Goal: Task Accomplishment & Management: Use online tool/utility

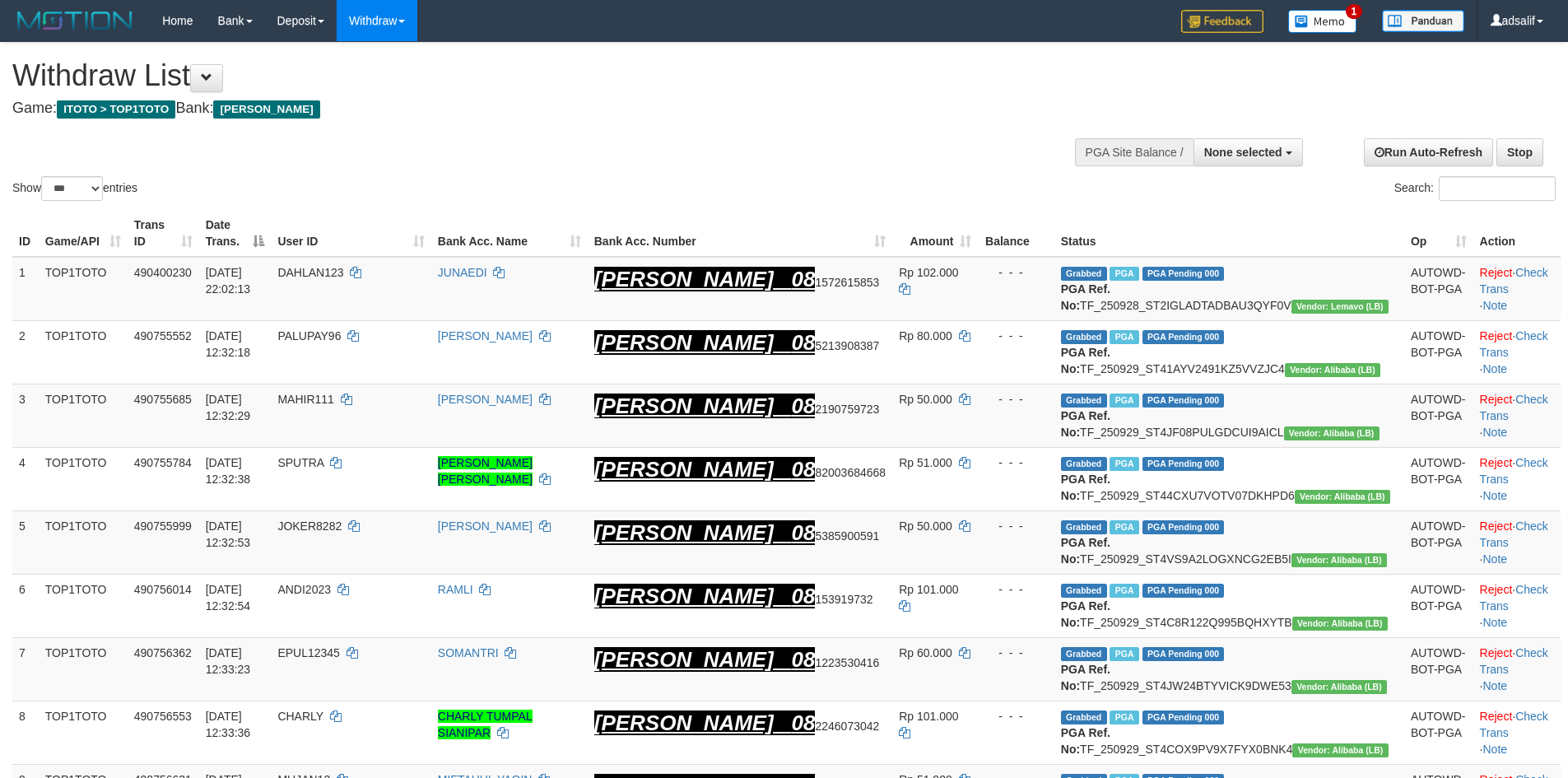
select select
select select "***"
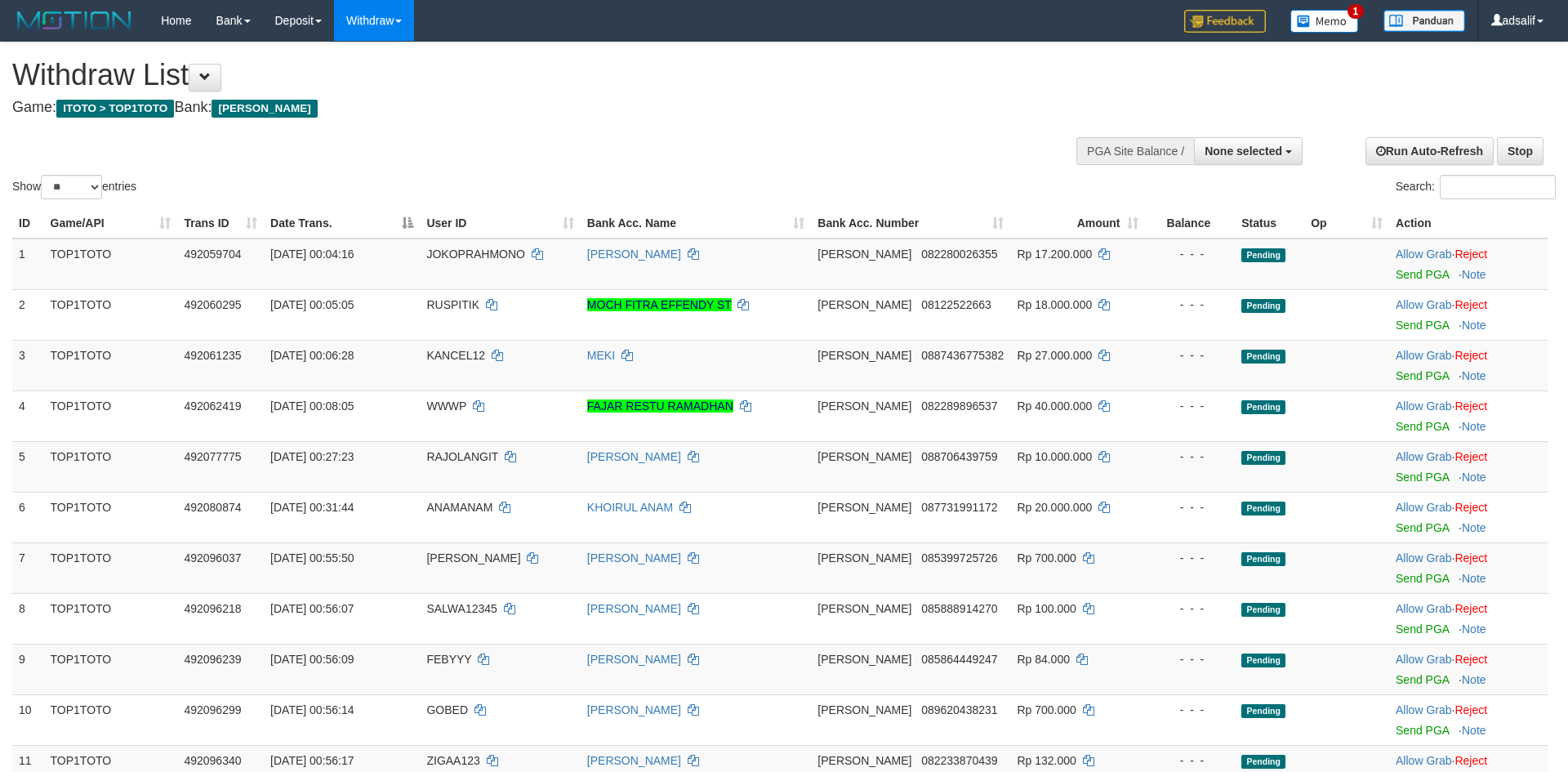
select select
select select "**"
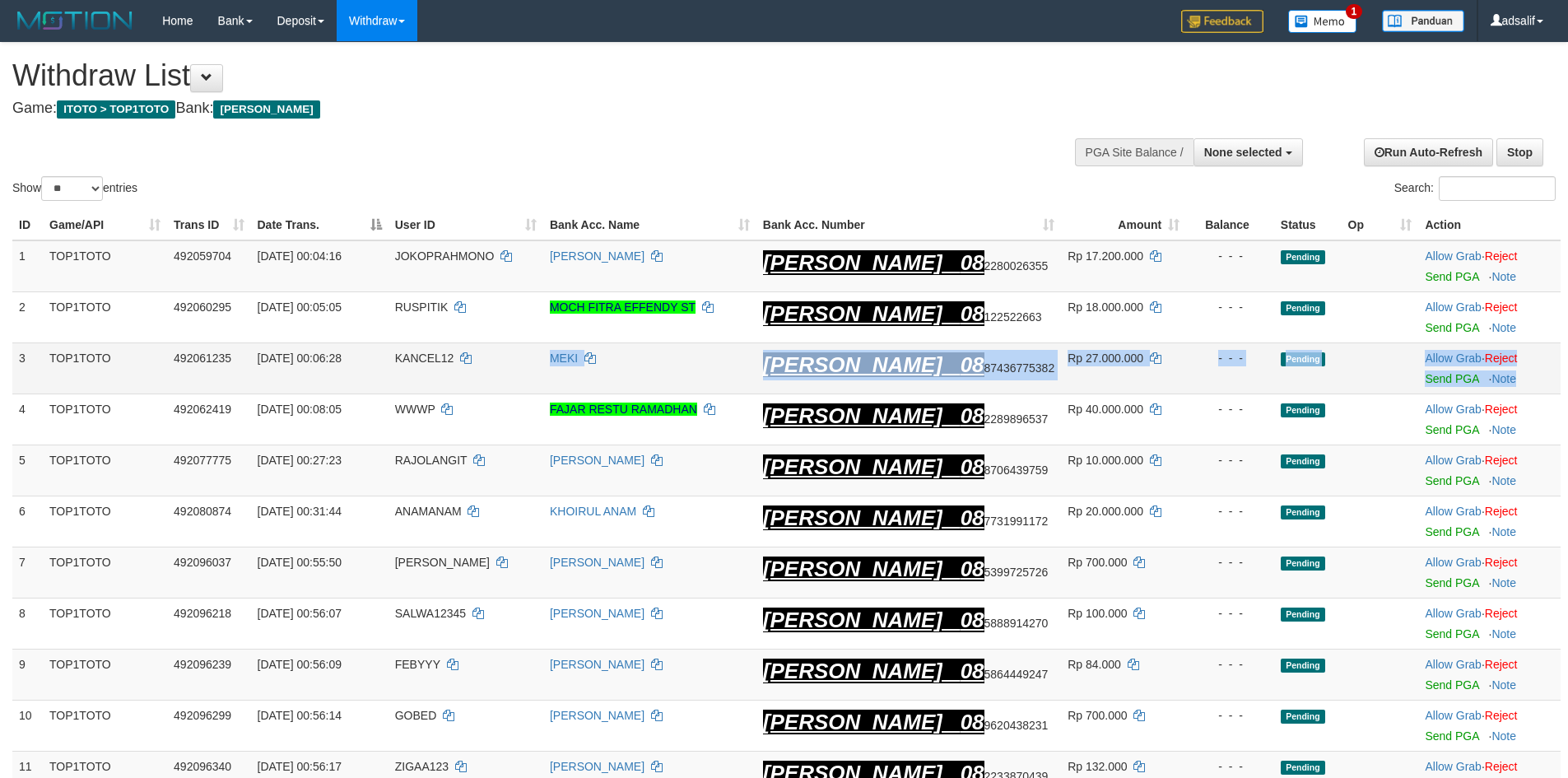
drag, startPoint x: 502, startPoint y: 349, endPoint x: 1538, endPoint y: 383, distance: 1036.6
click at [1538, 383] on tr "3 TOP1TOTO 492061235 01/10/2025 00:06:28 KANCEL12 MEKI DANA 08 87436775382 Rp 2…" at bounding box center [786, 368] width 1548 height 51
click at [1505, 358] on link "Reject" at bounding box center [1502, 358] width 33 height 13
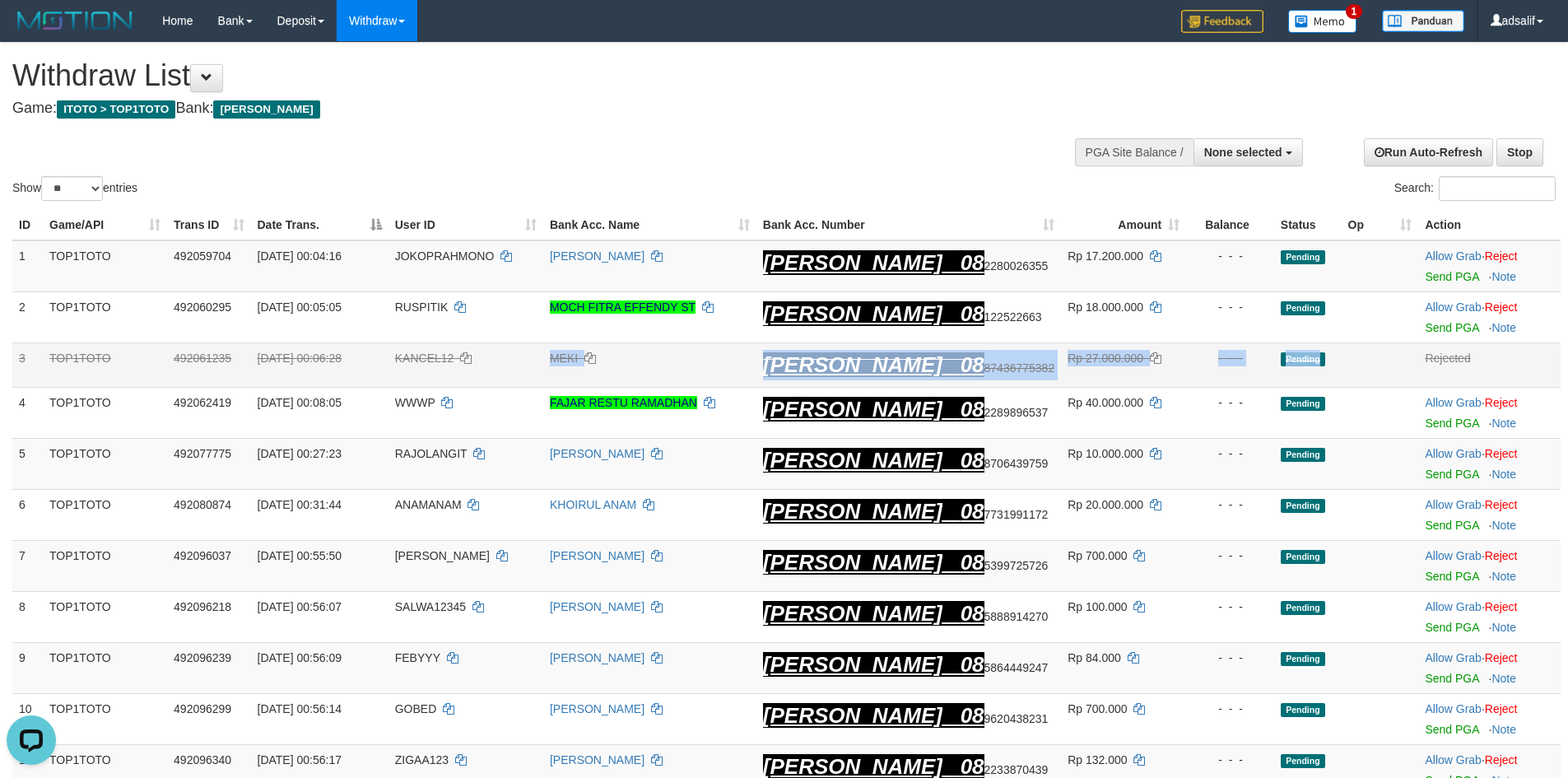
click at [1075, 381] on td "Rp 27.000.000" at bounding box center [1123, 365] width 125 height 45
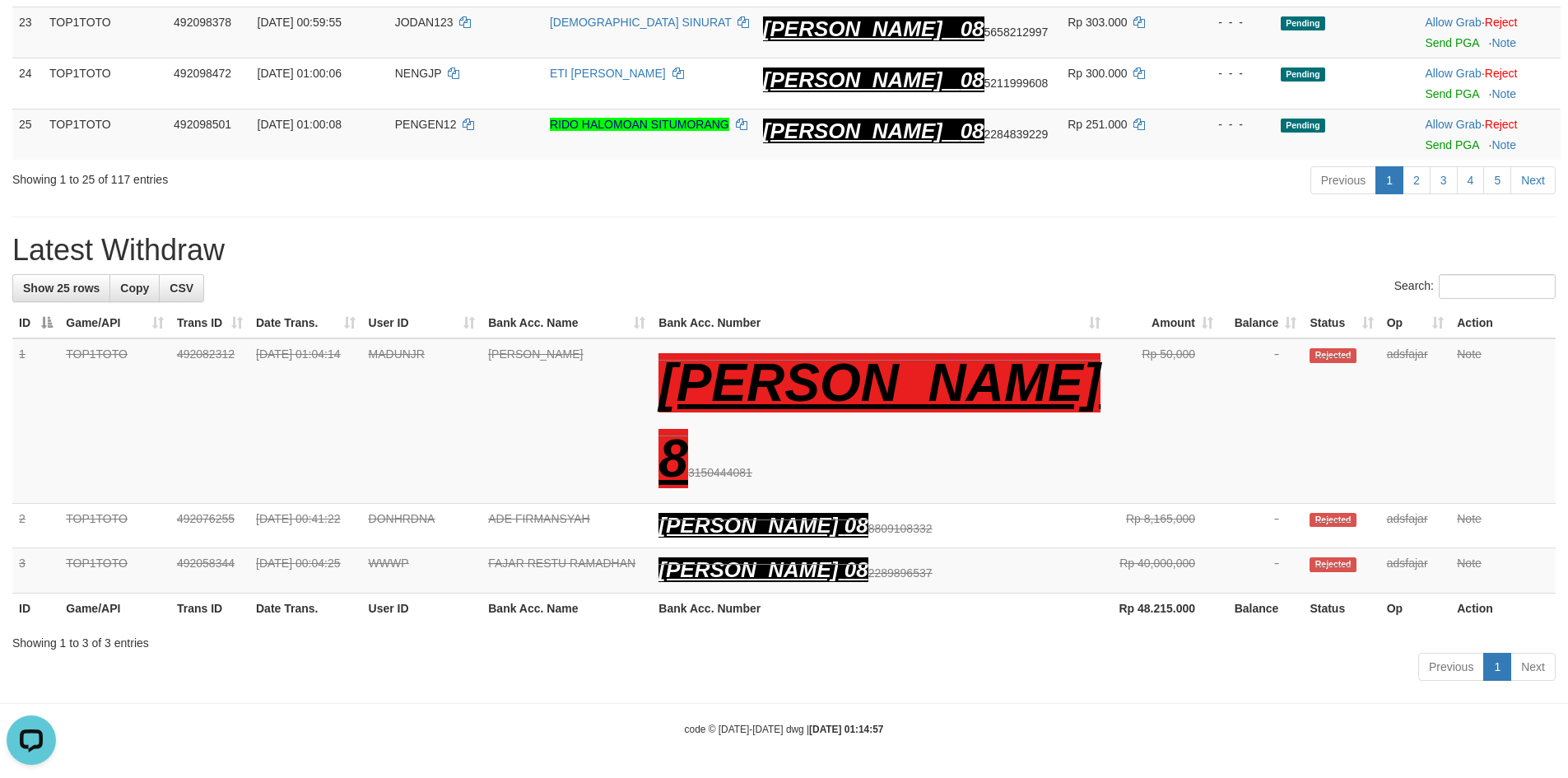
scroll to position [13, 0]
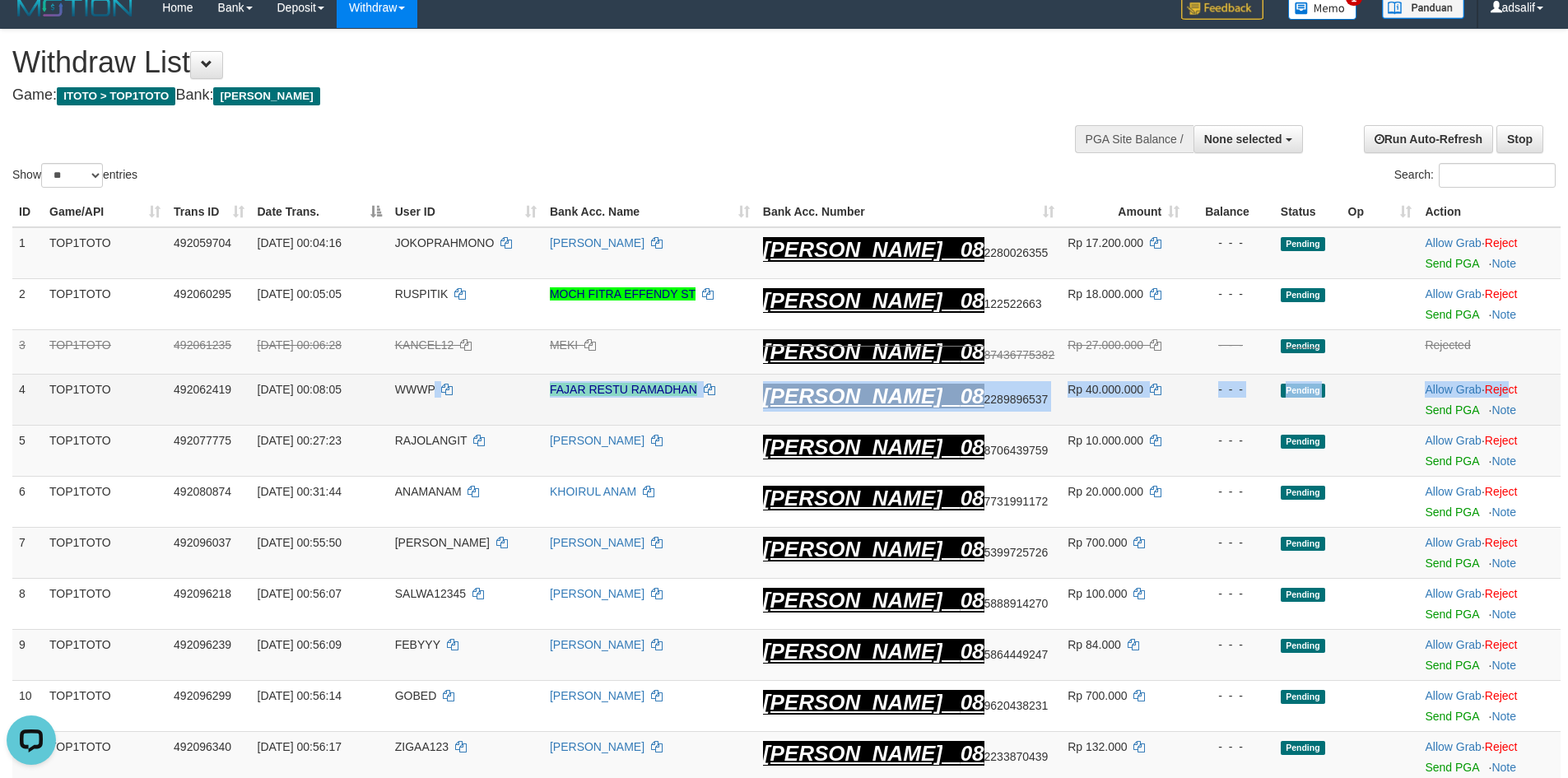
drag, startPoint x: 476, startPoint y: 386, endPoint x: 1503, endPoint y: 397, distance: 1027.1
click at [1503, 397] on tr "4 TOP1TOTO 492062419 01/10/2025 00:08:05 WWWP FAJAR RESTU RAMADHAN DANA 08 2289…" at bounding box center [786, 399] width 1548 height 51
click at [1500, 387] on link "Reject" at bounding box center [1502, 389] width 33 height 13
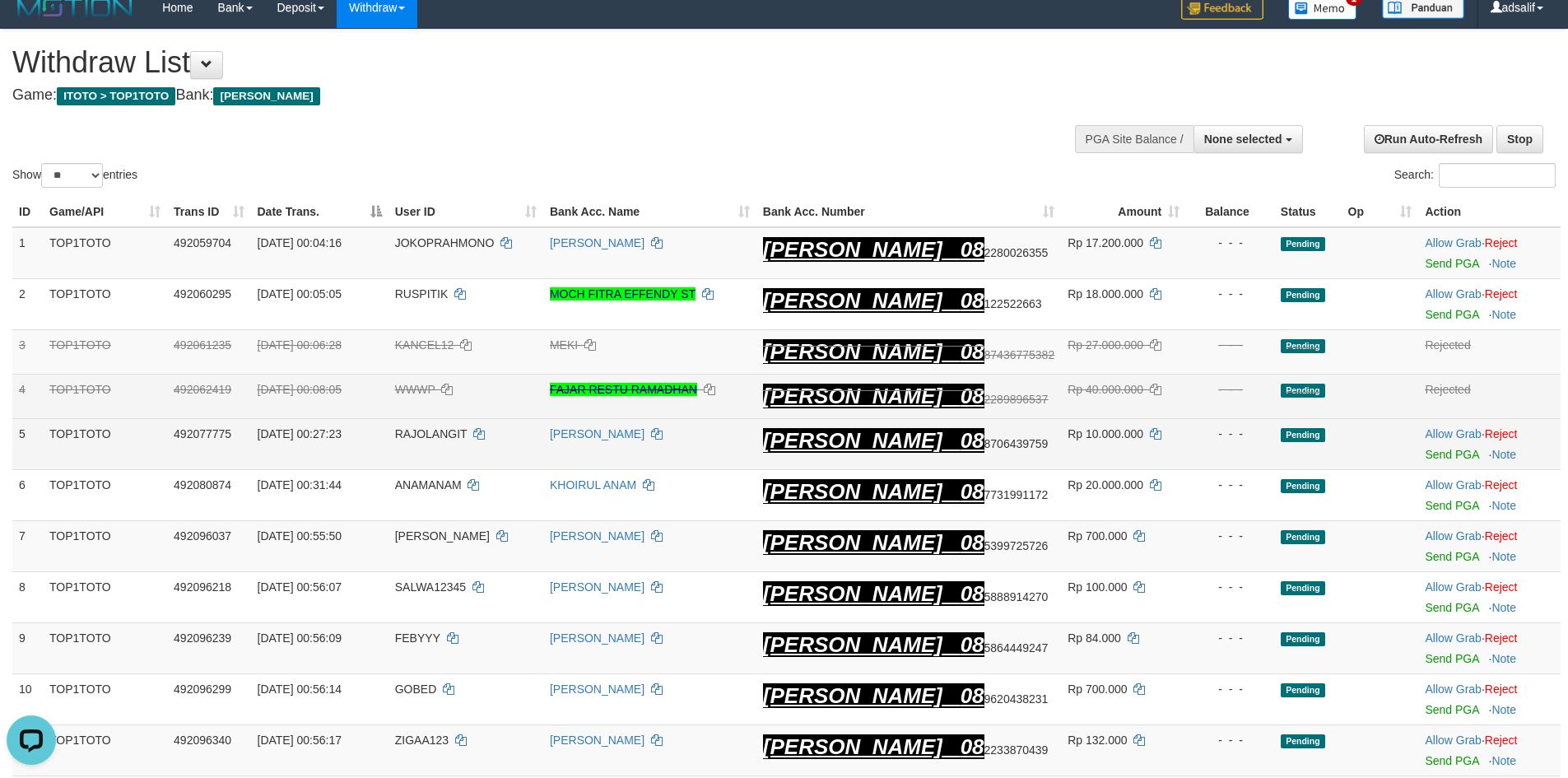
click at [1187, 454] on td "- - -" at bounding box center [1230, 445] width 88 height 51
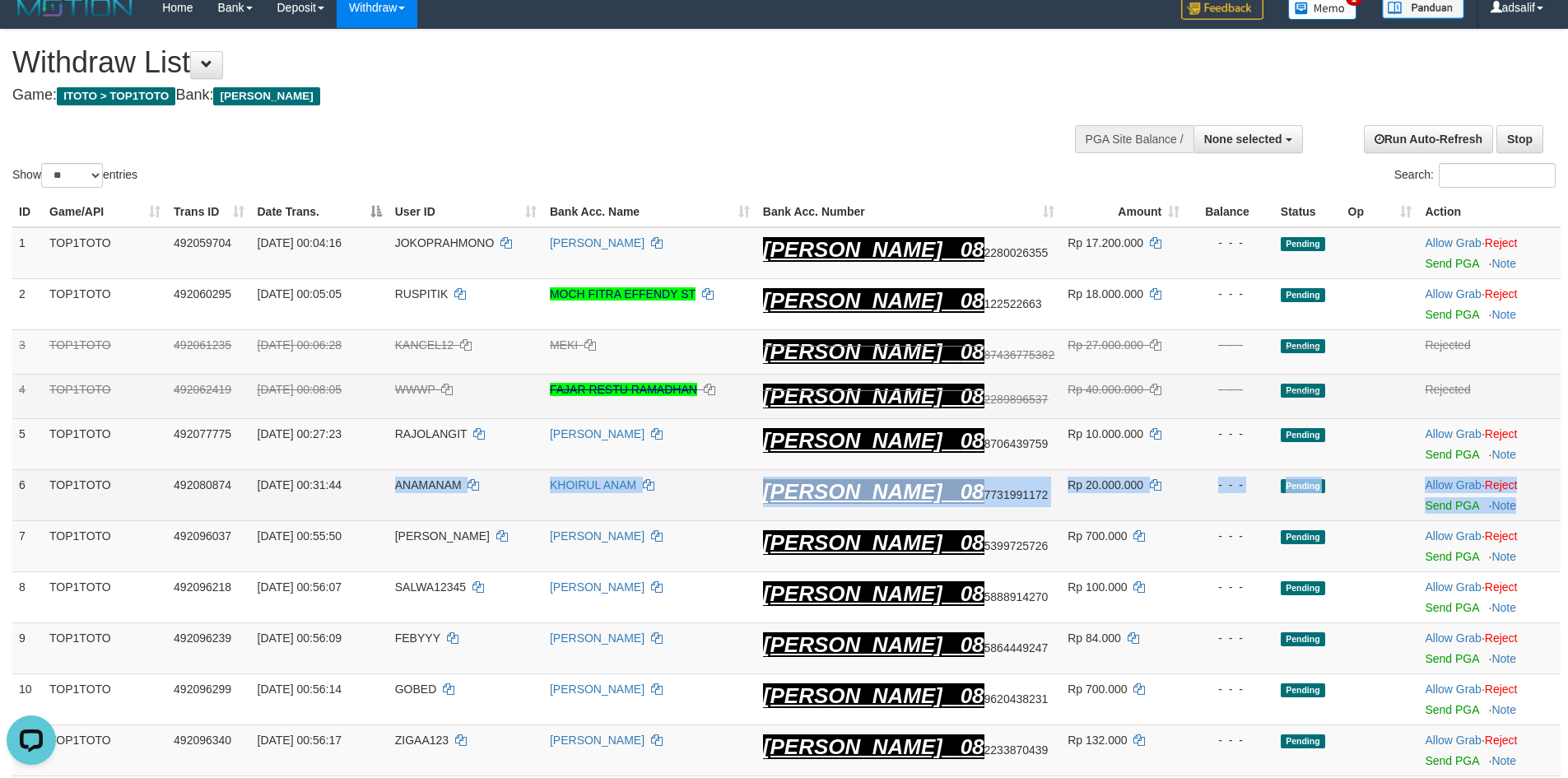
drag, startPoint x: 430, startPoint y: 488, endPoint x: 1528, endPoint y: 501, distance: 1098.1
click at [1529, 502] on tr "6 TOP1TOTO 492080874 01/10/2025 00:31:44 ANAMANAM KHOIRUL ANAM DANA 08 77319911…" at bounding box center [786, 495] width 1548 height 51
click at [1507, 490] on link "Reject" at bounding box center [1502, 484] width 33 height 13
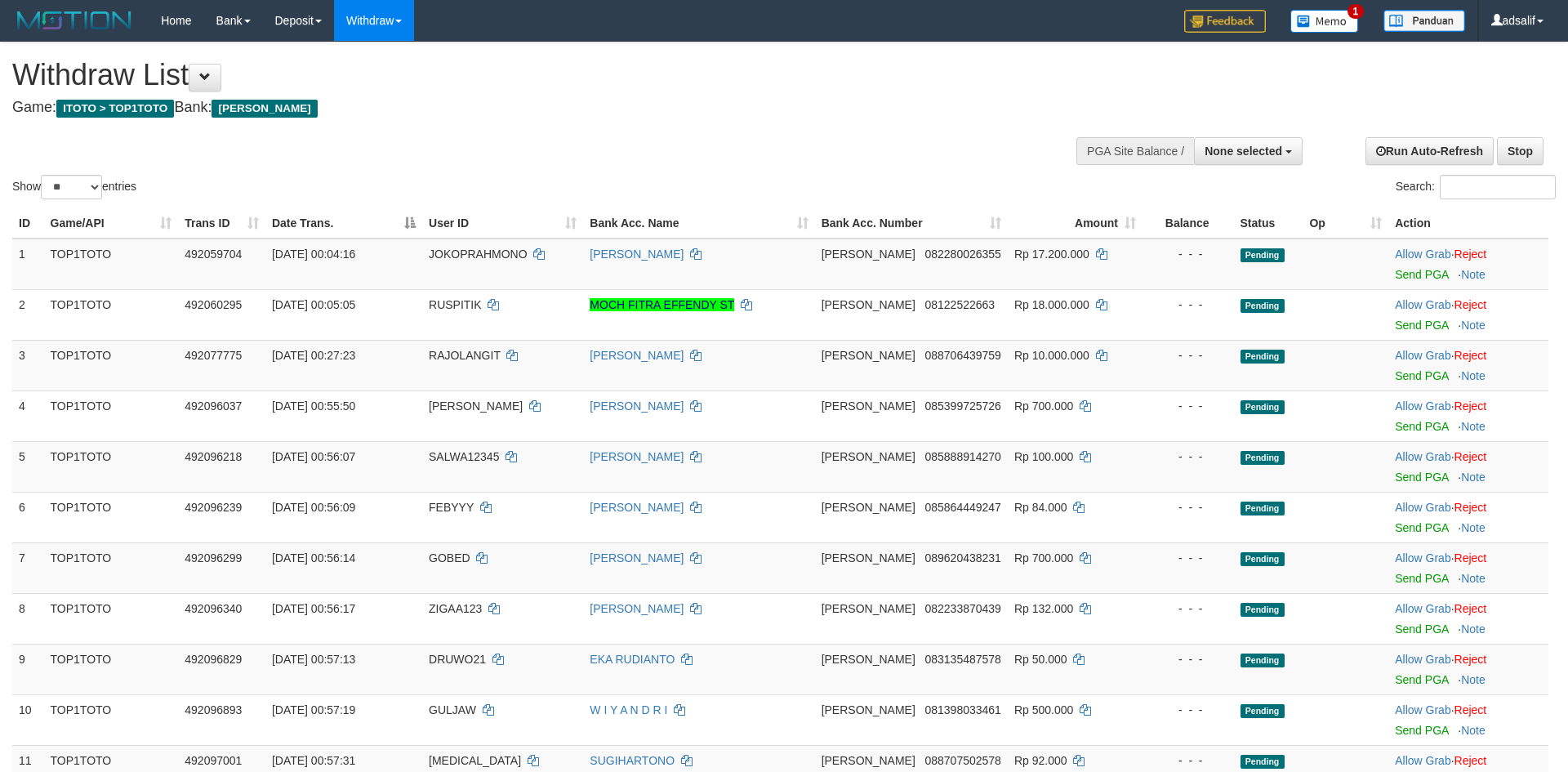
select select
select select "**"
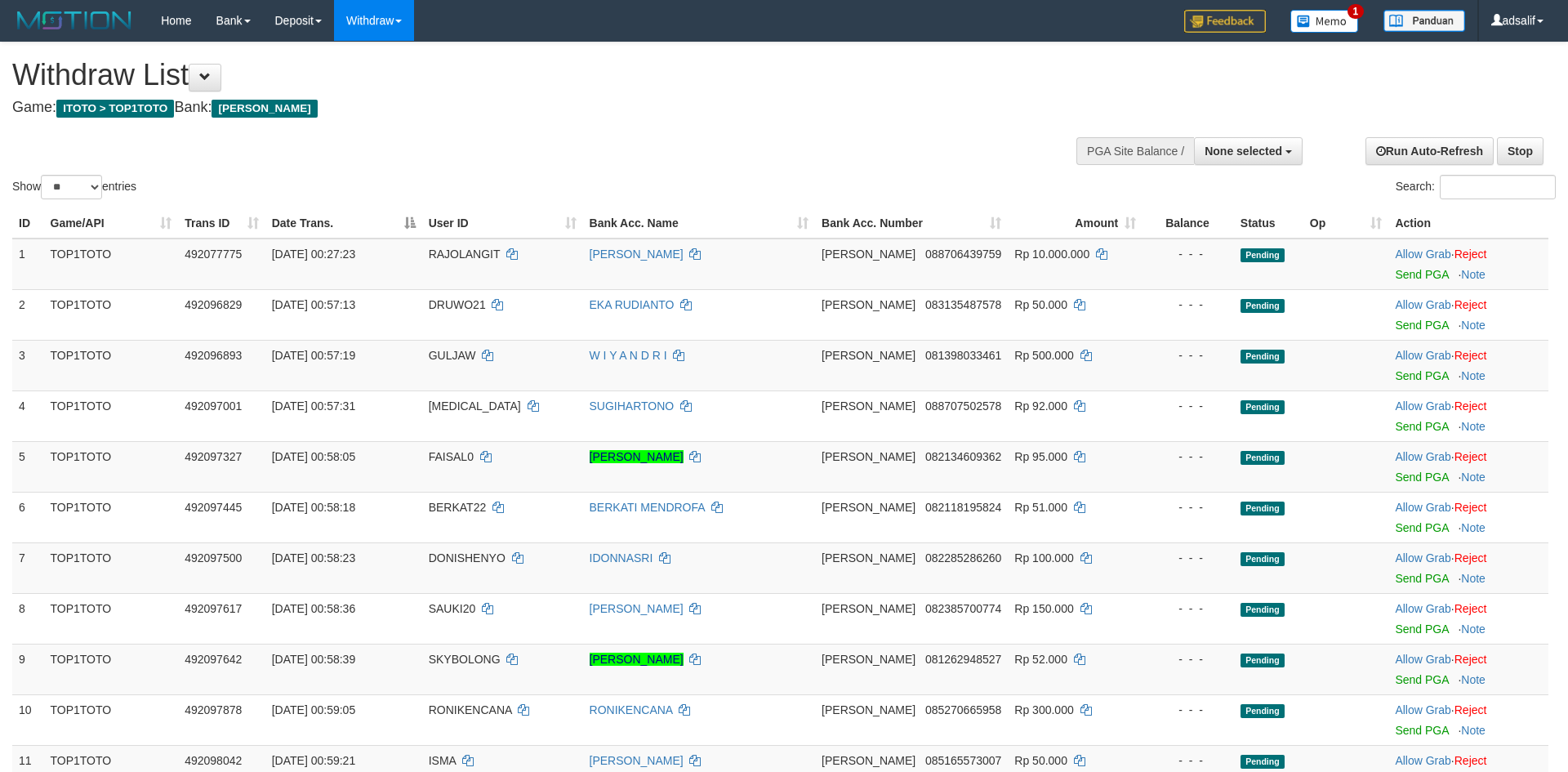
select select
select select "**"
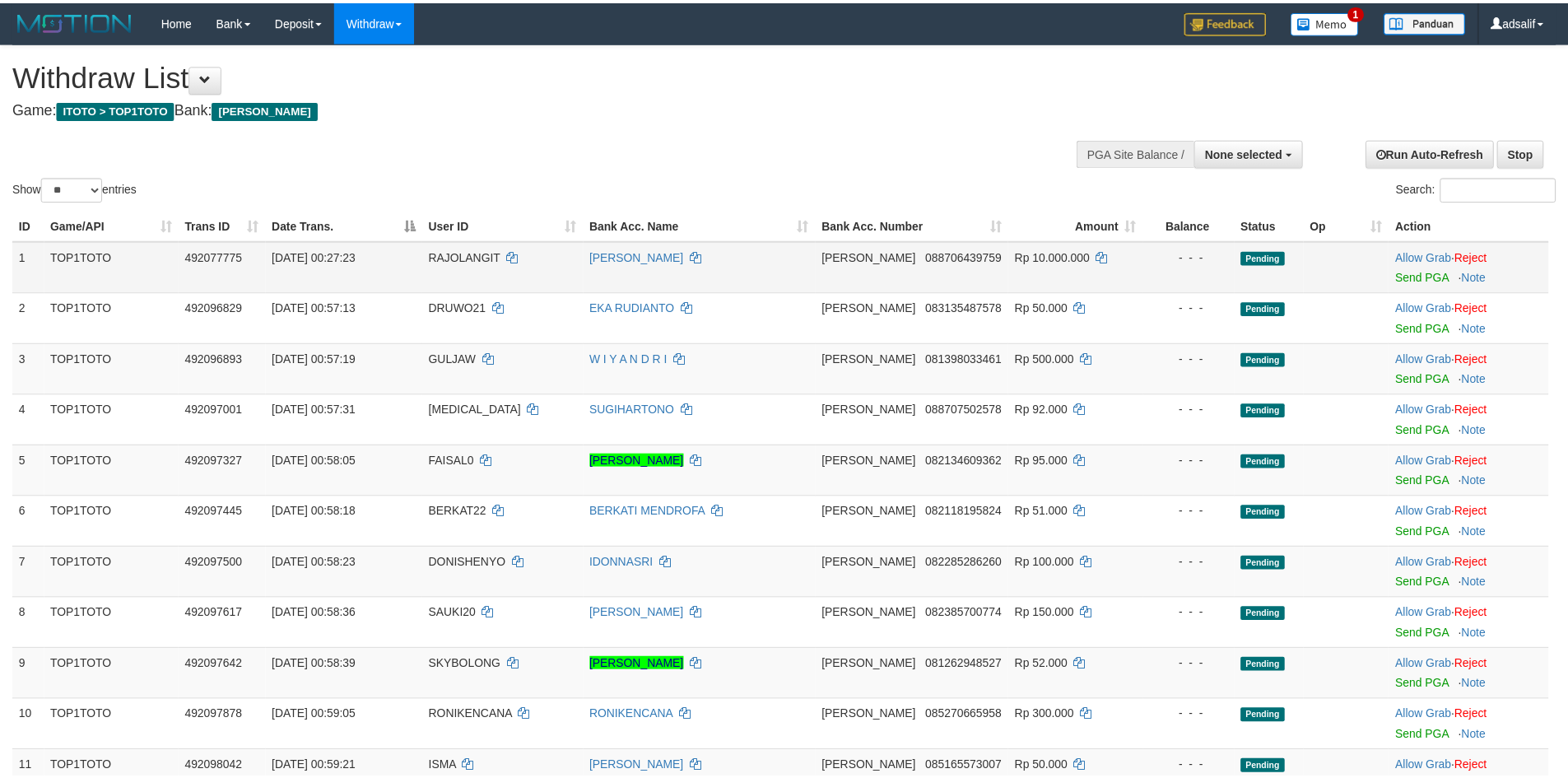
scroll to position [13, 0]
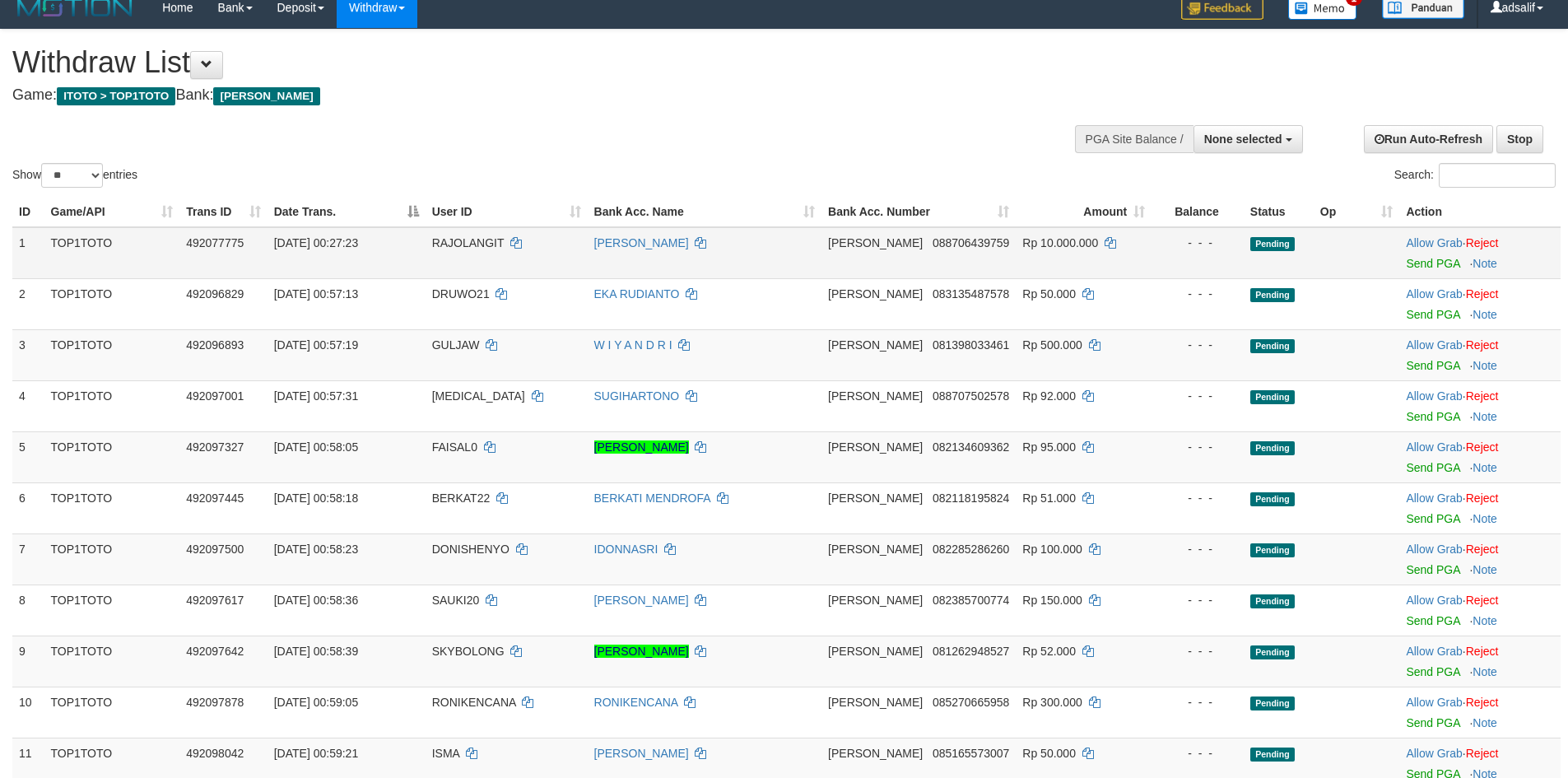
drag, startPoint x: 944, startPoint y: 266, endPoint x: 1478, endPoint y: 240, distance: 534.6
click at [1471, 240] on tr "1 TOP1TOTO 492077775 01/10/2025 00:27:23 RAJOLANGIT RUSMAN HADI DANA 0887064397…" at bounding box center [786, 253] width 1548 height 52
click at [1478, 239] on link "Reject" at bounding box center [1483, 242] width 33 height 13
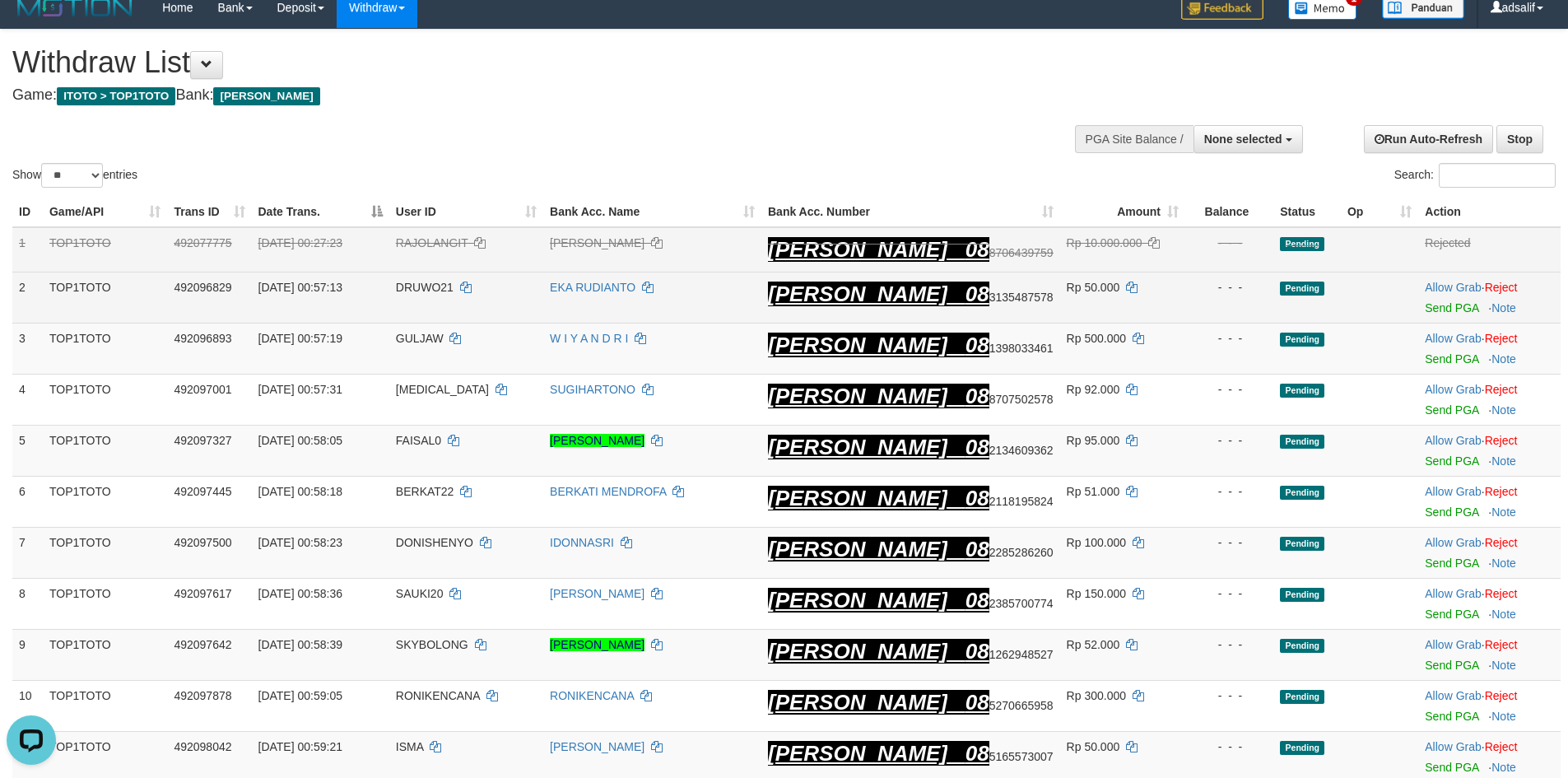
scroll to position [0, 0]
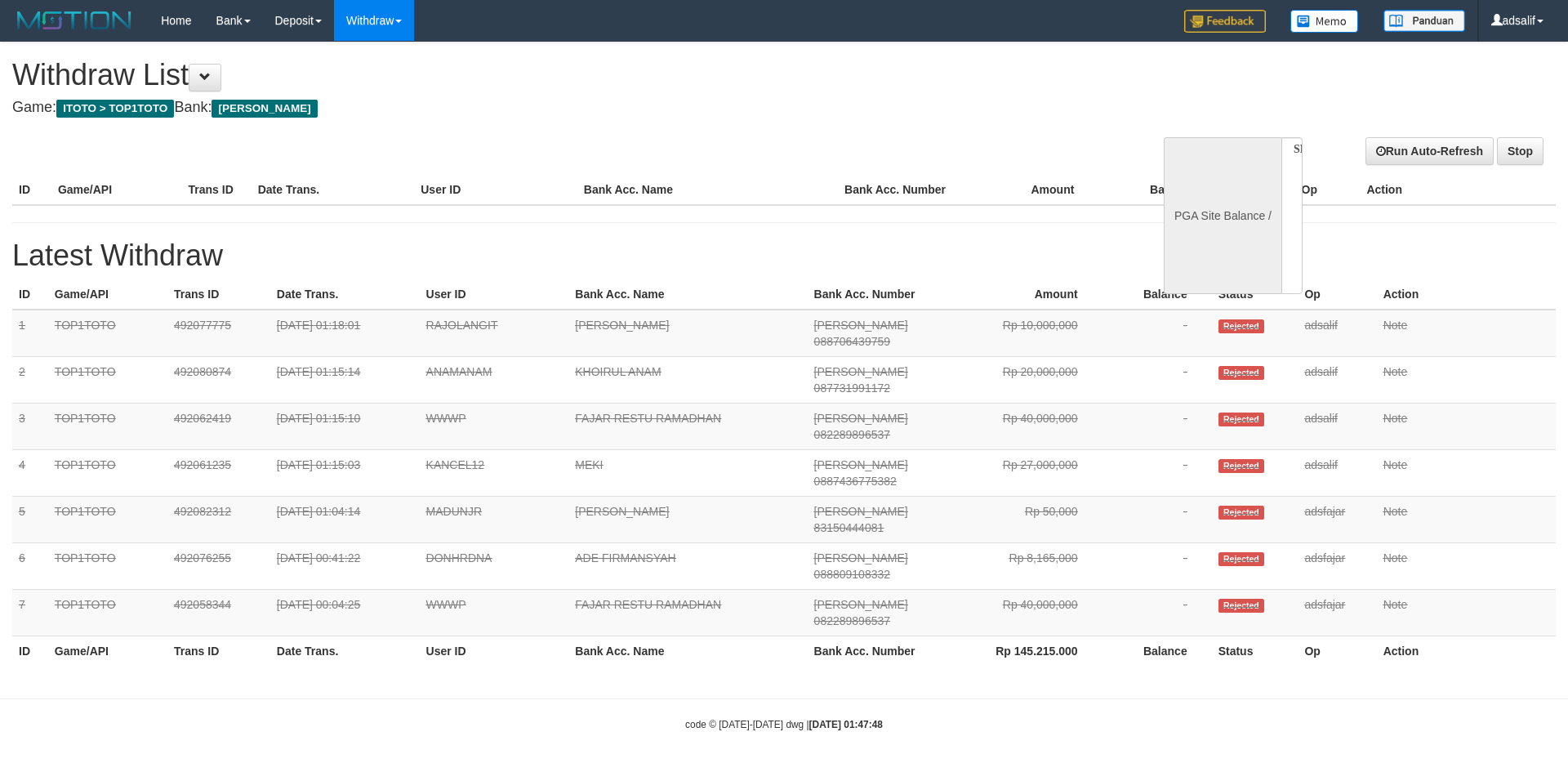
select select
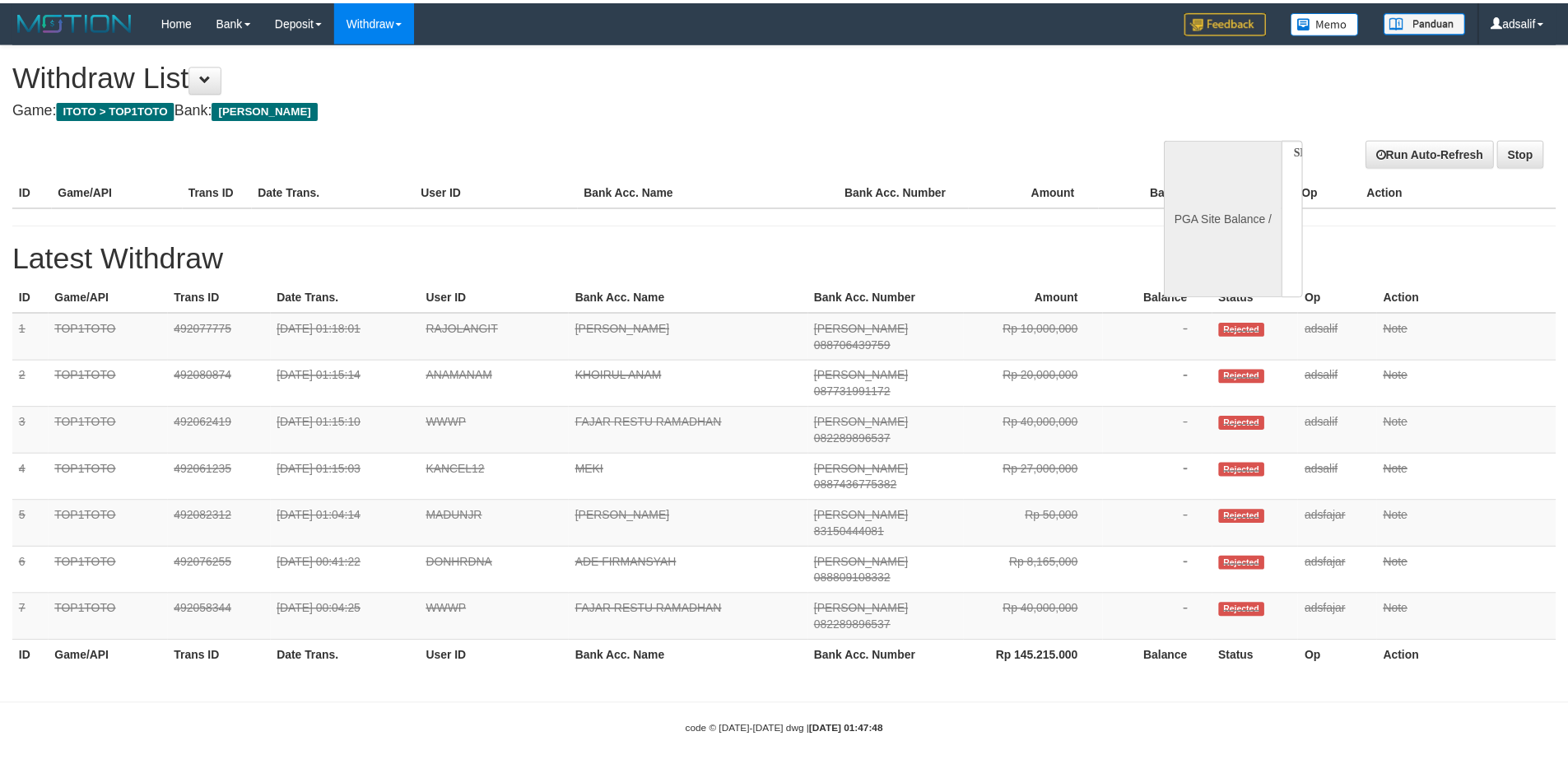
scroll to position [11, 0]
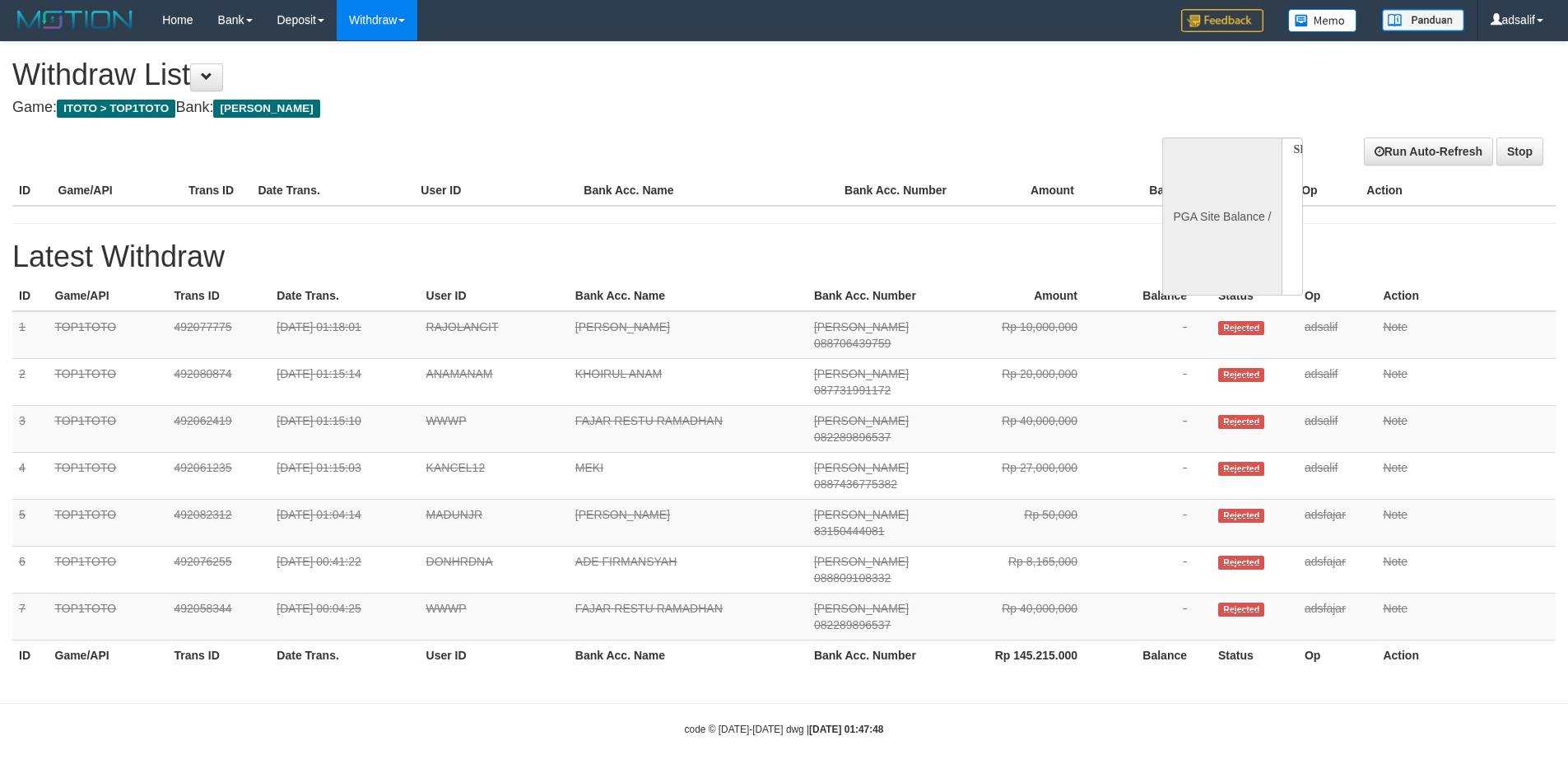
select select "**"
select select
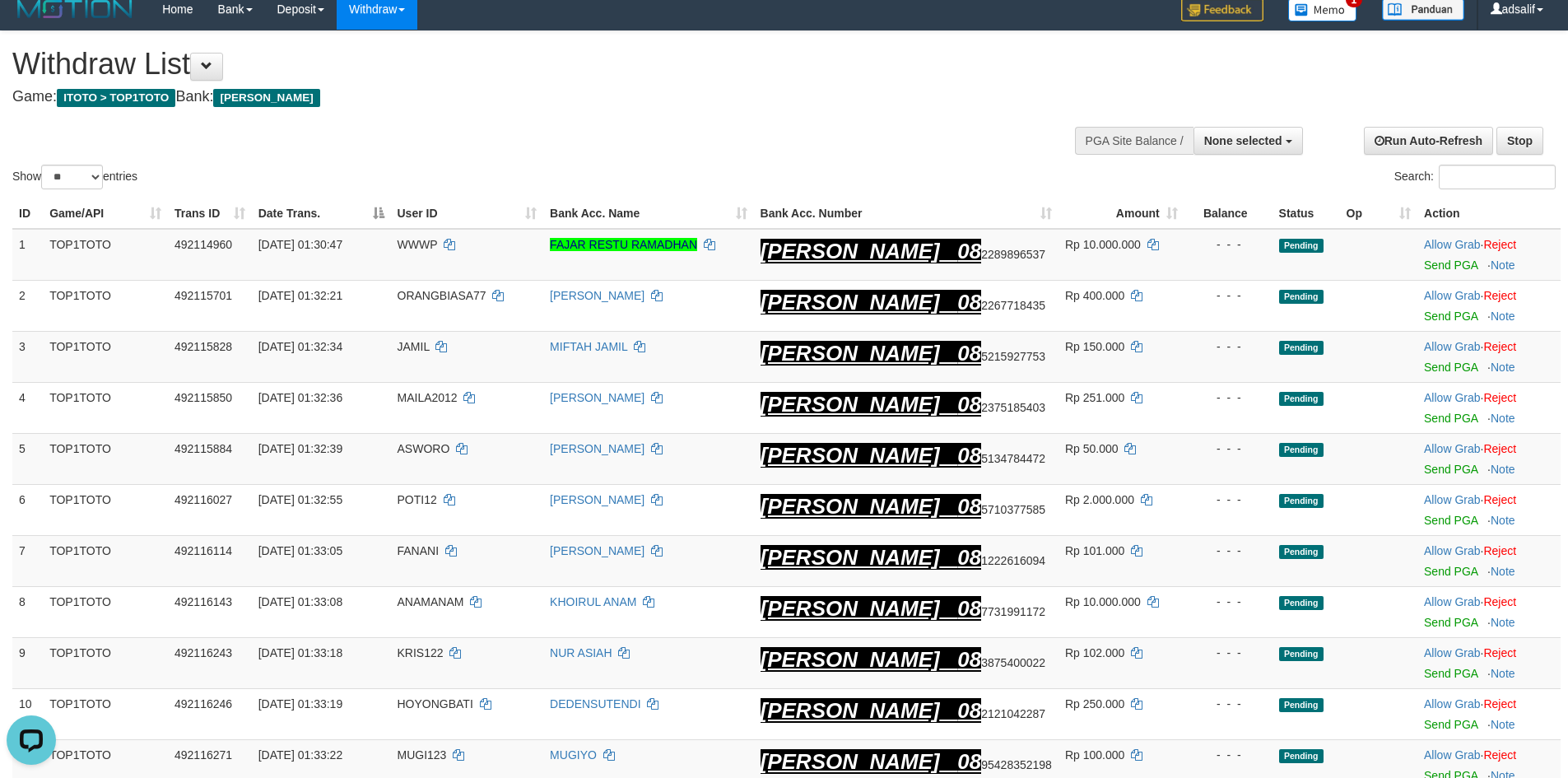
scroll to position [0, 0]
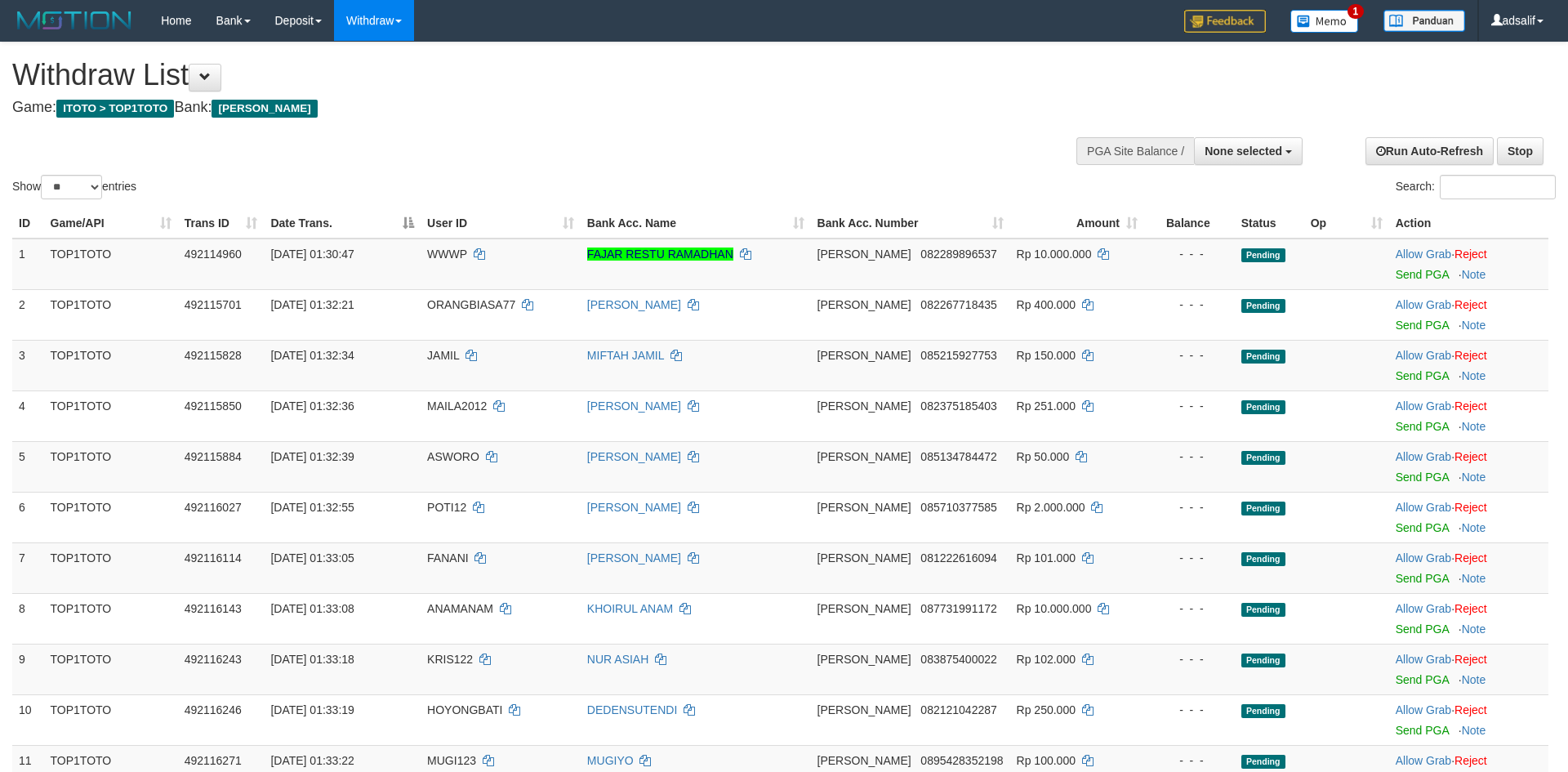
select select
select select "**"
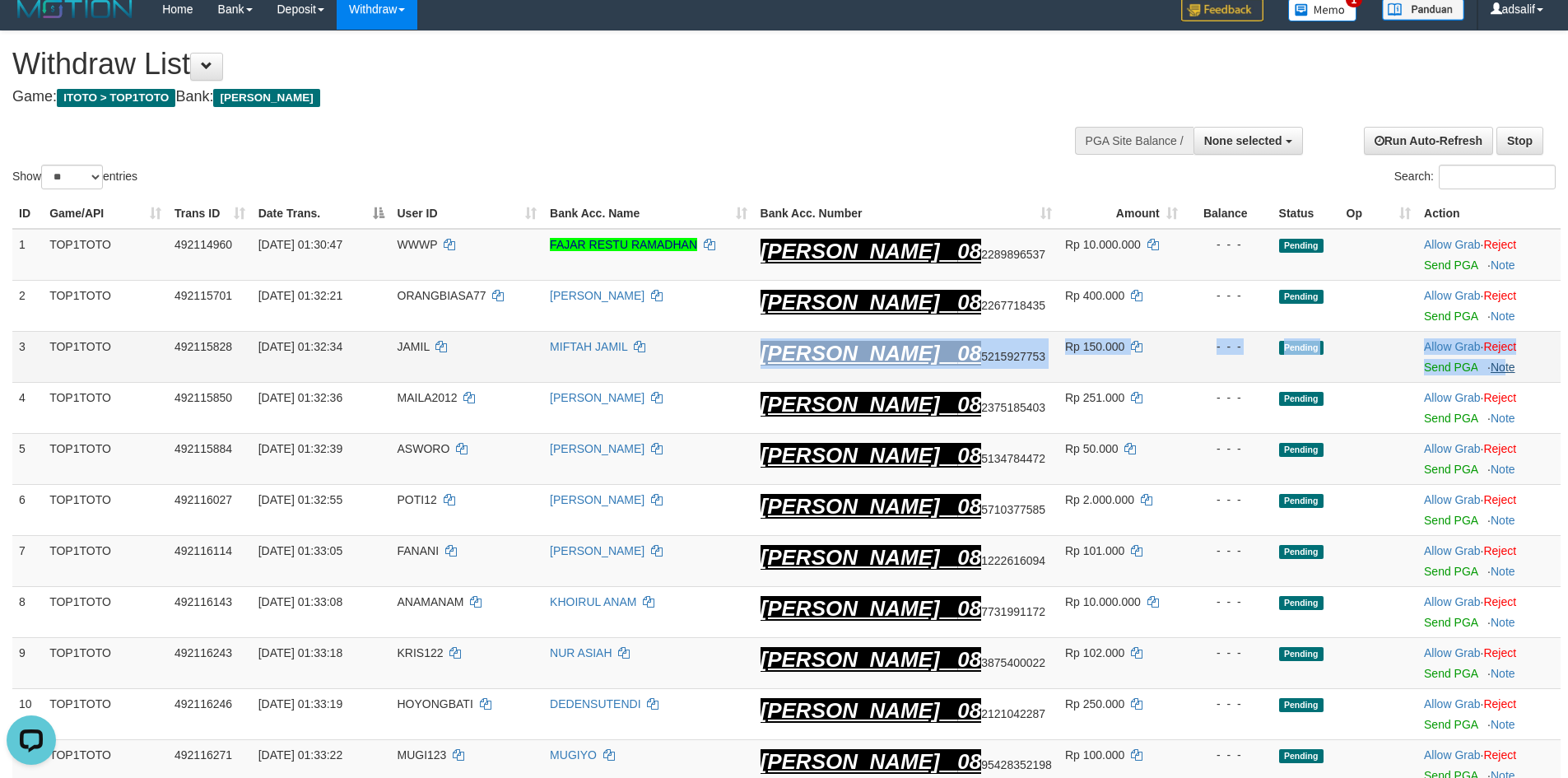
drag, startPoint x: 804, startPoint y: 347, endPoint x: 1496, endPoint y: 366, distance: 692.3
click at [1496, 366] on tr "3 TOP1TOTO 492115828 01/10/2025 01:32:34 JAMIL MIFTAH JAMIL DANA 08 5215927753 …" at bounding box center [786, 356] width 1548 height 51
click at [1424, 369] on link "Send PGA" at bounding box center [1451, 367] width 53 height 13
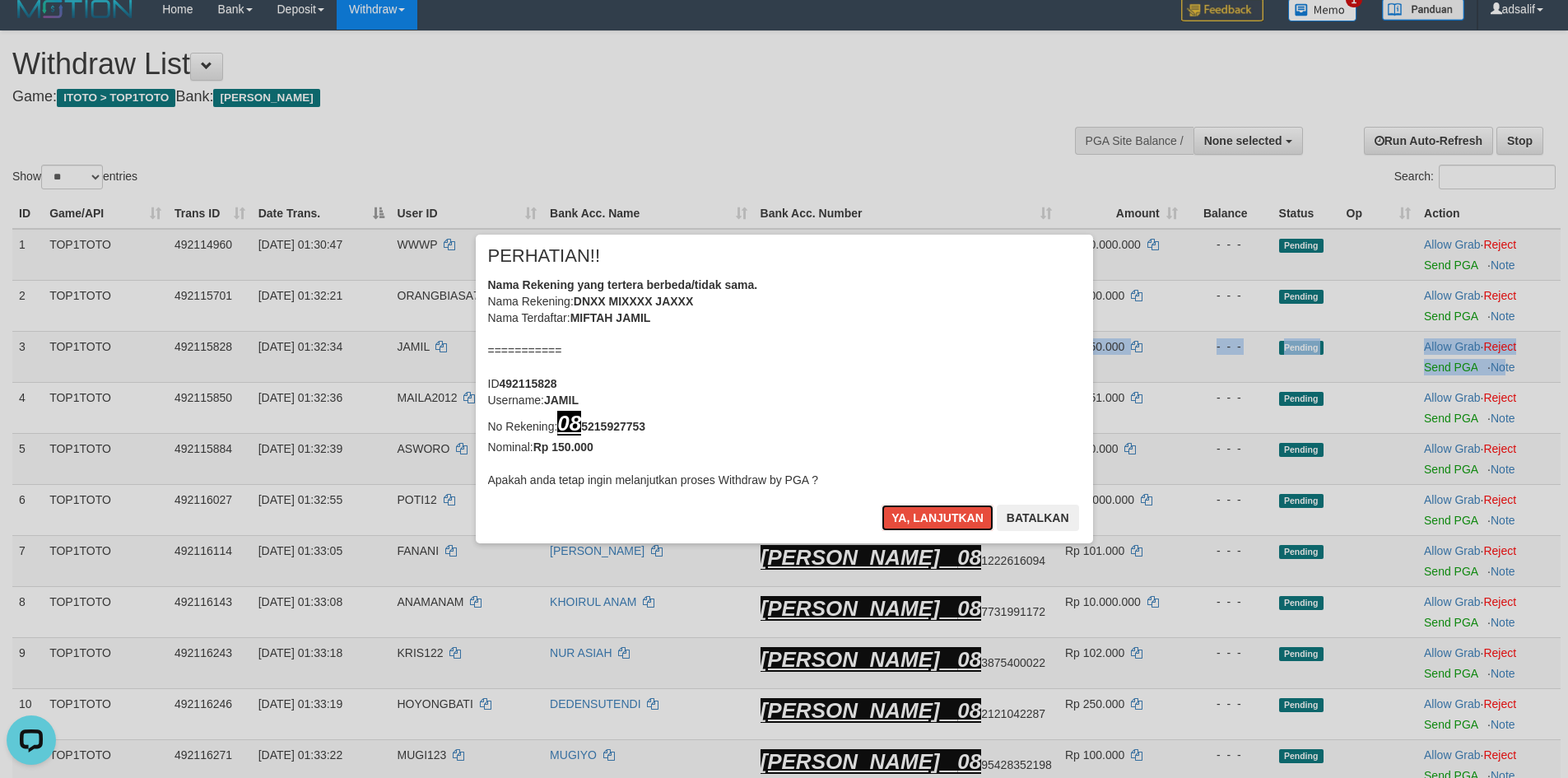
click at [981, 517] on button "Ya, lanjutkan" at bounding box center [938, 518] width 112 height 27
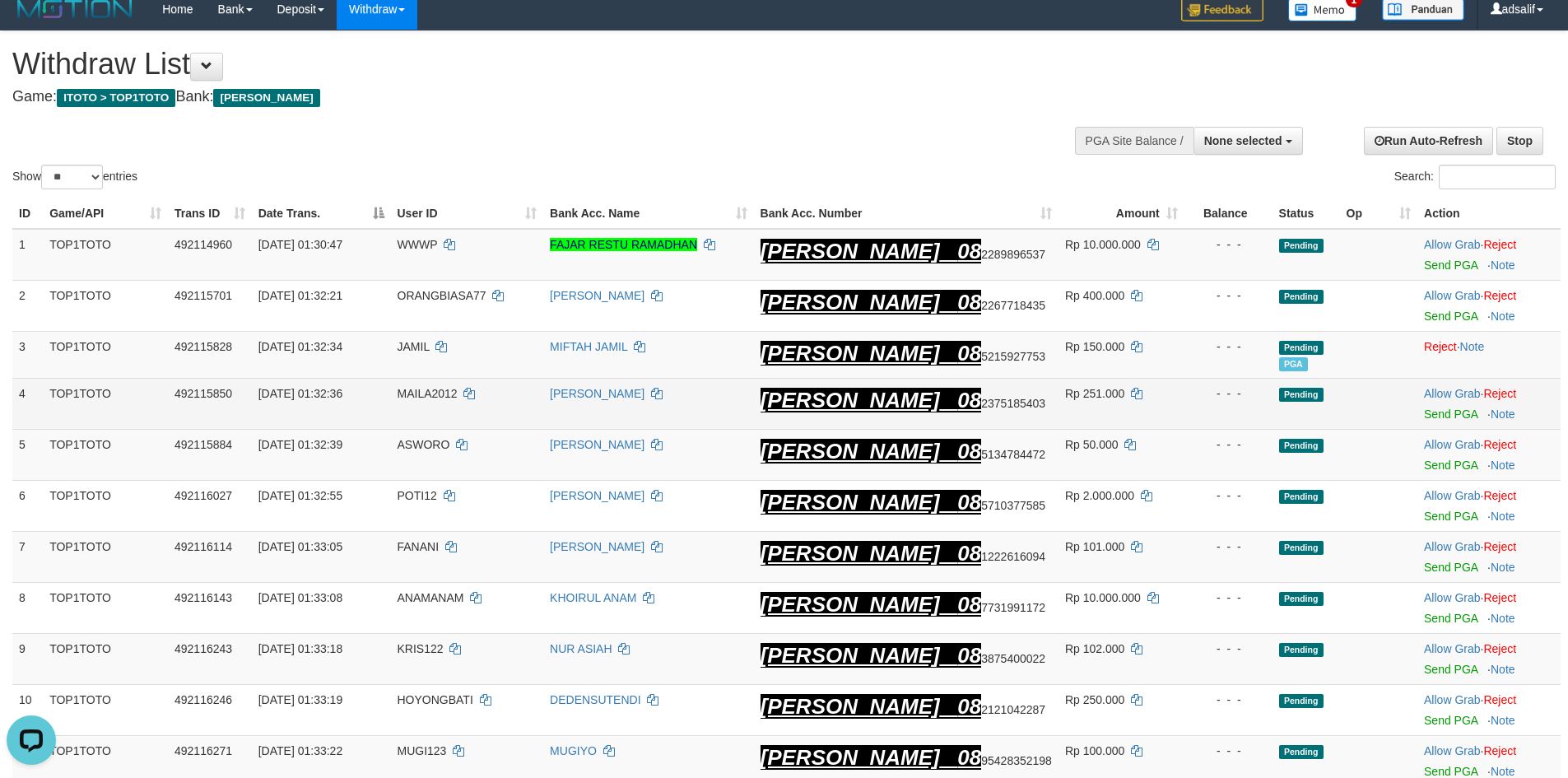
click at [1205, 389] on div "- - -" at bounding box center [1228, 393] width 75 height 16
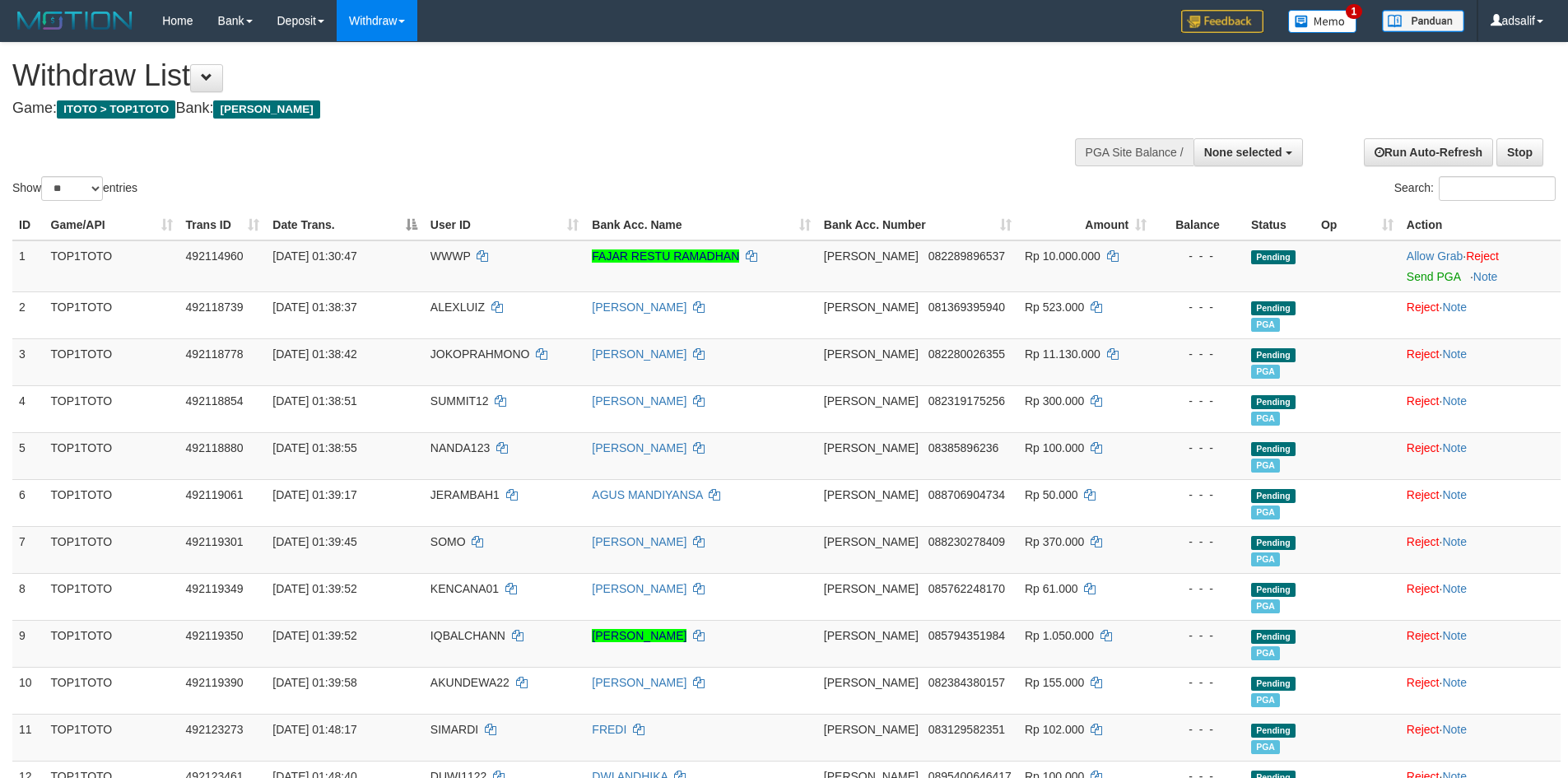
select select
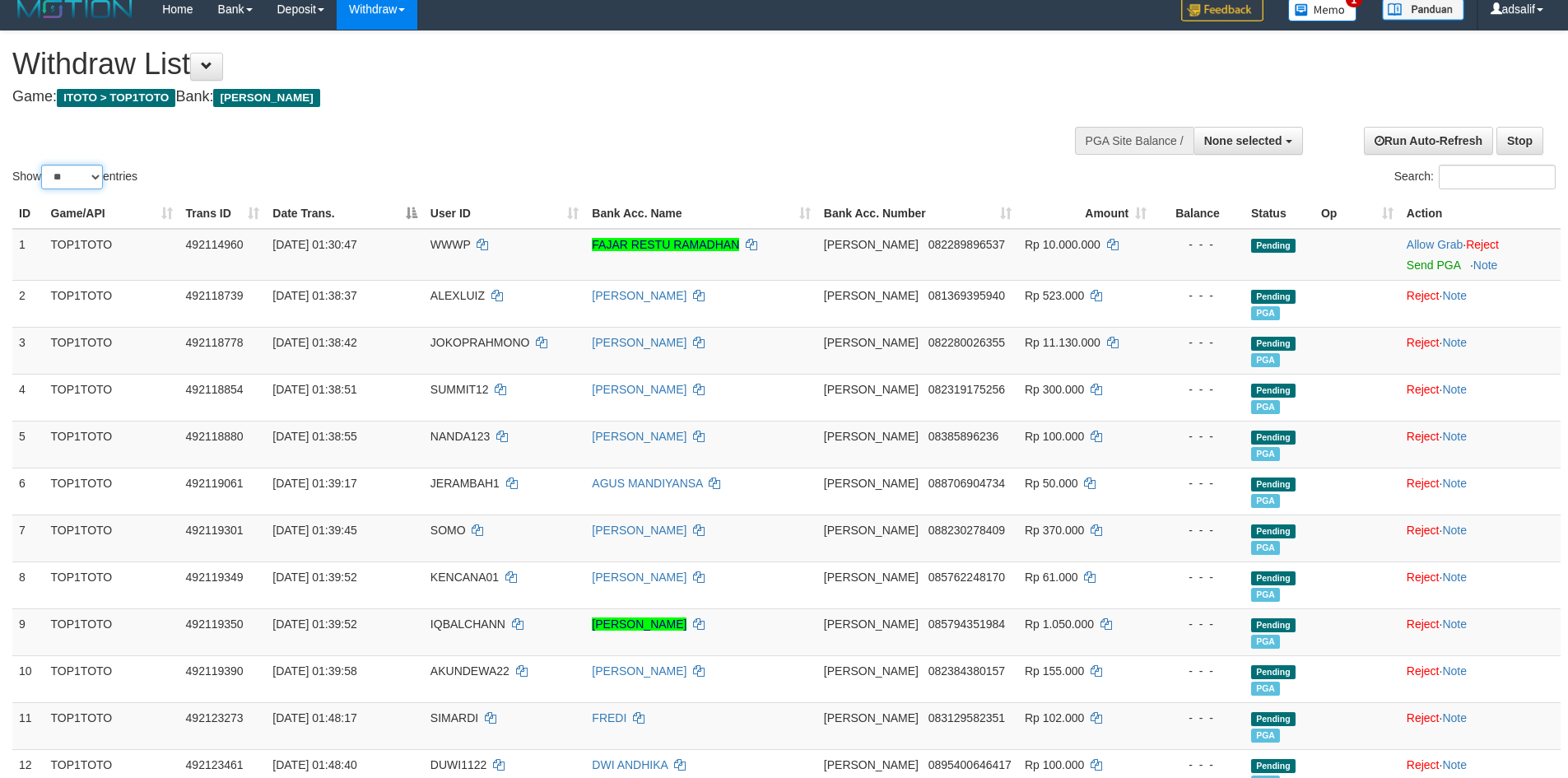
click at [84, 177] on select "** ** ** ***" at bounding box center [72, 177] width 62 height 25
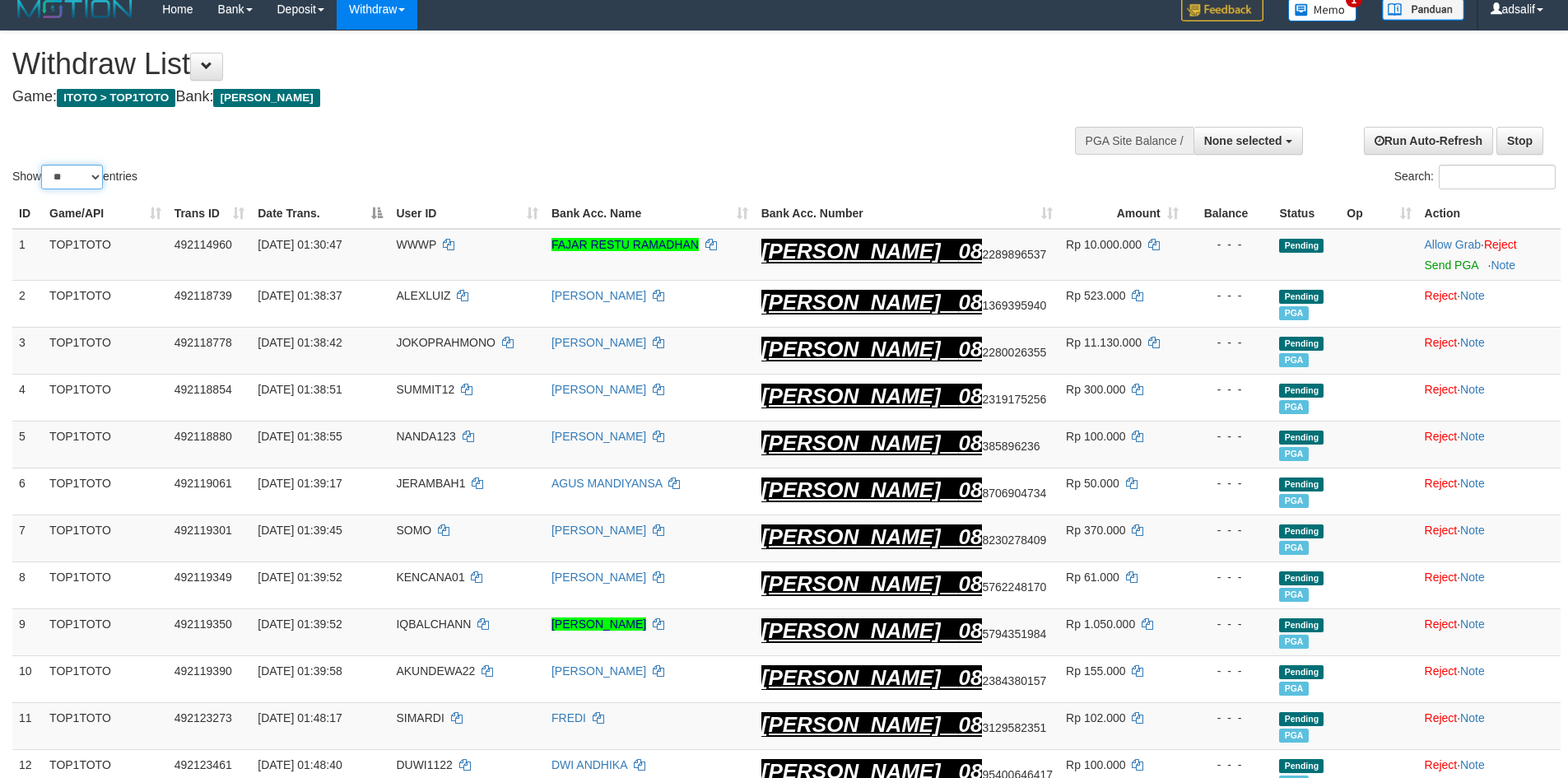
select select "***"
click at [44, 165] on select "** ** ** ***" at bounding box center [72, 177] width 62 height 25
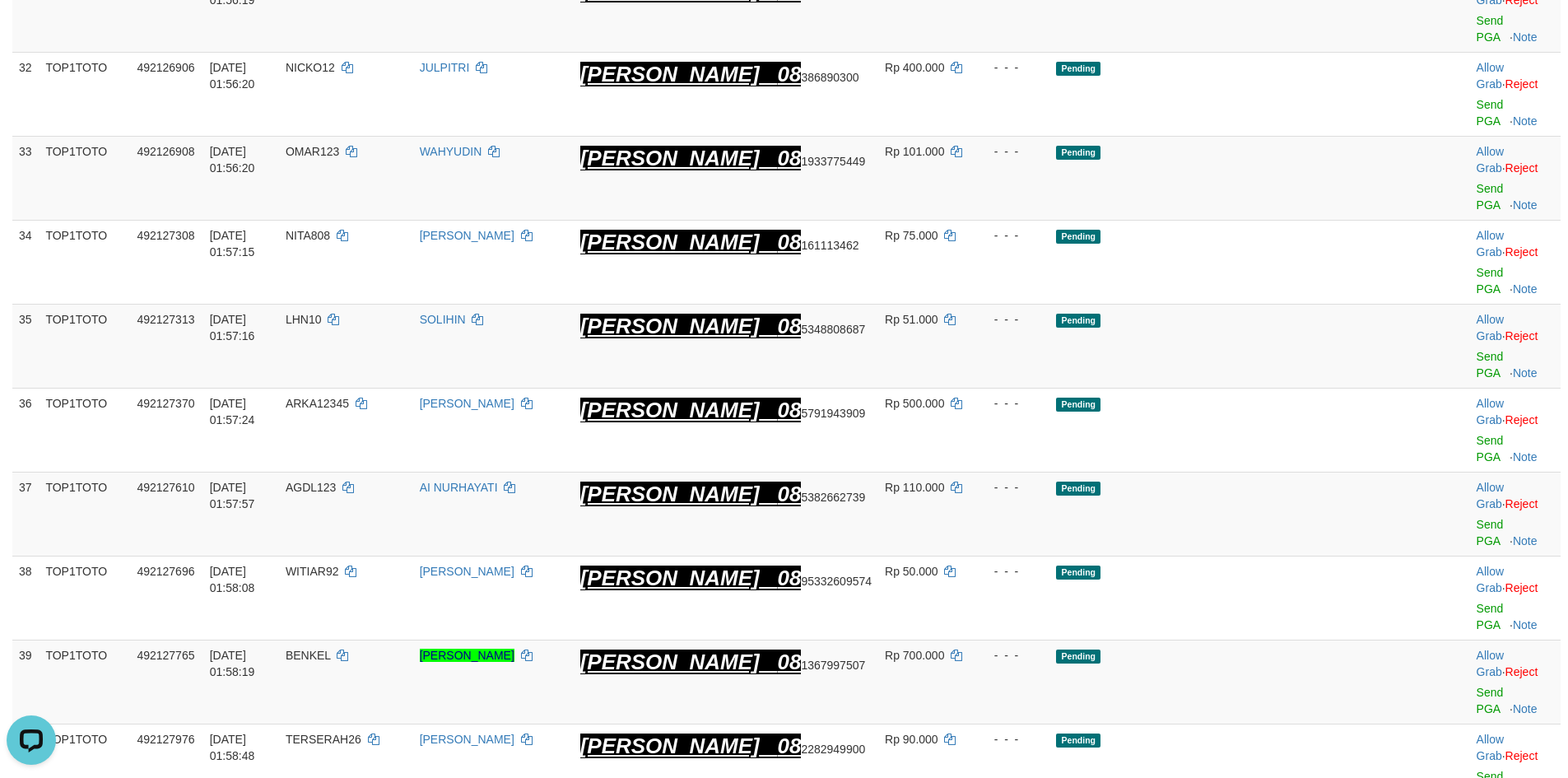
scroll to position [2154, 0]
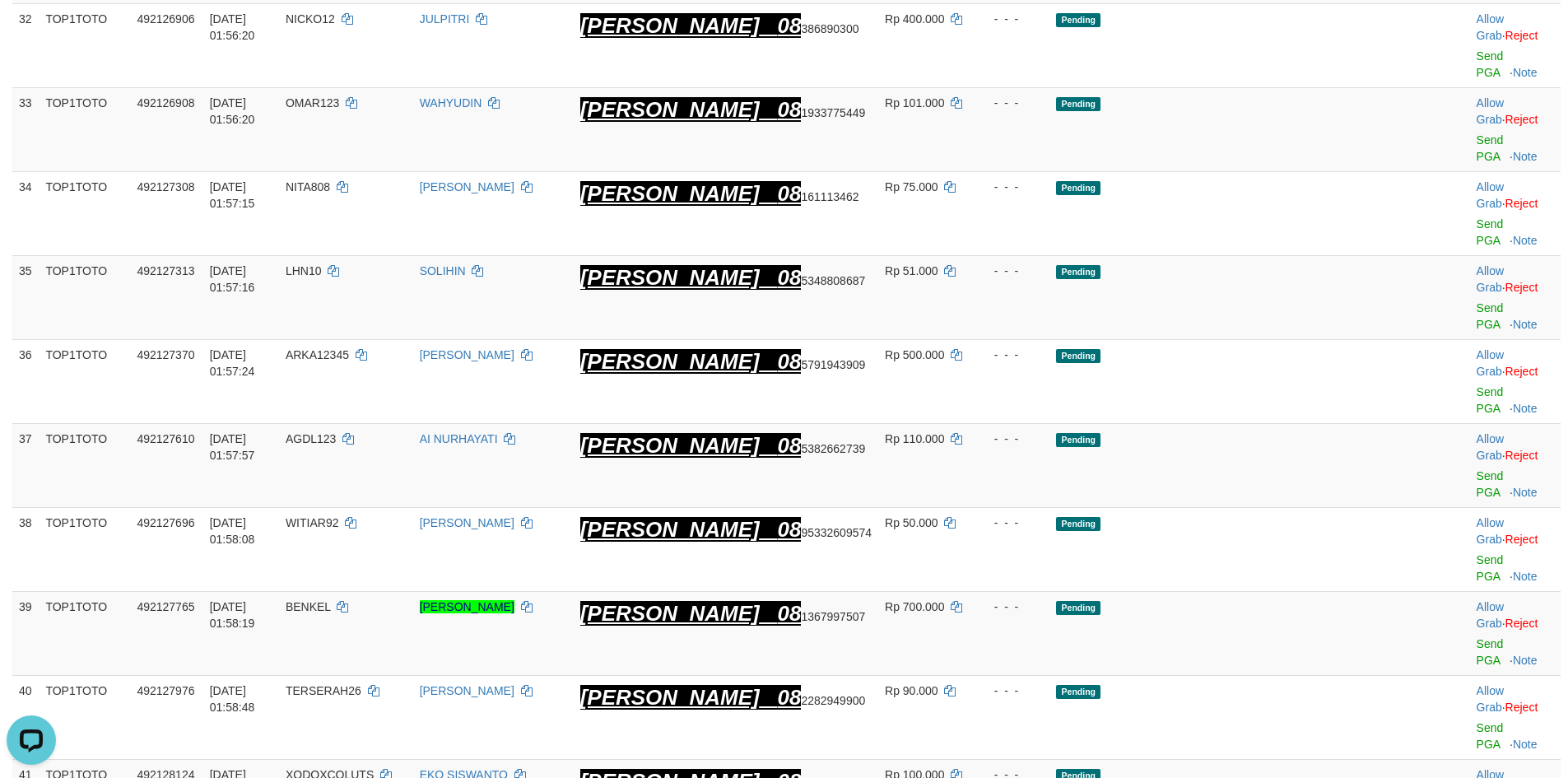
drag, startPoint x: 445, startPoint y: 292, endPoint x: 1522, endPoint y: 302, distance: 1077.0
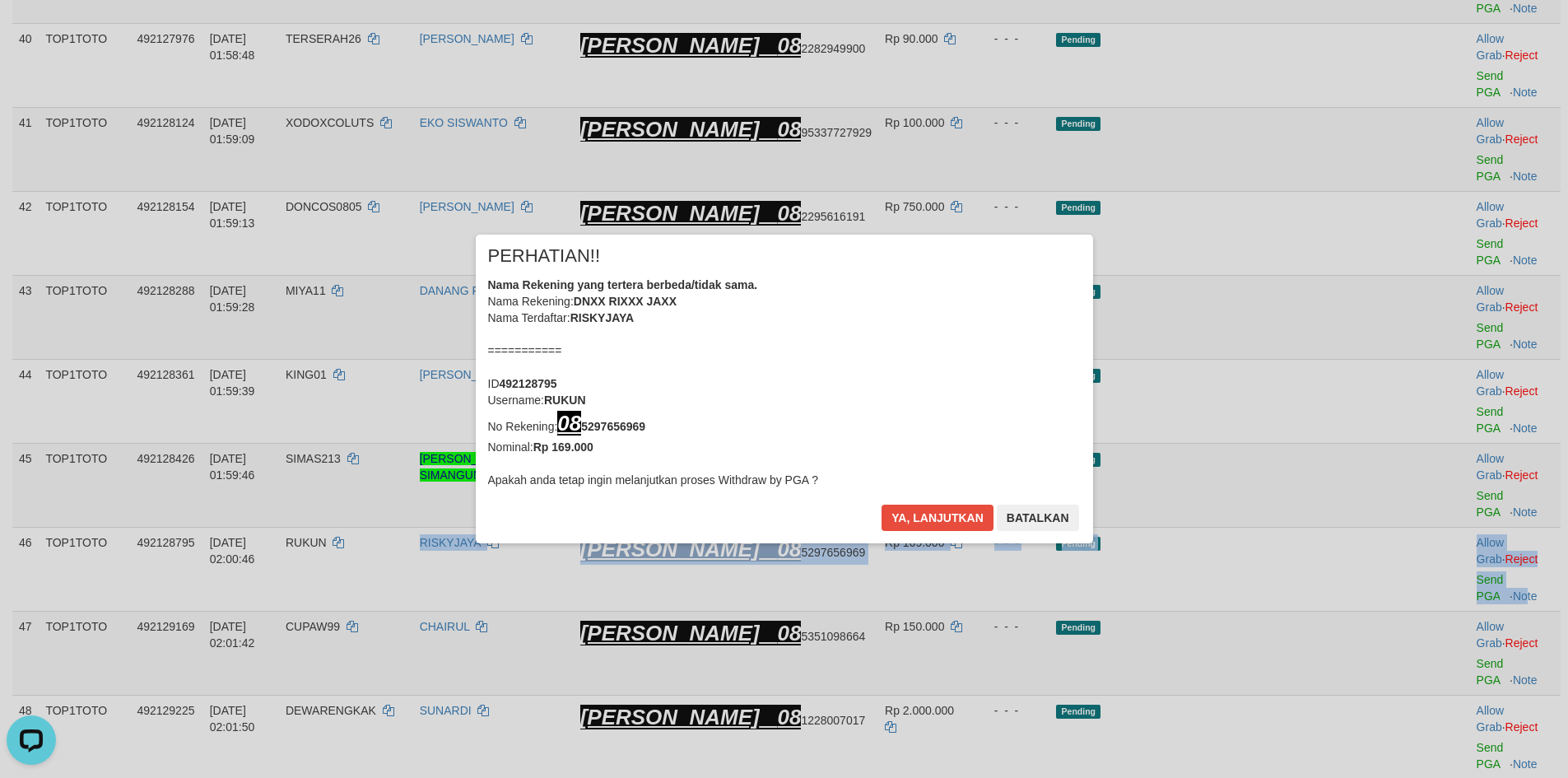
scroll to position [2834, 0]
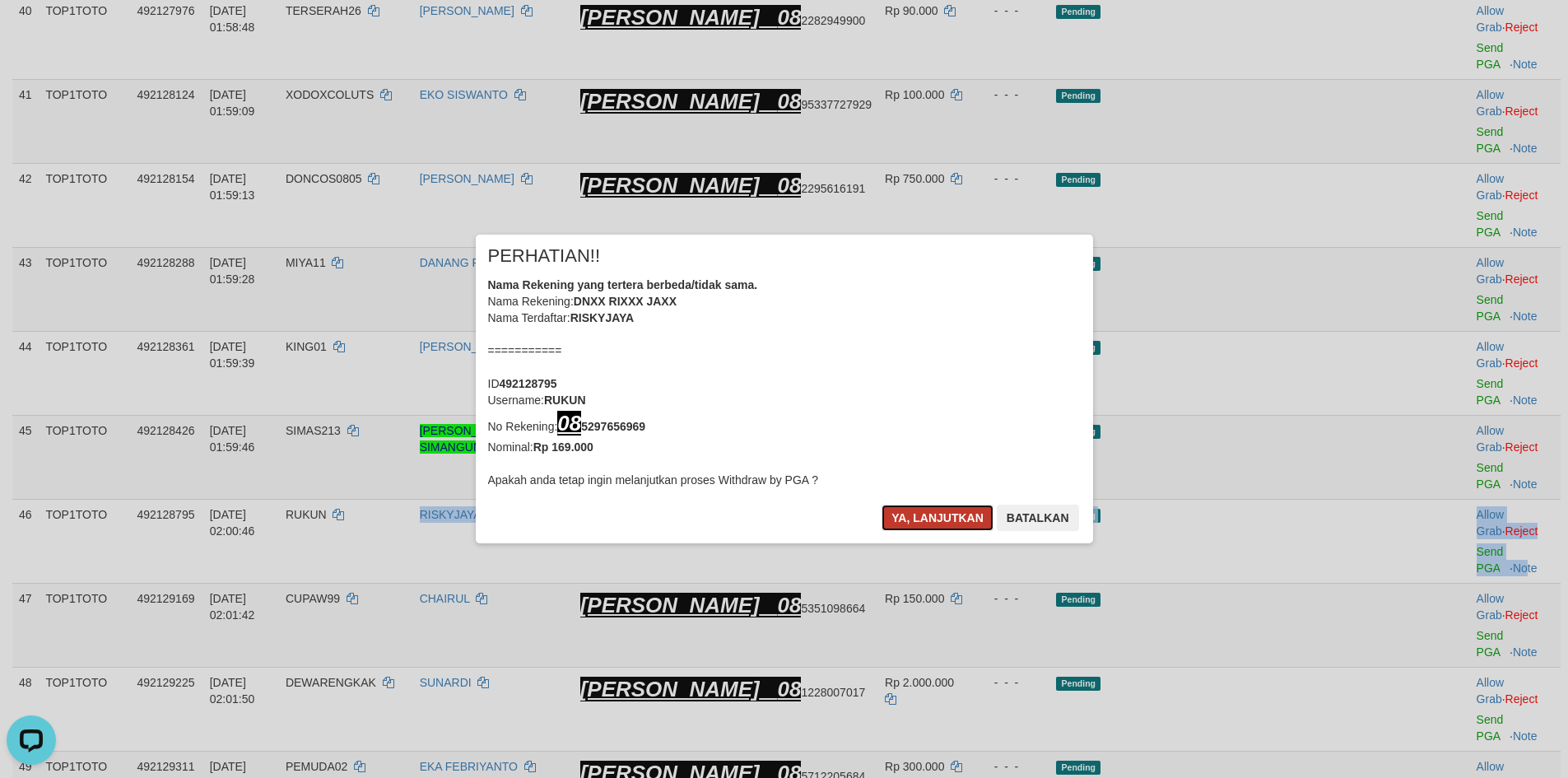
click at [920, 512] on button "Ya, lanjutkan" at bounding box center [938, 518] width 112 height 27
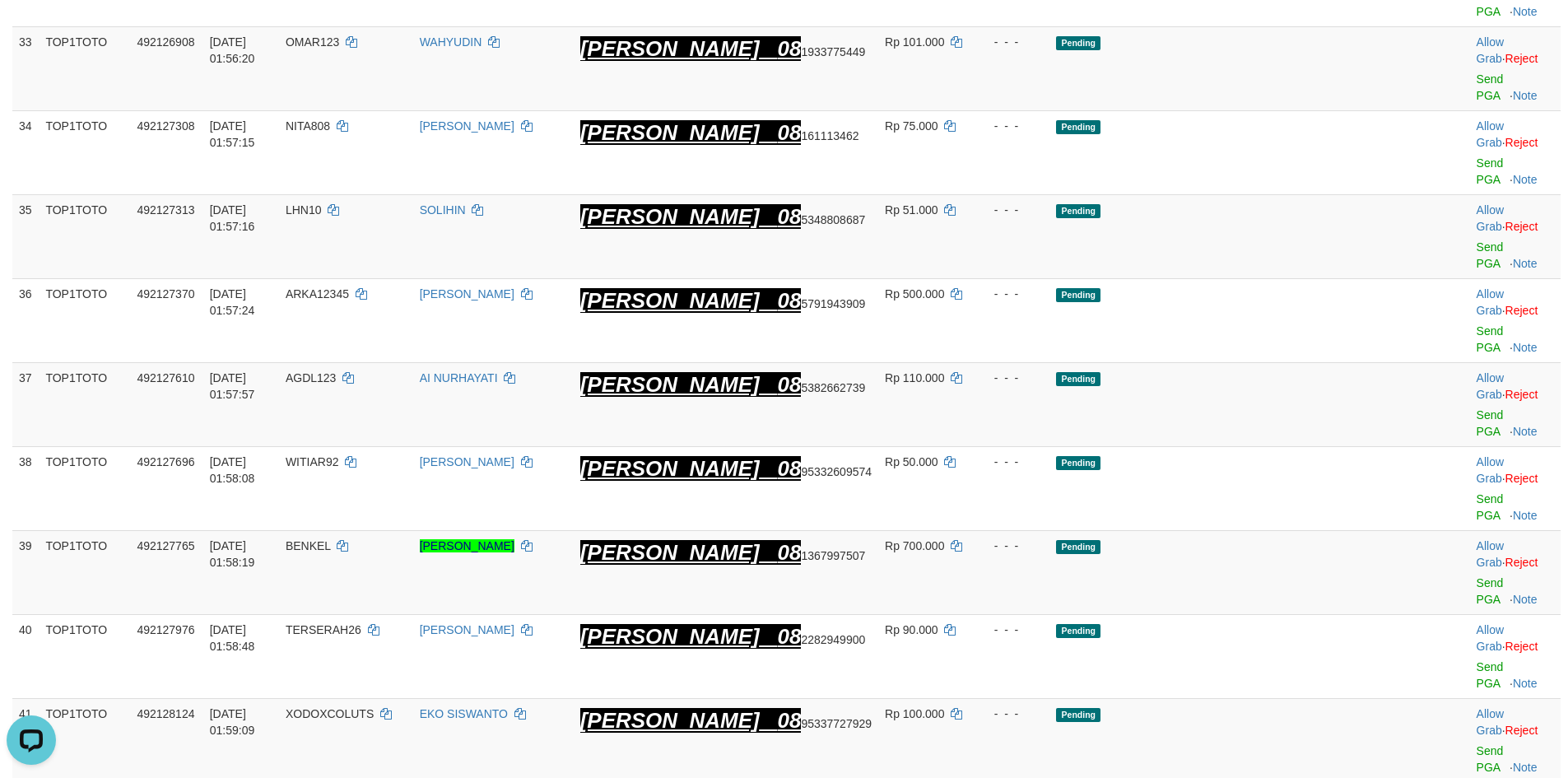
scroll to position [2137, 0]
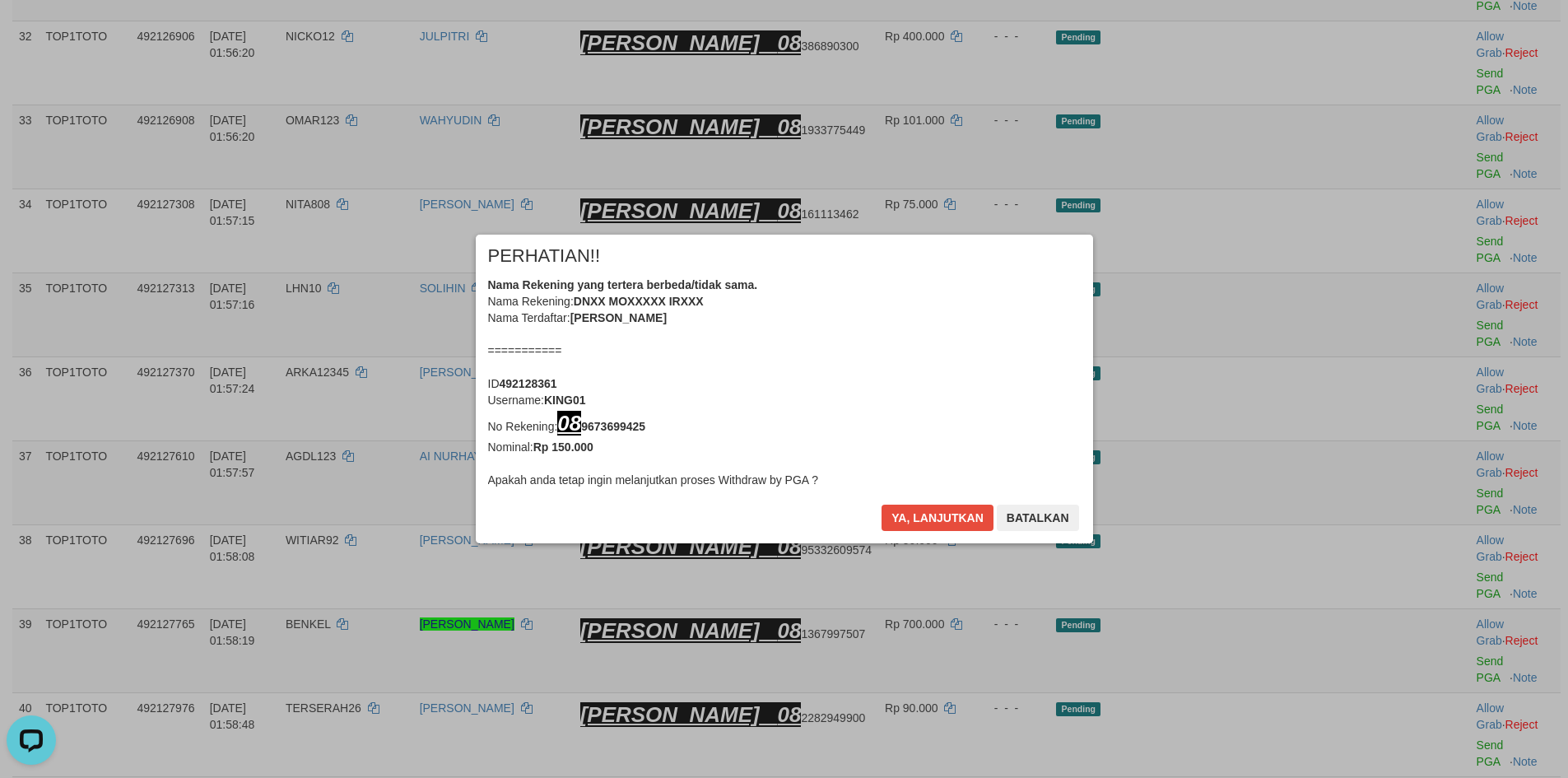
click at [1458, 160] on div "× PERHATIAN!! Nama Rekening yang tertera berbeda/tidak sama. Nama Rekening: DNX…" at bounding box center [784, 389] width 1568 height 778
click at [914, 501] on div "× PERHATIAN!! Nama Rekening yang tertera berbeda/tidak sama. Nama Rekening: DNX…" at bounding box center [784, 389] width 617 height 308
click at [940, 510] on button "Ya, lanjutkan" at bounding box center [938, 518] width 112 height 27
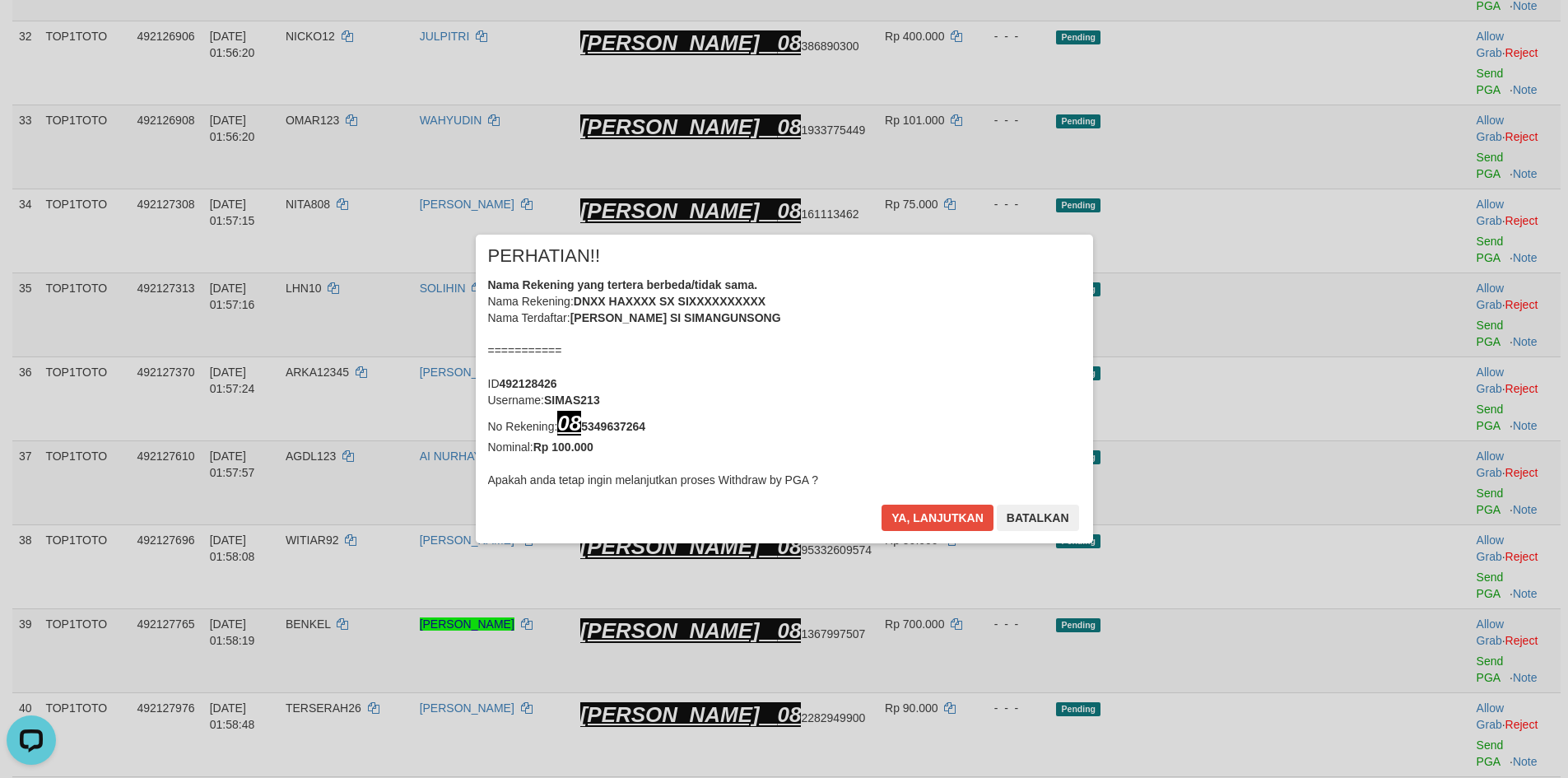
scroll to position [2130, 0]
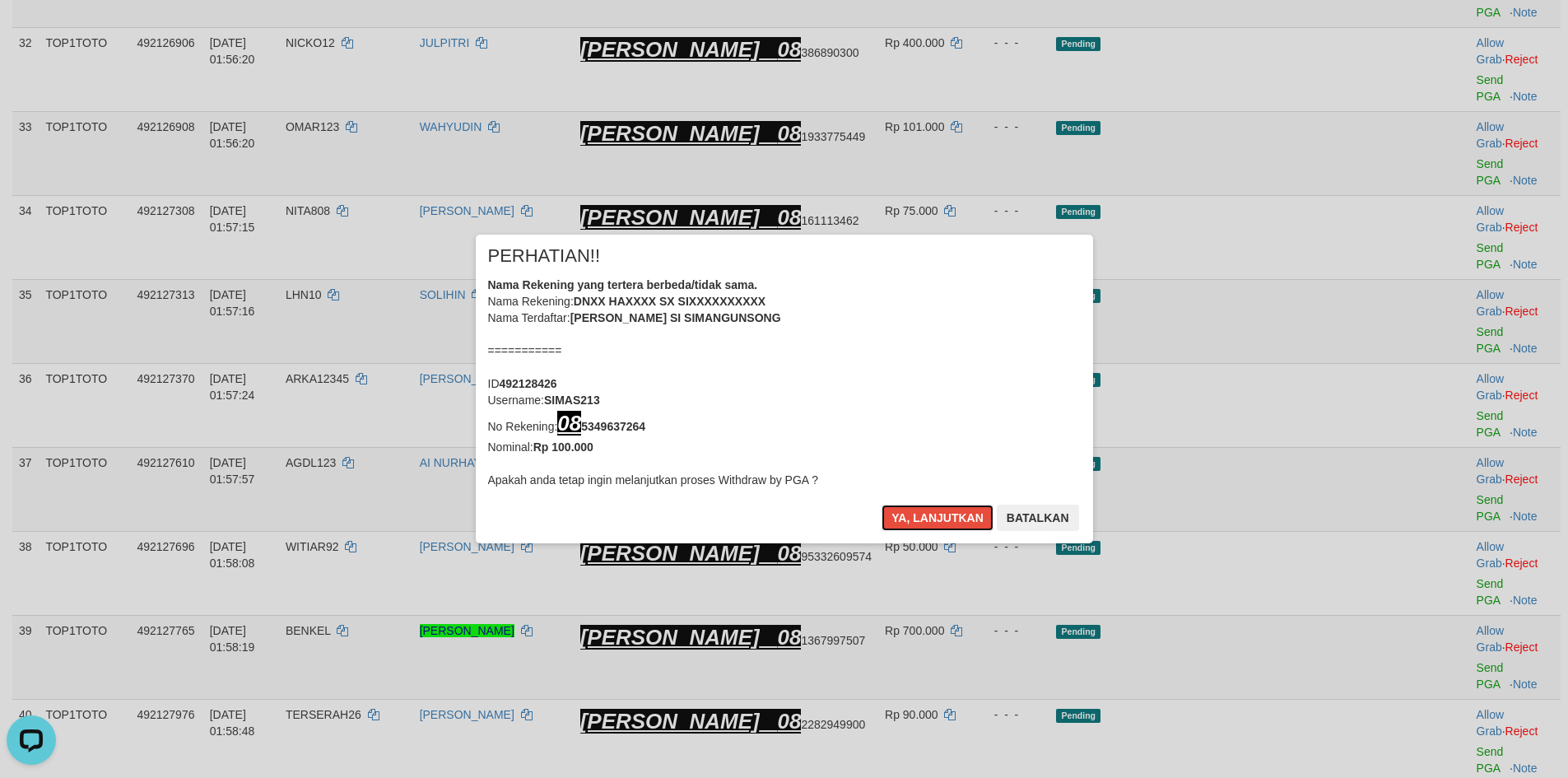
click at [940, 510] on button "Ya, lanjutkan" at bounding box center [938, 518] width 112 height 27
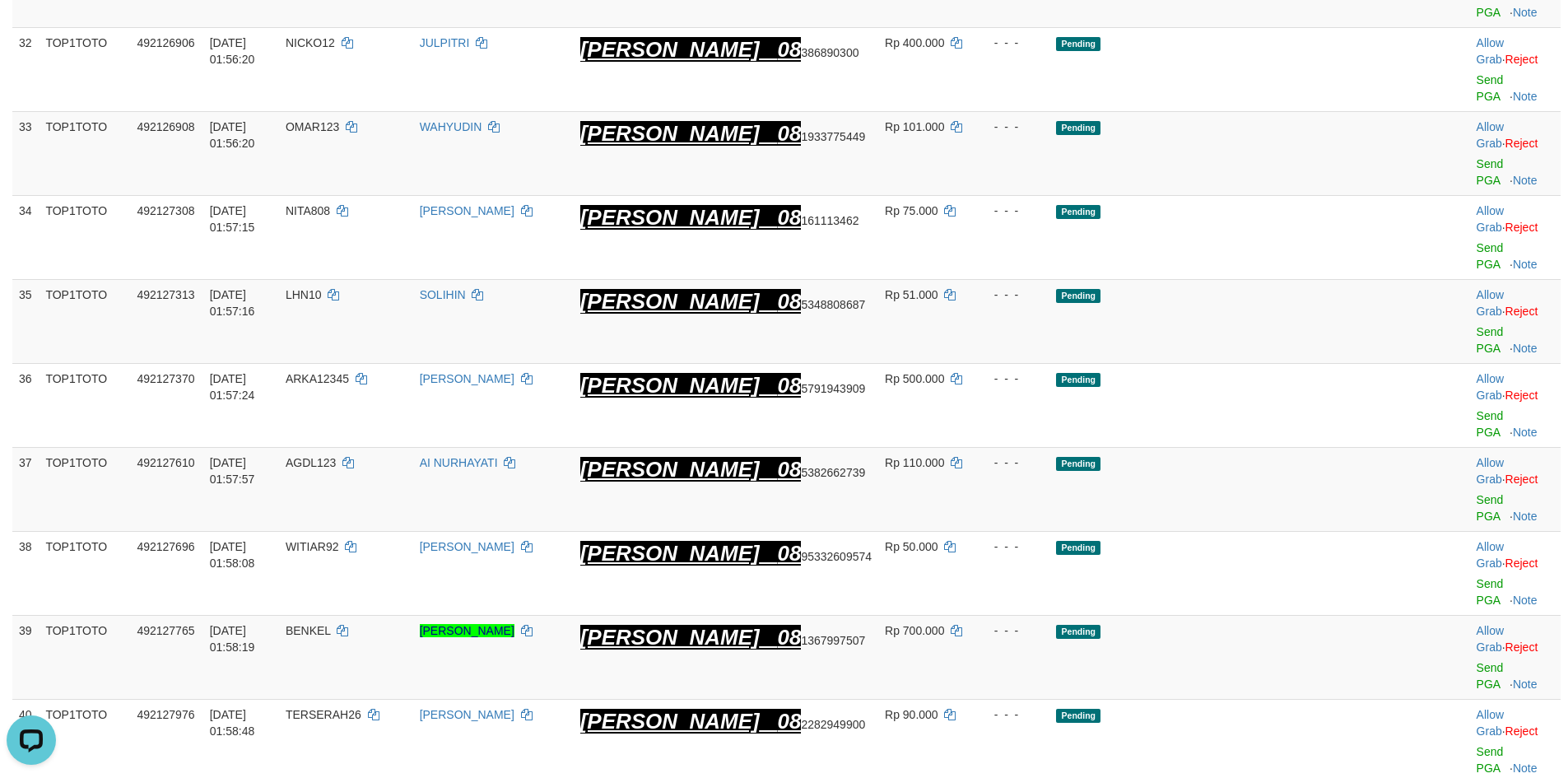
scroll to position [2123, 0]
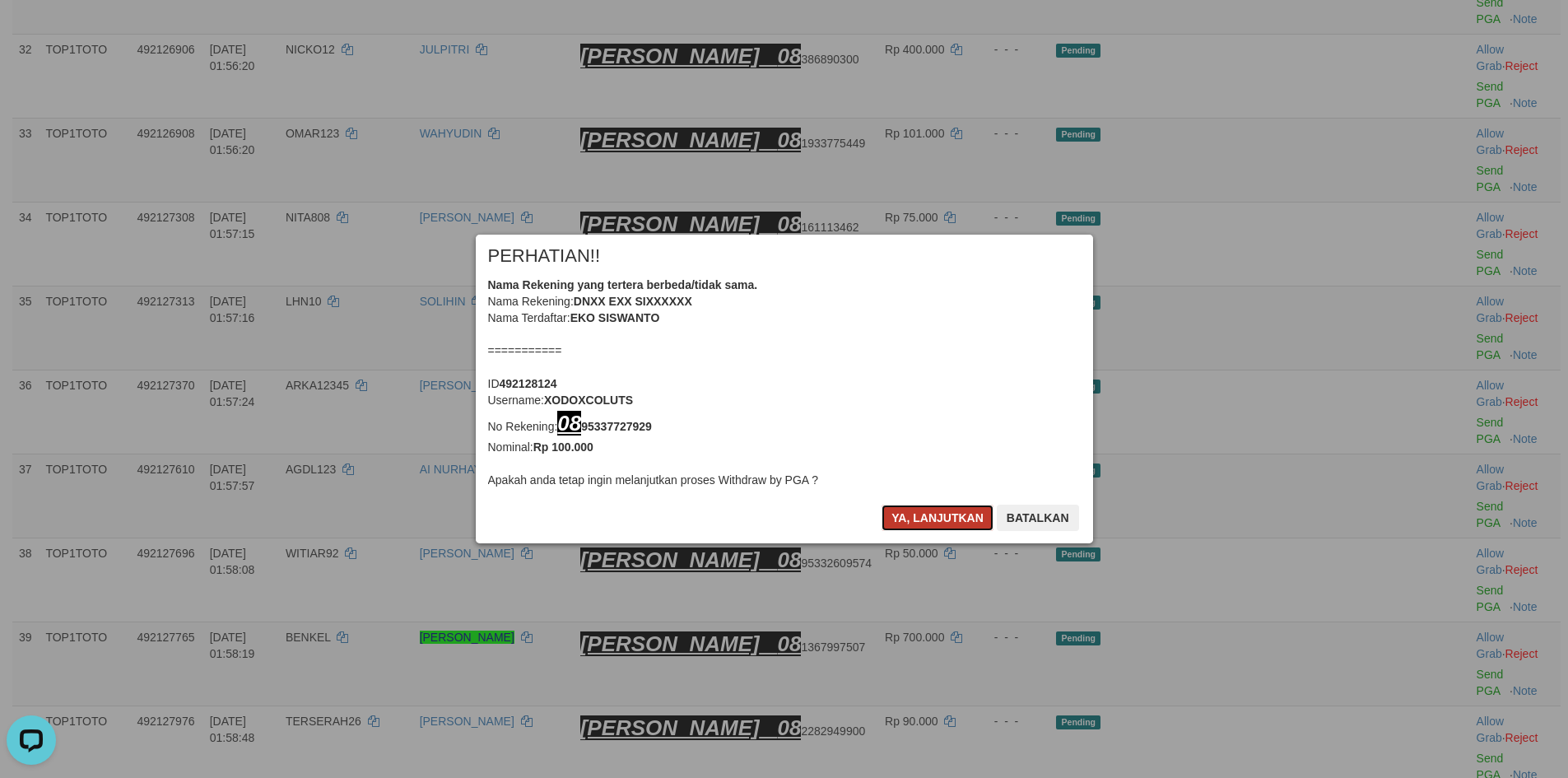
click at [935, 507] on button "Ya, lanjutkan" at bounding box center [938, 518] width 112 height 27
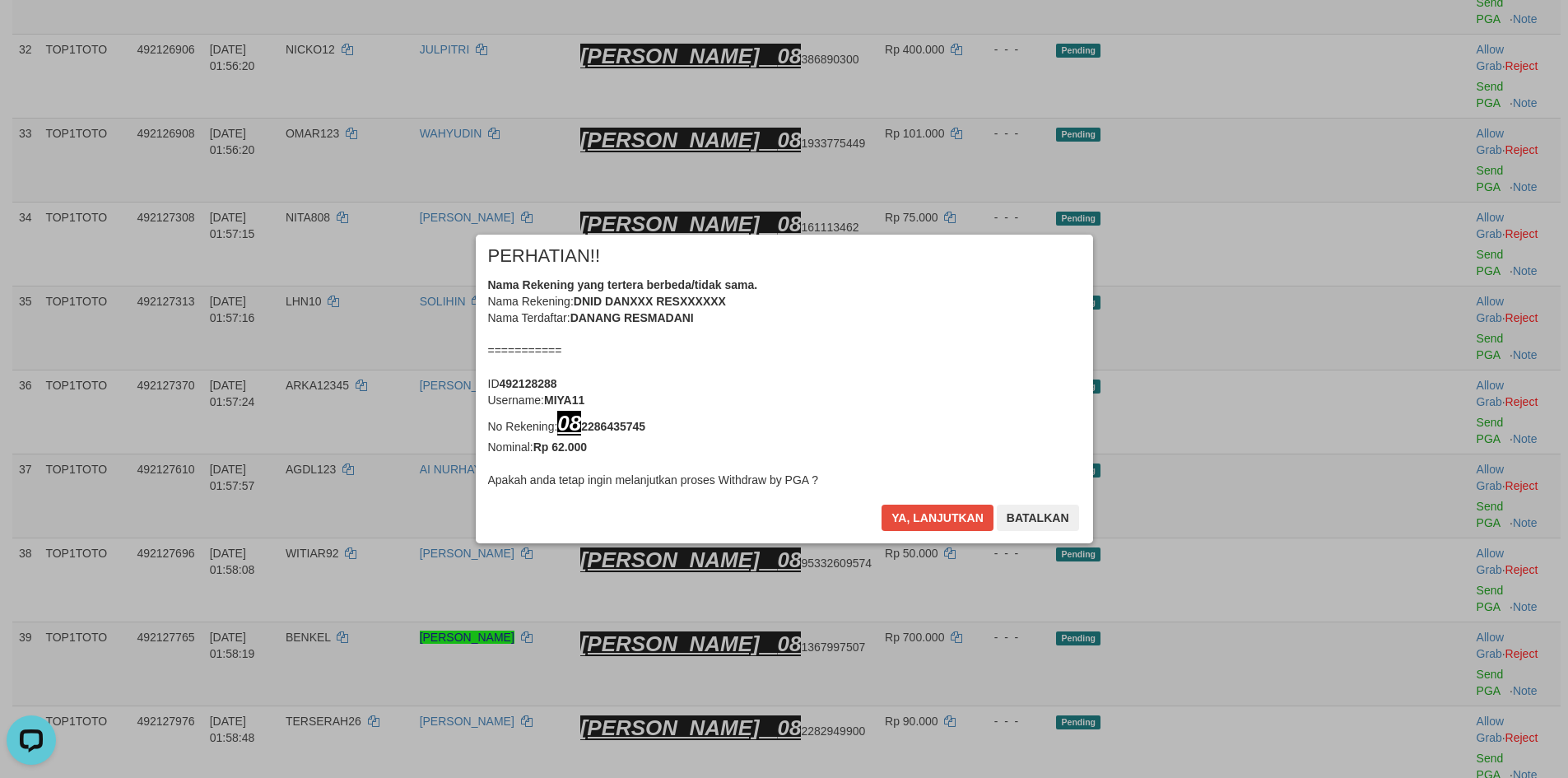
scroll to position [2117, 0]
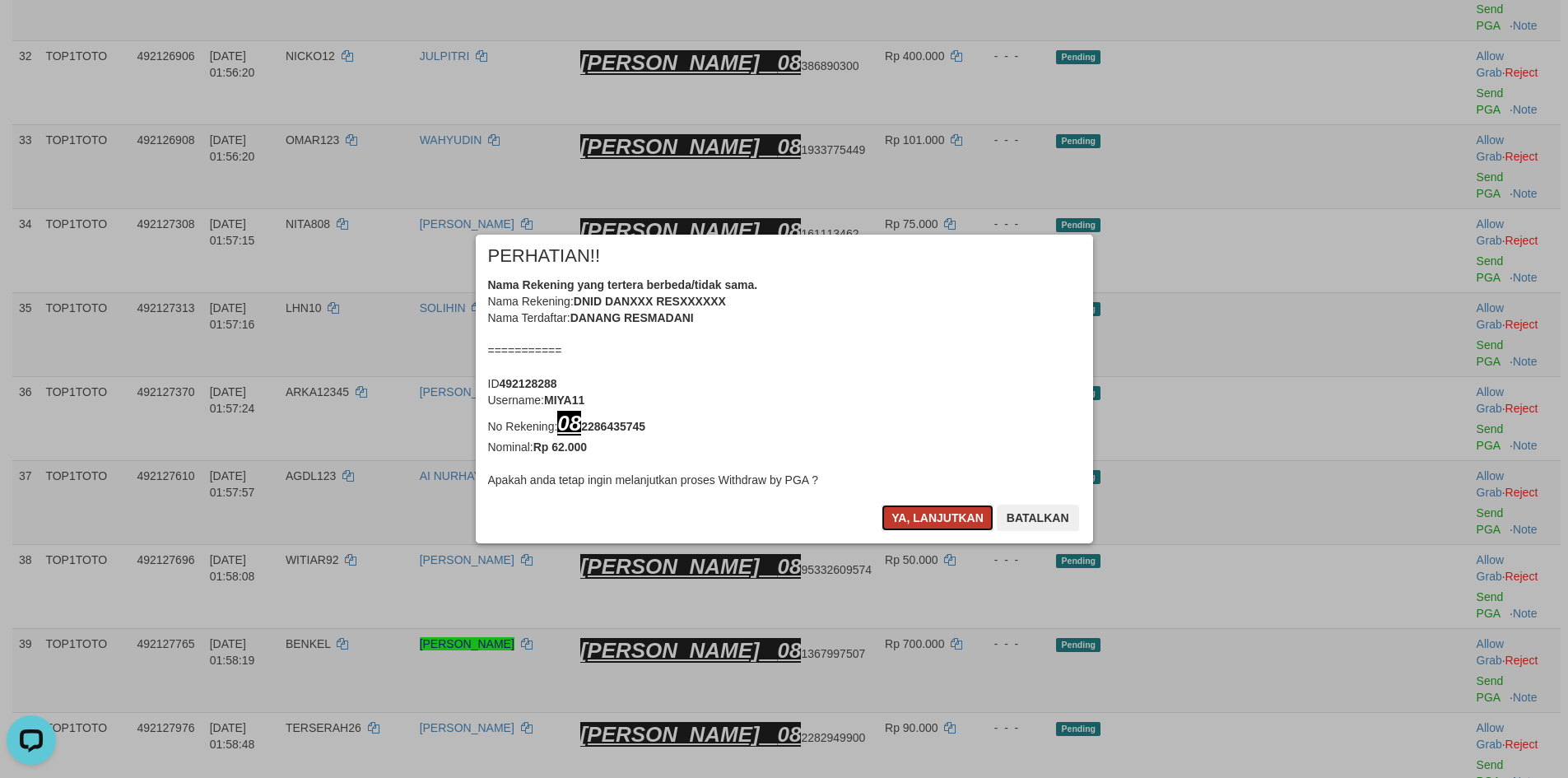
click at [940, 519] on button "Ya, lanjutkan" at bounding box center [938, 518] width 112 height 27
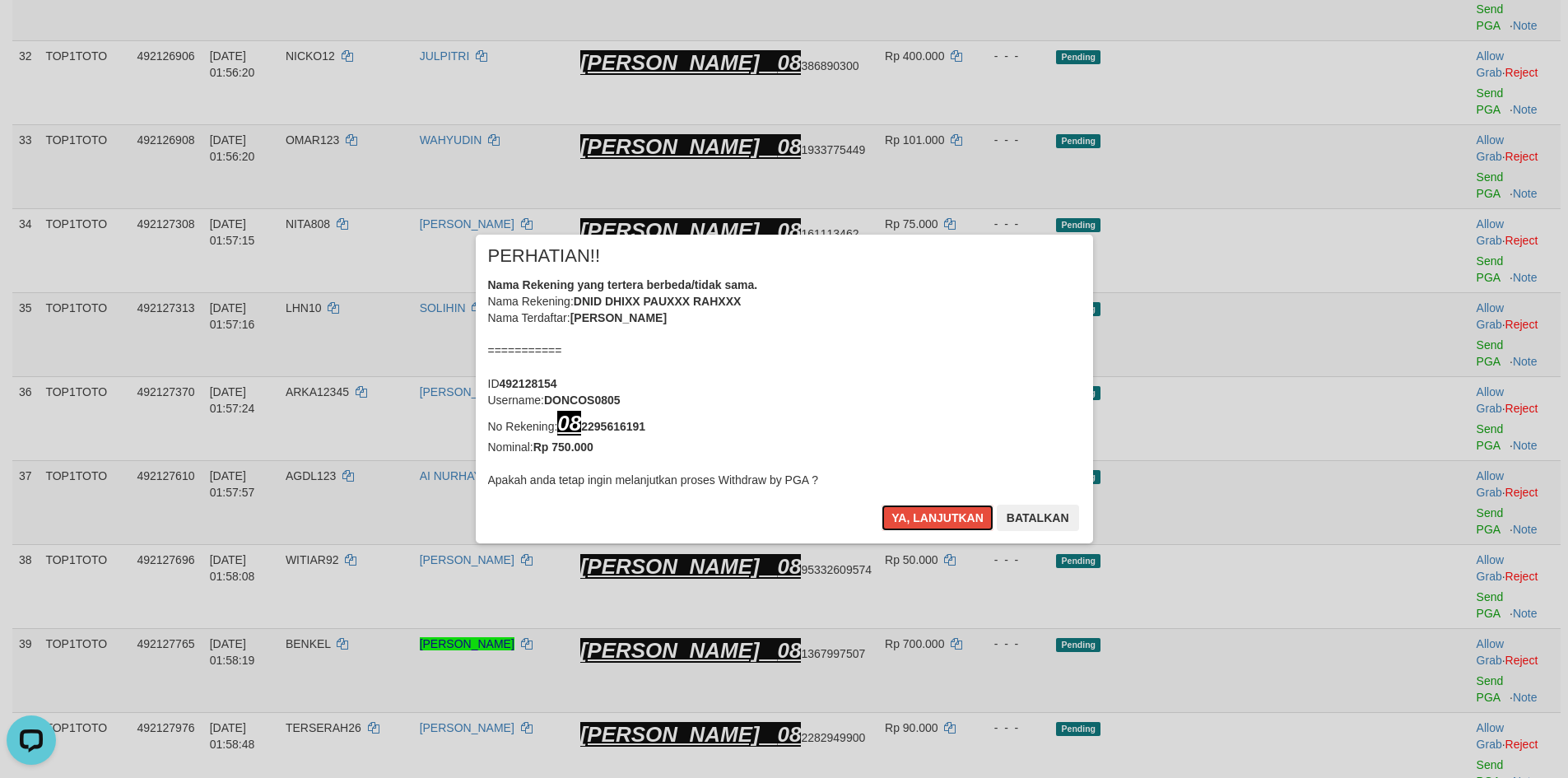
scroll to position [2110, 0]
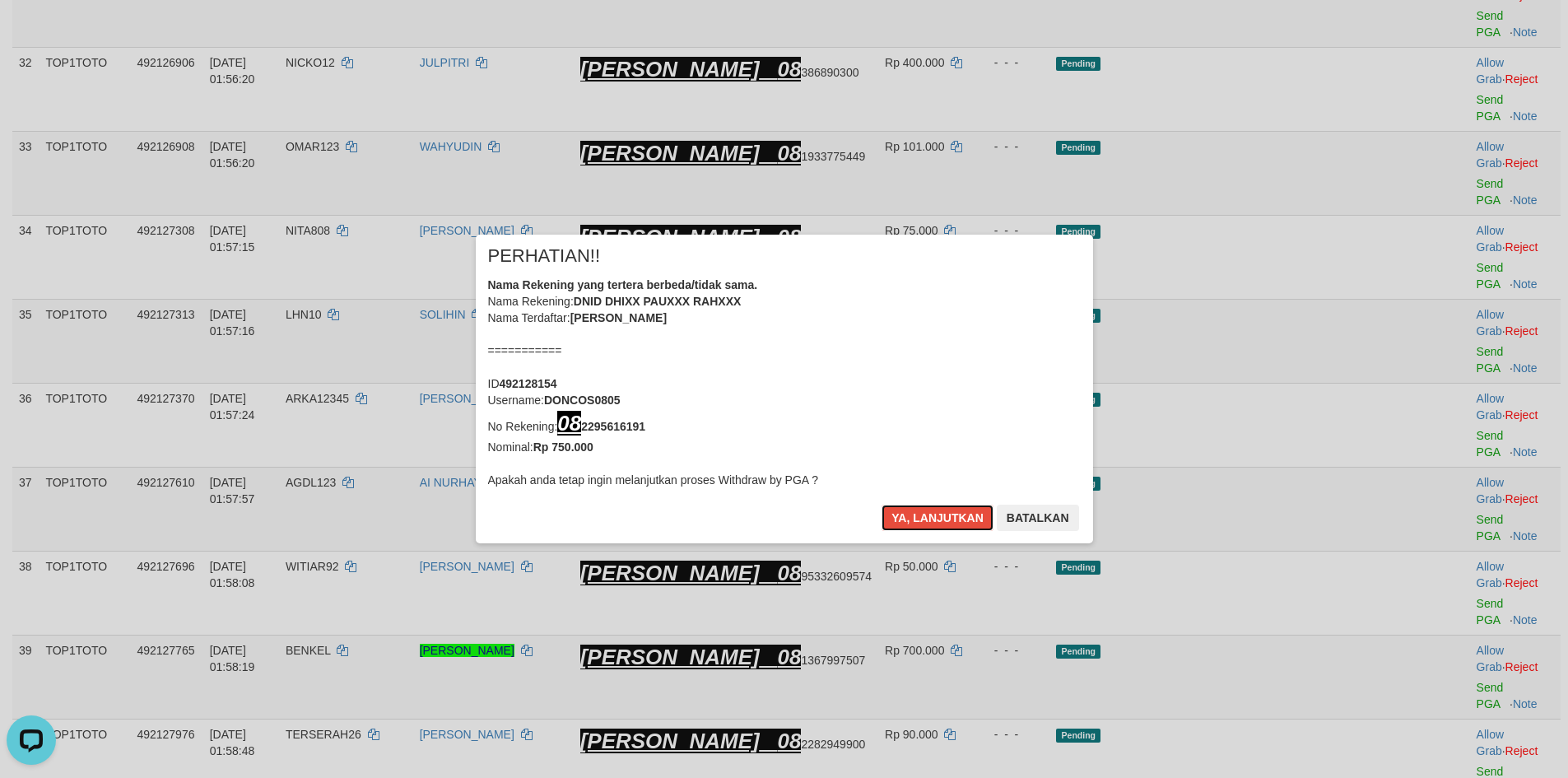
drag, startPoint x: 940, startPoint y: 519, endPoint x: 941, endPoint y: 300, distance: 219.0
click at [987, 291] on div "× PERHATIAN!! Nama Rekening yang tertera berbeda/tidak sama. Nama Rekening: DNI…" at bounding box center [784, 389] width 617 height 308
click at [594, 426] on b "08 2295616191" at bounding box center [601, 426] width 88 height 13
copy b "08 2295616191"
click at [596, 426] on b "08 2295616191" at bounding box center [601, 426] width 88 height 13
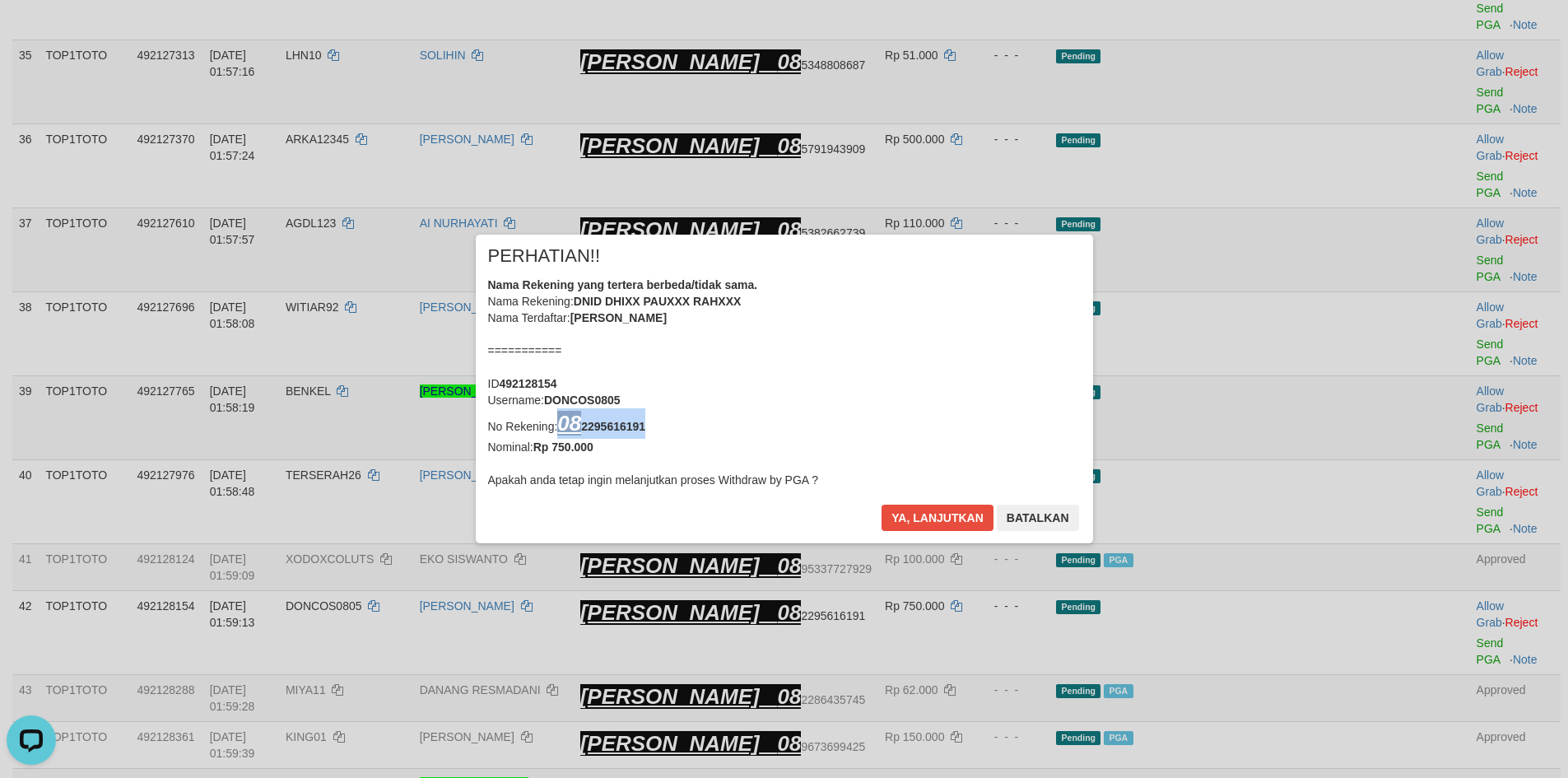
scroll to position [2065, 0]
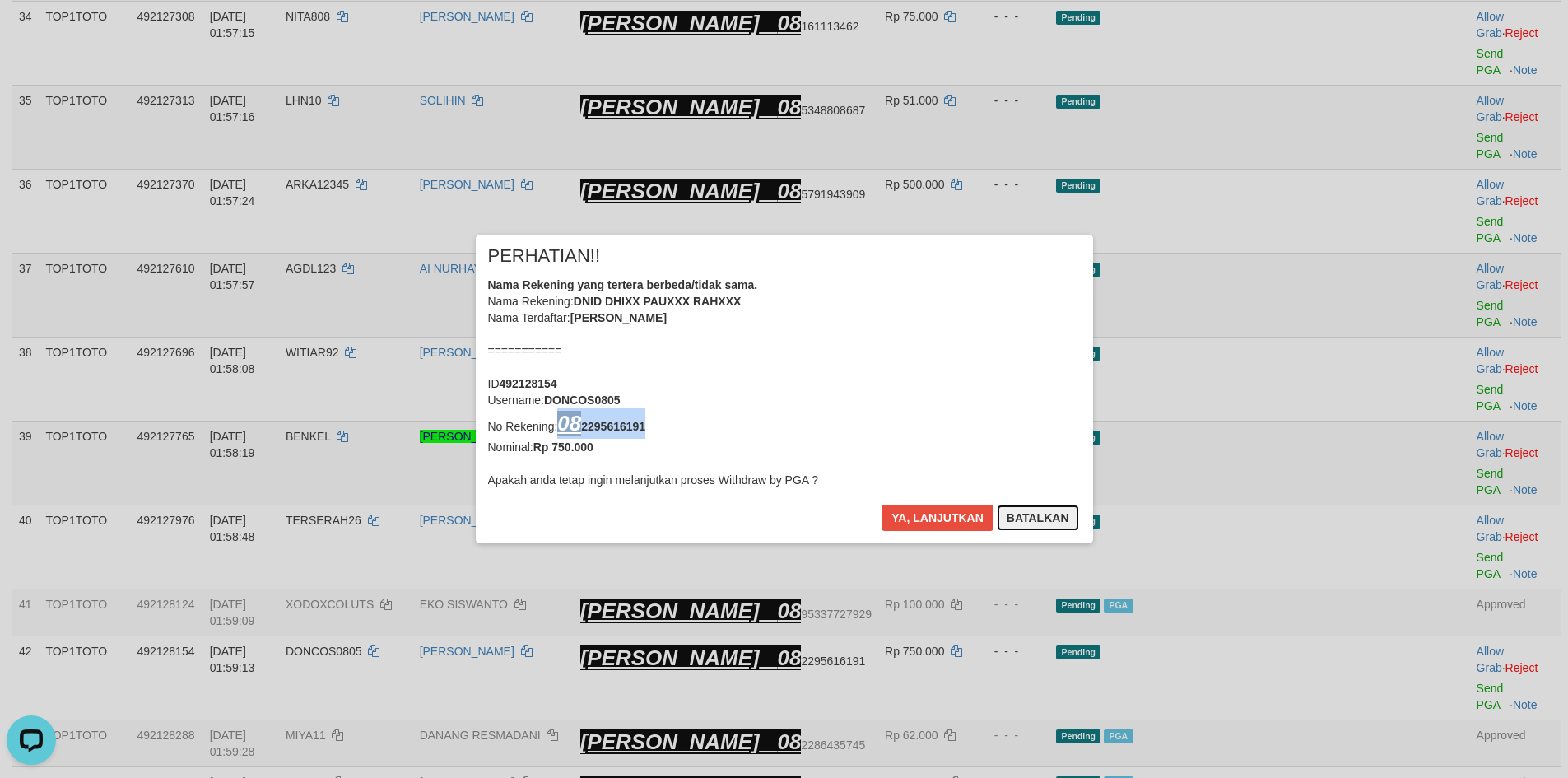
click at [1039, 526] on button "Batalkan" at bounding box center [1038, 518] width 83 height 27
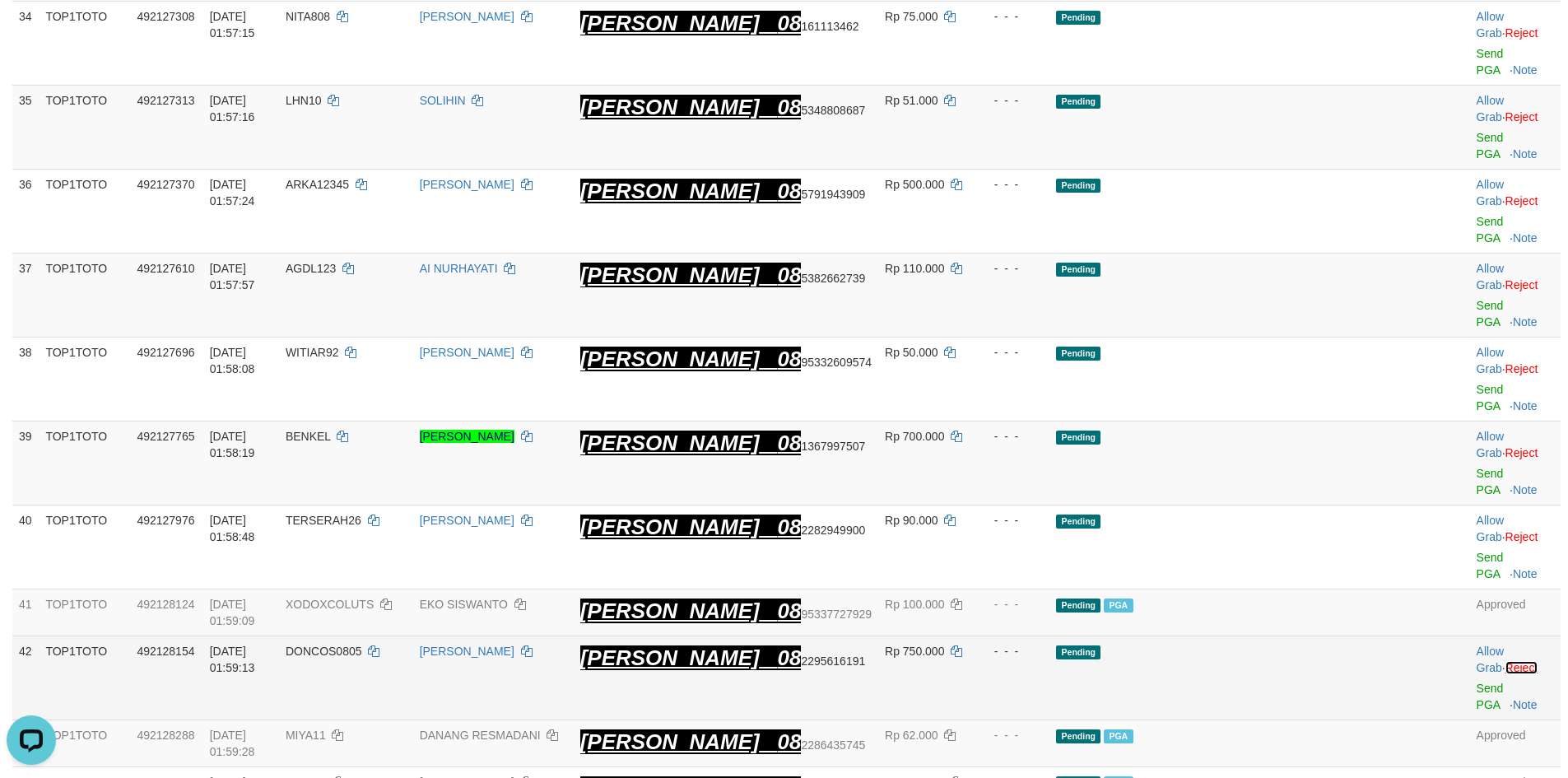
click at [1527, 662] on link "Reject" at bounding box center [1522, 668] width 33 height 13
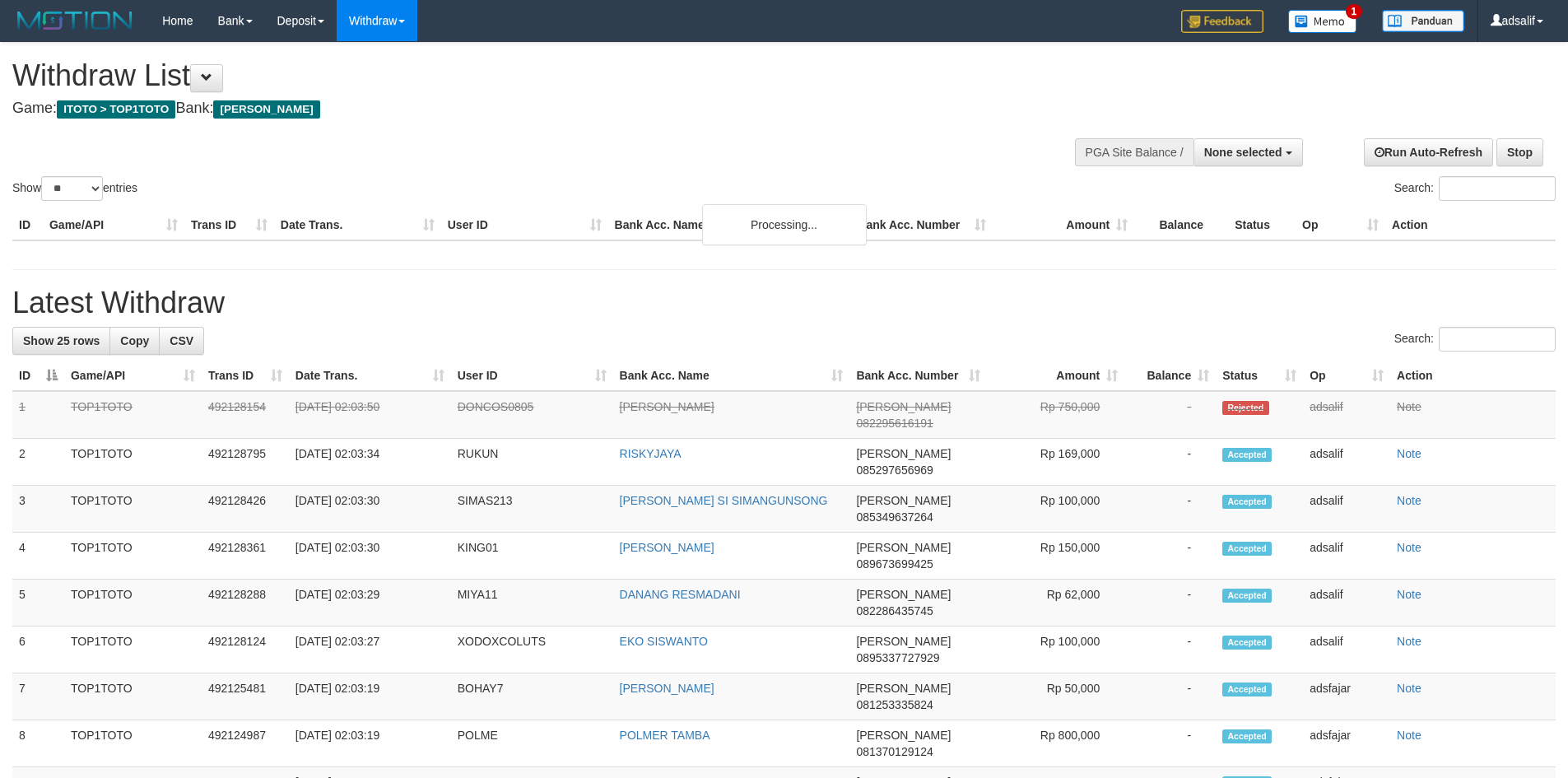
select select
select select "**"
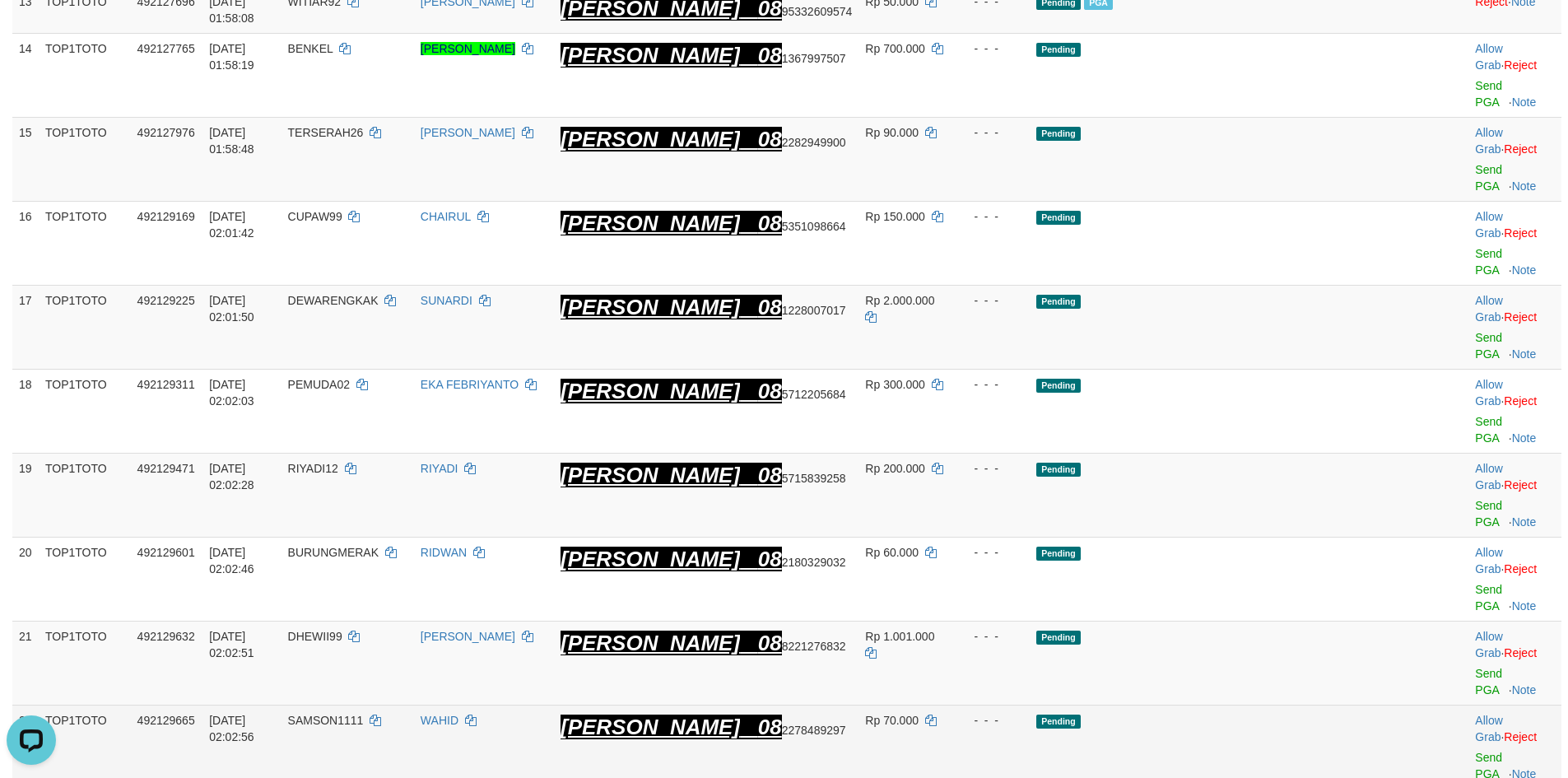
scroll to position [450, 0]
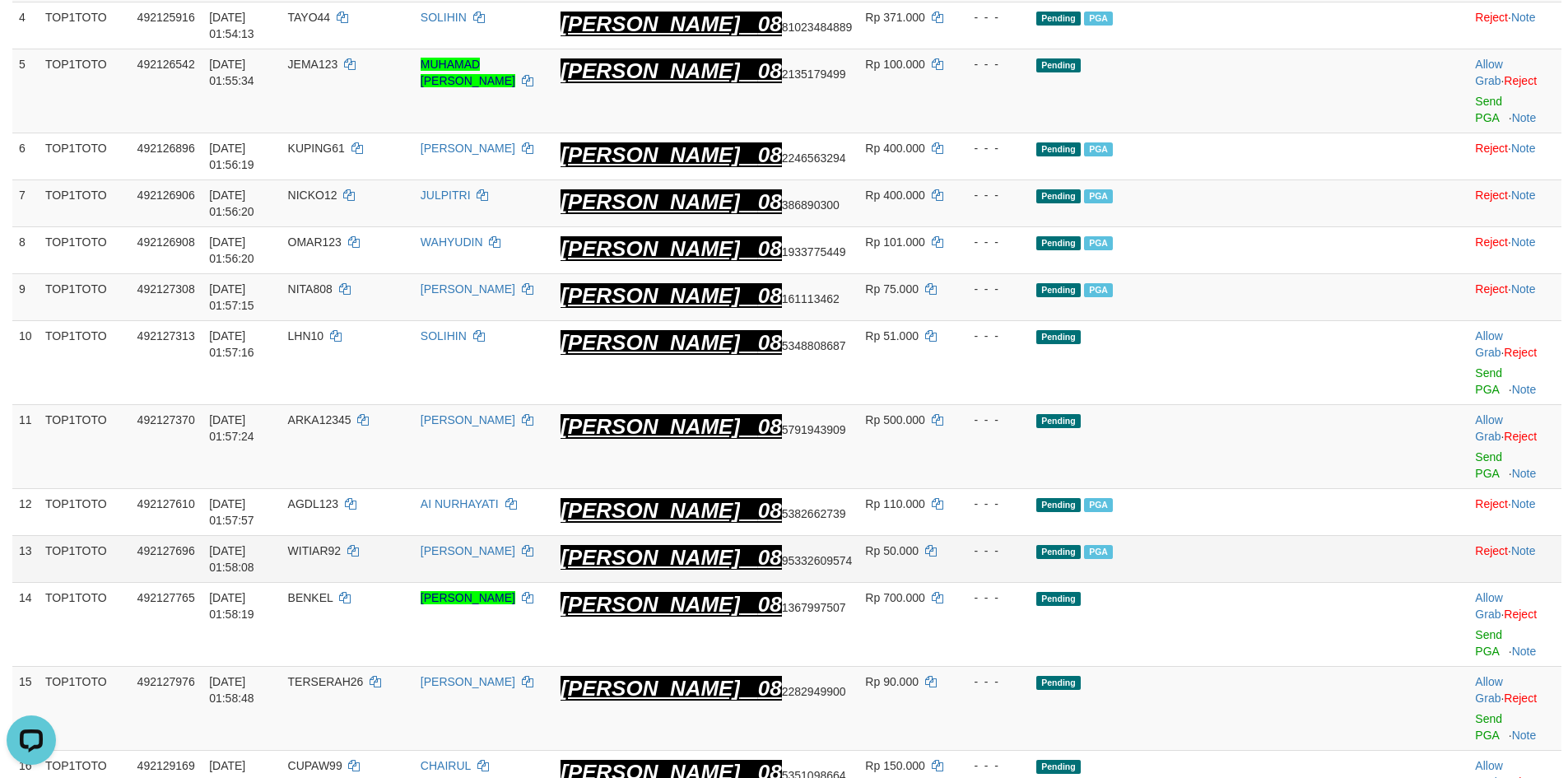
click at [342, 545] on span "WITIAR92" at bounding box center [315, 551] width 53 height 13
copy span "WITIAR92"
drag, startPoint x: 381, startPoint y: 401, endPoint x: 362, endPoint y: 401, distance: 19.0
click at [362, 535] on tr "13 TOP1TOTO 492127696 [DATE] 01:58:08 WITIAR92 SRI [PERSON_NAME] 08 95332609574…" at bounding box center [786, 558] width 1549 height 47
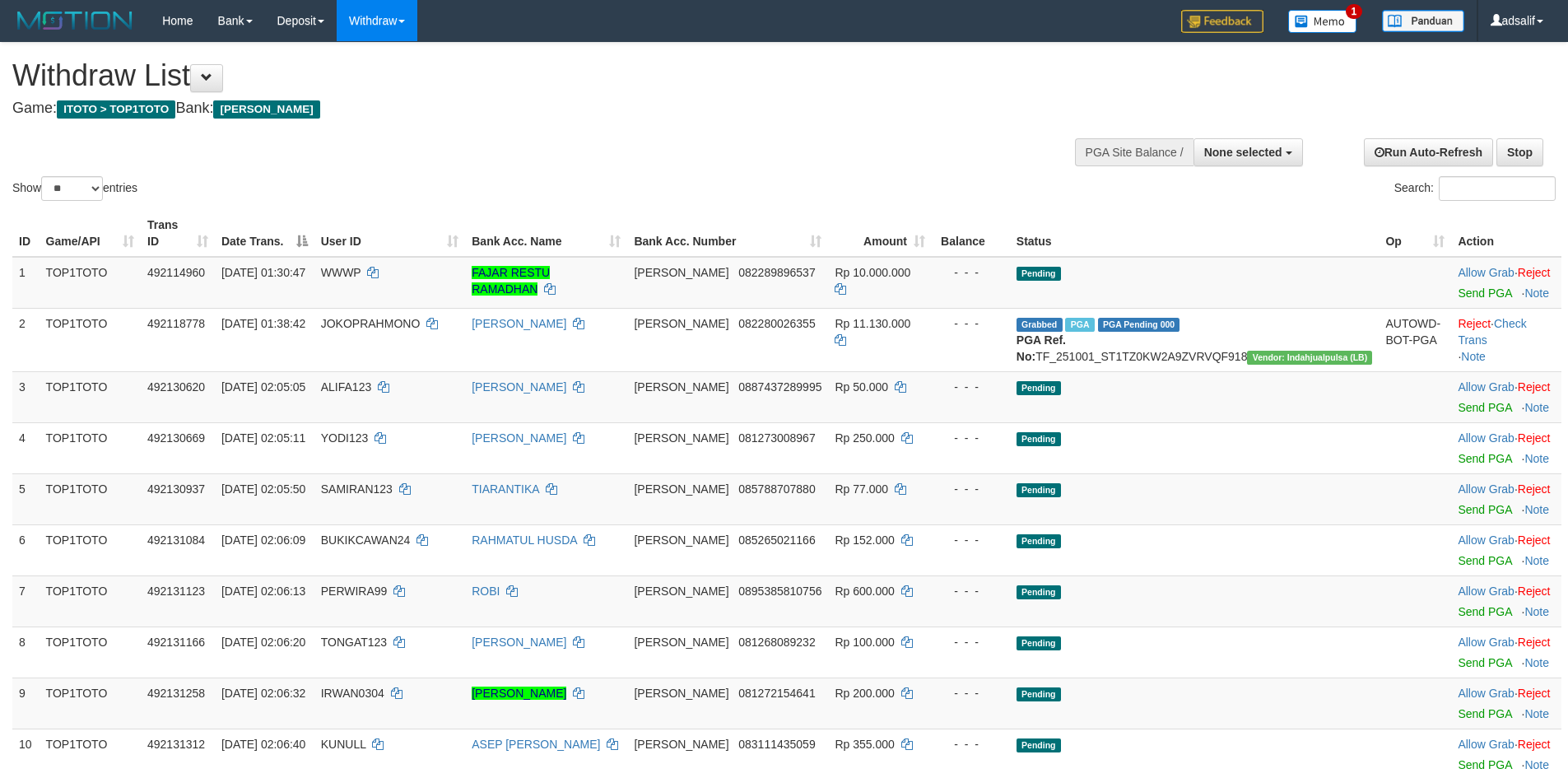
select select
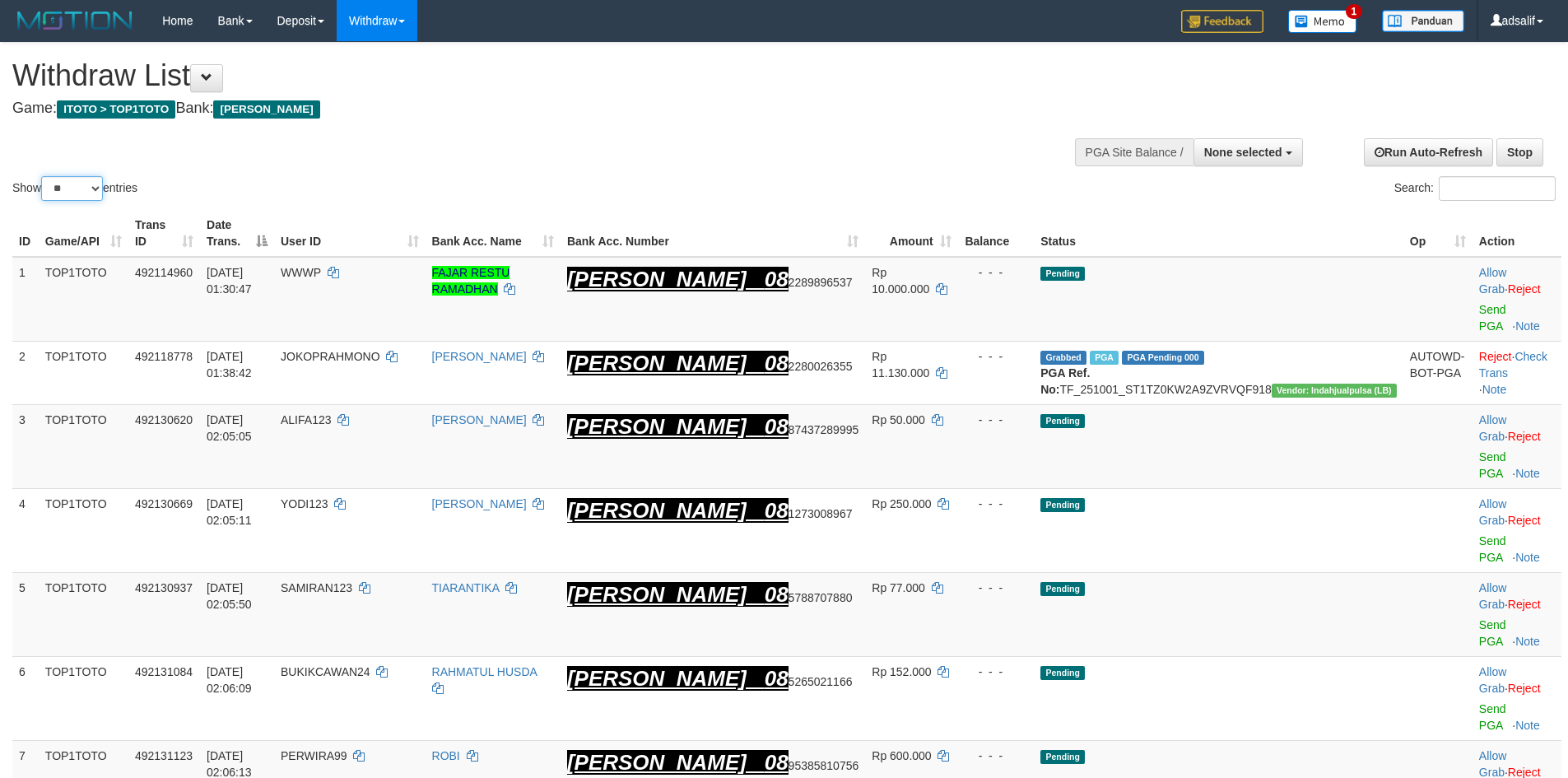
drag, startPoint x: 95, startPoint y: 190, endPoint x: 100, endPoint y: 196, distance: 7.8
click at [97, 193] on select "** ** ** ***" at bounding box center [72, 189] width 62 height 25
select select "***"
click at [44, 177] on select "** ** ** ***" at bounding box center [72, 189] width 62 height 25
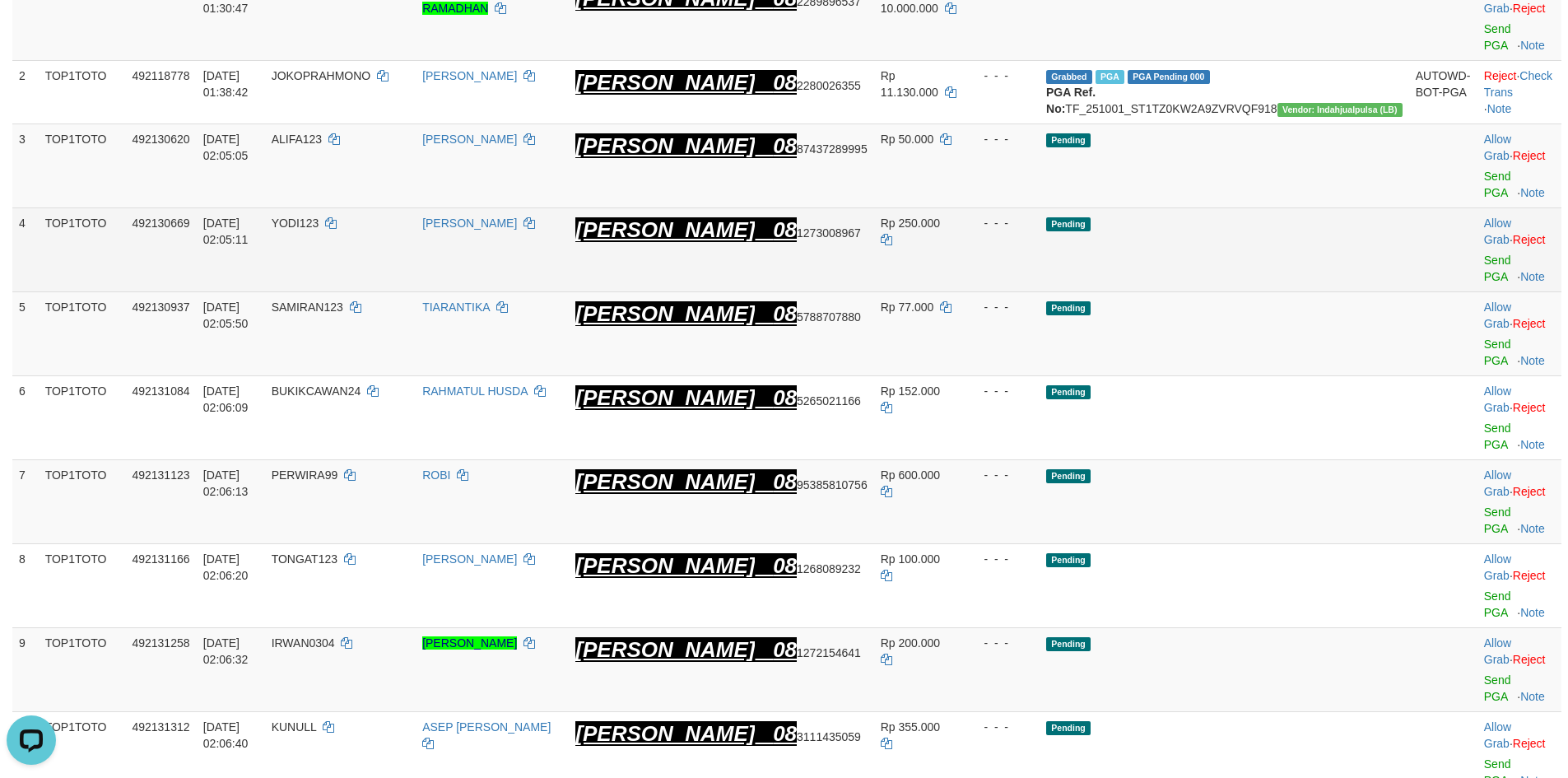
scroll to position [153, 0]
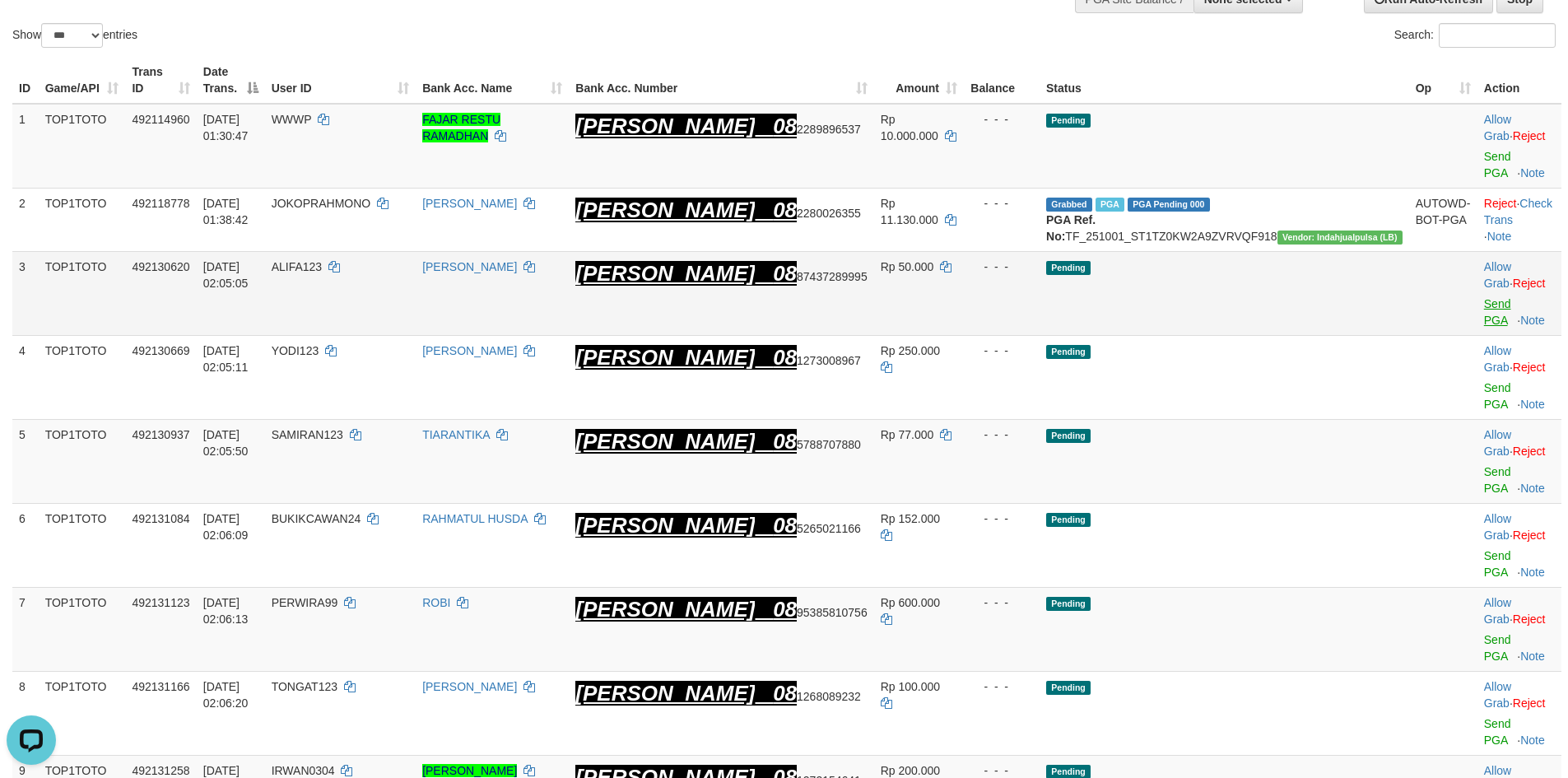
click at [1484, 291] on div at bounding box center [1520, 293] width 71 height 4
click at [1484, 297] on link "Send PGA" at bounding box center [1498, 312] width 28 height 29
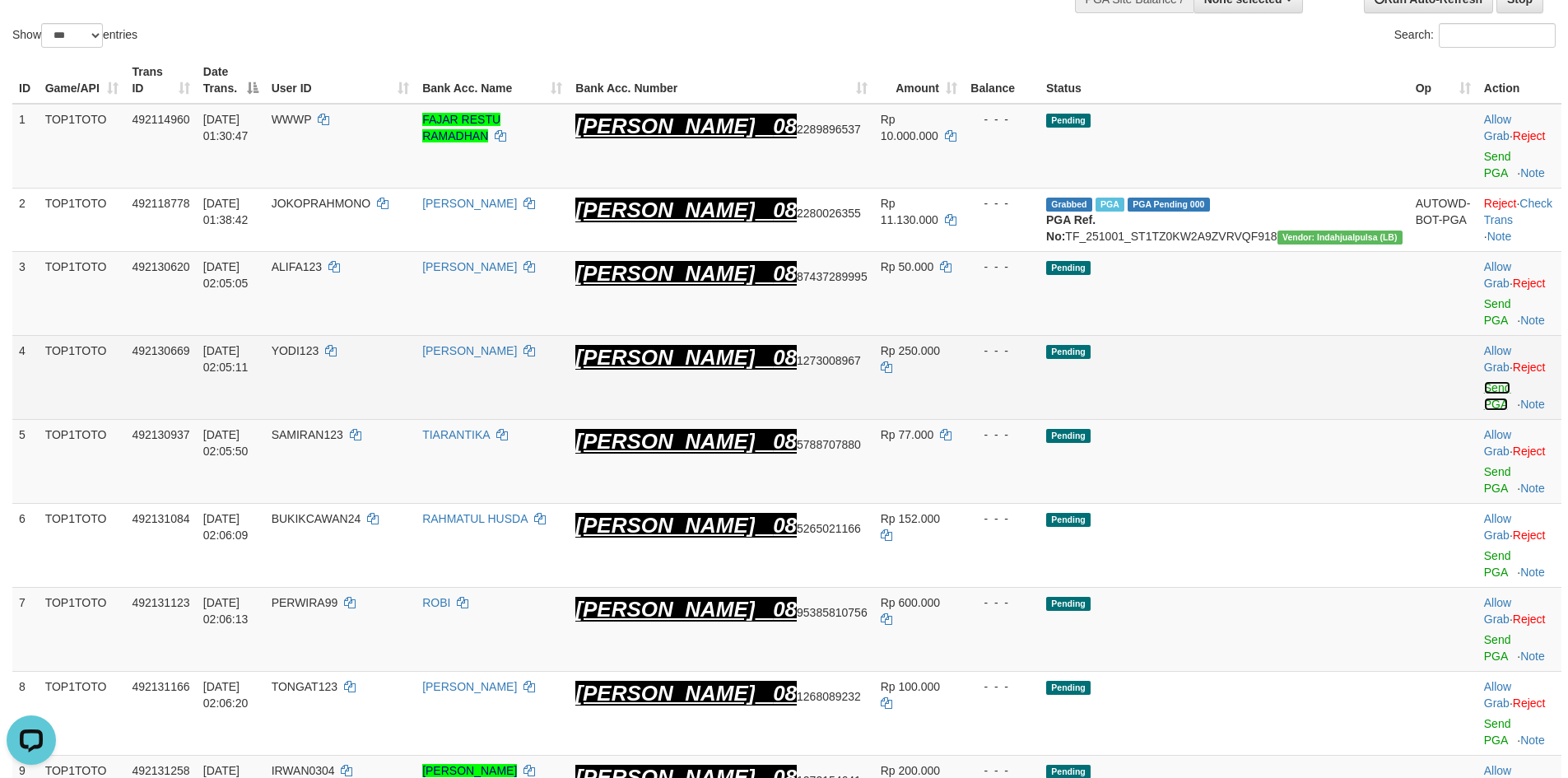
click at [1484, 382] on link "Send PGA" at bounding box center [1498, 396] width 28 height 29
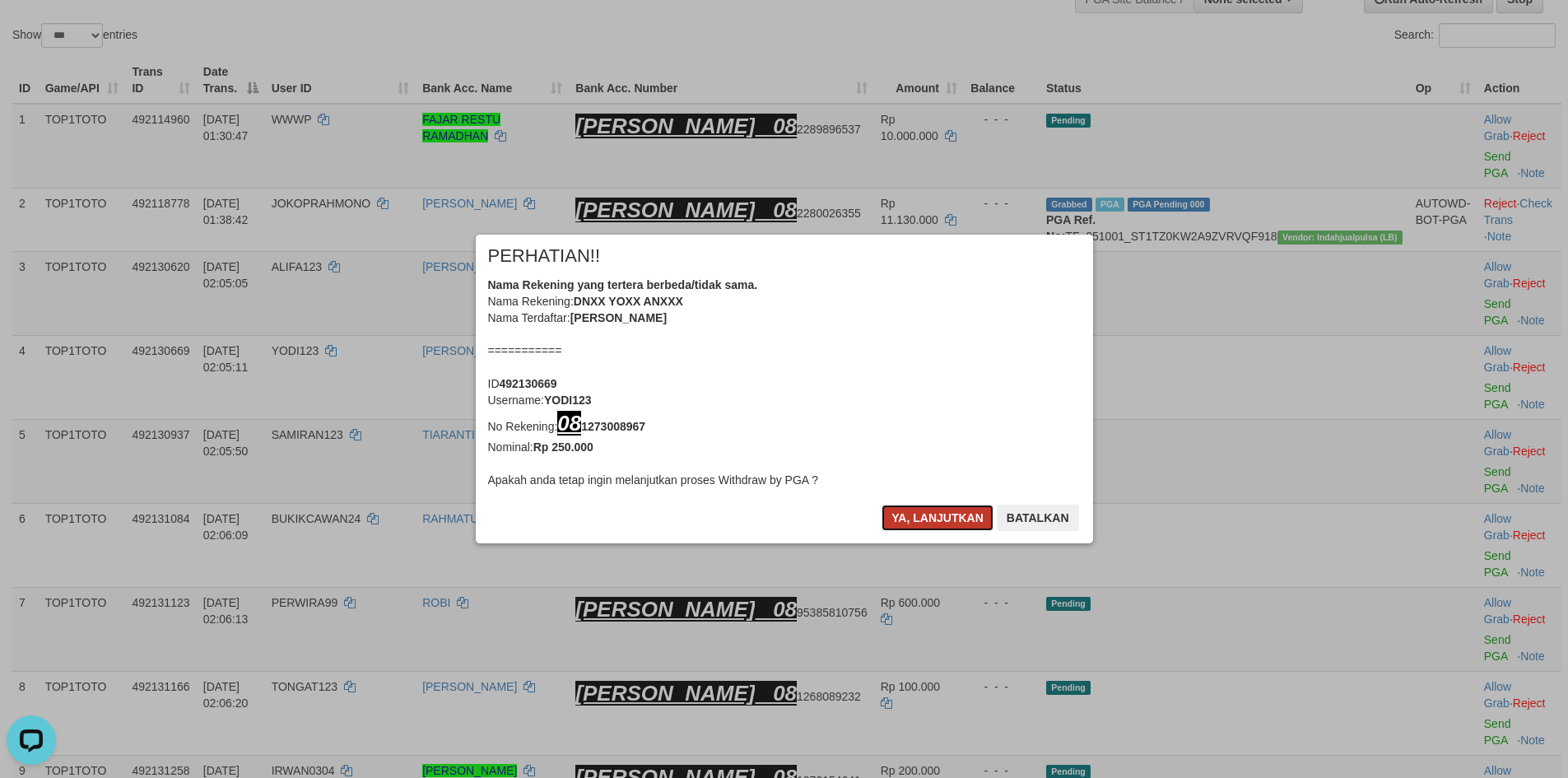
click at [941, 520] on button "Ya, lanjutkan" at bounding box center [938, 518] width 112 height 27
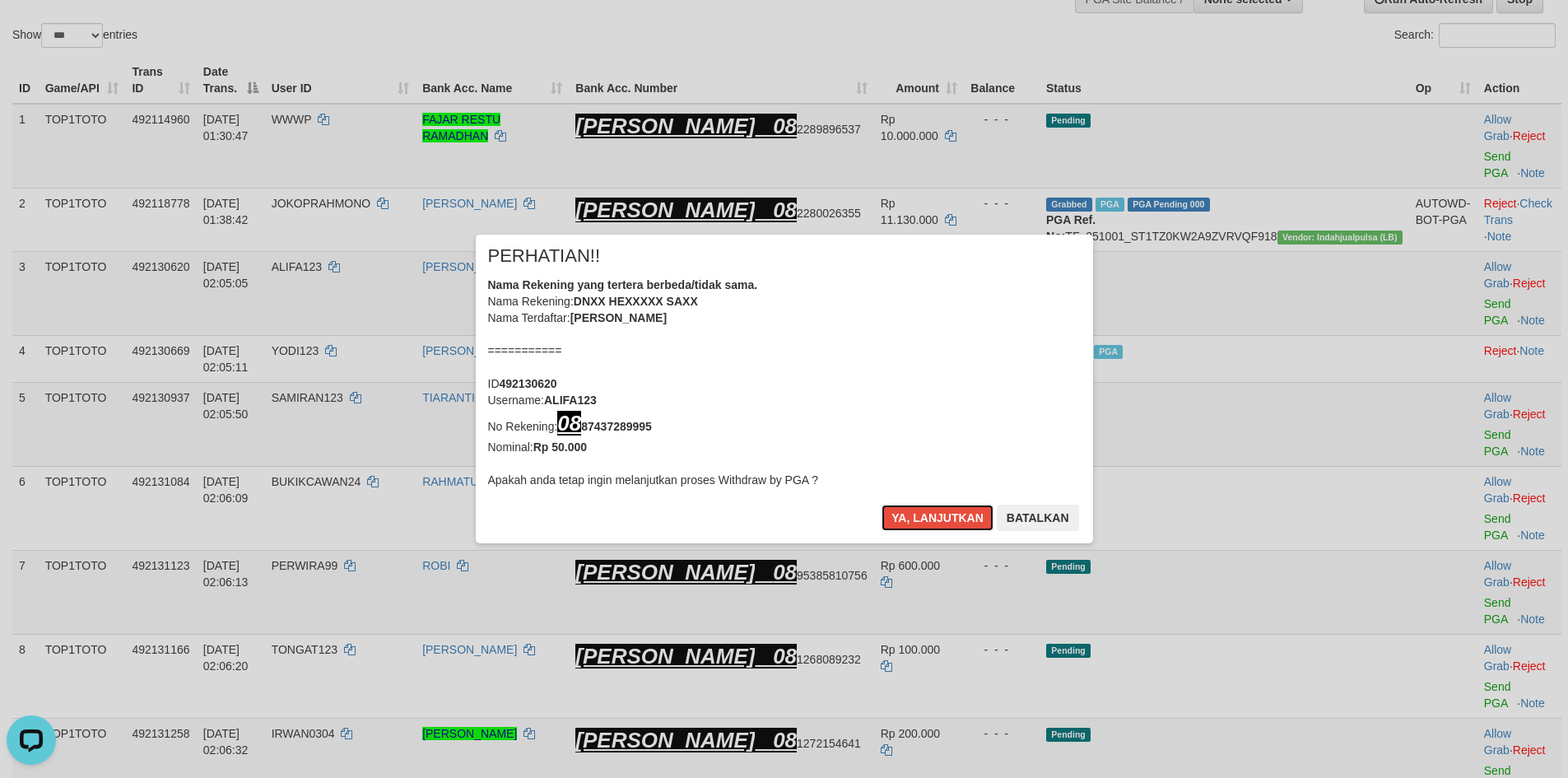
click at [941, 520] on button "Ya, lanjutkan" at bounding box center [938, 518] width 112 height 27
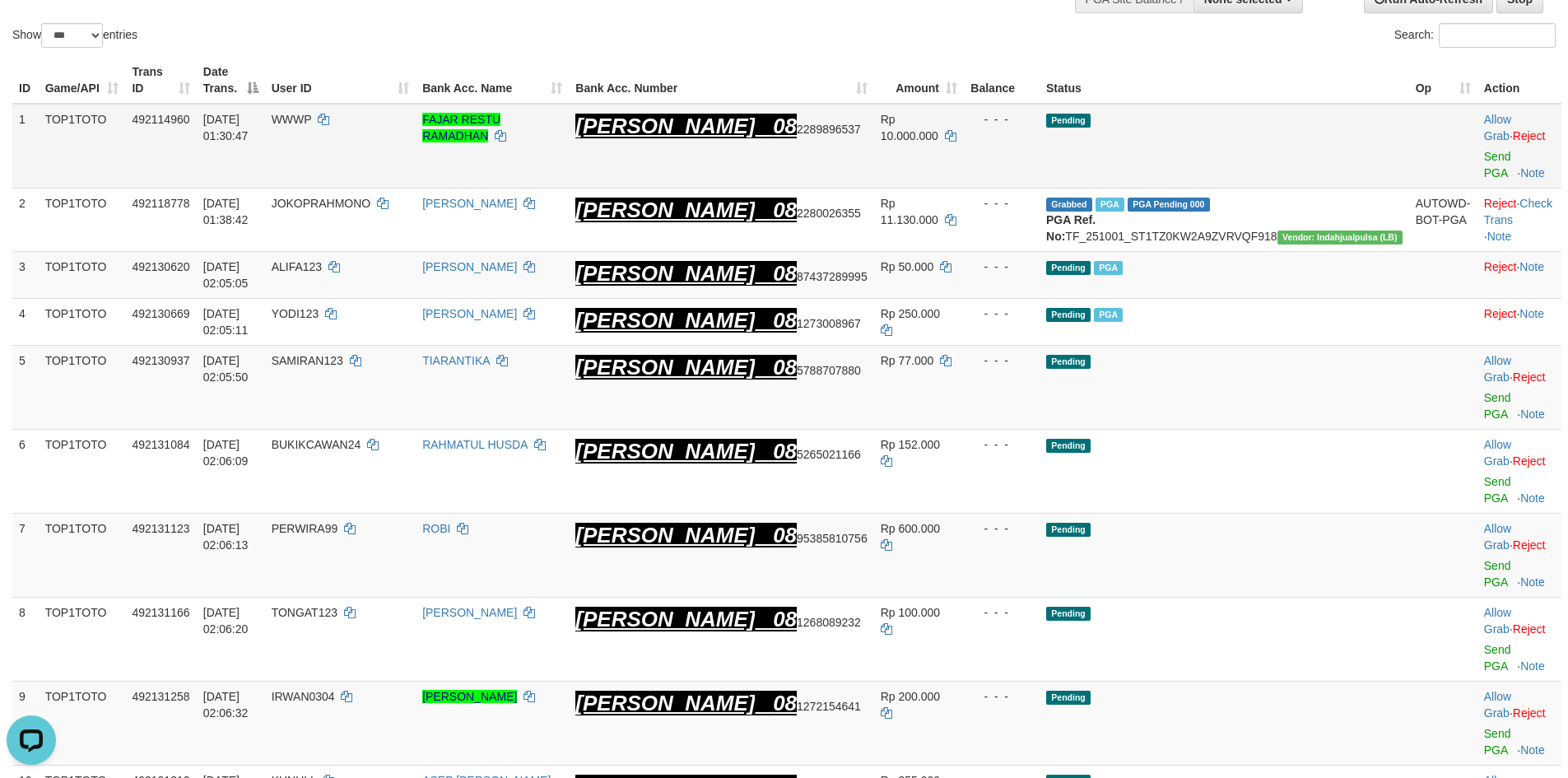
click at [395, 114] on td "WWWP" at bounding box center [341, 146] width 152 height 84
click at [373, 112] on td "WWWP" at bounding box center [341, 146] width 152 height 84
copy span "WWWP"
click at [390, 110] on td "WWWP" at bounding box center [341, 146] width 152 height 84
drag, startPoint x: 390, startPoint y: 110, endPoint x: 381, endPoint y: 110, distance: 9.0
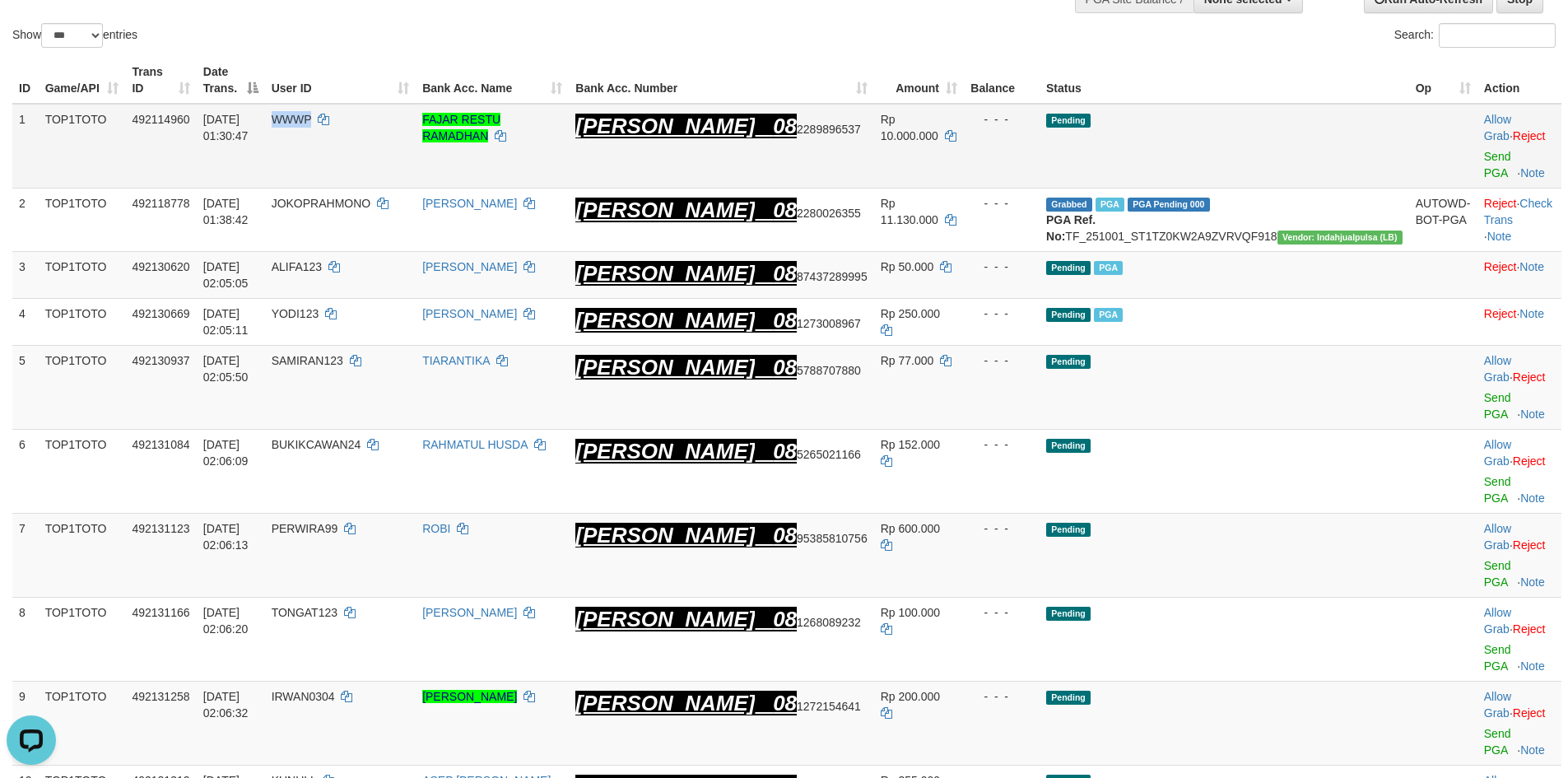
click at [381, 110] on td "WWWP" at bounding box center [341, 146] width 152 height 84
drag, startPoint x: 1271, startPoint y: 584, endPoint x: 1354, endPoint y: 598, distance: 84.2
click at [389, 109] on td "WWWP" at bounding box center [341, 146] width 152 height 84
copy span "WWWP"
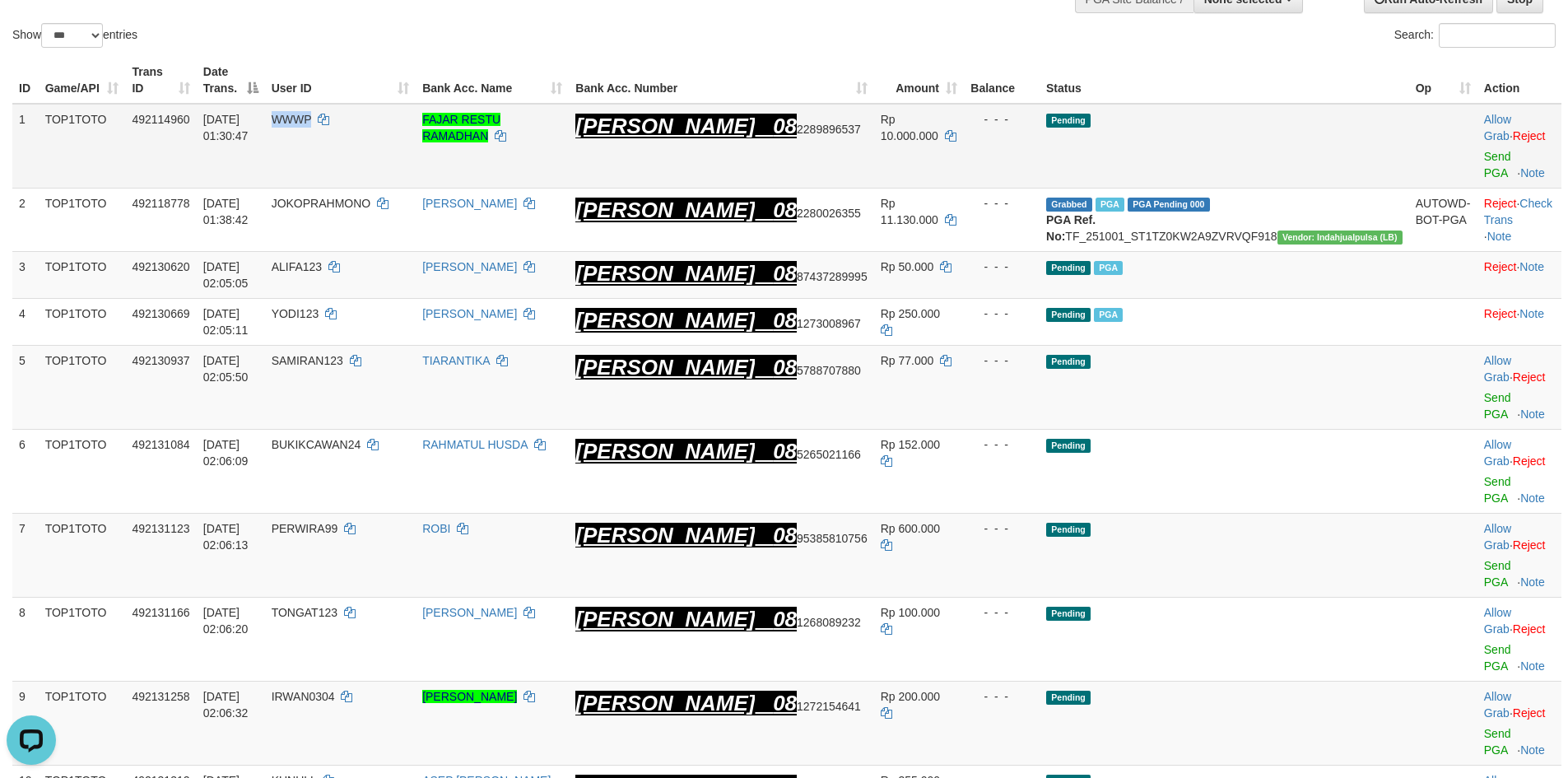
drag, startPoint x: 373, startPoint y: 112, endPoint x: 694, endPoint y: 90, distance: 321.8
click at [376, 110] on td "WWWP" at bounding box center [341, 146] width 152 height 84
copy span "WWWP"
click at [523, 121] on td "FAJAR RESTU RAMADHAN" at bounding box center [493, 146] width 153 height 84
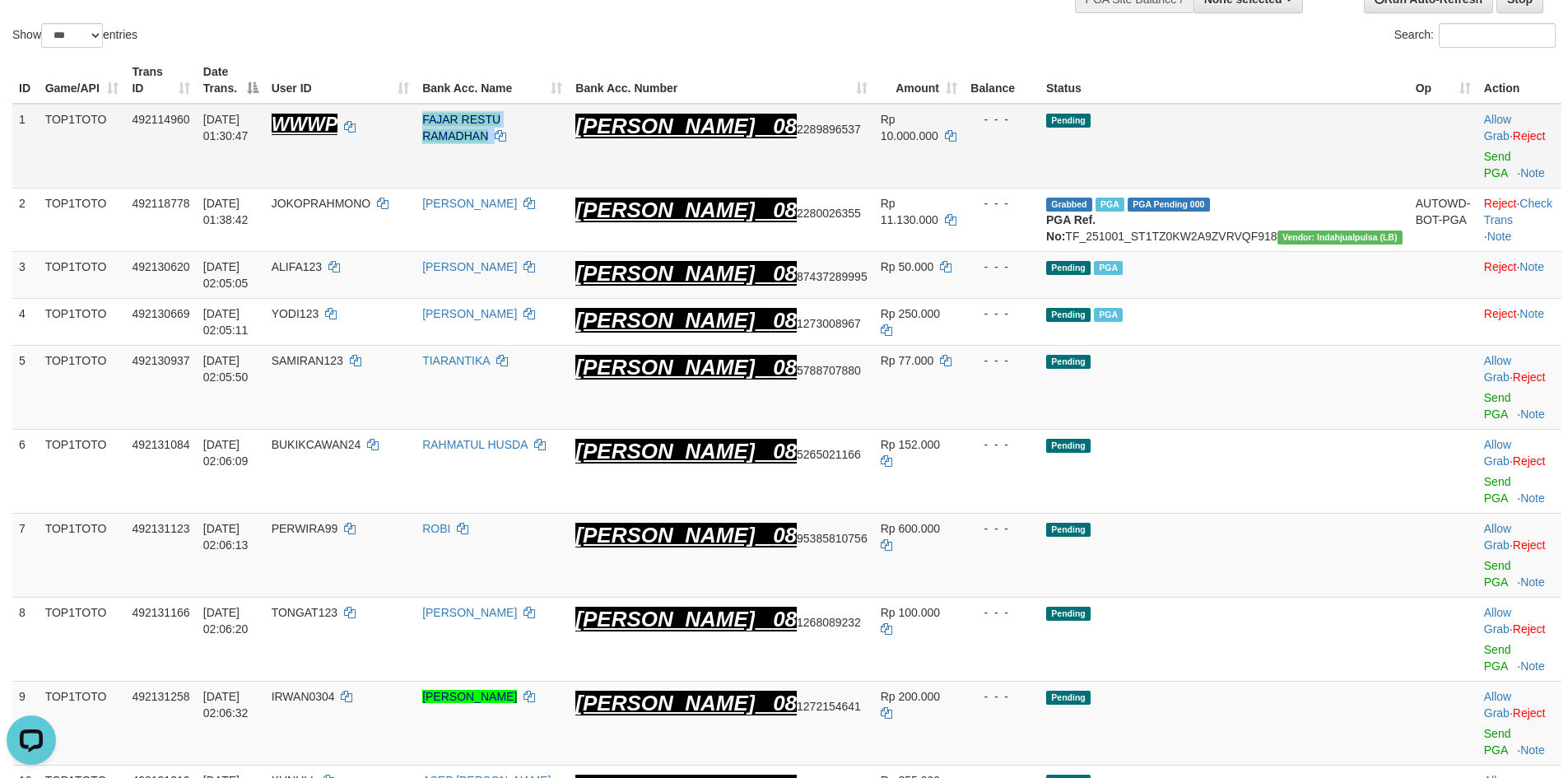
copy td "FAJAR RESTU RAMADHAN"
drag, startPoint x: 525, startPoint y: 121, endPoint x: 1236, endPoint y: 83, distance: 712.0
click at [569, 121] on td "FAJAR RESTU RAMADHAN" at bounding box center [493, 146] width 153 height 84
drag, startPoint x: 679, startPoint y: 118, endPoint x: 668, endPoint y: 118, distance: 11.0
click at [569, 118] on td "FAJAR RESTU RAMADHAN" at bounding box center [493, 146] width 153 height 84
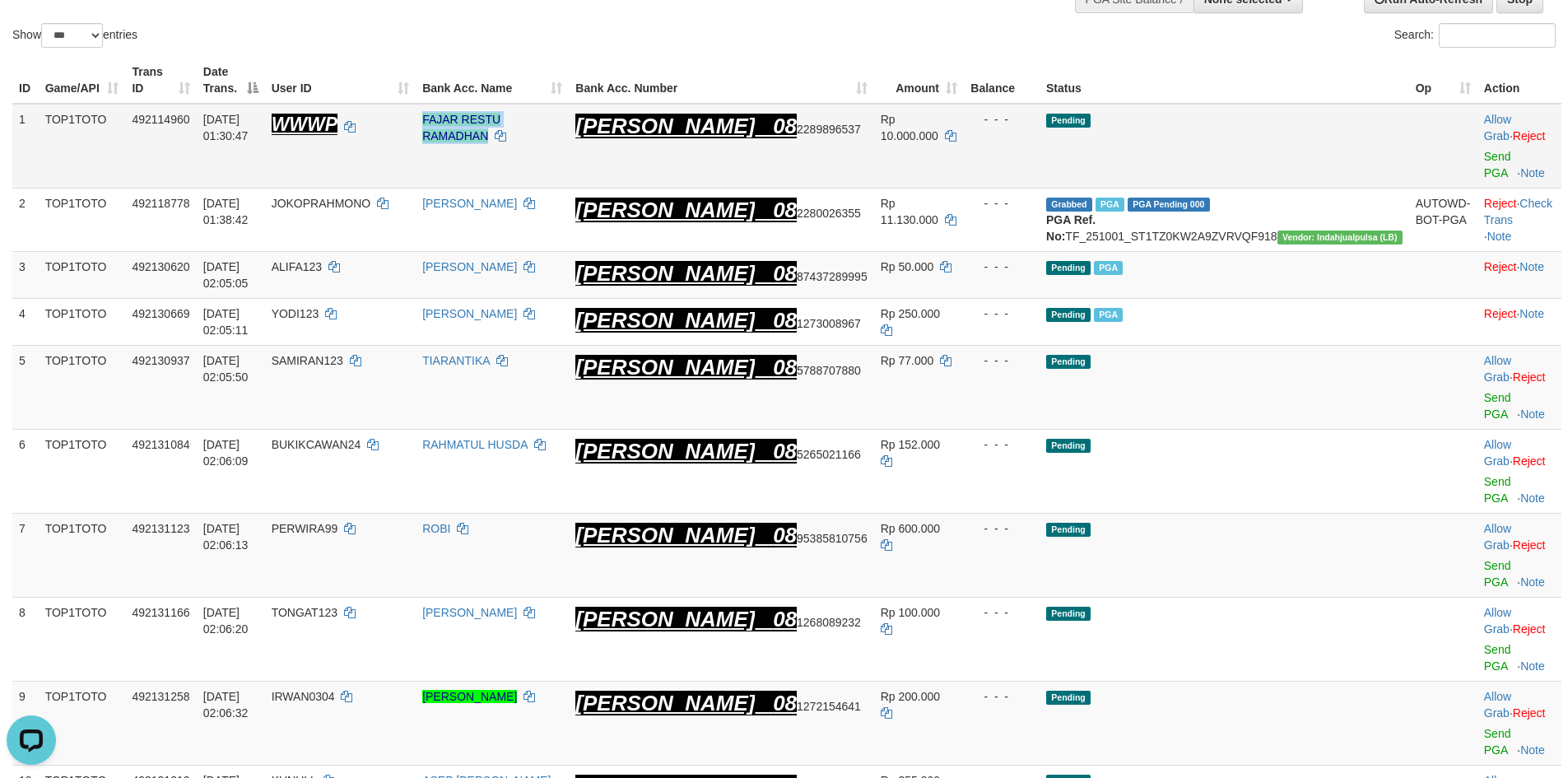
copy link "FAJAR RESTU RAMADHAN"
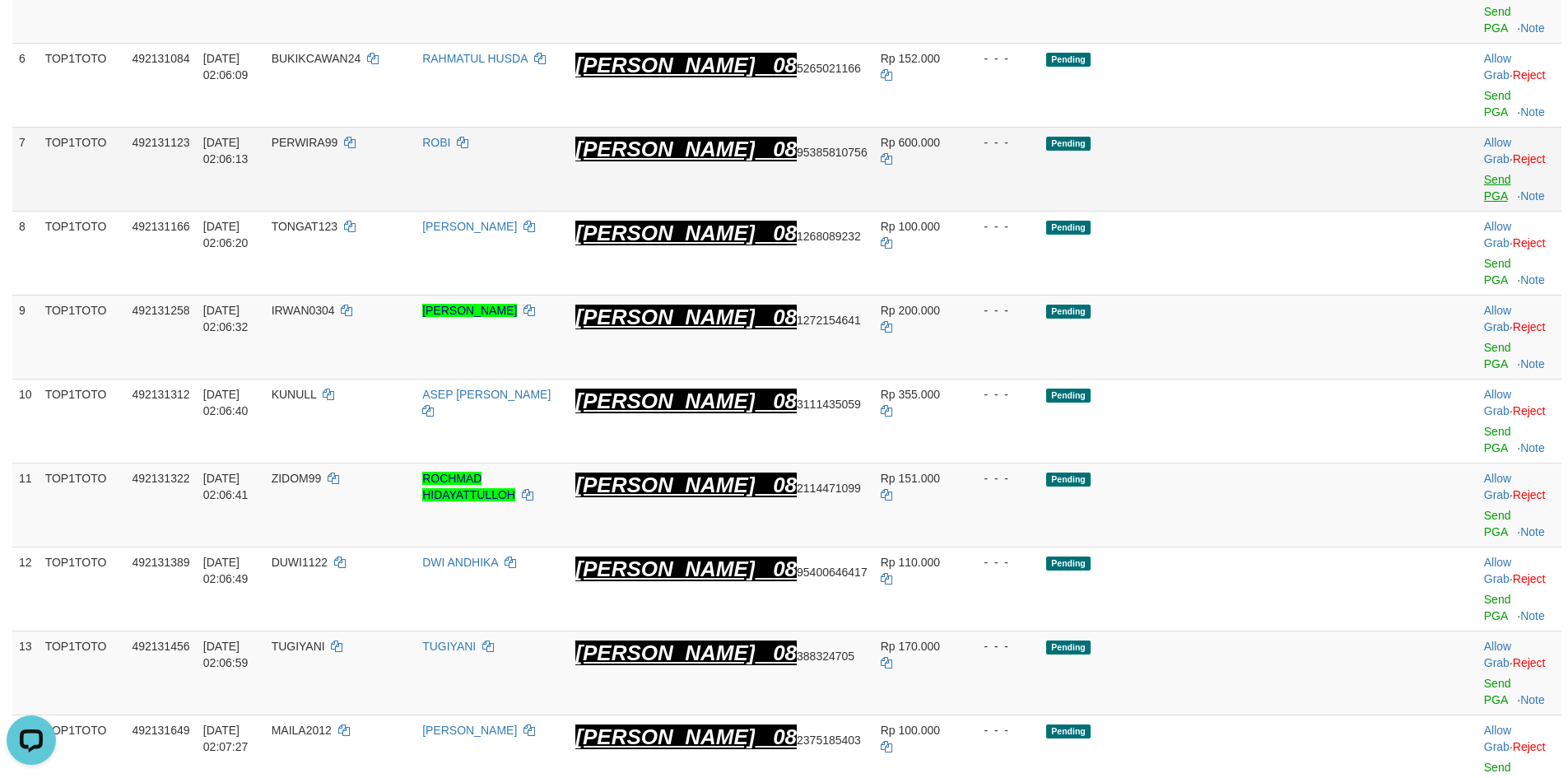
scroll to position [377, 0]
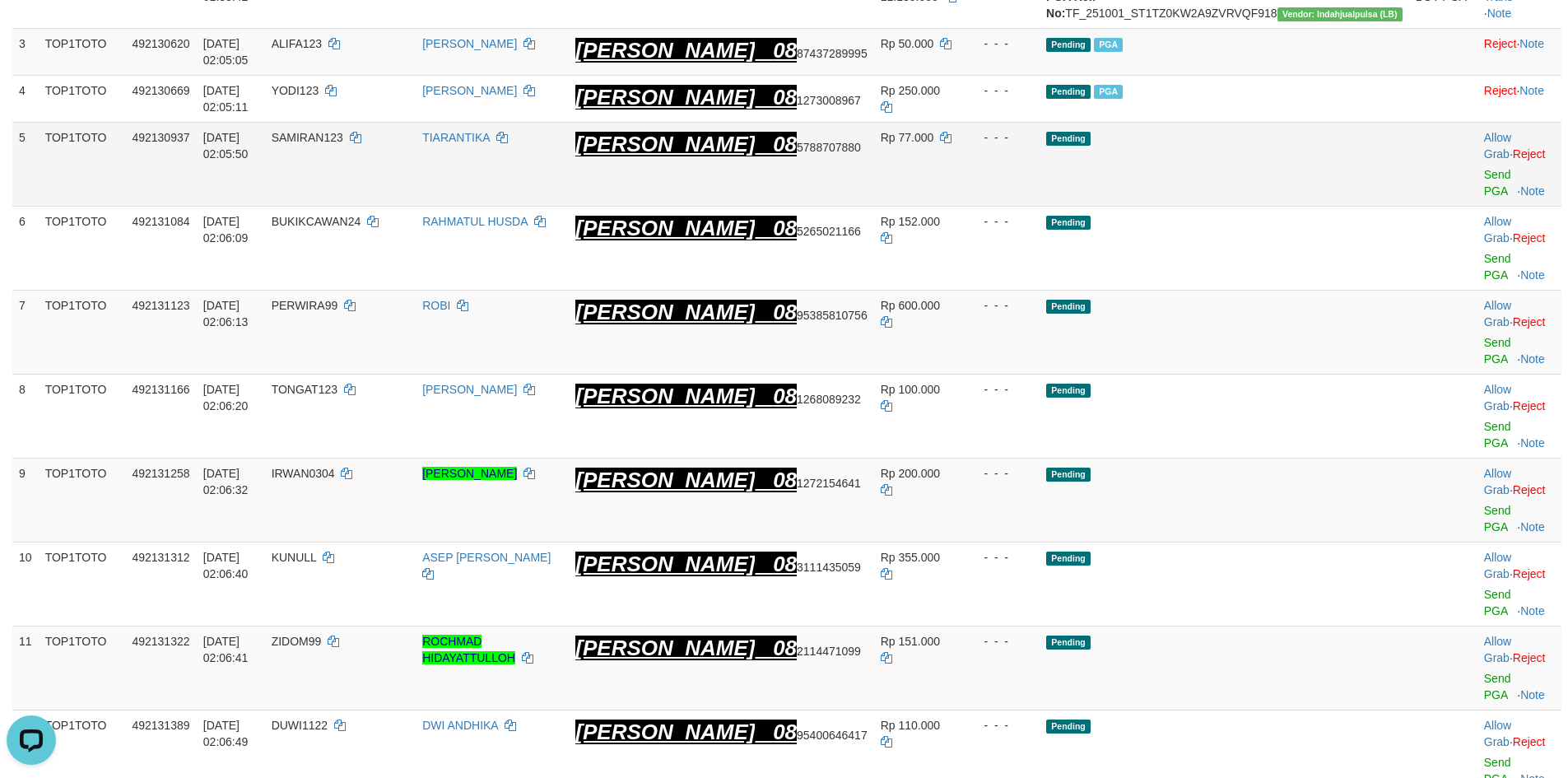
click at [1478, 147] on td "Allow Grab · Reject Send PGA · Note" at bounding box center [1520, 164] width 84 height 84
click at [1484, 168] on link "Send PGA" at bounding box center [1498, 183] width 28 height 29
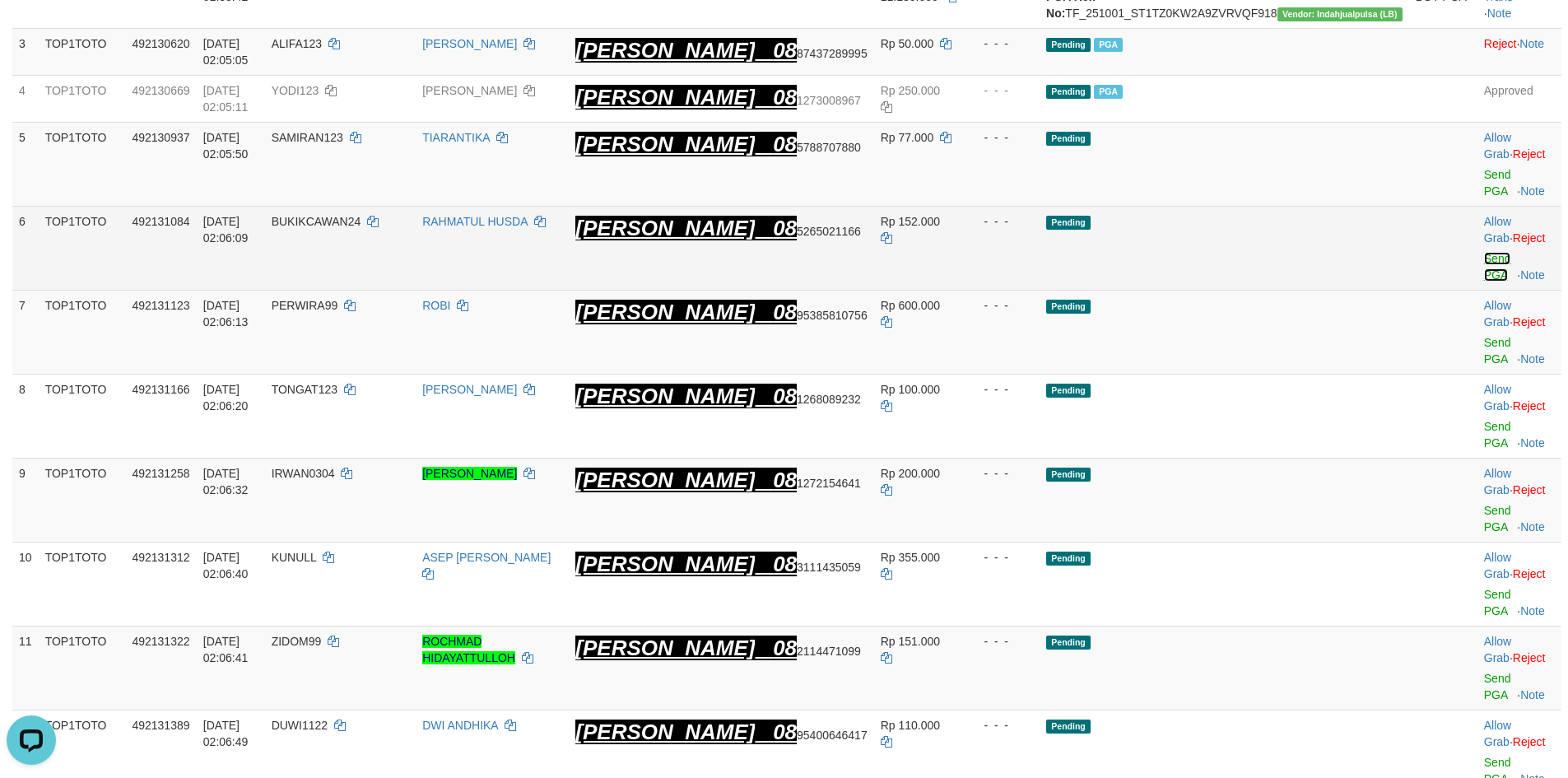
click at [1484, 252] on link "Send PGA" at bounding box center [1498, 267] width 28 height 29
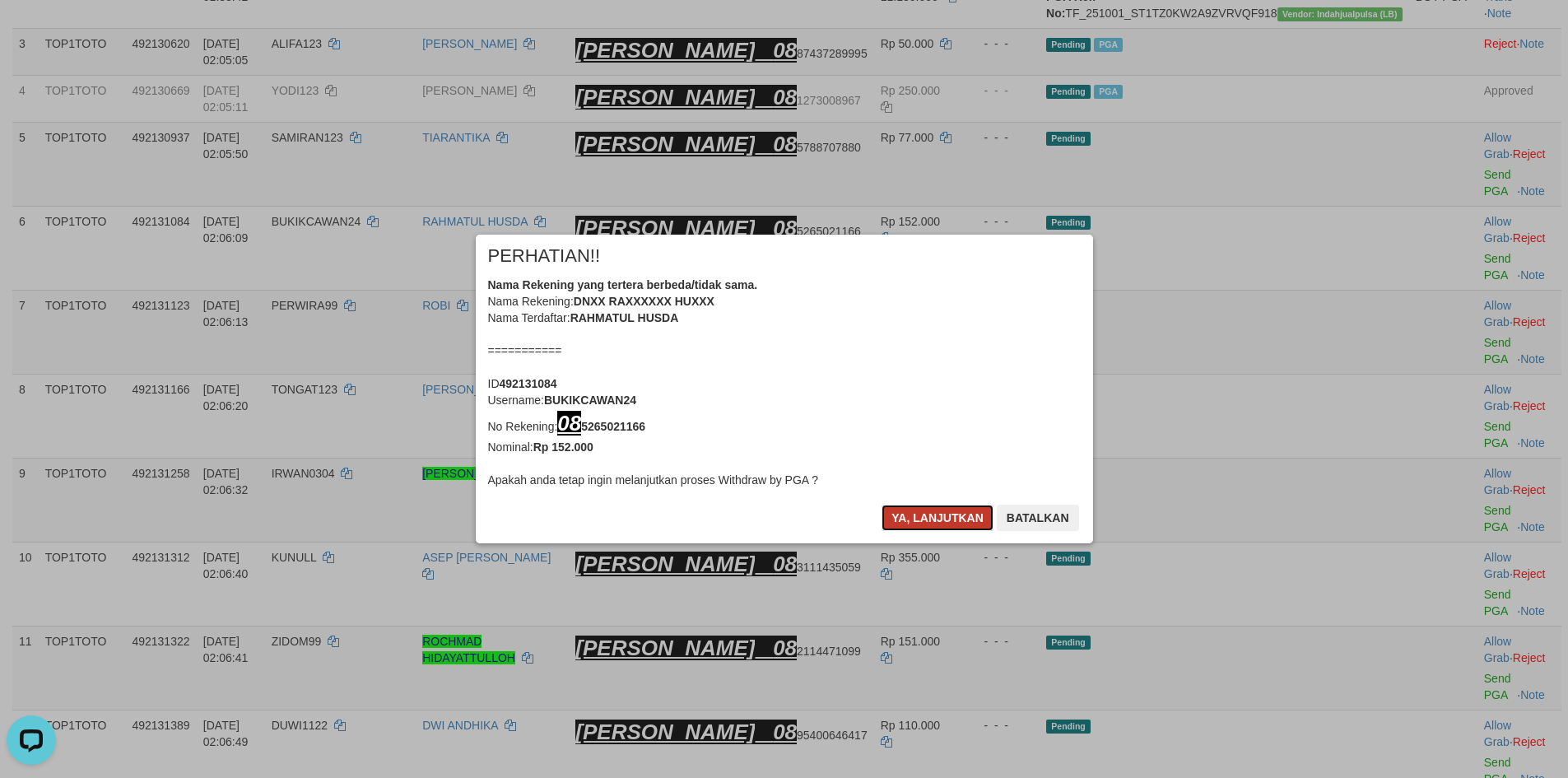
click at [925, 507] on button "Ya, lanjutkan" at bounding box center [938, 518] width 112 height 27
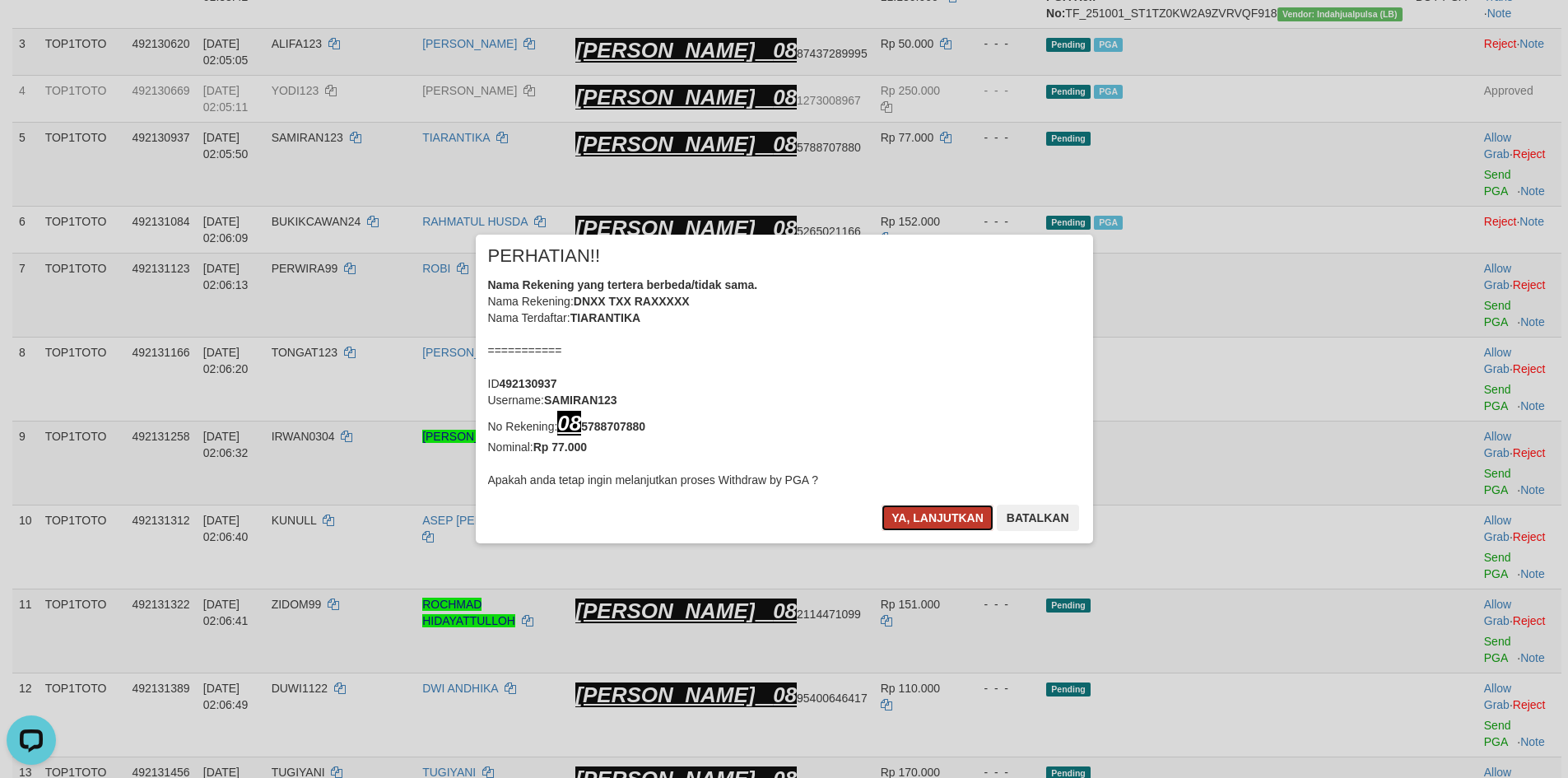
click at [929, 514] on button "Ya, lanjutkan" at bounding box center [938, 518] width 112 height 27
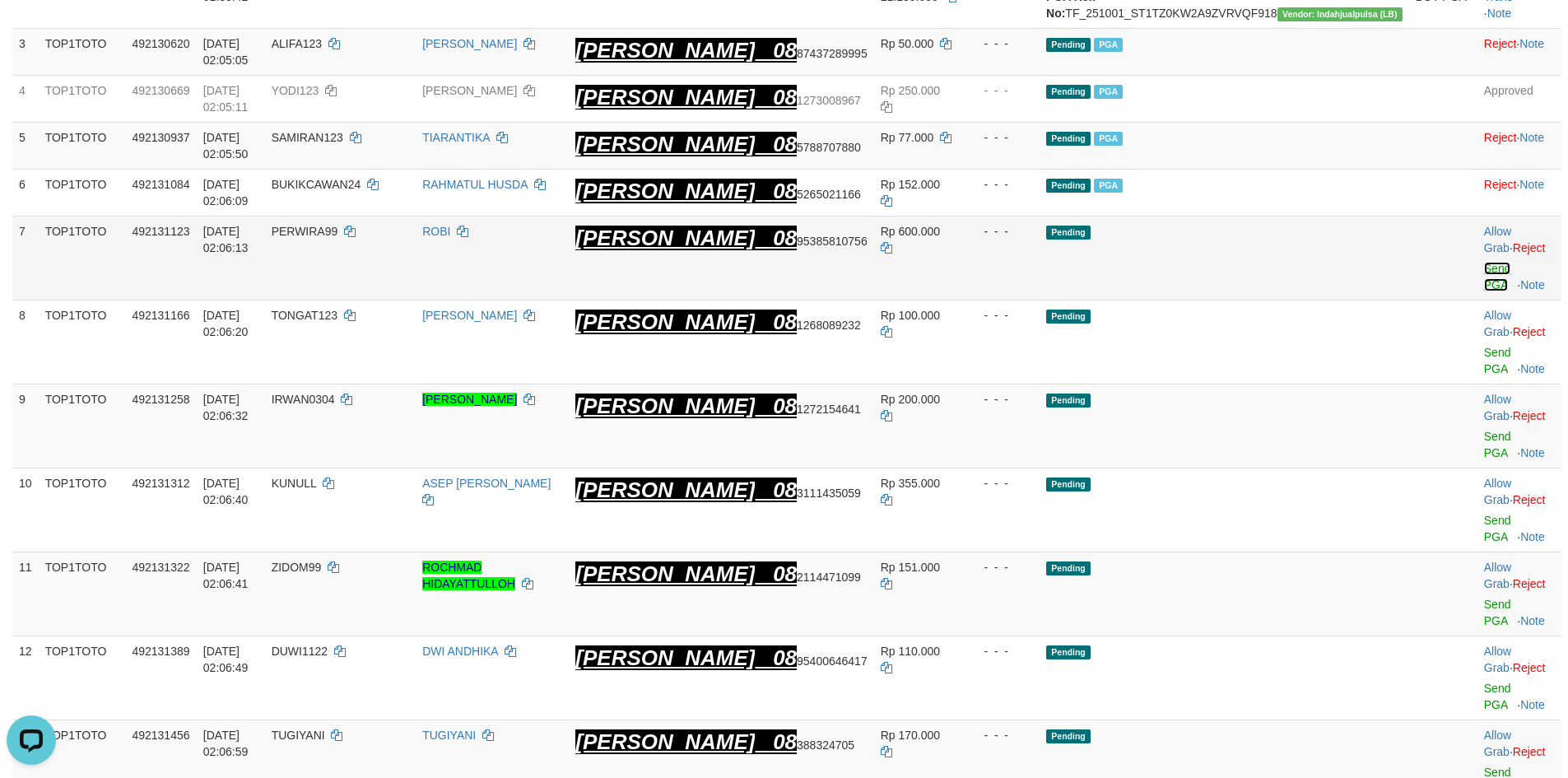
click at [1484, 262] on link "Send PGA" at bounding box center [1498, 277] width 28 height 29
click at [1484, 345] on link "Send PGA" at bounding box center [1498, 360] width 28 height 29
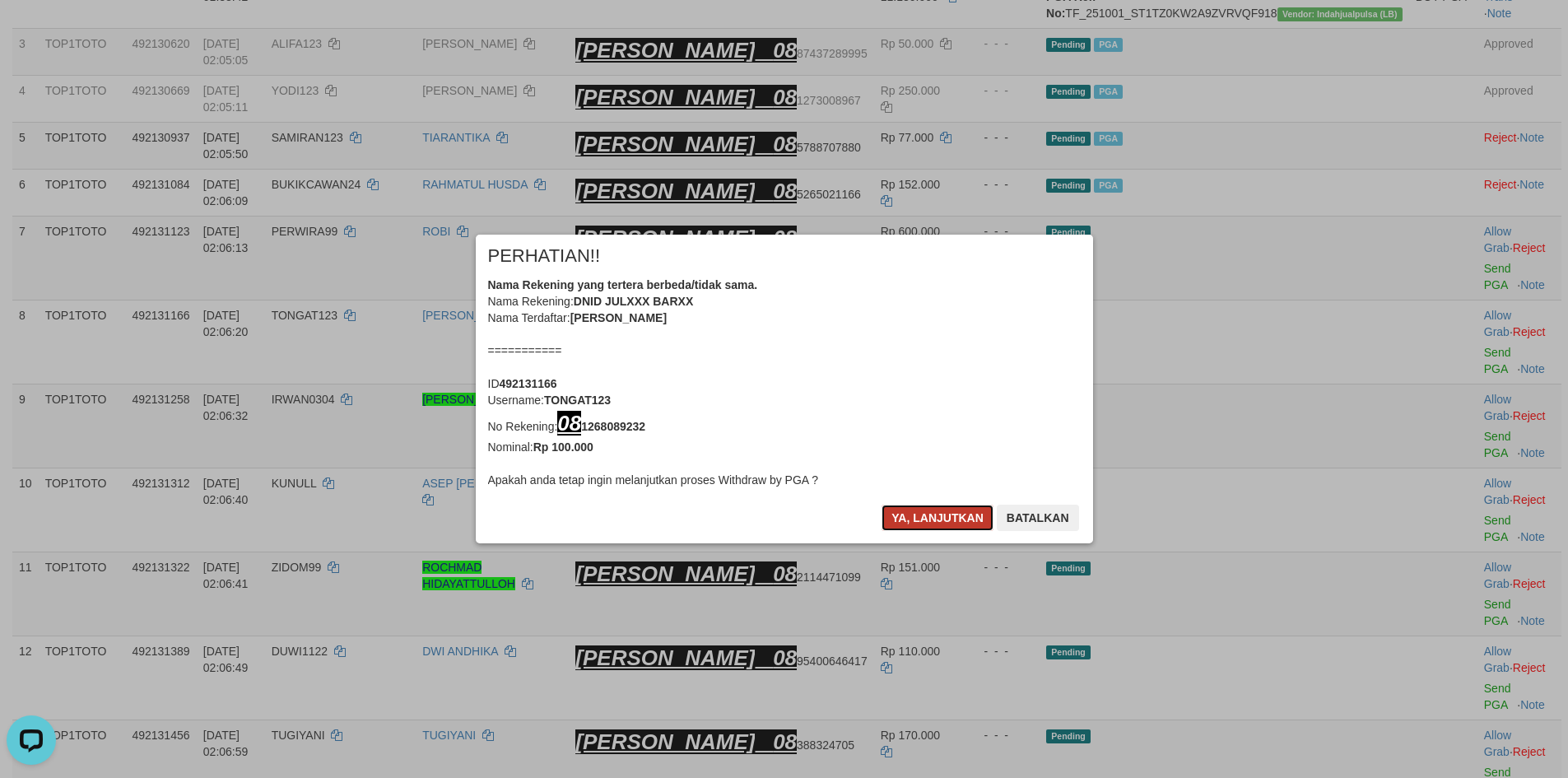
click at [952, 515] on button "Ya, lanjutkan" at bounding box center [938, 518] width 112 height 27
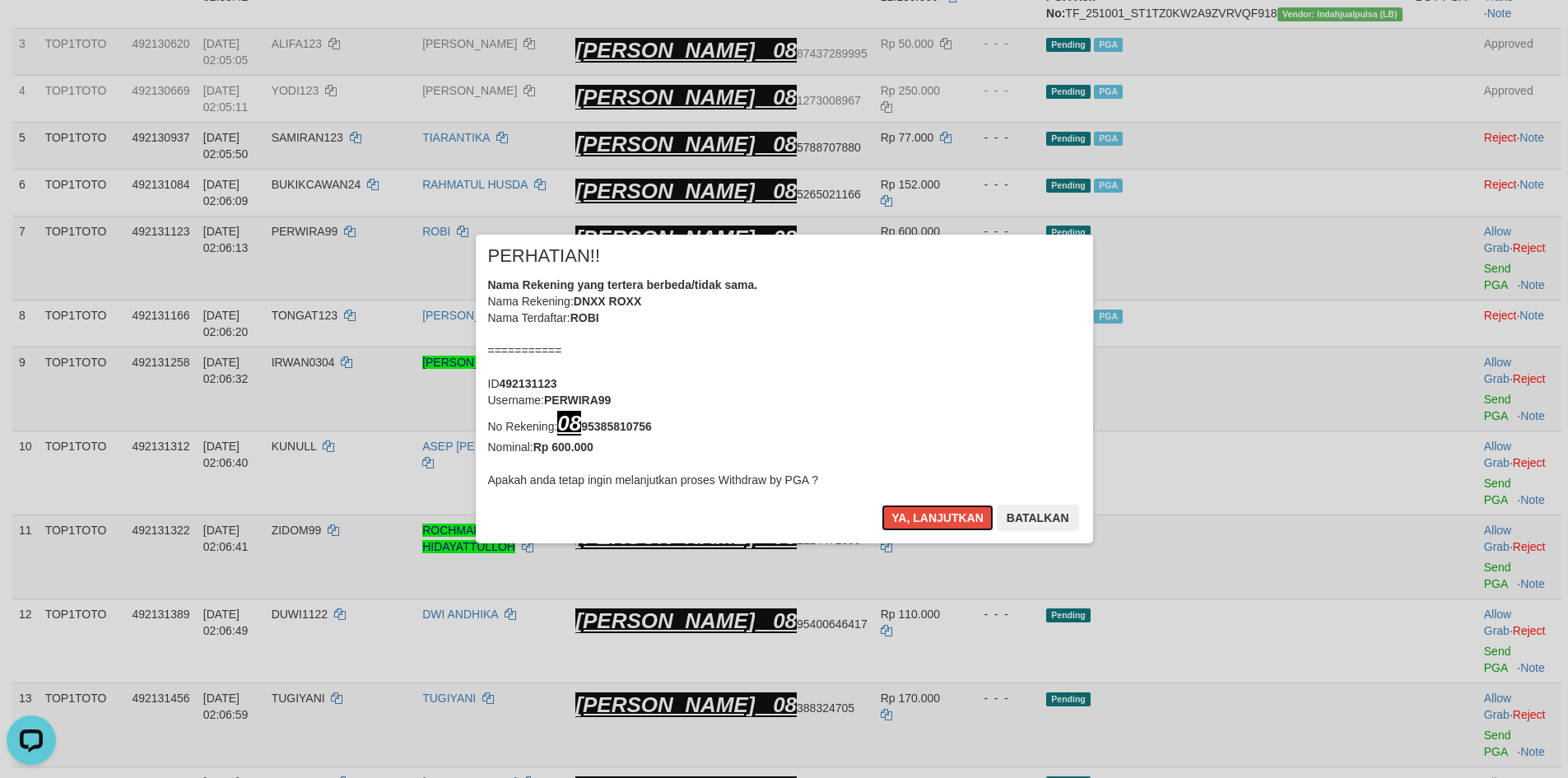
click at [954, 515] on button "Ya, lanjutkan" at bounding box center [938, 518] width 112 height 27
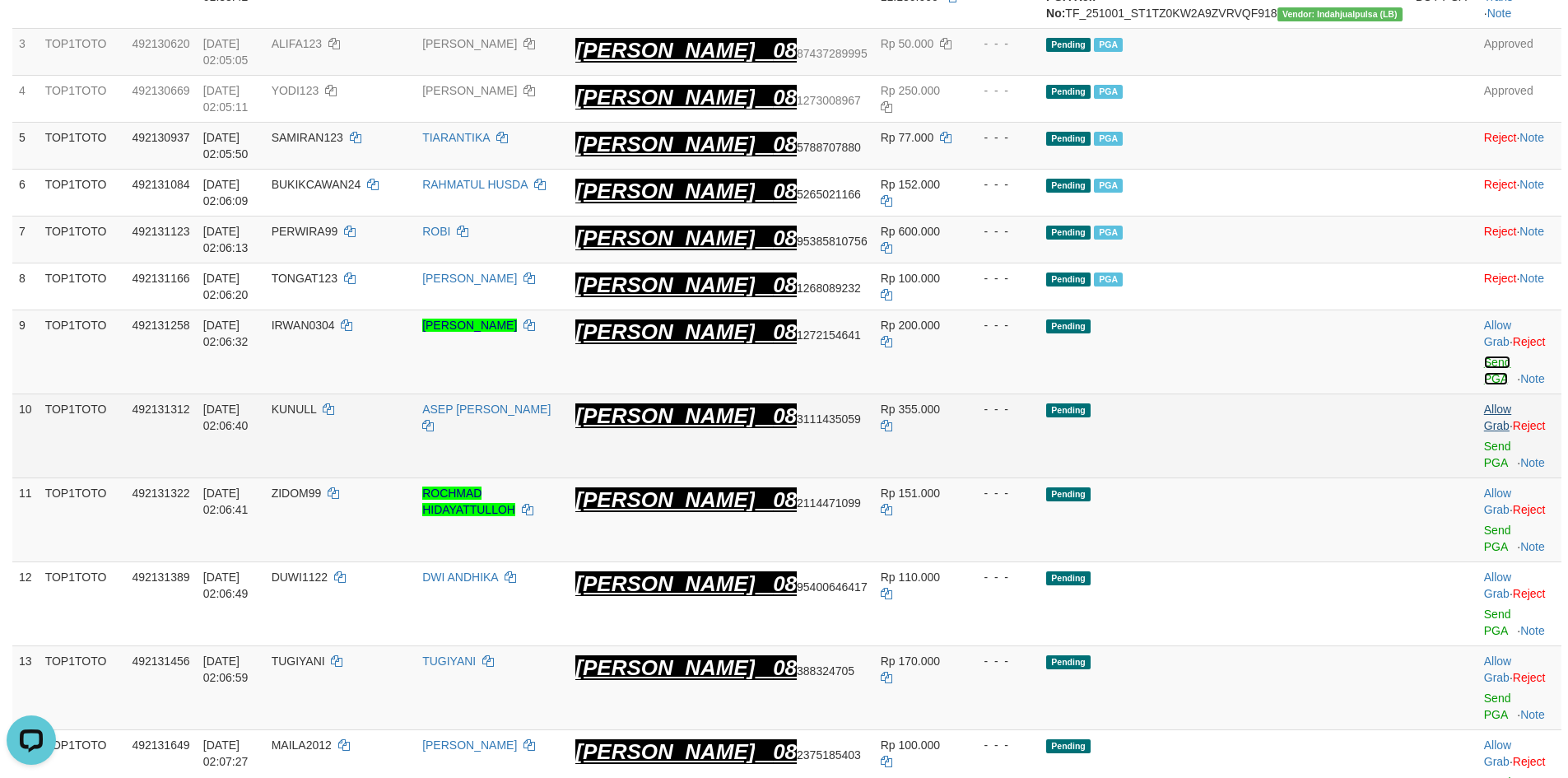
click at [1484, 356] on link "Send PGA" at bounding box center [1498, 370] width 28 height 29
click at [1484, 439] on link "Send PGA" at bounding box center [1498, 454] width 28 height 29
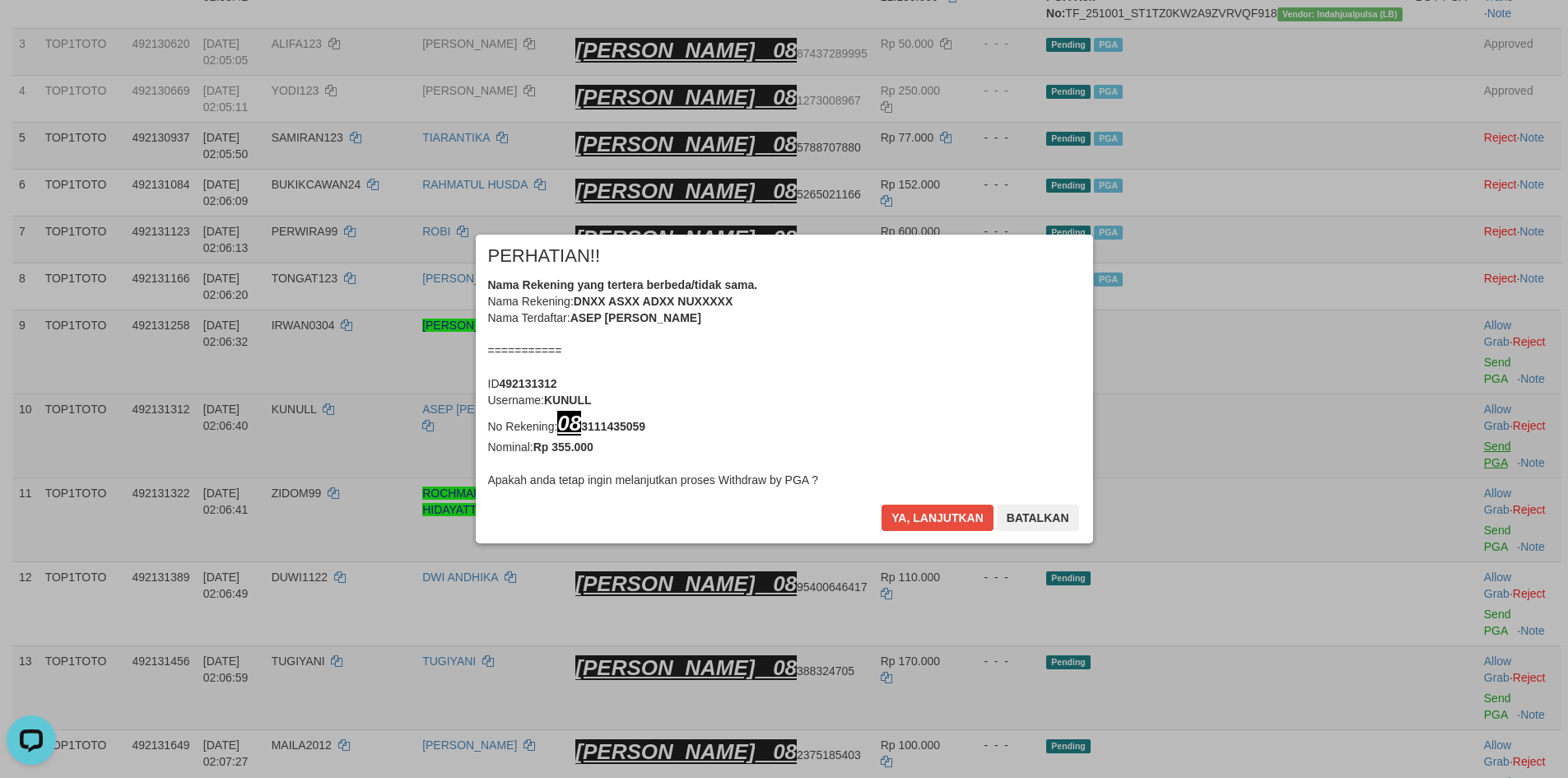
click at [1453, 419] on div "× PERHATIAN!! Nama Rekening yang tertera berbeda/tidak sama. Nama Rekening: DNX…" at bounding box center [784, 389] width 1568 height 375
click at [938, 526] on button "Ya, lanjutkan" at bounding box center [938, 518] width 112 height 27
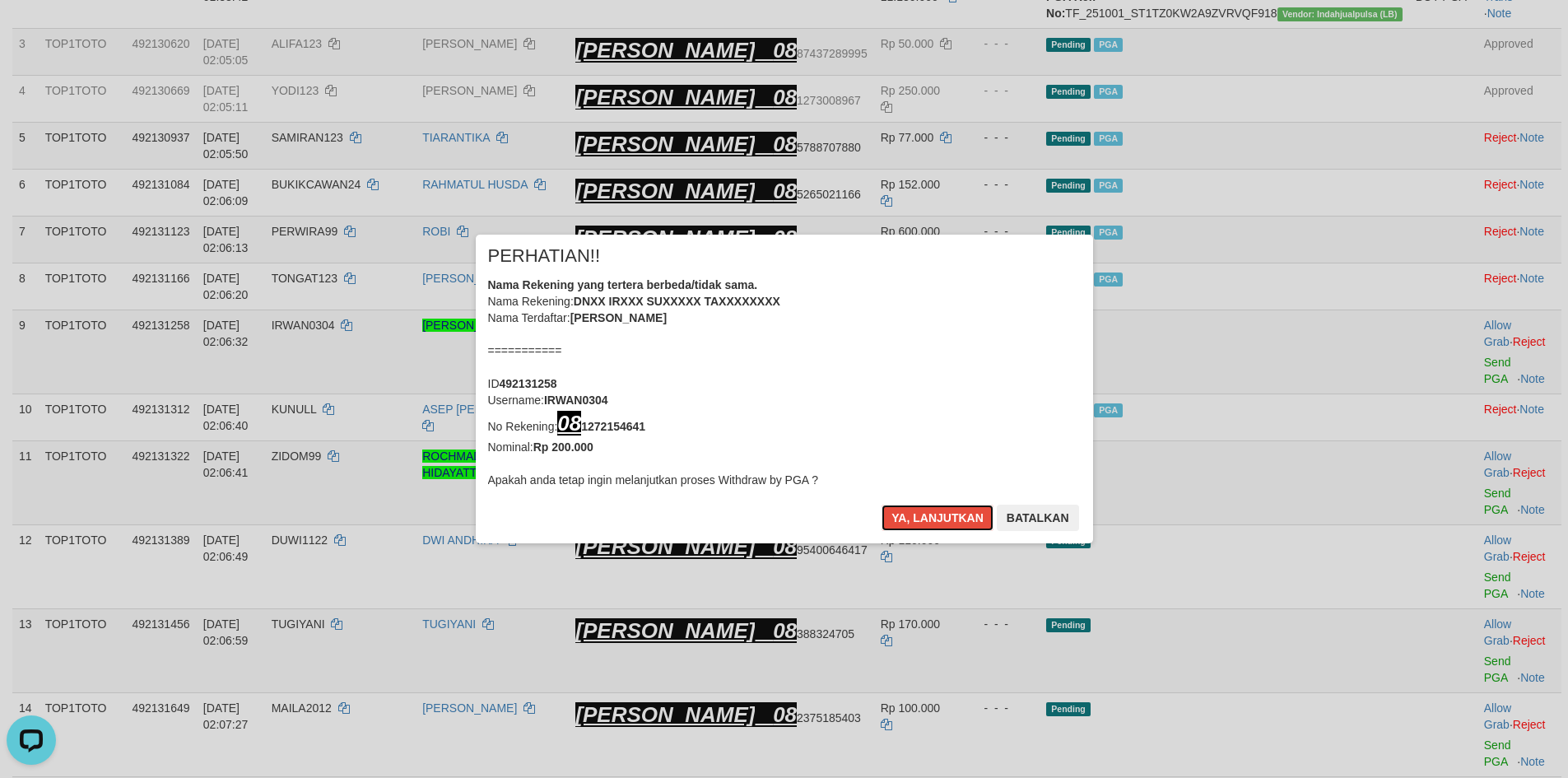
click at [939, 526] on button "Ya, lanjutkan" at bounding box center [938, 518] width 112 height 27
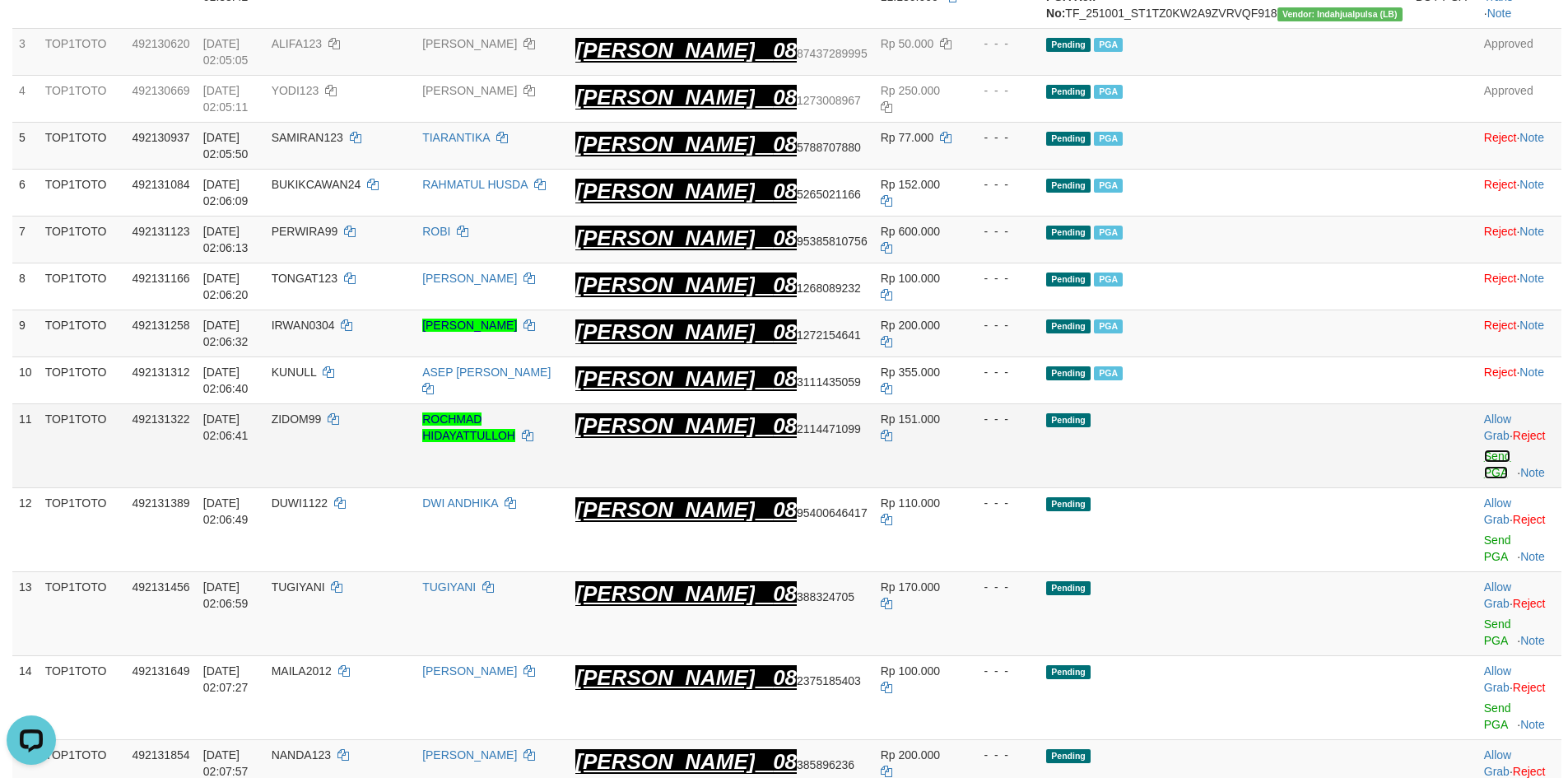
click at [1484, 450] on link "Send PGA" at bounding box center [1498, 464] width 28 height 29
click at [1484, 533] on link "Send PGA" at bounding box center [1498, 548] width 28 height 29
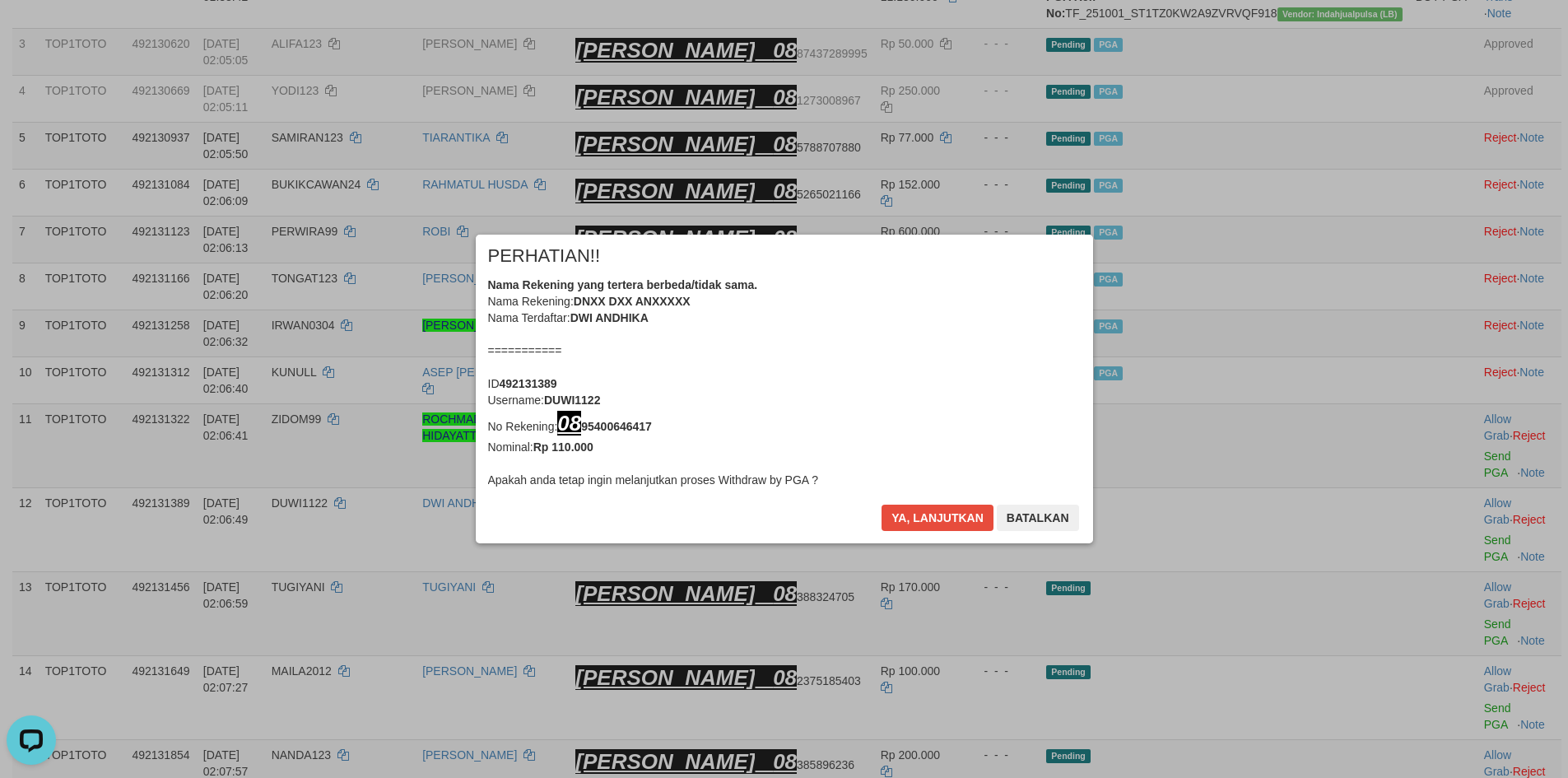
click at [1456, 502] on div "× PERHATIAN!! Nama Rekening yang tertera berbeda/tidak sama. Nama Rekening: DNX…" at bounding box center [784, 389] width 1568 height 375
click at [925, 520] on button "Ya, lanjutkan" at bounding box center [938, 518] width 112 height 27
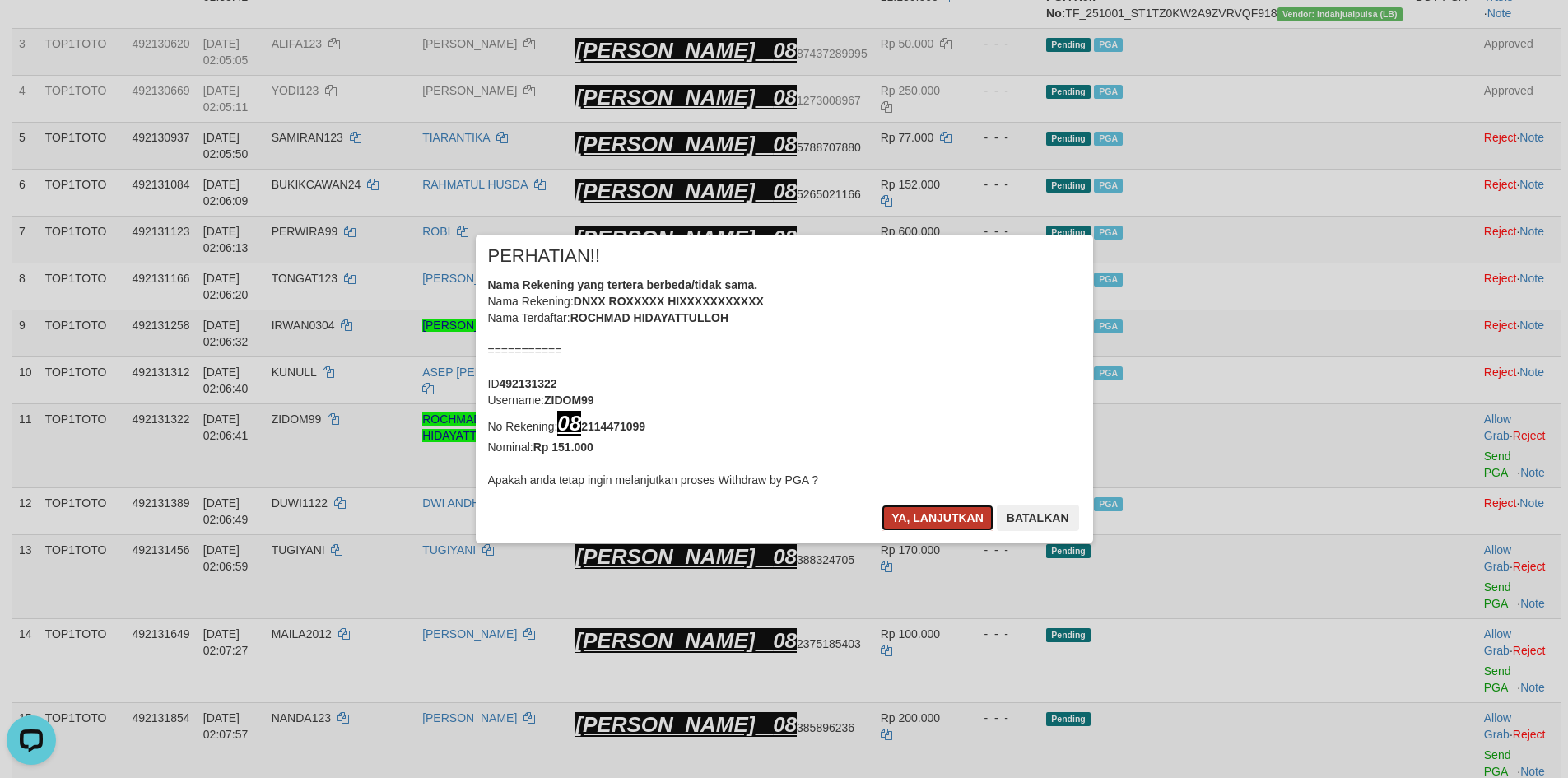
click at [929, 520] on button "Ya, lanjutkan" at bounding box center [938, 518] width 112 height 27
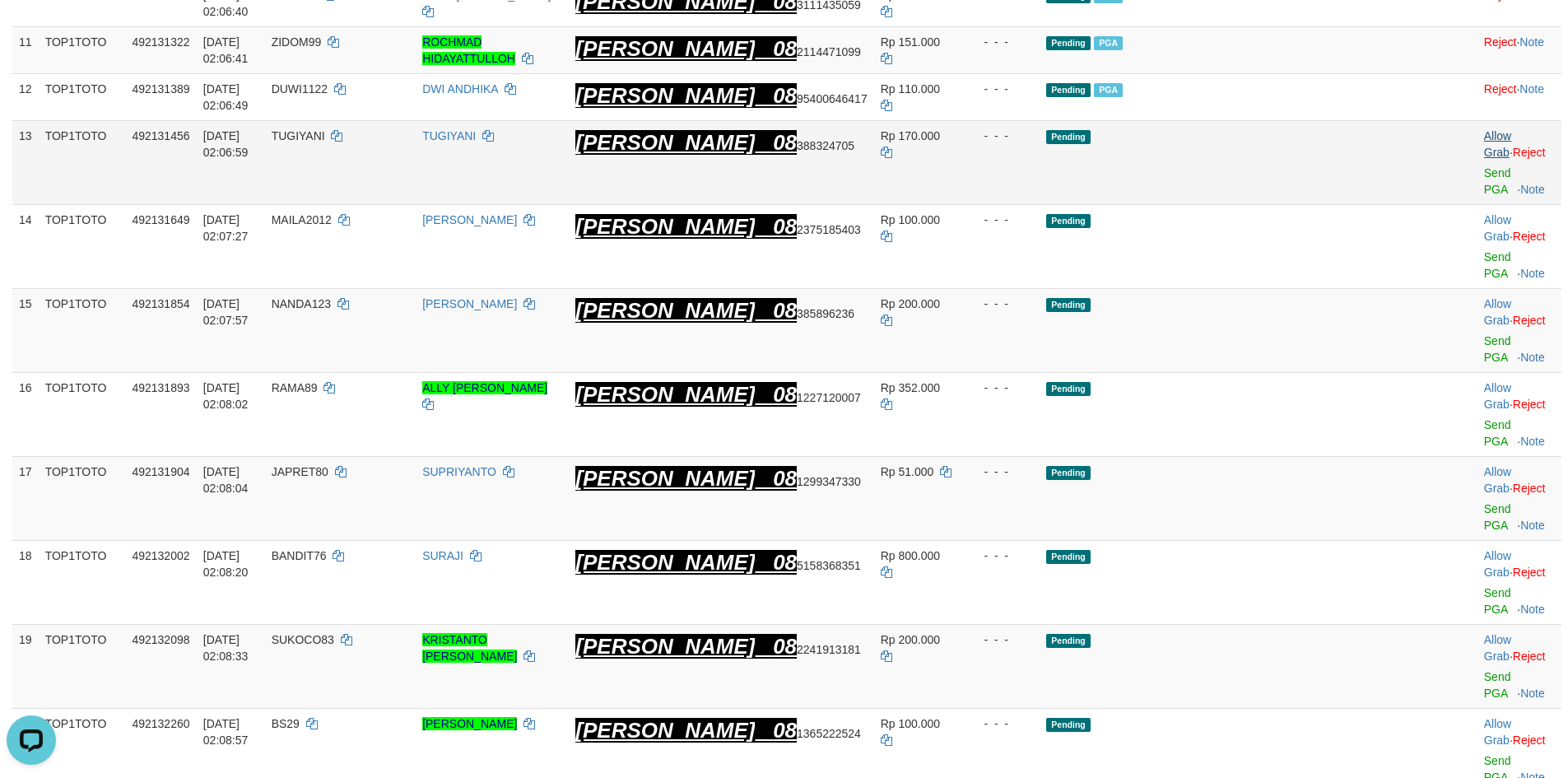
scroll to position [666, 0]
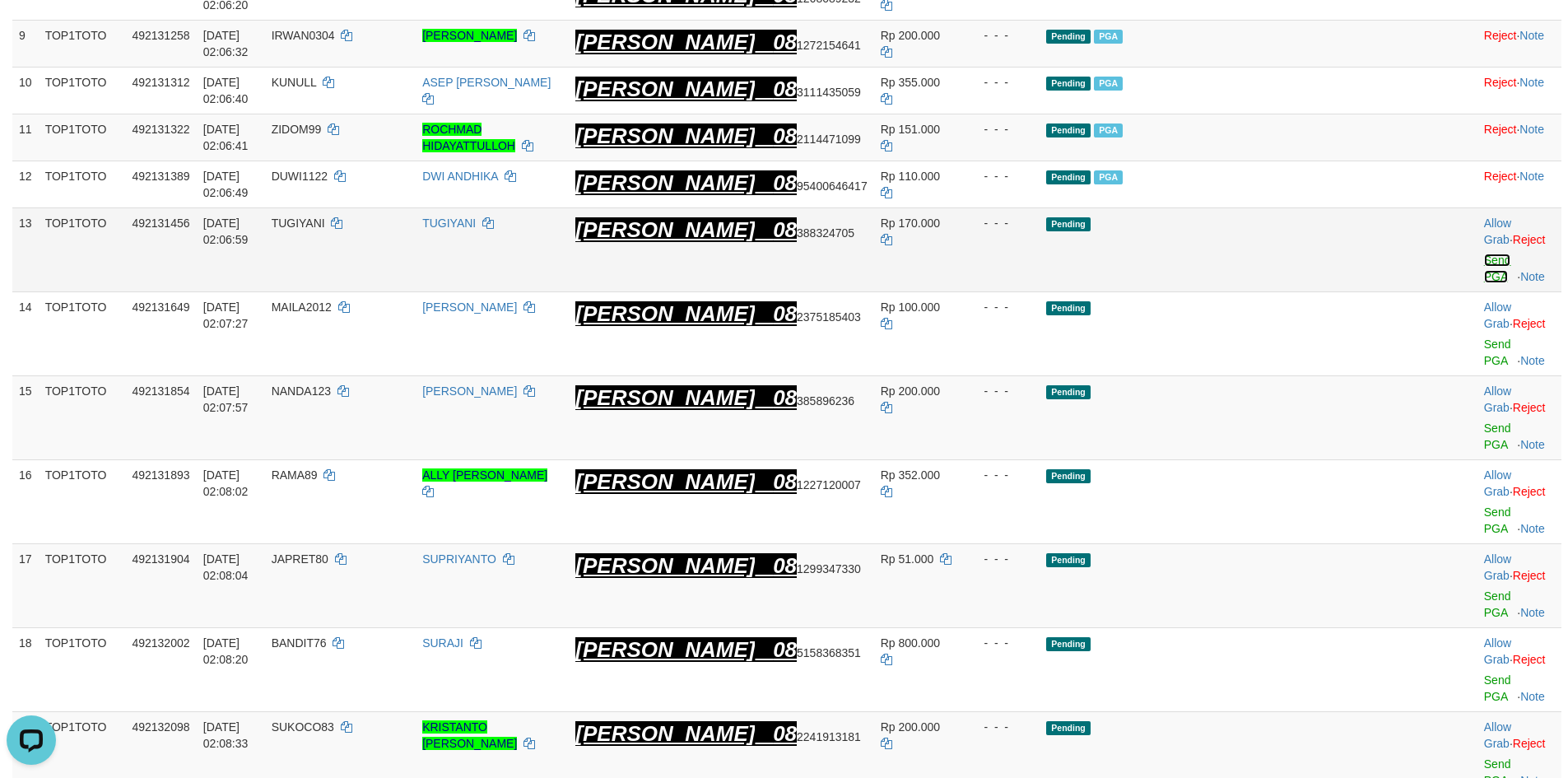
drag, startPoint x: 1463, startPoint y: 201, endPoint x: 1457, endPoint y: 252, distance: 51.4
click at [1484, 253] on link "Send PGA" at bounding box center [1498, 268] width 28 height 29
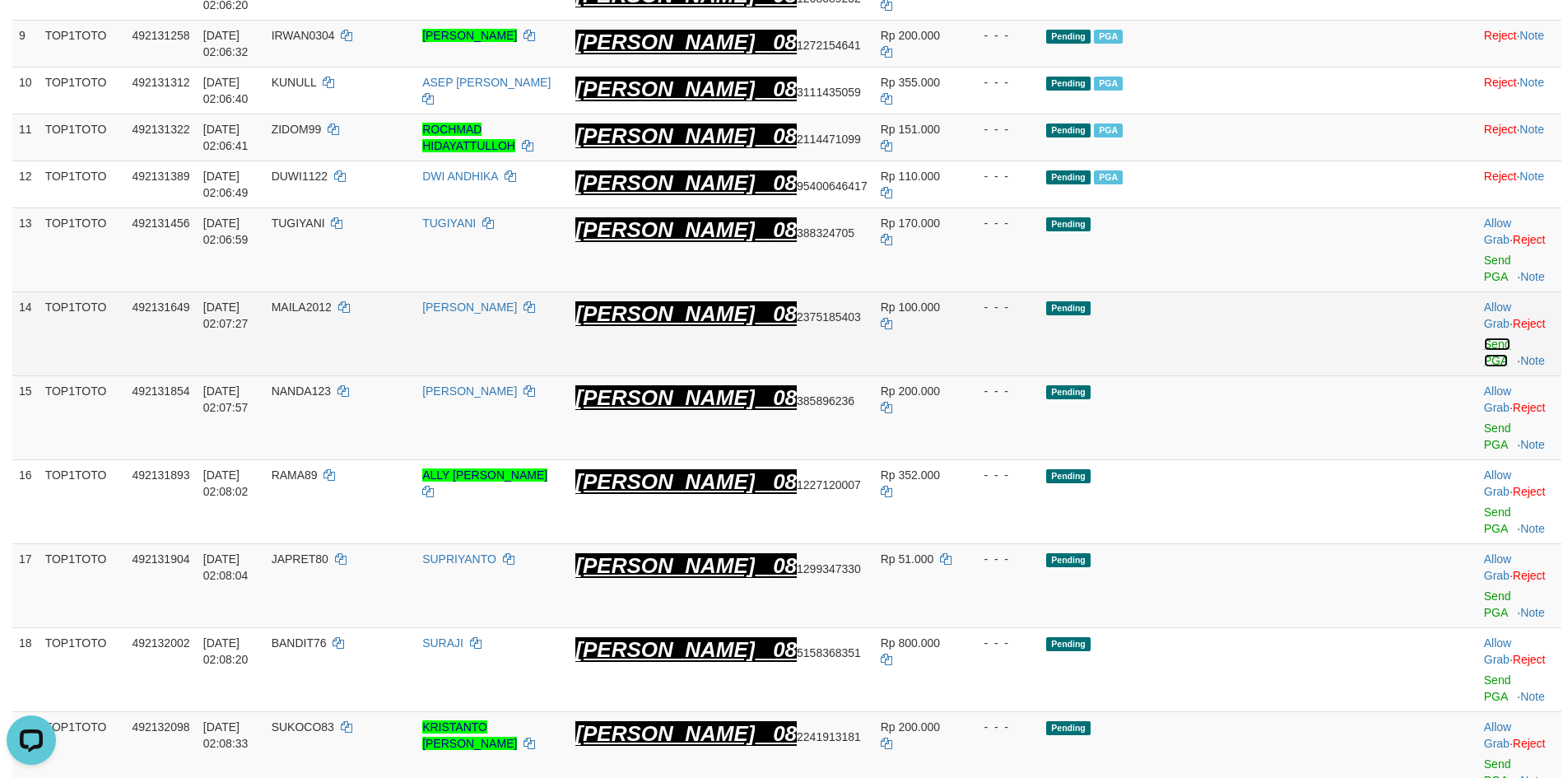
click at [1484, 338] on link "Send PGA" at bounding box center [1498, 352] width 28 height 29
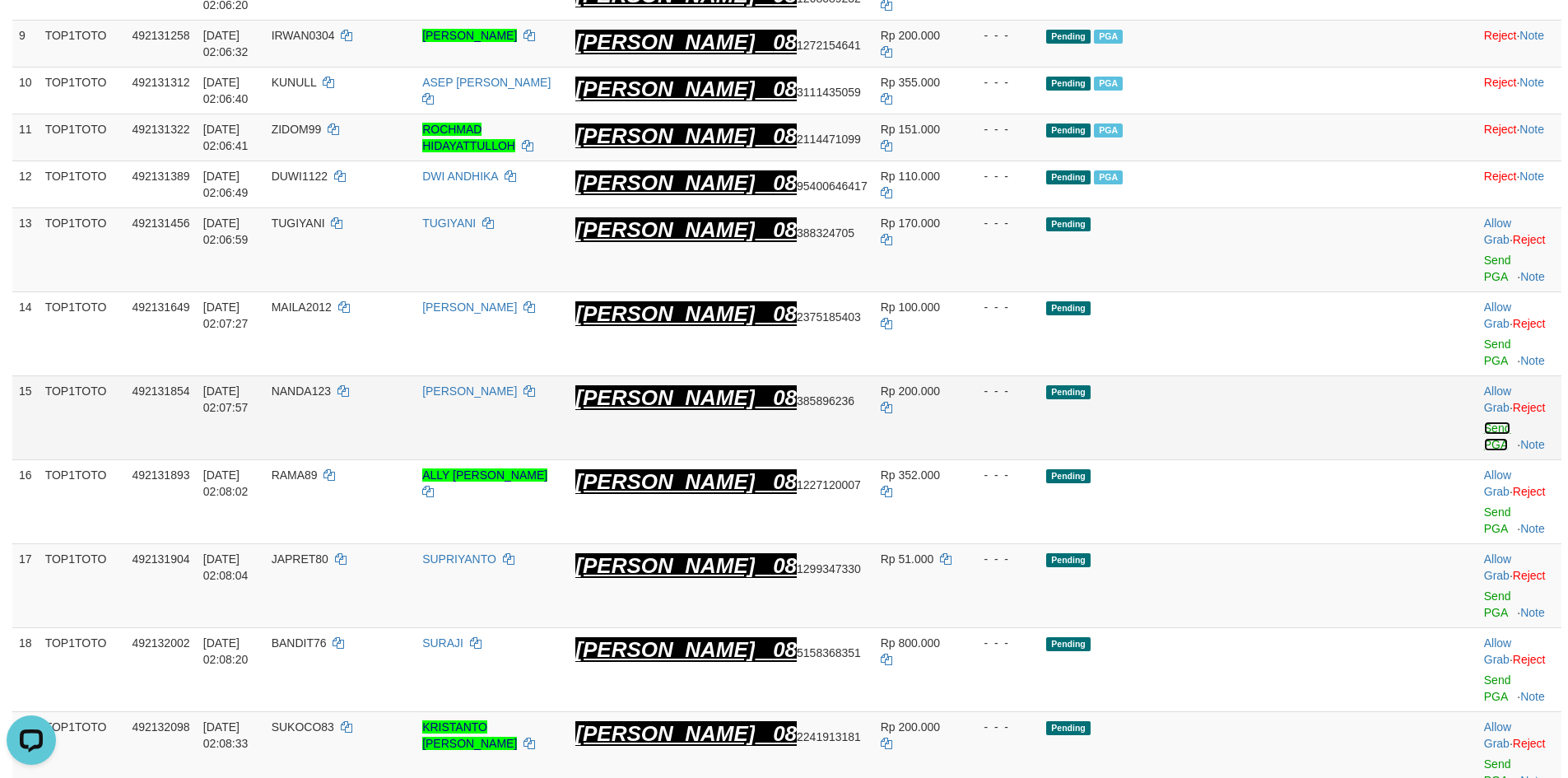
click at [1484, 421] on link "Send PGA" at bounding box center [1498, 436] width 28 height 29
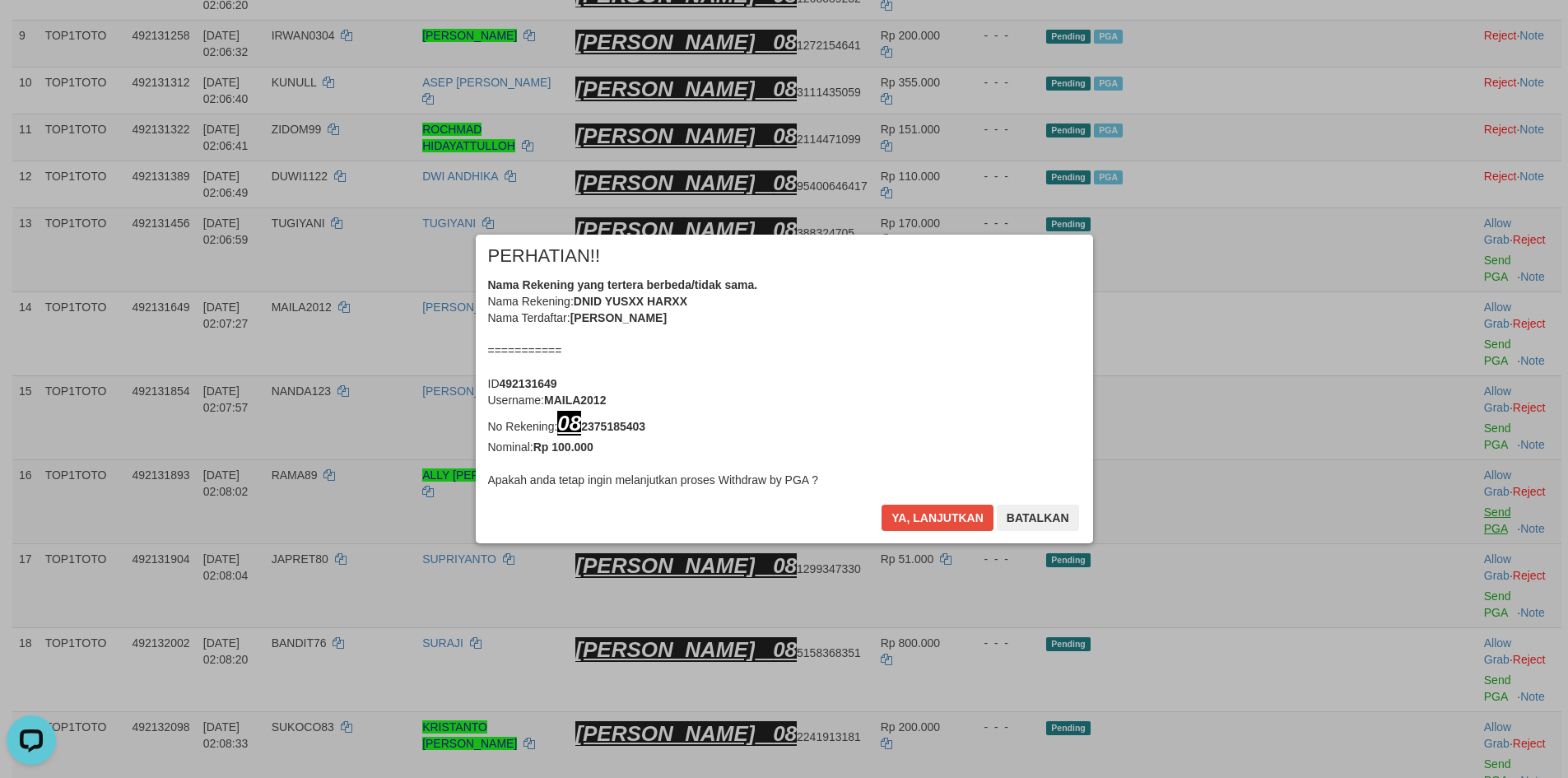
click at [1453, 369] on div "× PERHATIAN!! Nama Rekening yang tertera berbeda/tidak sama. Nama Rekening: DNI…" at bounding box center [784, 389] width 1568 height 375
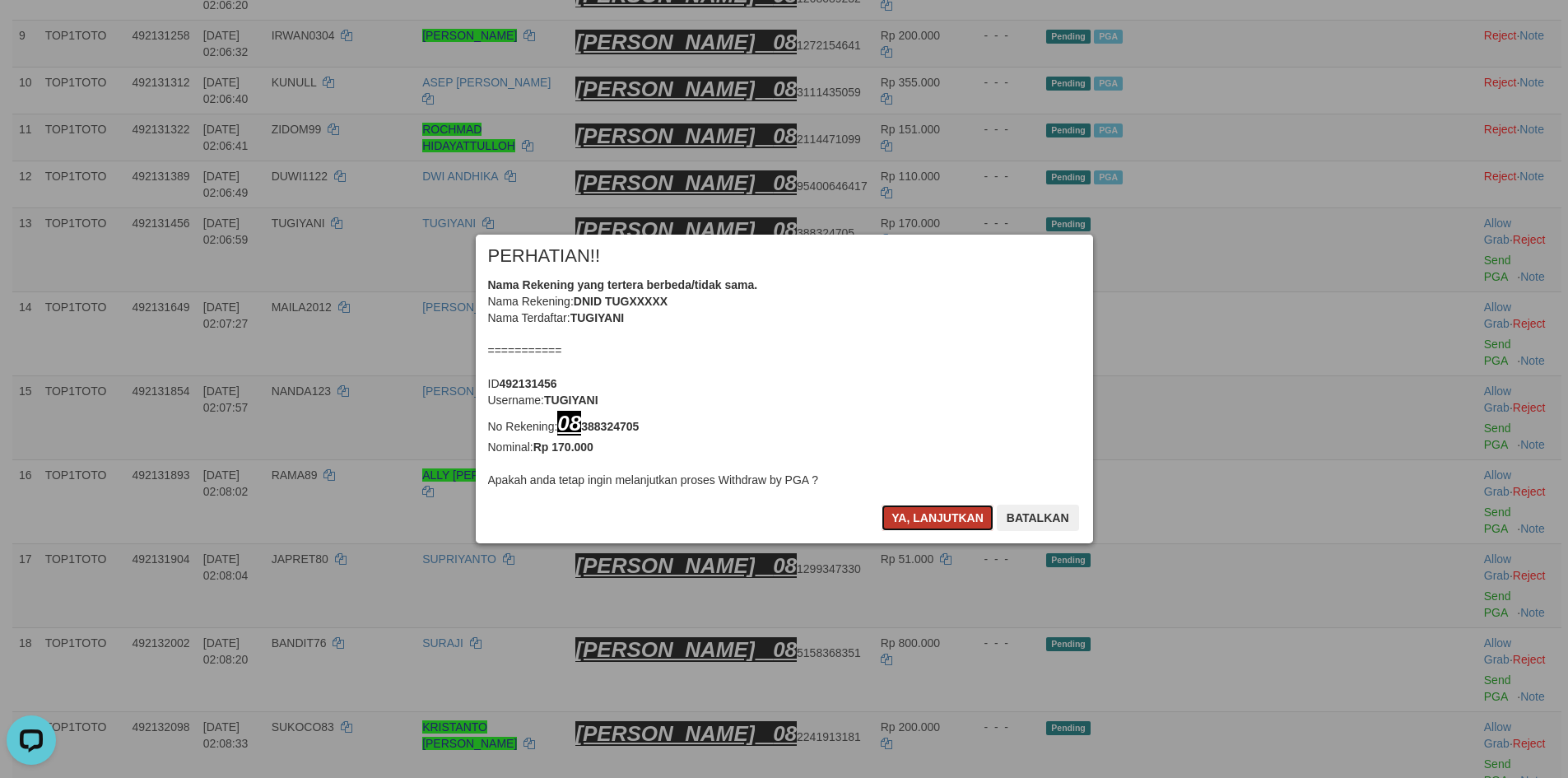
click at [913, 507] on button "Ya, lanjutkan" at bounding box center [938, 518] width 112 height 27
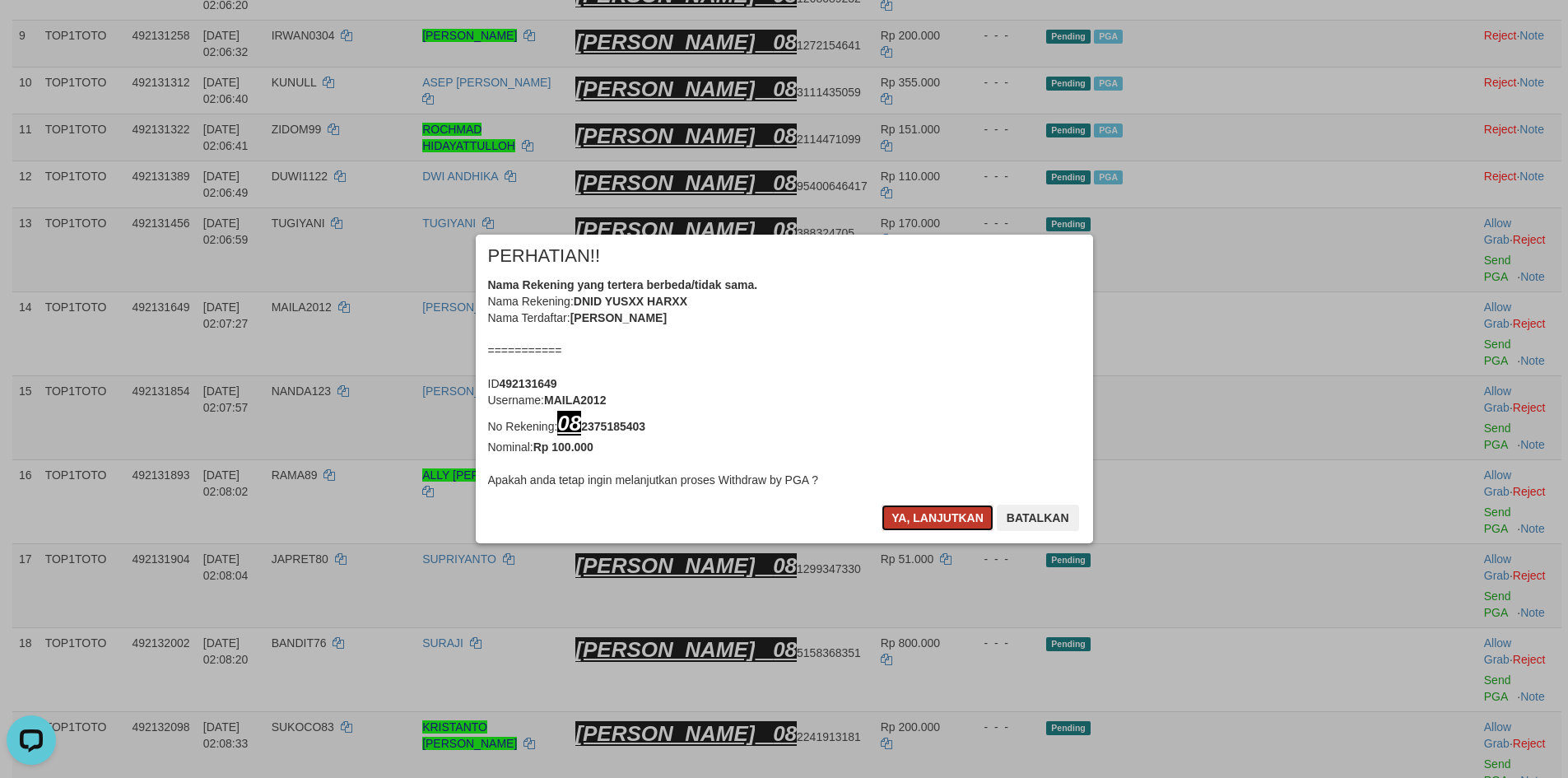
click at [918, 512] on button "Ya, lanjutkan" at bounding box center [938, 518] width 112 height 27
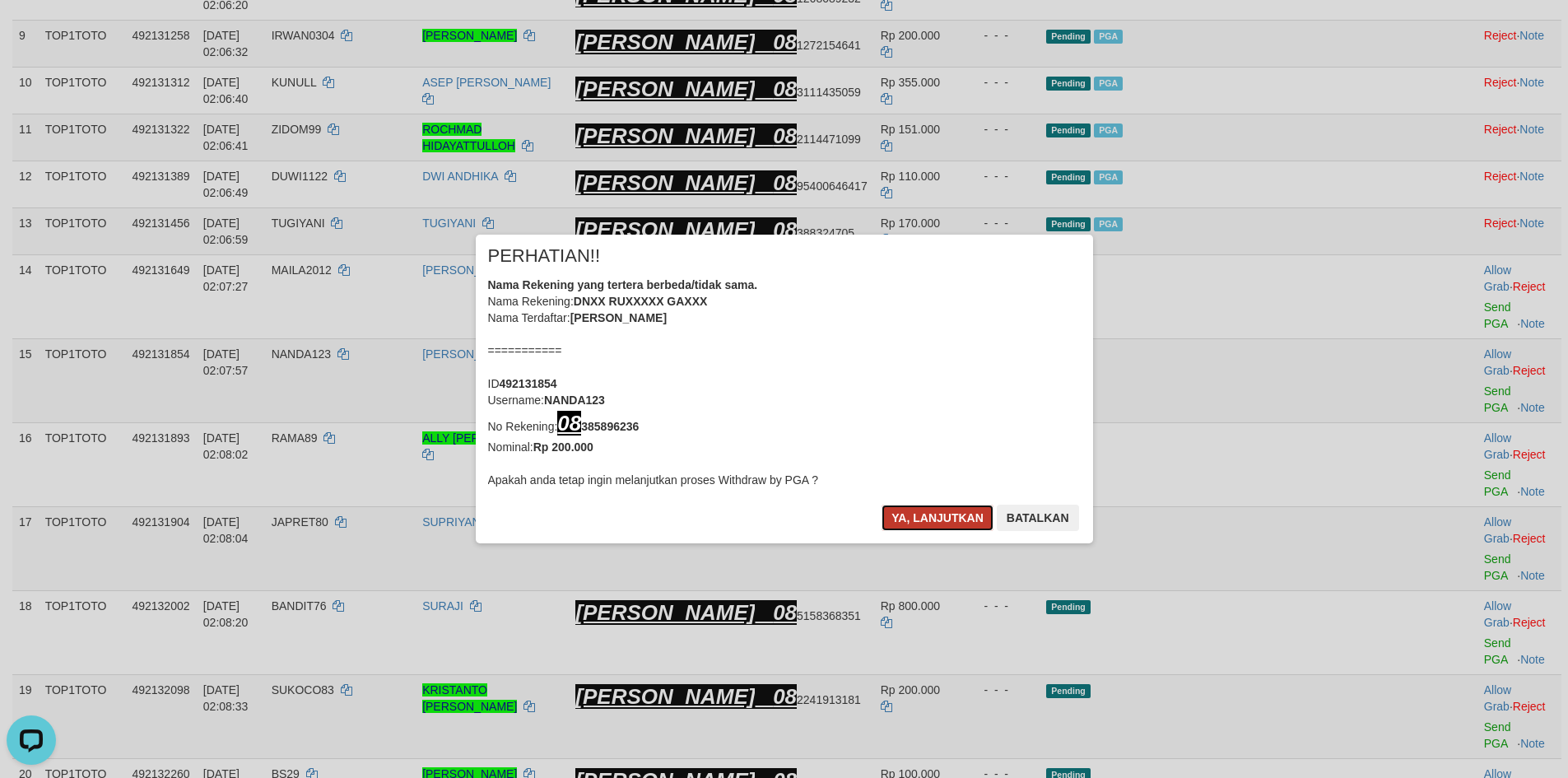
click at [923, 520] on button "Ya, lanjutkan" at bounding box center [938, 518] width 112 height 27
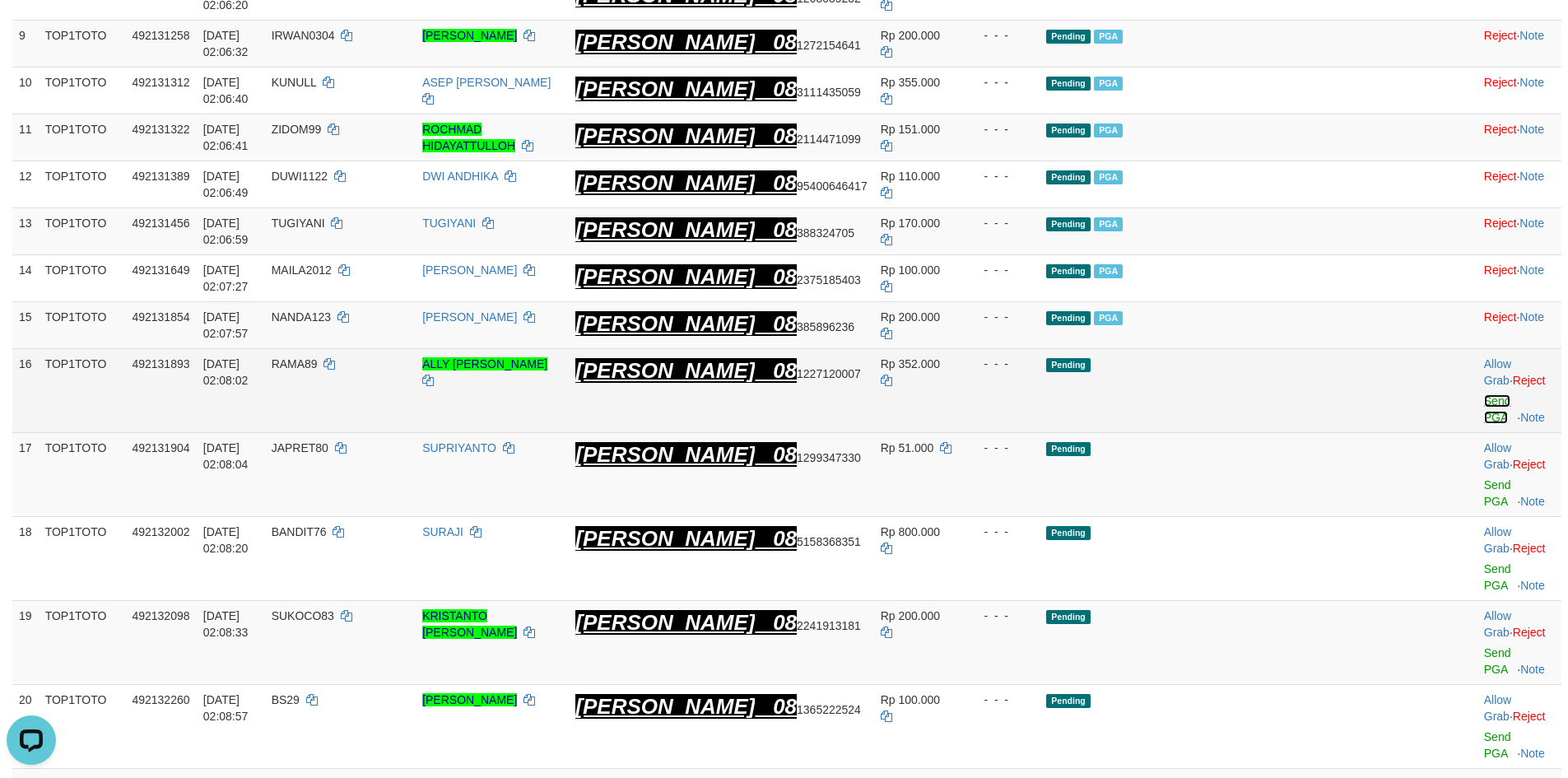
click at [1484, 395] on link "Send PGA" at bounding box center [1498, 409] width 28 height 29
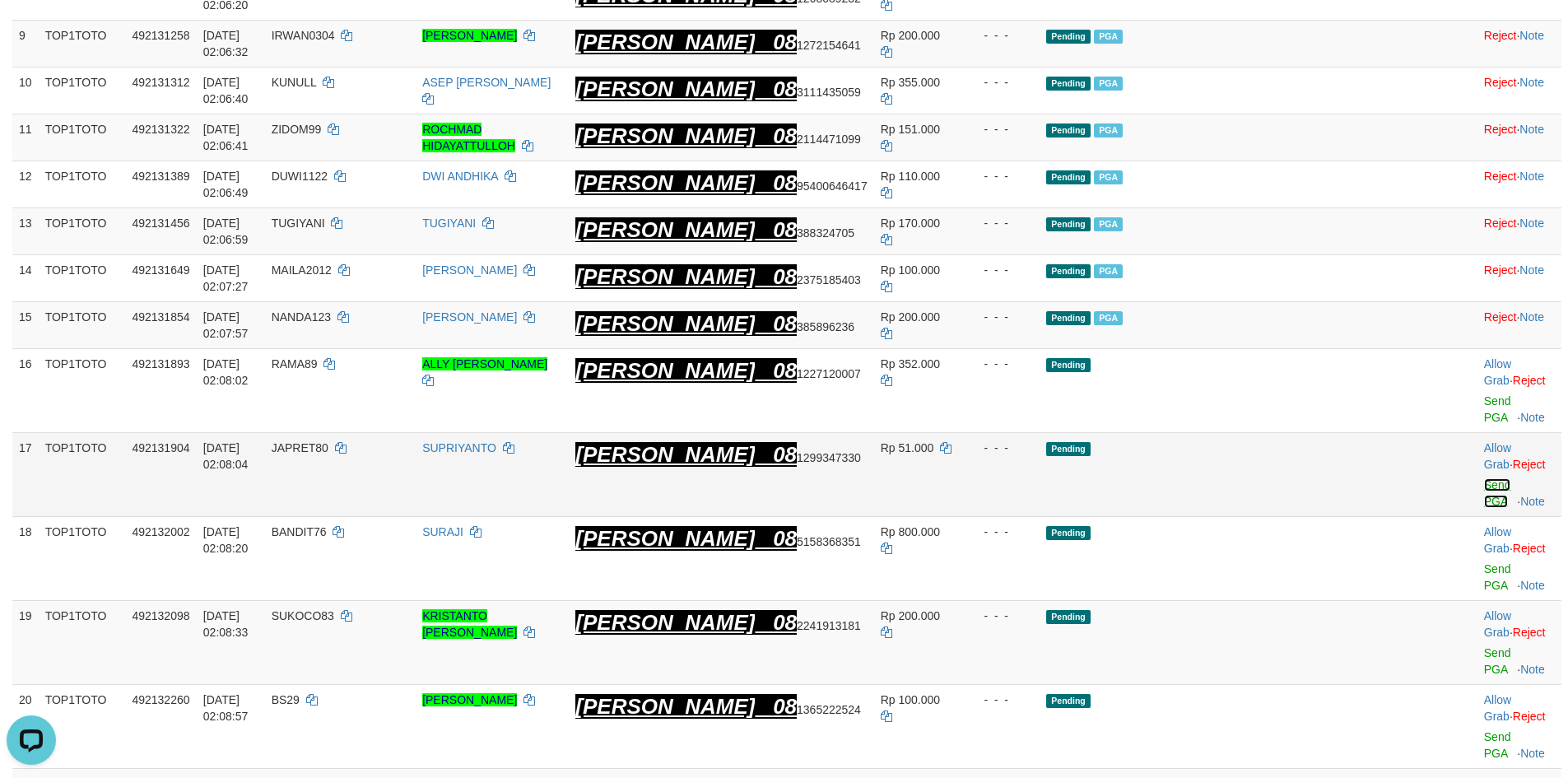
click at [1484, 478] on link "Send PGA" at bounding box center [1498, 493] width 28 height 29
click at [1484, 557] on div at bounding box center [1520, 558] width 71 height 4
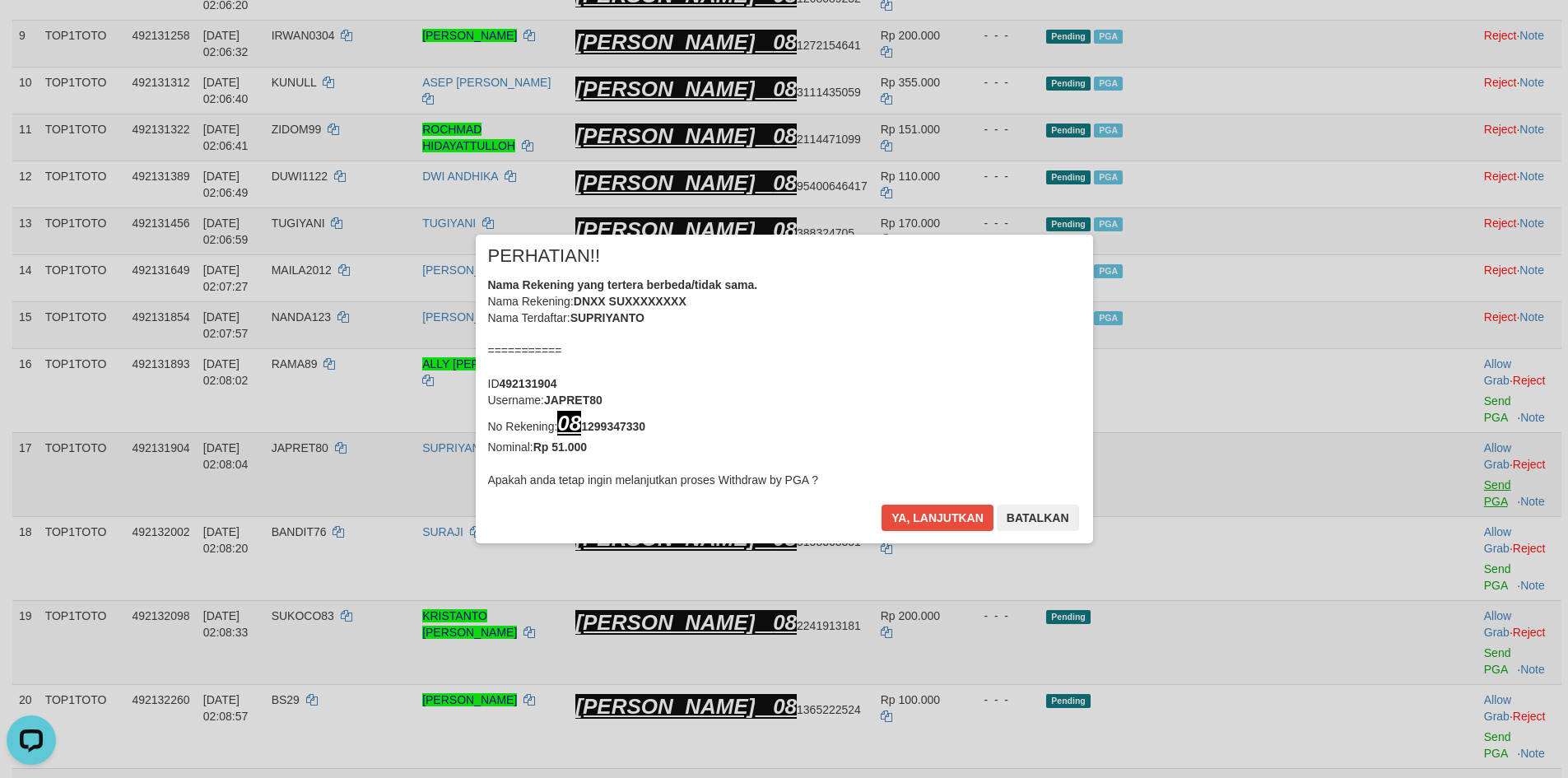
click at [1455, 439] on div "× PERHATIAN!! Nama Rekening yang tertera berbeda/tidak sama. Nama Rekening: DNX…" at bounding box center [784, 389] width 1568 height 375
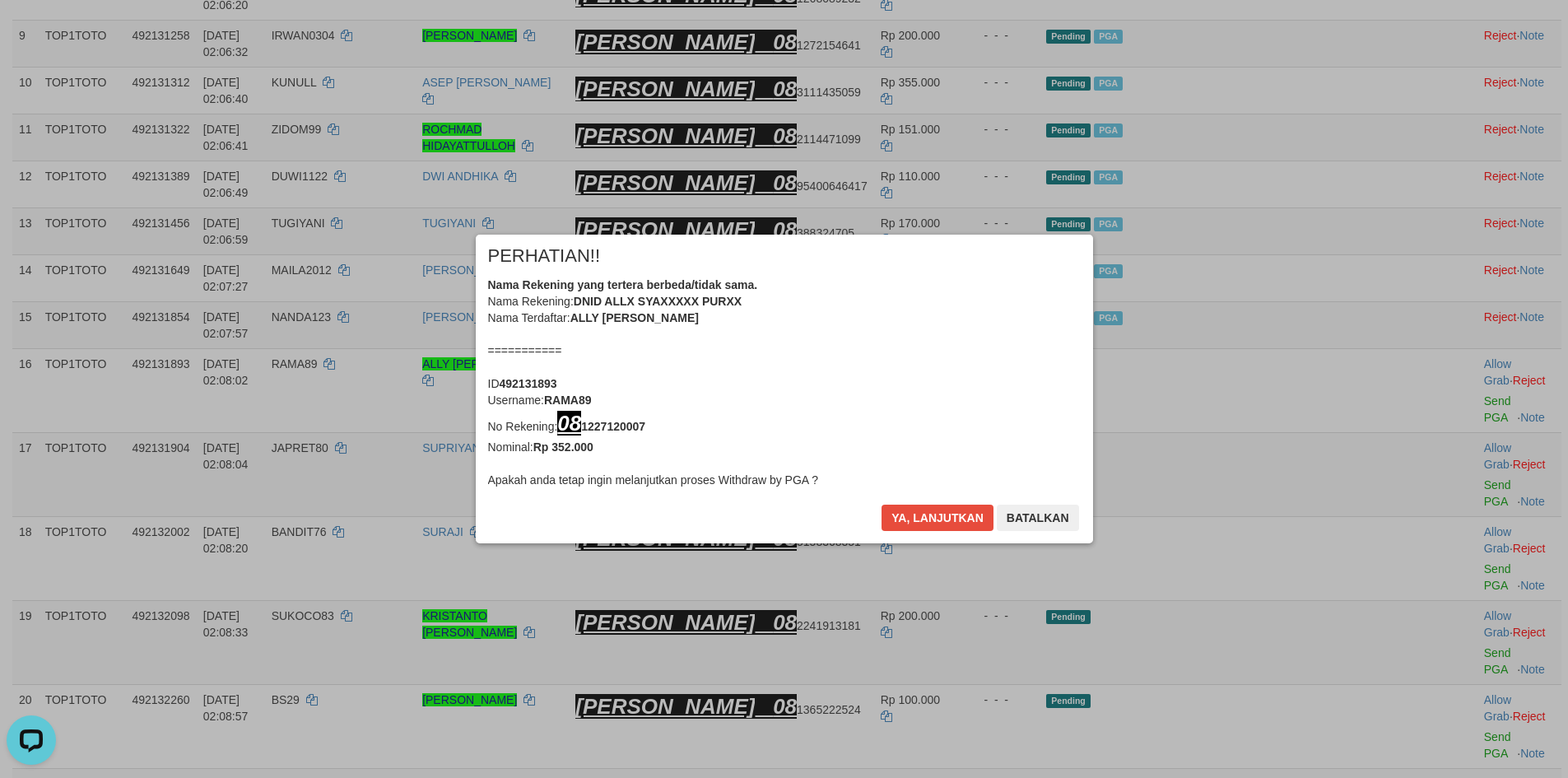
drag, startPoint x: 924, startPoint y: 520, endPoint x: 936, endPoint y: 363, distance: 157.5
click at [936, 363] on div "× PERHATIAN!! Nama Rekening yang tertera berbeda/tidak sama. Nama Rekening: DNI…" at bounding box center [784, 389] width 617 height 308
click at [911, 514] on button "Ya, lanjutkan" at bounding box center [938, 518] width 112 height 27
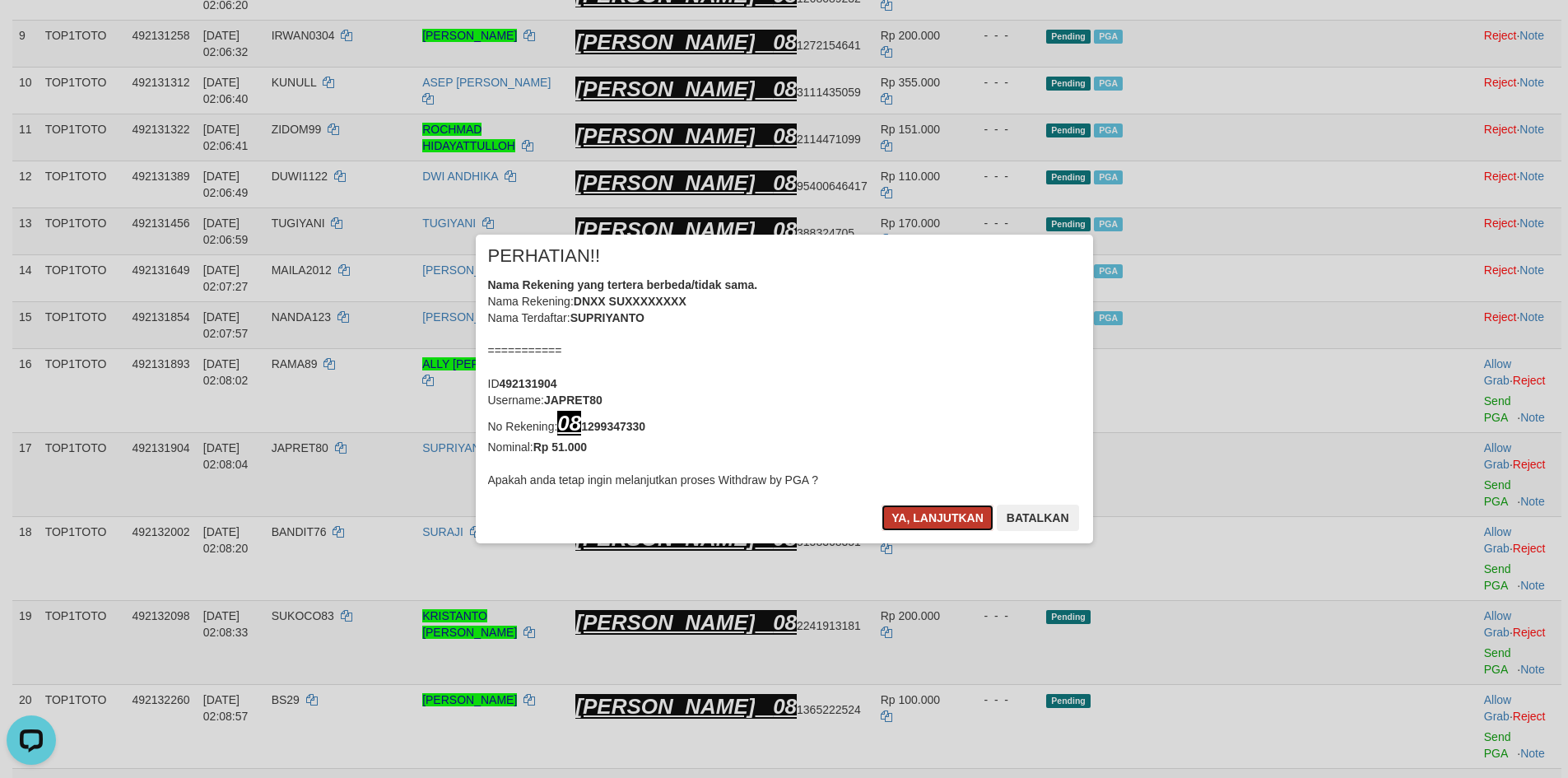
drag, startPoint x: 914, startPoint y: 513, endPoint x: 939, endPoint y: 495, distance: 30.8
click at [914, 508] on button "Ya, lanjutkan" at bounding box center [938, 518] width 112 height 27
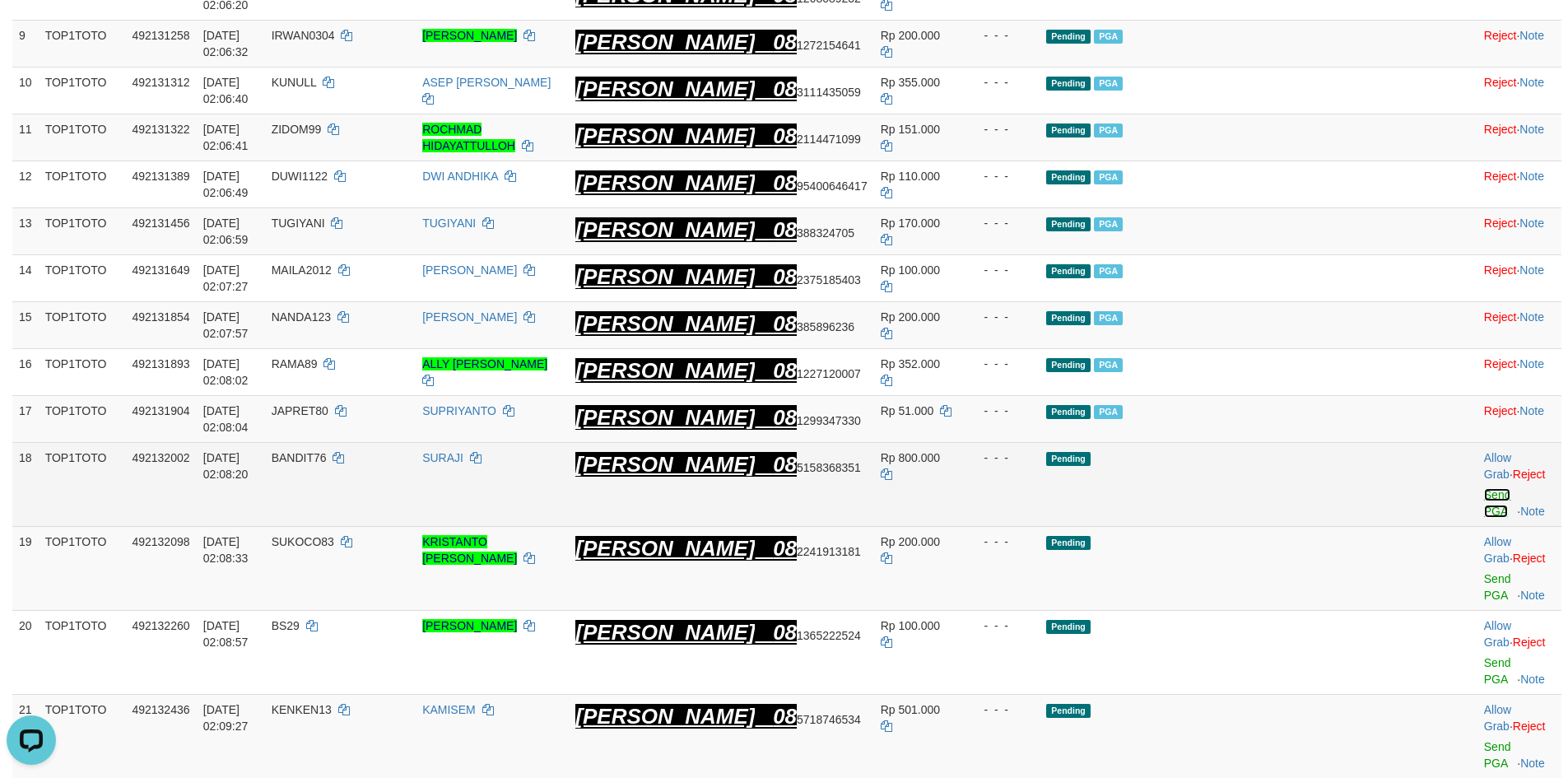
click at [1484, 489] on link "Send PGA" at bounding box center [1498, 503] width 28 height 29
click at [1484, 572] on link "Send PGA" at bounding box center [1498, 587] width 28 height 29
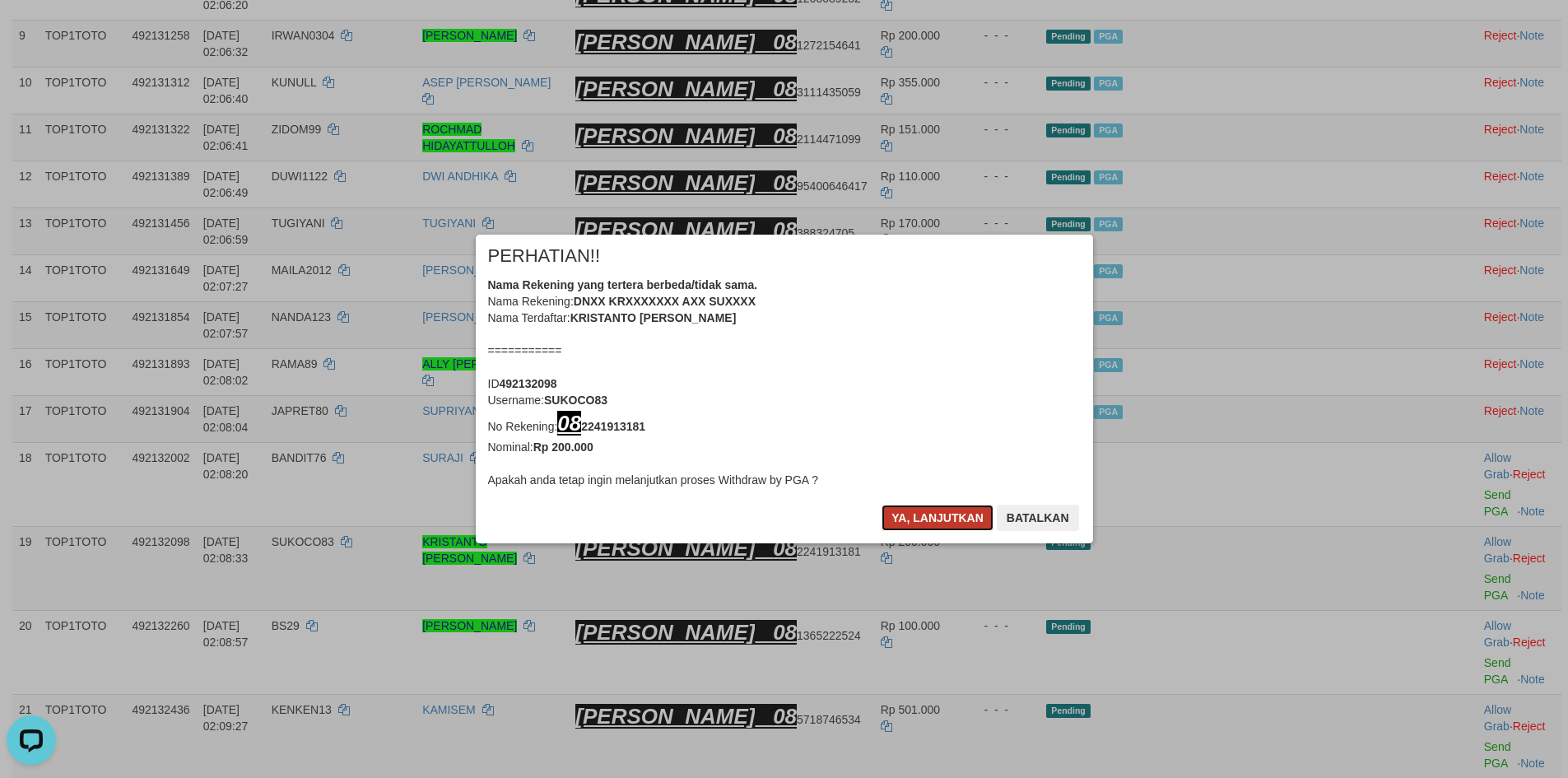
click at [942, 512] on button "Ya, lanjutkan" at bounding box center [938, 518] width 112 height 27
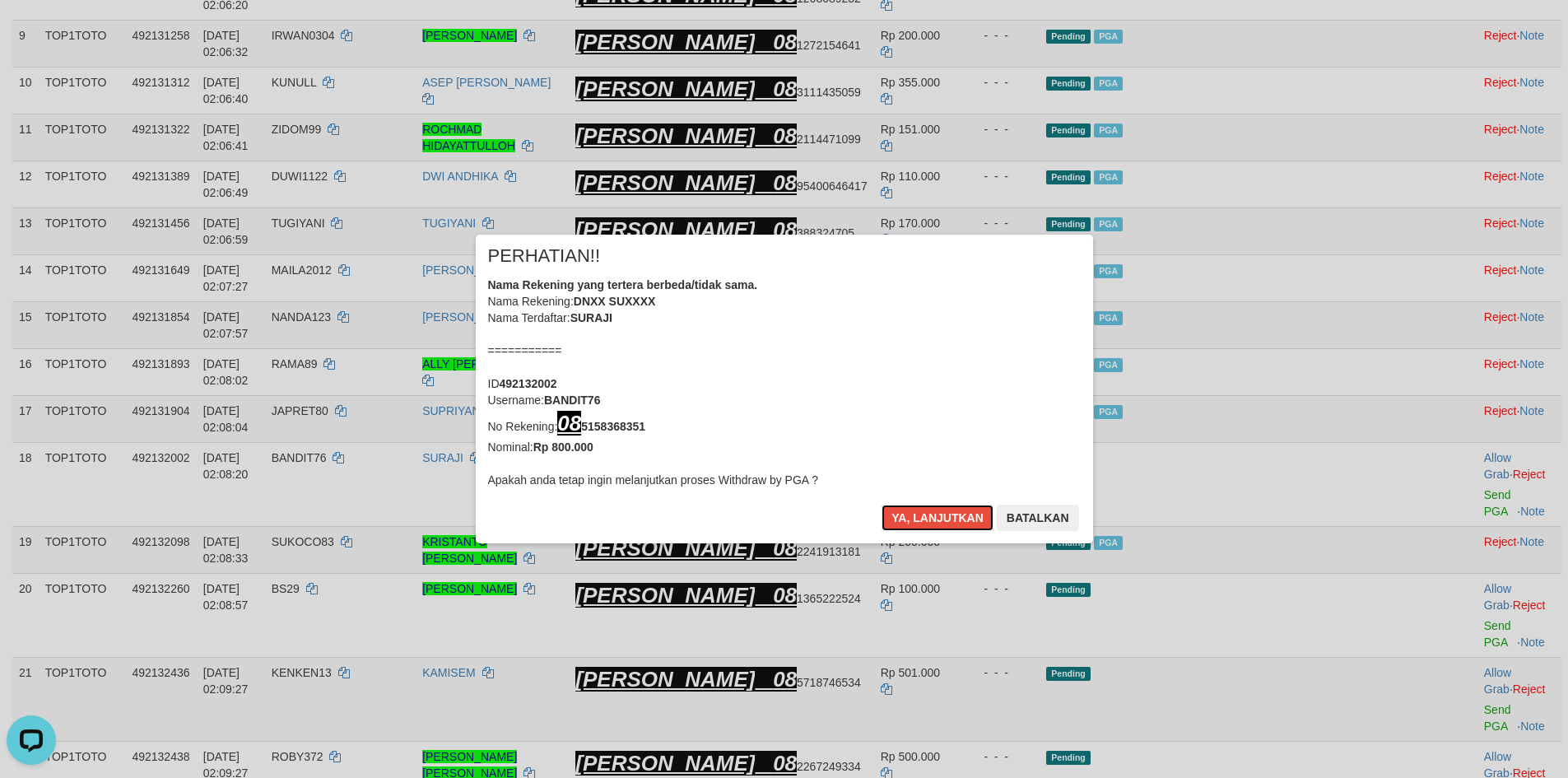
click at [942, 512] on button "Ya, lanjutkan" at bounding box center [938, 518] width 112 height 27
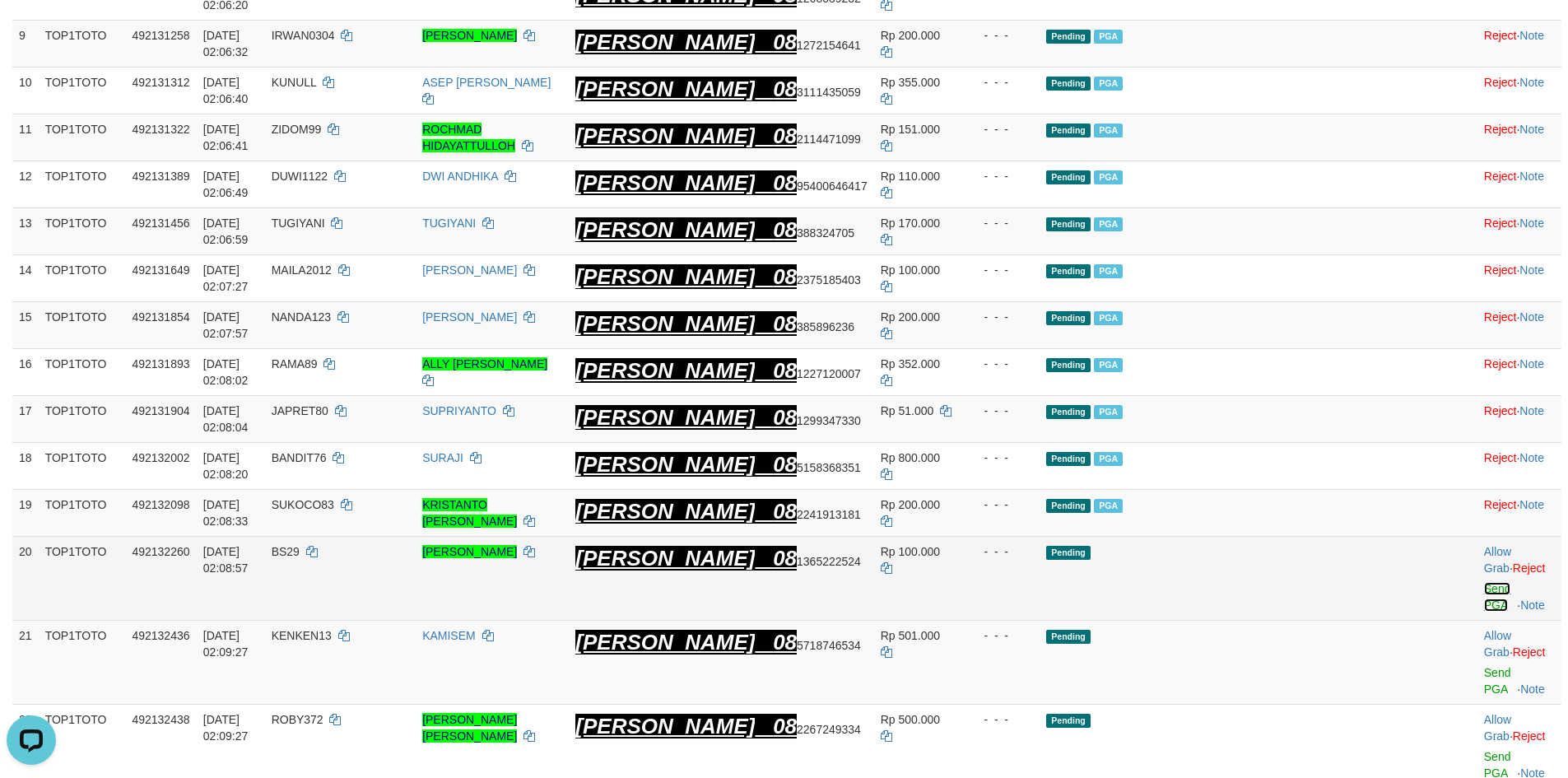
click at [1484, 582] on link "Send PGA" at bounding box center [1498, 597] width 28 height 29
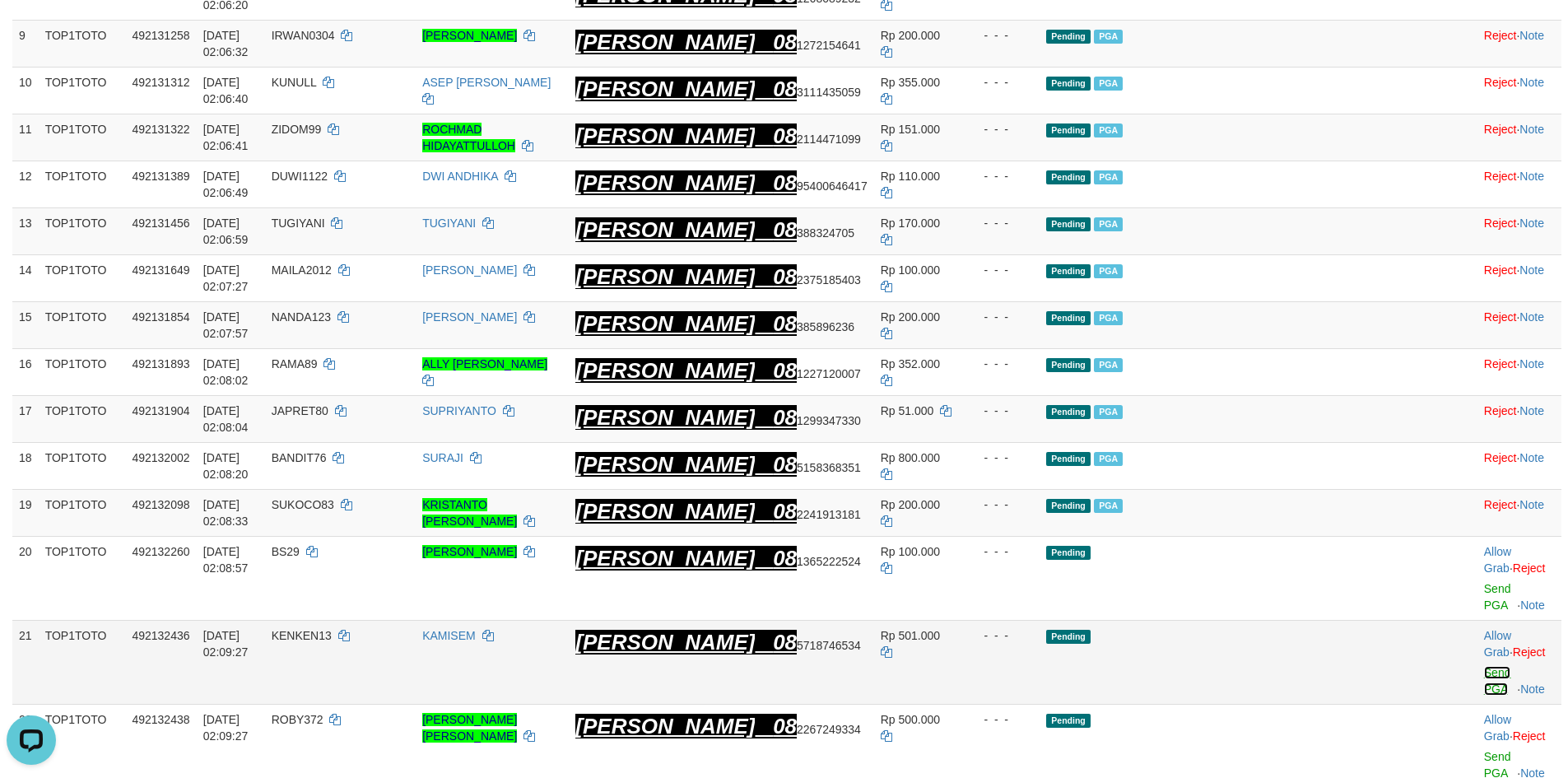
click at [1484, 666] on link "Send PGA" at bounding box center [1498, 681] width 28 height 29
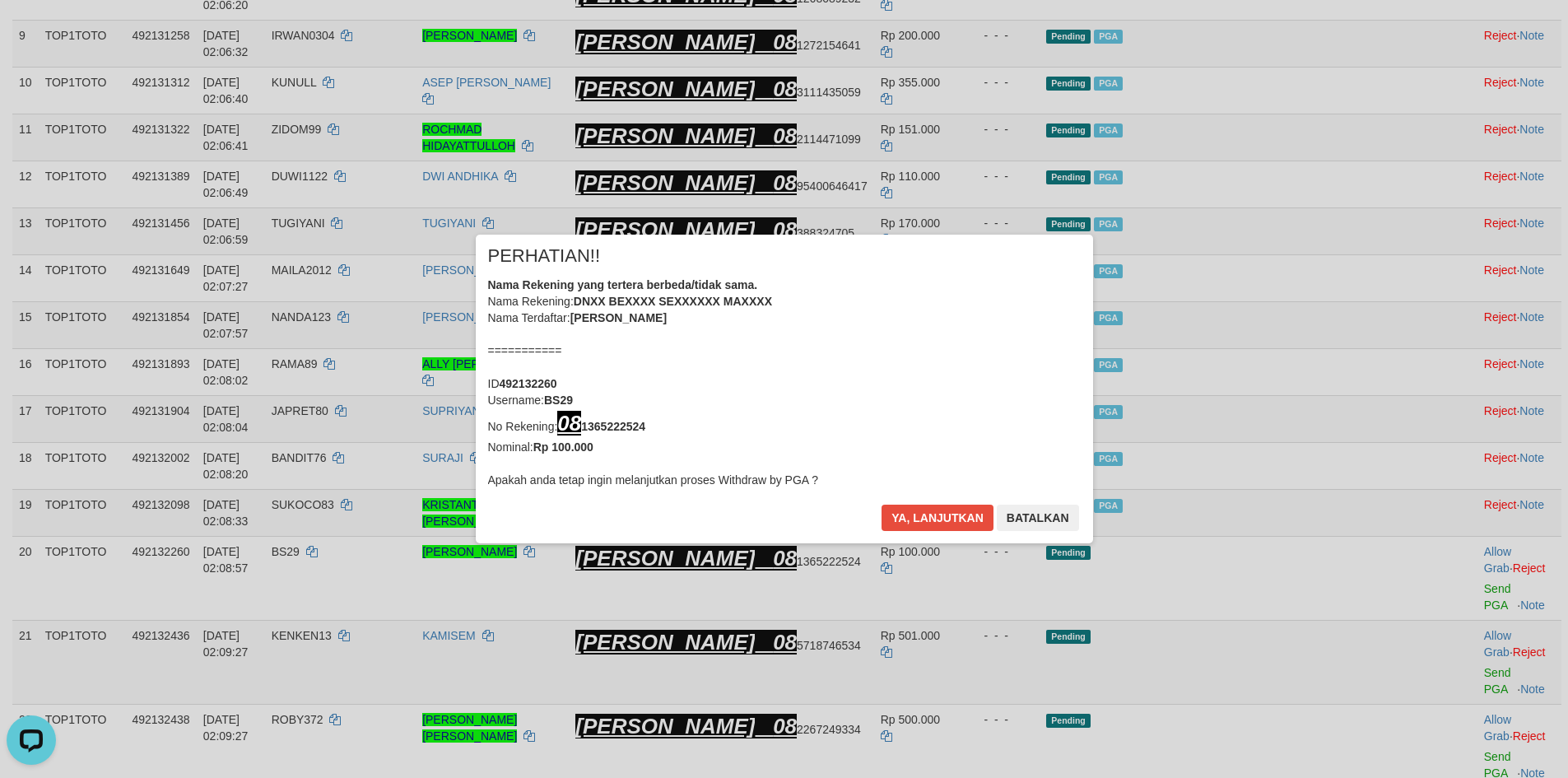
click at [1450, 626] on div "× PERHATIAN!! Nama Rekening yang tertera berbeda/tidak sama. Nama Rekening: DNX…" at bounding box center [784, 389] width 1568 height 778
click at [957, 515] on button "Ya, lanjutkan" at bounding box center [938, 518] width 112 height 27
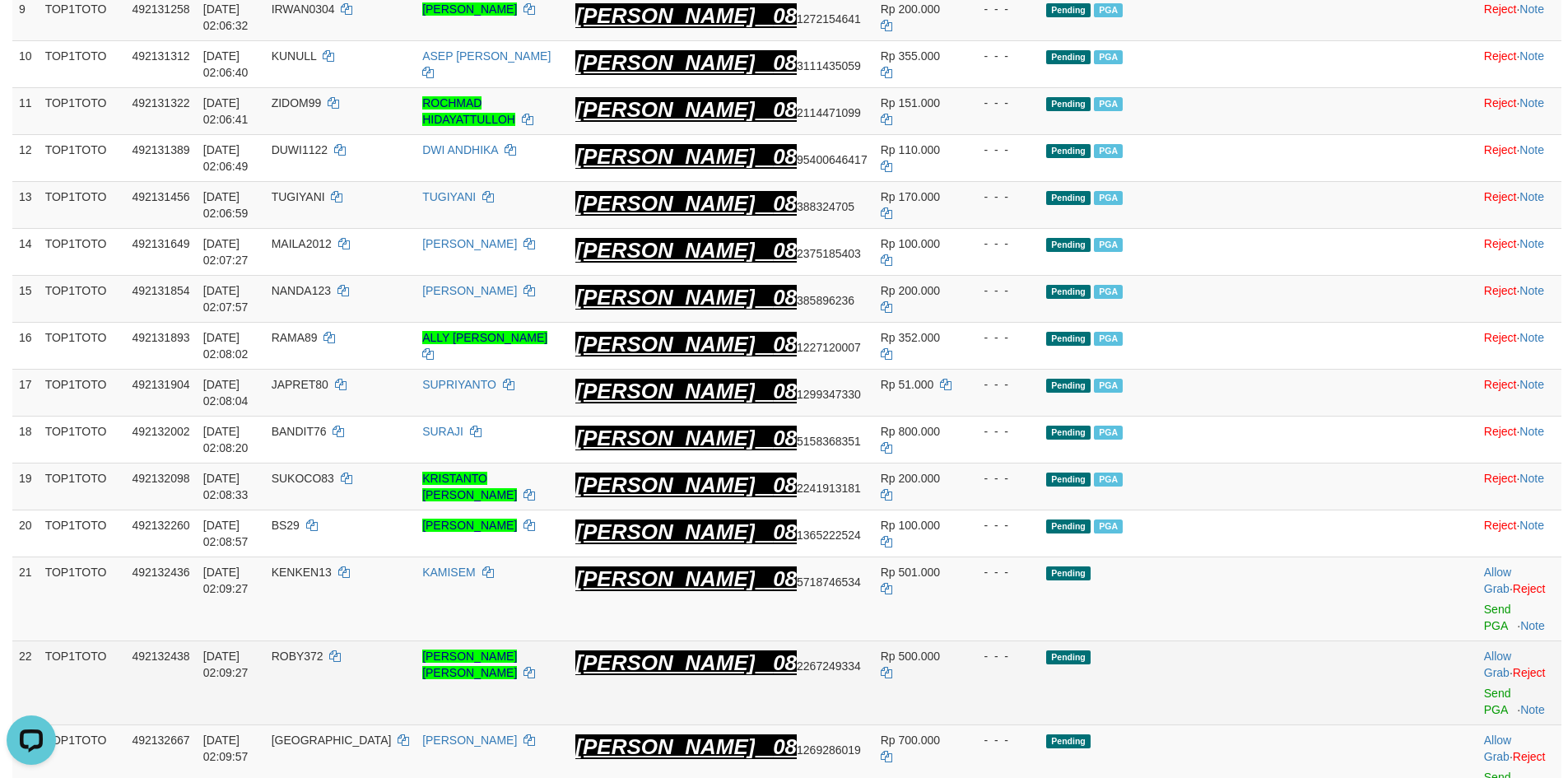
scroll to position [775, 0]
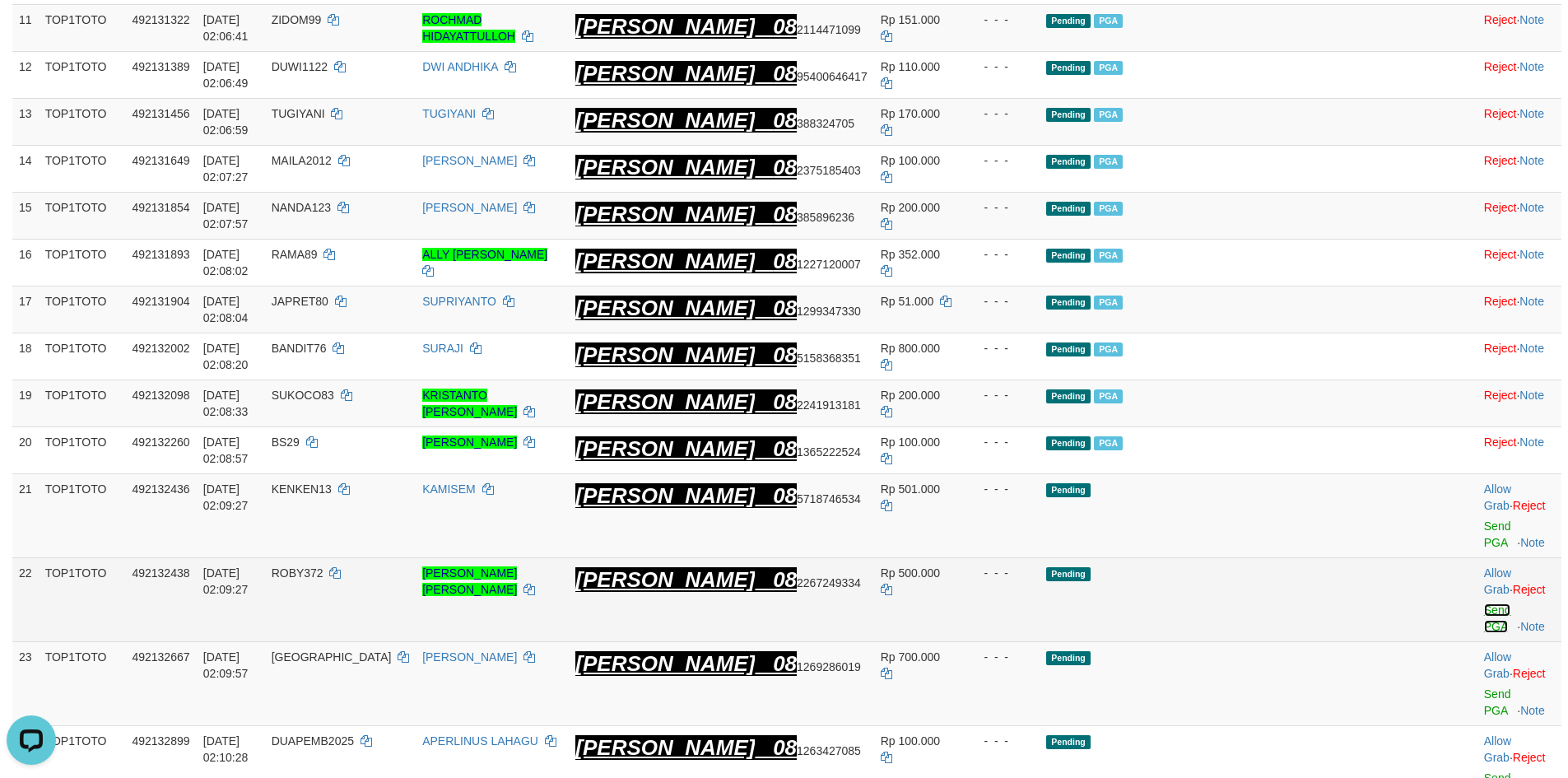
click at [1484, 604] on link "Send PGA" at bounding box center [1498, 619] width 28 height 29
click at [1484, 688] on link "Send PGA" at bounding box center [1498, 702] width 28 height 29
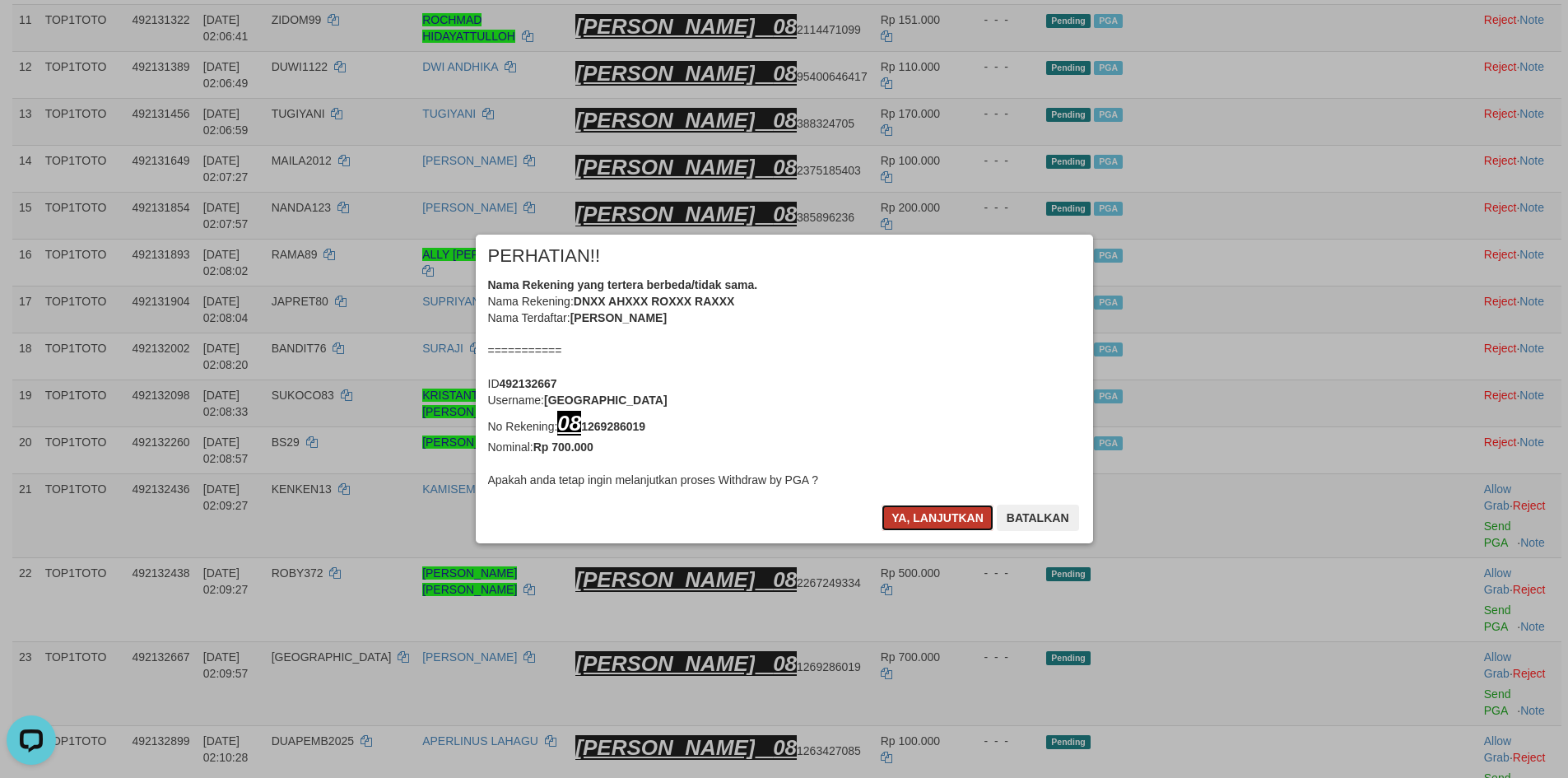
click at [962, 525] on button "Ya, lanjutkan" at bounding box center [938, 518] width 112 height 27
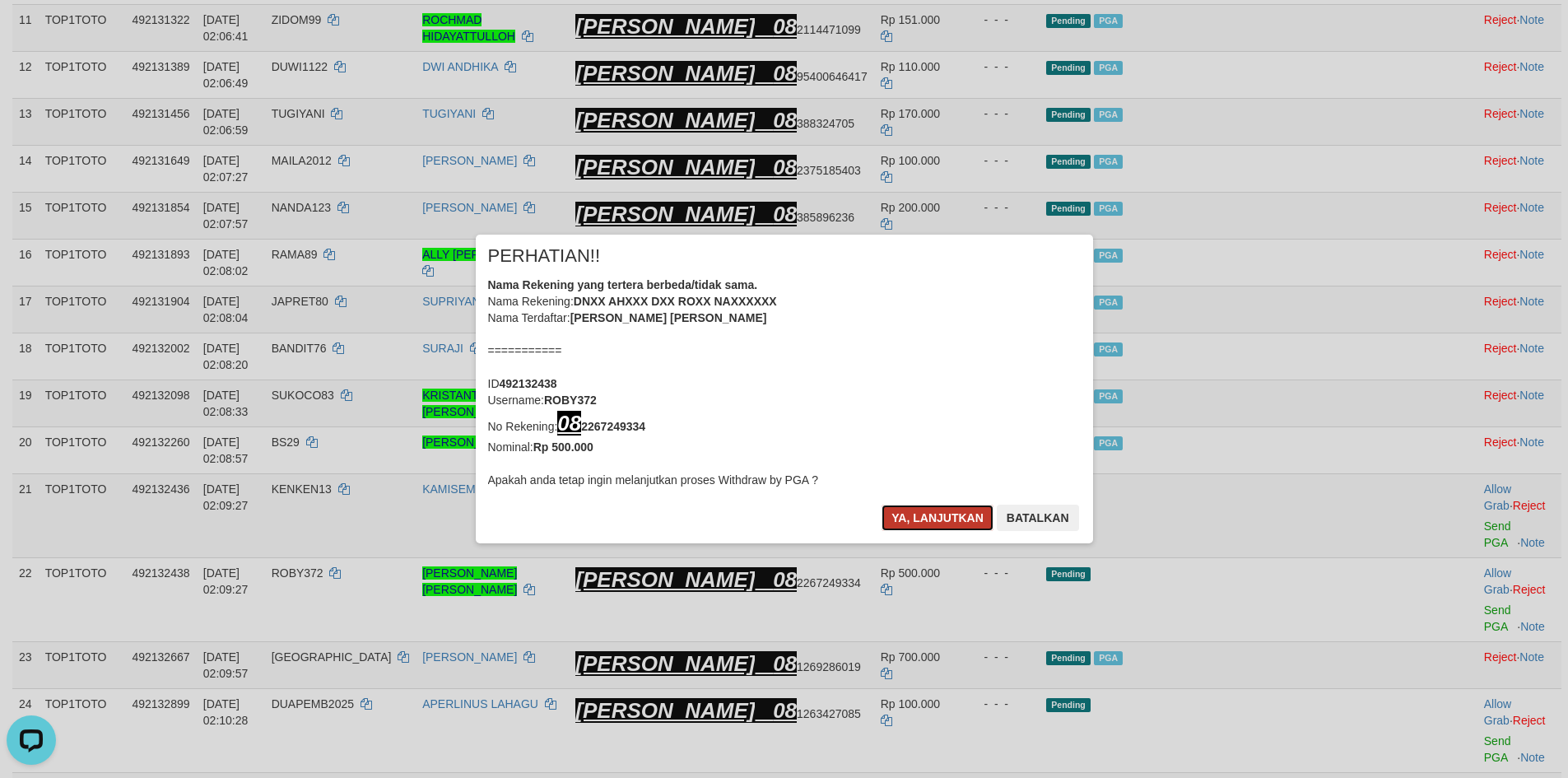
click at [964, 523] on button "Ya, lanjutkan" at bounding box center [938, 518] width 112 height 27
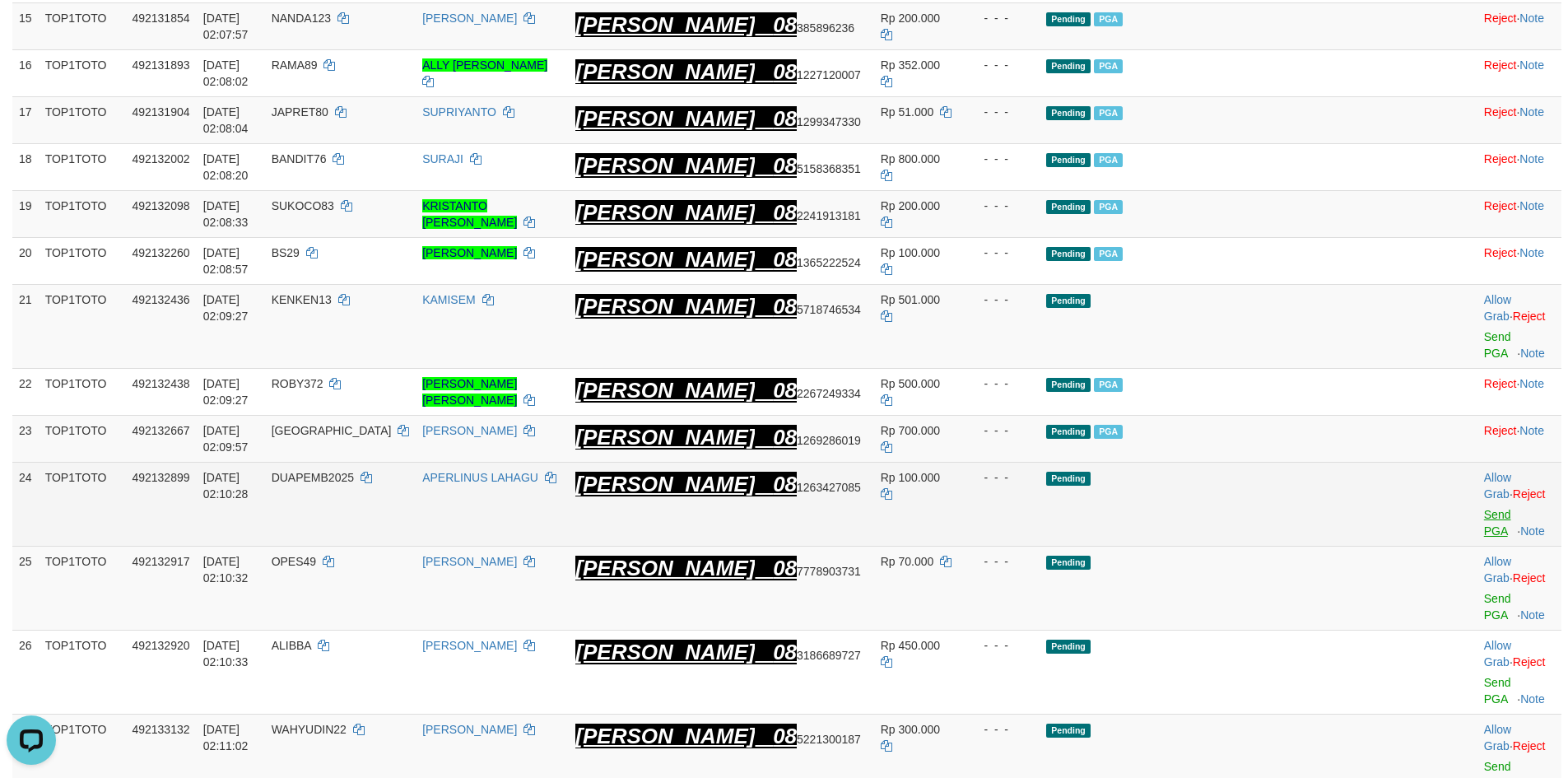
scroll to position [996, 0]
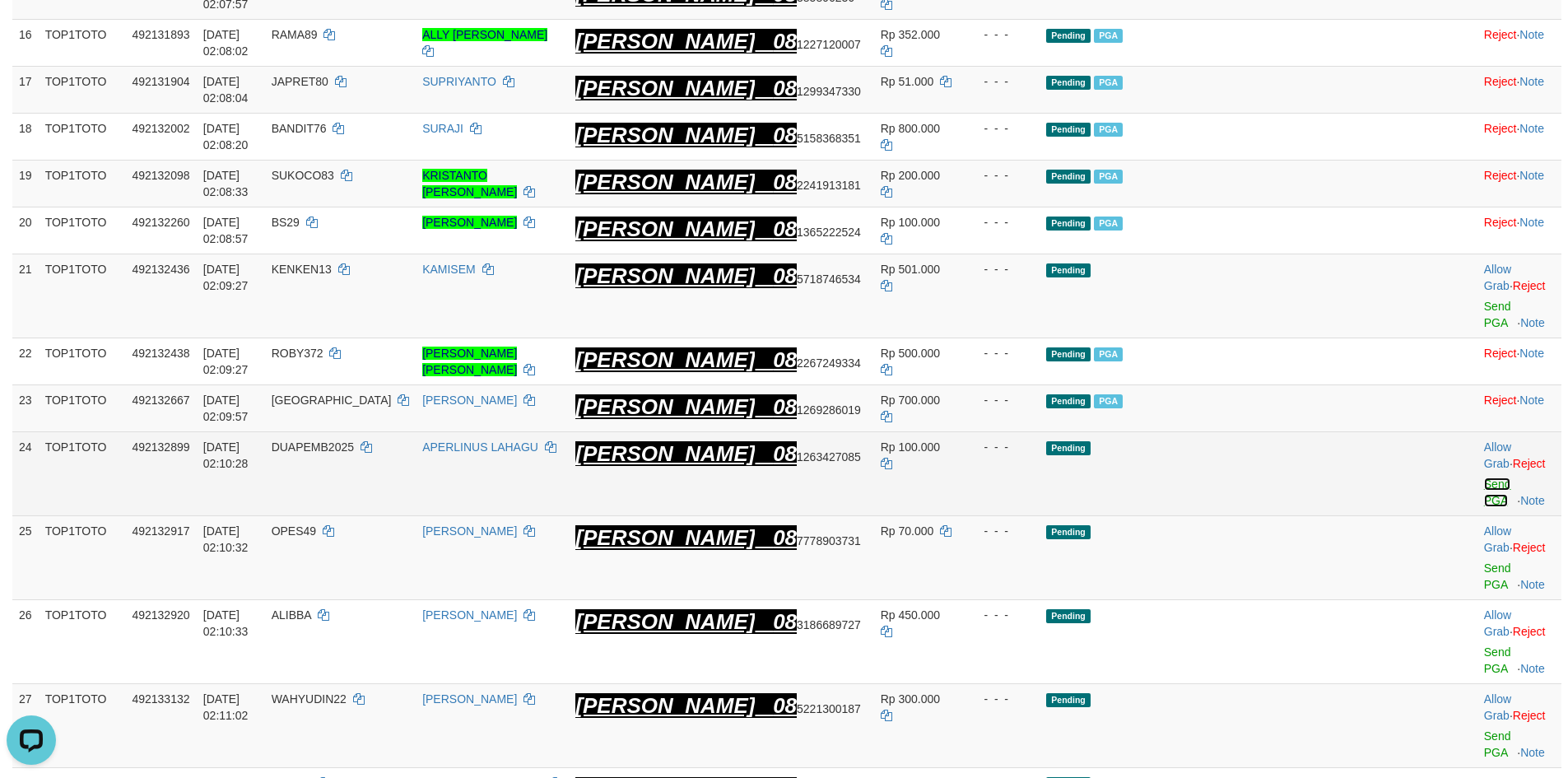
click at [1484, 477] on link "Send PGA" at bounding box center [1498, 492] width 28 height 29
click at [1484, 562] on link "Send PGA" at bounding box center [1498, 576] width 28 height 29
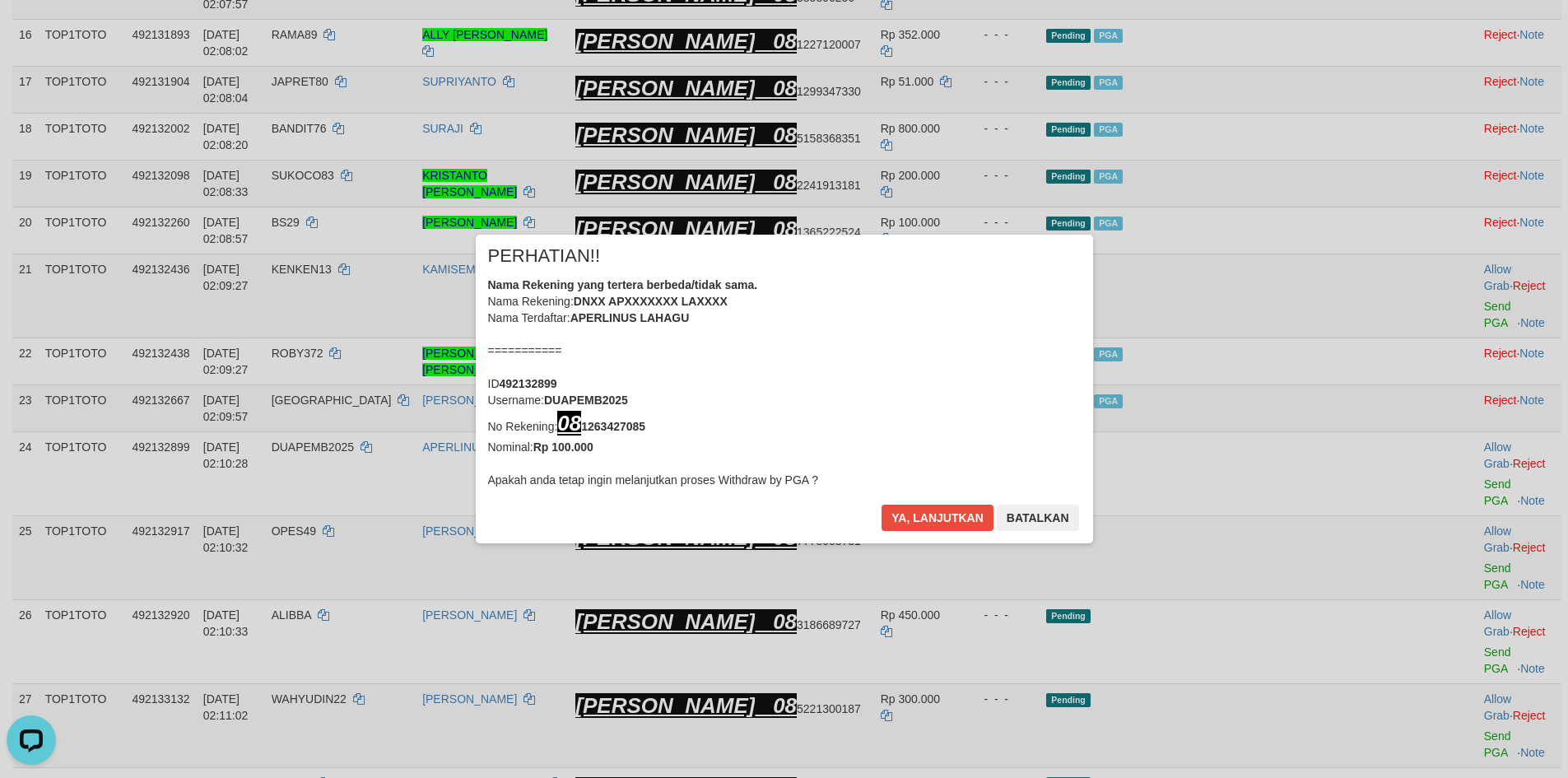
click at [1448, 461] on div "× PERHATIAN!! Nama Rekening yang tertera berbeda/tidak sama. Nama Rekening: DNX…" at bounding box center [784, 389] width 1568 height 375
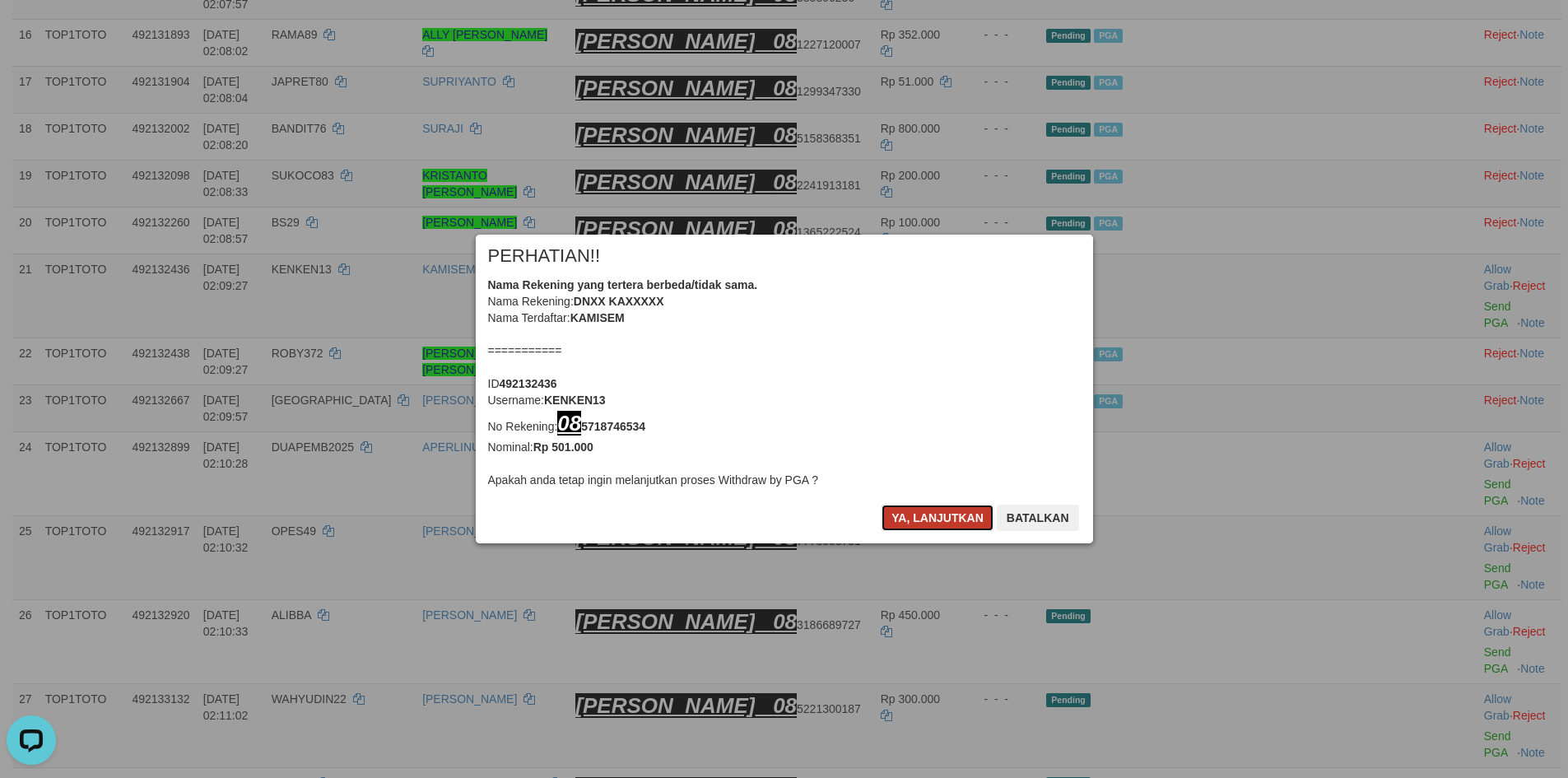
click at [920, 509] on button "Ya, lanjutkan" at bounding box center [938, 518] width 112 height 27
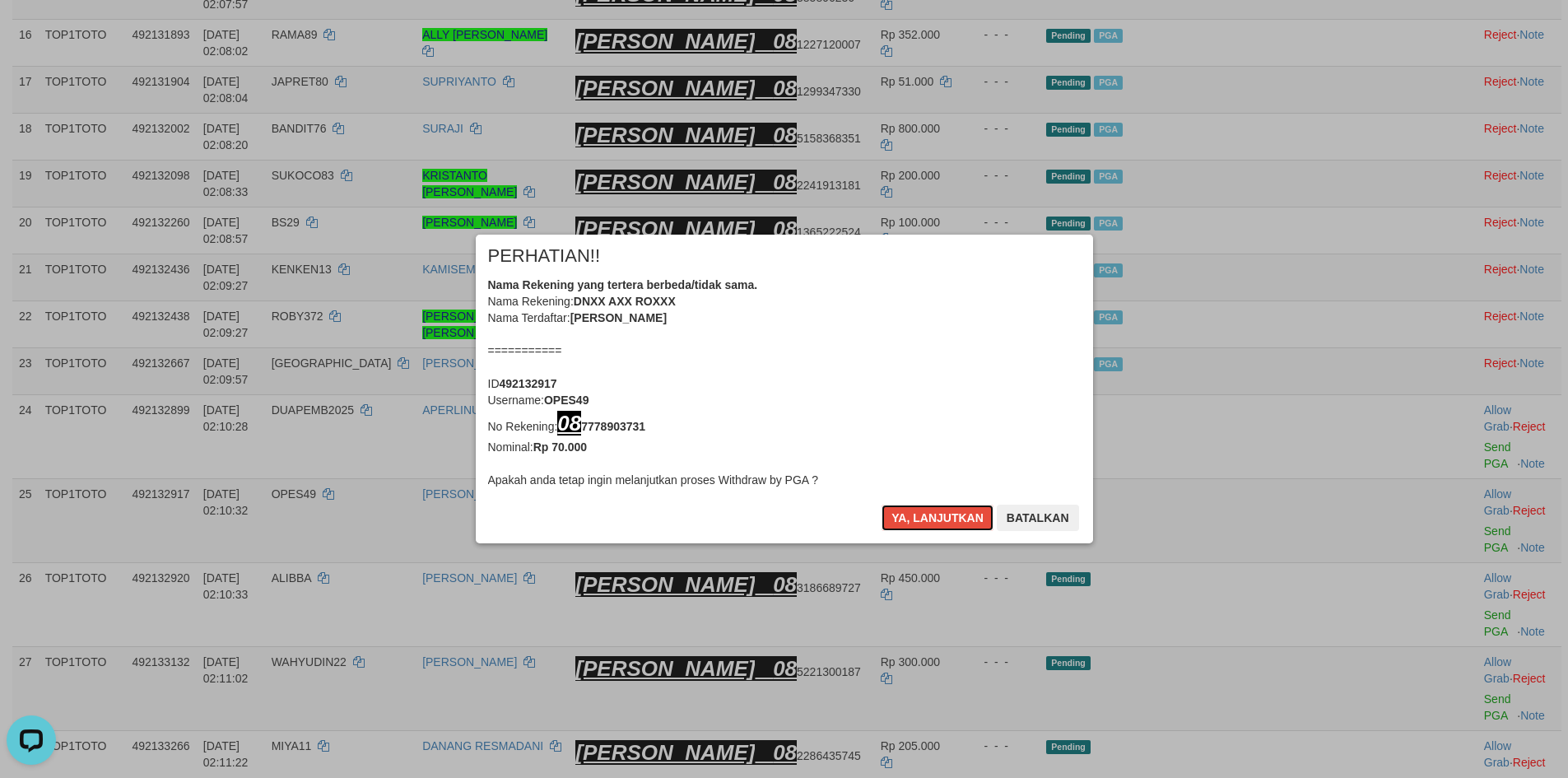
click at [920, 509] on button "Ya, lanjutkan" at bounding box center [938, 518] width 112 height 27
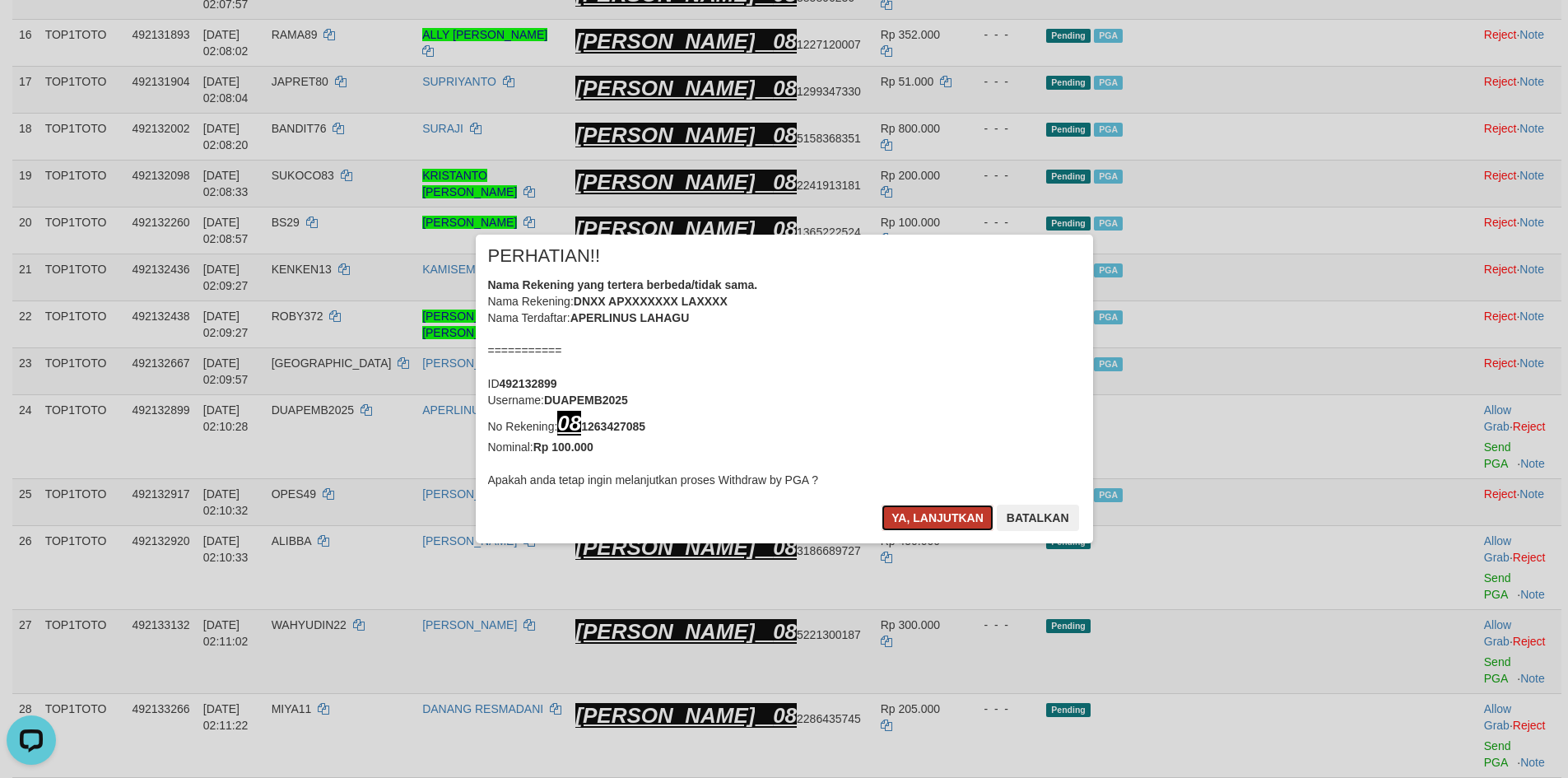
click at [920, 509] on button "Ya, lanjutkan" at bounding box center [938, 518] width 112 height 27
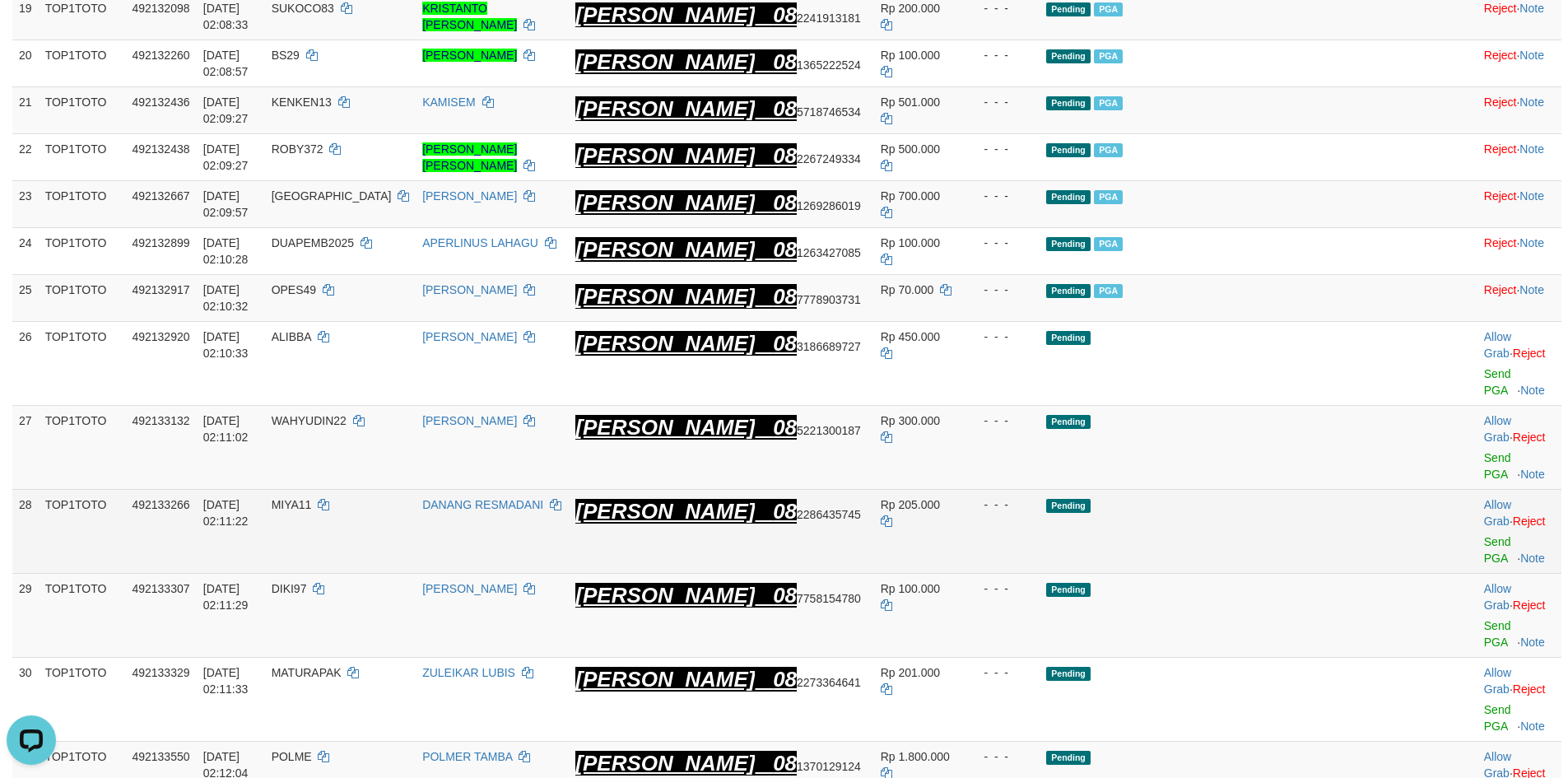
scroll to position [1215, 0]
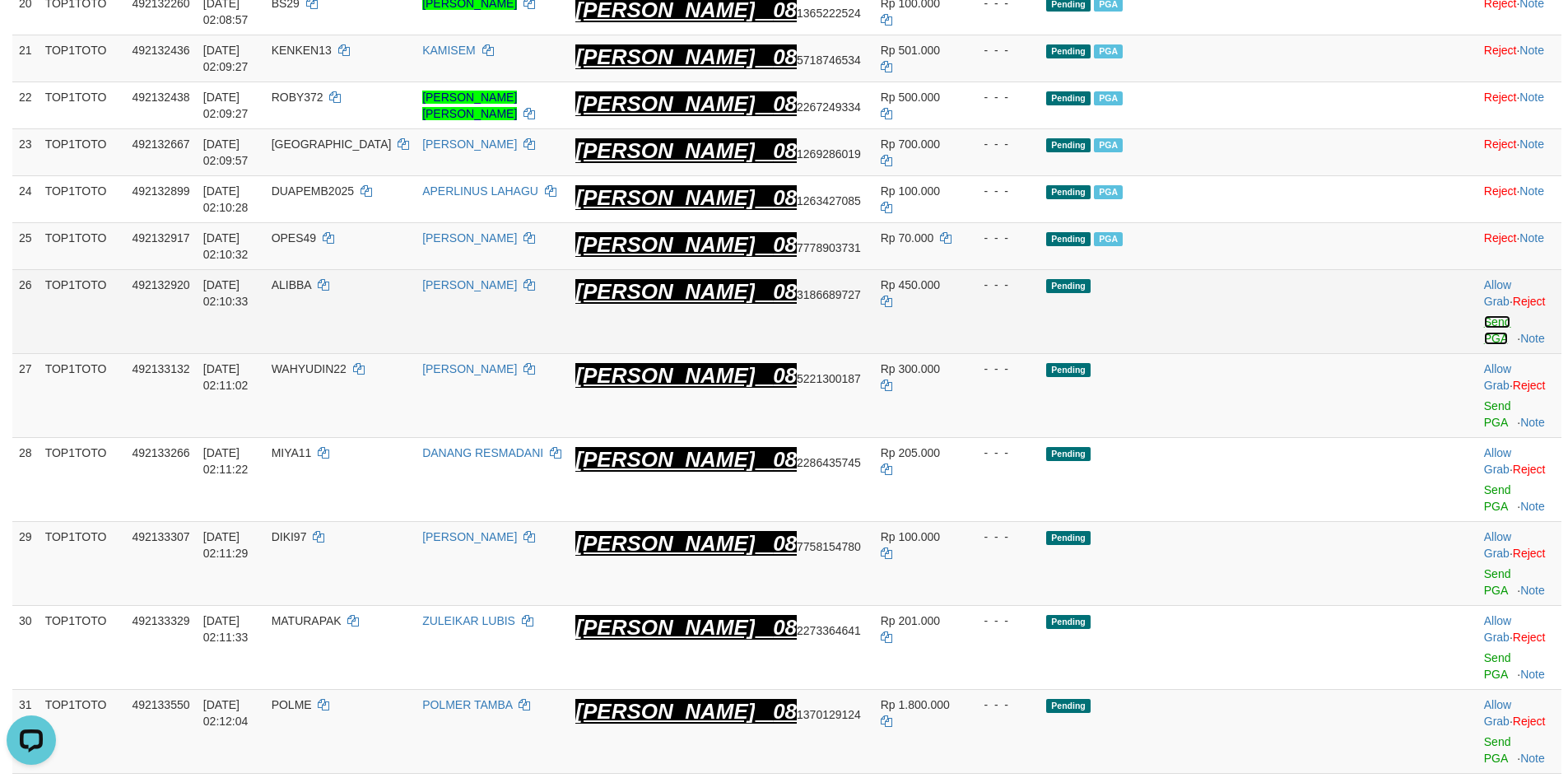
click at [1484, 315] on link "Send PGA" at bounding box center [1498, 330] width 28 height 29
click at [1484, 400] on link "Send PGA" at bounding box center [1498, 414] width 28 height 29
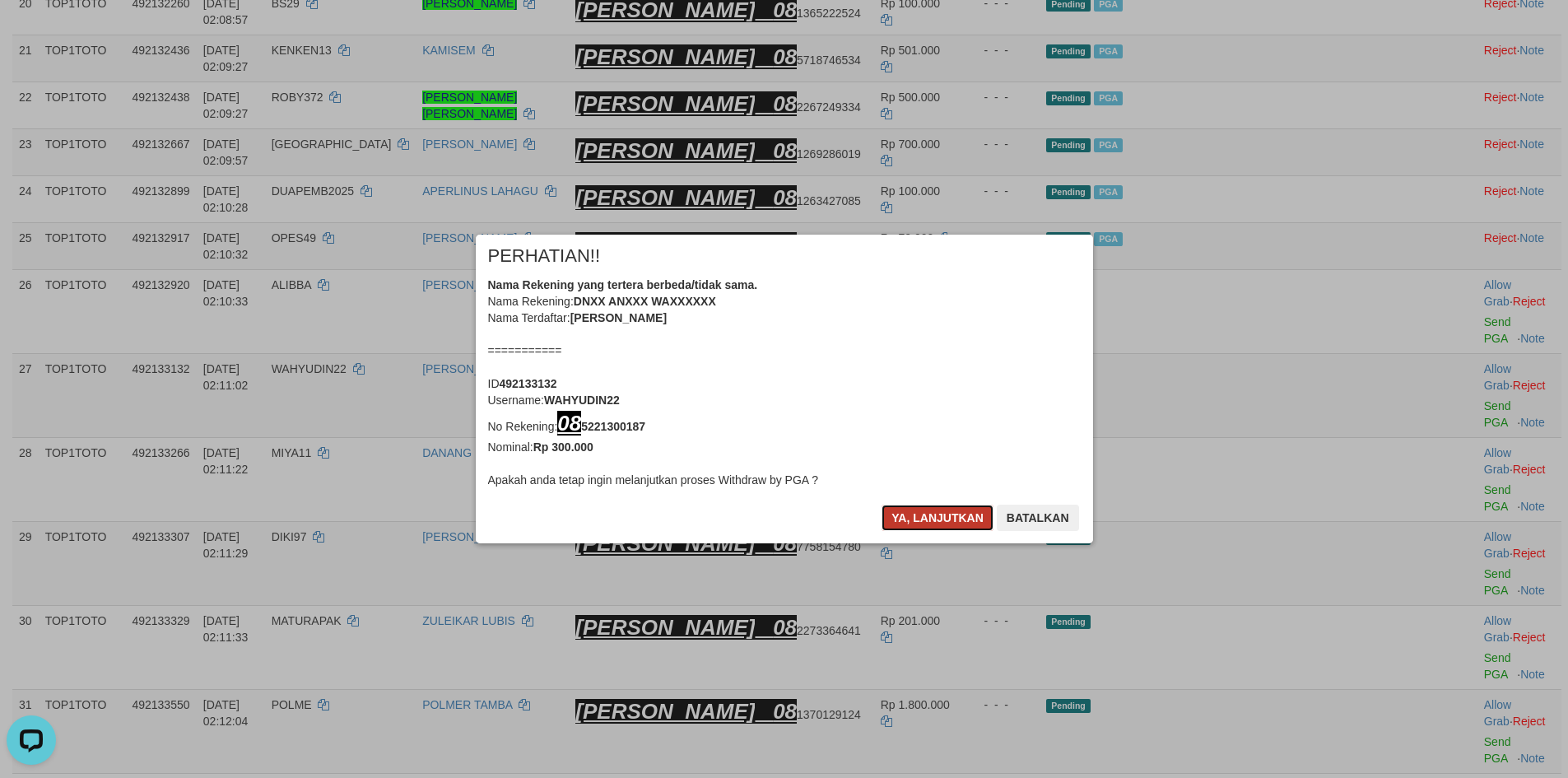
click at [941, 518] on button "Ya, lanjutkan" at bounding box center [938, 518] width 112 height 27
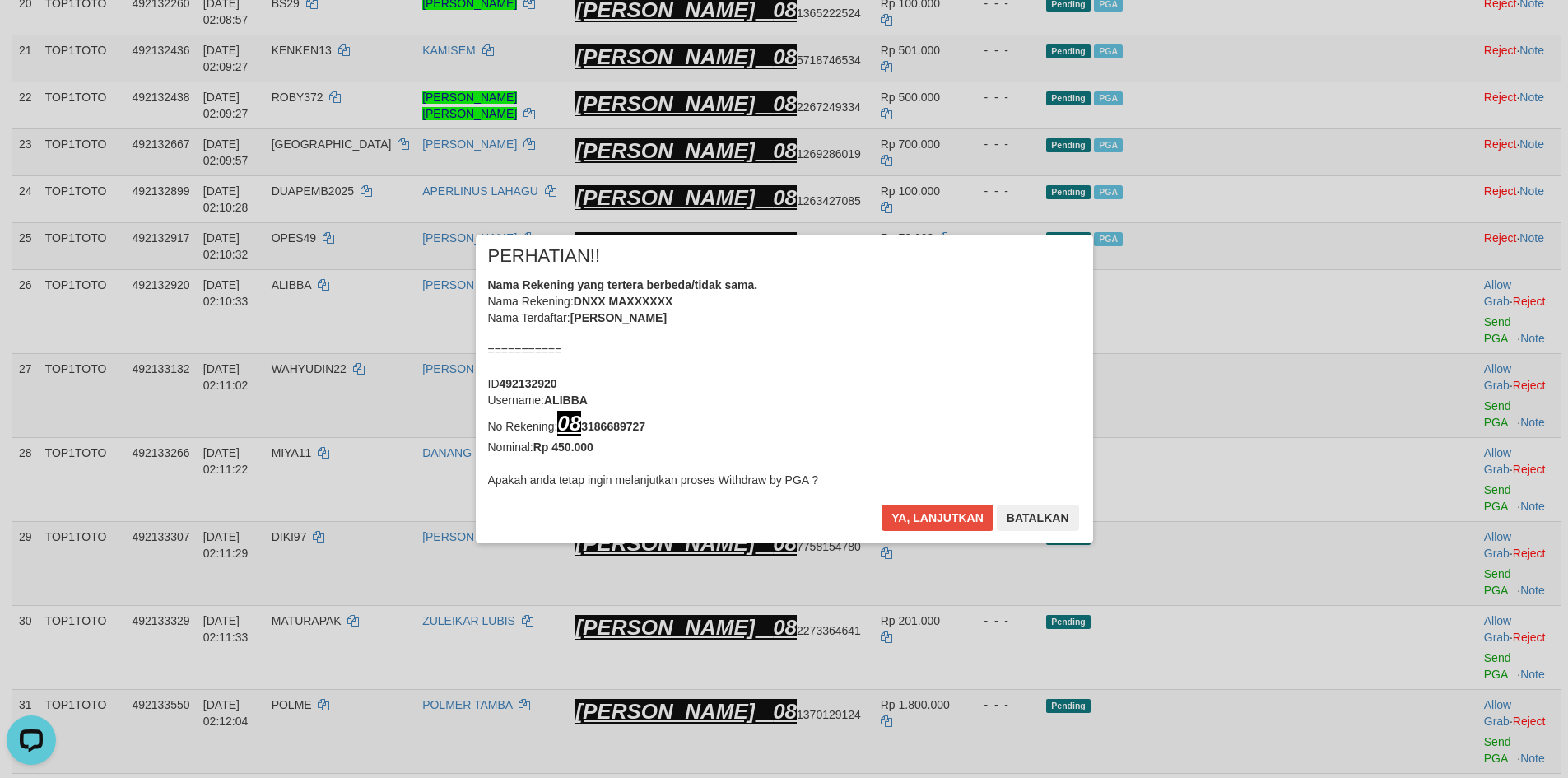
scroll to position [1208, 0]
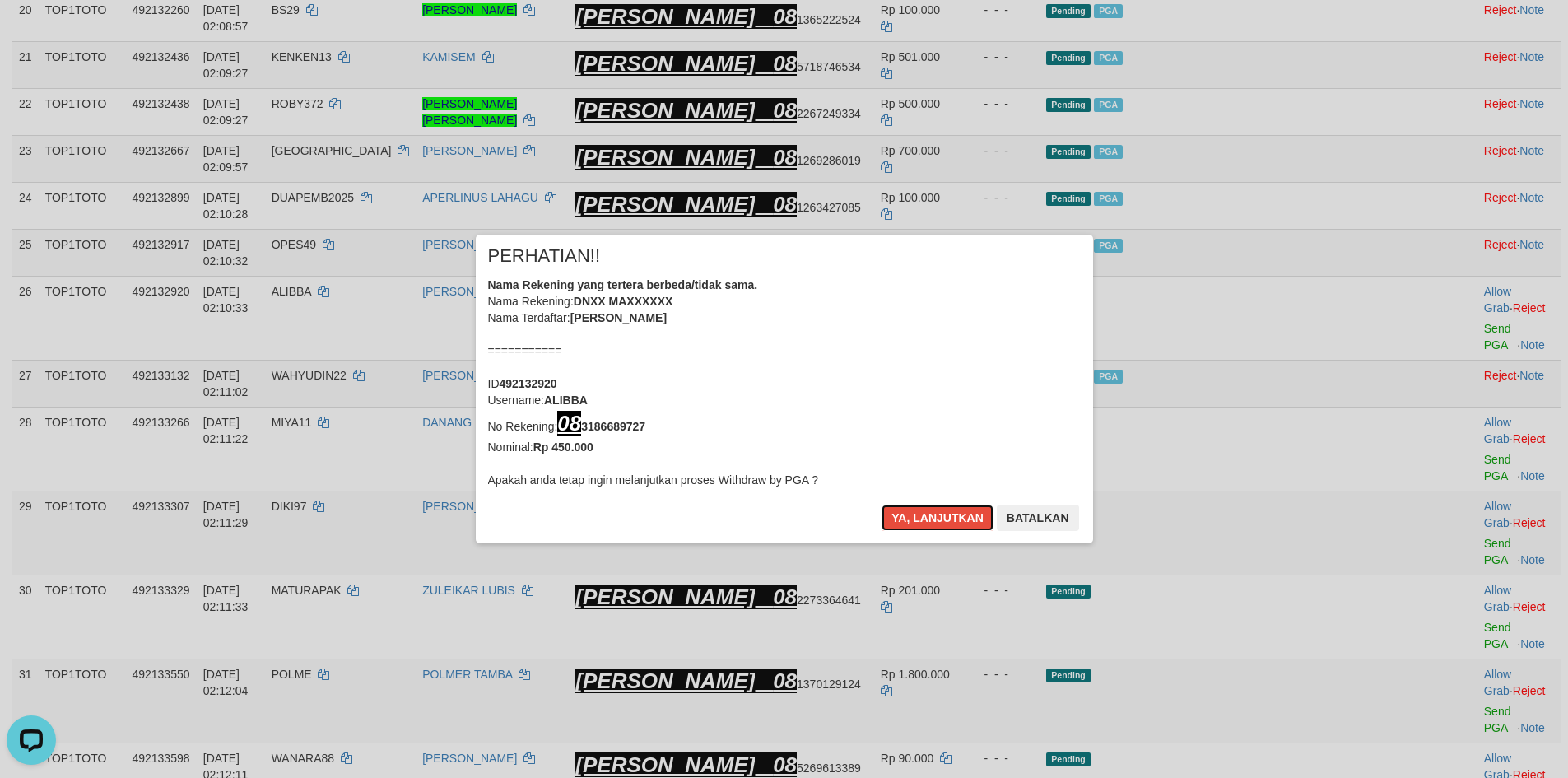
drag, startPoint x: 939, startPoint y: 518, endPoint x: 847, endPoint y: 270, distance: 264.5
click at [866, 263] on div "× PERHATIAN!! Nama Rekening yang tertera berbeda/tidak sama. Nama Rekening: DNX…" at bounding box center [784, 389] width 617 height 308
click at [623, 422] on b "08 3186689727" at bounding box center [601, 426] width 88 height 13
copy b "08 3186689727"
click at [623, 422] on b "08 3186689727" at bounding box center [601, 426] width 88 height 13
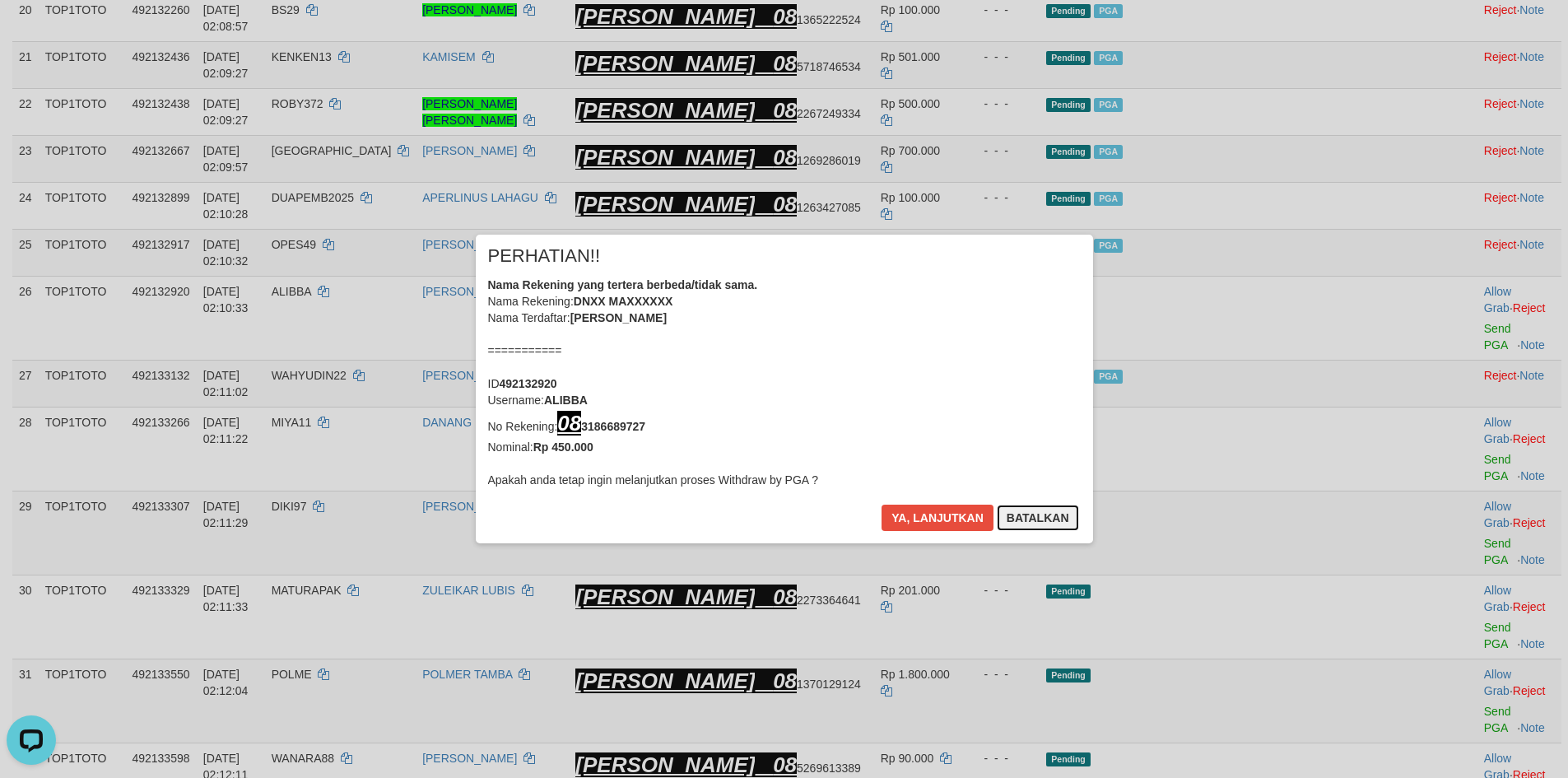
click at [1057, 519] on button "Batalkan" at bounding box center [1038, 518] width 83 height 27
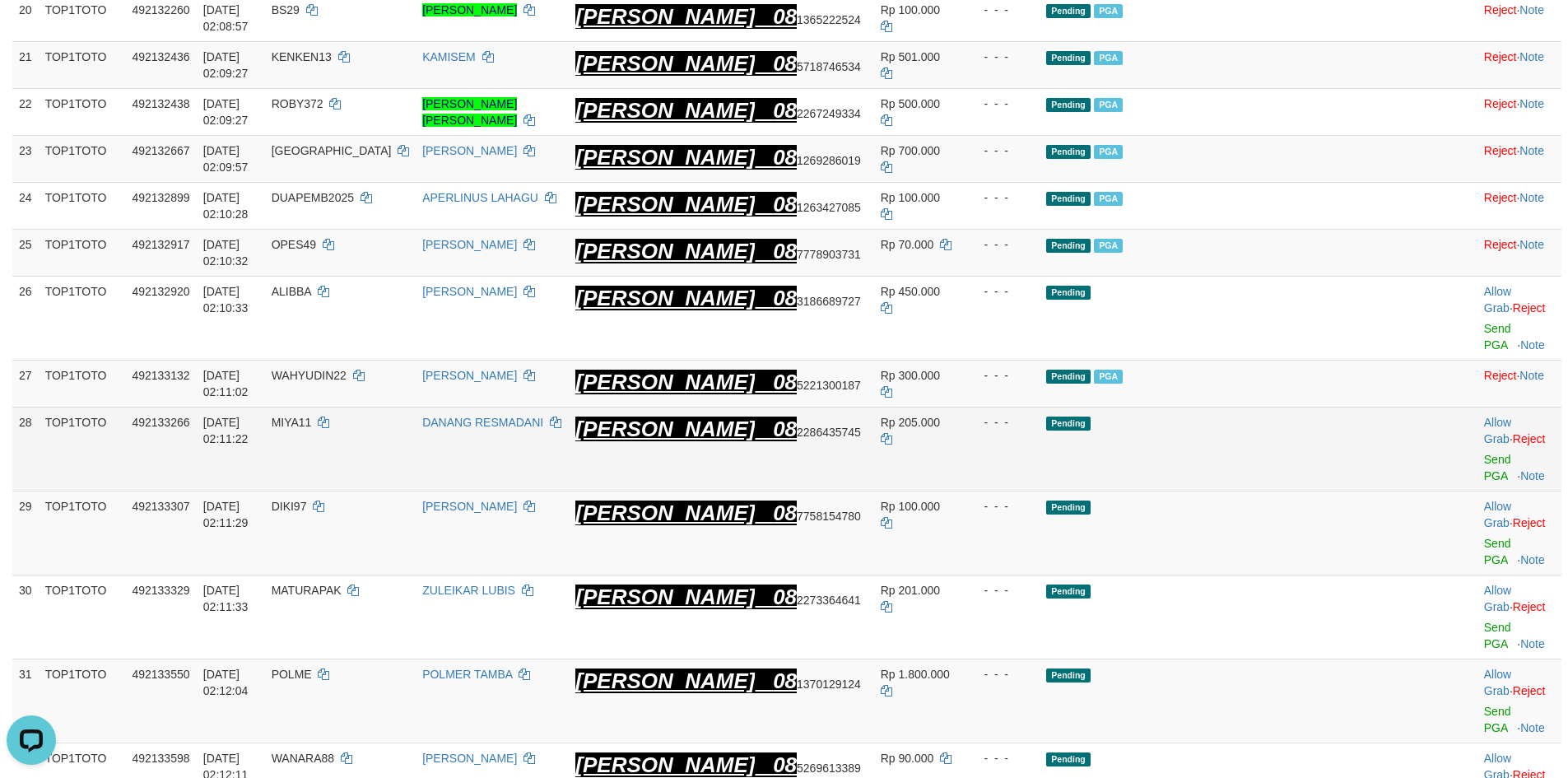
click at [1478, 407] on td "Allow Grab · Reject Send PGA · Note" at bounding box center [1520, 449] width 84 height 84
click at [1484, 453] on link "Send PGA" at bounding box center [1498, 468] width 28 height 29
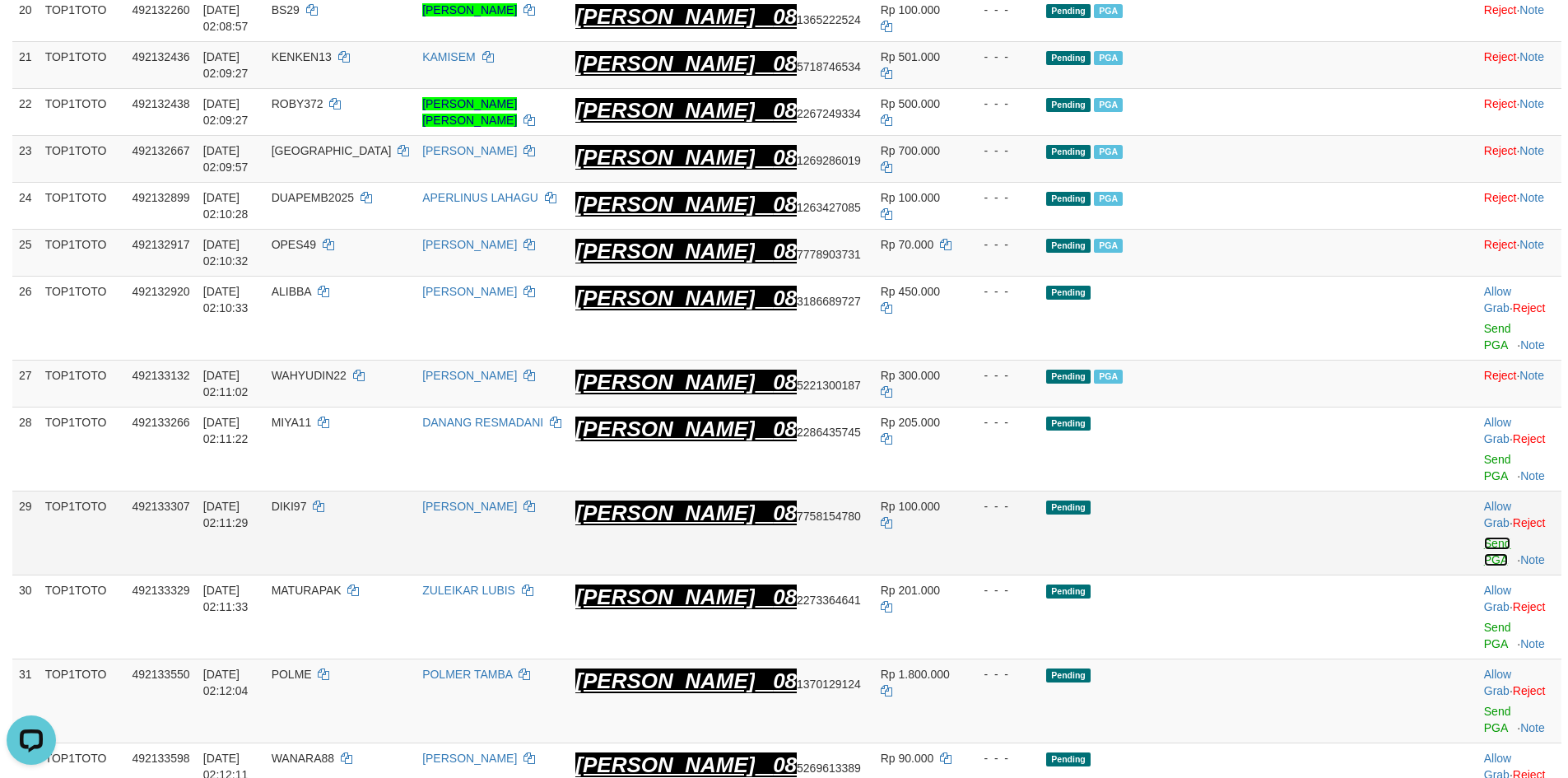
click at [1484, 537] on link "Send PGA" at bounding box center [1498, 551] width 28 height 29
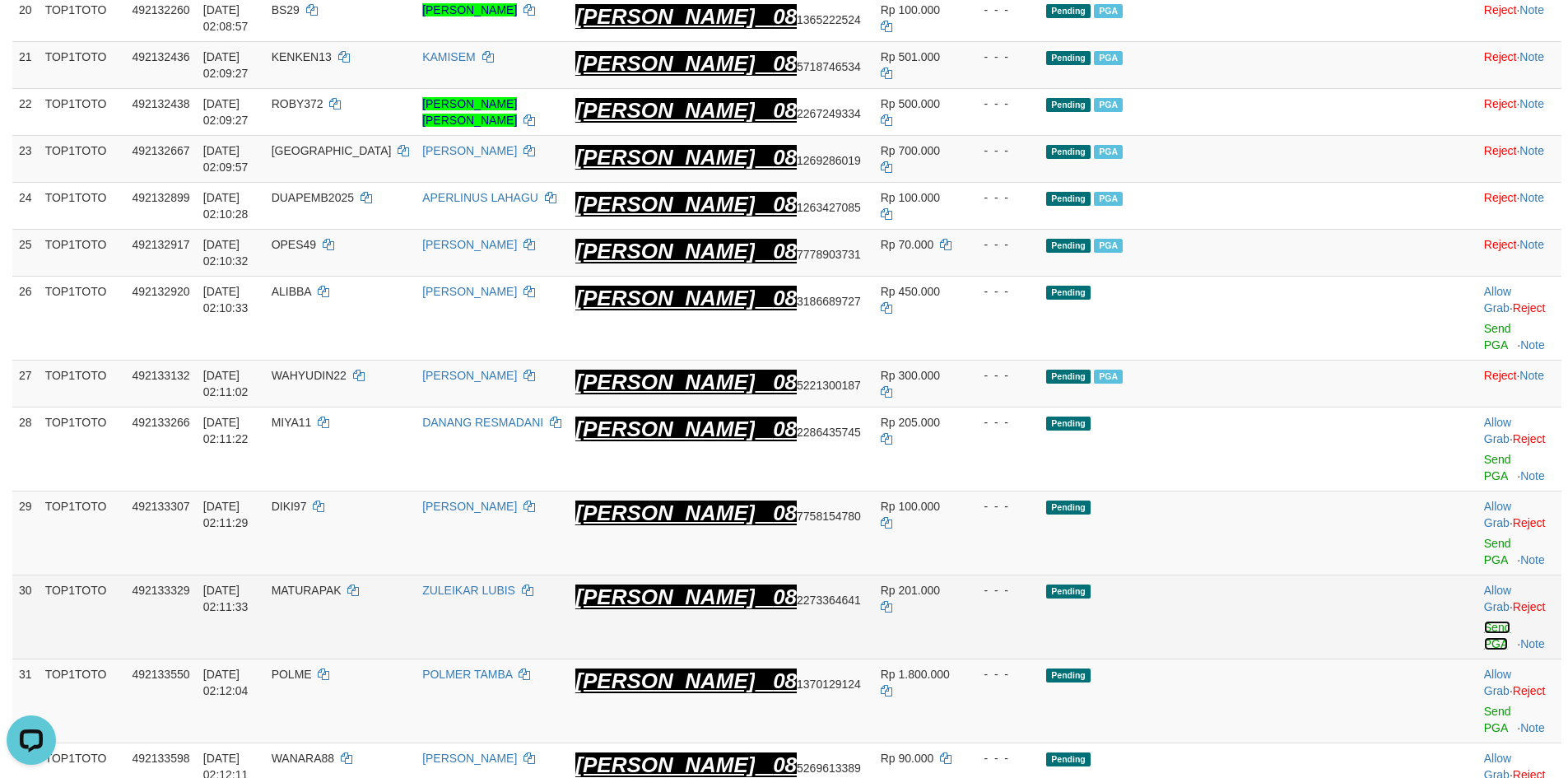
click at [1484, 621] on link "Send PGA" at bounding box center [1498, 636] width 28 height 29
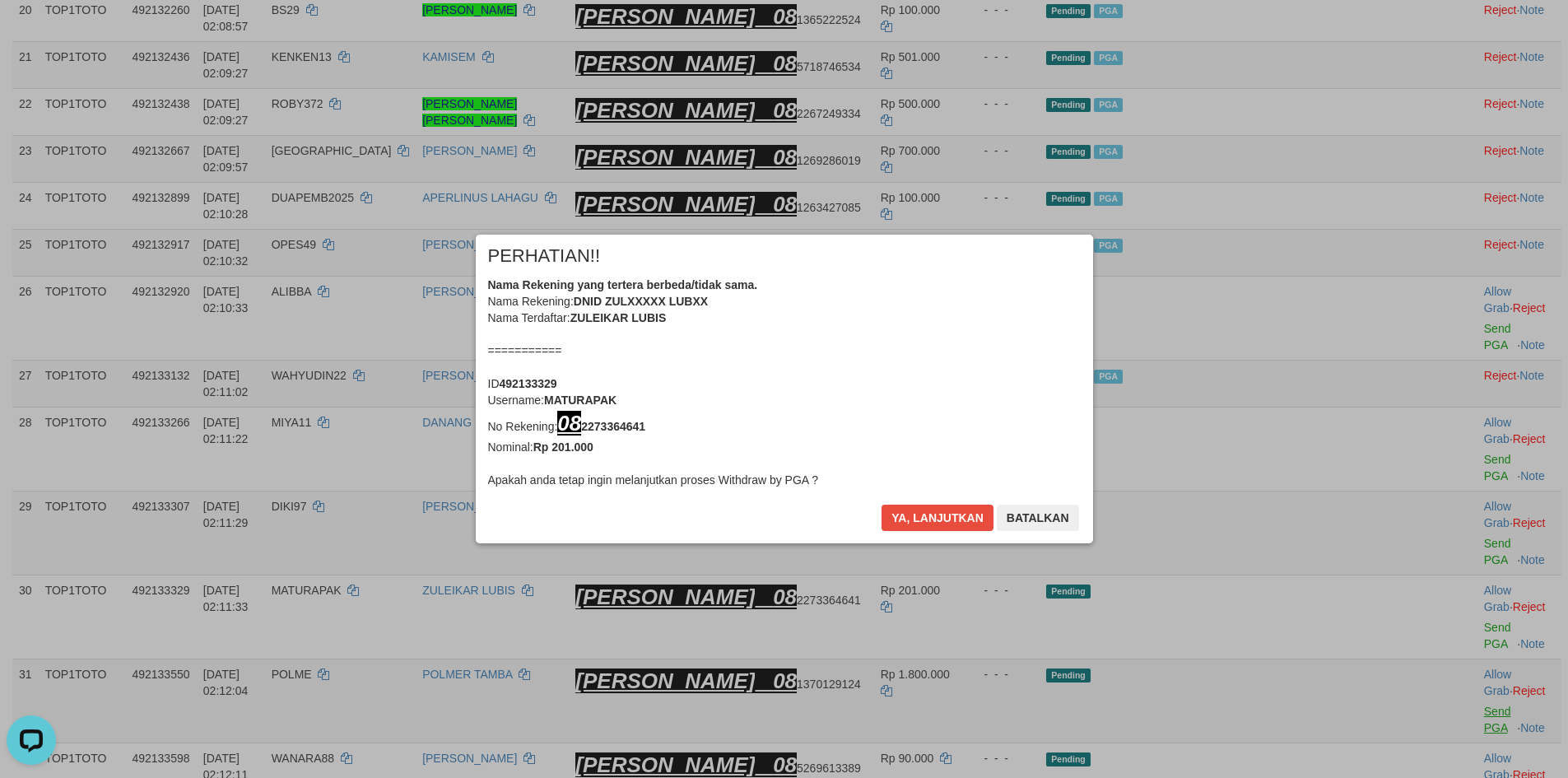
click at [1453, 495] on div "× PERHATIAN!! Nama Rekening yang tertera berbeda/tidak sama. Nama Rekening: DNI…" at bounding box center [784, 389] width 1568 height 375
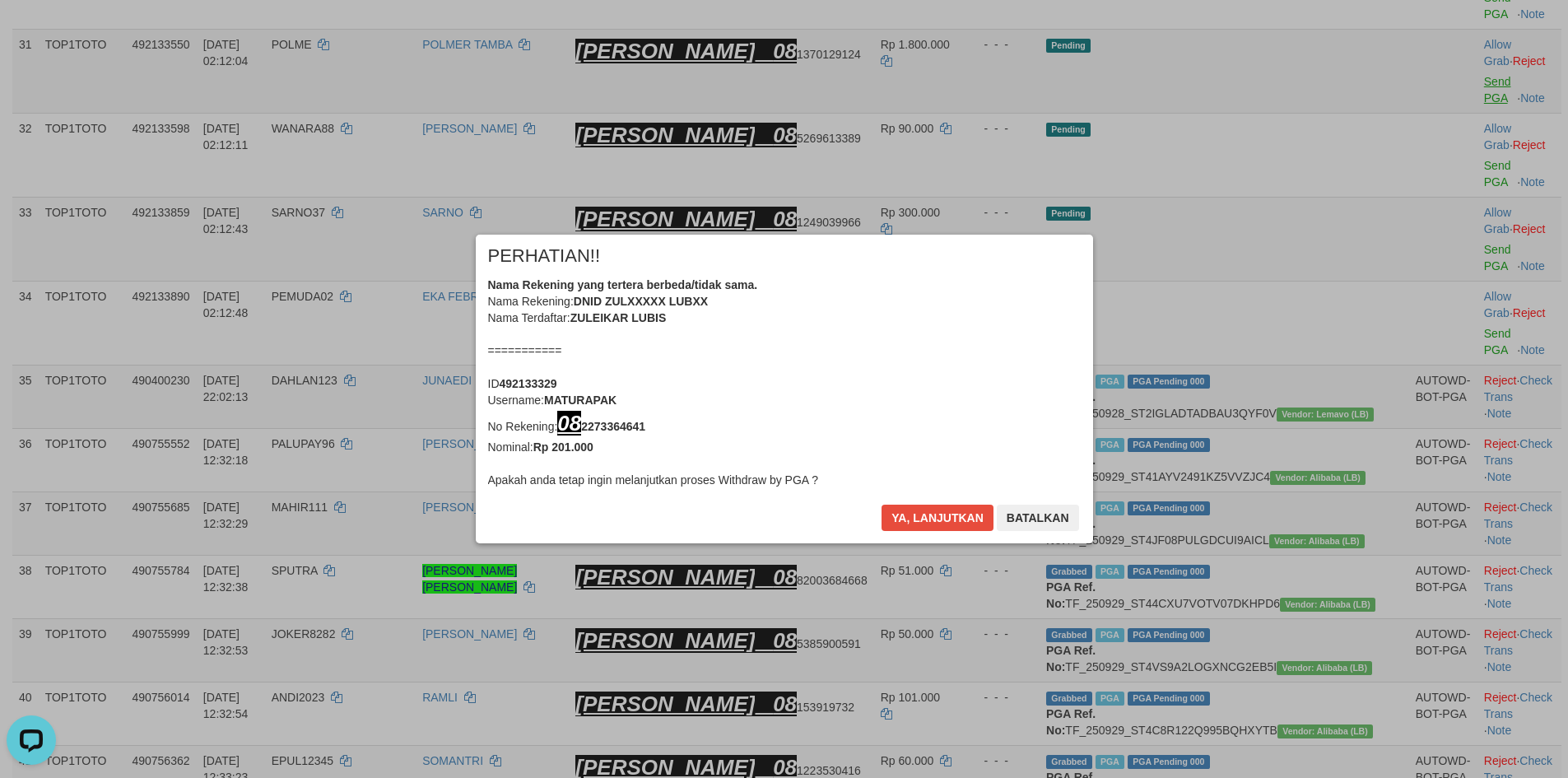
scroll to position [1889, 0]
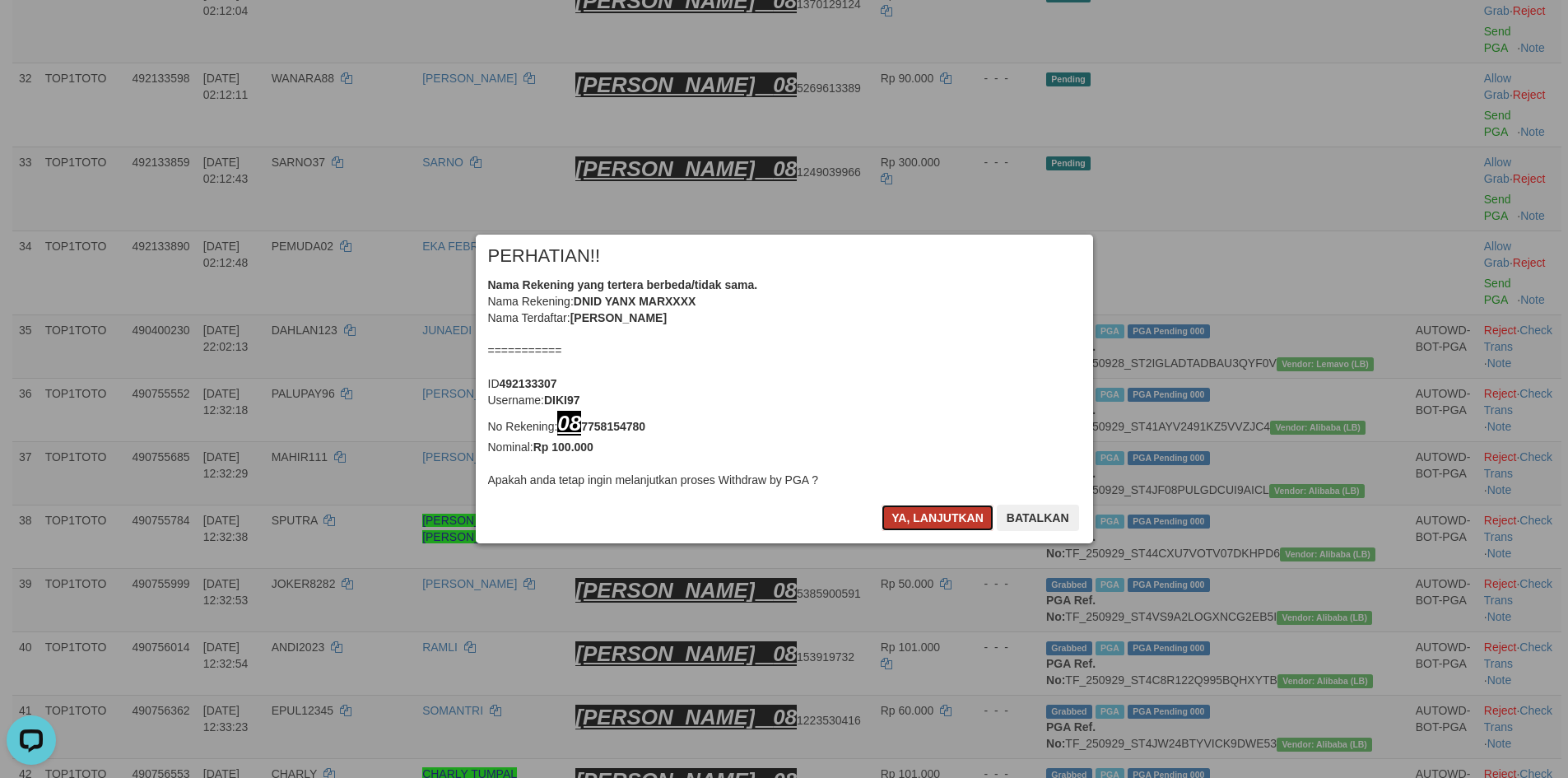
click at [930, 526] on button "Ya, lanjutkan" at bounding box center [938, 518] width 112 height 27
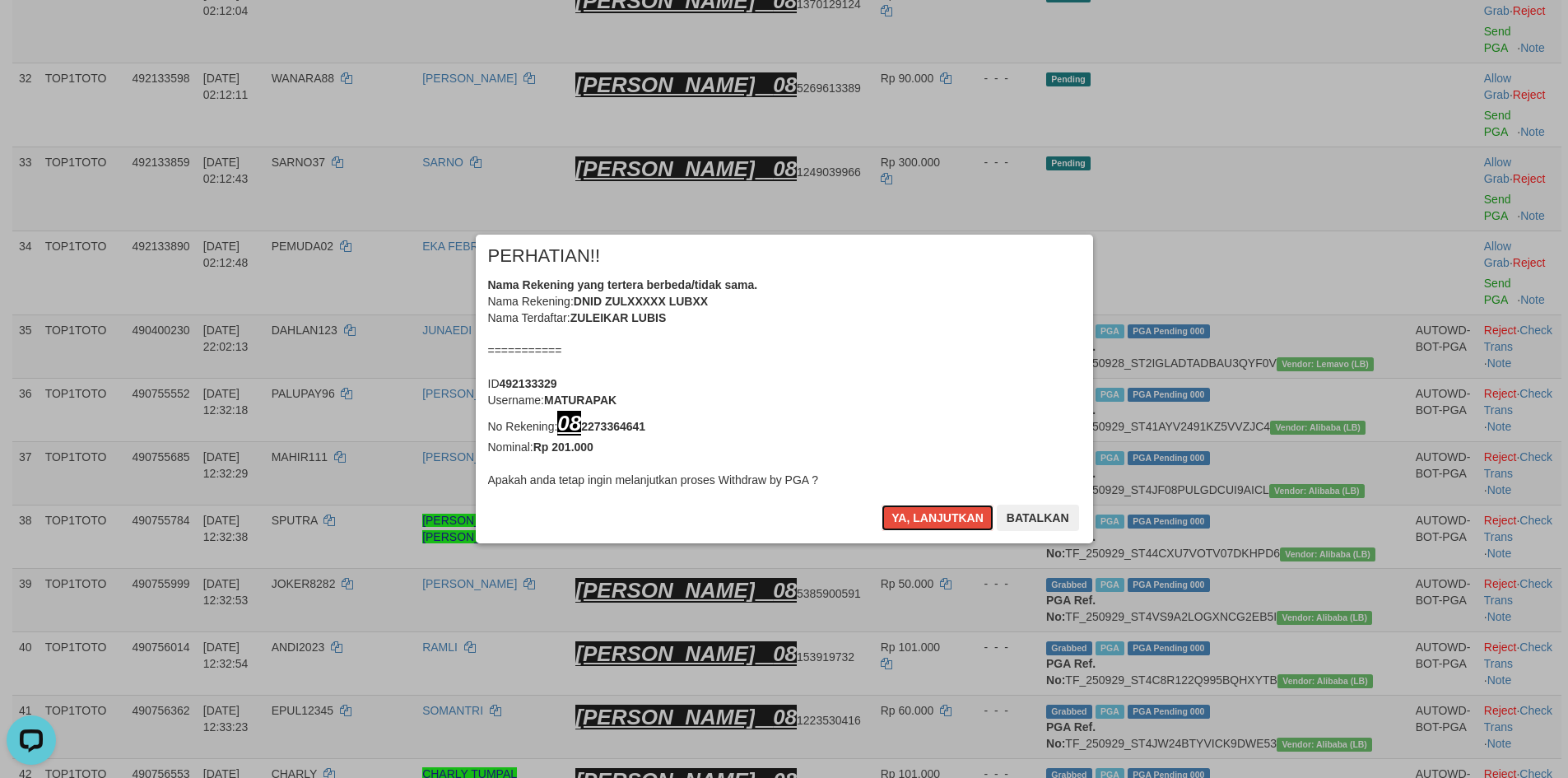
click at [930, 526] on button "Ya, lanjutkan" at bounding box center [938, 518] width 112 height 27
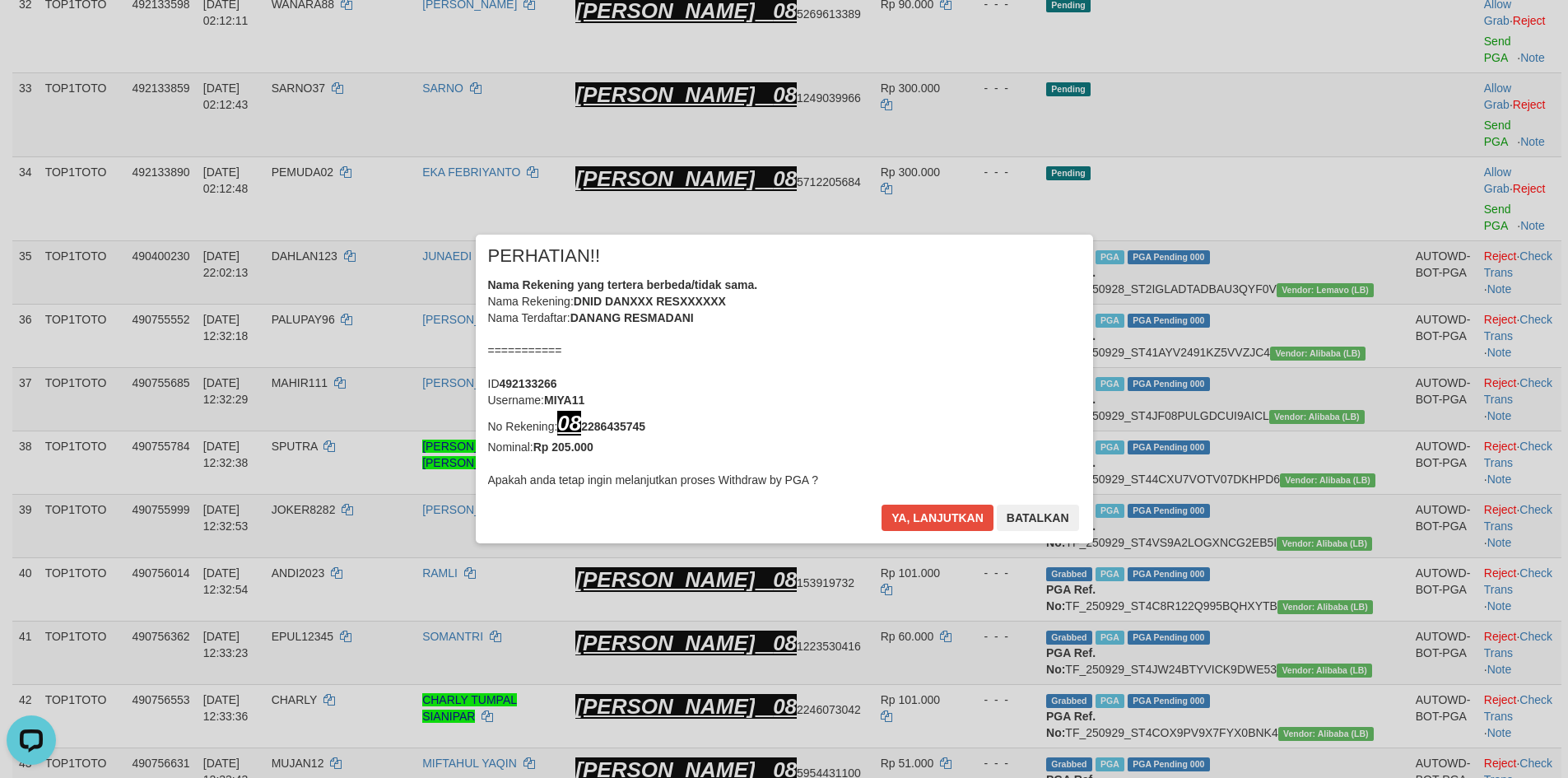
scroll to position [1876, 0]
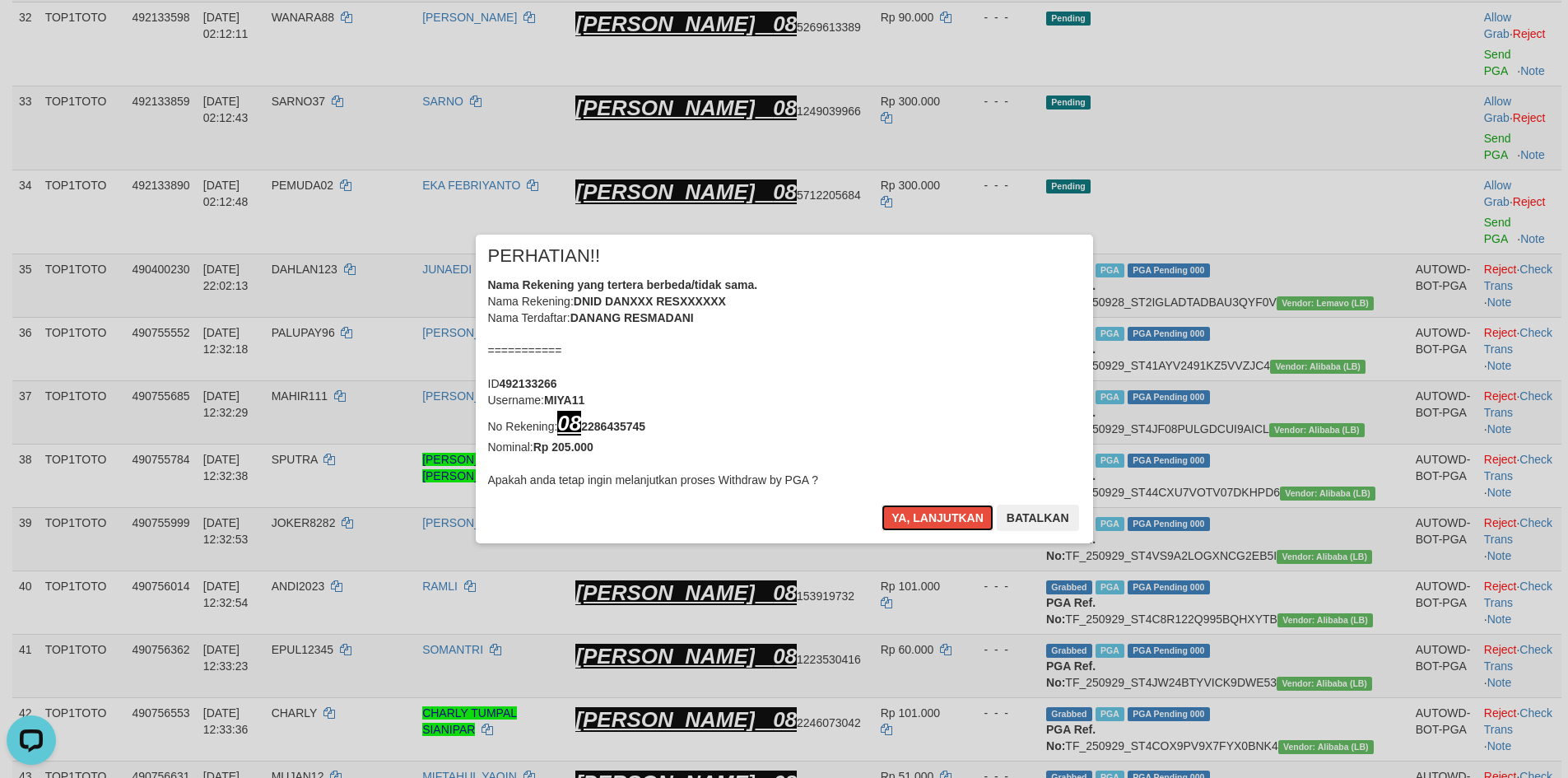
click at [930, 526] on button "Ya, lanjutkan" at bounding box center [938, 518] width 112 height 27
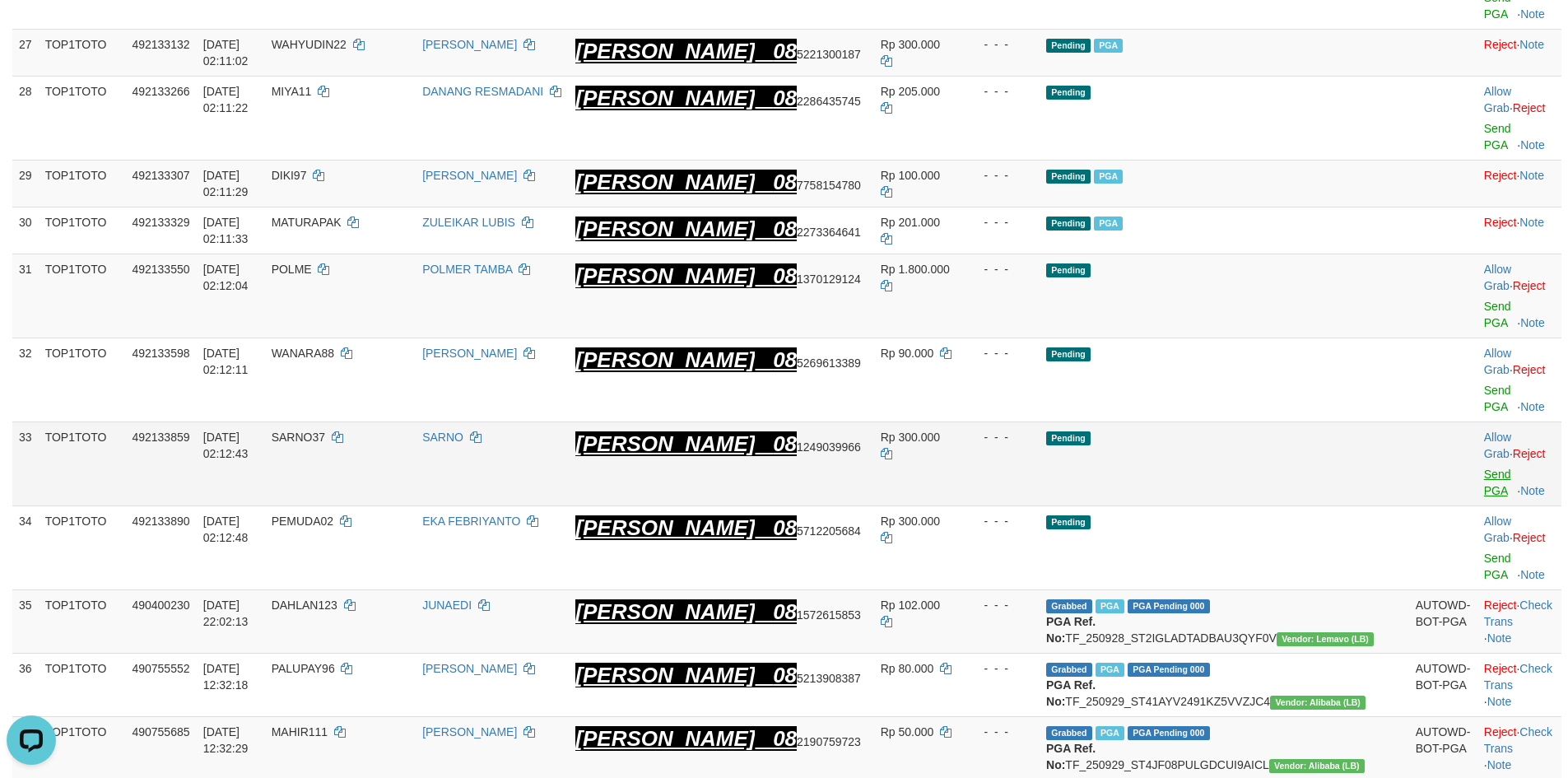
scroll to position [1396, 0]
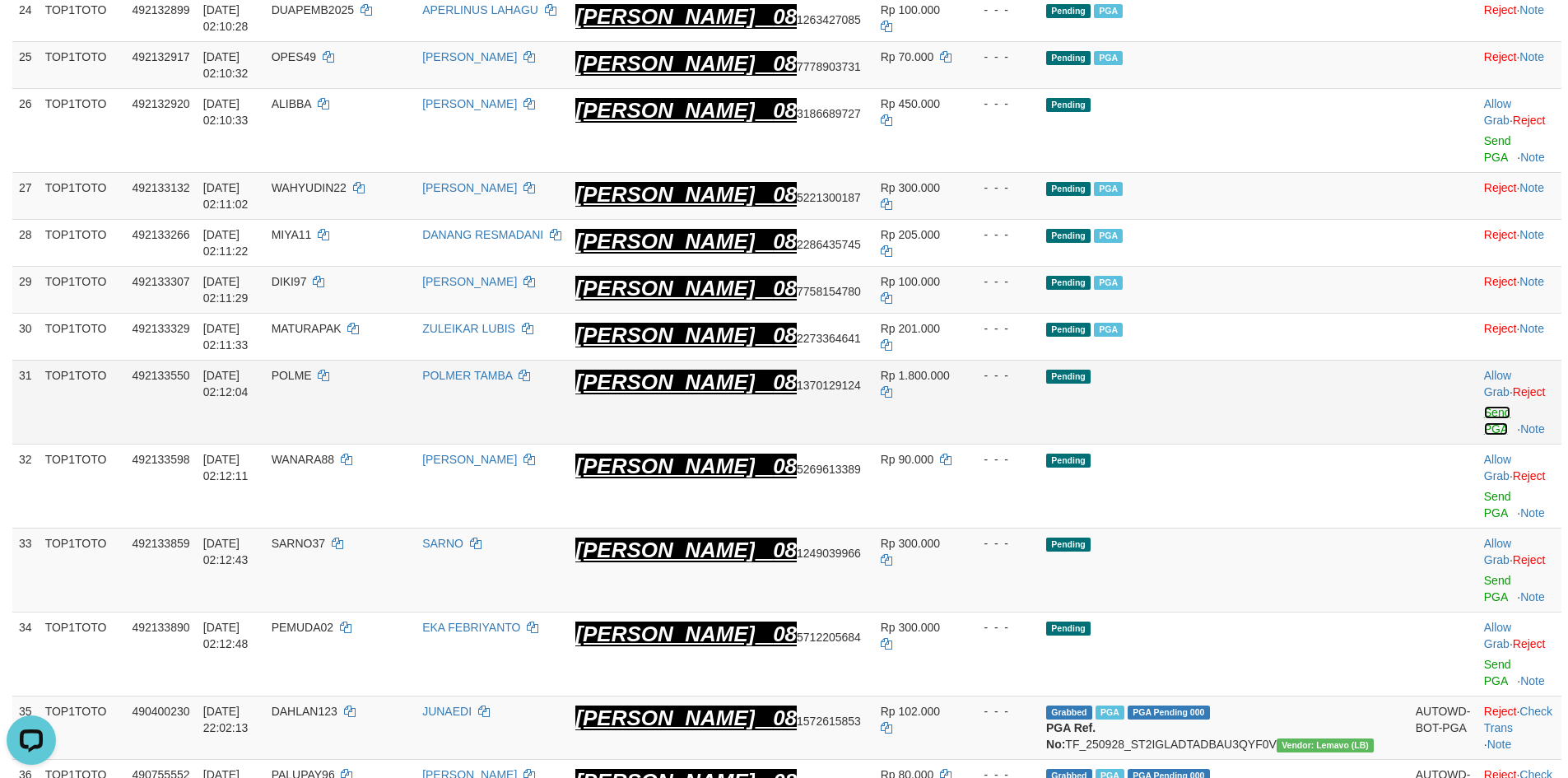
click at [1484, 406] on link "Send PGA" at bounding box center [1498, 420] width 28 height 29
click at [1484, 490] on link "Send PGA" at bounding box center [1498, 505] width 28 height 29
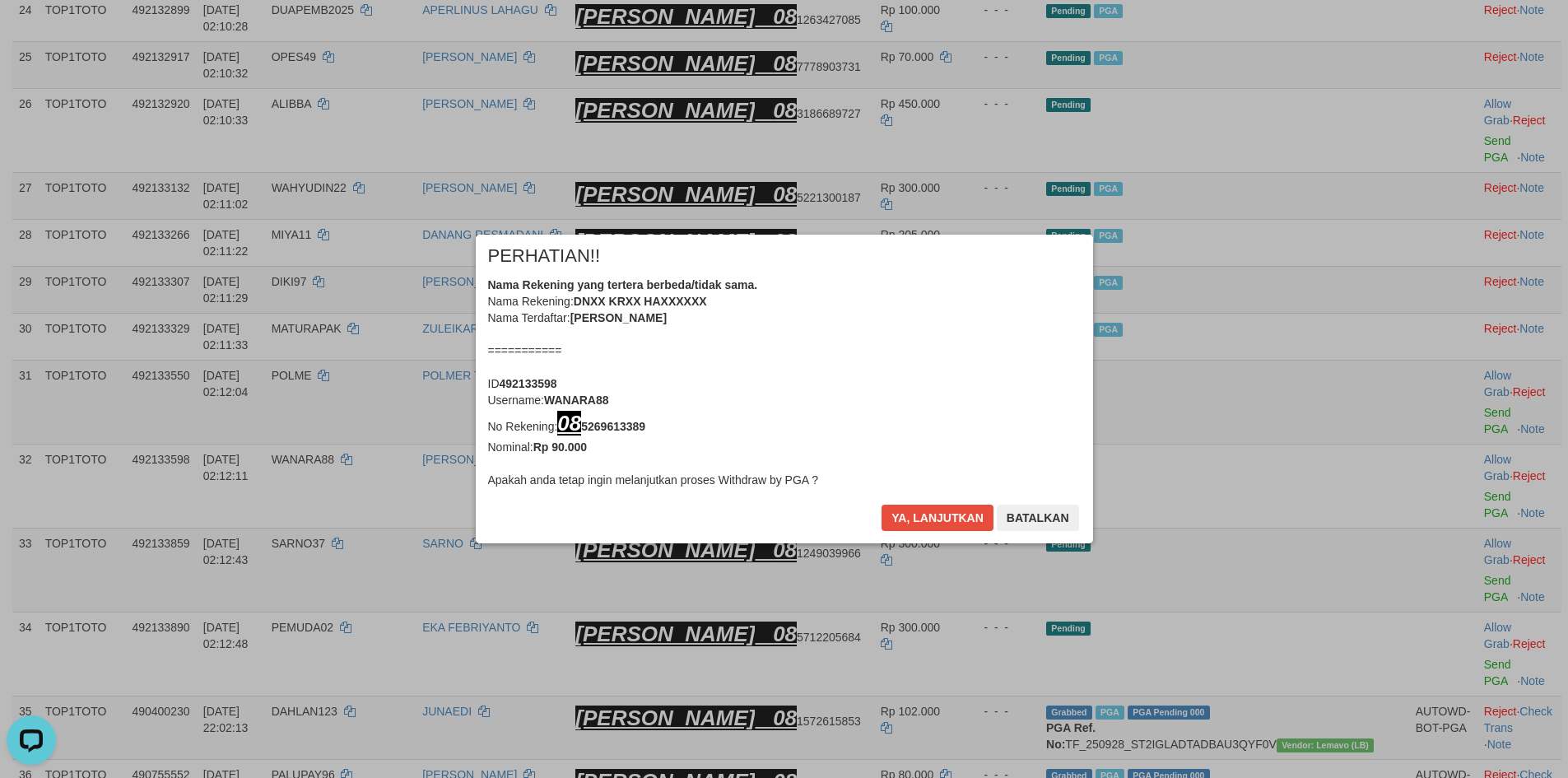
click at [945, 518] on button "Ya, lanjutkan" at bounding box center [938, 518] width 112 height 27
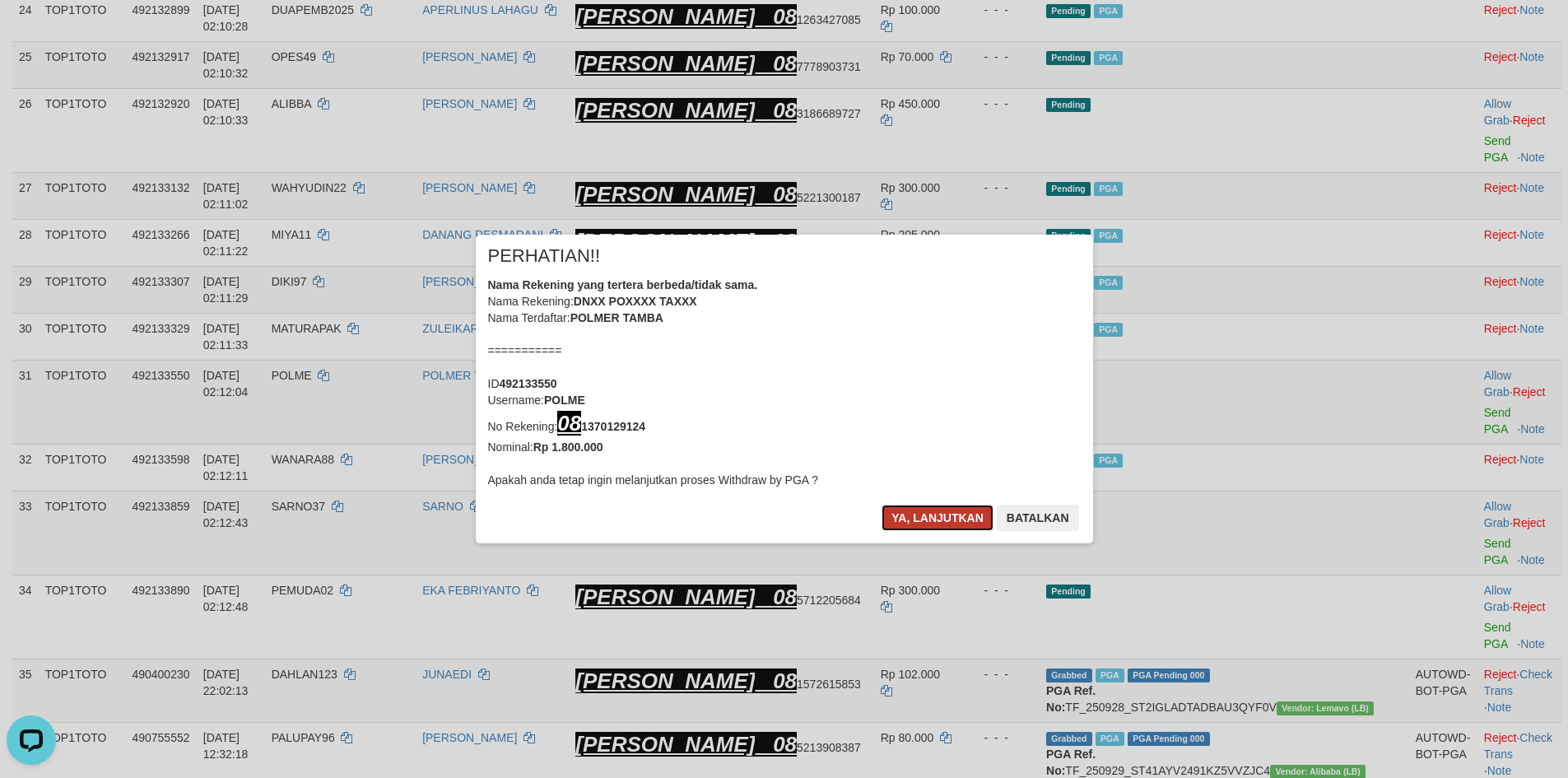
click at [944, 518] on button "Ya, lanjutkan" at bounding box center [938, 518] width 112 height 27
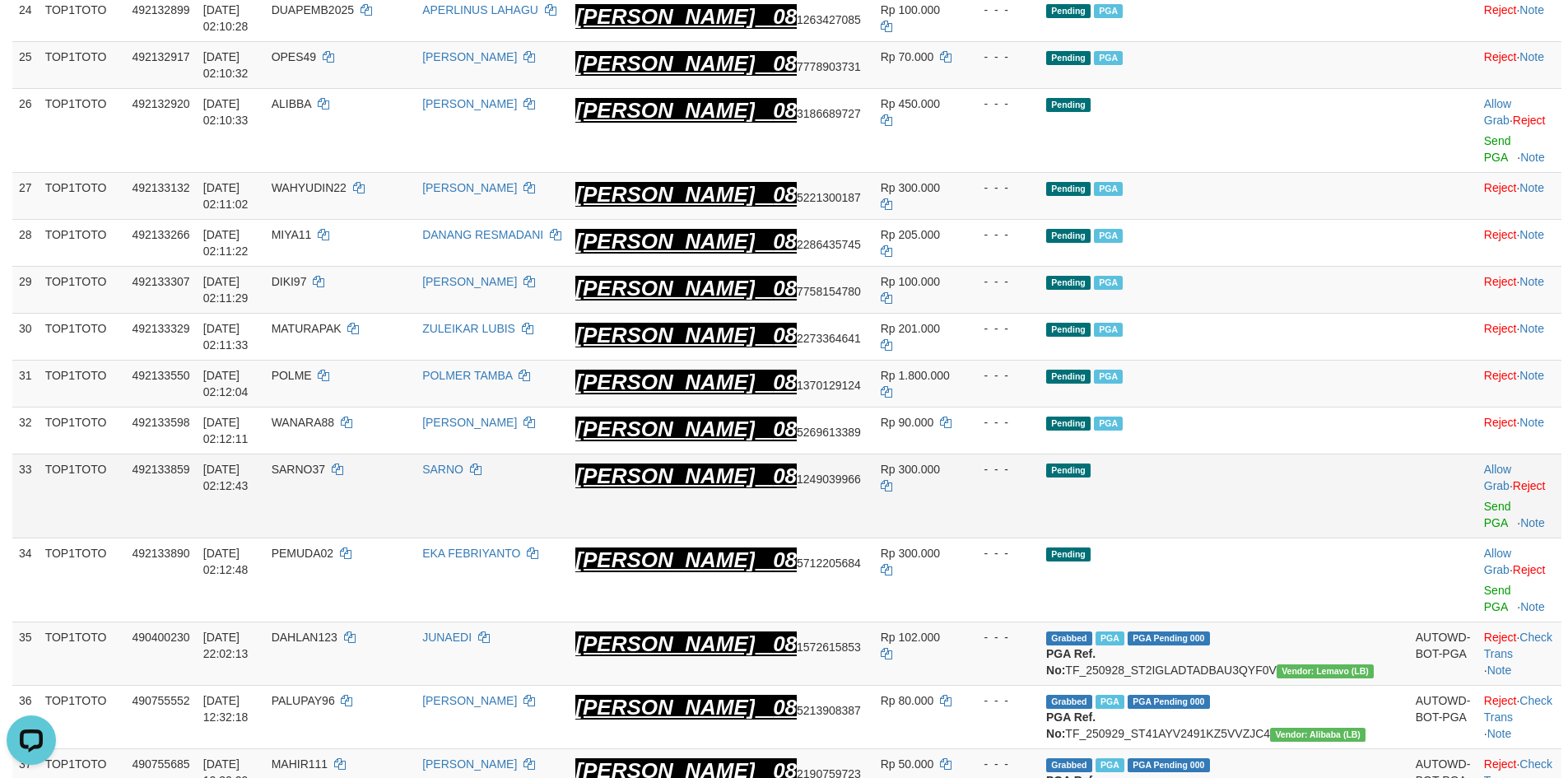
click at [1478, 454] on td "Allow Grab · Reject Send PGA · Note" at bounding box center [1520, 496] width 84 height 84
click at [1484, 500] on link "Send PGA" at bounding box center [1498, 514] width 28 height 29
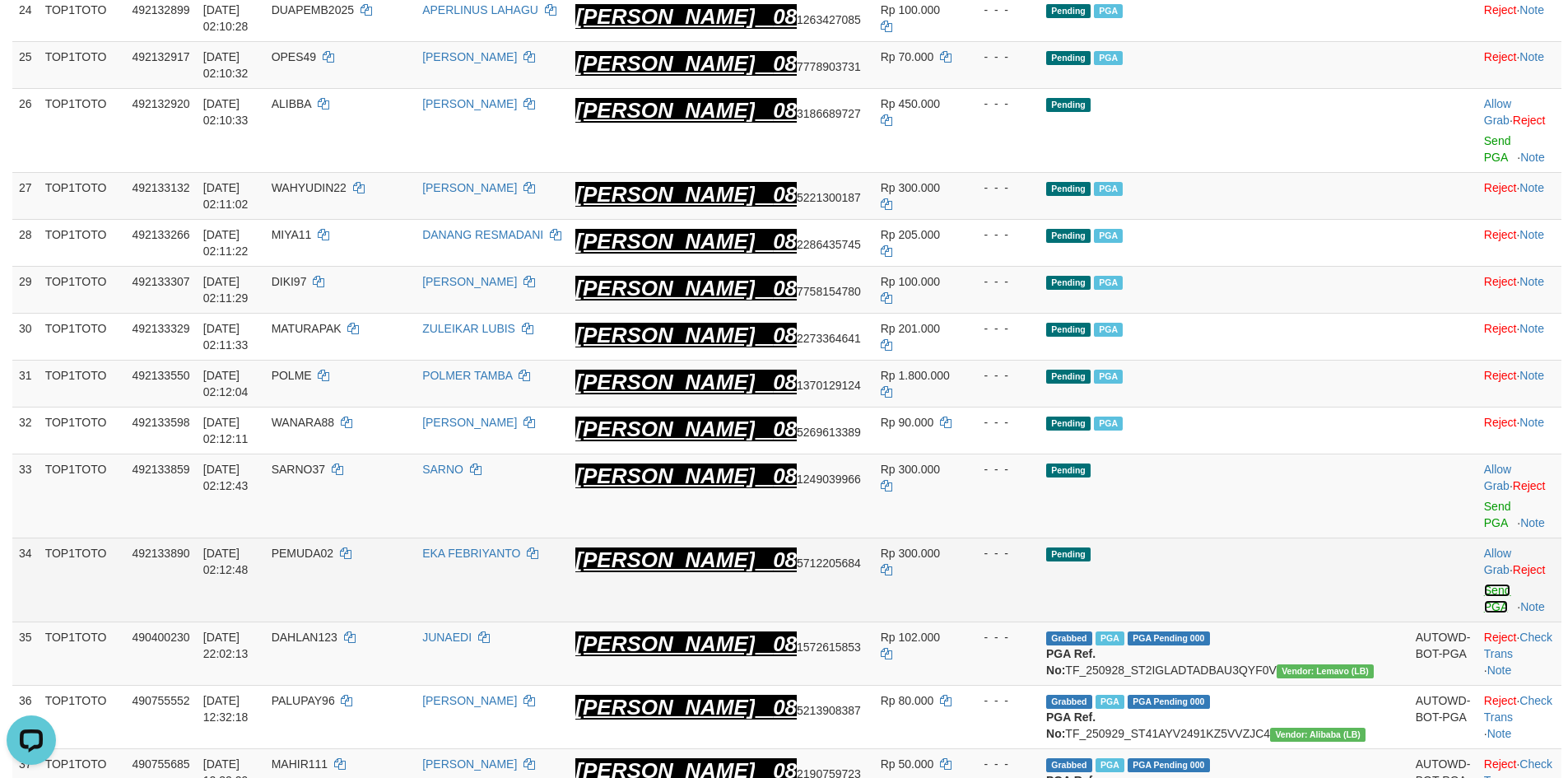
click at [1484, 584] on link "Send PGA" at bounding box center [1498, 599] width 28 height 29
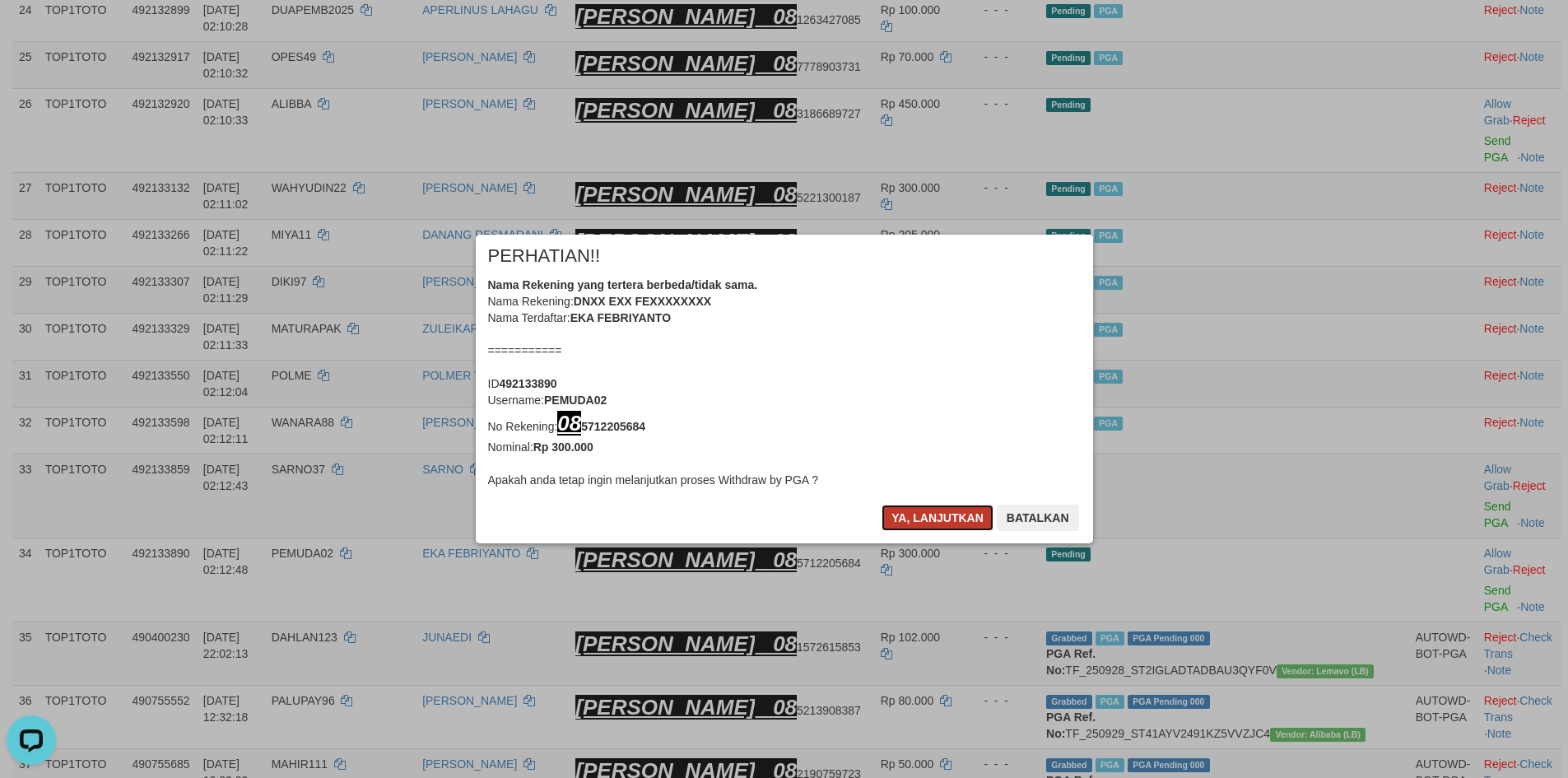
click at [930, 524] on button "Ya, lanjutkan" at bounding box center [938, 518] width 112 height 27
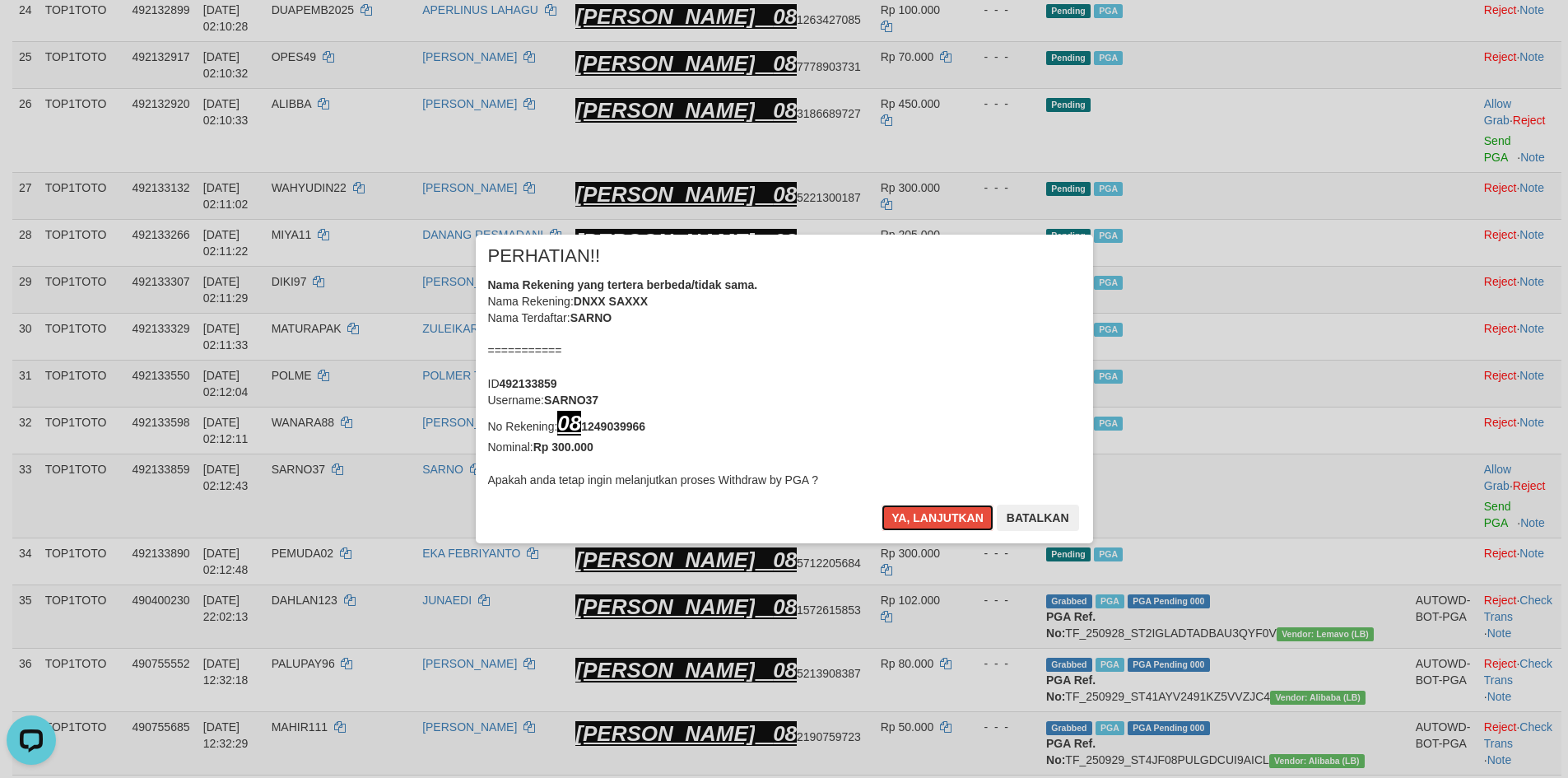
click at [925, 521] on button "Ya, lanjutkan" at bounding box center [938, 518] width 112 height 27
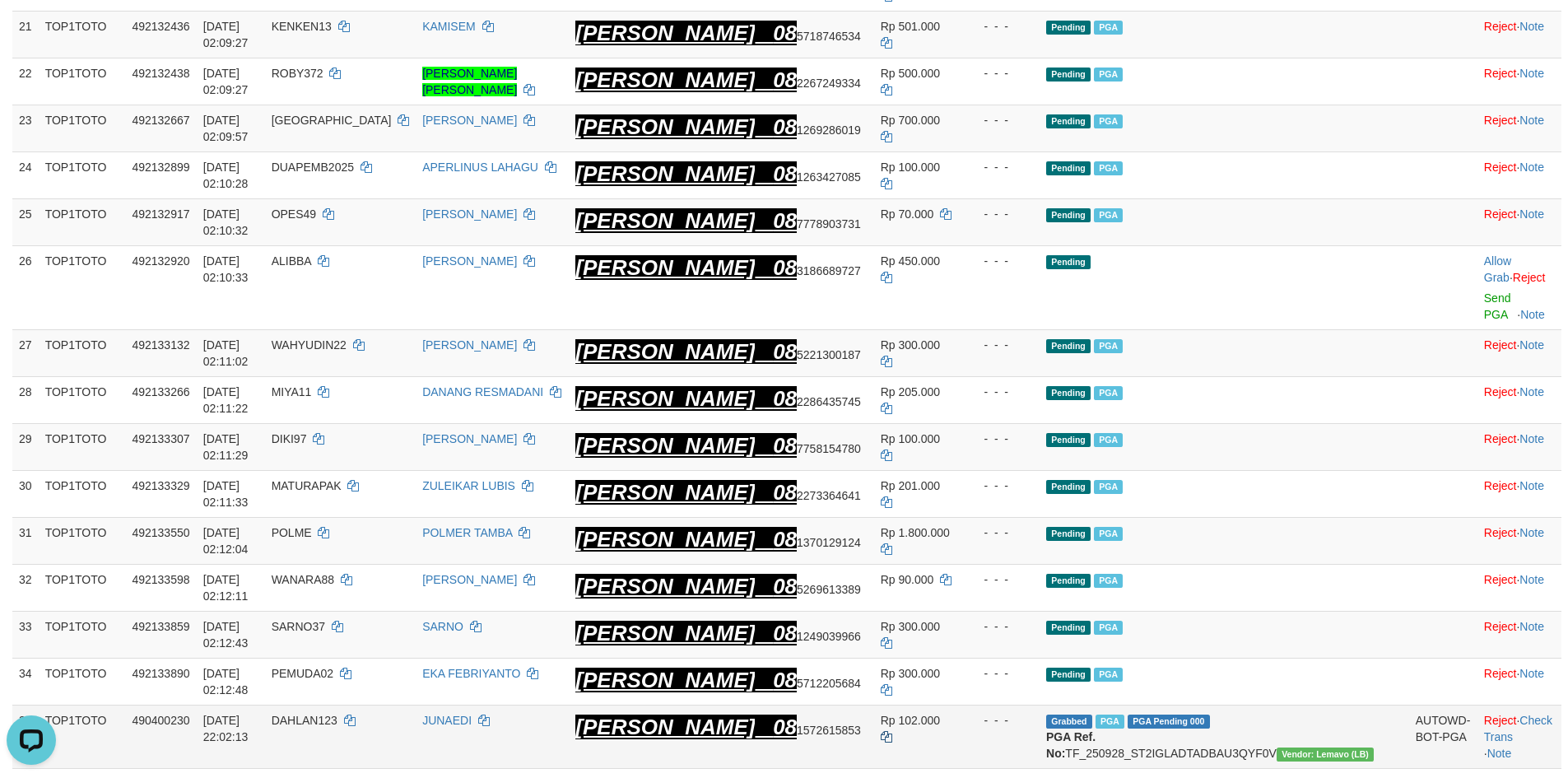
scroll to position [1067, 0]
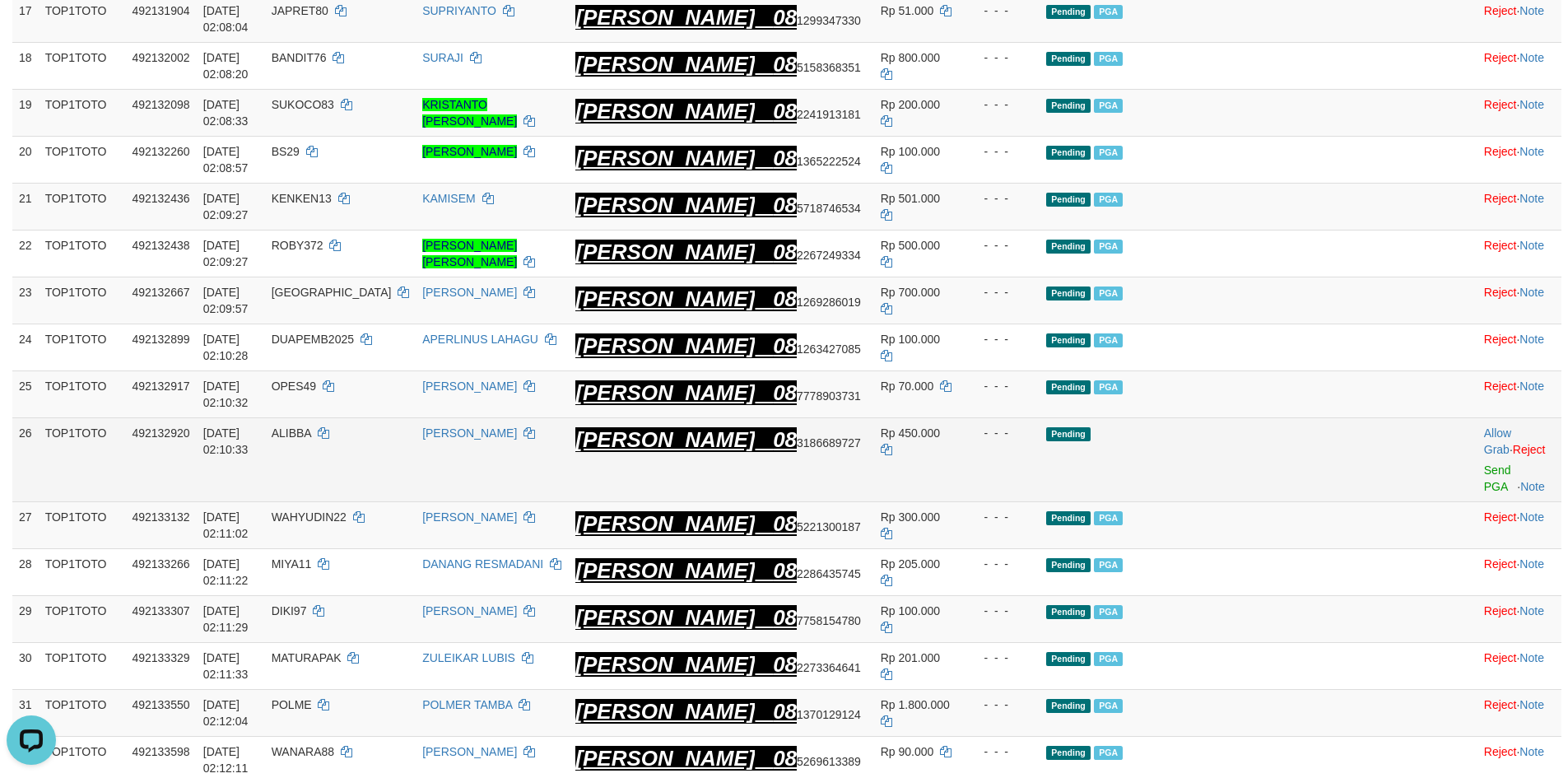
click at [394, 418] on td "ALIBBA" at bounding box center [341, 460] width 152 height 84
copy td "ALIBBA"
copy tr "ALIBBA"
drag, startPoint x: 394, startPoint y: 378, endPoint x: 525, endPoint y: 387, distance: 131.3
click at [369, 418] on tr "26 TOP1TOTO 492132920 01/10/2025 02:10:33 ALIBBA ADE JULIYANSAH DANA 08 3186689…" at bounding box center [786, 460] width 1549 height 84
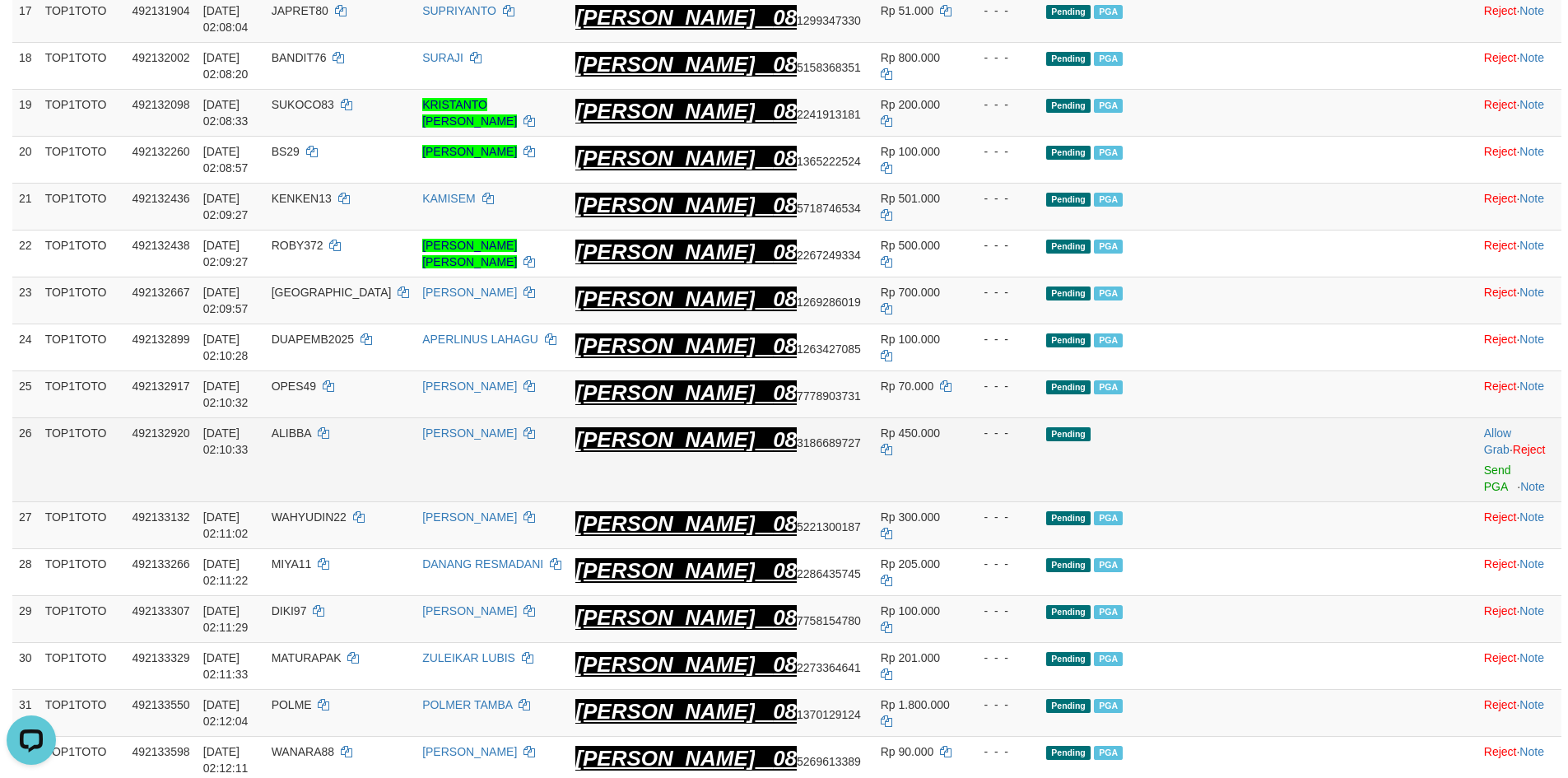
click at [535, 418] on td "ADE JULIYANSAH" at bounding box center [493, 460] width 153 height 84
drag, startPoint x: 536, startPoint y: 377, endPoint x: 626, endPoint y: 370, distance: 90.3
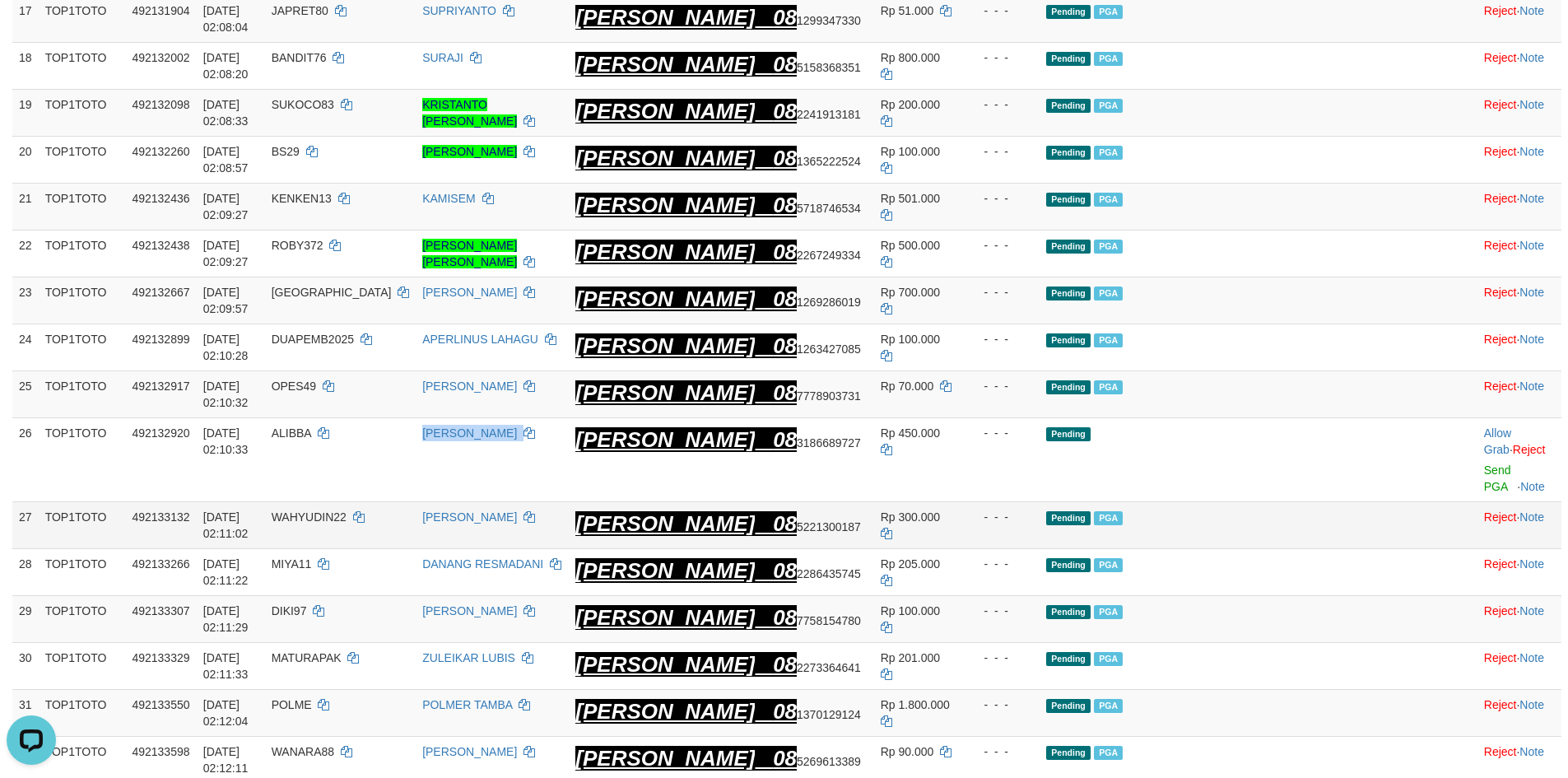
copy td "ADE JULIYANSAH"
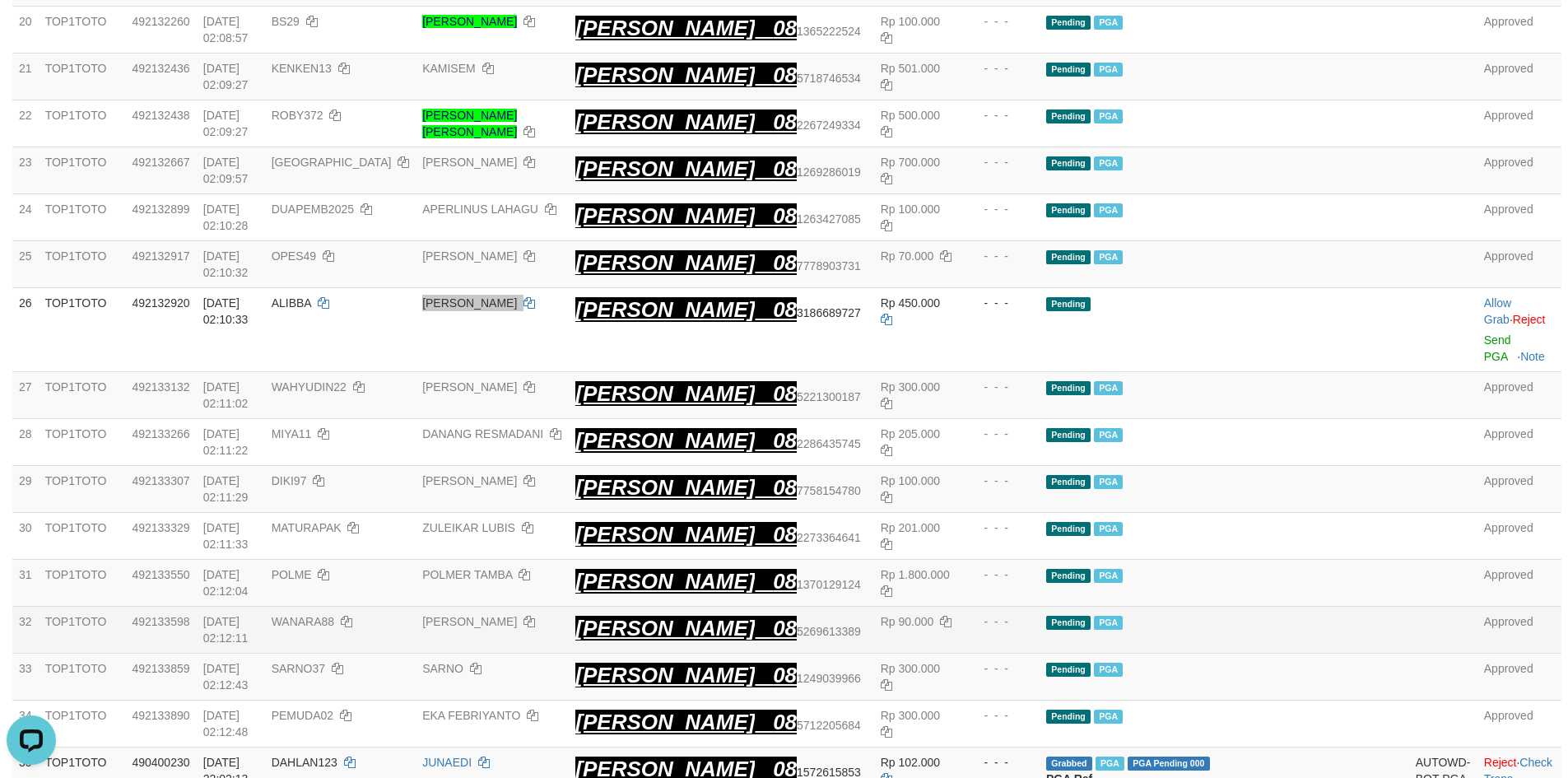
scroll to position [1286, 0]
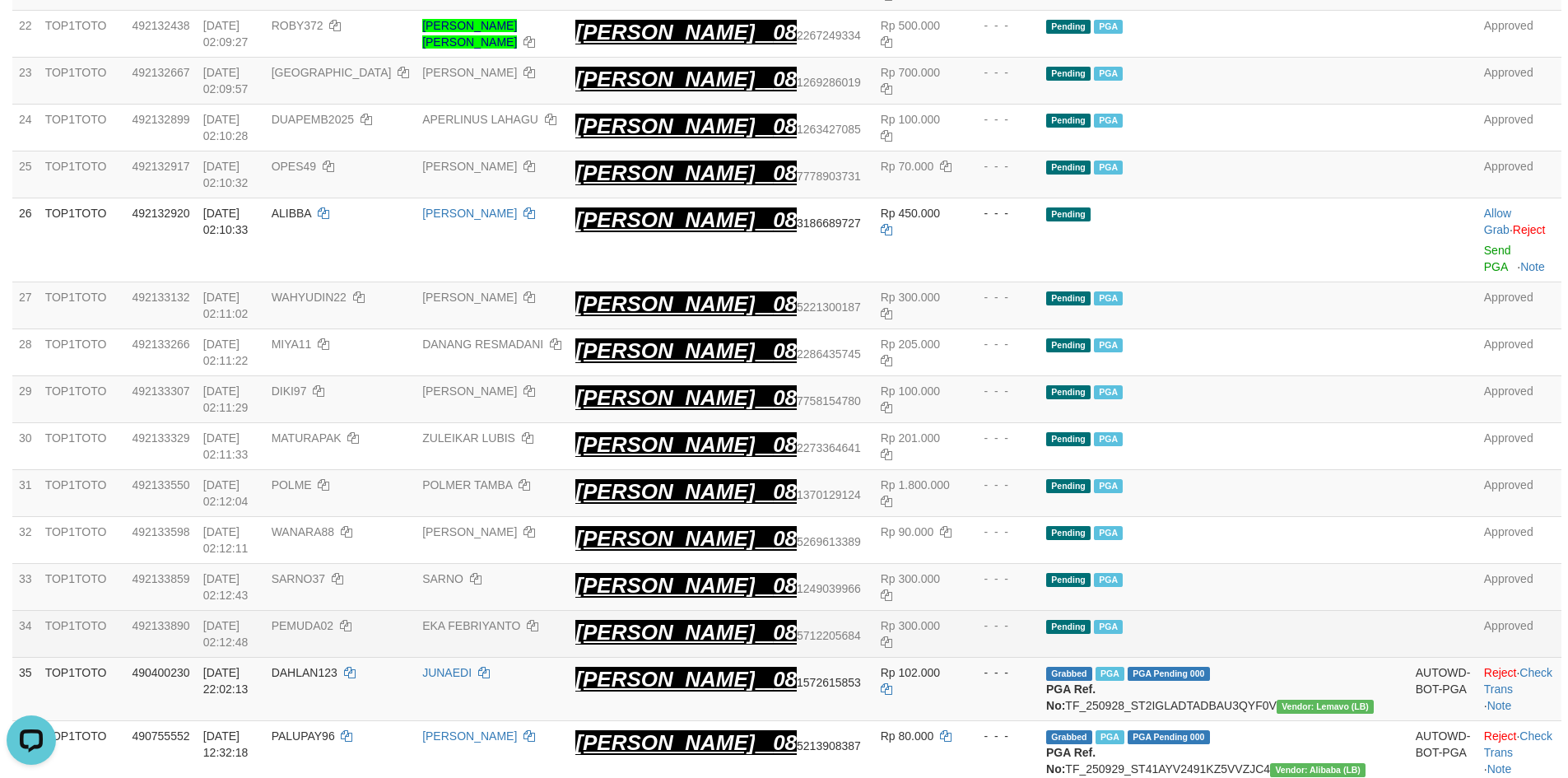
click at [405, 610] on td "PEMUDA02" at bounding box center [341, 633] width 152 height 47
copy td "PEMUDA02"
click at [400, 610] on td "PEMUDA02" at bounding box center [341, 633] width 152 height 47
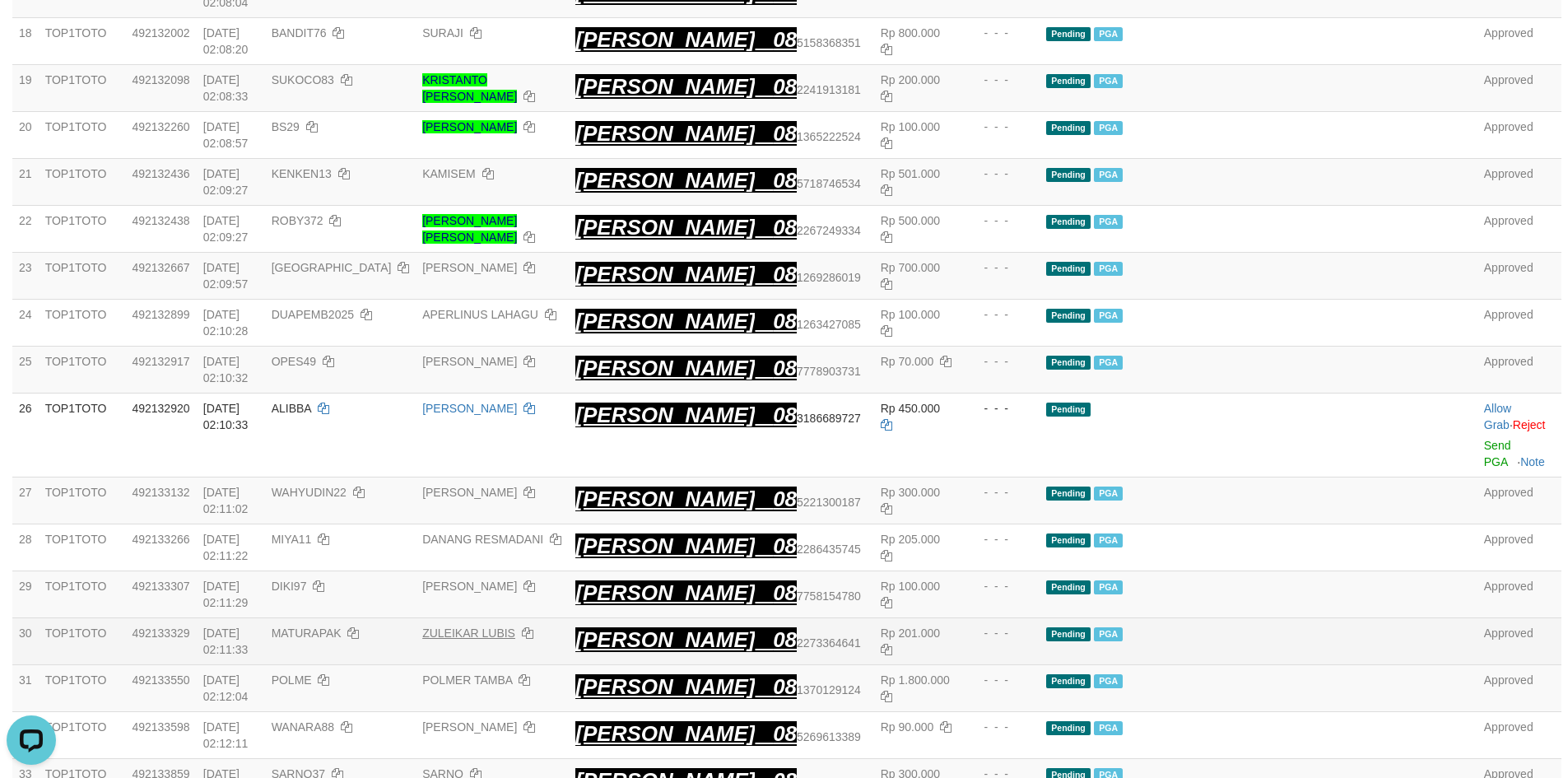
scroll to position [1231, 0]
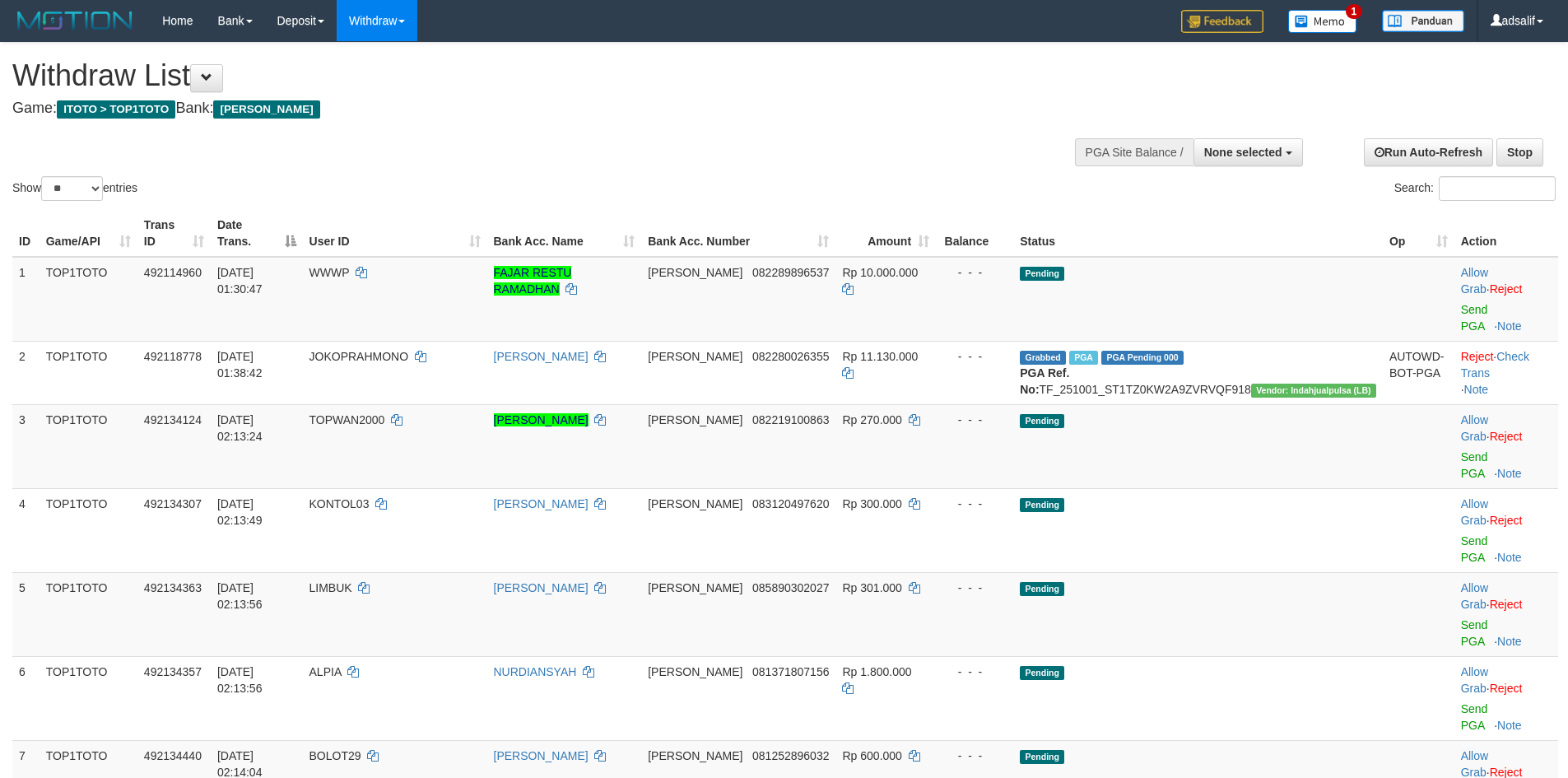
select select
select select "**"
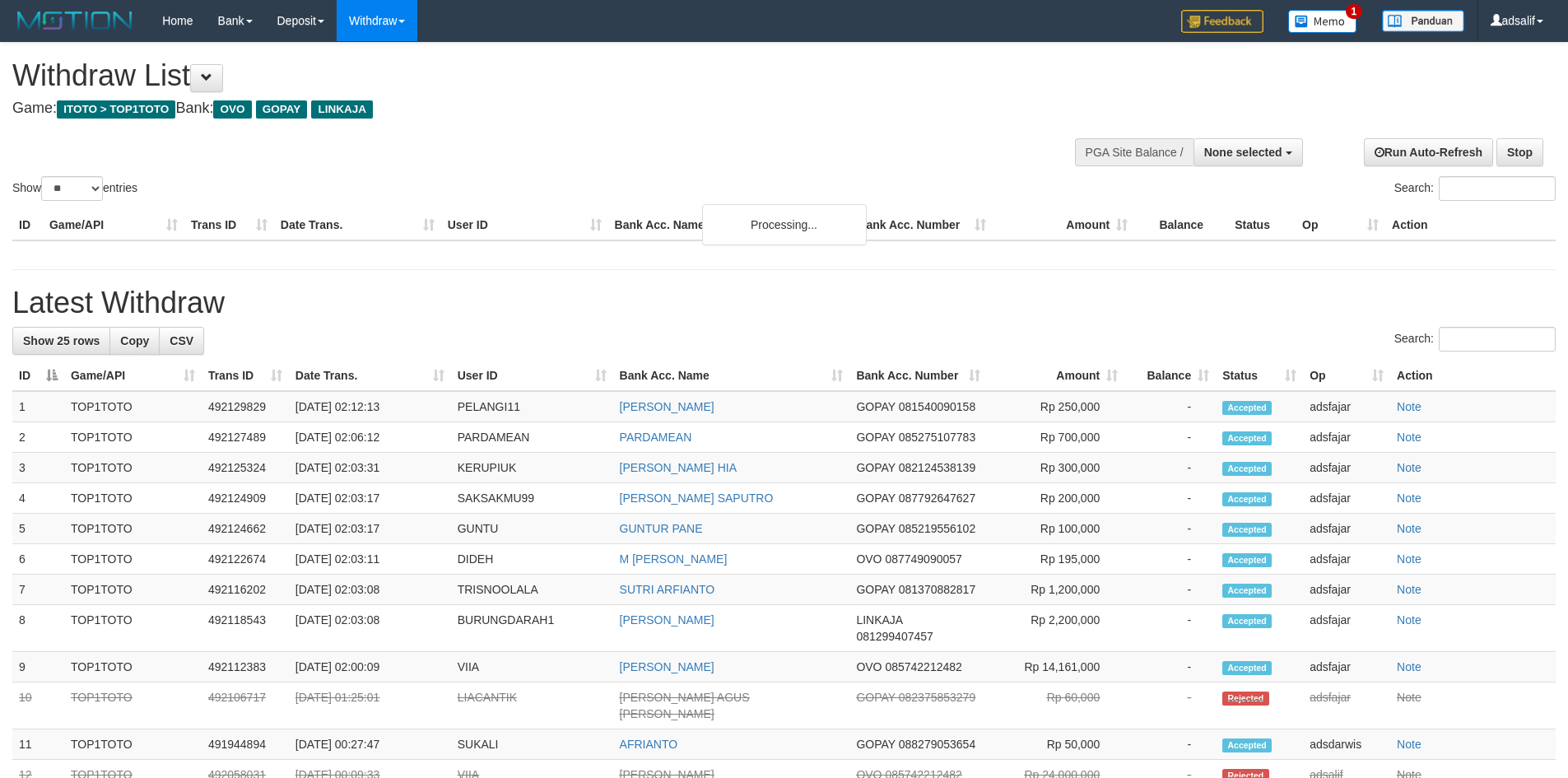
select select
select select "**"
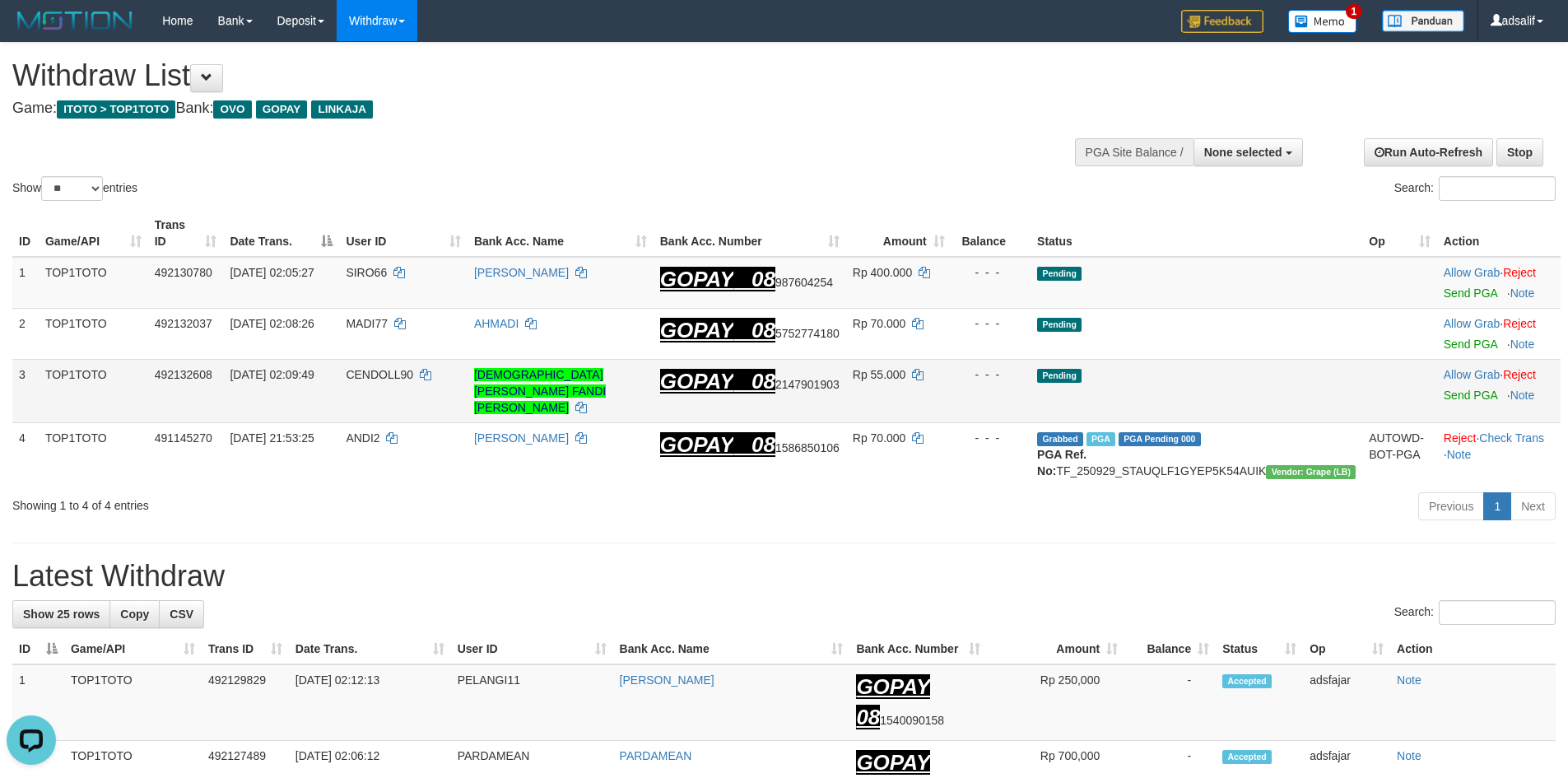
click at [413, 368] on span "CENDOLL90" at bounding box center [379, 374] width 67 height 13
copy td "CENDOLL90"
click at [413, 368] on span "CENDOLL90" at bounding box center [379, 374] width 67 height 13
click at [1460, 287] on link "Send PGA" at bounding box center [1471, 293] width 53 height 13
click at [1458, 338] on link "Send PGA" at bounding box center [1471, 344] width 53 height 13
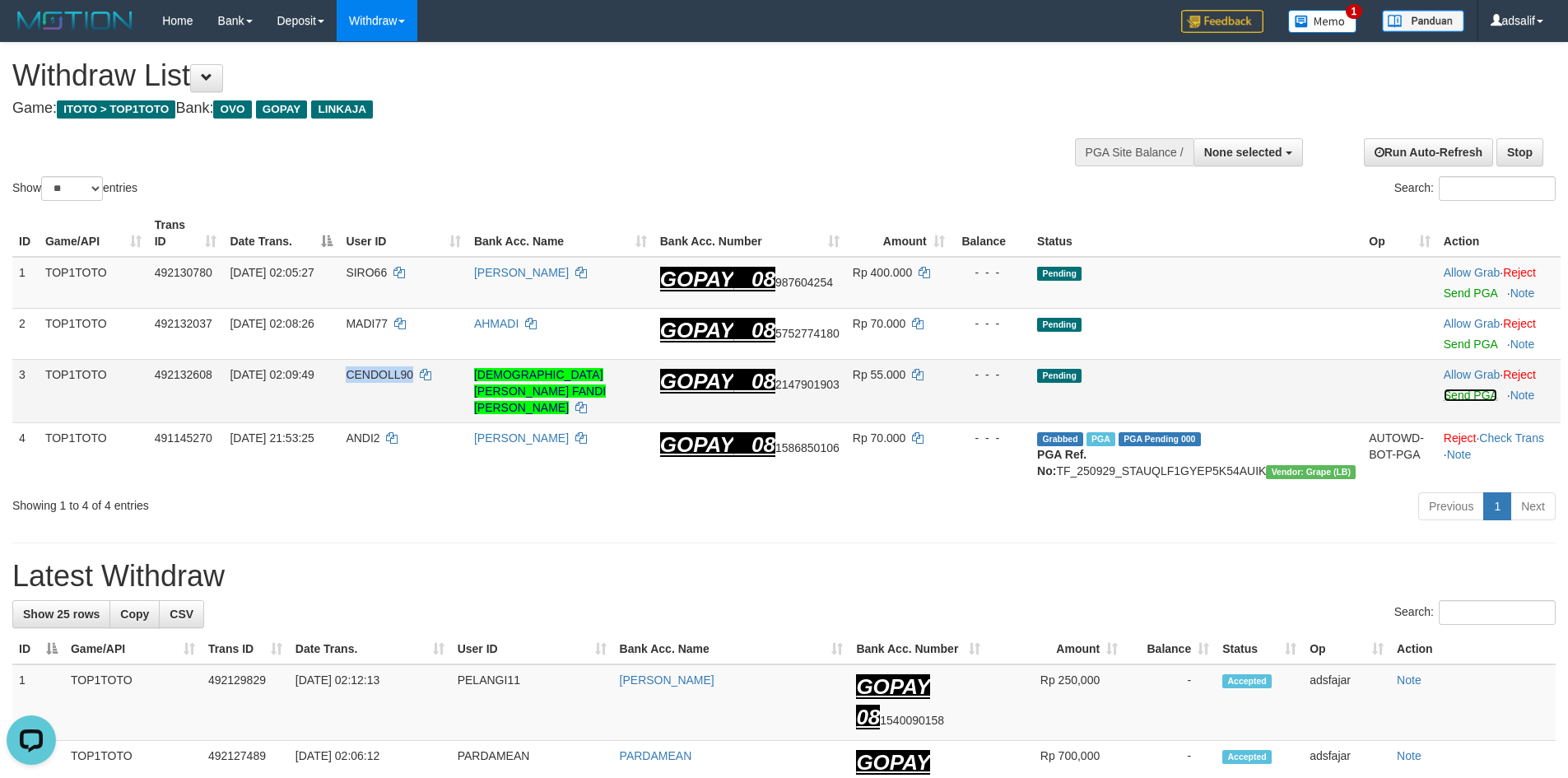
click at [1451, 389] on link "Send PGA" at bounding box center [1471, 395] width 53 height 13
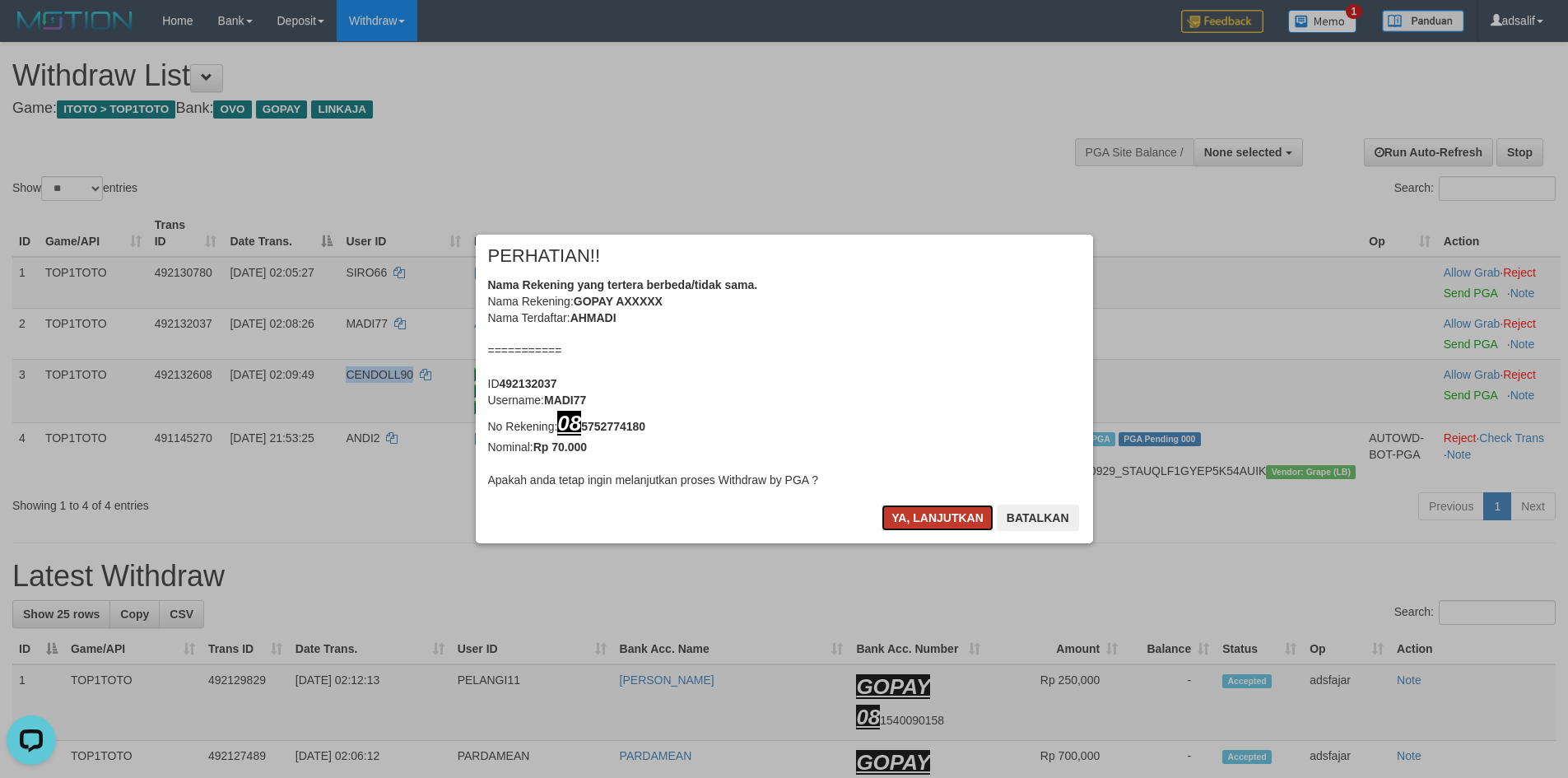
click at [897, 520] on button "Ya, lanjutkan" at bounding box center [938, 518] width 112 height 27
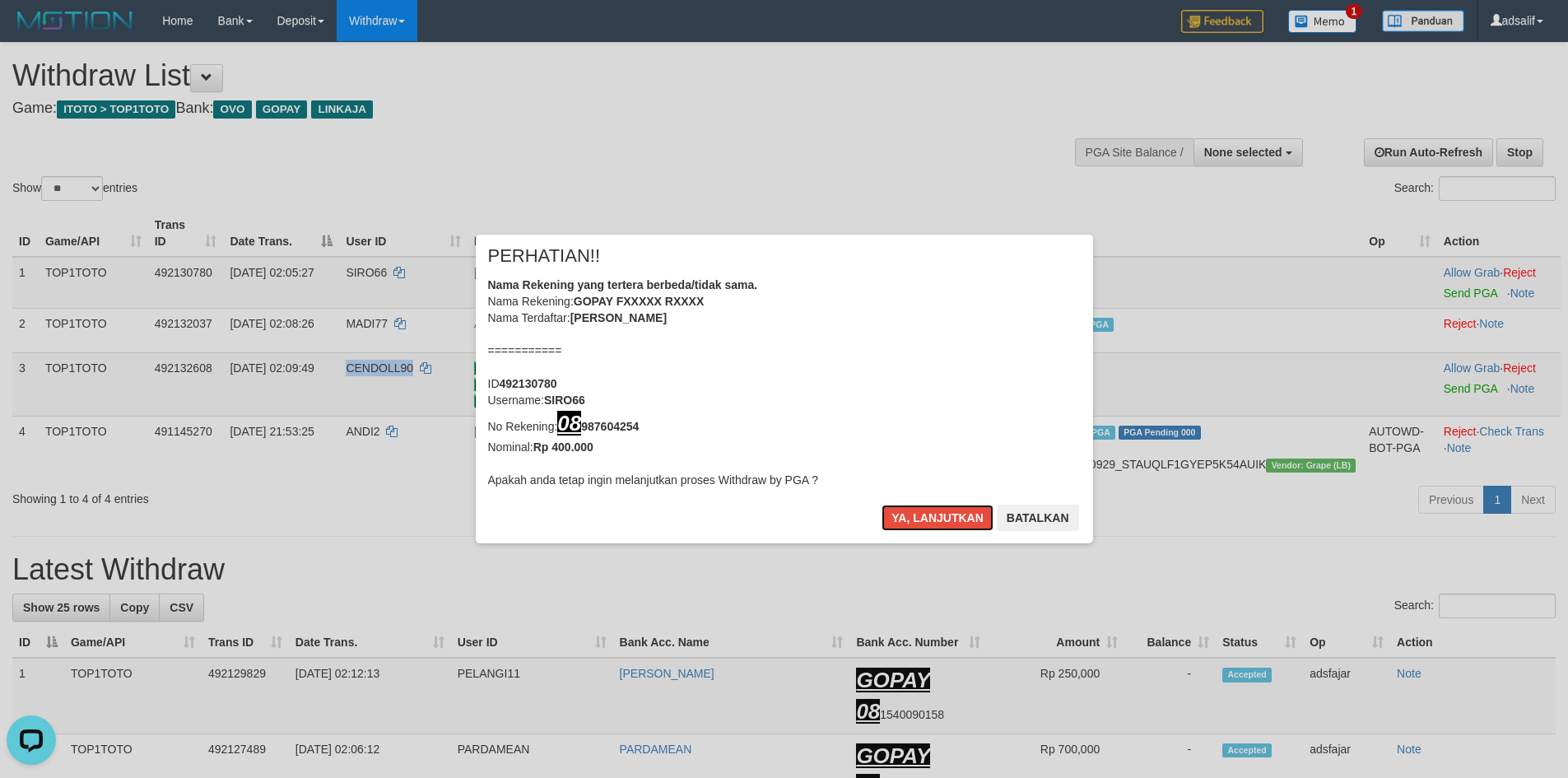
click at [897, 520] on button "Ya, lanjutkan" at bounding box center [938, 518] width 112 height 27
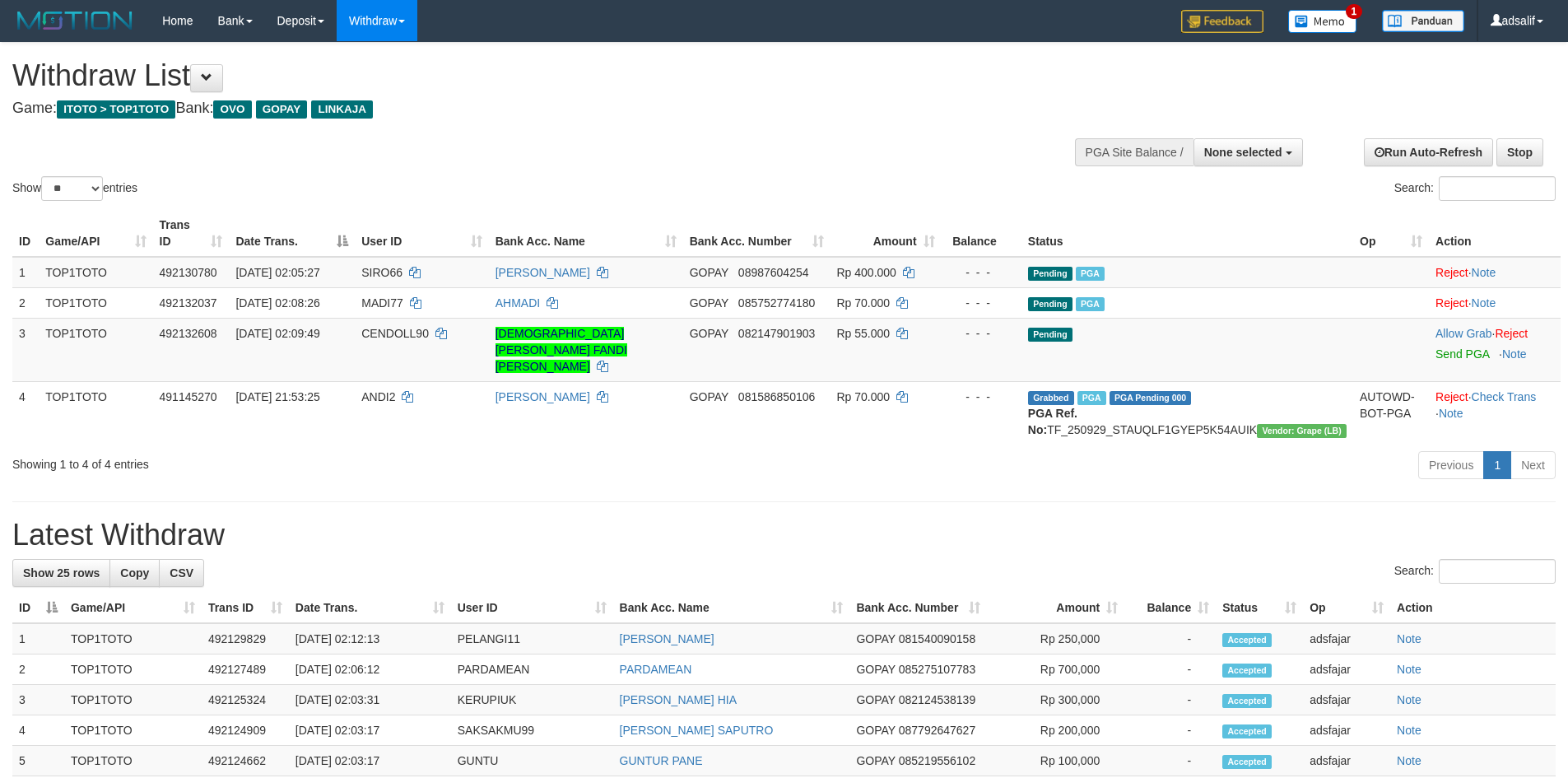
select select
select select "**"
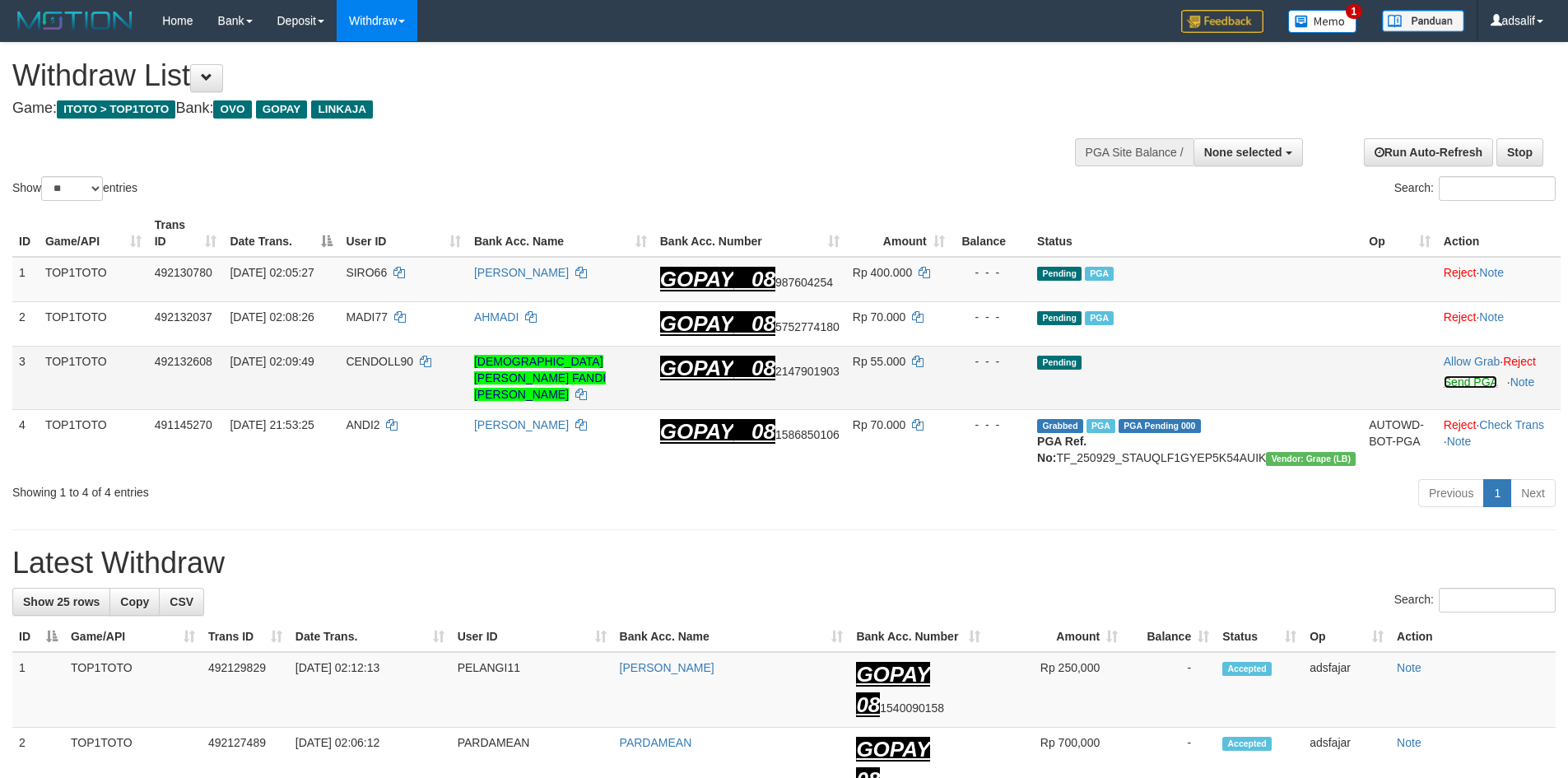
click at [1452, 376] on link "Send PGA" at bounding box center [1471, 382] width 53 height 13
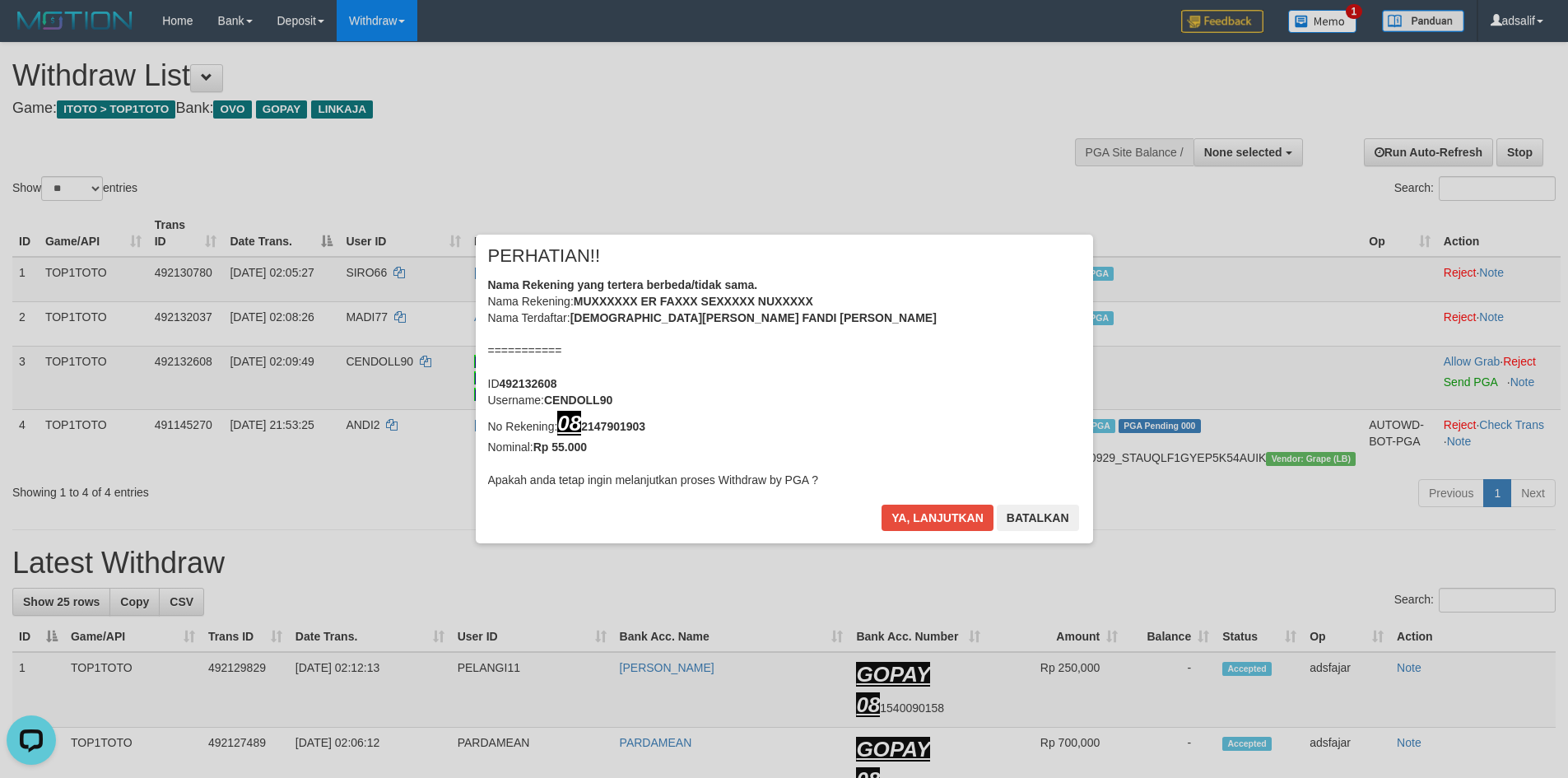
click at [933, 534] on div "Ya, lanjutkan Batalkan" at bounding box center [980, 524] width 200 height 39
click at [931, 530] on button "Ya, lanjutkan" at bounding box center [938, 518] width 112 height 27
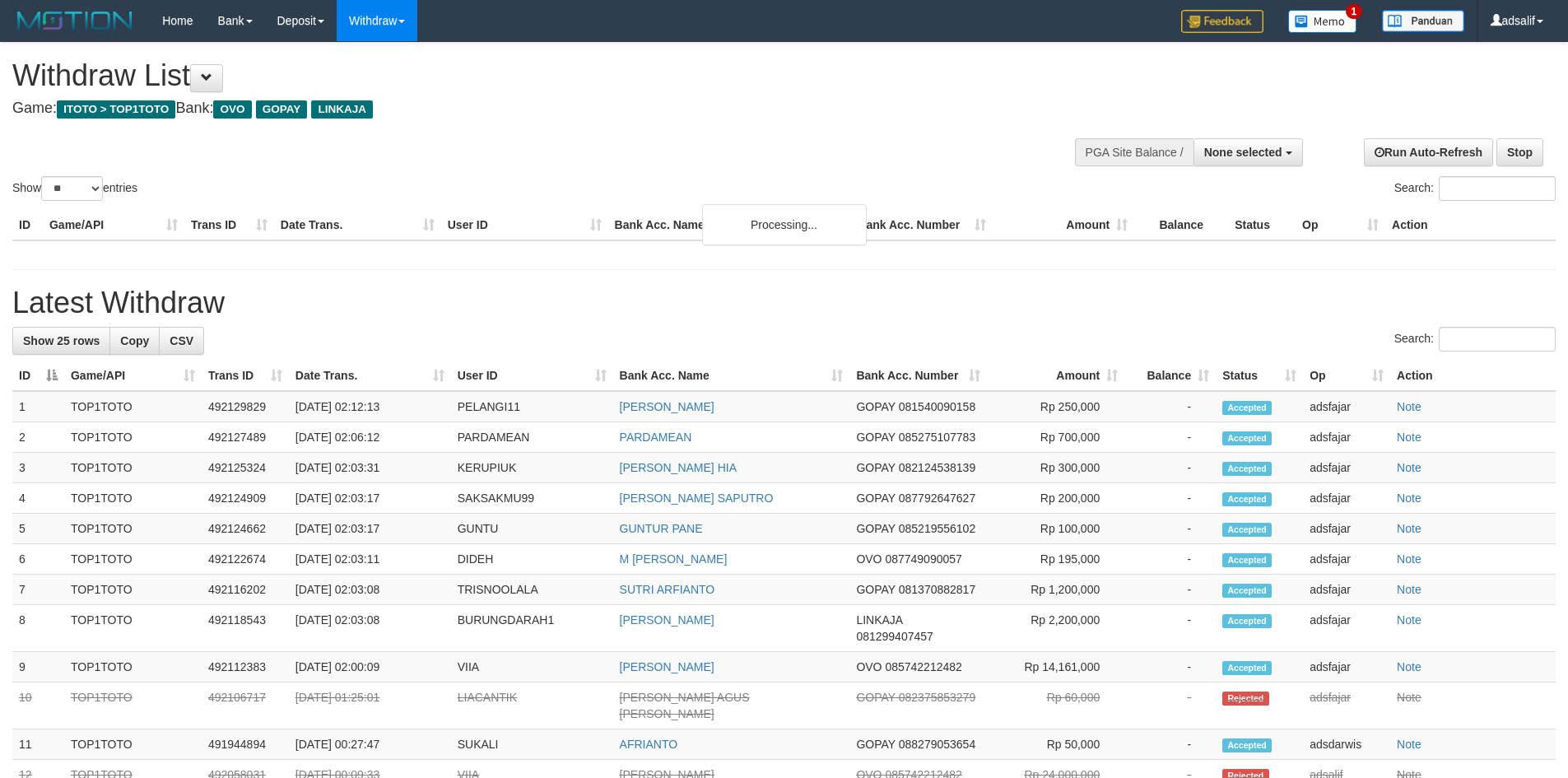
select select
select select "**"
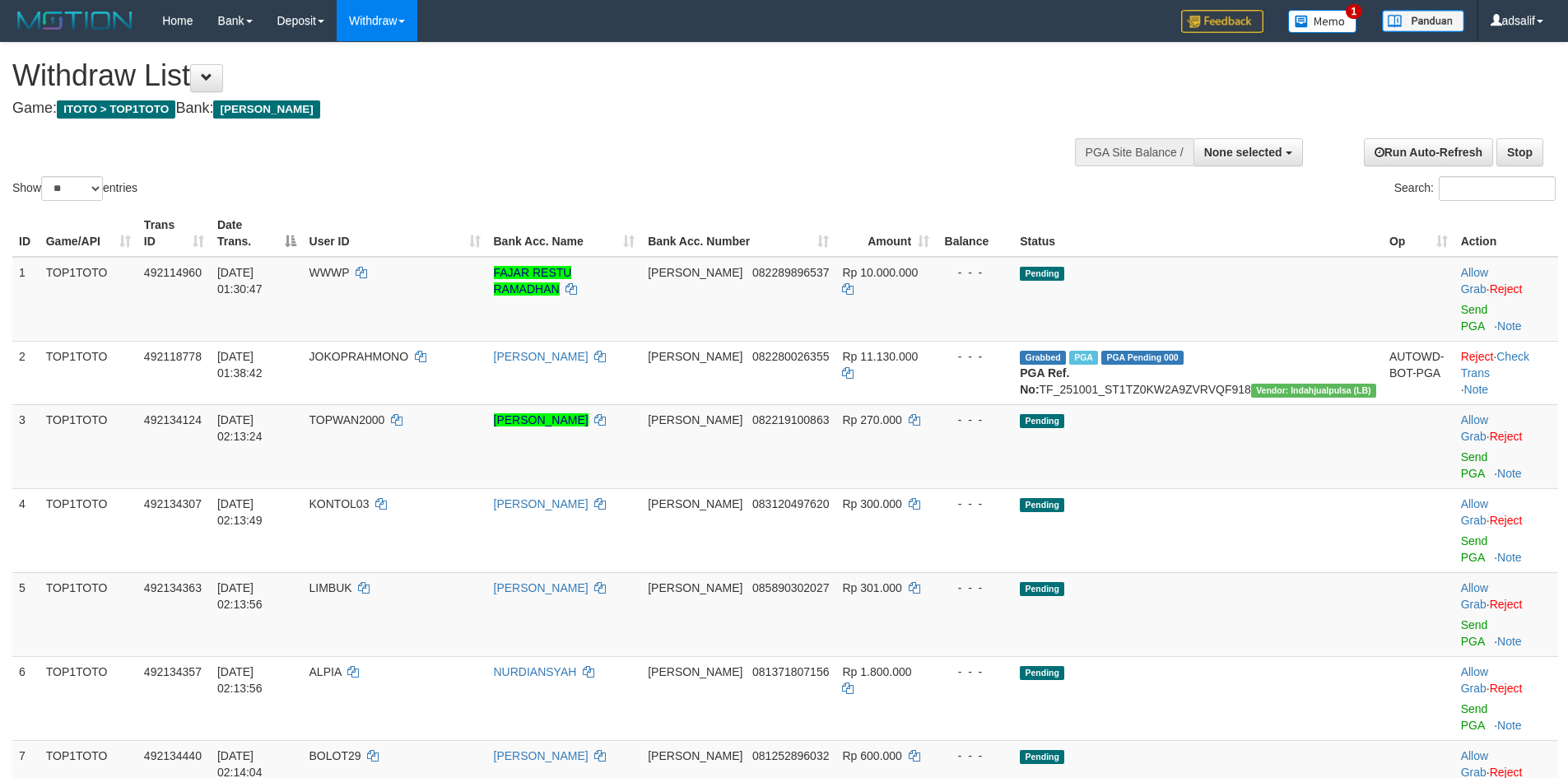
select select
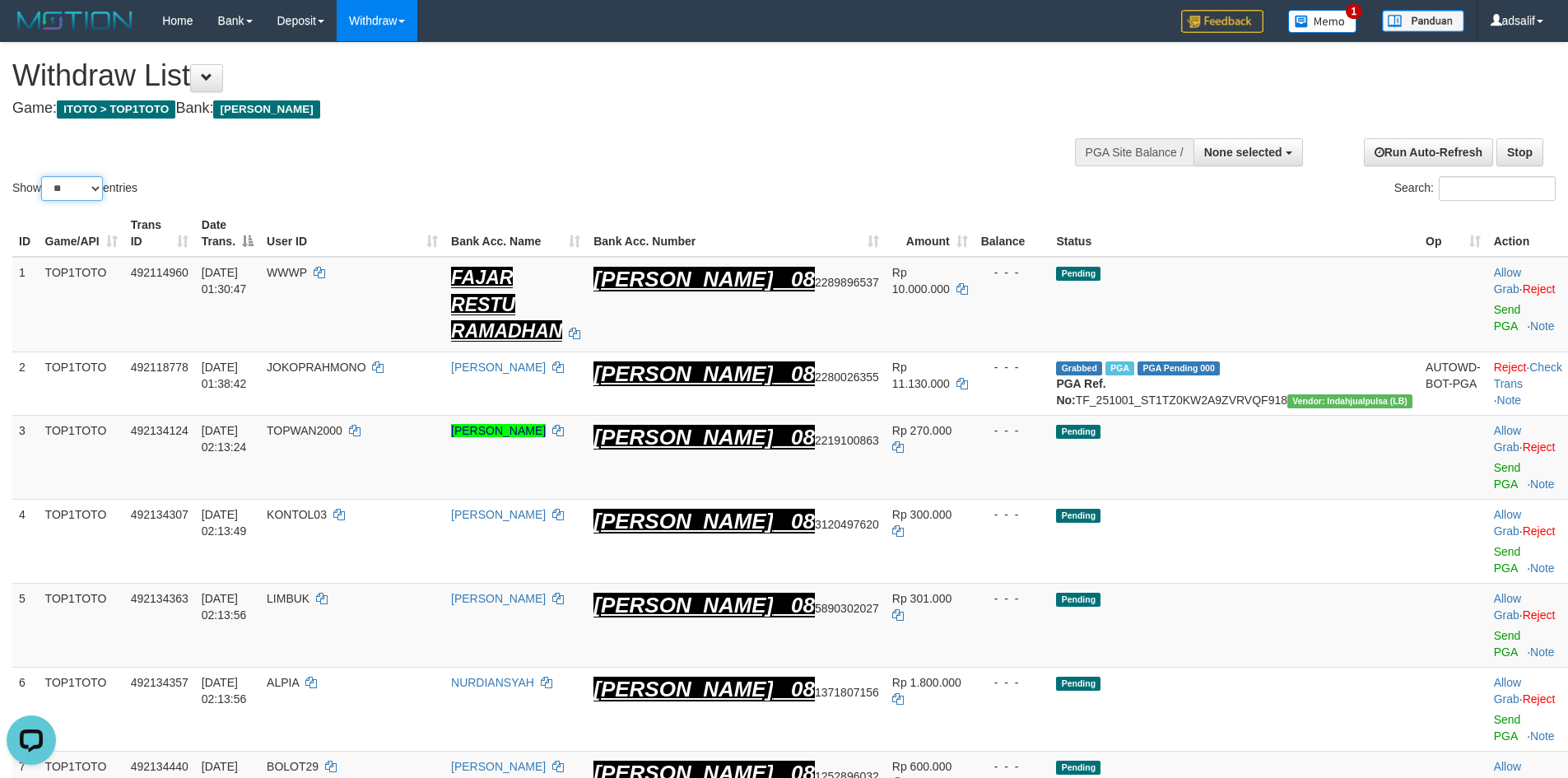
click at [64, 184] on select "** ** ** ***" at bounding box center [72, 189] width 62 height 25
select select "***"
click at [44, 177] on select "** ** ** ***" at bounding box center [72, 189] width 62 height 25
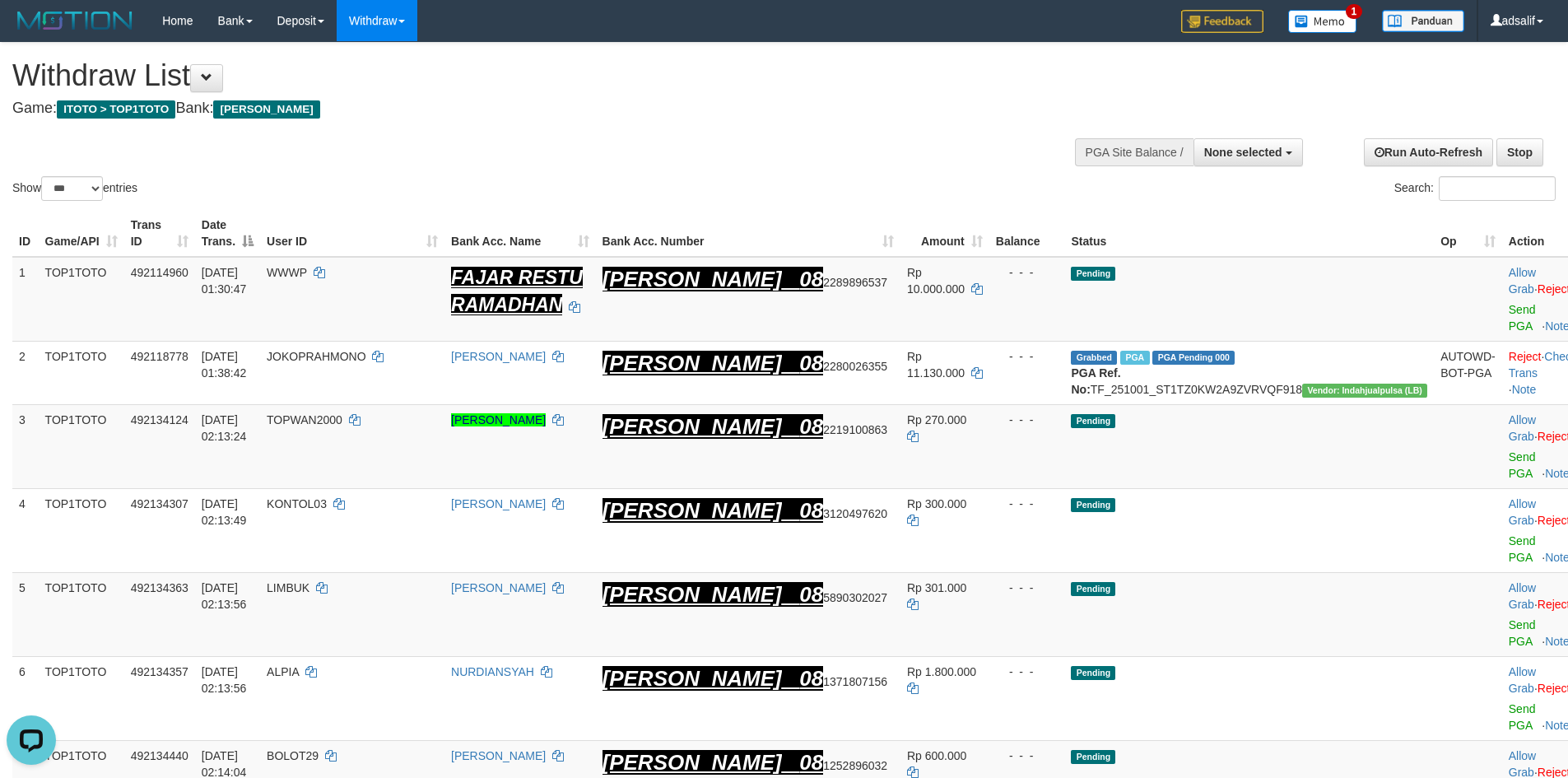
scroll to position [1138, 0]
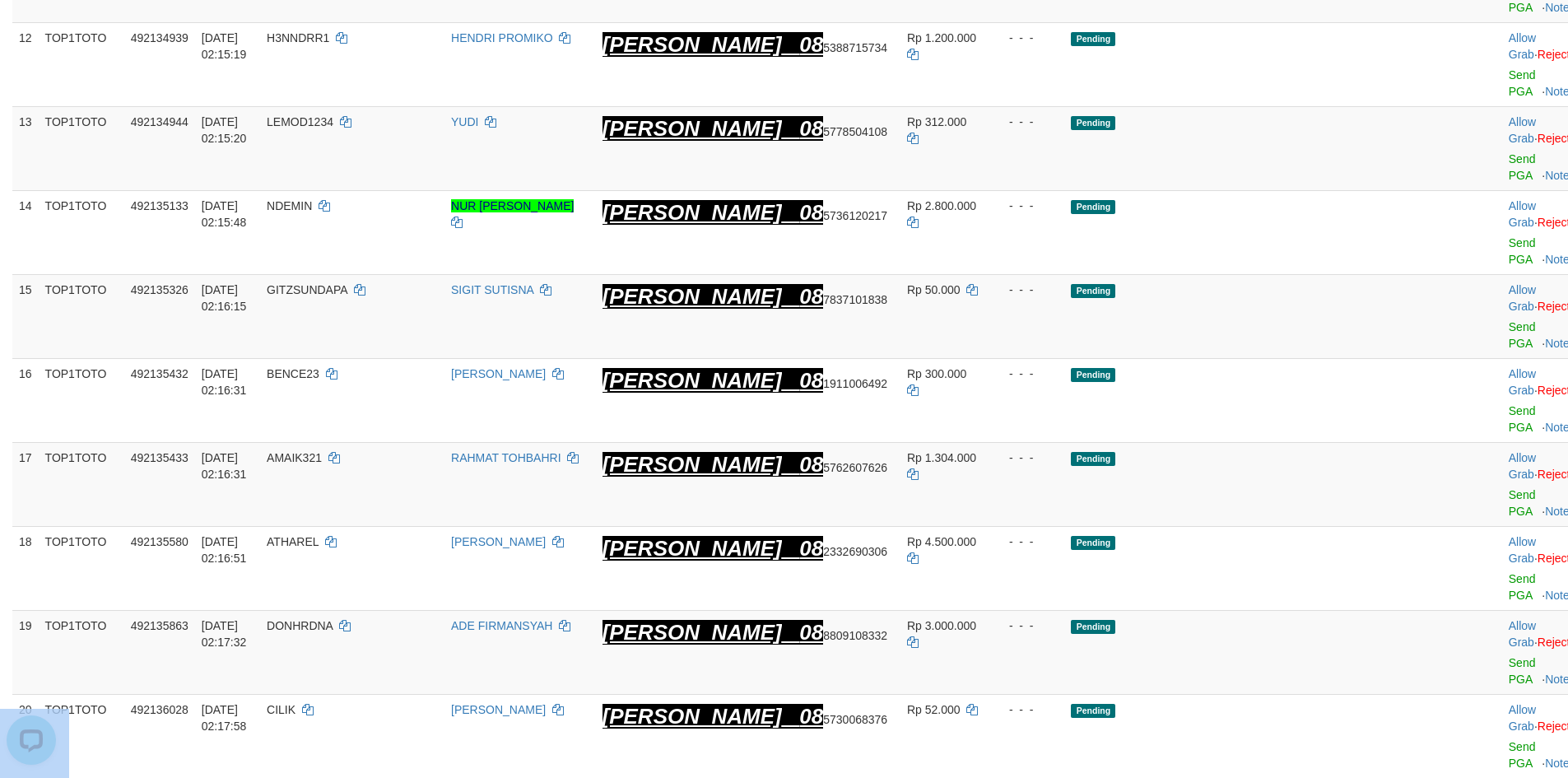
drag, startPoint x: 763, startPoint y: 418, endPoint x: 1518, endPoint y: 402, distance: 755.2
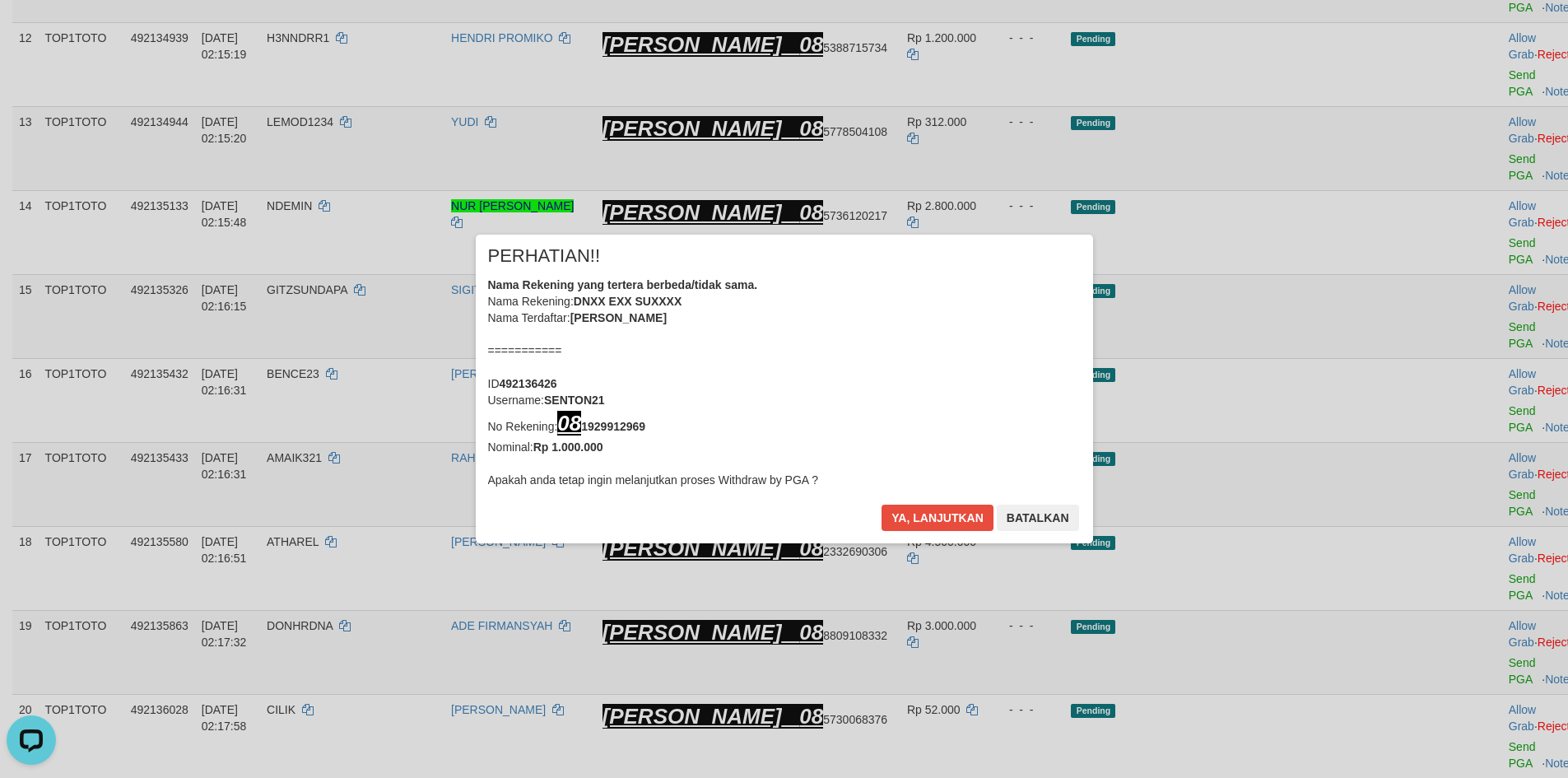
click at [1445, 308] on div "× PERHATIAN!! Nama Rekening yang tertera berbeda/tidak sama. Nama Rekening: DNX…" at bounding box center [784, 389] width 1568 height 375
click at [938, 505] on button "Ya, lanjutkan" at bounding box center [938, 518] width 112 height 27
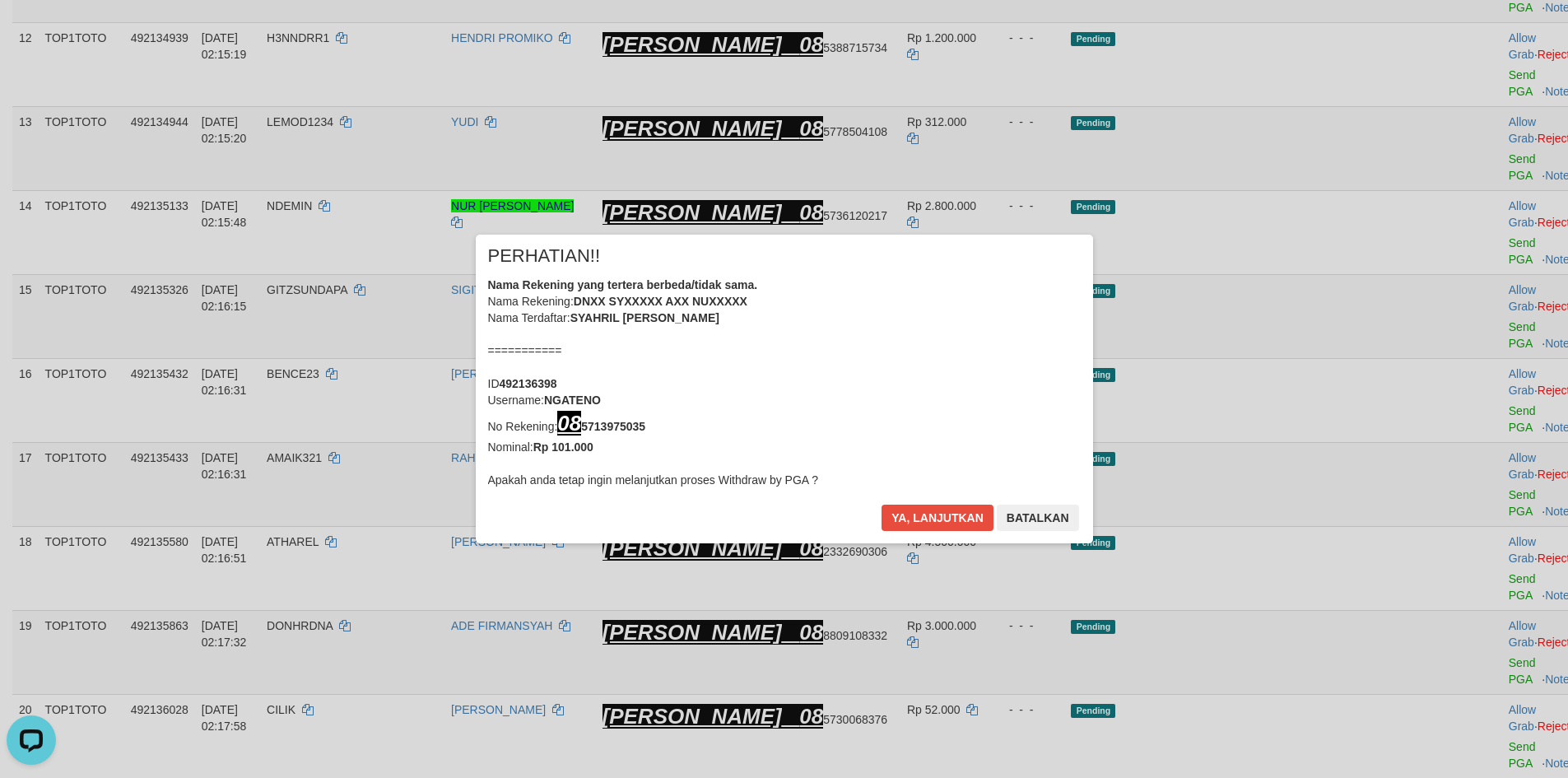
scroll to position [1819, 0]
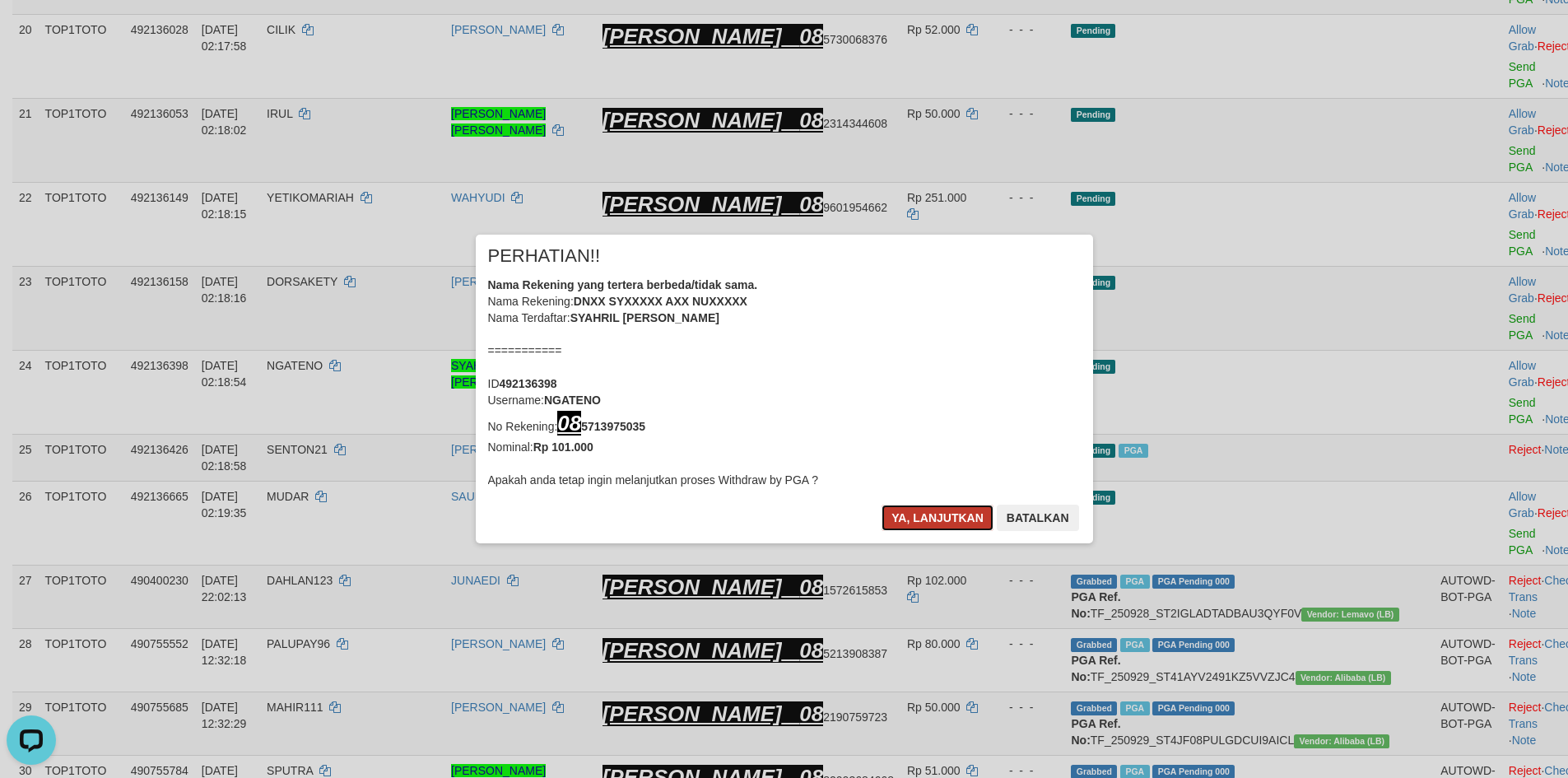
click at [957, 519] on button "Ya, lanjutkan" at bounding box center [938, 518] width 112 height 27
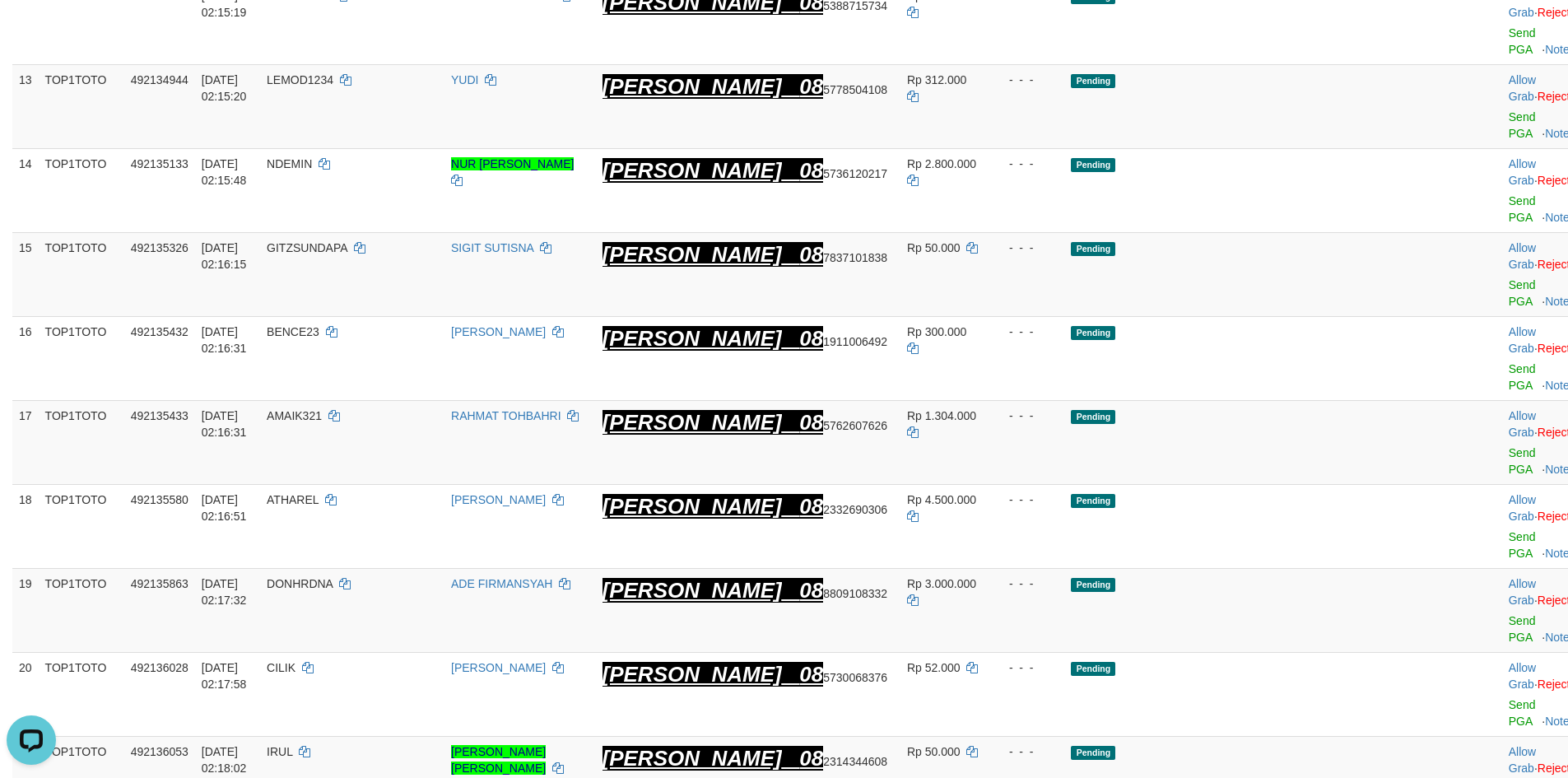
scroll to position [1071, 0]
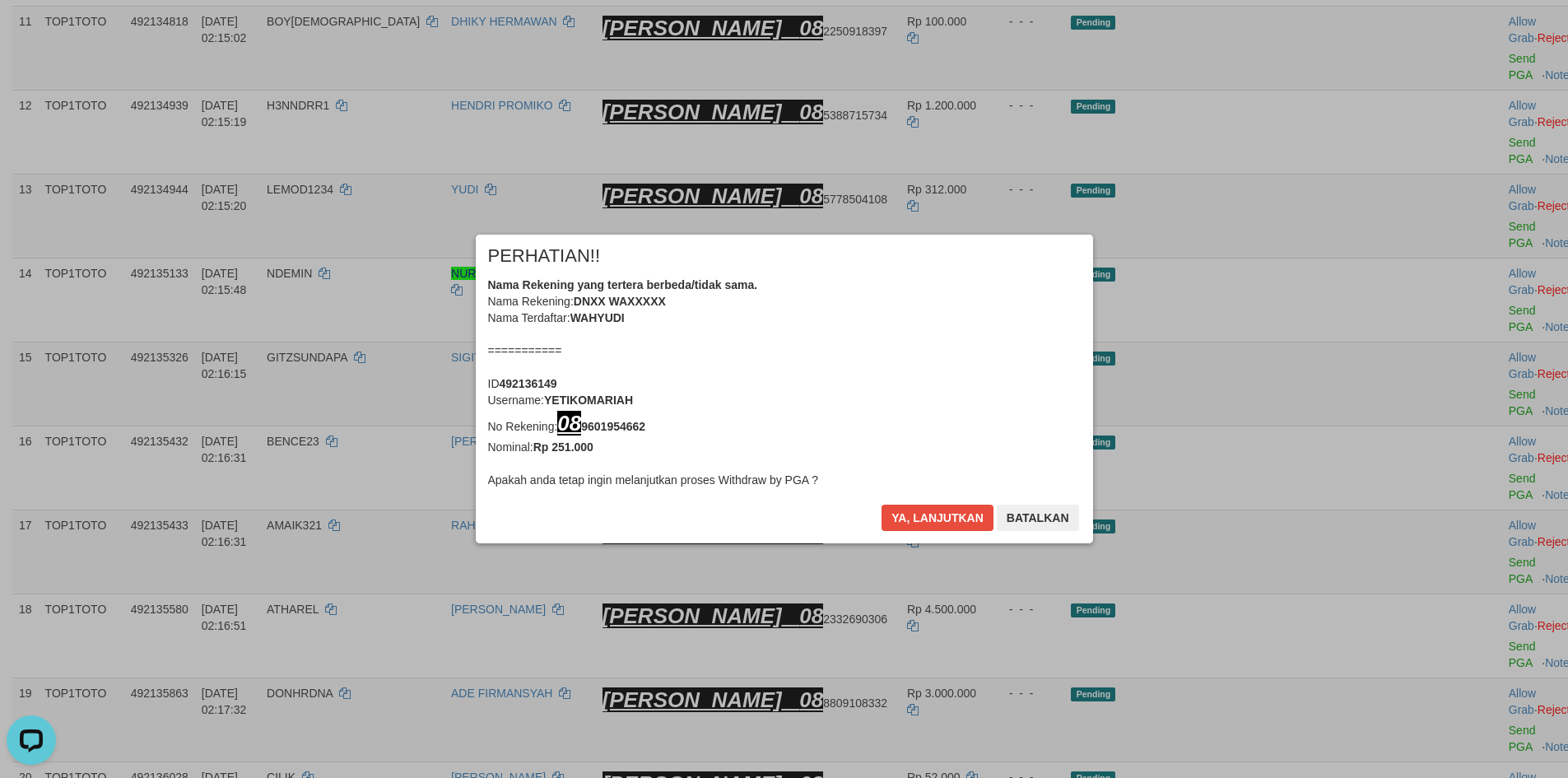
click at [1448, 271] on div "× PERHATIAN!! Nama Rekening yang tertera berbeda/tidak sama. Nama Rekening: DNX…" at bounding box center [784, 389] width 1568 height 375
click at [962, 514] on button "Ya, lanjutkan" at bounding box center [938, 518] width 112 height 27
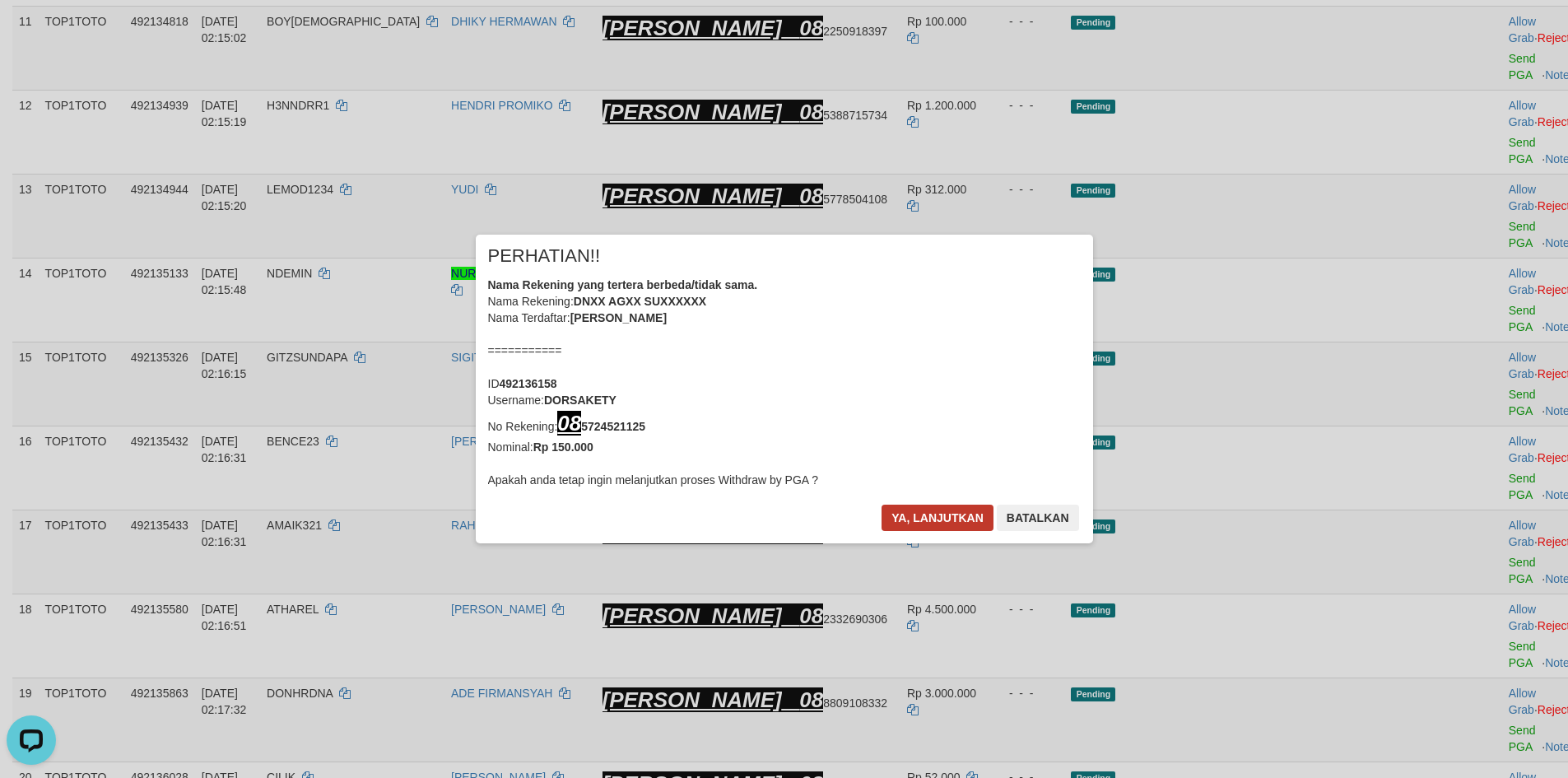
scroll to position [1064, 0]
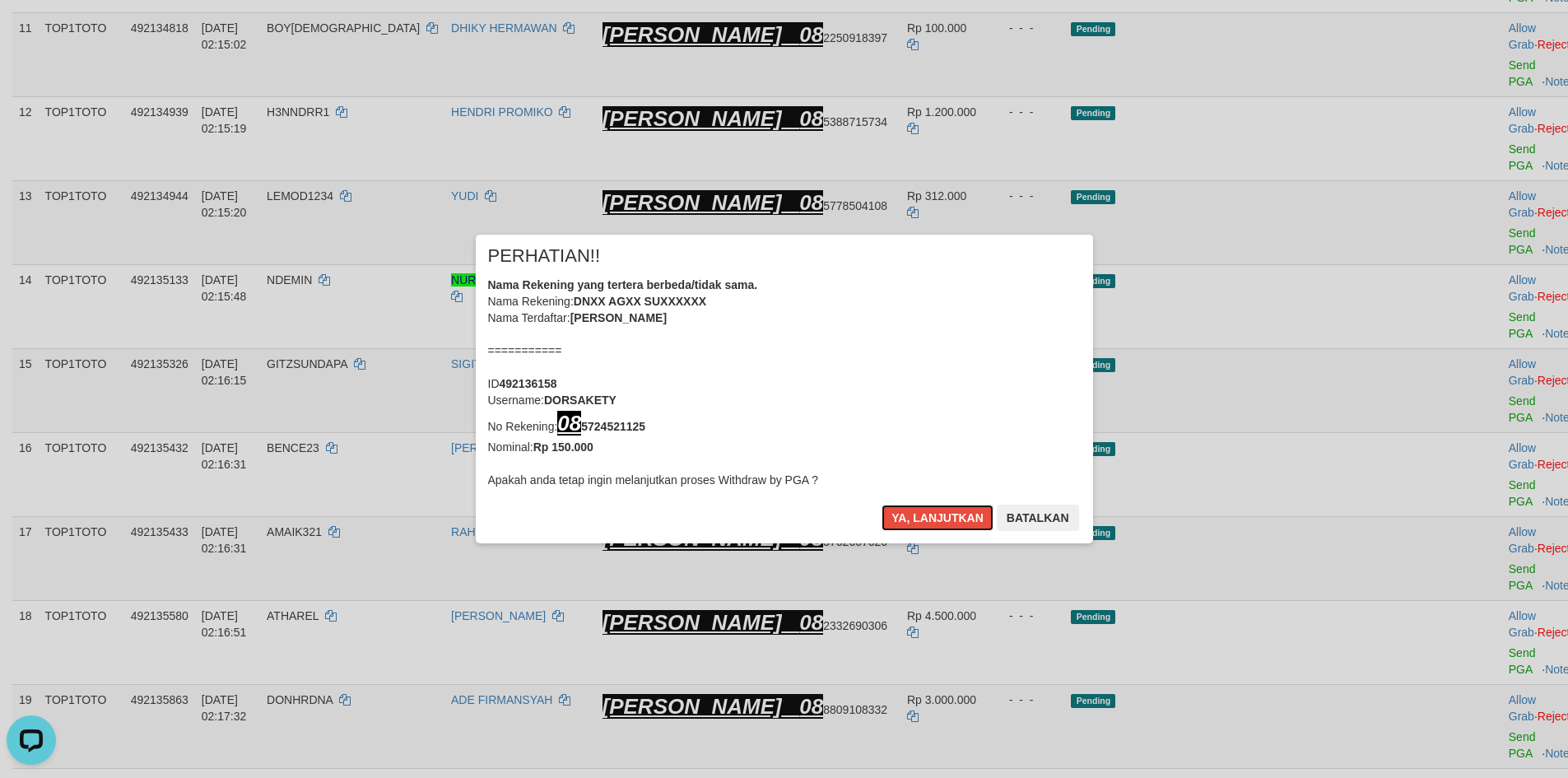
click at [914, 516] on button "Ya, lanjutkan" at bounding box center [938, 518] width 112 height 27
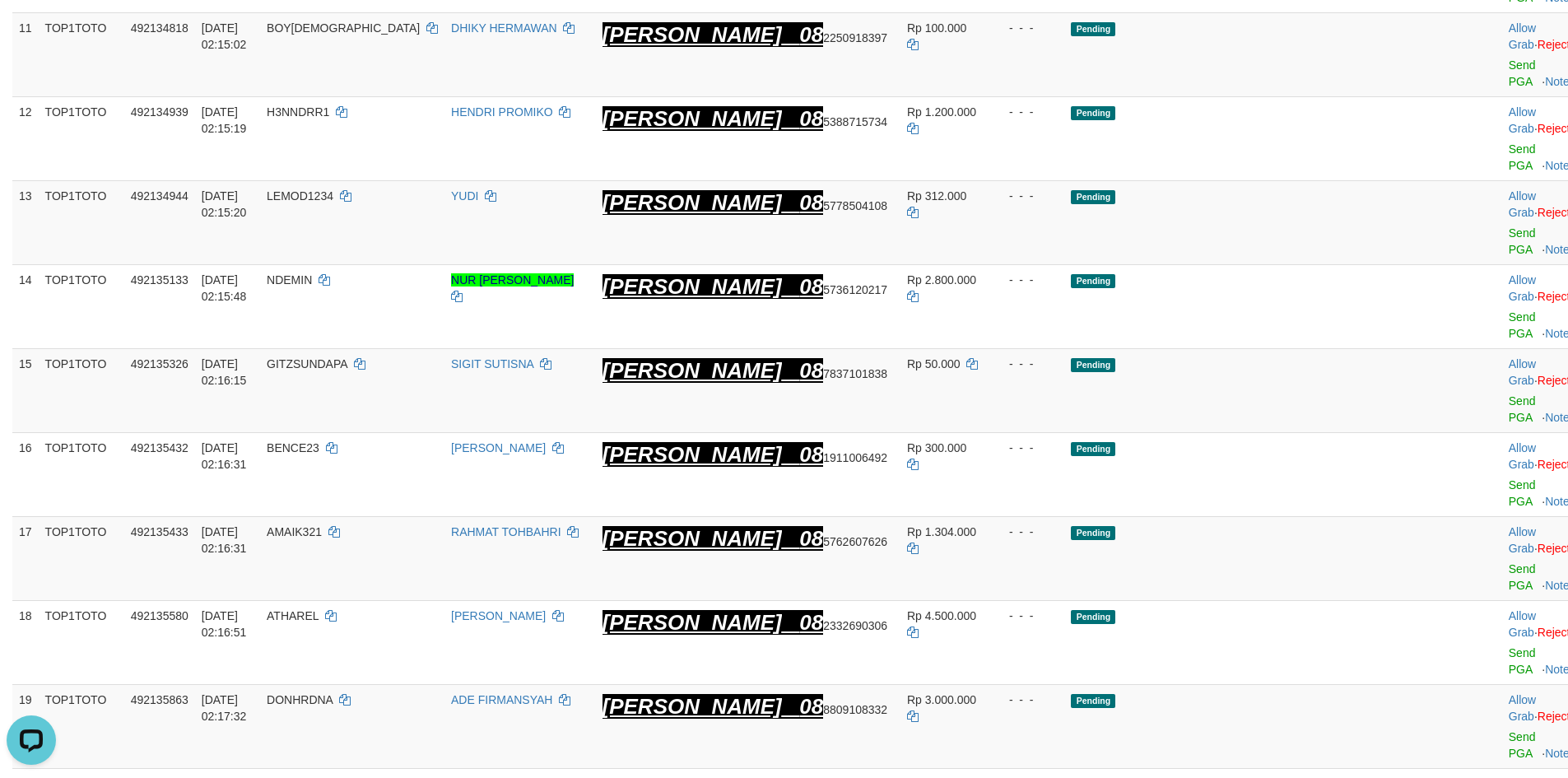
scroll to position [1057, 0]
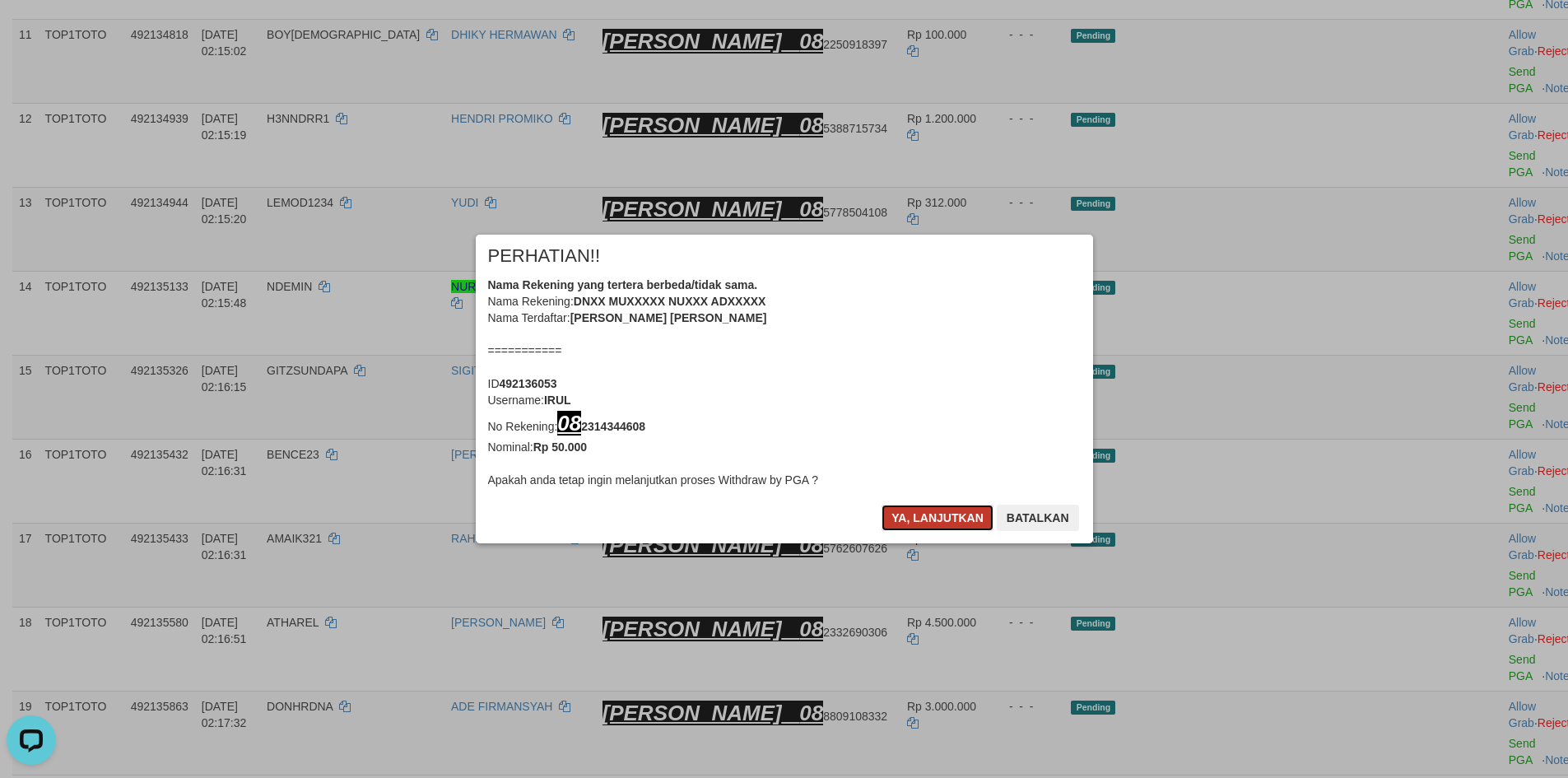
click at [929, 507] on button "Ya, lanjutkan" at bounding box center [938, 518] width 112 height 27
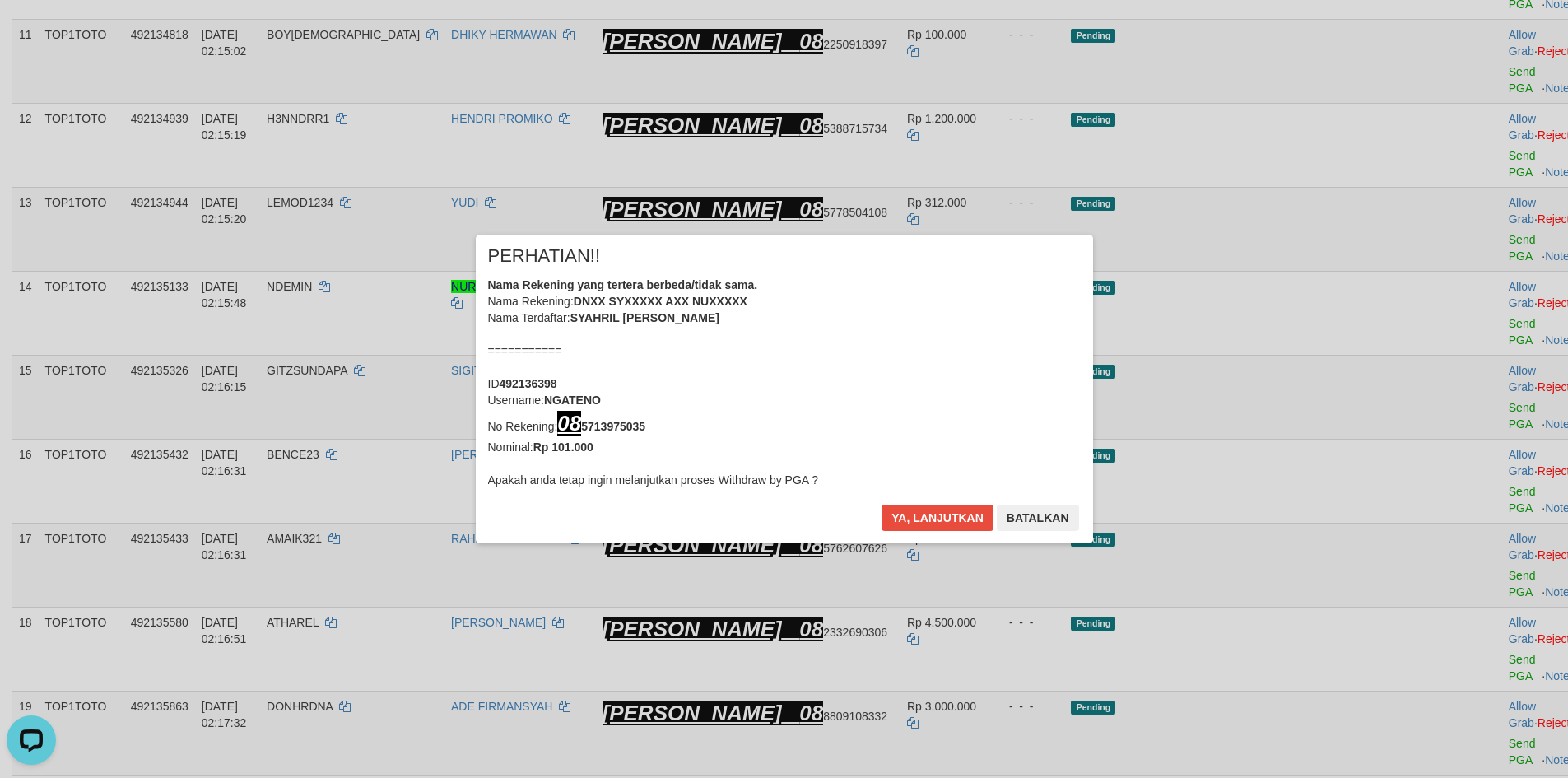
scroll to position [1052, 0]
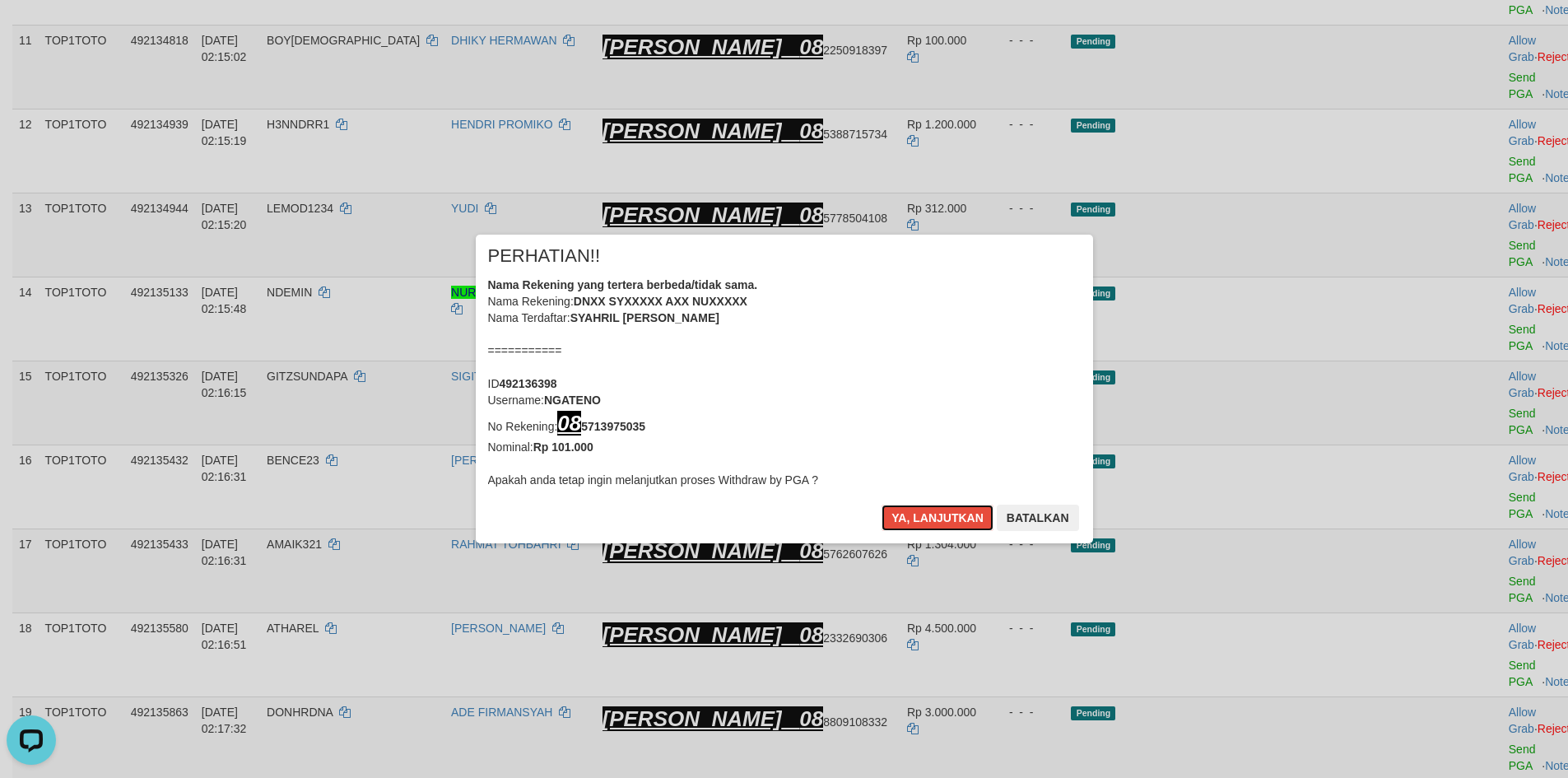
click at [932, 506] on button "Ya, lanjutkan" at bounding box center [938, 518] width 112 height 27
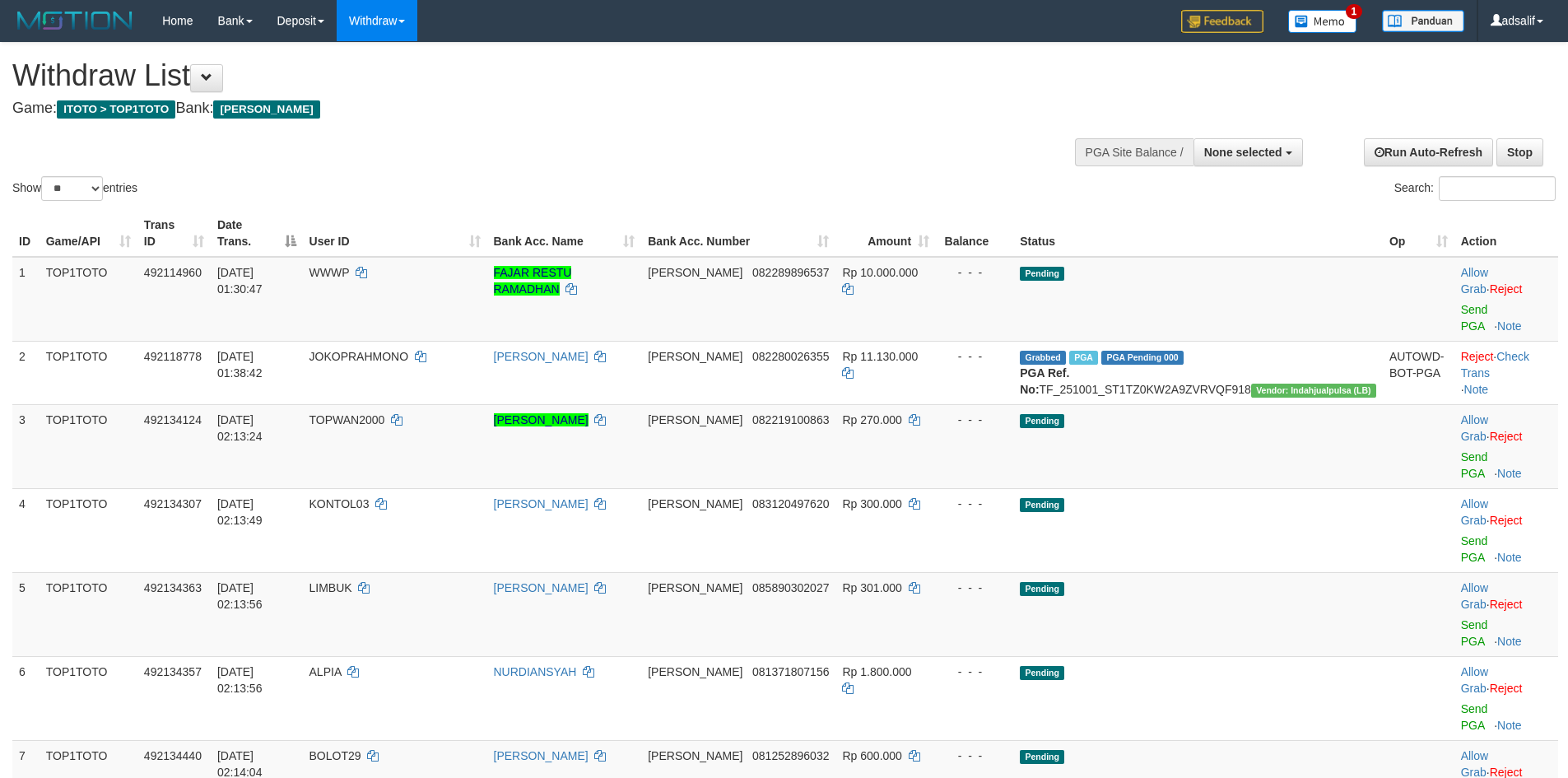
select select
select select "**"
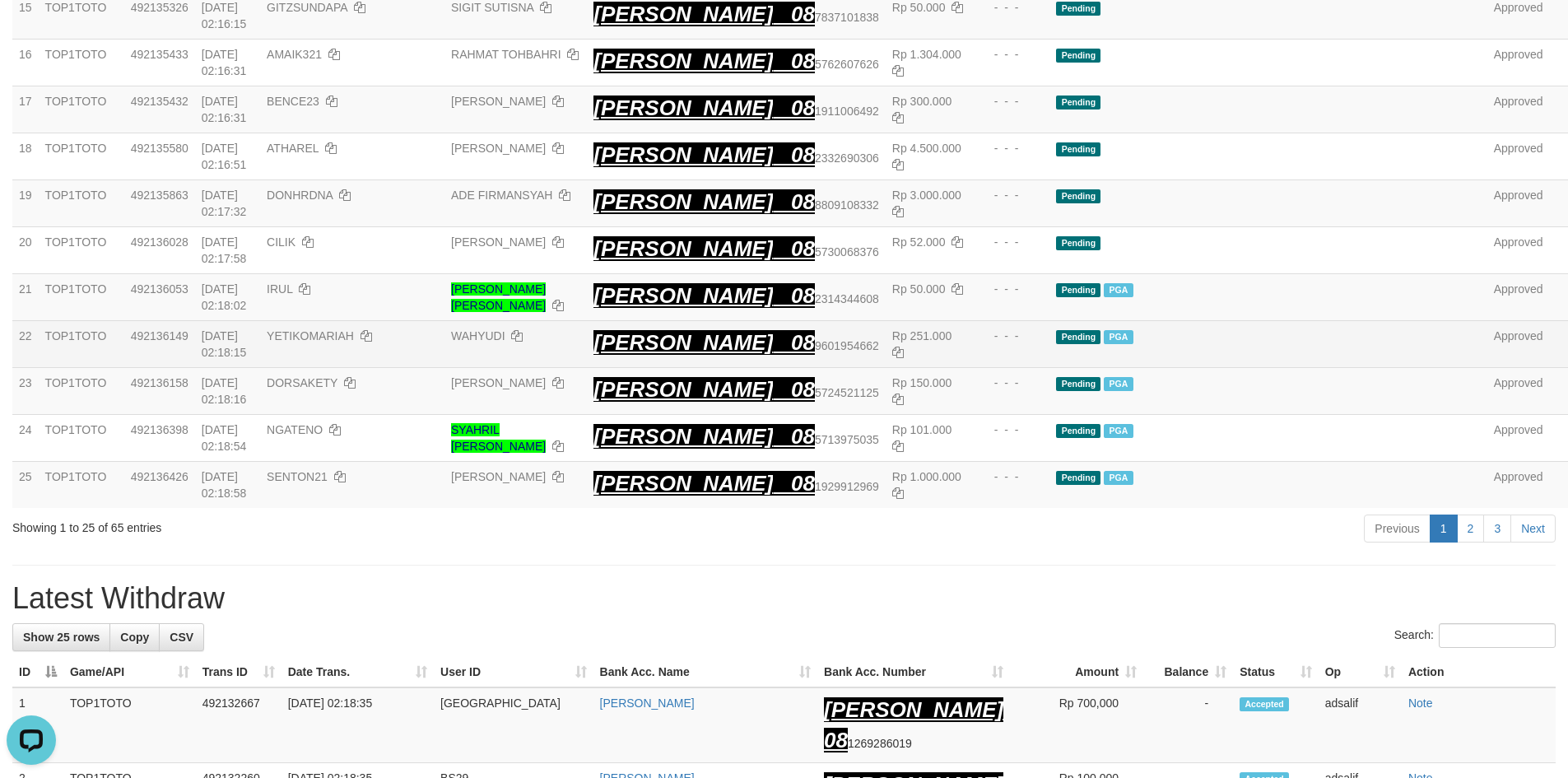
scroll to position [974, 0]
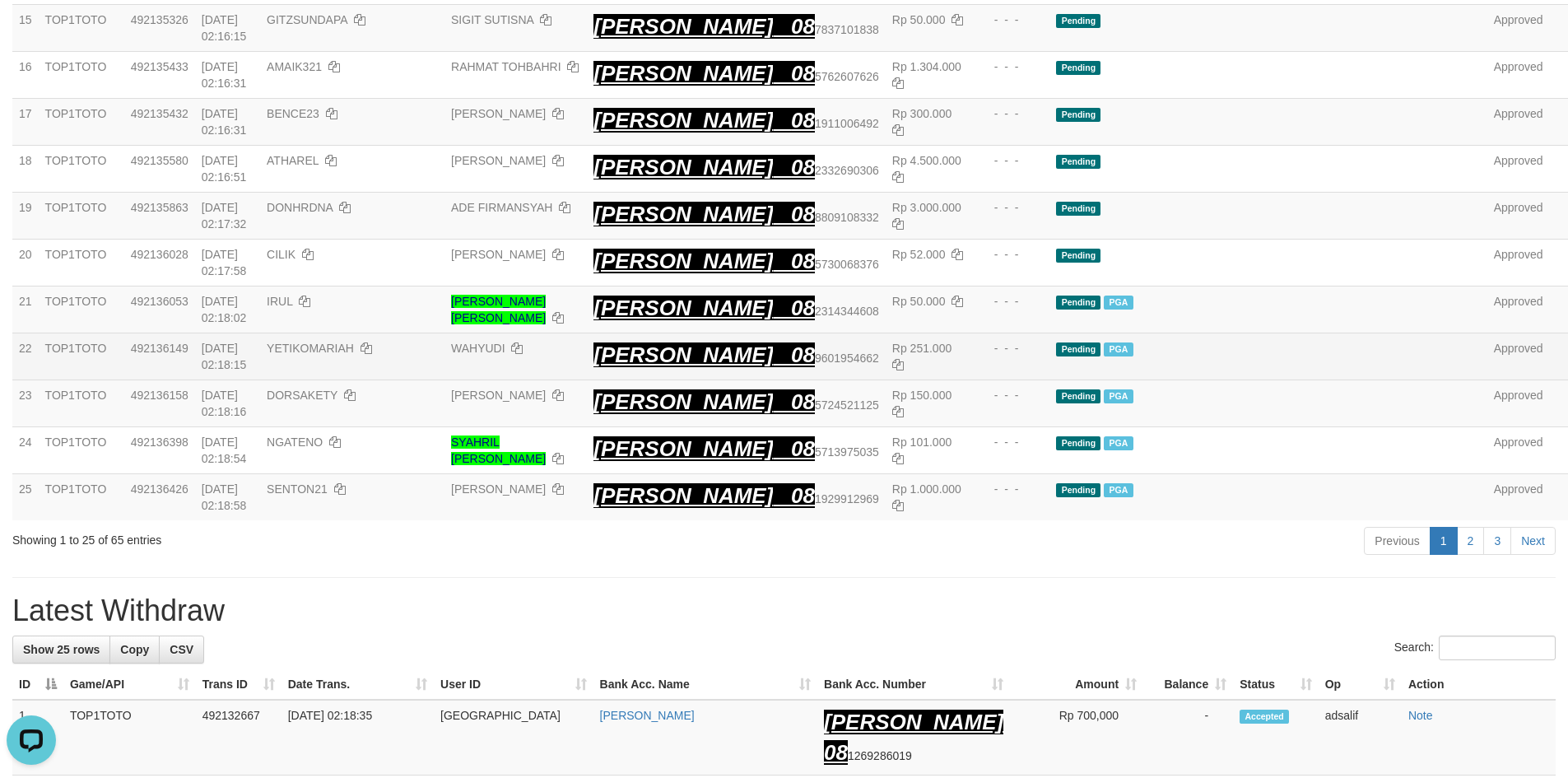
click at [752, 333] on td "[PERSON_NAME] 08 9601954662" at bounding box center [736, 357] width 299 height 47
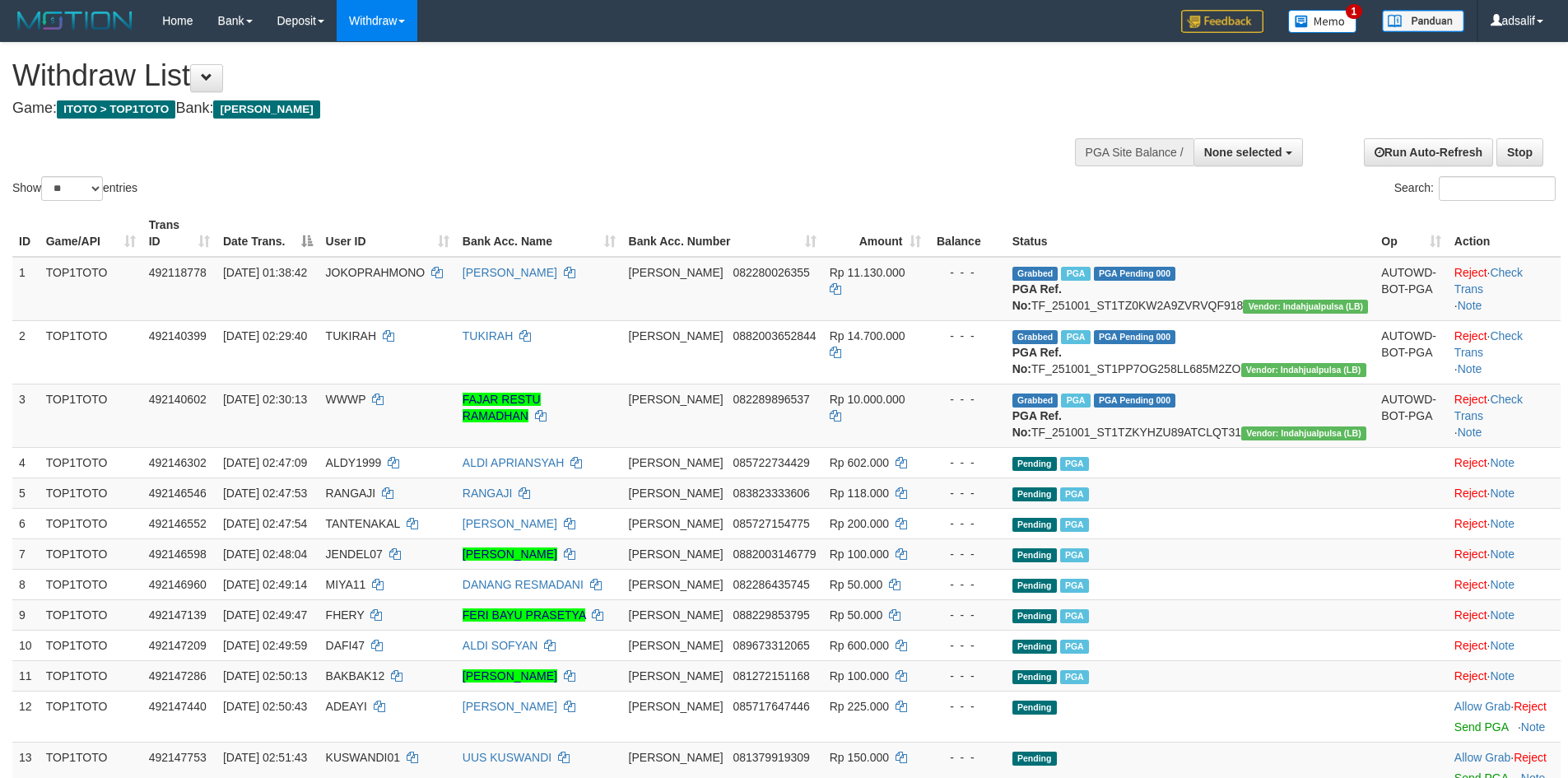
select select
select select "**"
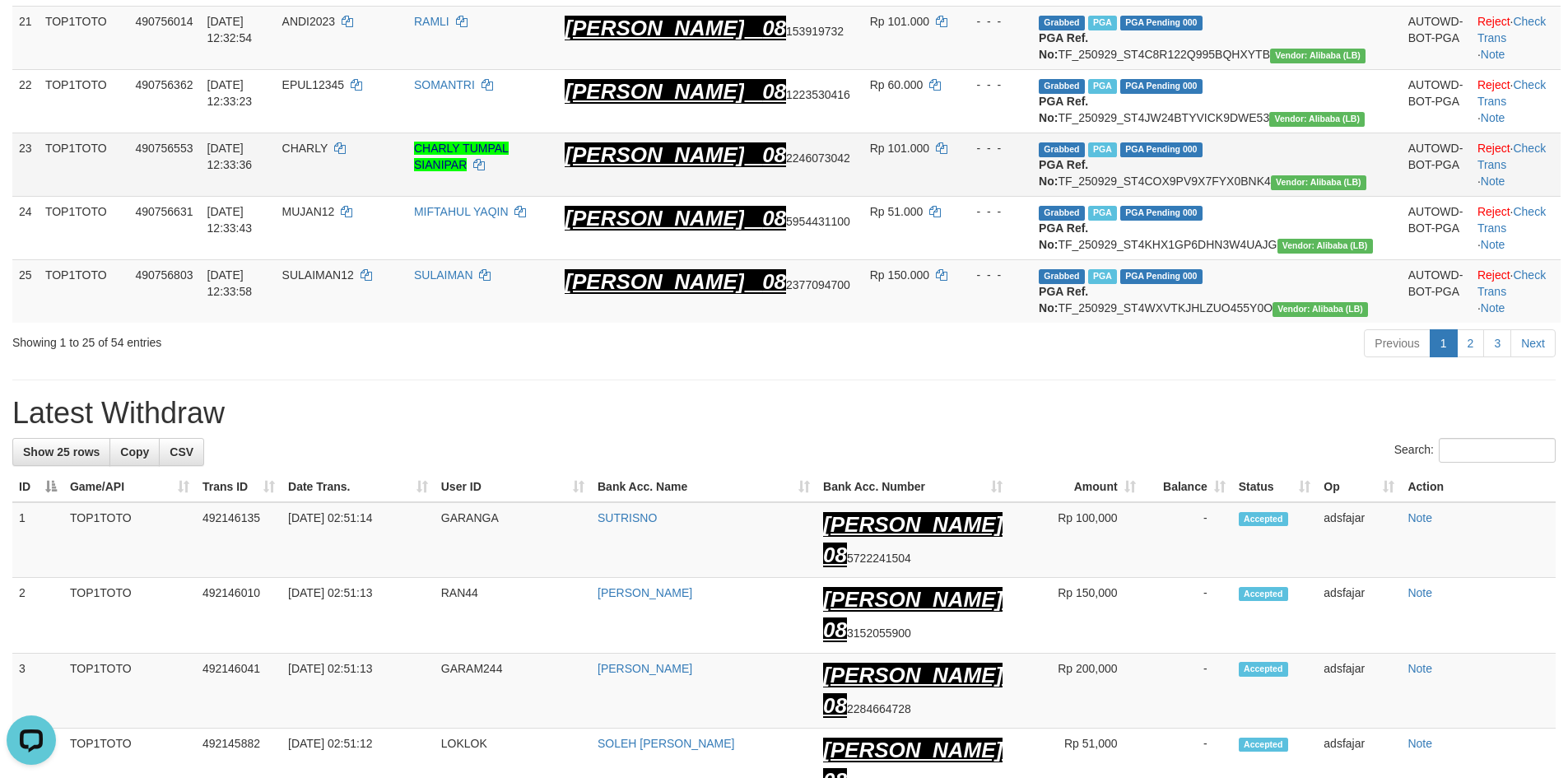
scroll to position [1313, 0]
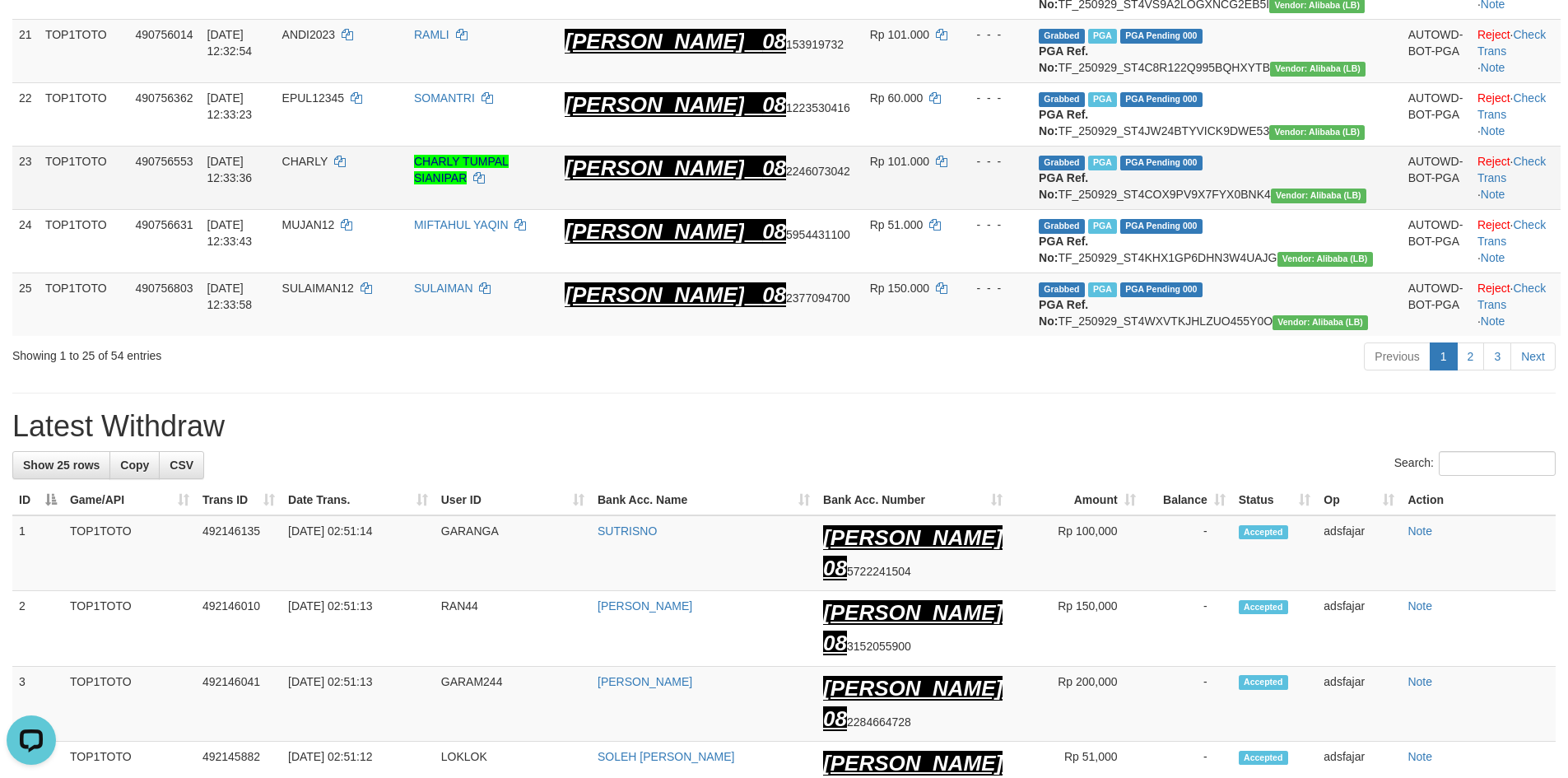
click at [558, 210] on td "CHARLY TUMPAL SIANIPAR" at bounding box center [482, 178] width 151 height 64
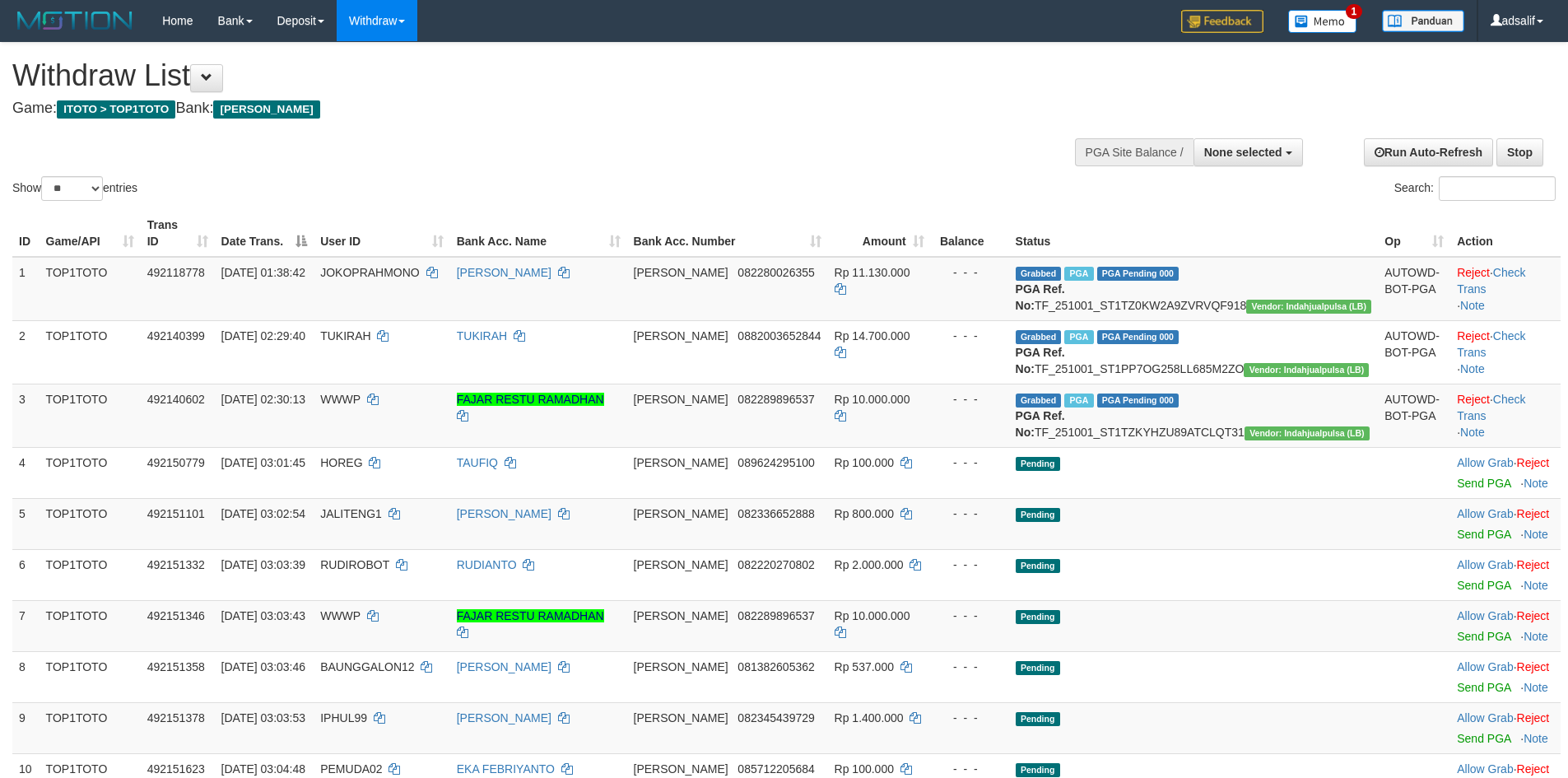
select select
select select "**"
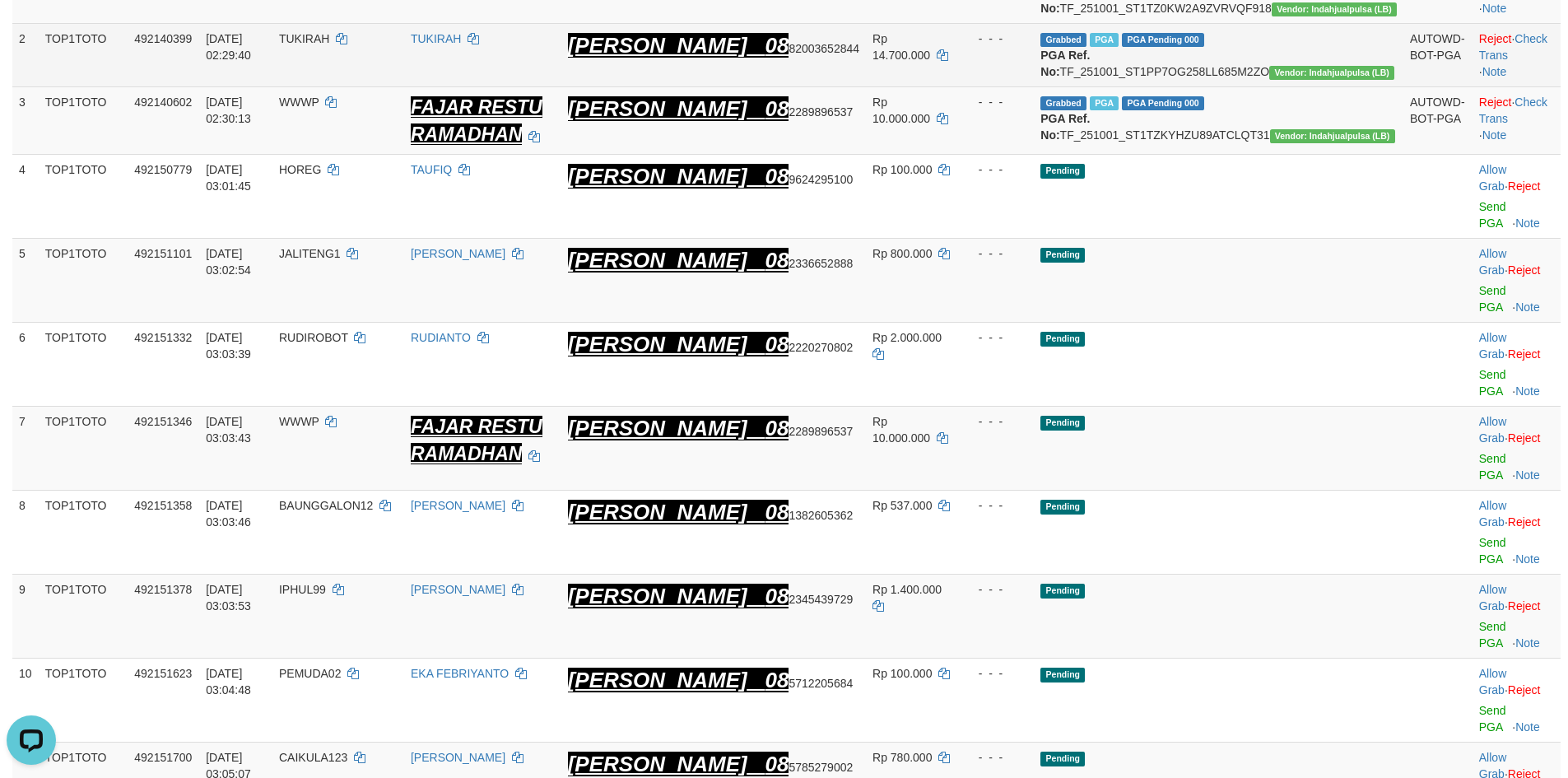
scroll to position [58, 0]
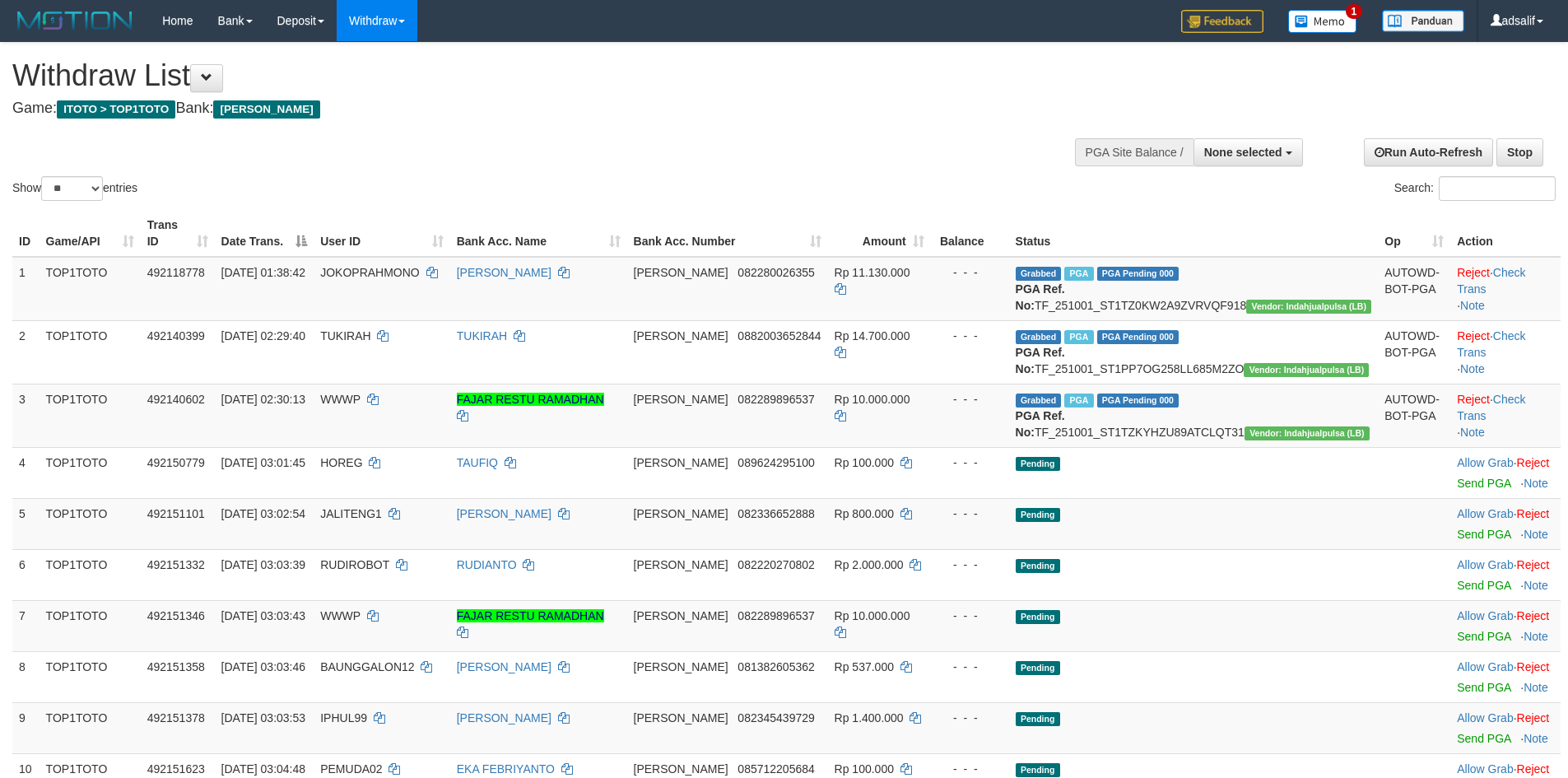
select select
select select "**"
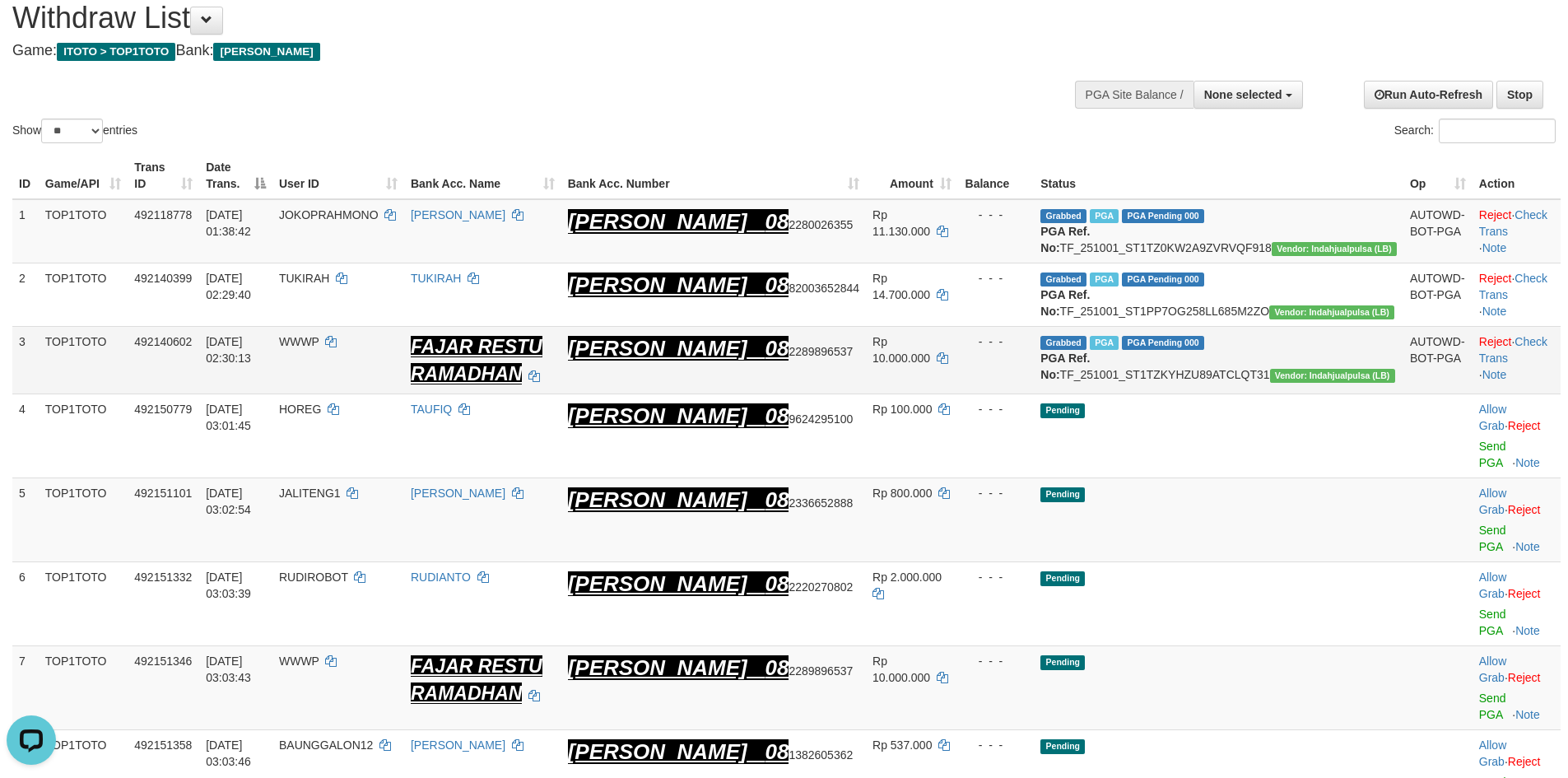
scroll to position [167, 0]
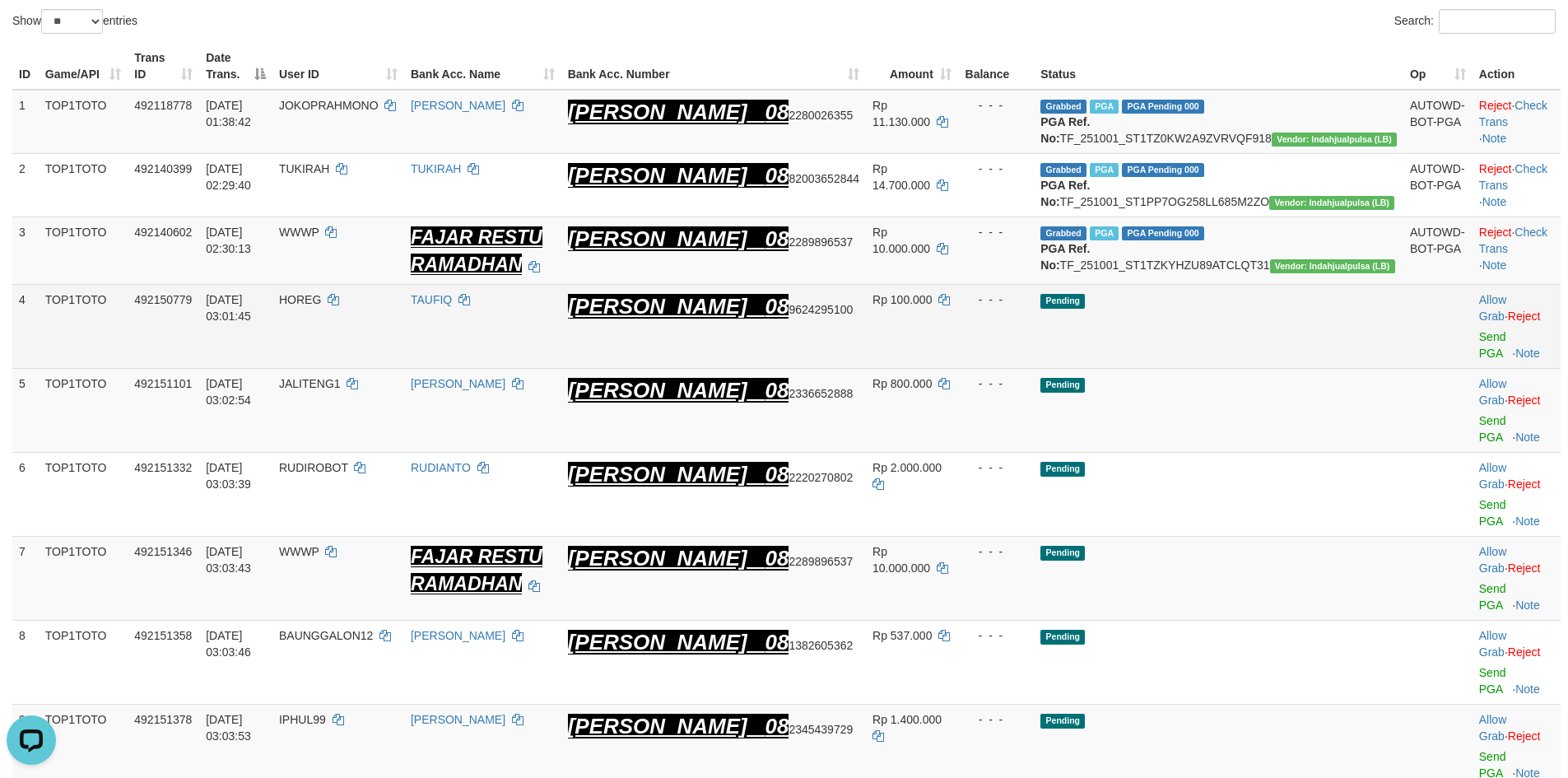
click at [321, 307] on span "HOREG" at bounding box center [300, 299] width 42 height 13
copy span "HOREG"
drag, startPoint x: 387, startPoint y: 334, endPoint x: 376, endPoint y: 333, distance: 11.0
click at [321, 307] on span "HOREG" at bounding box center [300, 299] width 42 height 13
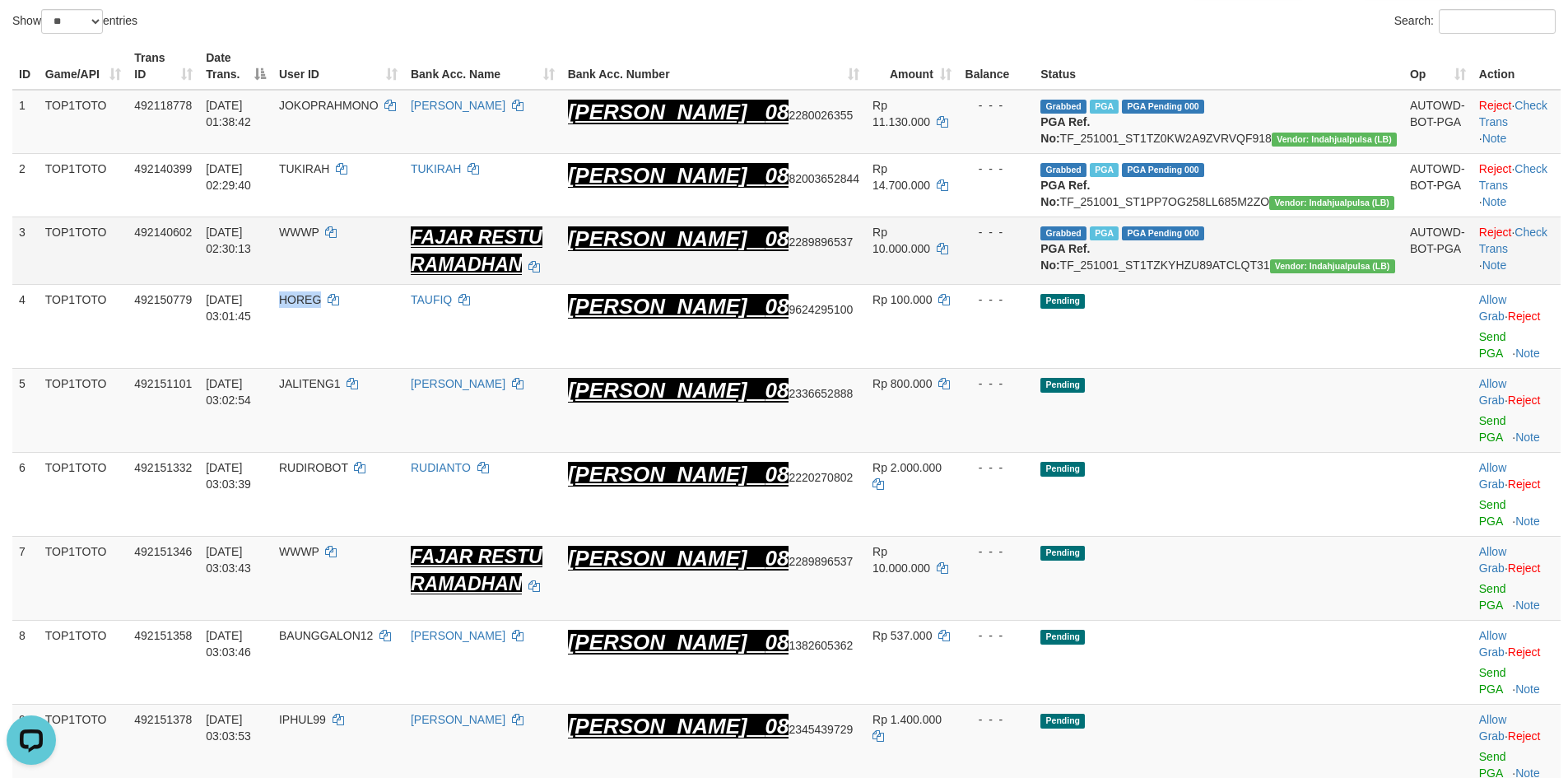
scroll to position [387, 0]
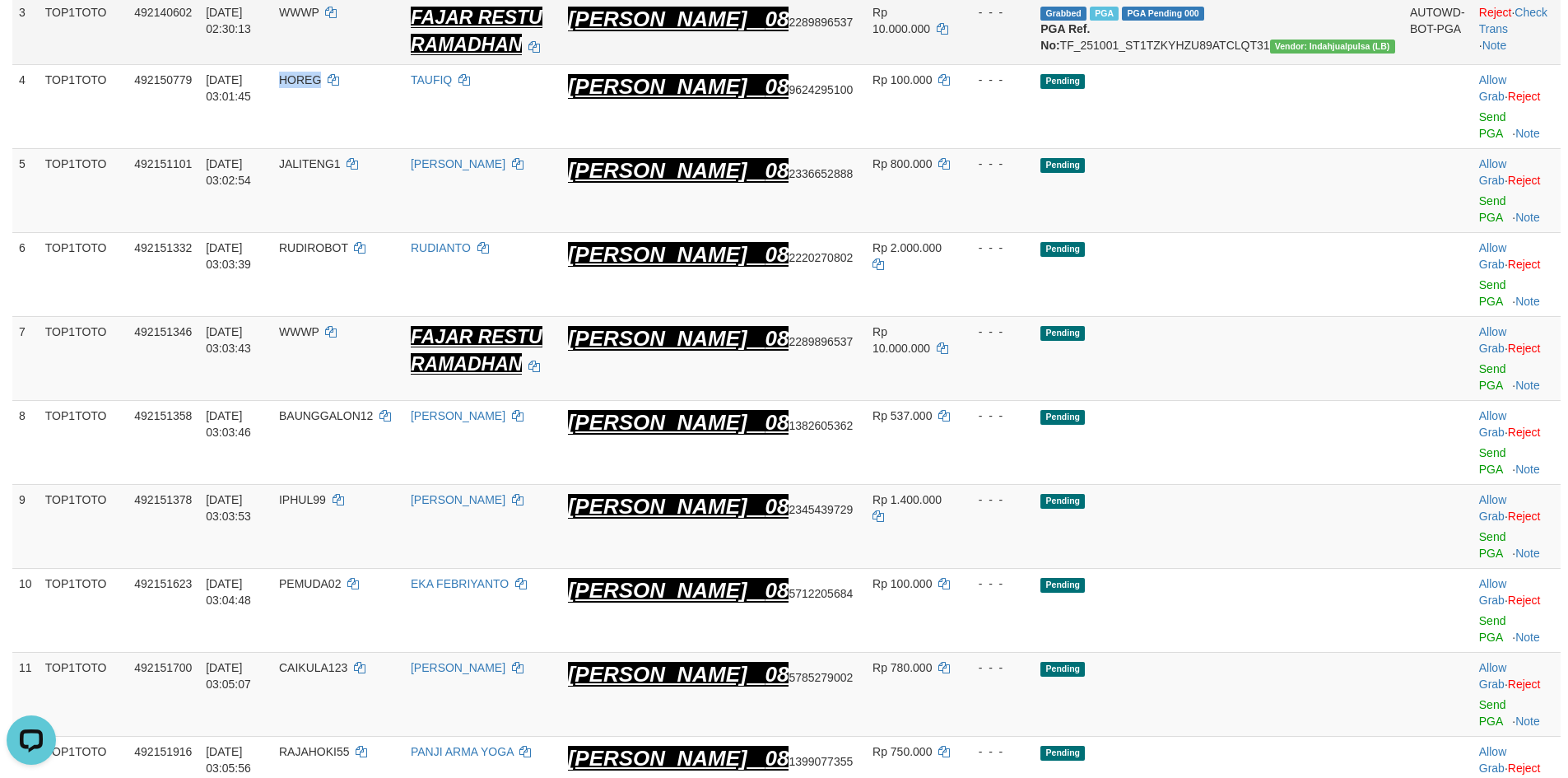
copy span "HOREG"
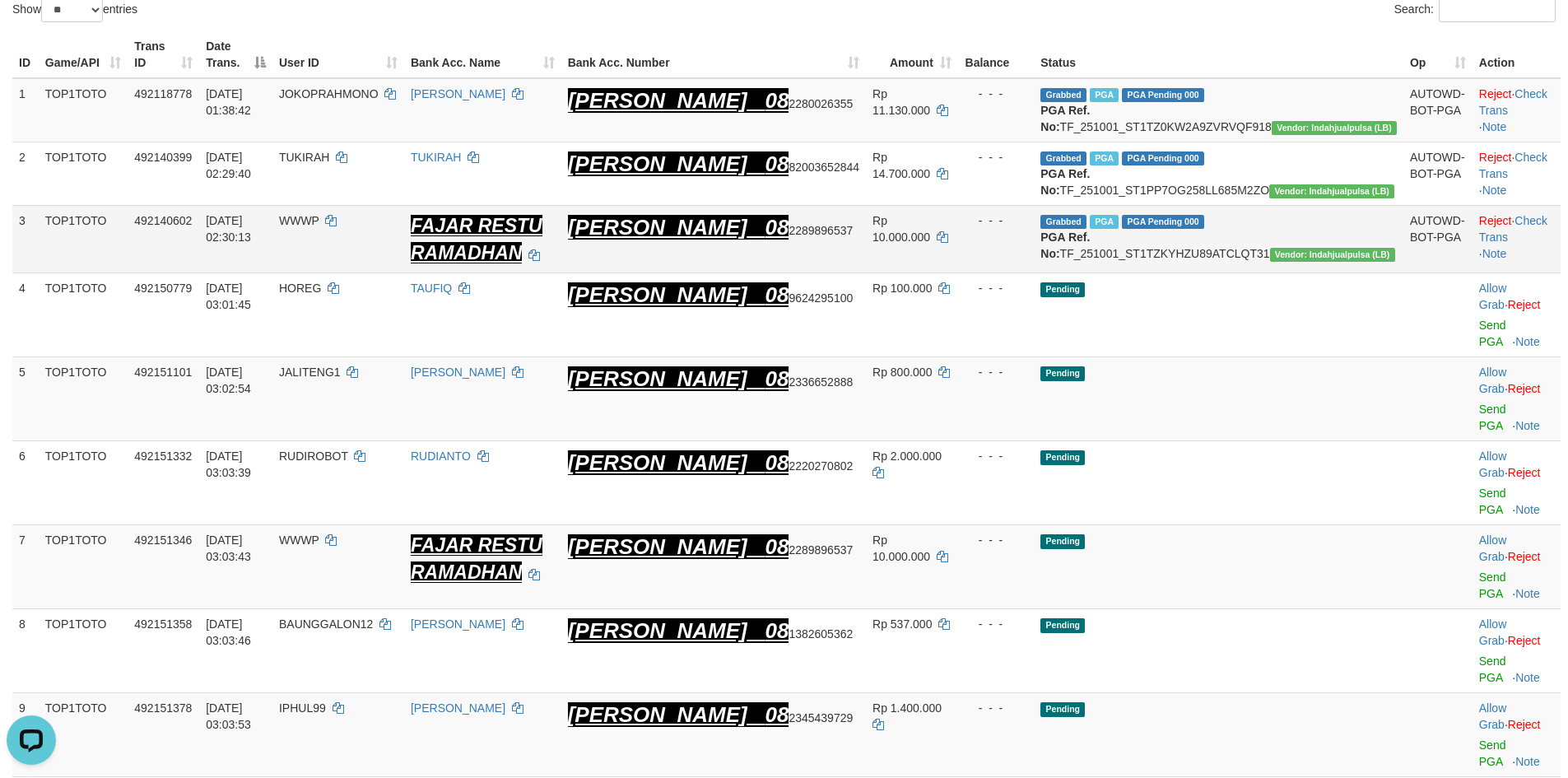
scroll to position [167, 0]
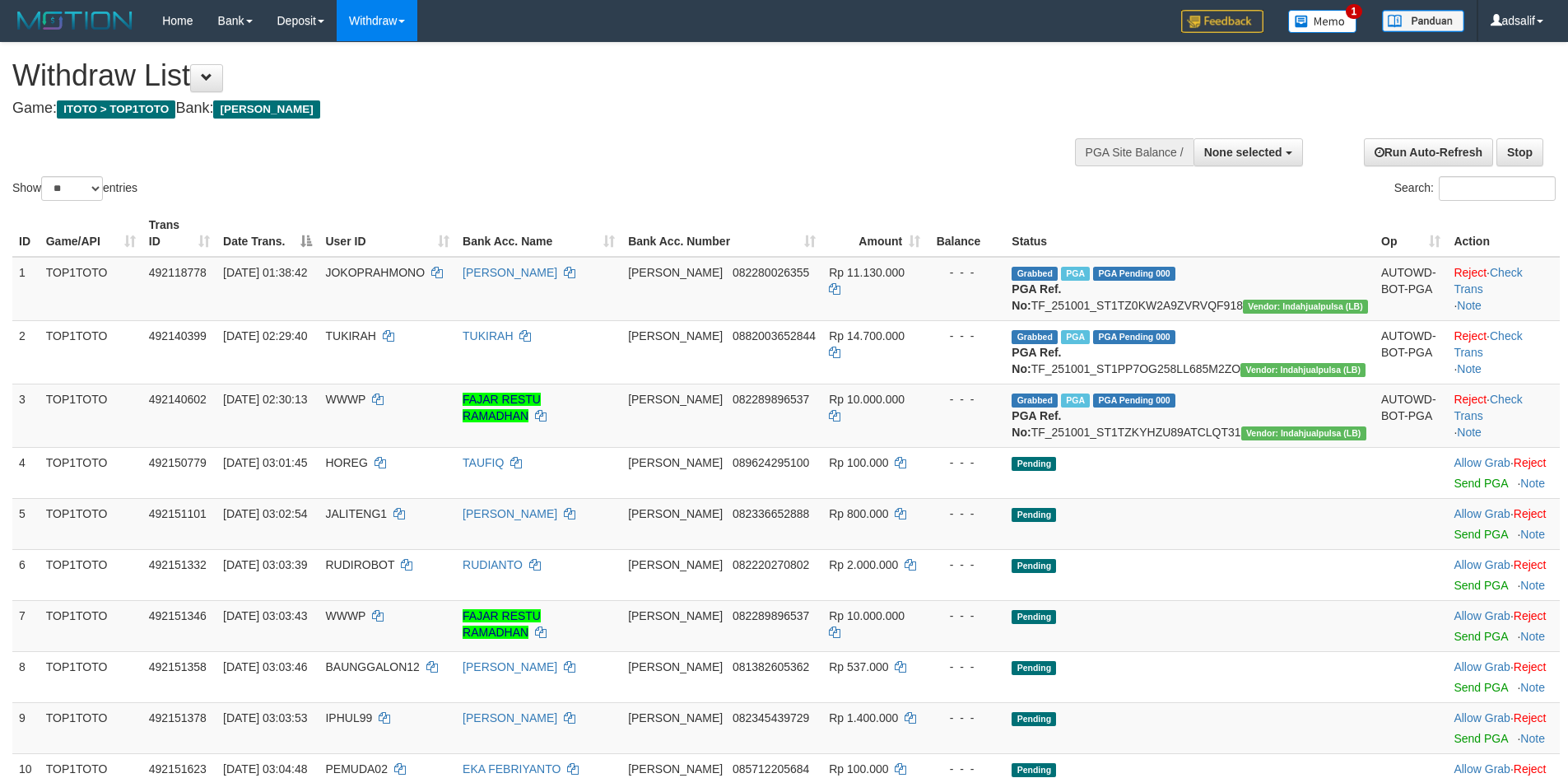
select select
select select "**"
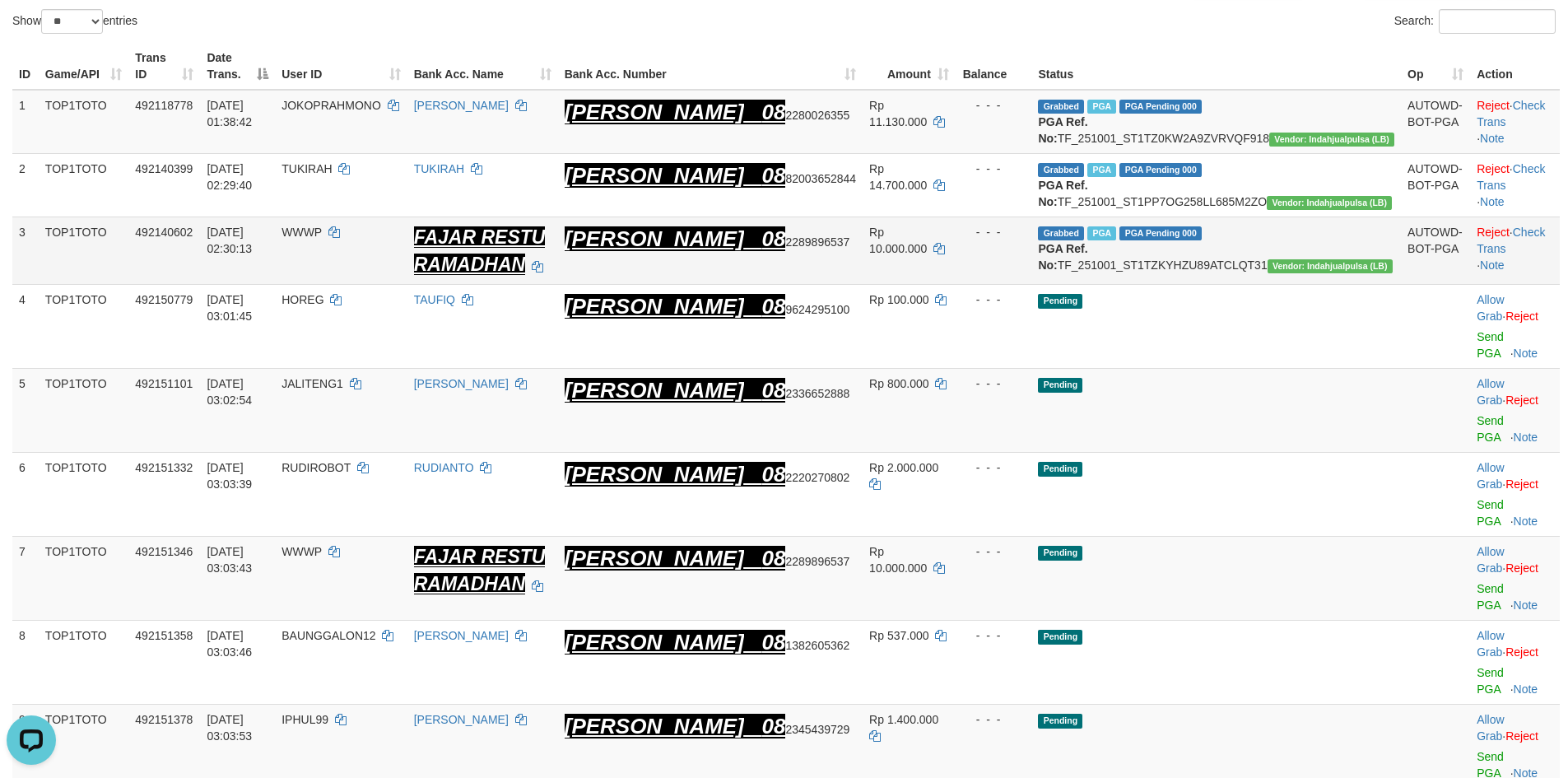
click at [863, 285] on td "DANA 08 2289896537" at bounding box center [710, 250] width 305 height 68
drag, startPoint x: 906, startPoint y: 489, endPoint x: 1524, endPoint y: 484, distance: 618.0
click at [1524, 537] on tr "7 TOP1TOTO 492151346 01/10/2025 03:03:43 WWWP FAJAR RESTU RAMADHAN DANA 08 2289…" at bounding box center [785, 579] width 1547 height 84
click at [1524, 562] on link "Reject" at bounding box center [1522, 568] width 33 height 13
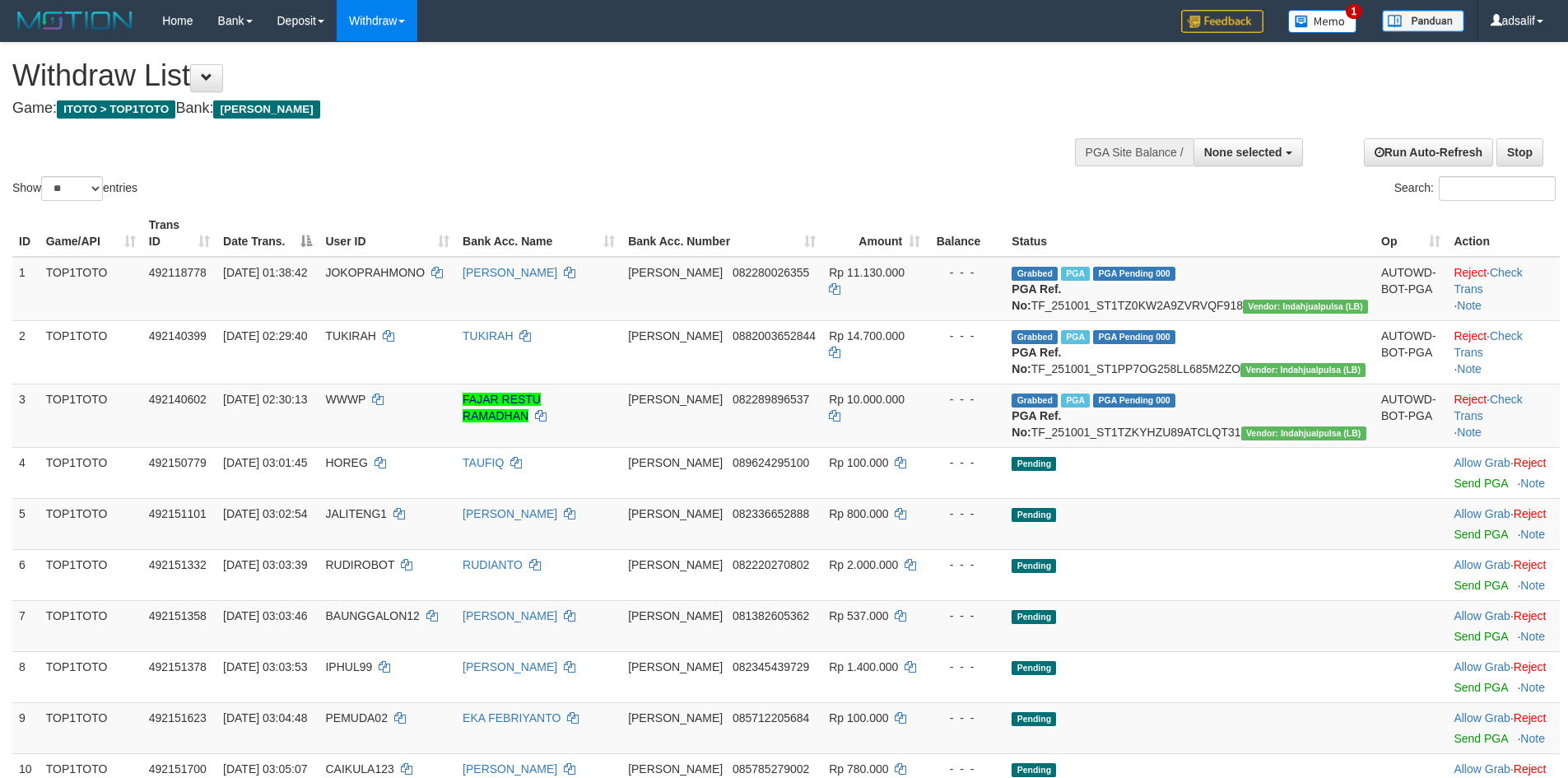
select select
select select "**"
select select
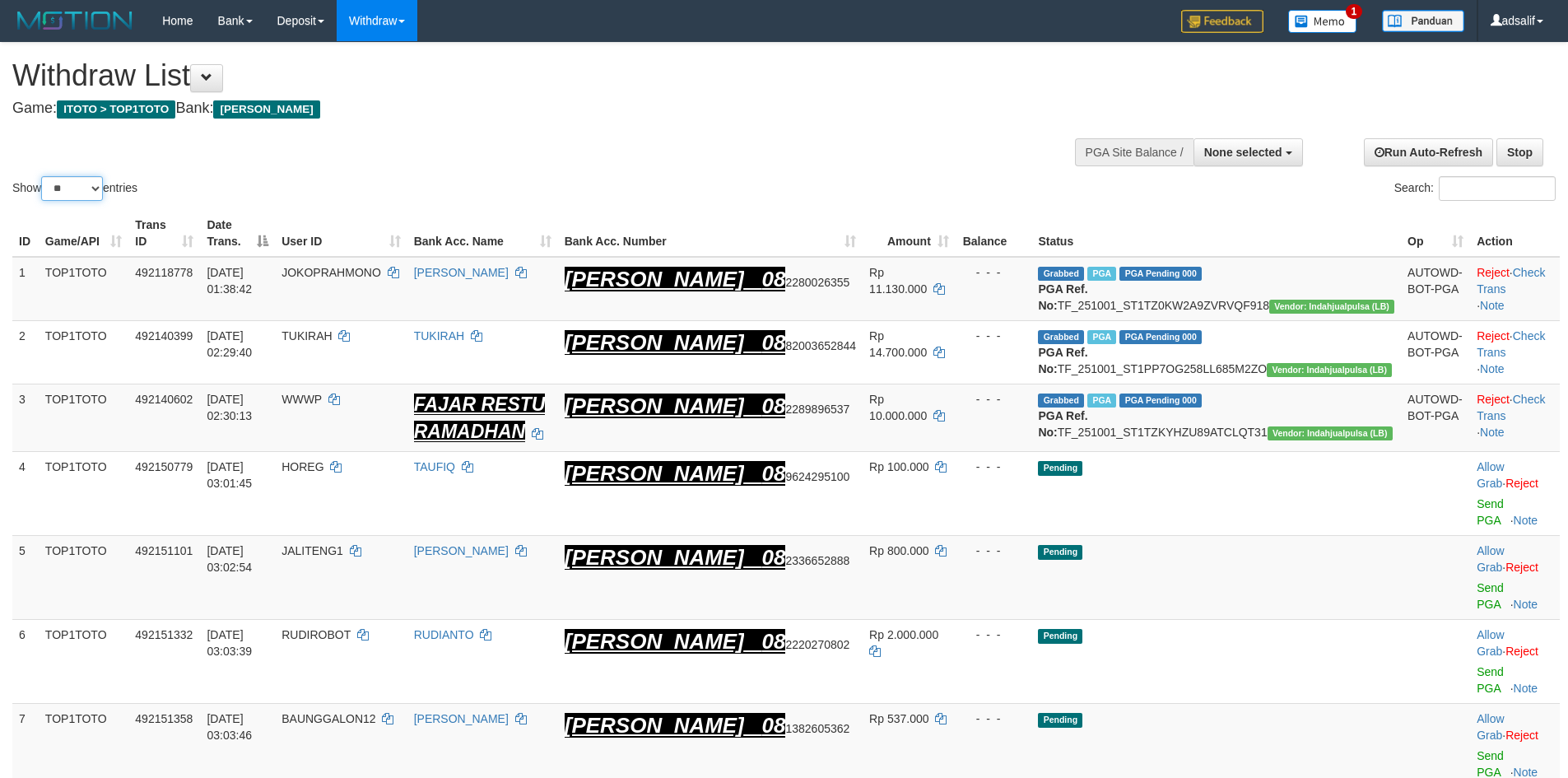
click at [74, 188] on select "** ** ** ***" at bounding box center [72, 189] width 62 height 25
select select "***"
click at [44, 177] on select "** ** ** ***" at bounding box center [72, 189] width 62 height 25
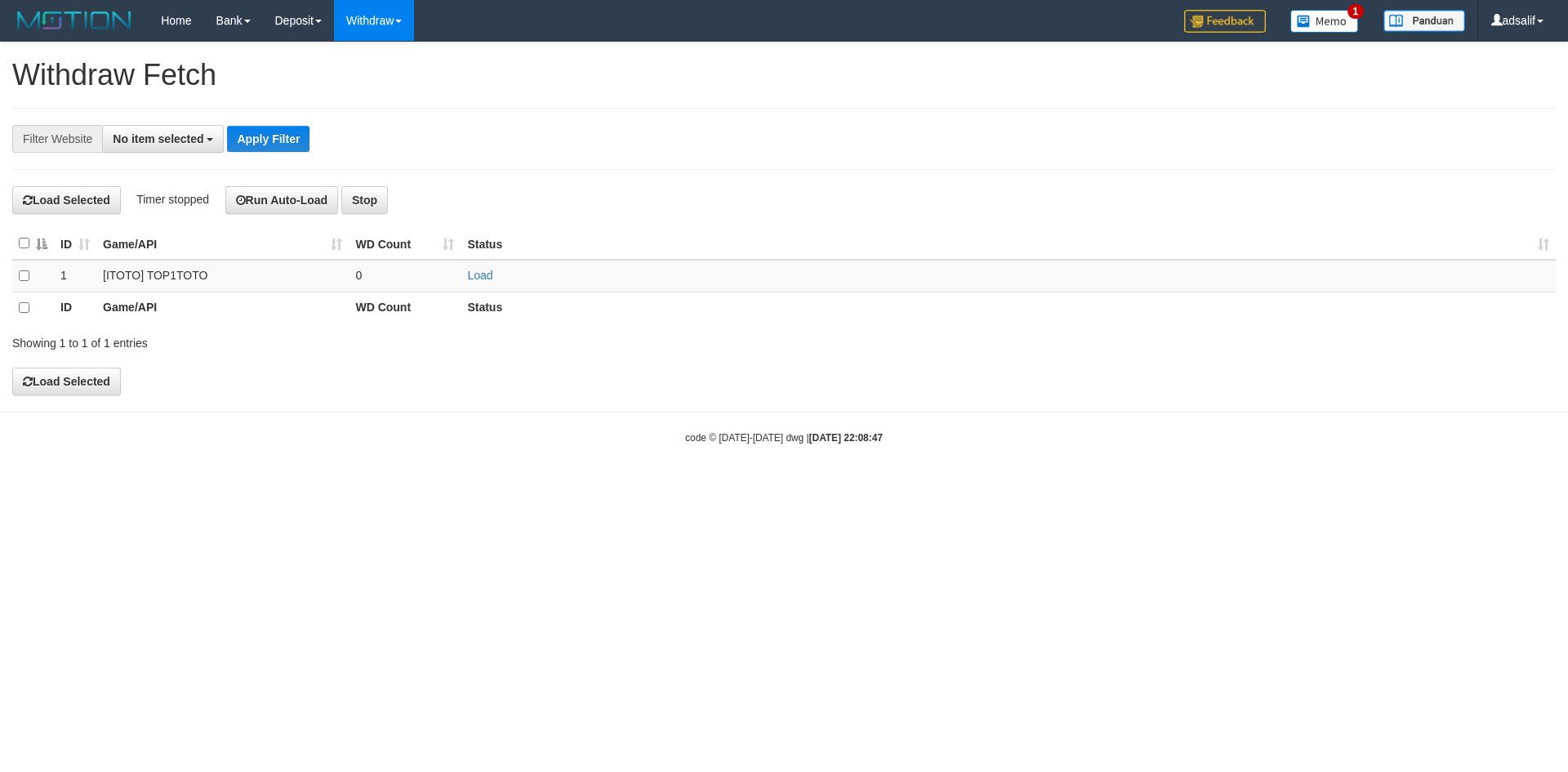
select select
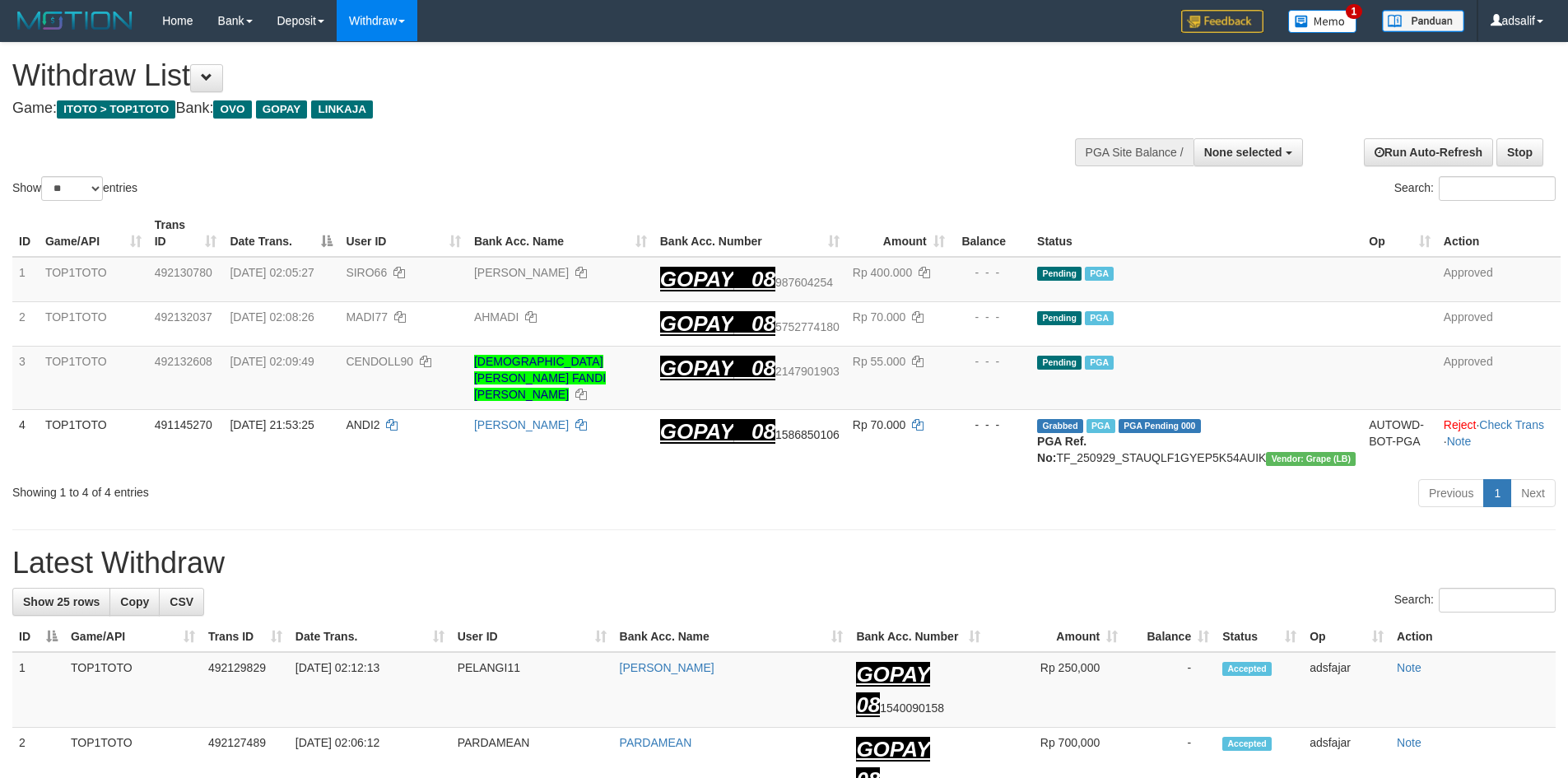
select select
select select "**"
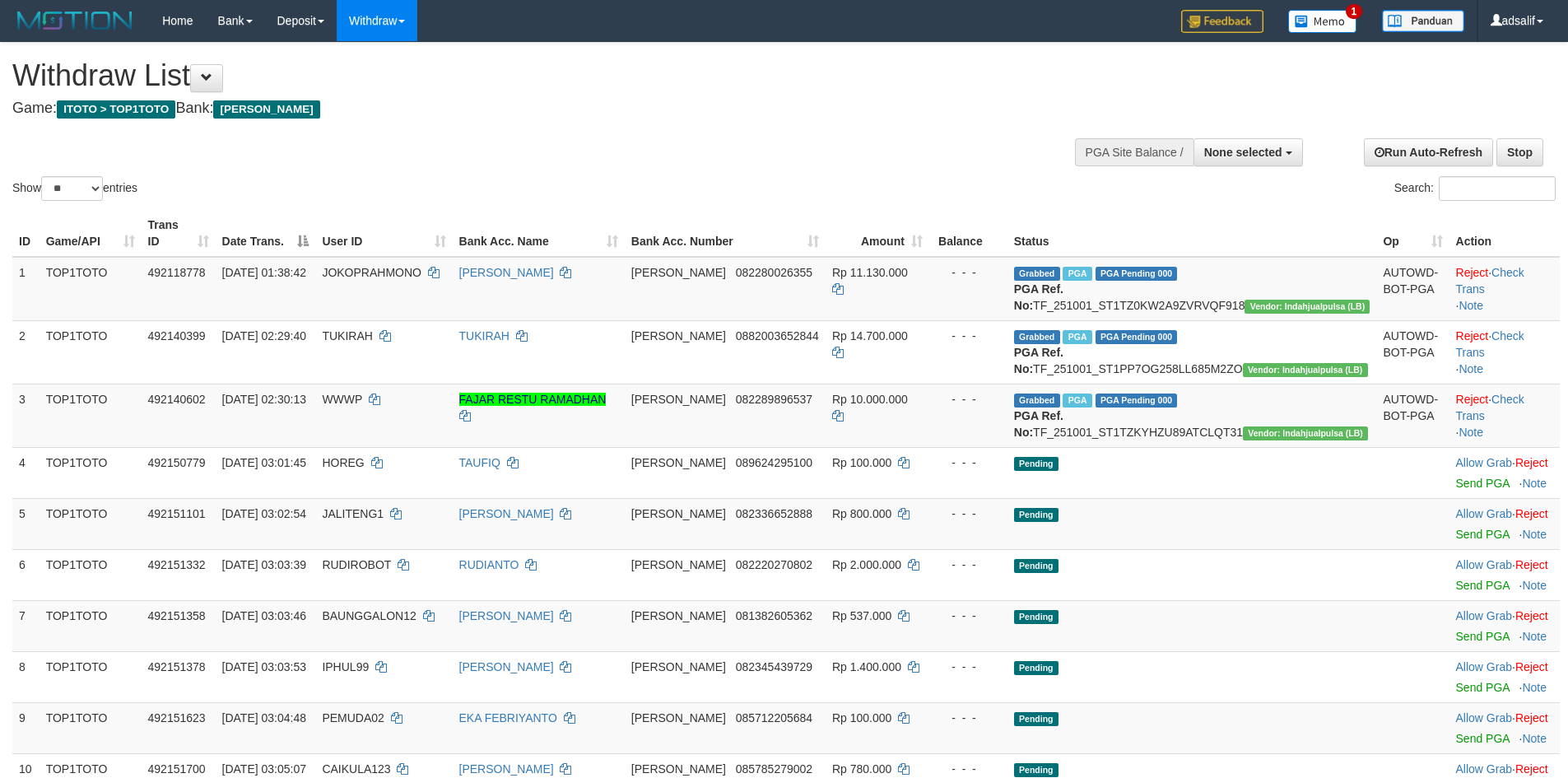
select select
select select "**"
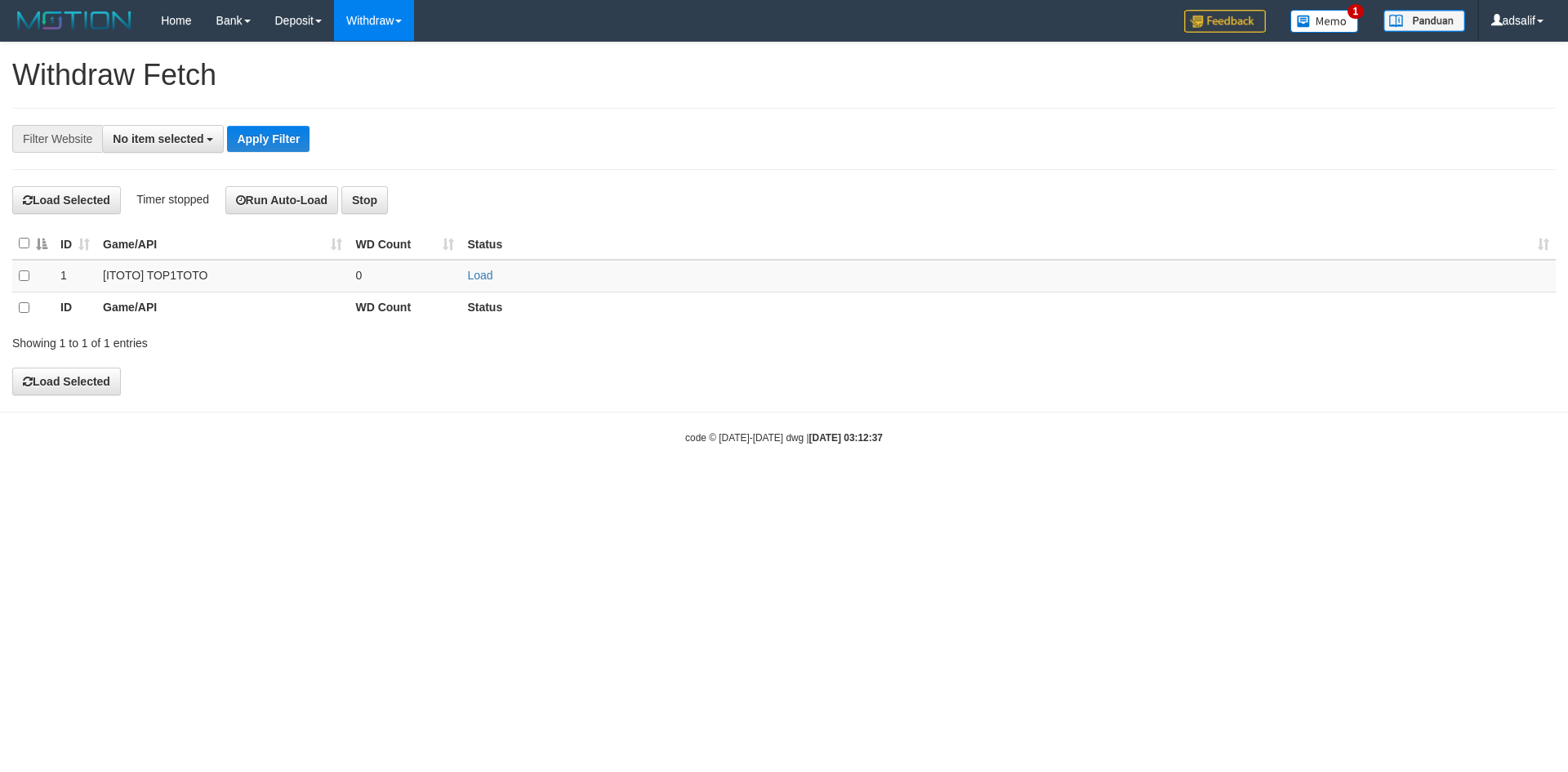
select select
click at [26, 249] on th at bounding box center [32, 244] width 42 height 32
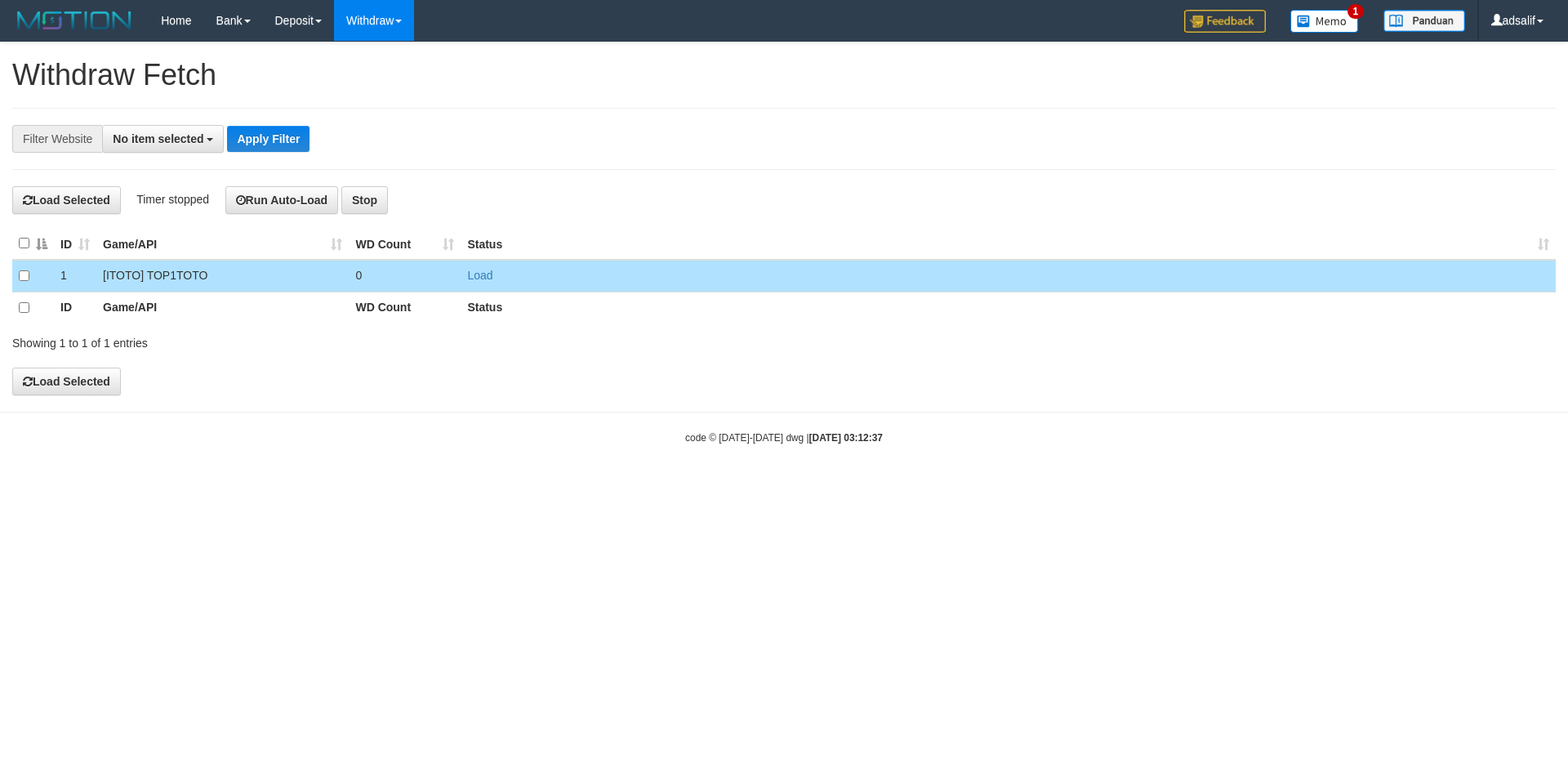
click at [314, 214] on div "**********" at bounding box center [784, 219] width 1568 height 353
click at [312, 205] on button "Run Auto-Load" at bounding box center [282, 200] width 114 height 28
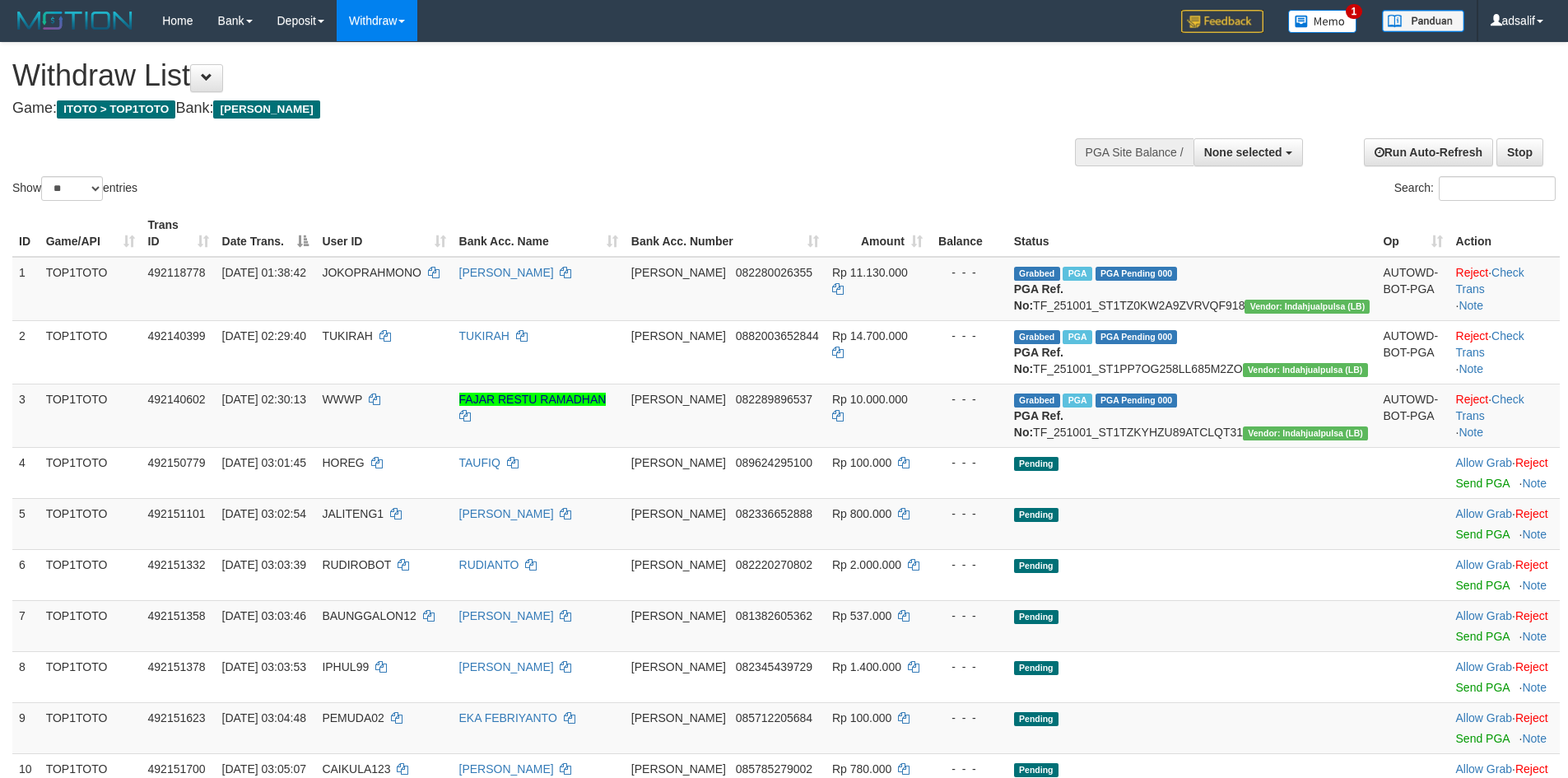
select select
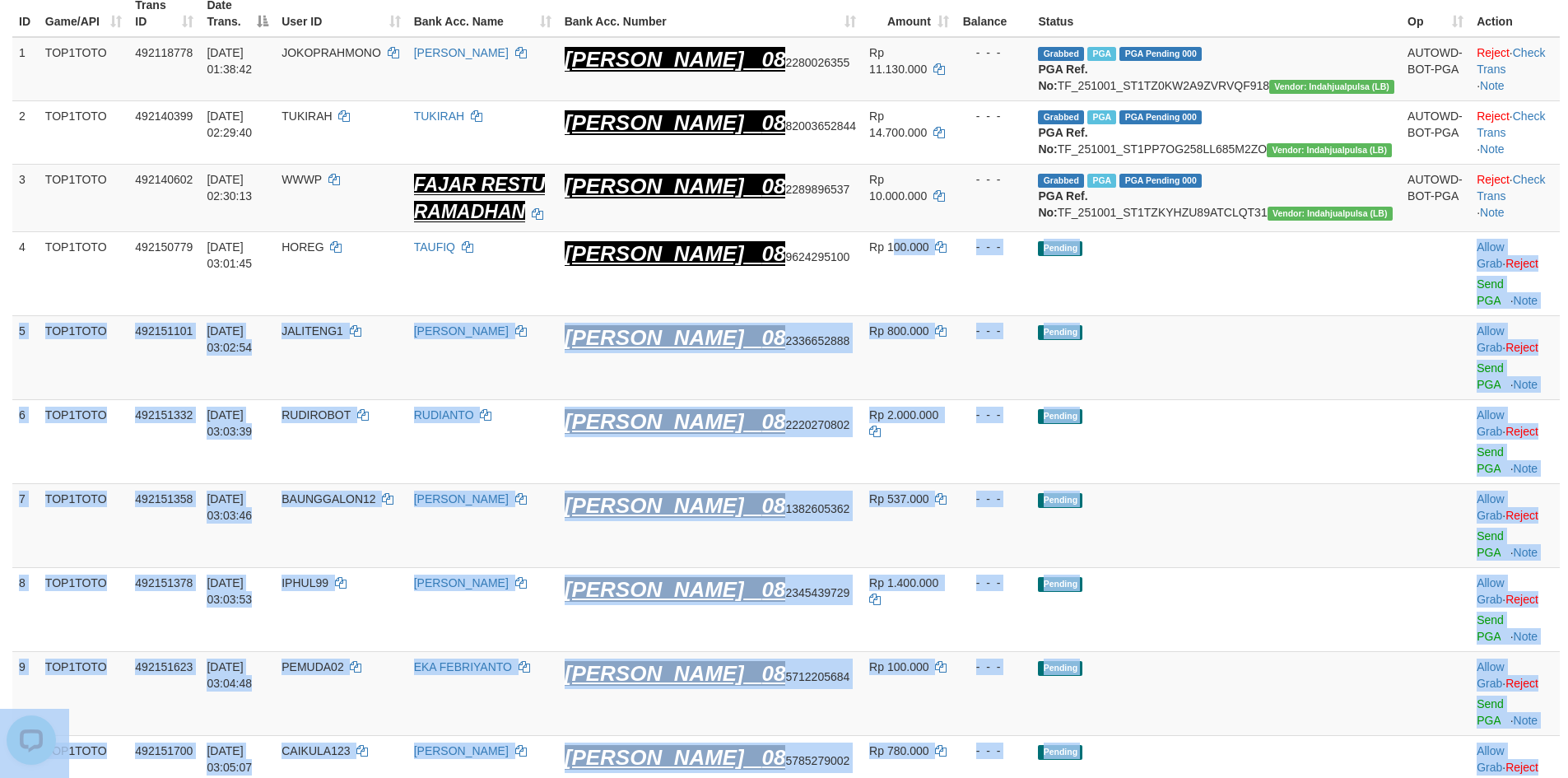
drag, startPoint x: 945, startPoint y: 298, endPoint x: 1559, endPoint y: 353, distance: 616.5
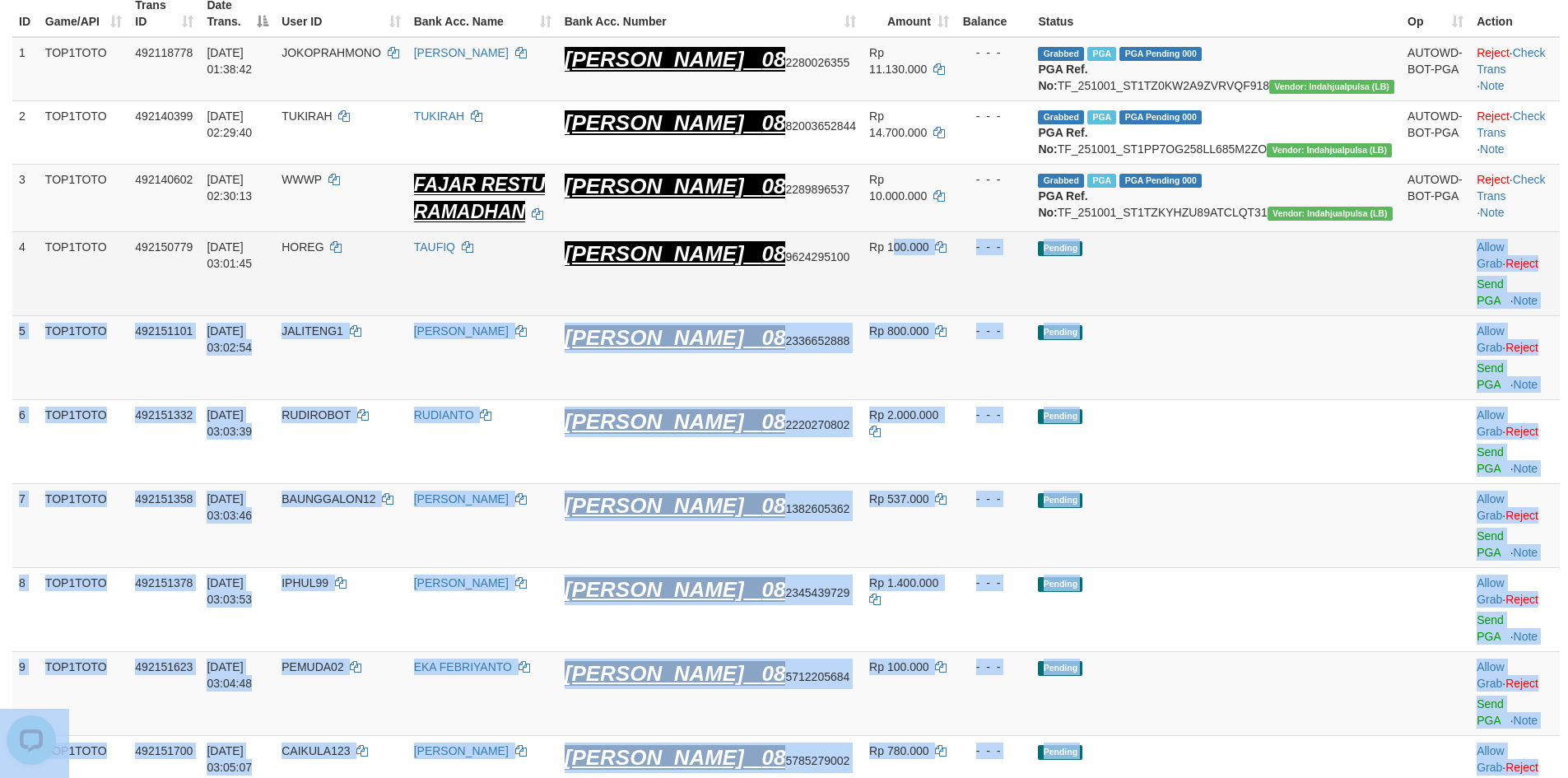
click at [1187, 308] on td "Pending" at bounding box center [1216, 275] width 369 height 84
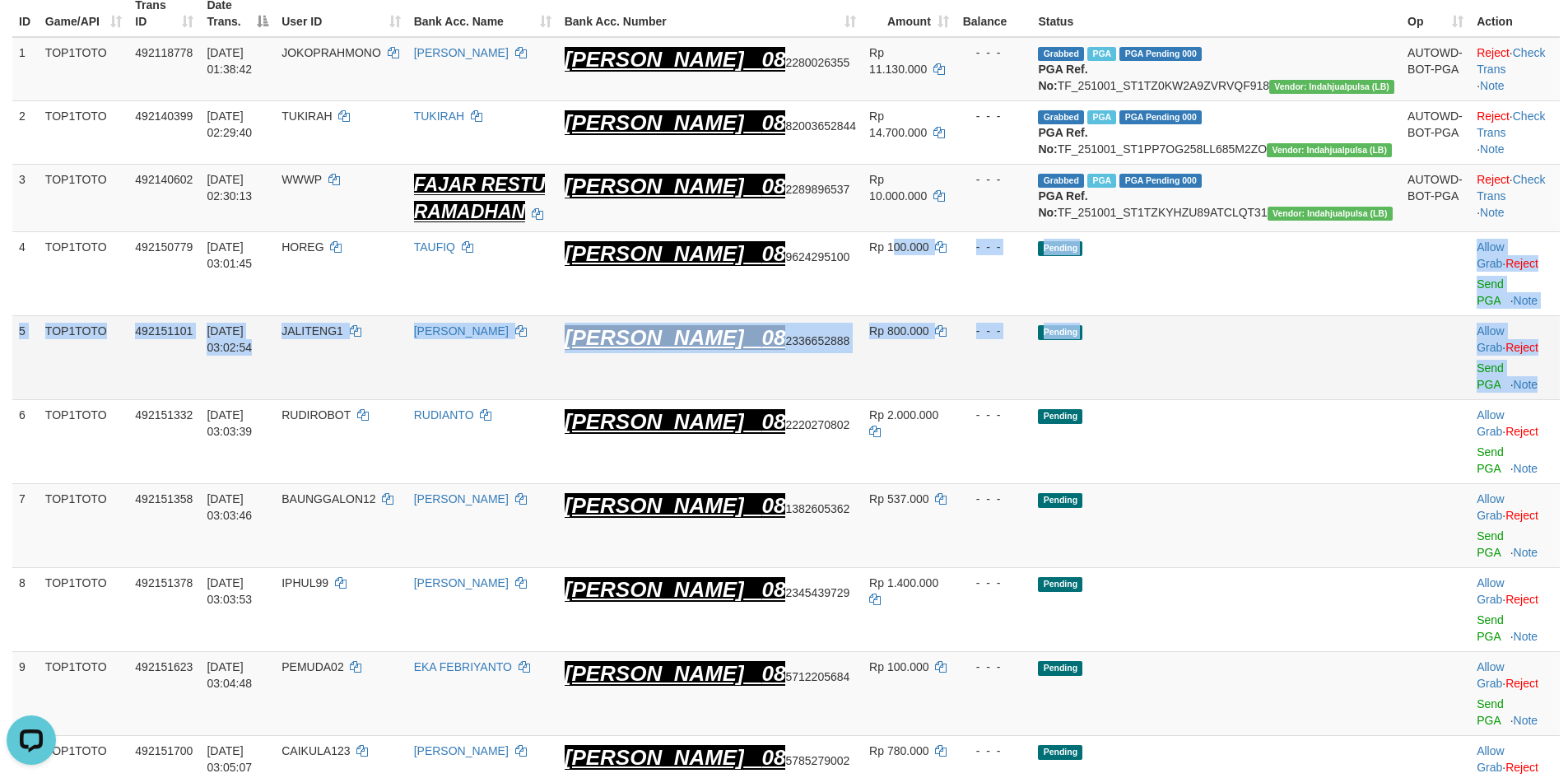
drag, startPoint x: 933, startPoint y: 277, endPoint x: 1541, endPoint y: 346, distance: 611.9
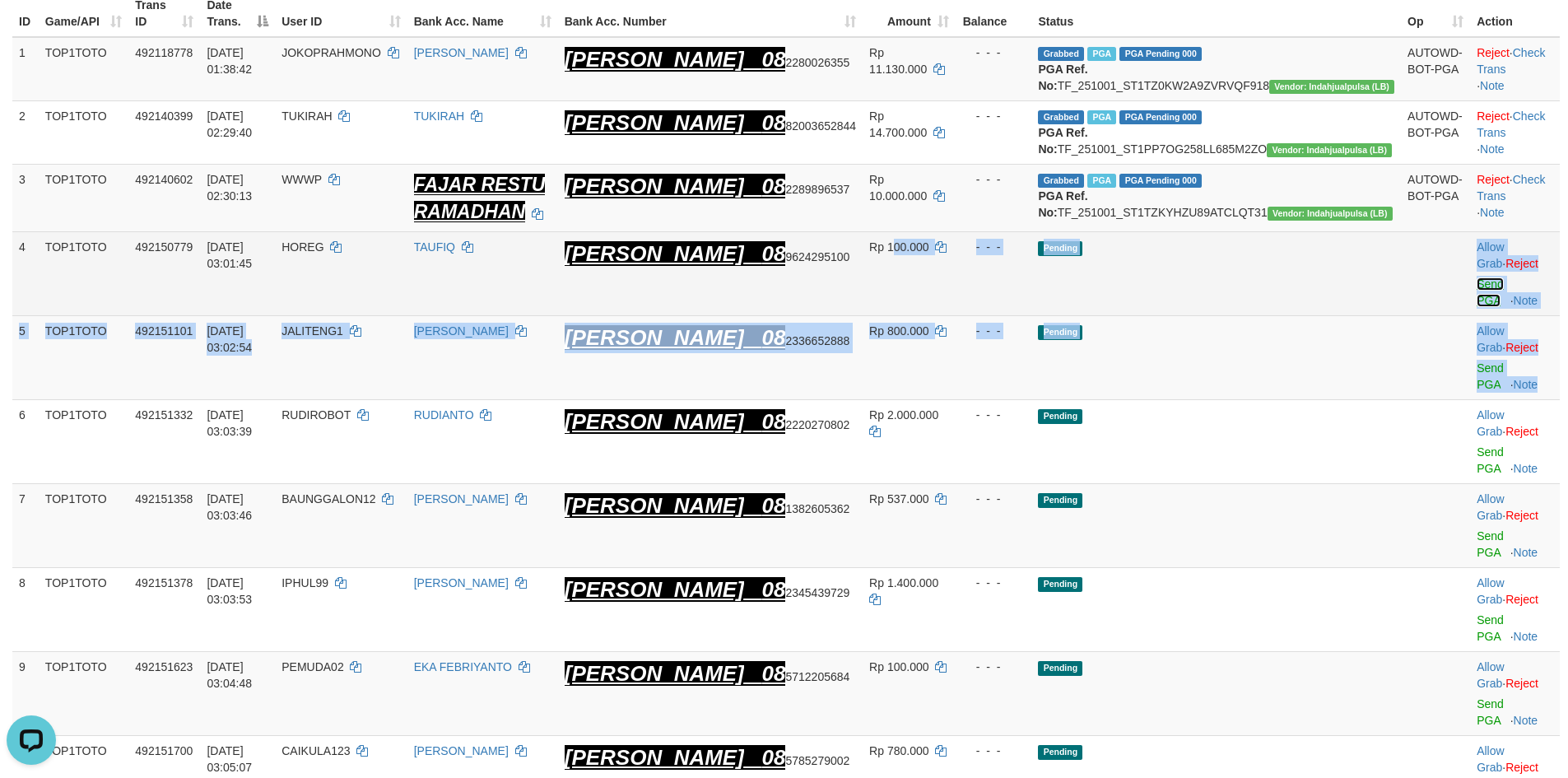
click at [1477, 297] on link "Send PGA" at bounding box center [1491, 292] width 28 height 29
click at [1477, 362] on link "Send PGA" at bounding box center [1491, 377] width 28 height 29
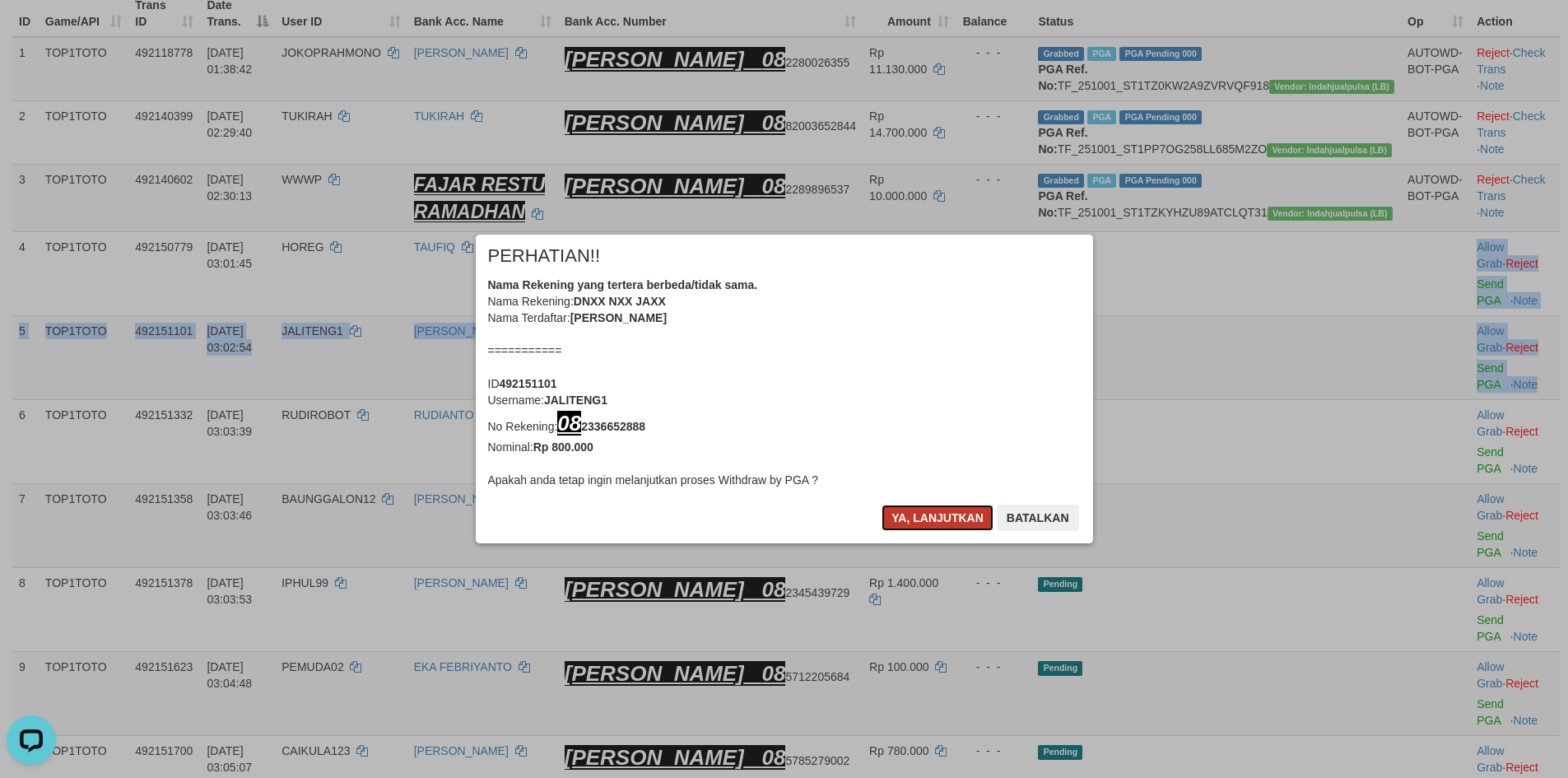
click at [940, 507] on button "Ya, lanjutkan" at bounding box center [938, 518] width 112 height 27
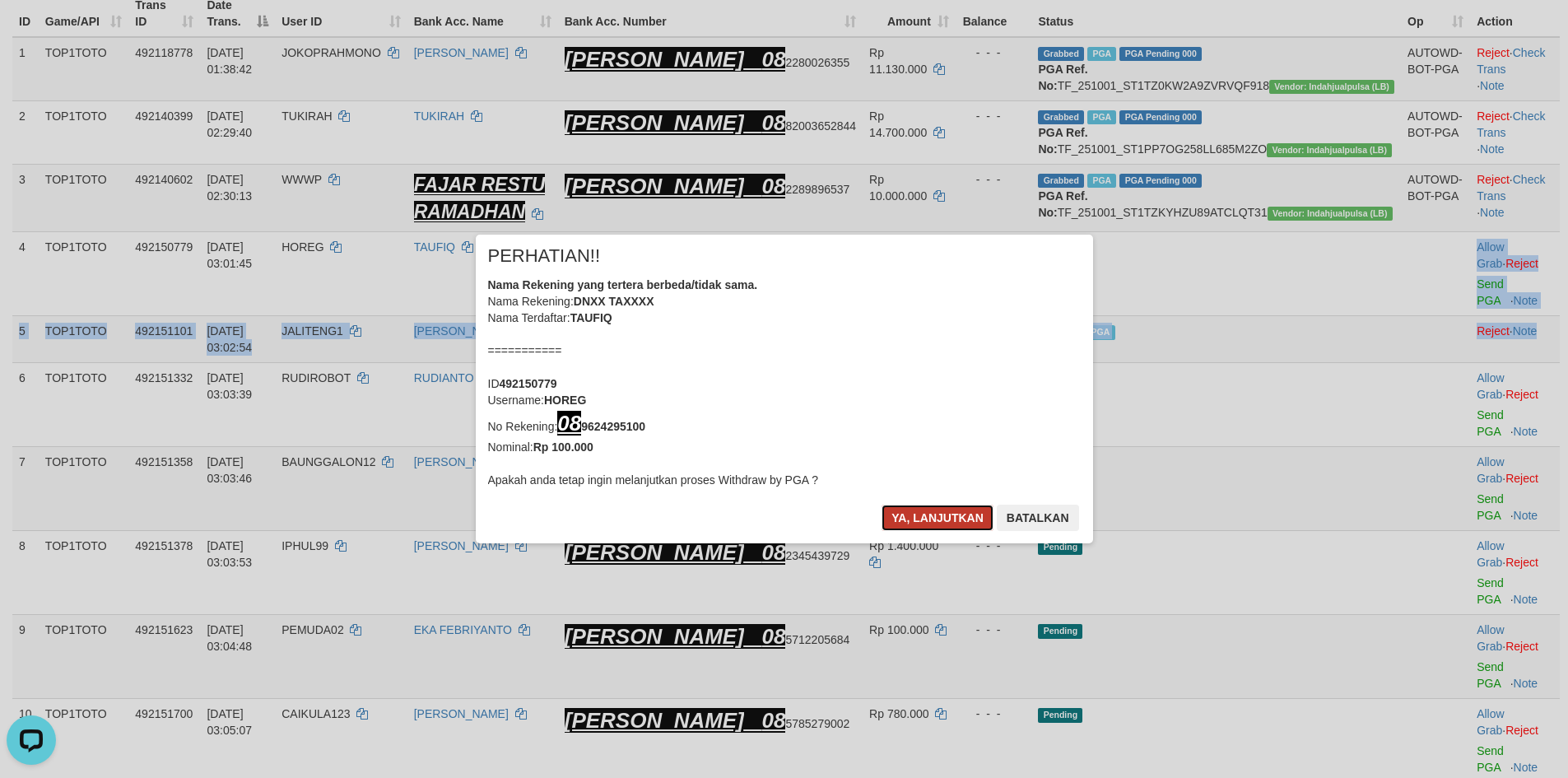
click at [933, 516] on button "Ya, lanjutkan" at bounding box center [938, 518] width 112 height 27
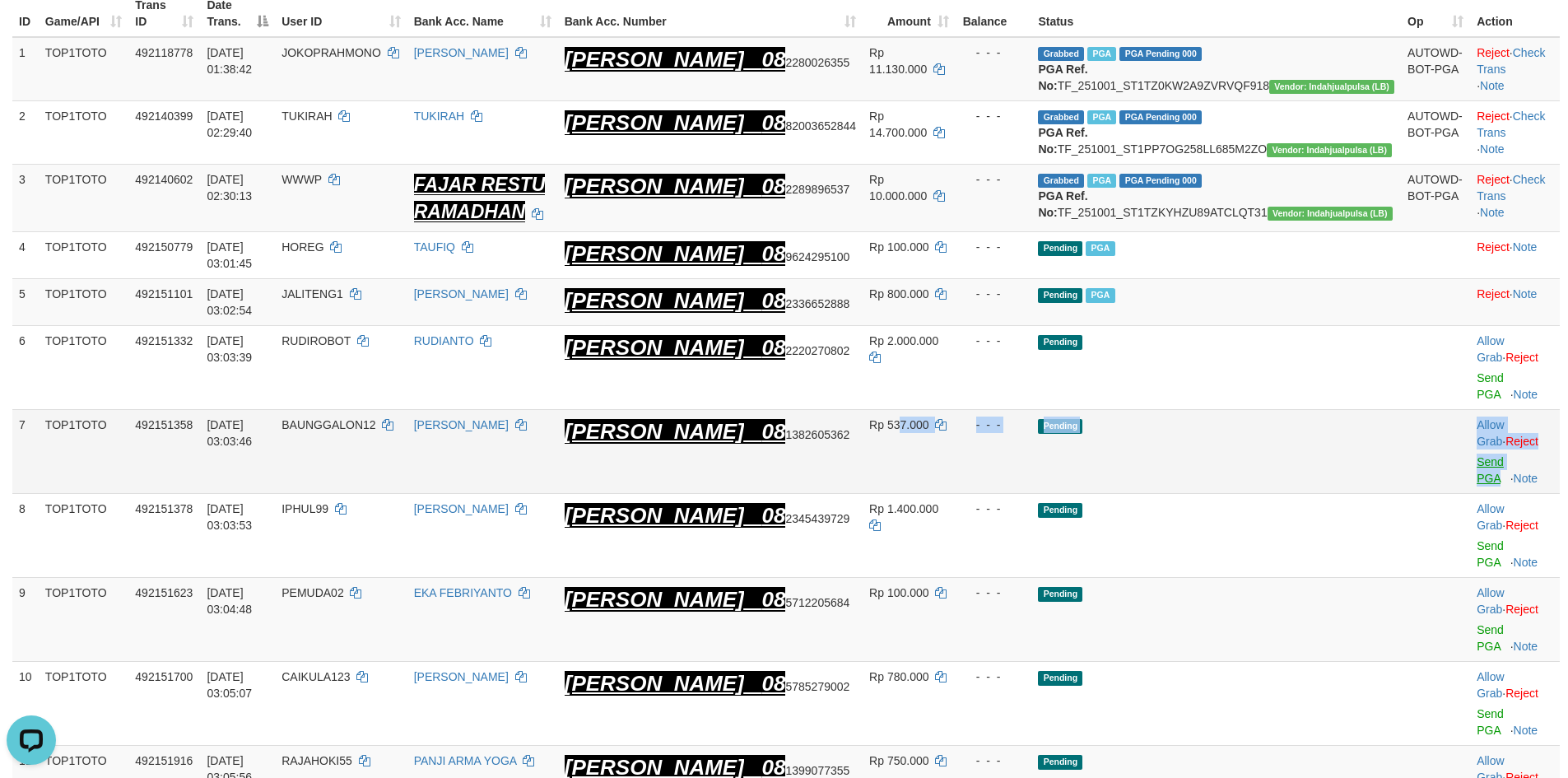
drag, startPoint x: 940, startPoint y: 414, endPoint x: 1468, endPoint y: 440, distance: 528.6
click at [1479, 435] on tr "7 TOP1TOTO 492151358 01/10/2025 03:03:46 BAUNGGALON12 MUHAMAD SAJIDIN DANA 08 1…" at bounding box center [785, 452] width 1547 height 84
click at [1477, 456] on link "Send PGA" at bounding box center [1491, 470] width 28 height 29
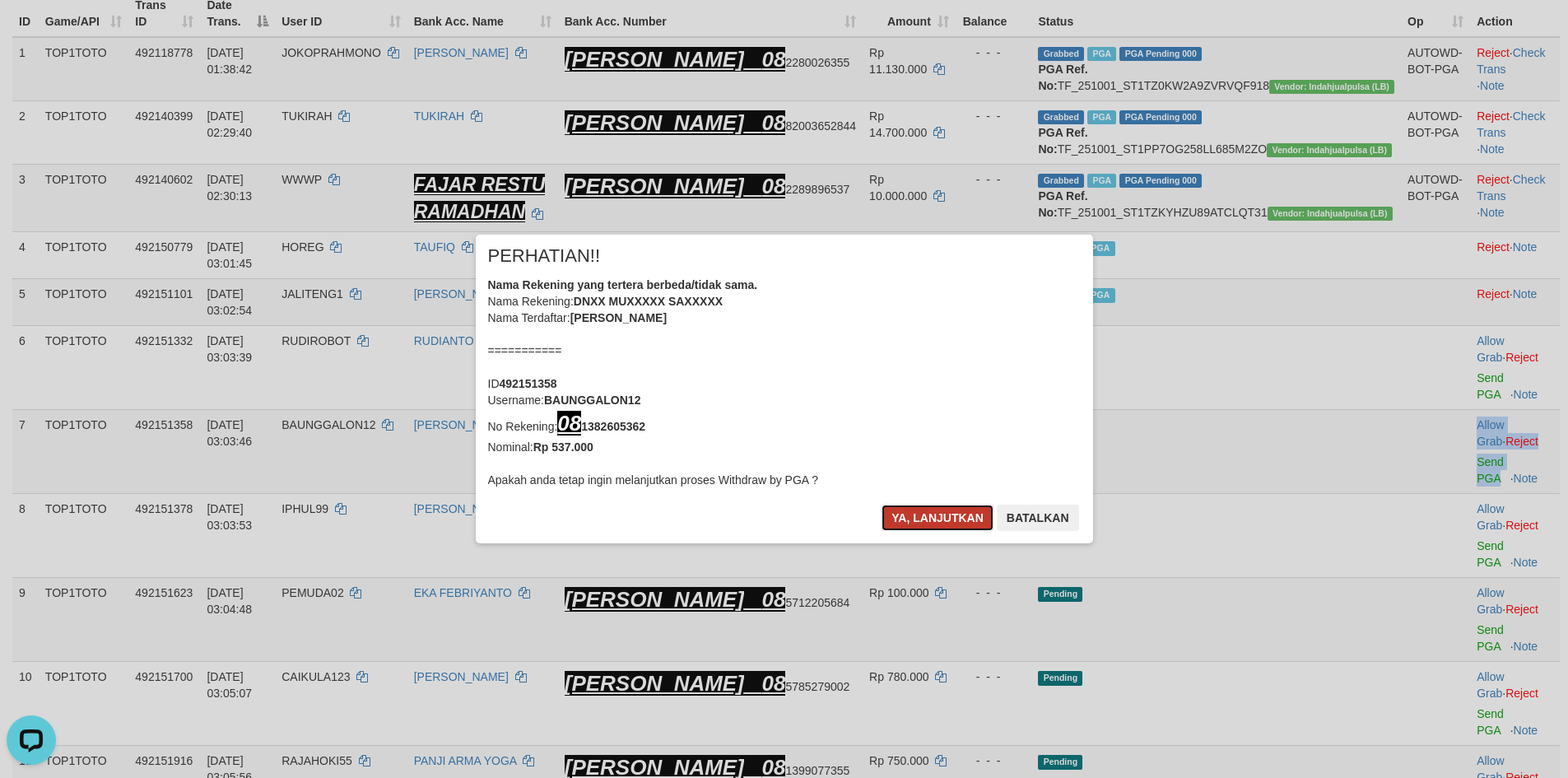
click at [948, 521] on button "Ya, lanjutkan" at bounding box center [938, 518] width 112 height 27
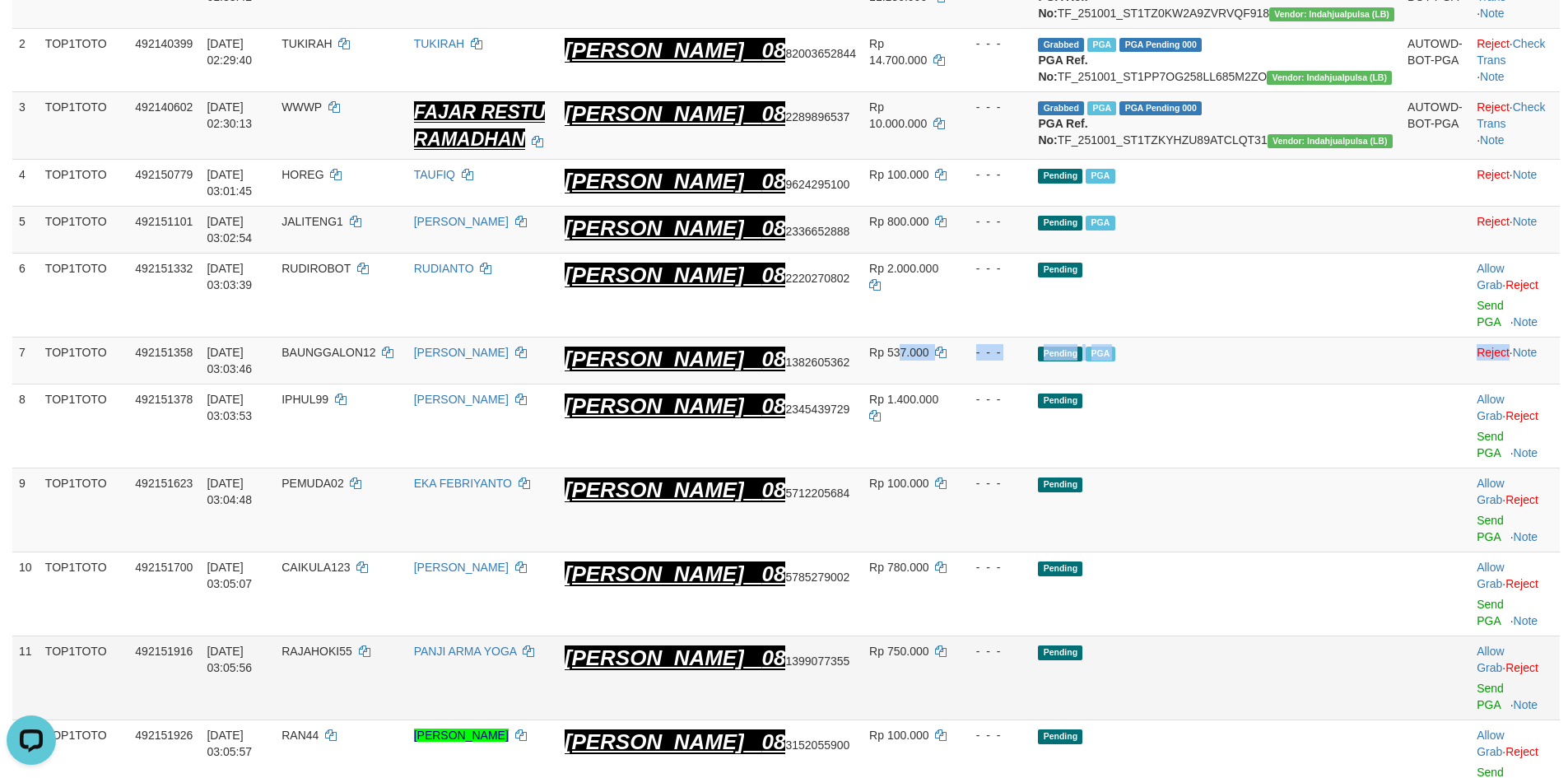
scroll to position [329, 0]
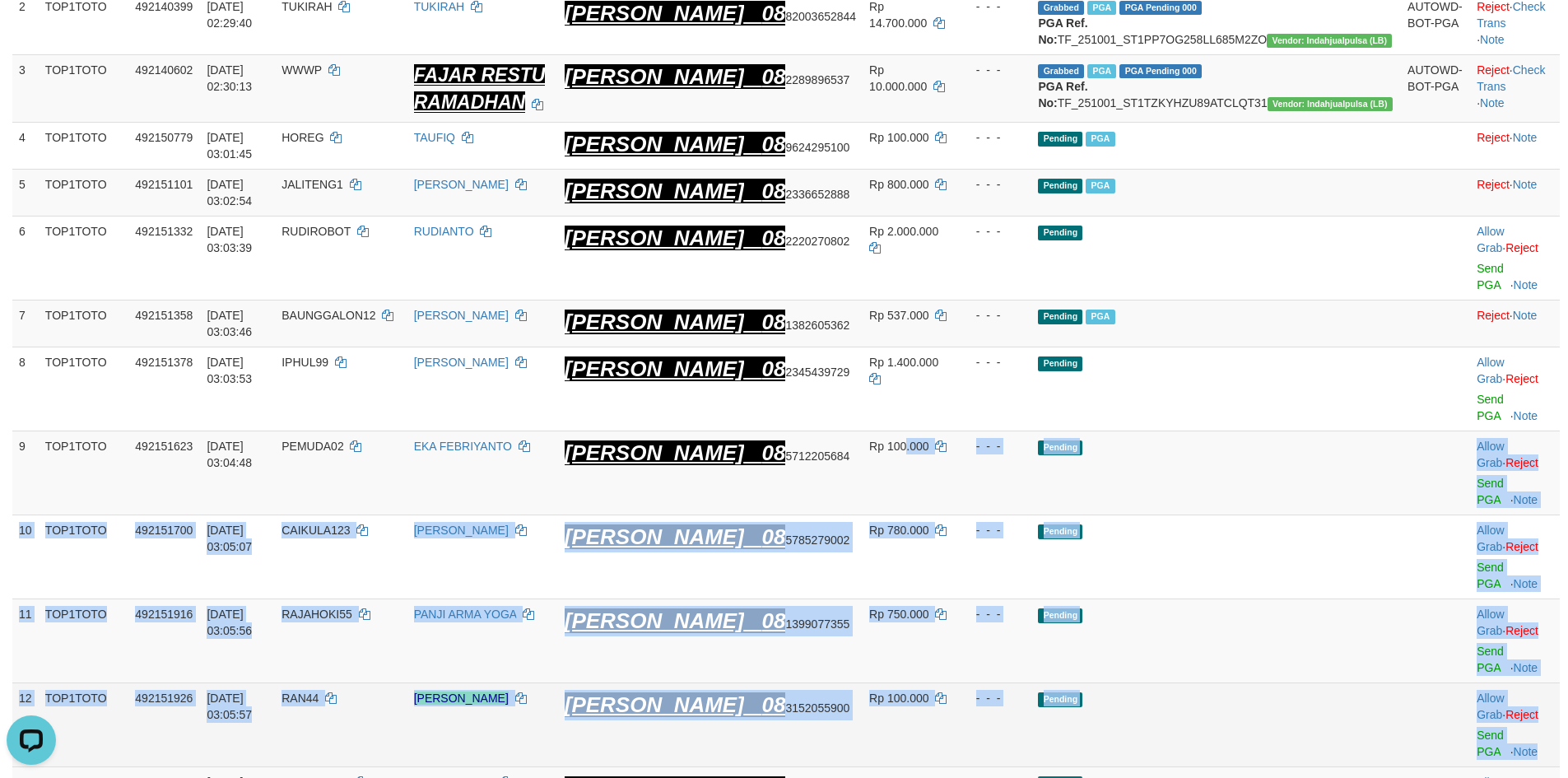
drag, startPoint x: 948, startPoint y: 403, endPoint x: 1544, endPoint y: 570, distance: 619.0
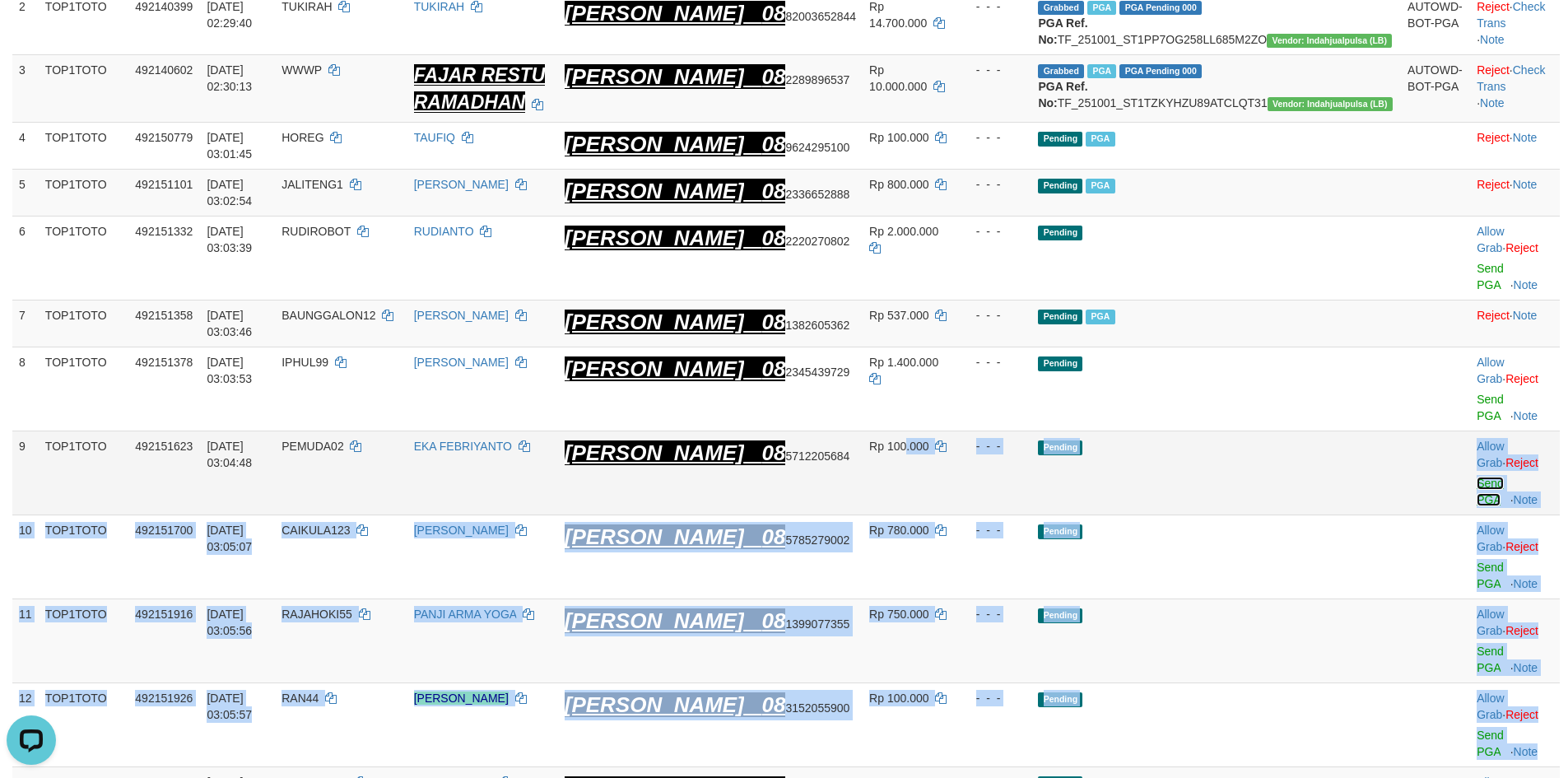
click at [1477, 476] on link "Send PGA" at bounding box center [1491, 491] width 28 height 29
click at [1477, 561] on link "Send PGA" at bounding box center [1491, 576] width 28 height 29
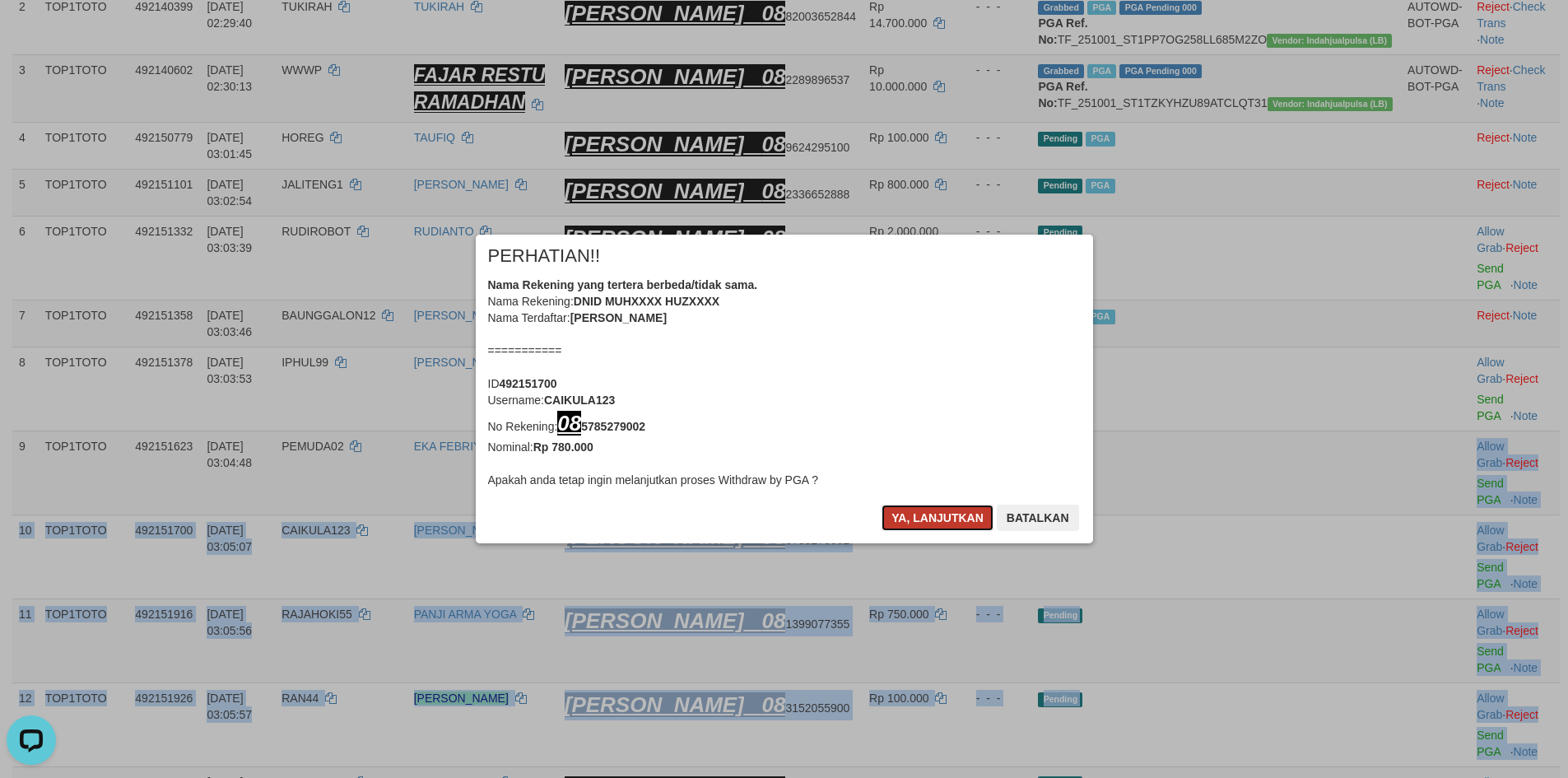
click at [933, 517] on button "Ya, lanjutkan" at bounding box center [938, 518] width 112 height 27
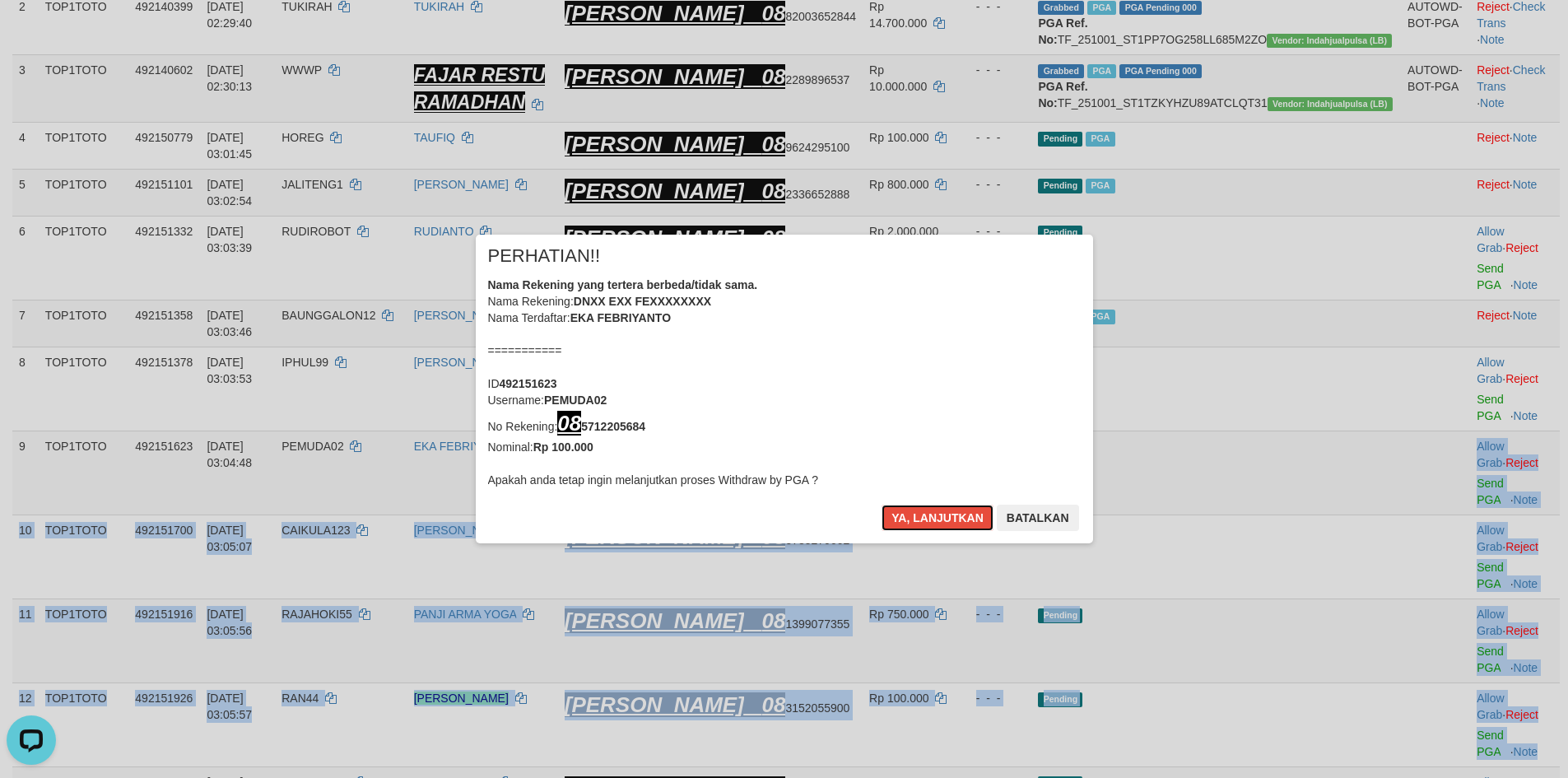
click at [933, 517] on button "Ya, lanjutkan" at bounding box center [938, 518] width 112 height 27
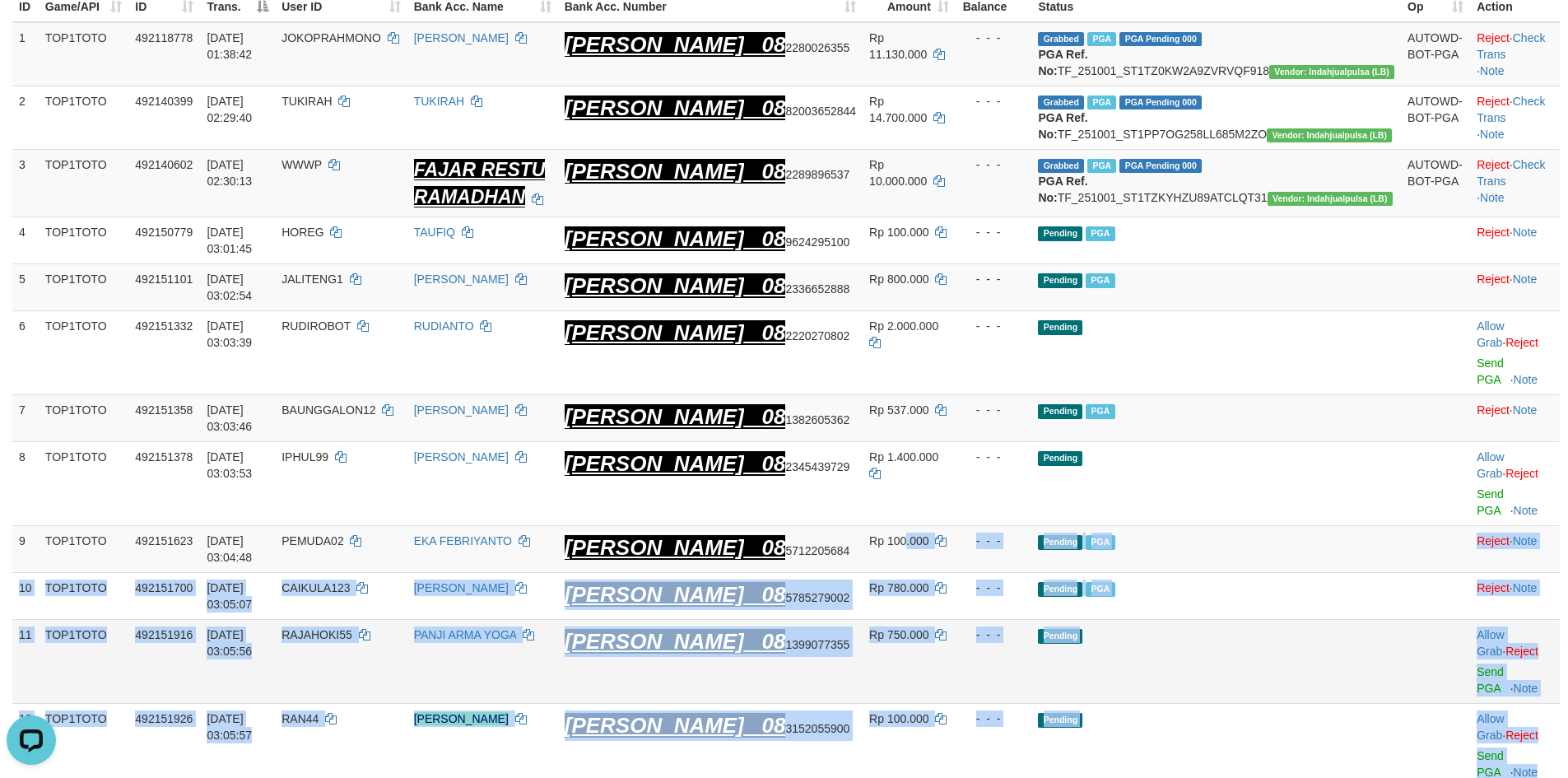
scroll to position [289, 0]
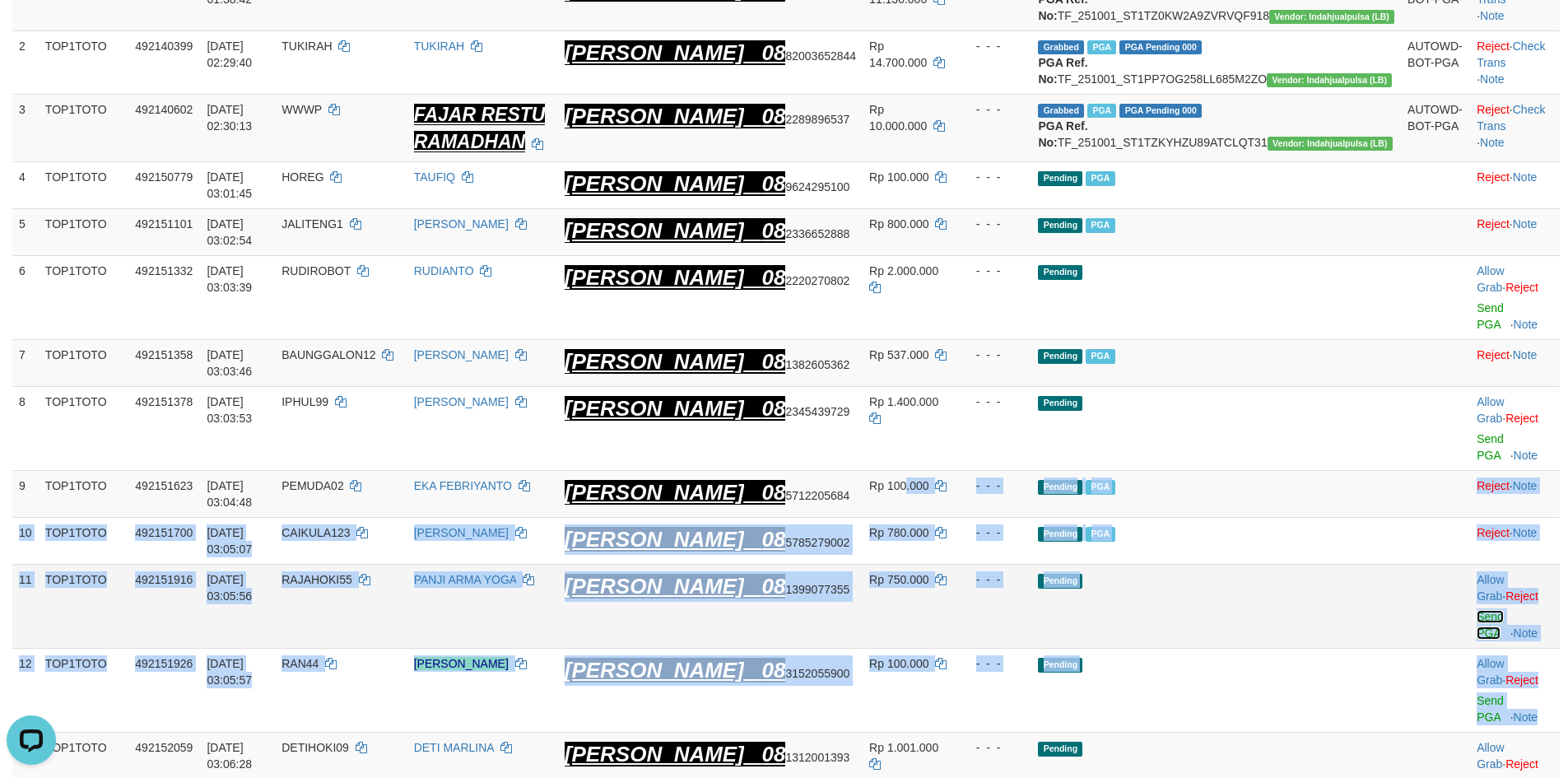
click at [1477, 610] on link "Send PGA" at bounding box center [1491, 625] width 28 height 29
click at [1477, 694] on link "Send PGA" at bounding box center [1491, 709] width 28 height 29
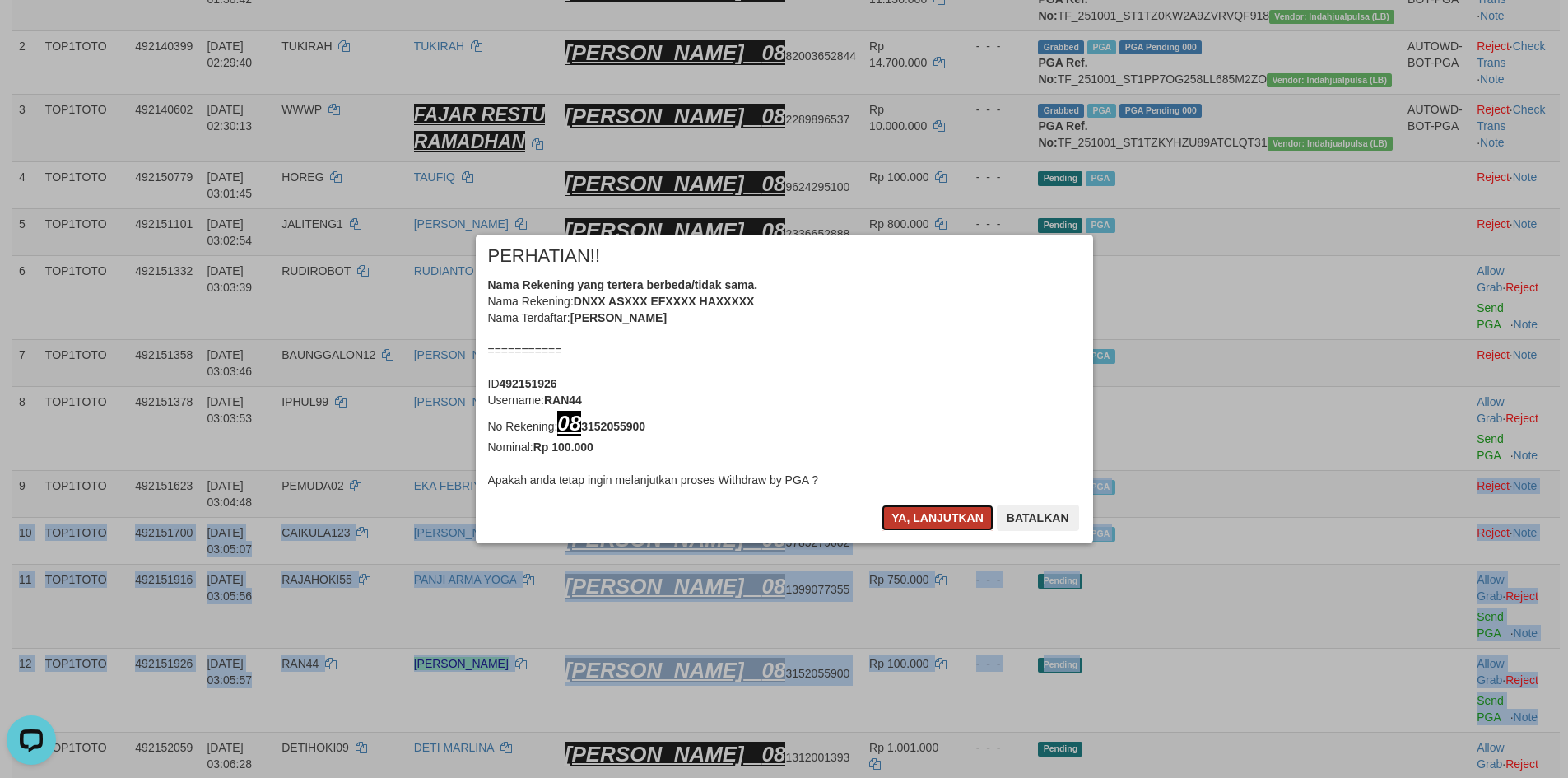
click at [948, 511] on button "Ya, lanjutkan" at bounding box center [938, 518] width 112 height 27
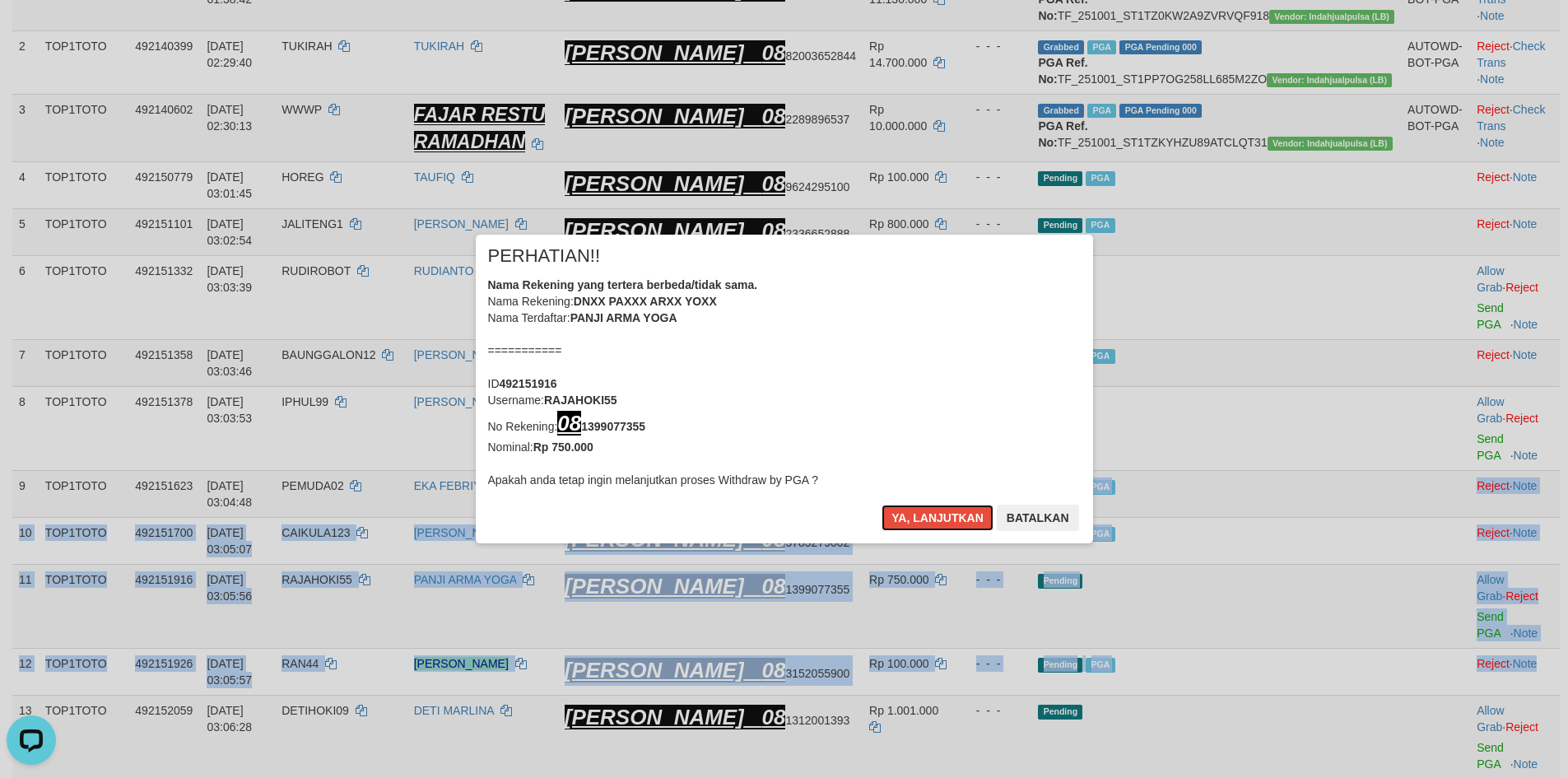
click at [948, 511] on button "Ya, lanjutkan" at bounding box center [938, 518] width 112 height 27
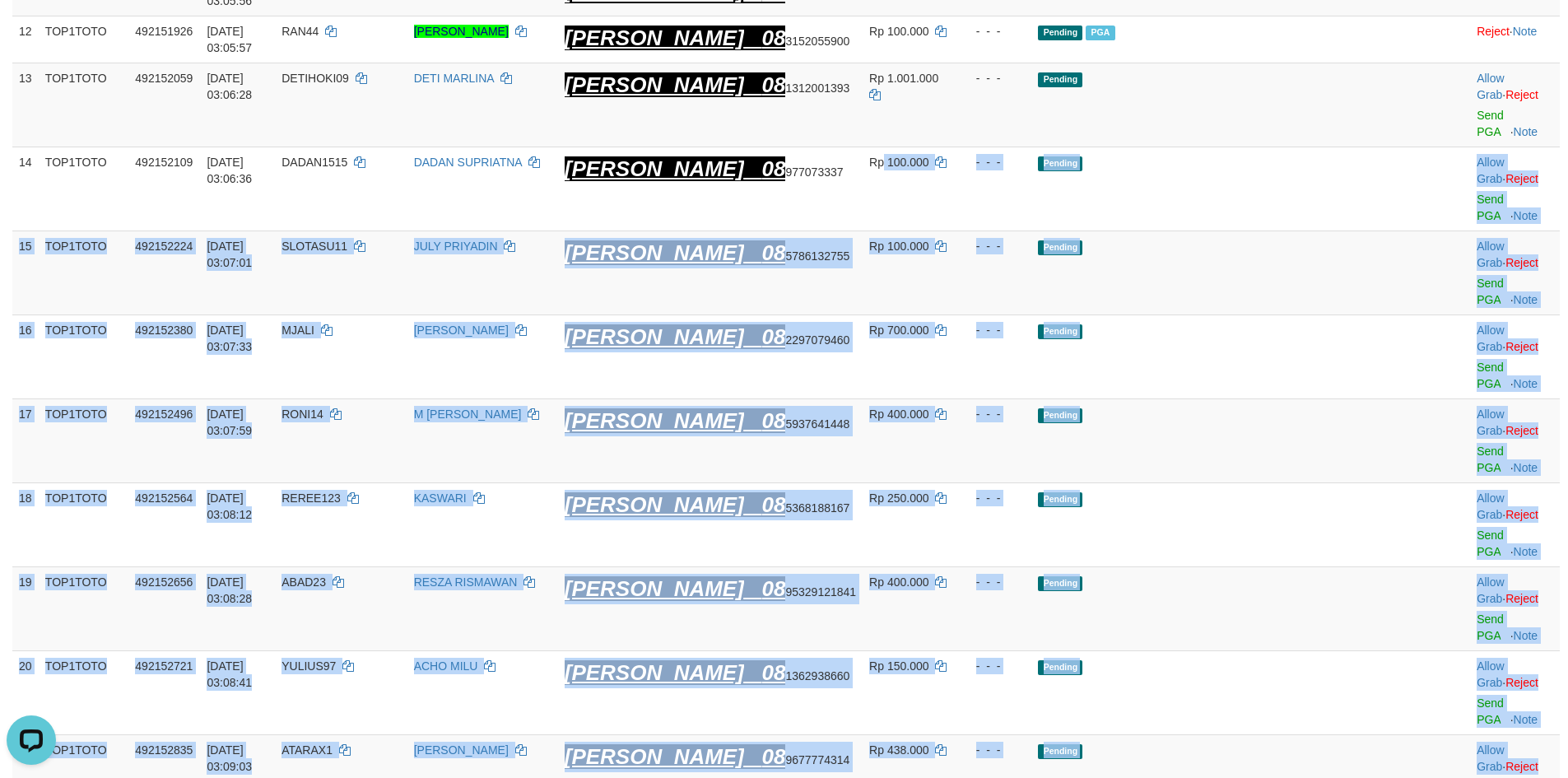
scroll to position [996, 0]
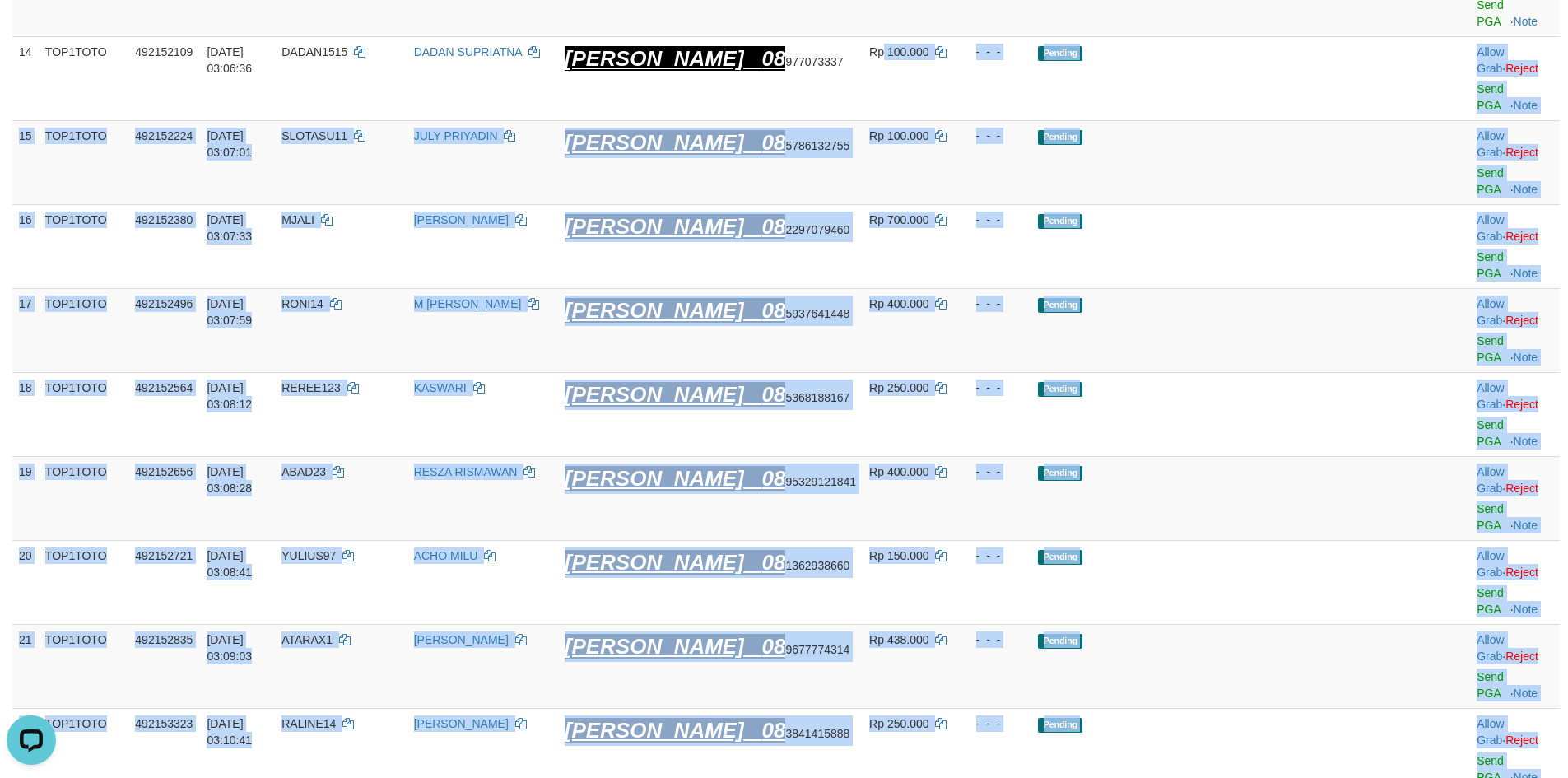
drag, startPoint x: 931, startPoint y: 459, endPoint x: 1535, endPoint y: 546, distance: 610.2
click at [1535, 546] on tbody "1 TOP1TOTO 492118778 01/10/2025 01:38:42 JOKOPRAHMONO JOKO PRAHMONO DANA 08 228…" at bounding box center [785, 153] width 1547 height 1784
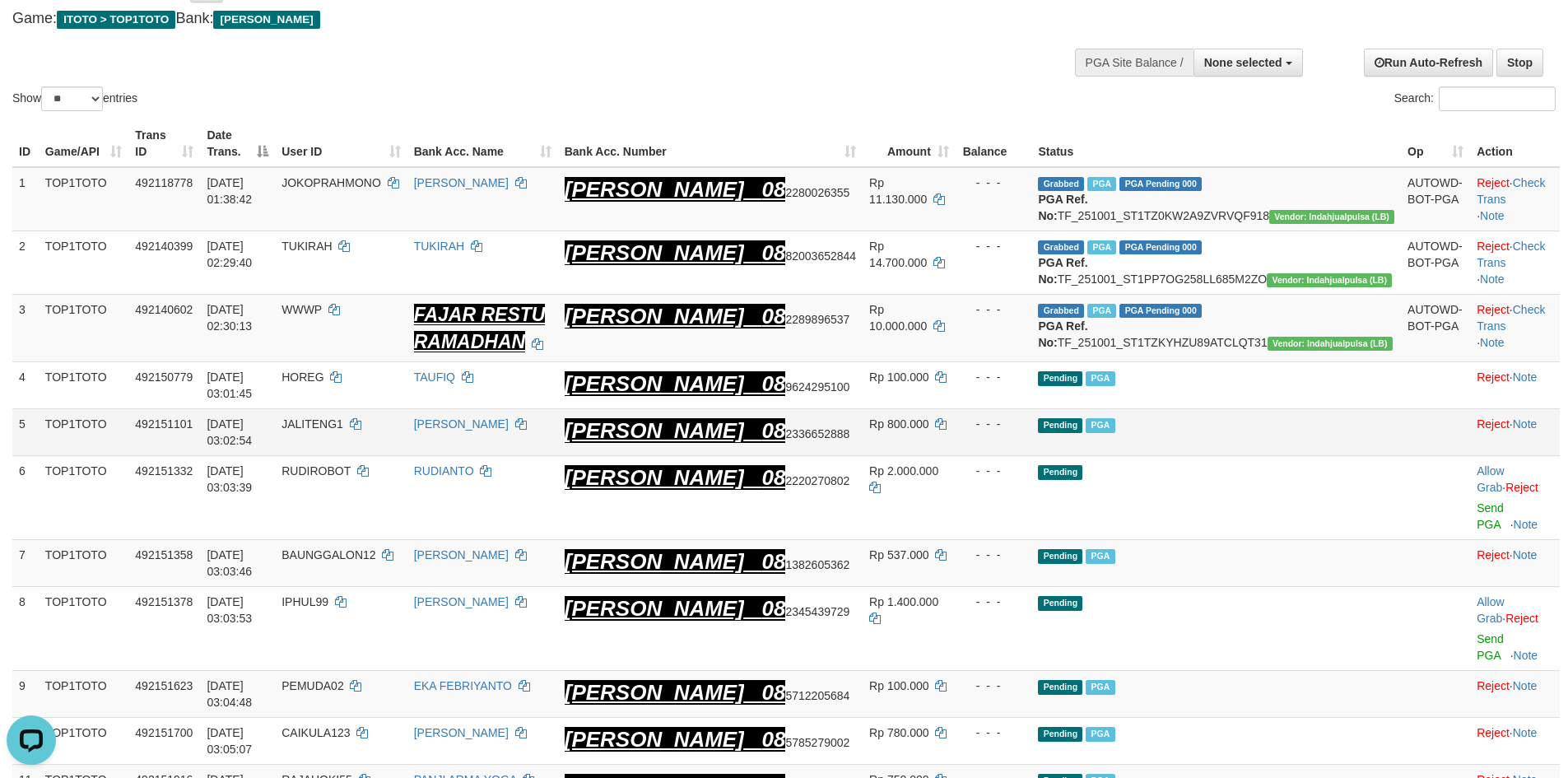
scroll to position [0, 0]
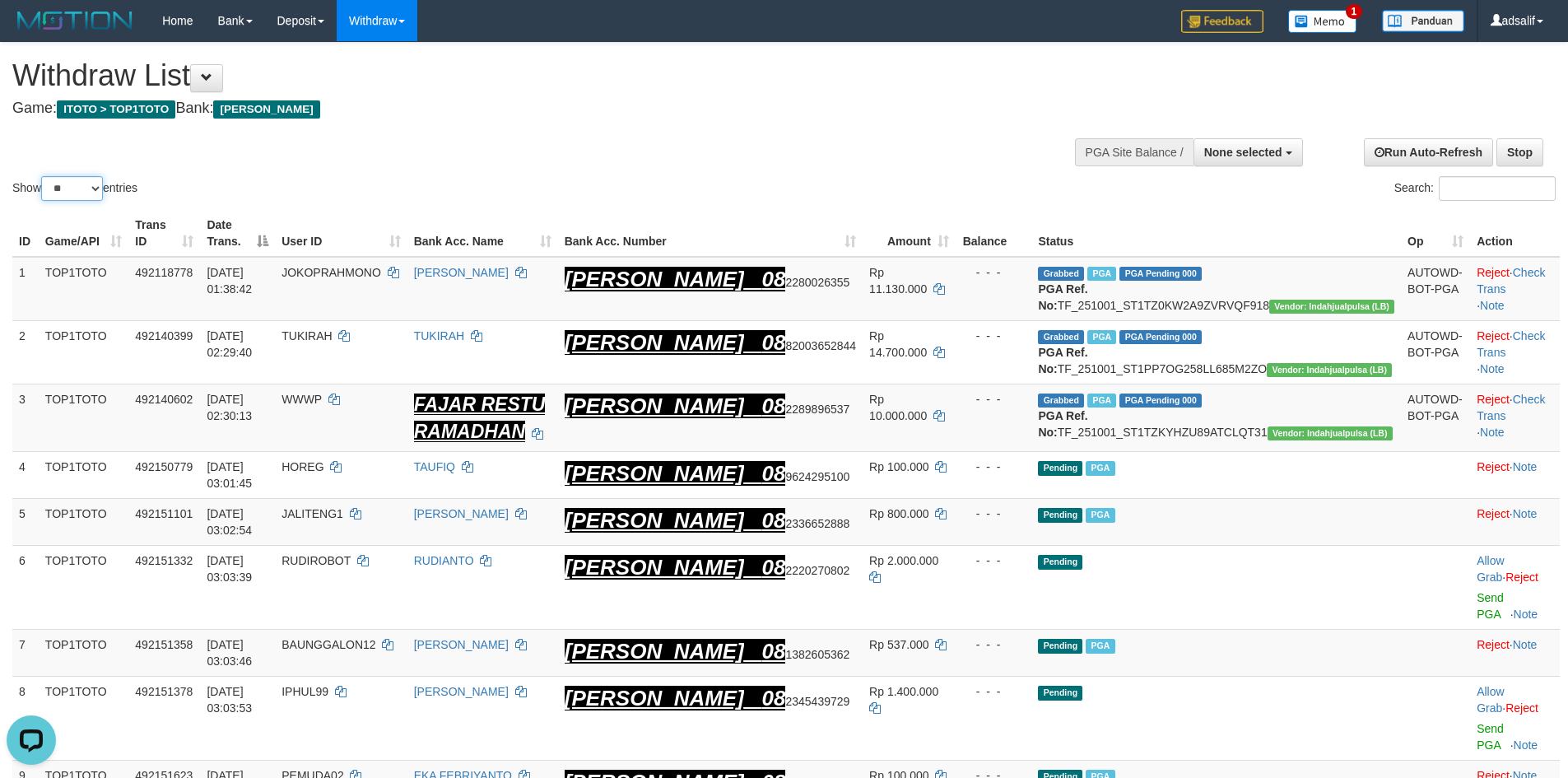
drag, startPoint x: 68, startPoint y: 179, endPoint x: 84, endPoint y: 198, distance: 24.8
click at [69, 179] on select "** ** ** ***" at bounding box center [72, 189] width 62 height 25
select select "**"
click at [44, 177] on select "** ** ** ***" at bounding box center [72, 189] width 62 height 25
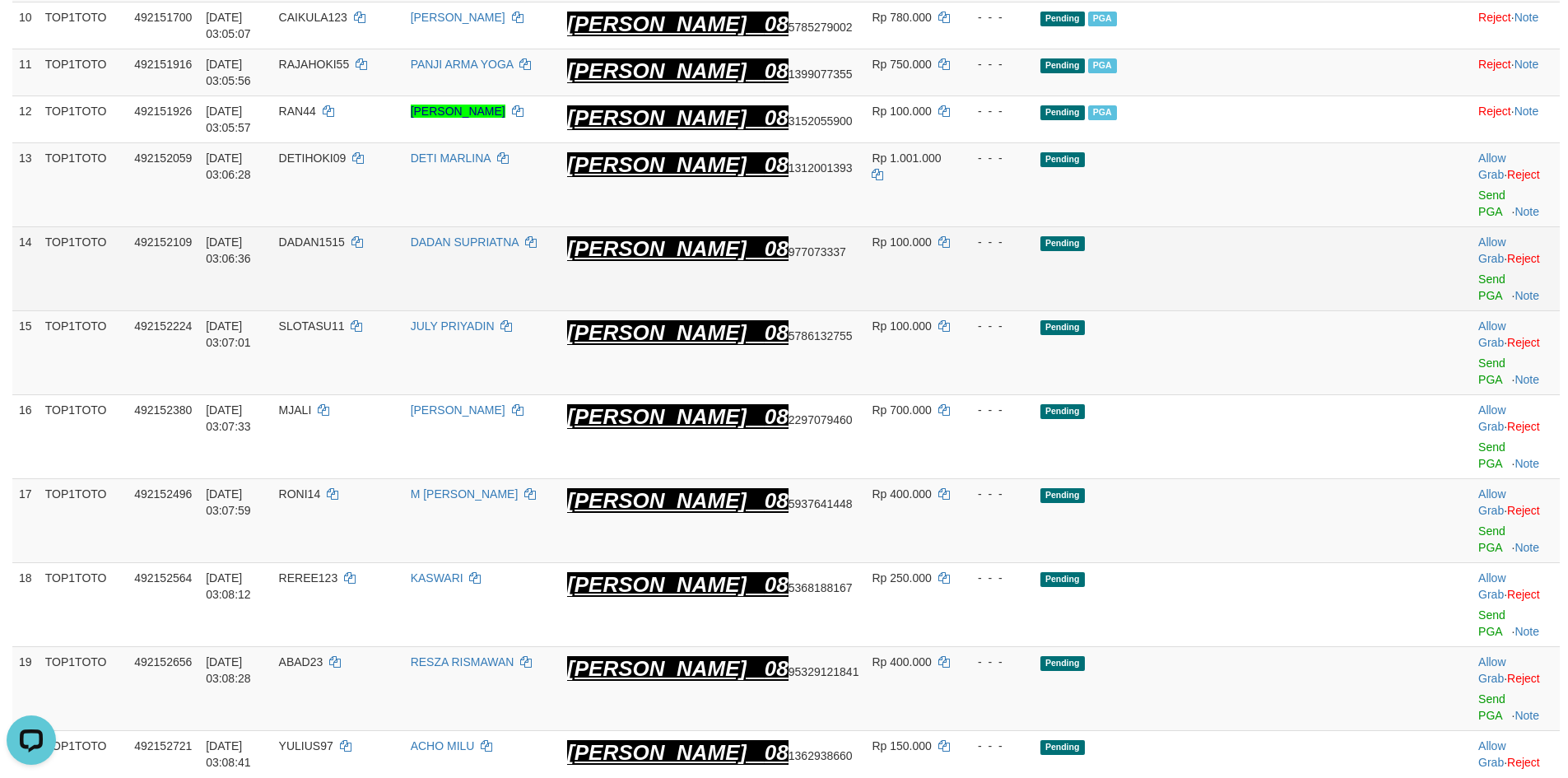
scroll to position [769, 0]
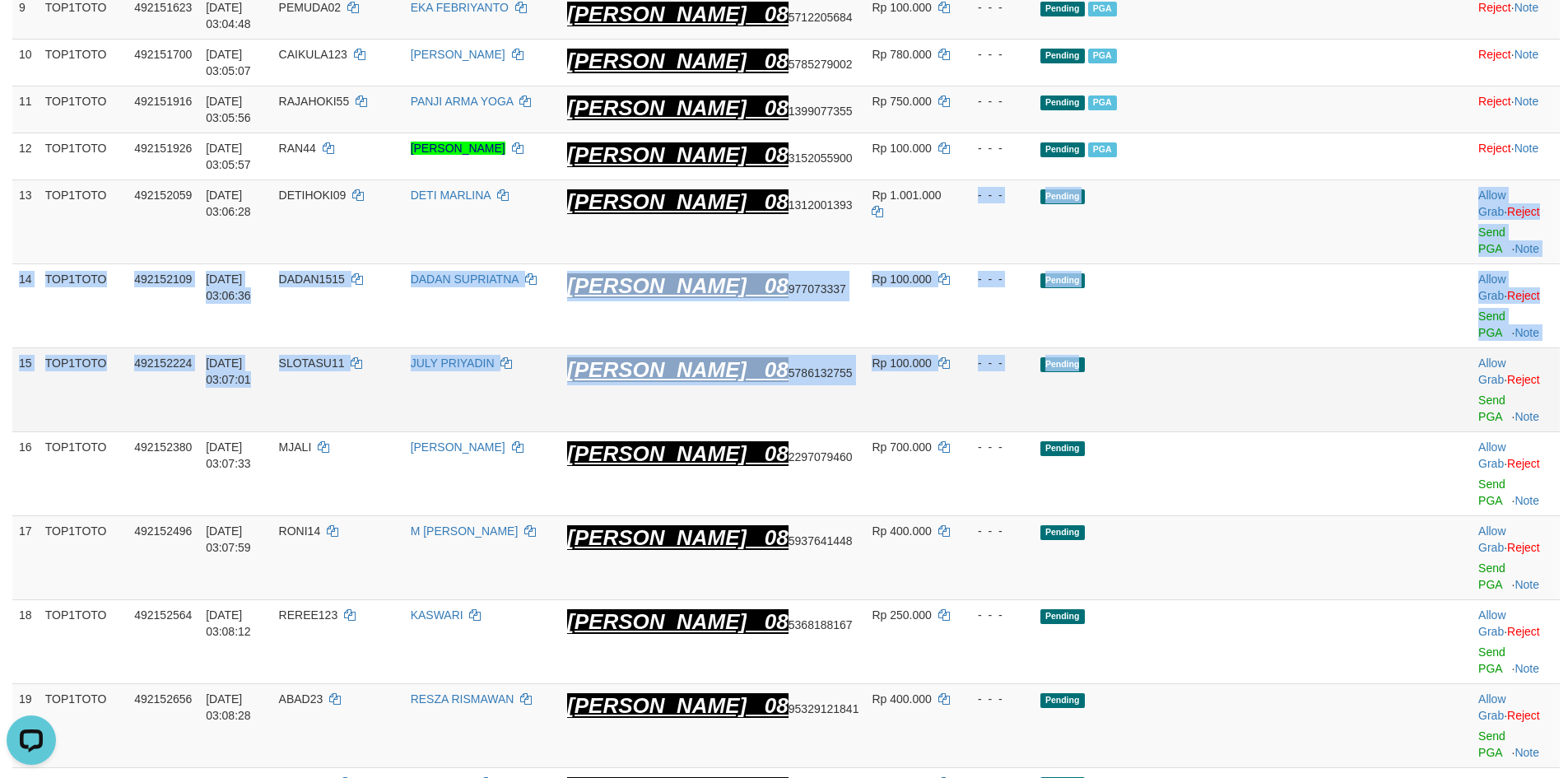
drag, startPoint x: 1007, startPoint y: 160, endPoint x: 1170, endPoint y: 235, distance: 179.4
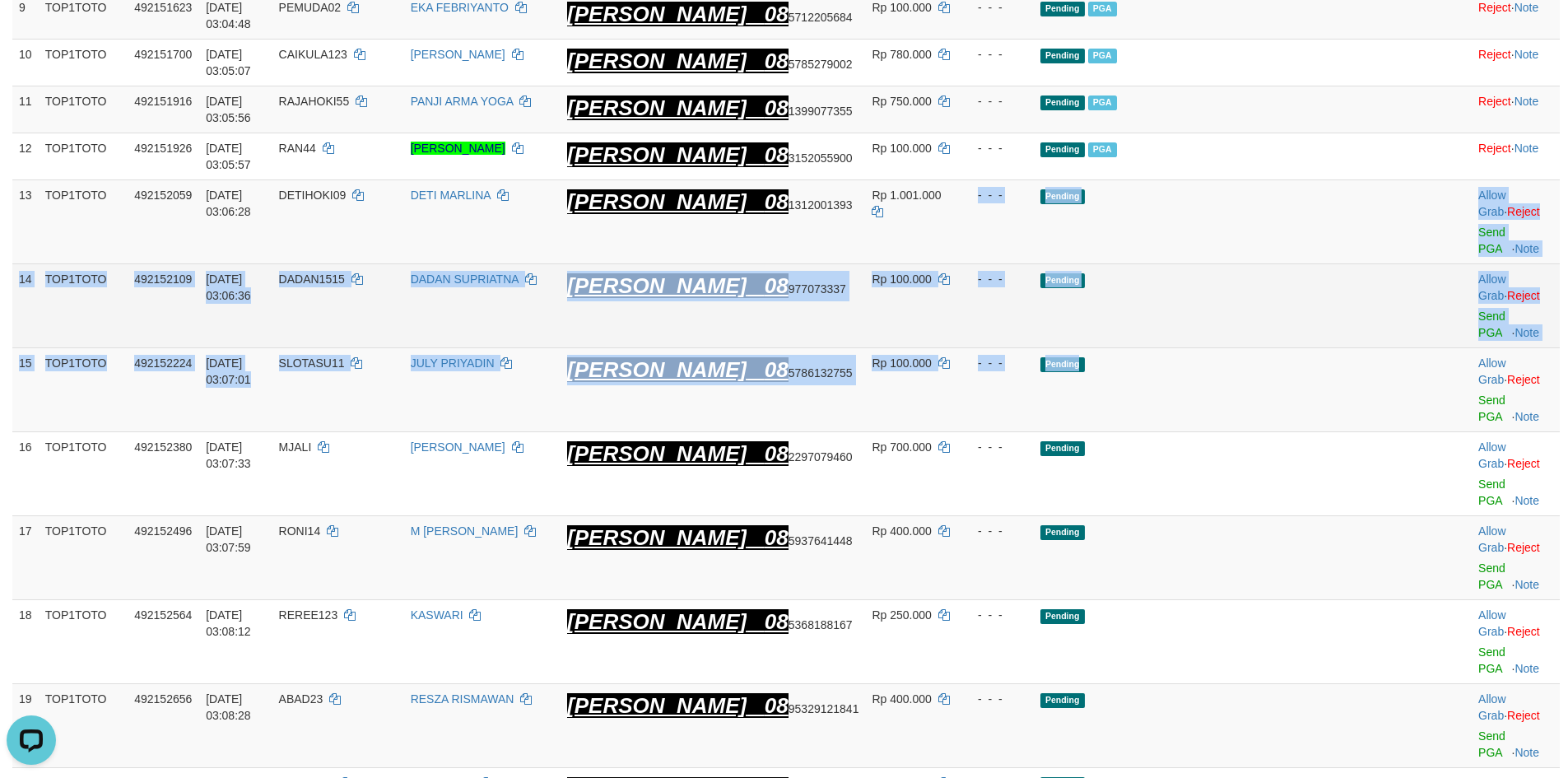
click at [939, 265] on td "Rp 100.000" at bounding box center [911, 307] width 92 height 84
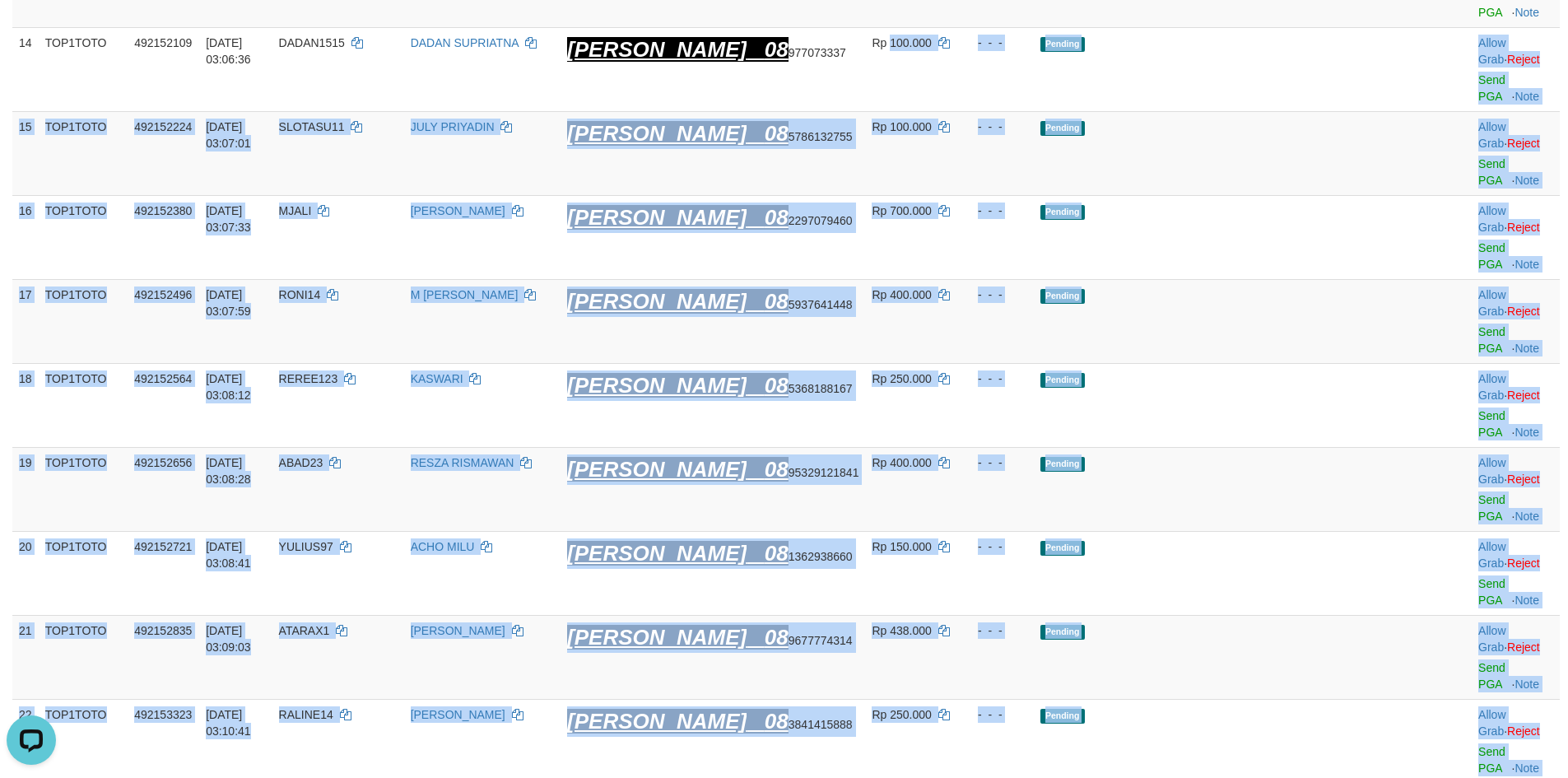
scroll to position [1011, 0]
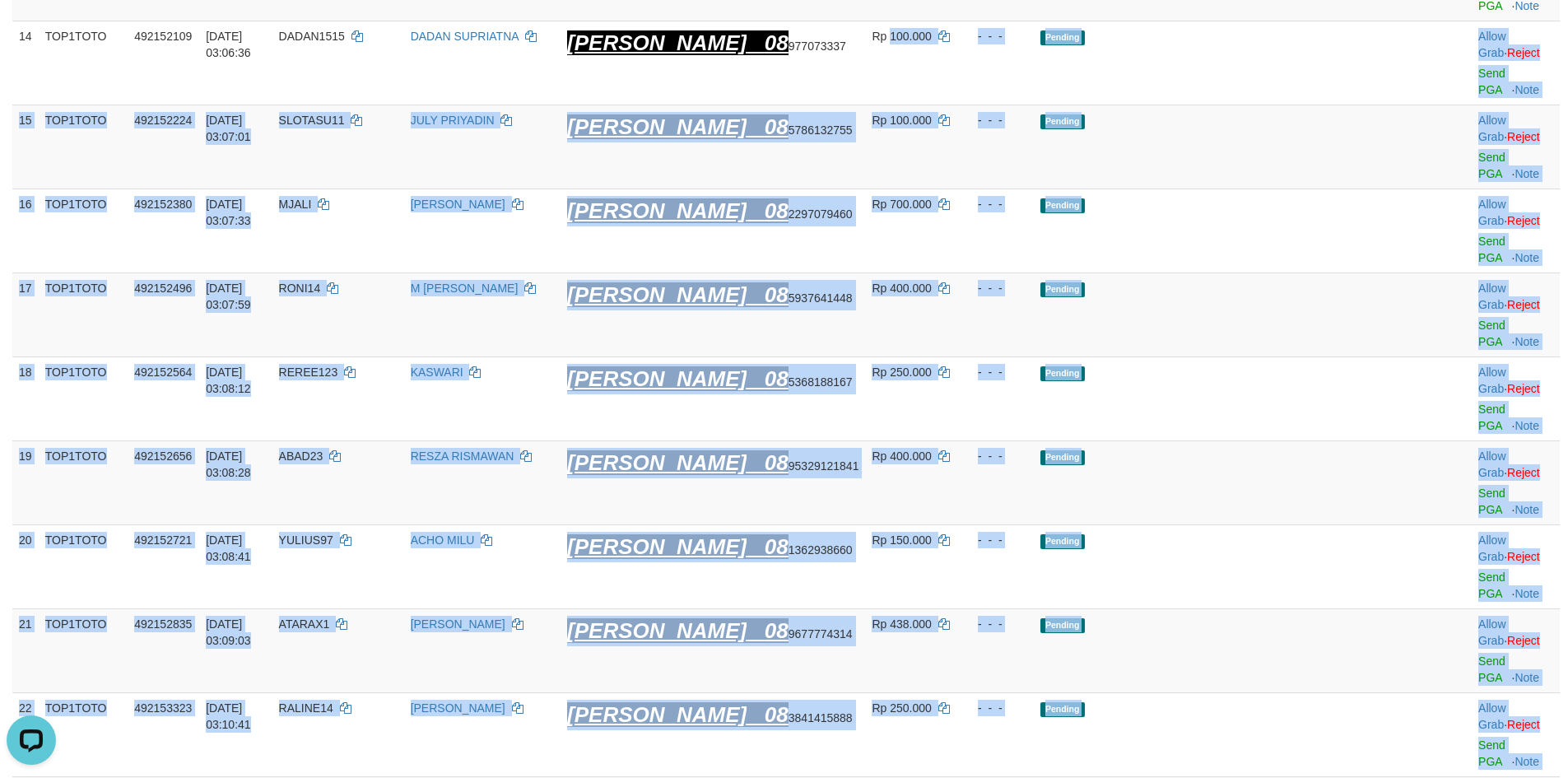
drag, startPoint x: 939, startPoint y: 202, endPoint x: 1533, endPoint y: 634, distance: 734.5
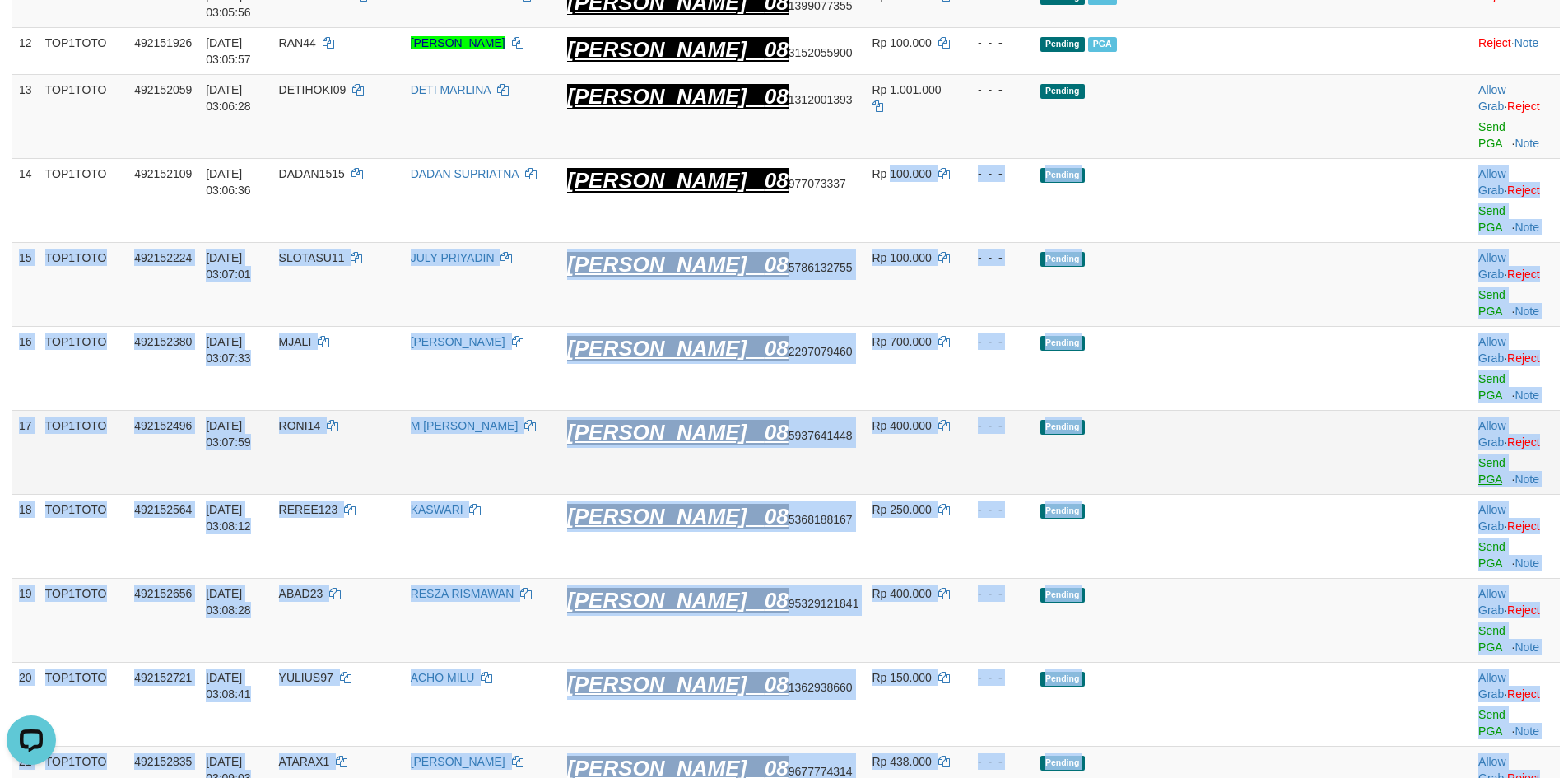
scroll to position [682, 0]
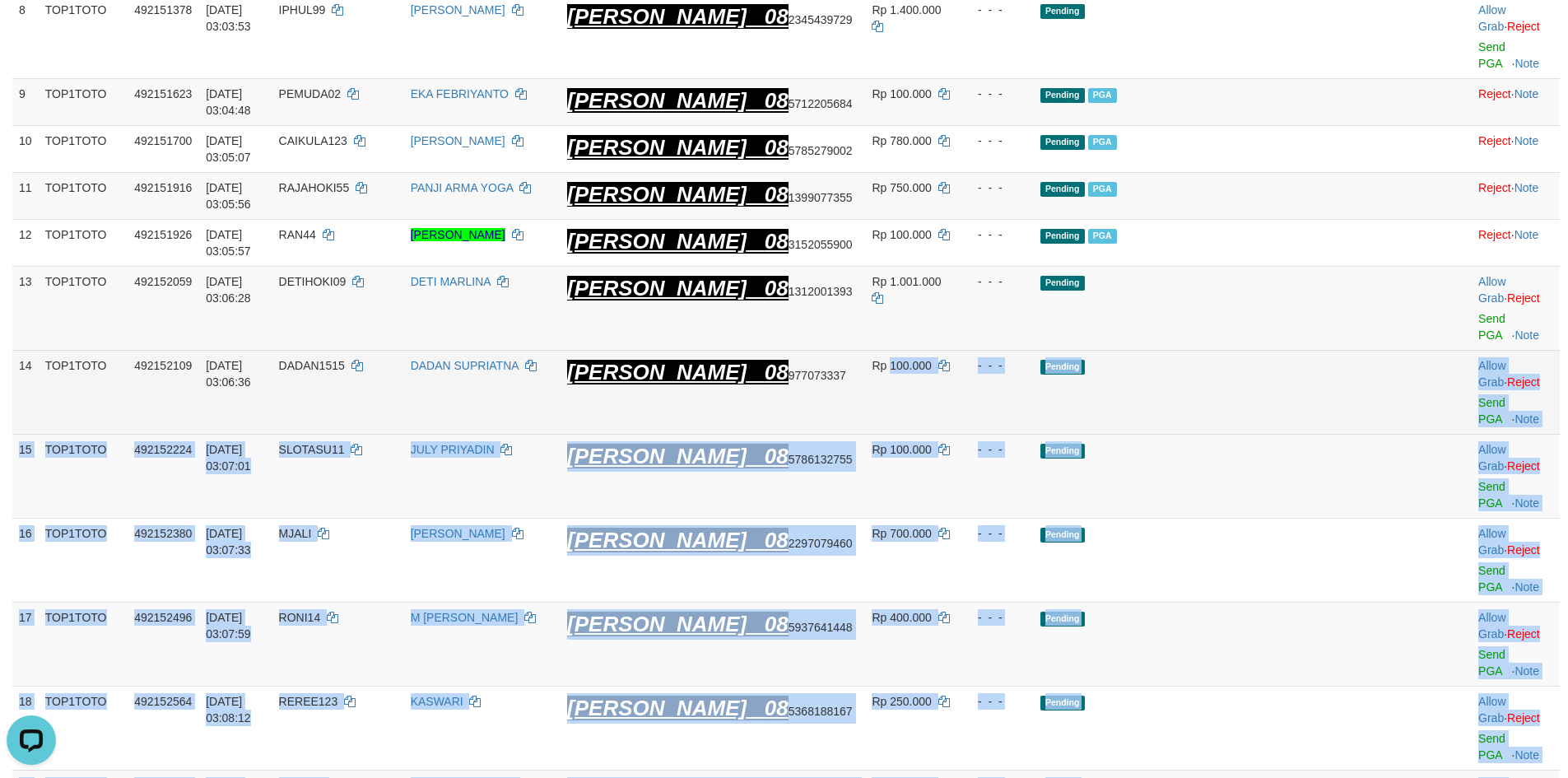
click at [1472, 351] on td "Allow Grab · Reject Send PGA · Note" at bounding box center [1515, 393] width 88 height 84
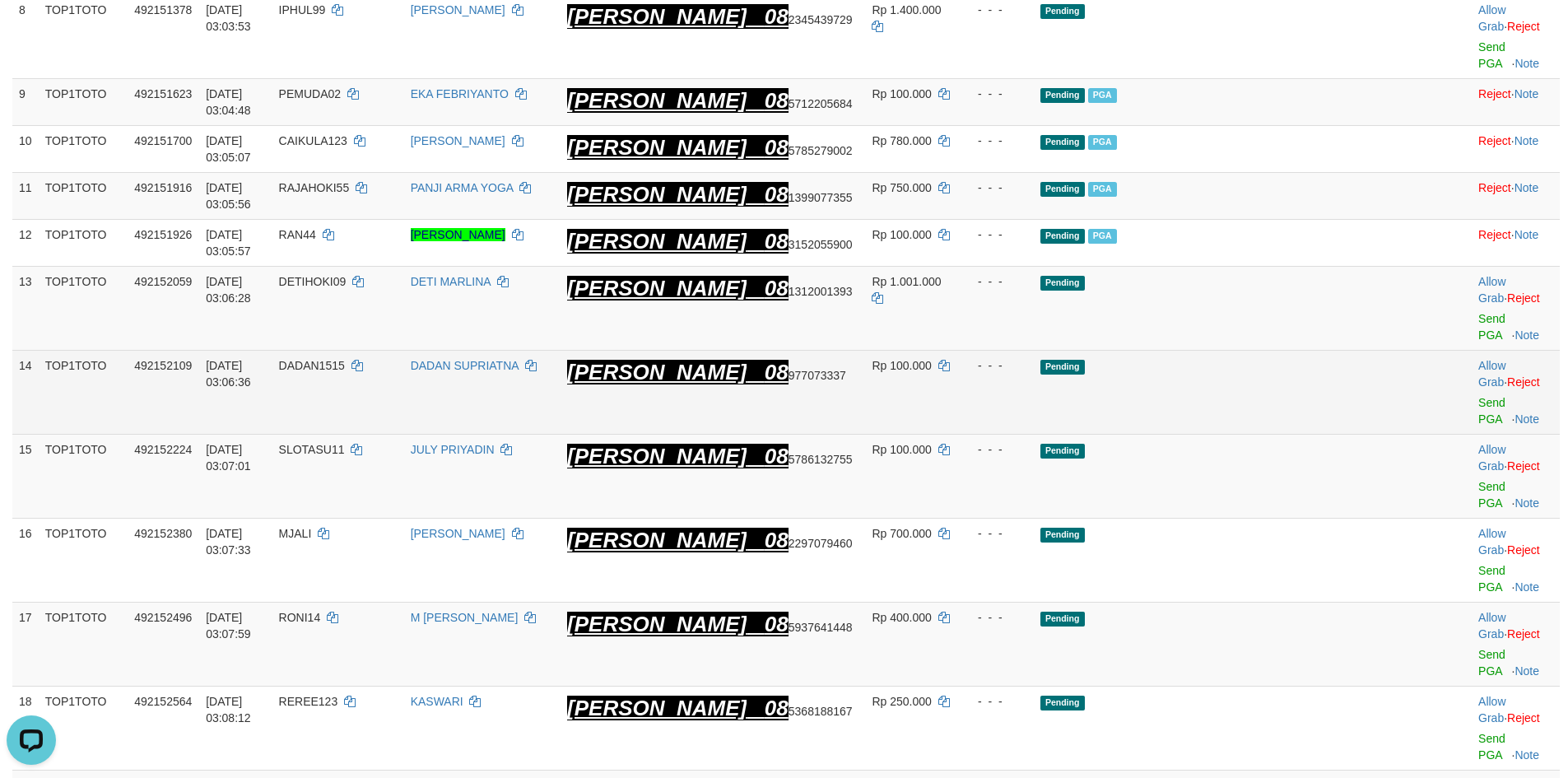
click at [1472, 351] on td "Allow Grab · Reject Send PGA · Note" at bounding box center [1515, 393] width 88 height 84
click at [1478, 396] on link "Send PGA" at bounding box center [1492, 411] width 28 height 29
click at [1478, 480] on link "Send PGA" at bounding box center [1492, 495] width 28 height 29
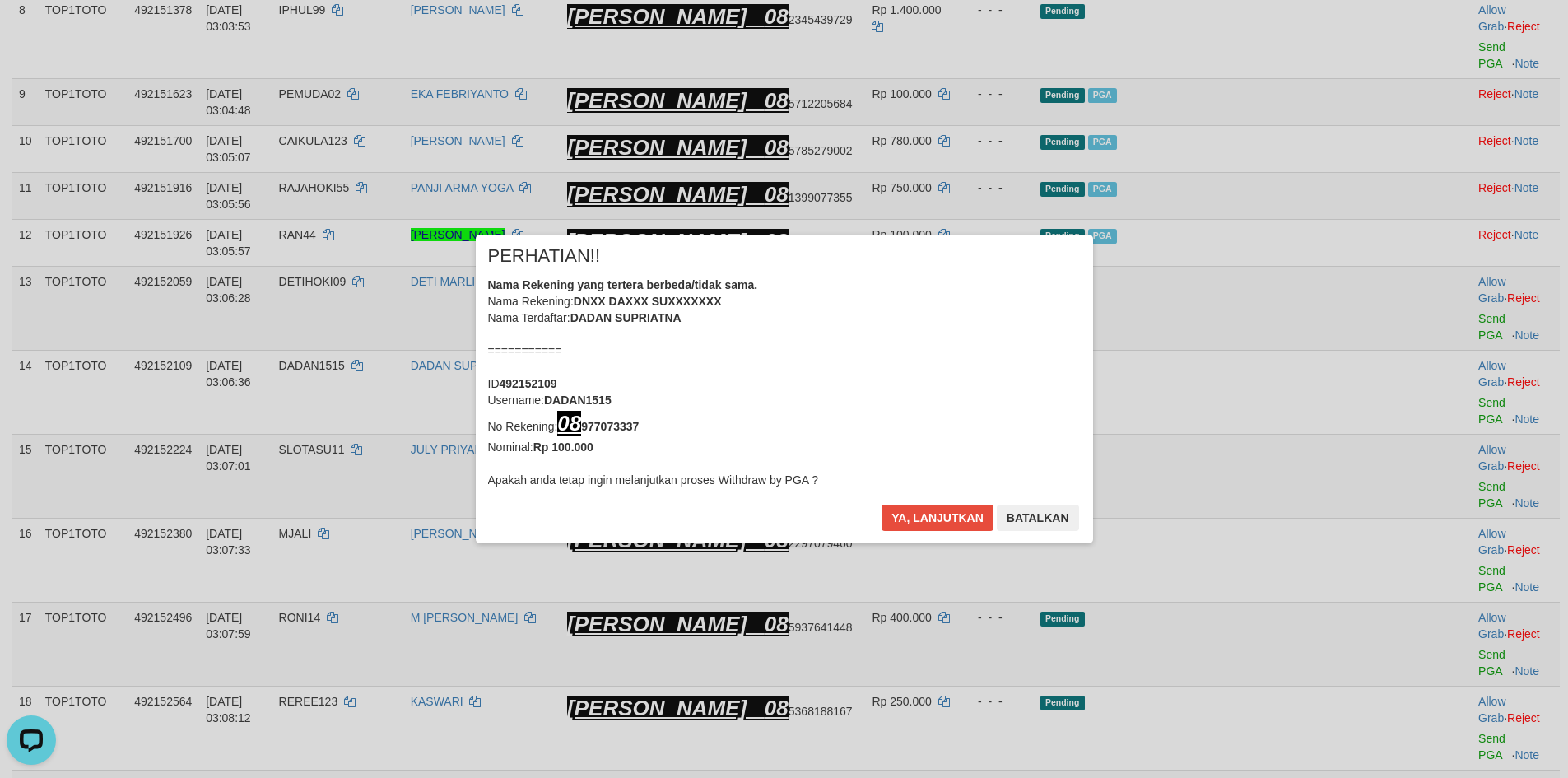
click at [1449, 401] on div "× PERHATIAN!! Nama Rekening yang tertera berbeda/tidak sama. Nama Rekening: DNX…" at bounding box center [784, 389] width 1568 height 375
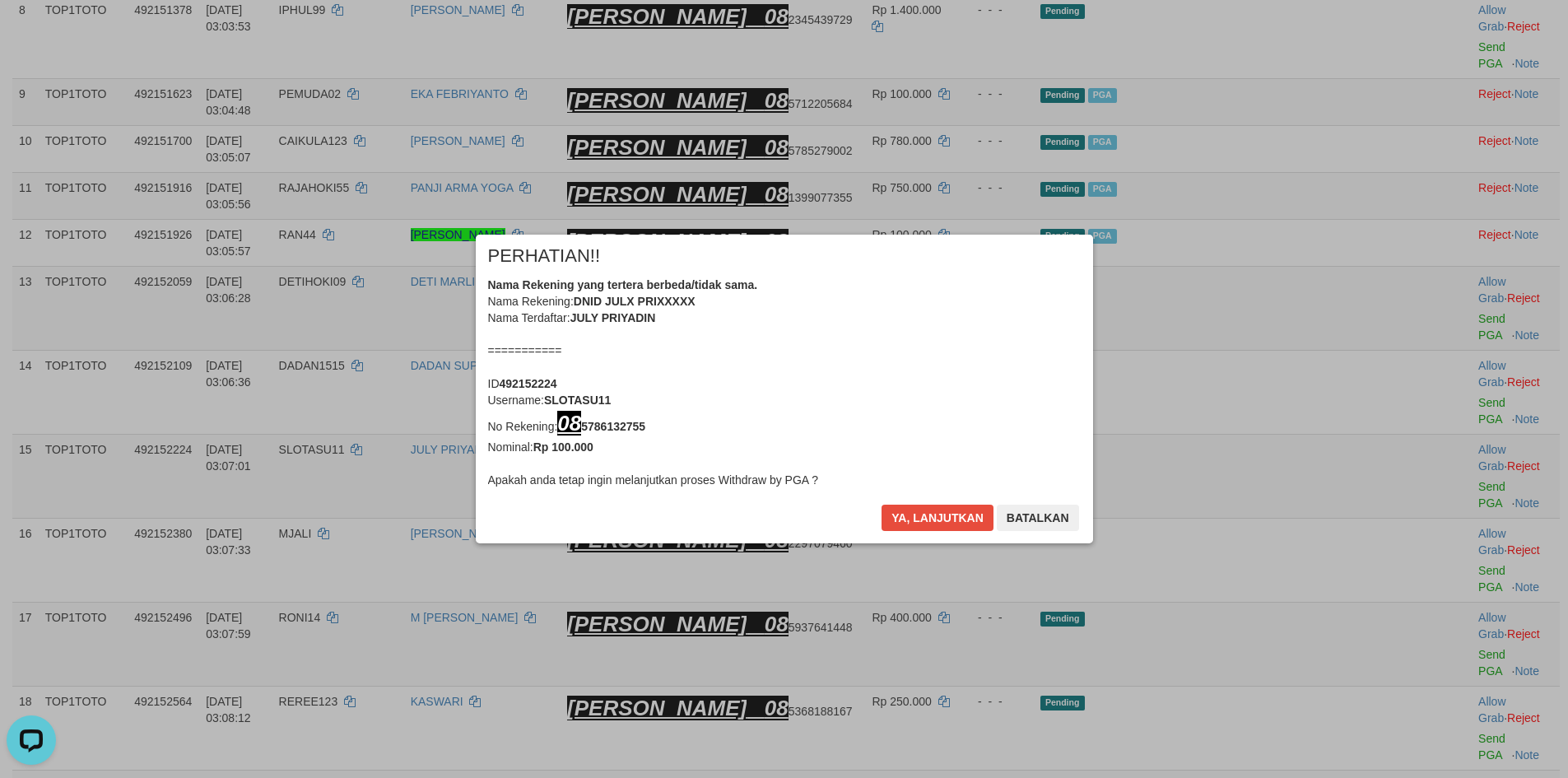
click at [934, 527] on button "Ya, lanjutkan" at bounding box center [938, 518] width 112 height 27
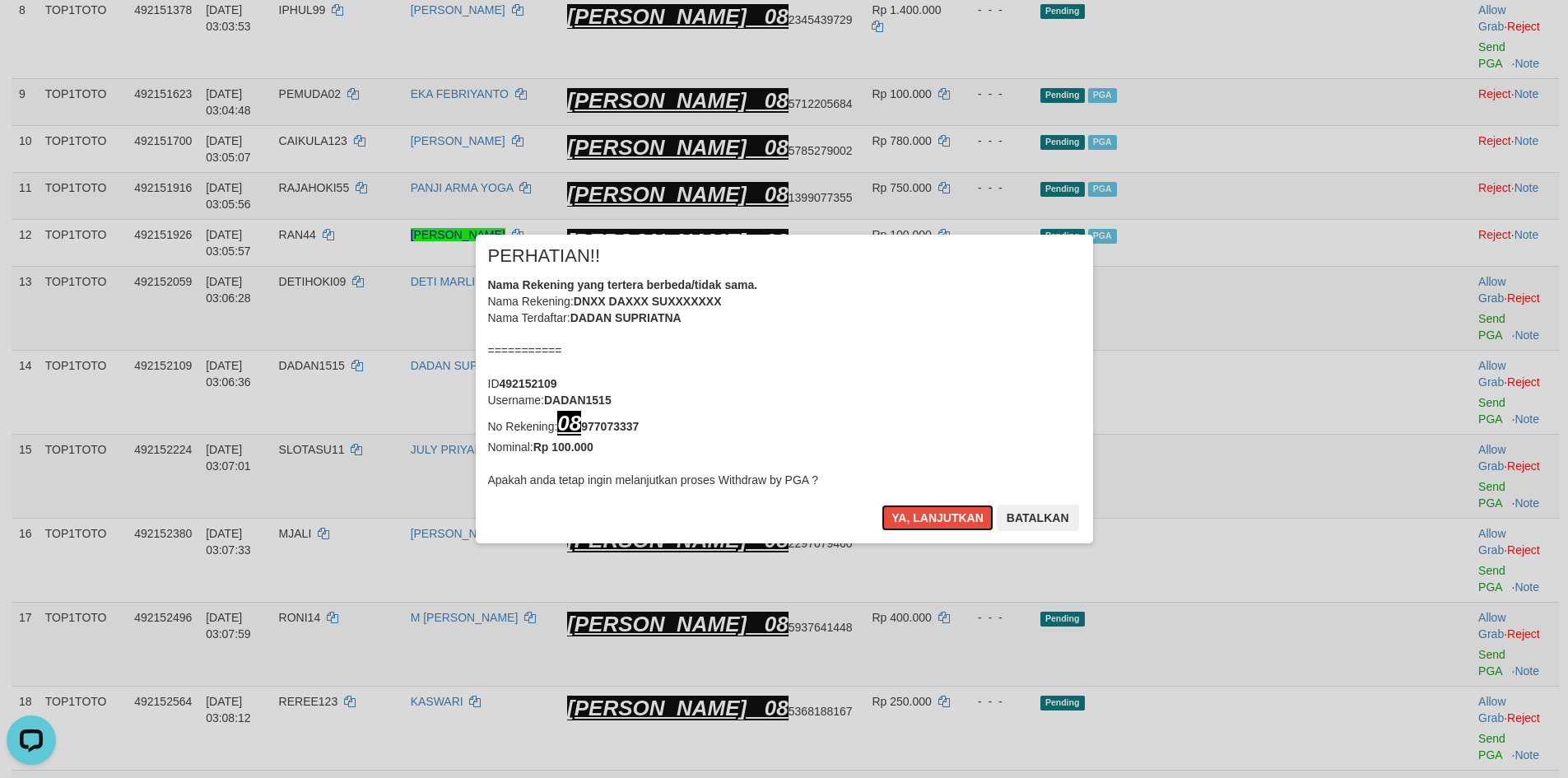
click at [934, 527] on button "Ya, lanjutkan" at bounding box center [938, 518] width 112 height 27
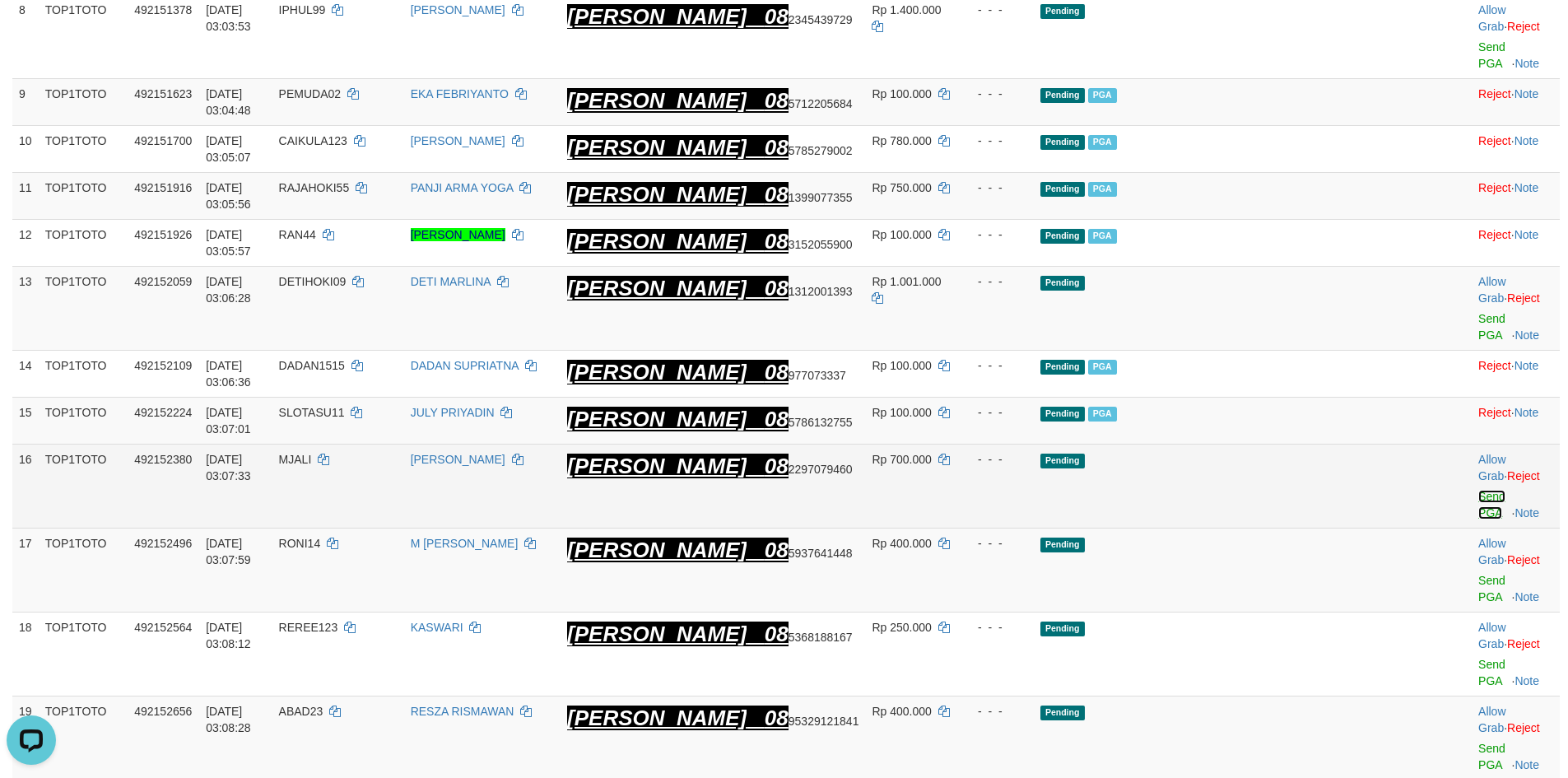
click at [1478, 490] on link "Send PGA" at bounding box center [1492, 505] width 28 height 29
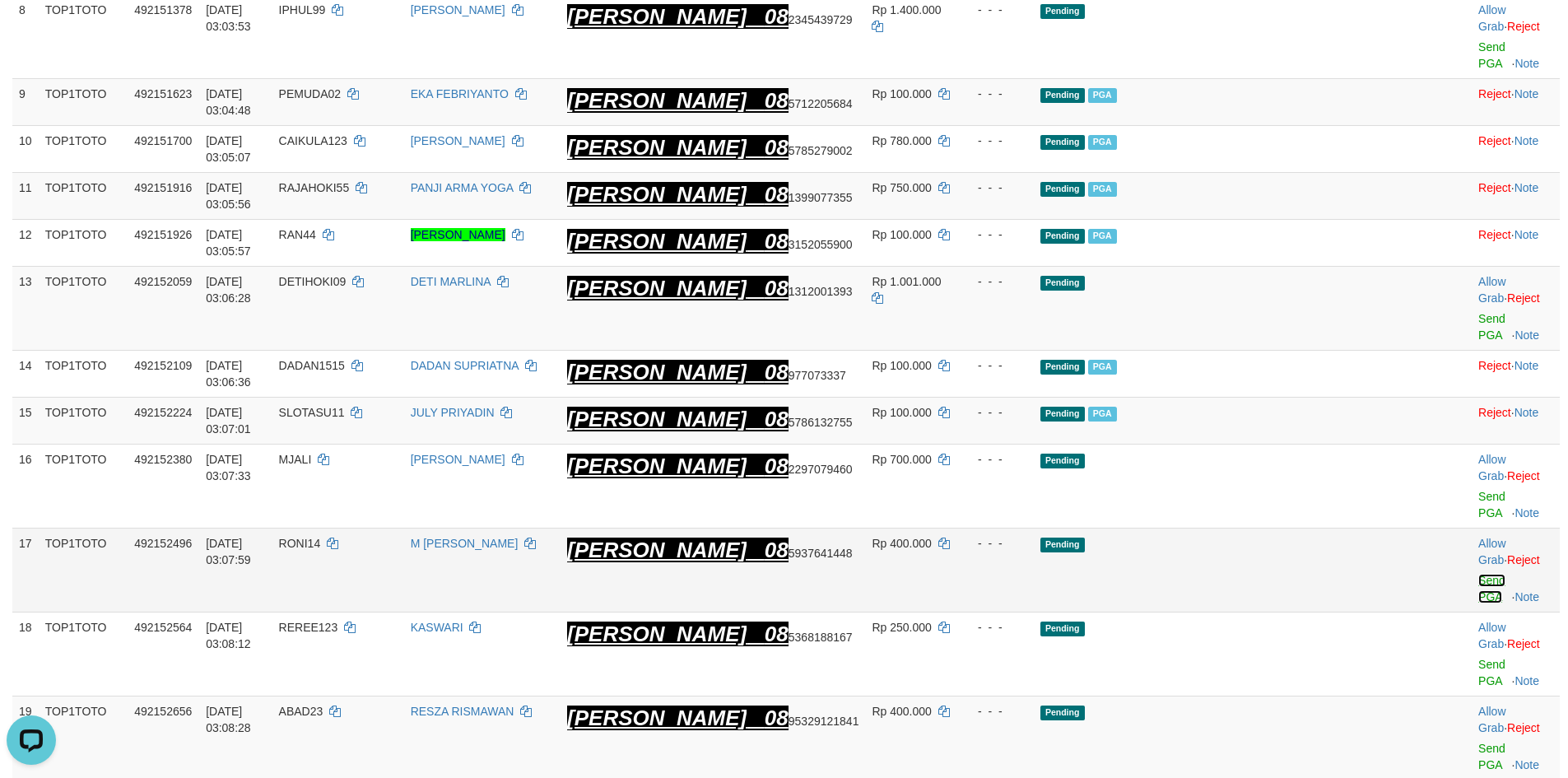
click at [1478, 574] on link "Send PGA" at bounding box center [1492, 588] width 28 height 29
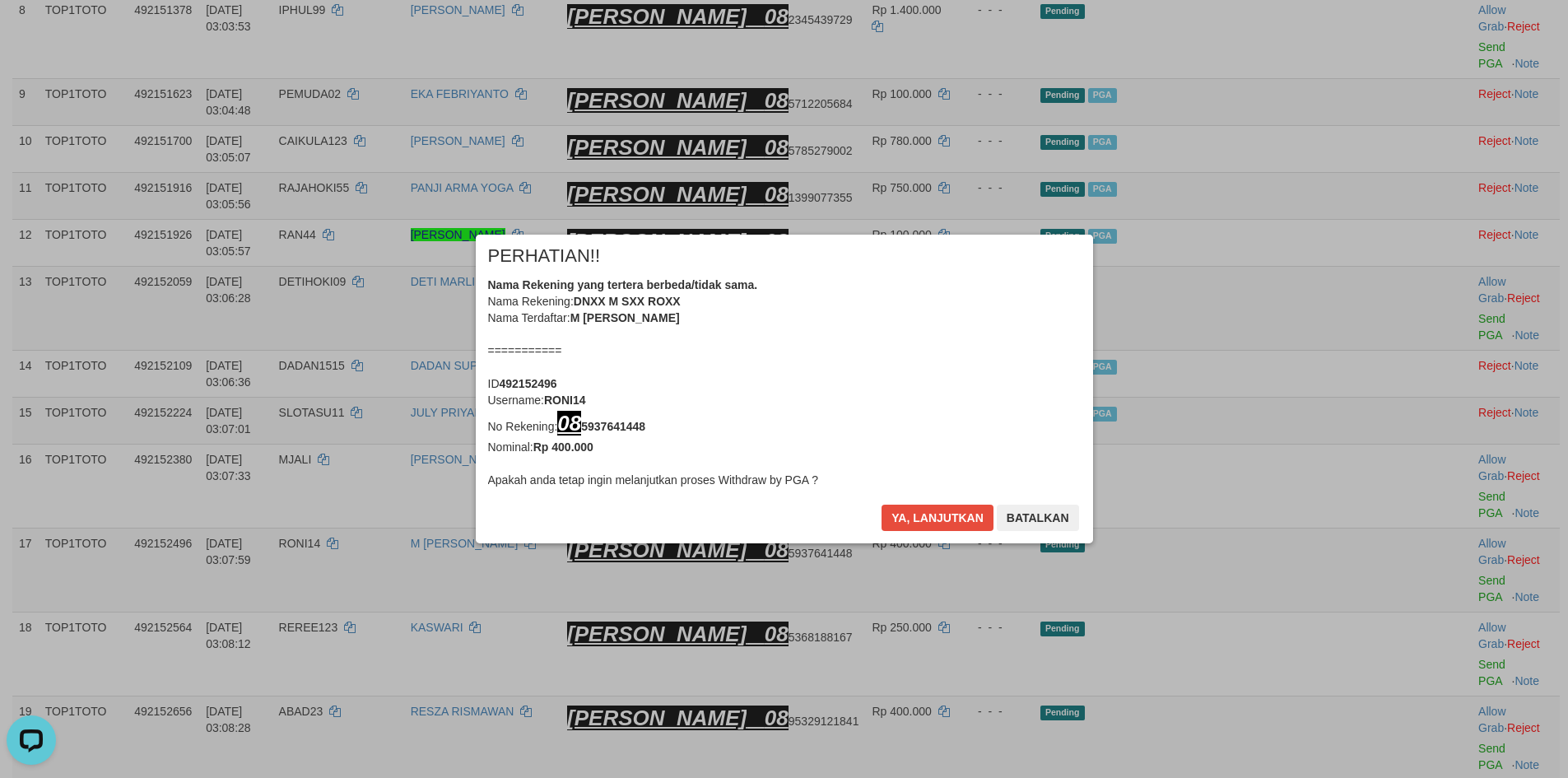
click at [1447, 492] on div "× PERHATIAN!! Nama Rekening yang tertera berbeda/tidak sama. Nama Rekening: DNX…" at bounding box center [784, 389] width 1568 height 375
click at [949, 517] on button "Ya, lanjutkan" at bounding box center [938, 518] width 112 height 27
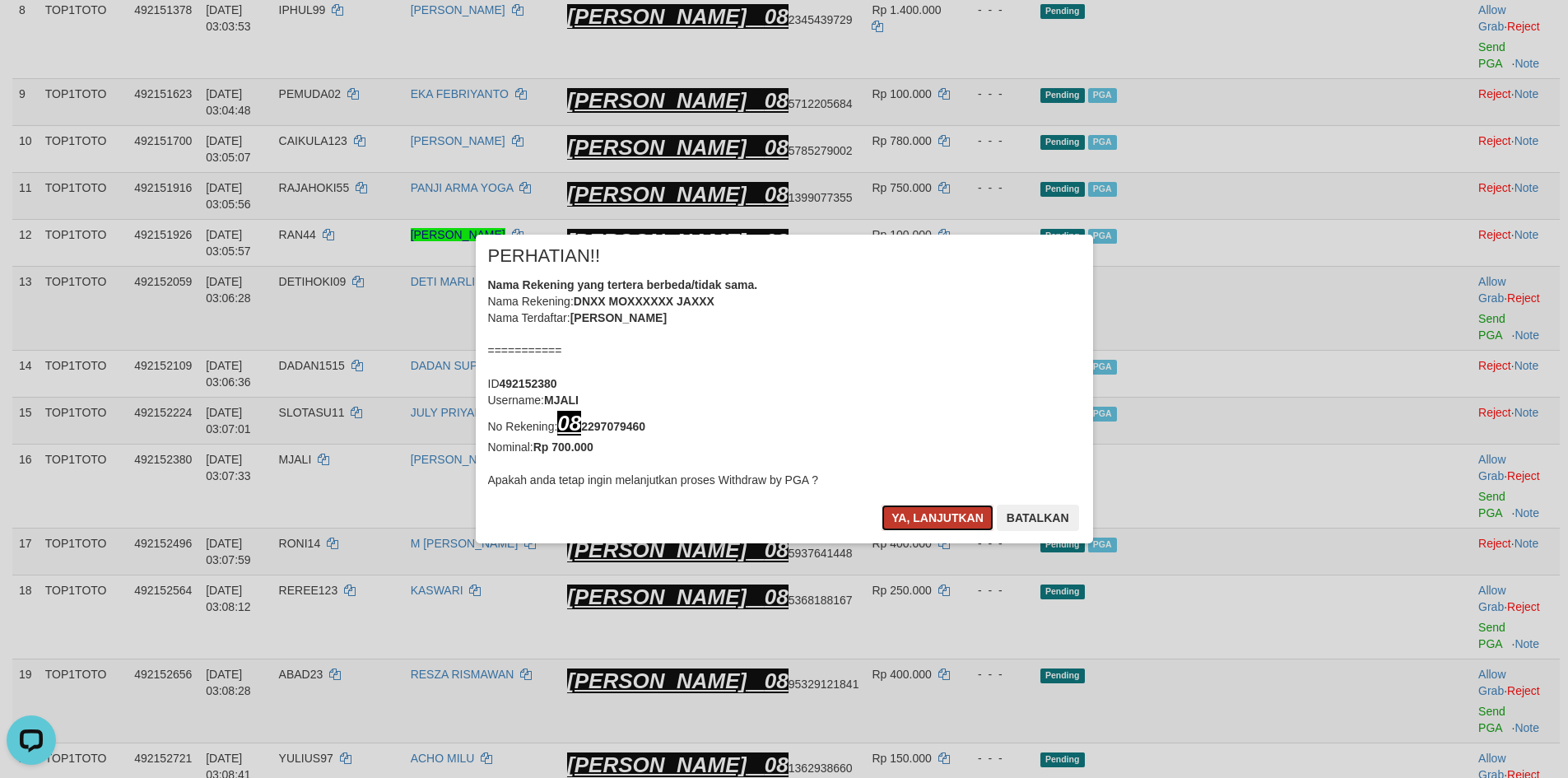
click at [950, 517] on button "Ya, lanjutkan" at bounding box center [938, 518] width 112 height 27
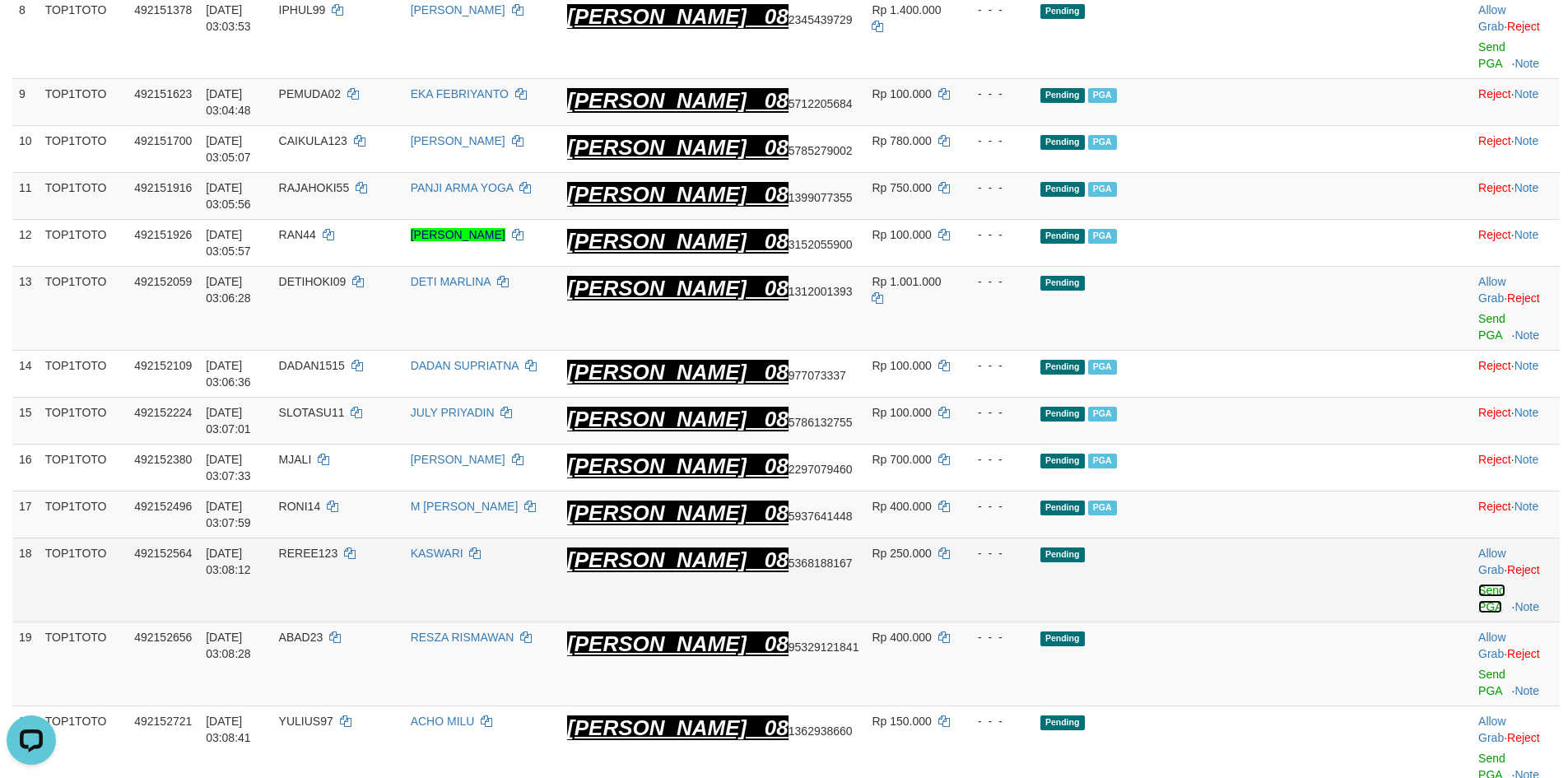
click at [1478, 584] on link "Send PGA" at bounding box center [1492, 599] width 28 height 29
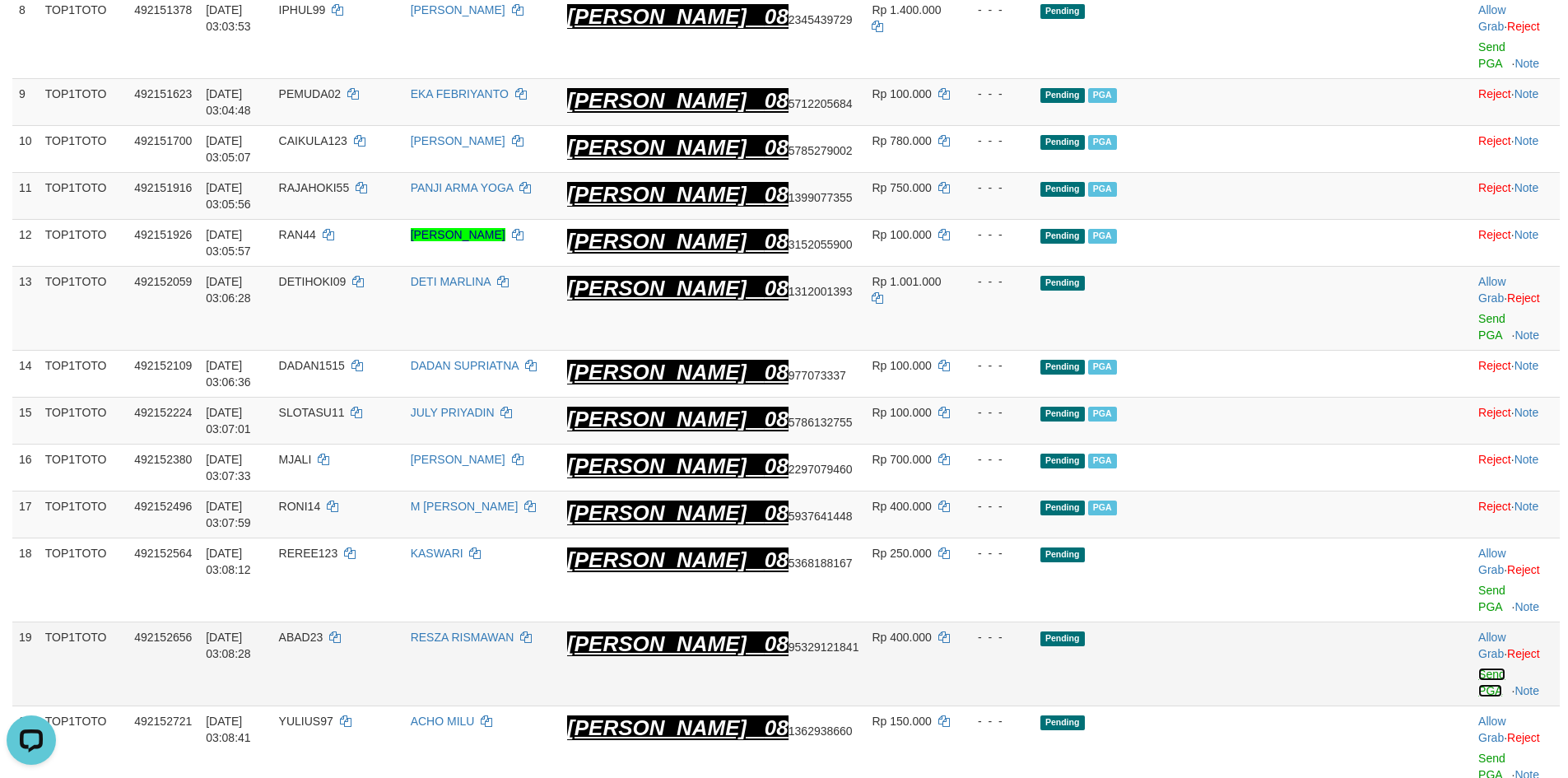
click at [1478, 668] on link "Send PGA" at bounding box center [1492, 682] width 28 height 29
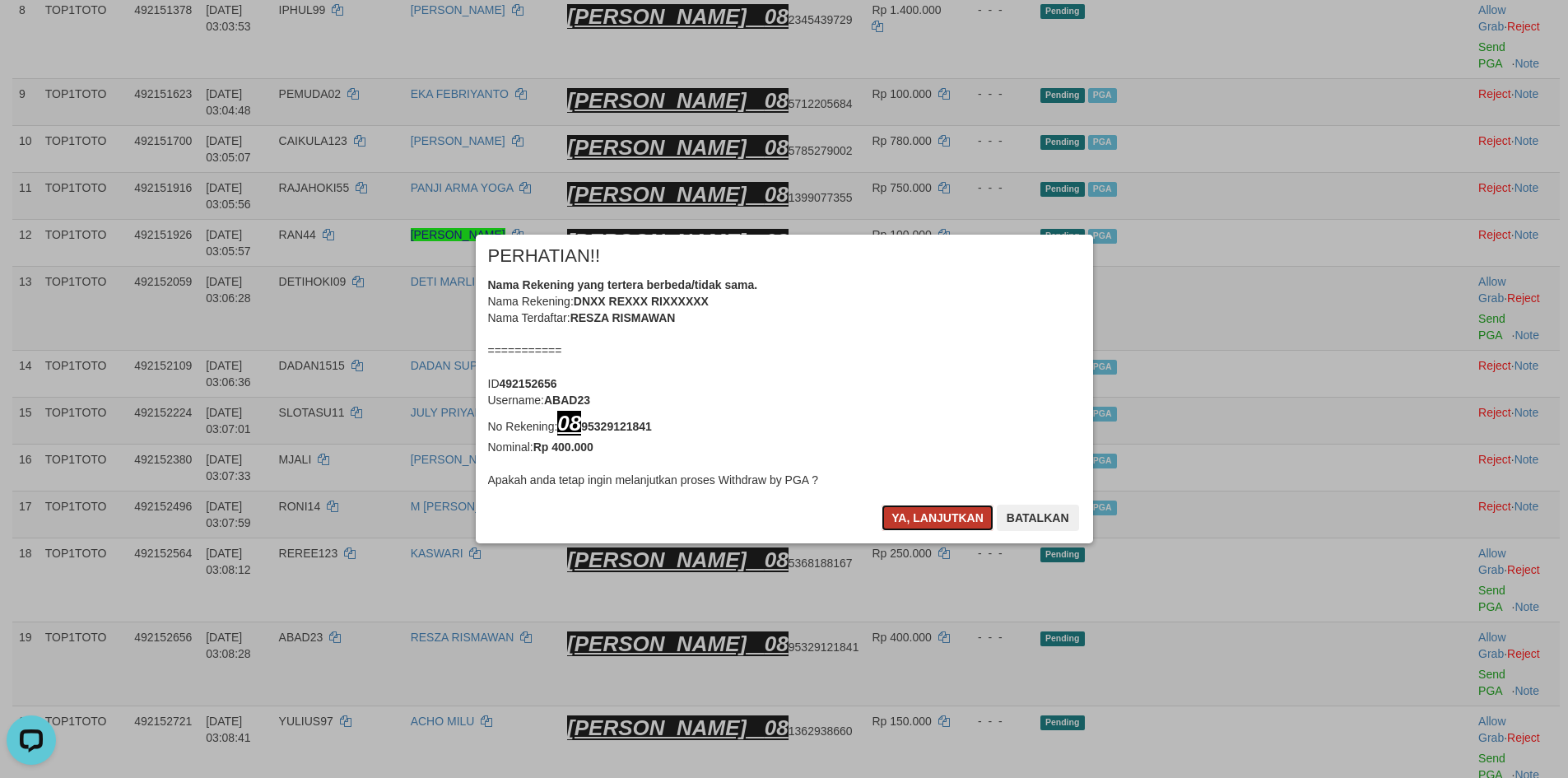
click at [966, 514] on button "Ya, lanjutkan" at bounding box center [938, 518] width 112 height 27
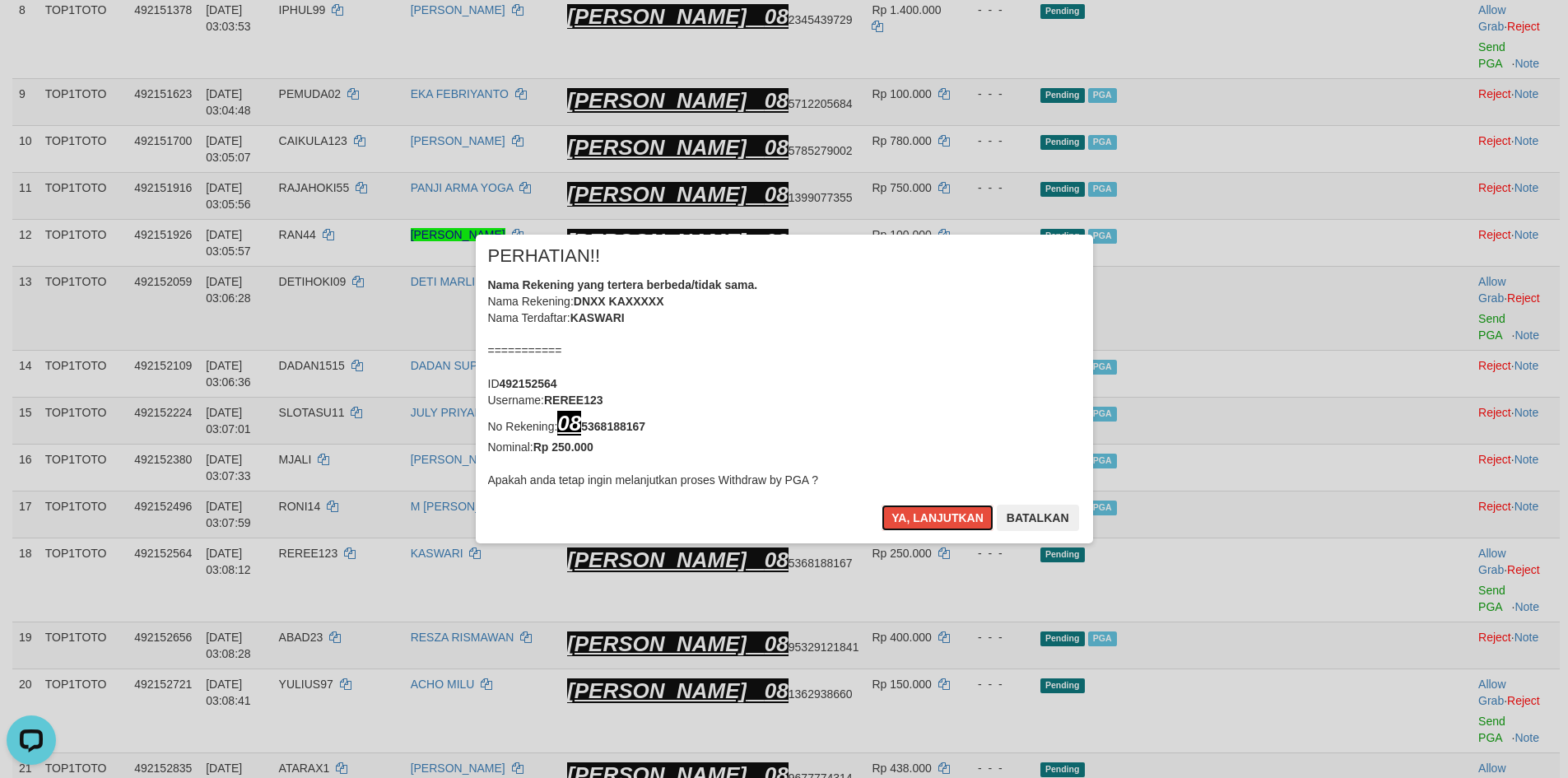
click at [966, 514] on button "Ya, lanjutkan" at bounding box center [938, 518] width 112 height 27
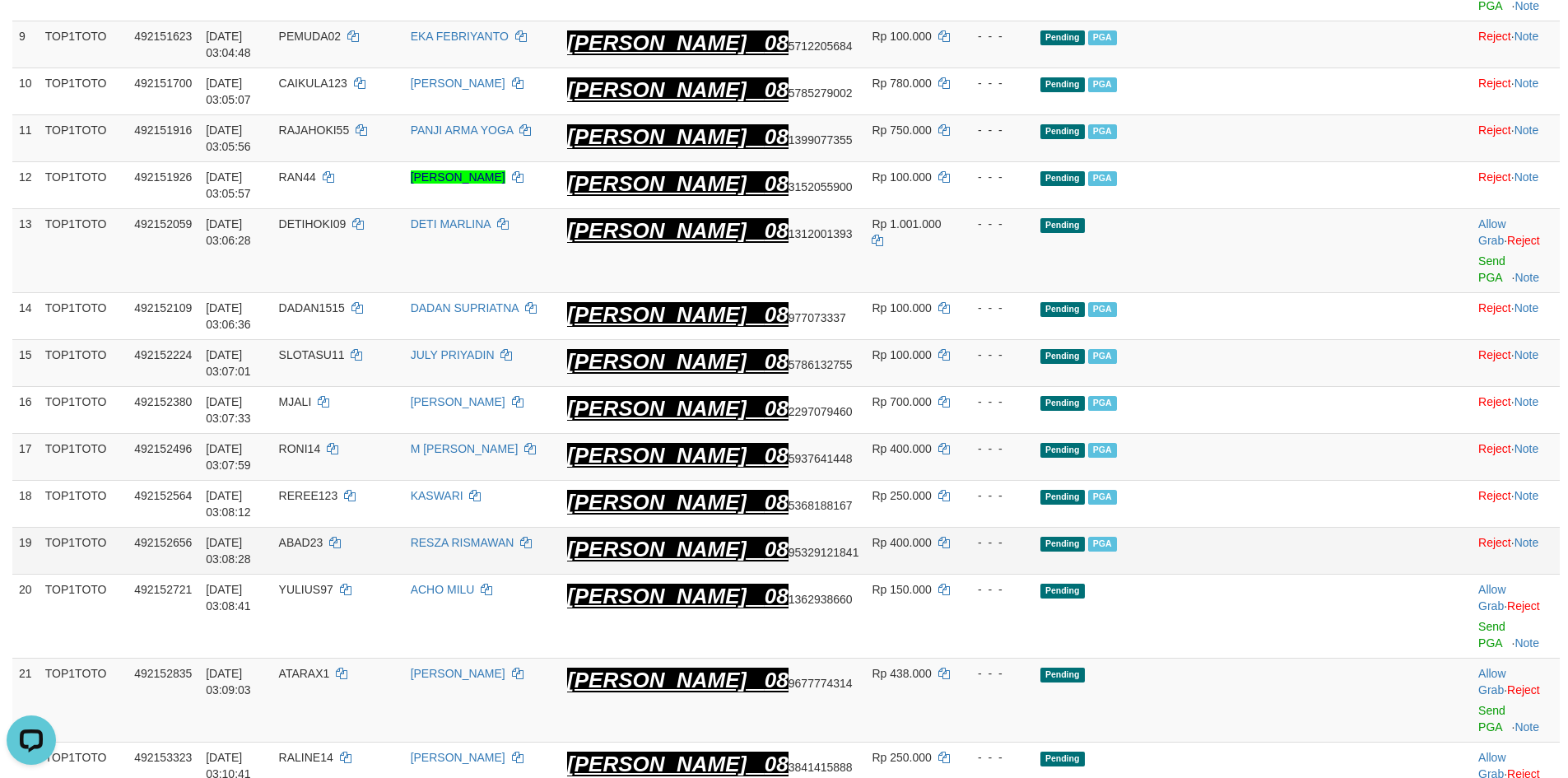
scroll to position [793, 0]
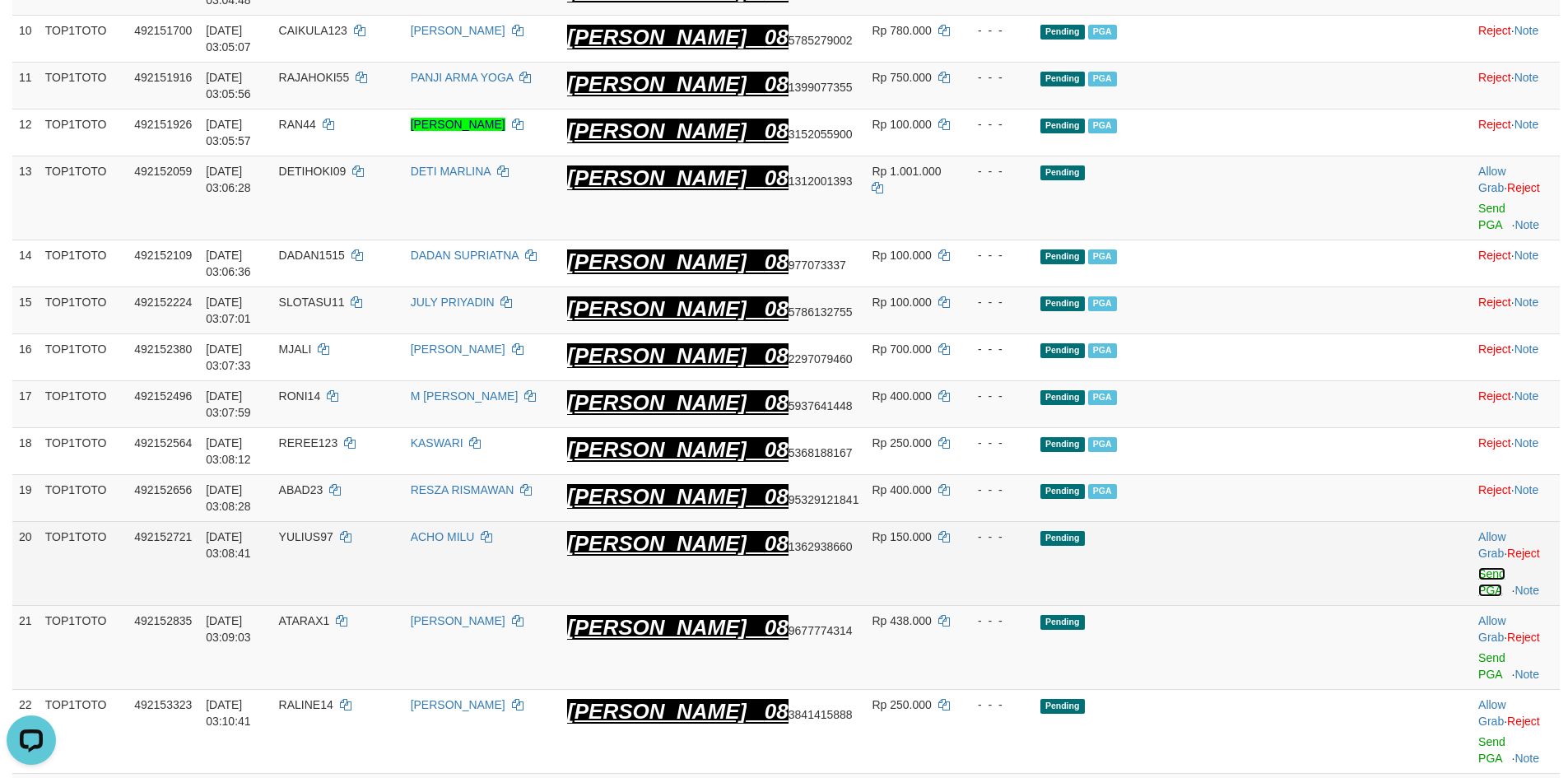
click at [1478, 568] on link "Send PGA" at bounding box center [1492, 582] width 28 height 29
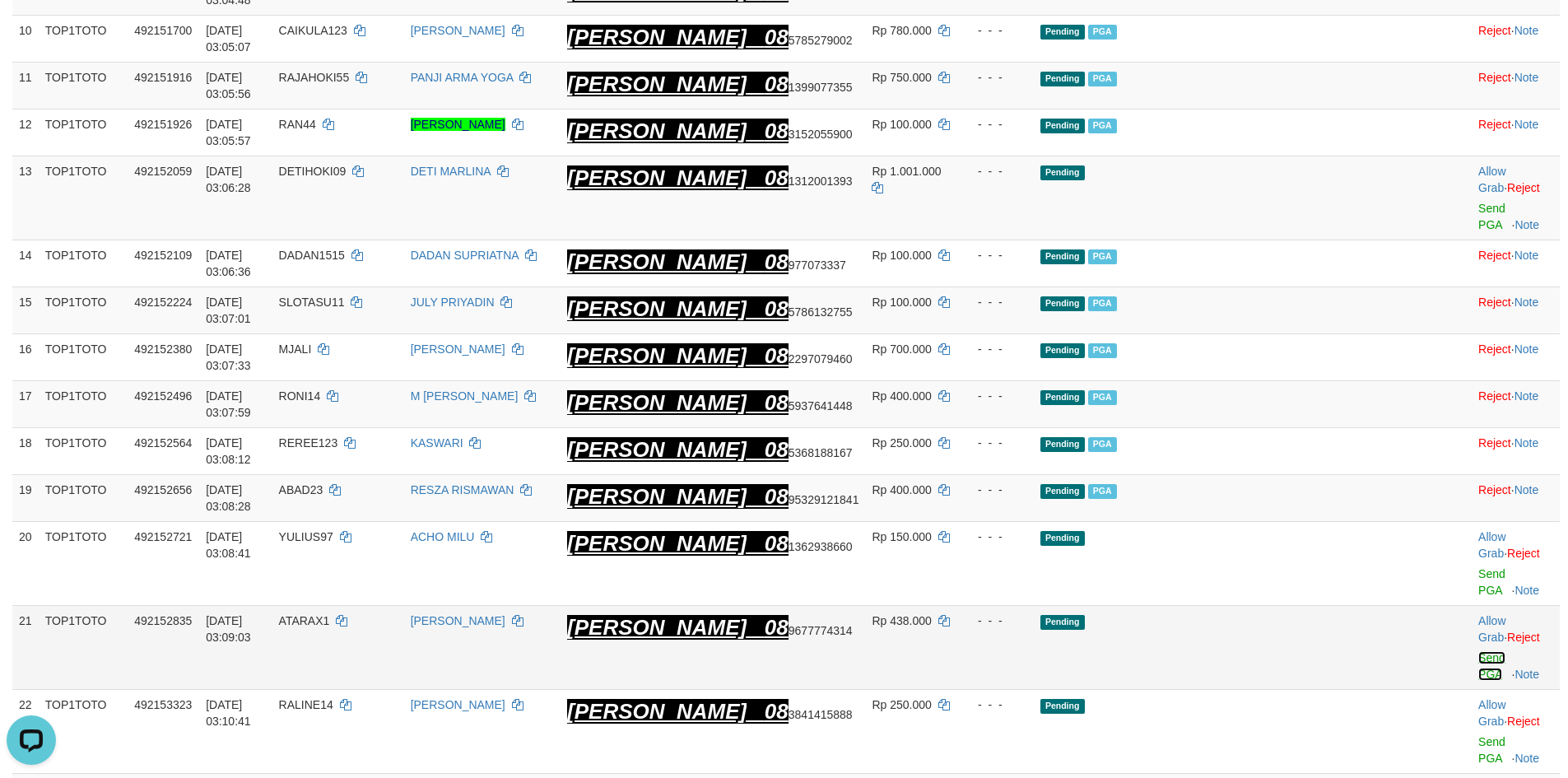
click at [1478, 651] on link "Send PGA" at bounding box center [1492, 666] width 28 height 29
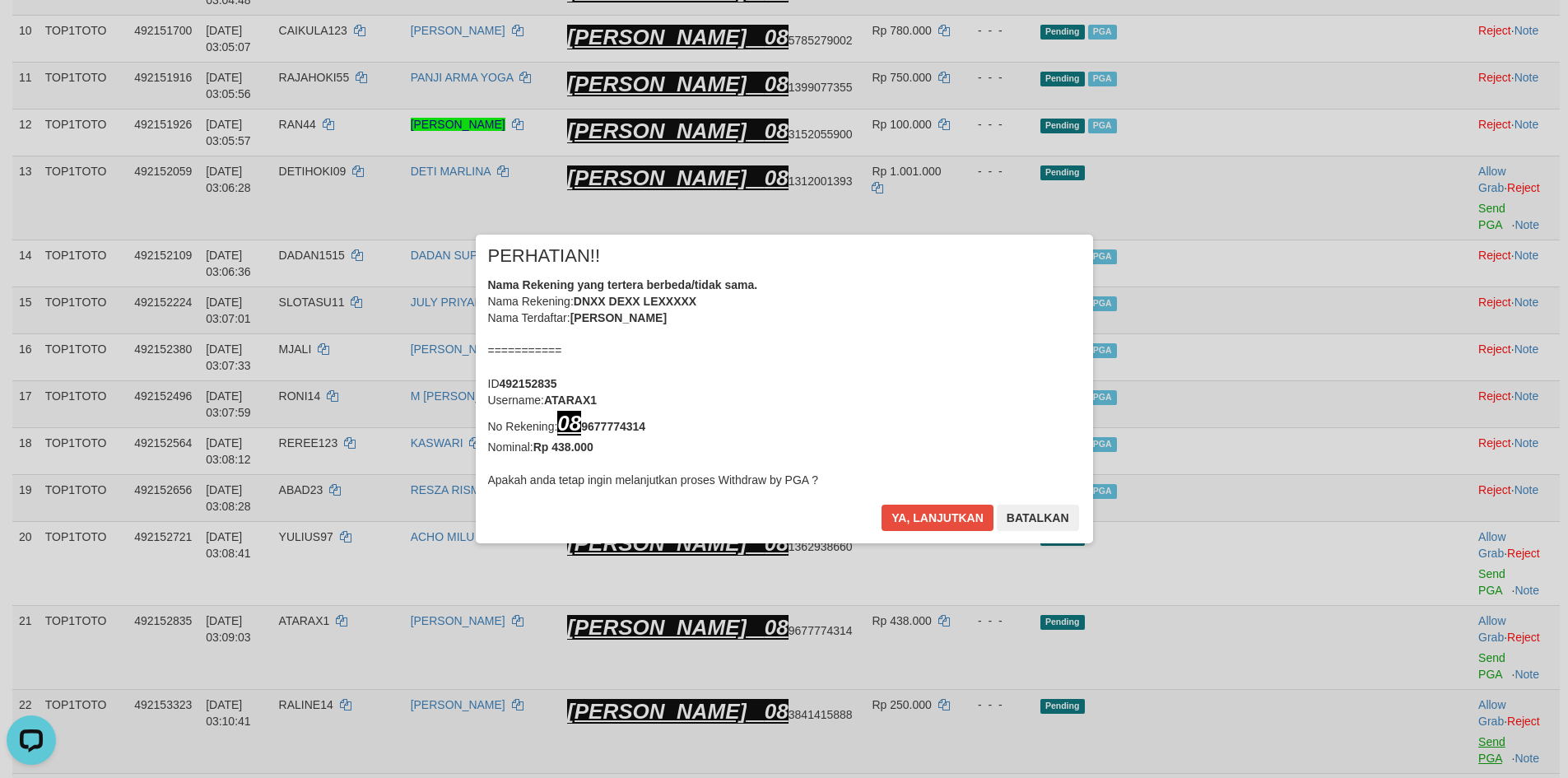
click at [1445, 554] on div "× PERHATIAN!! Nama Rekening yang tertera berbeda/tidak sama. Nama Rekening: DNX…" at bounding box center [784, 389] width 1568 height 375
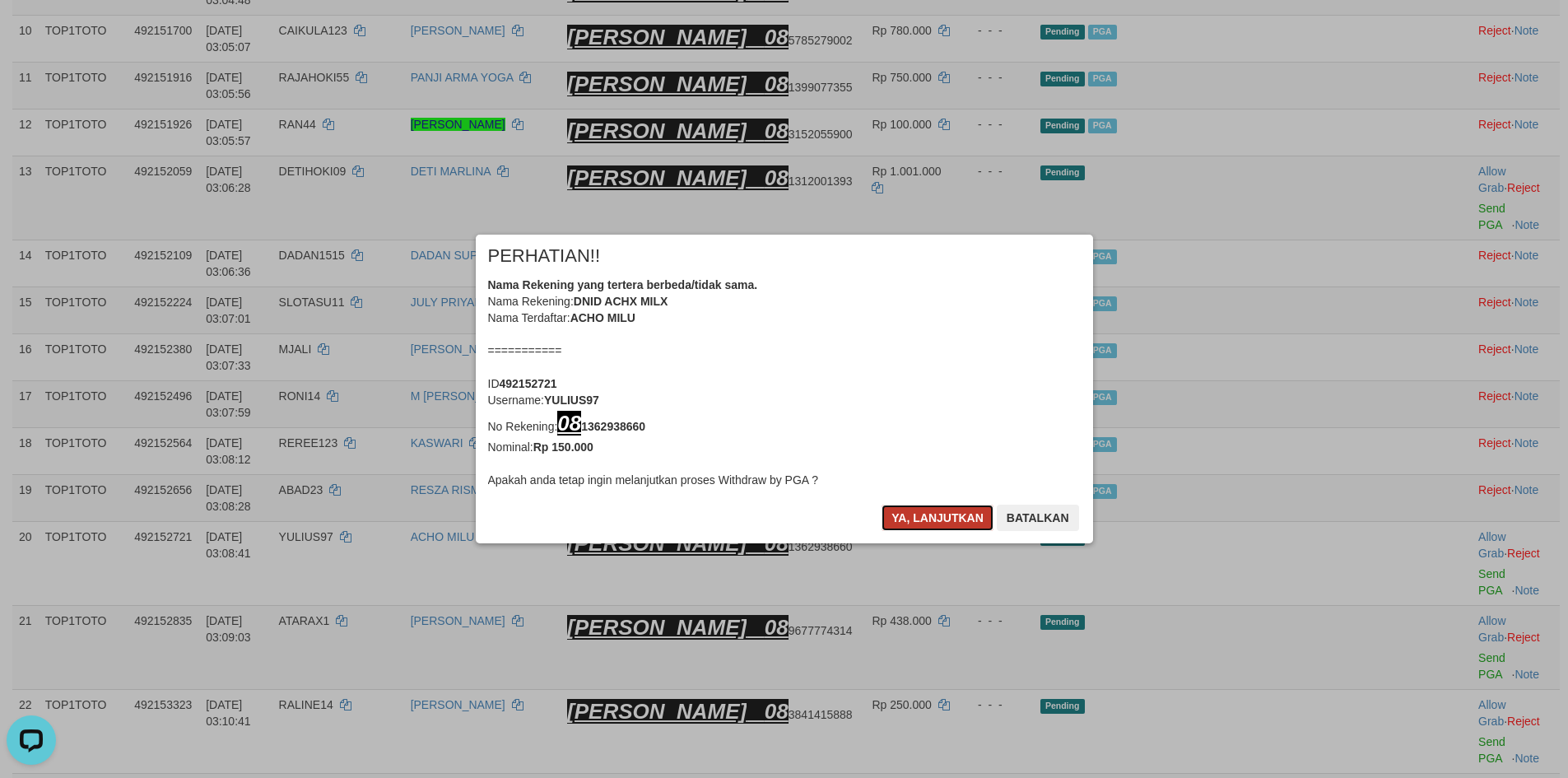
click at [925, 520] on button "Ya, lanjutkan" at bounding box center [938, 518] width 112 height 27
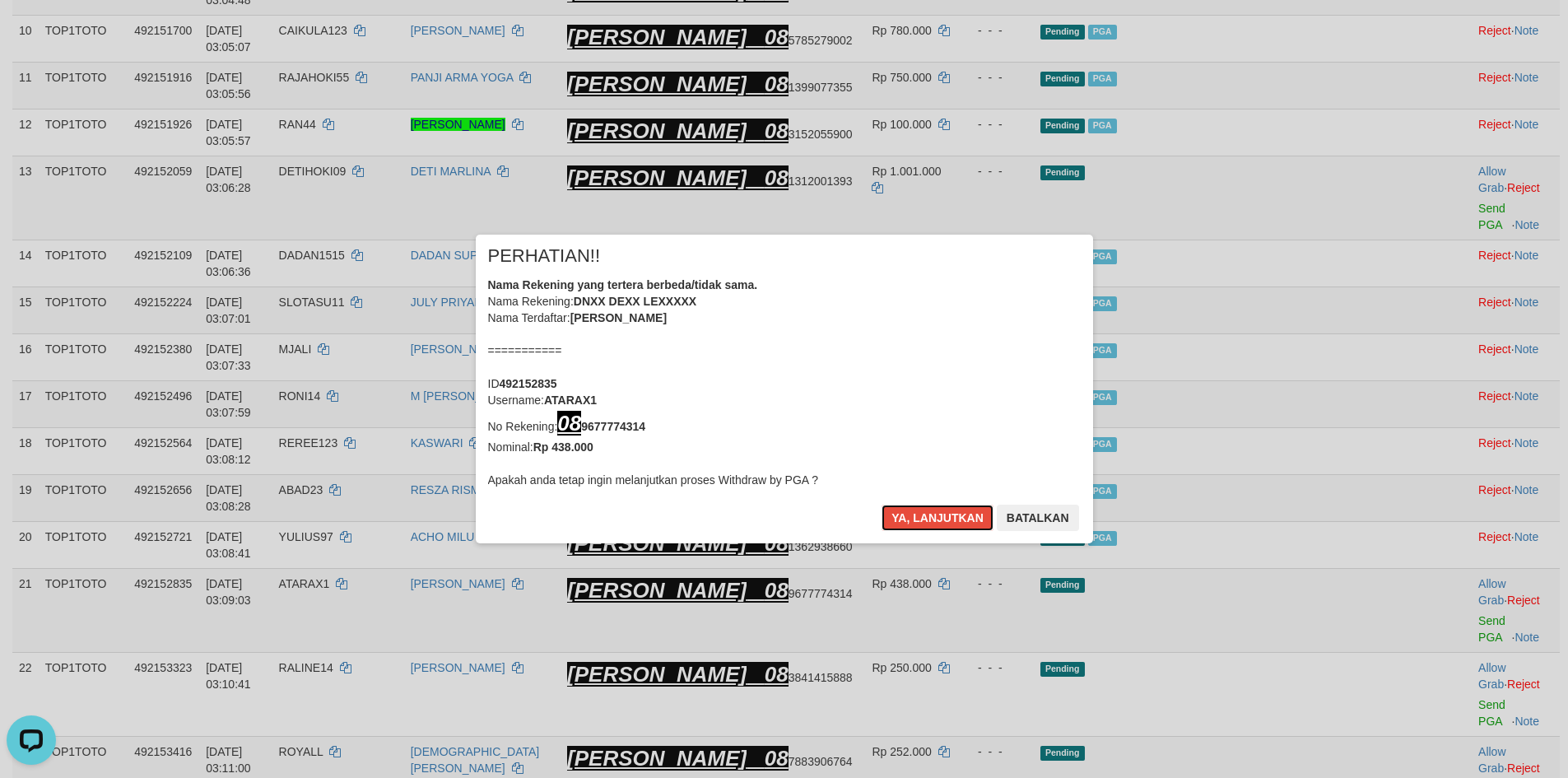
click at [925, 520] on button "Ya, lanjutkan" at bounding box center [938, 518] width 112 height 27
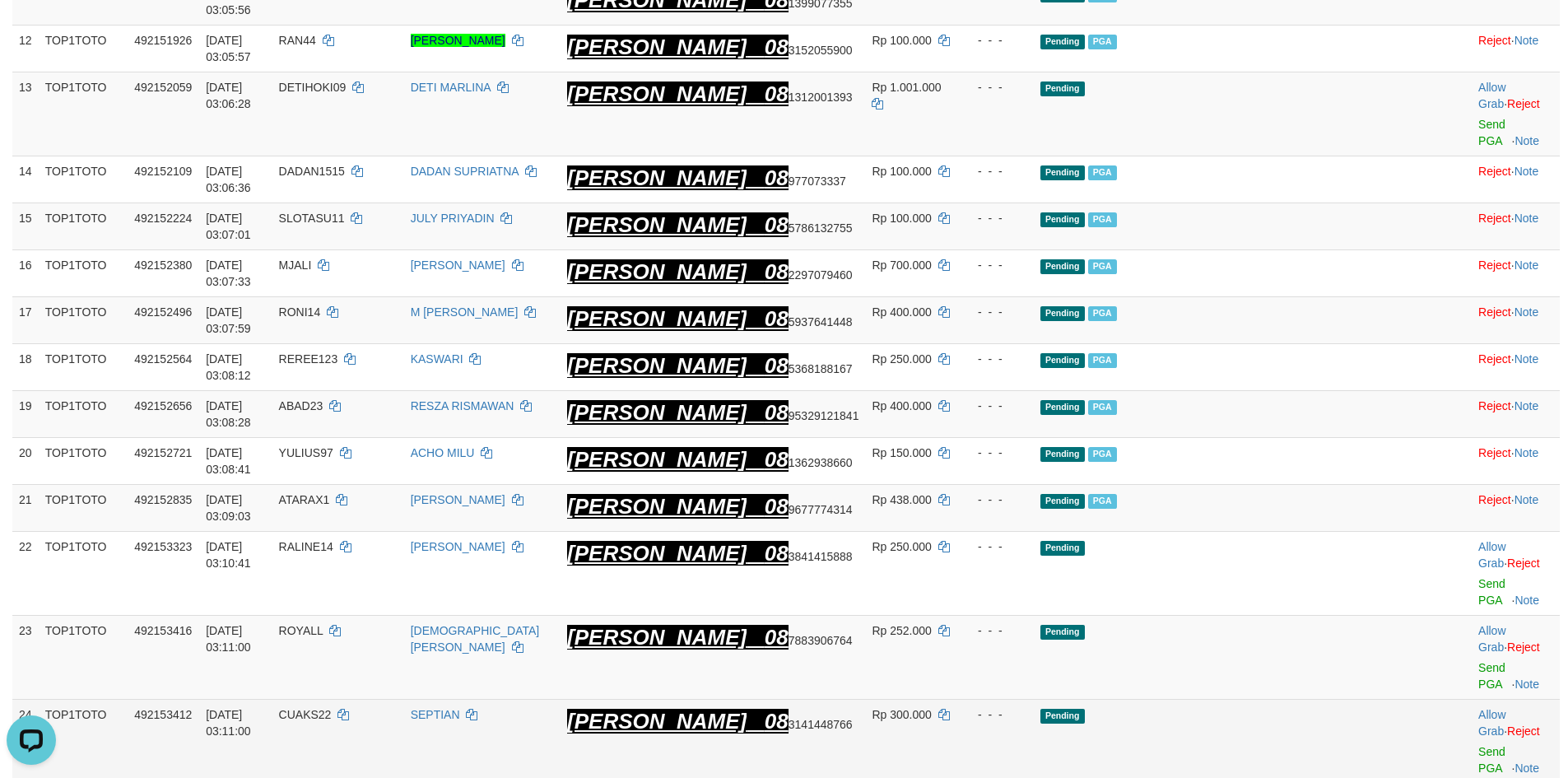
scroll to position [1011, 0]
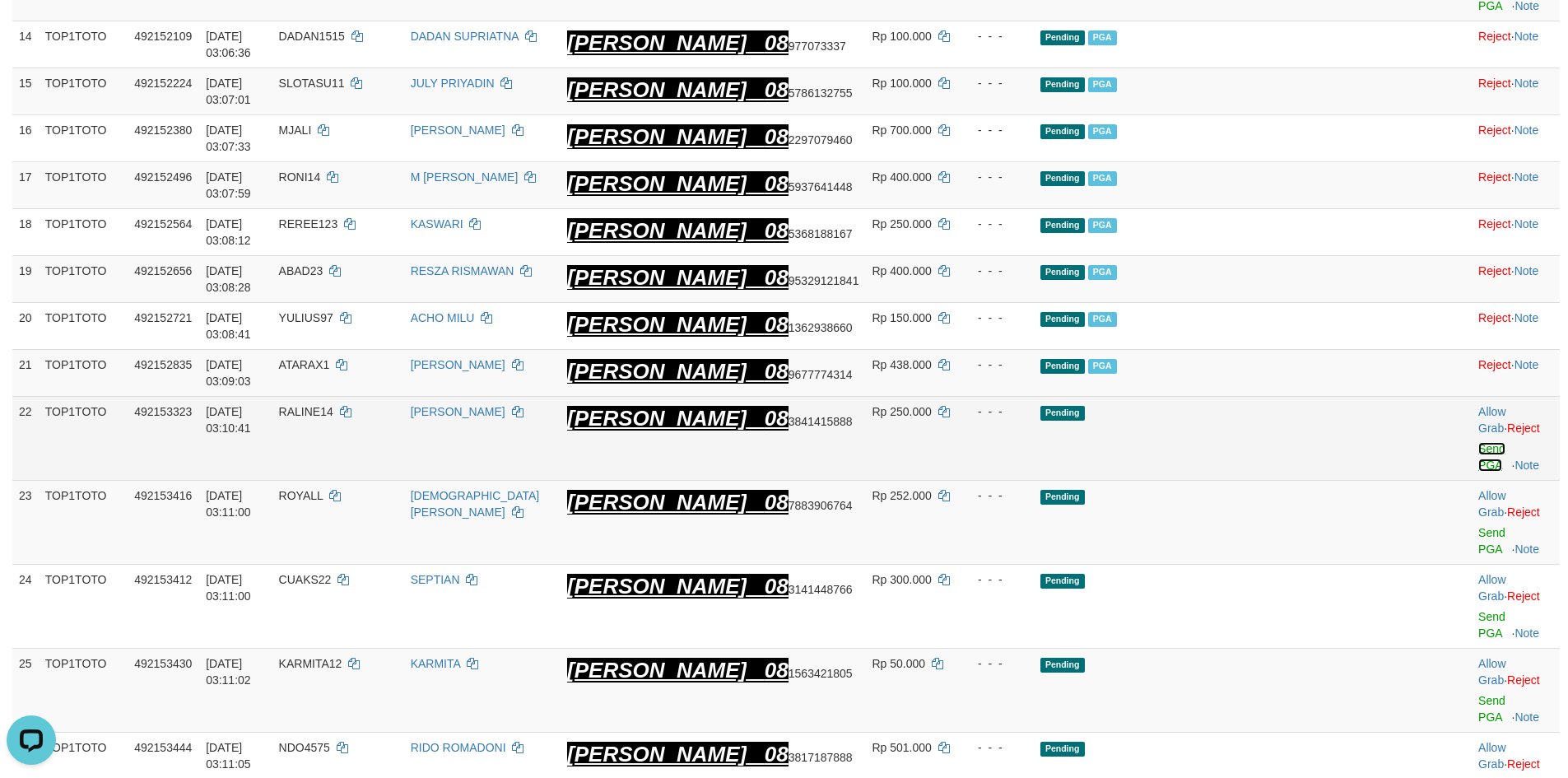
click at [1478, 442] on link "Send PGA" at bounding box center [1492, 457] width 28 height 29
drag, startPoint x: 1438, startPoint y: 329, endPoint x: 1441, endPoint y: 428, distance: 99.0
click at [1478, 526] on link "Send PGA" at bounding box center [1492, 541] width 28 height 29
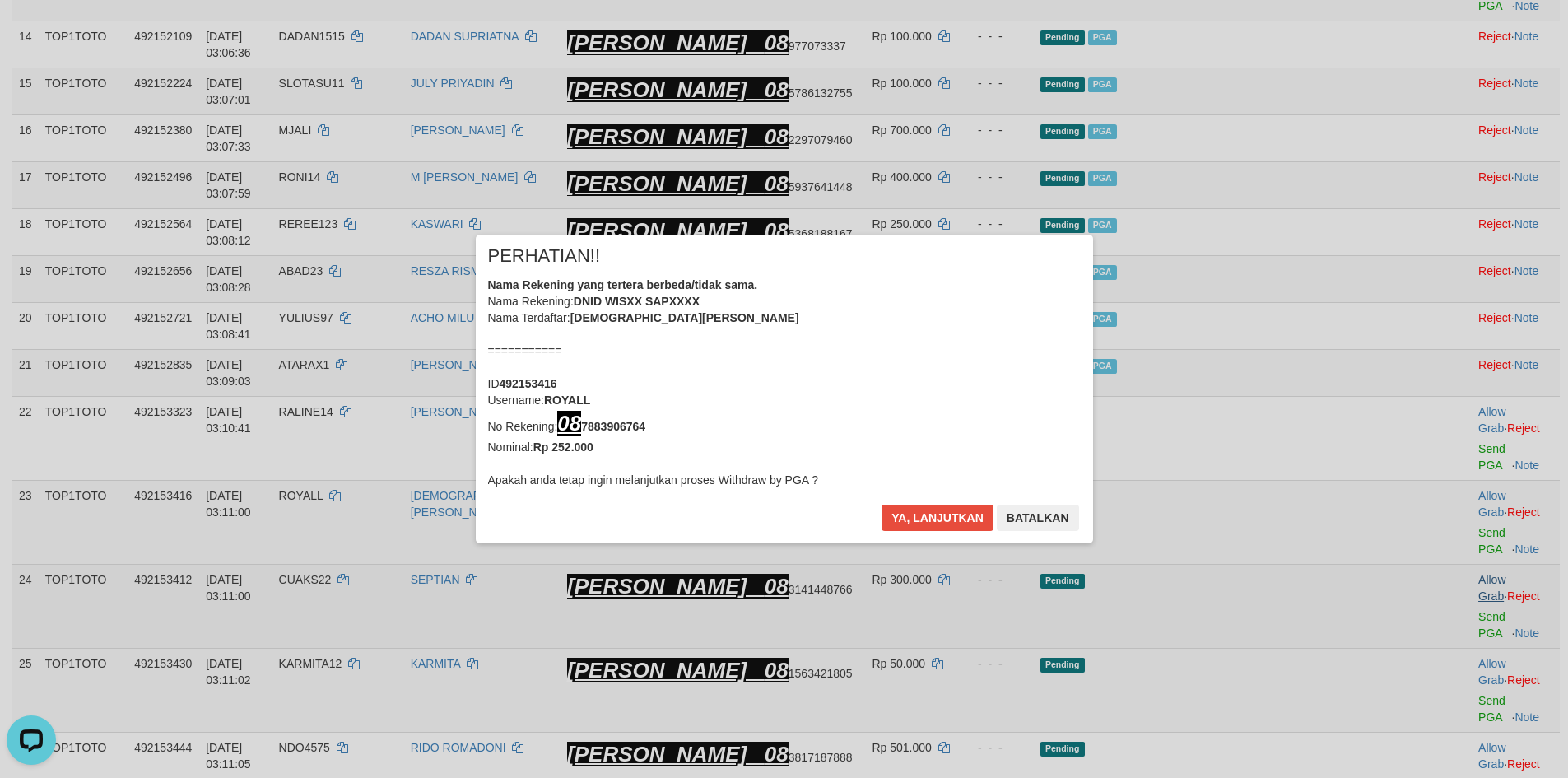
click at [1106, 414] on div "× PERHATIAN!! Nama Rekening yang tertera berbeda/tidak sama. Nama Rekening: DNI…" at bounding box center [784, 389] width 642 height 308
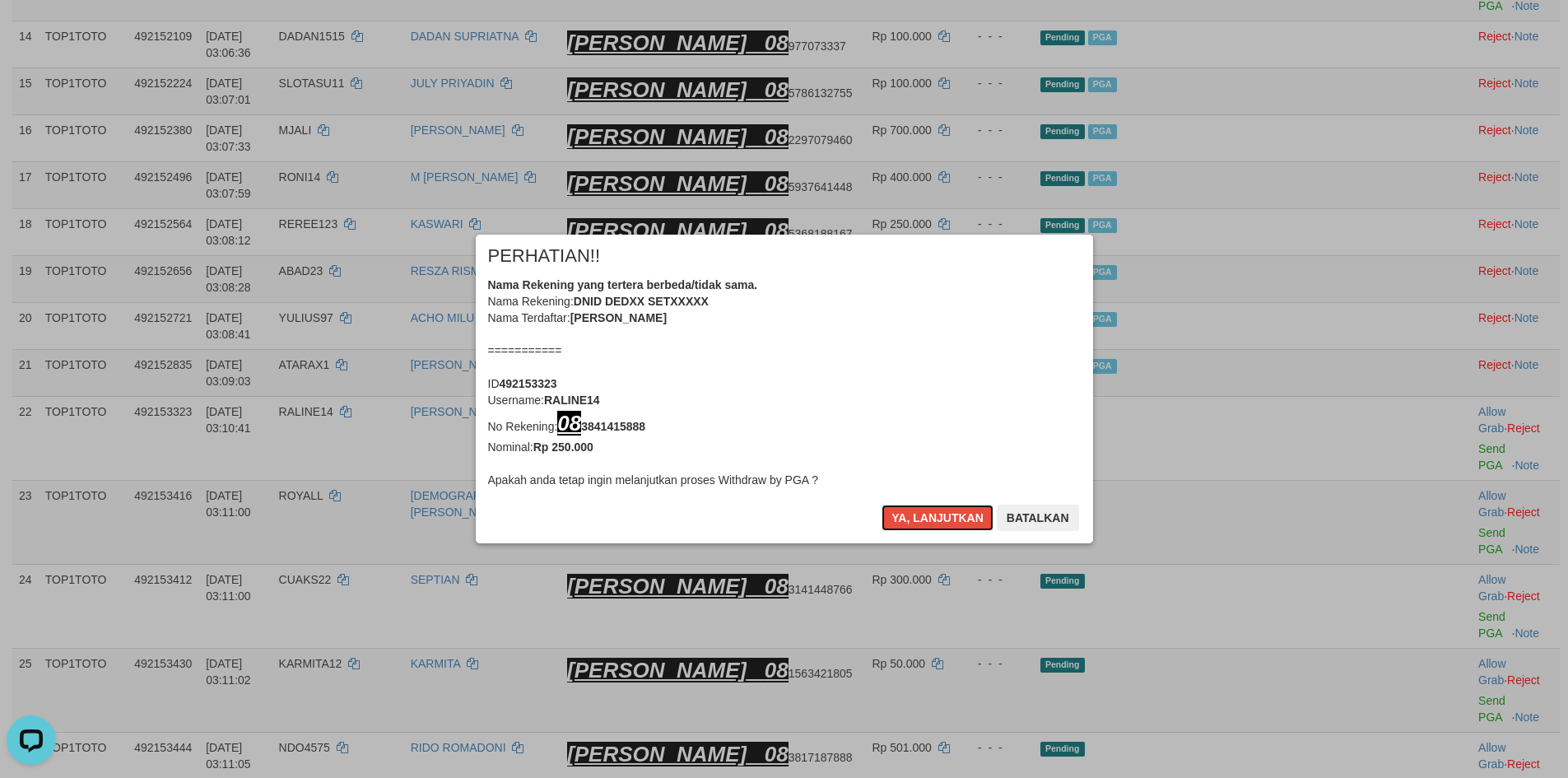
drag, startPoint x: 910, startPoint y: 520, endPoint x: 938, endPoint y: 396, distance: 127.1
click at [938, 396] on div "× PERHATIAN!! Nama Rekening yang tertera berbeda/tidak sama. Nama Rekening: DNI…" at bounding box center [784, 389] width 617 height 308
click at [933, 522] on button "Ya, lanjutkan" at bounding box center [938, 518] width 112 height 27
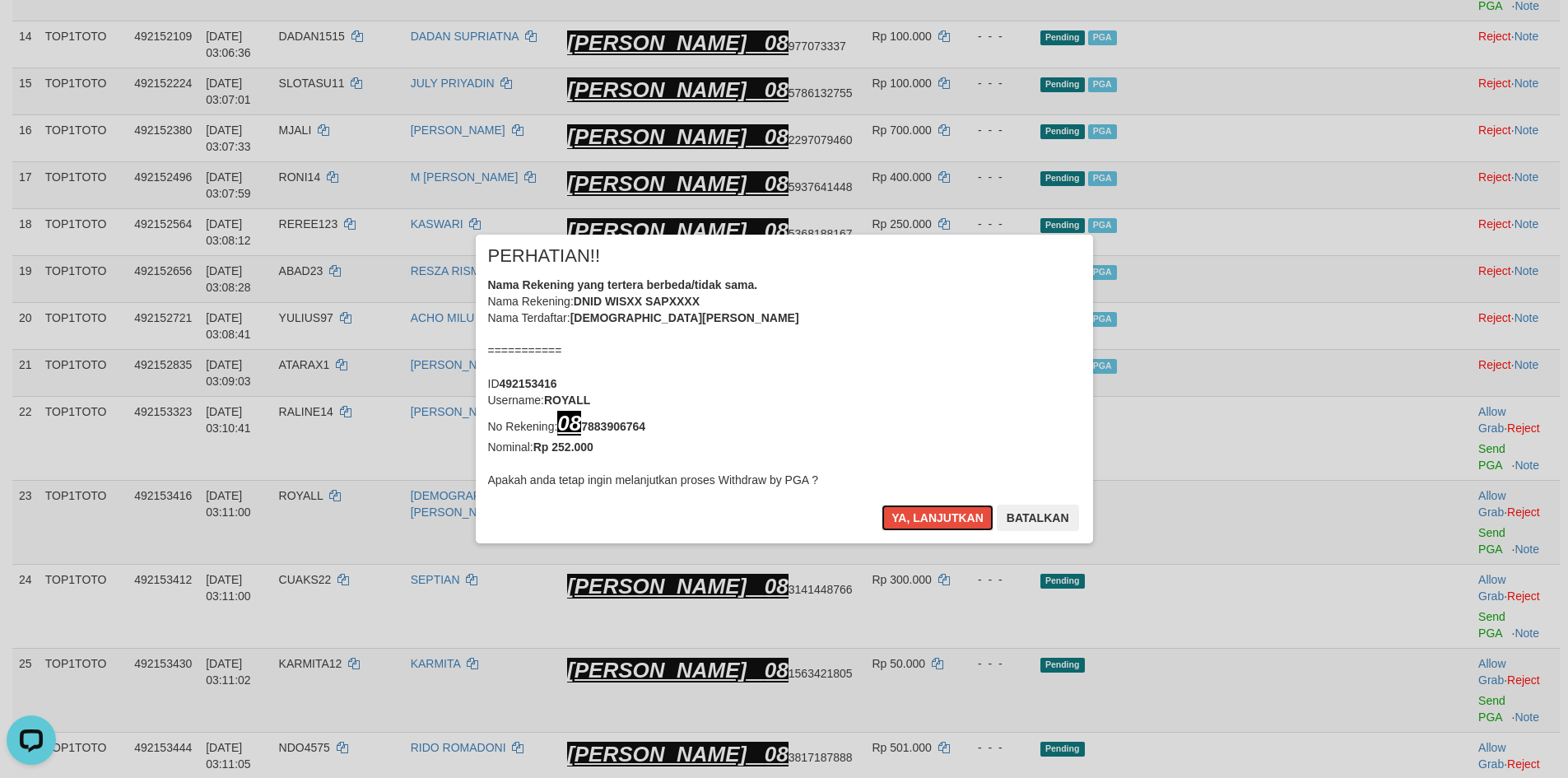
click at [933, 522] on button "Ya, lanjutkan" at bounding box center [938, 518] width 112 height 27
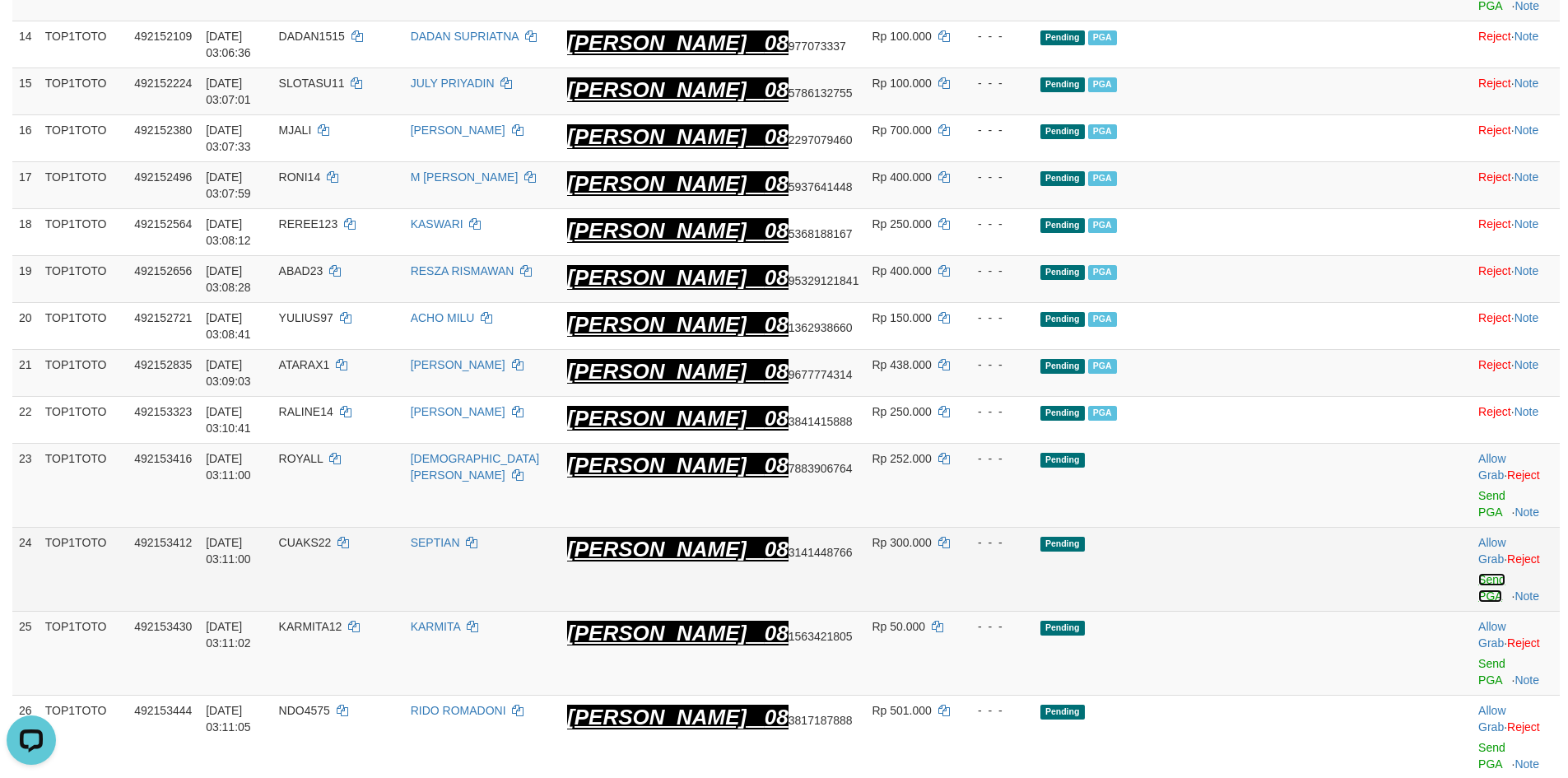
click at [1478, 573] on link "Send PGA" at bounding box center [1492, 588] width 28 height 29
click at [1478, 657] on link "Send PGA" at bounding box center [1492, 672] width 28 height 29
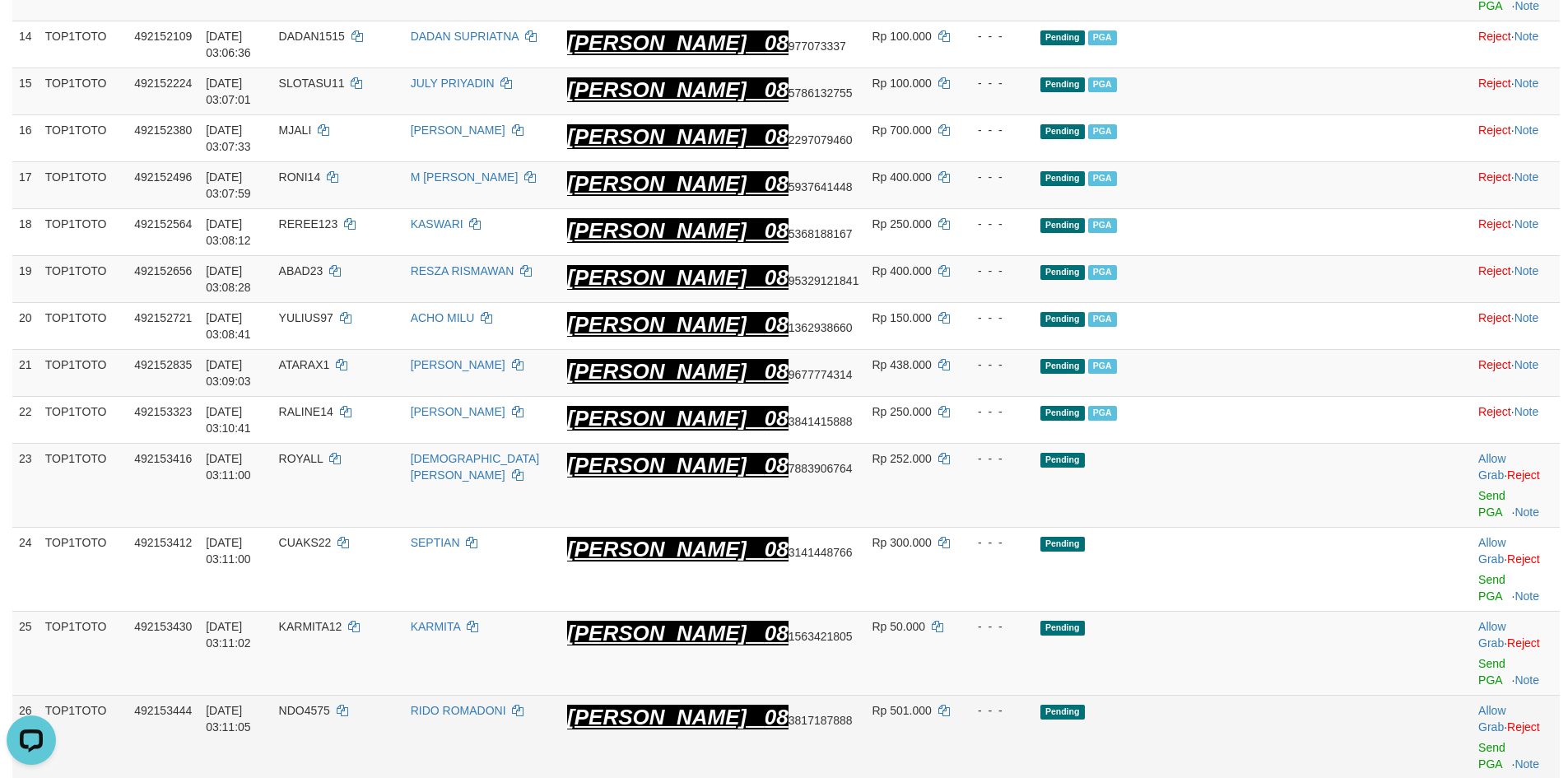
click at [1472, 696] on td "Allow Grab · Reject Send PGA · Note" at bounding box center [1515, 738] width 88 height 84
click at [1478, 741] on link "Send PGA" at bounding box center [1492, 756] width 28 height 29
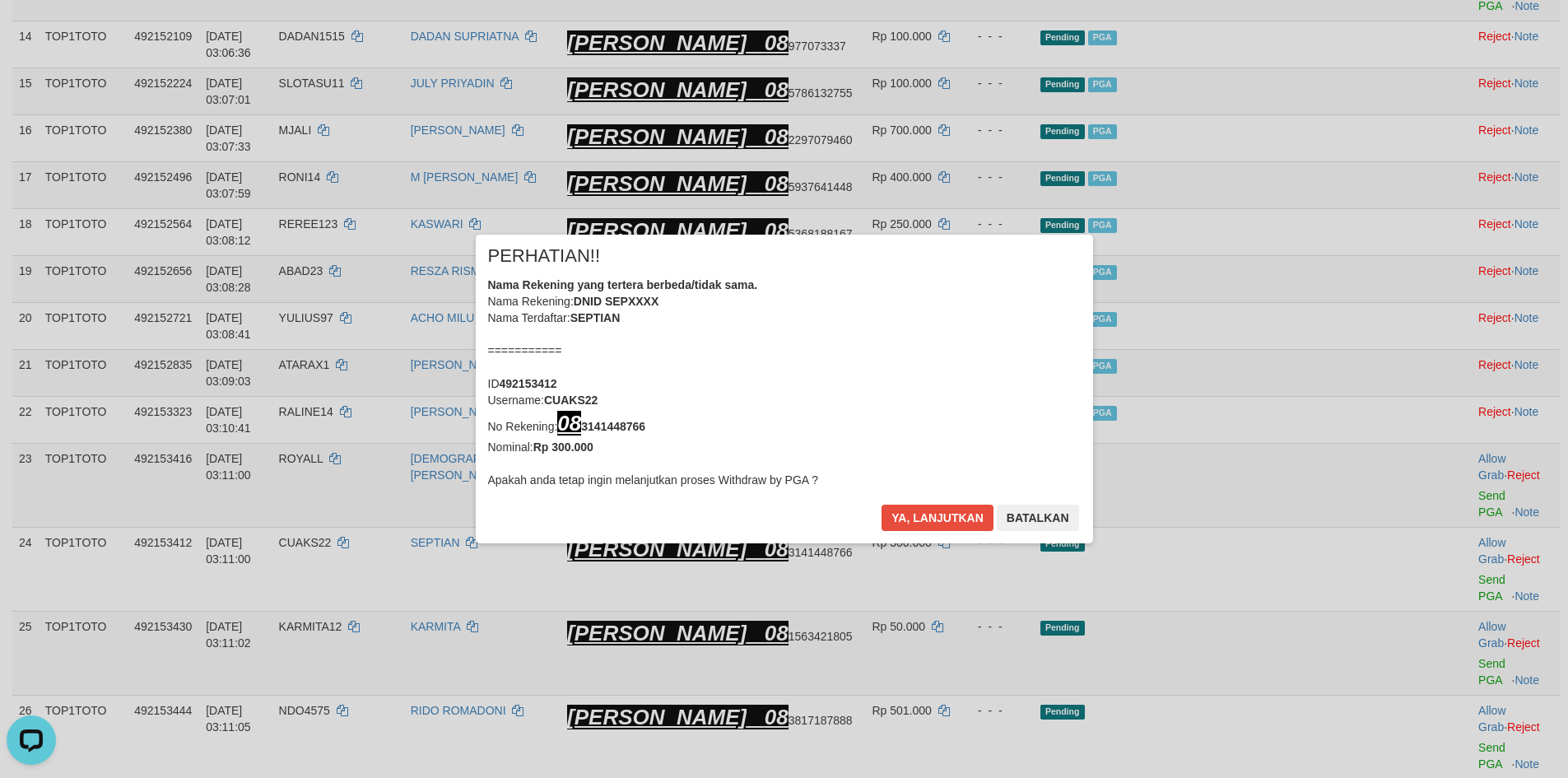
drag, startPoint x: 1443, startPoint y: 520, endPoint x: 1444, endPoint y: 570, distance: 50.0
click at [1444, 570] on div "× PERHATIAN!! Nama Rekening yang tertera berbeda/tidak sama. Nama Rekening: DNI…" at bounding box center [784, 389] width 1568 height 375
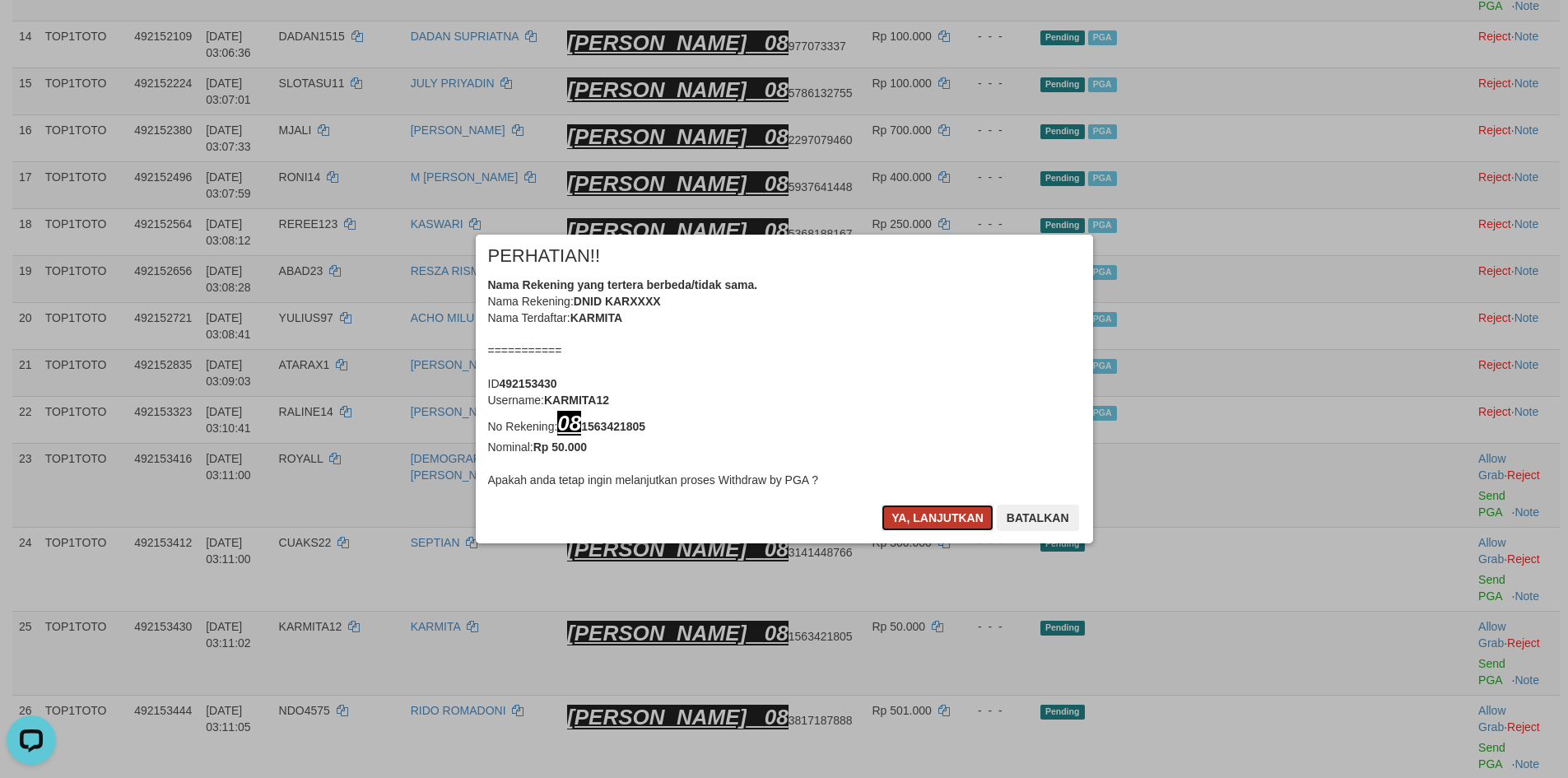
click at [920, 514] on button "Ya, lanjutkan" at bounding box center [938, 518] width 112 height 27
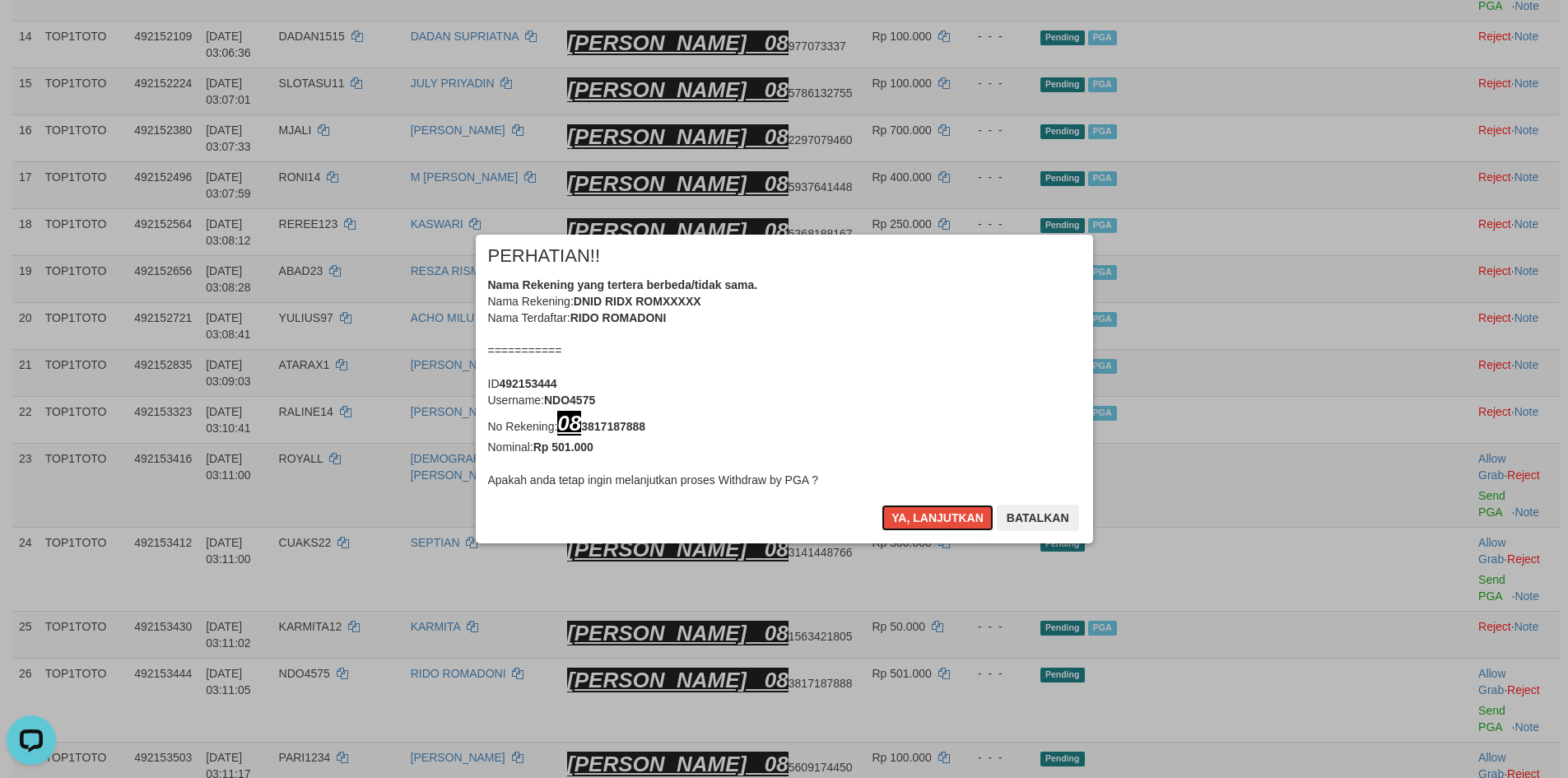
click at [920, 514] on button "Ya, lanjutkan" at bounding box center [938, 518] width 112 height 27
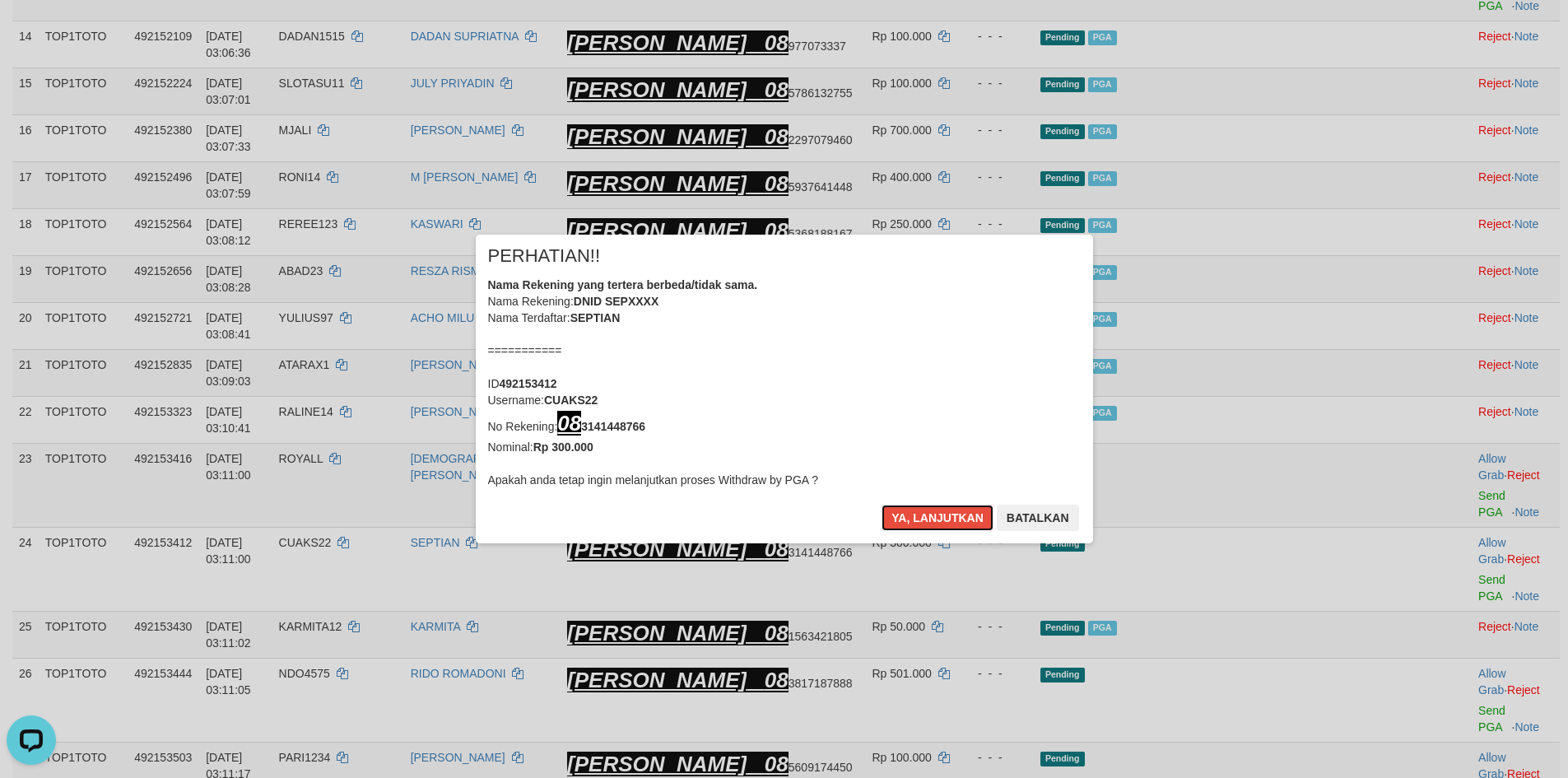
click at [920, 514] on button "Ya, lanjutkan" at bounding box center [938, 518] width 112 height 27
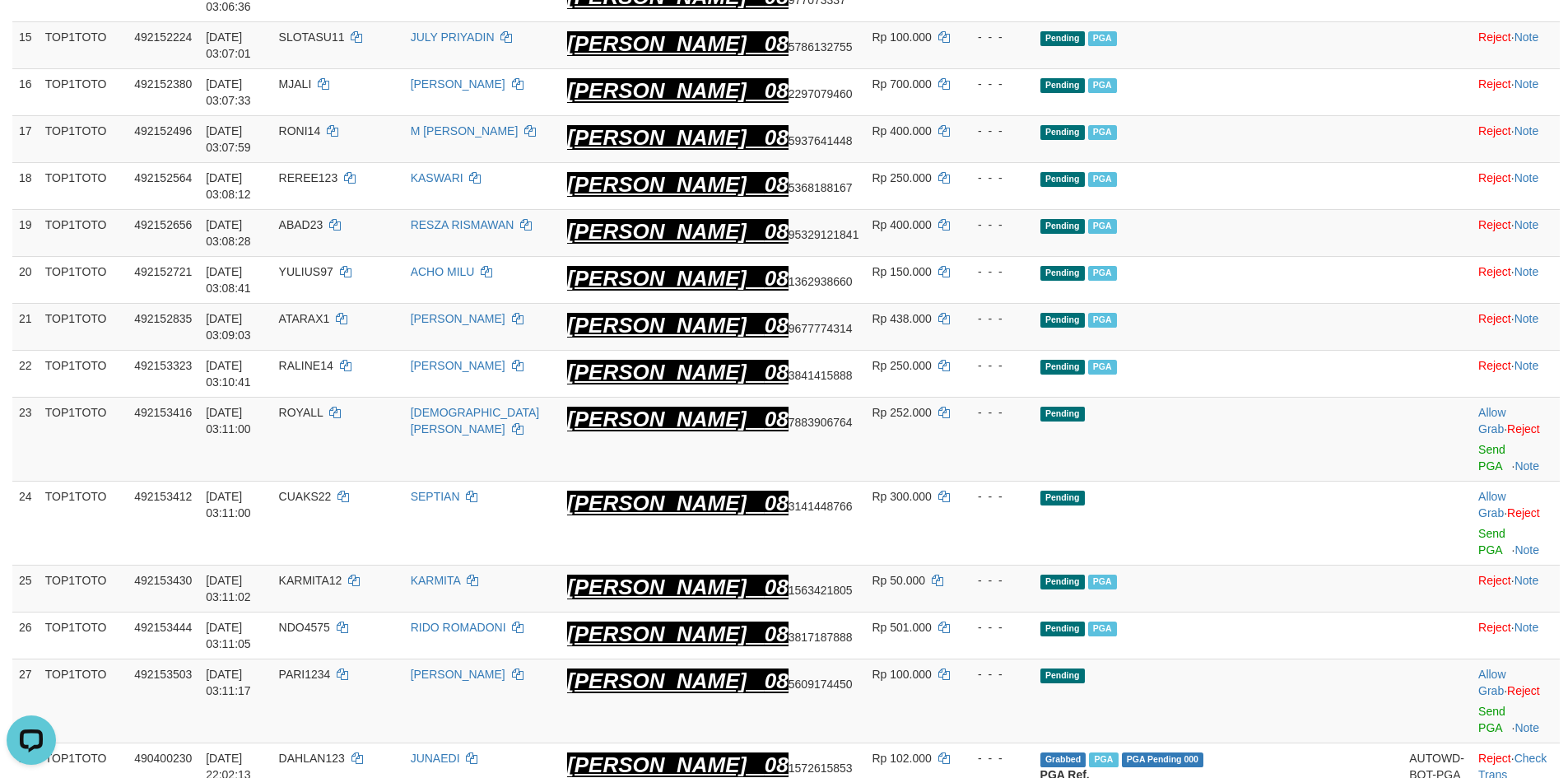
scroll to position [1081, 0]
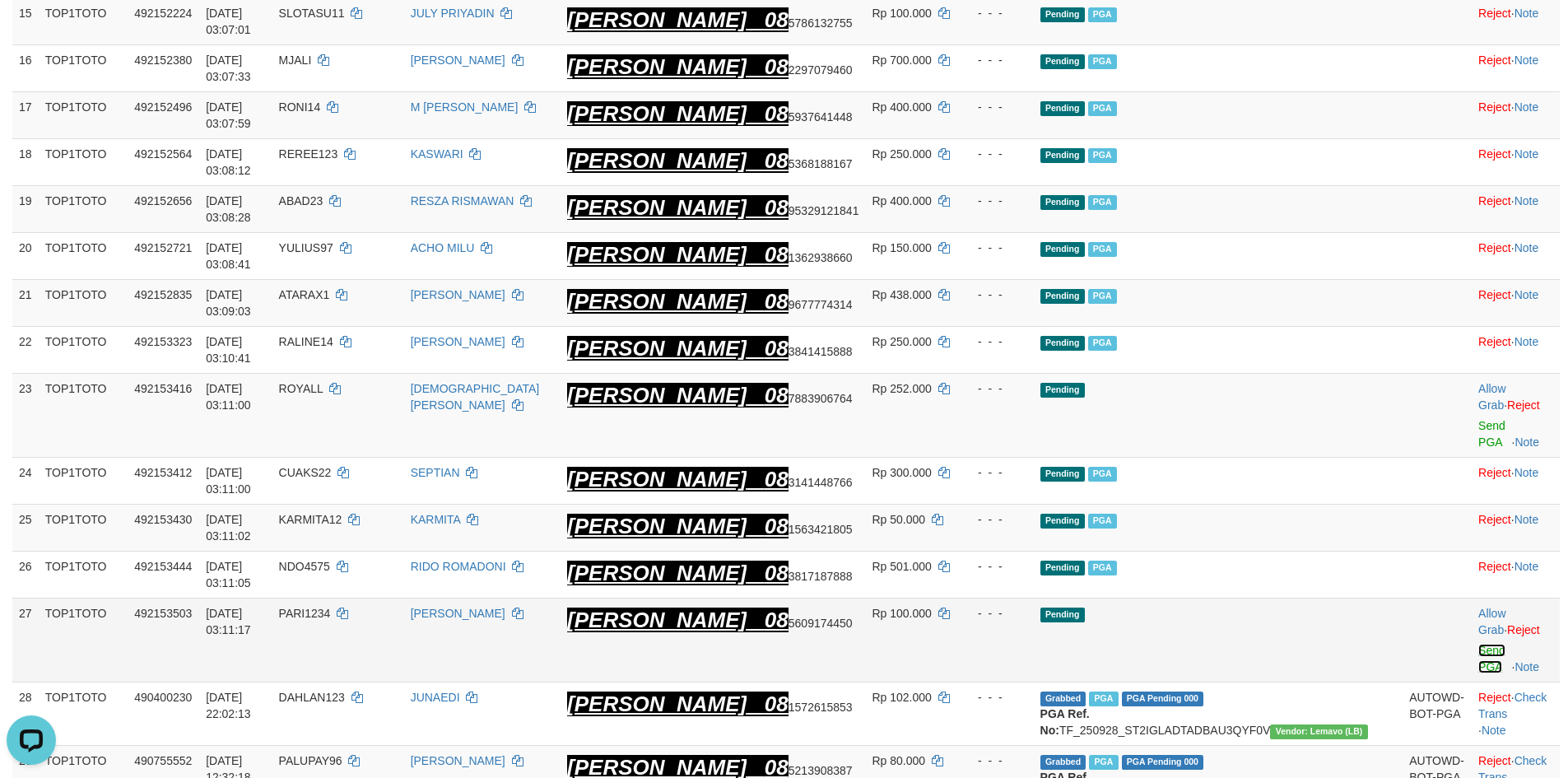
click at [1478, 644] on link "Send PGA" at bounding box center [1492, 659] width 28 height 29
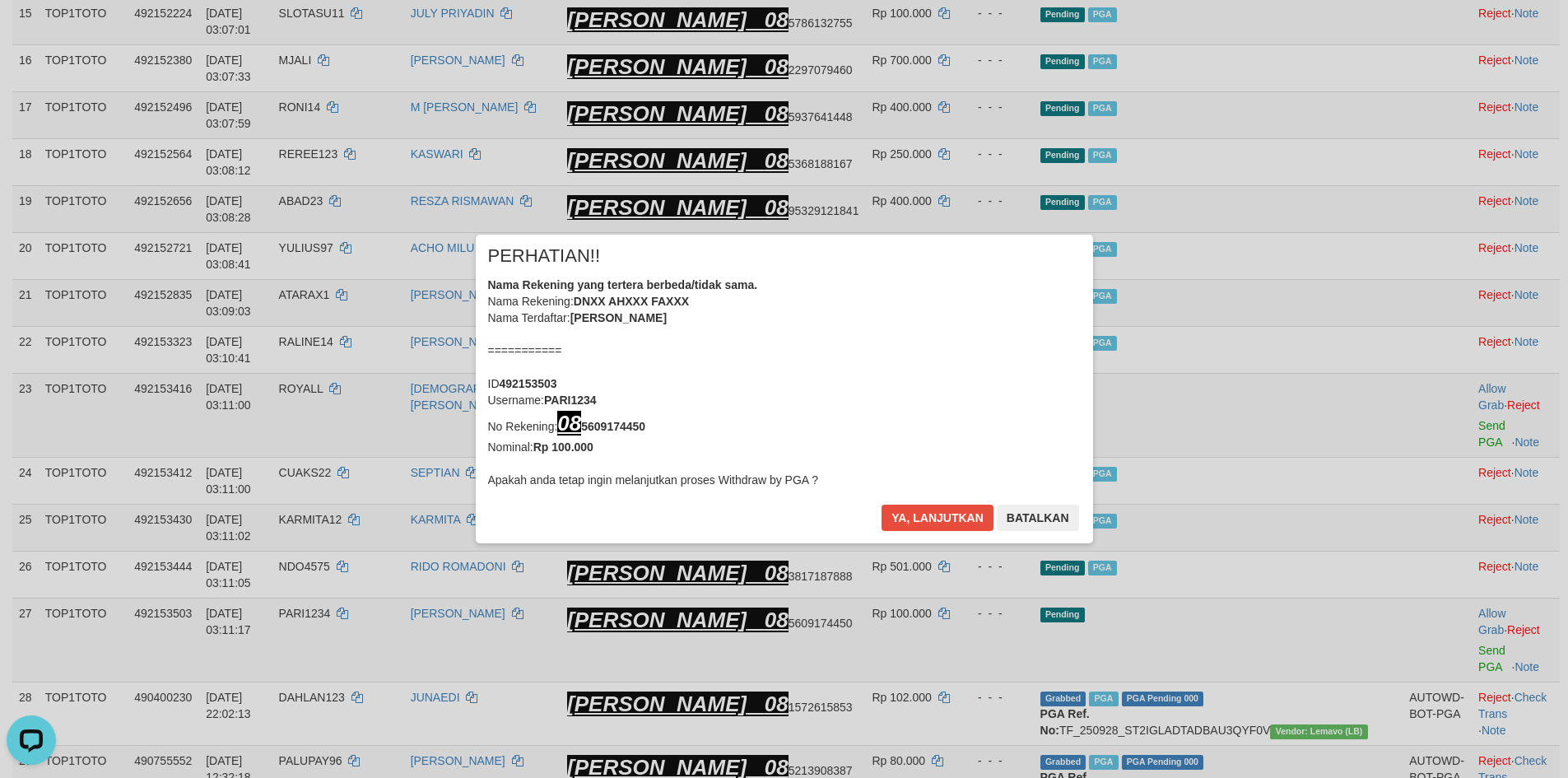
click at [1452, 307] on div "× PERHATIAN!! Nama Rekening yang tertera berbeda/tidak sama. Nama Rekening: DNX…" at bounding box center [784, 389] width 1568 height 375
click at [945, 530] on button "Ya, lanjutkan" at bounding box center [938, 518] width 112 height 27
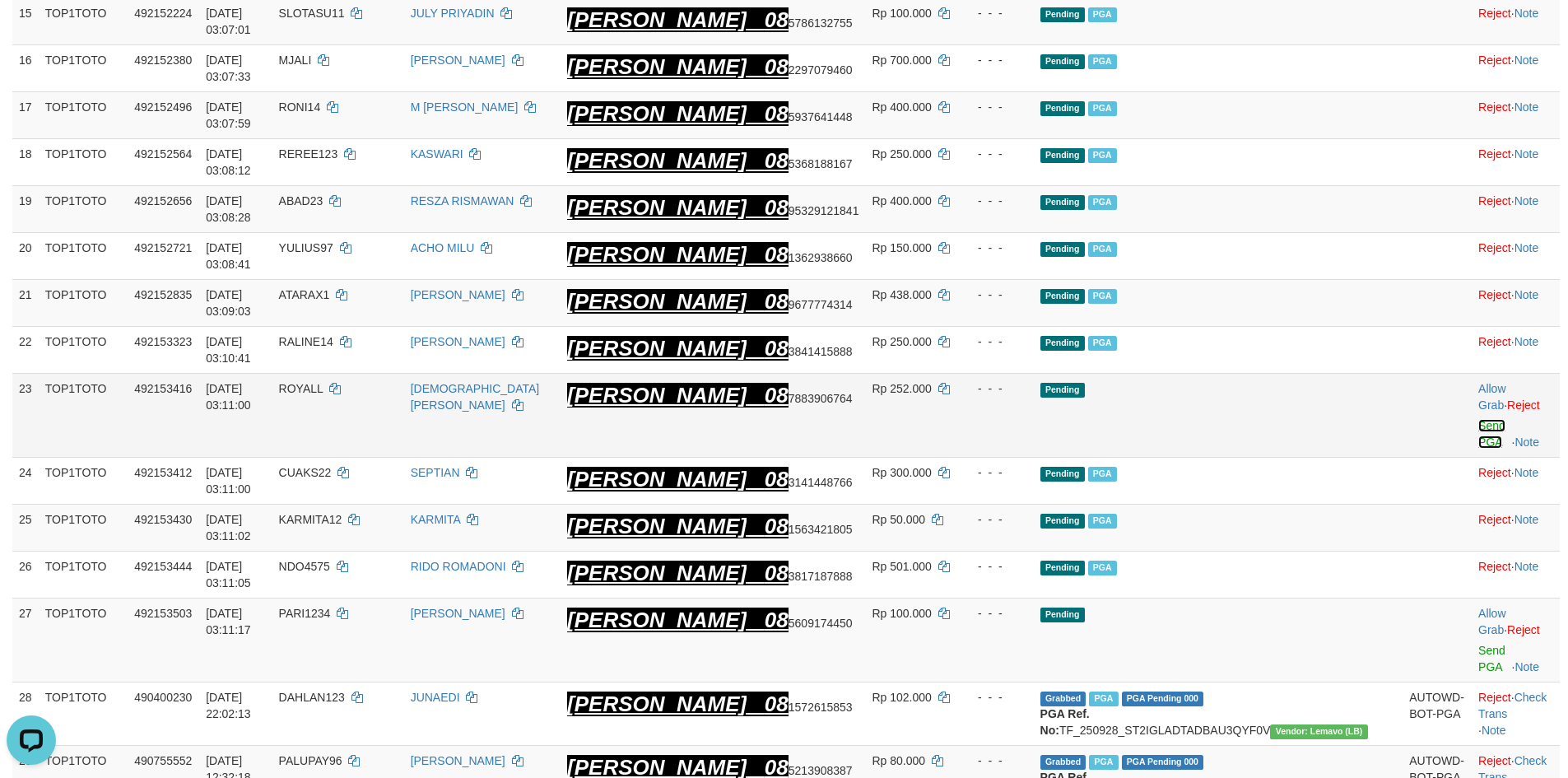
click at [1478, 420] on link "Send PGA" at bounding box center [1492, 434] width 28 height 29
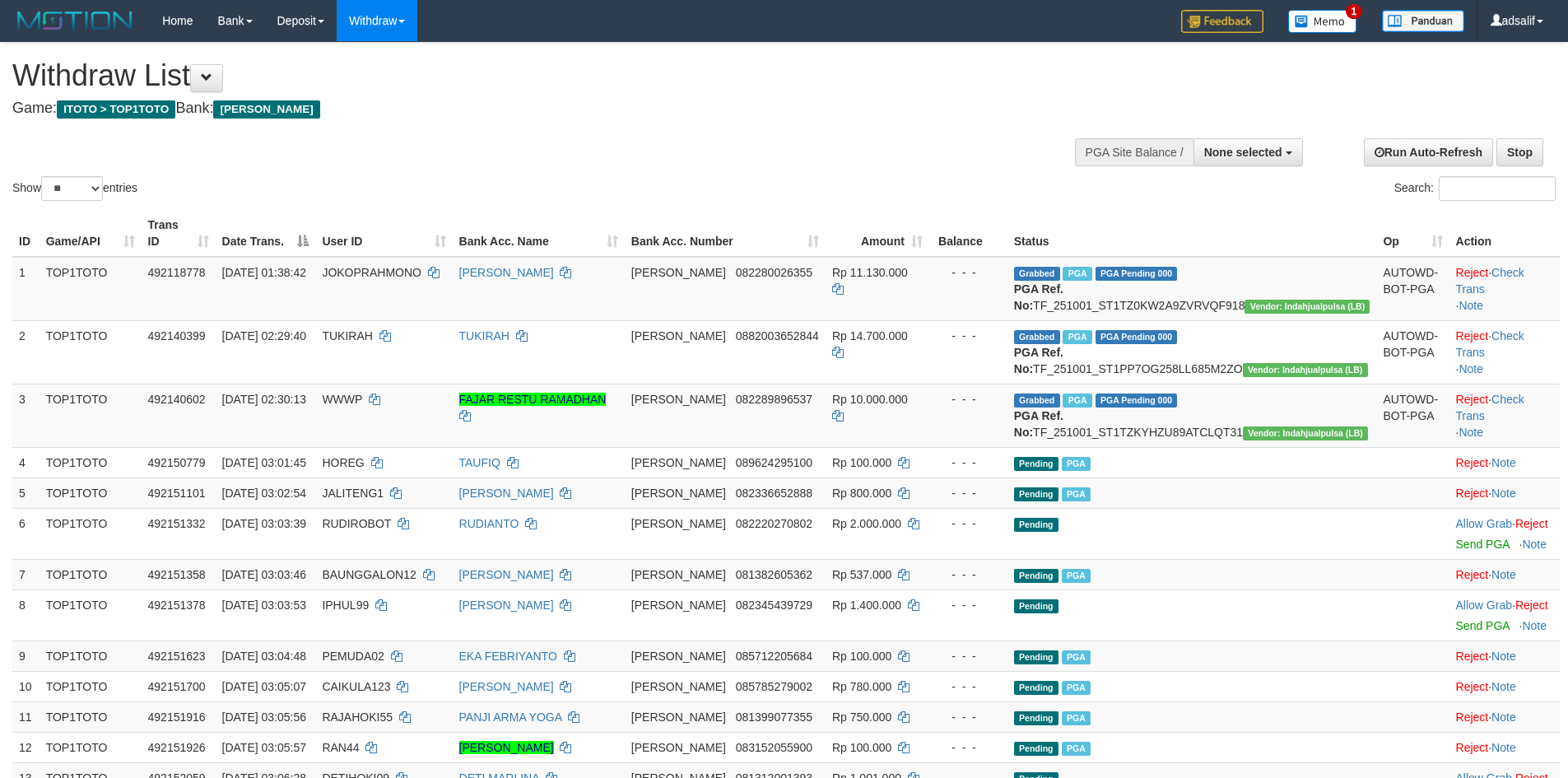
select select
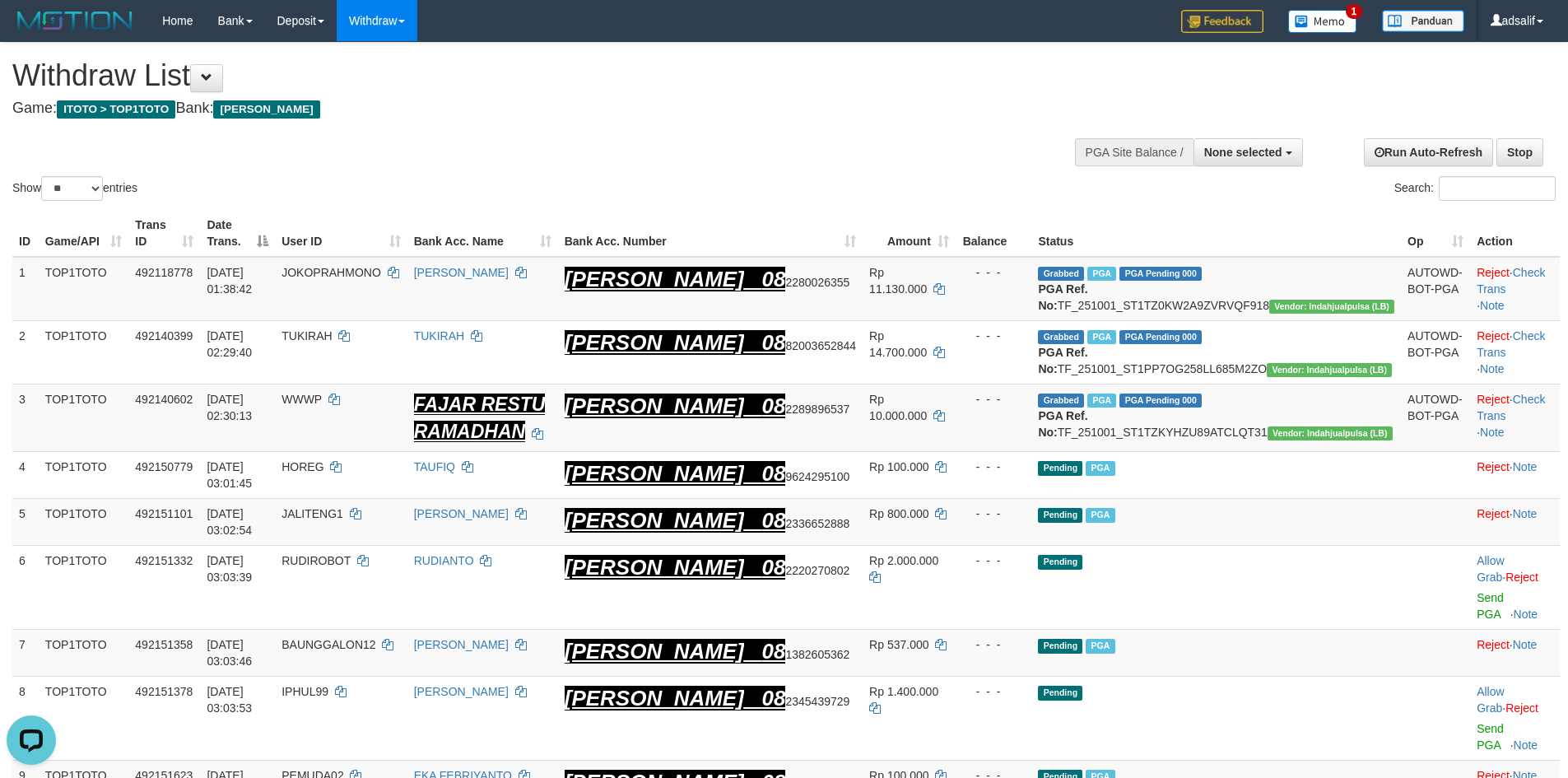
click at [53, 202] on div "Show ** ** ** *** entries" at bounding box center [392, 190] width 759 height 28
click at [62, 192] on select "** ** ** ***" at bounding box center [72, 189] width 62 height 25
select select "***"
click at [44, 177] on select "** ** ** ***" at bounding box center [72, 189] width 62 height 25
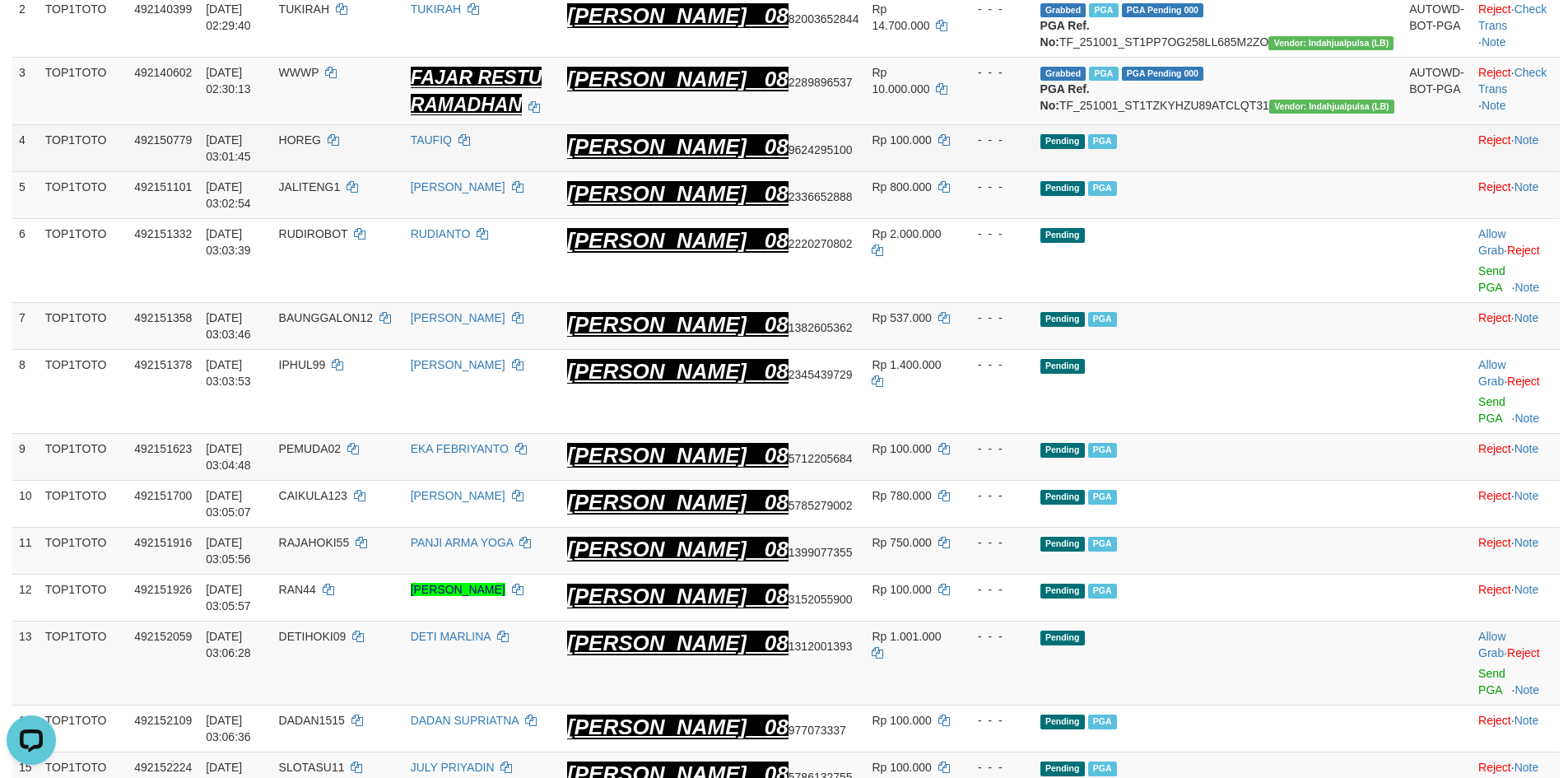
scroll to position [329, 0]
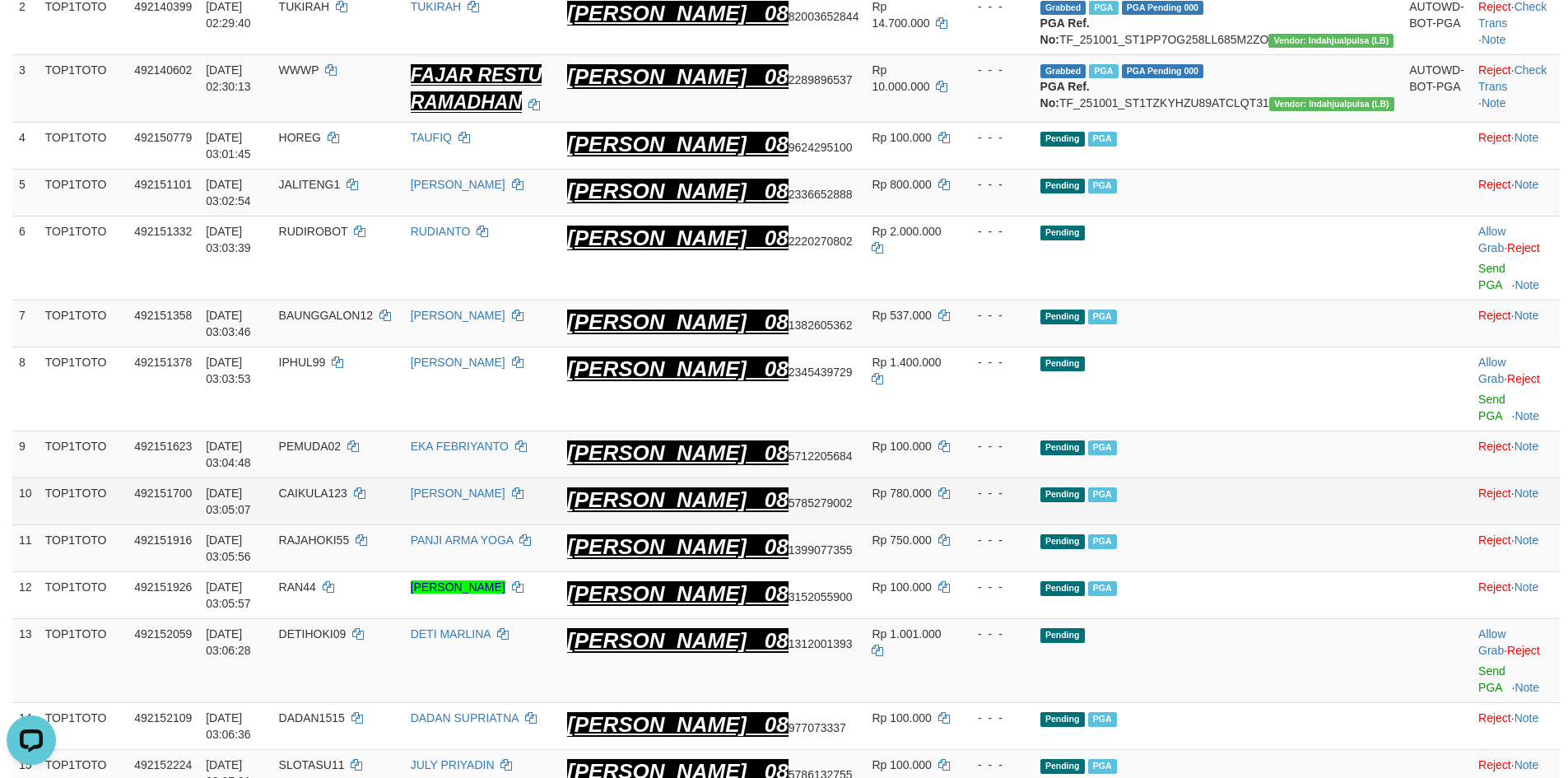
click at [958, 478] on td "Rp 780.000" at bounding box center [911, 501] width 92 height 47
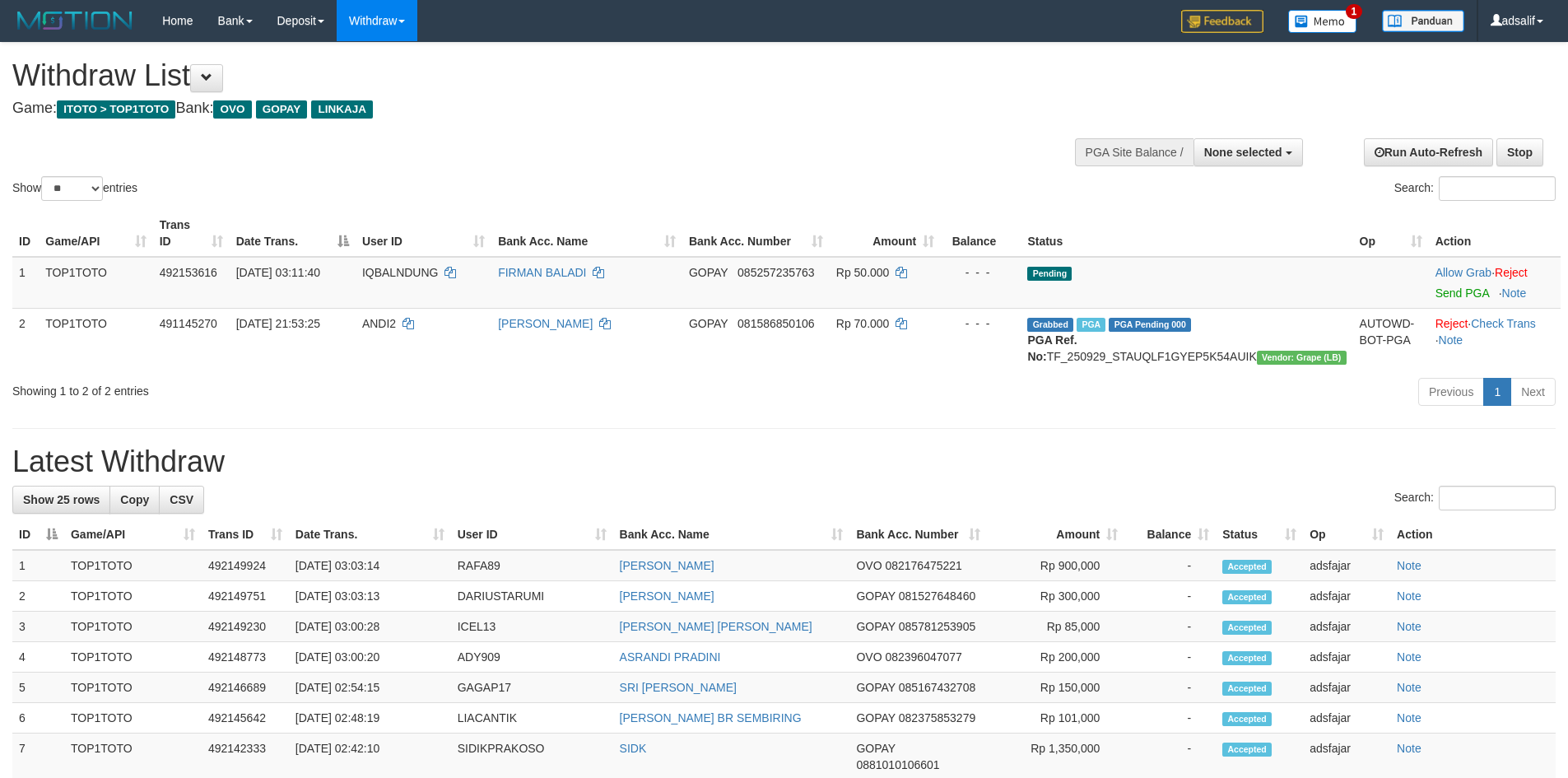
select select
select select "**"
click at [1437, 287] on link "Send PGA" at bounding box center [1462, 293] width 53 height 13
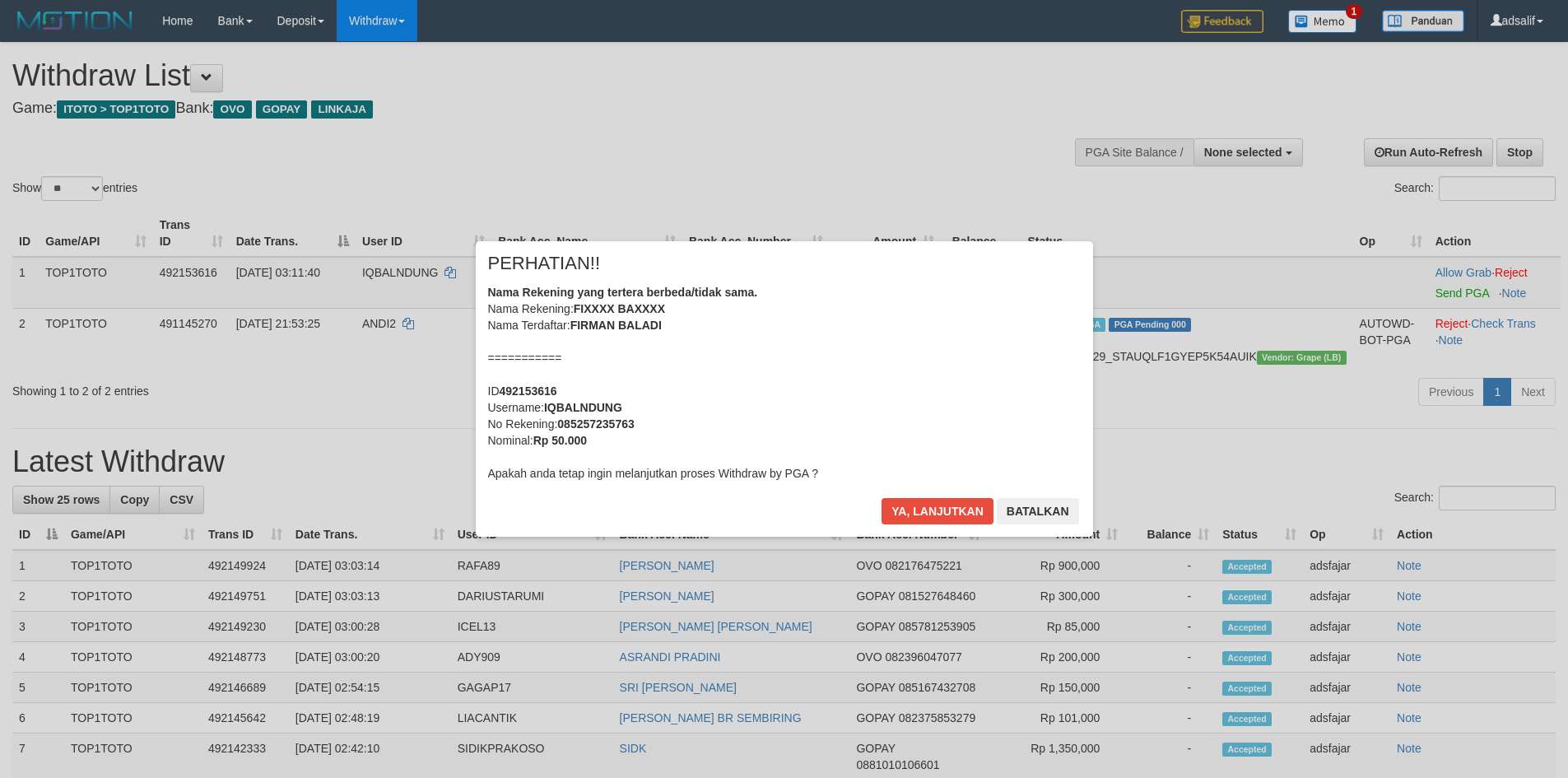
click at [877, 505] on div "× PERHATIAN!! Nama Rekening yang tertera berbeda/tidak sama. Nama Rekening: FIX…" at bounding box center [784, 389] width 617 height 295
click at [898, 507] on button "Ya, lanjutkan" at bounding box center [938, 511] width 112 height 27
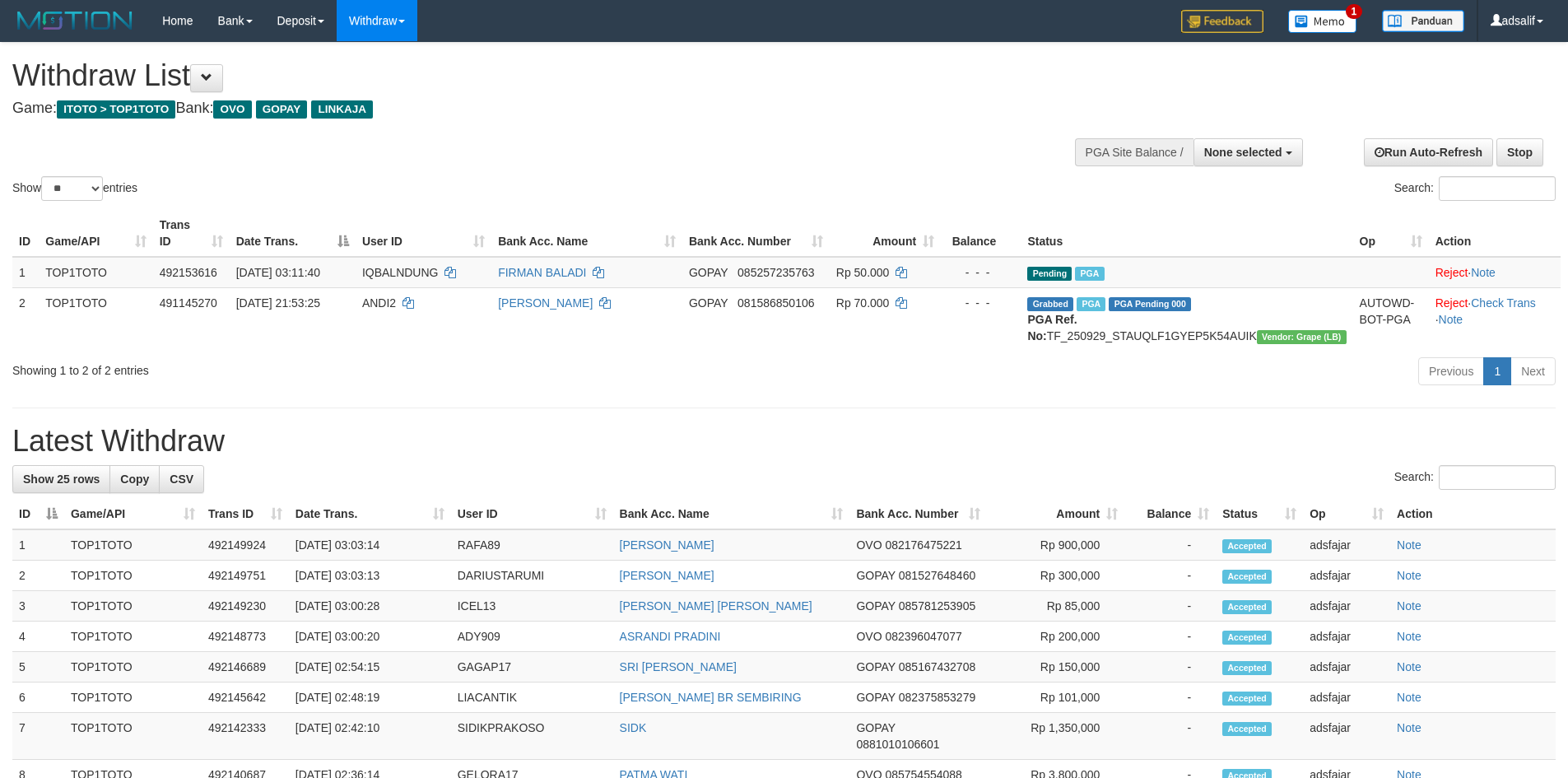
select select
select select "**"
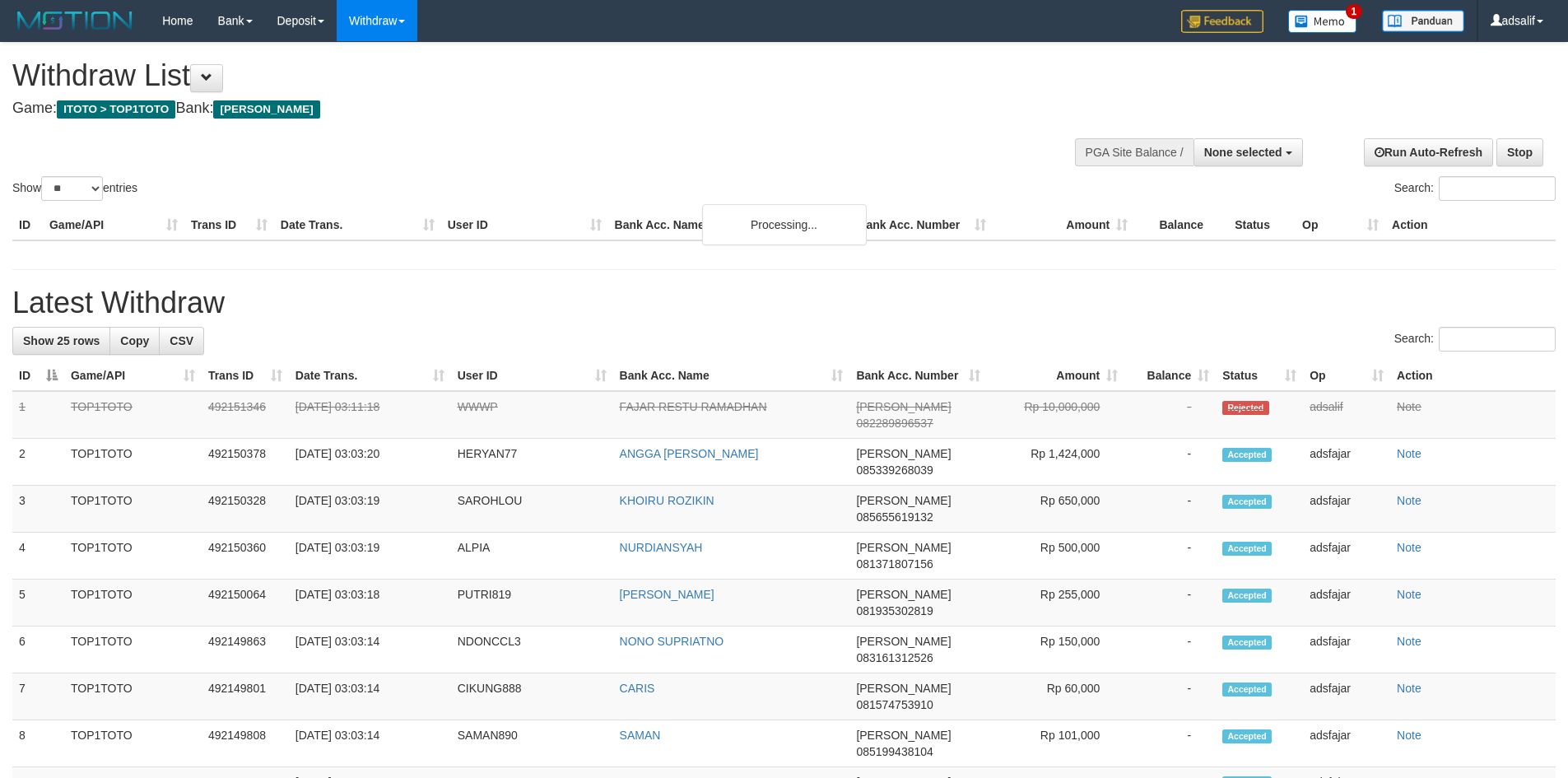
select select
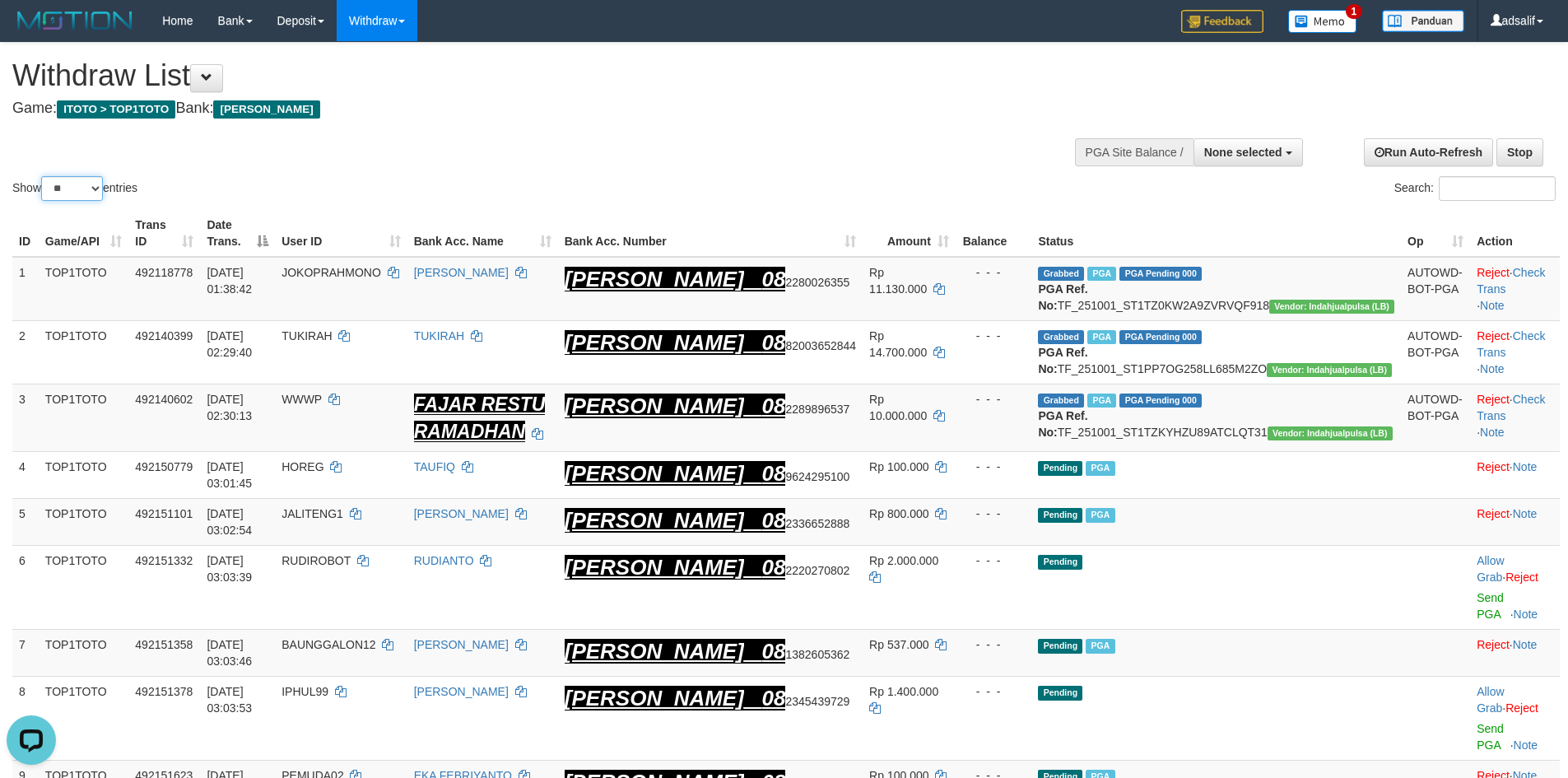
click at [84, 200] on select "** ** ** ***" at bounding box center [72, 189] width 62 height 25
select select "***"
click at [44, 177] on select "** ** ** ***" at bounding box center [72, 189] width 62 height 25
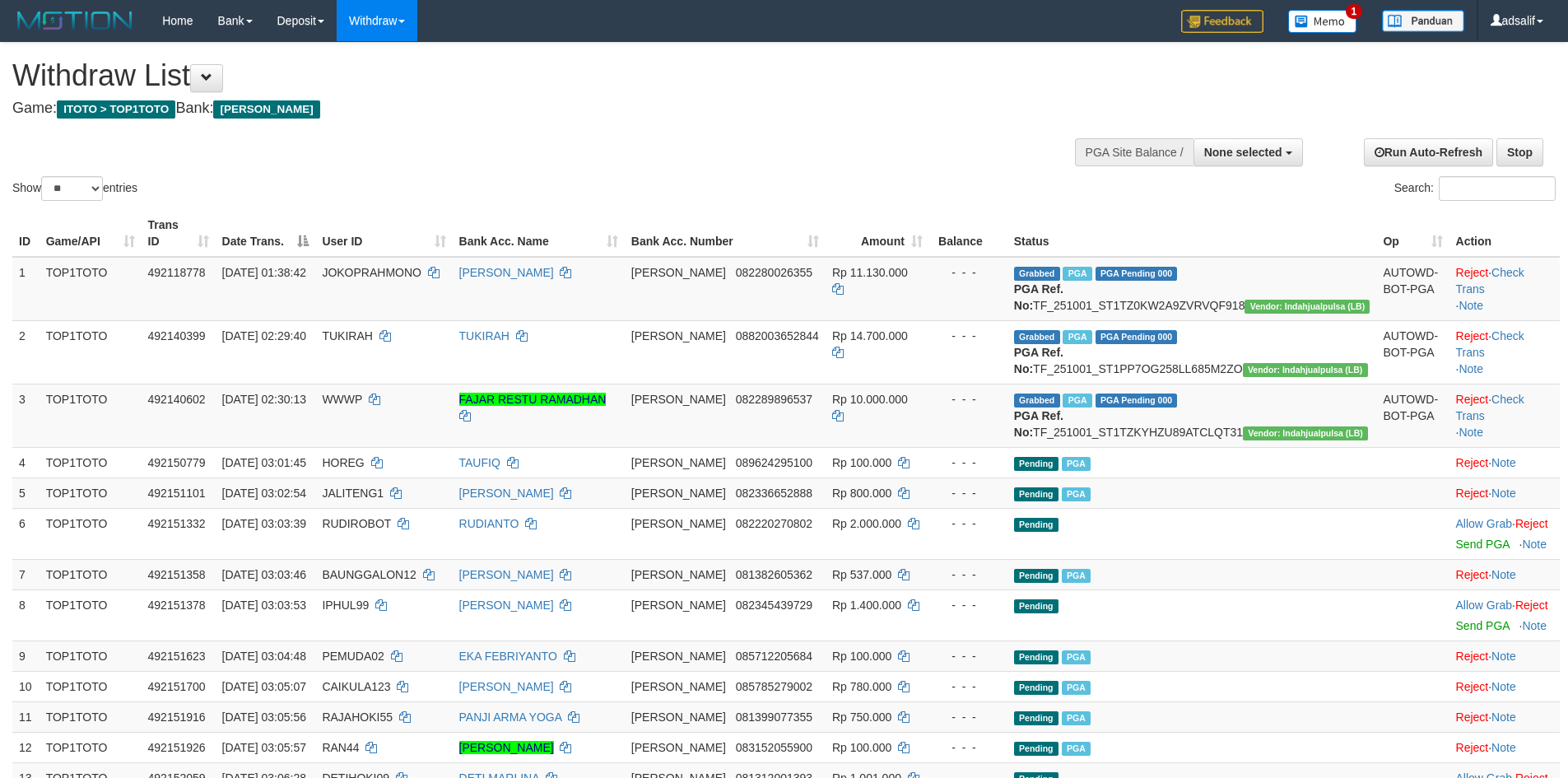
select select
click at [95, 187] on select "** ** ** ***" at bounding box center [72, 189] width 62 height 25
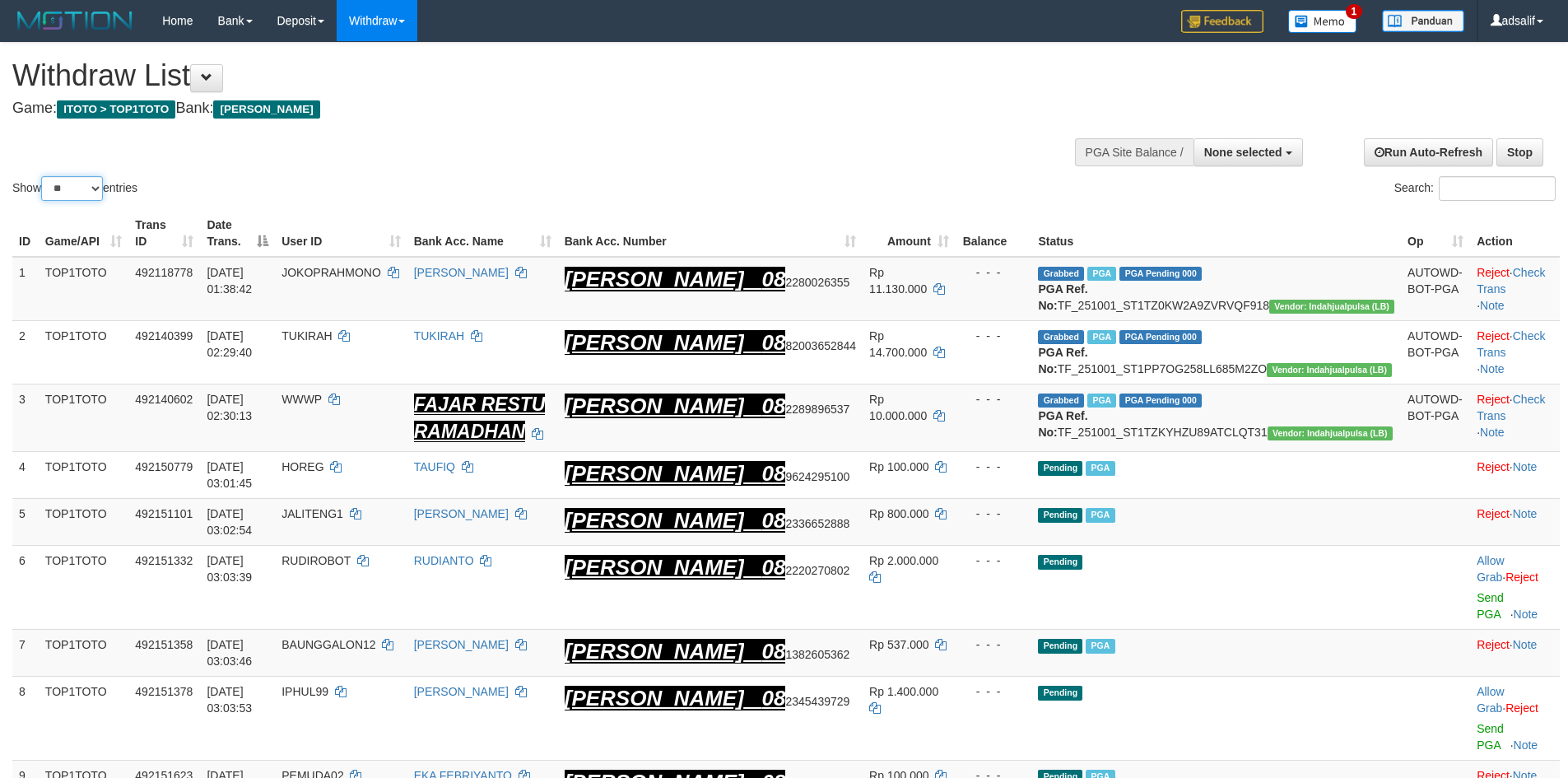
select select "***"
click at [44, 177] on select "** ** ** ***" at bounding box center [72, 189] width 62 height 25
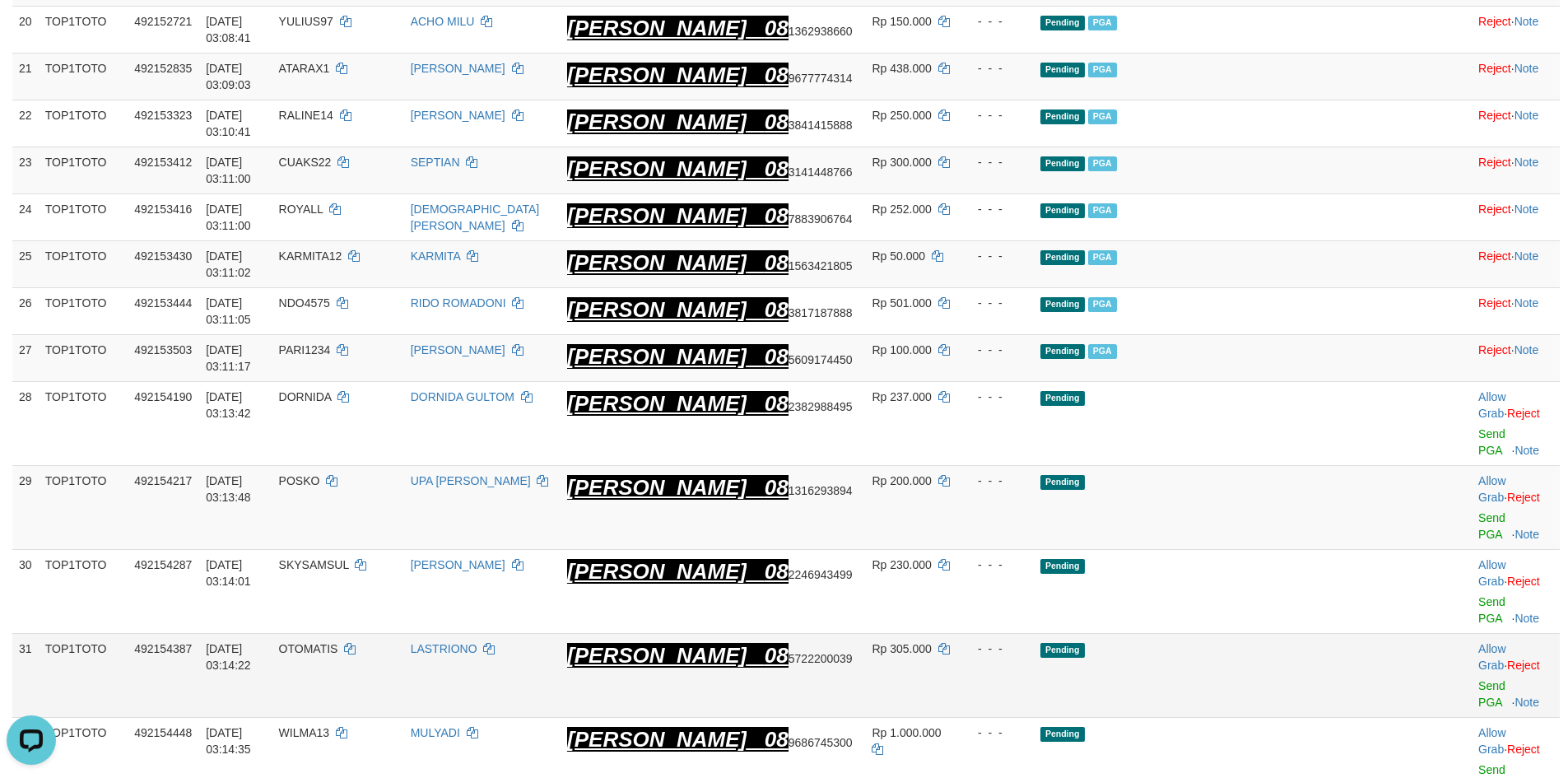
scroll to position [1428, 0]
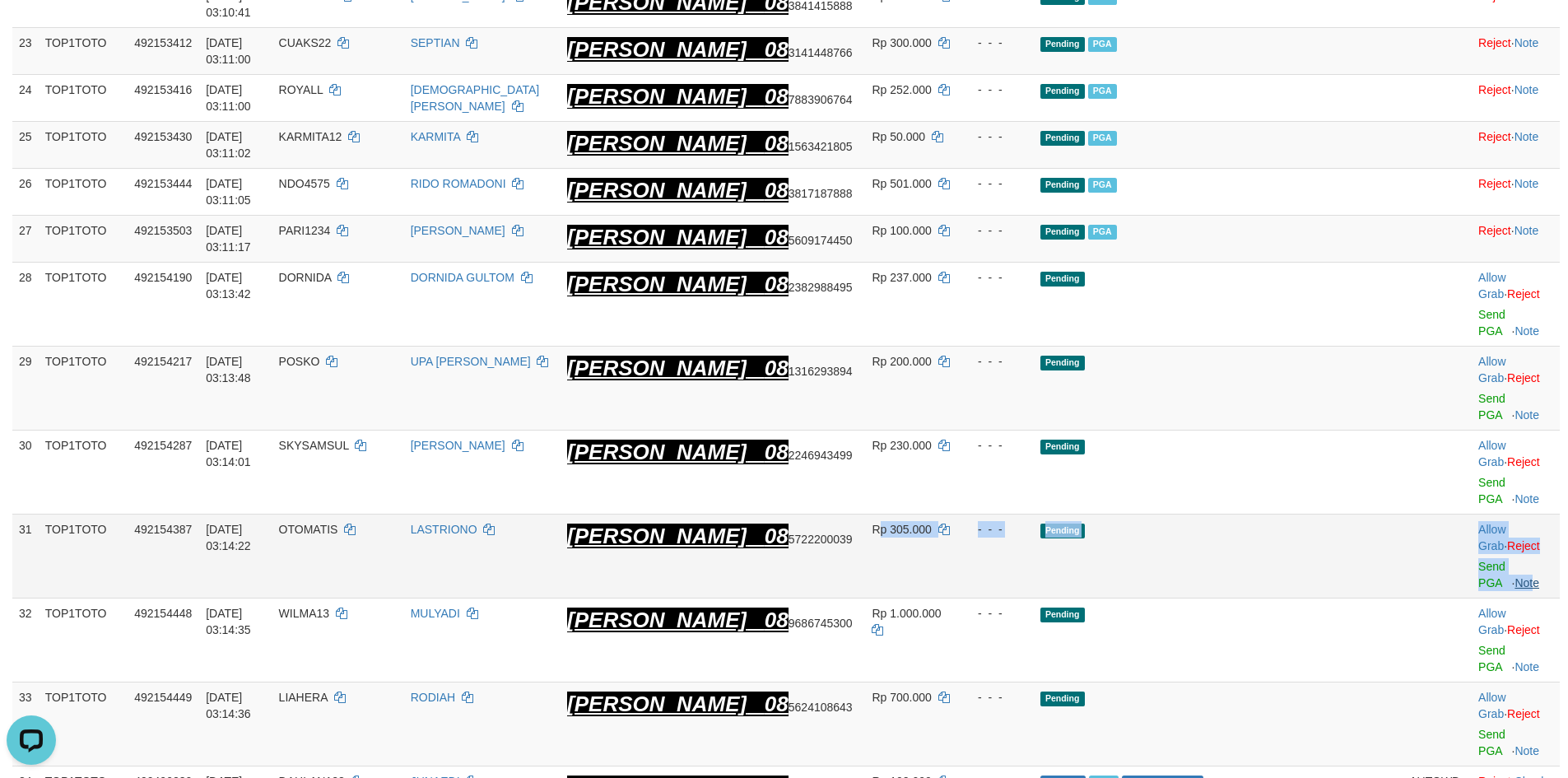
drag, startPoint x: 919, startPoint y: 345, endPoint x: 1522, endPoint y: 327, distance: 603.3
click at [1522, 514] on tr "31 TOP1TOTO 492154387 01/10/2025 03:14:22 OTOMATIS LASTRIONO DANA 08 5722200039…" at bounding box center [785, 557] width 1547 height 84
click at [1478, 560] on link "Send PGA" at bounding box center [1492, 575] width 28 height 29
click at [1478, 476] on link "Send PGA" at bounding box center [1492, 491] width 28 height 29
click at [1472, 346] on td "Allow Grab · Reject Send PGA · Note" at bounding box center [1515, 389] width 88 height 84
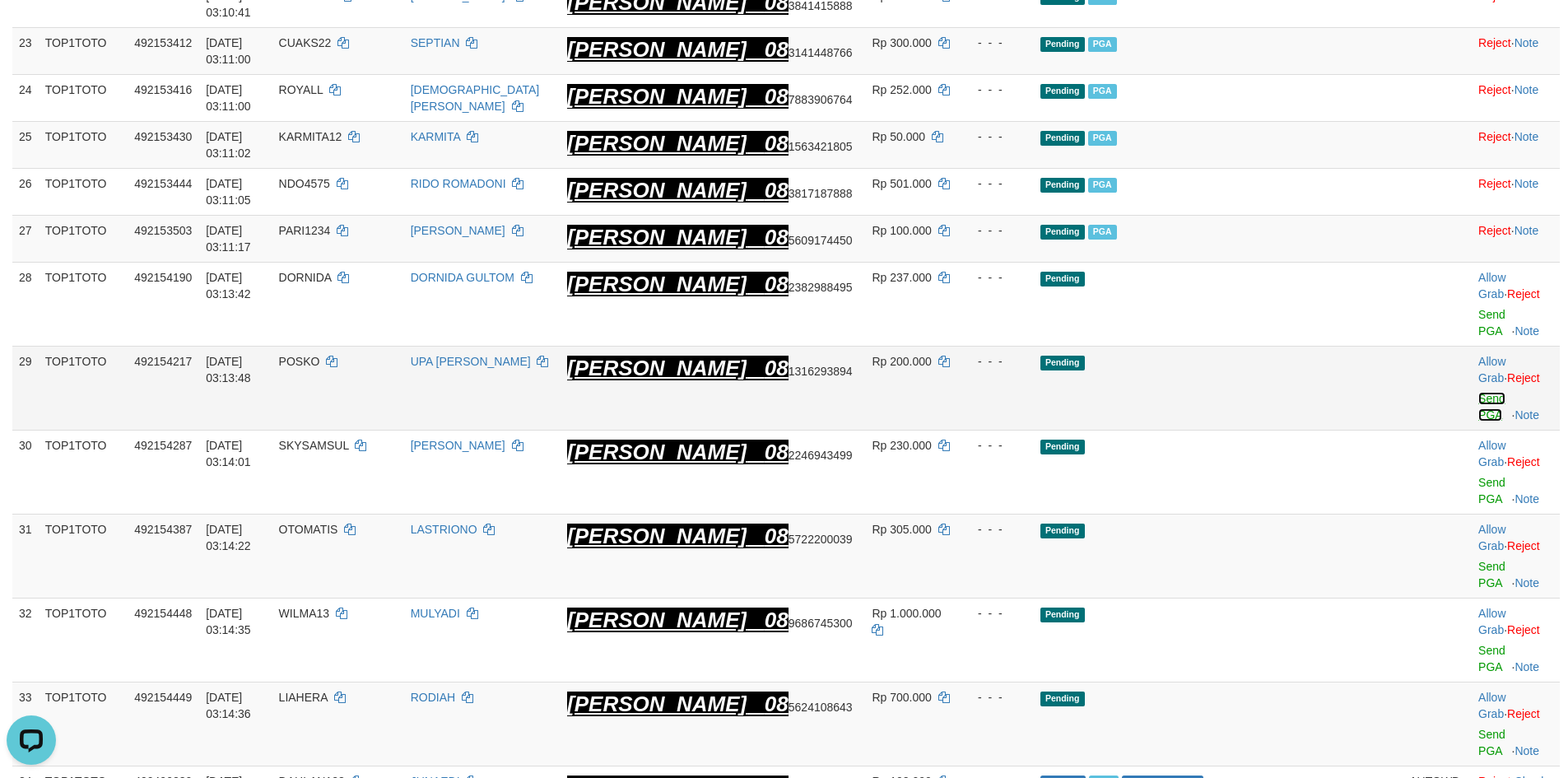
click at [1478, 392] on link "Send PGA" at bounding box center [1492, 407] width 28 height 29
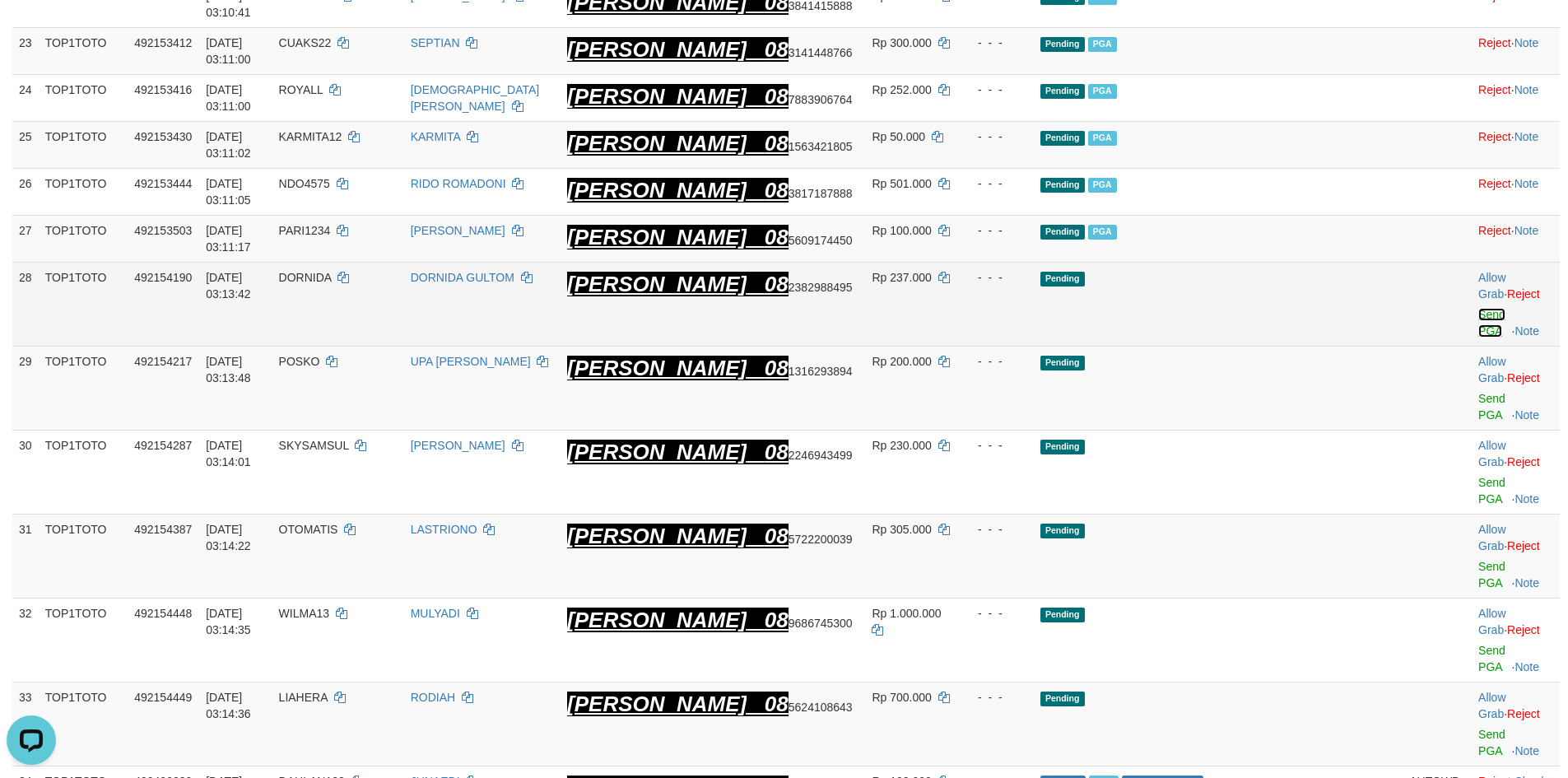
click at [1478, 308] on link "Send PGA" at bounding box center [1492, 323] width 28 height 29
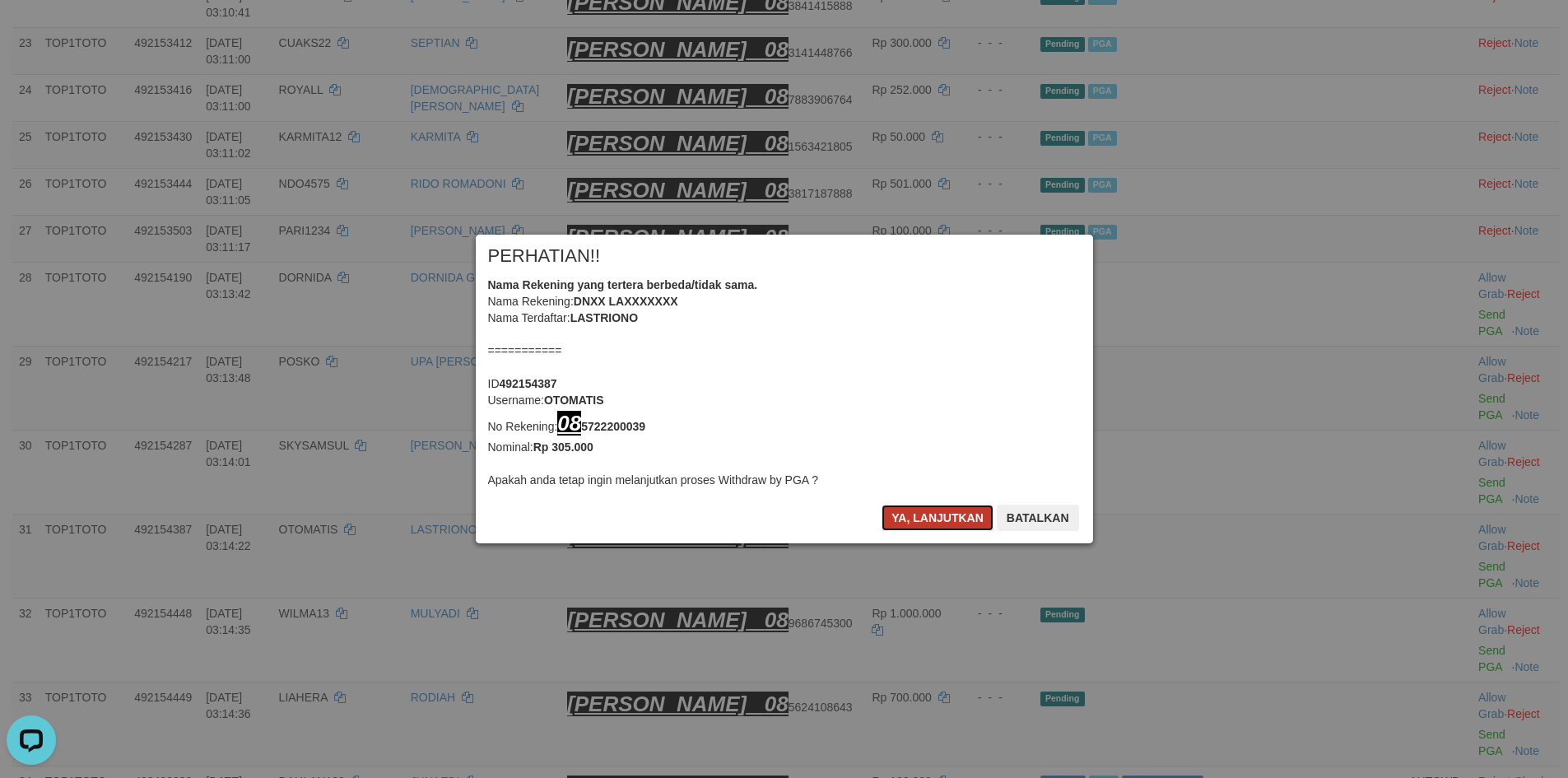
click at [925, 515] on button "Ya, lanjutkan" at bounding box center [938, 518] width 112 height 27
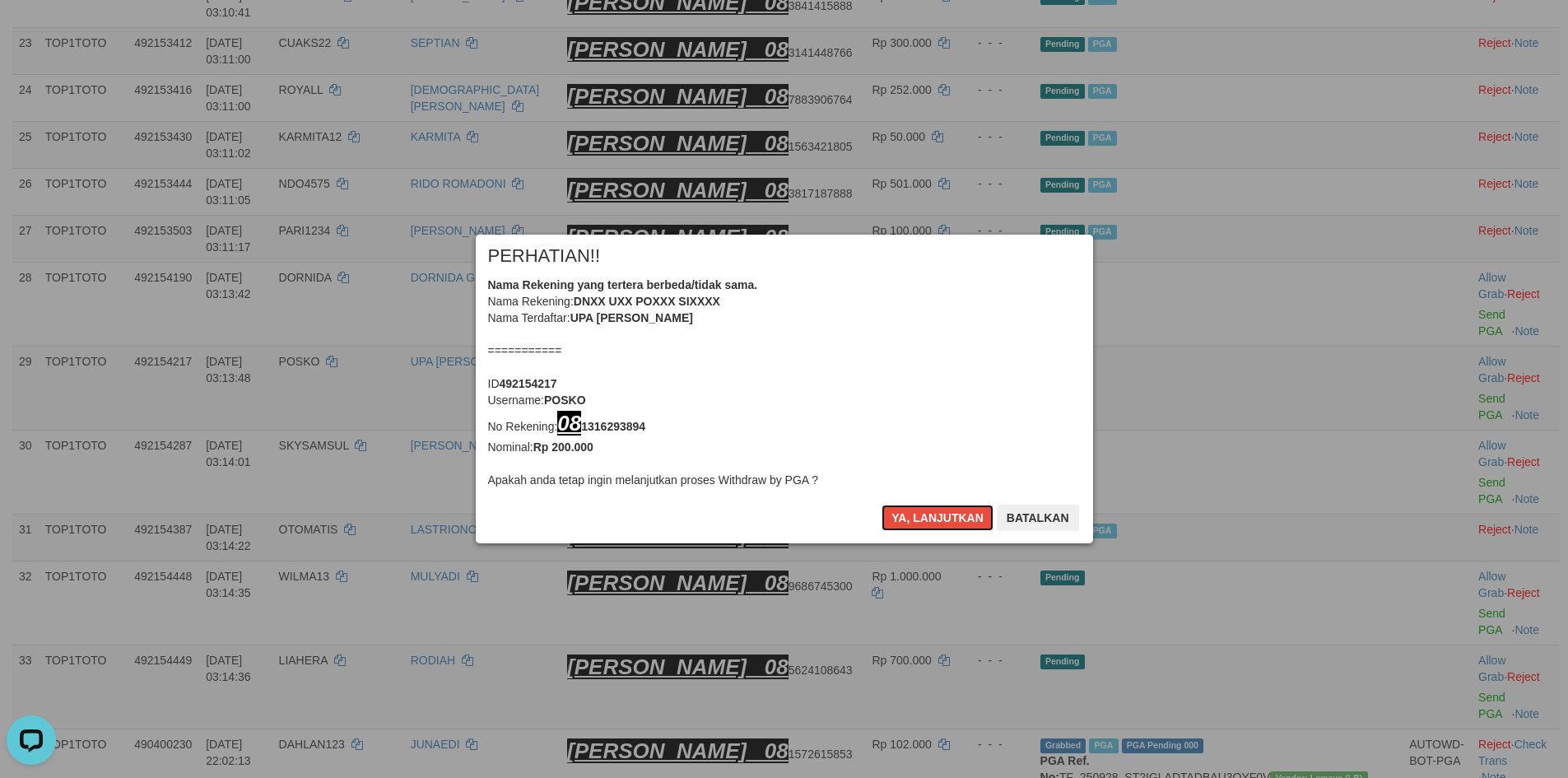
click at [925, 515] on button "Ya, lanjutkan" at bounding box center [938, 518] width 112 height 27
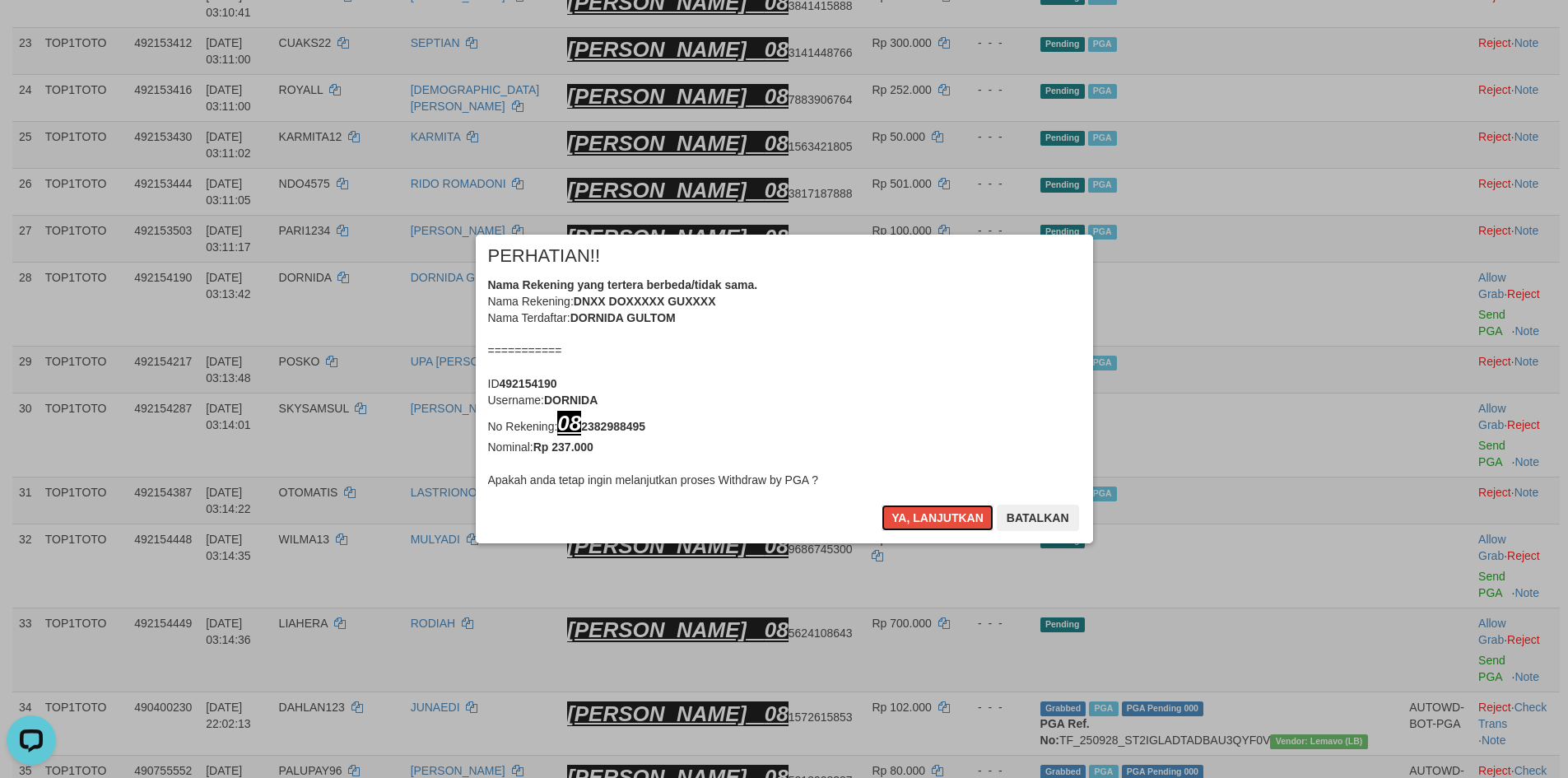
click at [925, 515] on button "Ya, lanjutkan" at bounding box center [938, 518] width 112 height 27
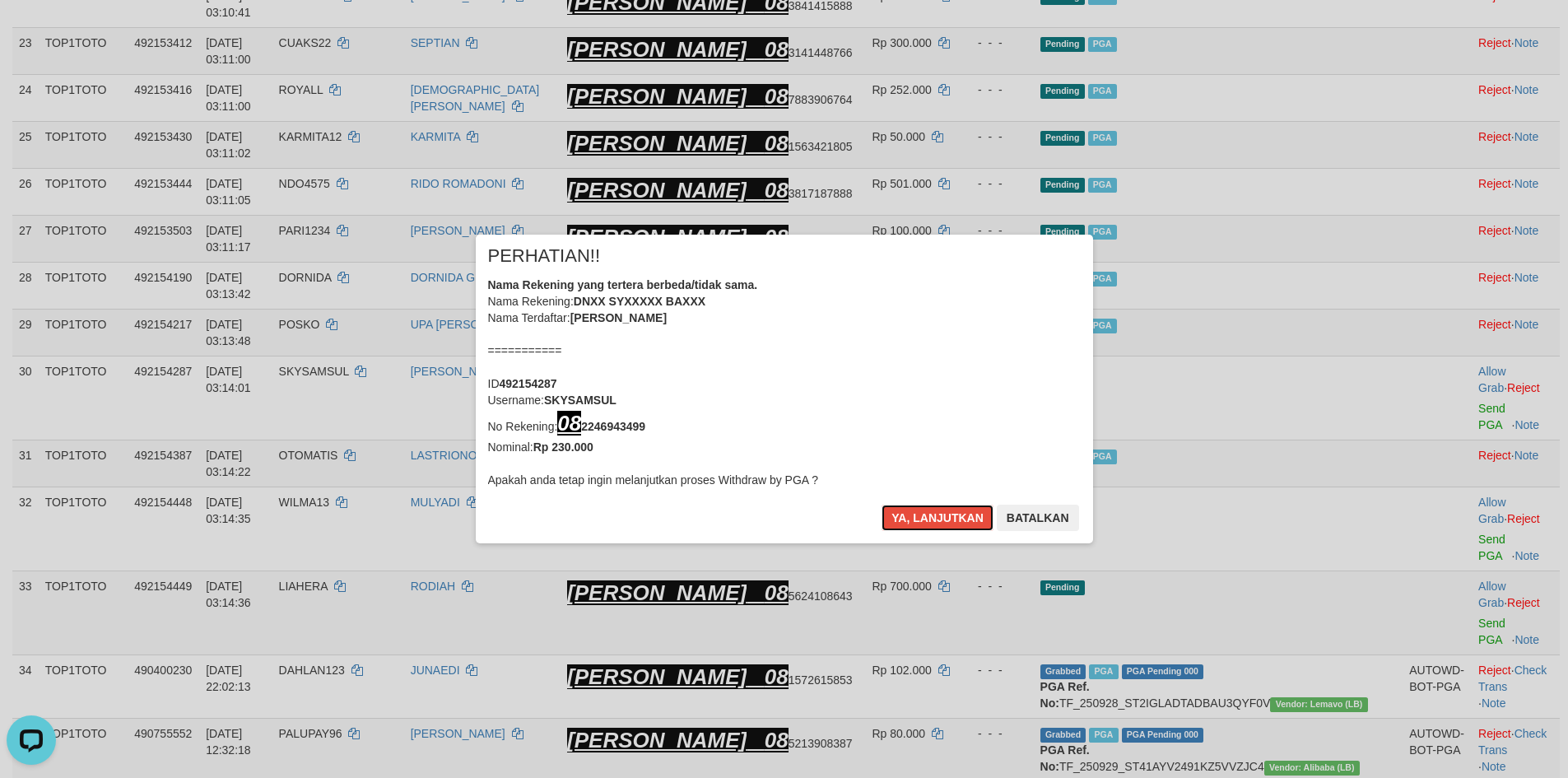
click at [925, 515] on button "Ya, lanjutkan" at bounding box center [938, 518] width 112 height 27
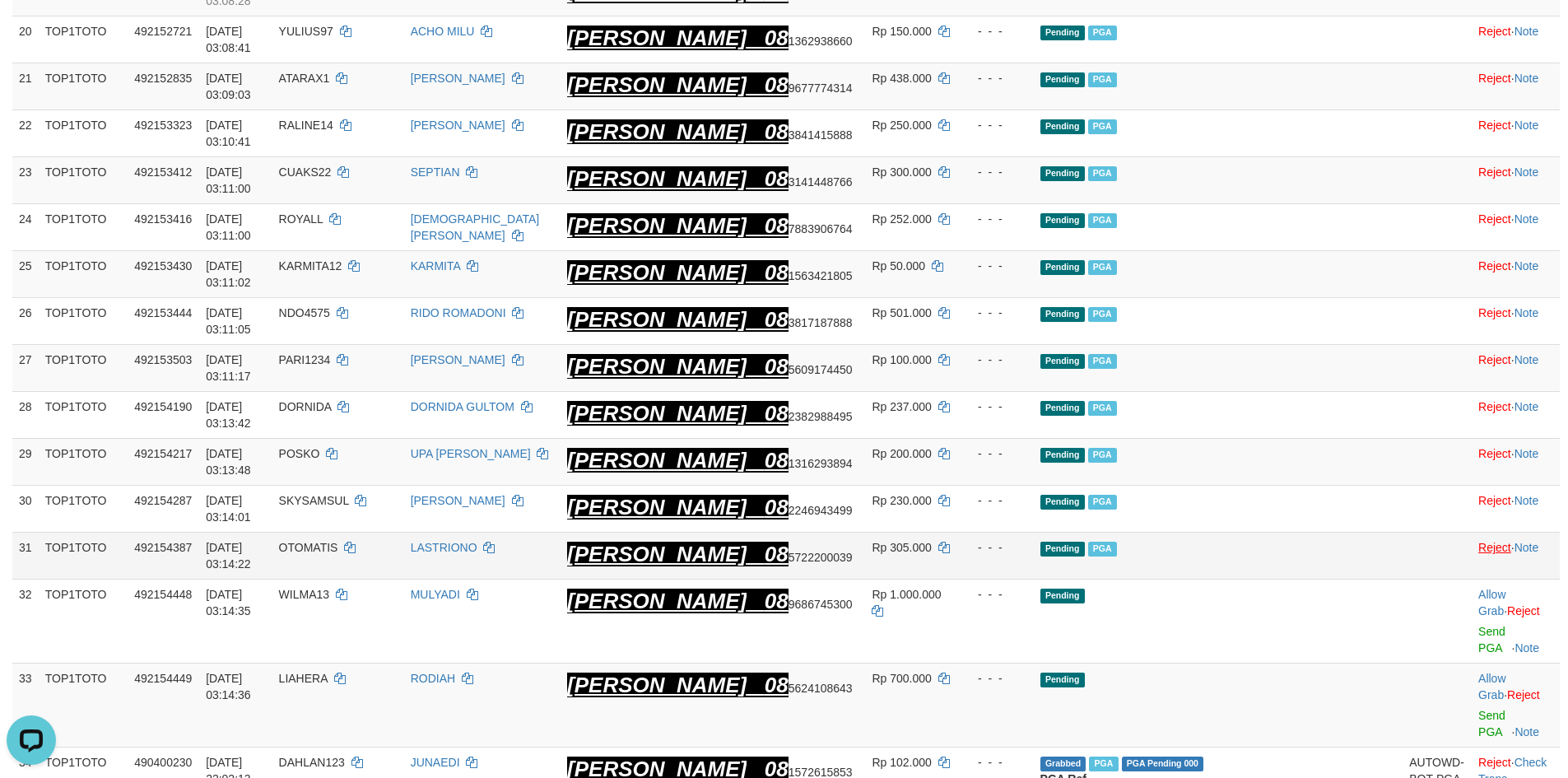
scroll to position [1388, 0]
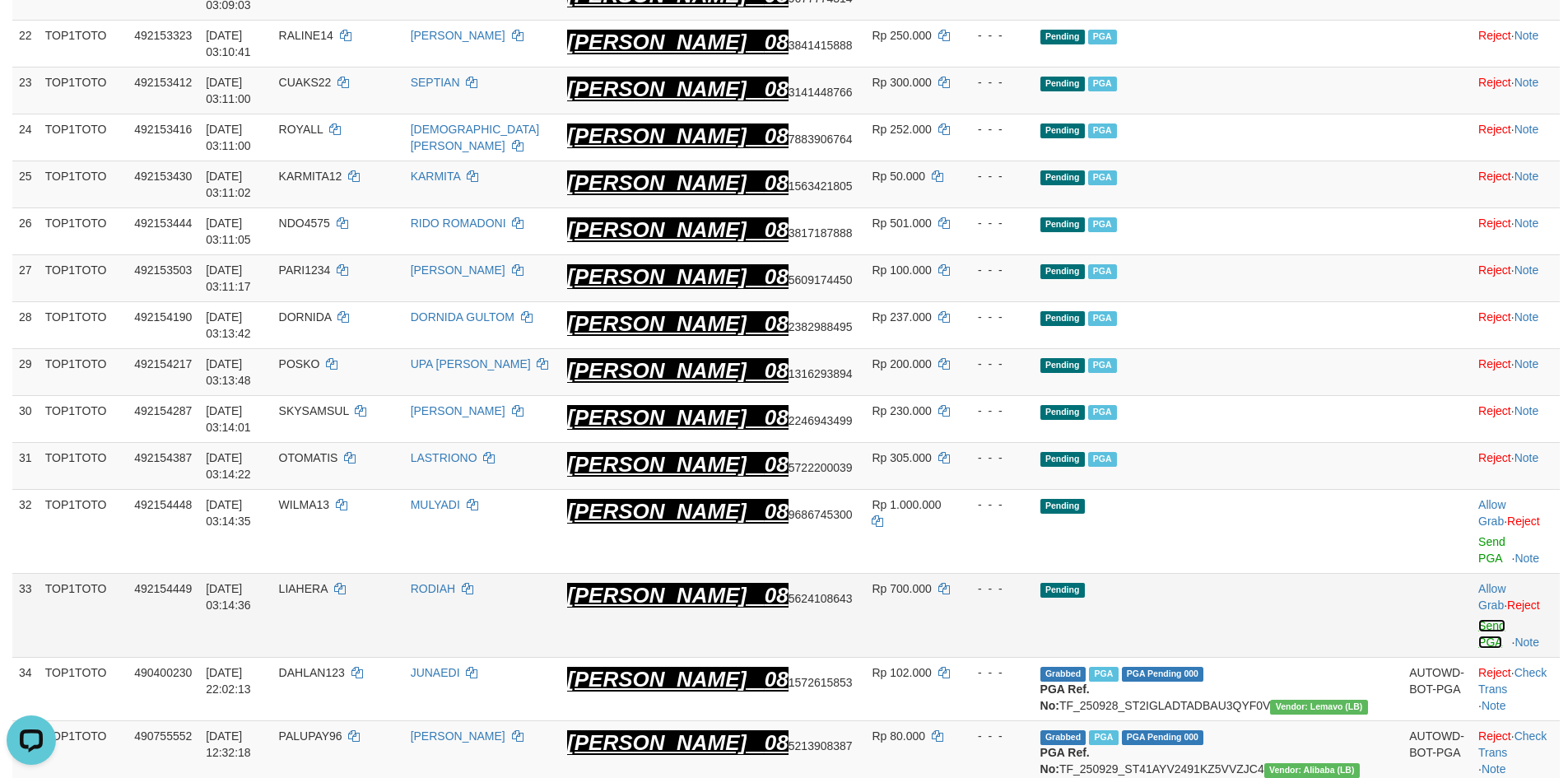
click at [1478, 619] on link "Send PGA" at bounding box center [1492, 634] width 28 height 29
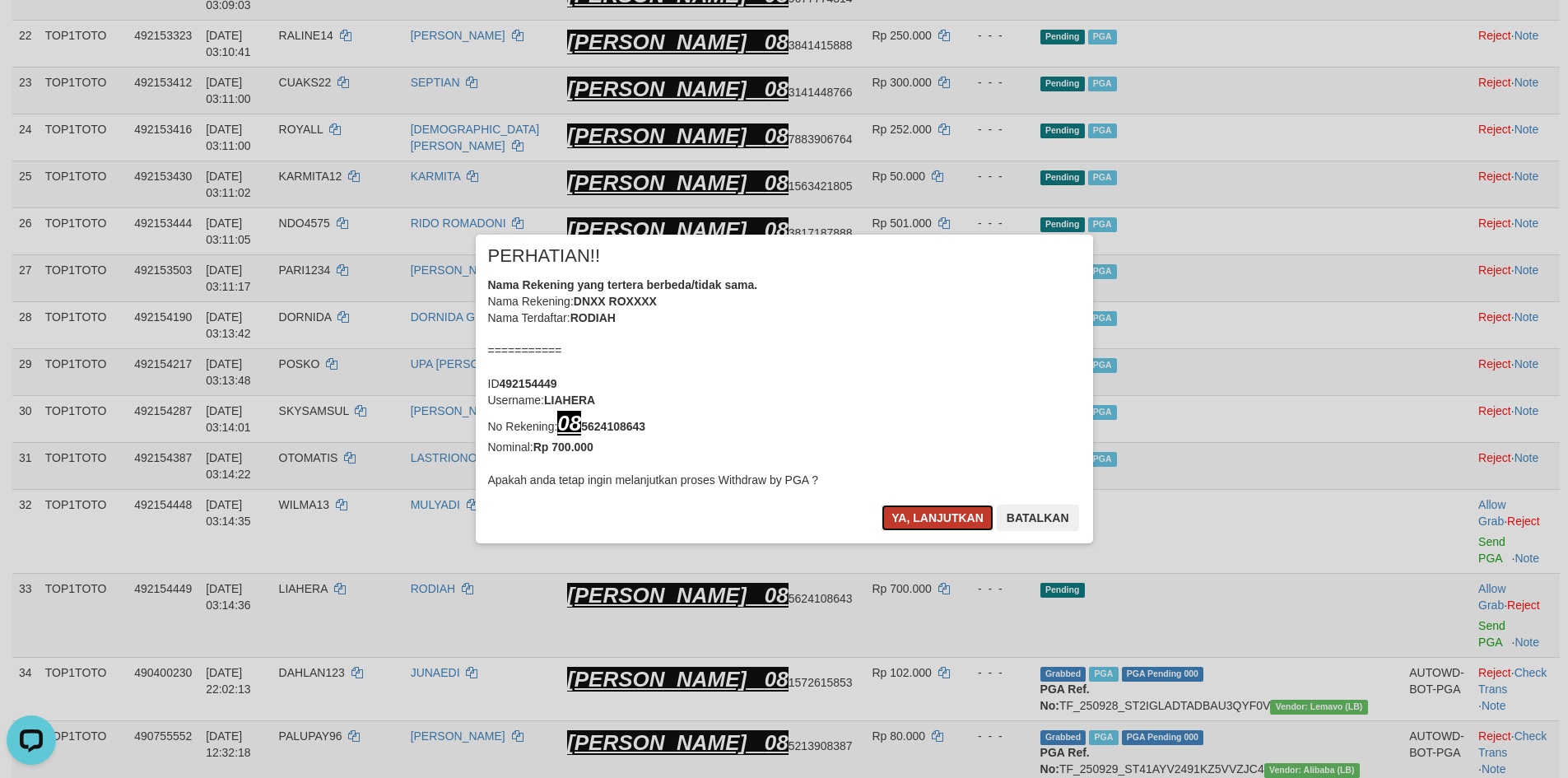
click at [927, 511] on button "Ya, lanjutkan" at bounding box center [938, 518] width 112 height 27
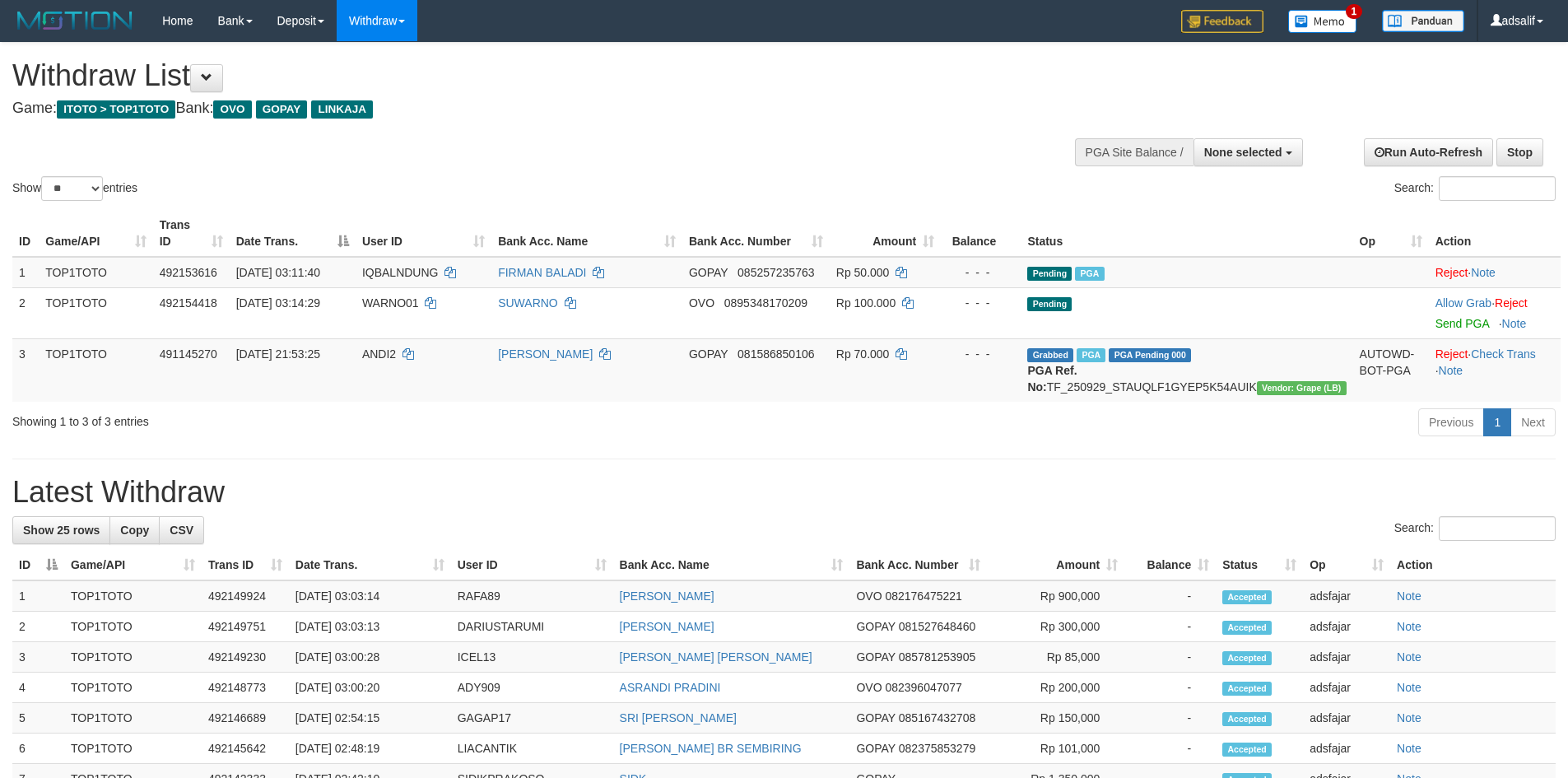
select select
select select "**"
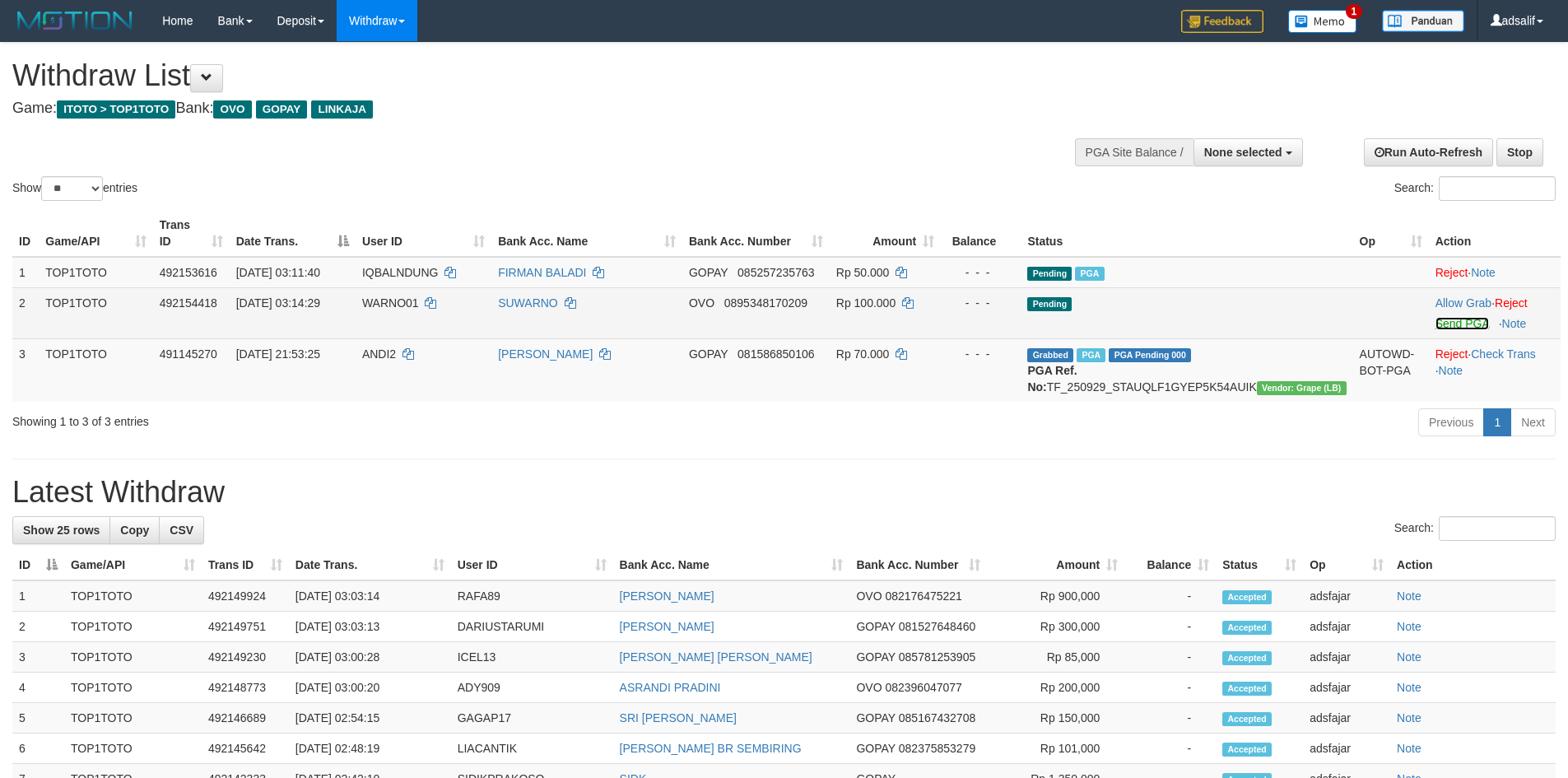
click at [1440, 311] on span "Send PGA" at bounding box center [1495, 321] width 119 height 19
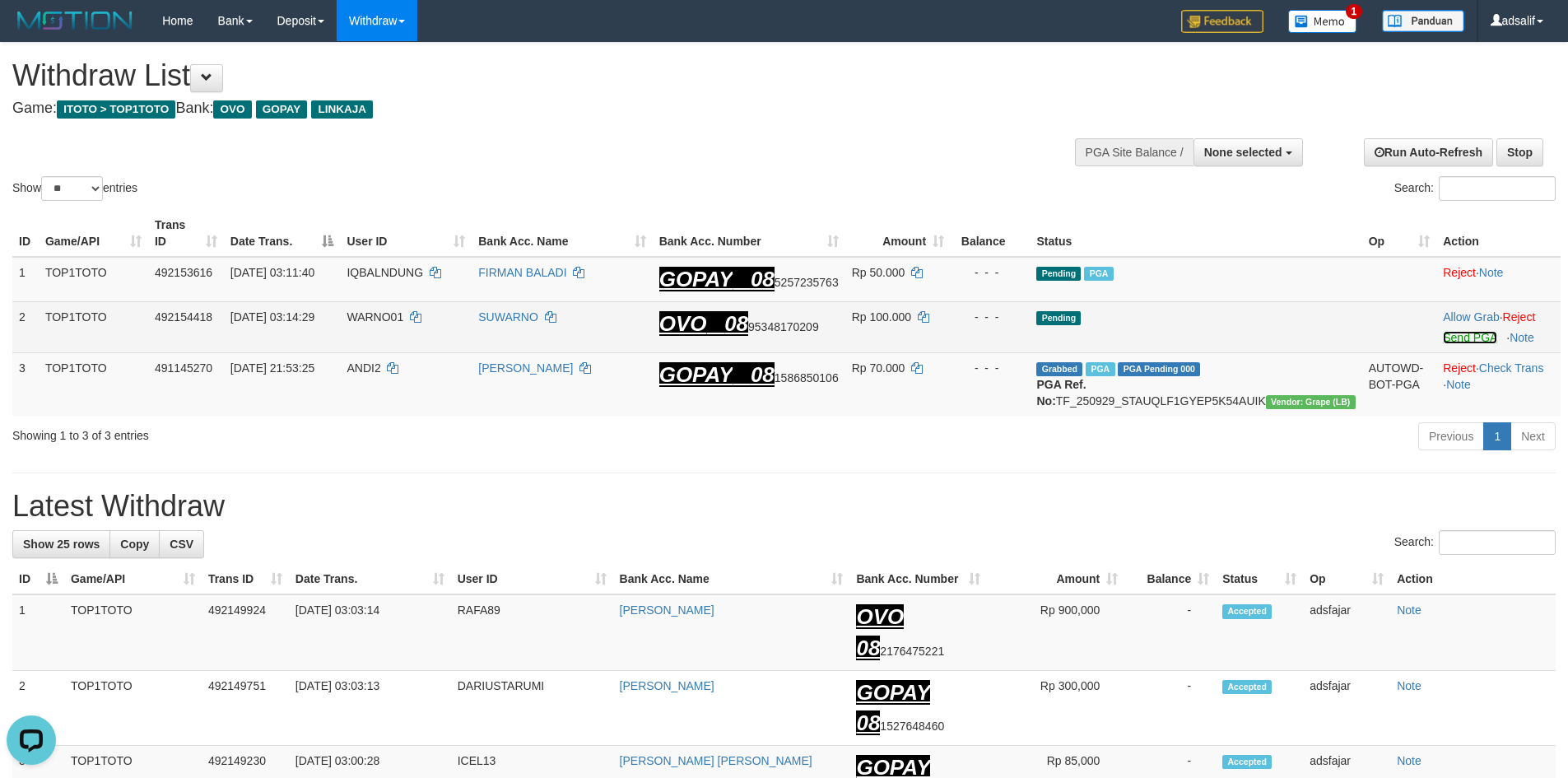
click at [1460, 331] on link "Send PGA" at bounding box center [1470, 337] width 53 height 13
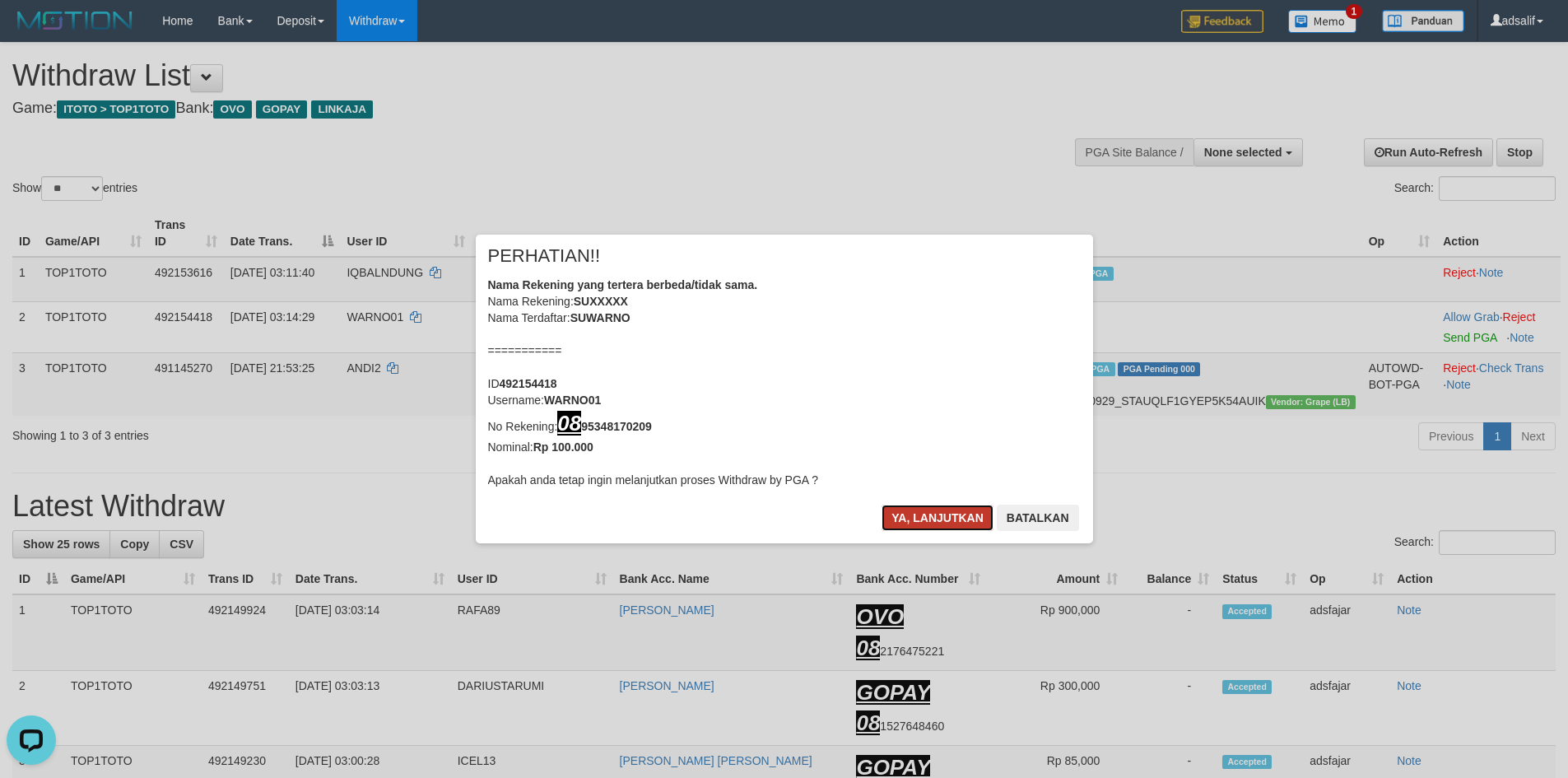
click at [884, 507] on button "Ya, lanjutkan" at bounding box center [938, 518] width 112 height 27
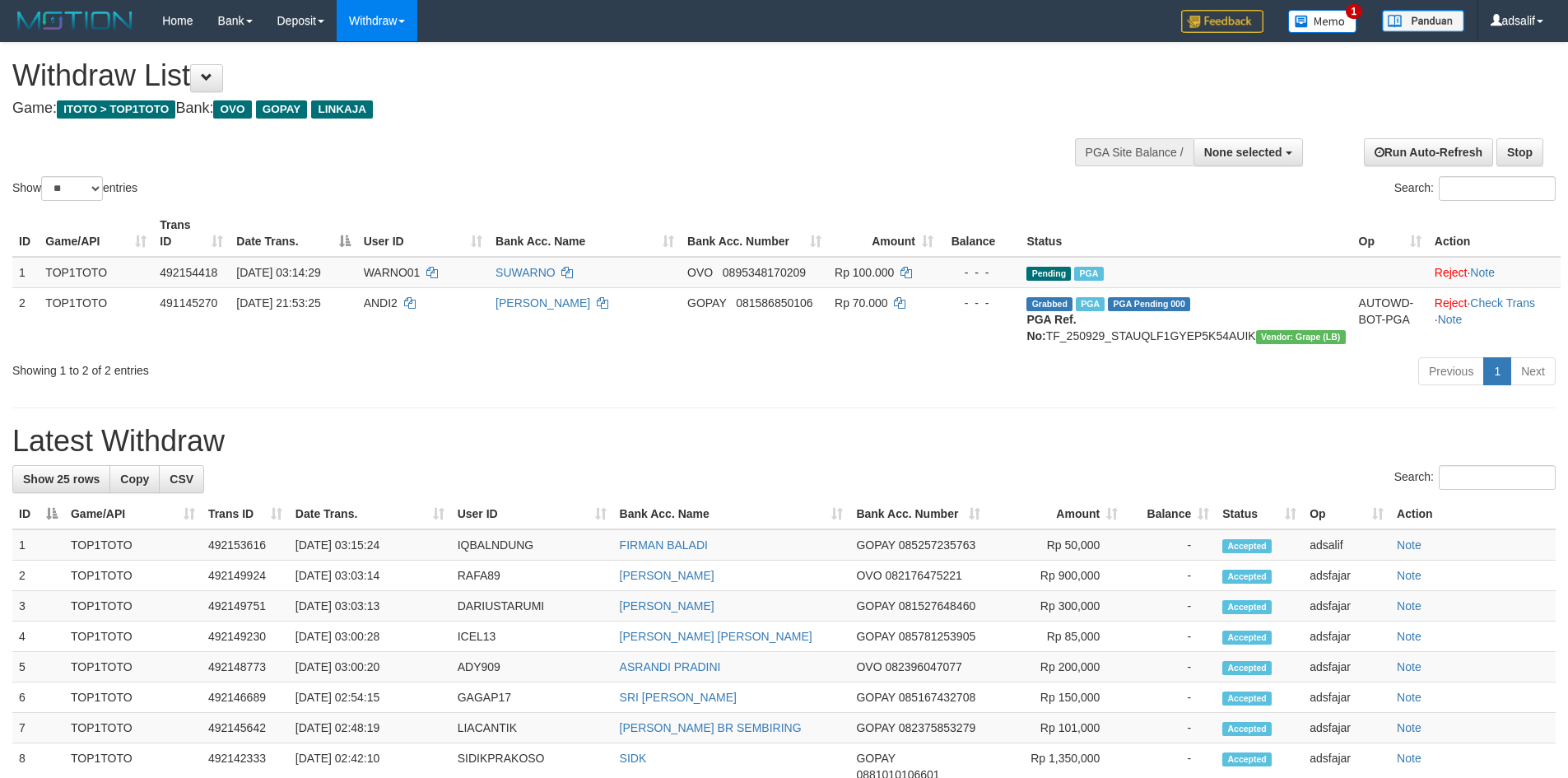
select select
select select "**"
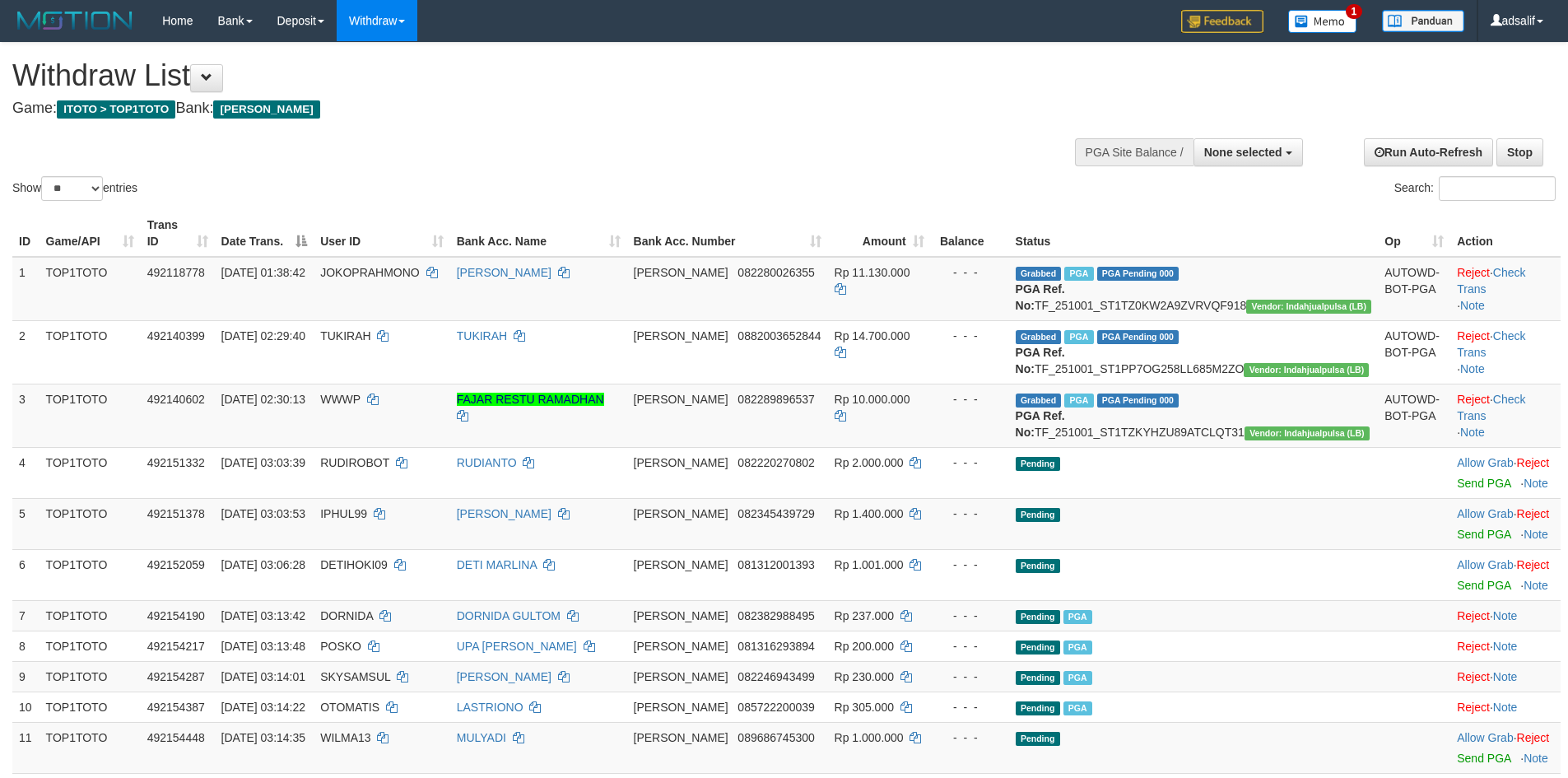
select select
select select "**"
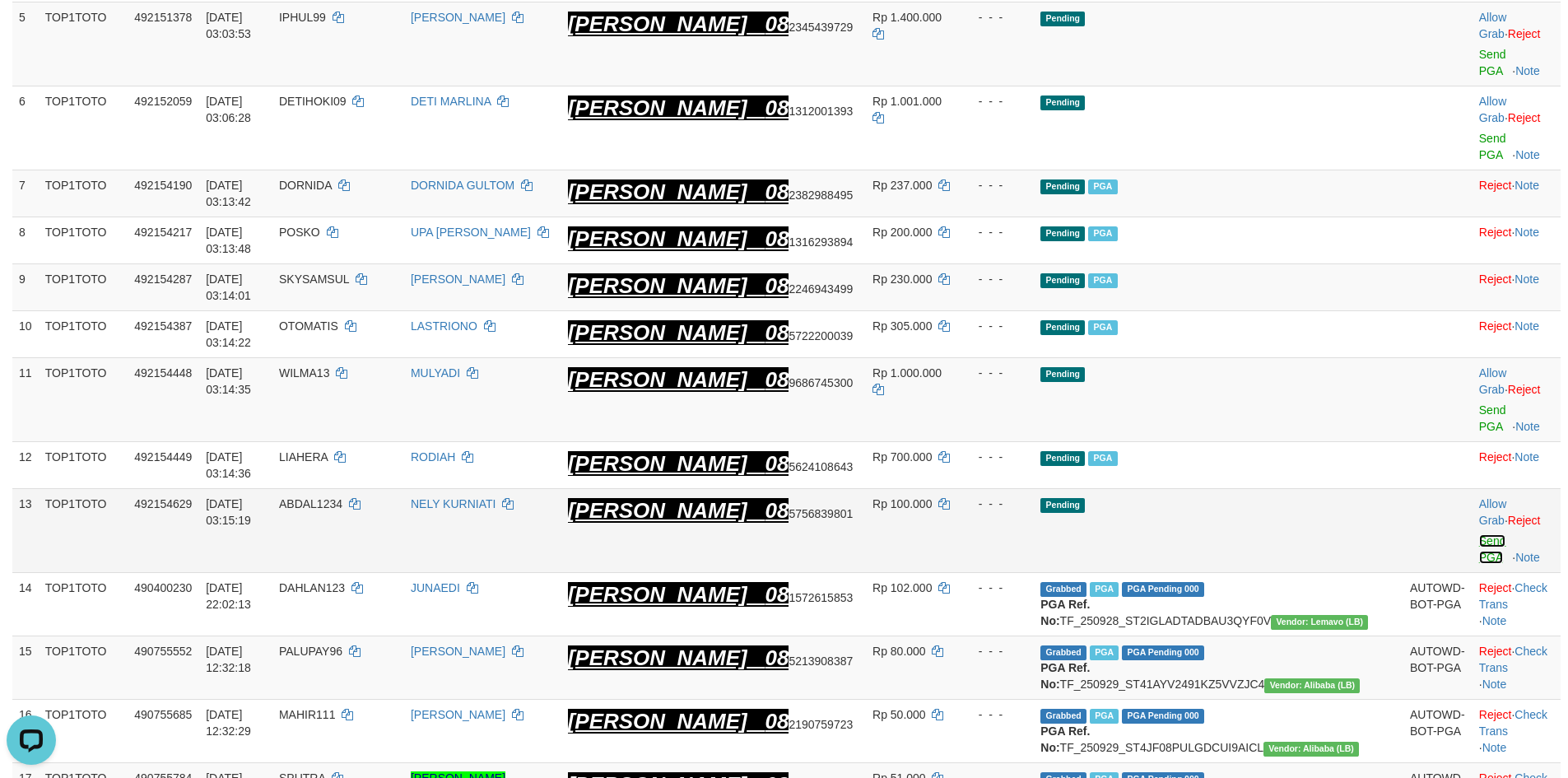
click at [1479, 534] on link "Send PGA" at bounding box center [1493, 549] width 28 height 29
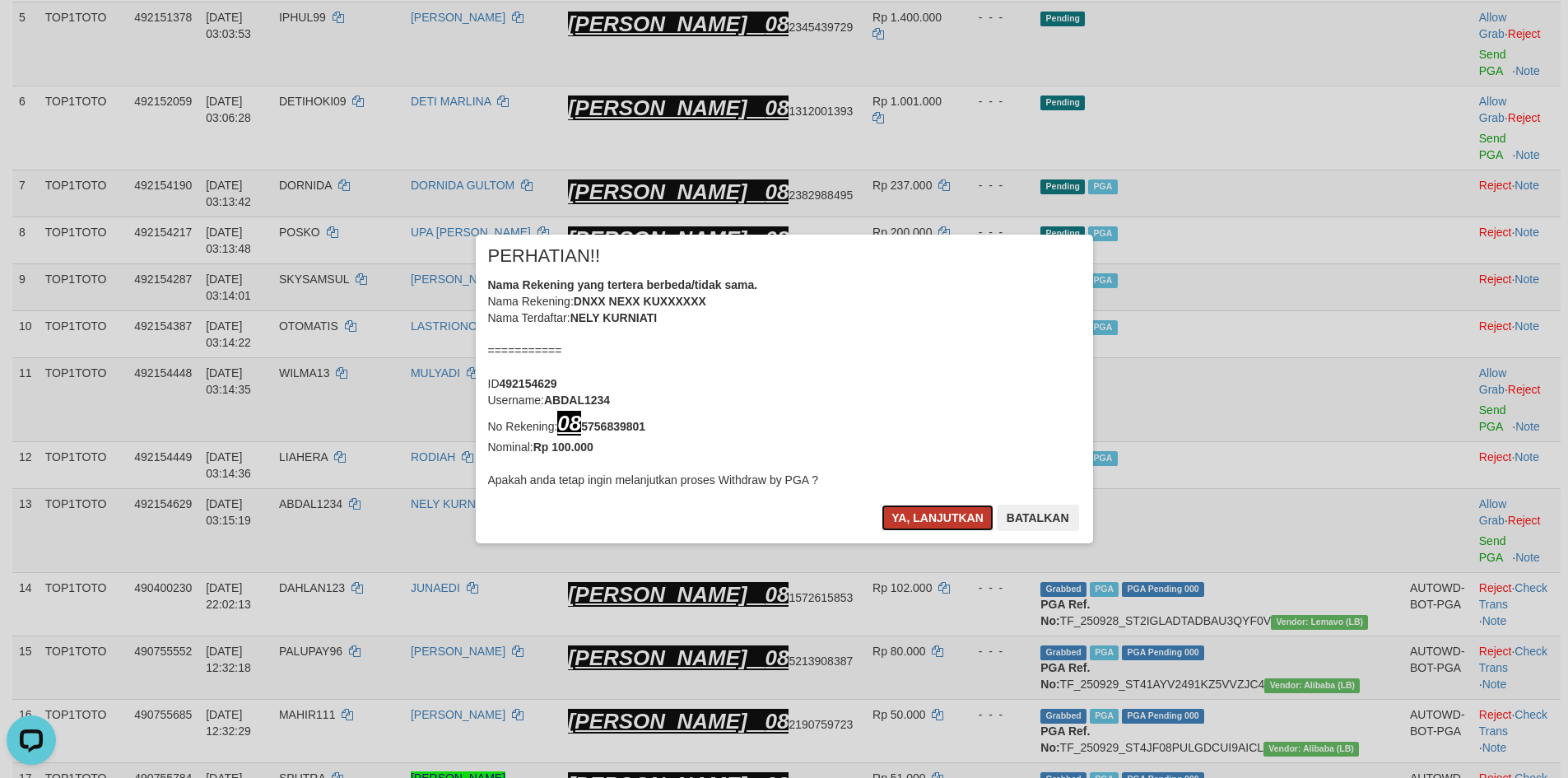
click at [952, 513] on button "Ya, lanjutkan" at bounding box center [938, 518] width 112 height 27
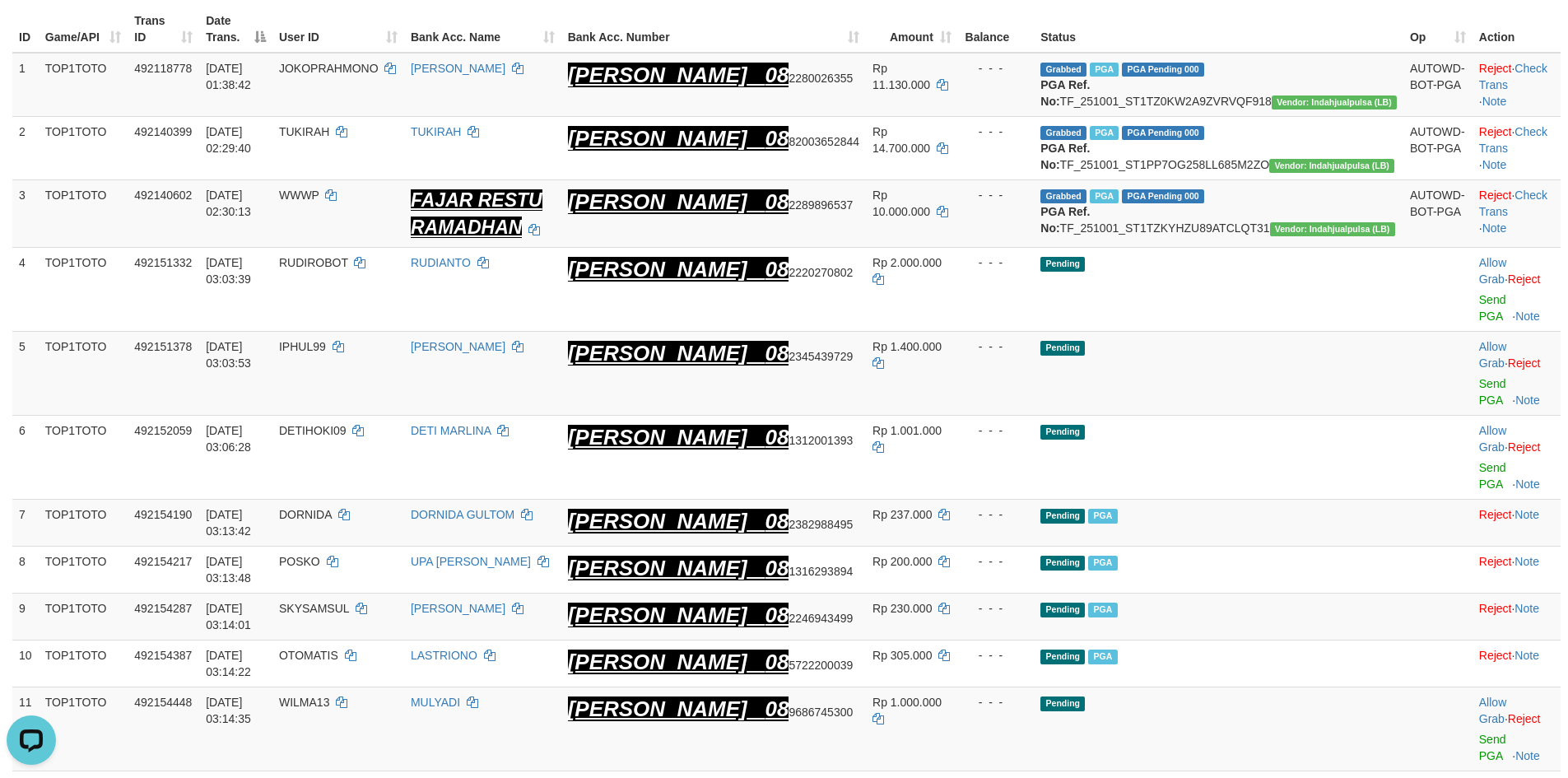
scroll to position [314, 0]
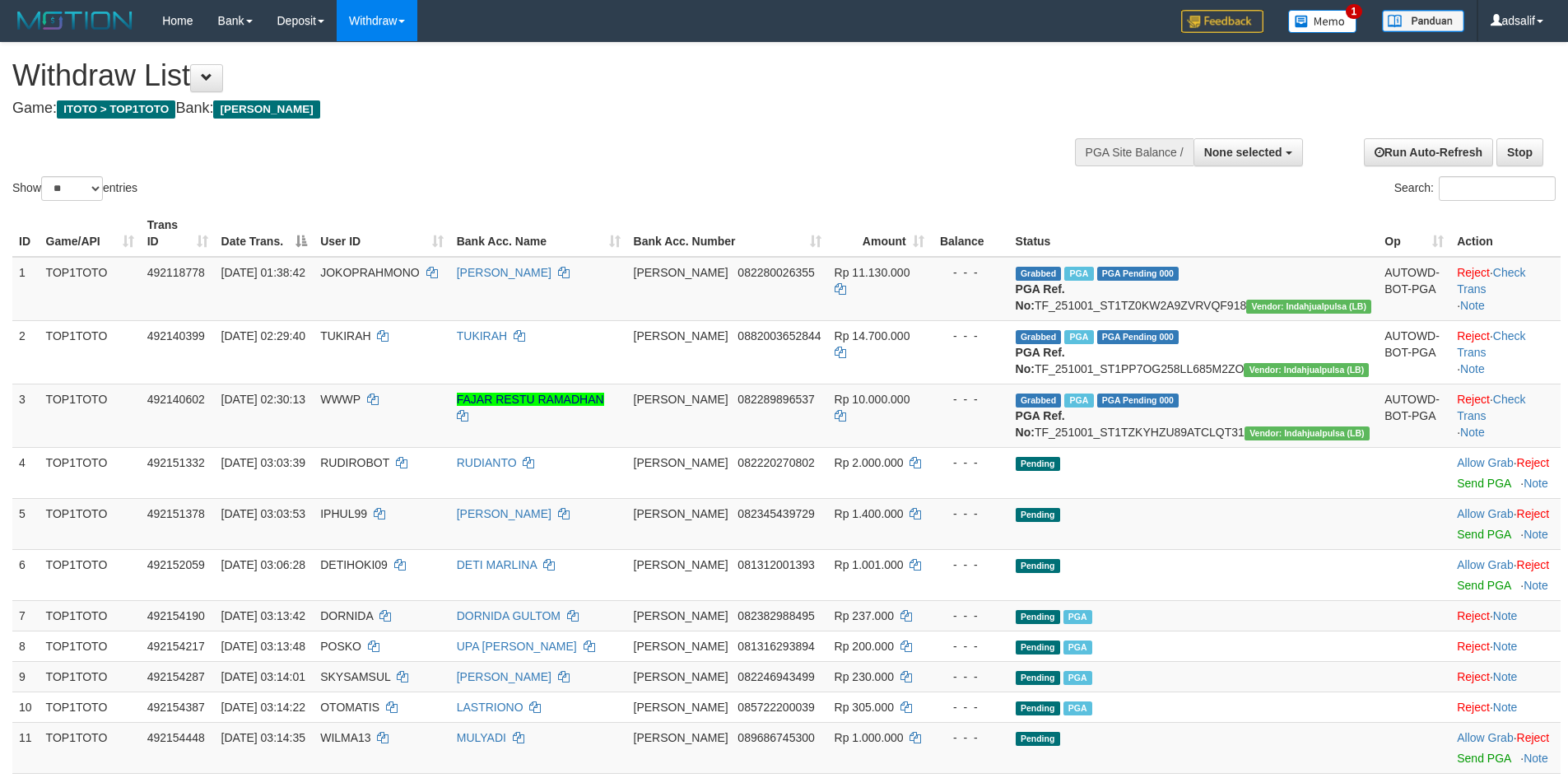
select select
select select "**"
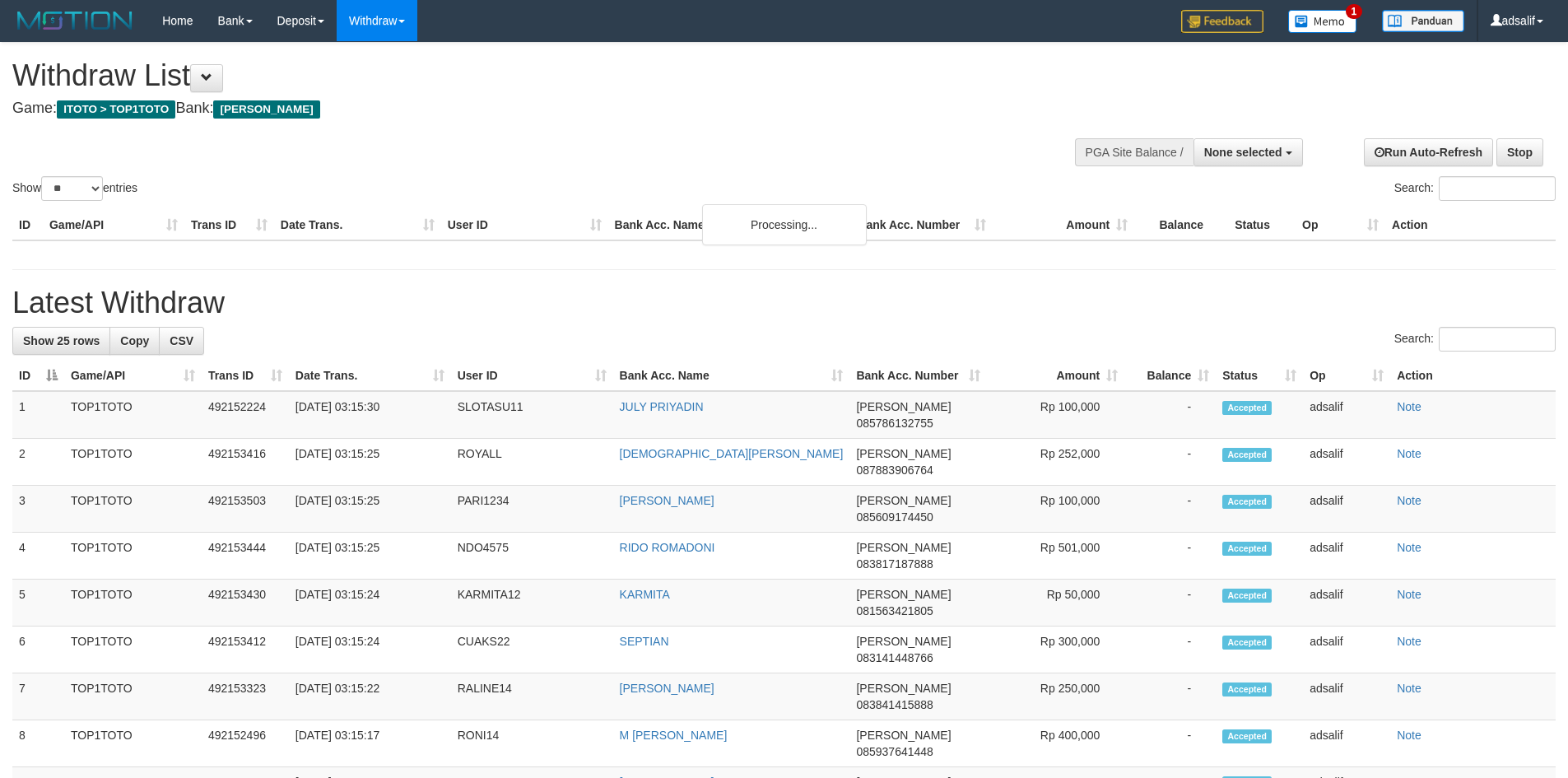
select select
select select "**"
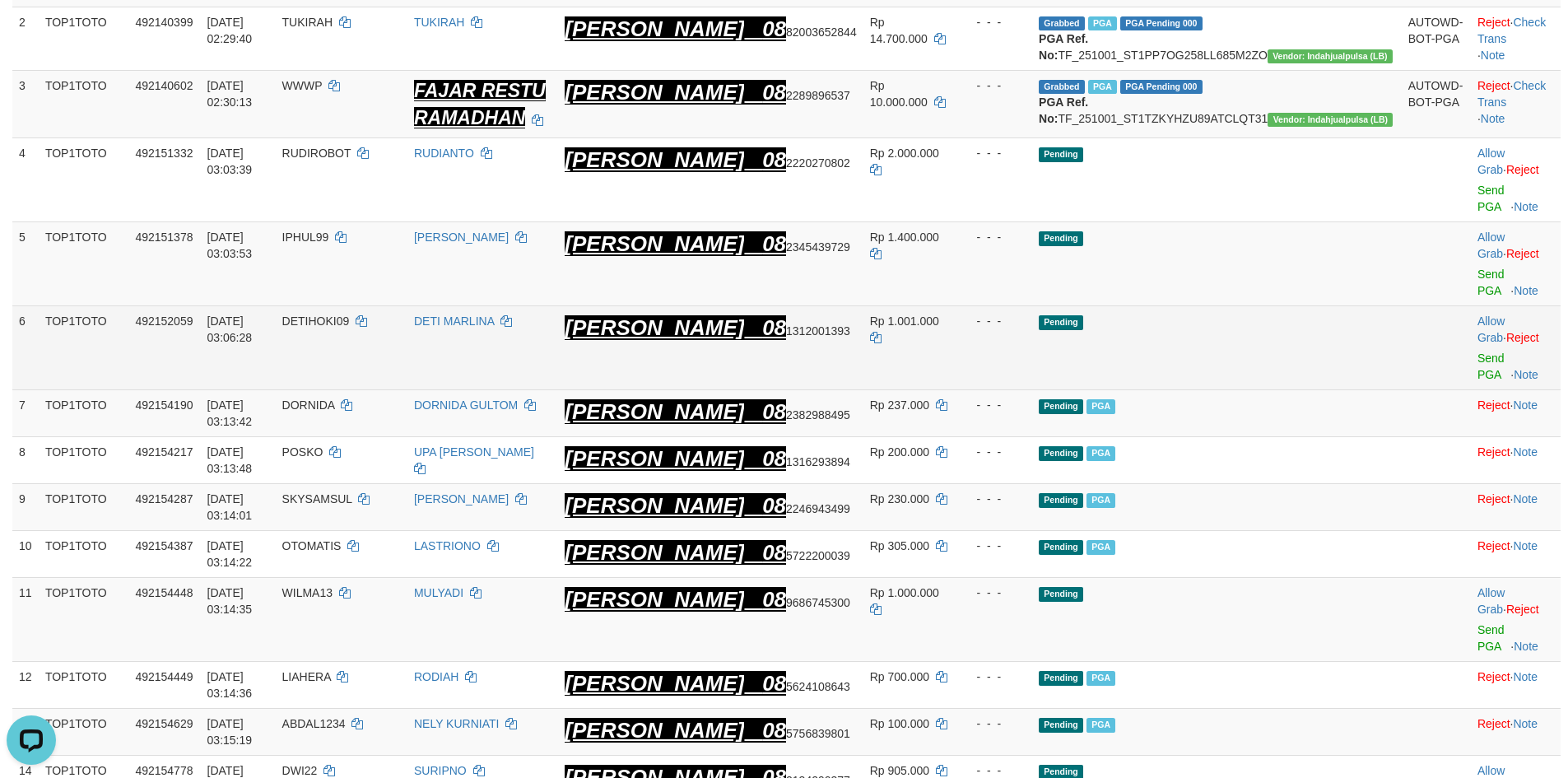
click at [407, 307] on td "DETIHOKI09" at bounding box center [341, 349] width 132 height 84
copy span "DETIHOKI09"
drag, startPoint x: 435, startPoint y: 295, endPoint x: 418, endPoint y: 296, distance: 17.0
click at [406, 307] on td "DETIHOKI09" at bounding box center [341, 349] width 132 height 84
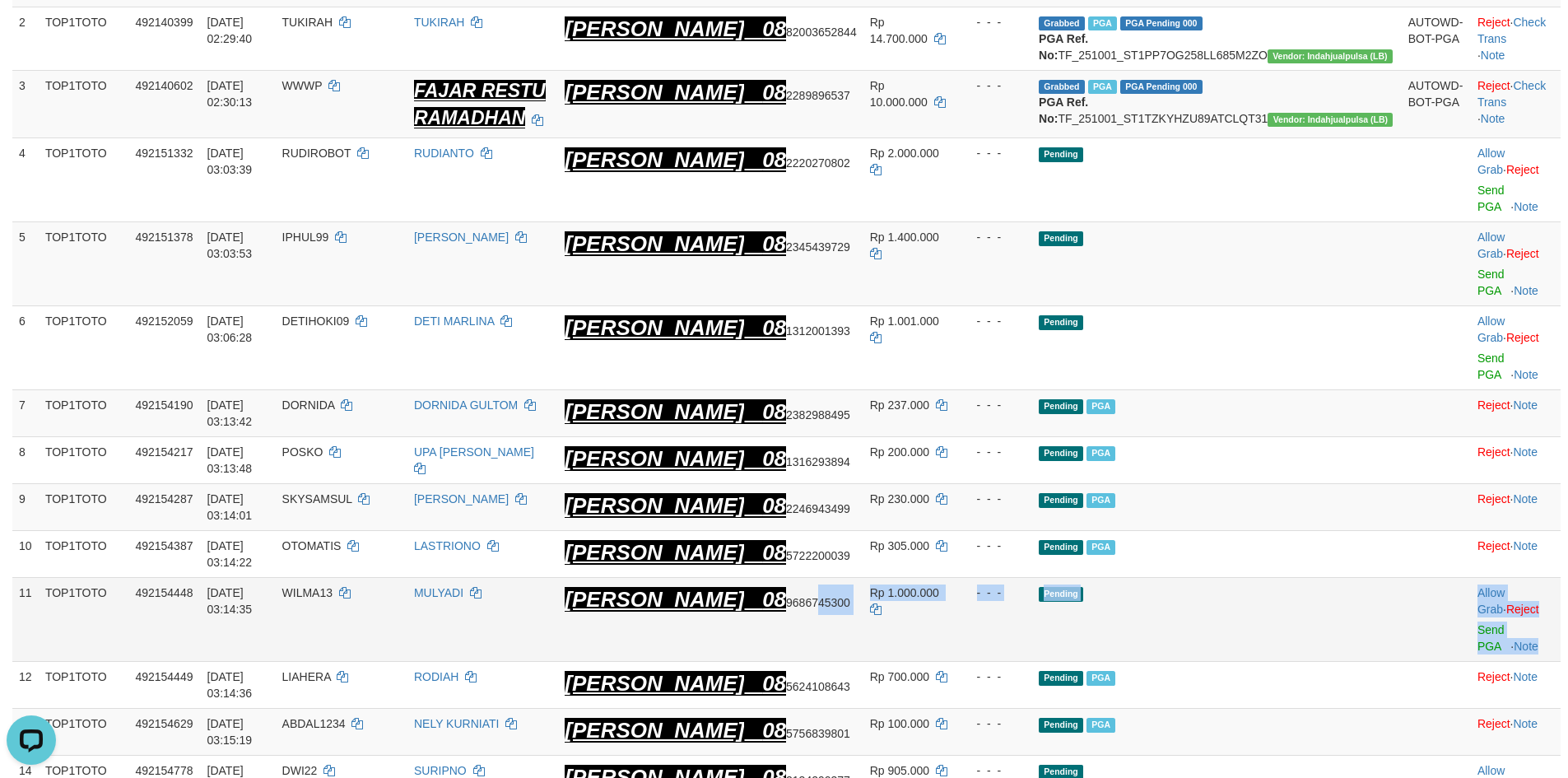
drag, startPoint x: 871, startPoint y: 514, endPoint x: 1537, endPoint y: 528, distance: 666.1
click at [1537, 578] on tr "11 TOP1TOTO 492154448 [DATE] 03:14:35 WILMA13 [PERSON_NAME] 08 9686745300 Rp 1.…" at bounding box center [786, 620] width 1548 height 84
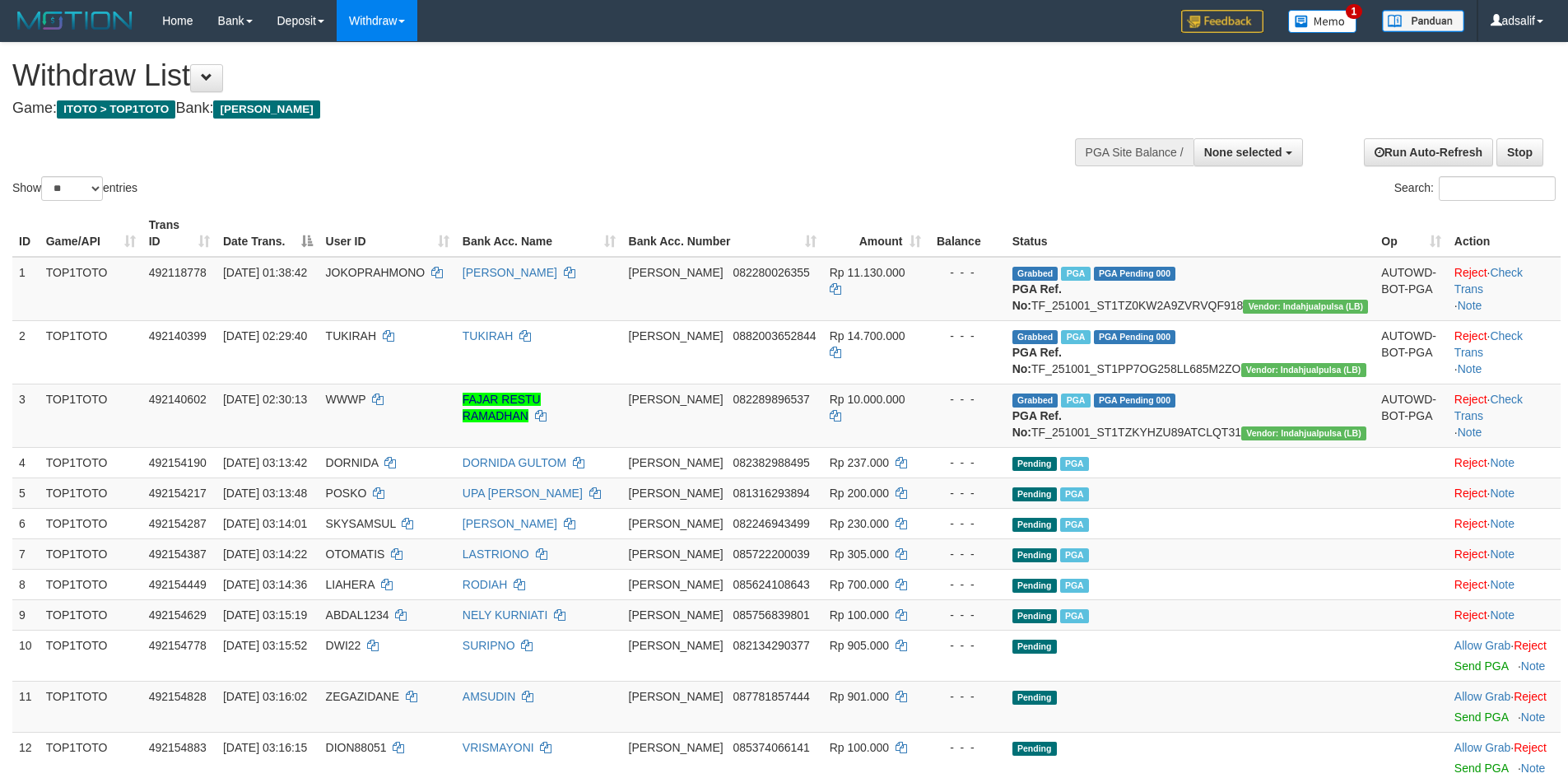
select select
select select "**"
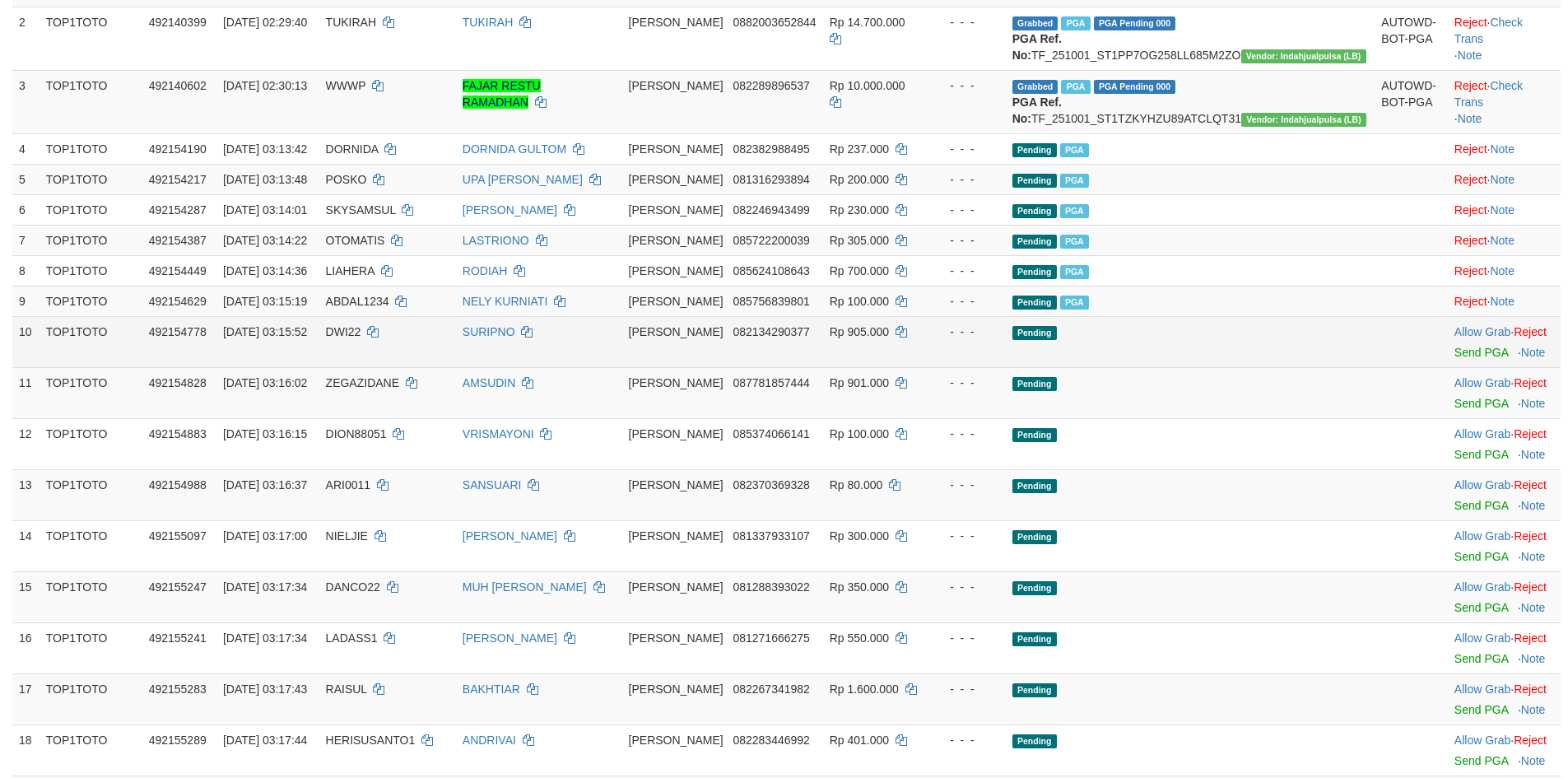
scroll to position [314, 0]
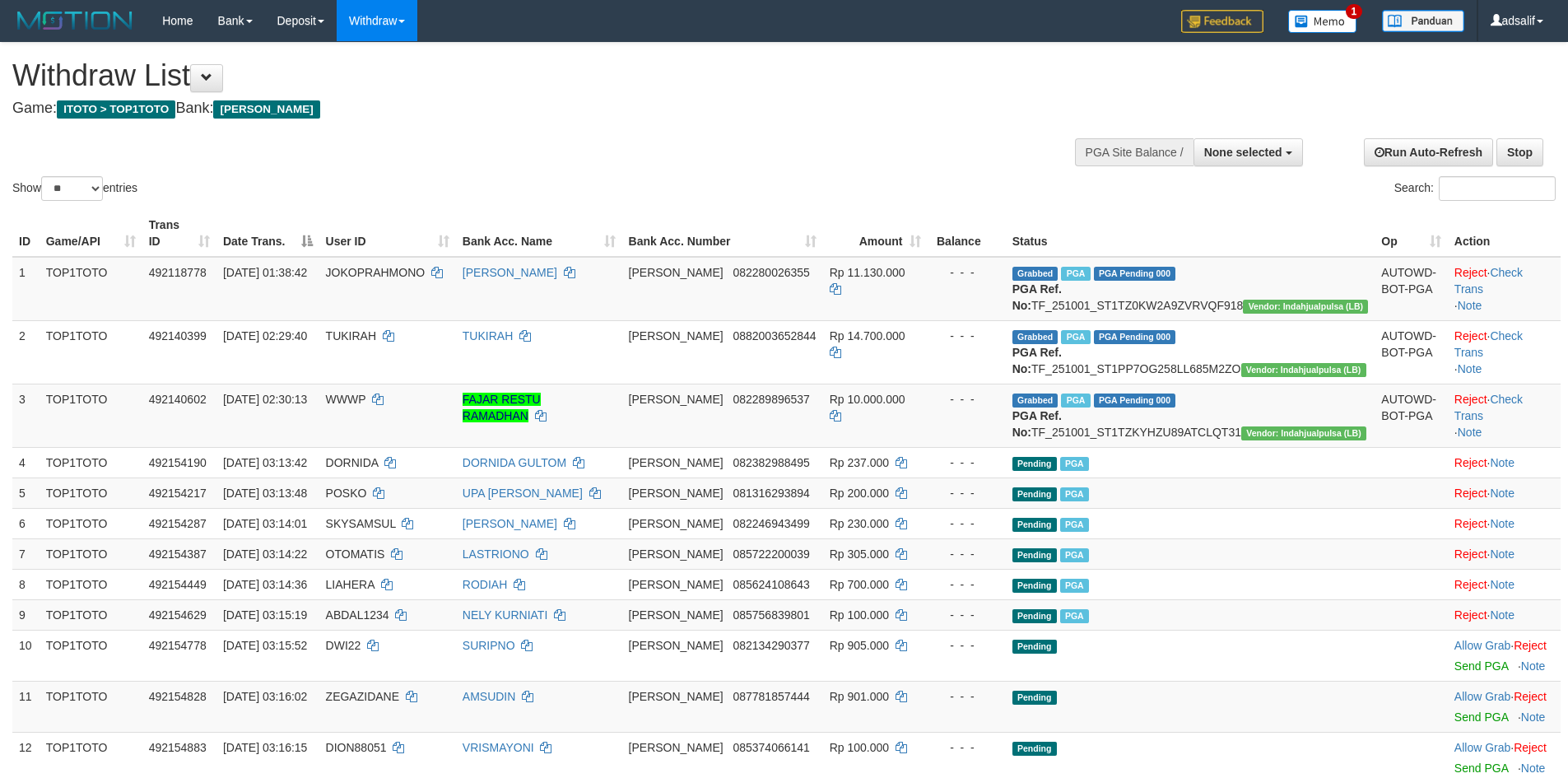
select select
select select "**"
select select
select select "**"
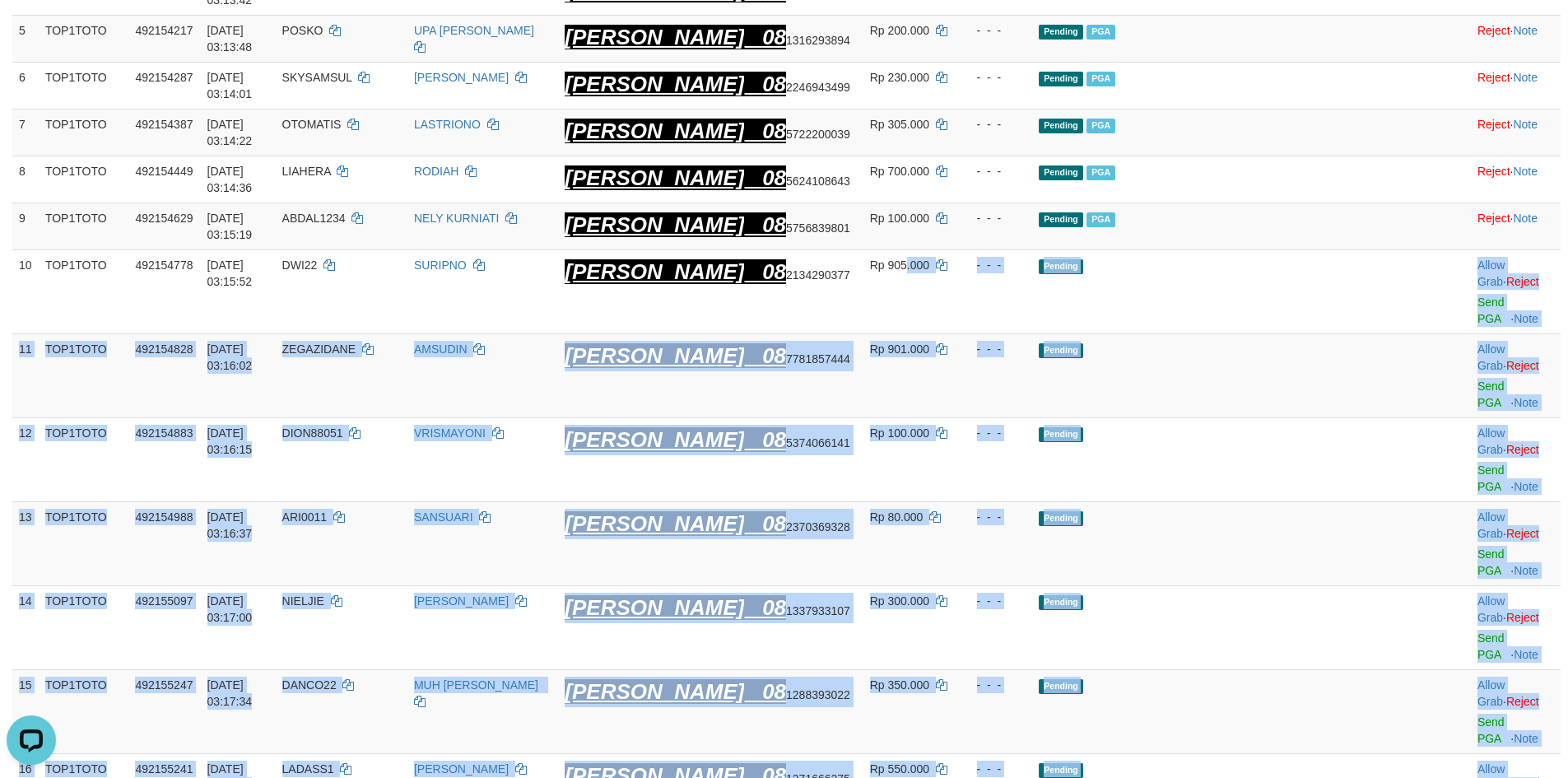
drag, startPoint x: 1172, startPoint y: 314, endPoint x: 1533, endPoint y: 706, distance: 532.9
click at [1533, 706] on tbody "1 TOP1TOTO 492118778 01/10/2025 01:38:42 JOKOPRAHMONO JOKO PRAHMONO DANA 08 228…" at bounding box center [786, 612] width 1548 height 1677
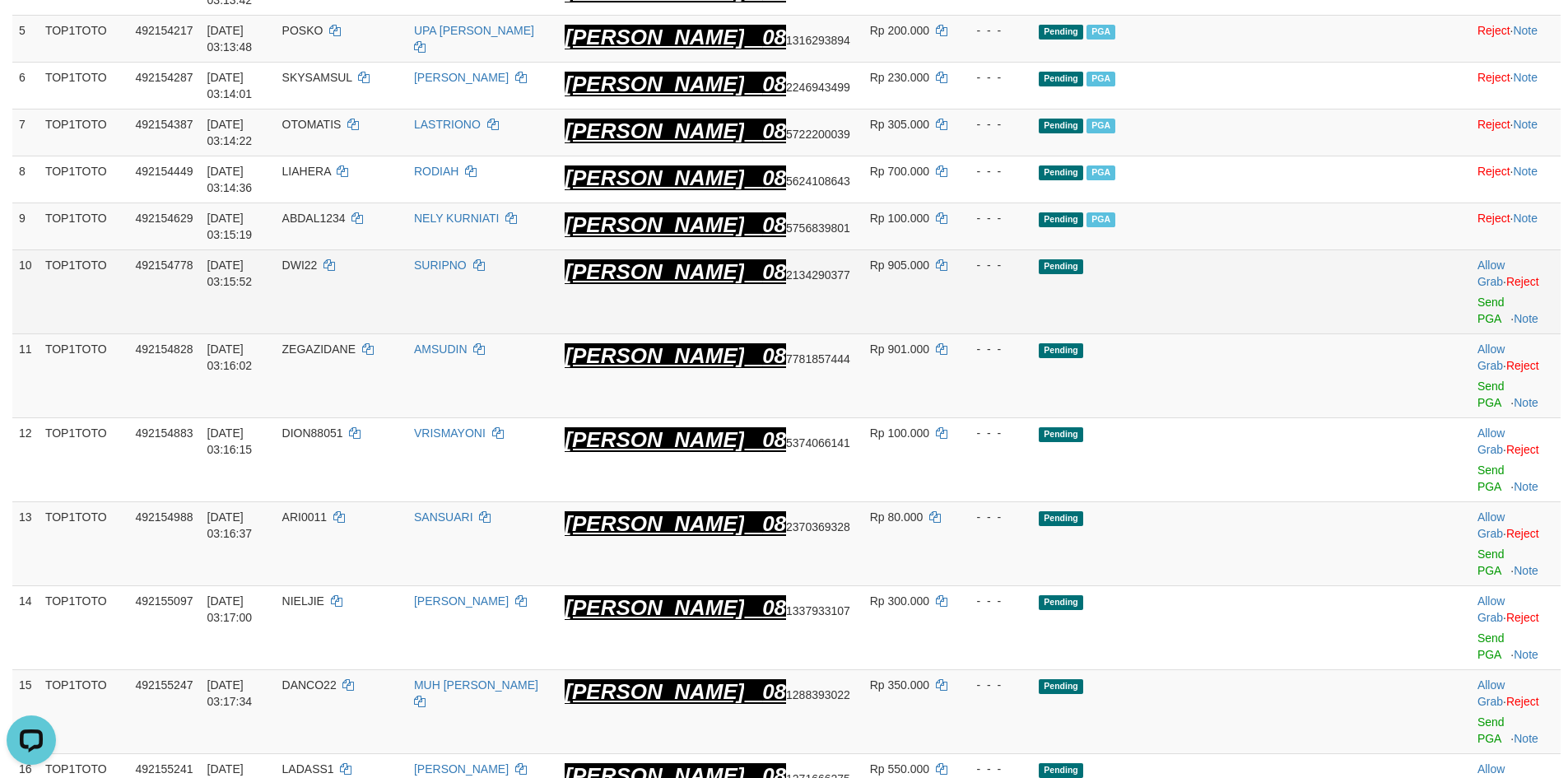
click at [850, 282] on span "08 2134290377" at bounding box center [806, 275] width 88 height 13
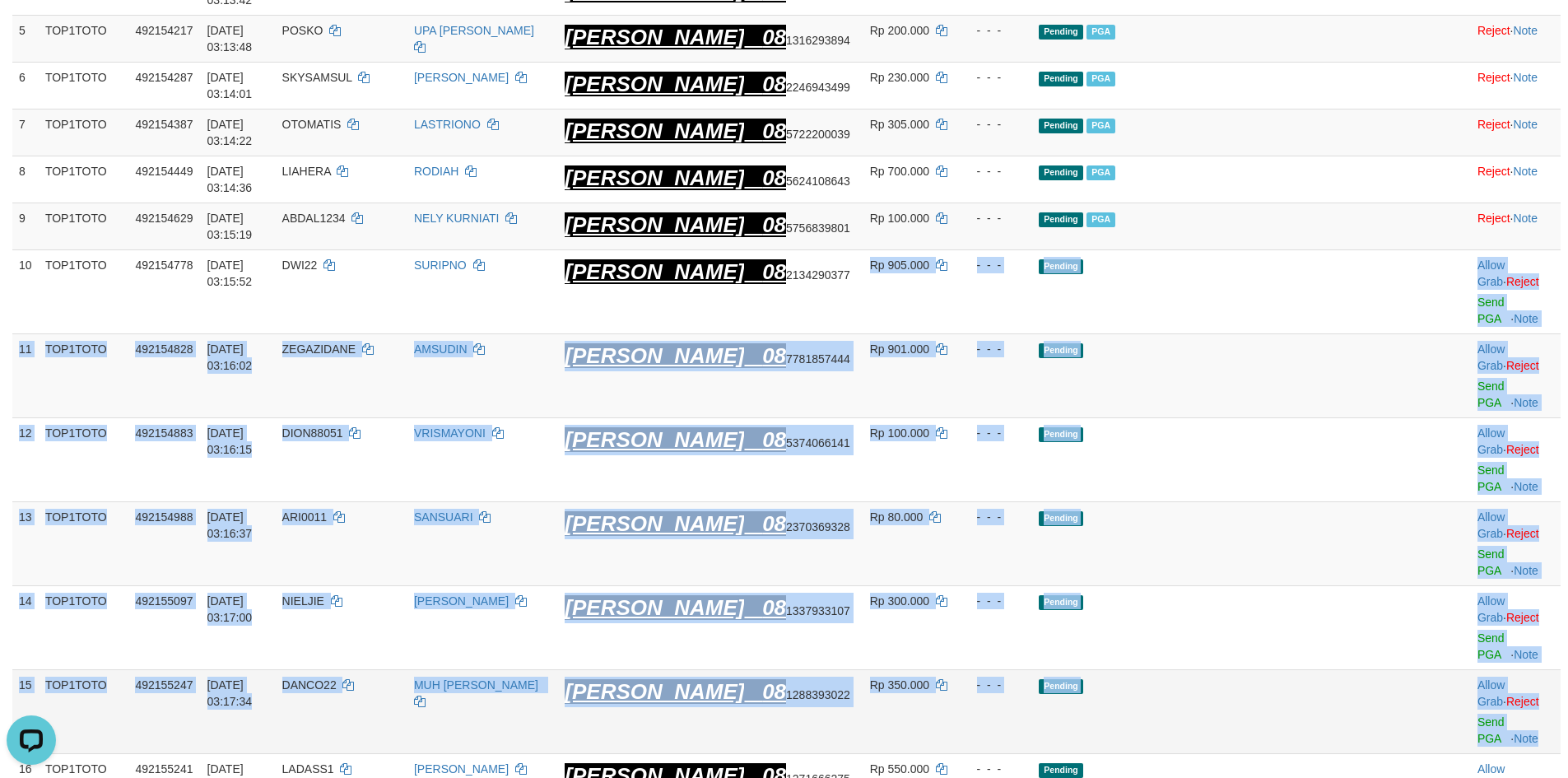
drag, startPoint x: 892, startPoint y: 296, endPoint x: 1547, endPoint y: 553, distance: 703.6
click at [1547, 553] on tbody "1 TOP1TOTO 492118778 01/10/2025 01:38:42 JOKOPRAHMONO JOKO PRAHMONO DANA 08 228…" at bounding box center [786, 612] width 1548 height 1677
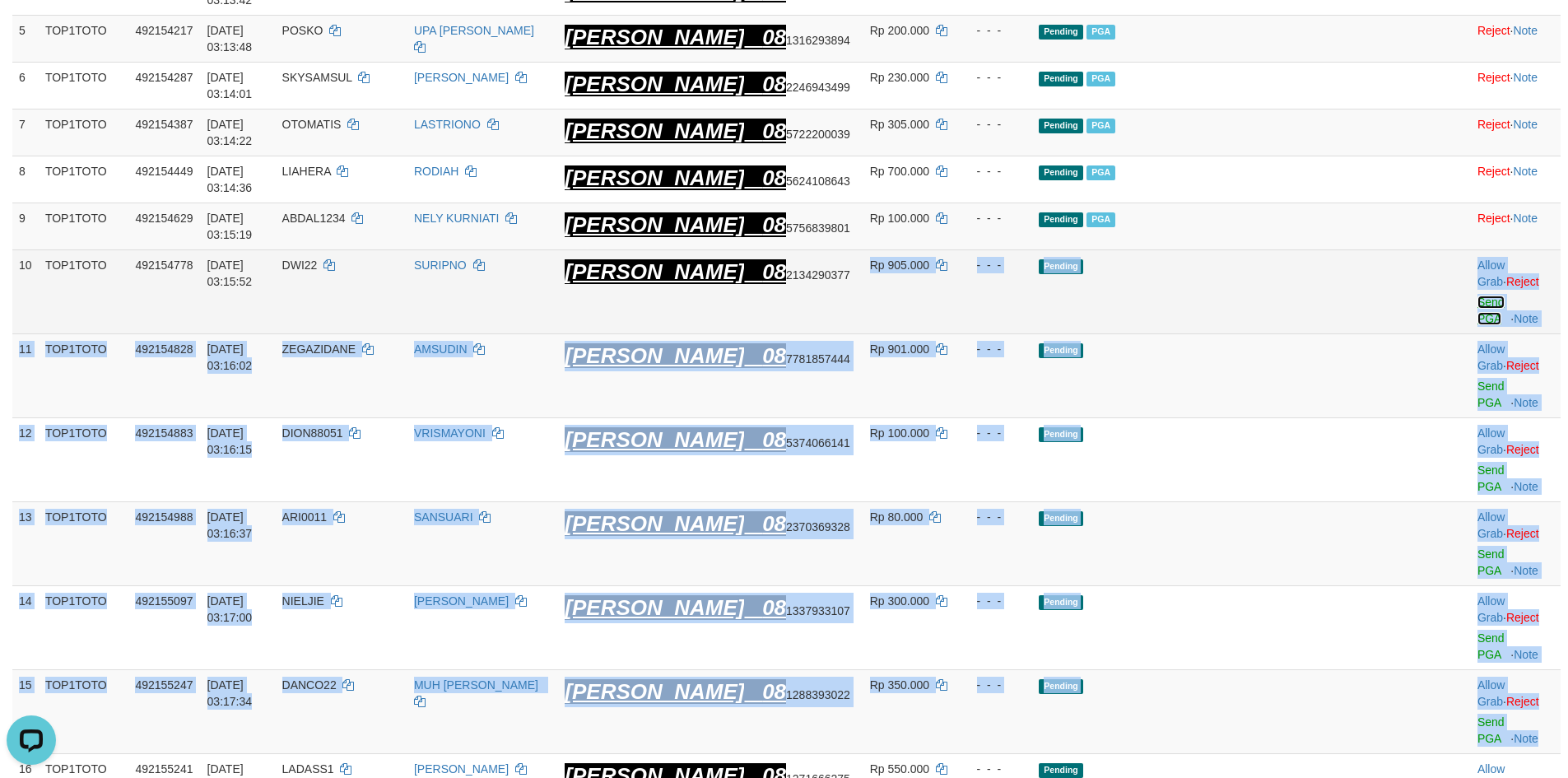
click at [1478, 300] on link "Send PGA" at bounding box center [1491, 310] width 28 height 29
click at [1478, 380] on link "Send PGA" at bounding box center [1491, 395] width 28 height 29
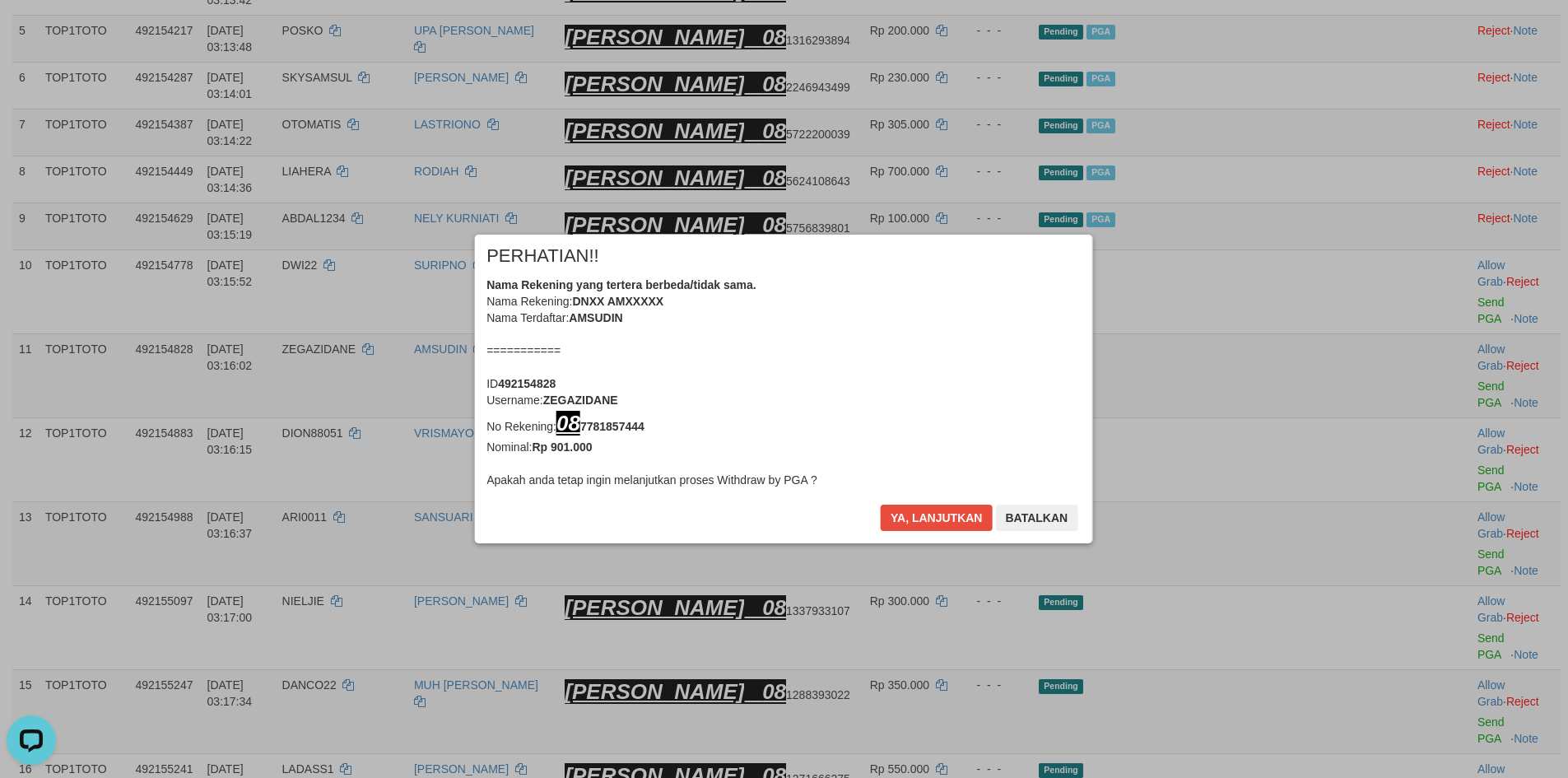
click at [911, 497] on div "× PERHATIAN!! Nama Rekening yang tertera berbeda/tidak sama. Nama Rekening: DNX…" at bounding box center [784, 389] width 617 height 308
click at [925, 514] on button "Ya, lanjutkan" at bounding box center [938, 518] width 112 height 27
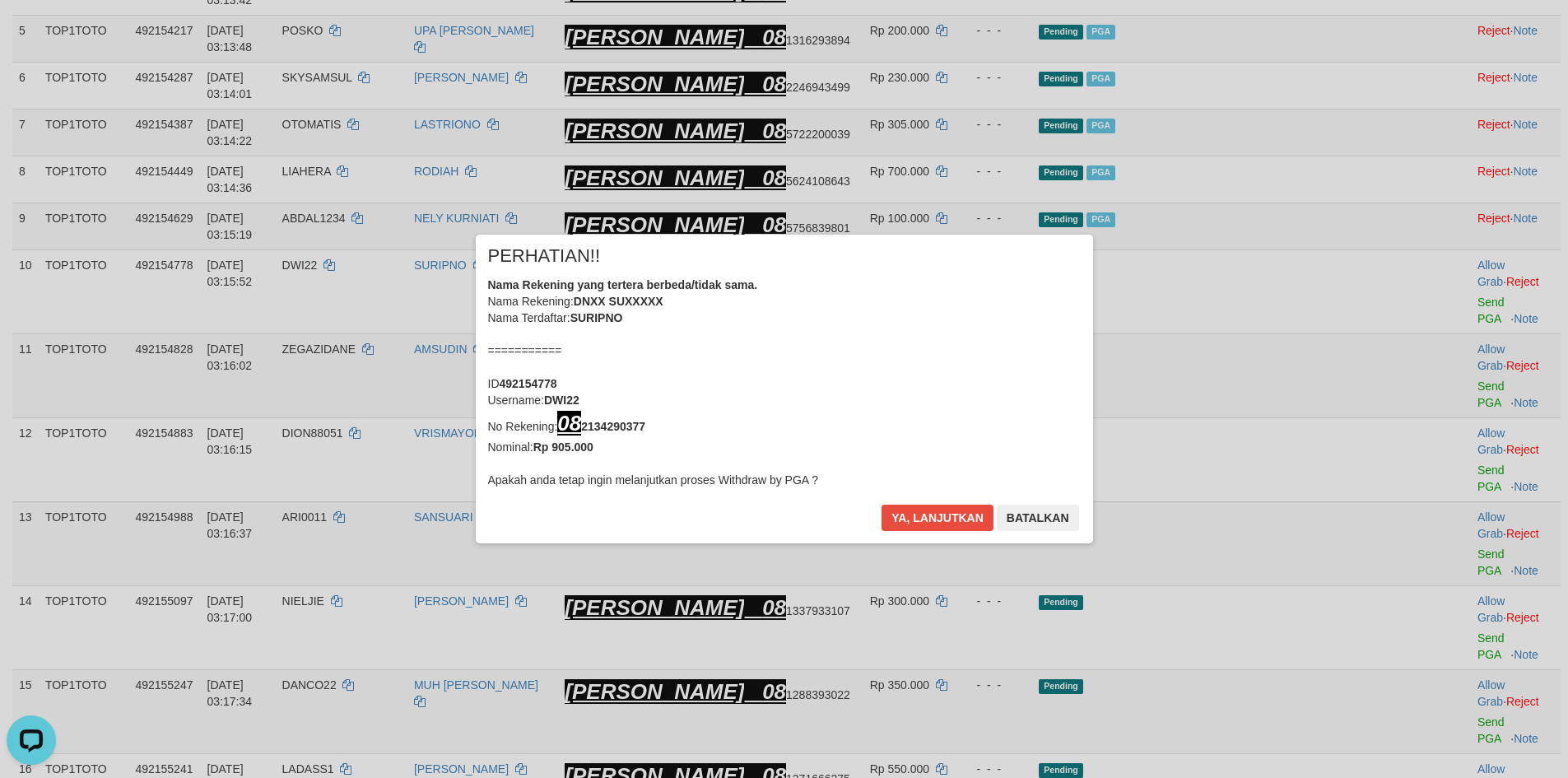
scroll to position [476, 0]
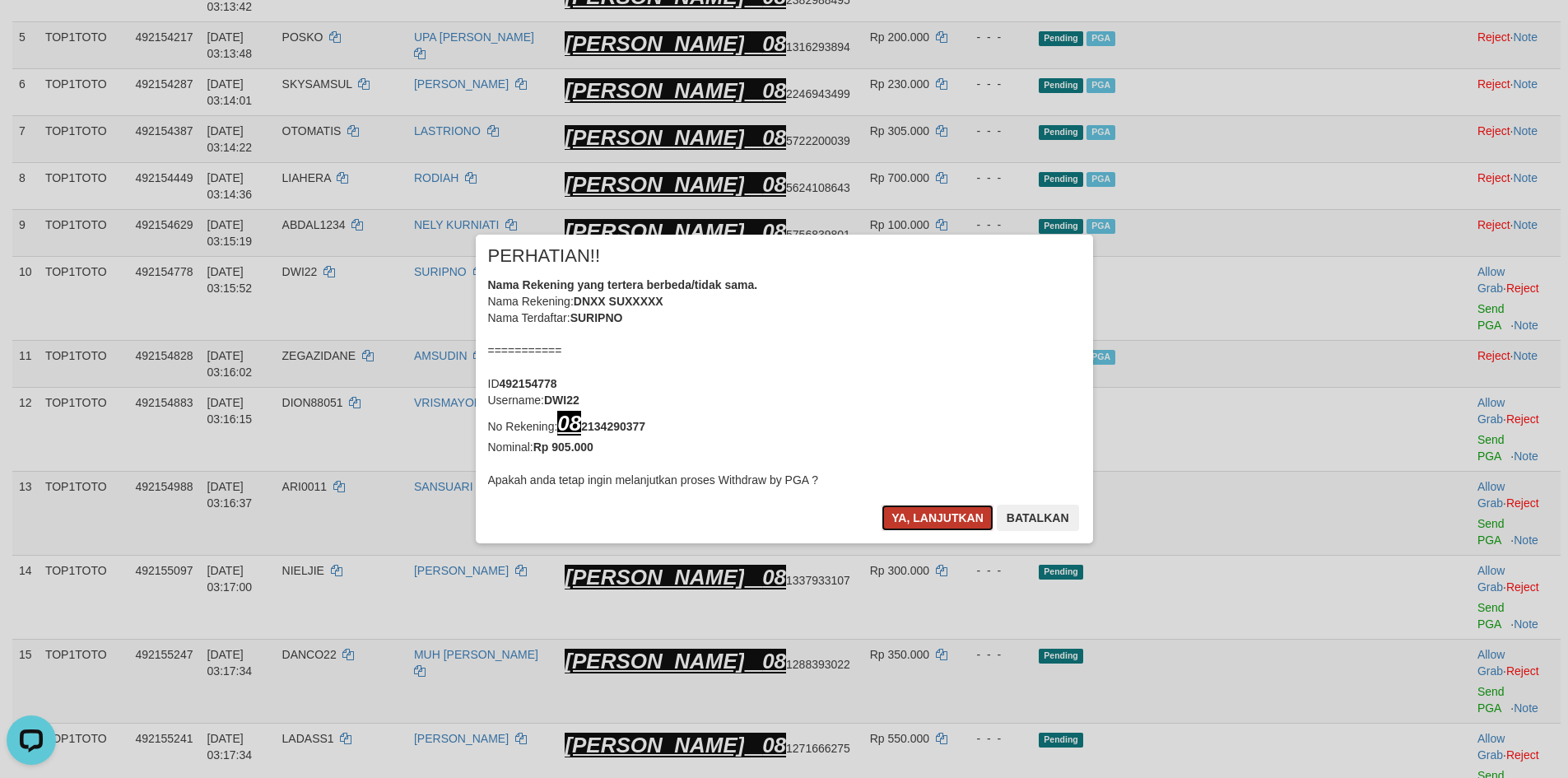
click at [926, 514] on button "Ya, lanjutkan" at bounding box center [938, 518] width 112 height 27
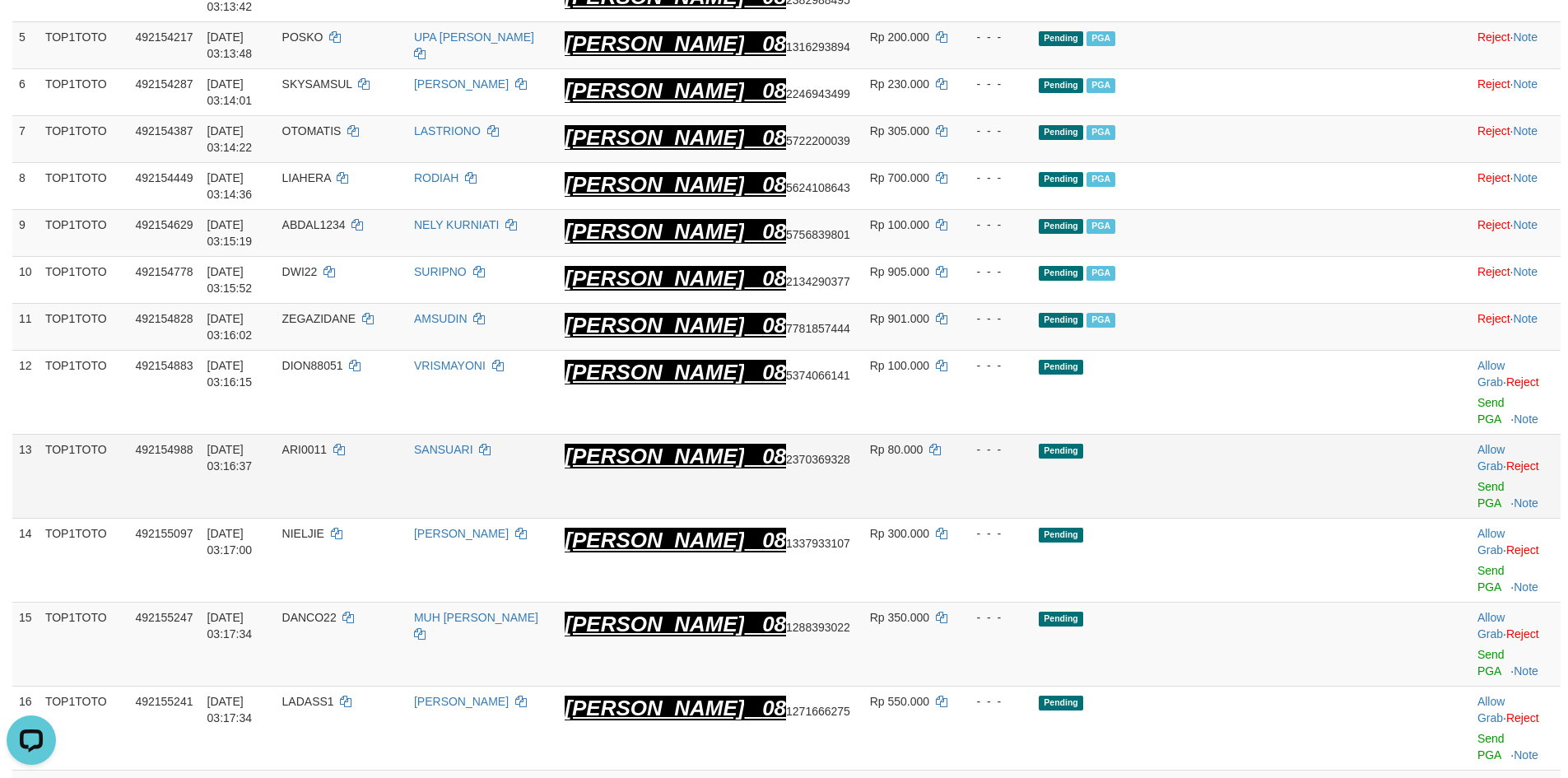
scroll to position [470, 0]
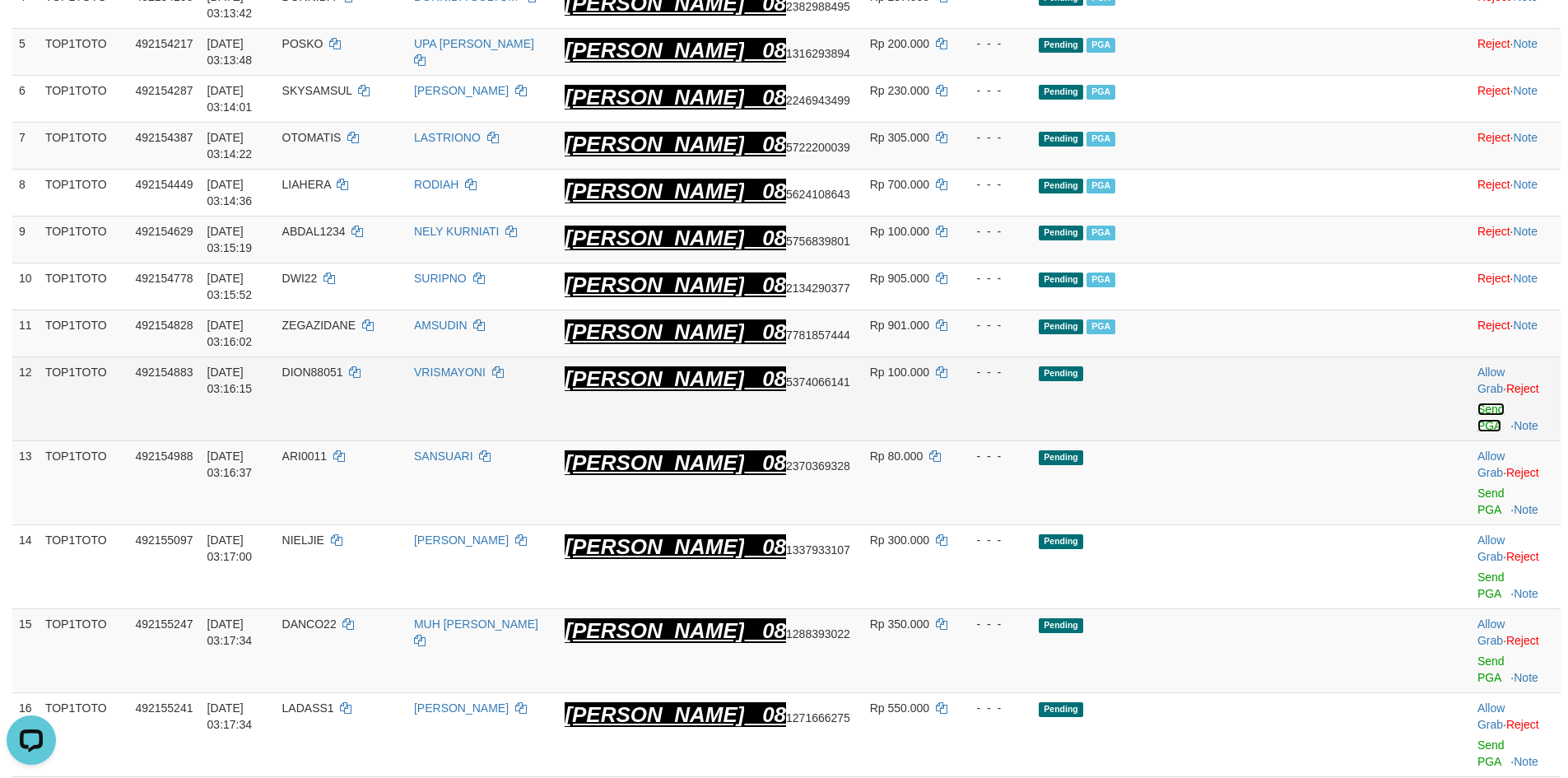
click at [1478, 406] on link "Send PGA" at bounding box center [1491, 417] width 28 height 29
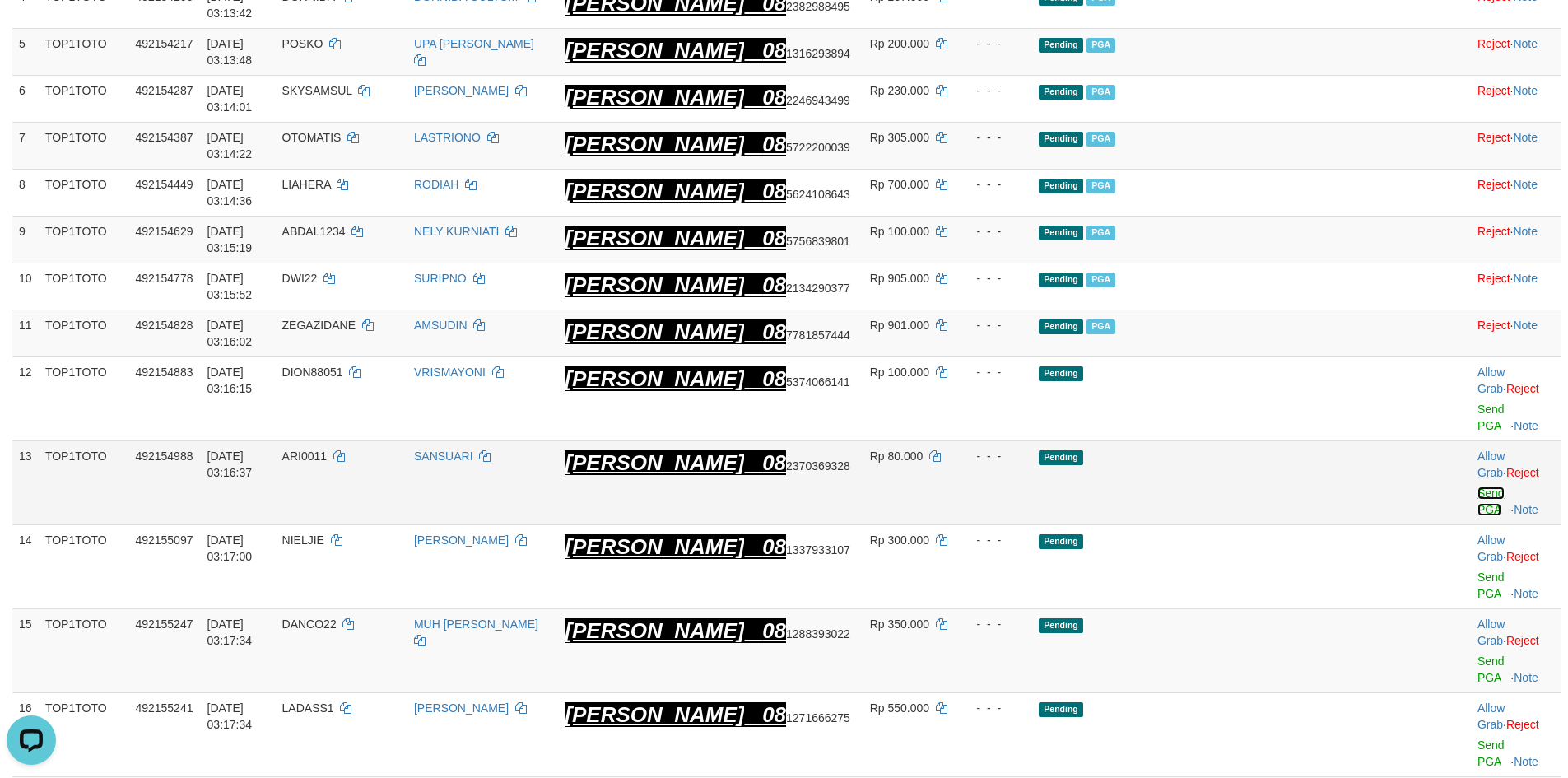
click at [1478, 487] on link "Send PGA" at bounding box center [1491, 501] width 28 height 29
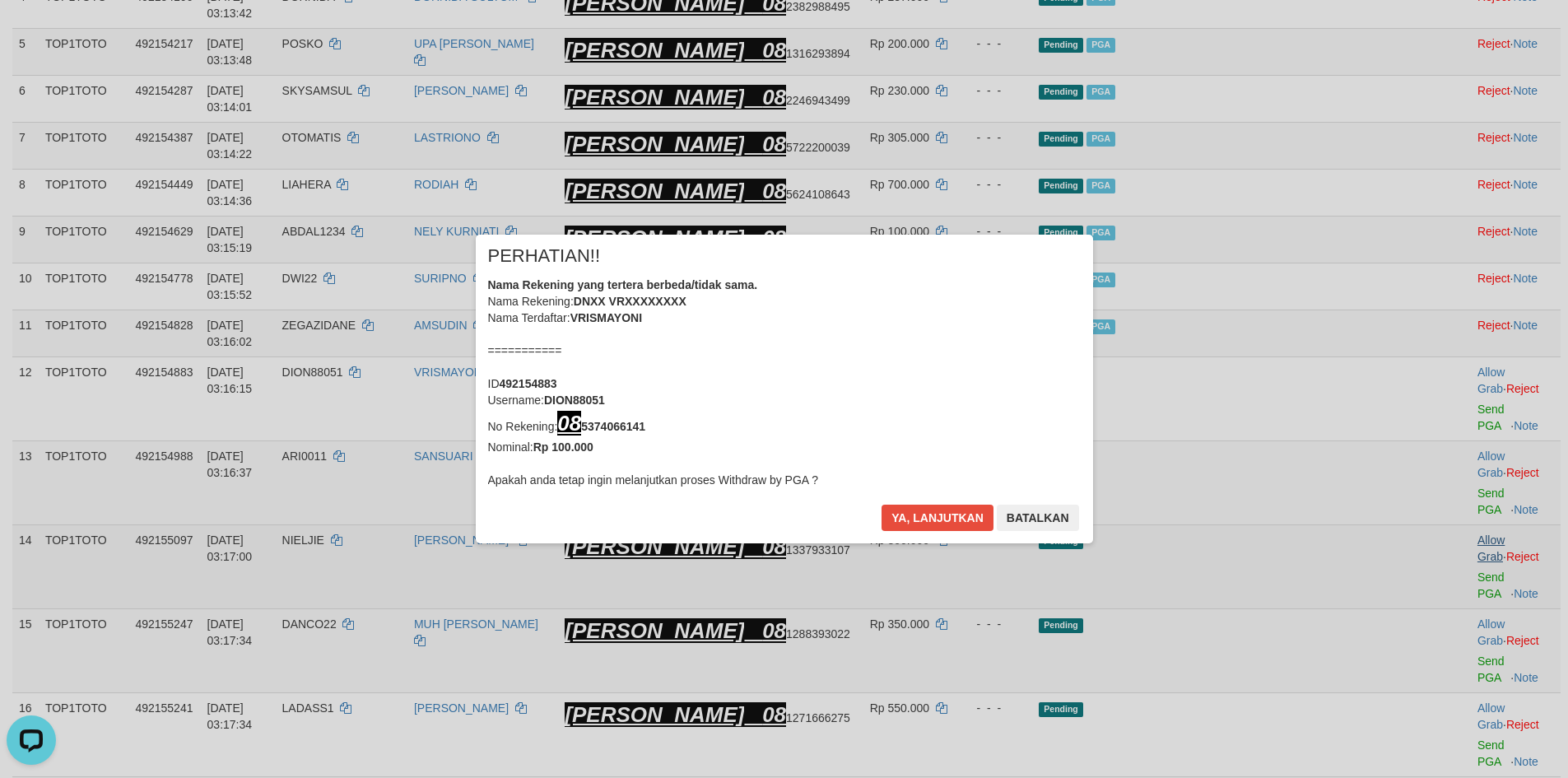
click at [1445, 495] on div "× PERHATIAN!! Nama Rekening yang tertera berbeda/tidak sama. Nama Rekening: DNX…" at bounding box center [784, 389] width 1568 height 375
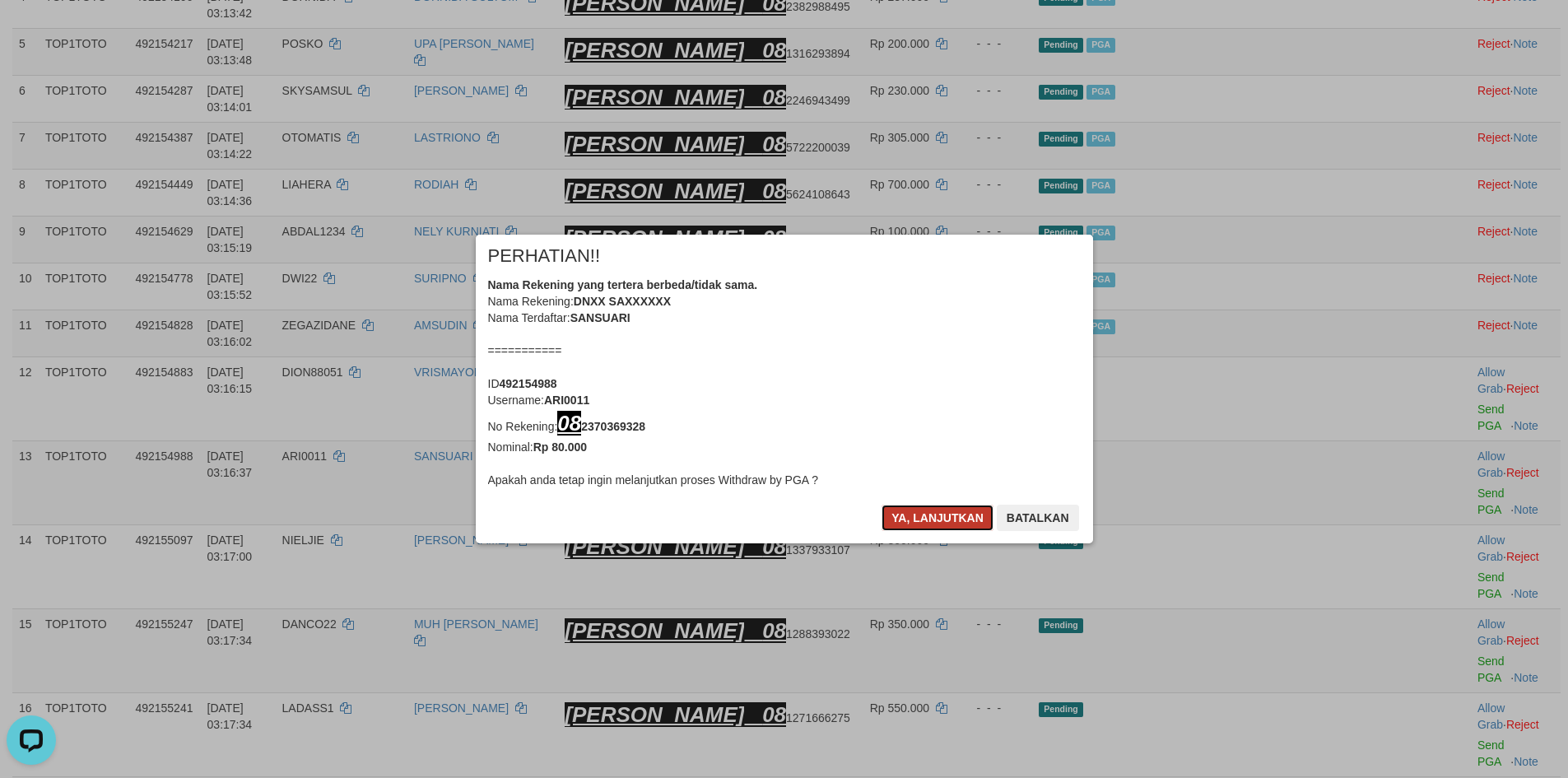
click at [934, 513] on button "Ya, lanjutkan" at bounding box center [938, 518] width 112 height 27
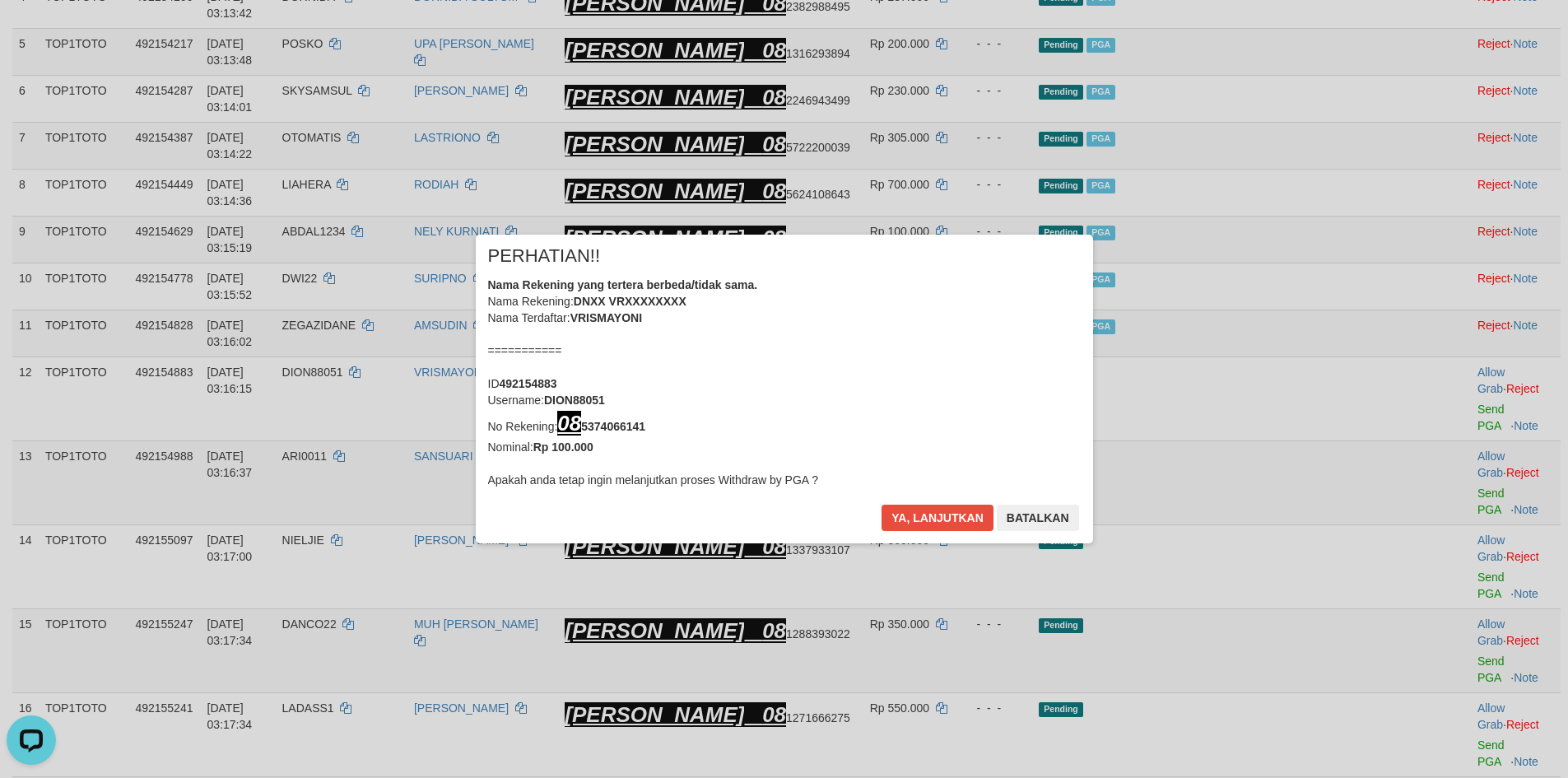
scroll to position [464, 0]
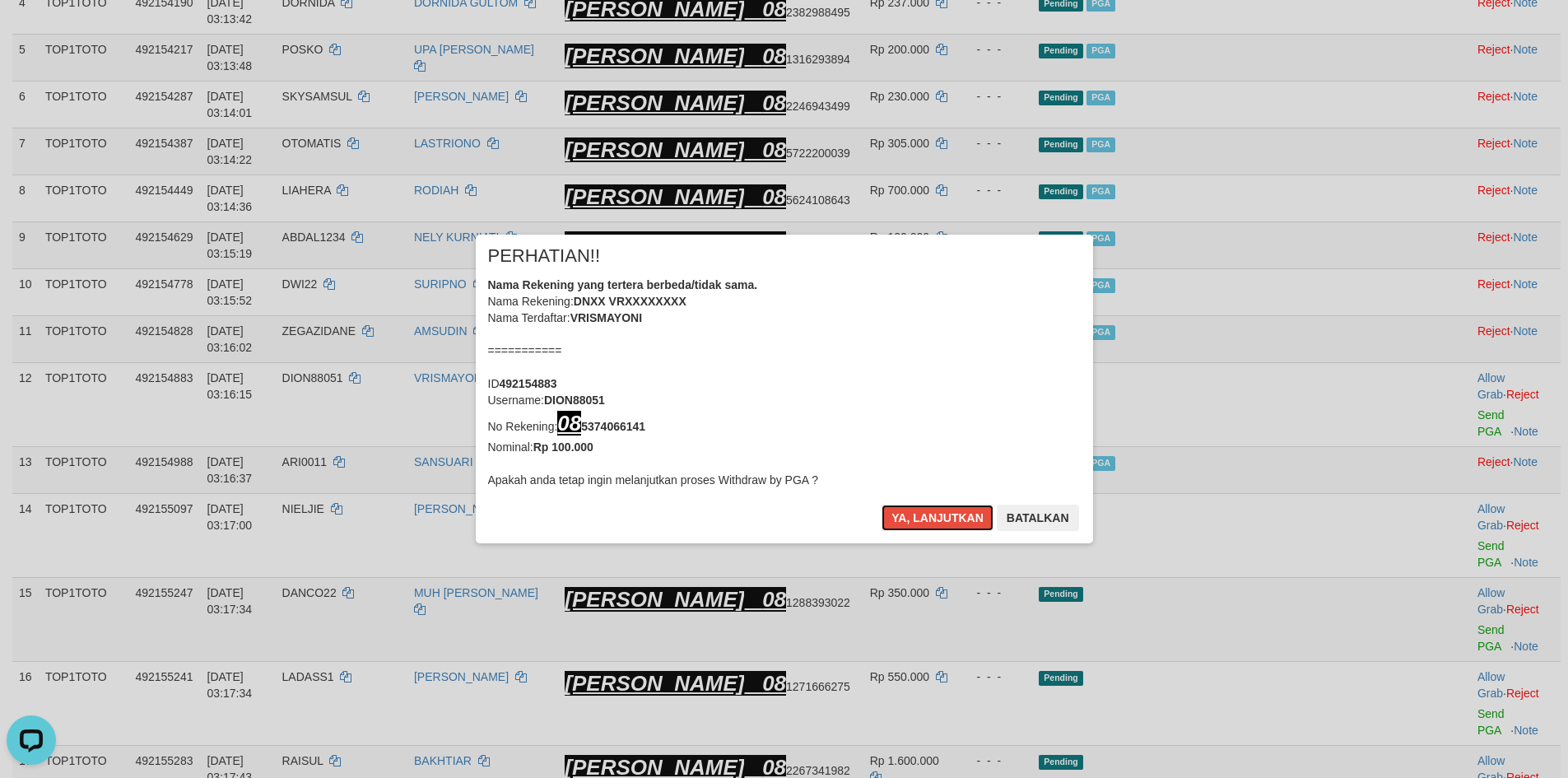
click at [934, 513] on button "Ya, lanjutkan" at bounding box center [938, 518] width 112 height 27
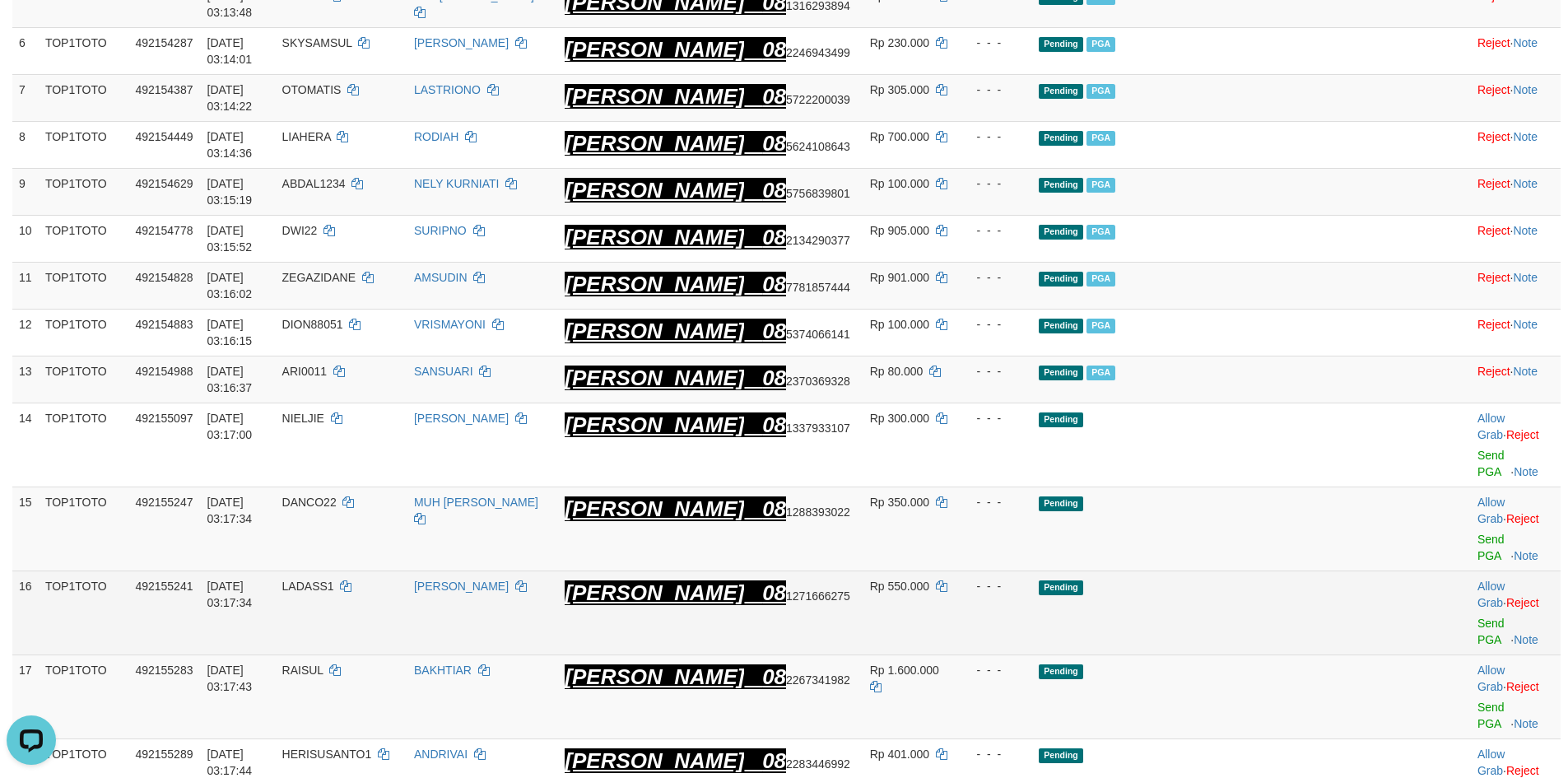
scroll to position [568, 0]
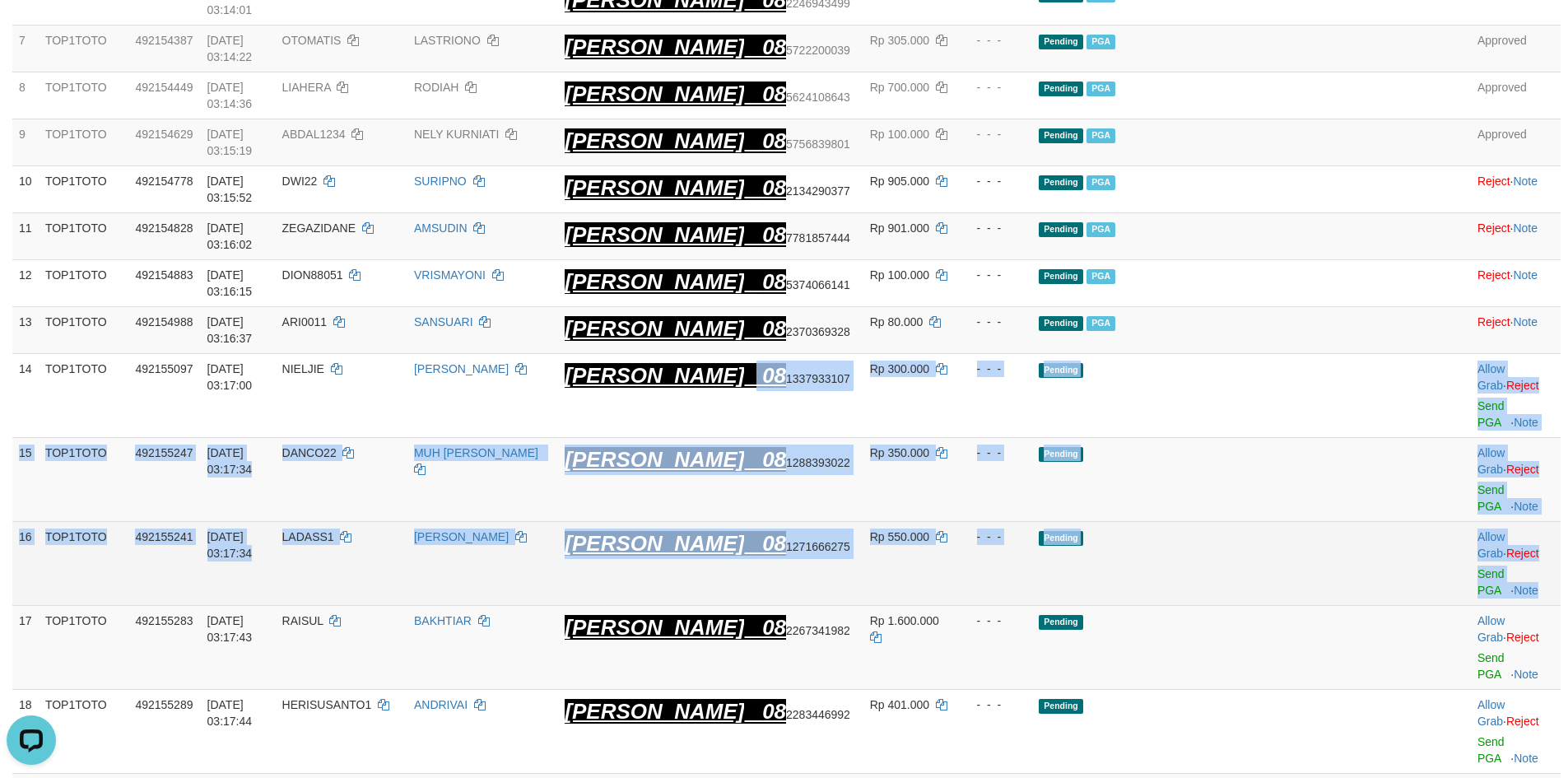
drag, startPoint x: 1066, startPoint y: 426, endPoint x: 1541, endPoint y: 496, distance: 480.1
click at [1541, 496] on tbody "1 TOP1TOTO 492118778 01/10/2025 01:38:42 JOKOPRAHMONO JOKO PRAHMONO DANA 08 228…" at bounding box center [786, 454] width 1548 height 1528
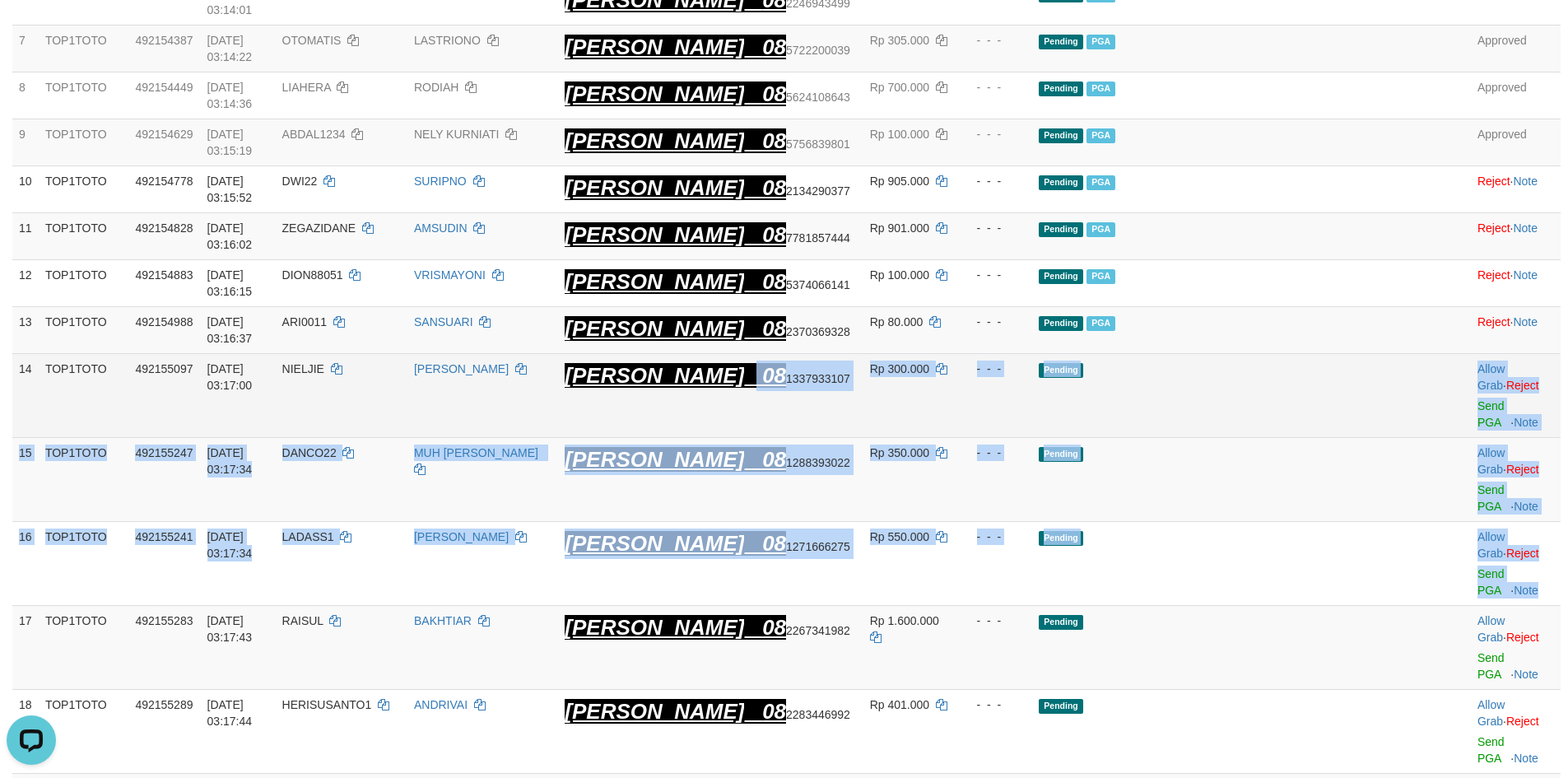
click at [1471, 403] on td "Allow Grab · Reject Send PGA · Note" at bounding box center [1515, 396] width 90 height 84
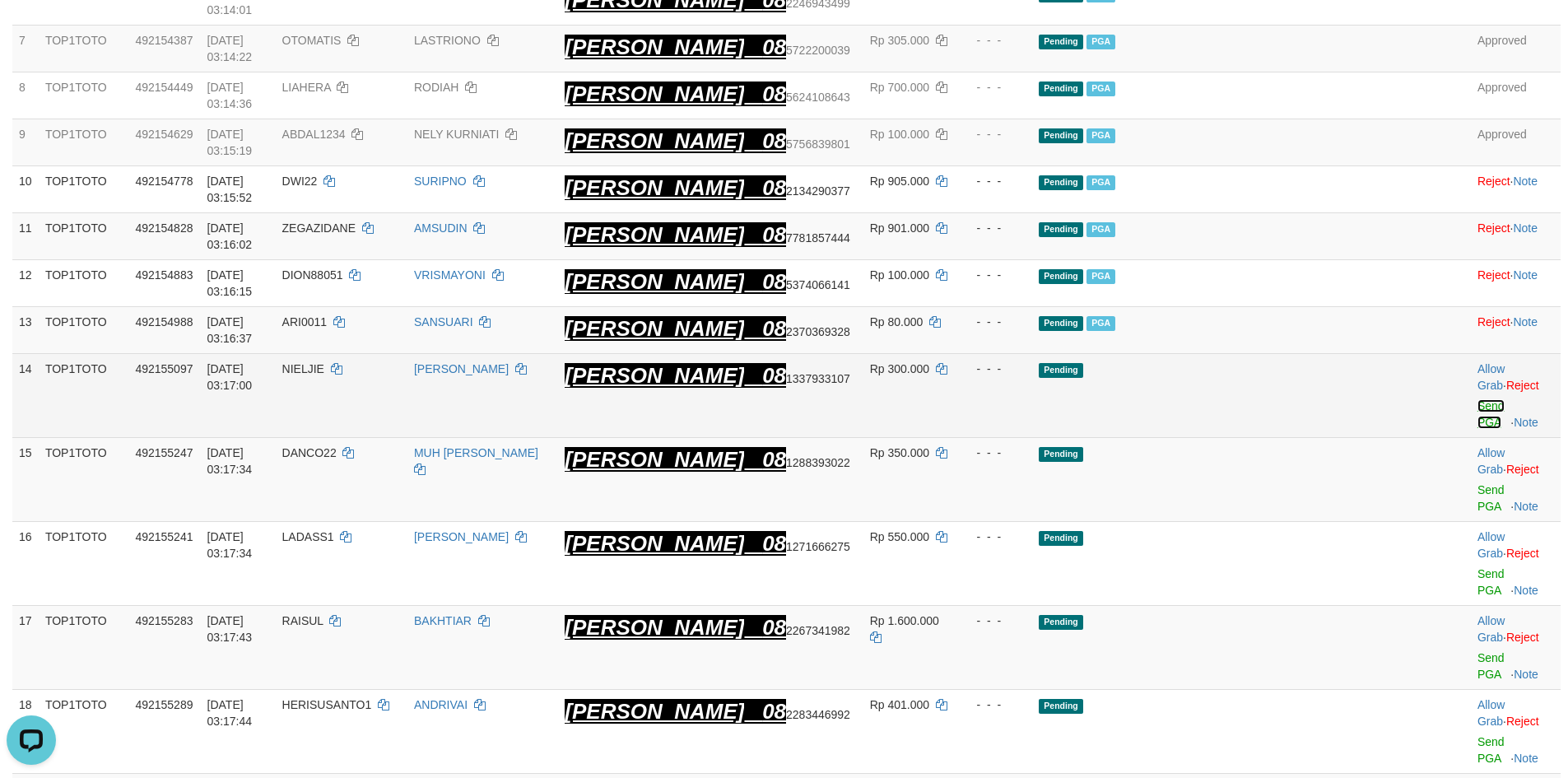
click at [1478, 401] on link "Send PGA" at bounding box center [1491, 414] width 28 height 29
click at [1478, 483] on link "Send PGA" at bounding box center [1491, 498] width 28 height 29
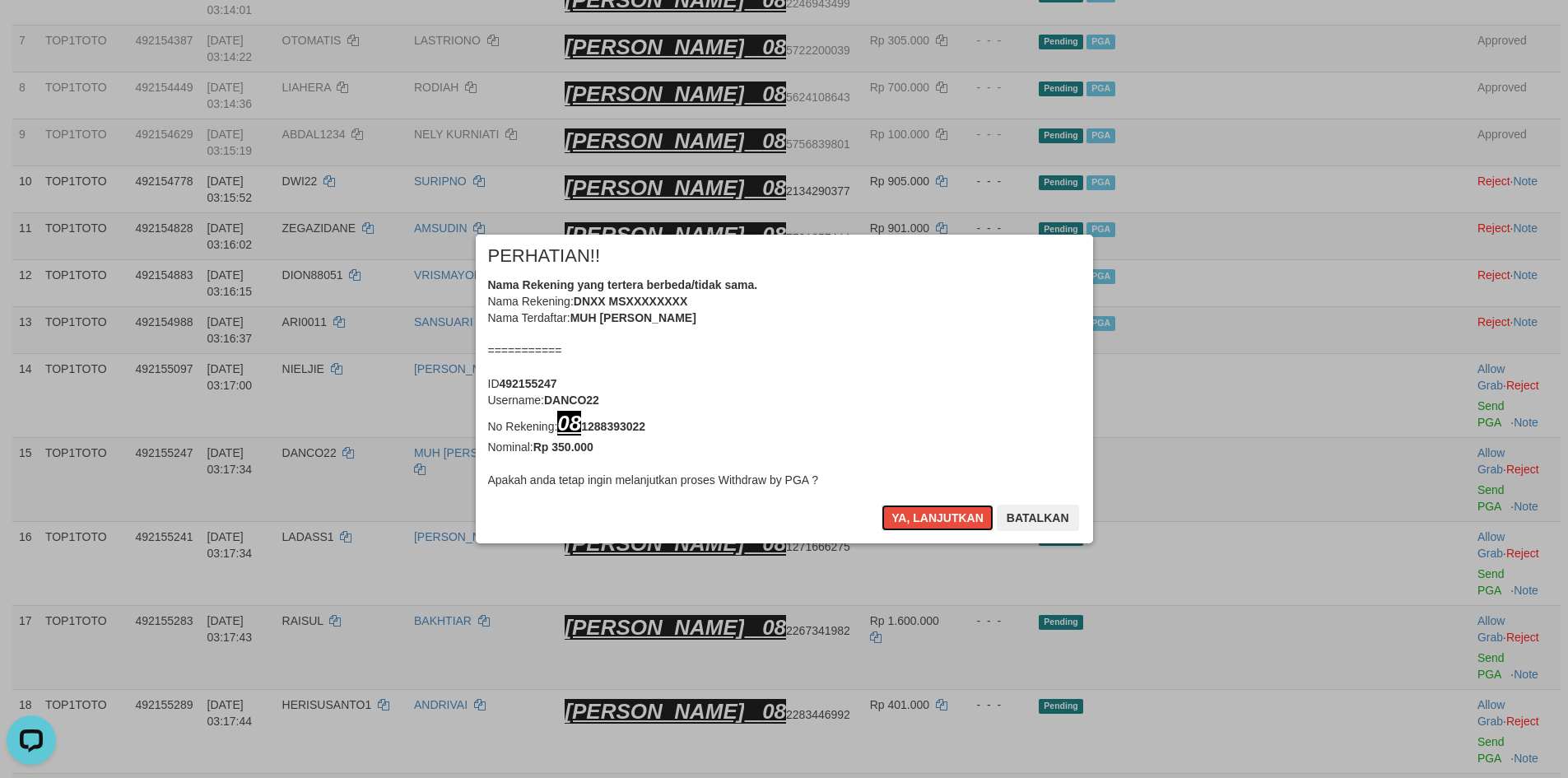
drag, startPoint x: 951, startPoint y: 524, endPoint x: 681, endPoint y: 365, distance: 313.3
click at [829, 343] on div "× PERHATIAN!! Nama Rekening yang tertera berbeda/tidak sama. Nama Rekening: DNX…" at bounding box center [784, 389] width 617 height 308
click at [593, 426] on b "08 1288393022" at bounding box center [601, 426] width 88 height 13
copy b "08 1288393022"
click at [592, 426] on b "08 1288393022" at bounding box center [601, 426] width 88 height 13
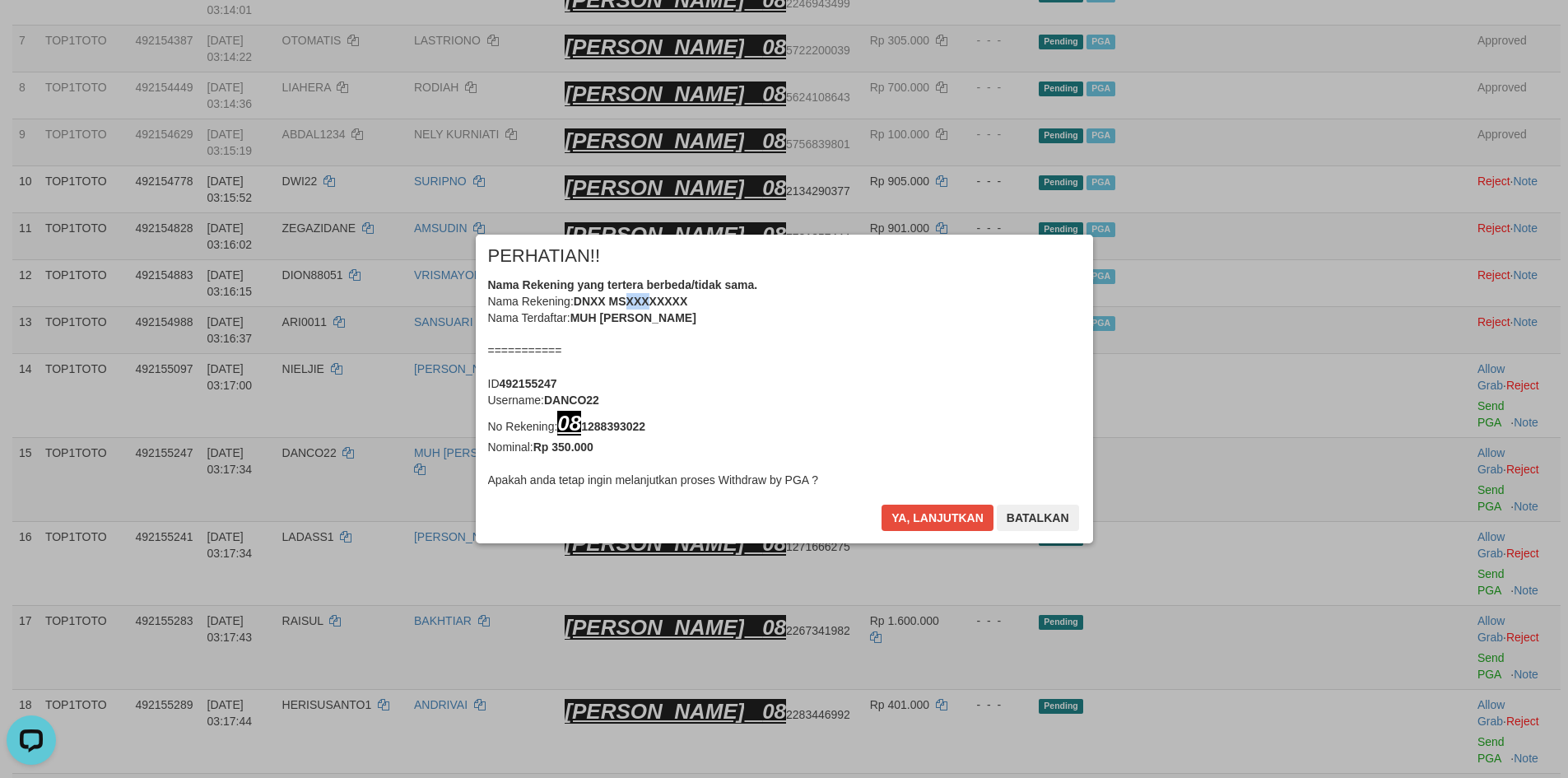
drag, startPoint x: 633, startPoint y: 300, endPoint x: 652, endPoint y: 302, distance: 19.1
click at [652, 302] on b "DNXX MSXXXXXXXX" at bounding box center [630, 301] width 115 height 13
click at [937, 531] on button "Ya, lanjutkan" at bounding box center [938, 518] width 112 height 27
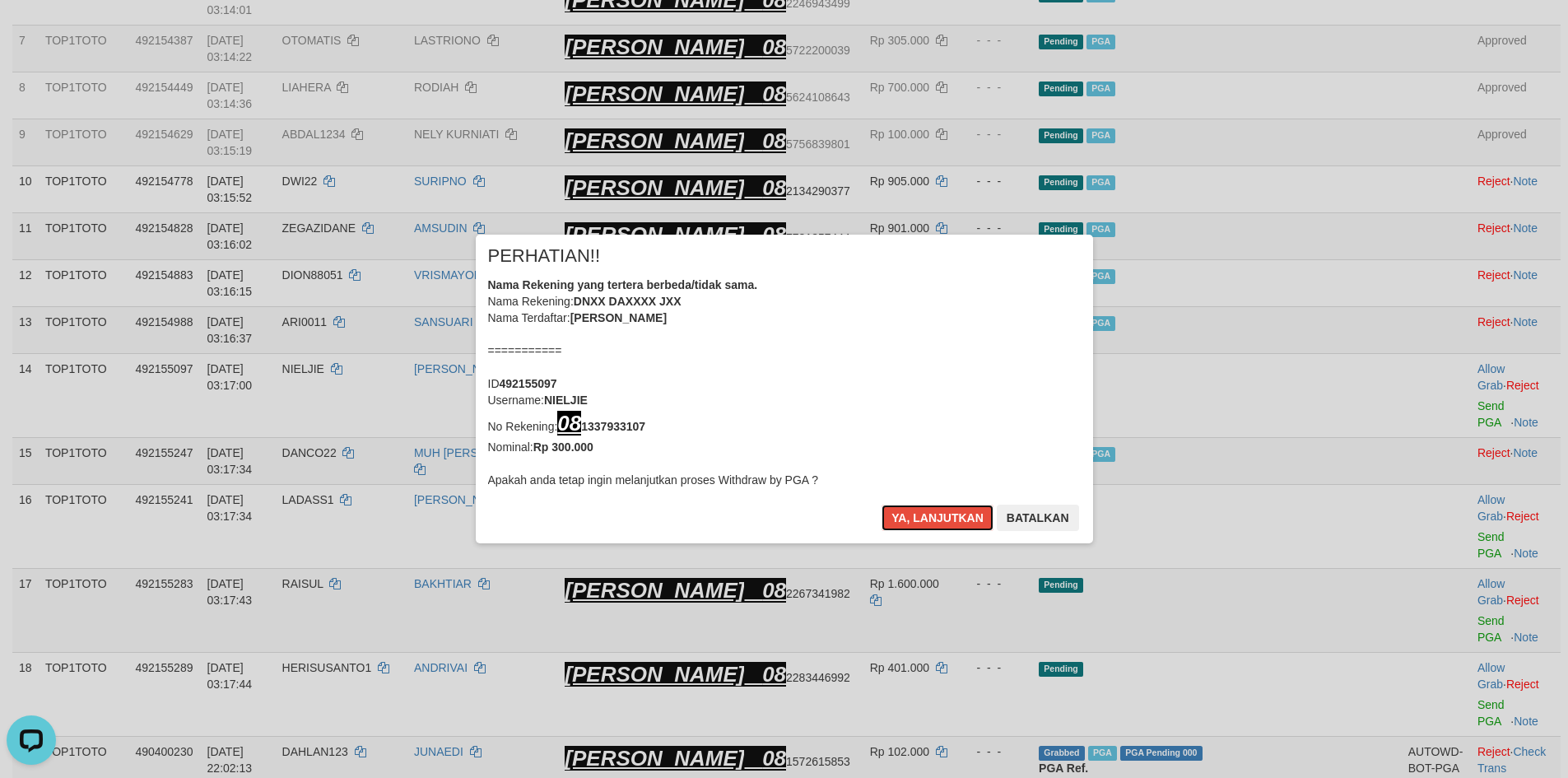
click at [937, 531] on button "Ya, lanjutkan" at bounding box center [938, 518] width 112 height 27
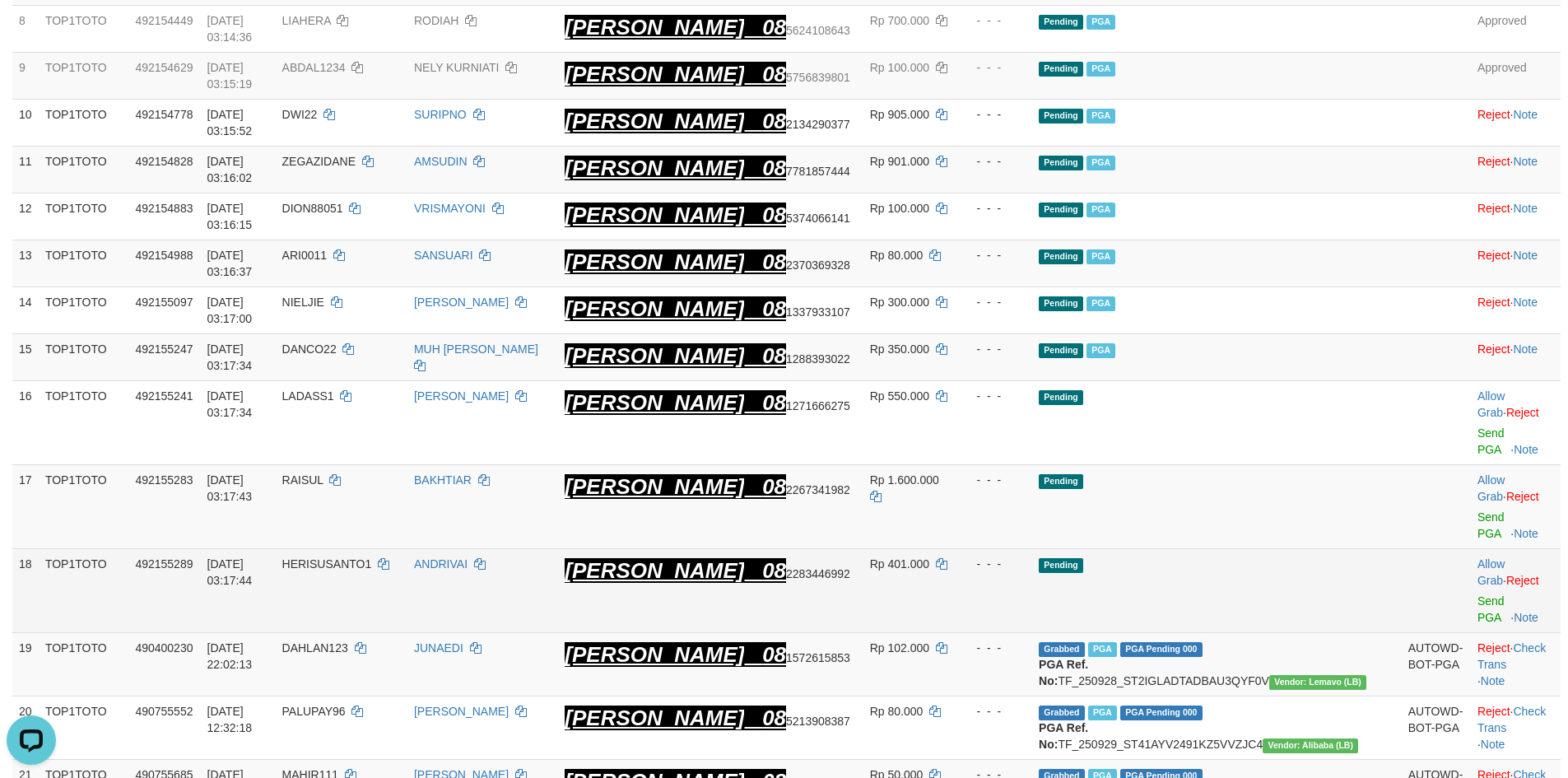
scroll to position [671, 0]
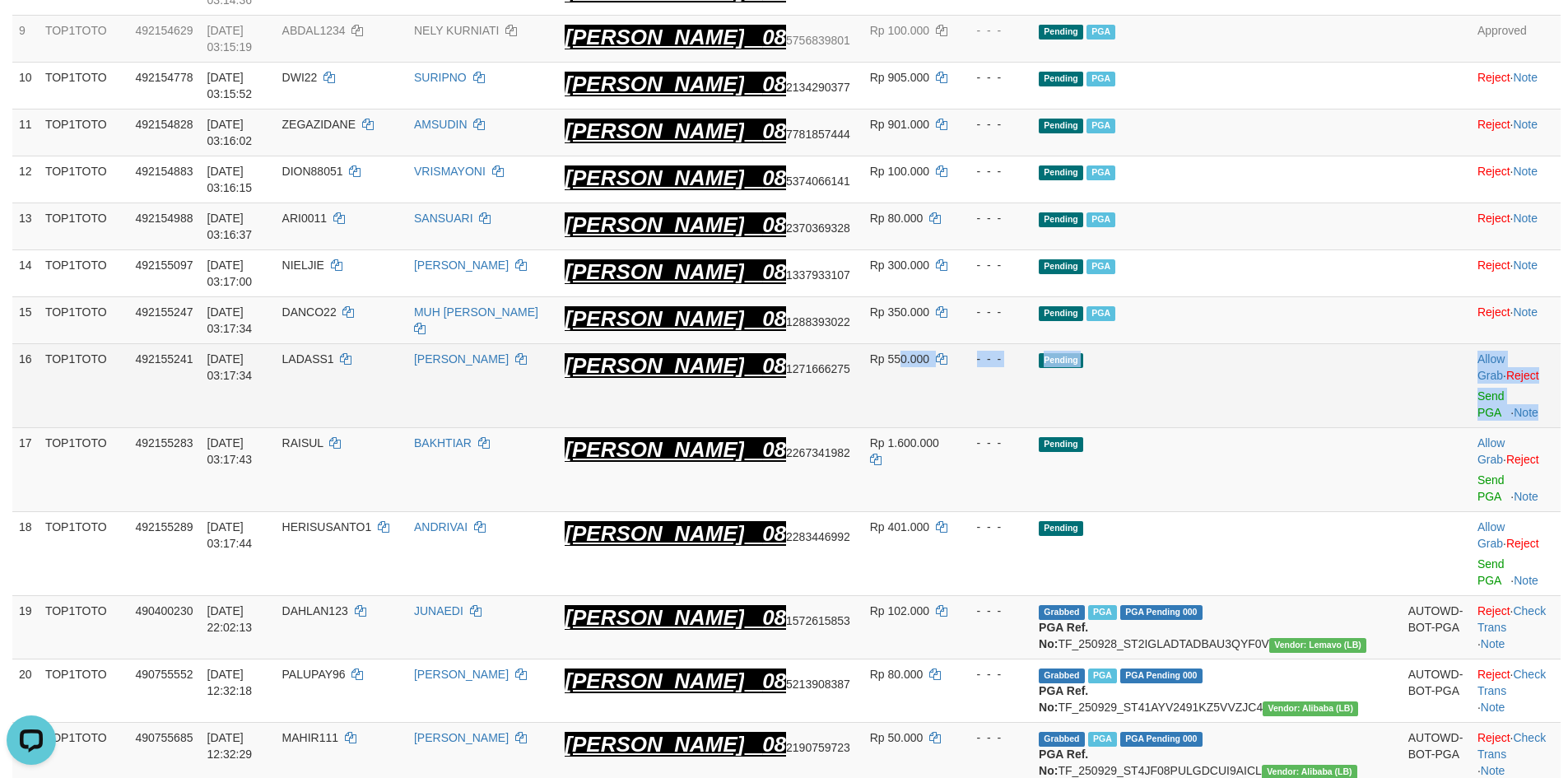
drag, startPoint x: 969, startPoint y: 368, endPoint x: 1530, endPoint y: 378, distance: 561.1
click at [1530, 378] on tr "16 TOP1TOTO 492155241 01/10/2025 03:17:34 LADASS1 MARWAN S DANA 08 1271666275 R…" at bounding box center [786, 387] width 1548 height 84
click at [1478, 389] on link "Send PGA" at bounding box center [1491, 404] width 28 height 29
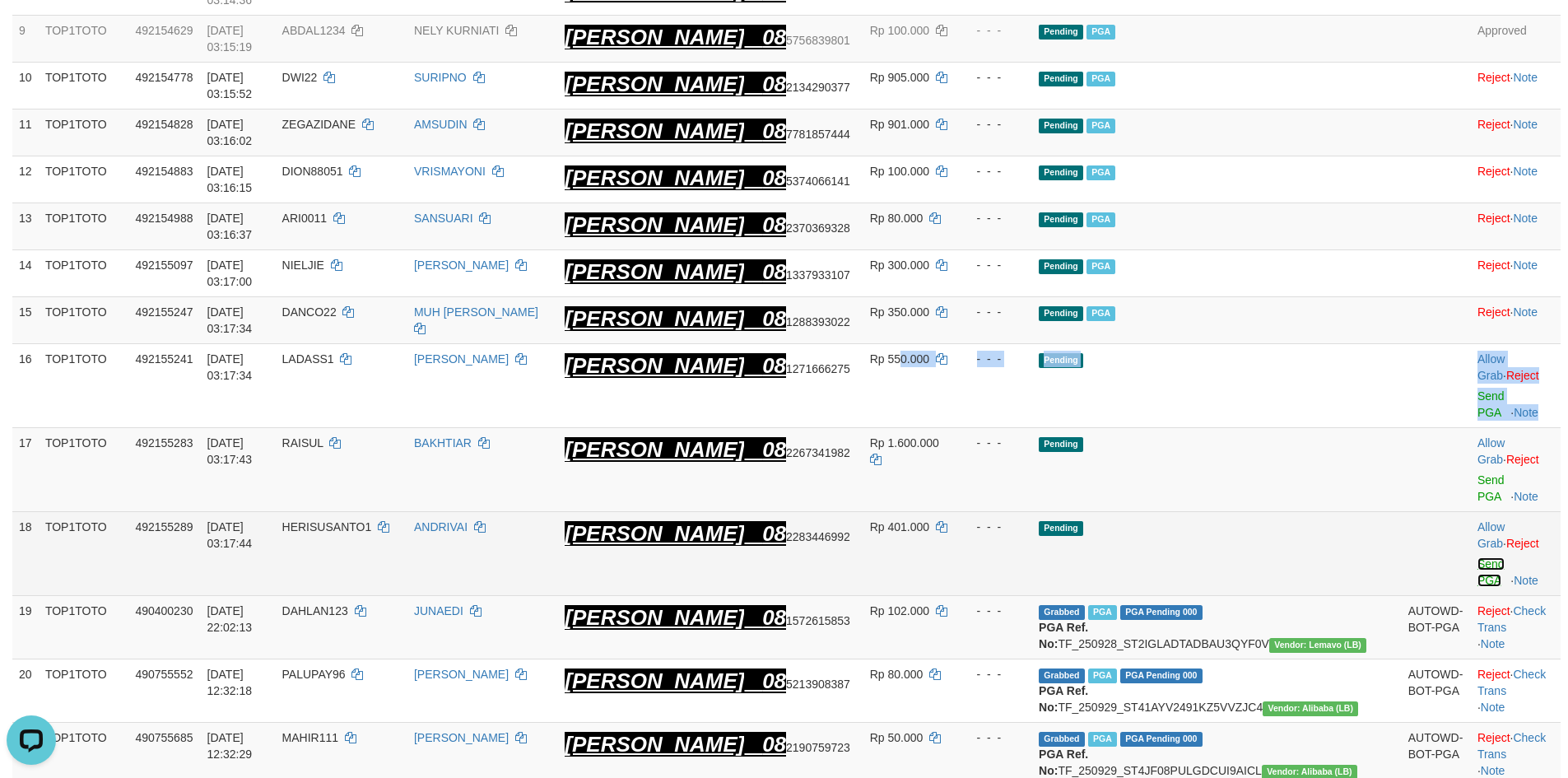
click at [1478, 557] on link "Send PGA" at bounding box center [1491, 572] width 28 height 29
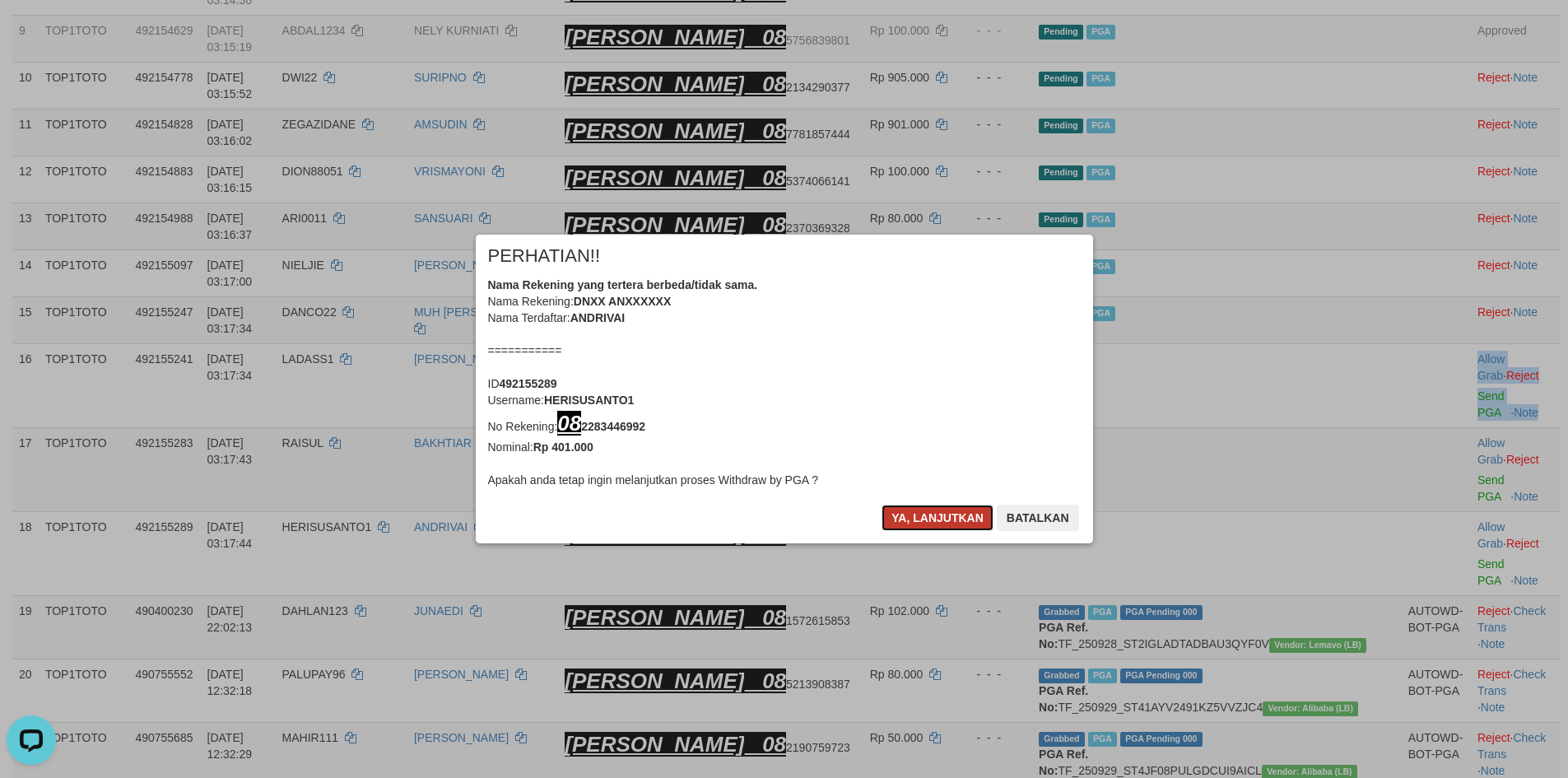
click at [934, 525] on button "Ya, lanjutkan" at bounding box center [938, 518] width 112 height 27
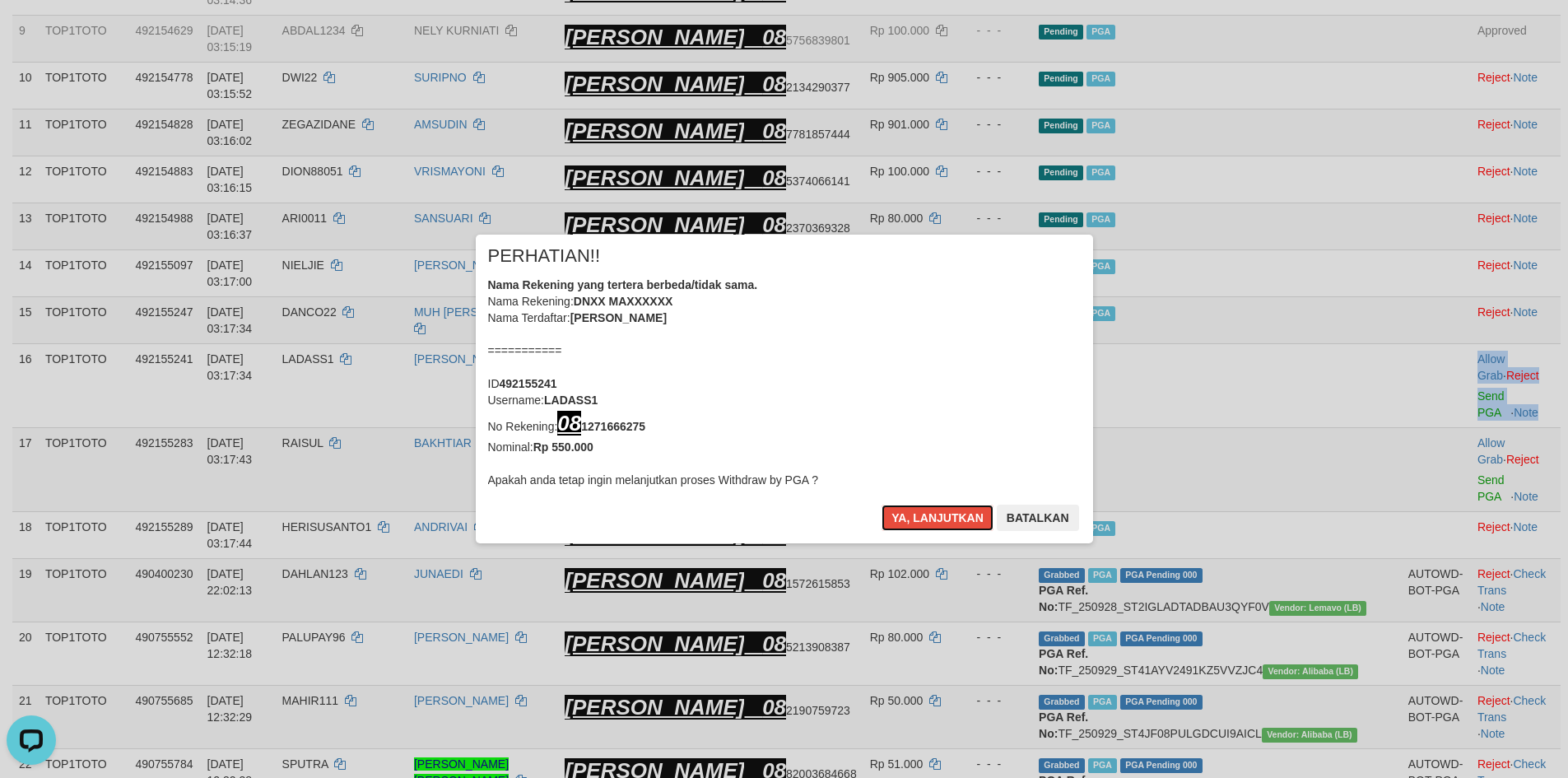
click at [934, 525] on button "Ya, lanjutkan" at bounding box center [938, 518] width 112 height 27
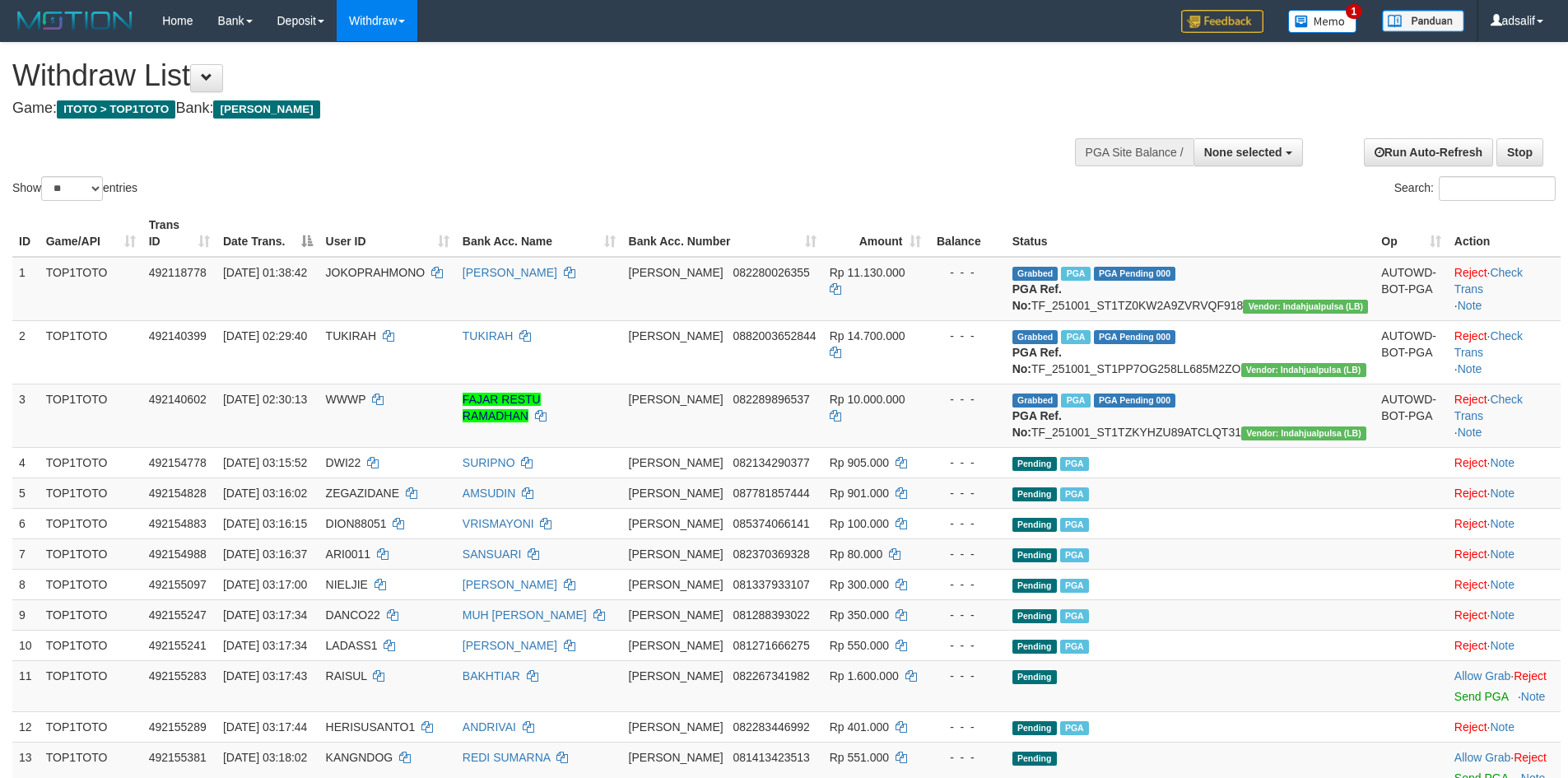
select select
select select "**"
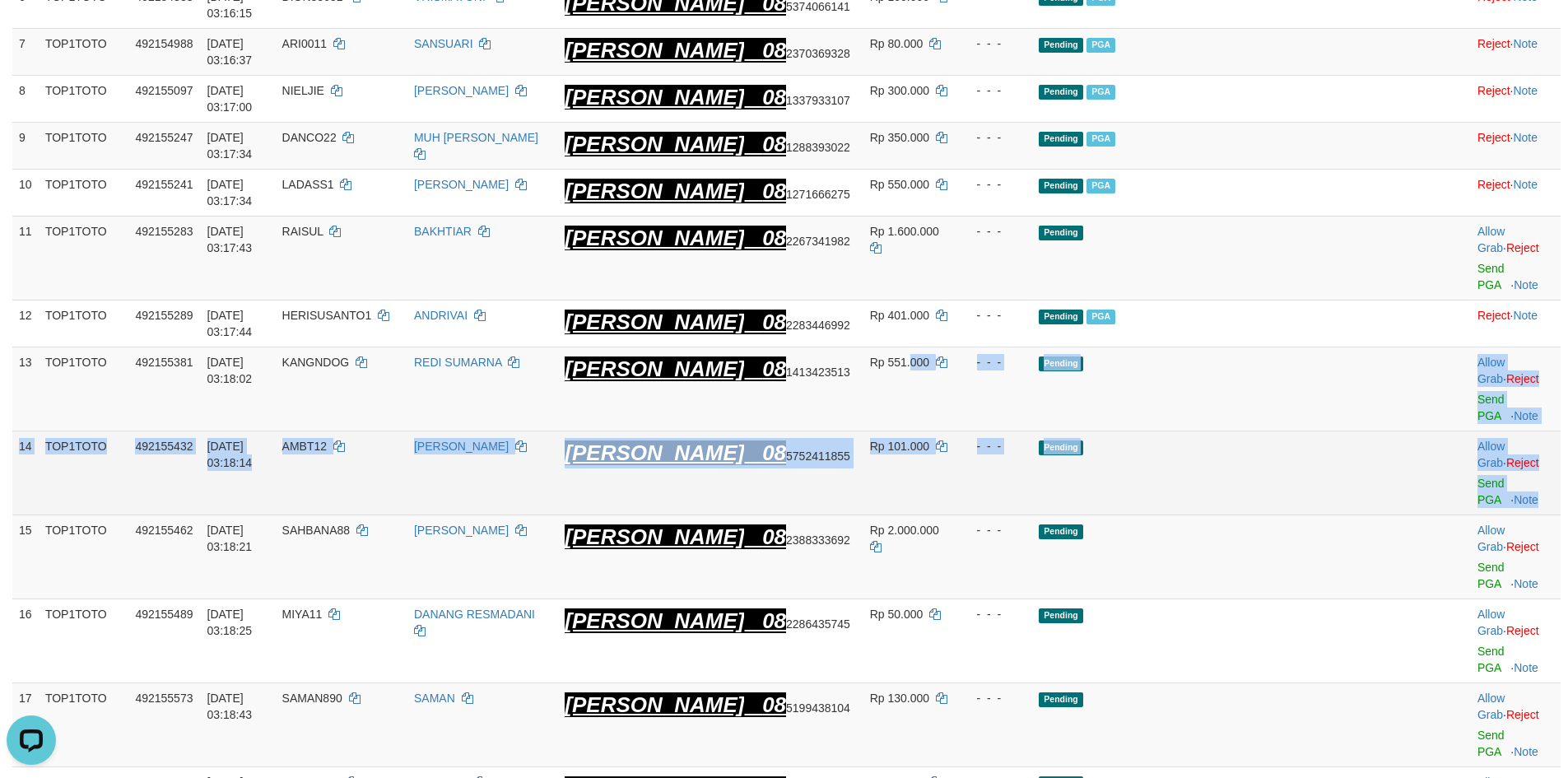
drag, startPoint x: 951, startPoint y: 353, endPoint x: 1546, endPoint y: 408, distance: 597.5
click at [1546, 408] on tbody "1 TOP1TOTO 492118778 [DATE] 01:38:42 JOKOPRAHMONO [PERSON_NAME] [PERSON_NAME] 0…" at bounding box center [786, 494] width 1548 height 1603
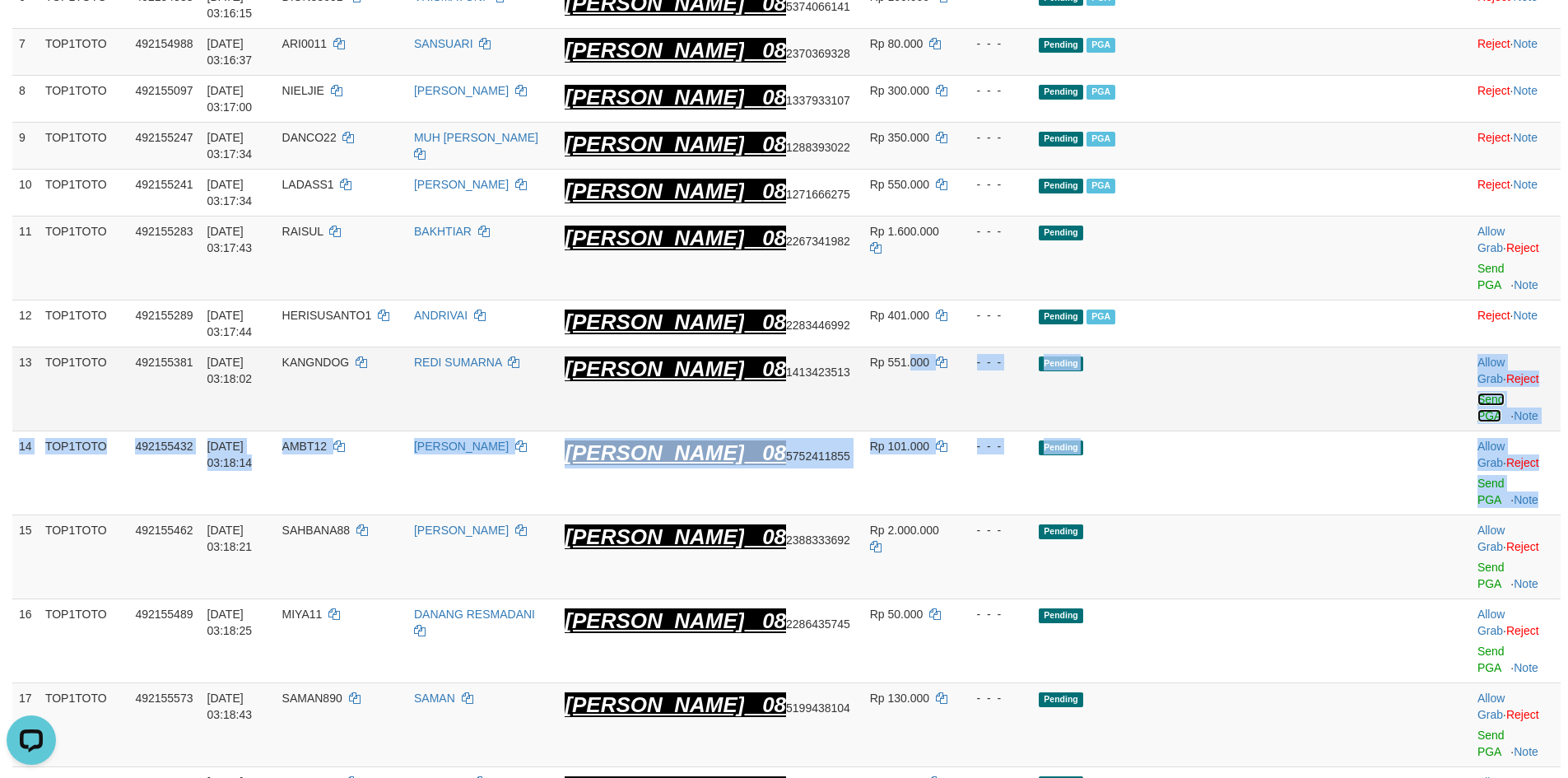
click at [1478, 393] on link "Send PGA" at bounding box center [1491, 408] width 28 height 29
click at [1478, 476] on link "Send PGA" at bounding box center [1491, 491] width 28 height 29
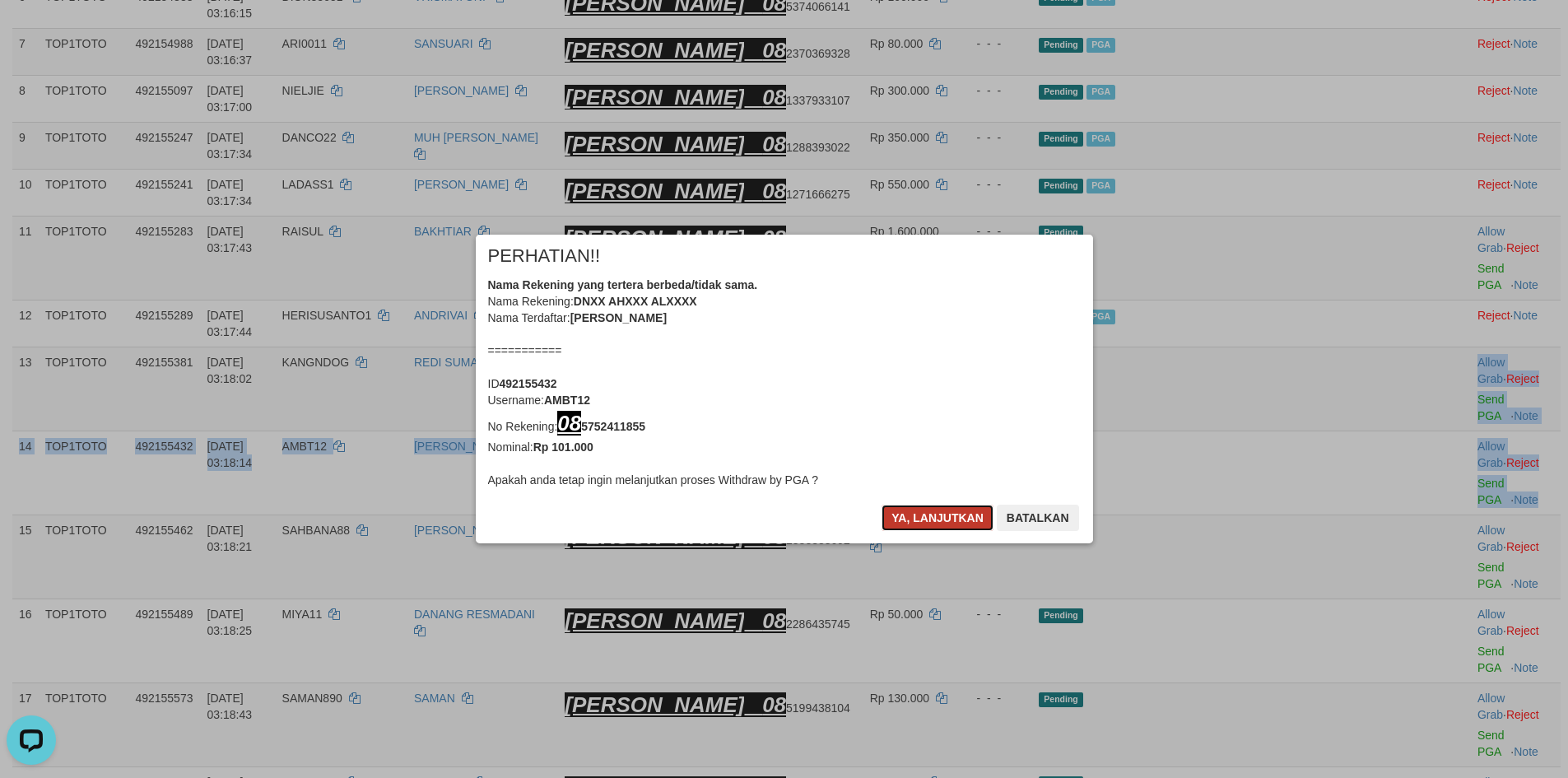
click at [952, 526] on button "Ya, lanjutkan" at bounding box center [938, 518] width 112 height 27
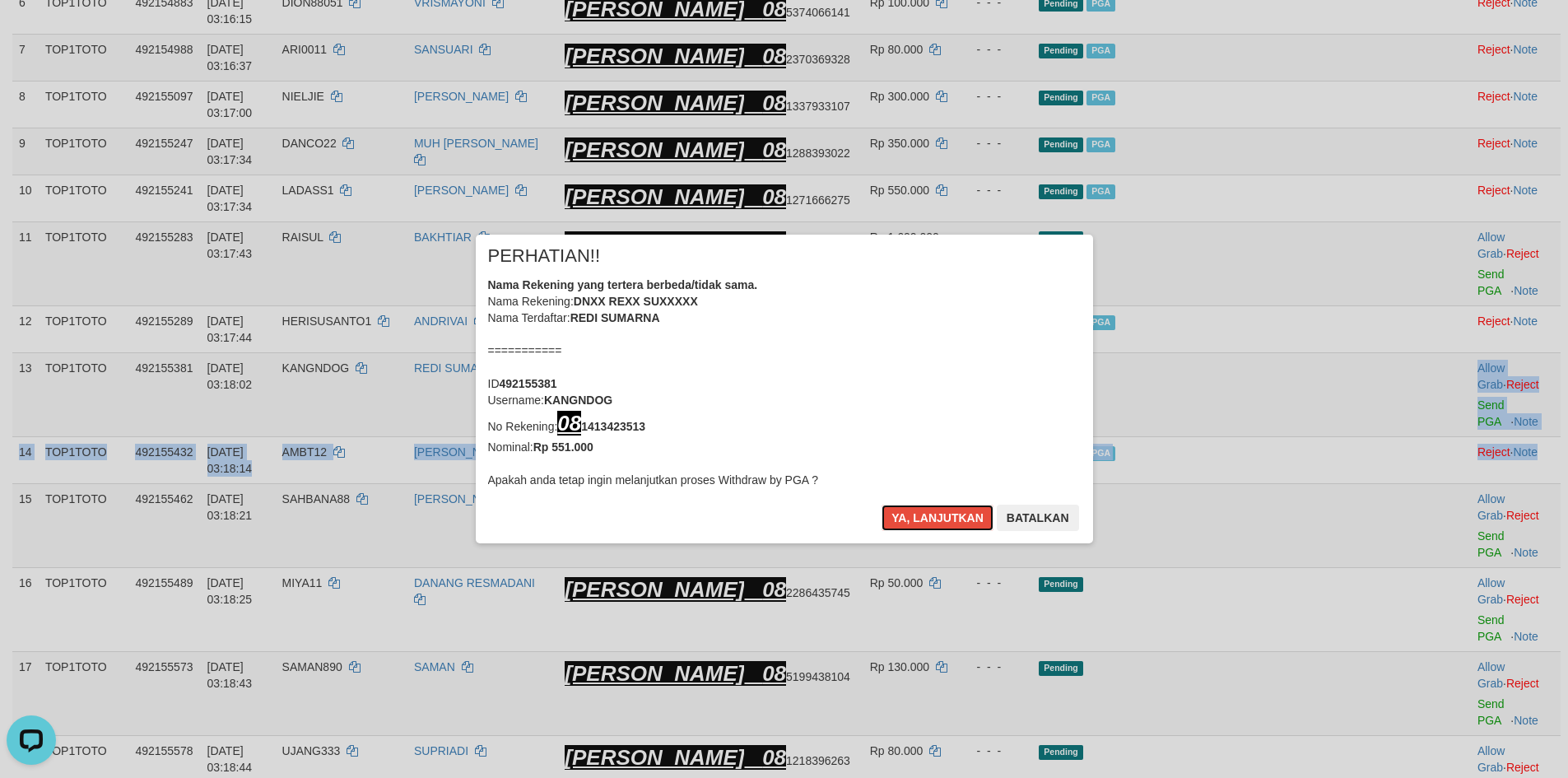
click at [953, 526] on button "Ya, lanjutkan" at bounding box center [938, 518] width 112 height 27
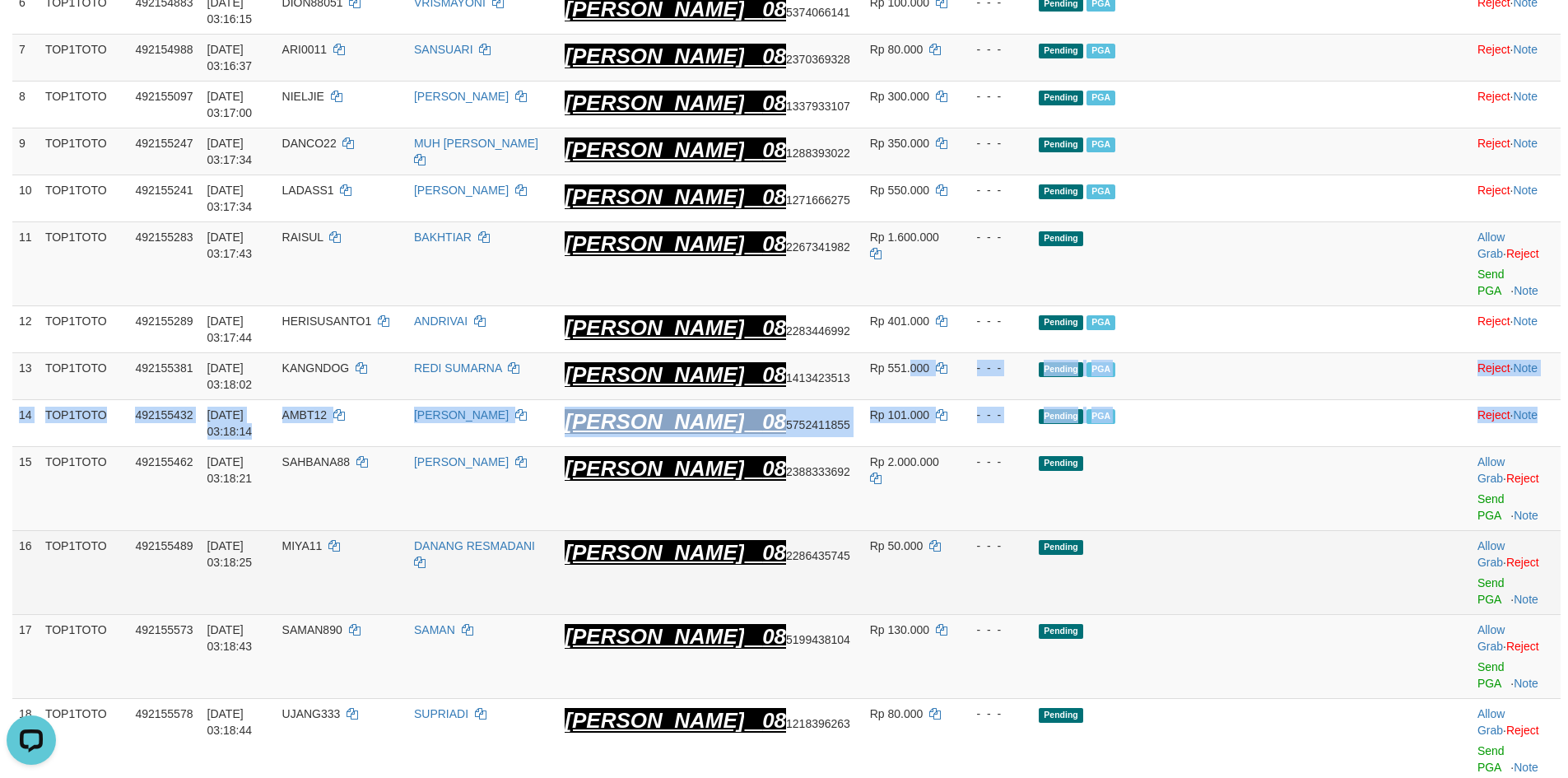
scroll to position [551, 0]
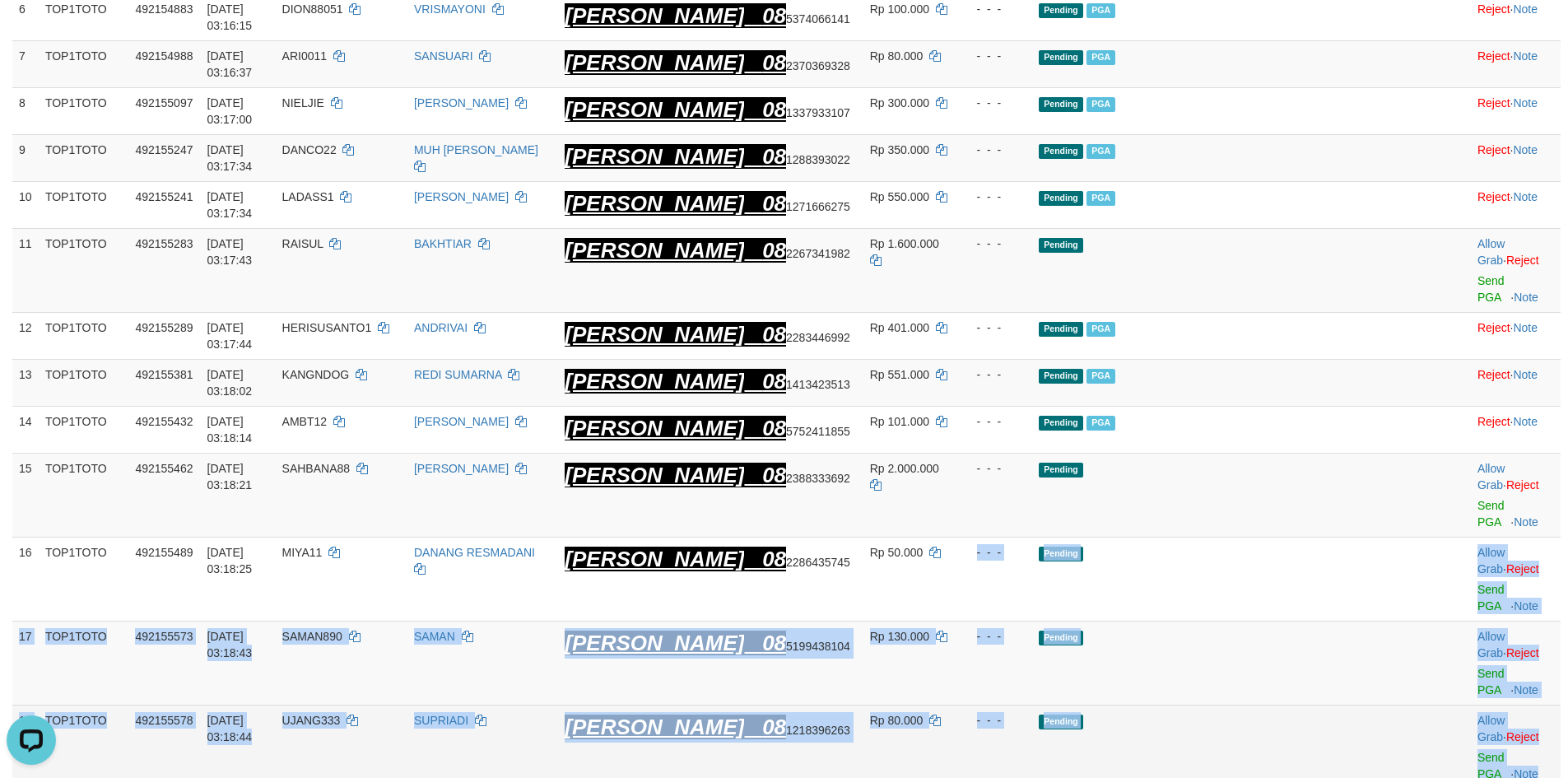
drag, startPoint x: 980, startPoint y: 493, endPoint x: 1545, endPoint y: 609, distance: 576.8
click at [1545, 609] on tbody "1 TOP1TOTO 492118778 [DATE] 01:38:42 JOKOPRAHMONO [PERSON_NAME] [PERSON_NAME] 0…" at bounding box center [786, 470] width 1548 height 1528
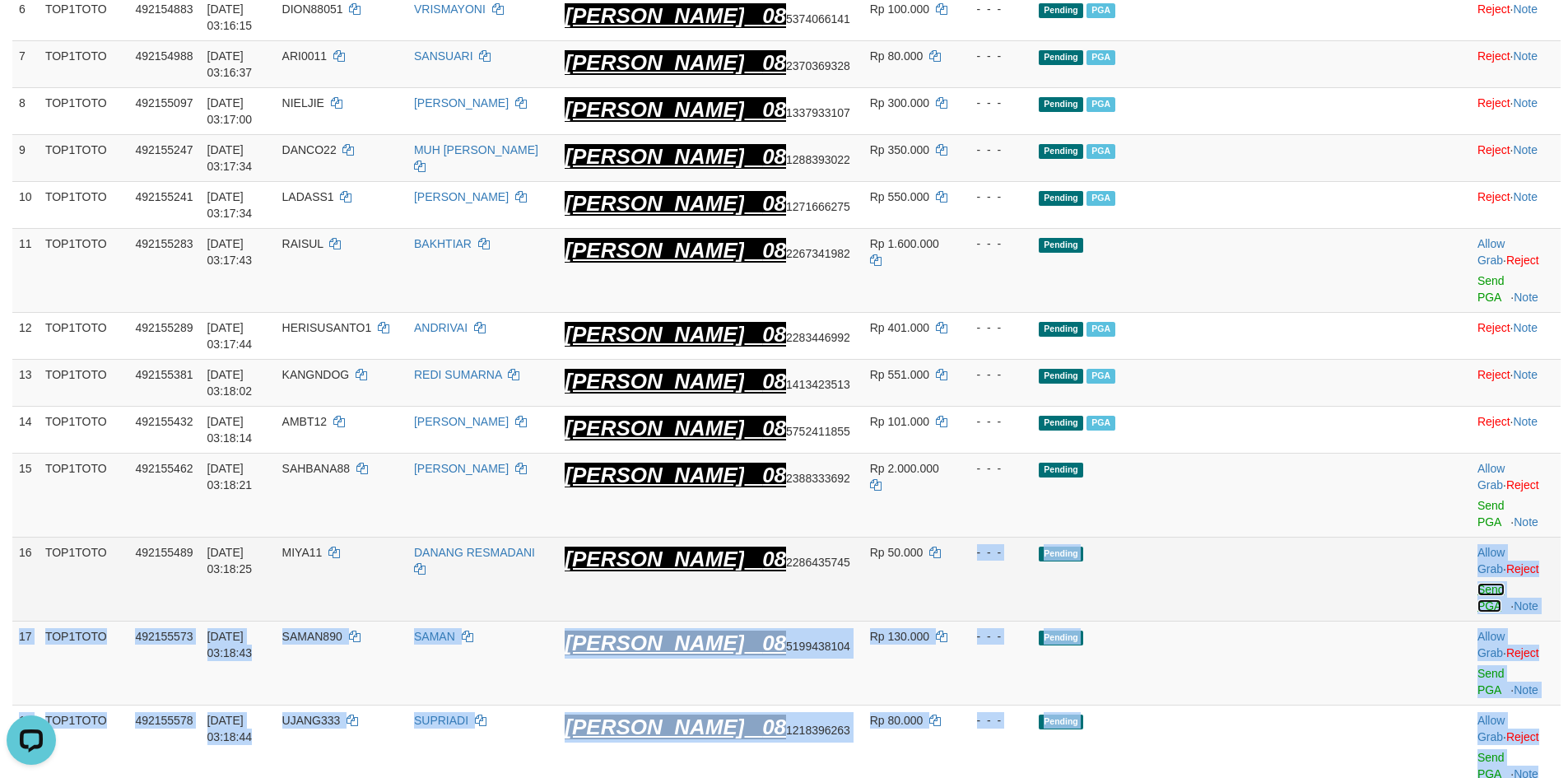
click at [1478, 583] on link "Send PGA" at bounding box center [1491, 598] width 28 height 29
click at [1478, 667] on link "Send PGA" at bounding box center [1491, 682] width 28 height 29
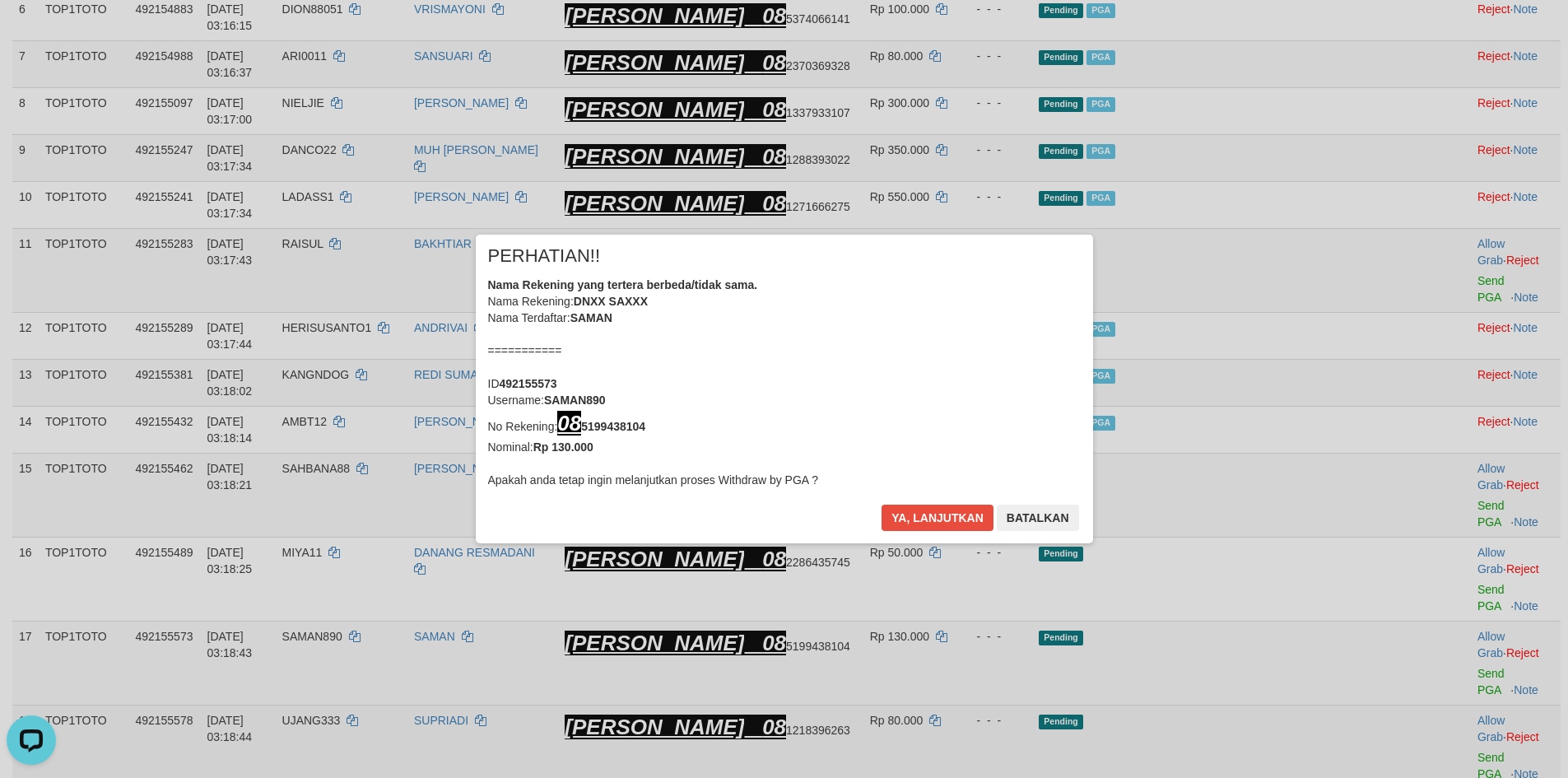
click at [1453, 613] on div "× PERHATIAN!! Nama Rekening yang tertera berbeda/tidak sama. Nama Rekening: DNX…" at bounding box center [784, 389] width 1568 height 778
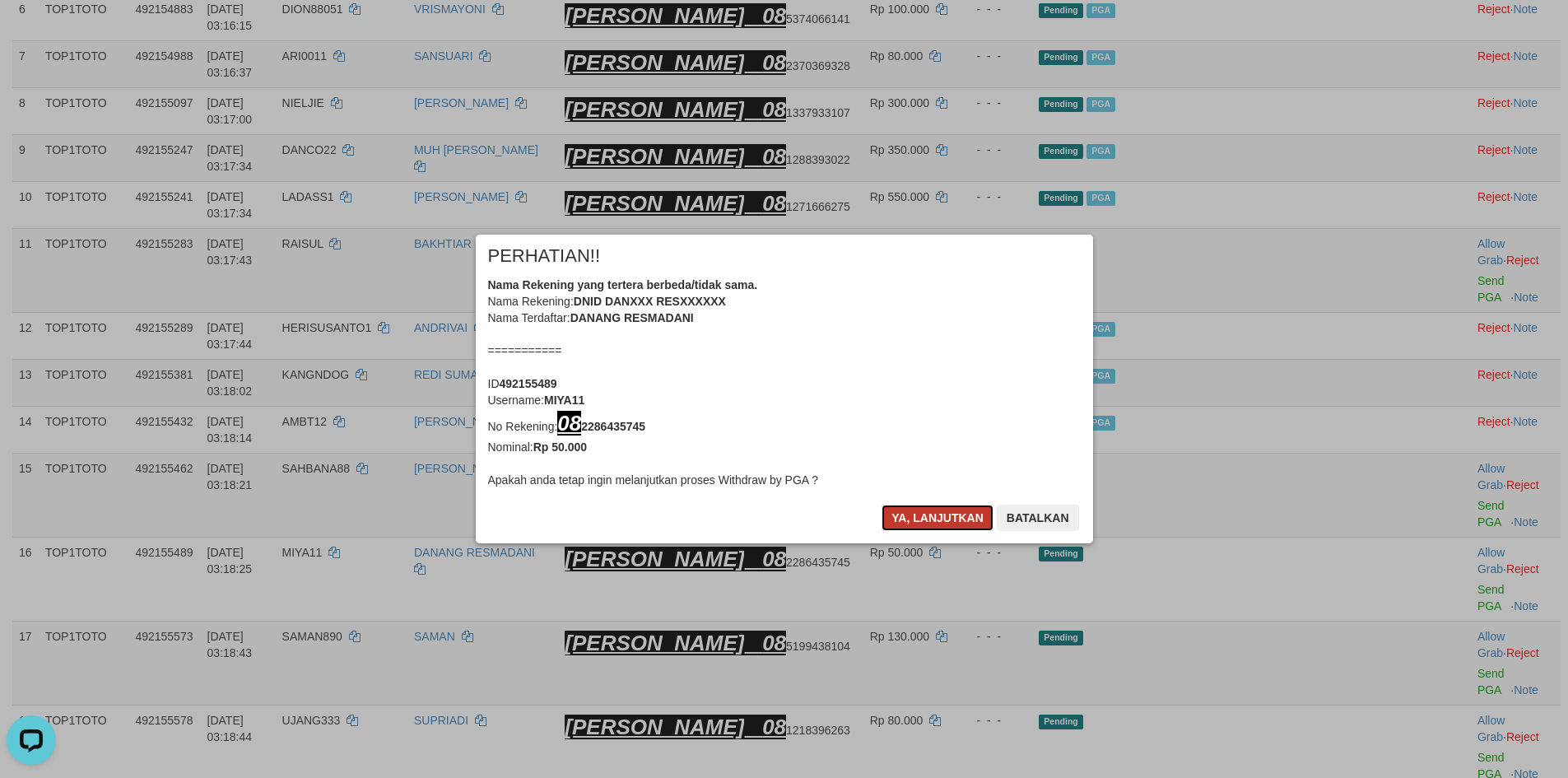
click at [908, 522] on button "Ya, lanjutkan" at bounding box center [938, 518] width 112 height 27
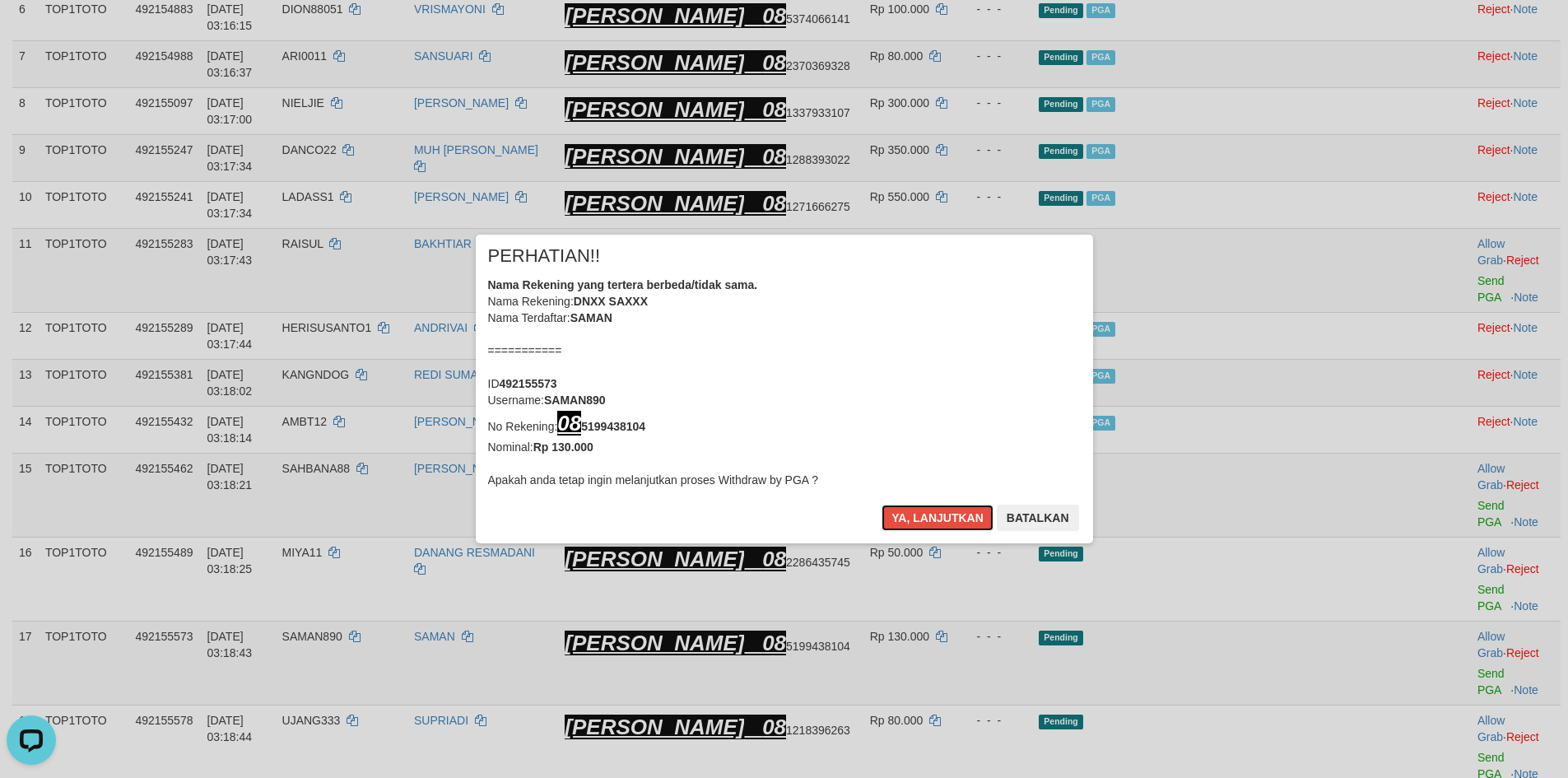
click at [908, 522] on button "Ya, lanjutkan" at bounding box center [938, 518] width 112 height 27
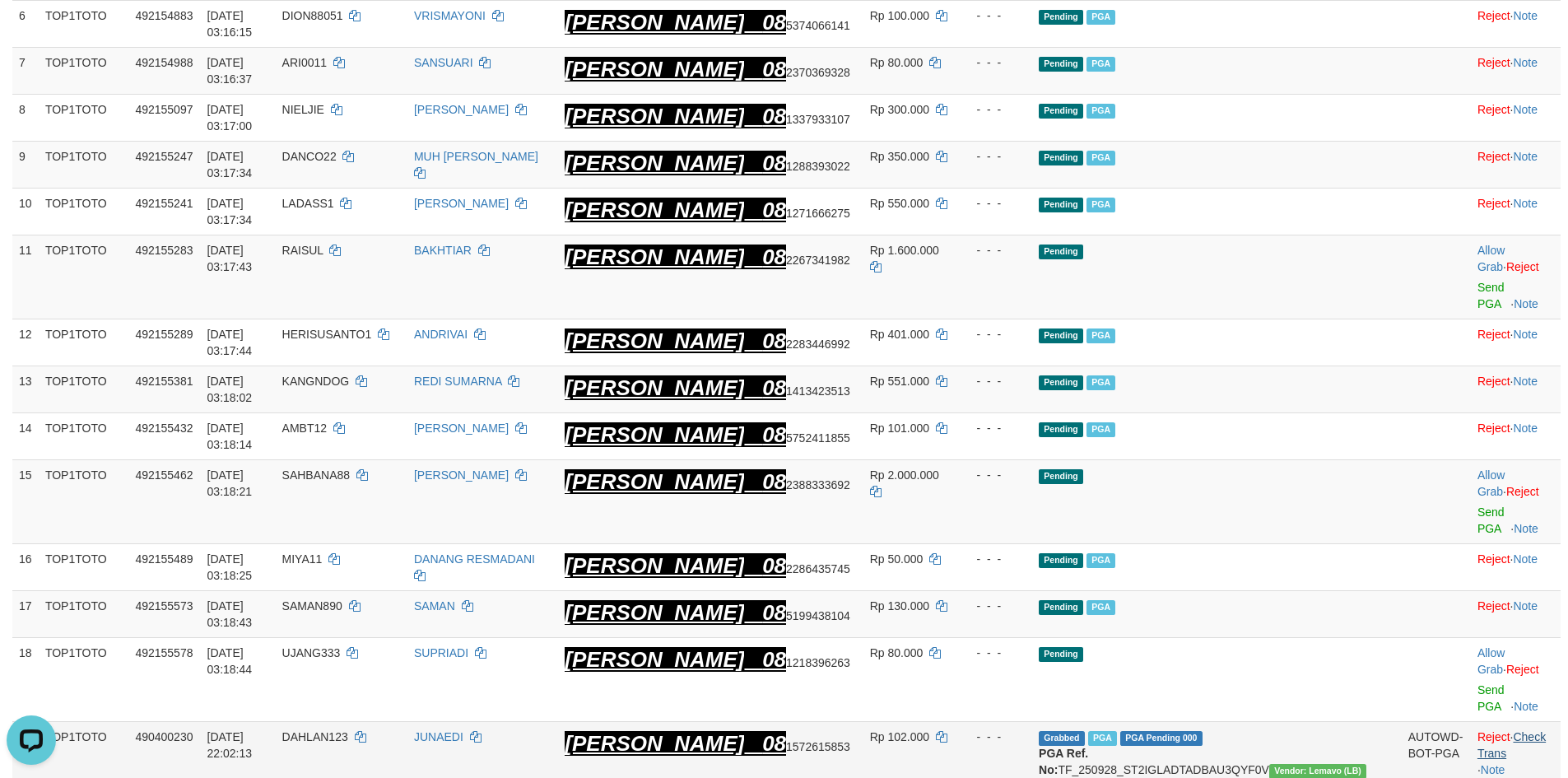
scroll to position [538, 0]
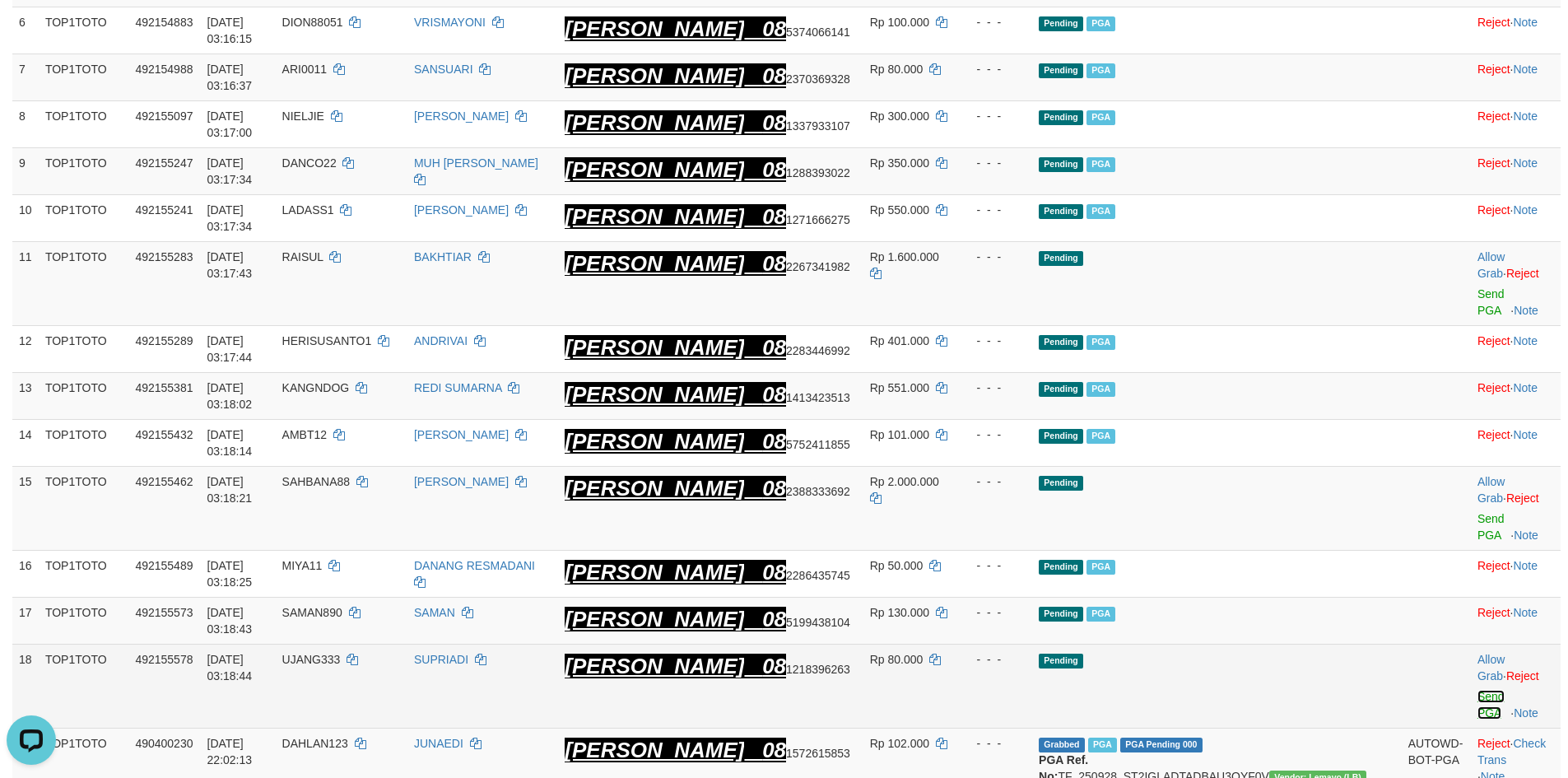
click at [1478, 690] on link "Send PGA" at bounding box center [1491, 705] width 28 height 29
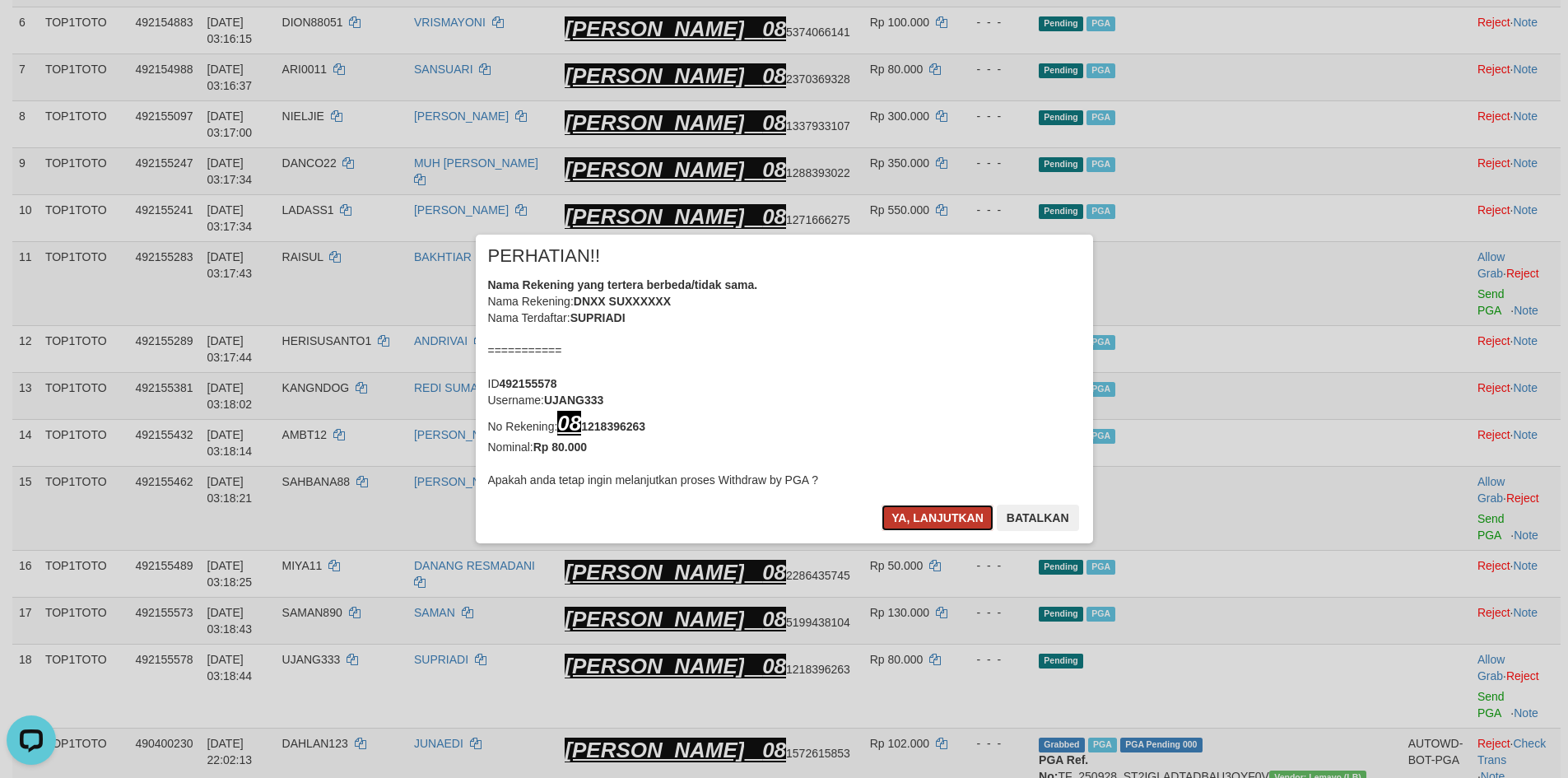
click at [942, 505] on button "Ya, lanjutkan" at bounding box center [938, 518] width 112 height 27
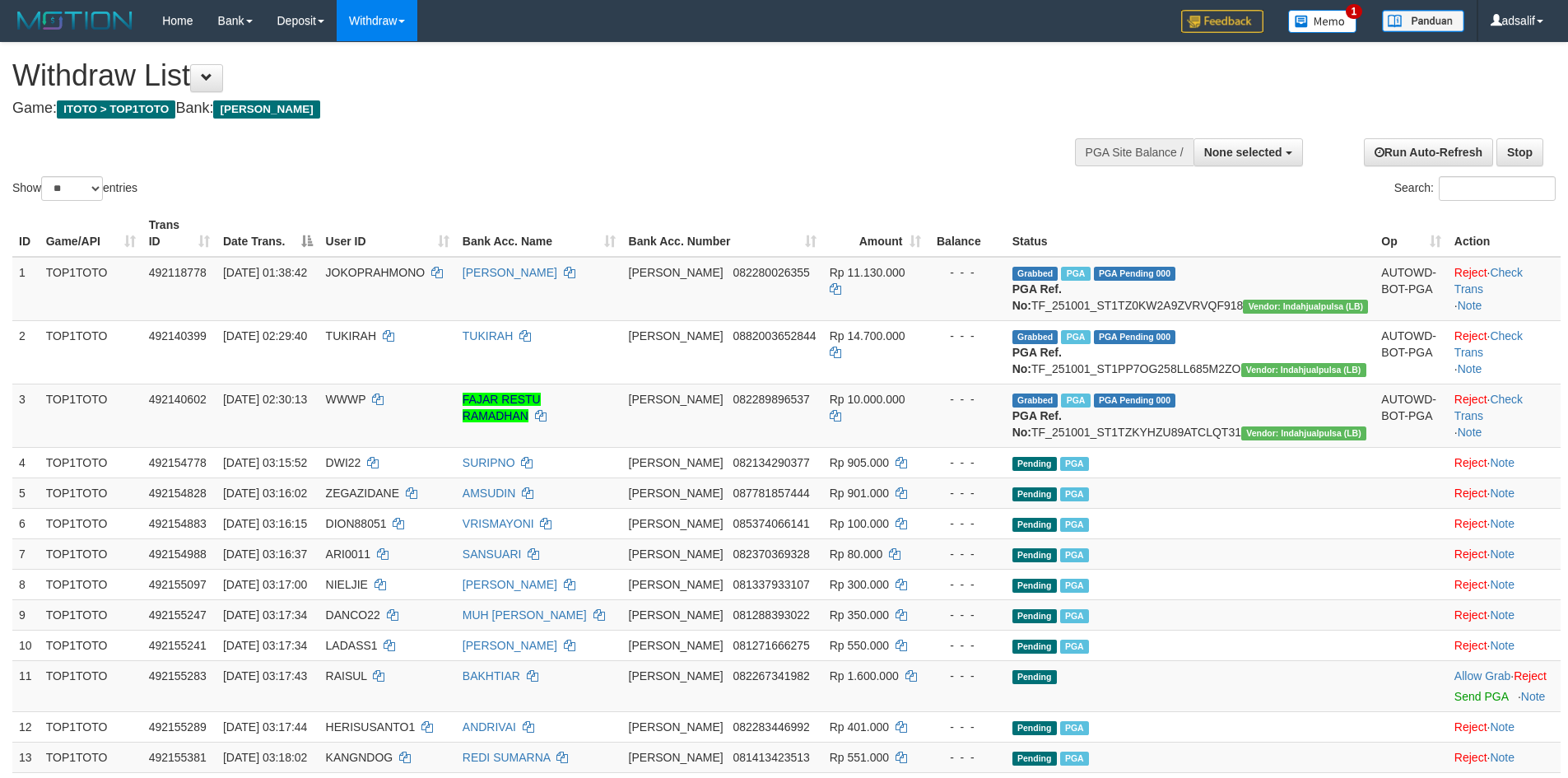
select select
select select "**"
select select
select select "**"
select select
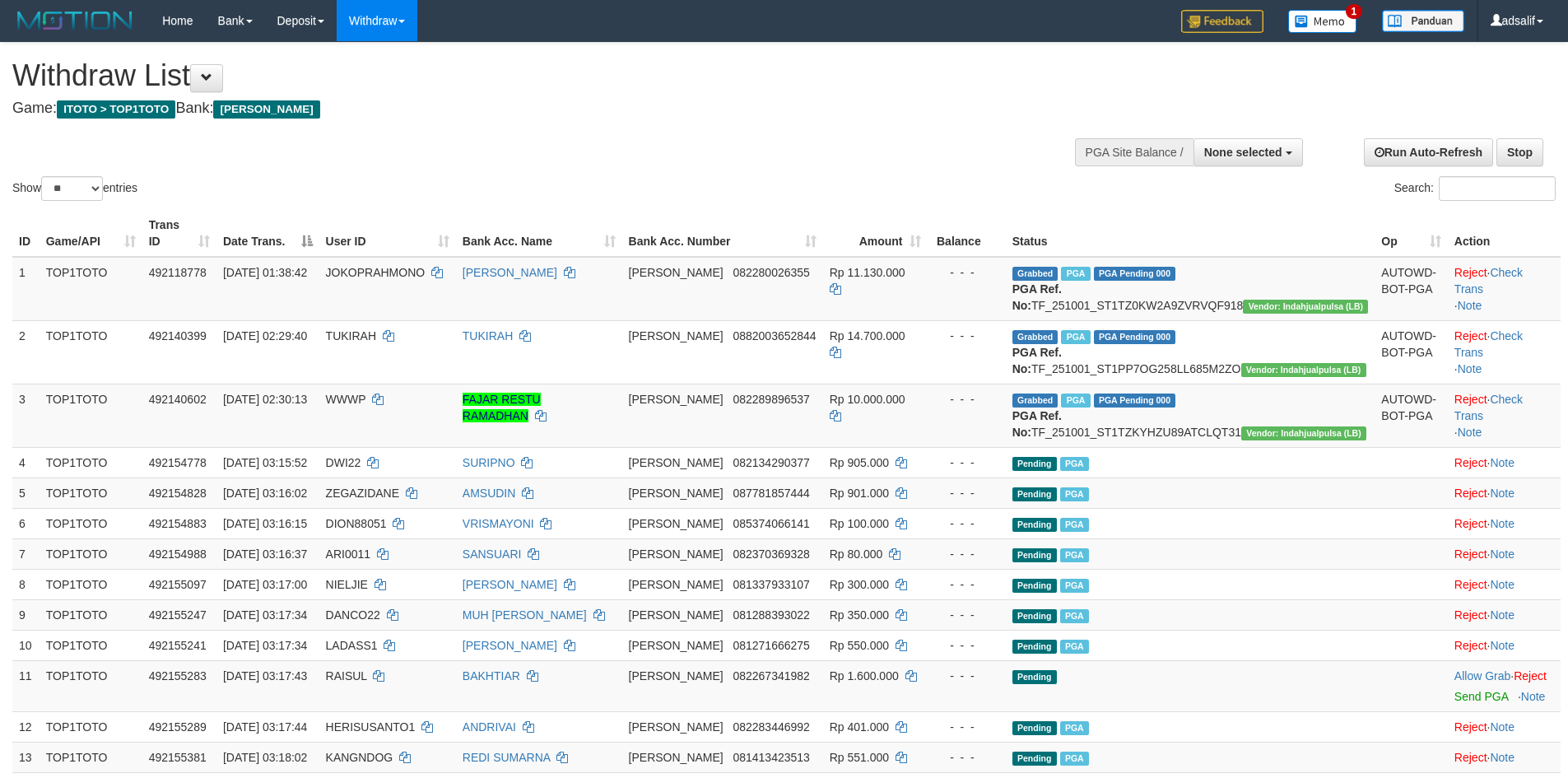
select select "**"
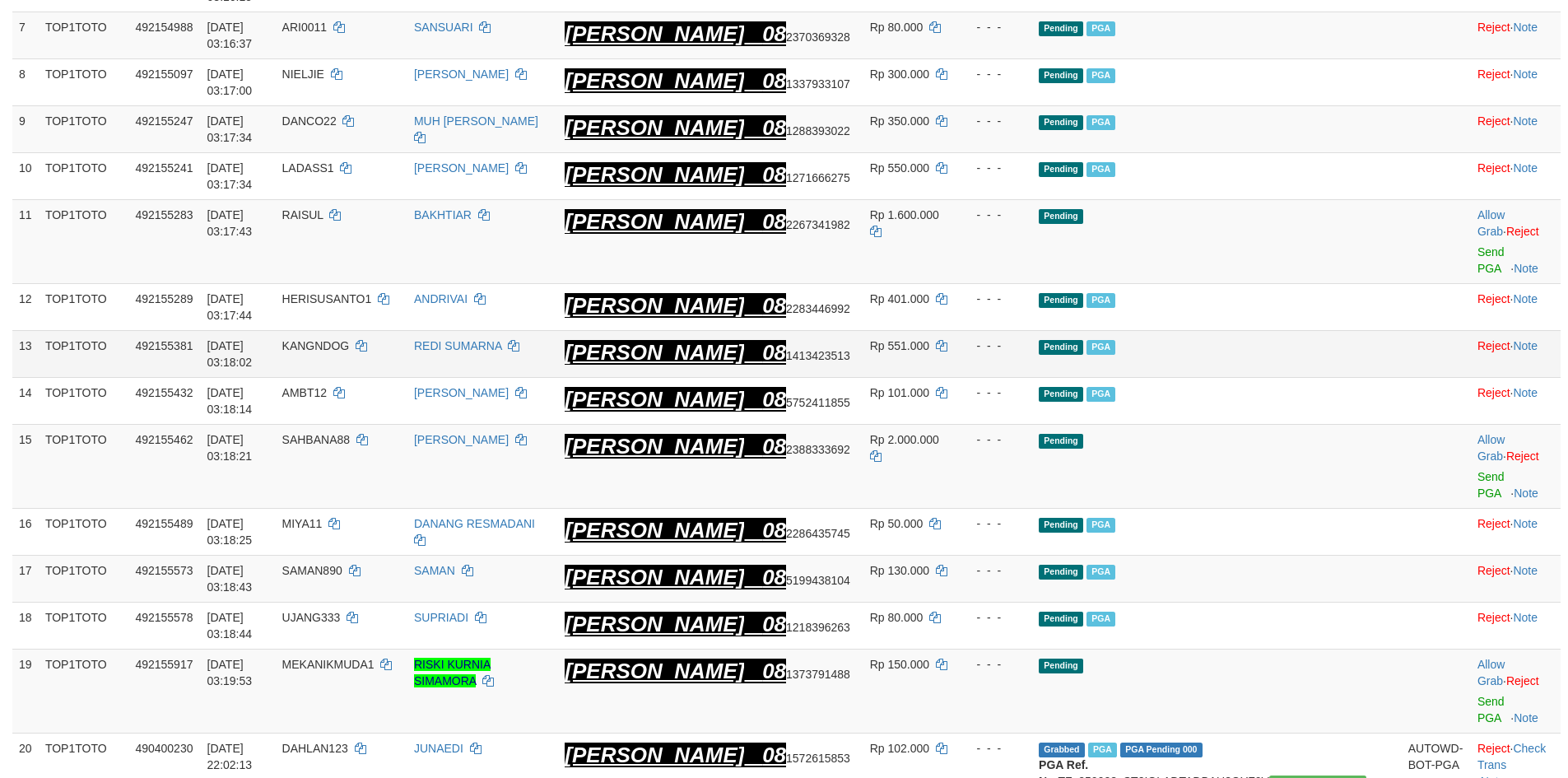
scroll to position [581, 0]
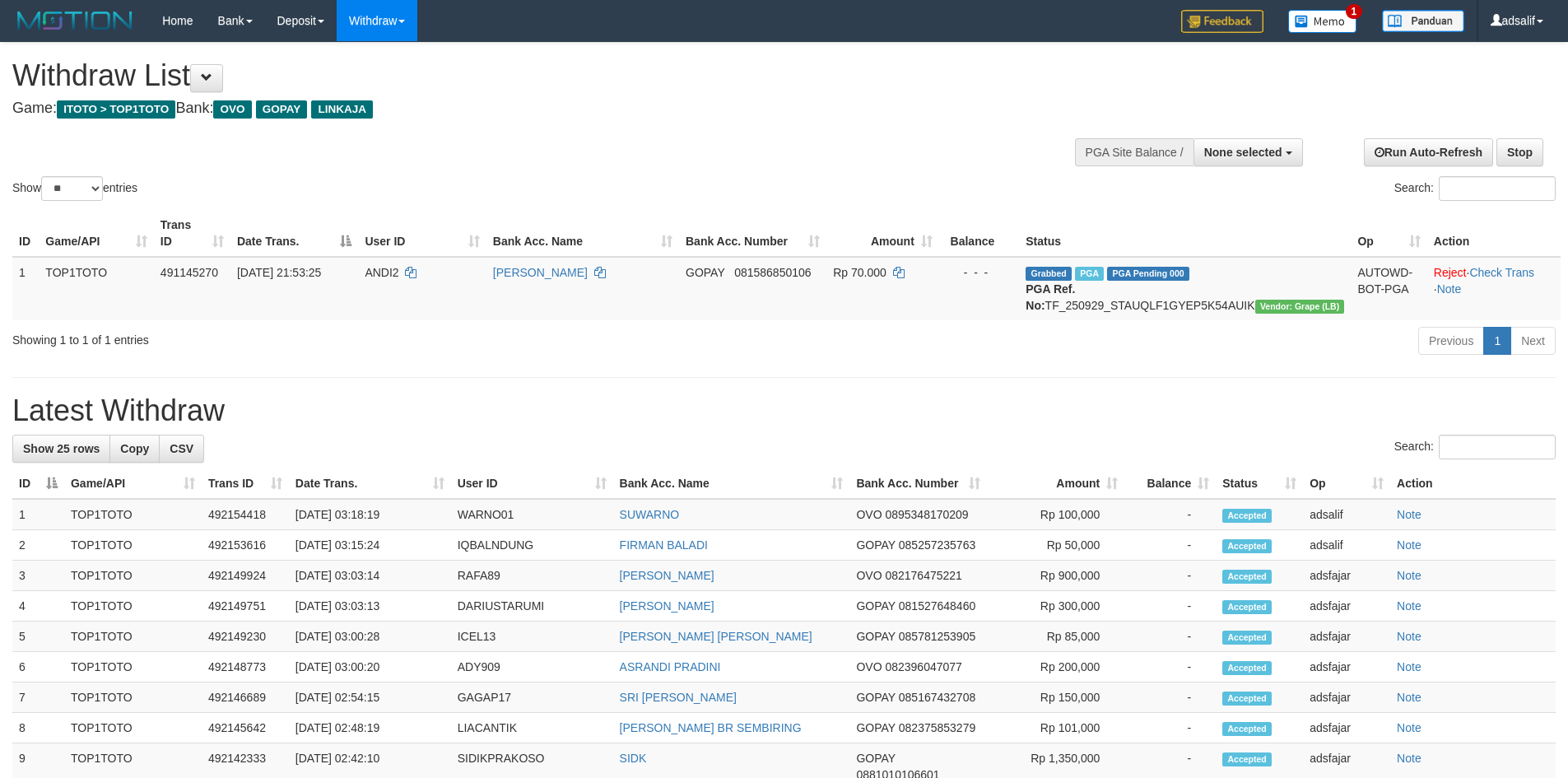
select select
select select "**"
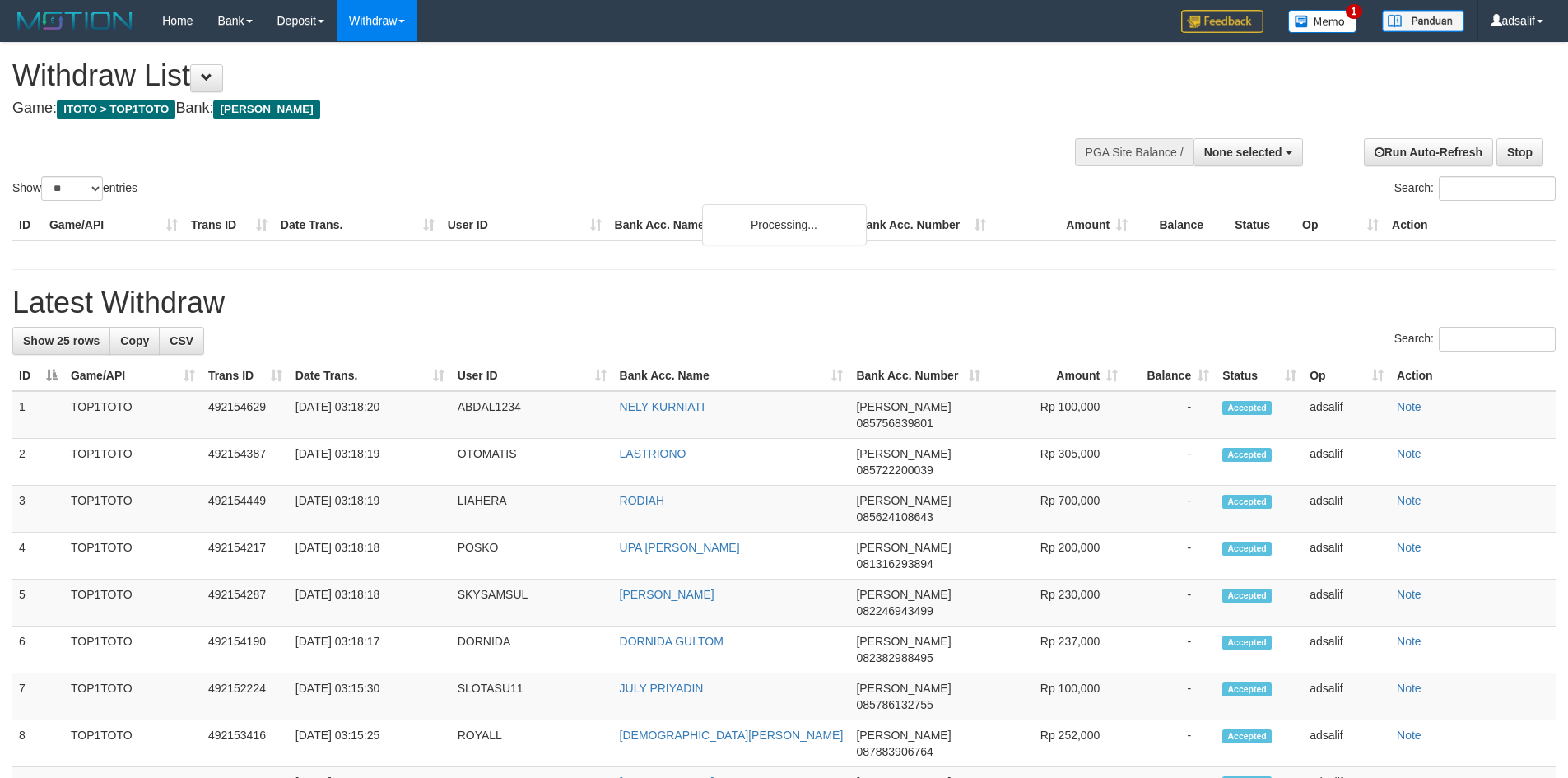
select select
select select "**"
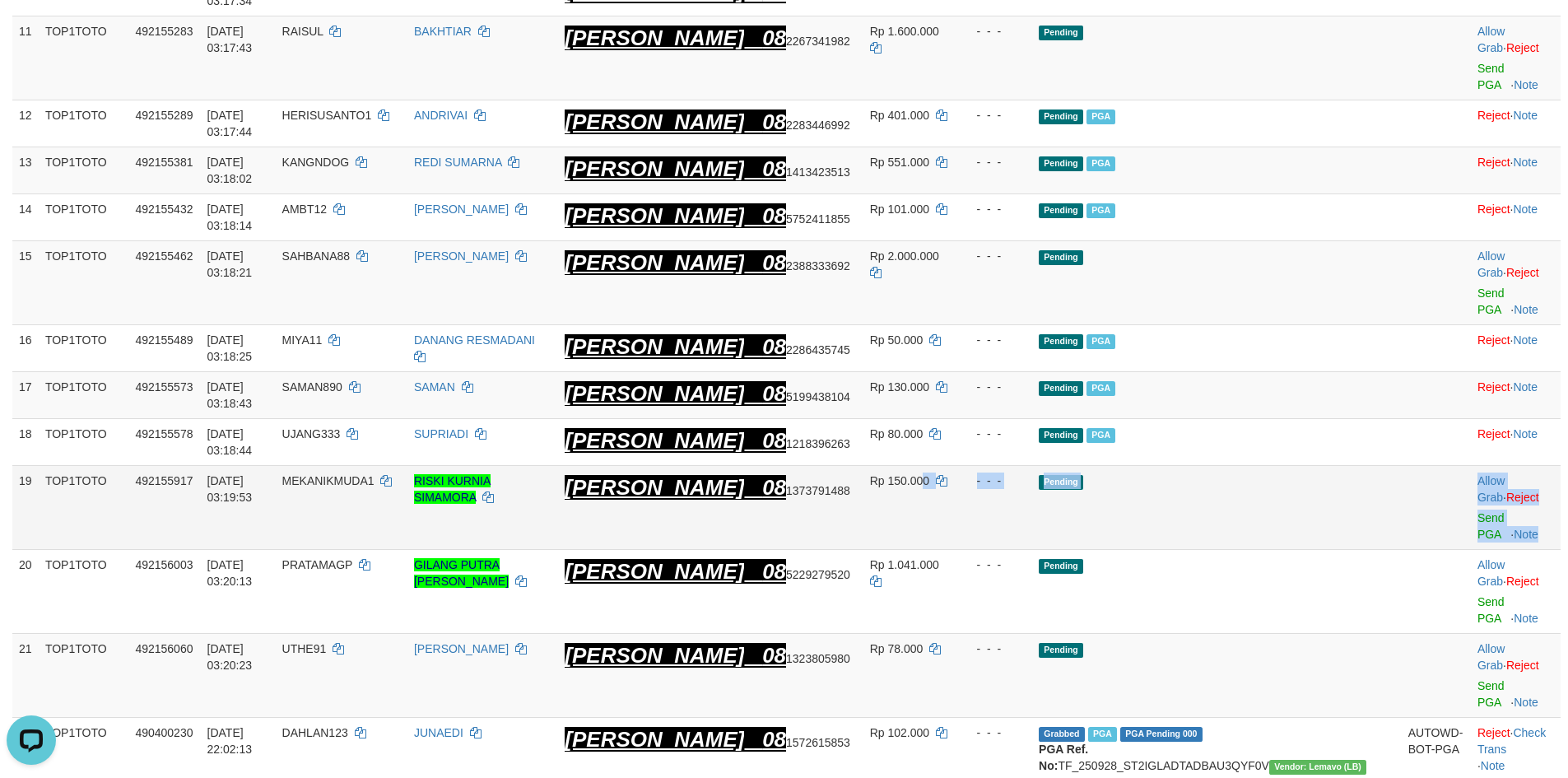
drag, startPoint x: 1012, startPoint y: 429, endPoint x: 1540, endPoint y: 439, distance: 528.1
click at [1540, 466] on tr "19 TOP1TOTO 492155917 01/10/2025 03:19:53 MEKANIKMUDA1 RISKI KURNIA SIMAMORA DA…" at bounding box center [786, 508] width 1548 height 84
click at [1478, 512] on link "Send PGA" at bounding box center [1491, 526] width 28 height 29
click at [1478, 680] on link "Send PGA" at bounding box center [1491, 694] width 28 height 29
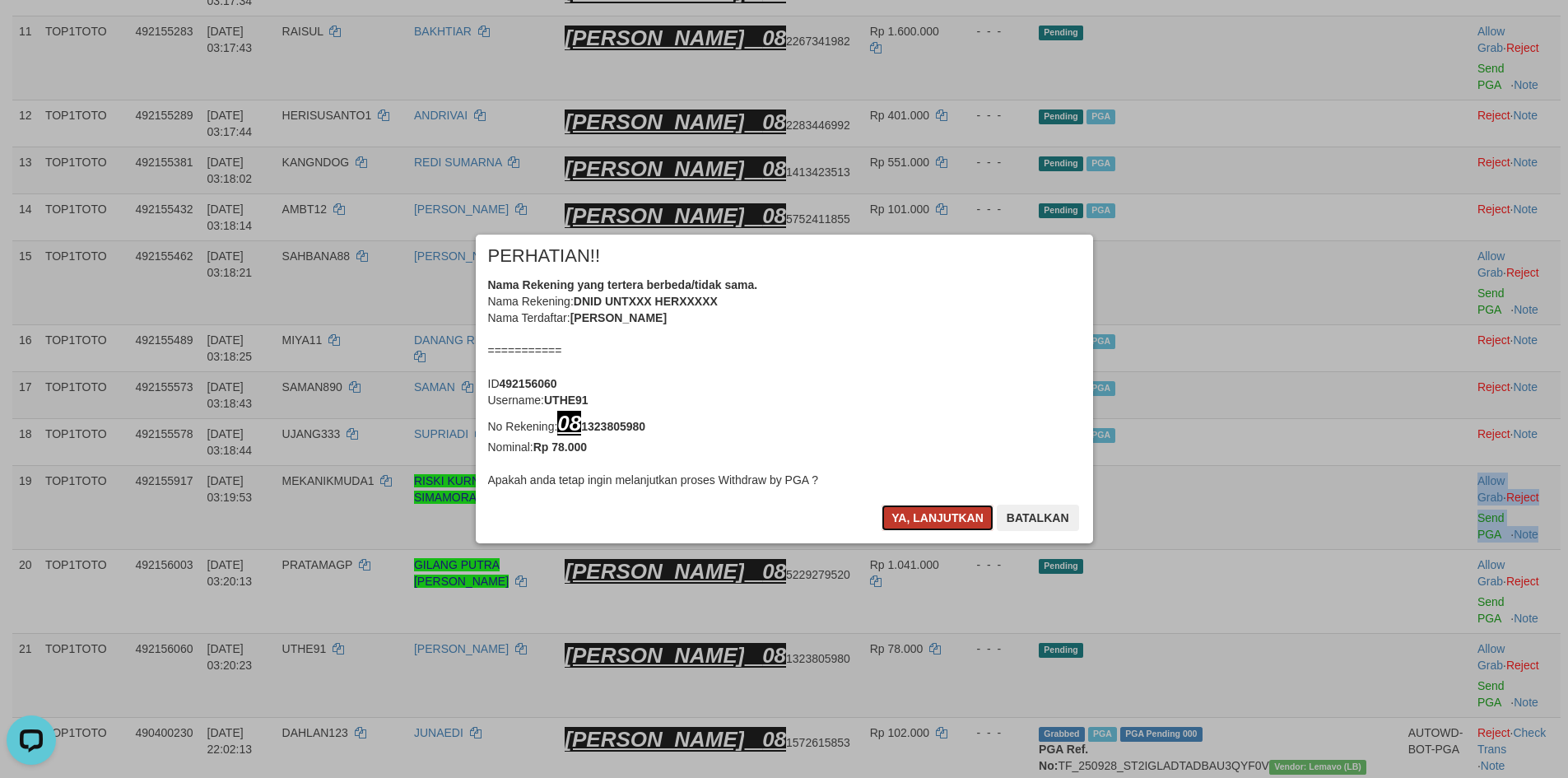
click at [947, 526] on button "Ya, lanjutkan" at bounding box center [938, 518] width 112 height 27
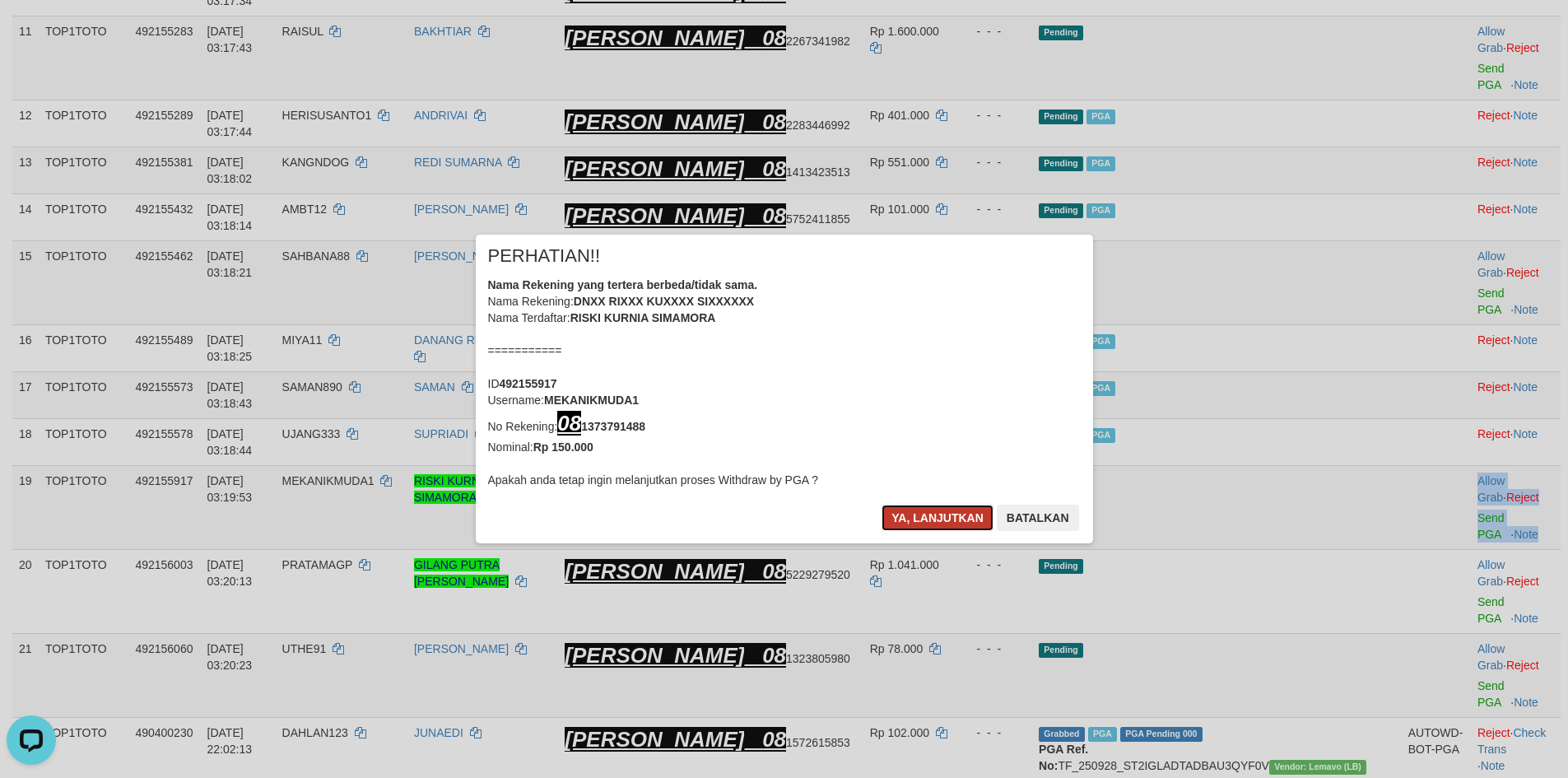
click at [946, 526] on button "Ya, lanjutkan" at bounding box center [938, 518] width 112 height 27
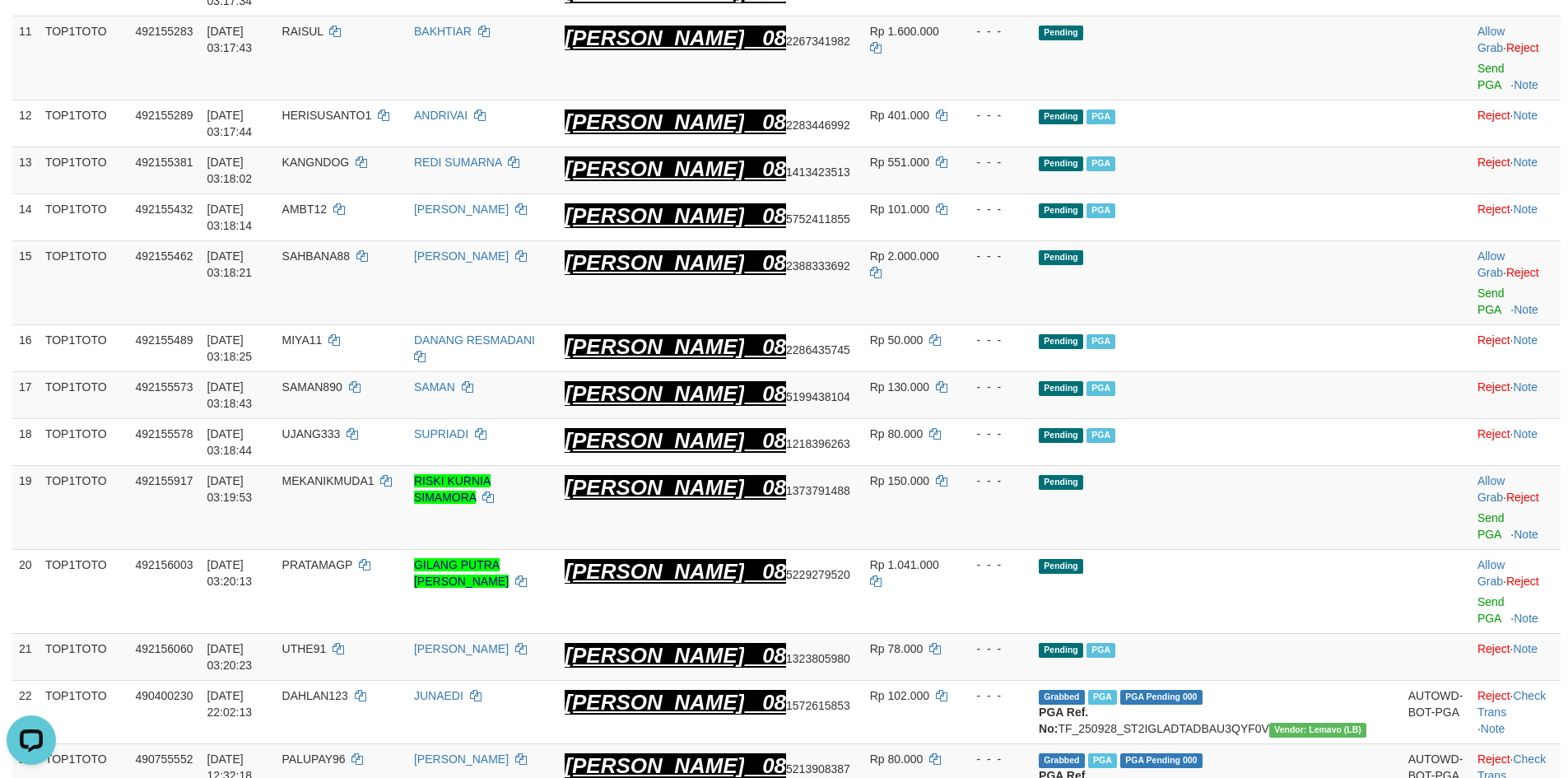
click at [946, 634] on td "Rp 78.000" at bounding box center [910, 657] width 93 height 47
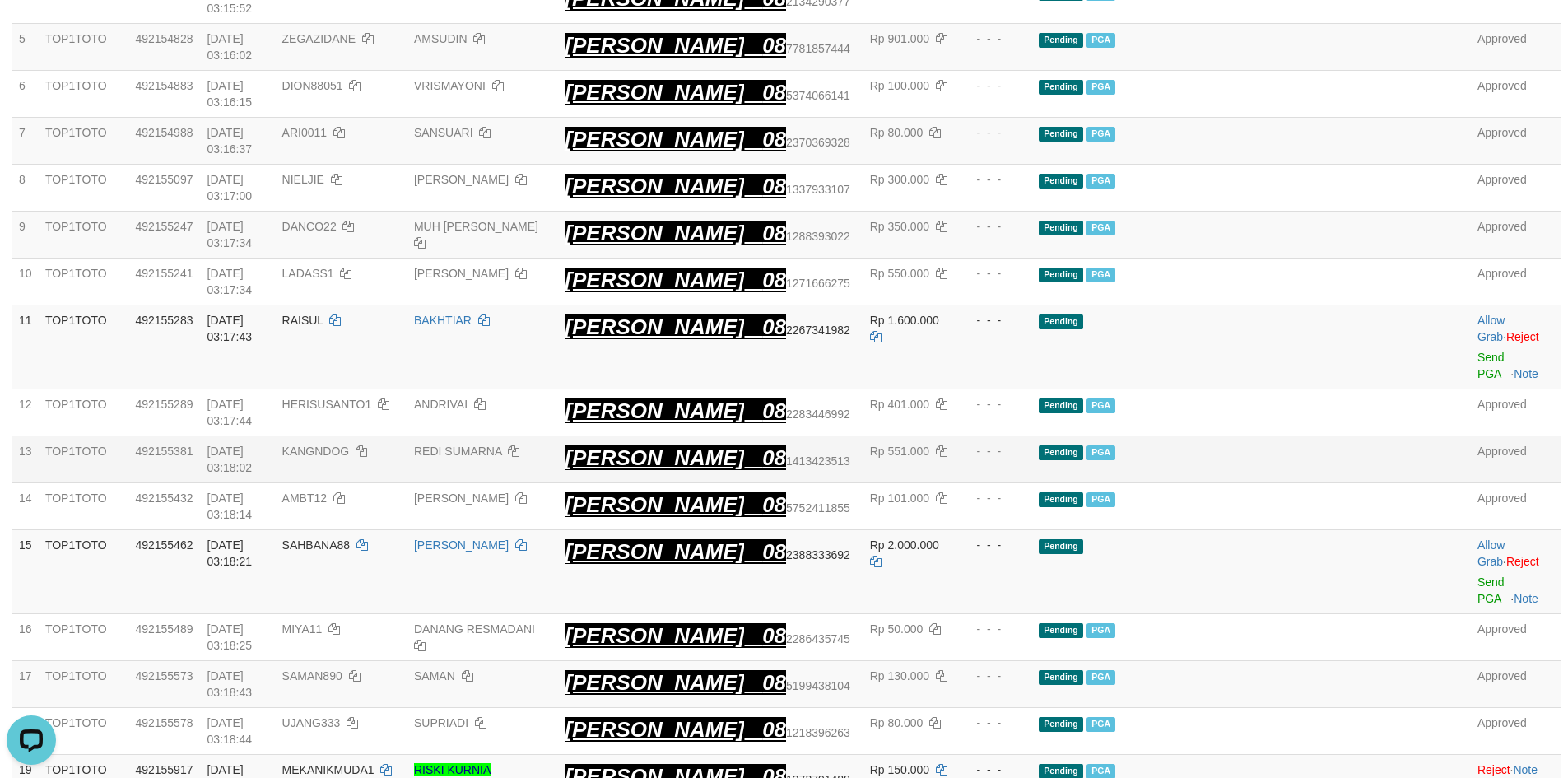
scroll to position [428, 0]
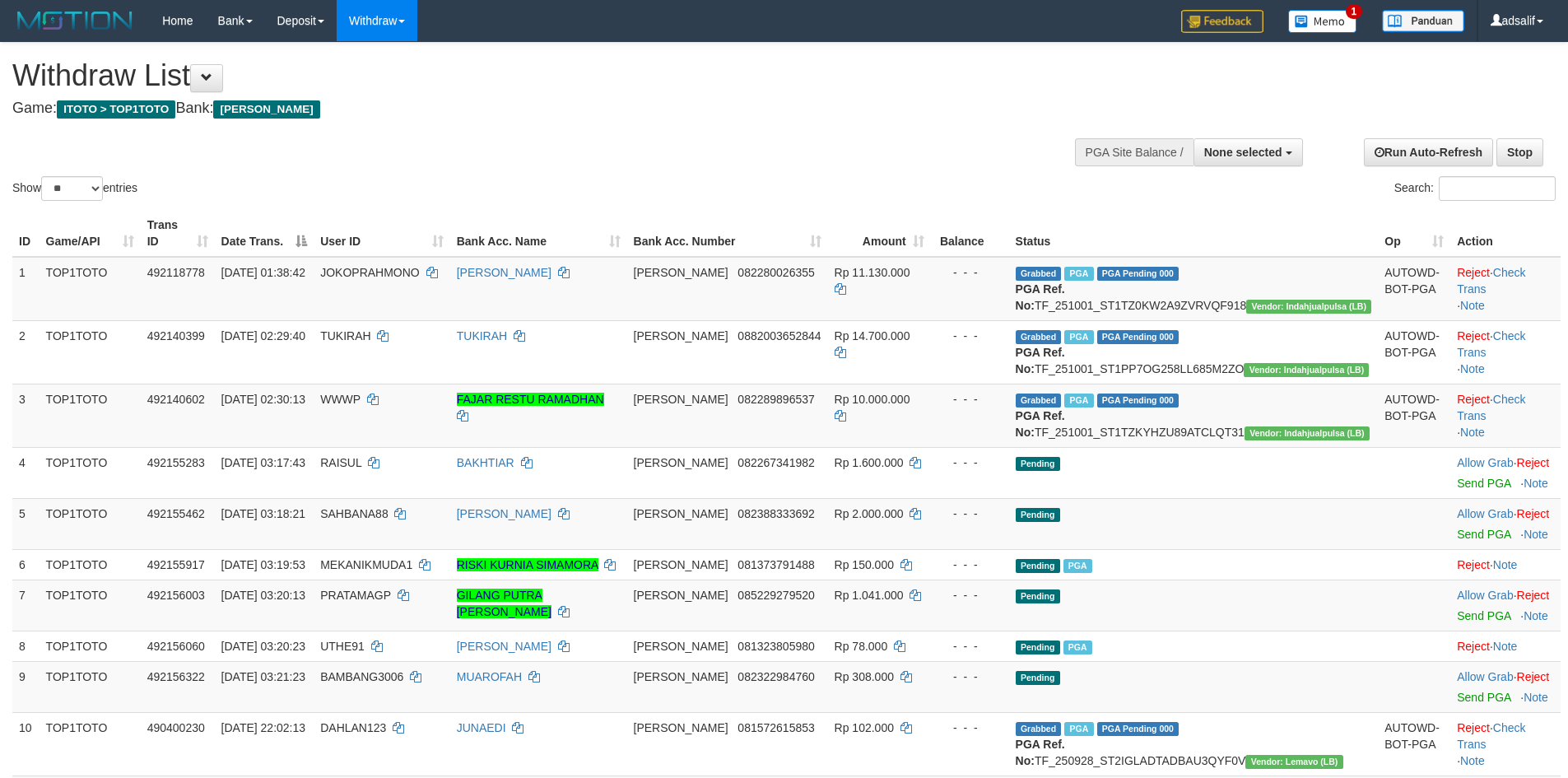
select select
select select "**"
select select
select select "**"
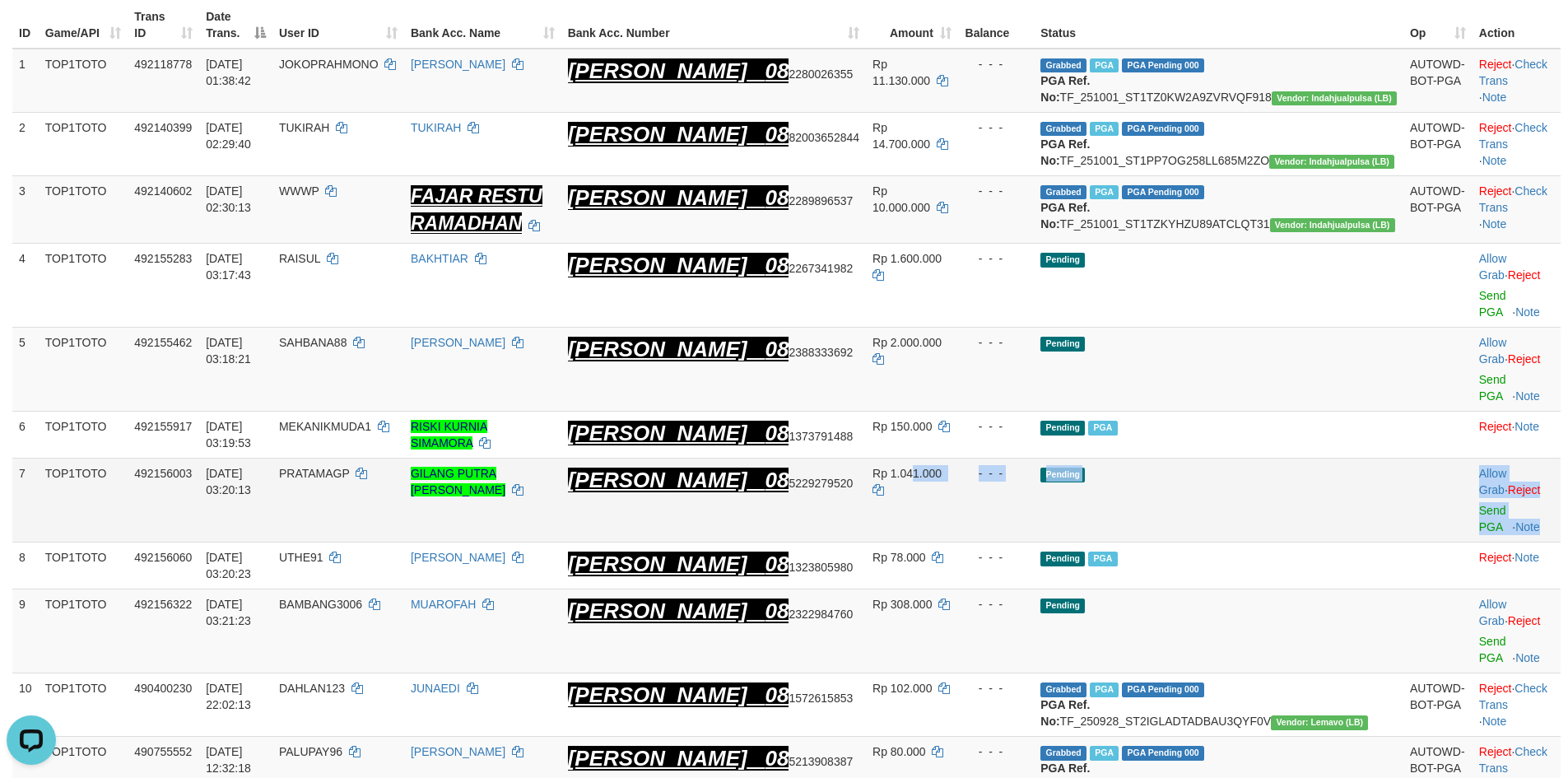
drag, startPoint x: 945, startPoint y: 440, endPoint x: 1534, endPoint y: 452, distance: 589.1
click at [1534, 458] on tr "7 TOP1TOTO 492156003 [DATE] 03:20:13 [PERSON_NAME] PUTRA [PERSON_NAME] 08 52292…" at bounding box center [786, 501] width 1548 height 84
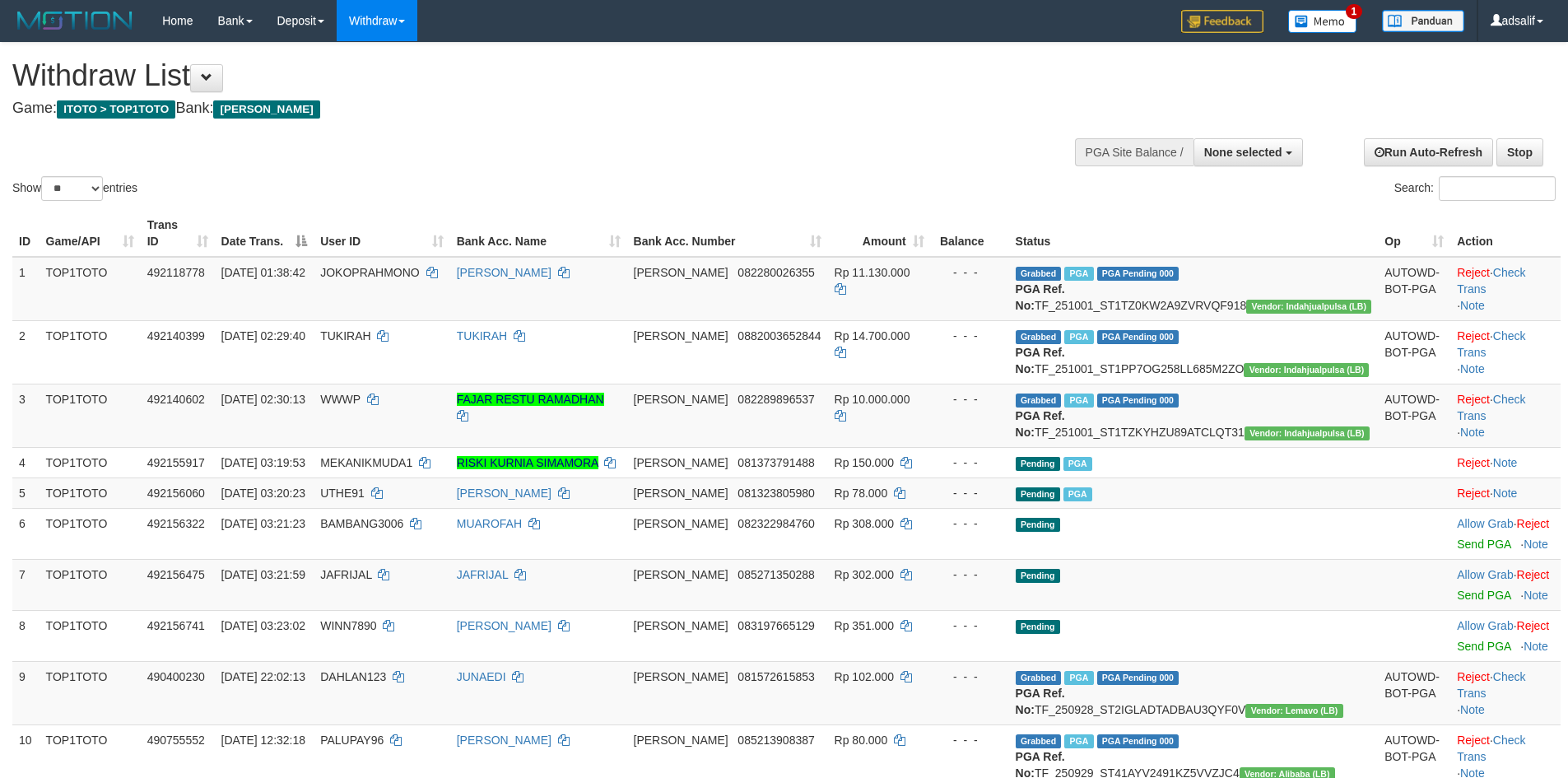
select select
select select "**"
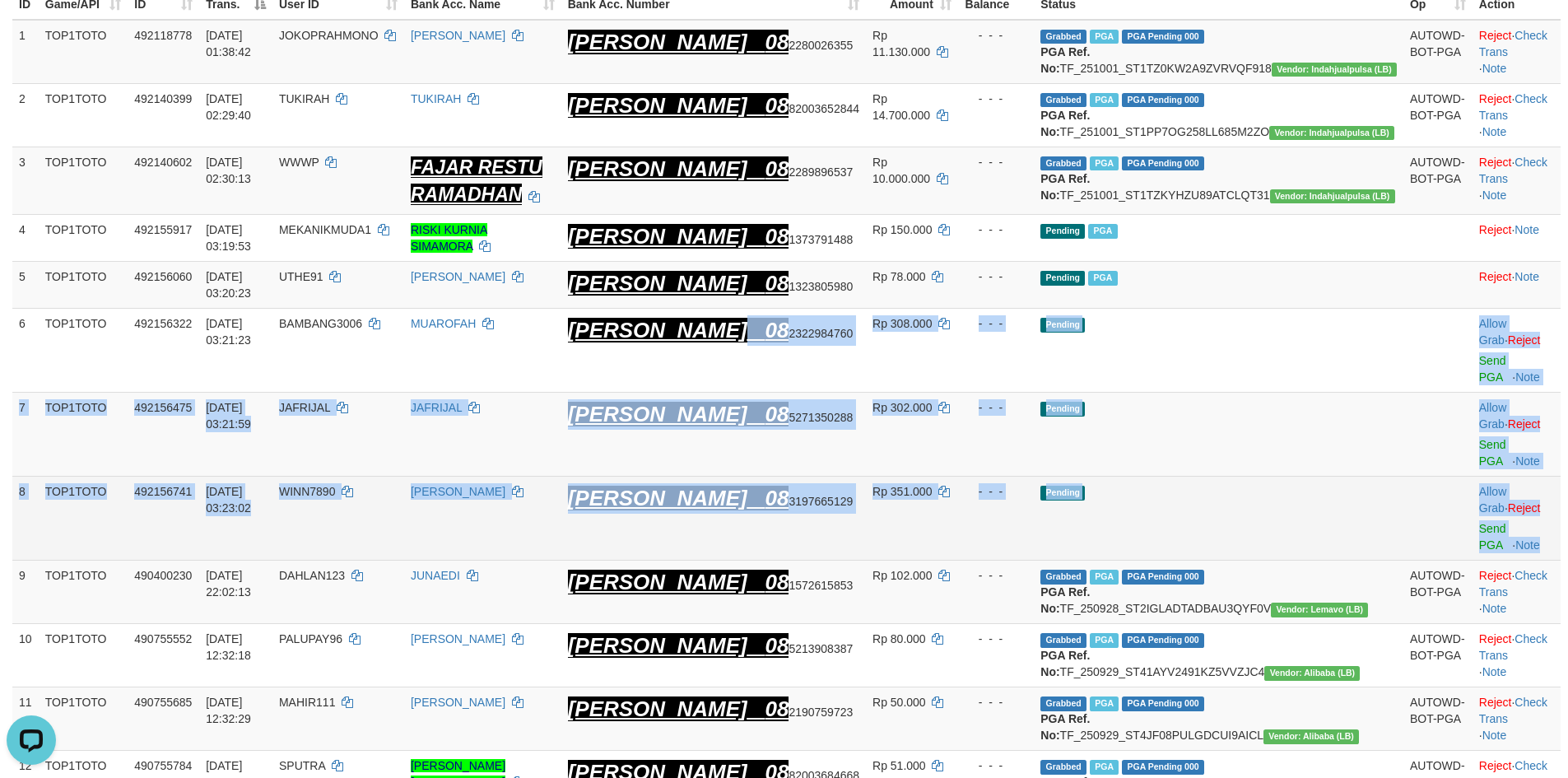
drag, startPoint x: 783, startPoint y: 360, endPoint x: 1541, endPoint y: 477, distance: 767.0
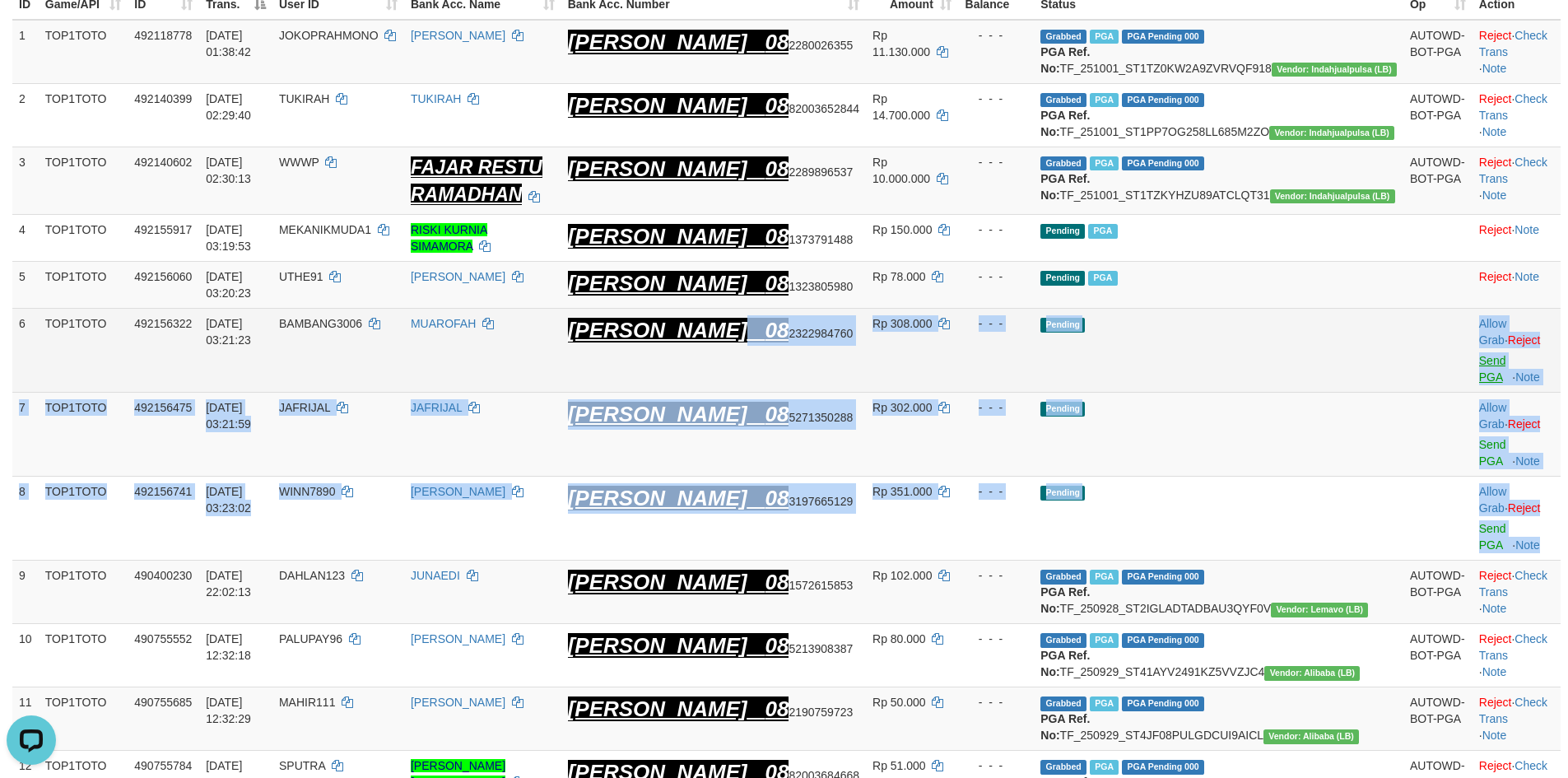
click at [1472, 375] on td "Allow Grab · Reject Send PGA · Note" at bounding box center [1516, 351] width 88 height 84
click at [1479, 374] on link "Send PGA" at bounding box center [1493, 369] width 28 height 29
click at [1479, 439] on link "Send PGA" at bounding box center [1493, 453] width 28 height 29
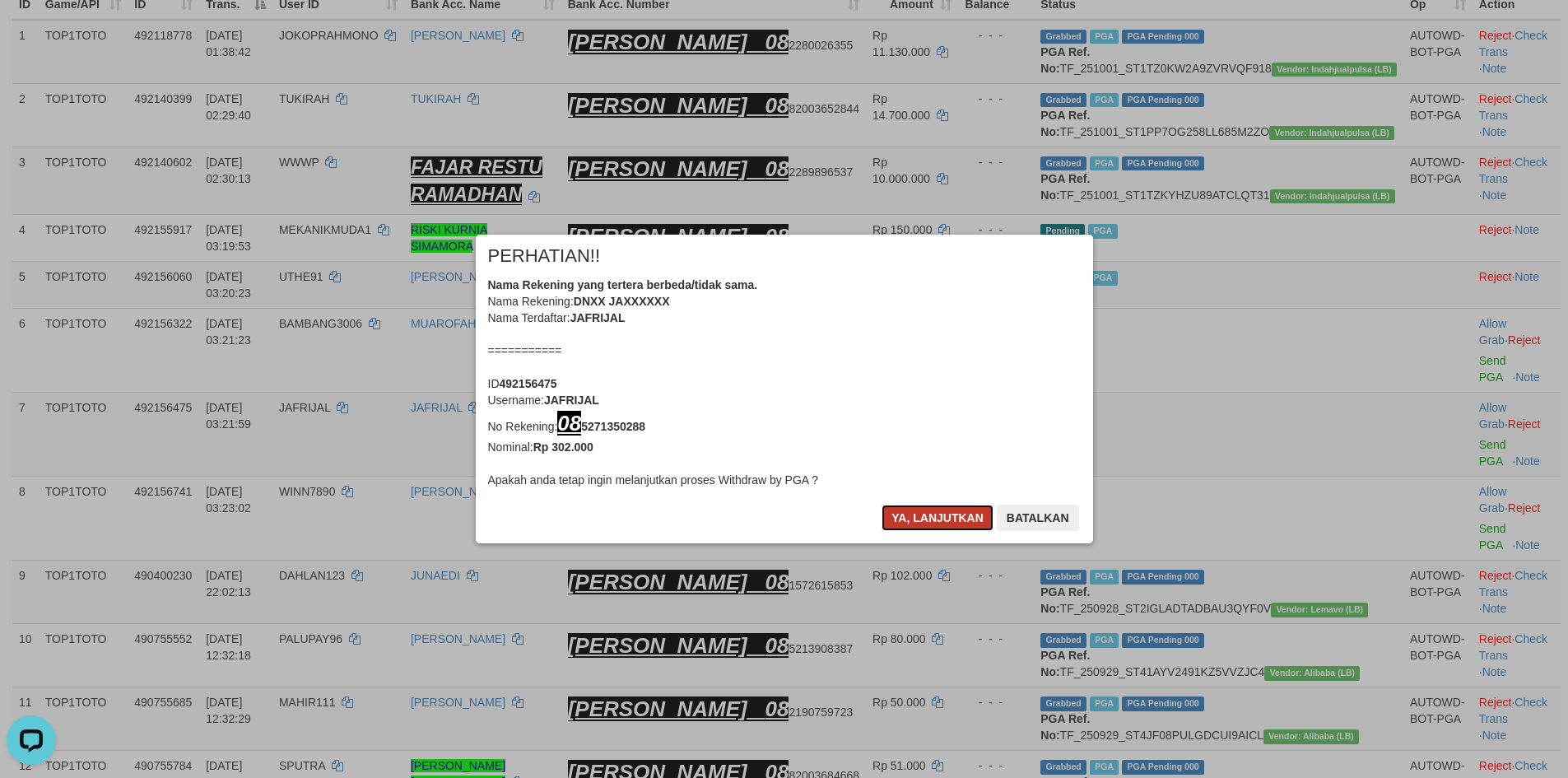
click at [942, 529] on button "Ya, lanjutkan" at bounding box center [938, 518] width 112 height 27
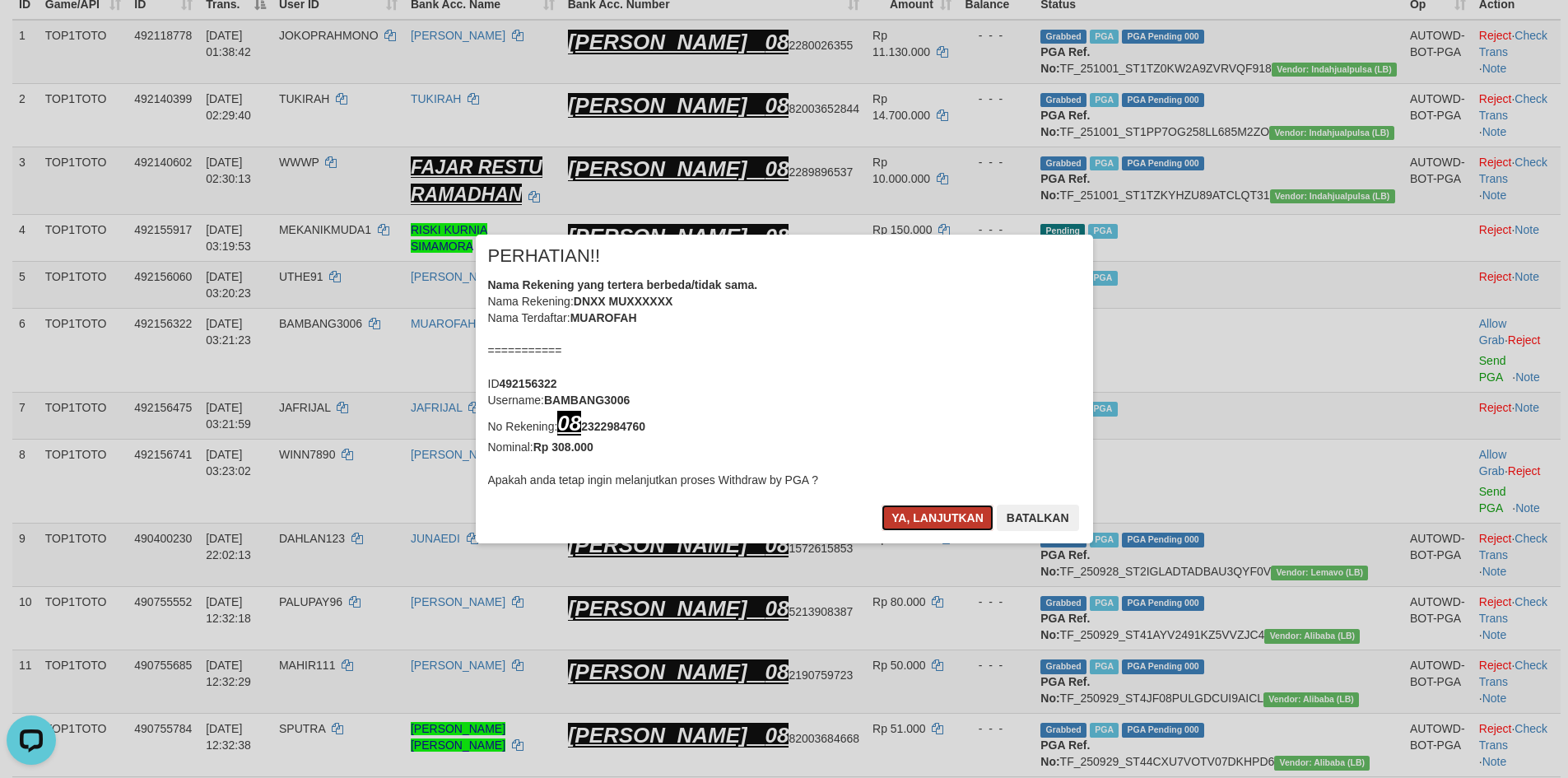
click at [940, 529] on button "Ya, lanjutkan" at bounding box center [938, 518] width 112 height 27
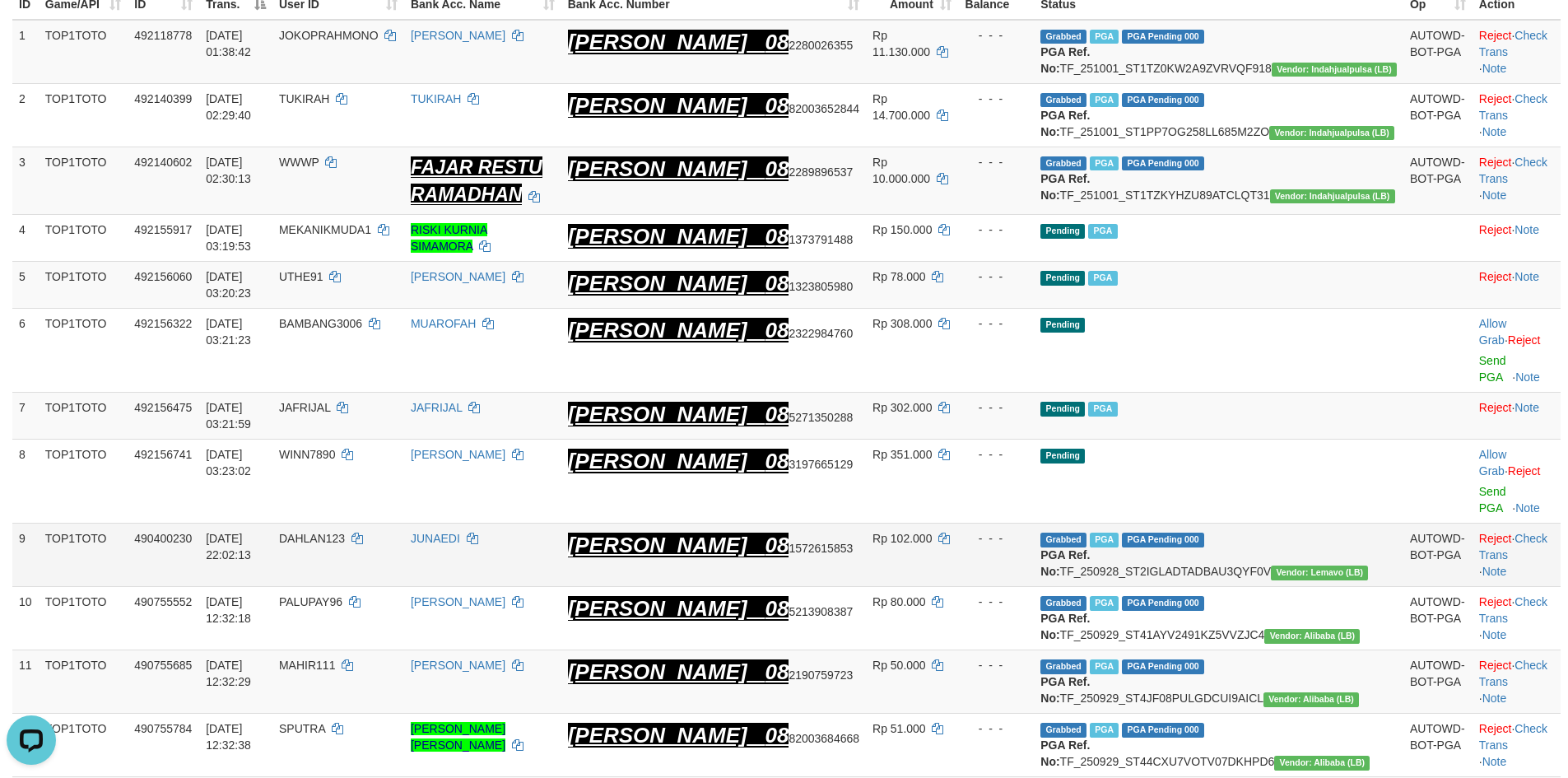
scroll to position [231, 0]
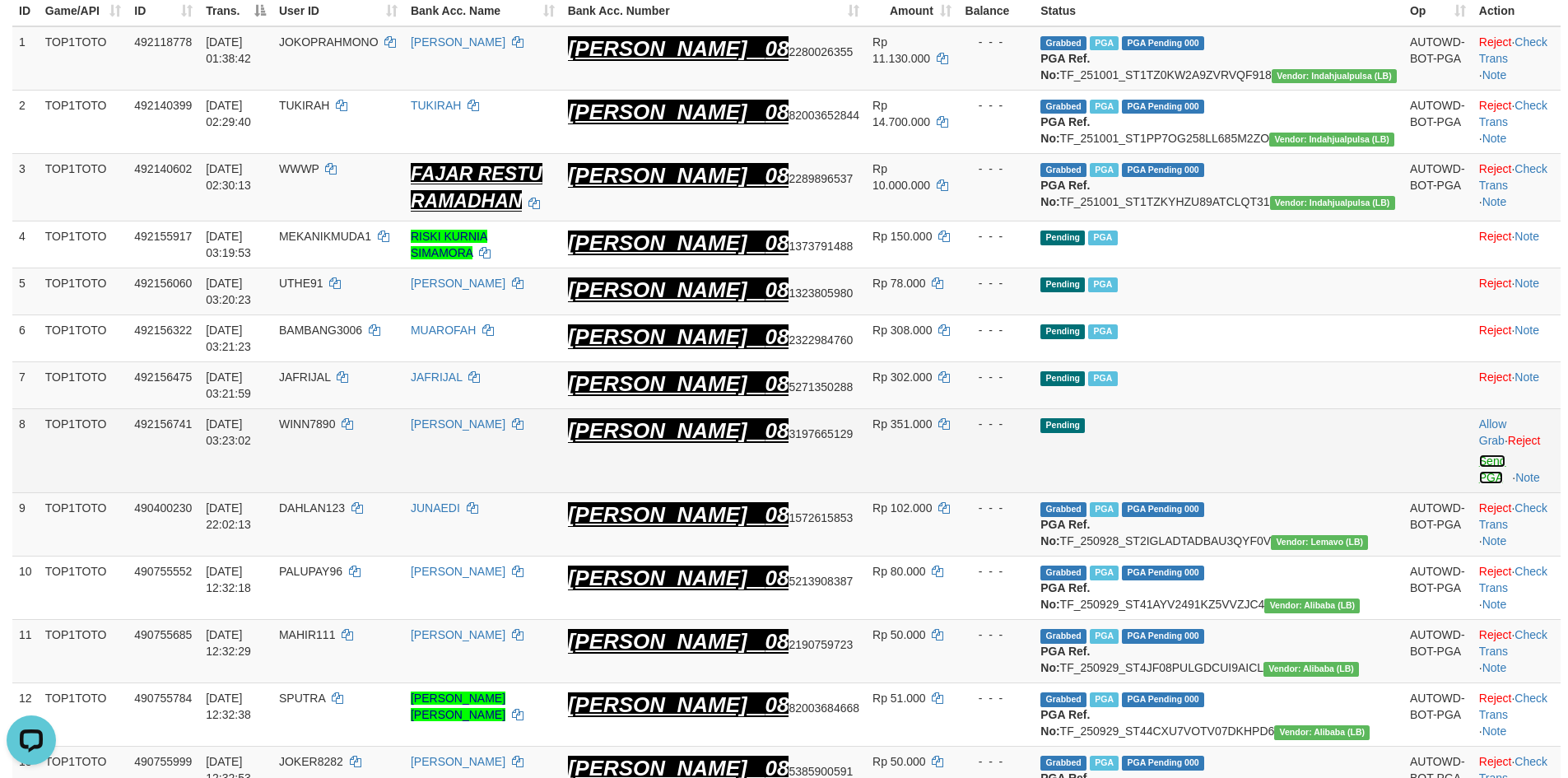
click at [1479, 467] on link "Send PGA" at bounding box center [1493, 470] width 28 height 29
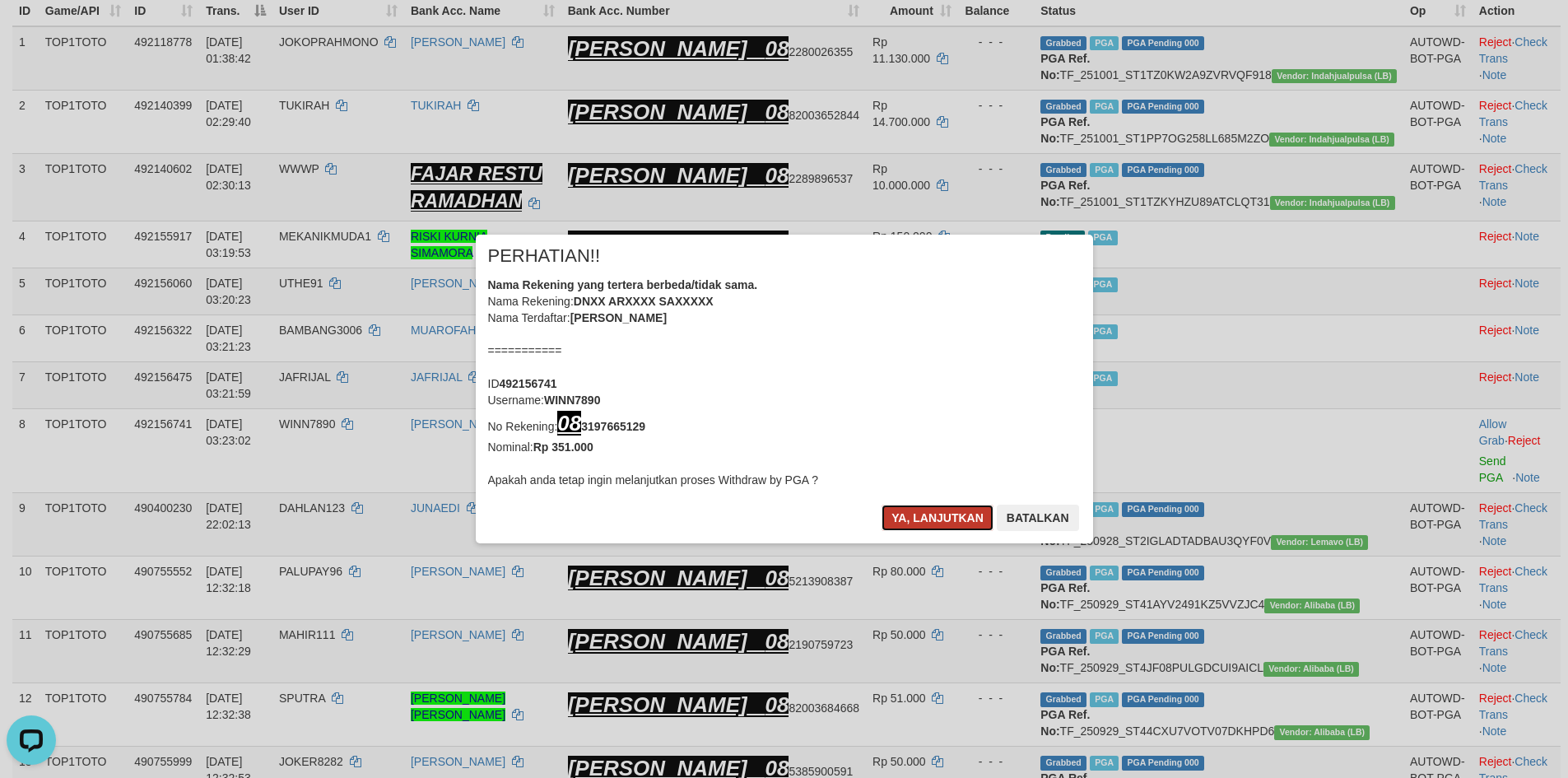
click at [968, 515] on button "Ya, lanjutkan" at bounding box center [938, 518] width 112 height 27
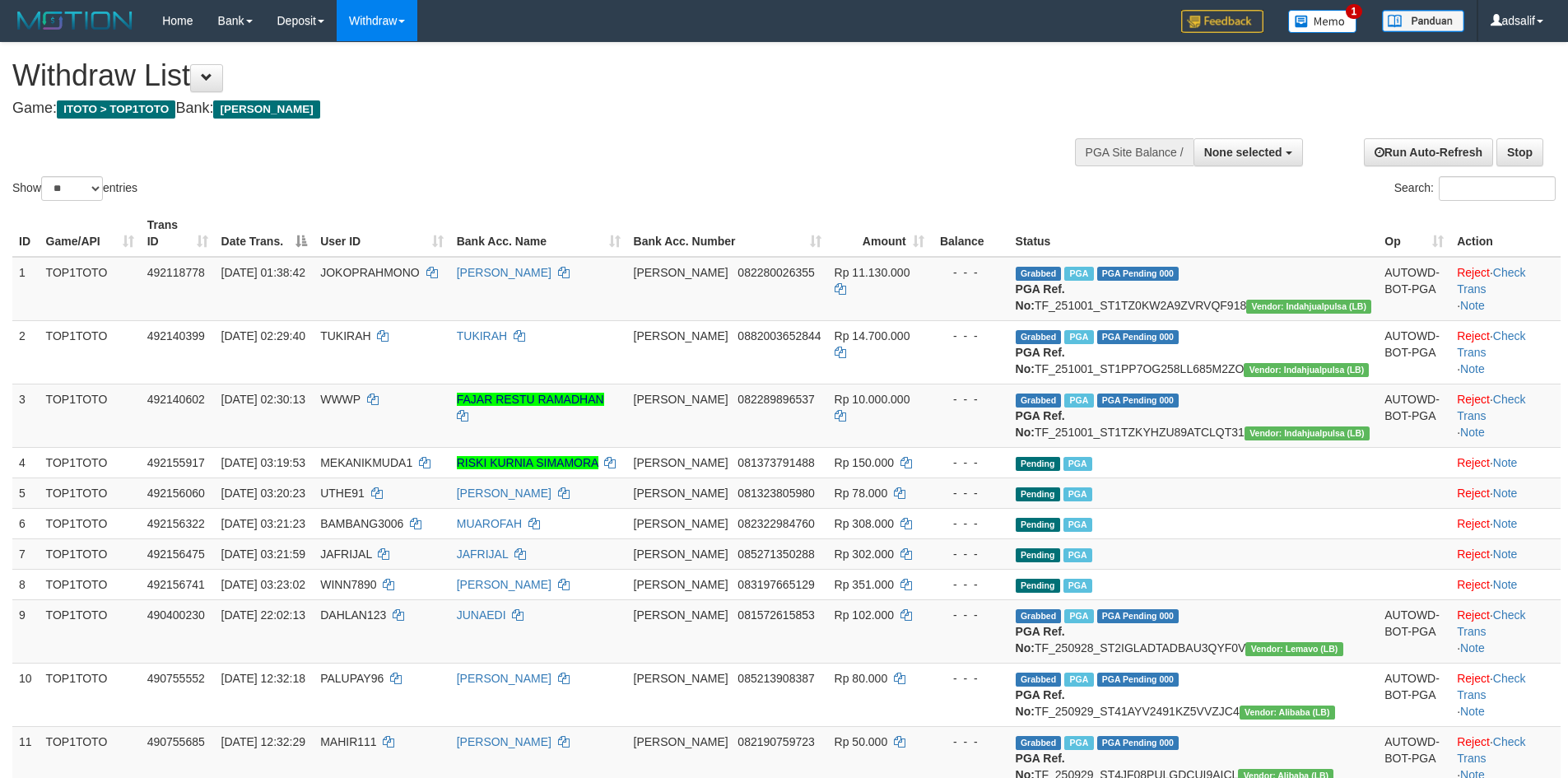
select select
select select "**"
select select
select select "**"
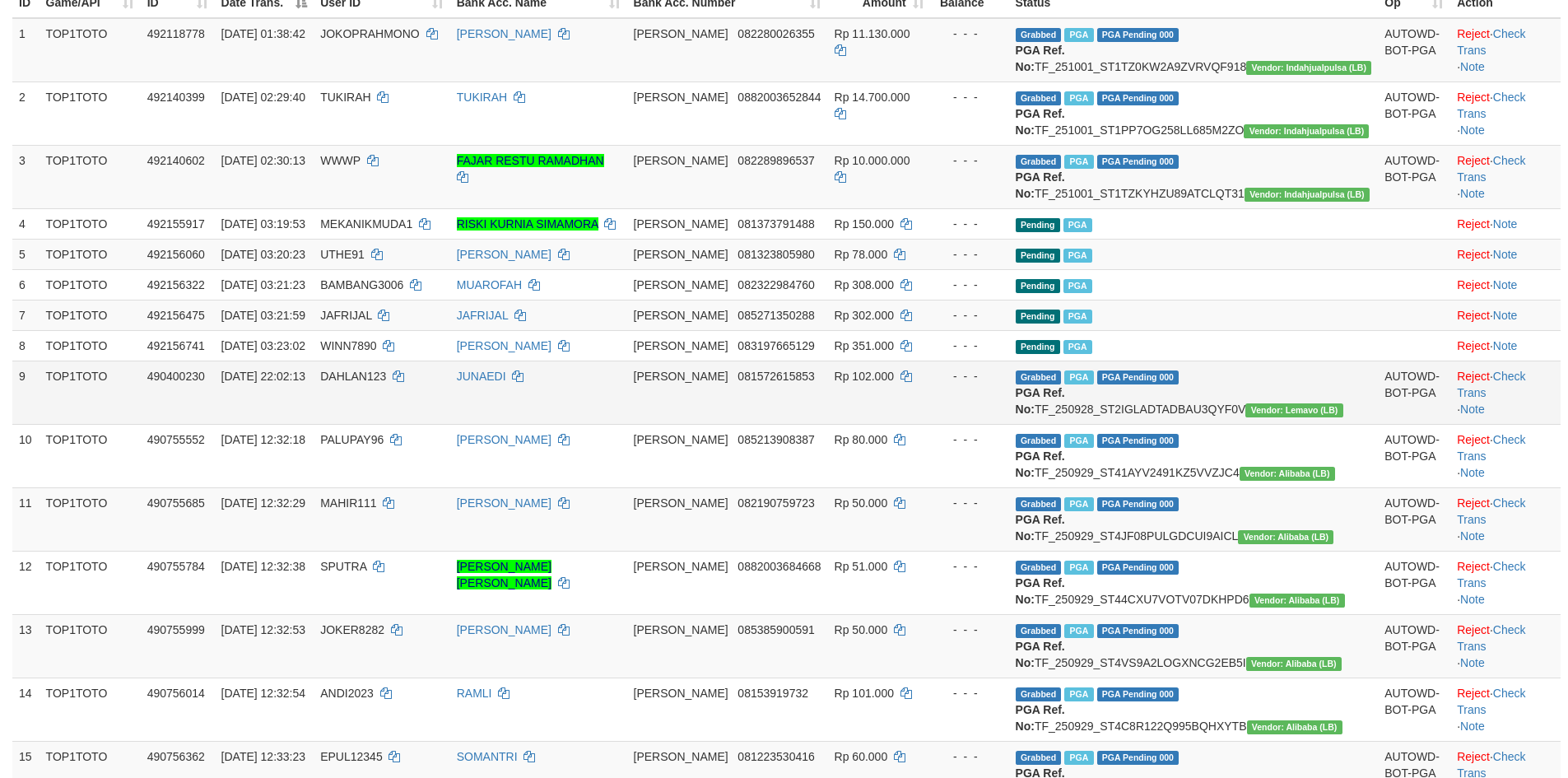
scroll to position [272, 0]
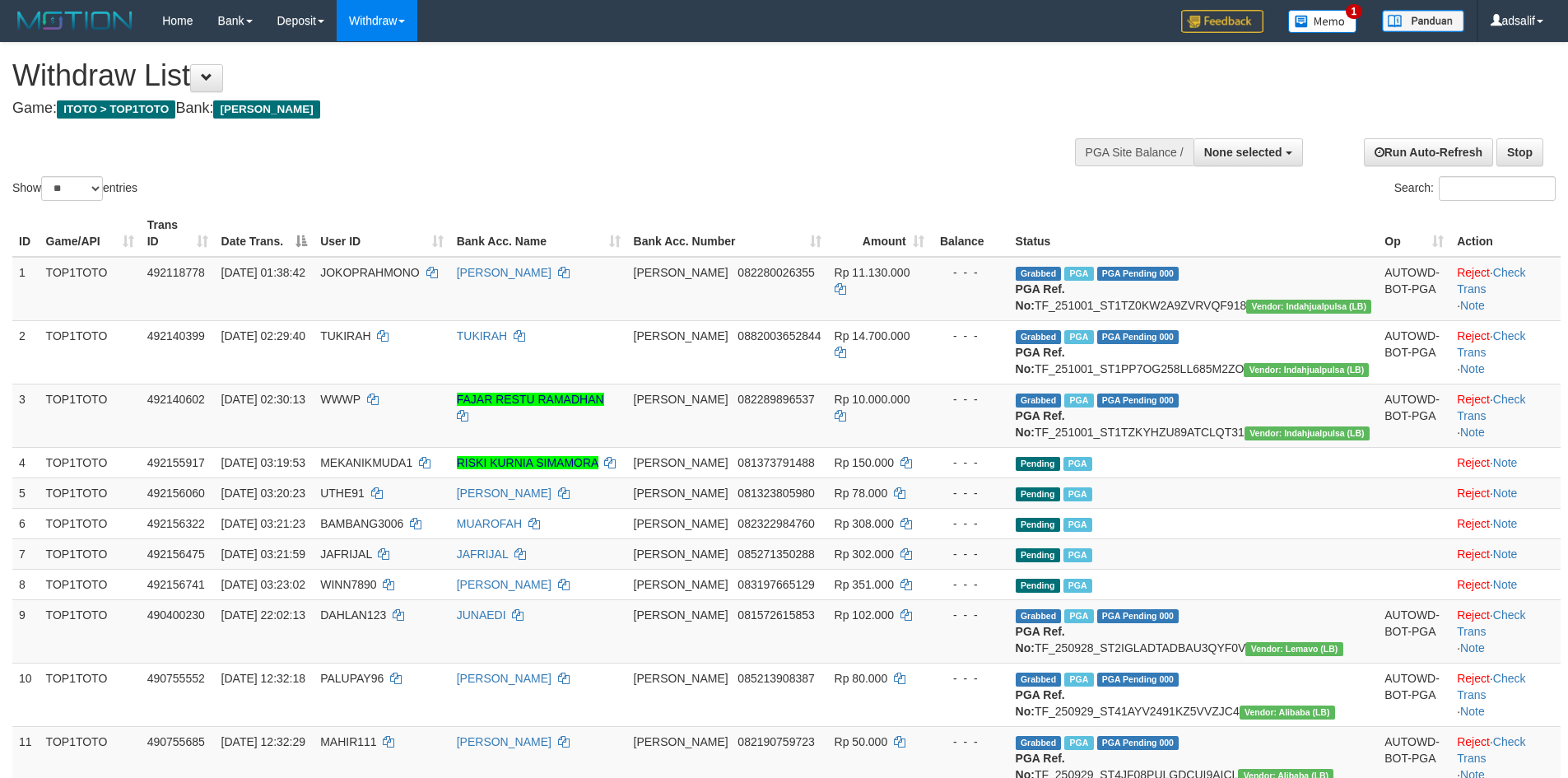
select select
select select "**"
select select
select select "**"
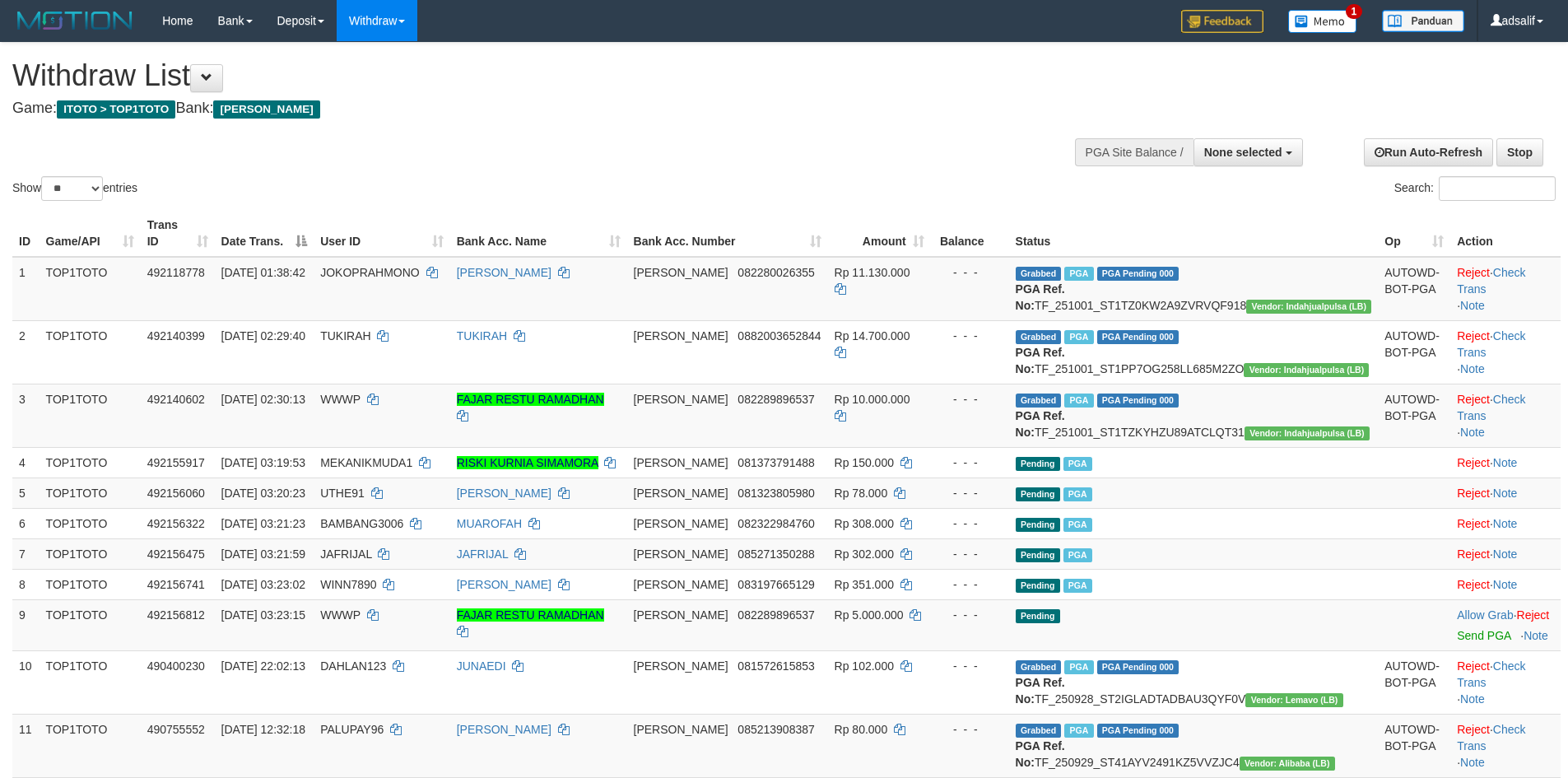
select select
select select "**"
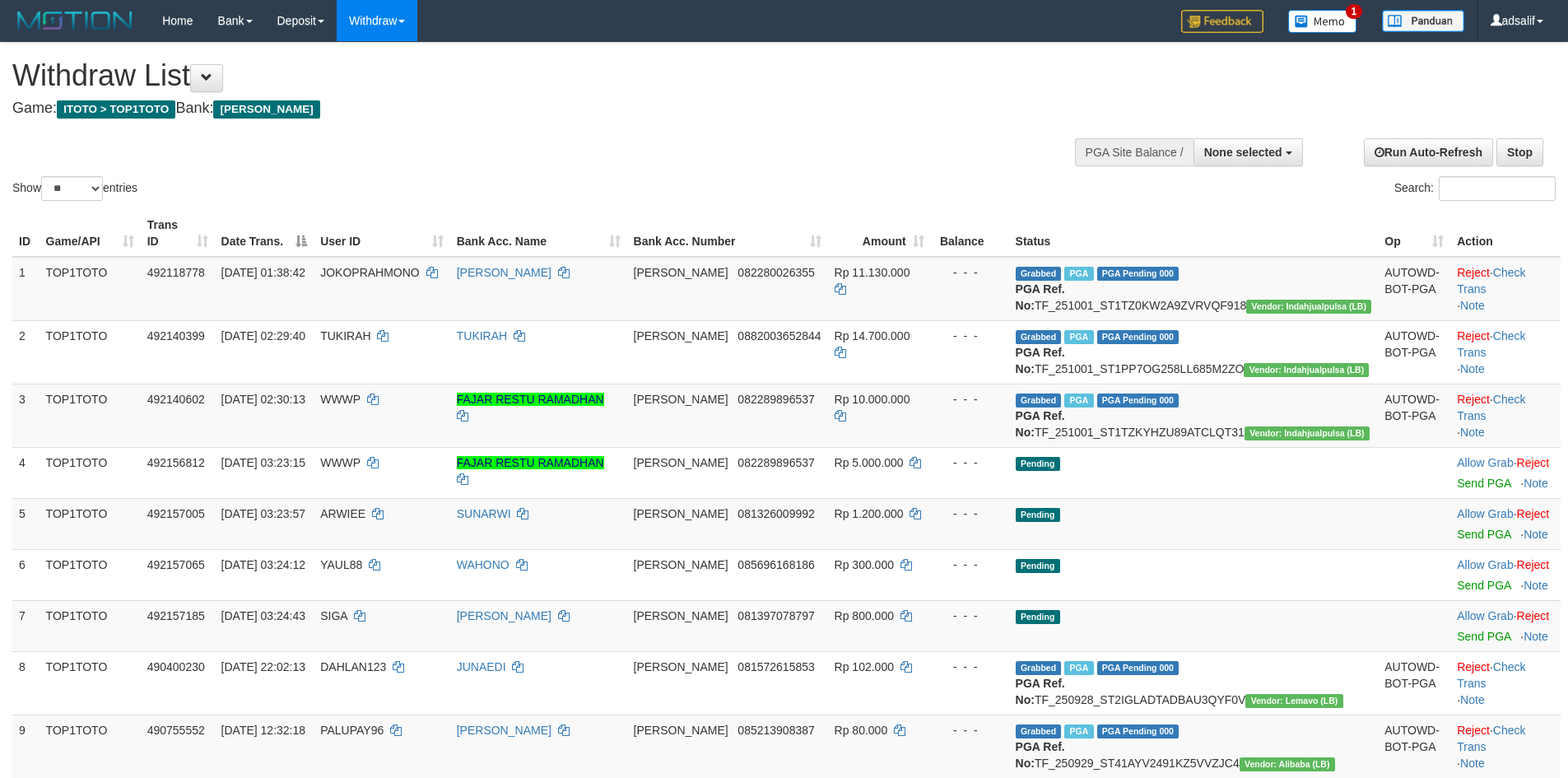
select select
select select "**"
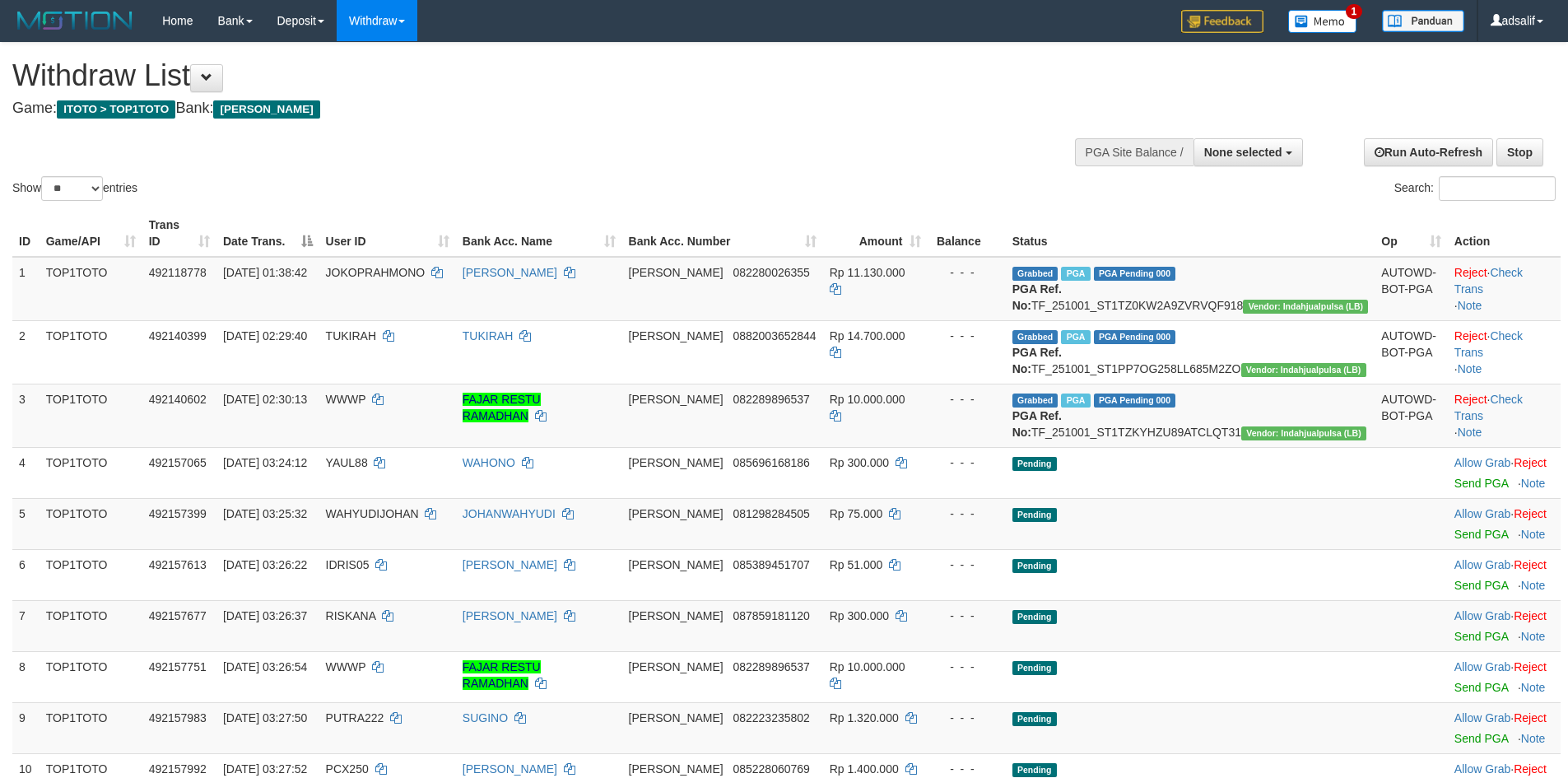
select select
select select "**"
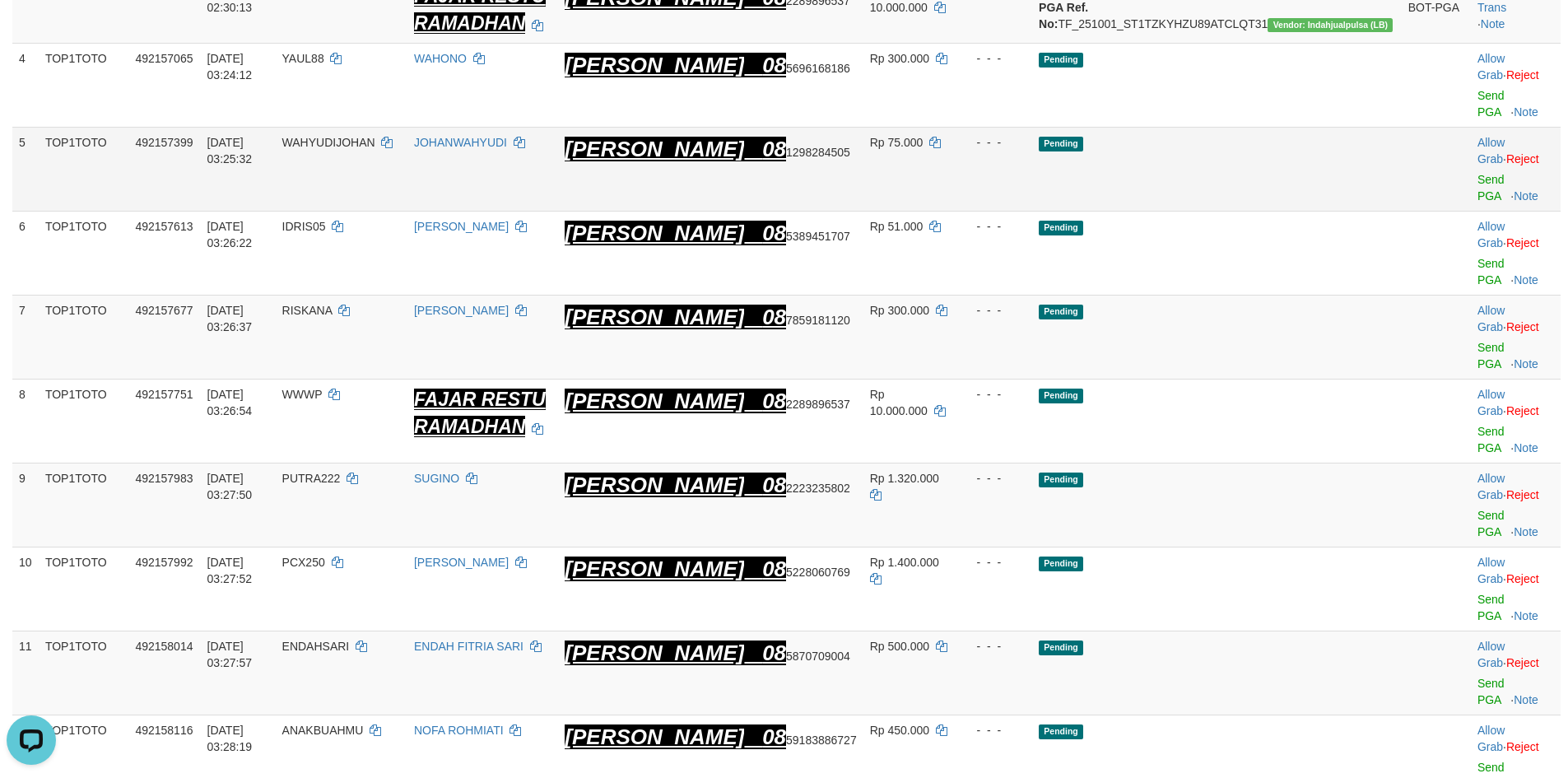
scroll to position [356, 0]
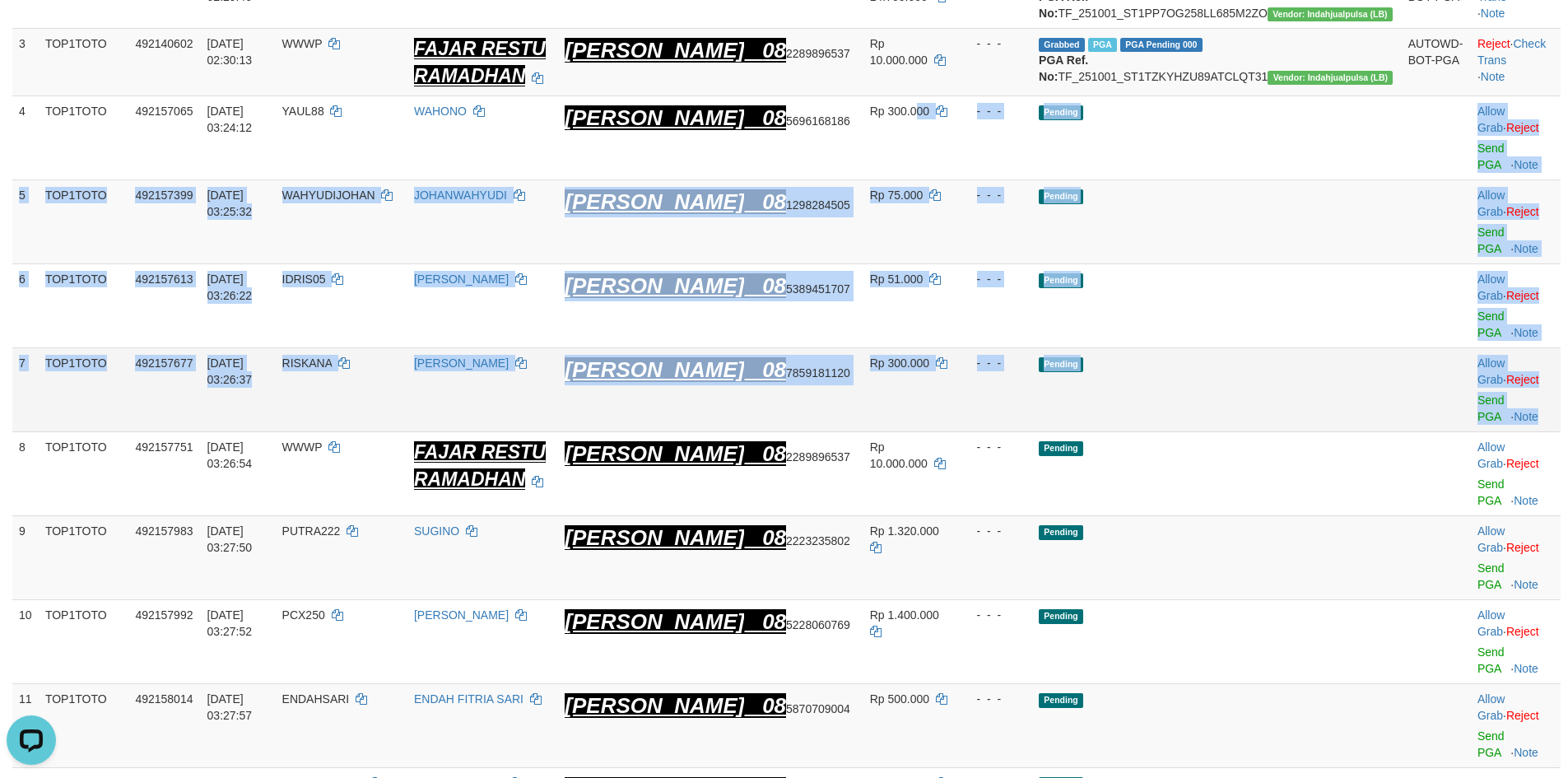
drag, startPoint x: 957, startPoint y: 143, endPoint x: 1532, endPoint y: 308, distance: 598.2
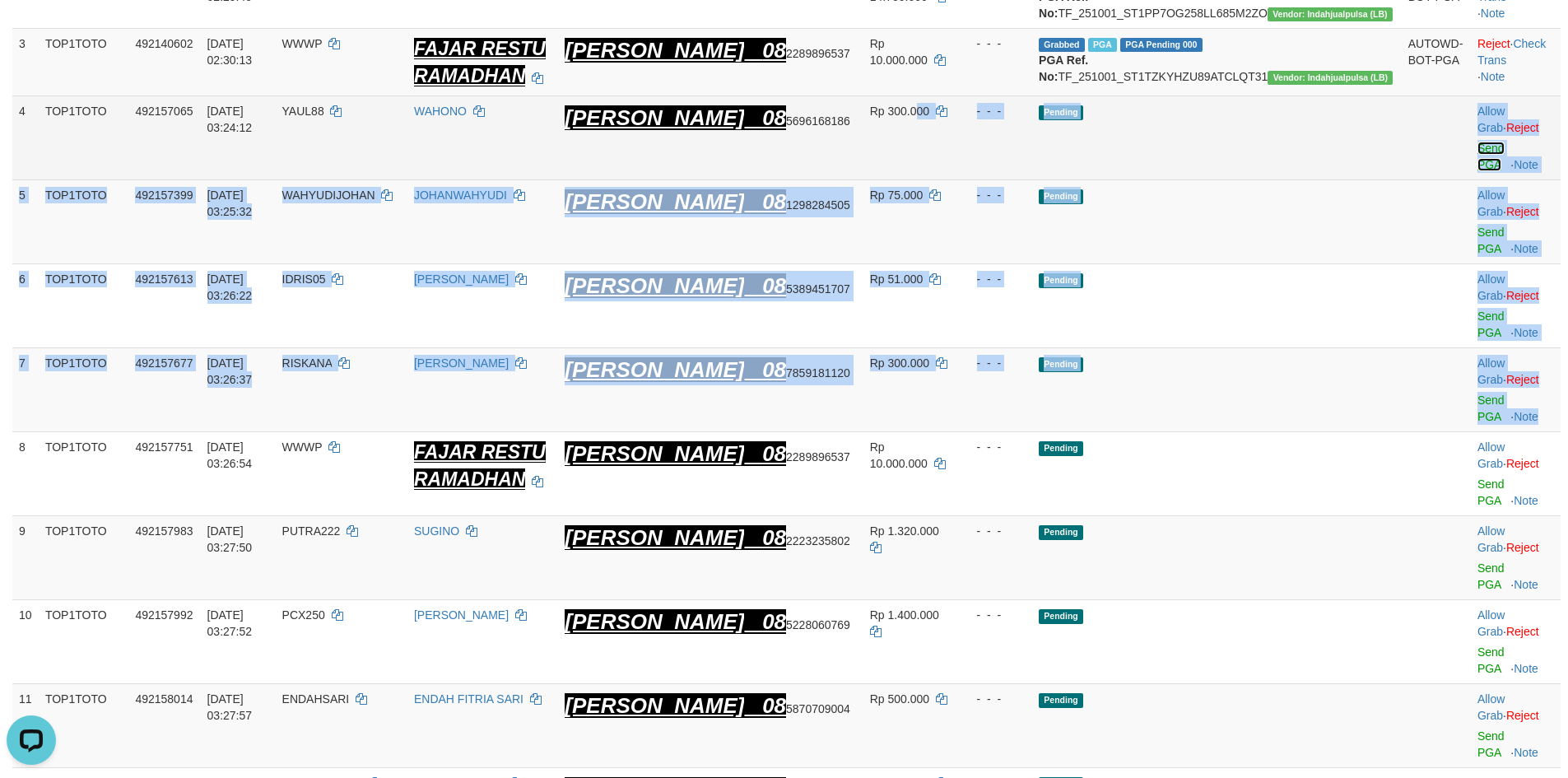
click at [1478, 163] on link "Send PGA" at bounding box center [1491, 156] width 28 height 29
click at [1478, 226] on link "Send PGA" at bounding box center [1491, 240] width 28 height 29
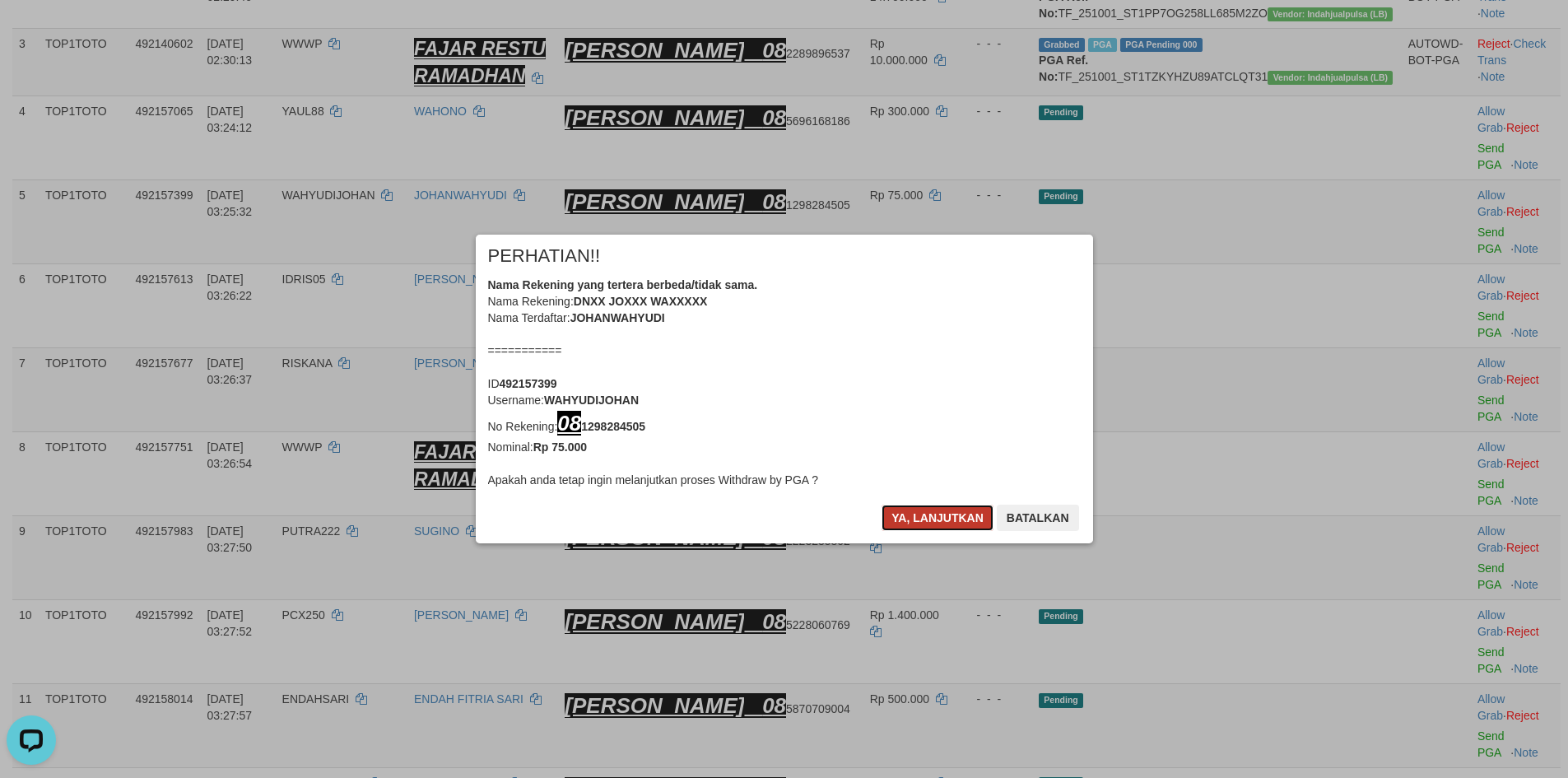
click at [911, 514] on button "Ya, lanjutkan" at bounding box center [938, 518] width 112 height 27
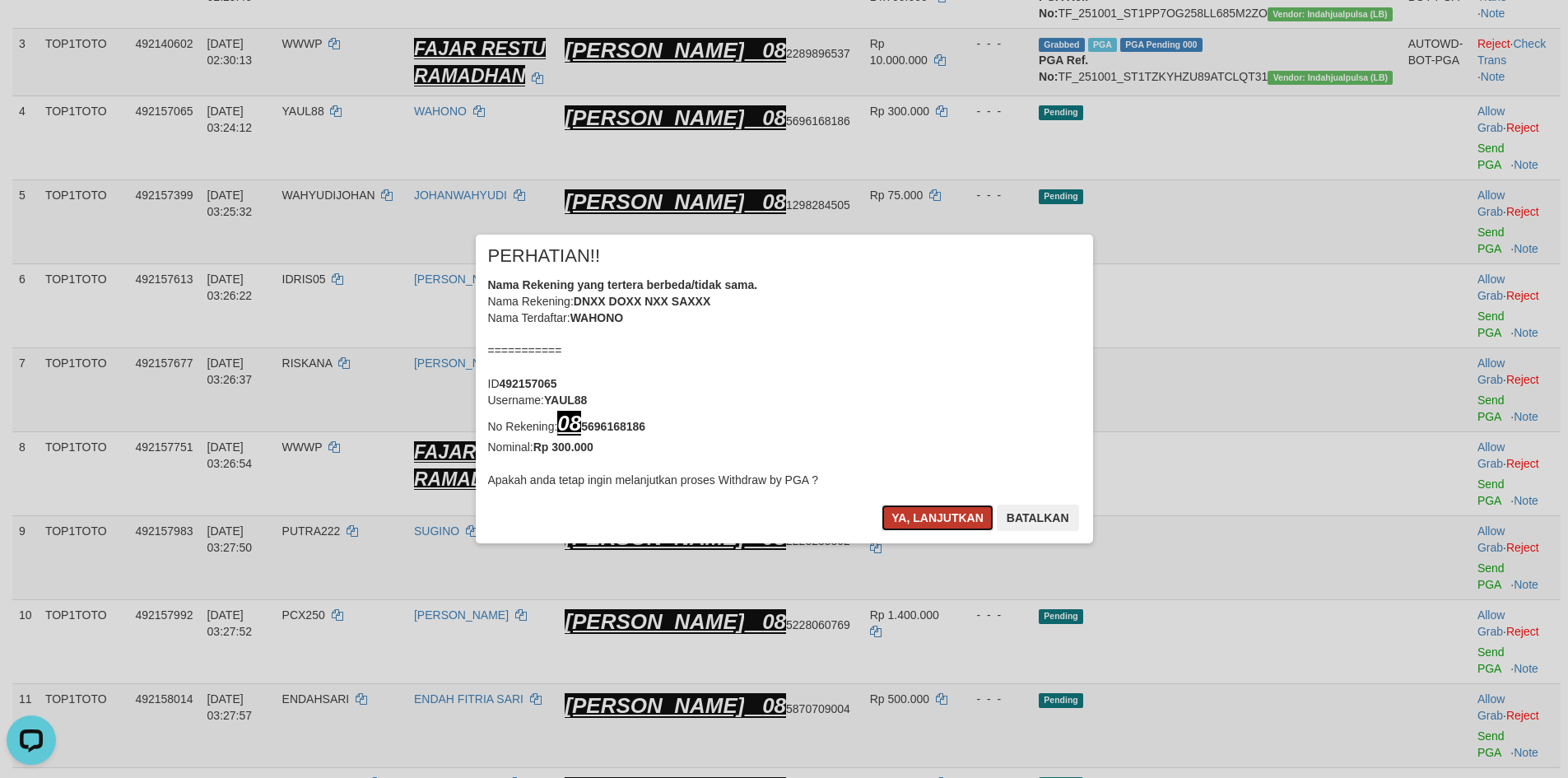
scroll to position [349, 0]
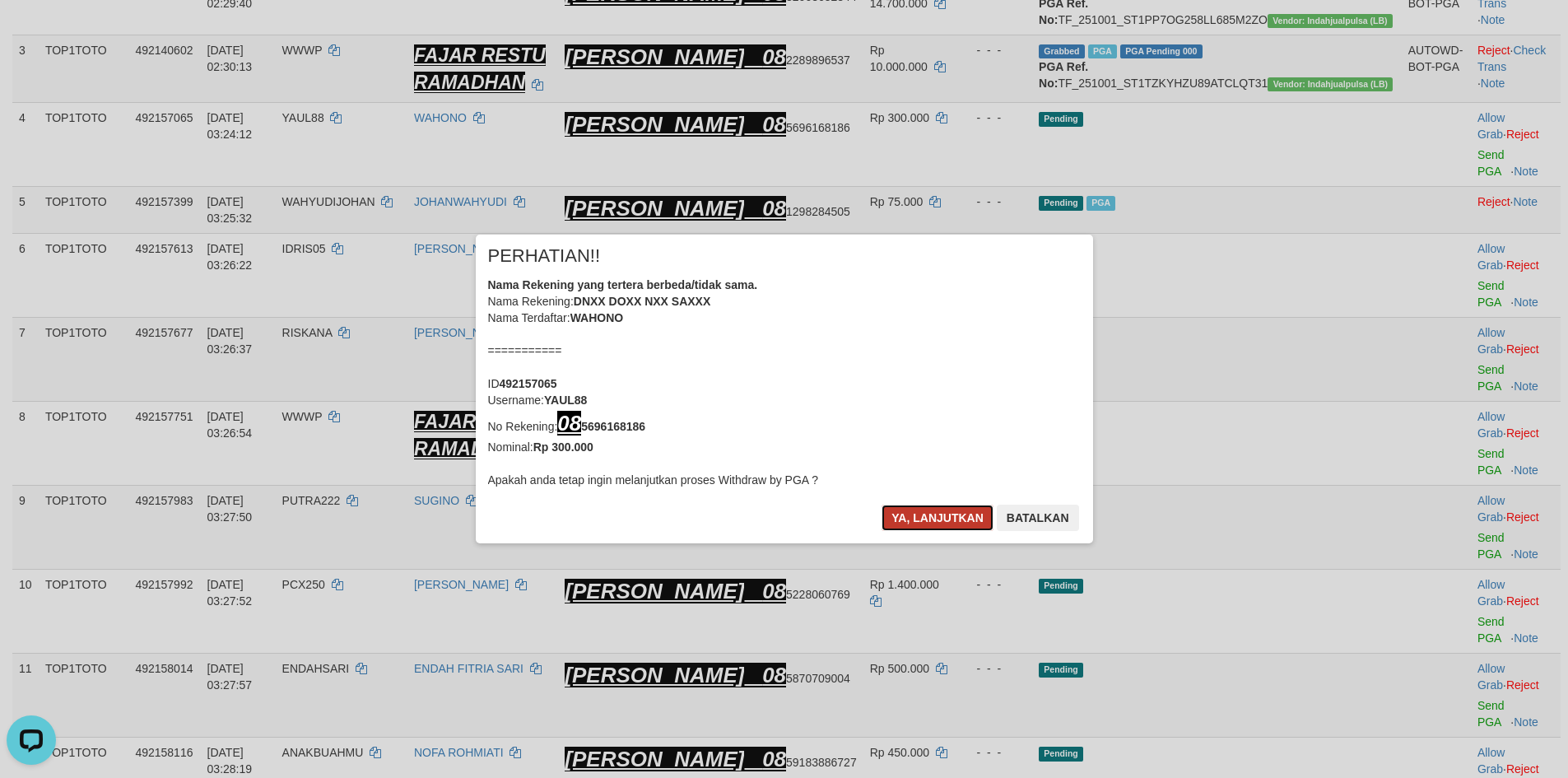
drag, startPoint x: 911, startPoint y: 514, endPoint x: 952, endPoint y: 352, distance: 167.1
click at [952, 352] on div "× PERHATIAN!! Nama Rekening yang tertera berbeda/tidak sama. Nama Rekening: DNX…" at bounding box center [784, 389] width 617 height 308
drag, startPoint x: 631, startPoint y: 439, endPoint x: 615, endPoint y: 420, distance: 24.8
click at [630, 439] on div "Nama Rekening yang tertera berbeda/tidak sama. Nama Rekening: DNXX DOXX NXX SAX…" at bounding box center [784, 383] width 592 height 212
click at [615, 420] on b "08 5696168186" at bounding box center [601, 426] width 88 height 13
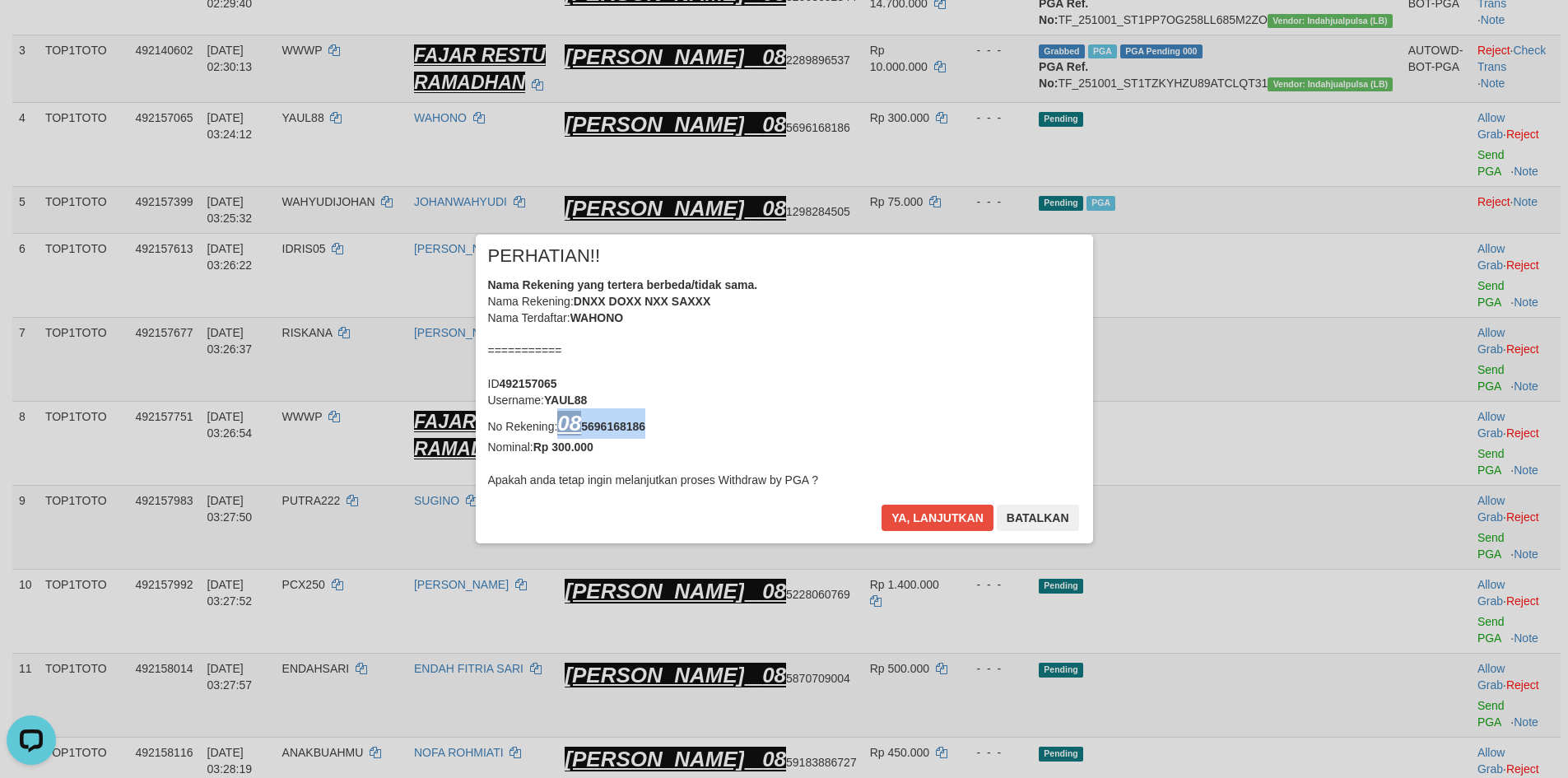
click at [617, 420] on b "08 5696168186" at bounding box center [601, 426] width 88 height 13
copy b "08 5696168186"
click at [1031, 519] on button "Batalkan" at bounding box center [1038, 518] width 83 height 27
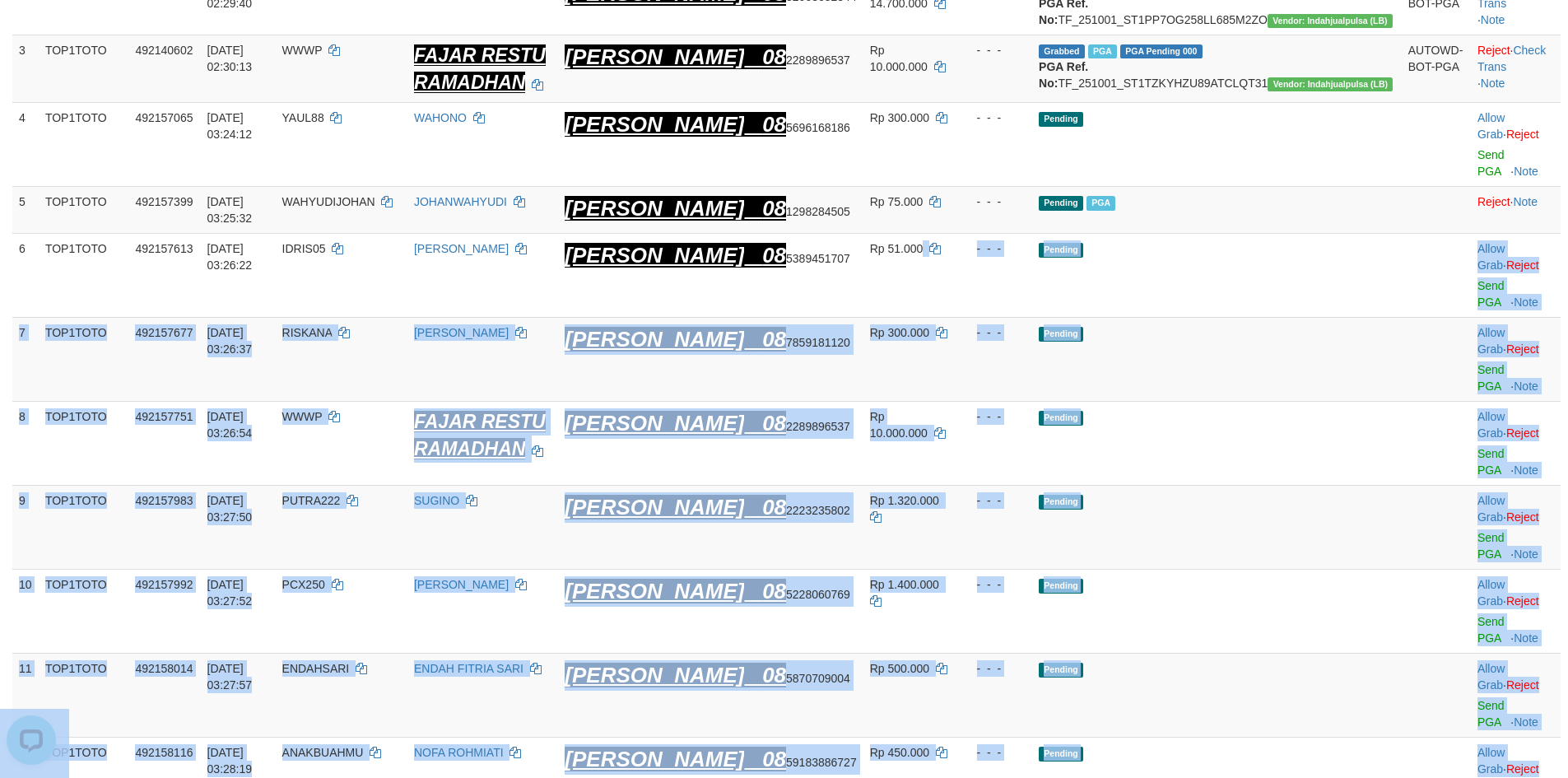
drag, startPoint x: 962, startPoint y: 246, endPoint x: 1539, endPoint y: 292, distance: 578.8
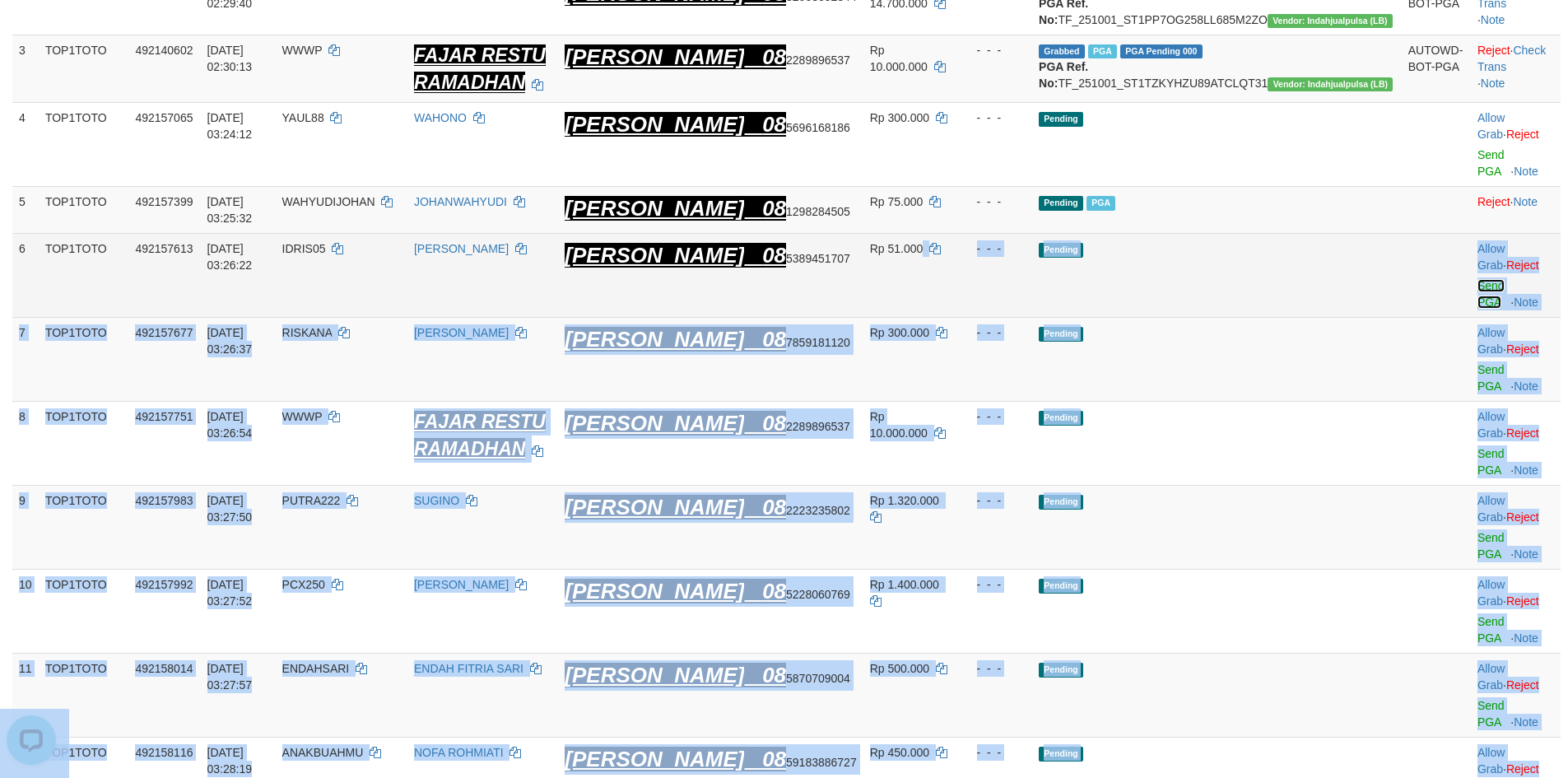
click at [1478, 279] on link "Send PGA" at bounding box center [1491, 294] width 28 height 29
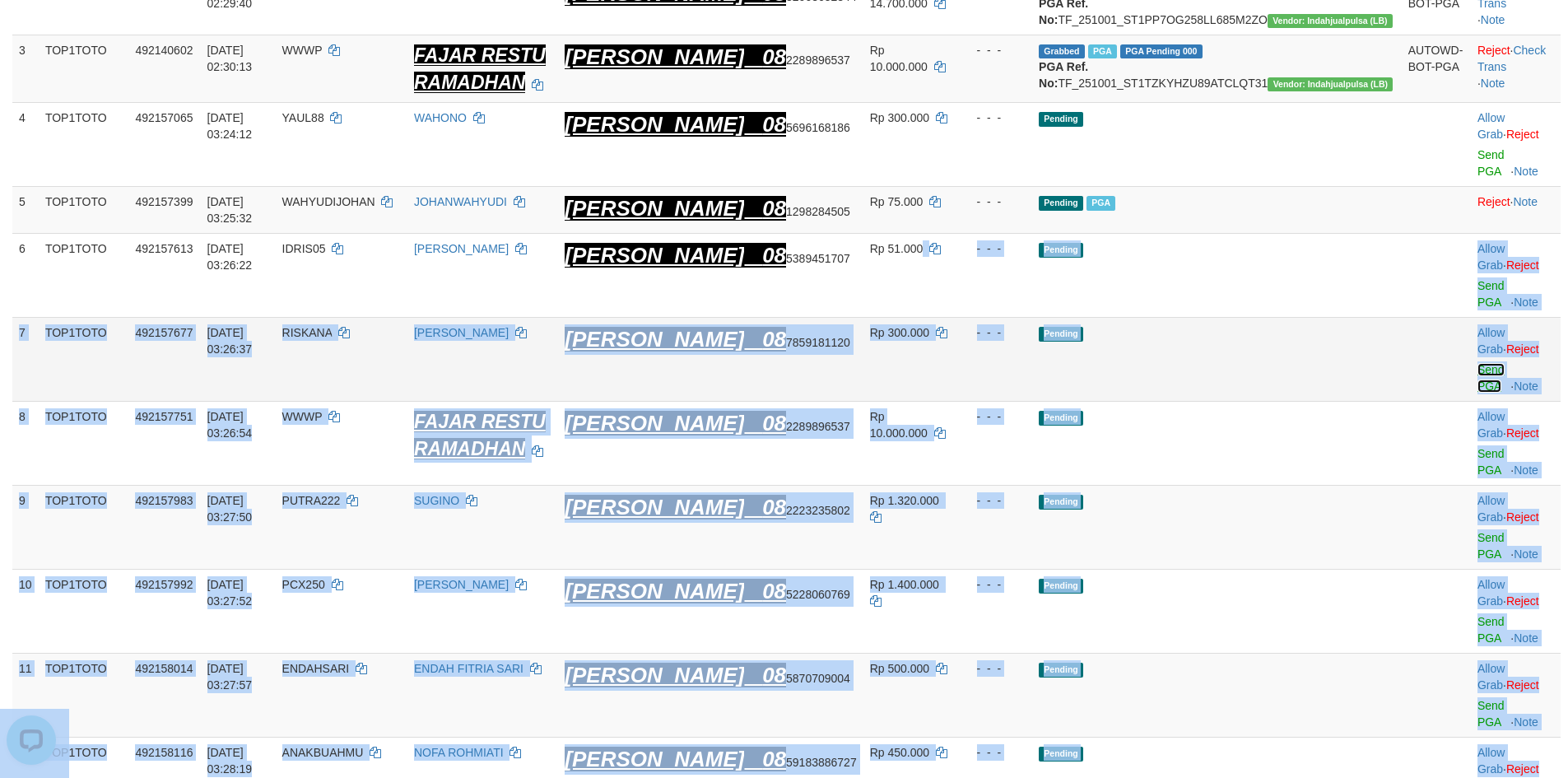
click at [1478, 364] on link "Send PGA" at bounding box center [1491, 378] width 28 height 29
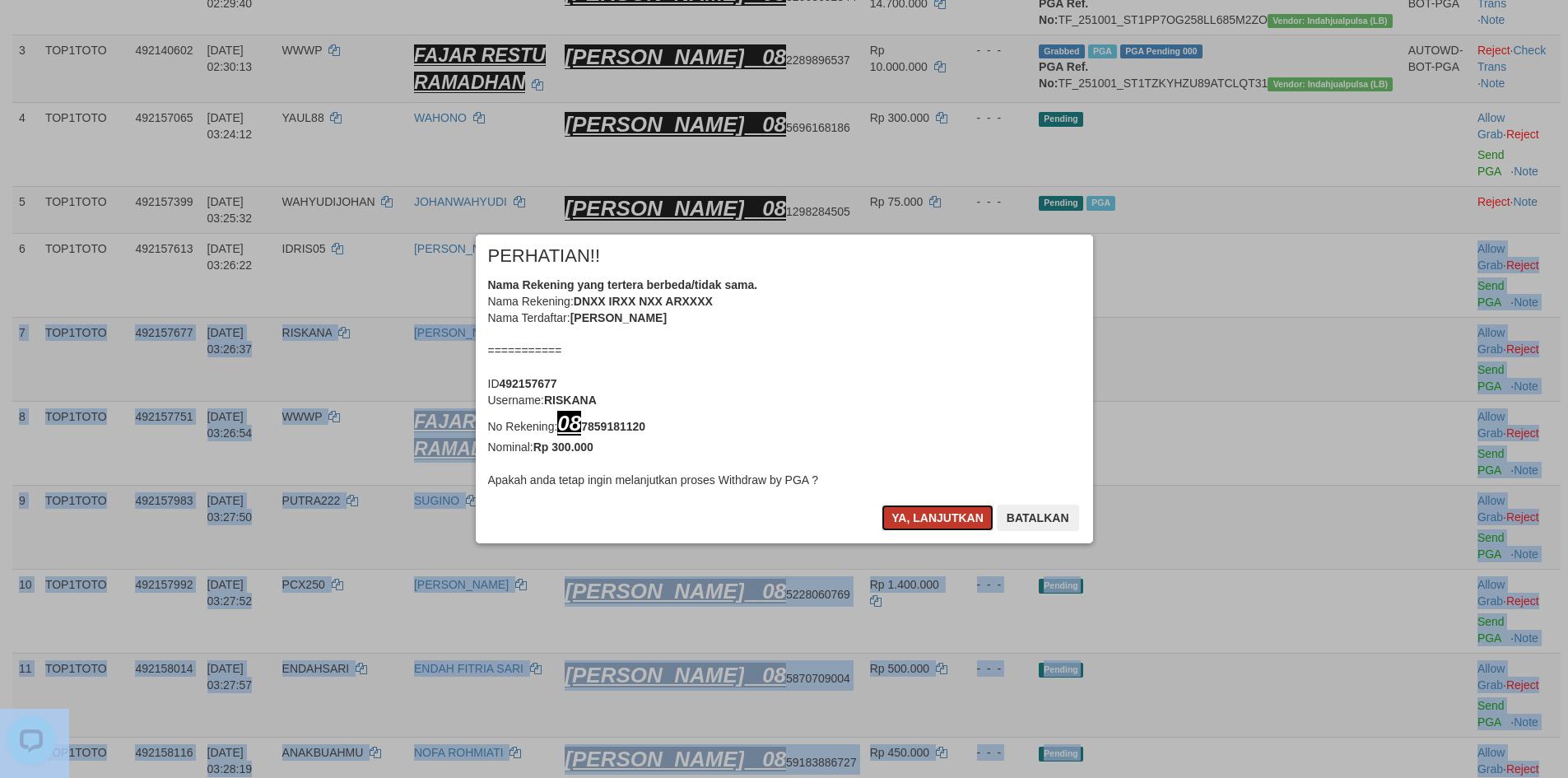
click at [917, 527] on button "Ya, lanjutkan" at bounding box center [938, 518] width 112 height 27
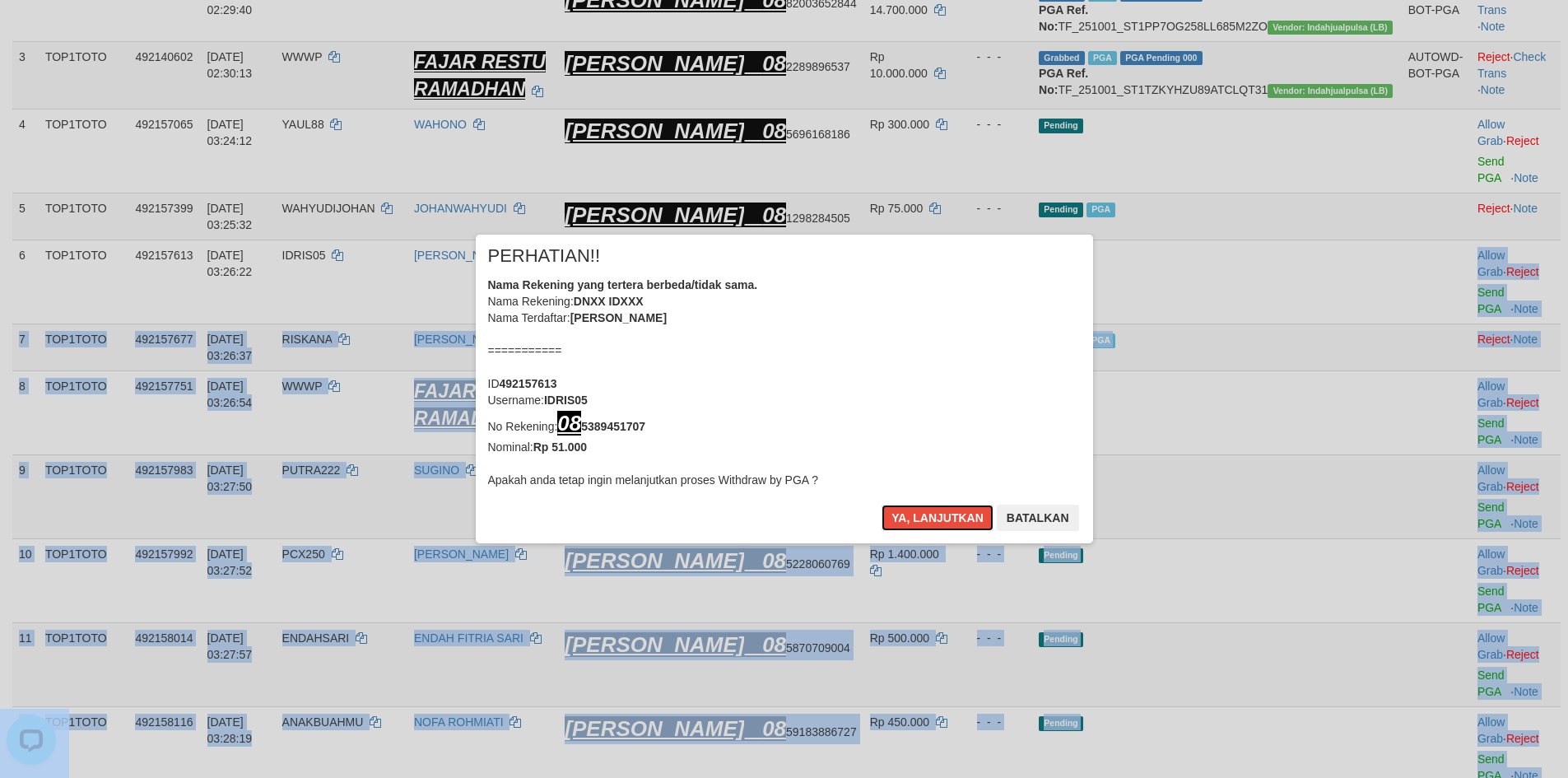
click at [920, 528] on button "Ya, lanjutkan" at bounding box center [938, 518] width 112 height 27
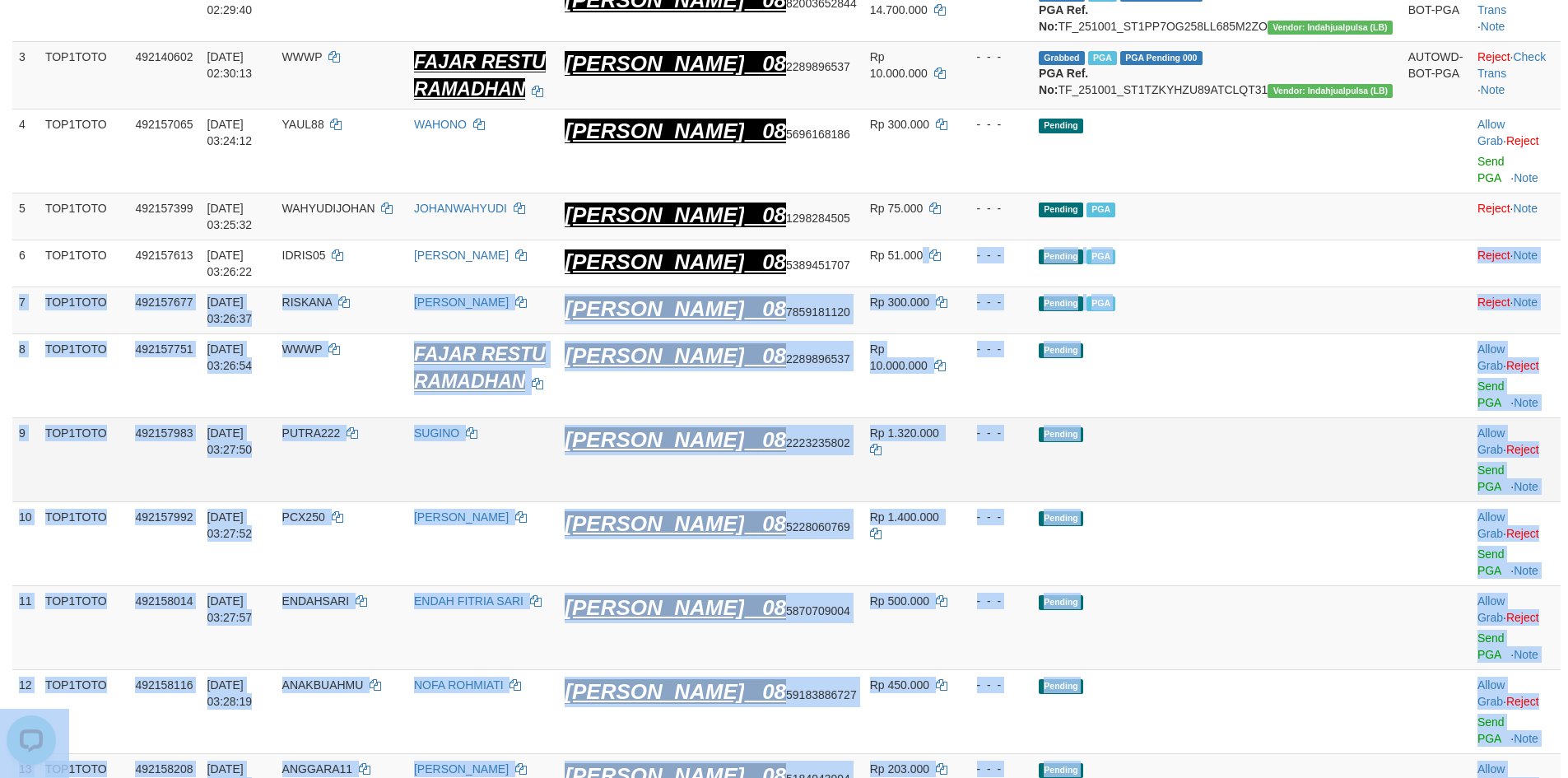
scroll to position [336, 0]
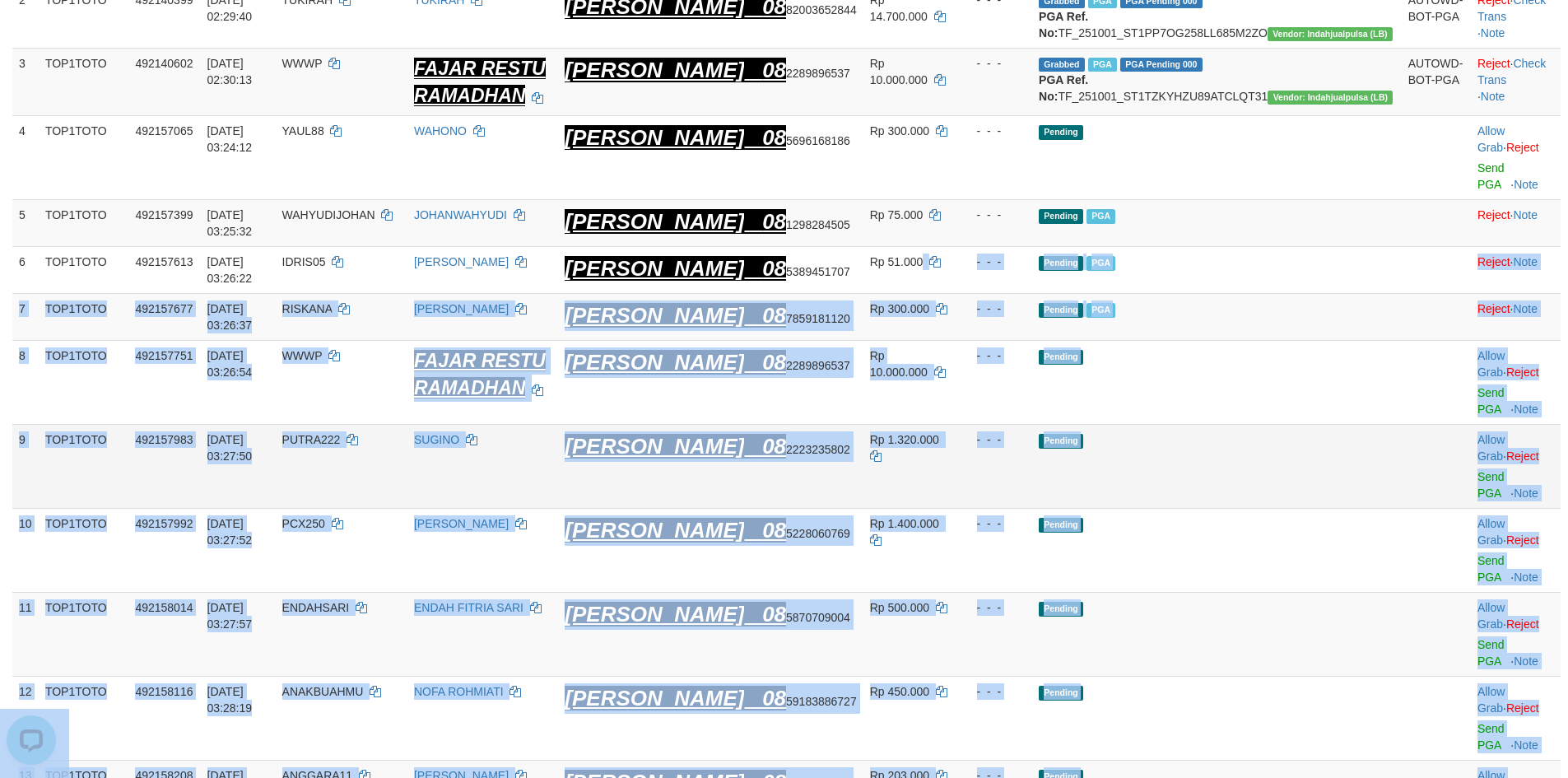
click at [1023, 437] on td "- - -" at bounding box center [994, 467] width 77 height 84
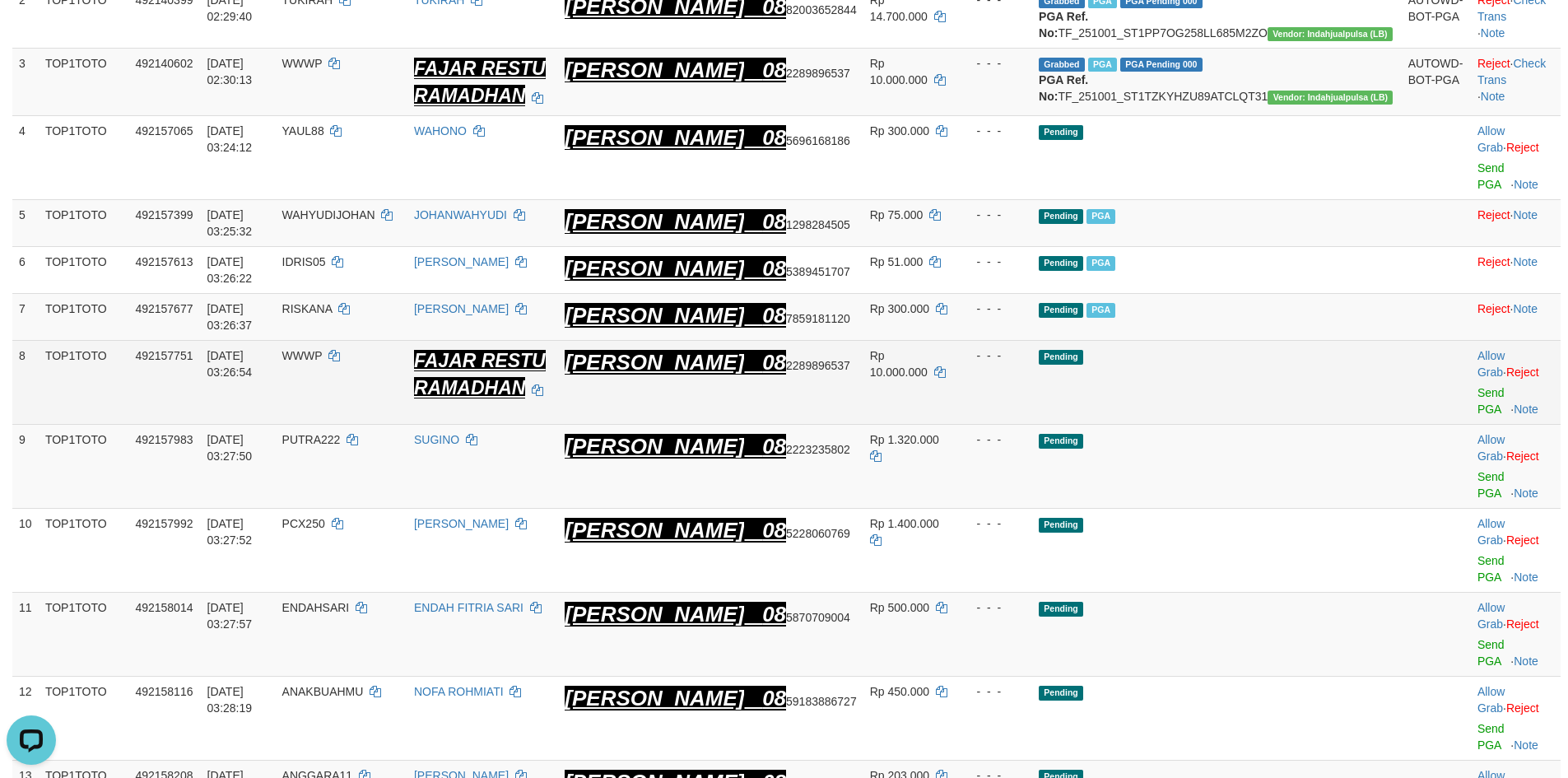
click at [1025, 364] on td "- - -" at bounding box center [994, 383] width 77 height 84
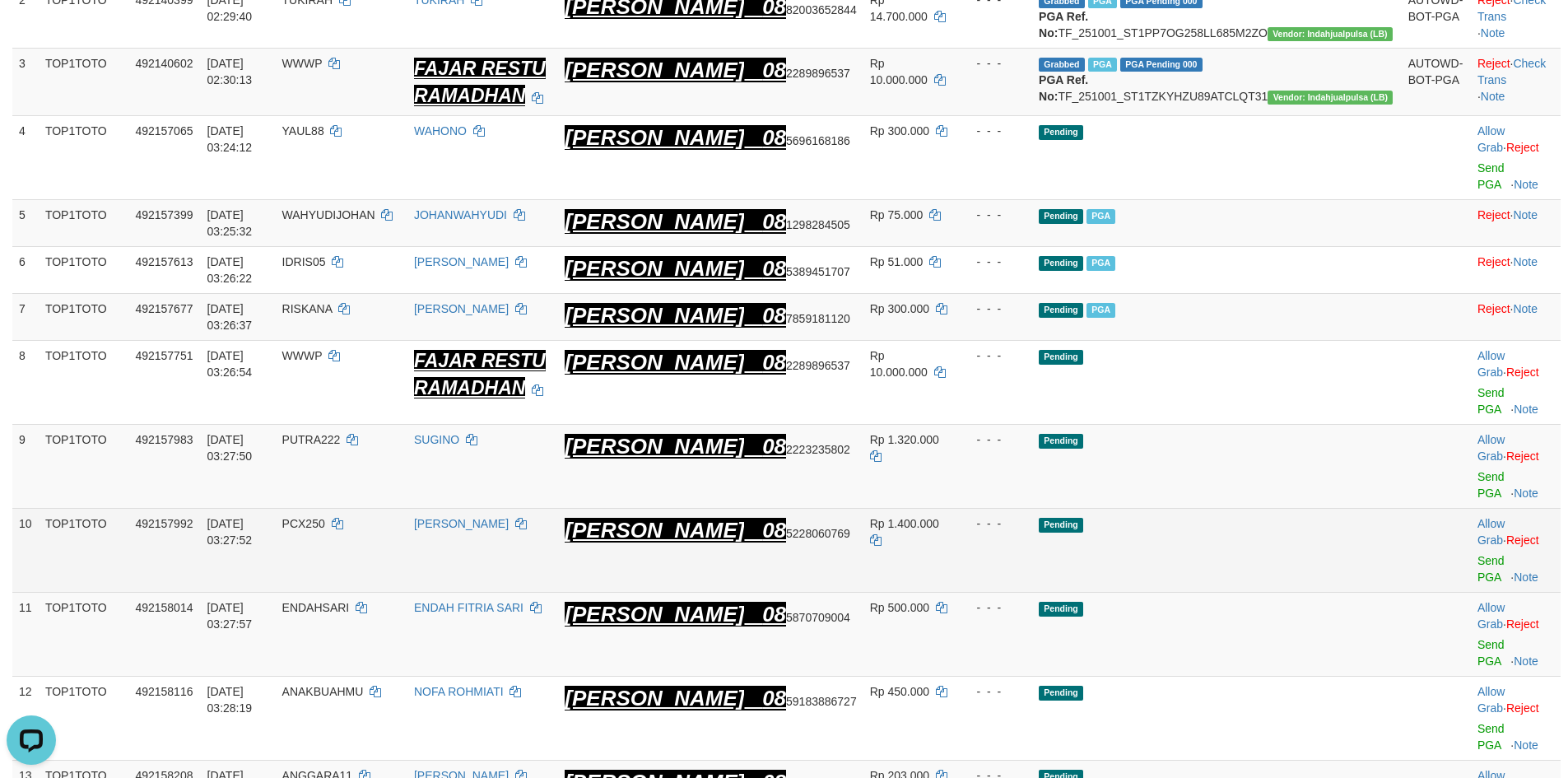
drag, startPoint x: 964, startPoint y: 436, endPoint x: 978, endPoint y: 476, distance: 42.4
click at [957, 436] on td "Rp 1.320.000" at bounding box center [910, 467] width 93 height 84
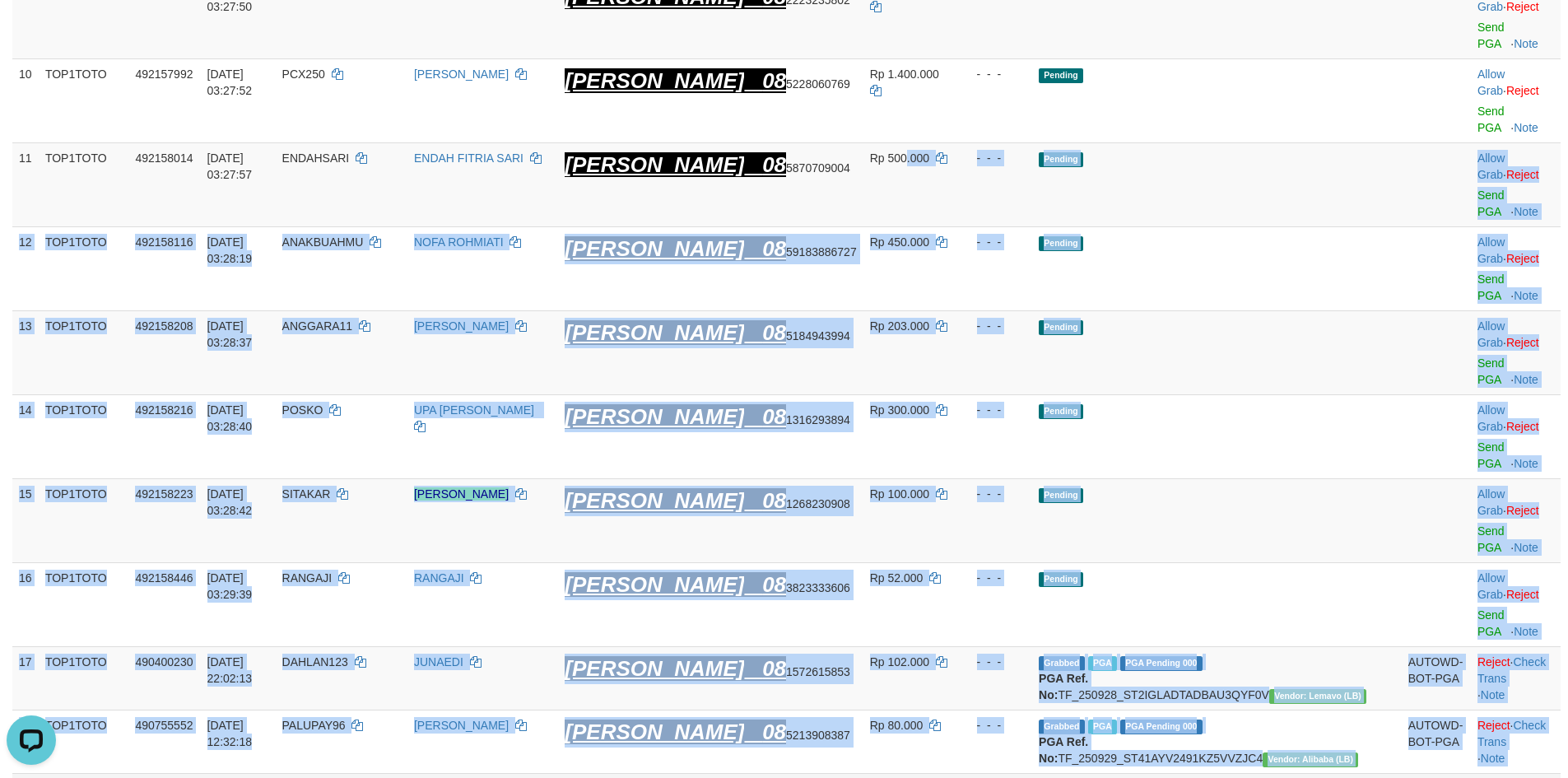
scroll to position [956, 0]
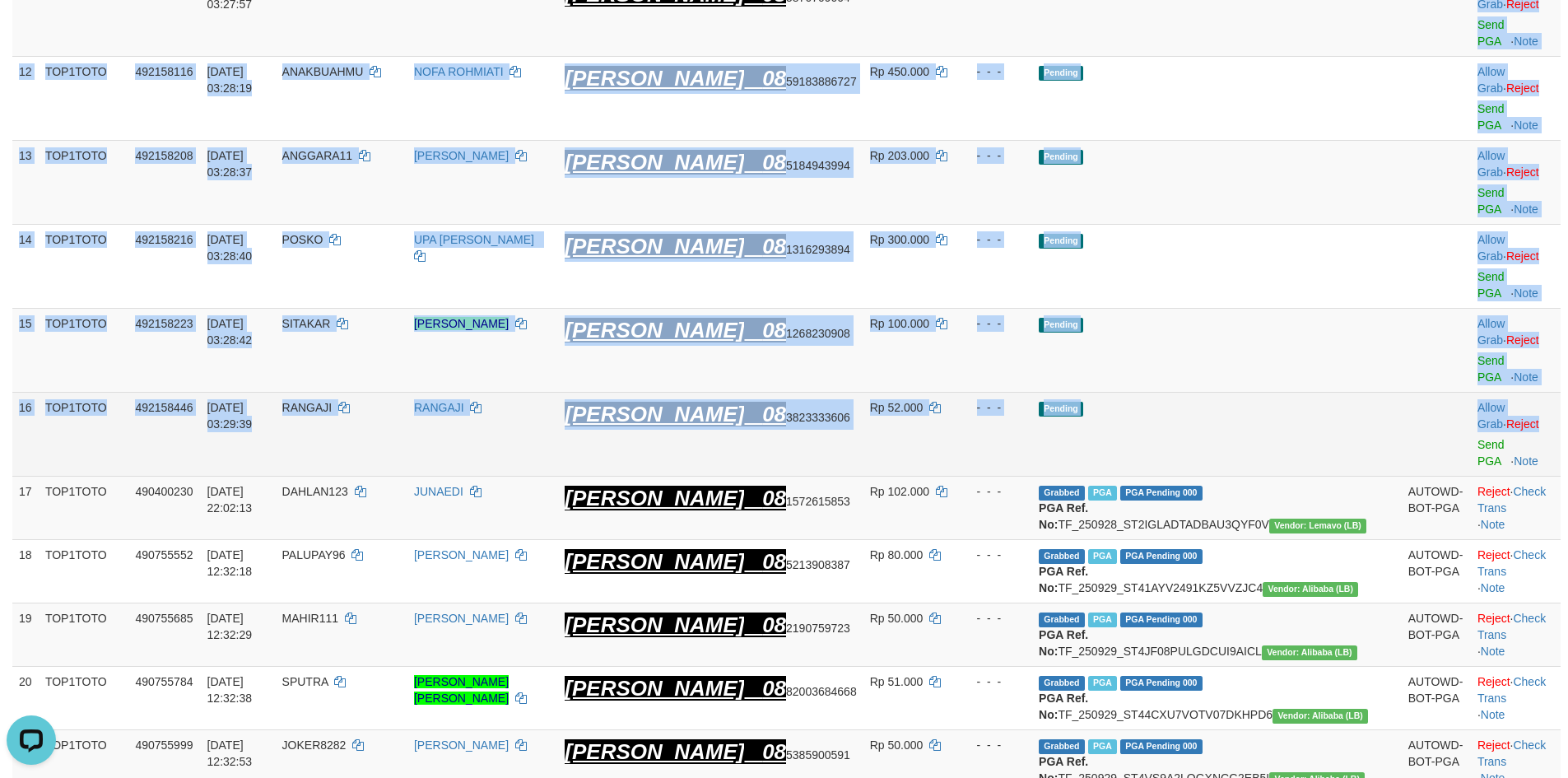
drag, startPoint x: 944, startPoint y: 518, endPoint x: 1532, endPoint y: 161, distance: 687.9
click at [1532, 161] on tbody "1 TOP1TOTO 492118778 01/10/2025 01:38:42 JOKOPRAHMONO JOKO PRAHMONO DANA 08 228…" at bounding box center [786, 174] width 1548 height 1747
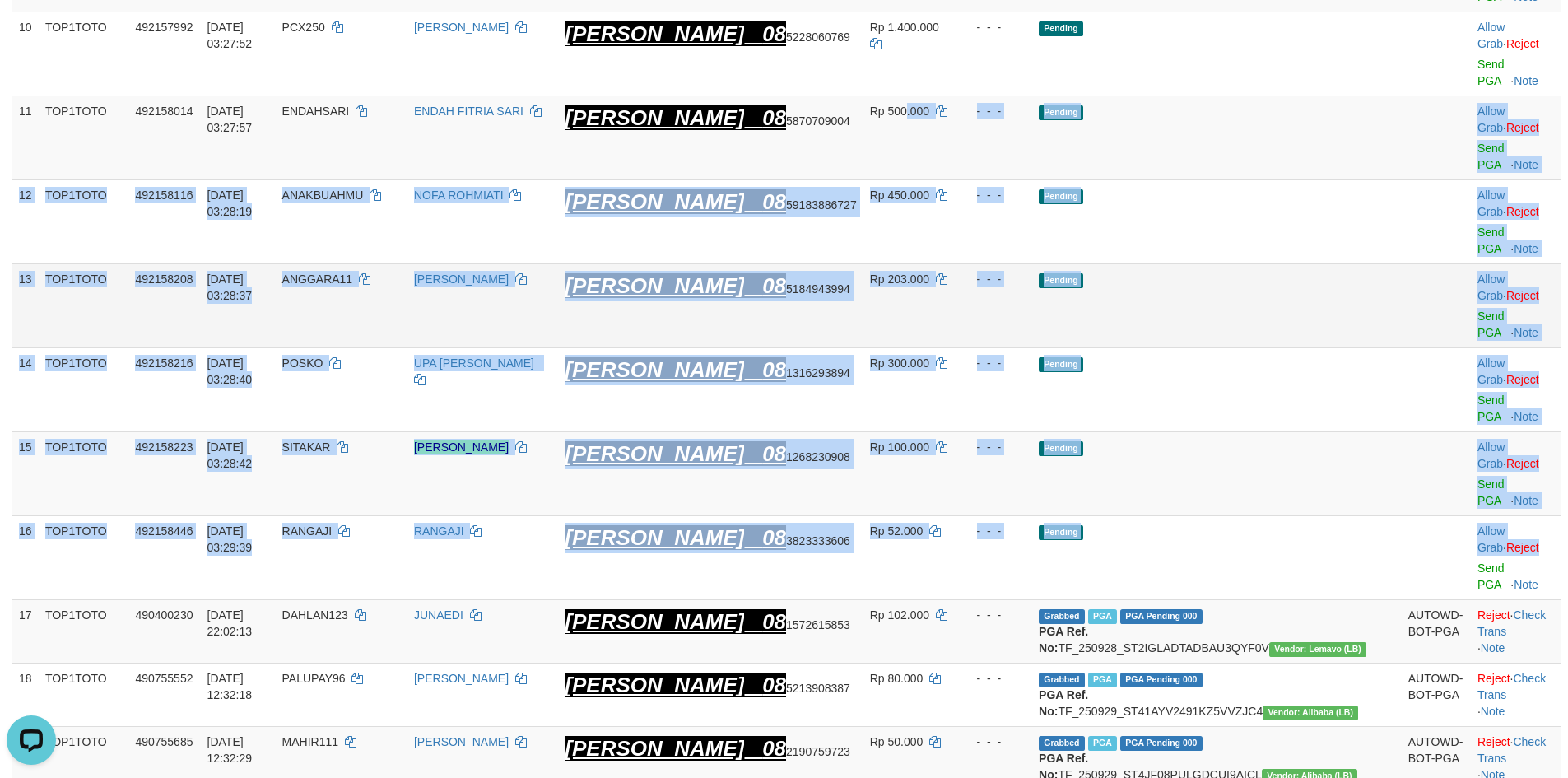
scroll to position [737, 0]
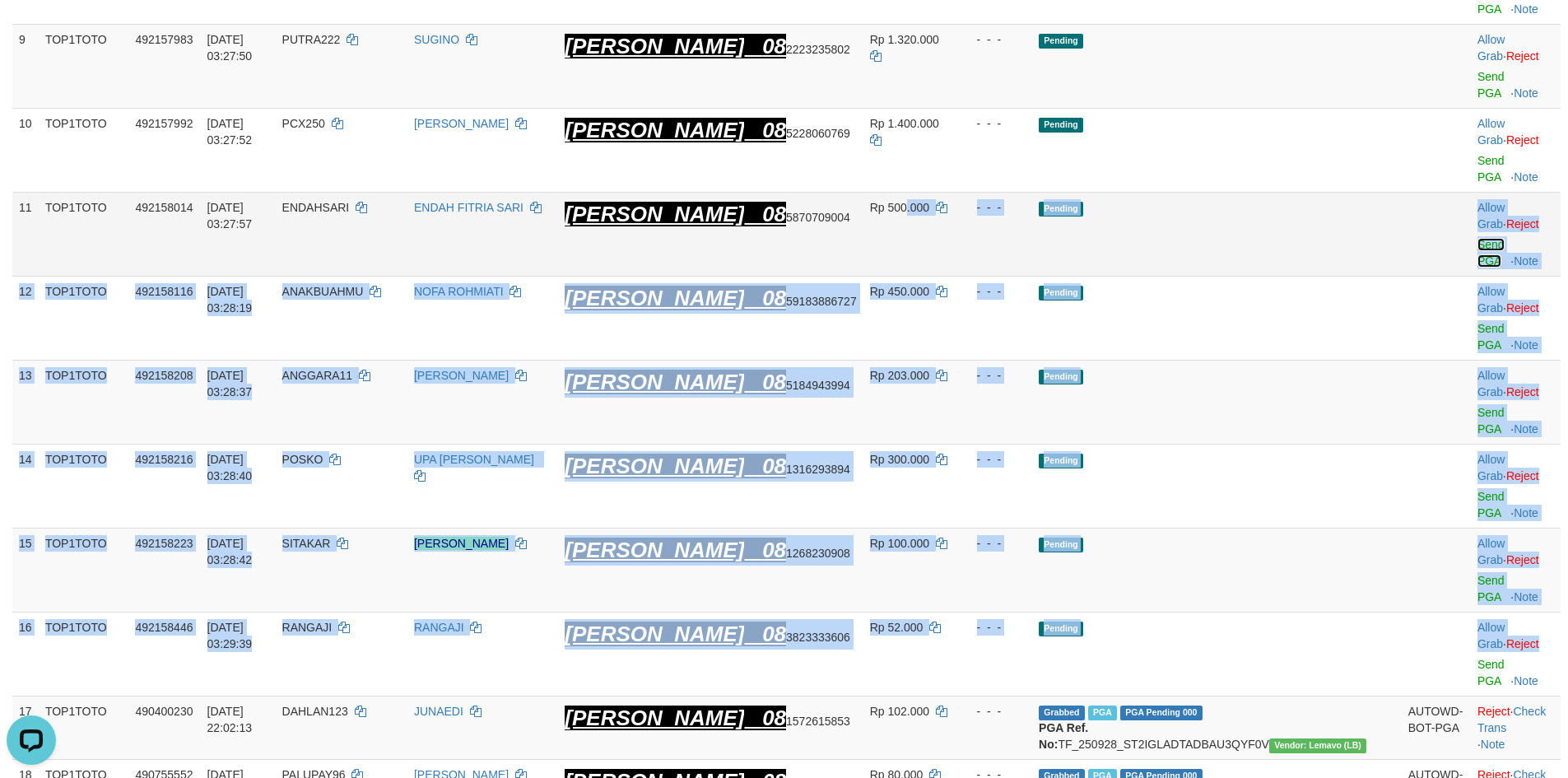
click at [1478, 238] on link "Send PGA" at bounding box center [1491, 252] width 28 height 29
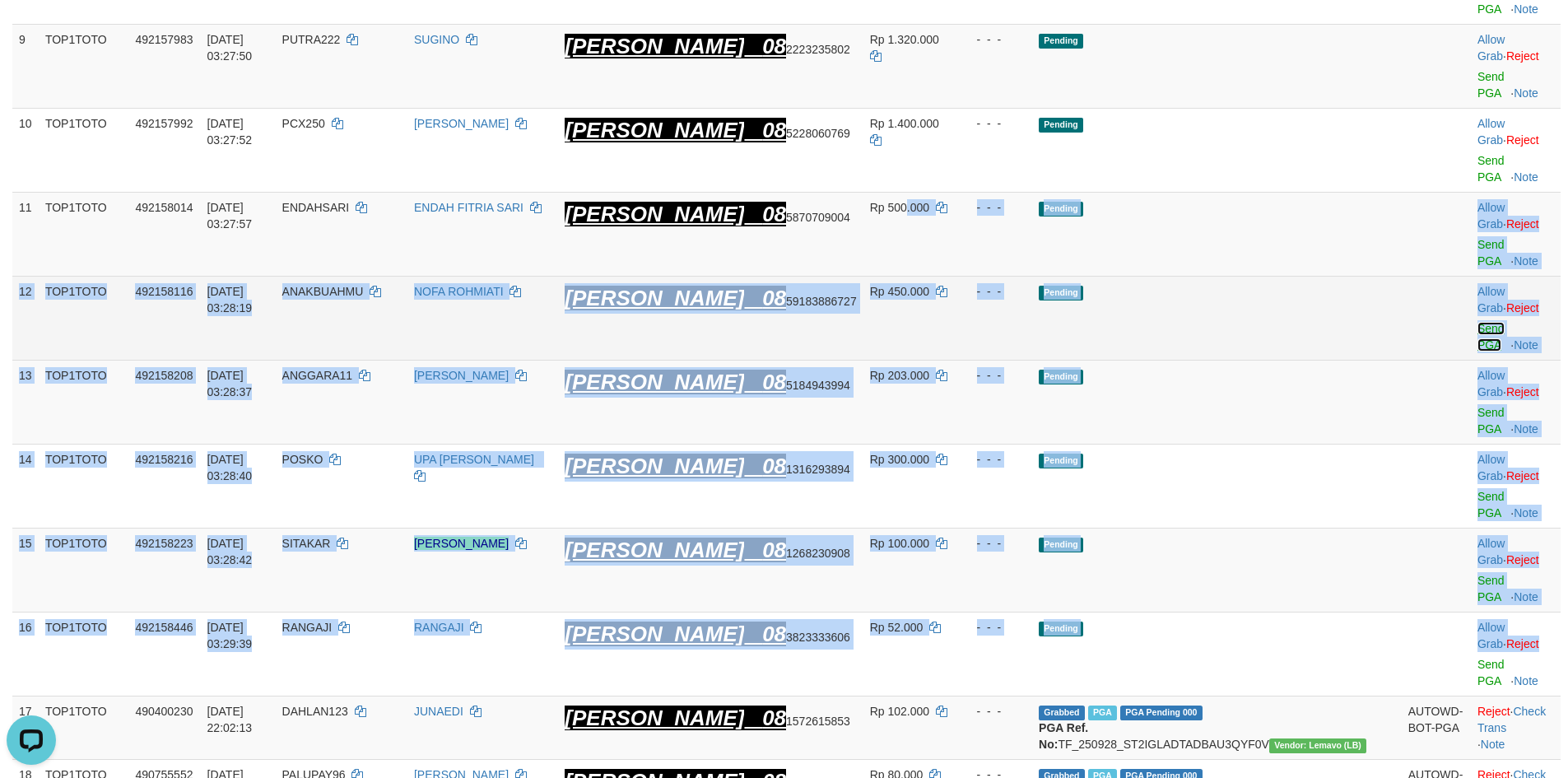
click at [1478, 322] on link "Send PGA" at bounding box center [1491, 337] width 28 height 29
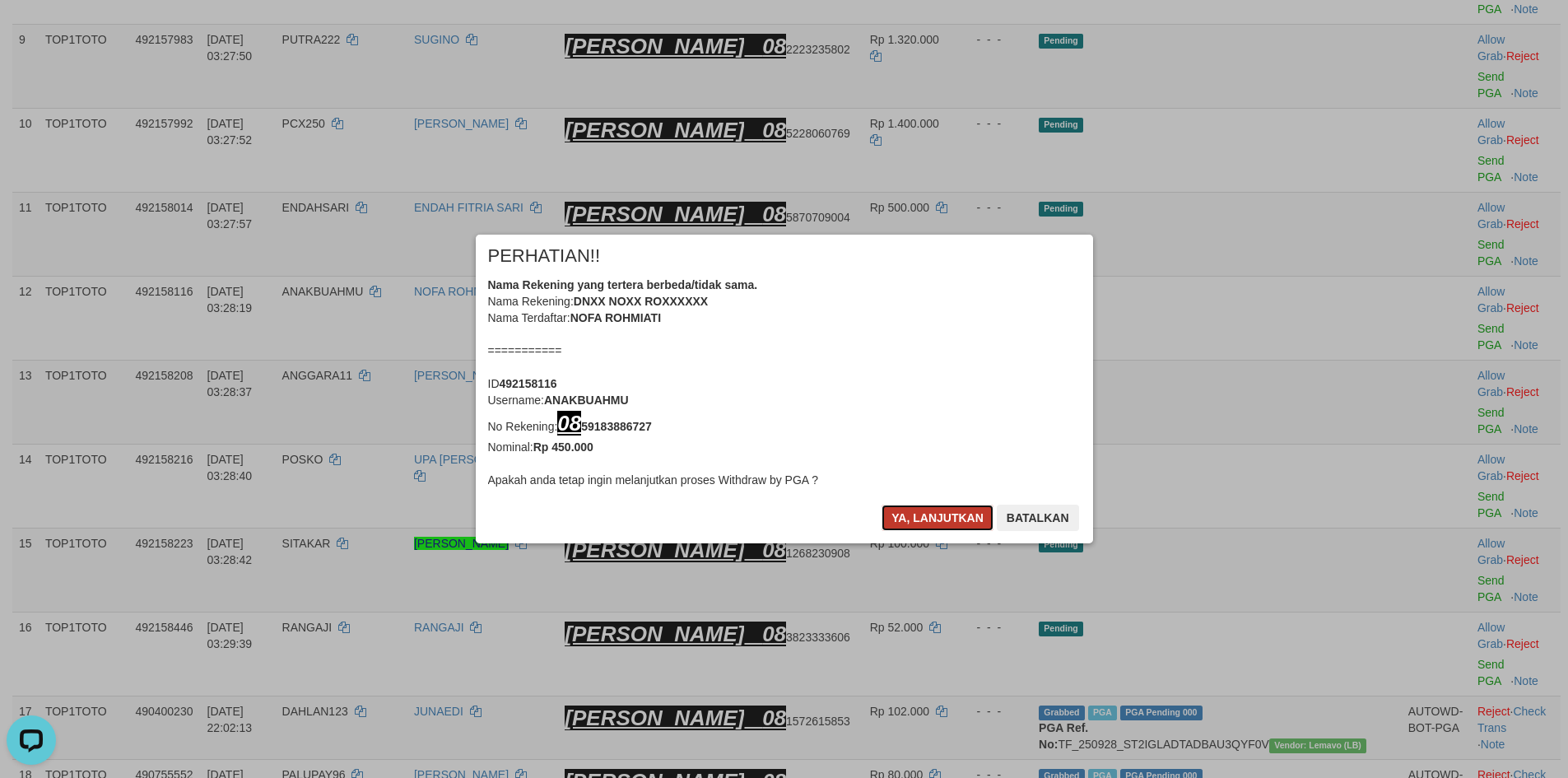
click at [937, 507] on button "Ya, lanjutkan" at bounding box center [938, 518] width 112 height 27
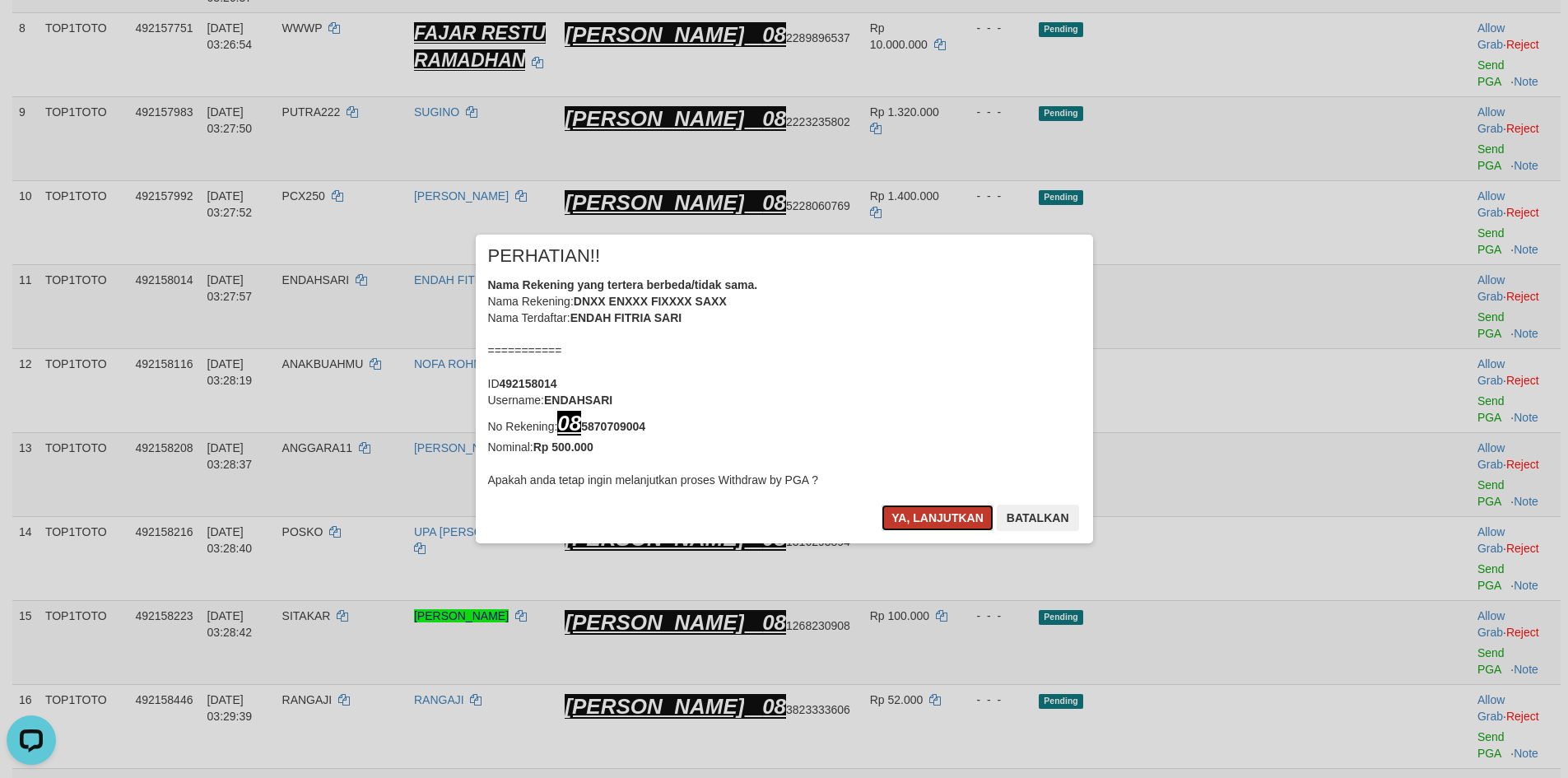
scroll to position [626, 0]
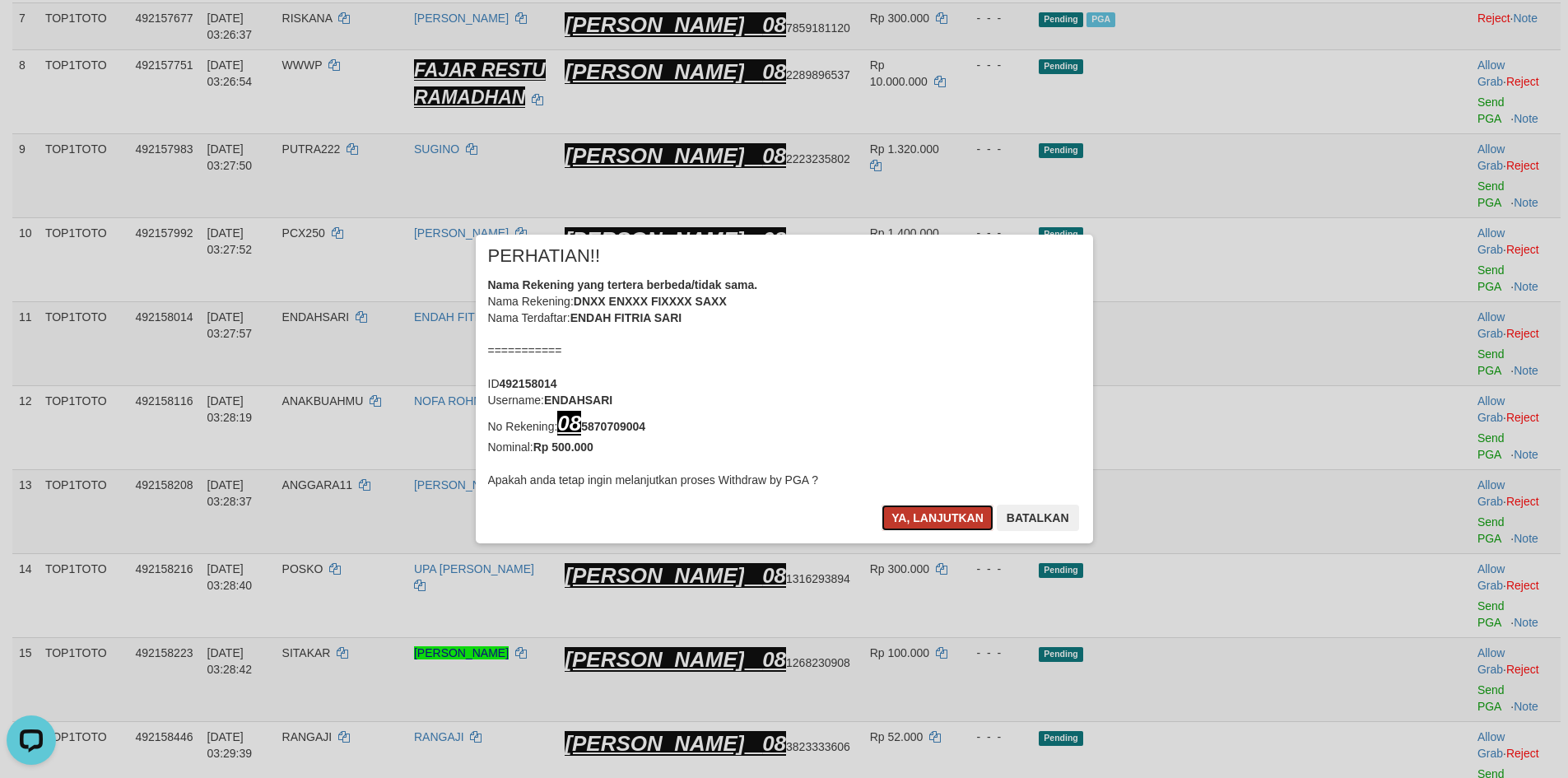
click at [935, 523] on button "Ya, lanjutkan" at bounding box center [938, 518] width 112 height 27
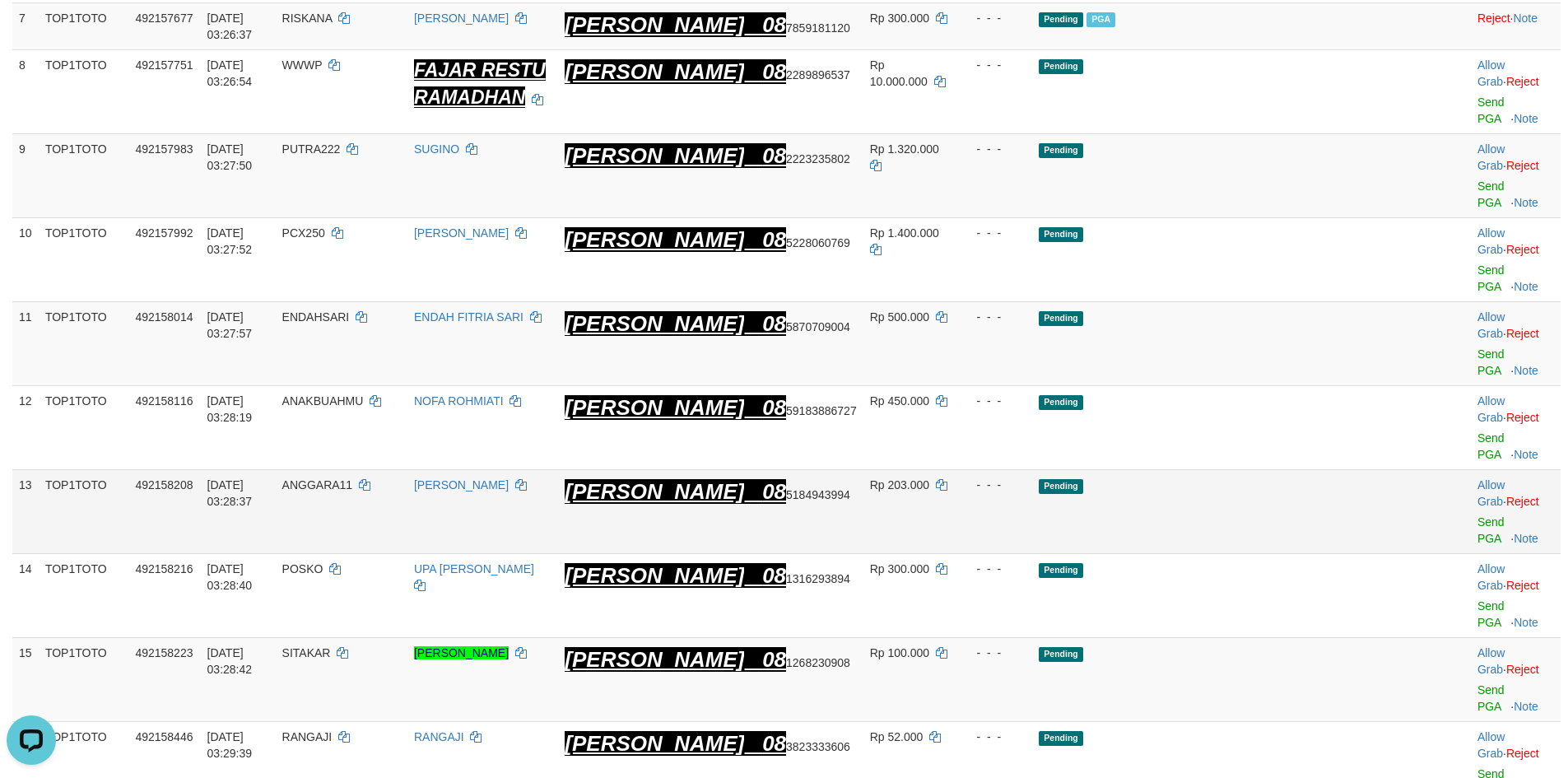
scroll to position [621, 0]
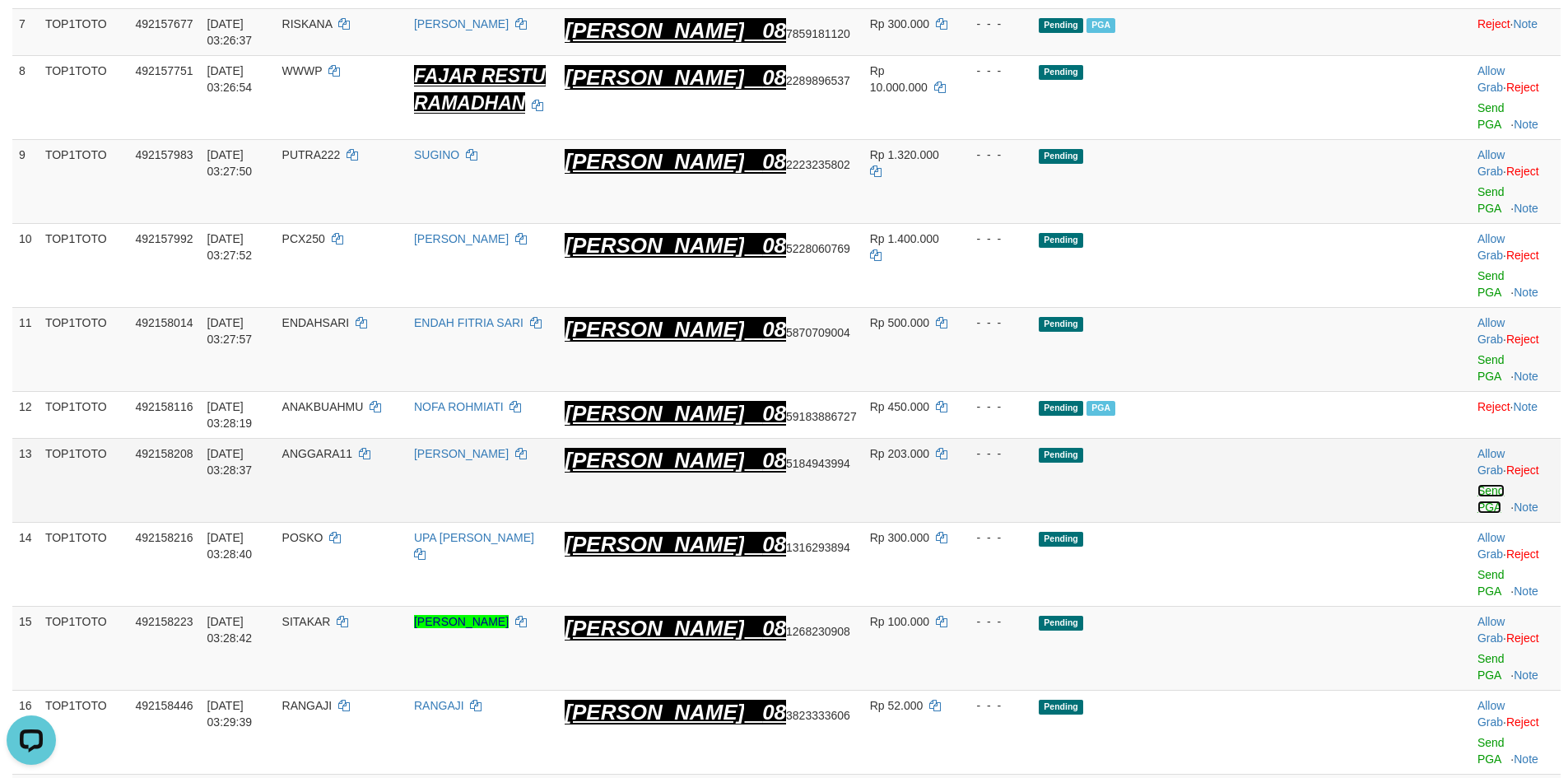
click at [1478, 484] on link "Send PGA" at bounding box center [1491, 499] width 28 height 29
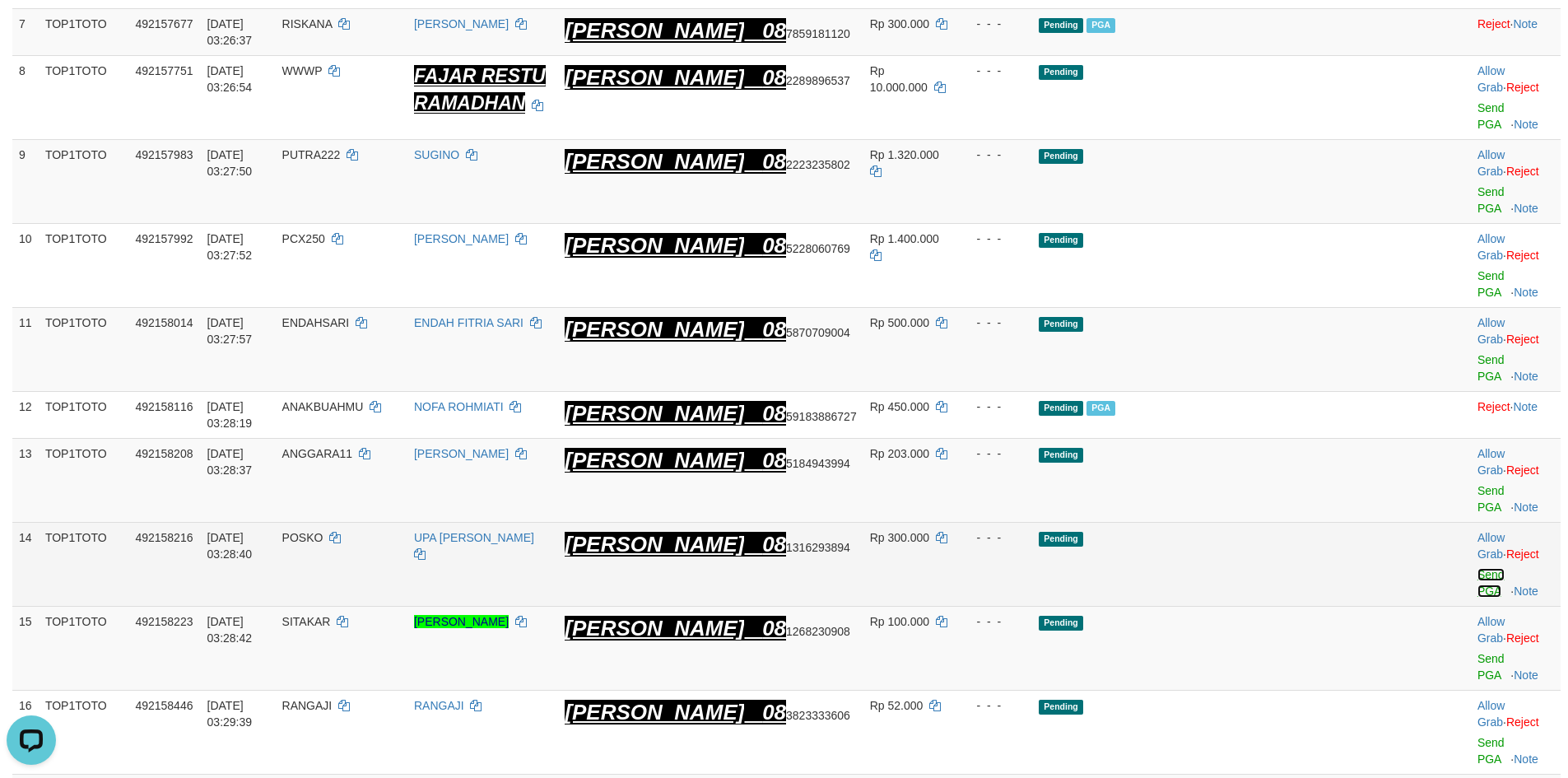
click at [1478, 569] on link "Send PGA" at bounding box center [1491, 583] width 28 height 29
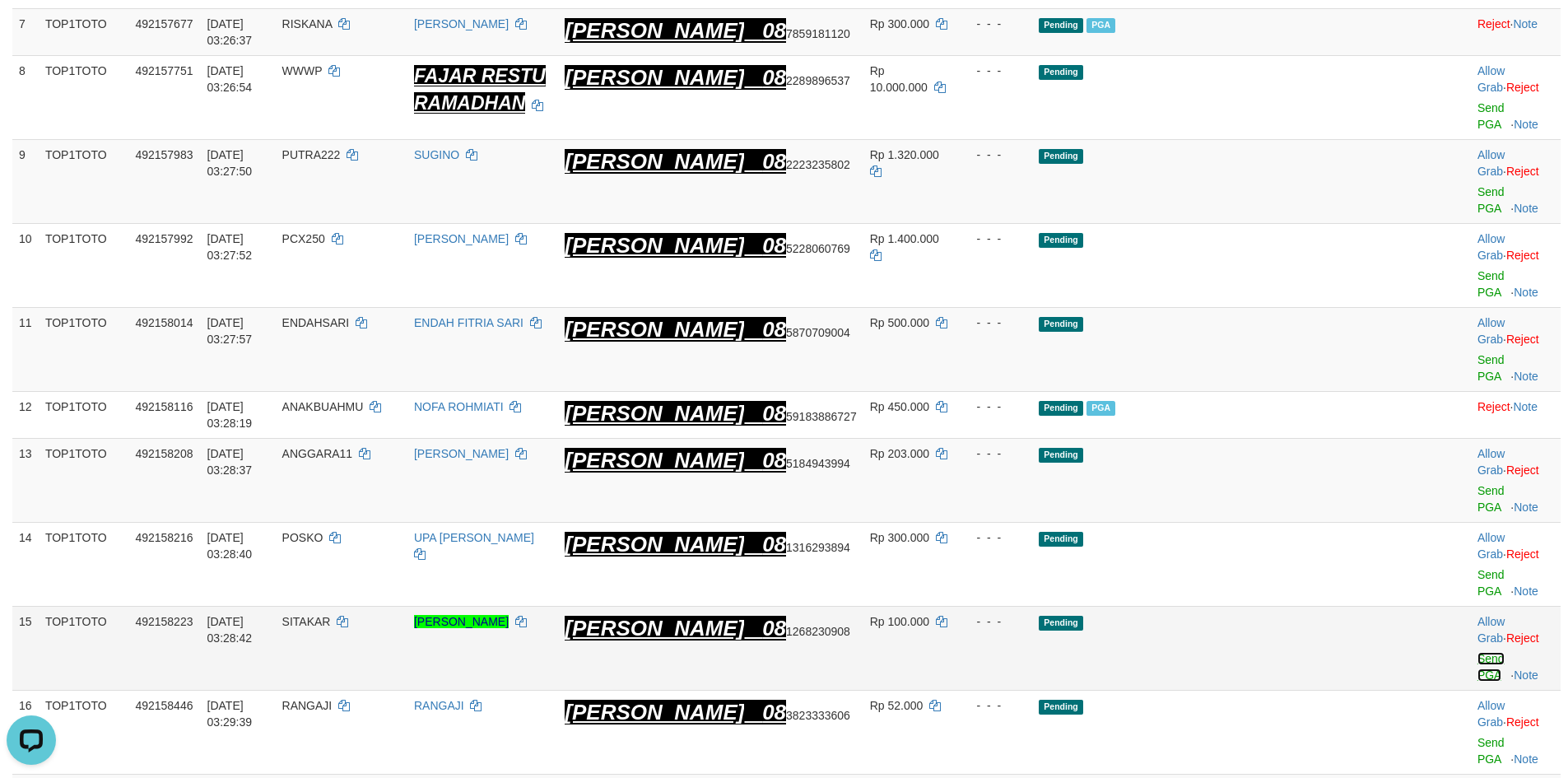
click at [1478, 652] on link "Send PGA" at bounding box center [1491, 667] width 28 height 29
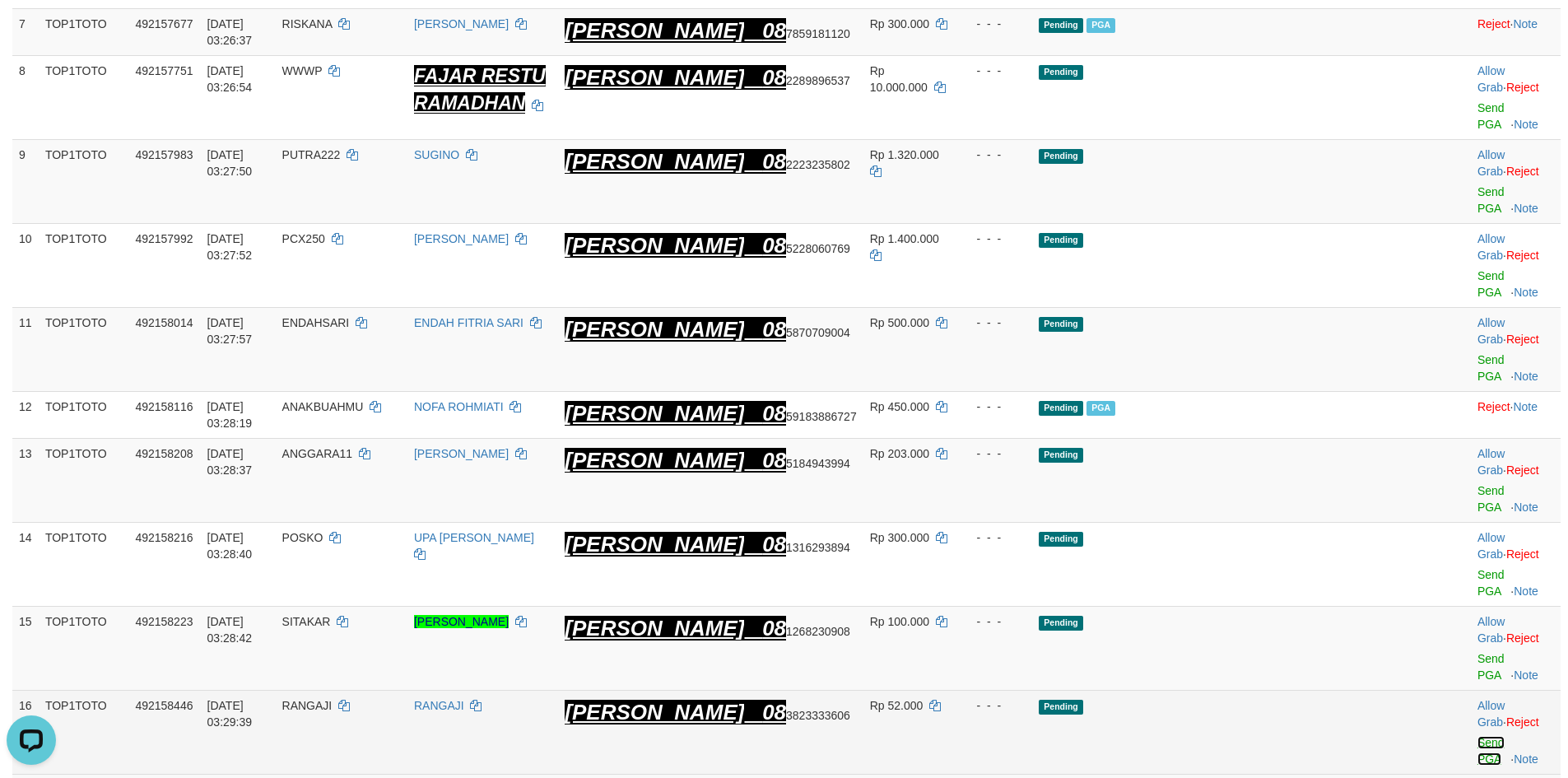
click at [1478, 737] on link "Send PGA" at bounding box center [1491, 751] width 28 height 29
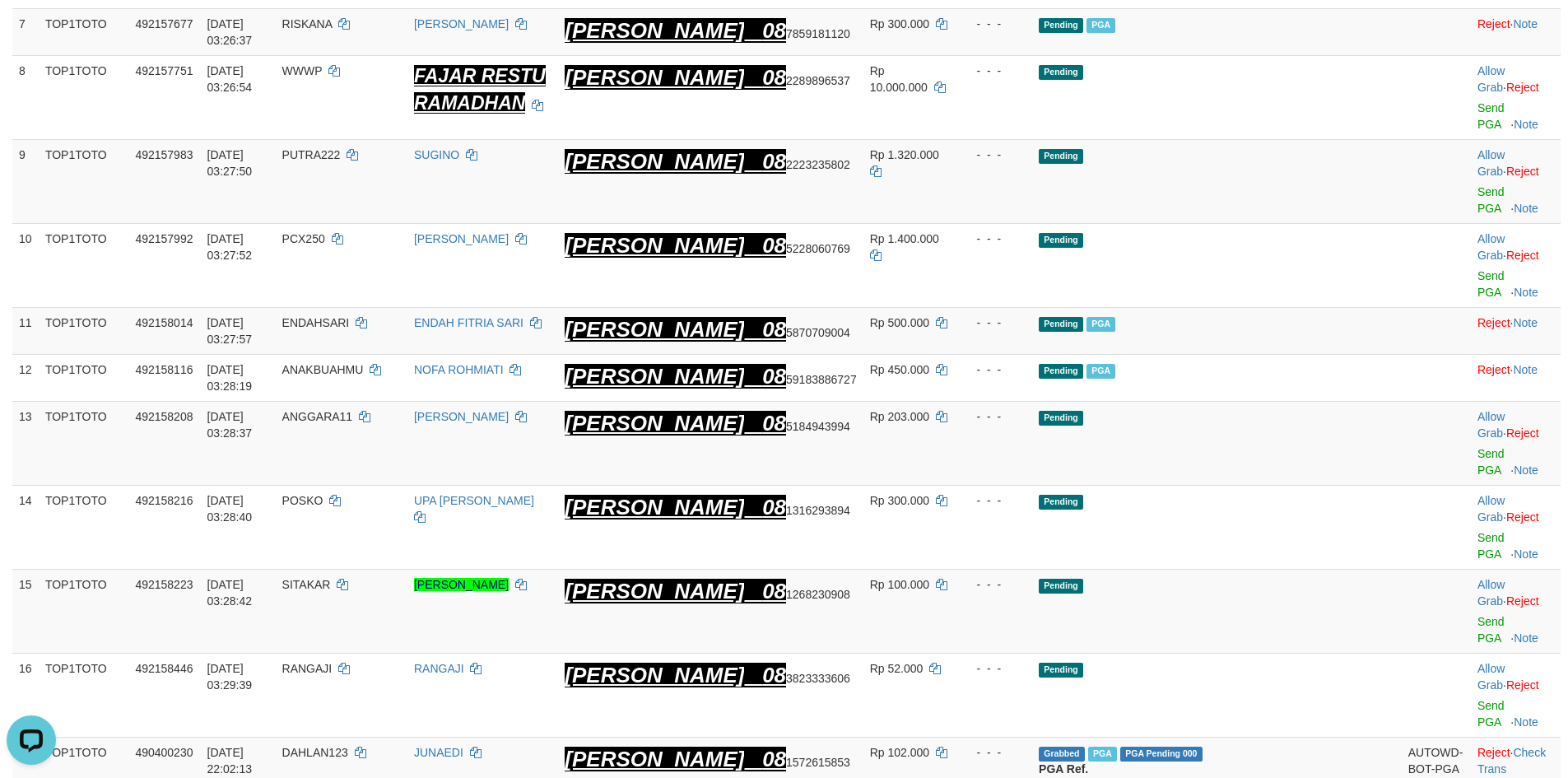
scroll to position [614, 0]
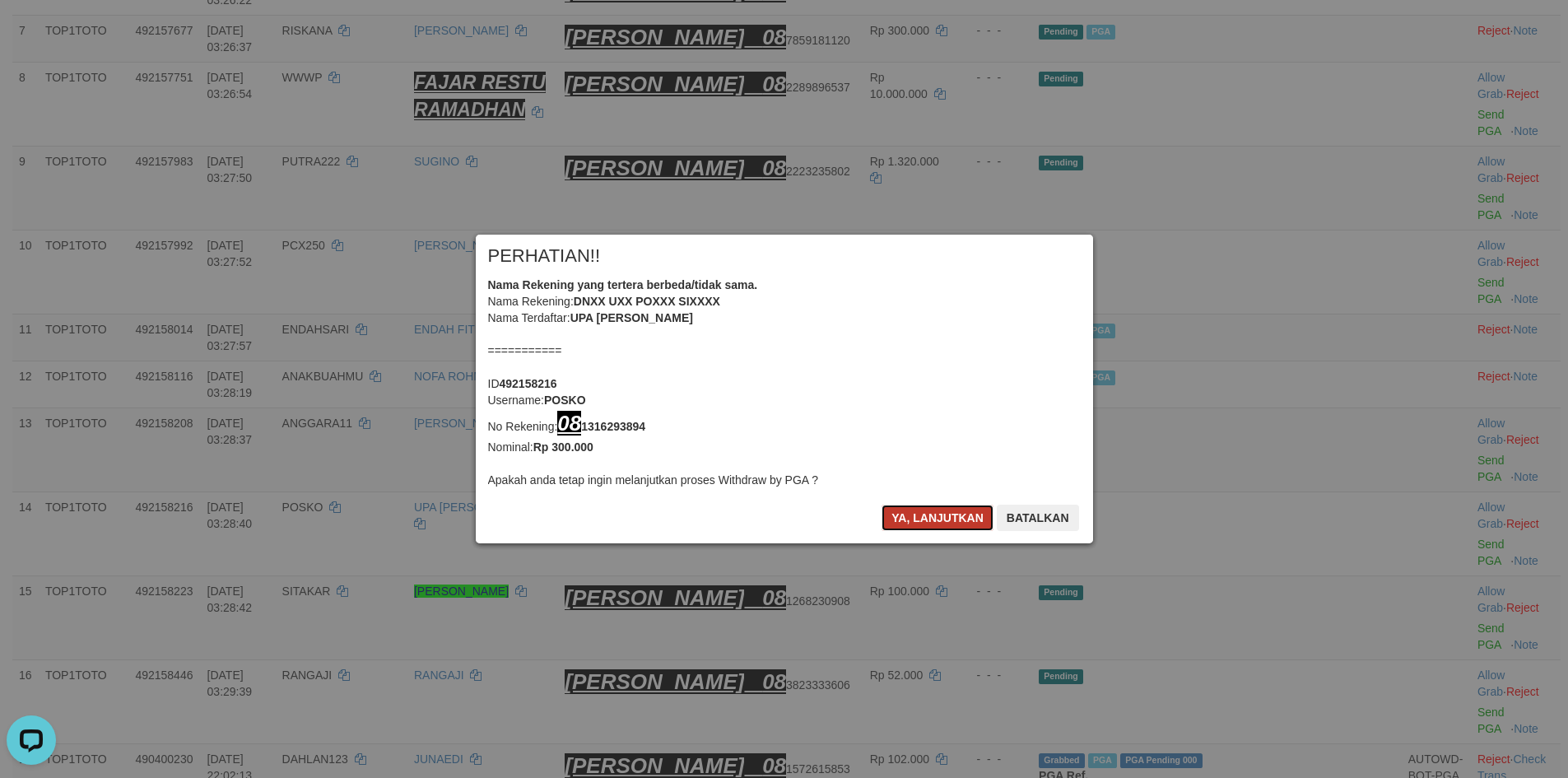
click at [933, 526] on button "Ya, lanjutkan" at bounding box center [938, 518] width 112 height 27
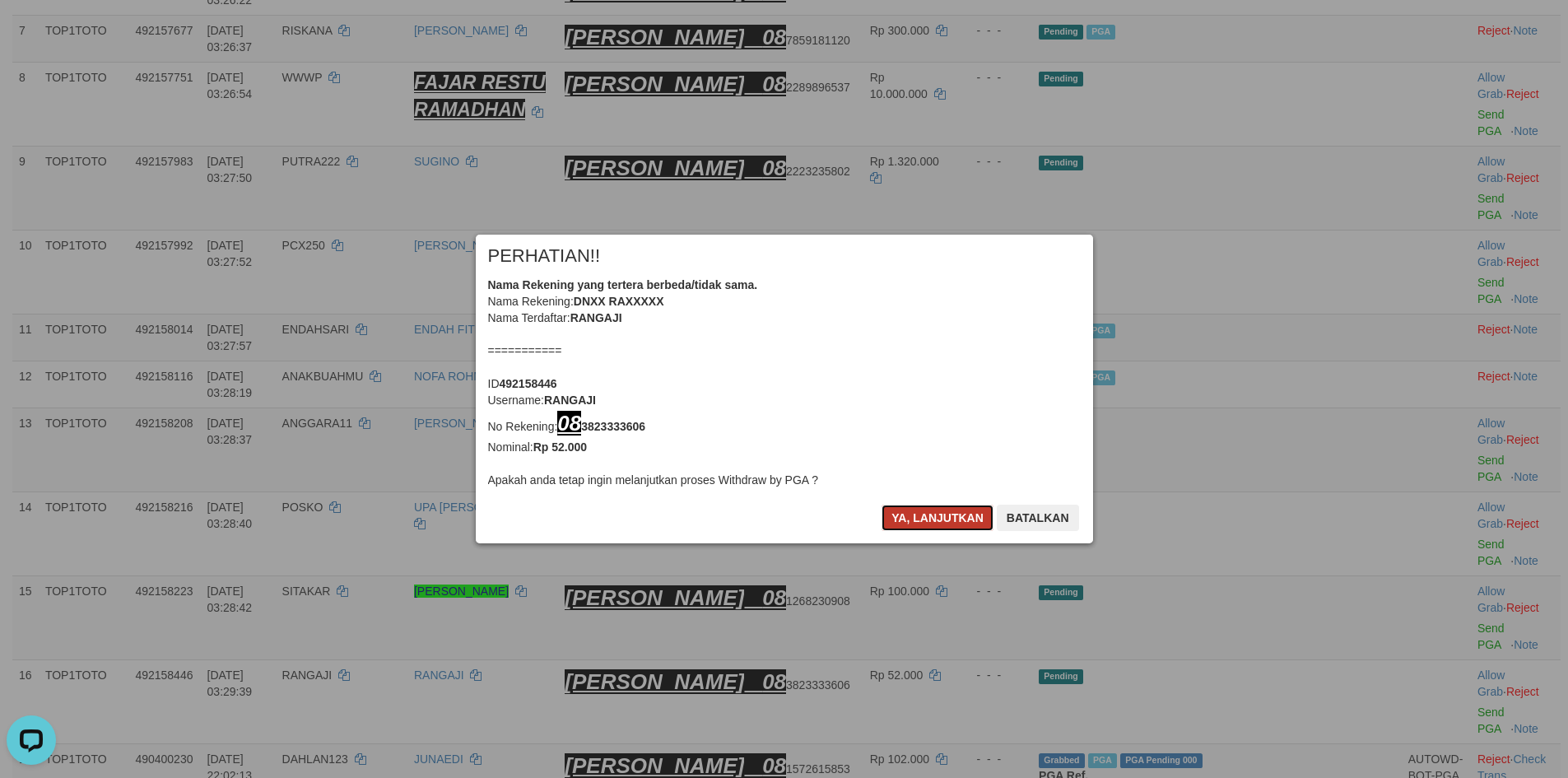
click at [932, 526] on button "Ya, lanjutkan" at bounding box center [938, 518] width 112 height 27
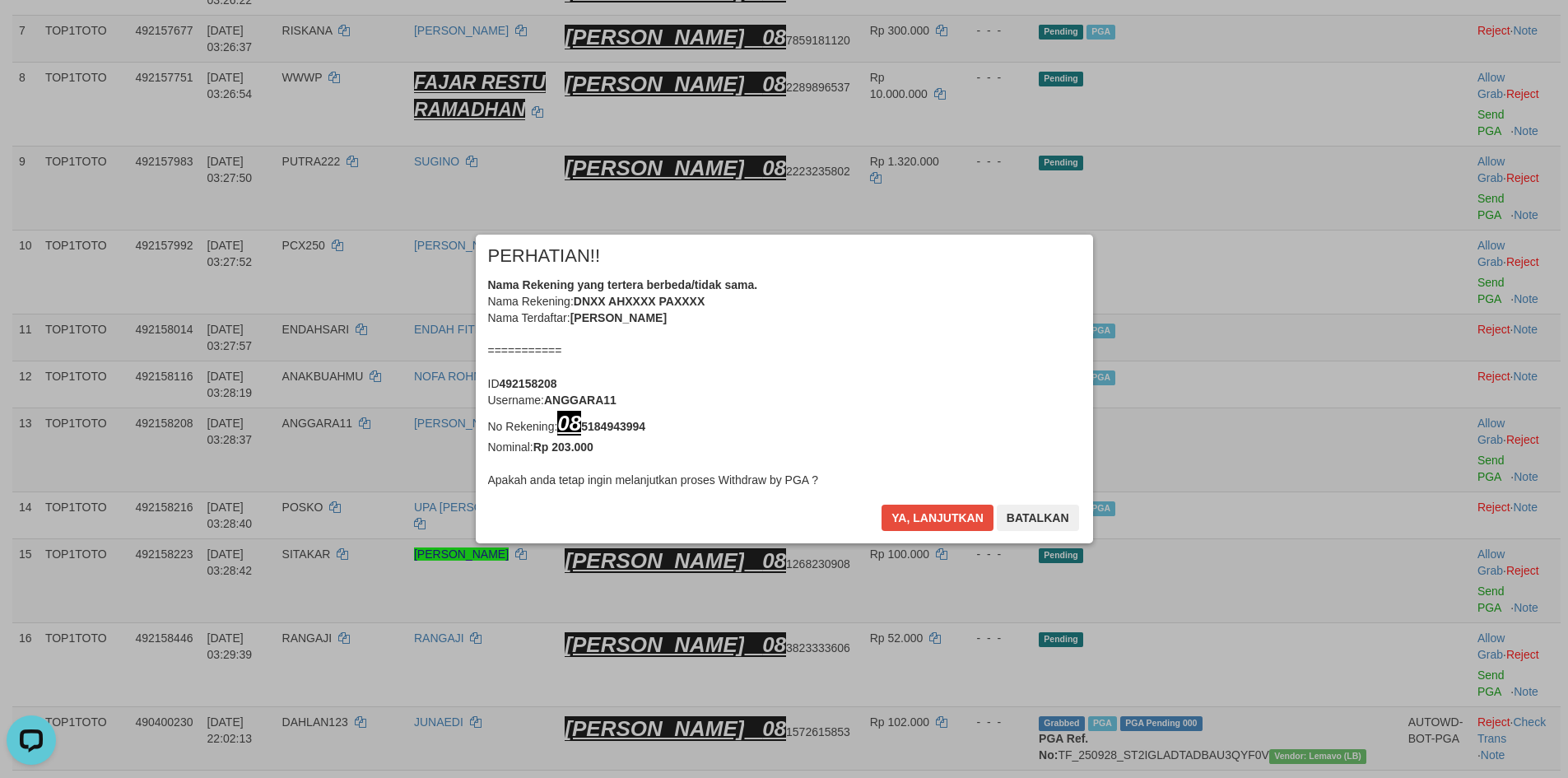
scroll to position [607, 0]
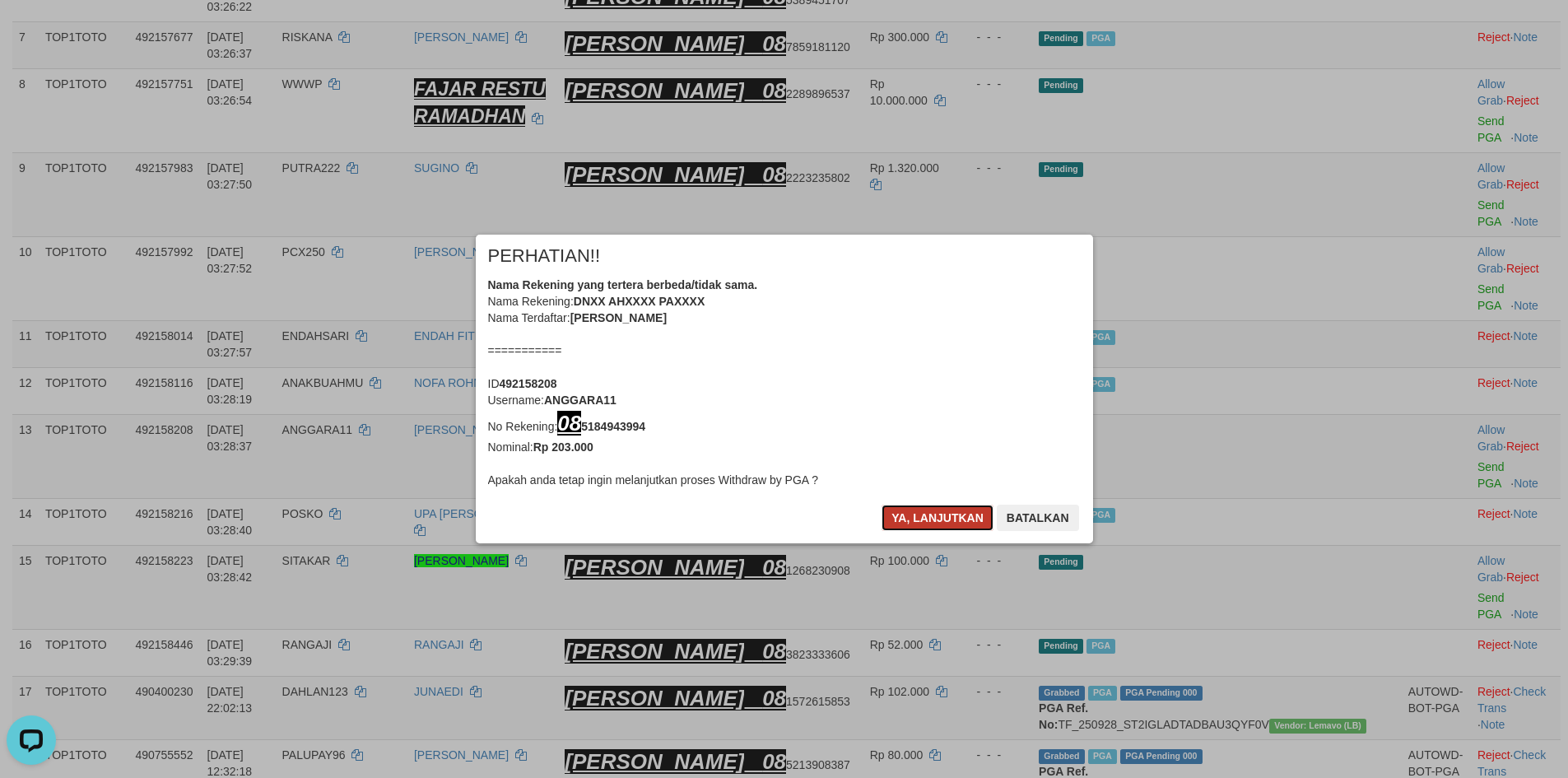
click at [932, 525] on button "Ya, lanjutkan" at bounding box center [938, 518] width 112 height 27
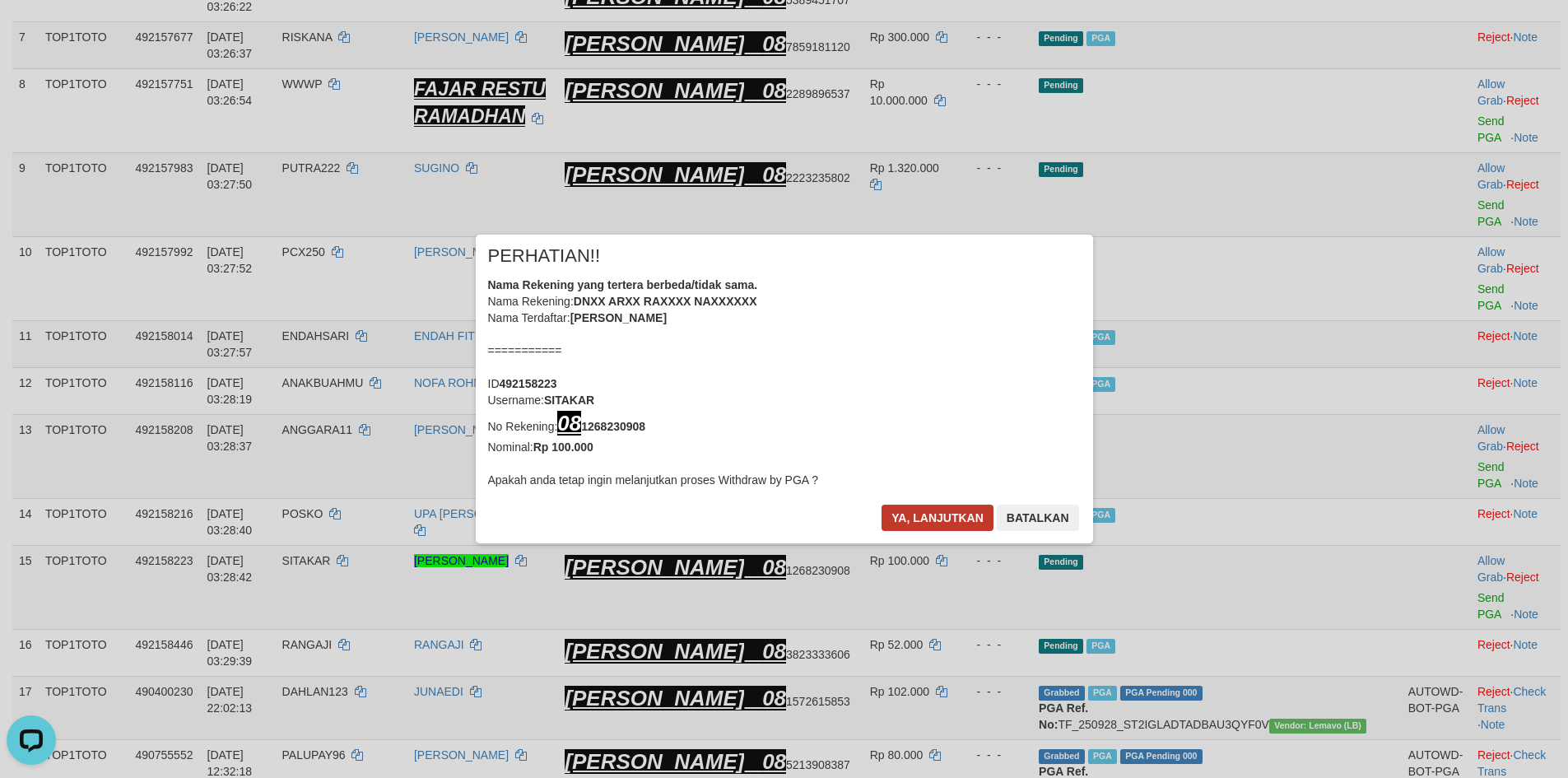
scroll to position [601, 0]
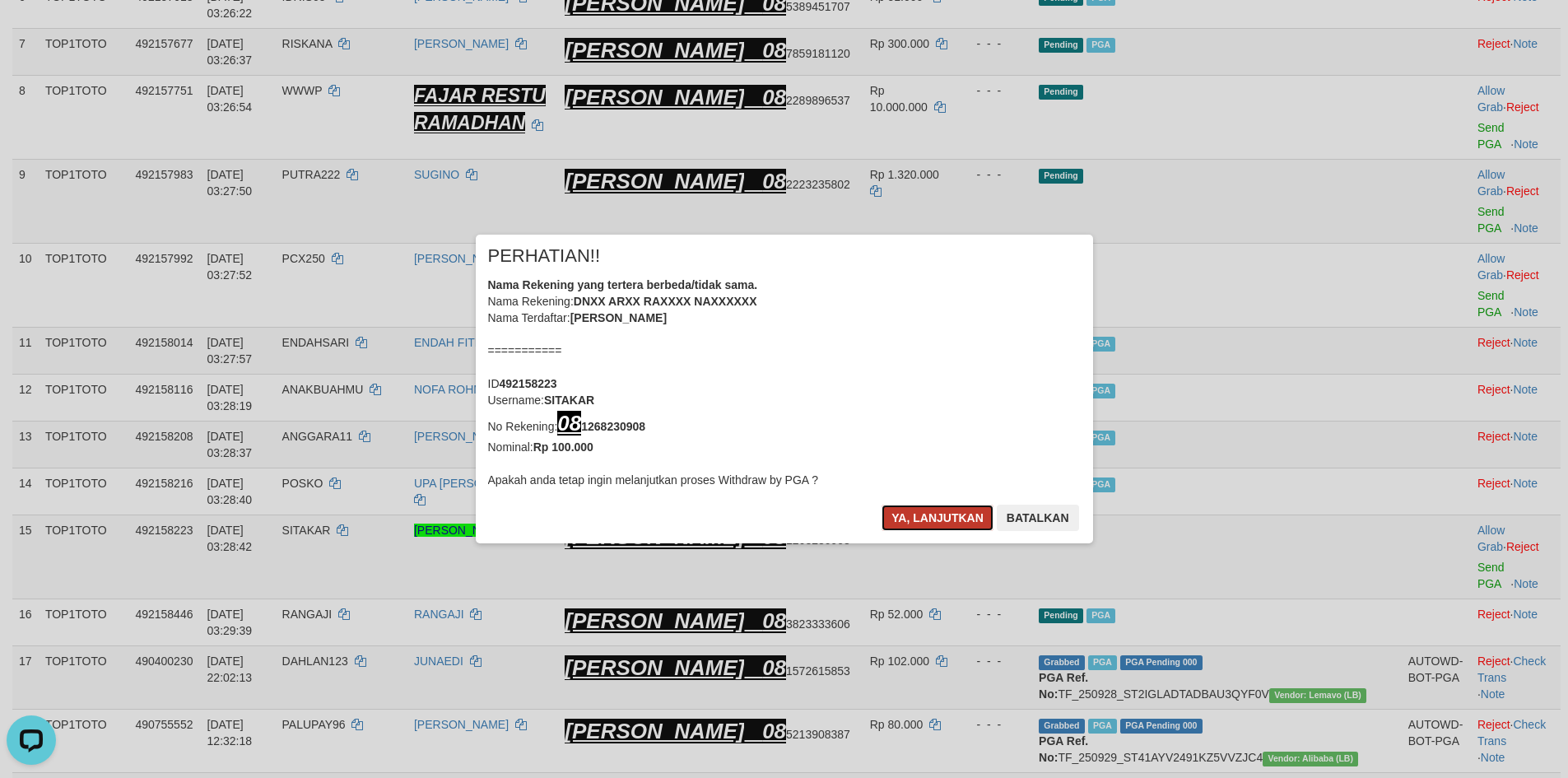
click at [943, 529] on button "Ya, lanjutkan" at bounding box center [938, 518] width 112 height 27
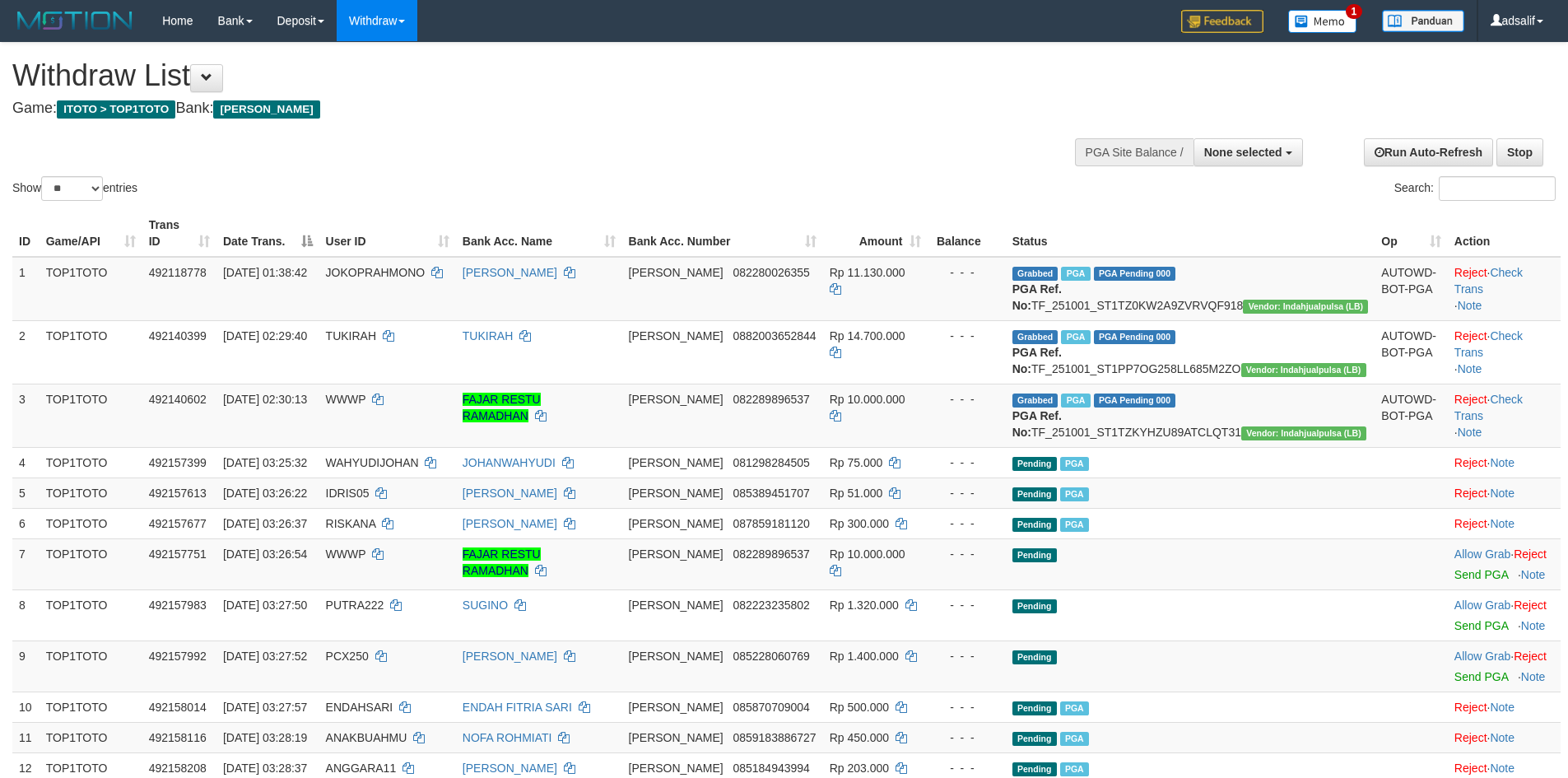
select select
select select "**"
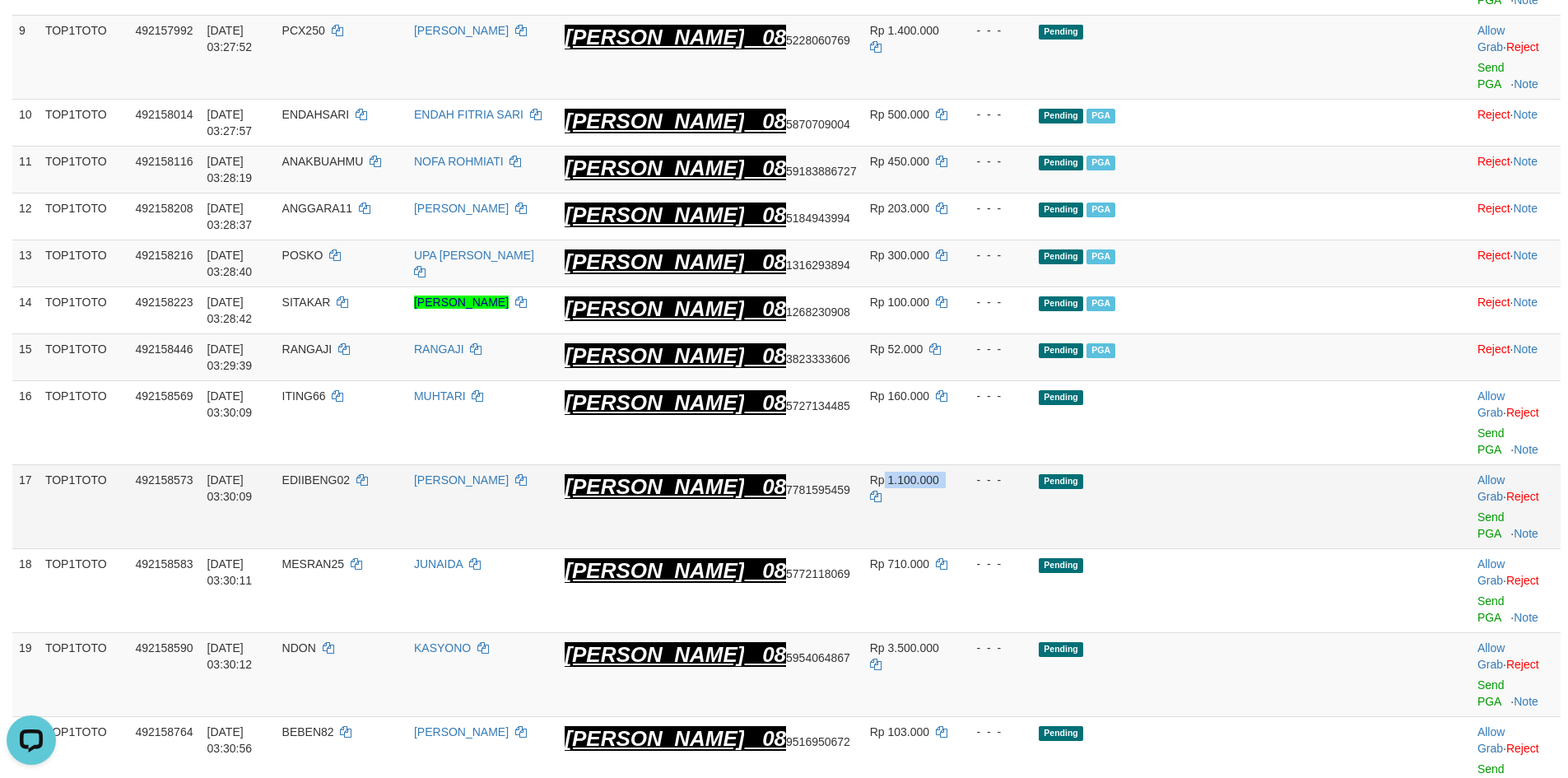
drag, startPoint x: 921, startPoint y: 384, endPoint x: 995, endPoint y: 386, distance: 74.0
click at [957, 465] on td "Rp 1.100.000" at bounding box center [910, 507] width 93 height 84
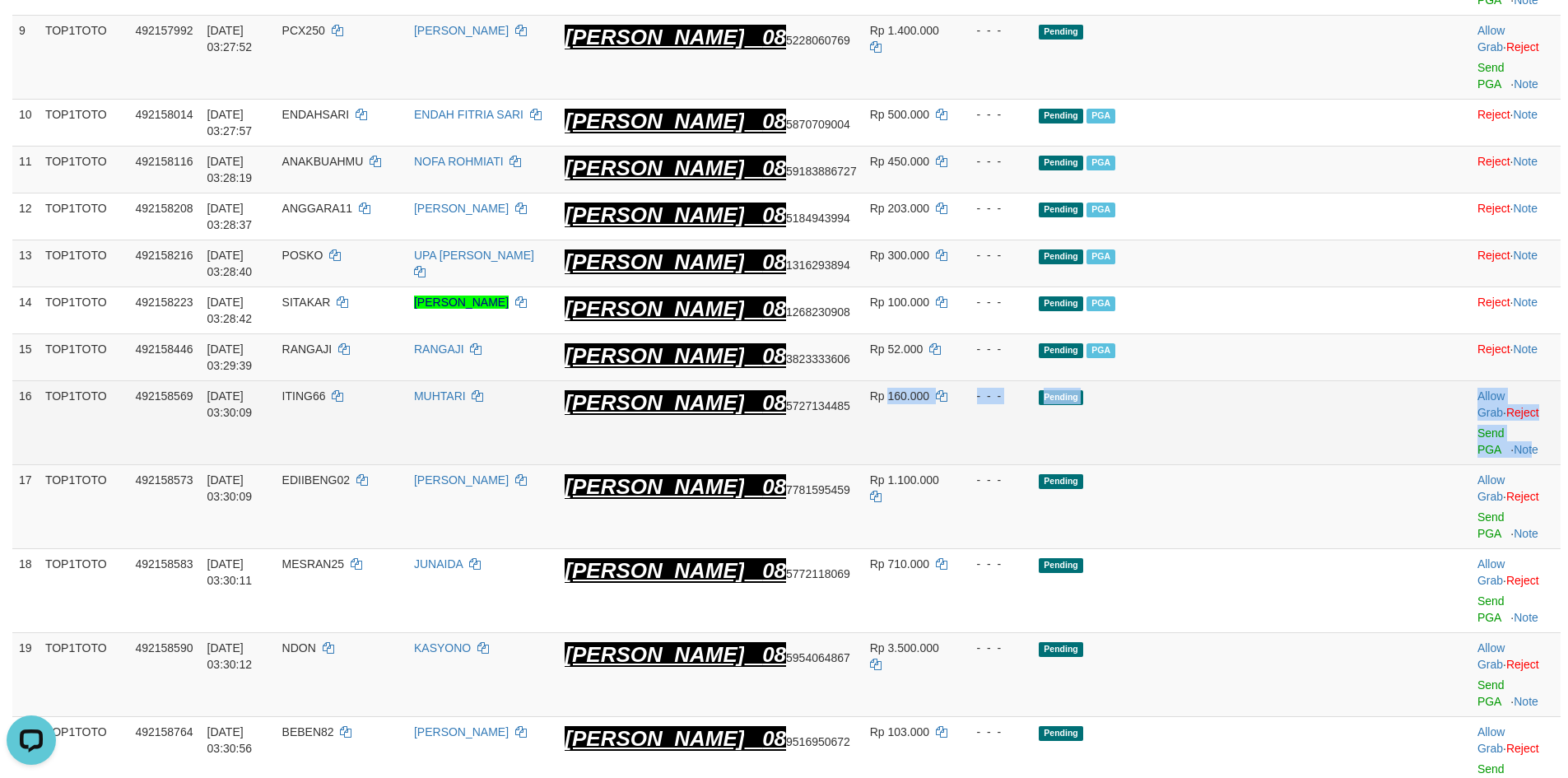
drag, startPoint x: 927, startPoint y: 349, endPoint x: 1523, endPoint y: 354, distance: 596.0
click at [1523, 382] on tr "16 TOP1TOTO 492158569 01/10/2025 03:30:09 ITING66 MUHTARI DANA 08 5727134485 Rp…" at bounding box center [786, 424] width 1548 height 84
click at [1478, 426] on link "Send PGA" at bounding box center [1491, 441] width 28 height 29
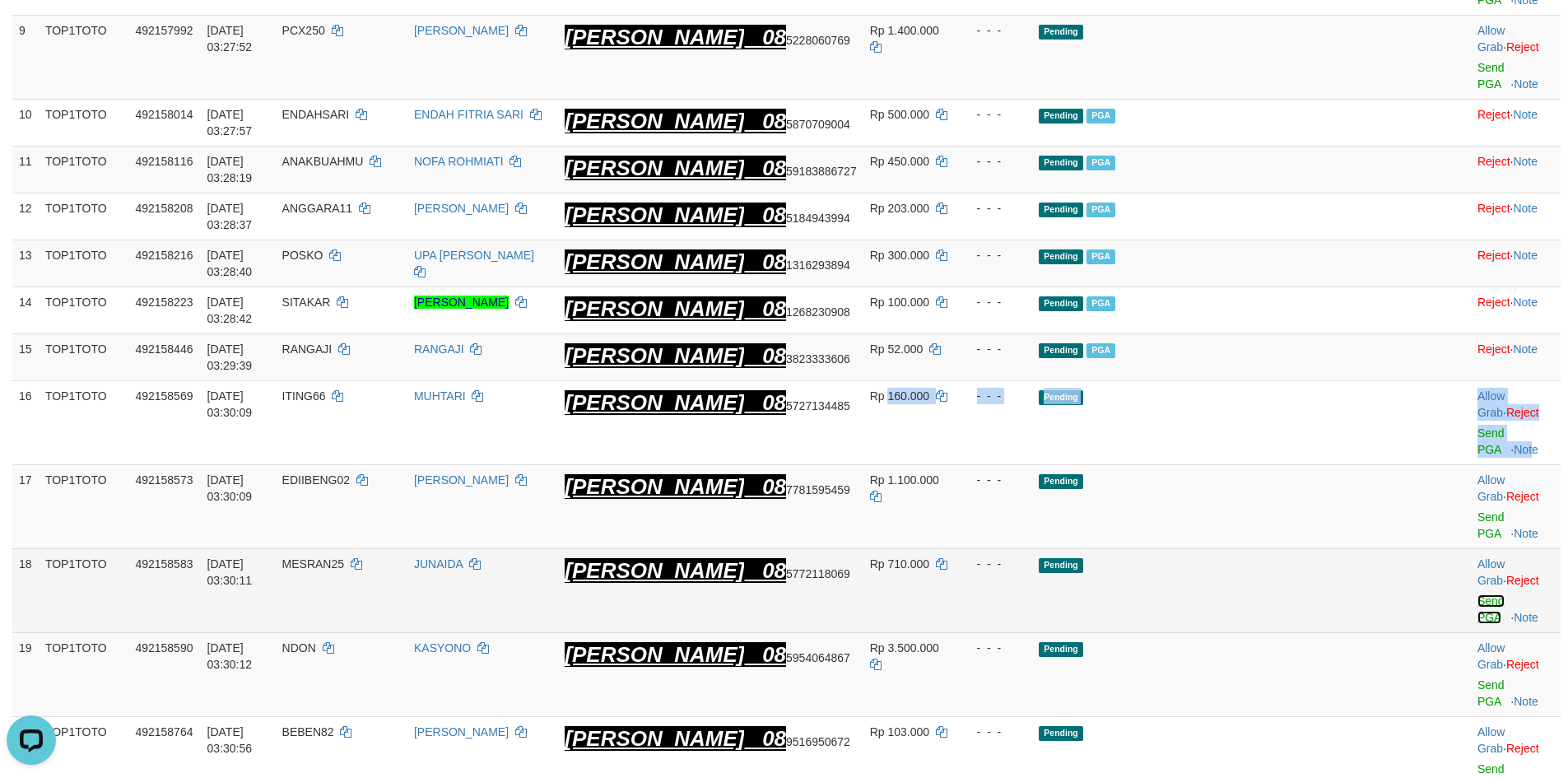
click at [1478, 594] on link "Send PGA" at bounding box center [1491, 609] width 28 height 29
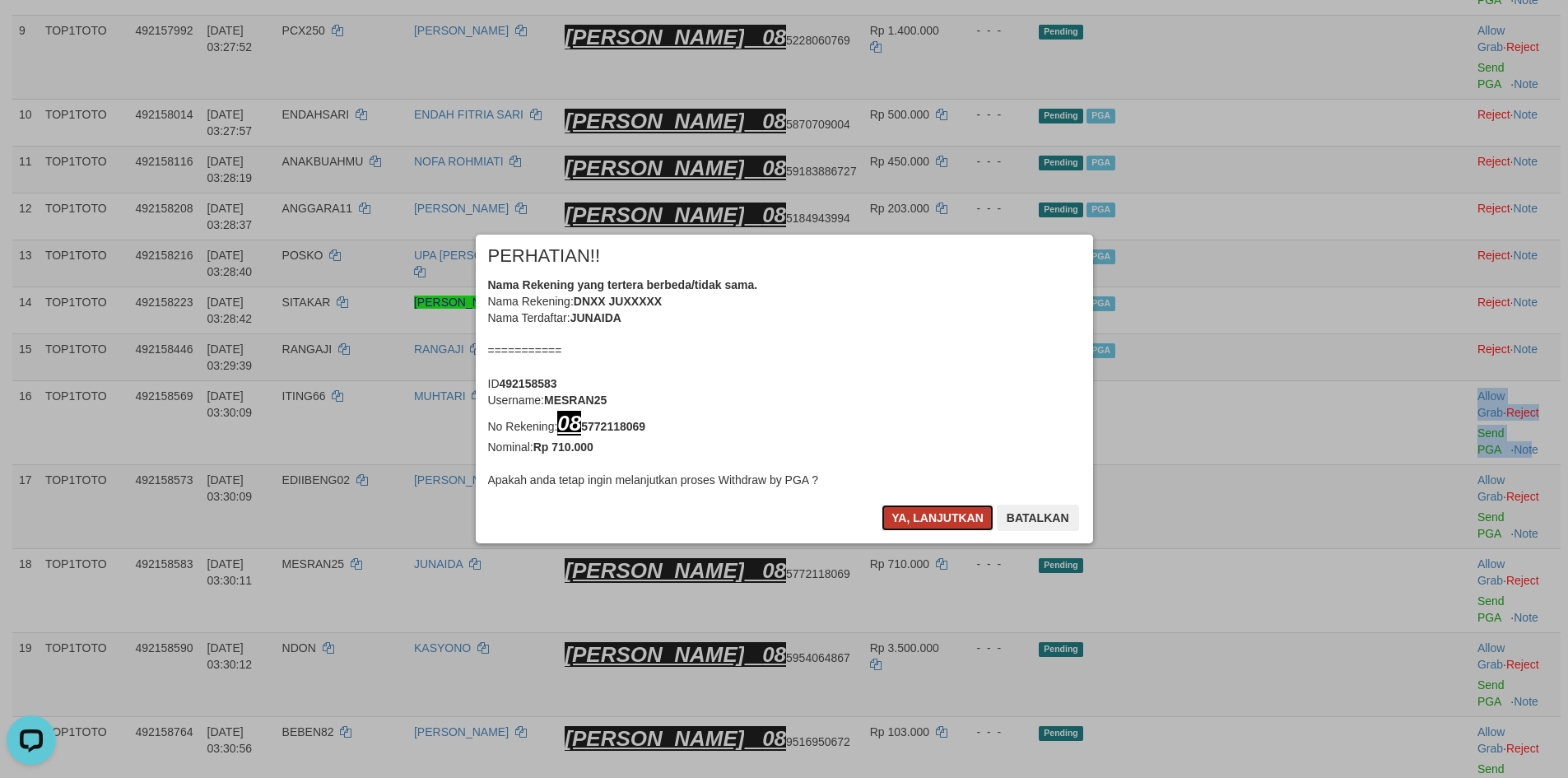
click at [939, 525] on button "Ya, lanjutkan" at bounding box center [938, 518] width 112 height 27
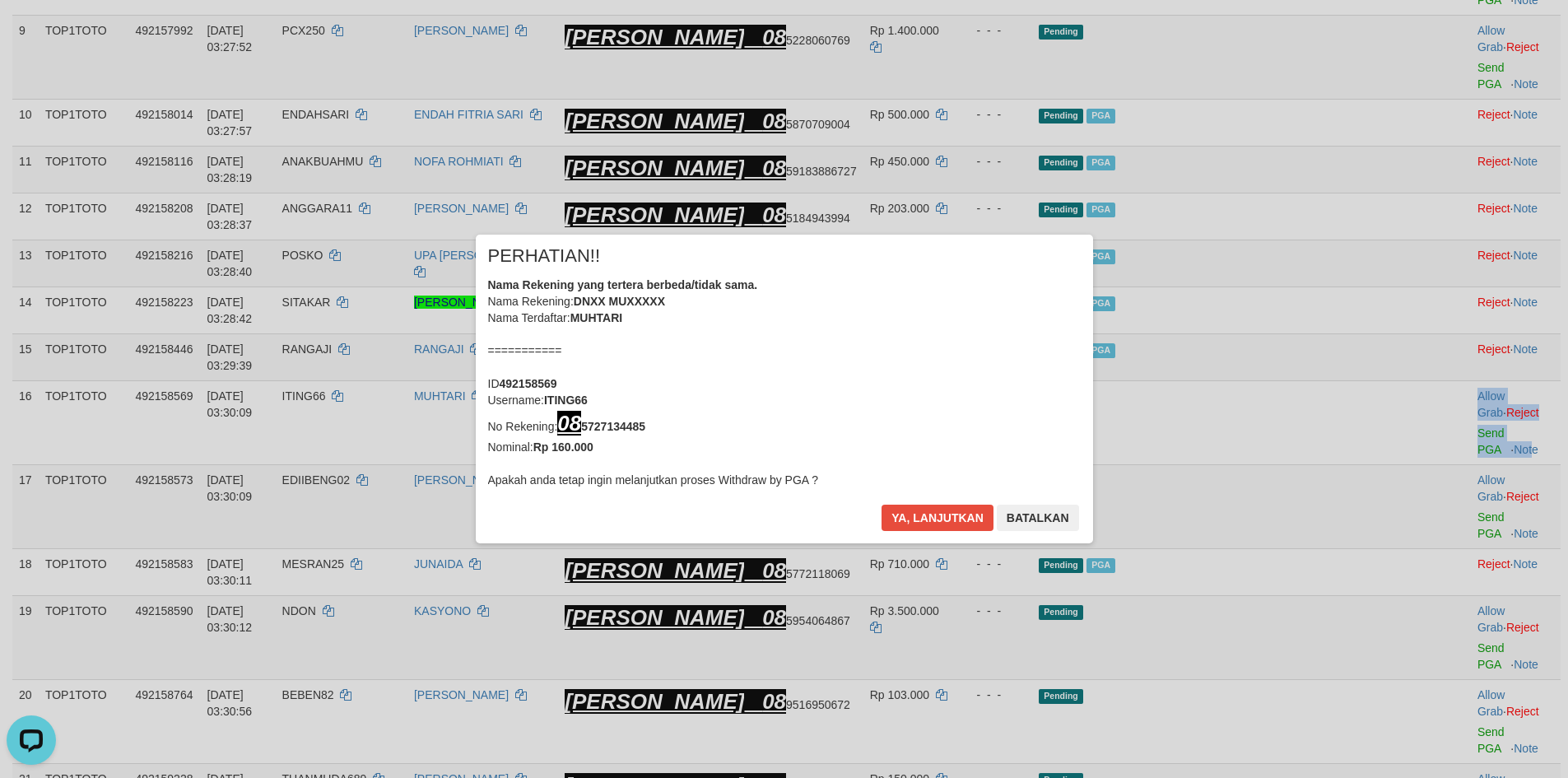
scroll to position [738, 0]
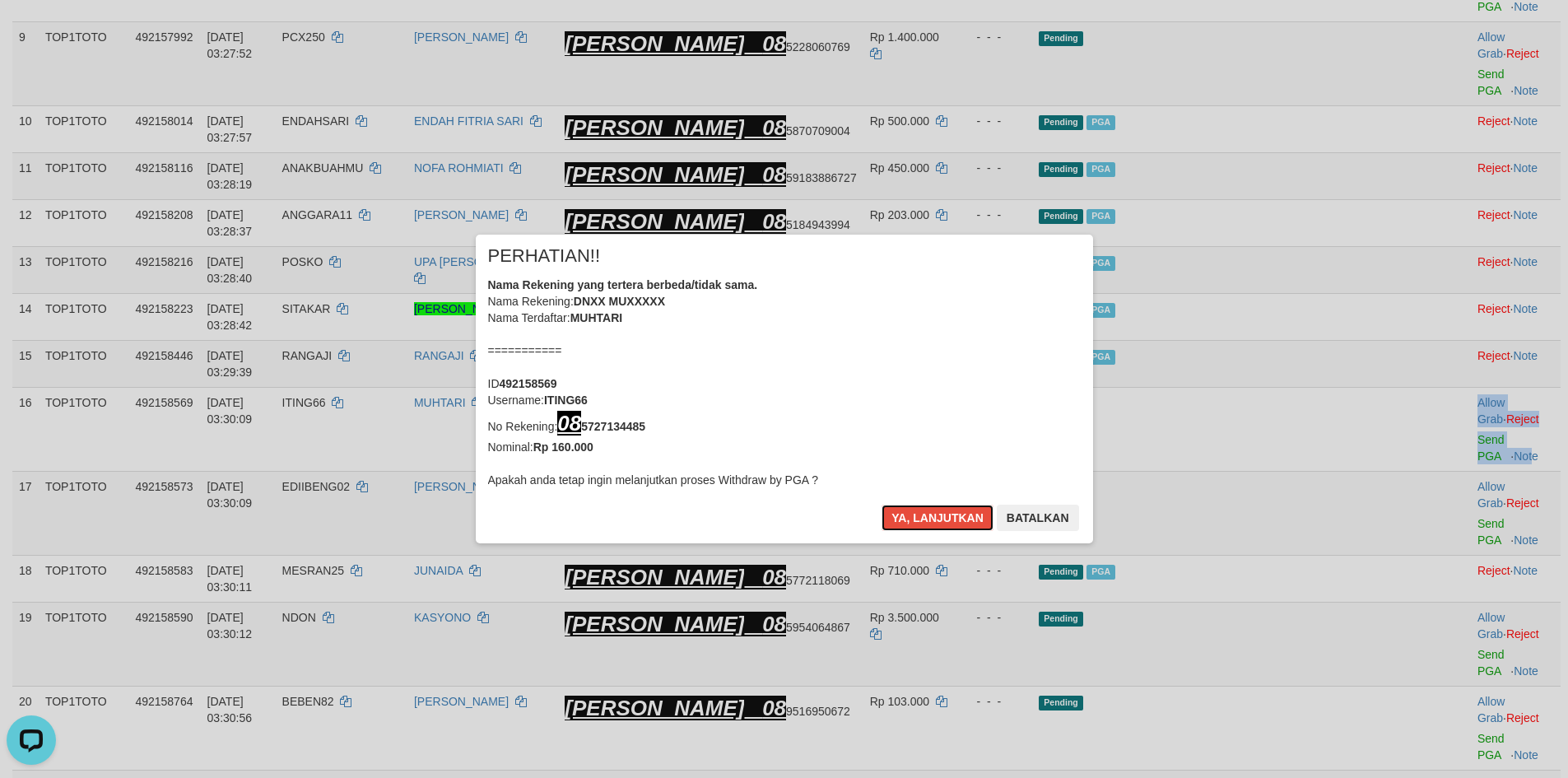
click at [939, 525] on button "Ya, lanjutkan" at bounding box center [938, 518] width 112 height 27
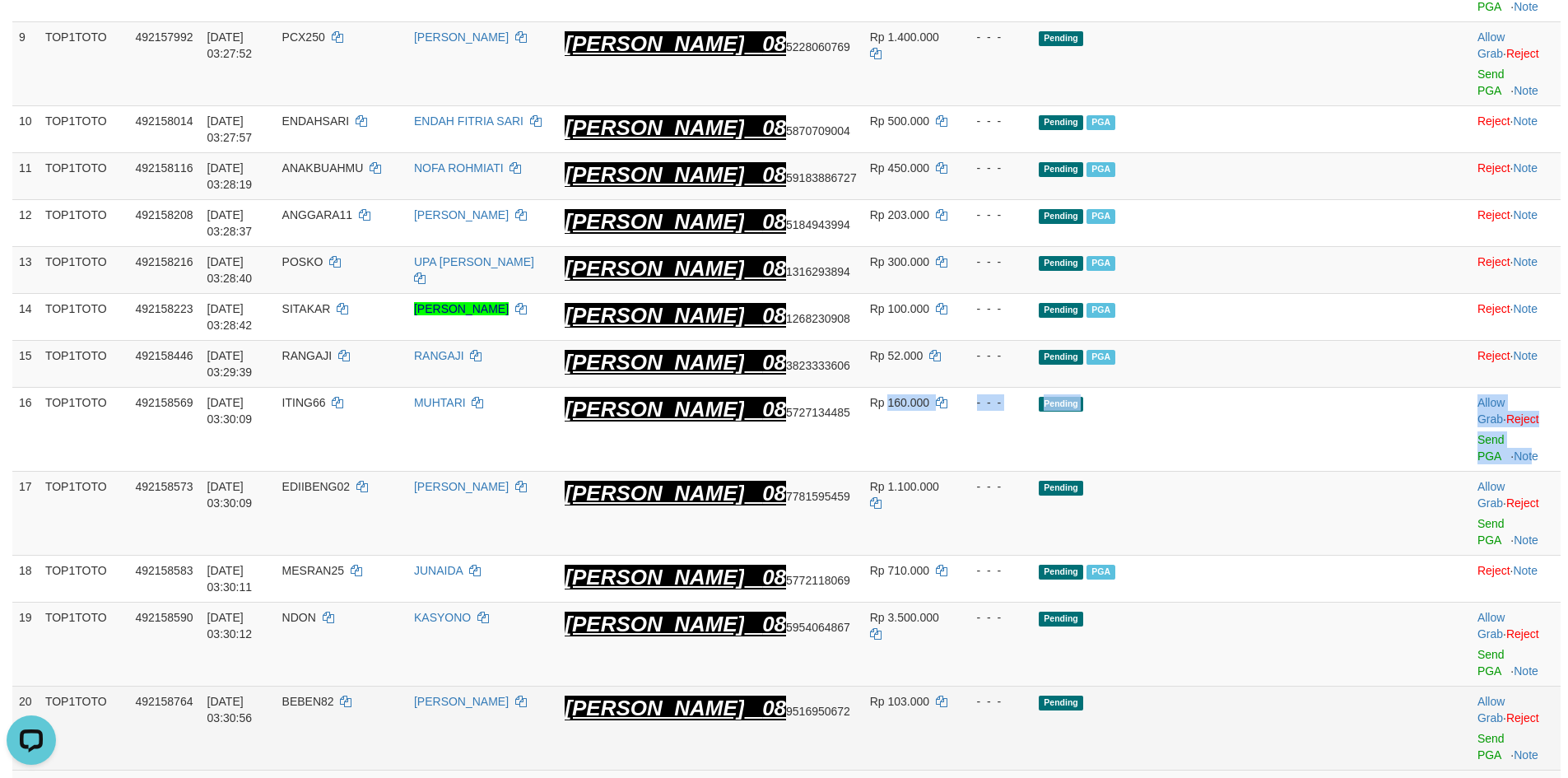
scroll to position [733, 0]
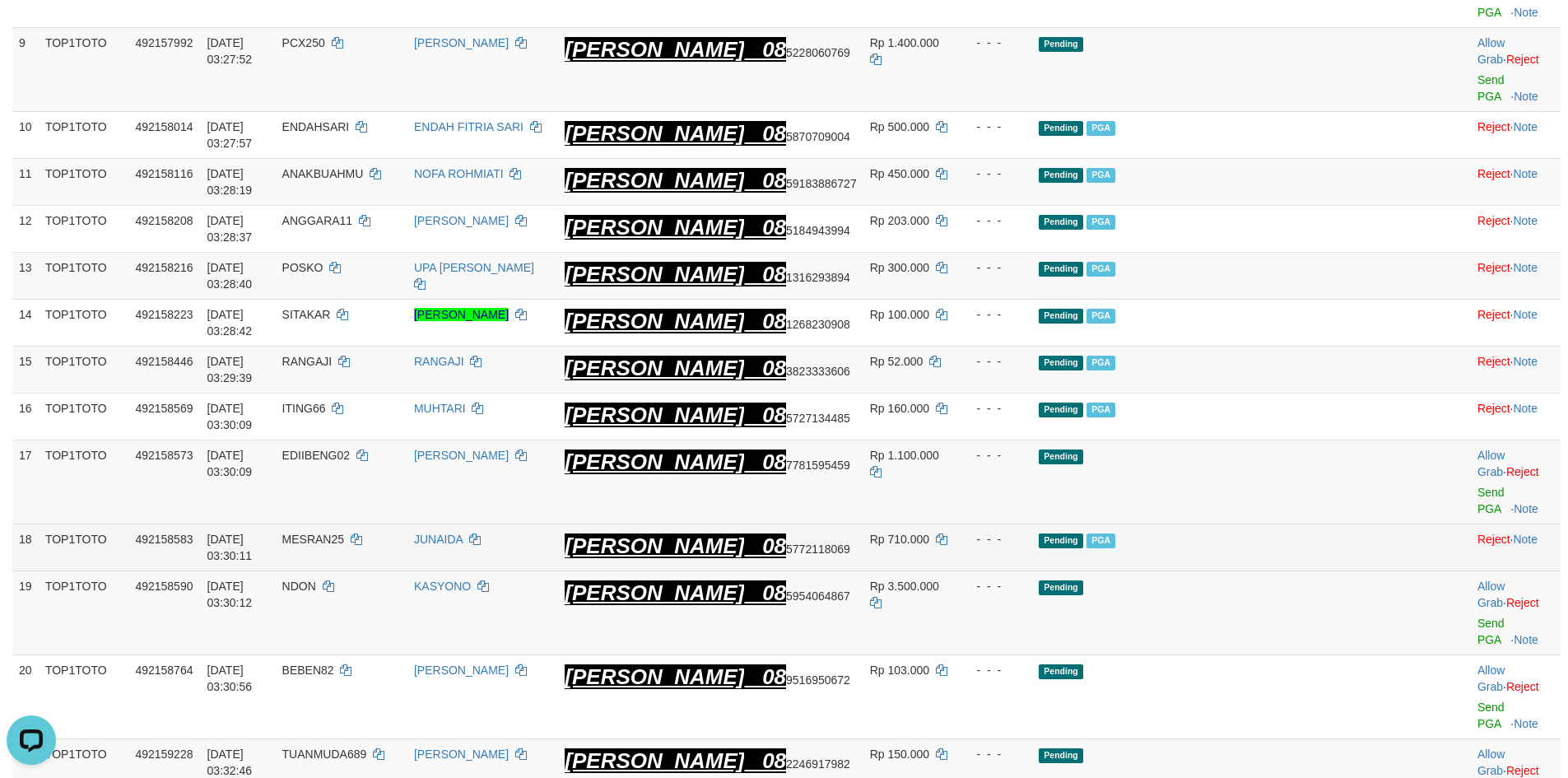
click at [1032, 525] on td "- - -" at bounding box center [994, 548] width 77 height 47
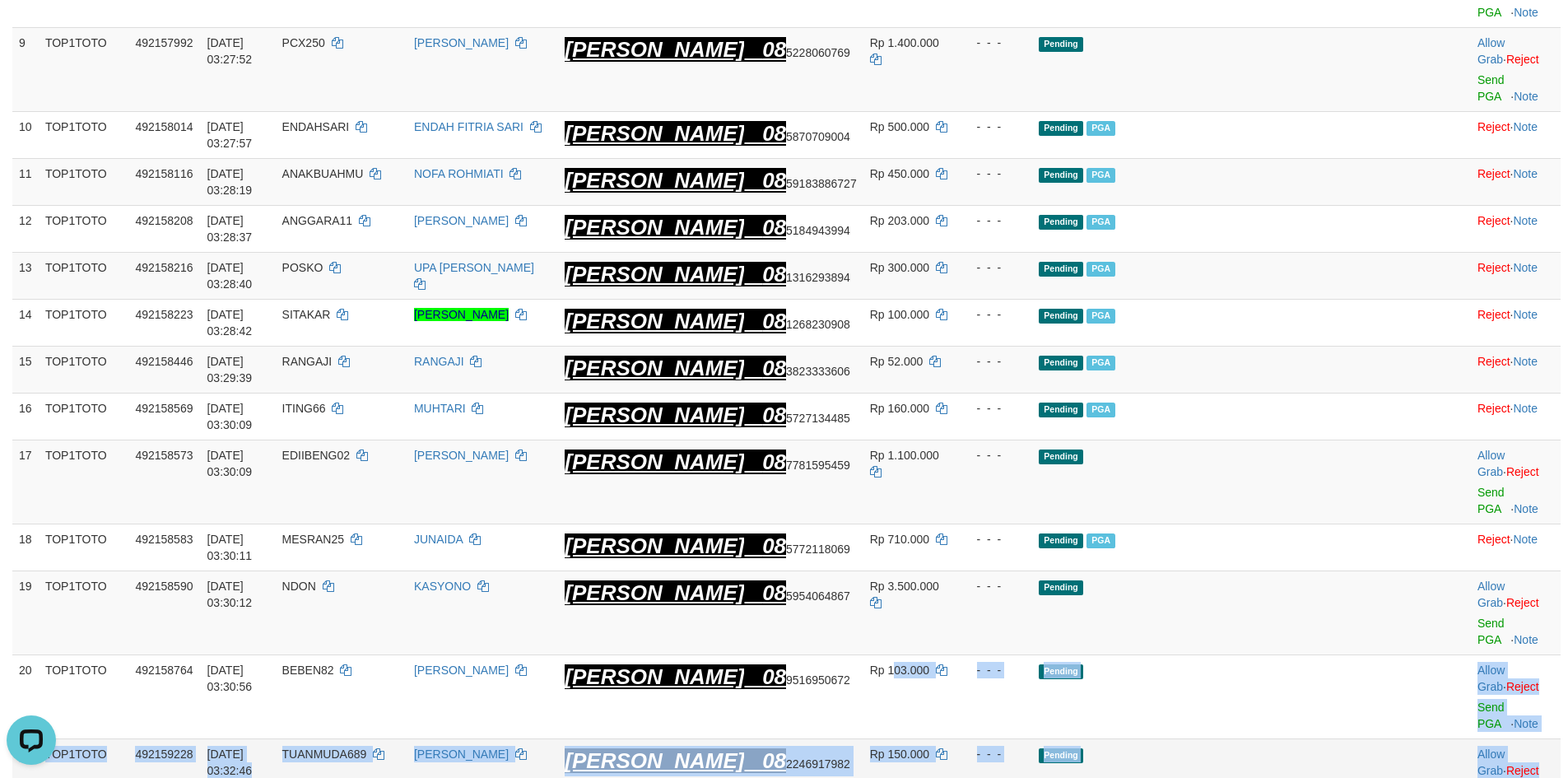
drag, startPoint x: 971, startPoint y: 522, endPoint x: 1536, endPoint y: 604, distance: 570.9
click at [1536, 604] on tbody "1 TOP1TOTO 492118778 01/10/2025 01:38:42 JOKOPRAHMONO JOKO PRAHMONO DANA 08 228…" at bounding box center [786, 300] width 1548 height 1553
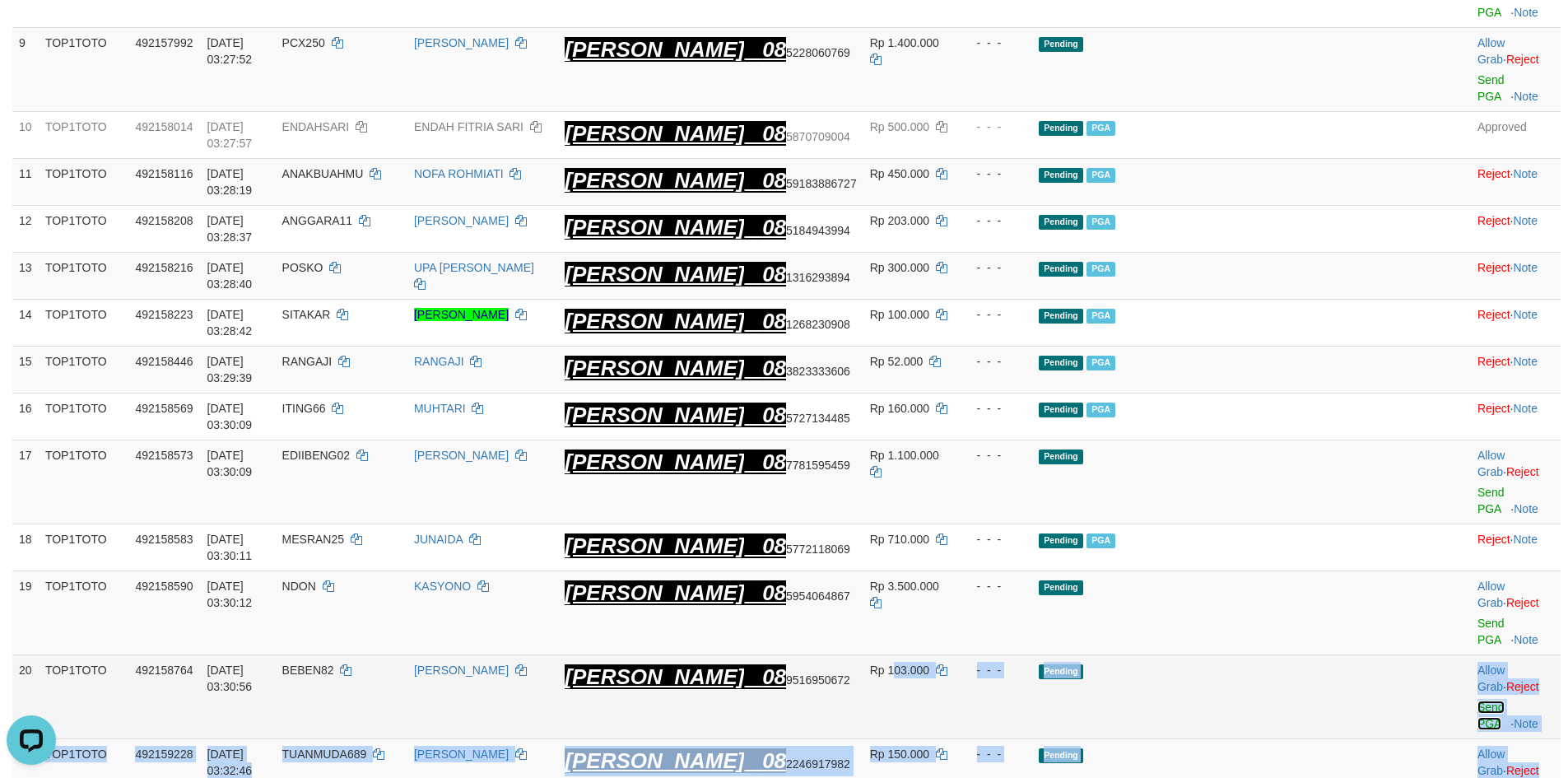
click at [1478, 701] on link "Send PGA" at bounding box center [1491, 716] width 28 height 29
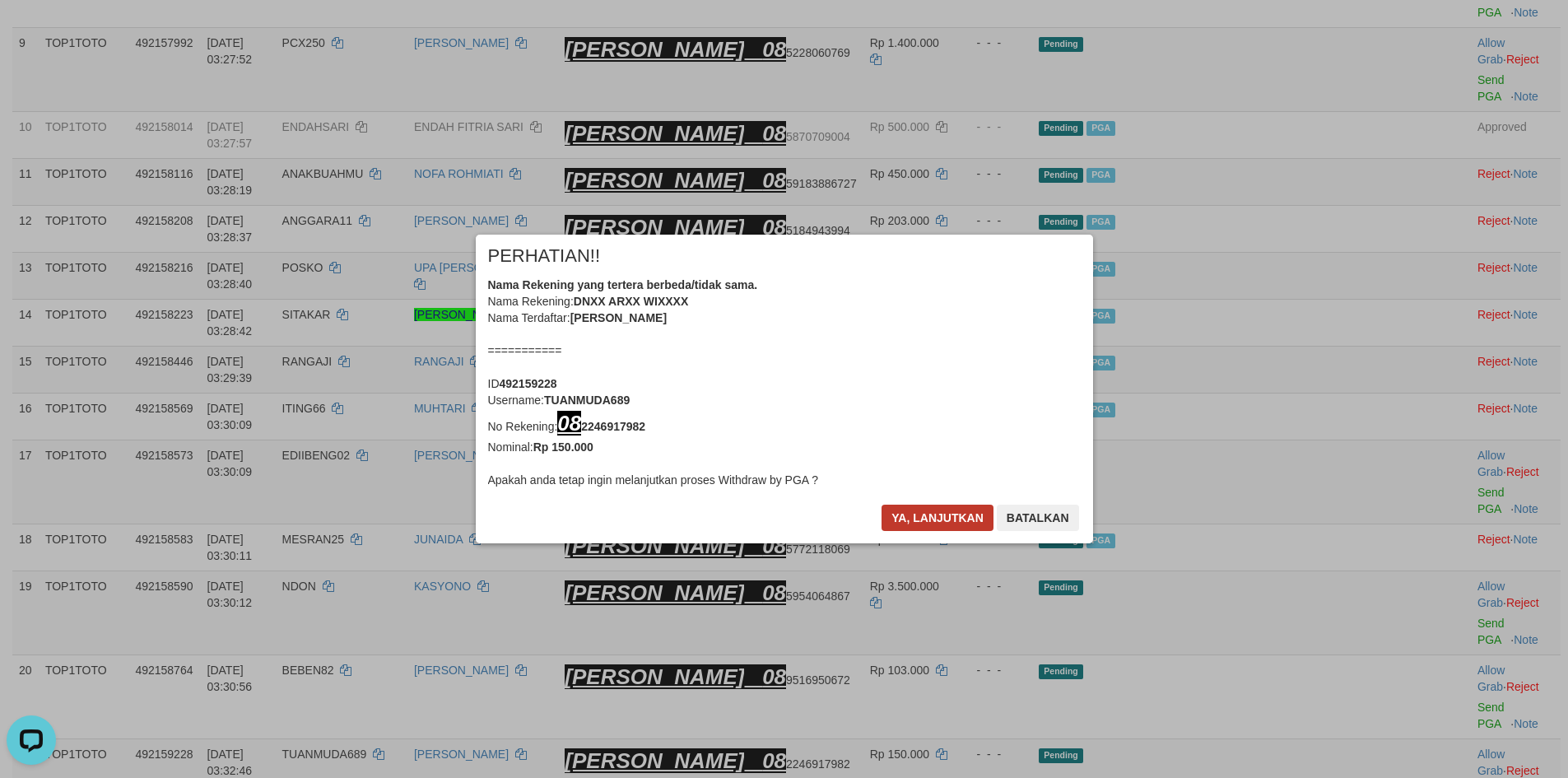
click at [934, 531] on div "Ya, lanjutkan Batalkan" at bounding box center [980, 524] width 200 height 39
click at [925, 524] on button "Ya, lanjutkan" at bounding box center [938, 518] width 112 height 27
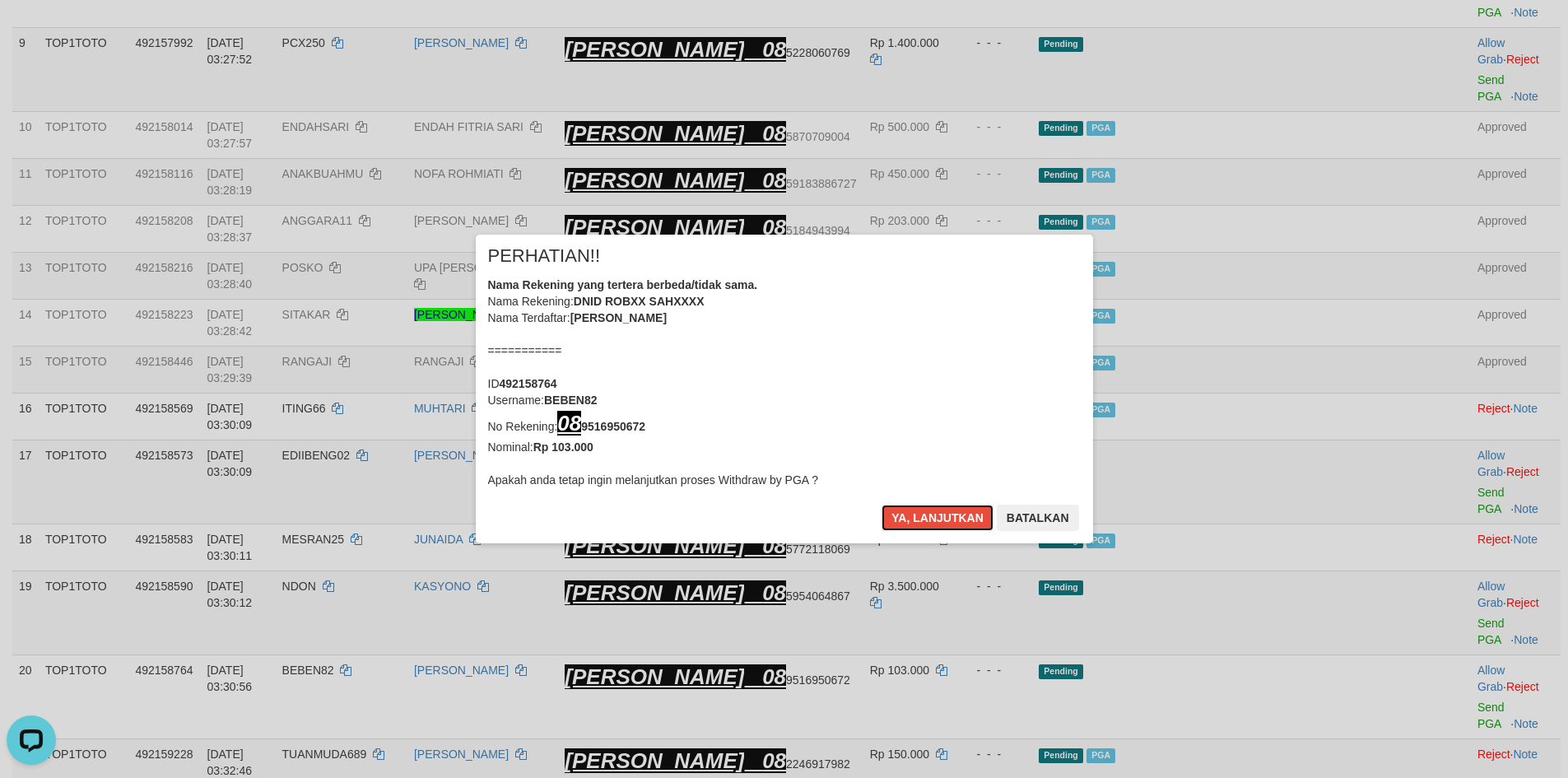
click at [925, 524] on button "Ya, lanjutkan" at bounding box center [938, 518] width 112 height 27
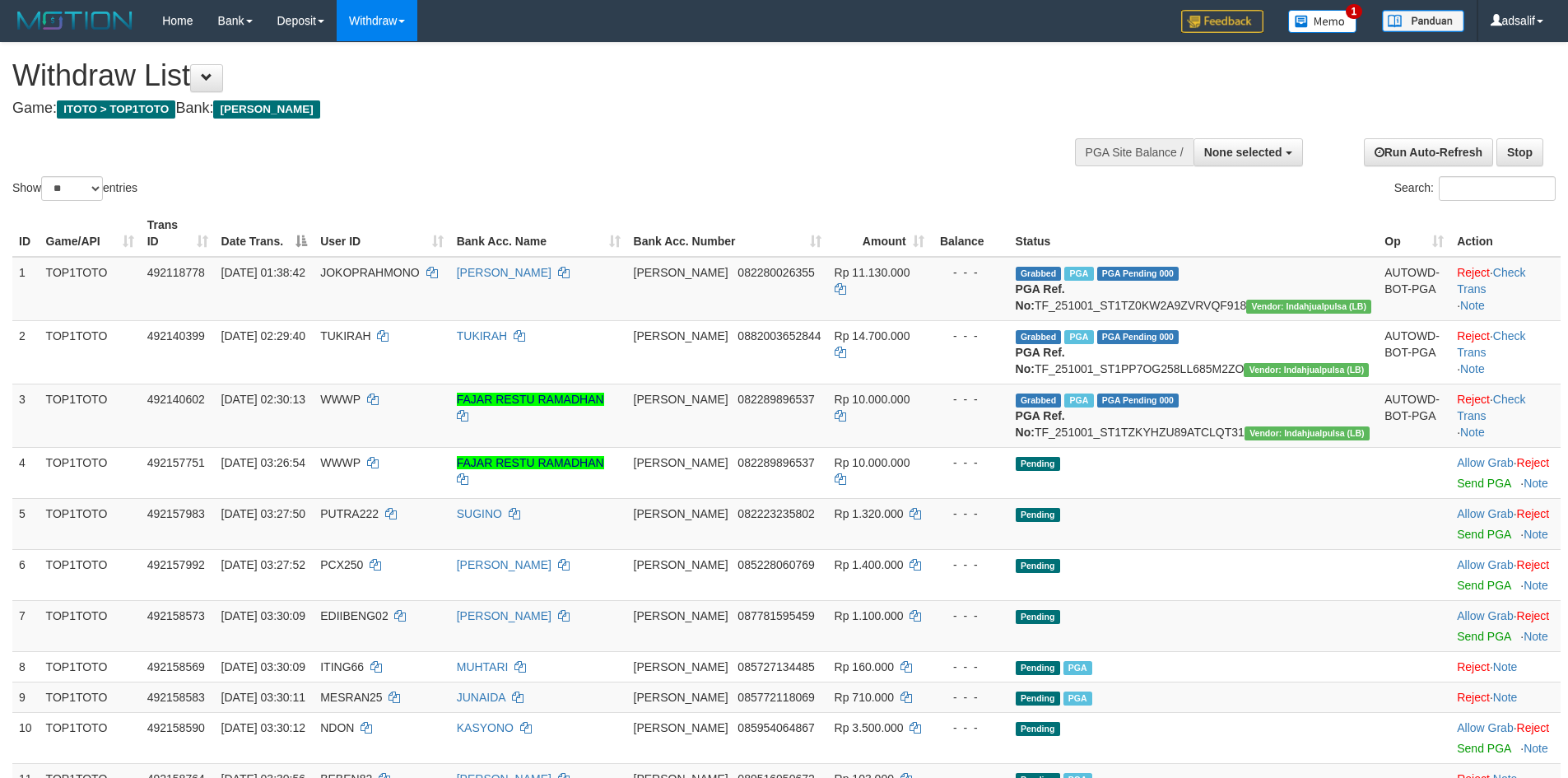
select select
select select "**"
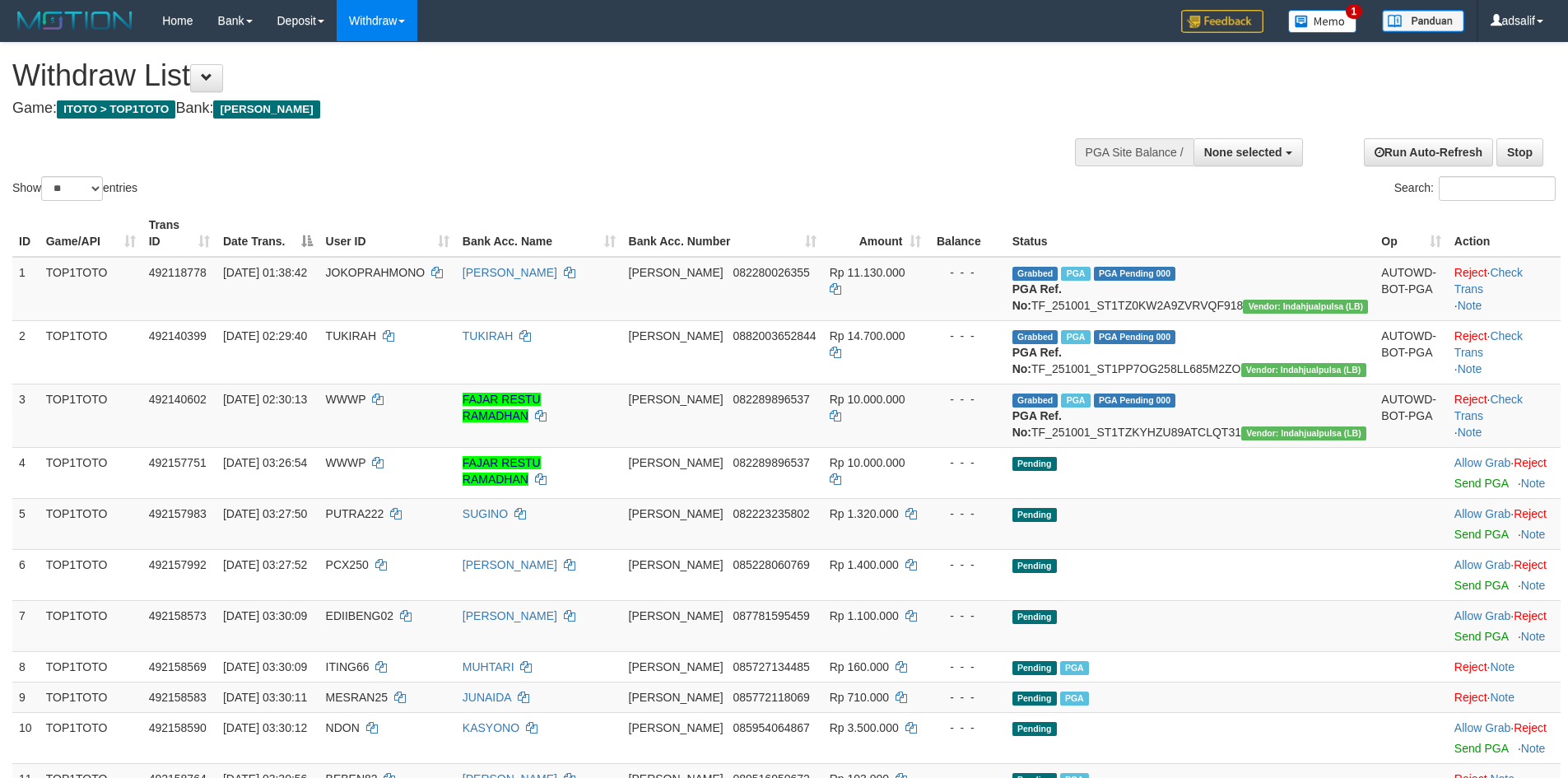
select select
select select "**"
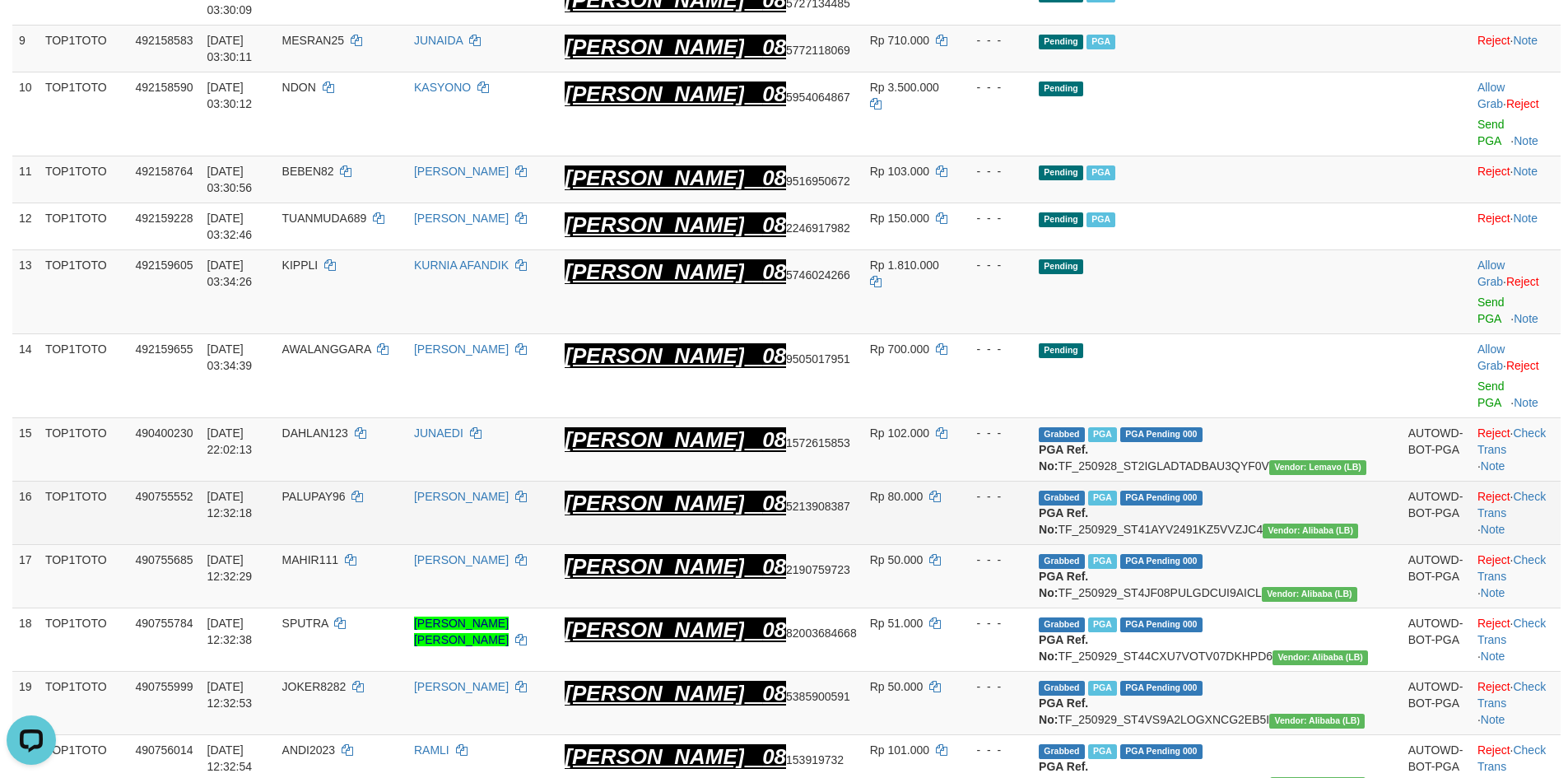
scroll to position [33, 0]
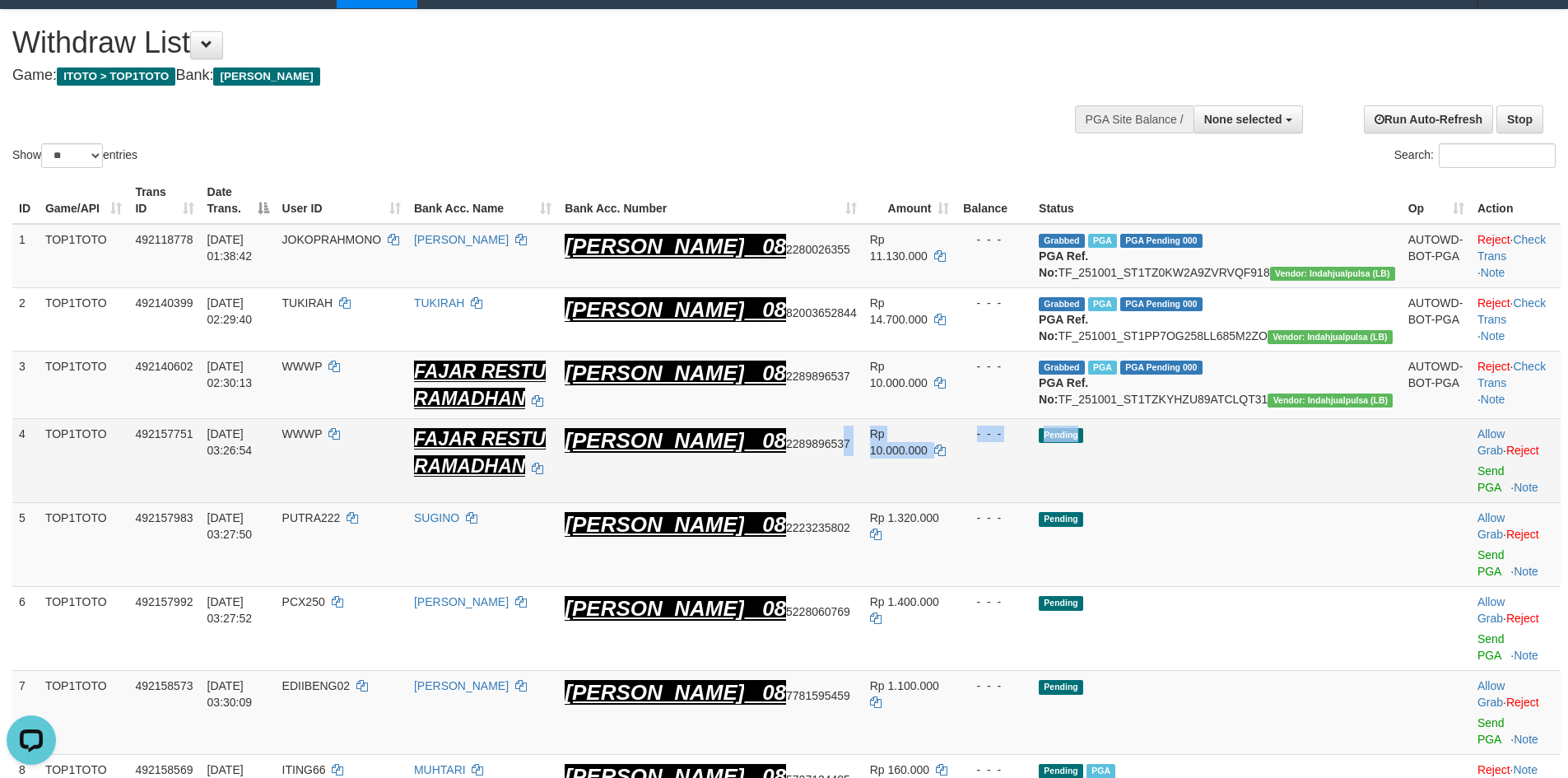
drag, startPoint x: 883, startPoint y: 478, endPoint x: 1202, endPoint y: 479, distance: 319.0
click at [1202, 479] on tr "4 TOP1TOTO 492157751 01/10/2025 03:26:54 WWWP FAJAR RESTU RAMADHAN DANA 08 2289…" at bounding box center [786, 462] width 1548 height 84
click at [323, 440] on span "WWWP" at bounding box center [302, 433] width 40 height 13
copy tr "WWWP"
drag, startPoint x: 398, startPoint y: 459, endPoint x: 365, endPoint y: 463, distance: 33.2
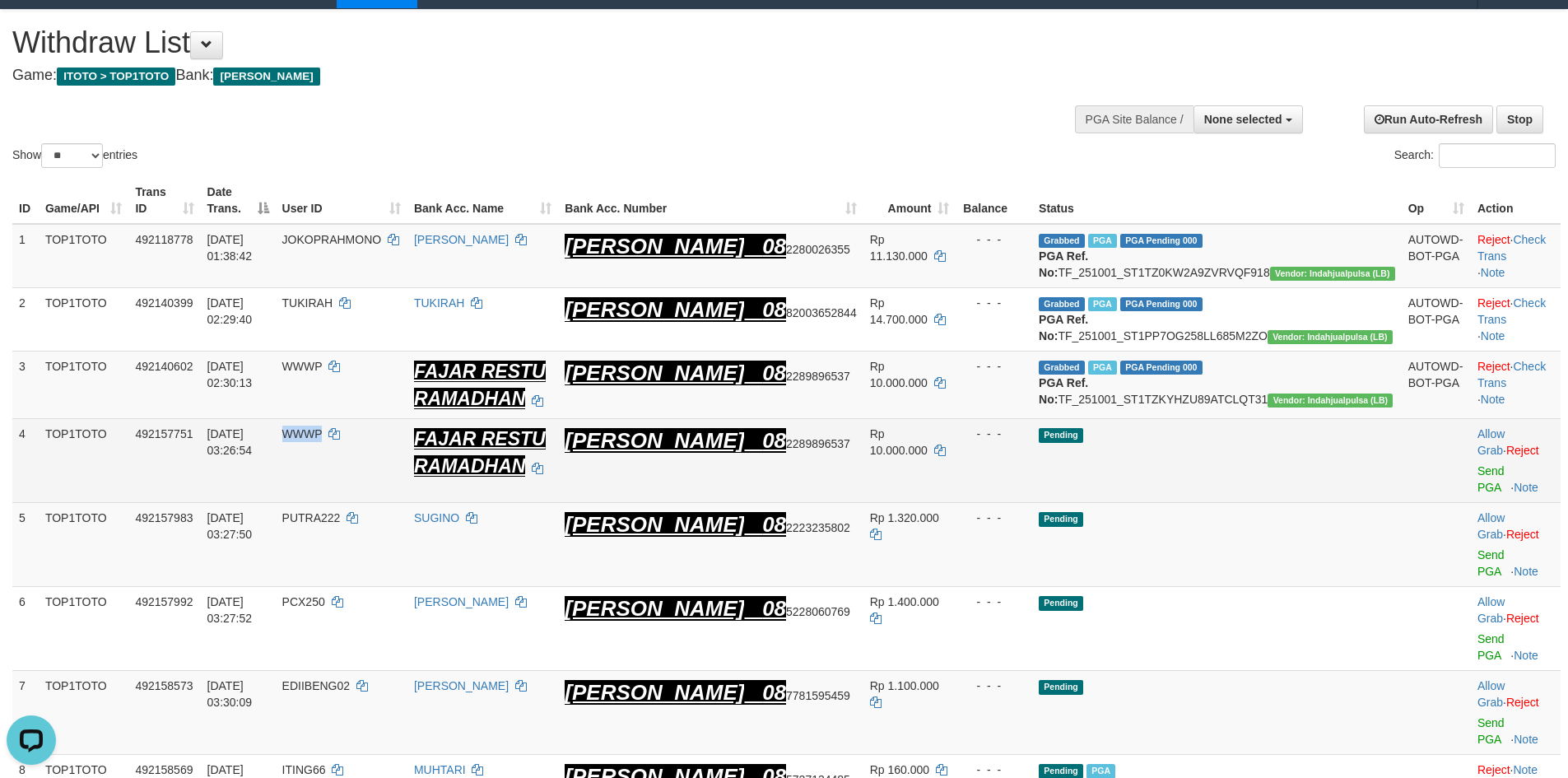
click at [365, 463] on tr "4 TOP1TOTO 492157751 01/10/2025 03:26:54 WWWP FAJAR RESTU RAMADHAN DANA 08 2289…" at bounding box center [786, 462] width 1548 height 84
drag, startPoint x: 539, startPoint y: 460, endPoint x: 634, endPoint y: 501, distance: 103.5
click at [634, 501] on tr "4 TOP1TOTO 492157751 01/10/2025 03:26:54 WWWP FAJAR RESTU RAMADHAN DANA 08 2289…" at bounding box center [786, 462] width 1548 height 84
copy tr "FAJAR RESTU RAMADHAN"
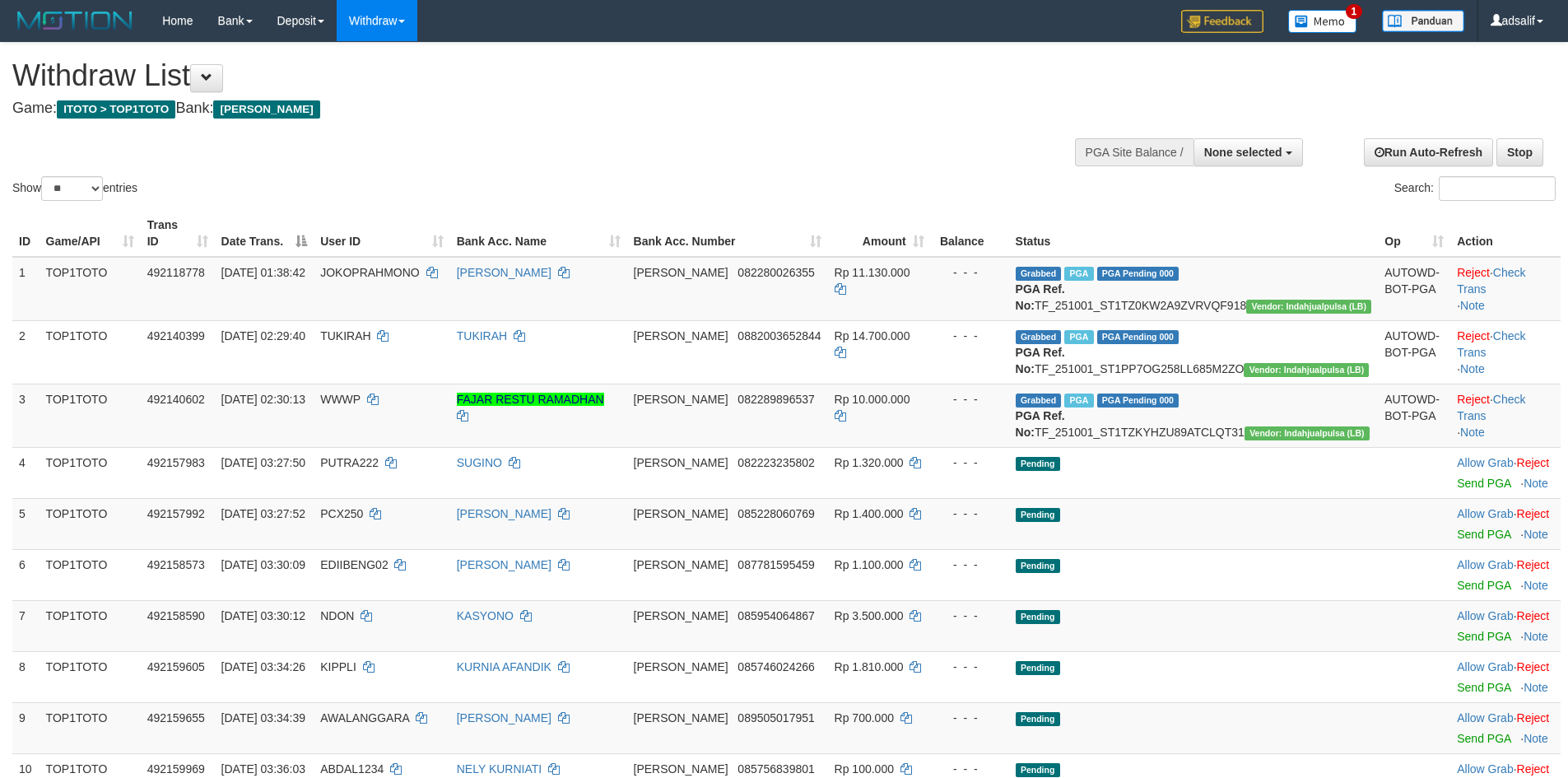
select select
select select "**"
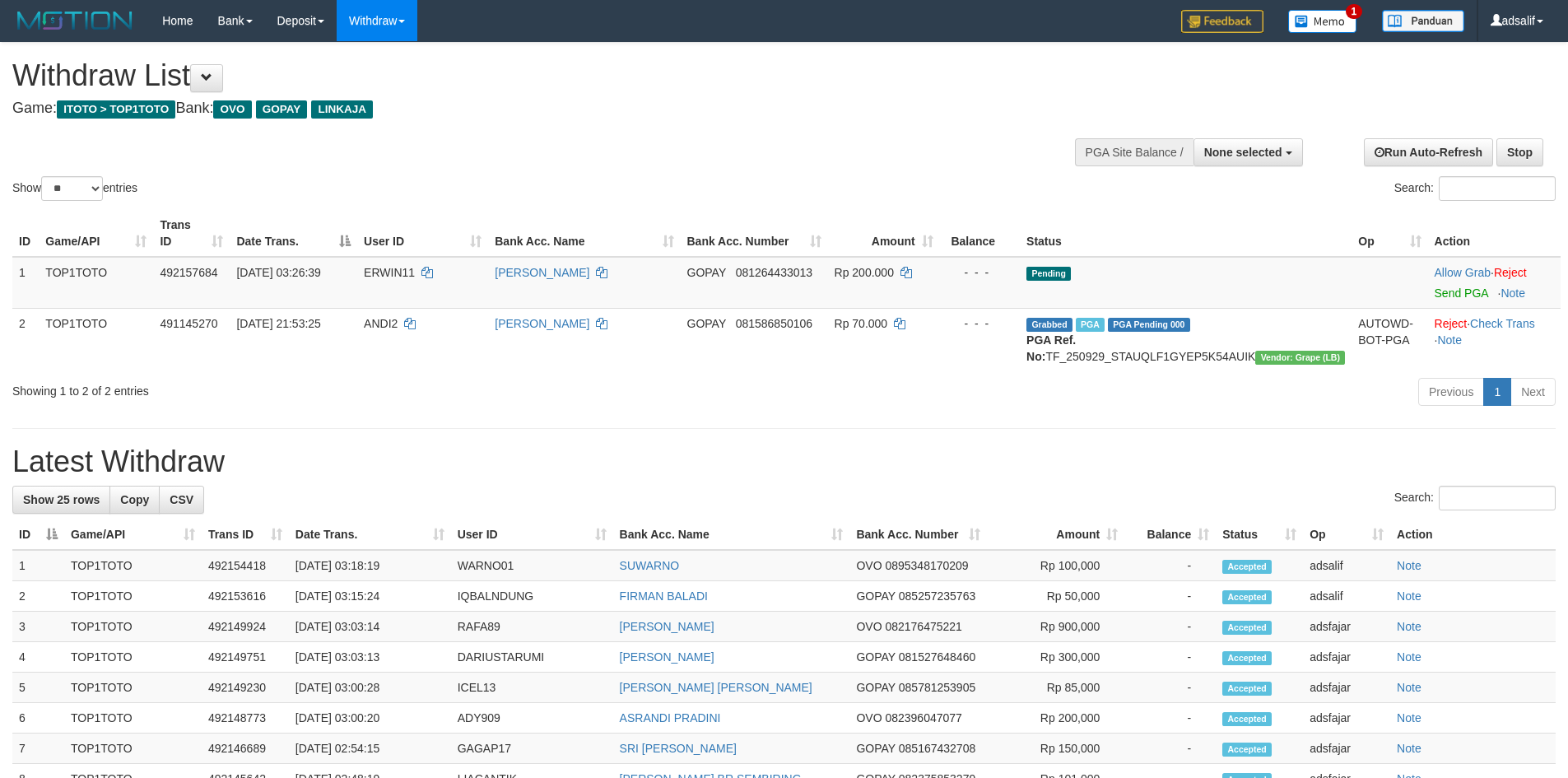
select select
select select "**"
click at [1440, 287] on link "Send PGA" at bounding box center [1461, 293] width 53 height 13
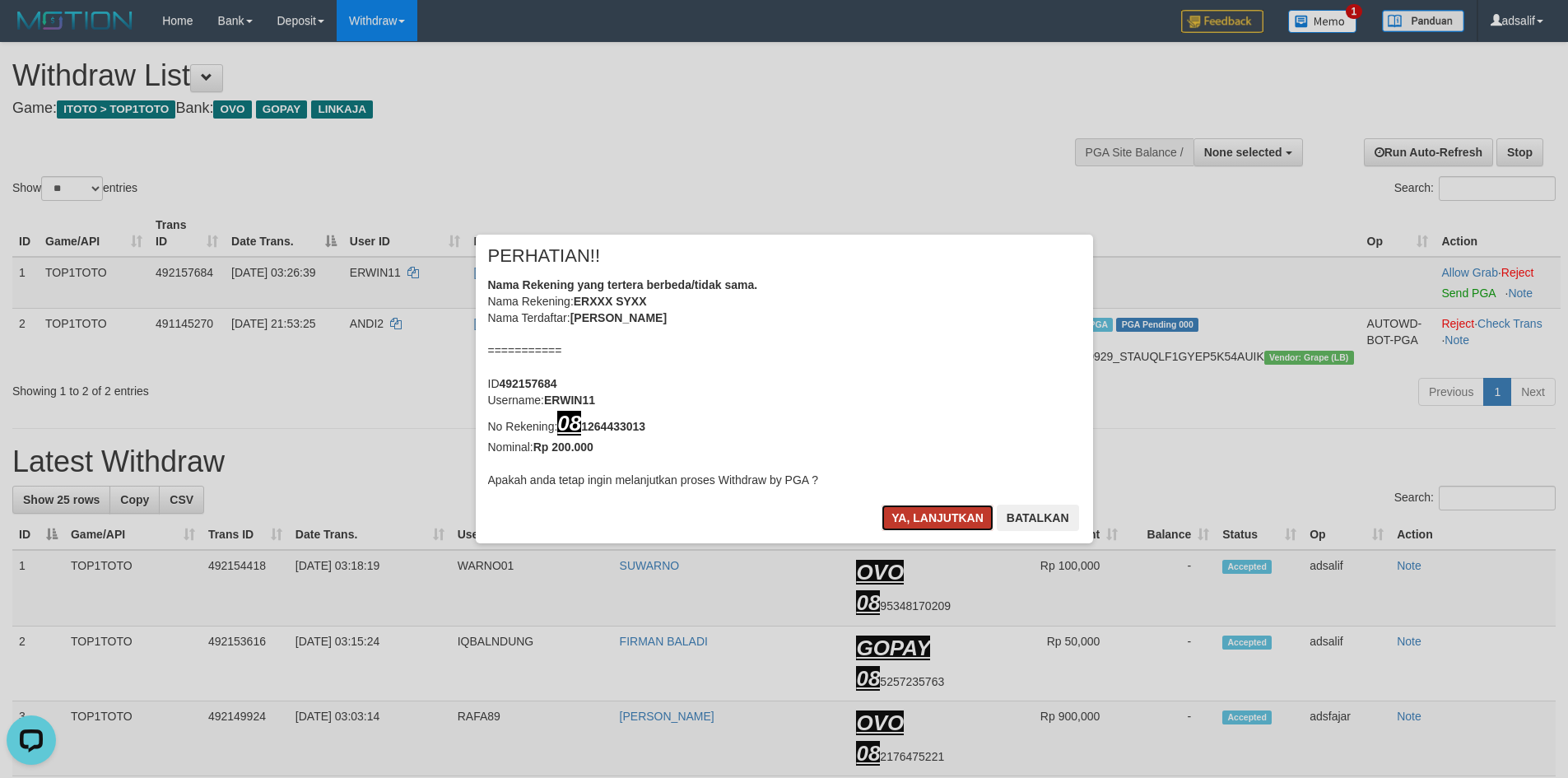
click at [936, 513] on button "Ya, lanjutkan" at bounding box center [938, 518] width 112 height 27
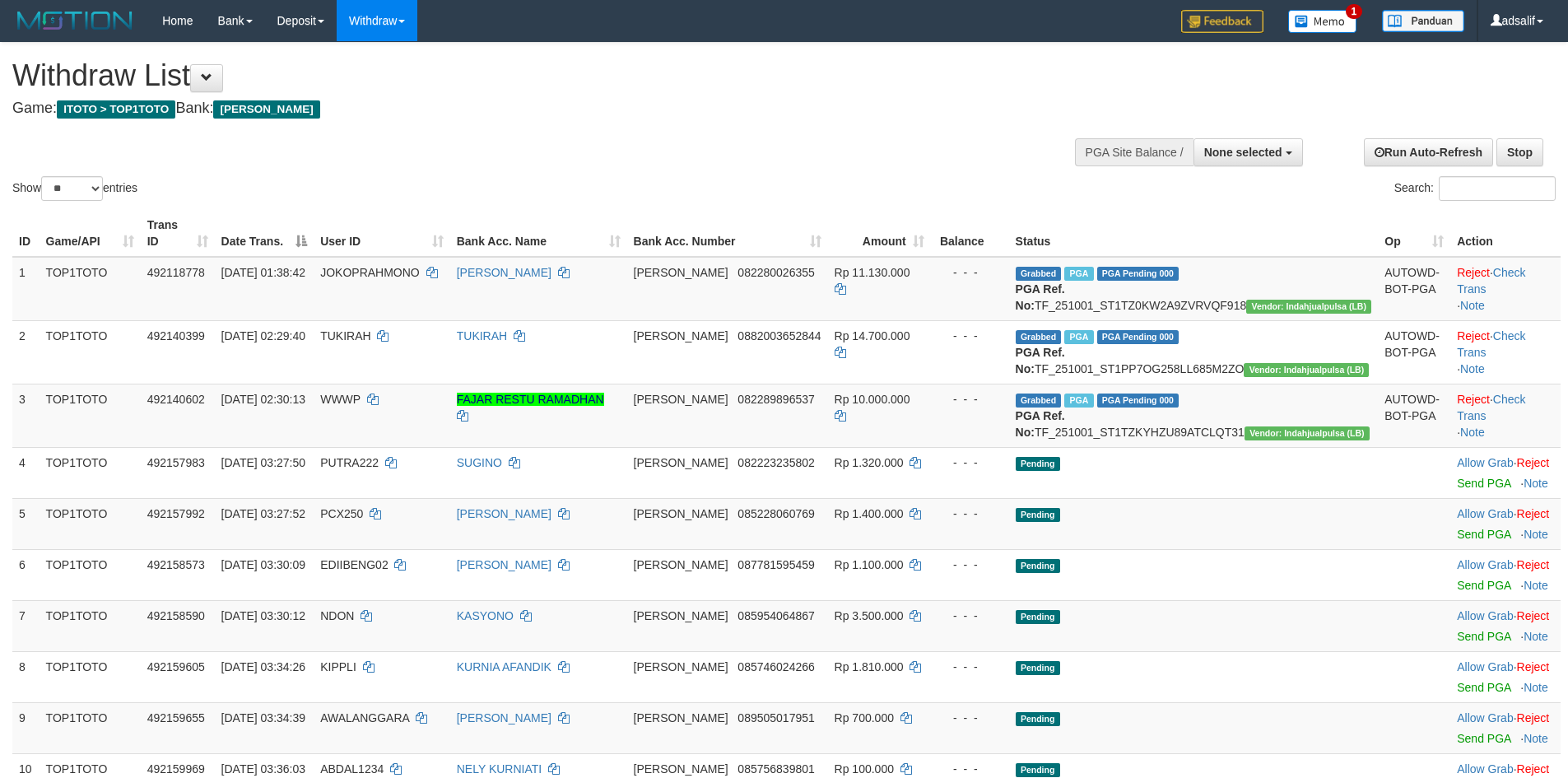
select select
select select "**"
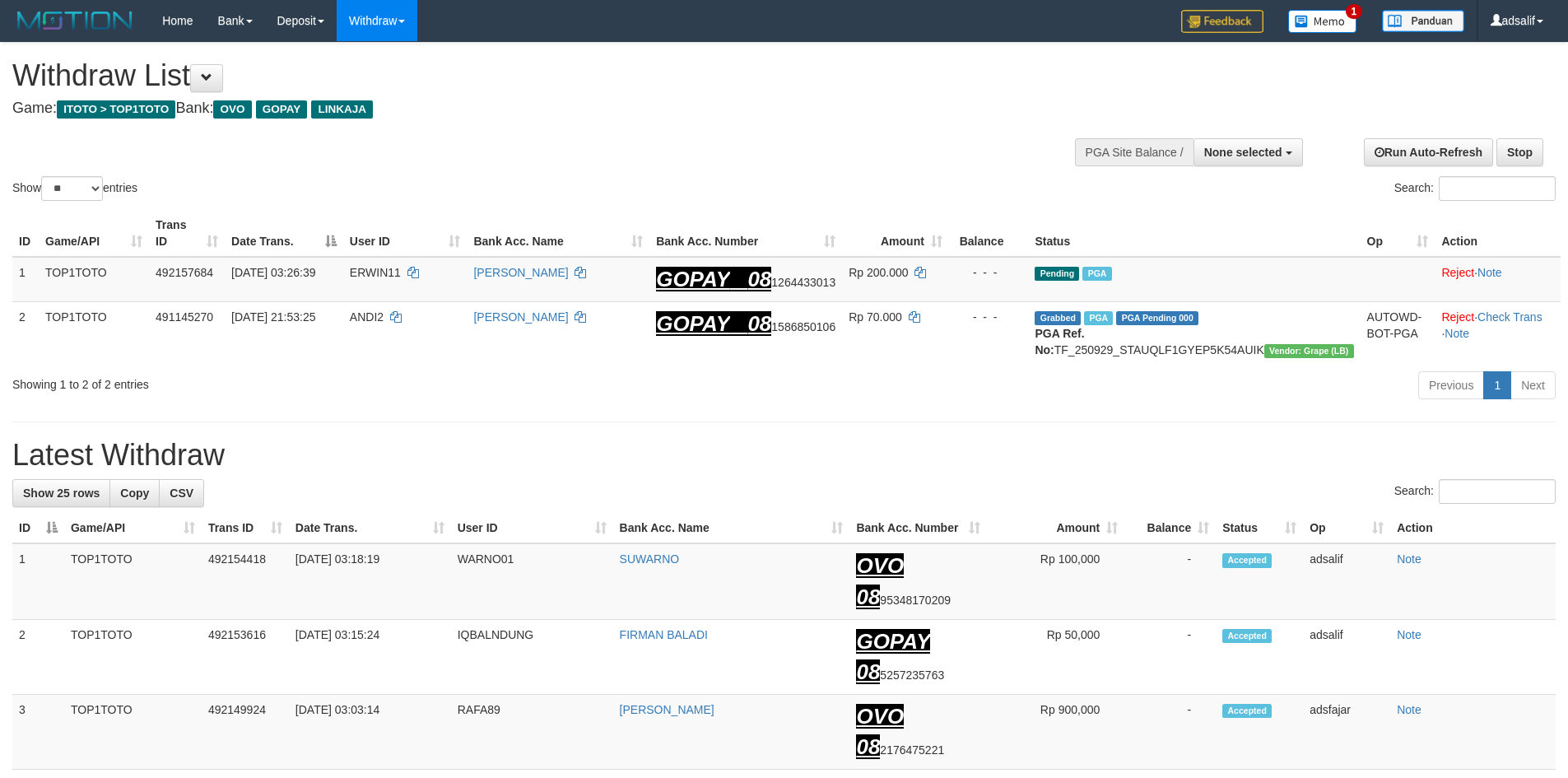
select select
select select "**"
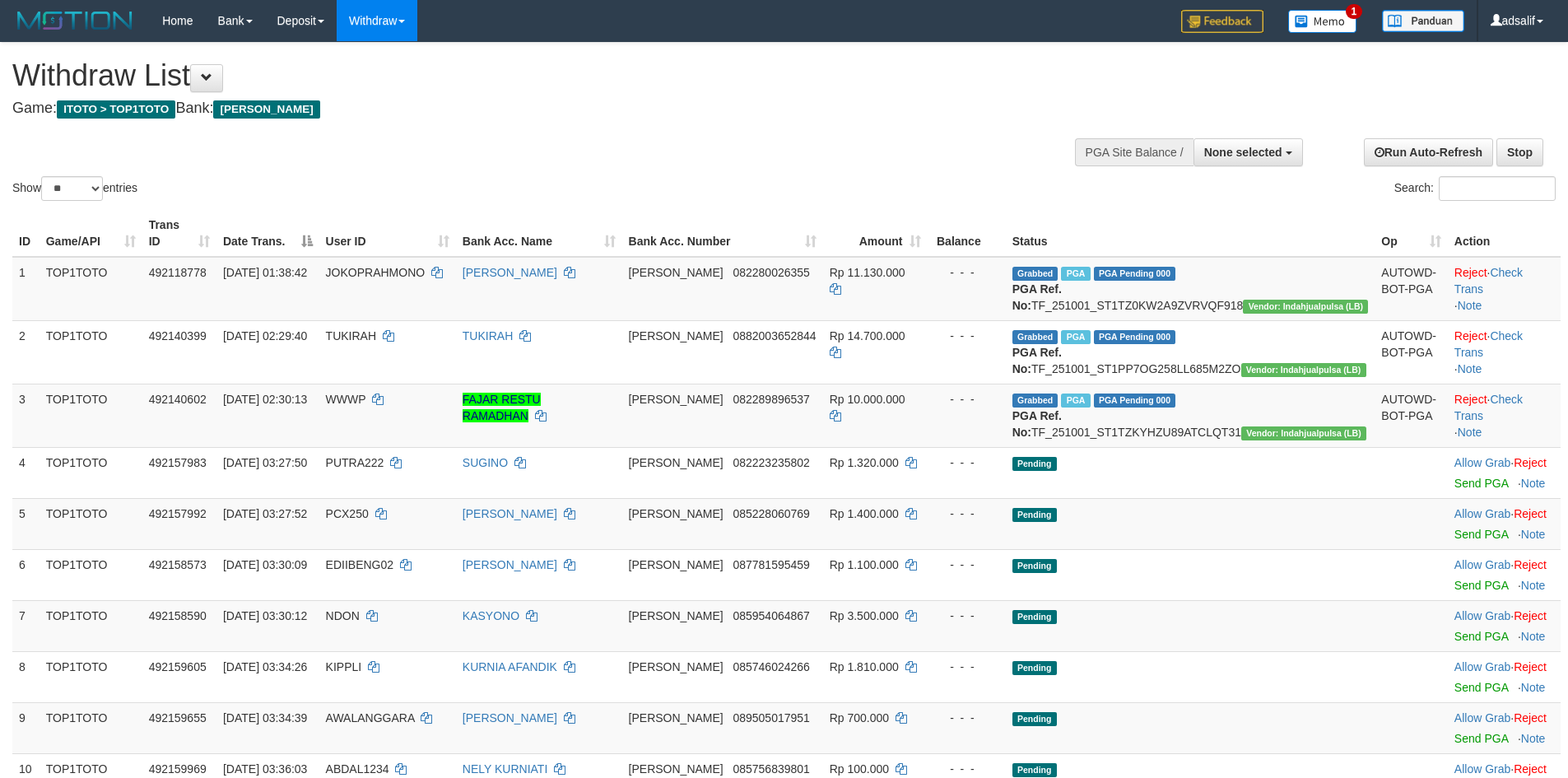
select select
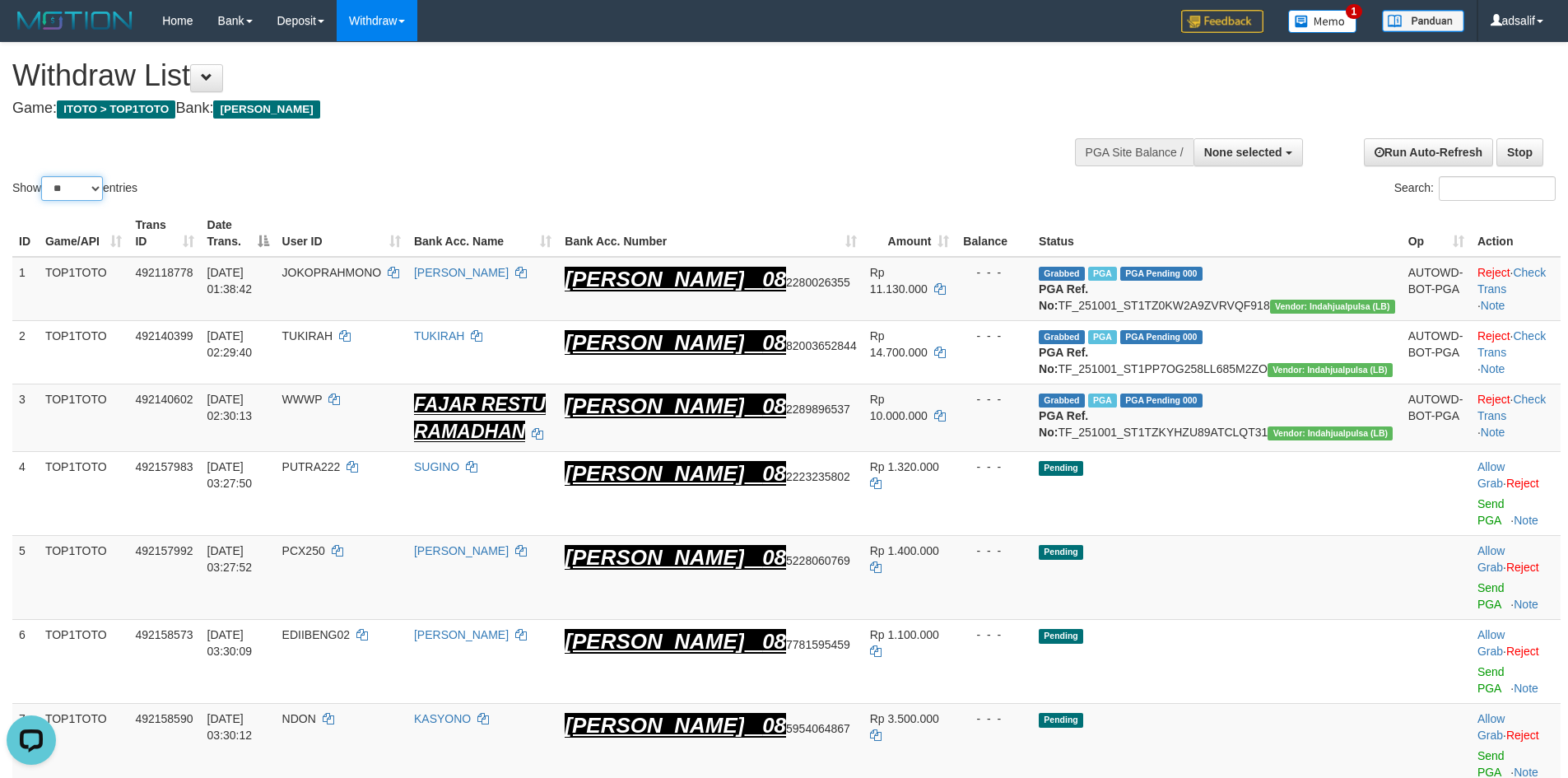
click at [84, 190] on select "** ** ** ***" at bounding box center [72, 189] width 62 height 25
select select "***"
click at [44, 177] on select "** ** ** ***" at bounding box center [72, 189] width 62 height 25
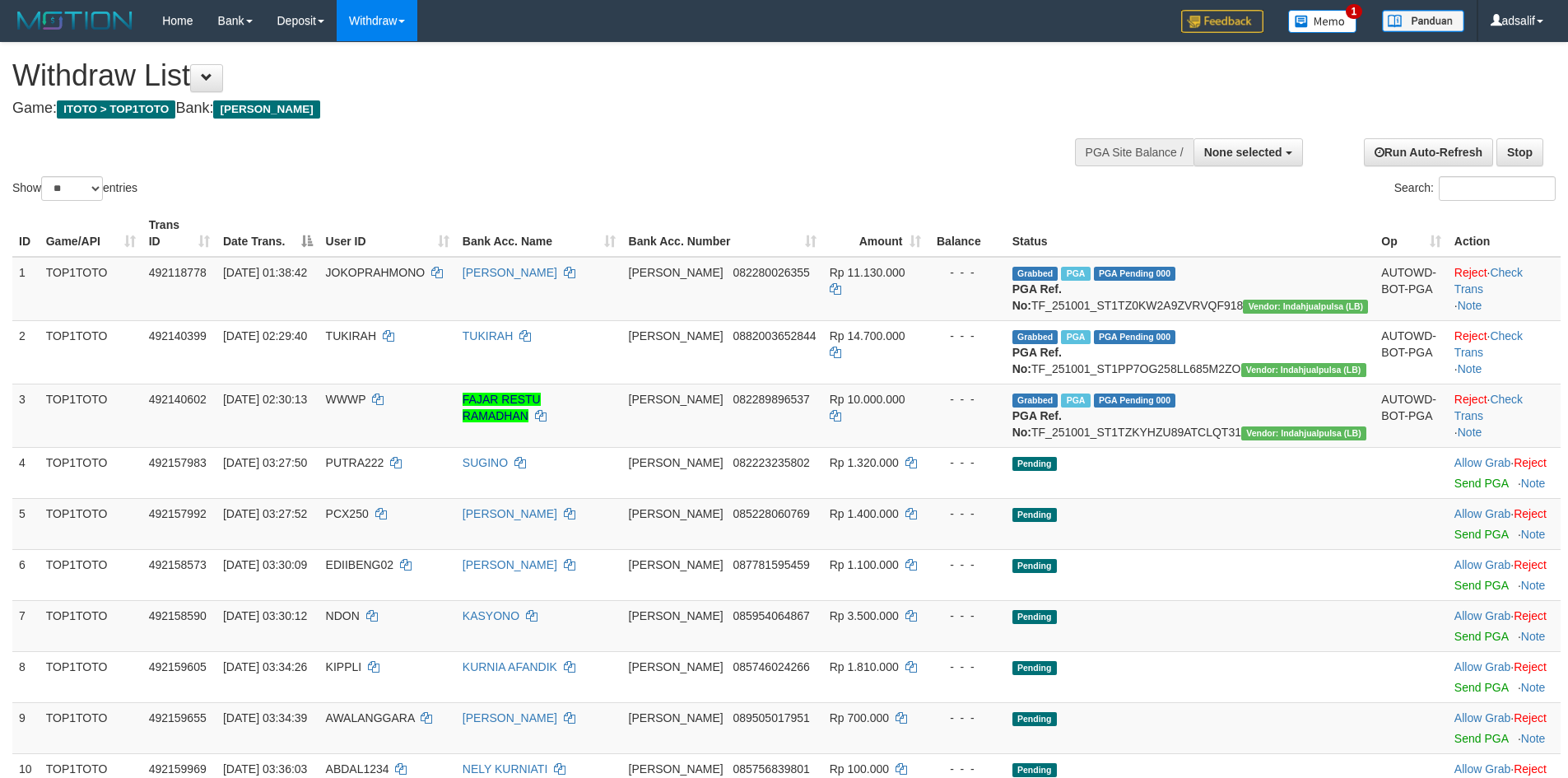
select select
select select "**"
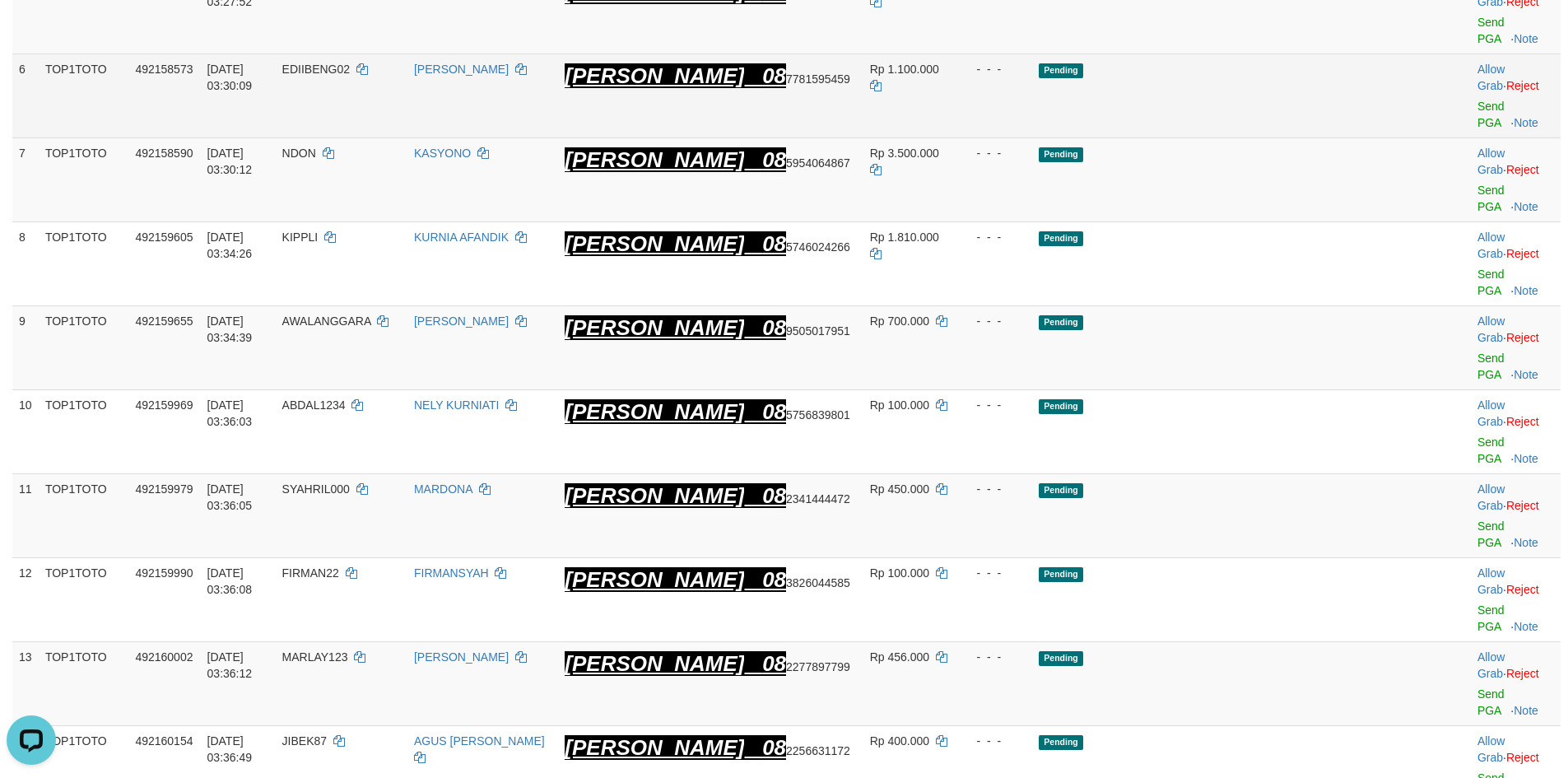
scroll to position [345, 0]
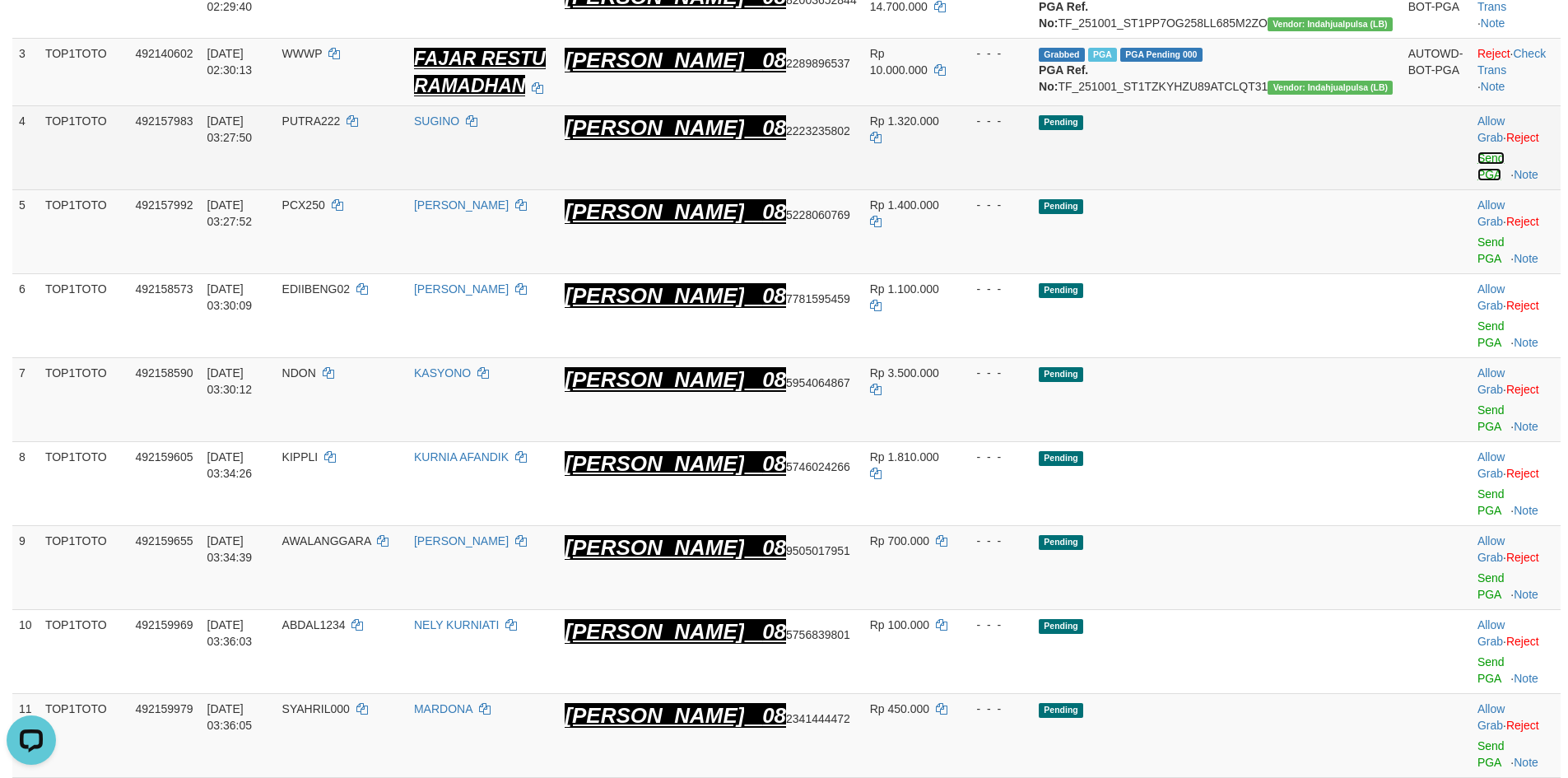
click at [1478, 169] on link "Send PGA" at bounding box center [1491, 166] width 28 height 29
click at [1478, 235] on link "Send PGA" at bounding box center [1491, 250] width 28 height 29
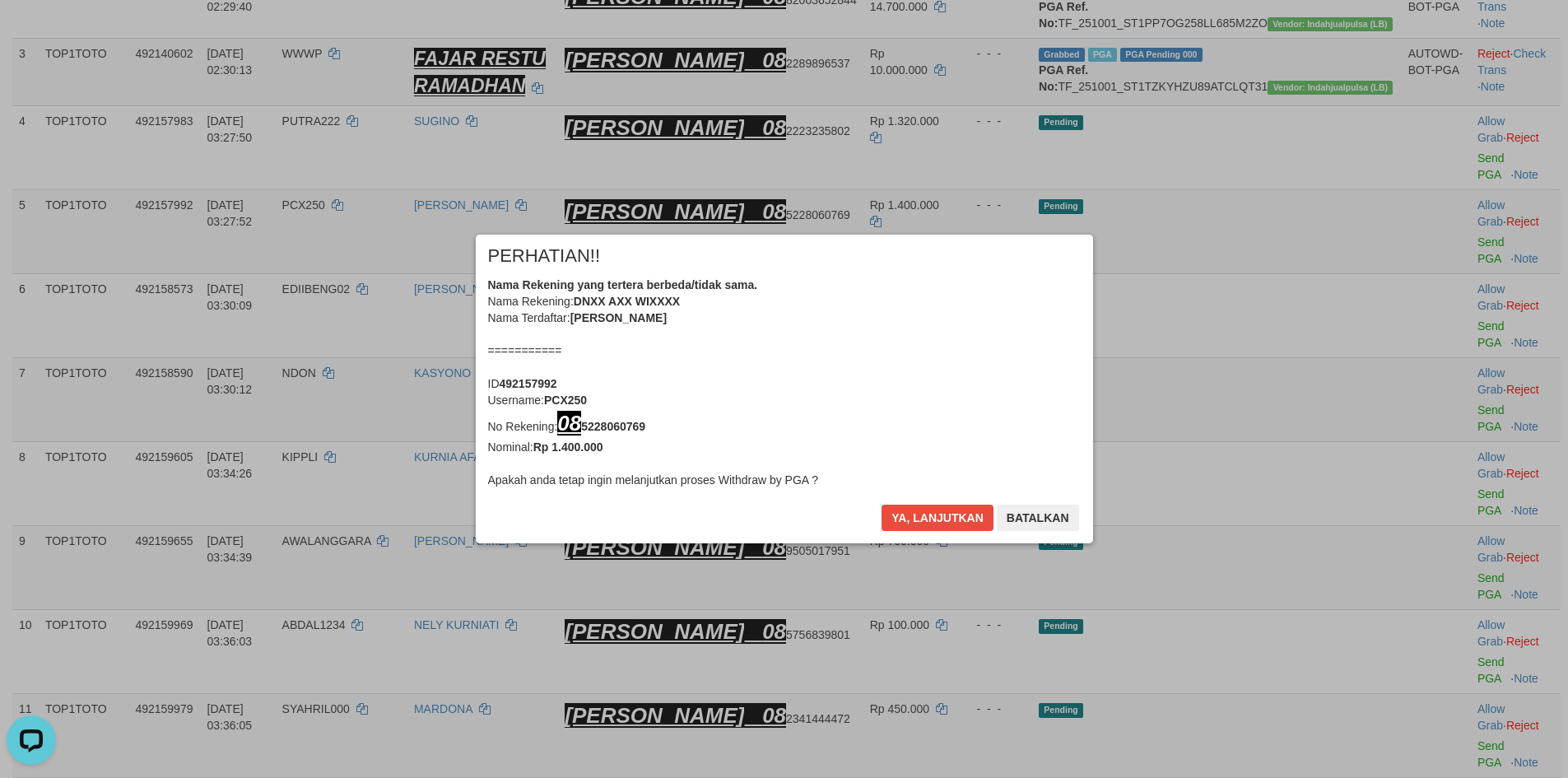
click at [922, 499] on div "× PERHATIAN!! Nama Rekening yang tertera berbeda/tidak sama. Nama Rekening: DNX…" at bounding box center [784, 389] width 617 height 308
click at [929, 513] on button "Ya, lanjutkan" at bounding box center [938, 518] width 112 height 27
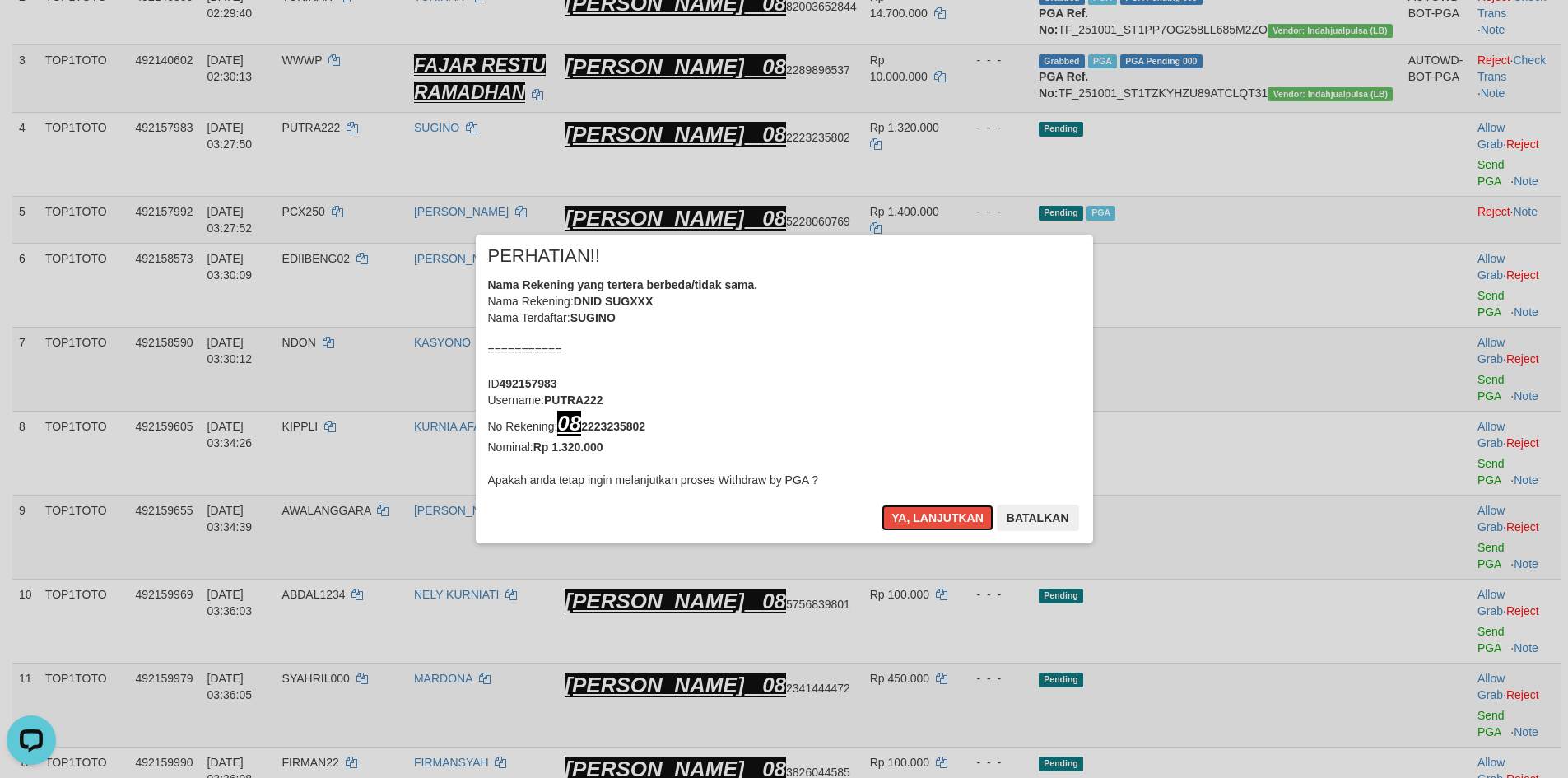
click at [929, 514] on button "Ya, lanjutkan" at bounding box center [938, 518] width 112 height 27
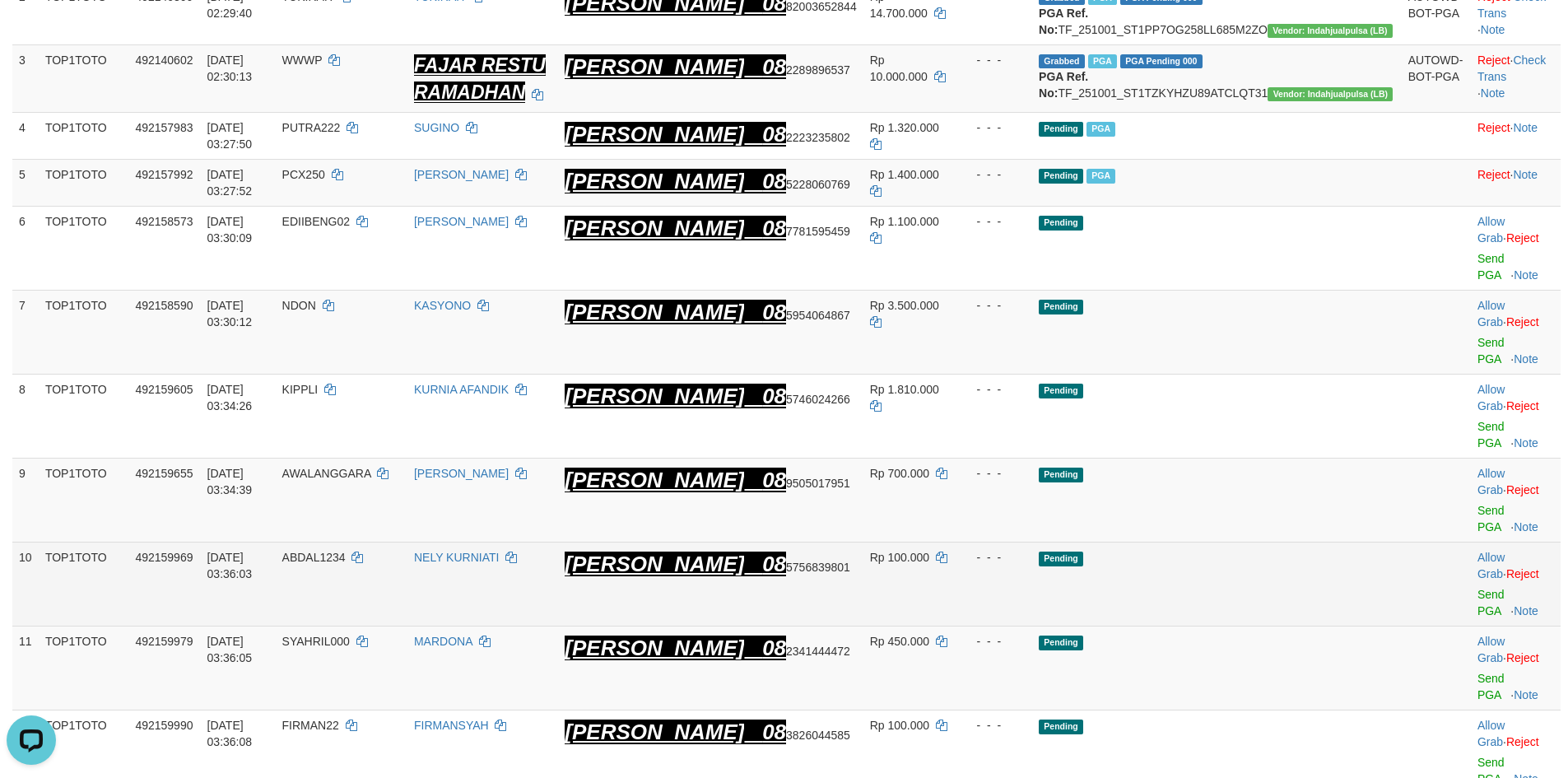
scroll to position [333, 0]
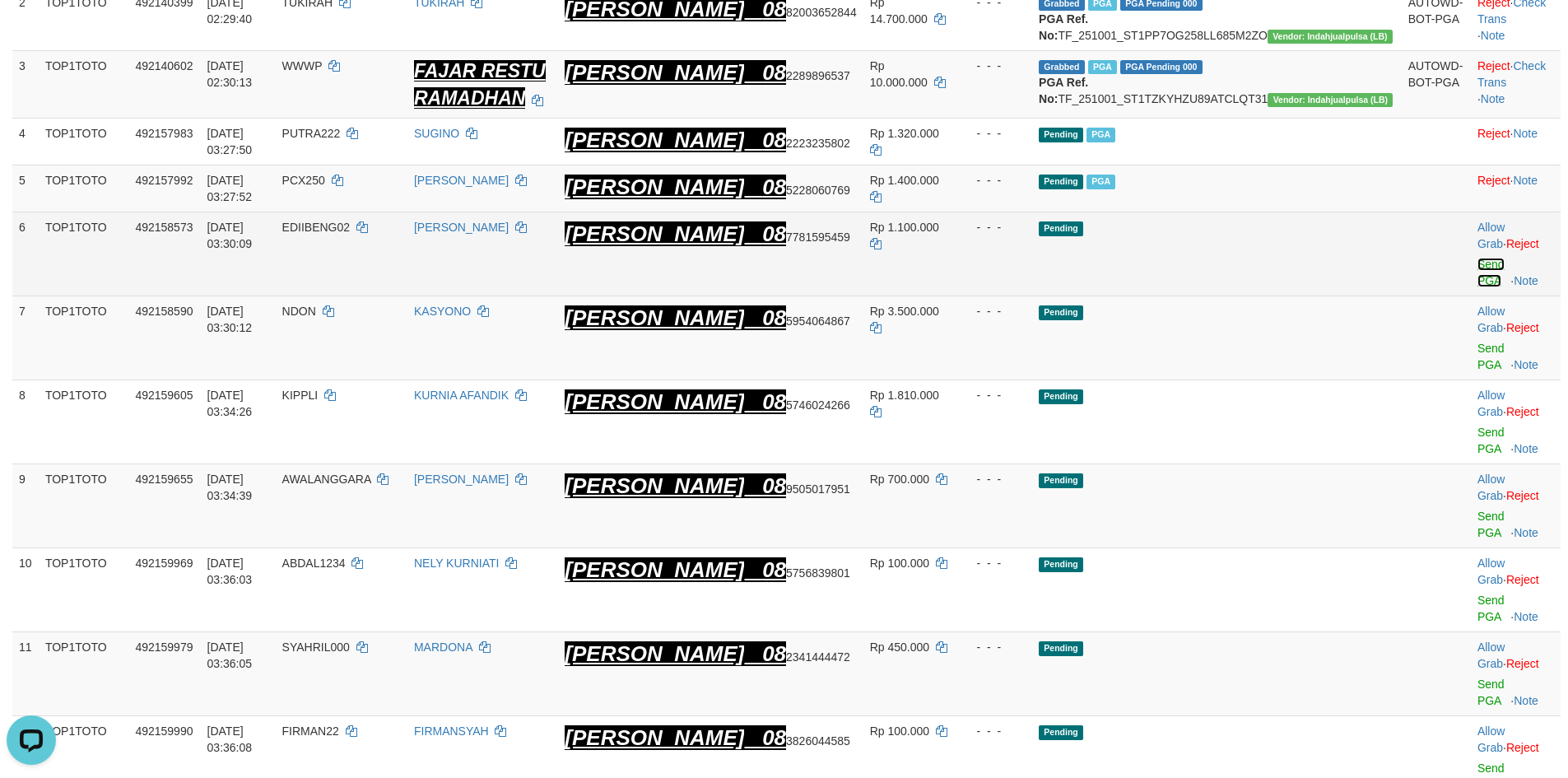
click at [1478, 269] on link "Send PGA" at bounding box center [1491, 272] width 28 height 29
click at [1478, 342] on link "Send PGA" at bounding box center [1491, 357] width 28 height 29
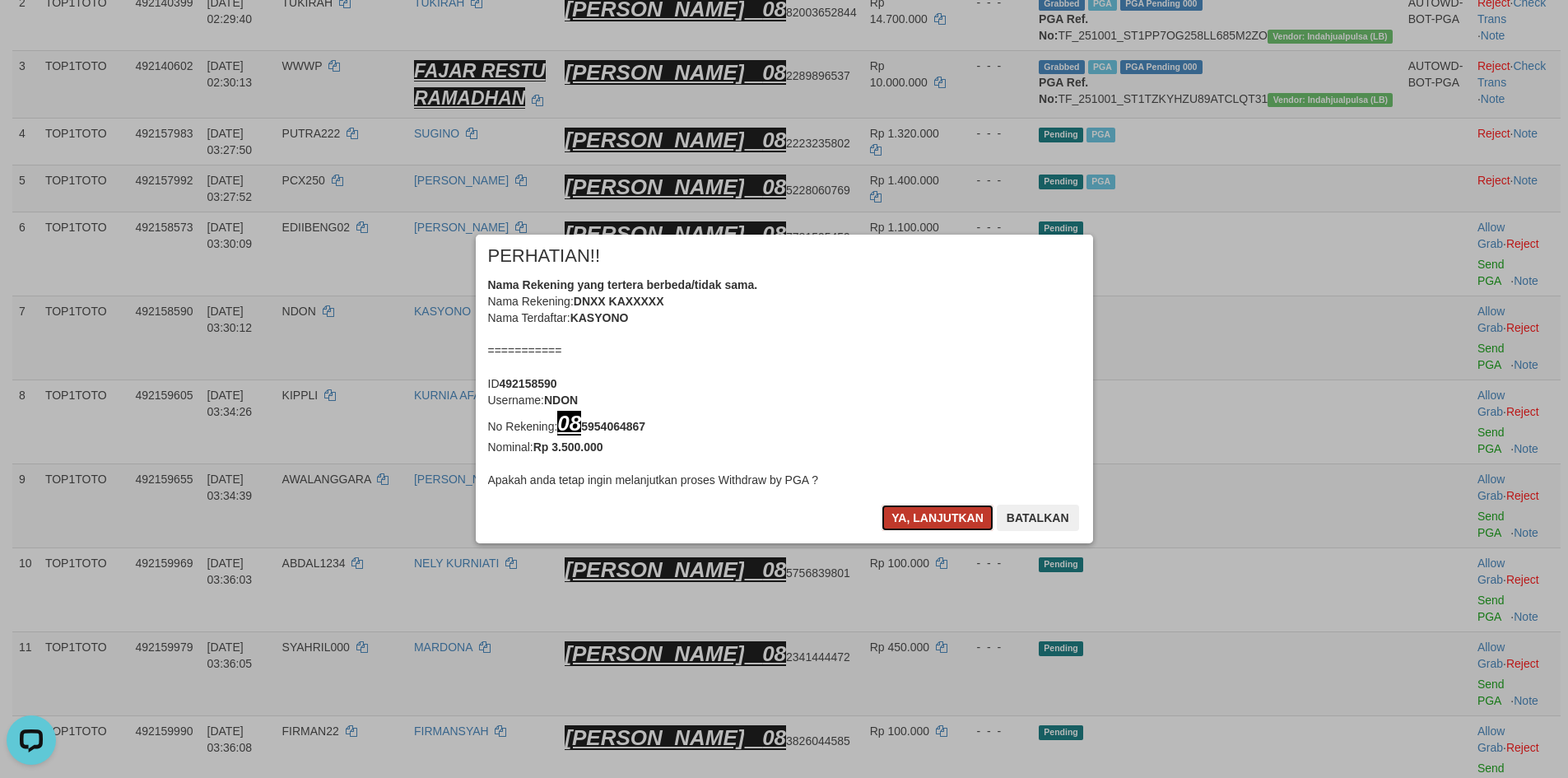
click at [927, 518] on button "Ya, lanjutkan" at bounding box center [938, 518] width 112 height 27
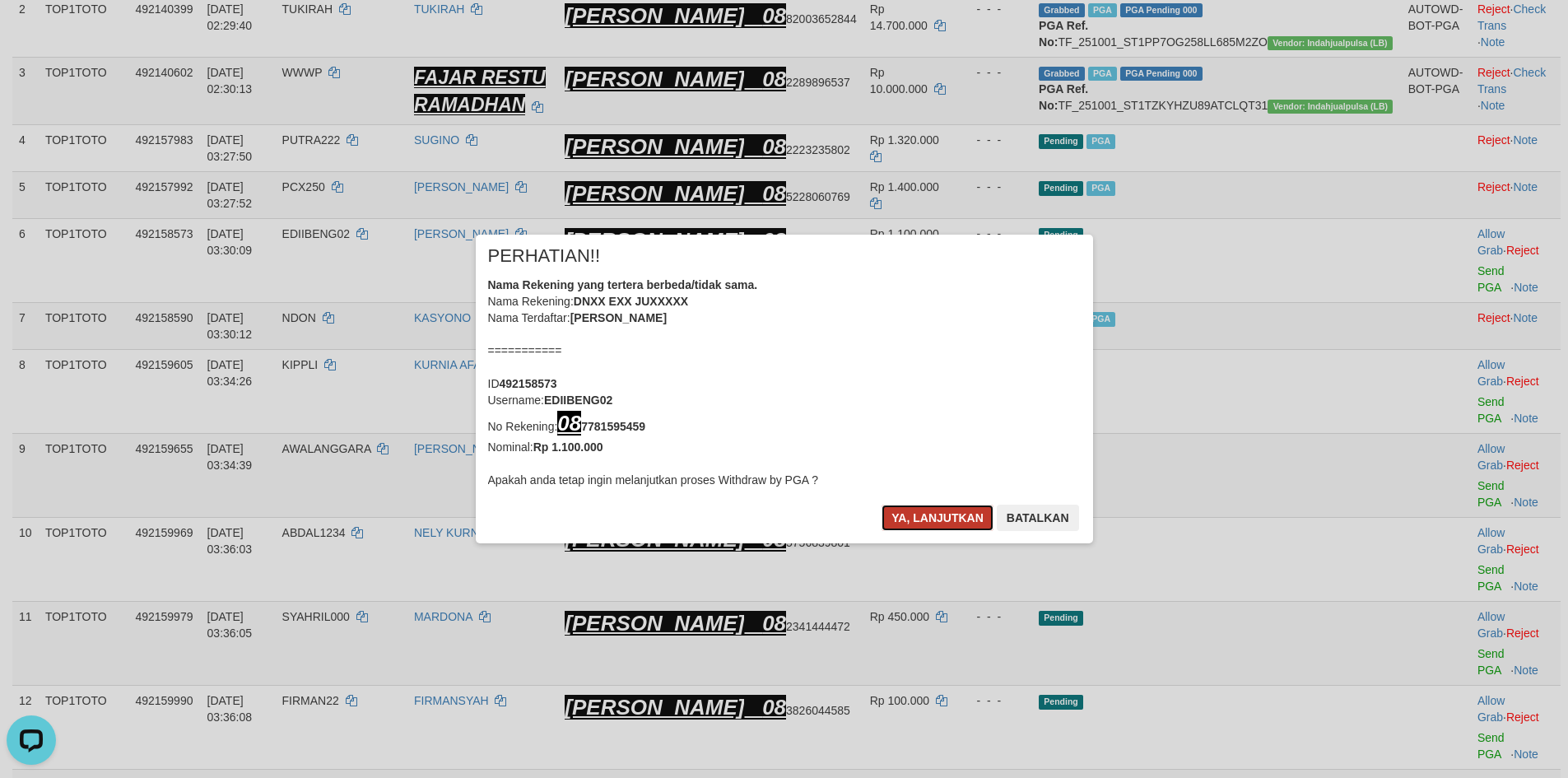
click at [930, 518] on button "Ya, lanjutkan" at bounding box center [938, 518] width 112 height 27
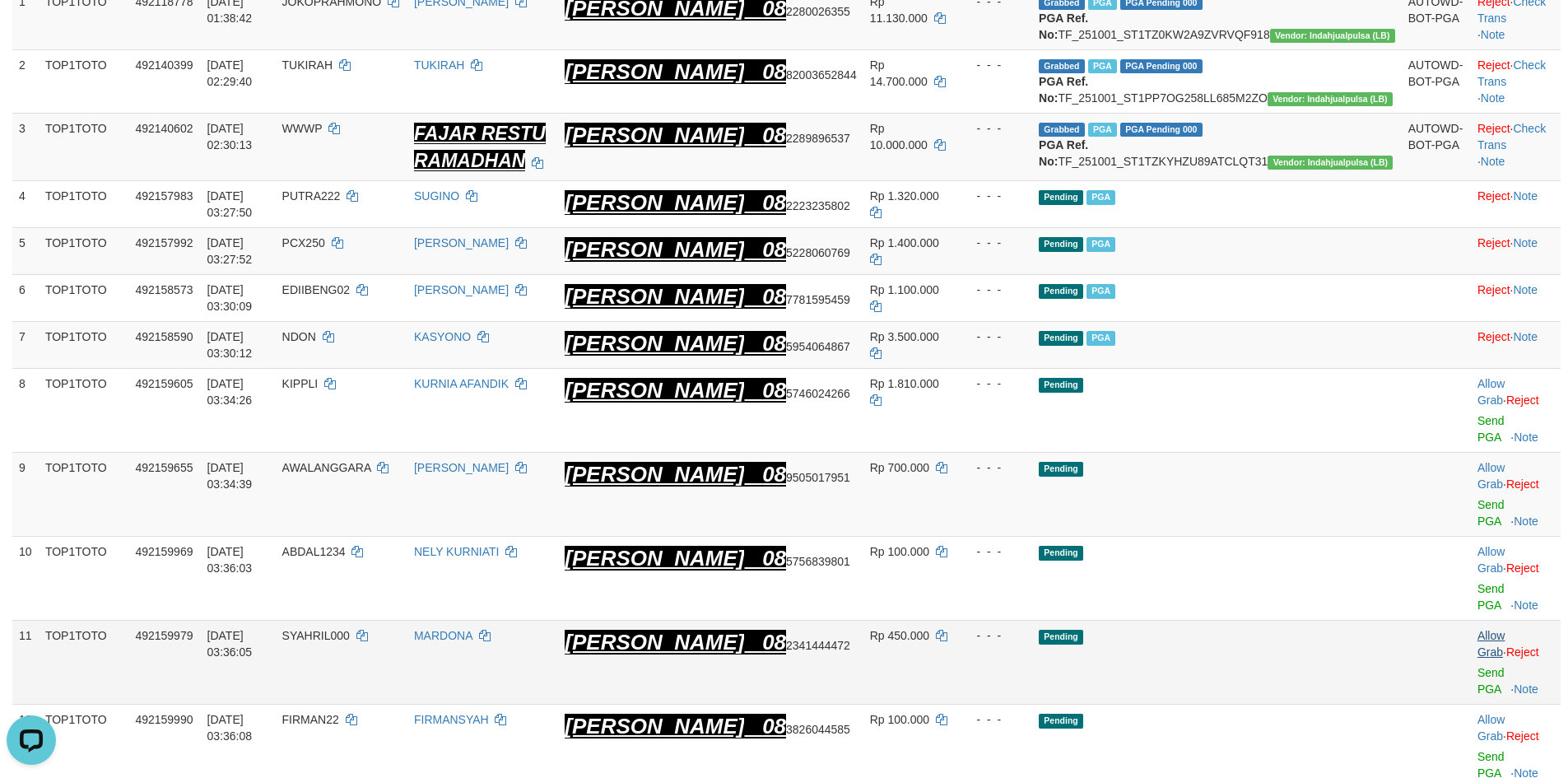
scroll to position [507, 0]
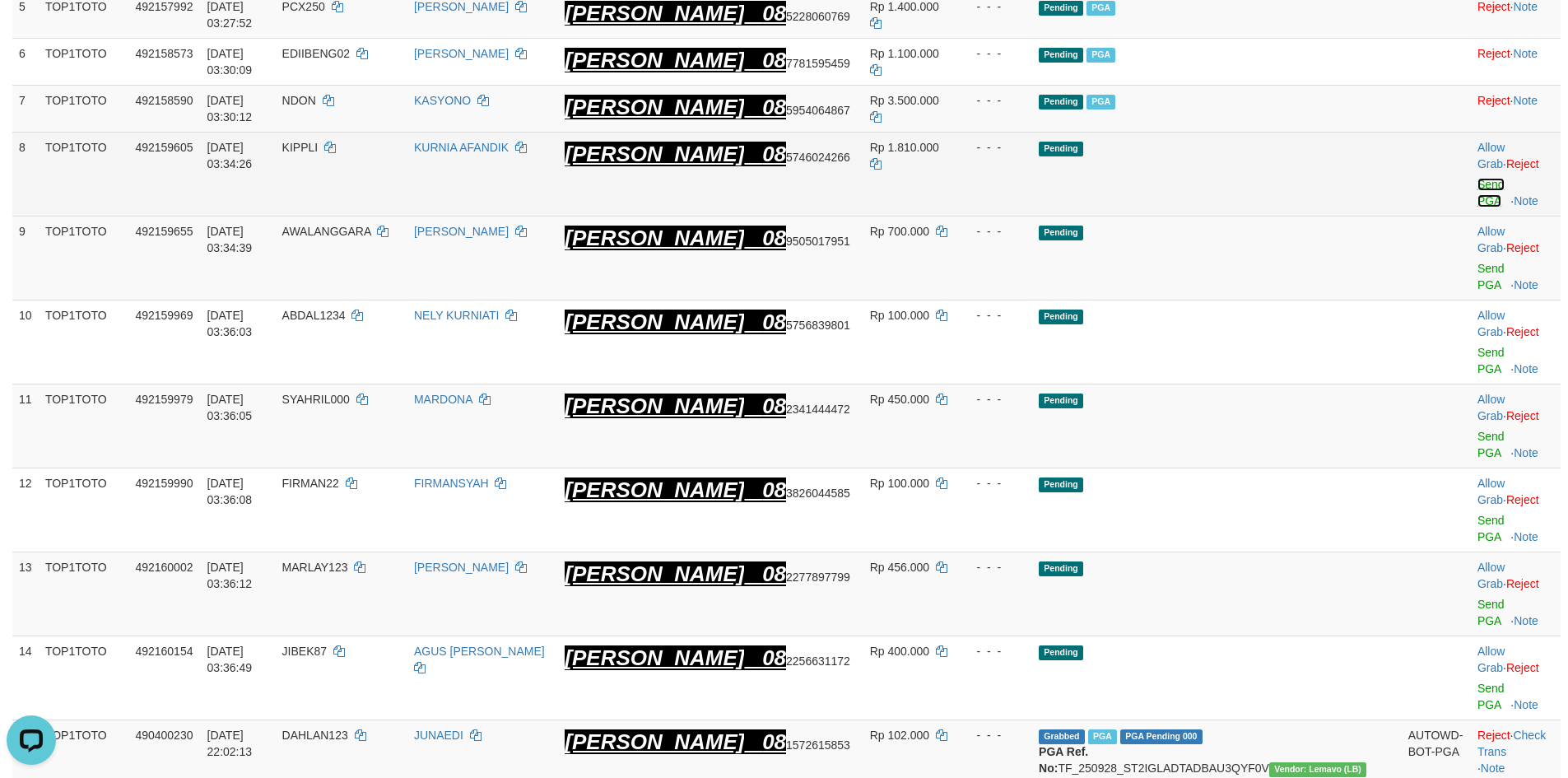
click at [1478, 192] on link "Send PGA" at bounding box center [1491, 192] width 28 height 29
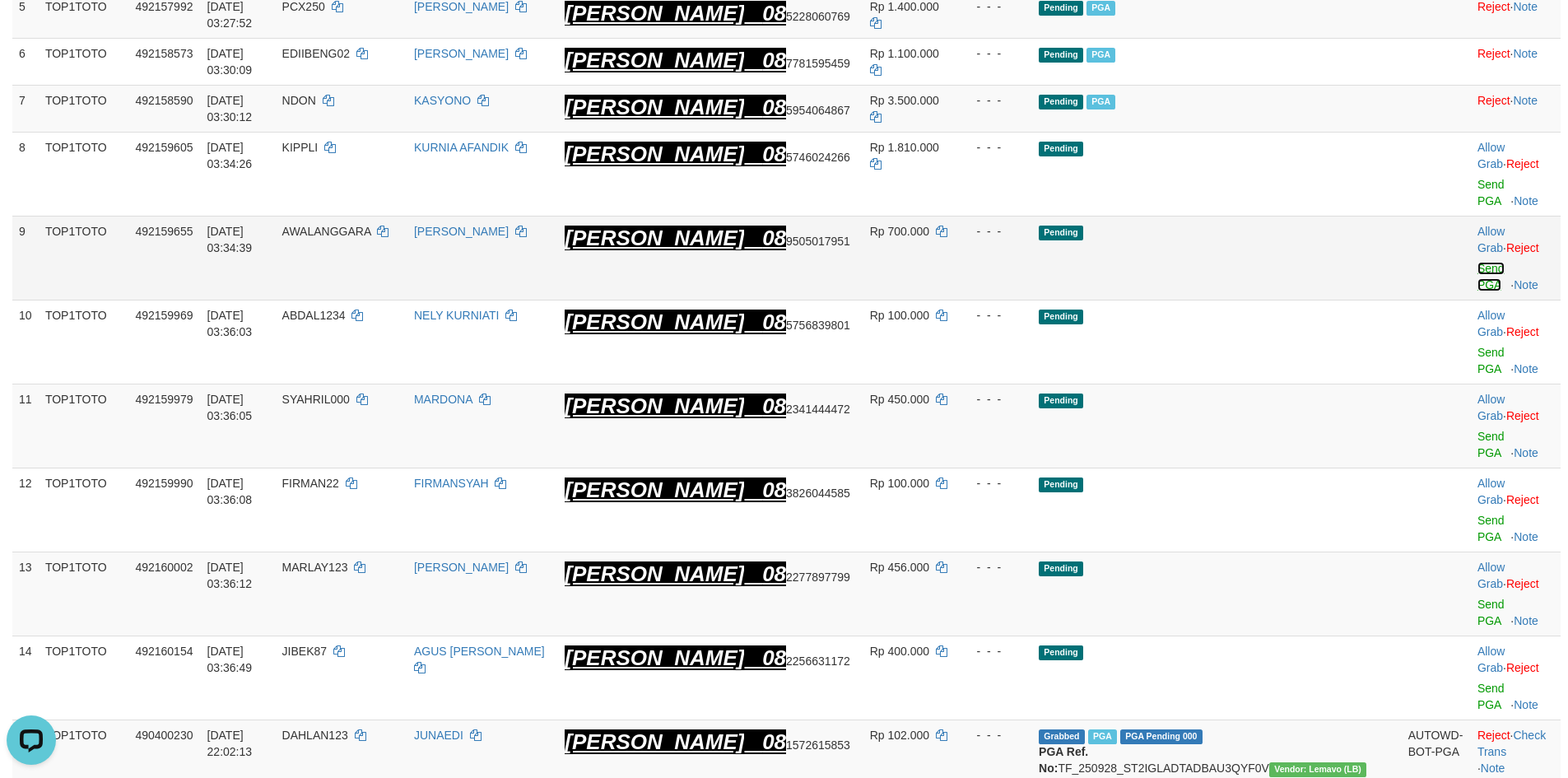
click at [1478, 262] on link "Send PGA" at bounding box center [1491, 277] width 28 height 29
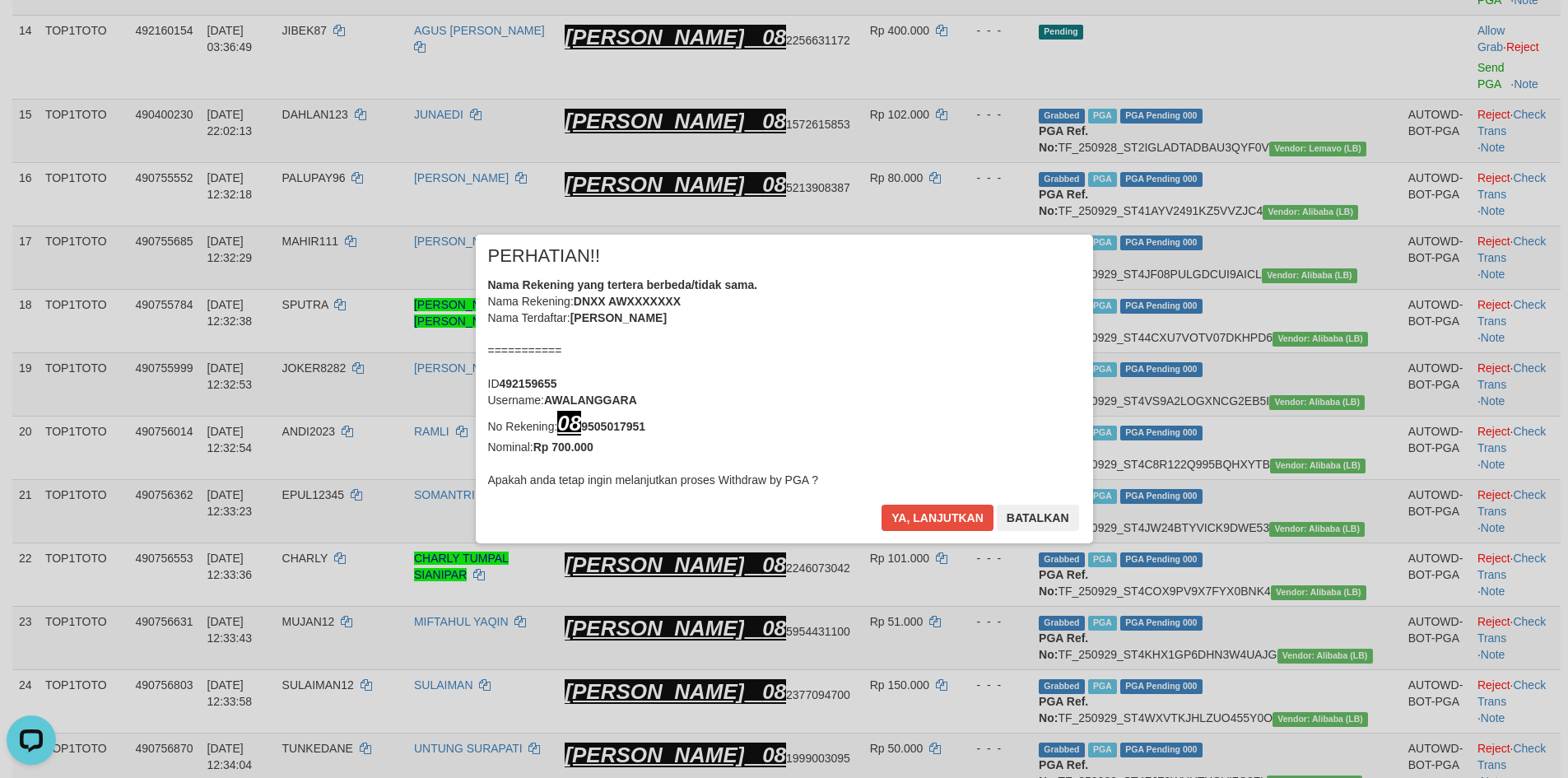
scroll to position [1187, 0]
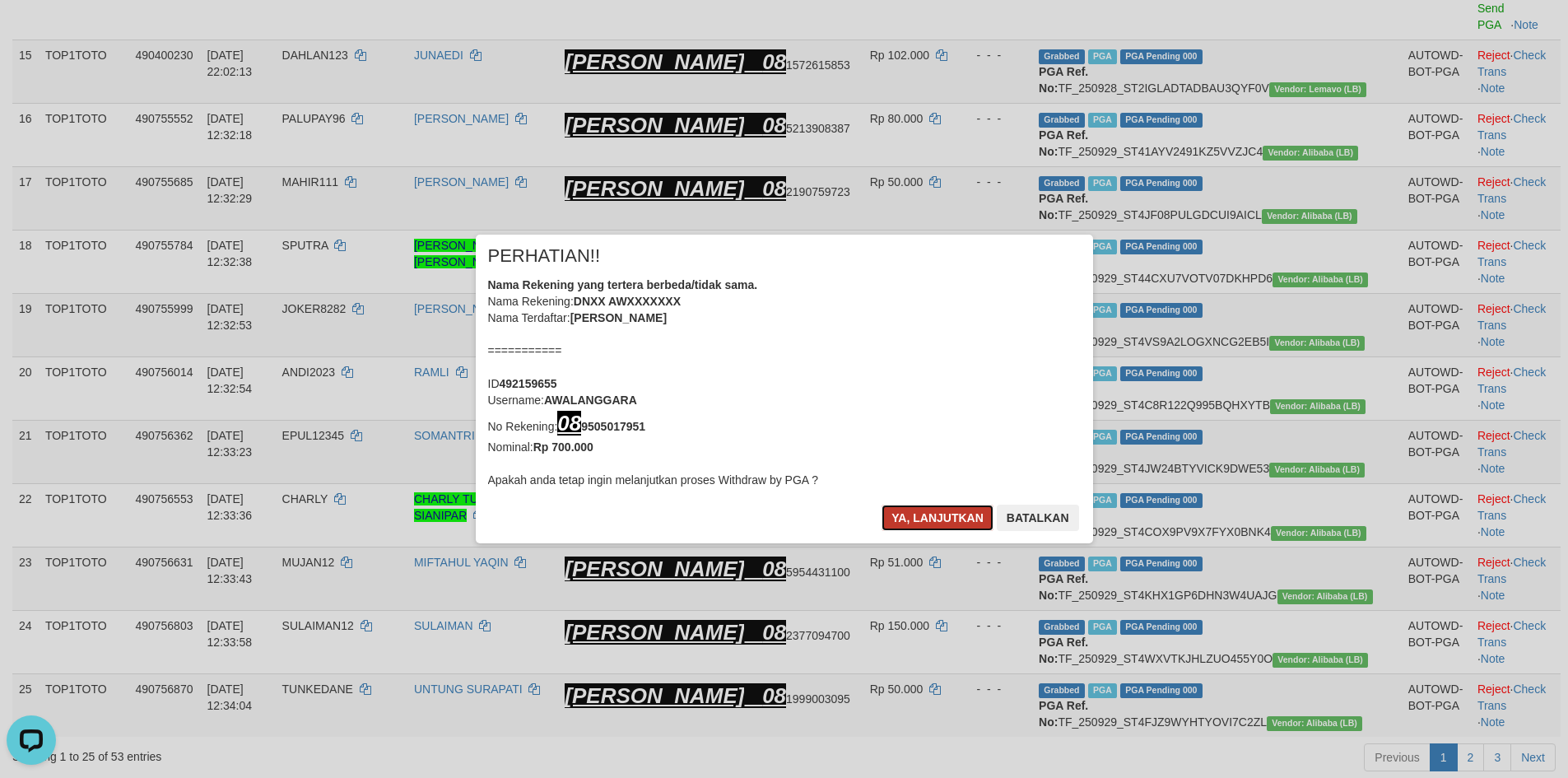
click at [933, 520] on button "Ya, lanjutkan" at bounding box center [938, 518] width 112 height 27
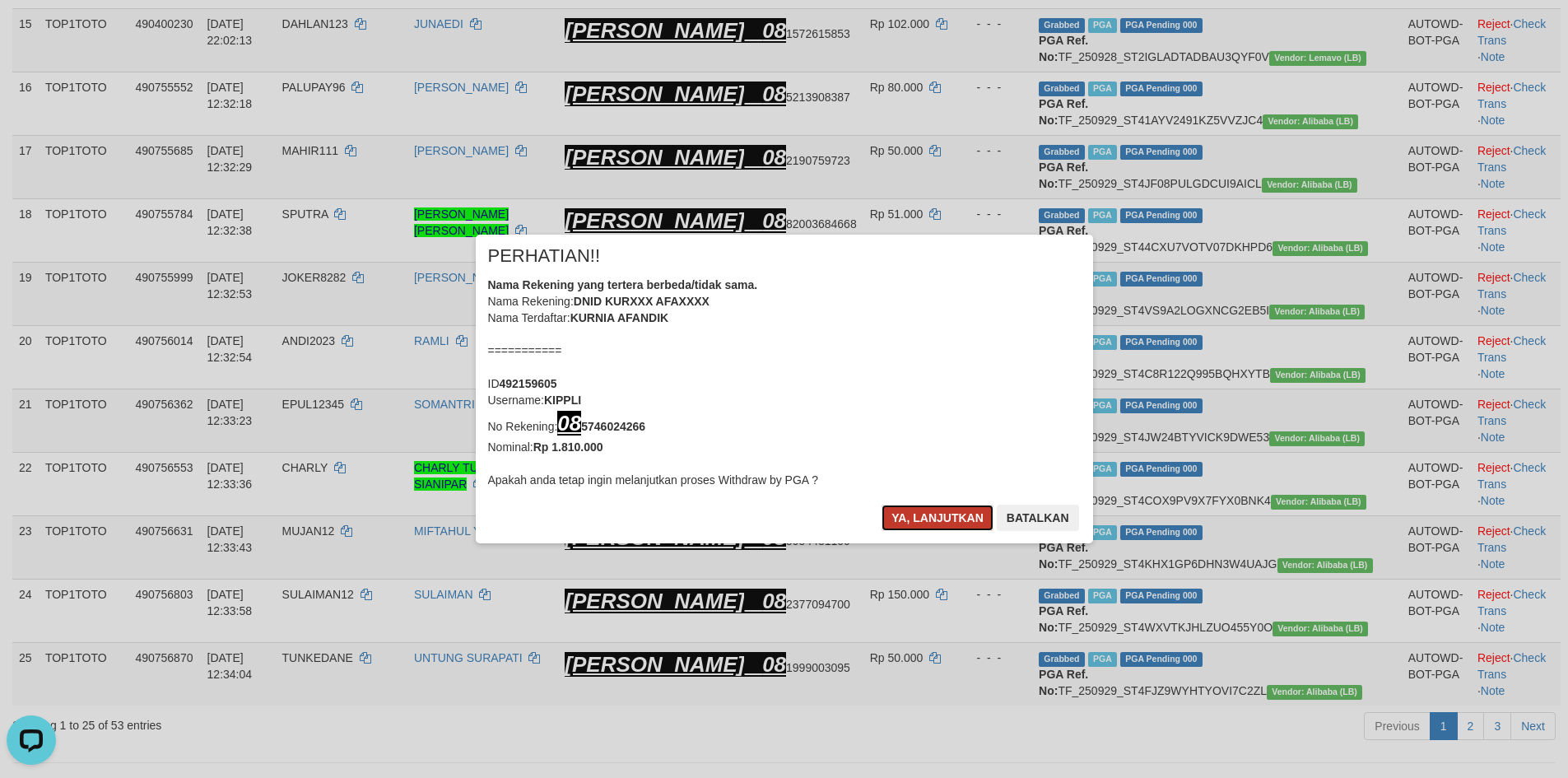
click at [932, 519] on button "Ya, lanjutkan" at bounding box center [938, 518] width 112 height 27
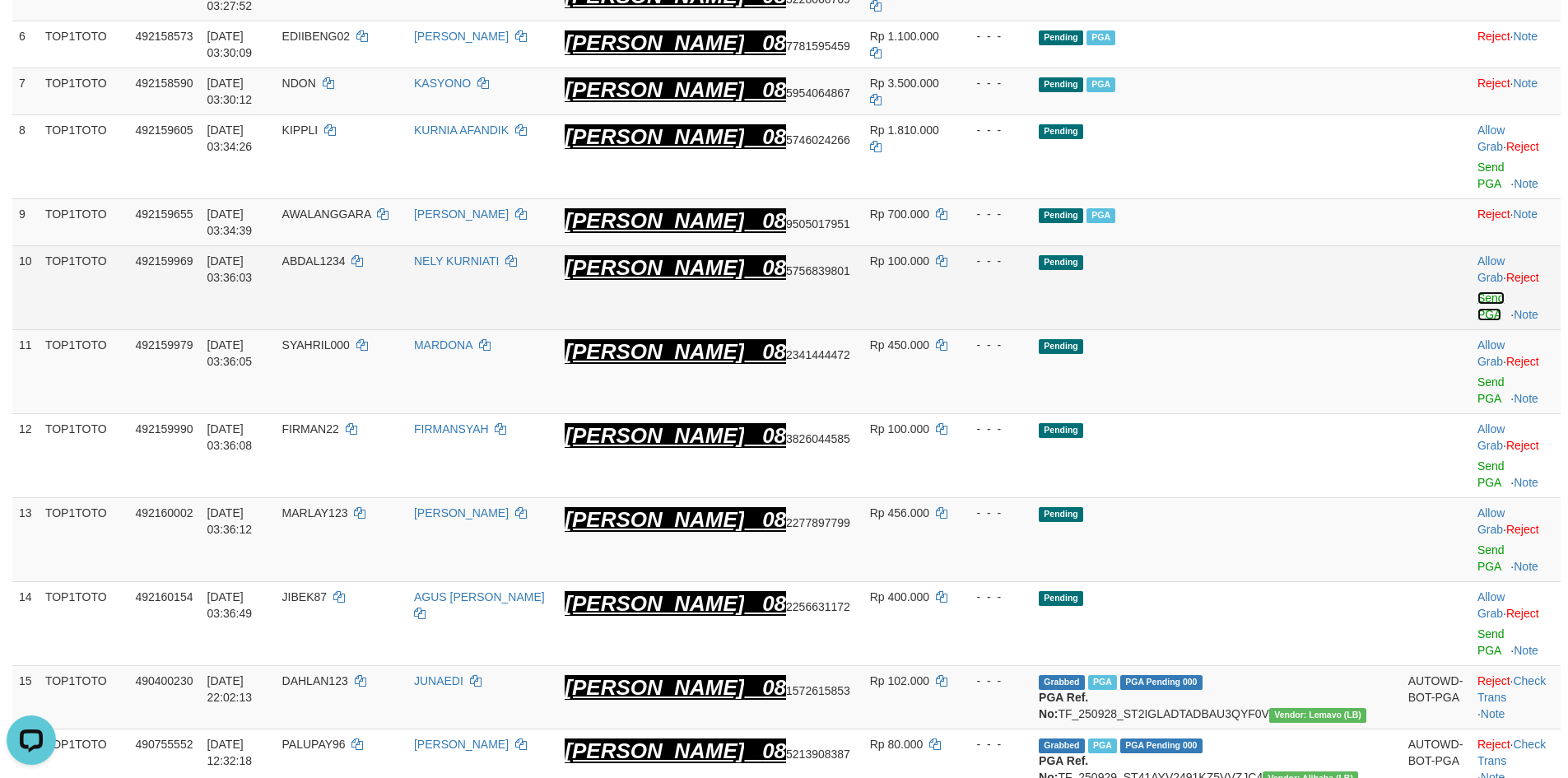
scroll to position [518, 0]
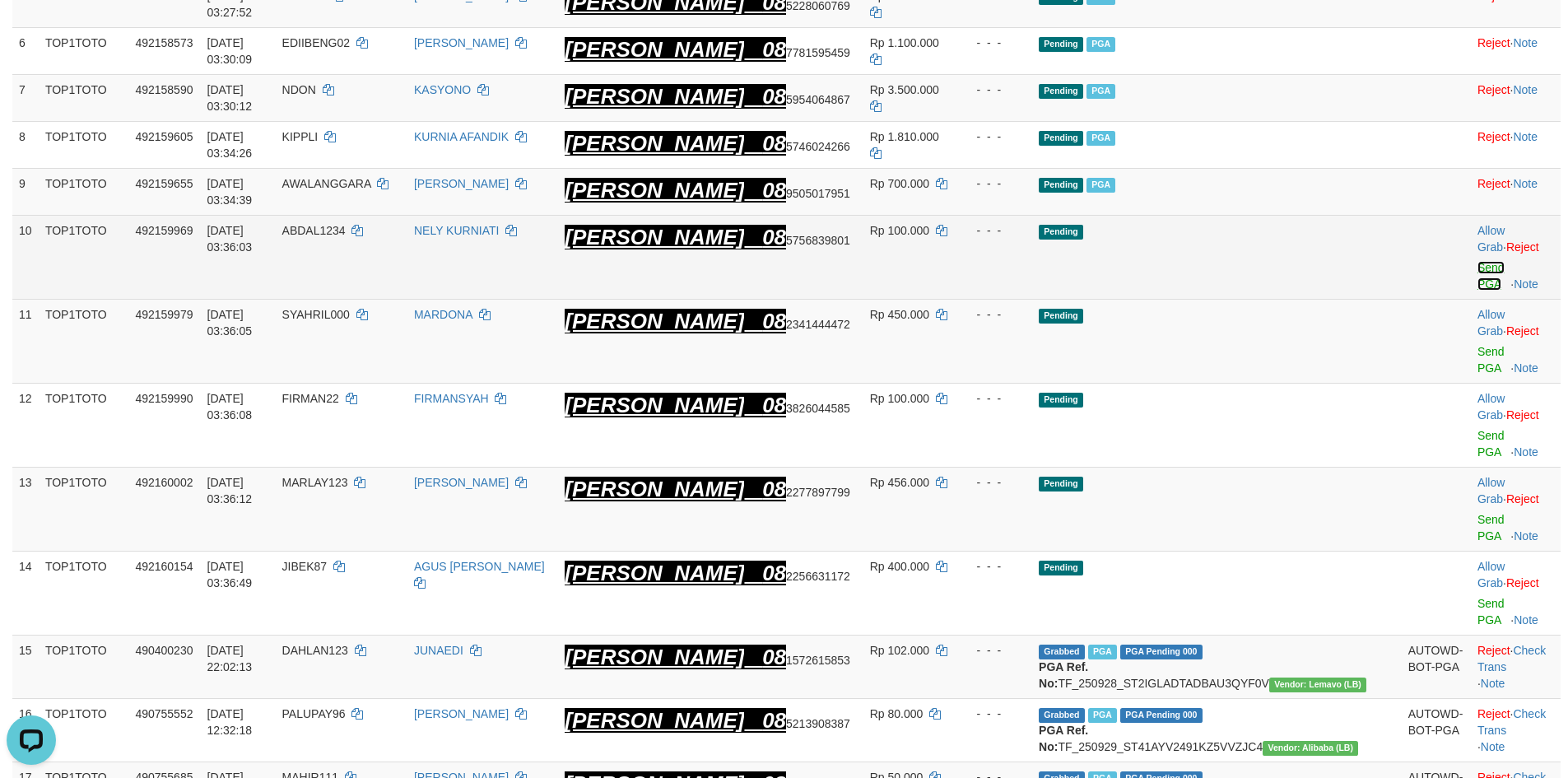
click at [1478, 267] on link "Send PGA" at bounding box center [1491, 276] width 28 height 29
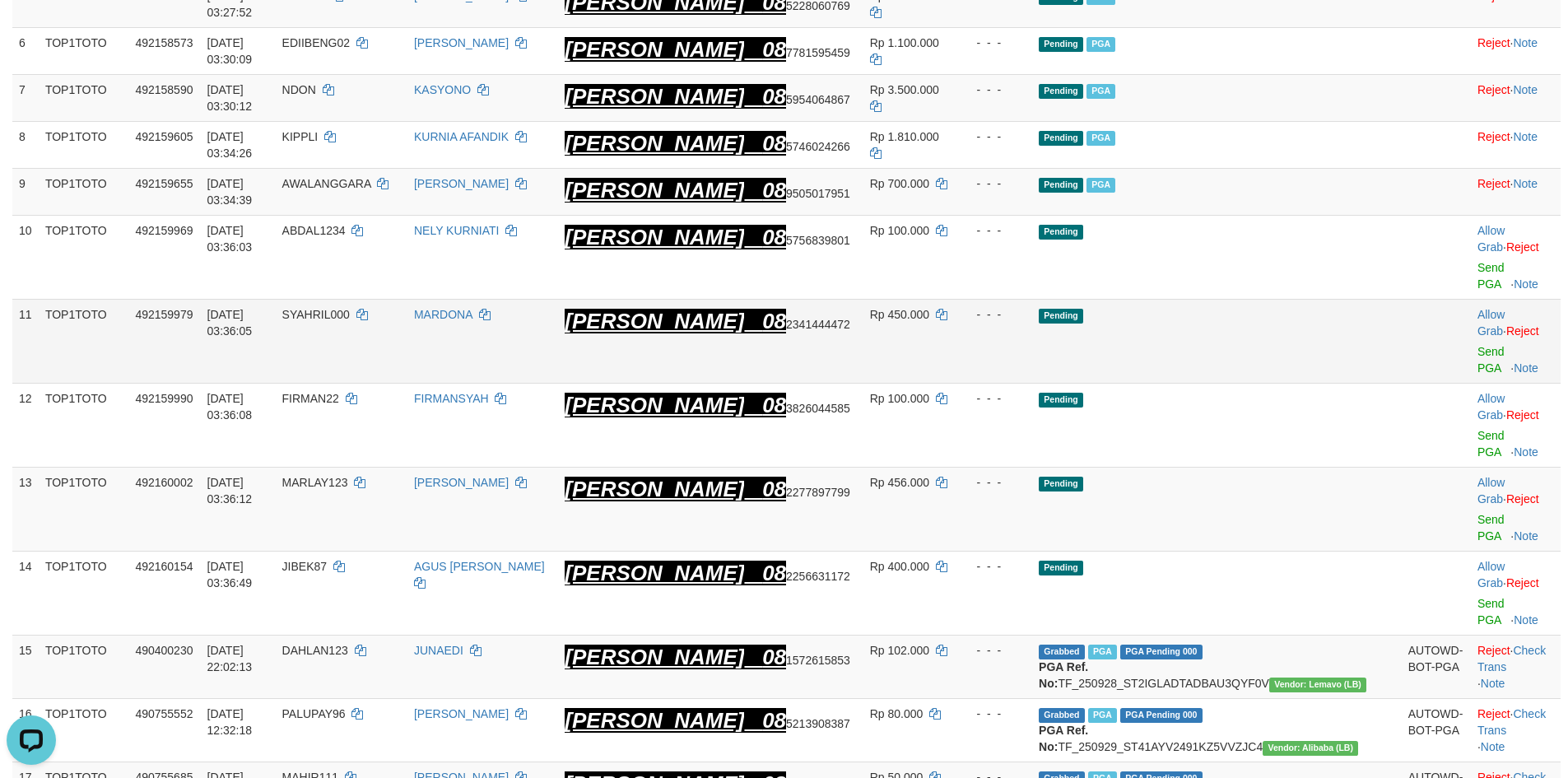
click at [1471, 325] on td "Allow Grab · Reject Send PGA · Note" at bounding box center [1515, 342] width 90 height 84
click at [1478, 345] on link "Send PGA" at bounding box center [1491, 360] width 28 height 29
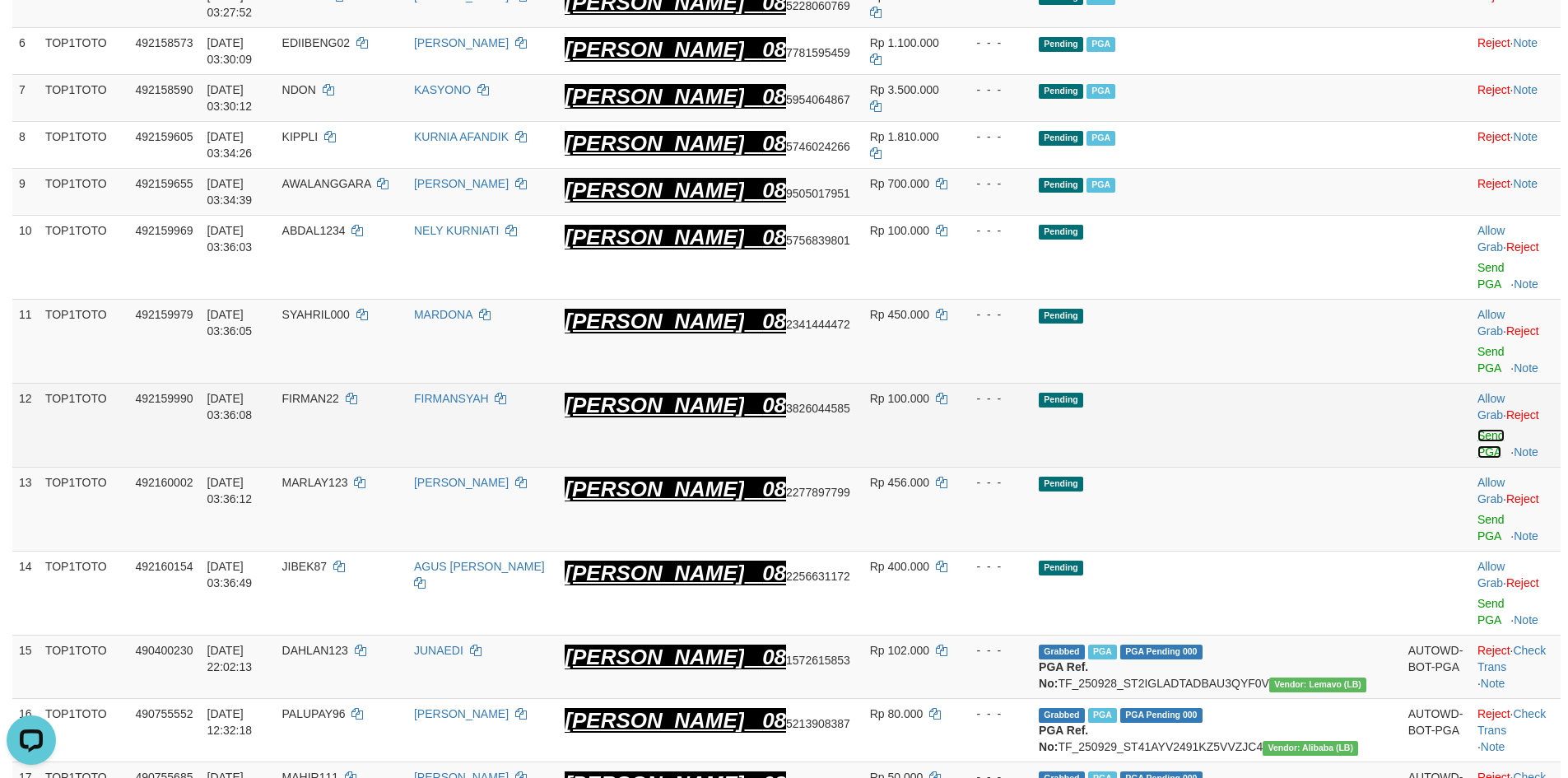
click at [1478, 429] on link "Send PGA" at bounding box center [1491, 444] width 28 height 29
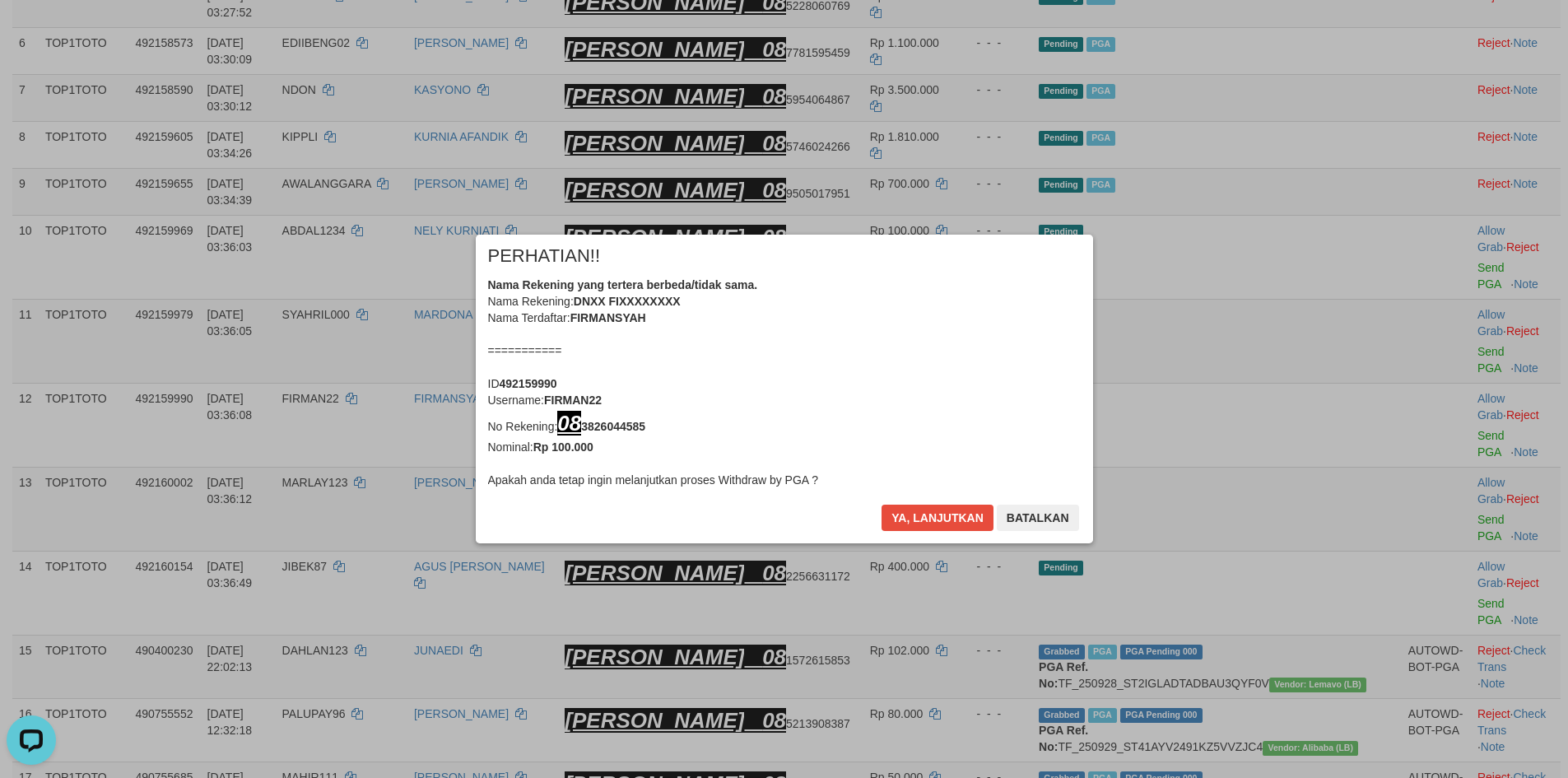
click at [915, 532] on div "Ya, lanjutkan Batalkan" at bounding box center [980, 524] width 200 height 39
click at [917, 521] on button "Ya, lanjutkan" at bounding box center [938, 518] width 112 height 27
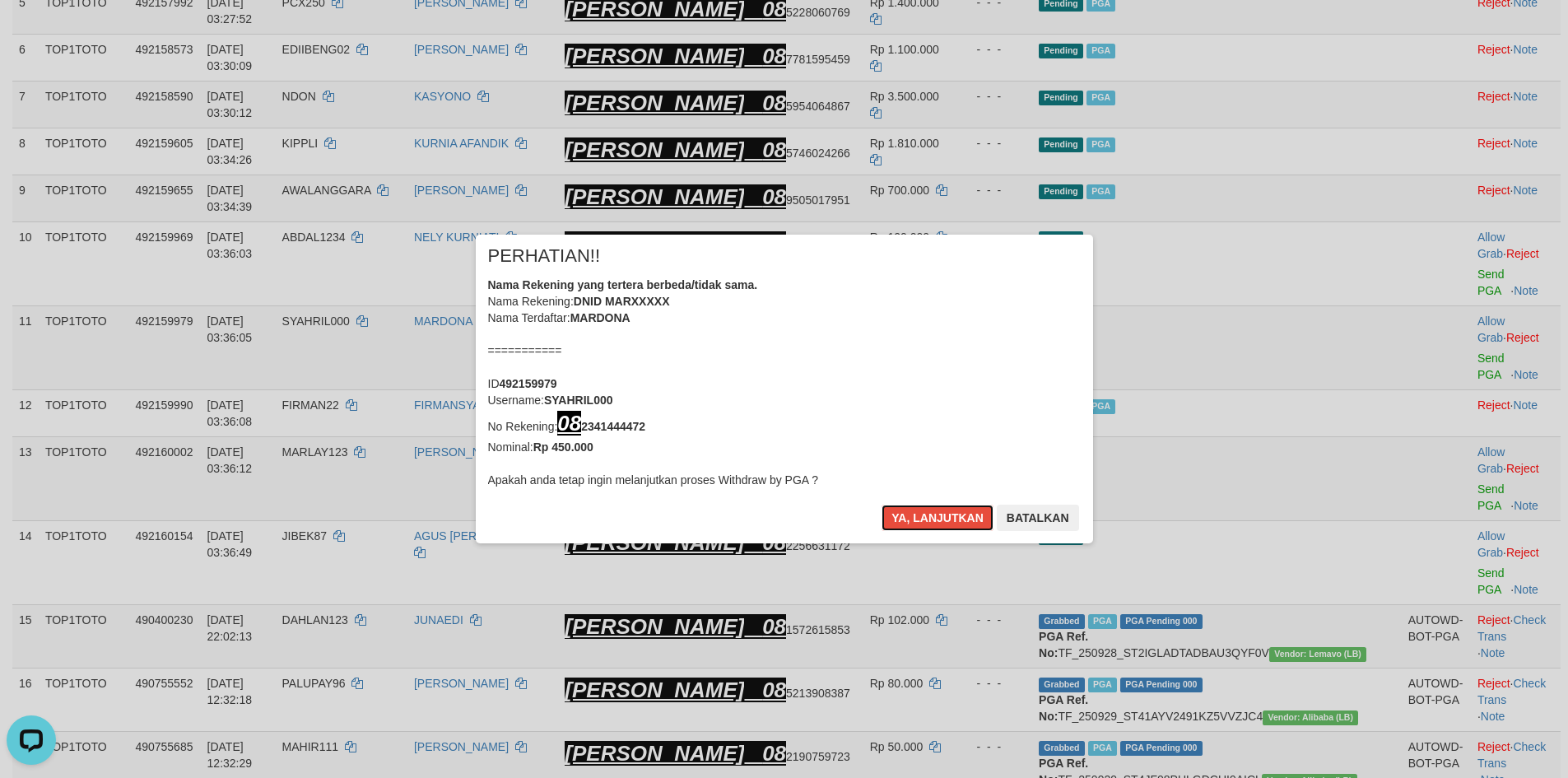
click at [917, 521] on button "Ya, lanjutkan" at bounding box center [938, 518] width 112 height 27
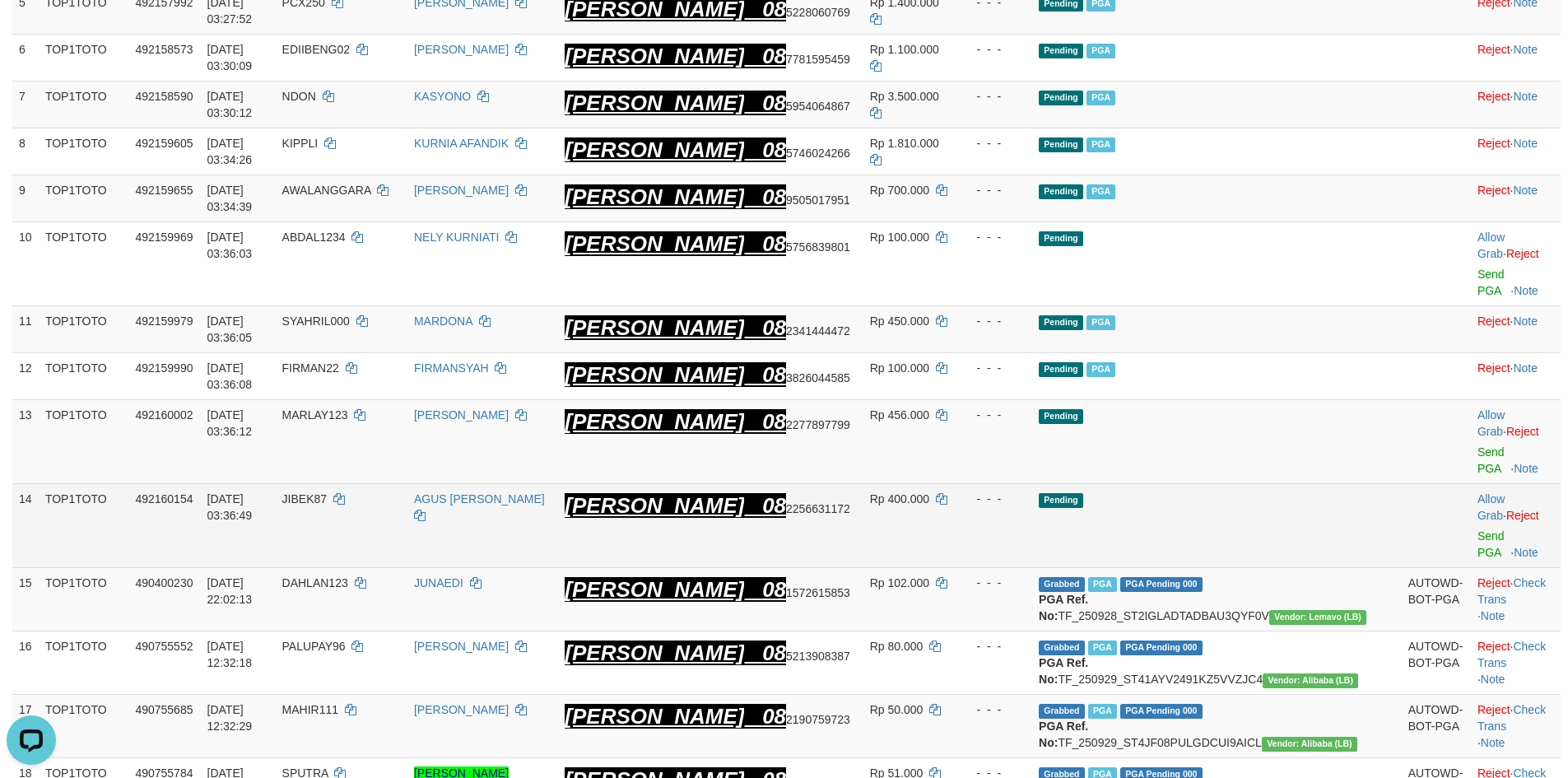
scroll to position [505, 0]
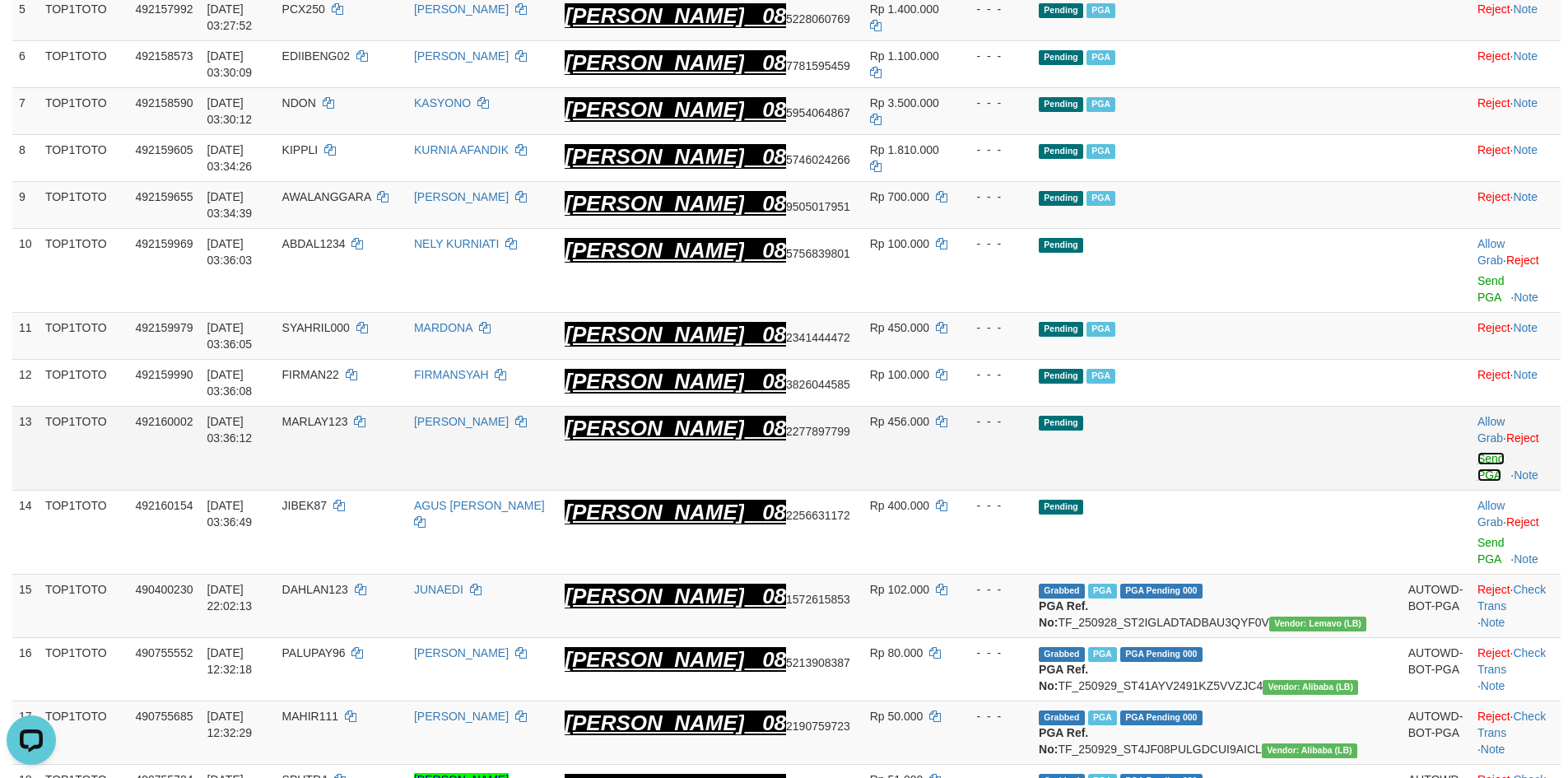
click at [1478, 452] on link "Send PGA" at bounding box center [1491, 467] width 28 height 29
click at [1478, 536] on link "Send PGA" at bounding box center [1491, 551] width 28 height 29
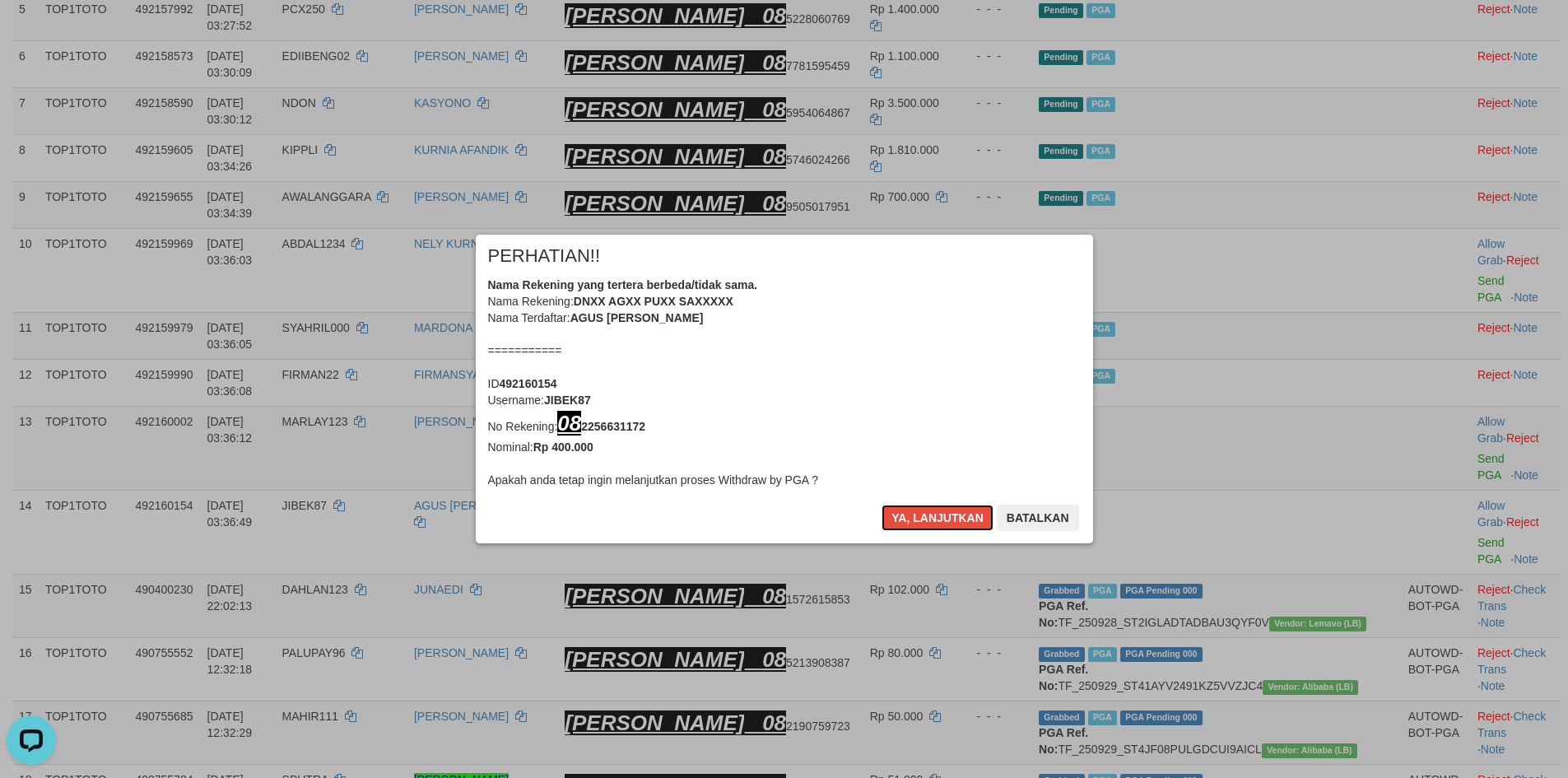
click at [918, 532] on div "Ya, lanjutkan Batalkan" at bounding box center [980, 524] width 200 height 39
click at [944, 529] on button "Ya, lanjutkan" at bounding box center [938, 518] width 112 height 27
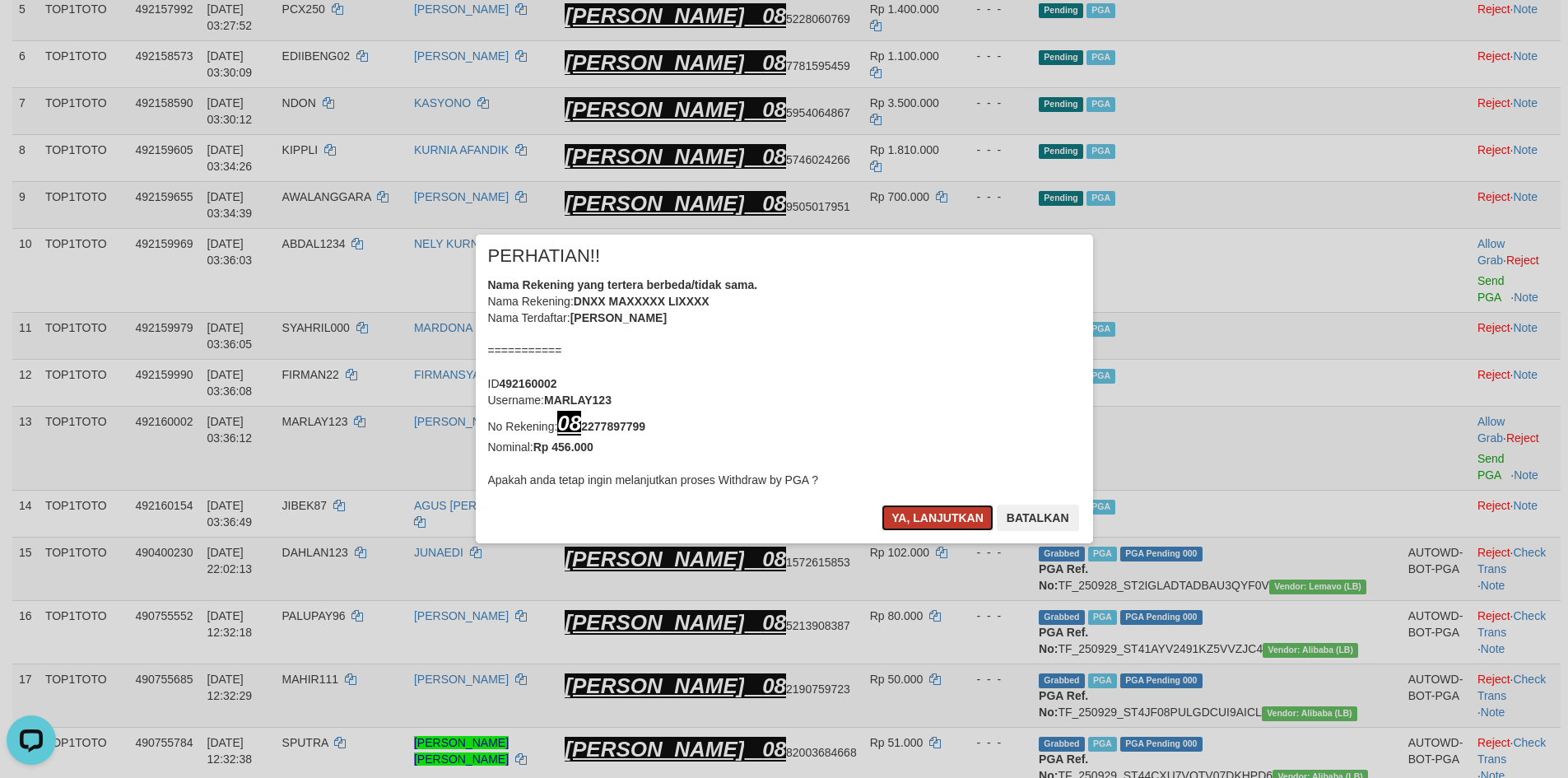
click at [939, 516] on button "Ya, lanjutkan" at bounding box center [938, 518] width 112 height 27
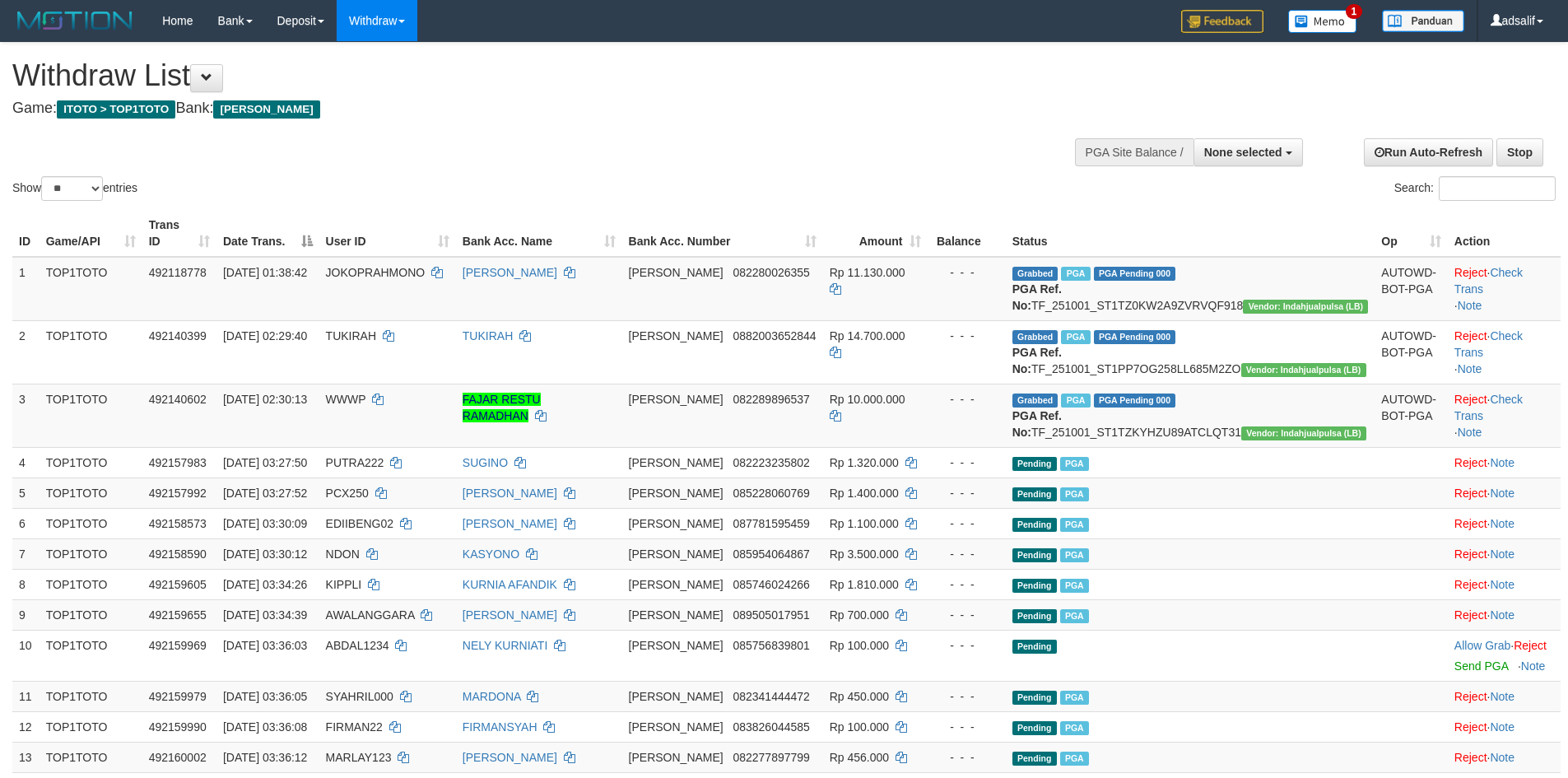
select select
select select "**"
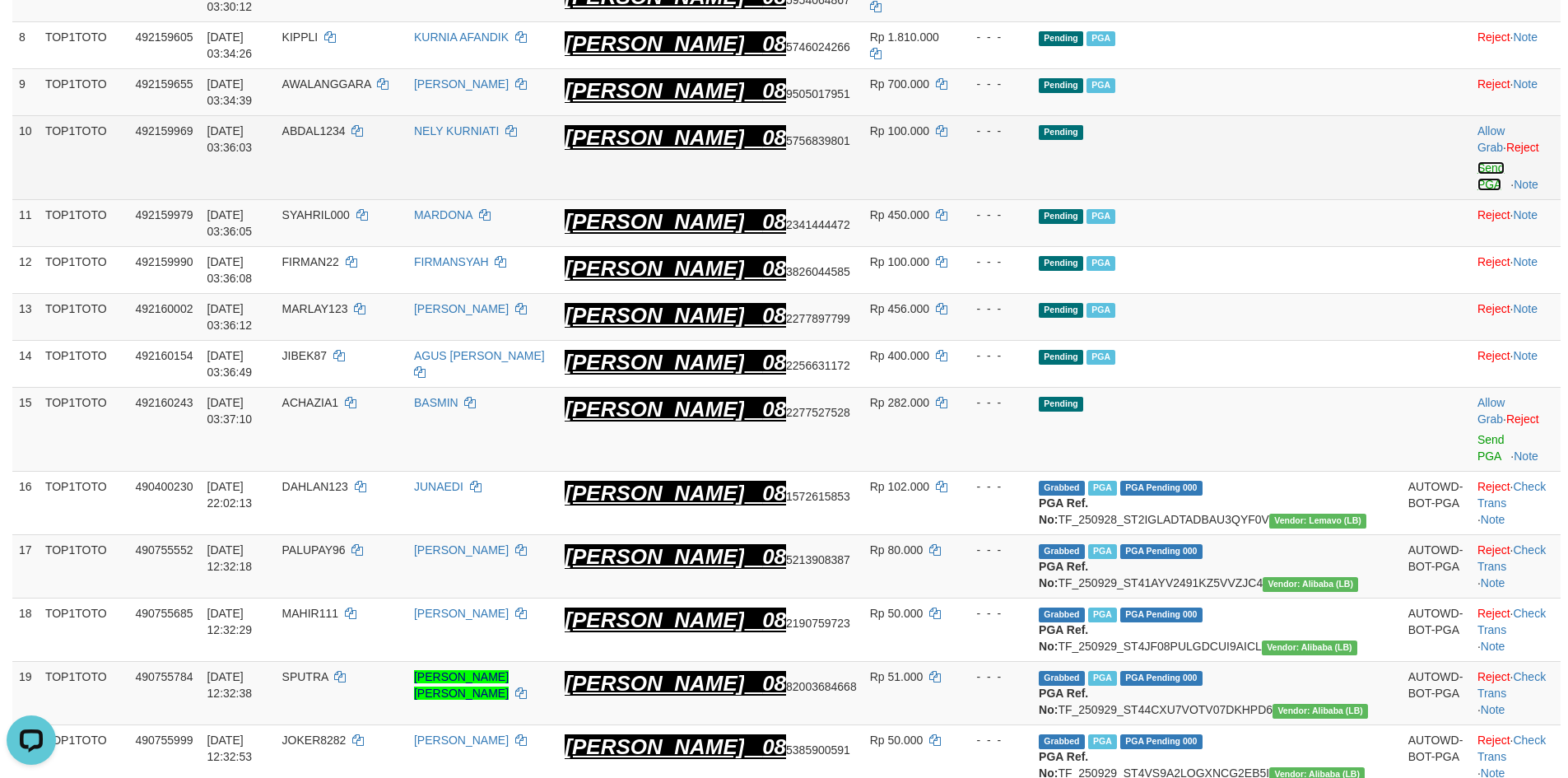
click at [1478, 168] on link "Send PGA" at bounding box center [1491, 176] width 28 height 29
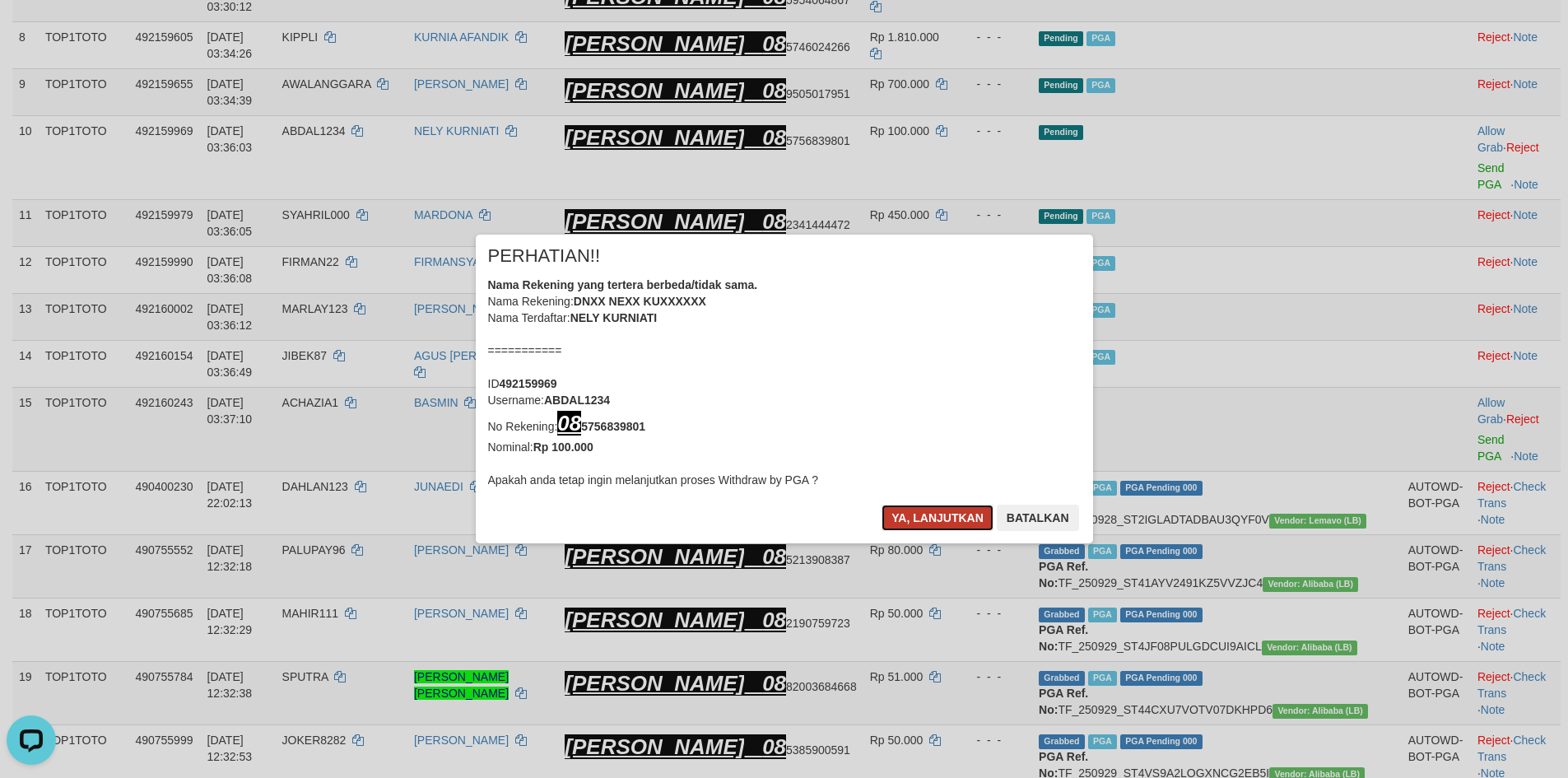
click at [964, 525] on button "Ya, lanjutkan" at bounding box center [938, 518] width 112 height 27
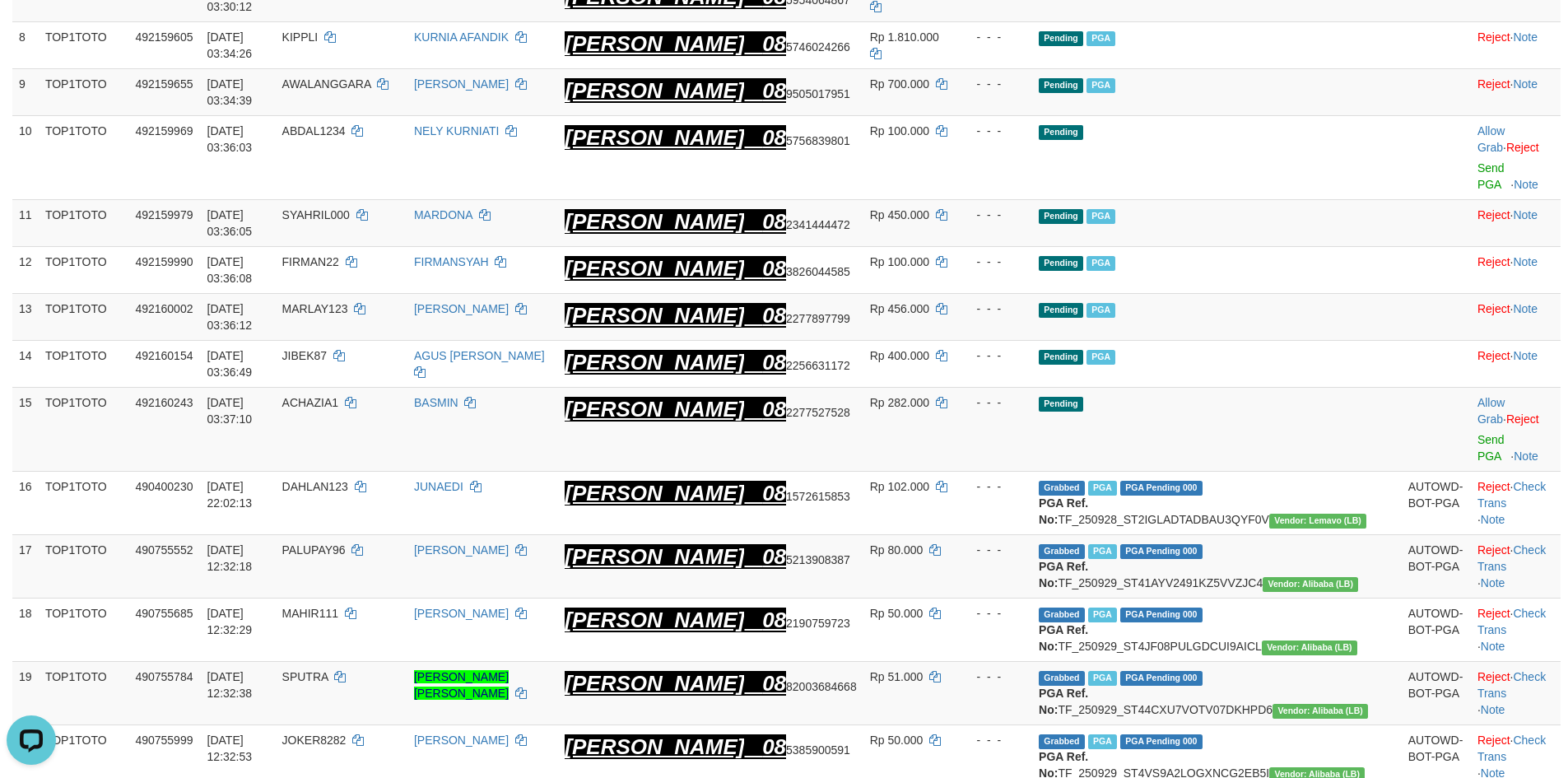
scroll to position [612, 0]
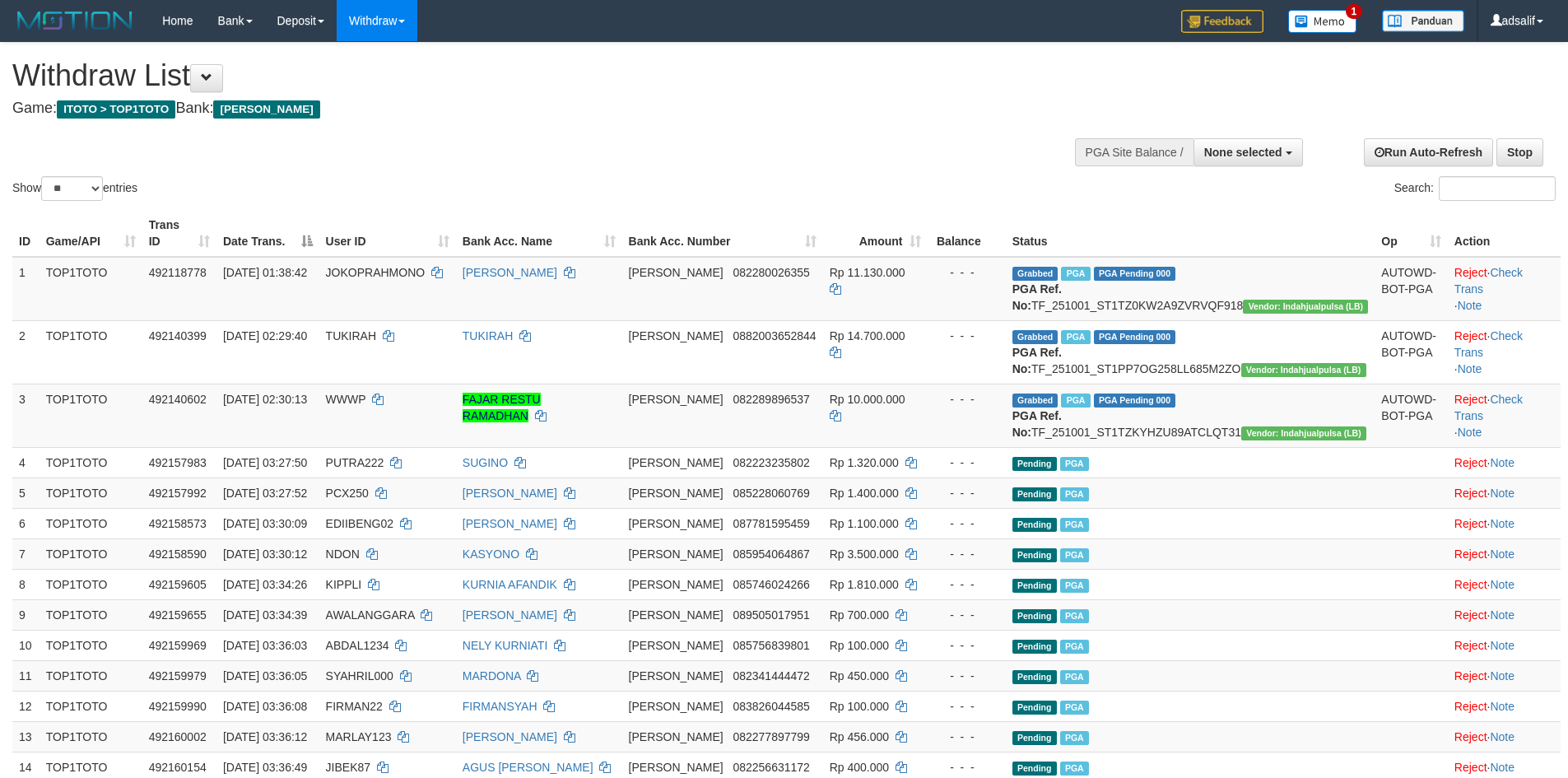
select select
select select "**"
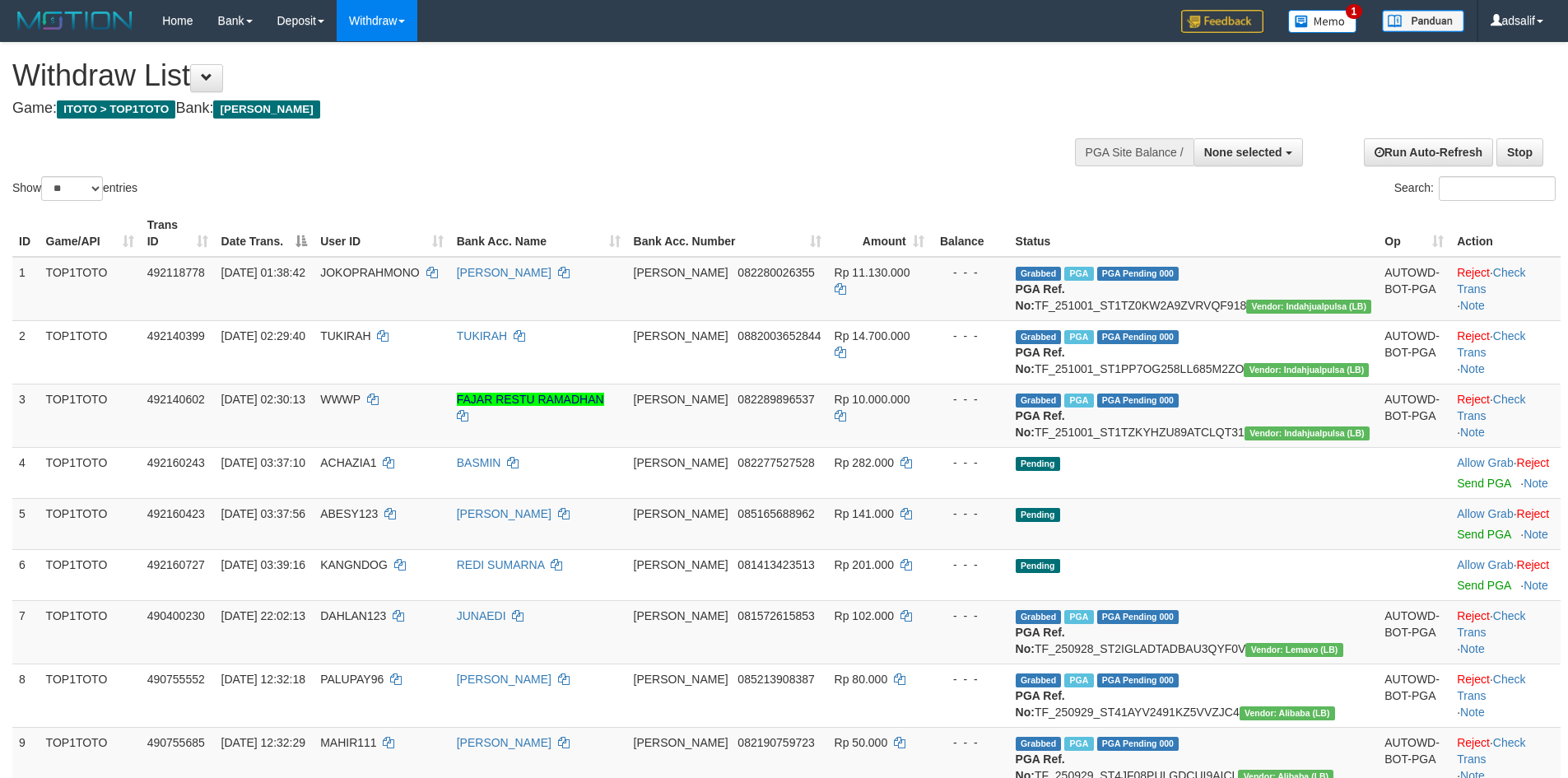
select select
select select "**"
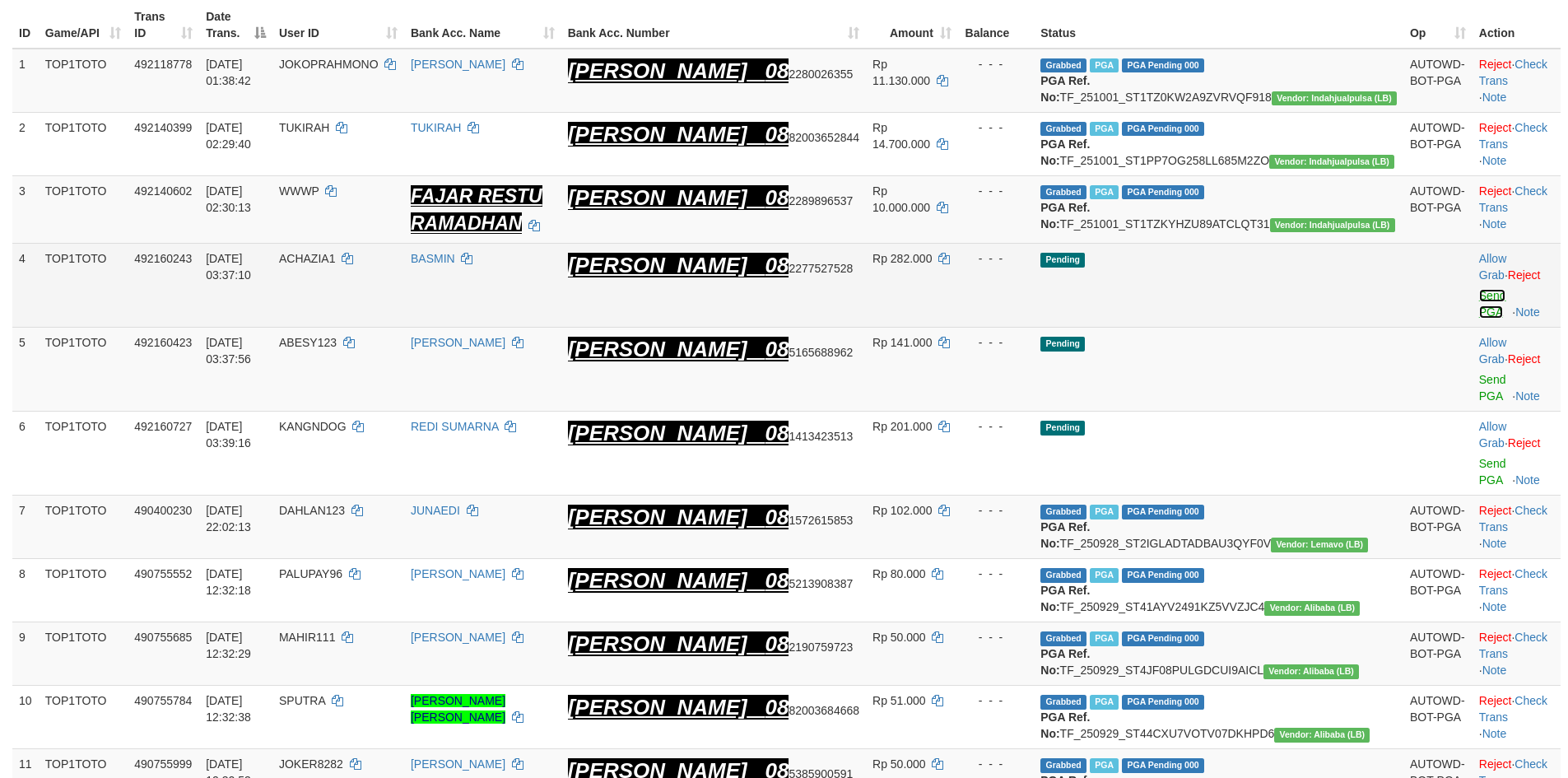
click at [1479, 311] on link "Send PGA" at bounding box center [1493, 304] width 28 height 29
click at [1479, 373] on link "Send PGA" at bounding box center [1493, 388] width 28 height 29
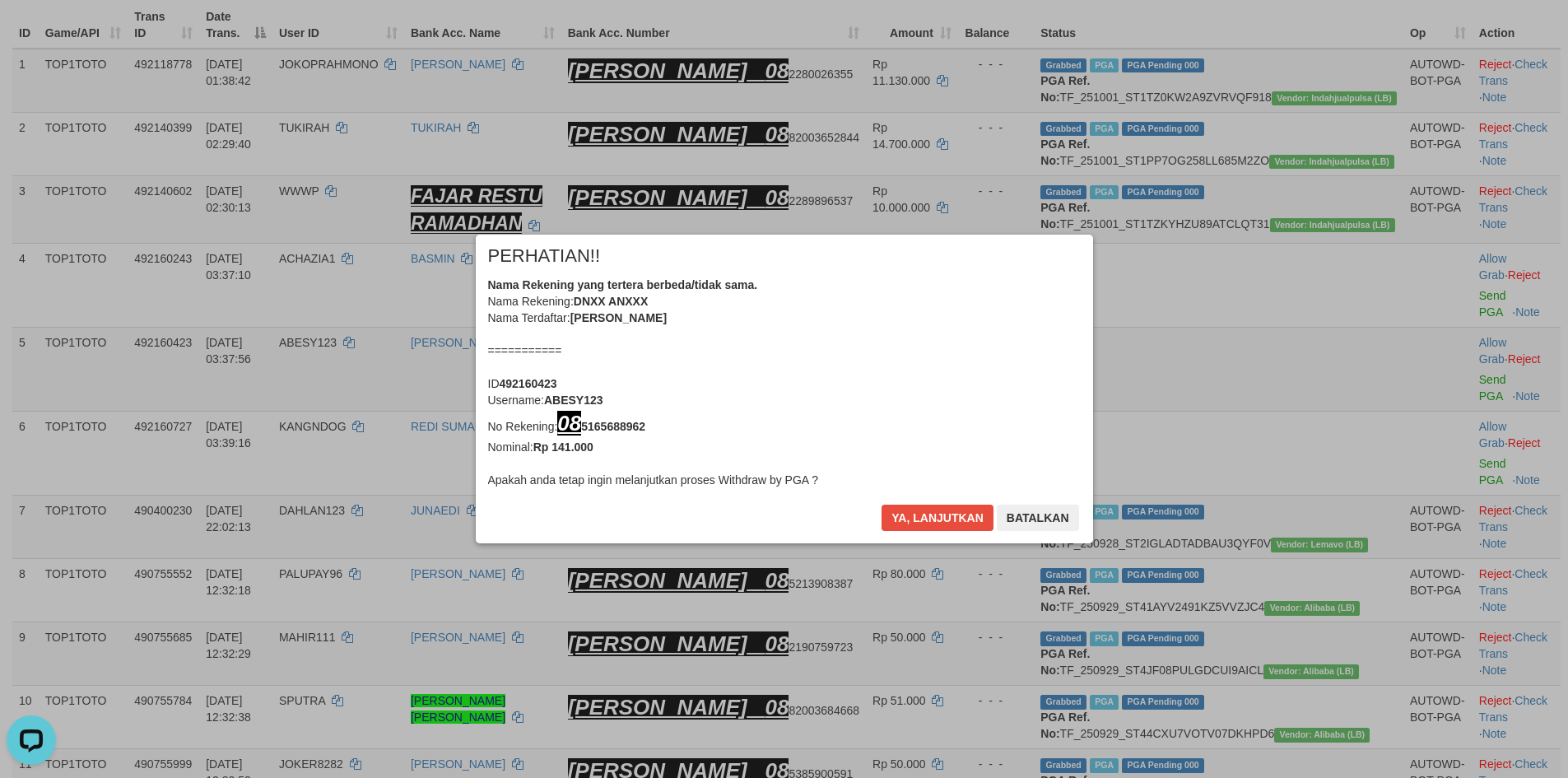
click at [939, 504] on div "× PERHATIAN!! Nama Rekening yang tertera berbeda/tidak sama. Nama Rekening: DNX…" at bounding box center [784, 389] width 617 height 308
click at [950, 507] on button "Ya, lanjutkan" at bounding box center [938, 518] width 112 height 27
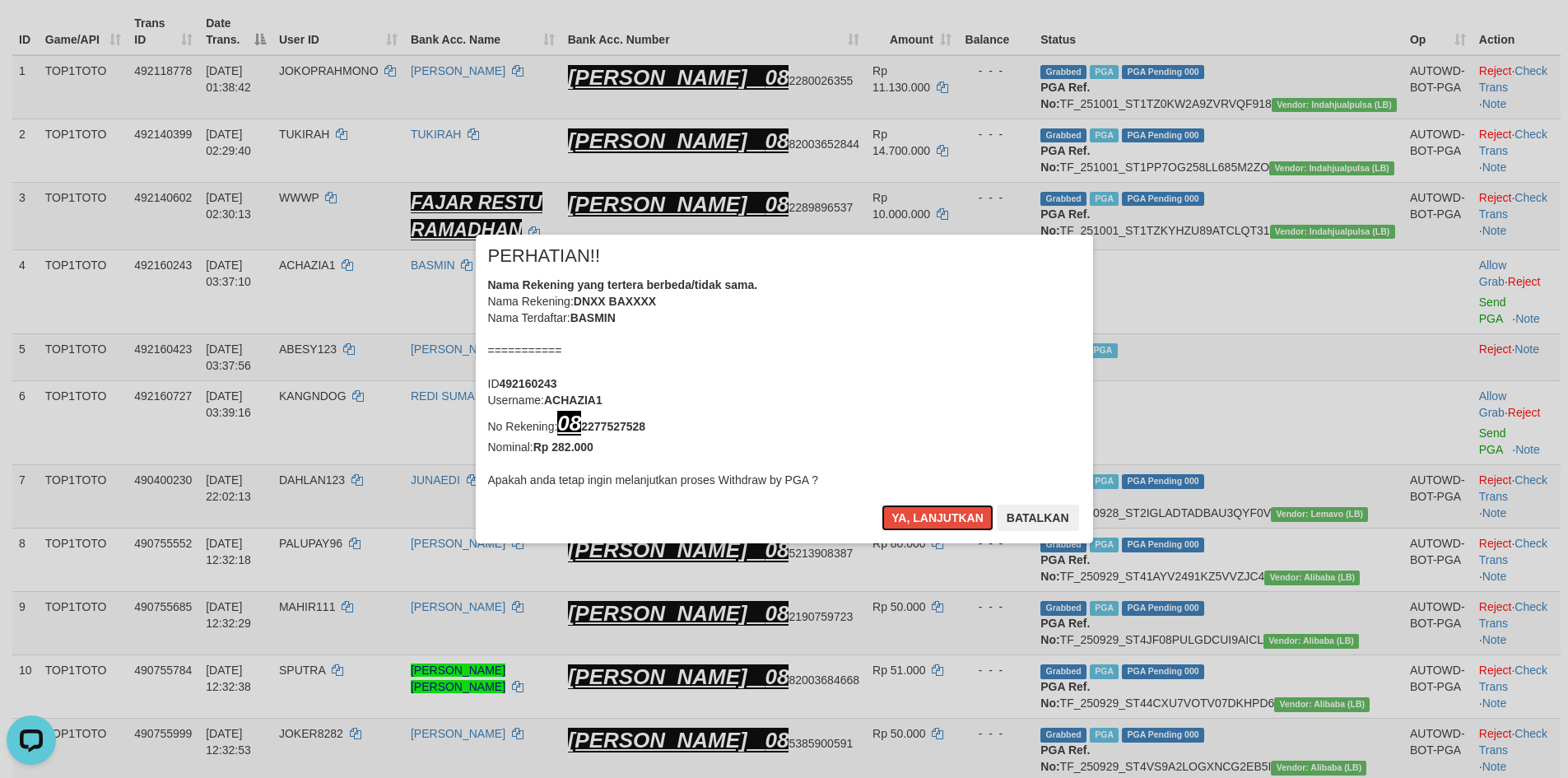
click at [950, 507] on button "Ya, lanjutkan" at bounding box center [938, 518] width 112 height 27
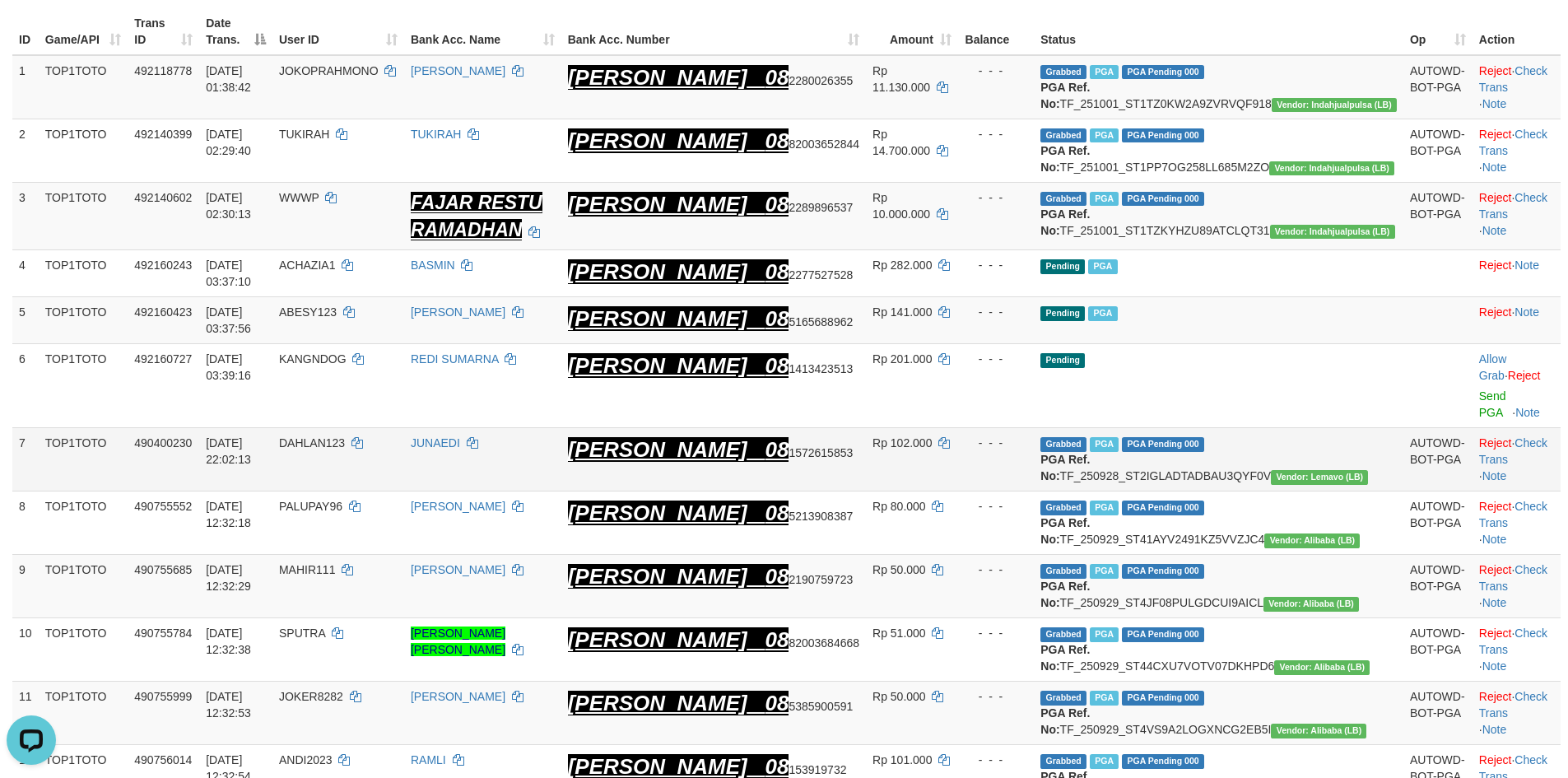
scroll to position [196, 0]
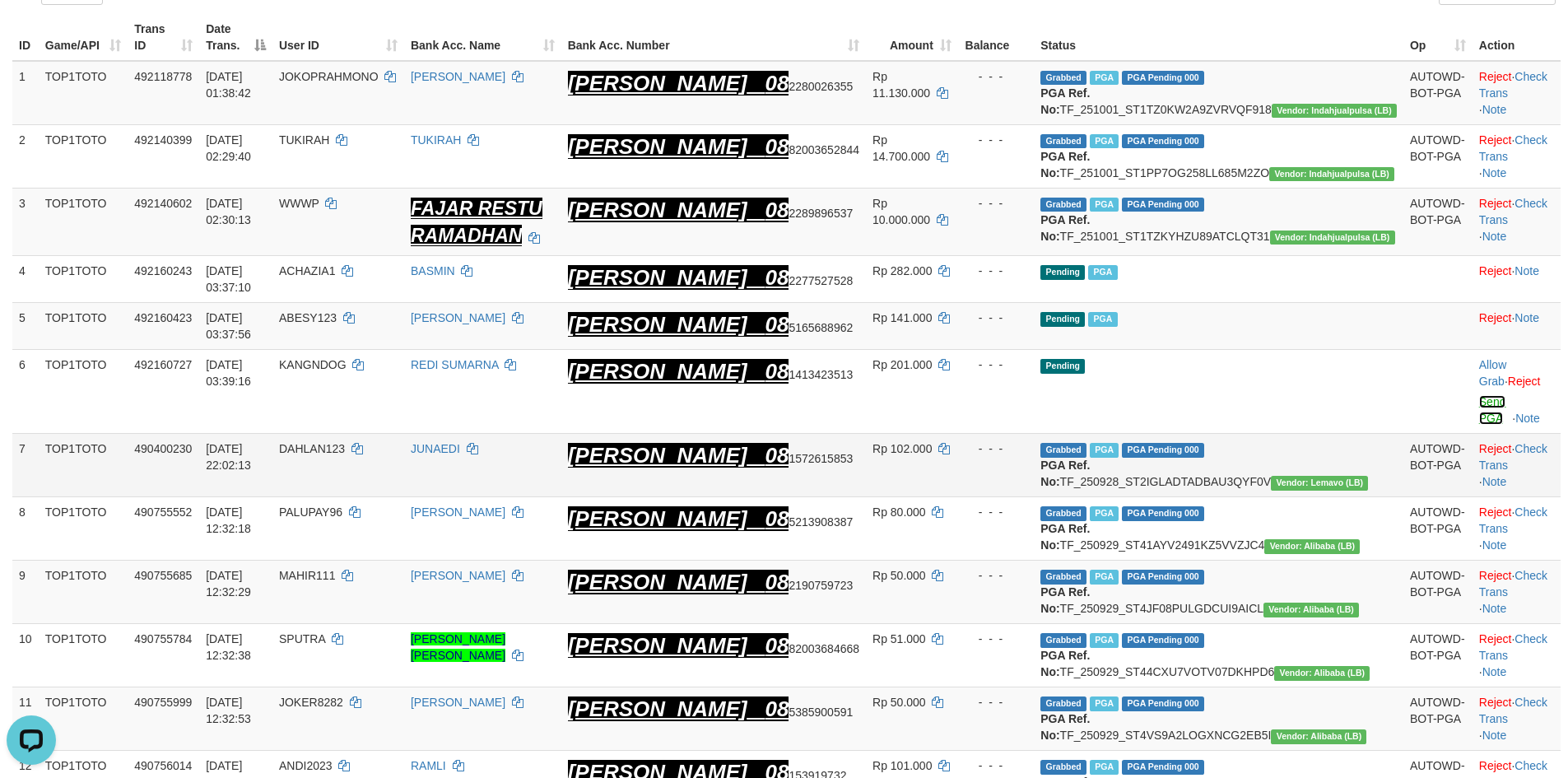
click at [1479, 404] on link "Send PGA" at bounding box center [1493, 410] width 28 height 29
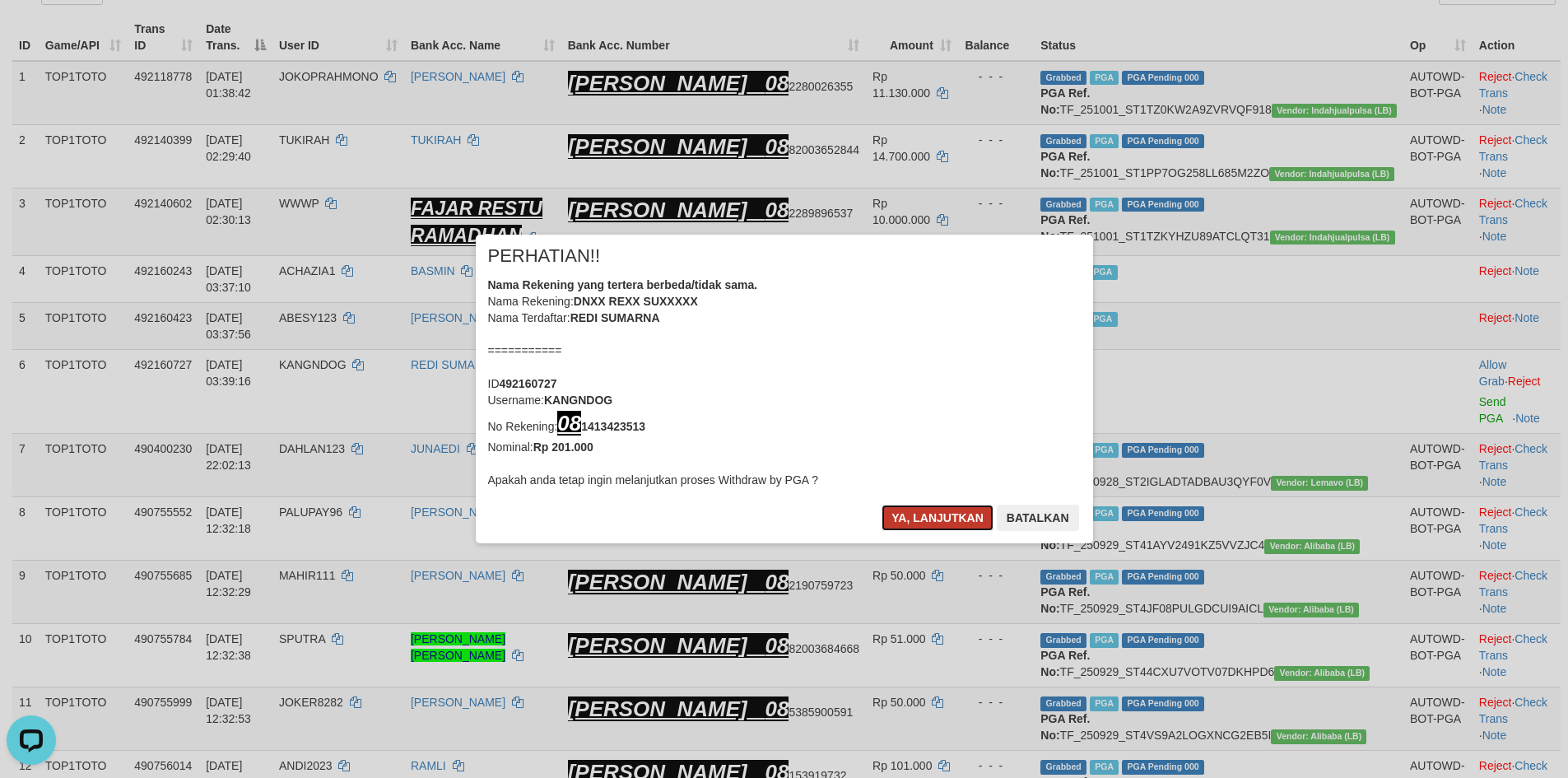
click at [927, 514] on button "Ya, lanjutkan" at bounding box center [938, 518] width 112 height 27
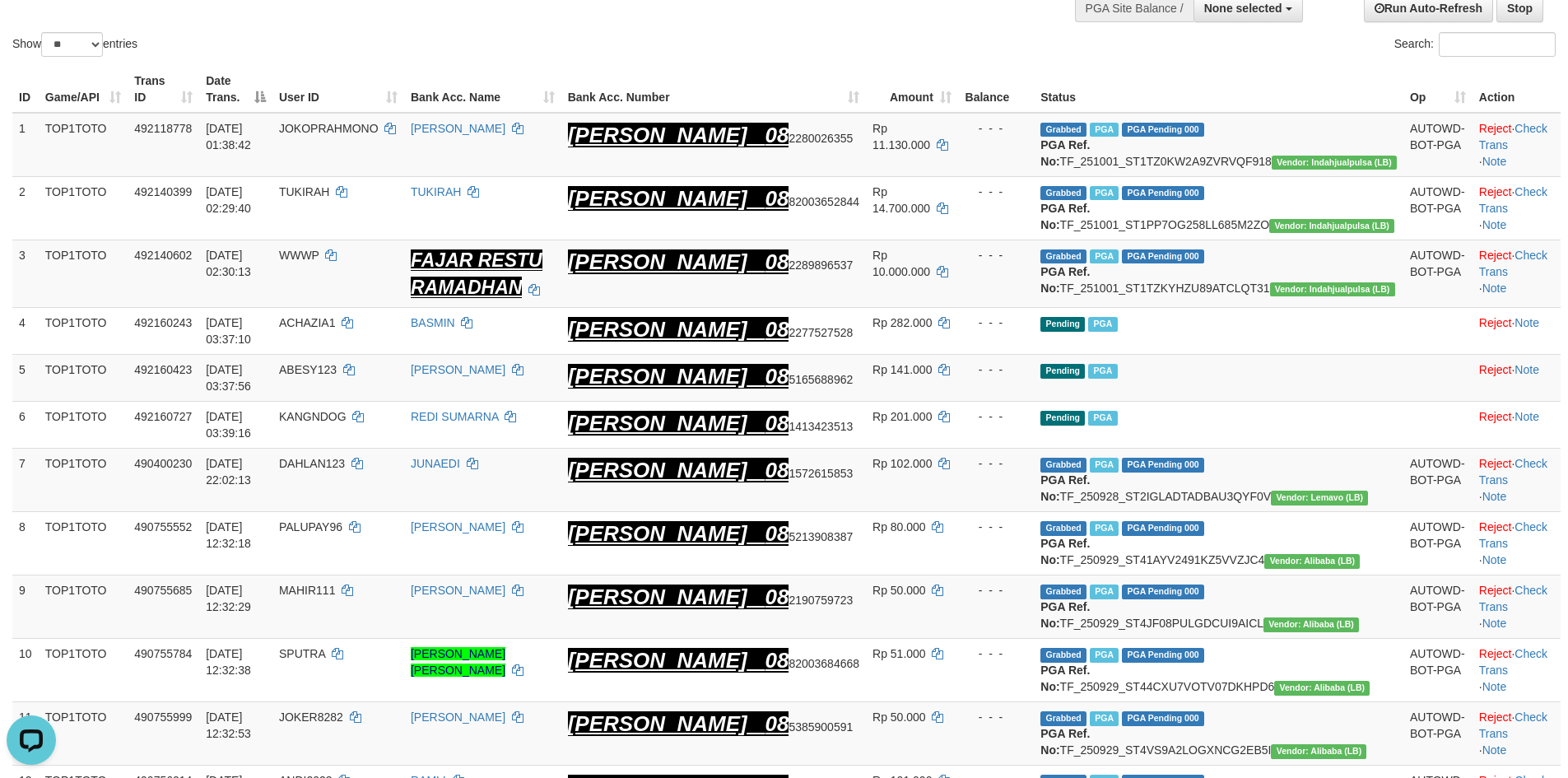
scroll to position [0, 0]
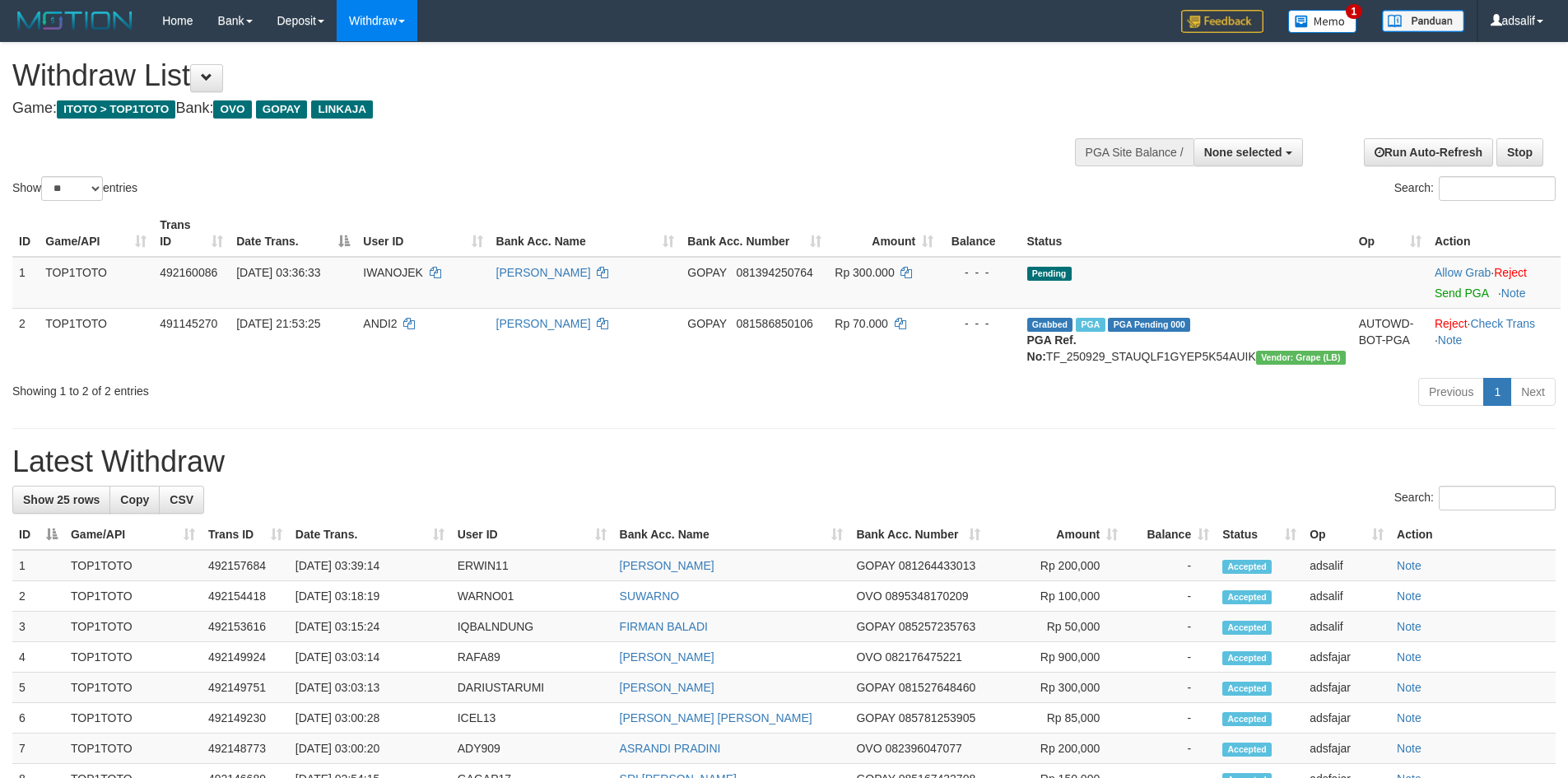
select select
select select "**"
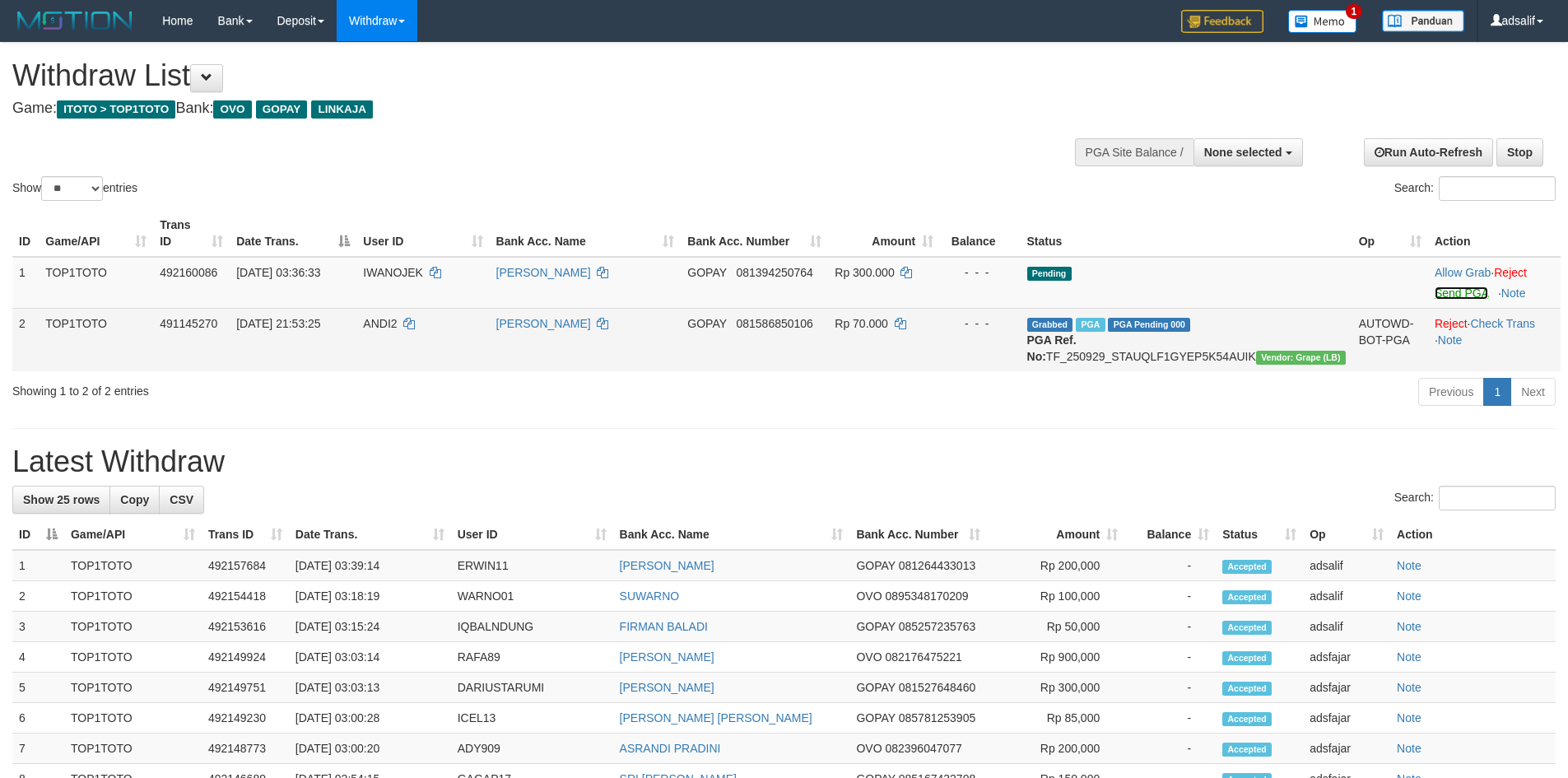
drag, startPoint x: 1447, startPoint y: 279, endPoint x: 1317, endPoint y: 300, distance: 131.7
click at [1447, 287] on link "Send PGA" at bounding box center [1461, 293] width 53 height 13
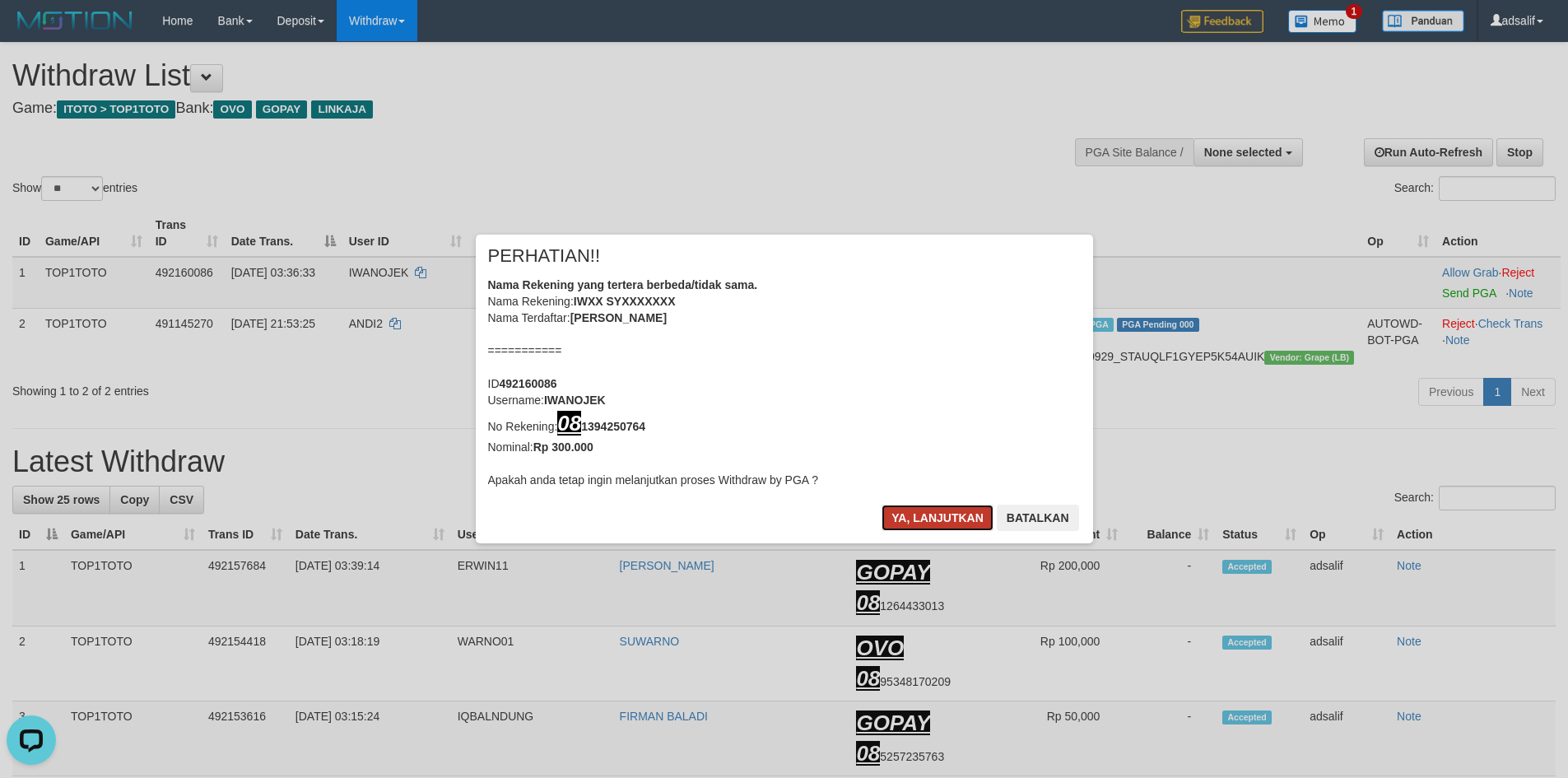
click at [905, 508] on button "Ya, lanjutkan" at bounding box center [938, 518] width 112 height 27
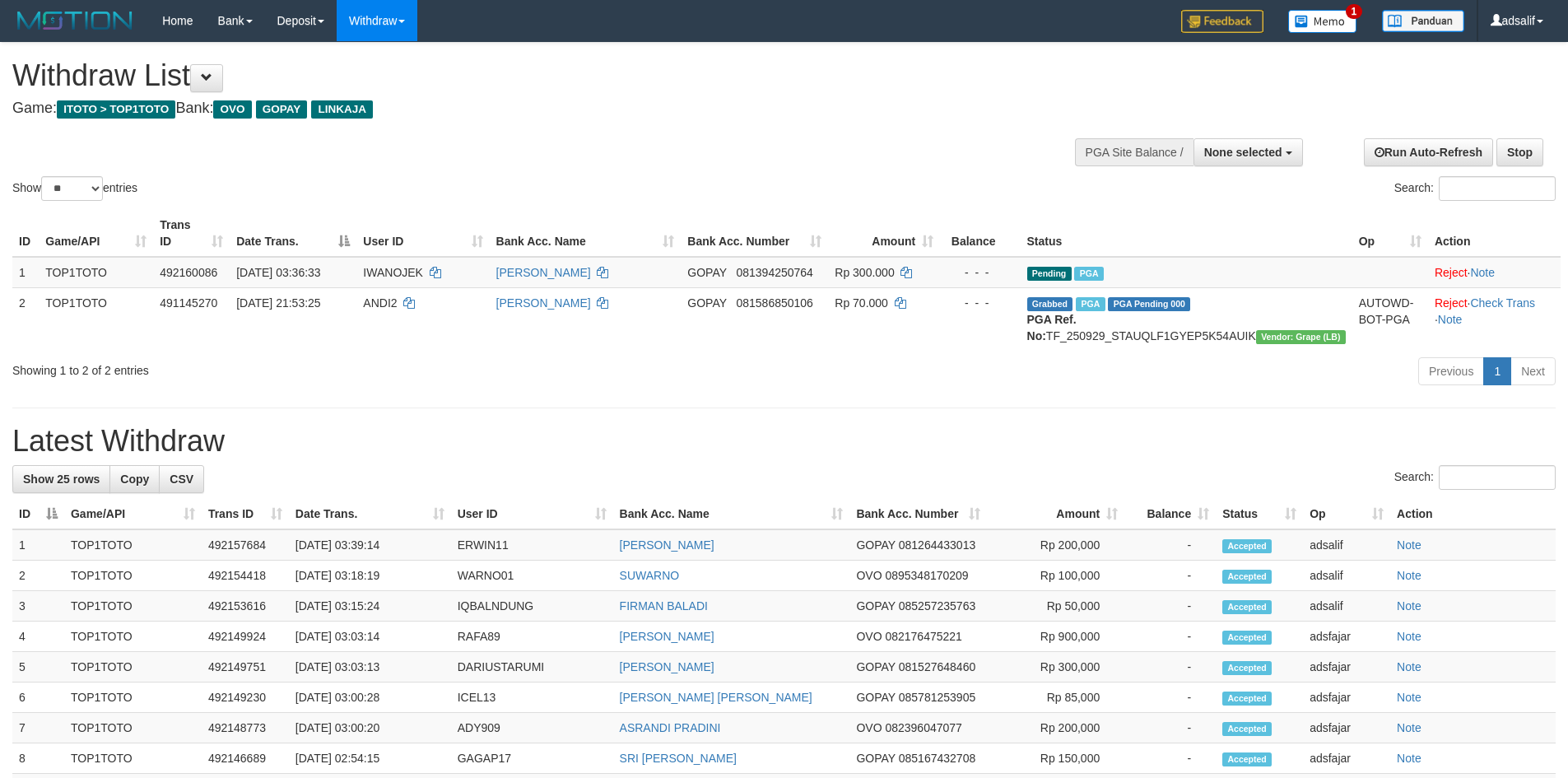
select select
select select "**"
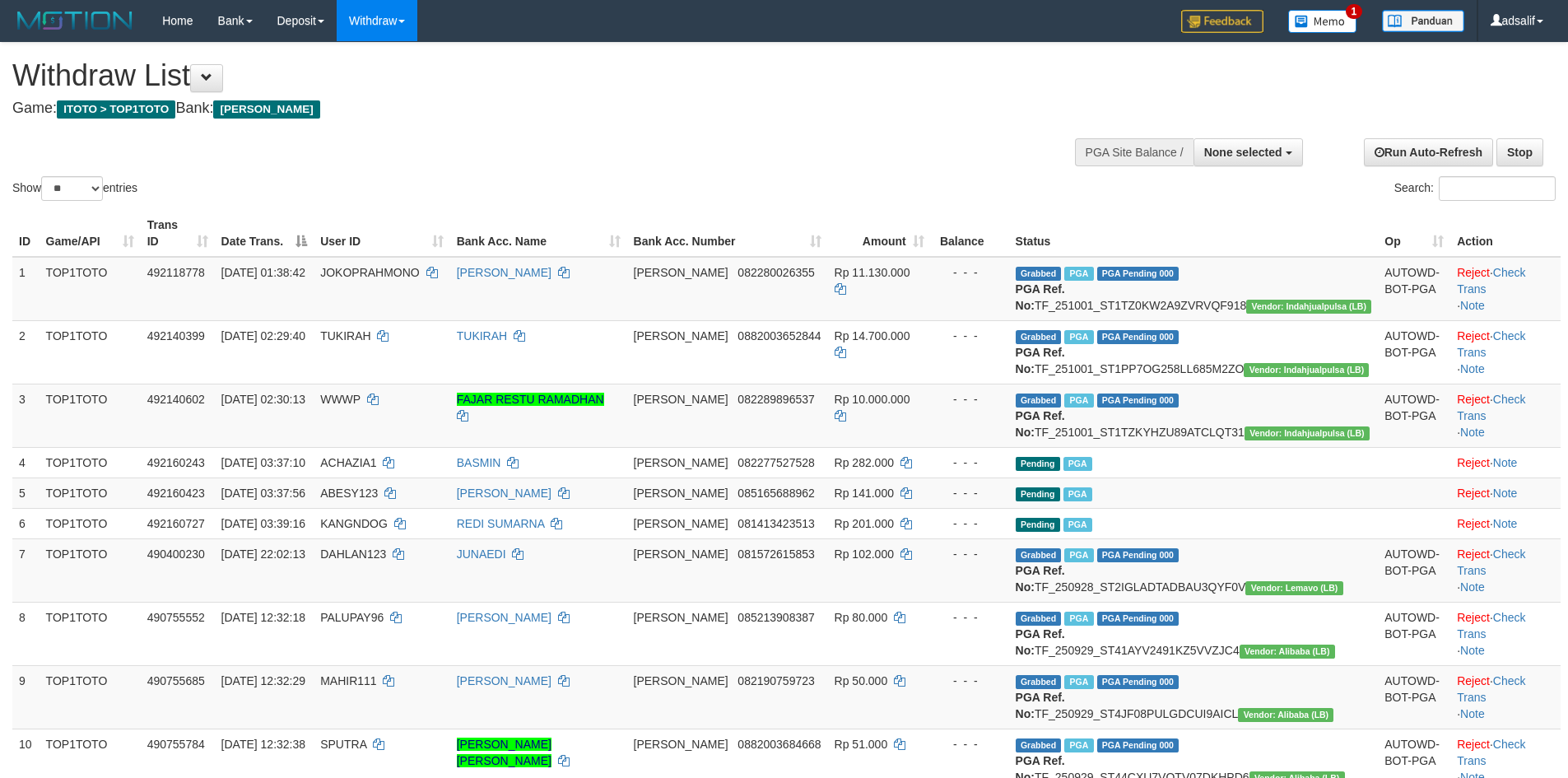
select select
select select "**"
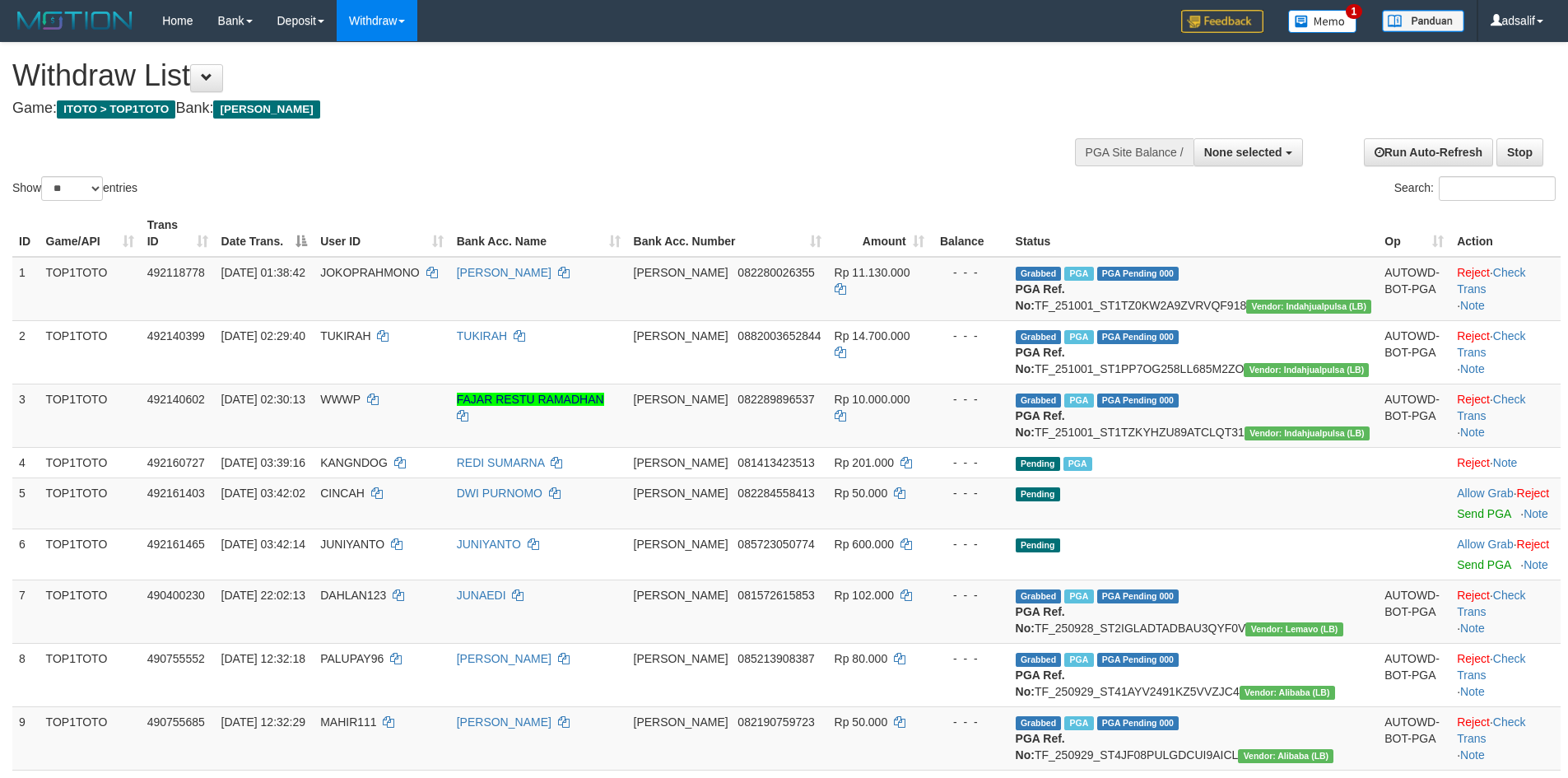
select select
select select "**"
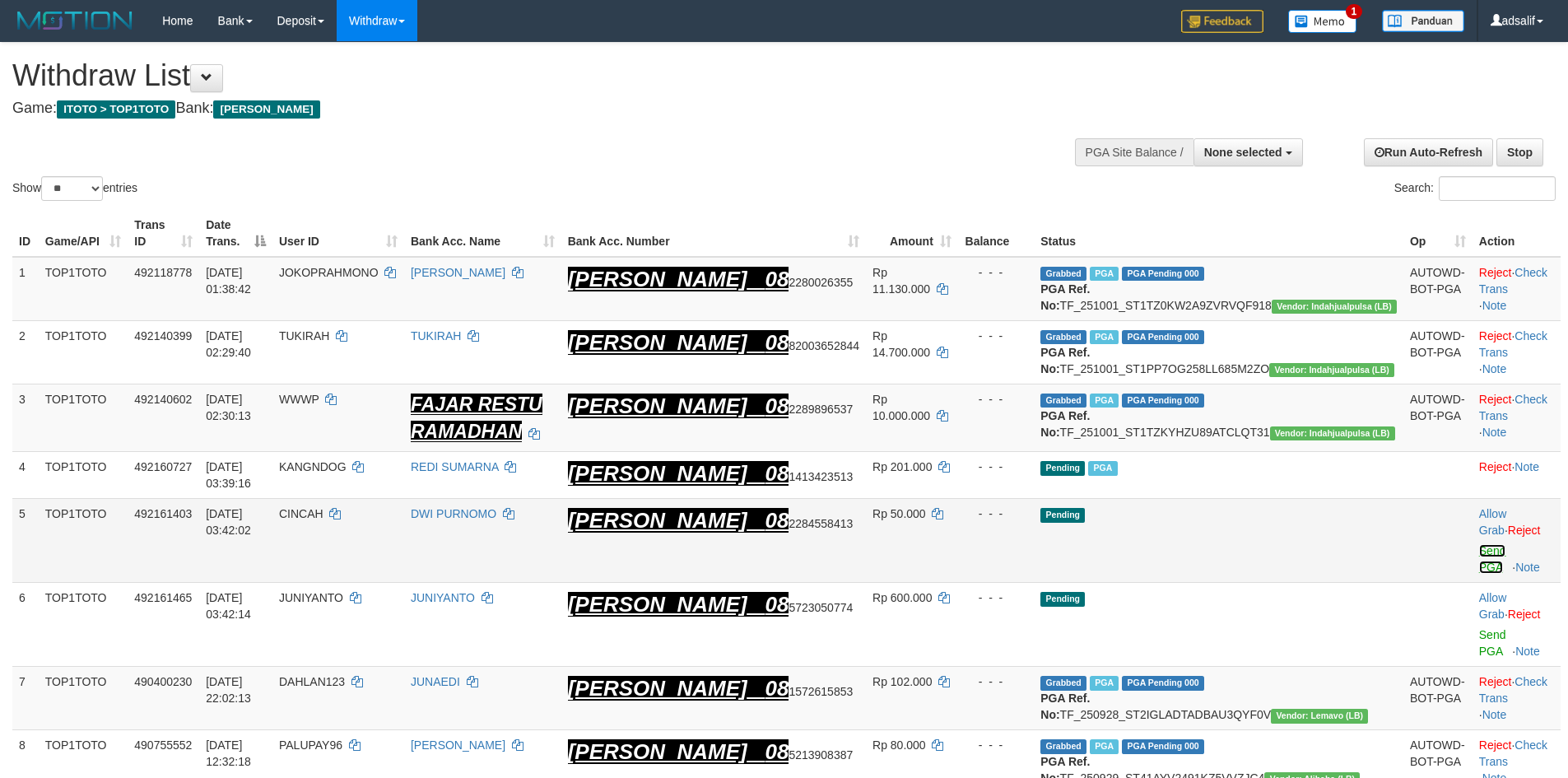
click at [1479, 560] on link "Send PGA" at bounding box center [1493, 559] width 28 height 29
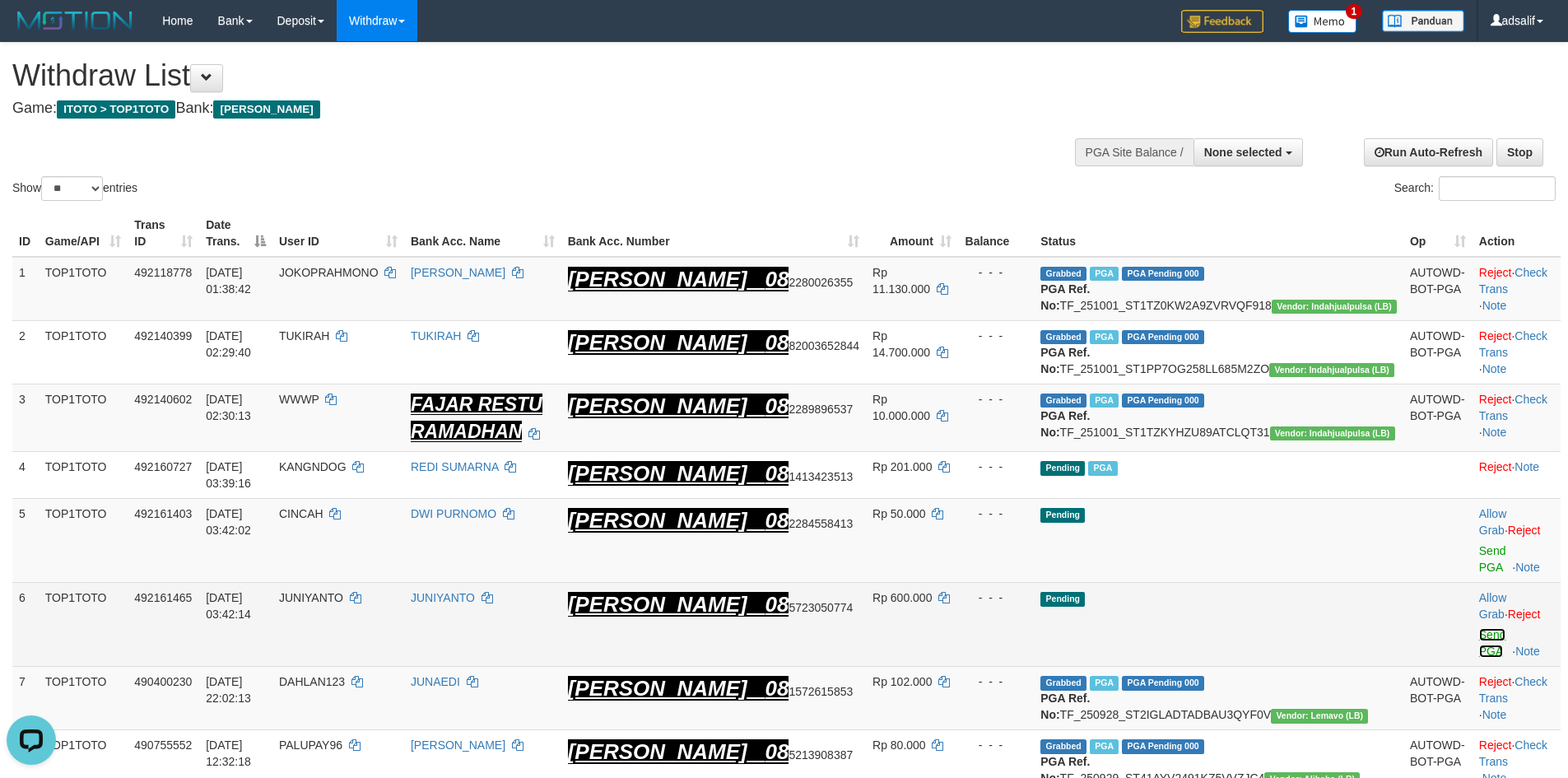
click at [1479, 628] on link "Send PGA" at bounding box center [1493, 643] width 28 height 29
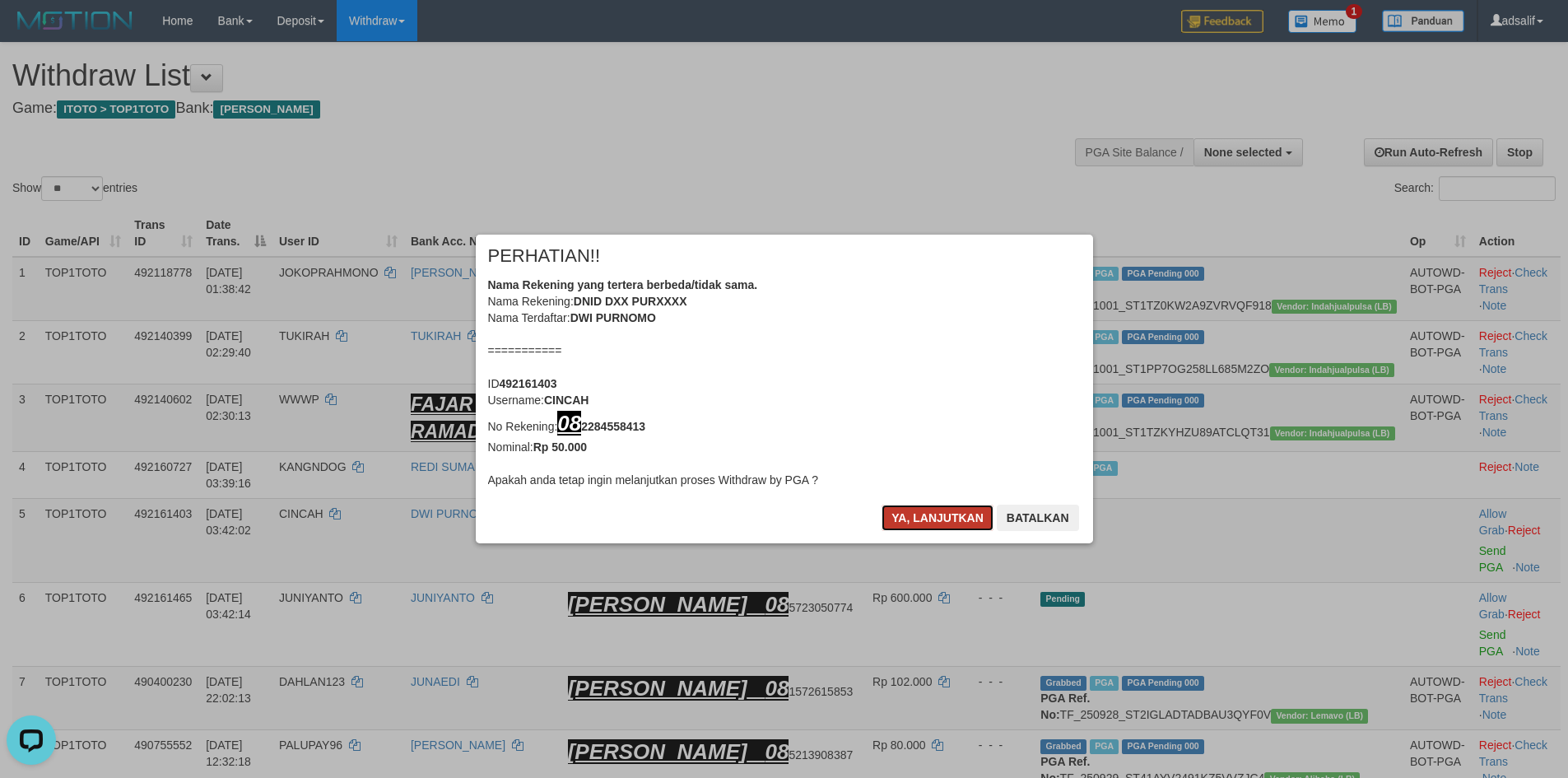
click at [914, 522] on button "Ya, lanjutkan" at bounding box center [938, 518] width 112 height 27
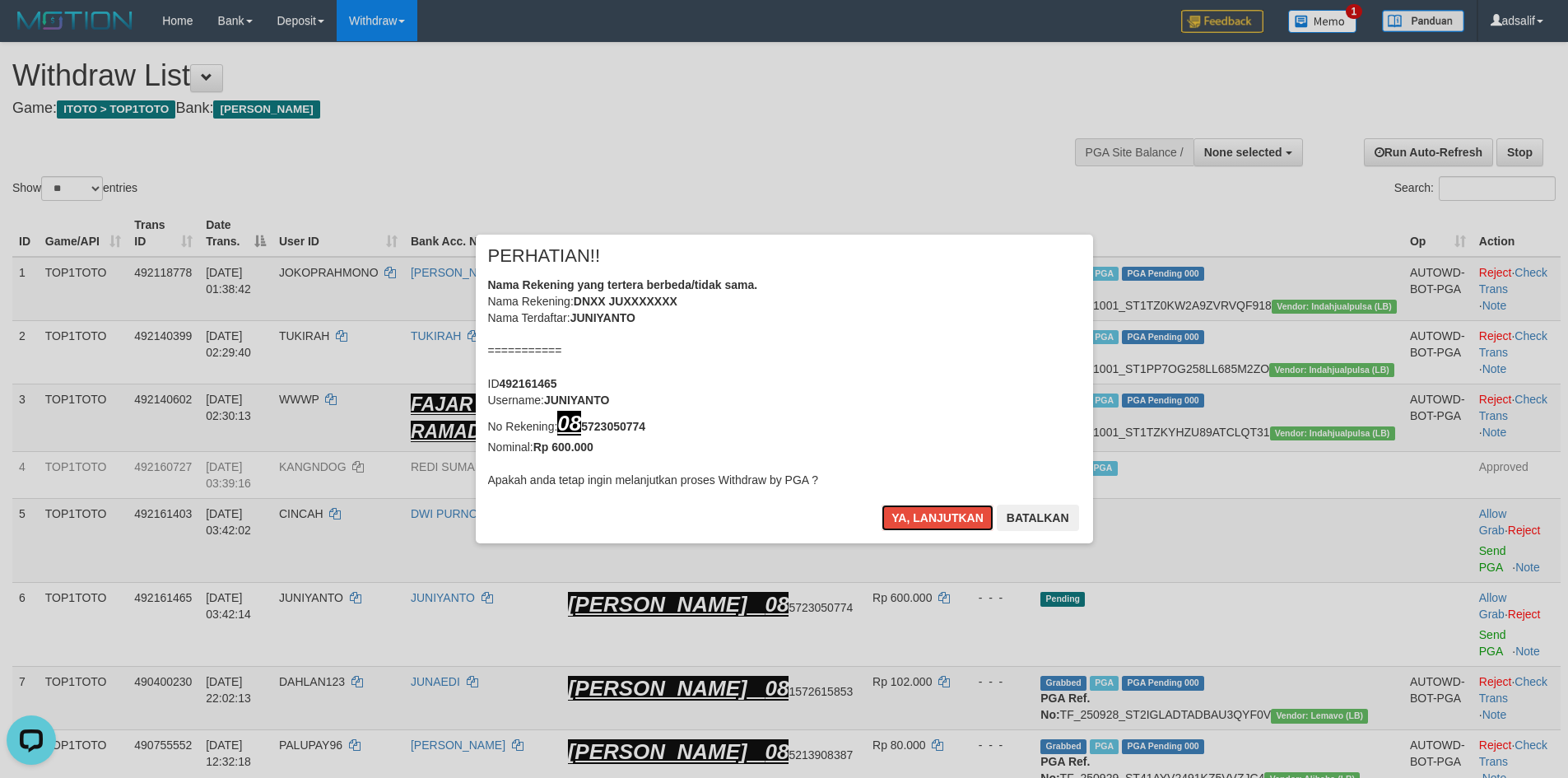
click at [914, 522] on button "Ya, lanjutkan" at bounding box center [938, 518] width 112 height 27
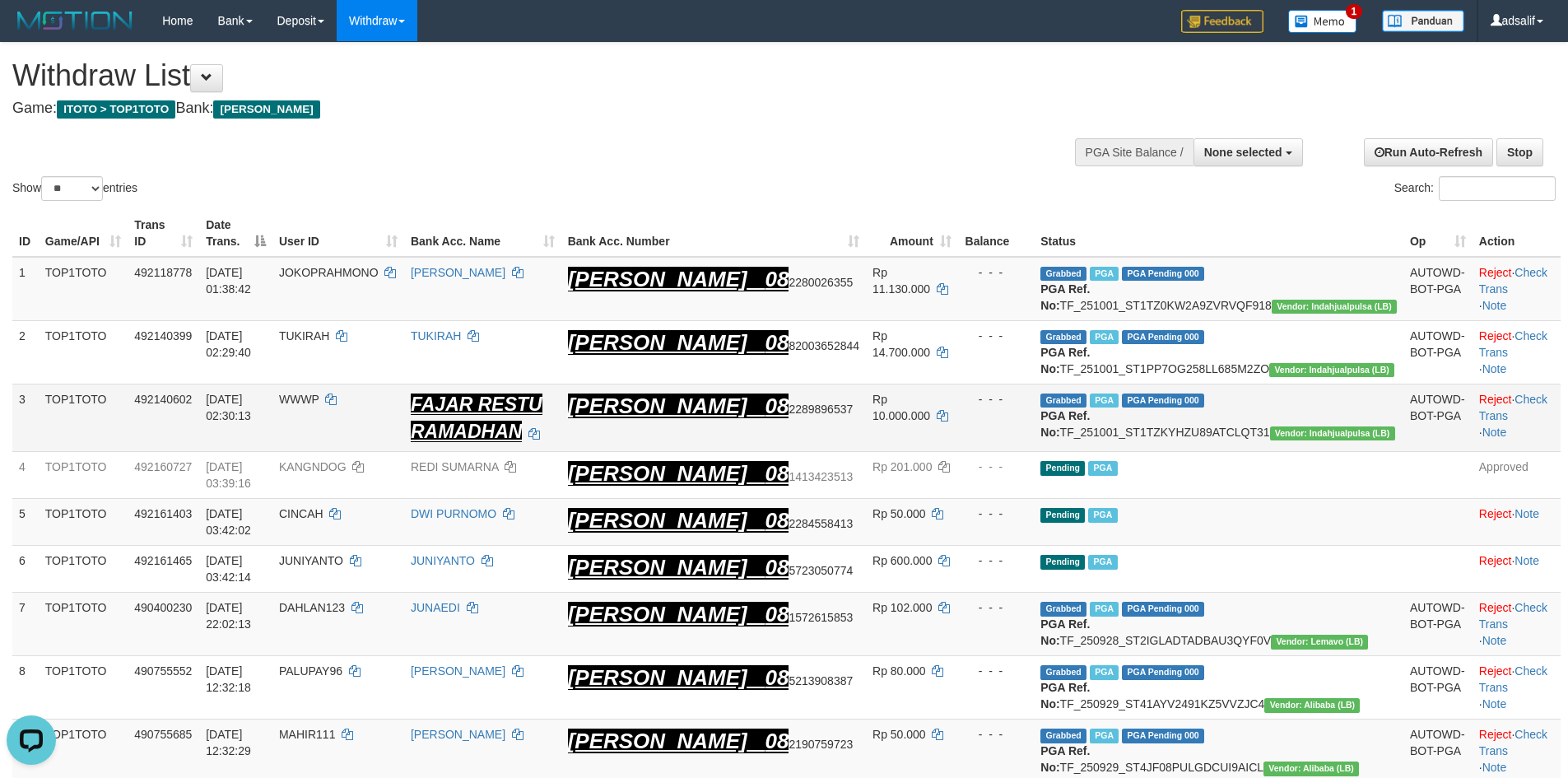
click at [319, 406] on span "WWWP" at bounding box center [299, 399] width 40 height 13
copy td "WWWP"
copy tbody ":12 LOREMIP DOLORSI AMET 59 85557874205 Co 35.429.468 - - - Adipisc ELI SED Doe…"
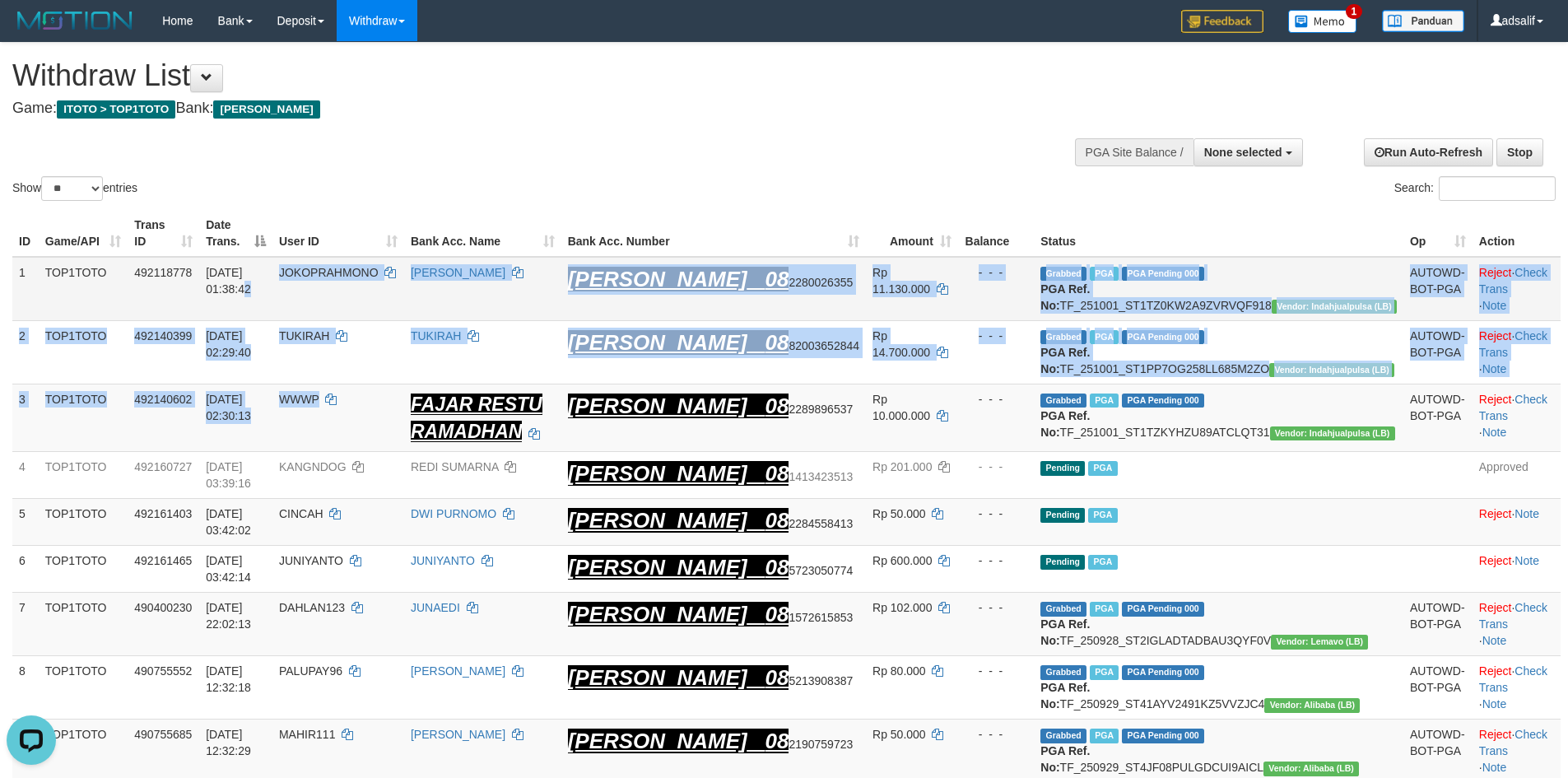
drag, startPoint x: 394, startPoint y: 417, endPoint x: 328, endPoint y: 246, distance: 183.3
copy tbody "81:60 LOREMIPSUMDO SITA CONSECTE ADIP 01 4608739260 El 02.017.017 - - - Seddoei…"
click at [394, 422] on td "WWWP" at bounding box center [338, 417] width 132 height 68
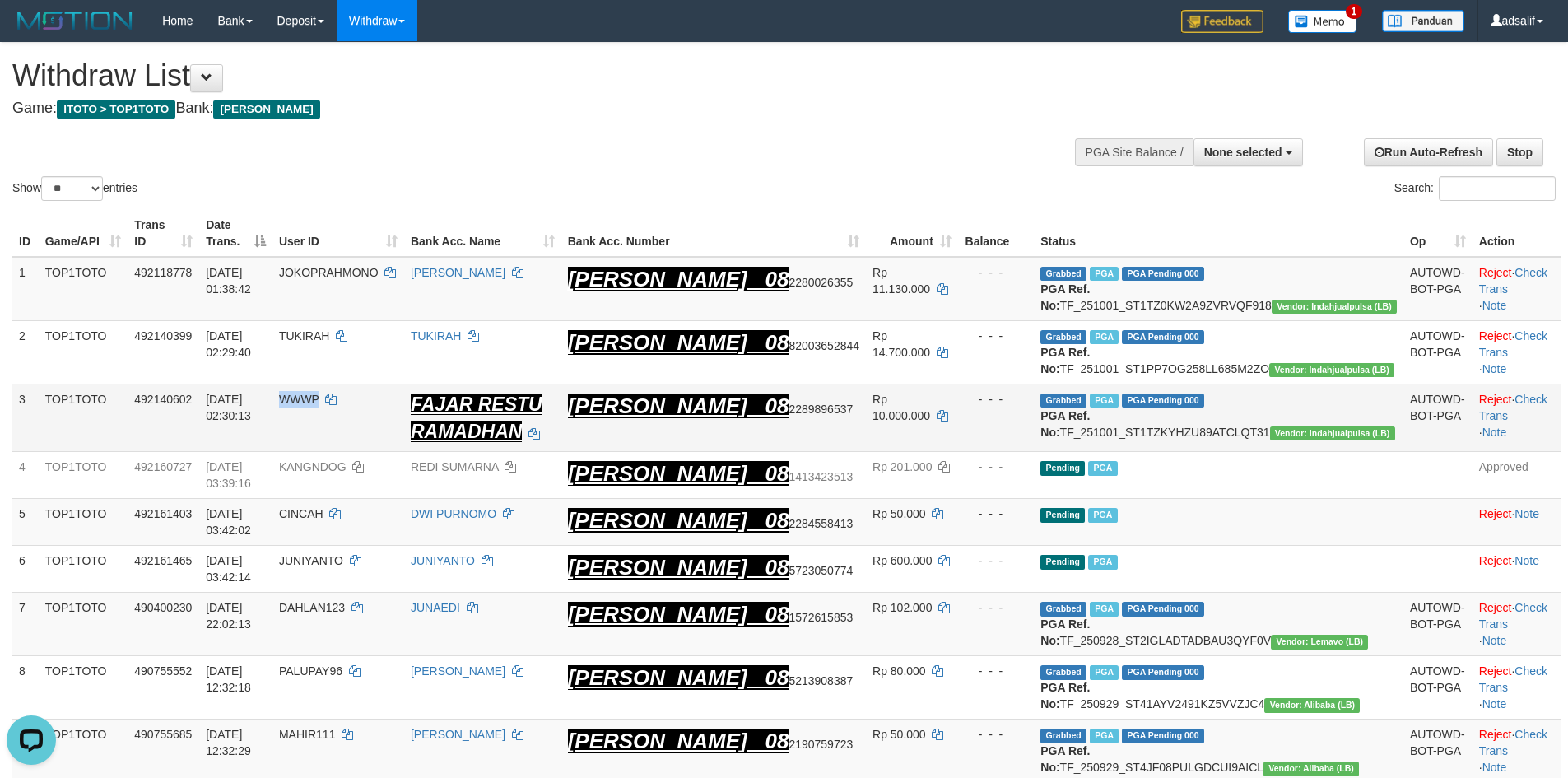
copy span "WWWP"
drag, startPoint x: 394, startPoint y: 422, endPoint x: 385, endPoint y: 422, distance: 9.0
click at [385, 422] on td "WWWP" at bounding box center [338, 417] width 132 height 68
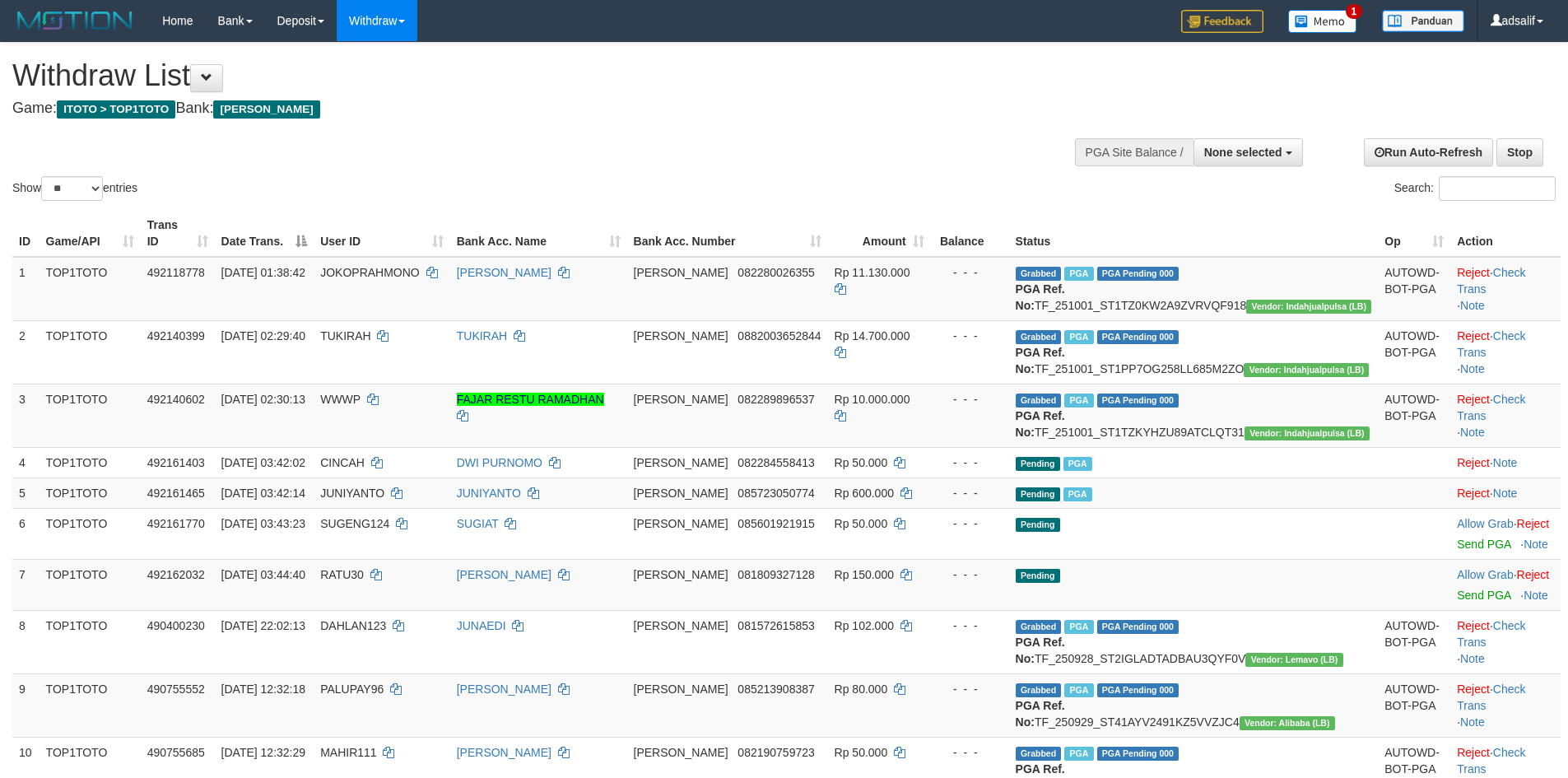
select select
select select "**"
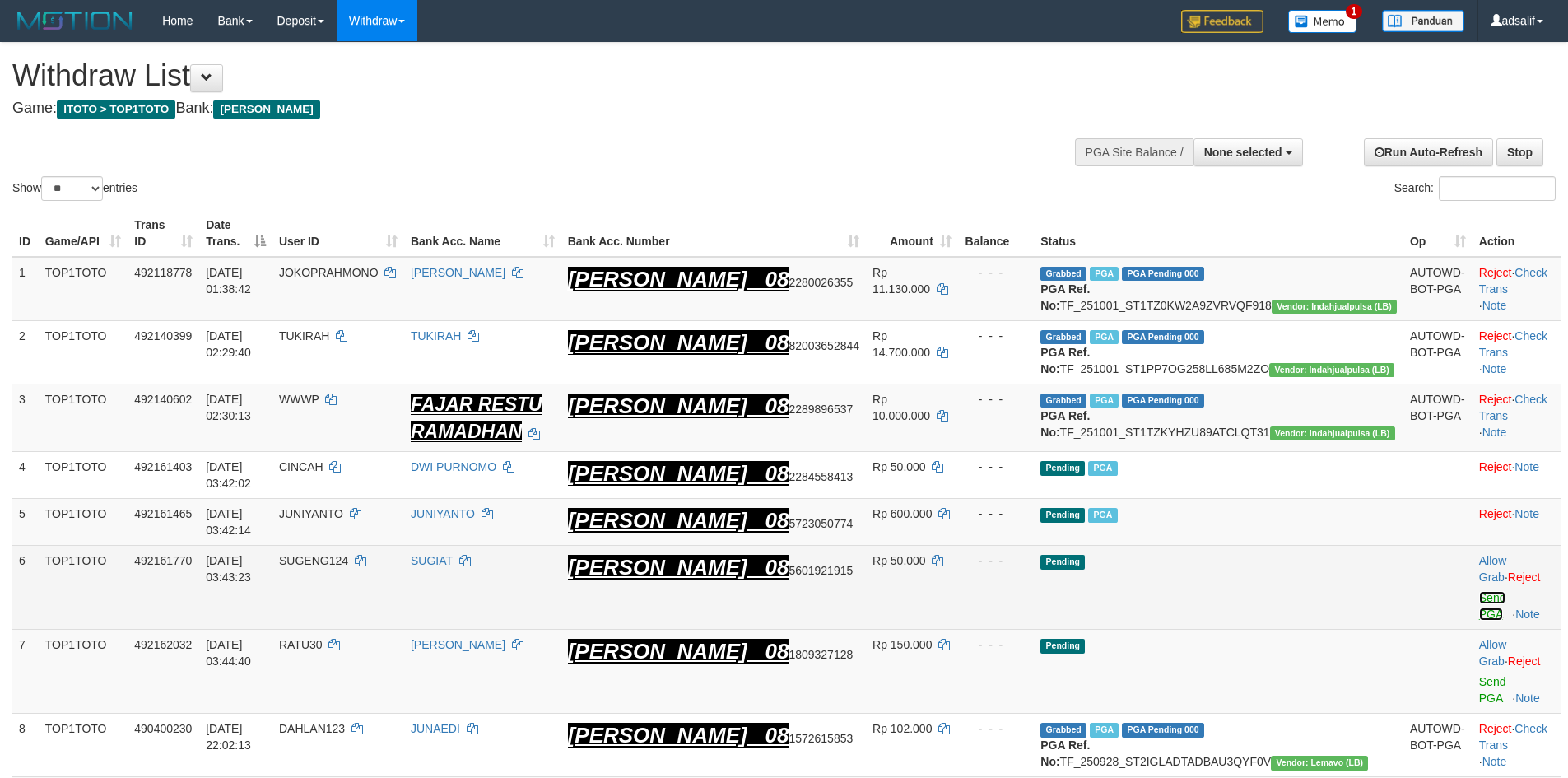
click at [1479, 603] on link "Send PGA" at bounding box center [1493, 606] width 28 height 29
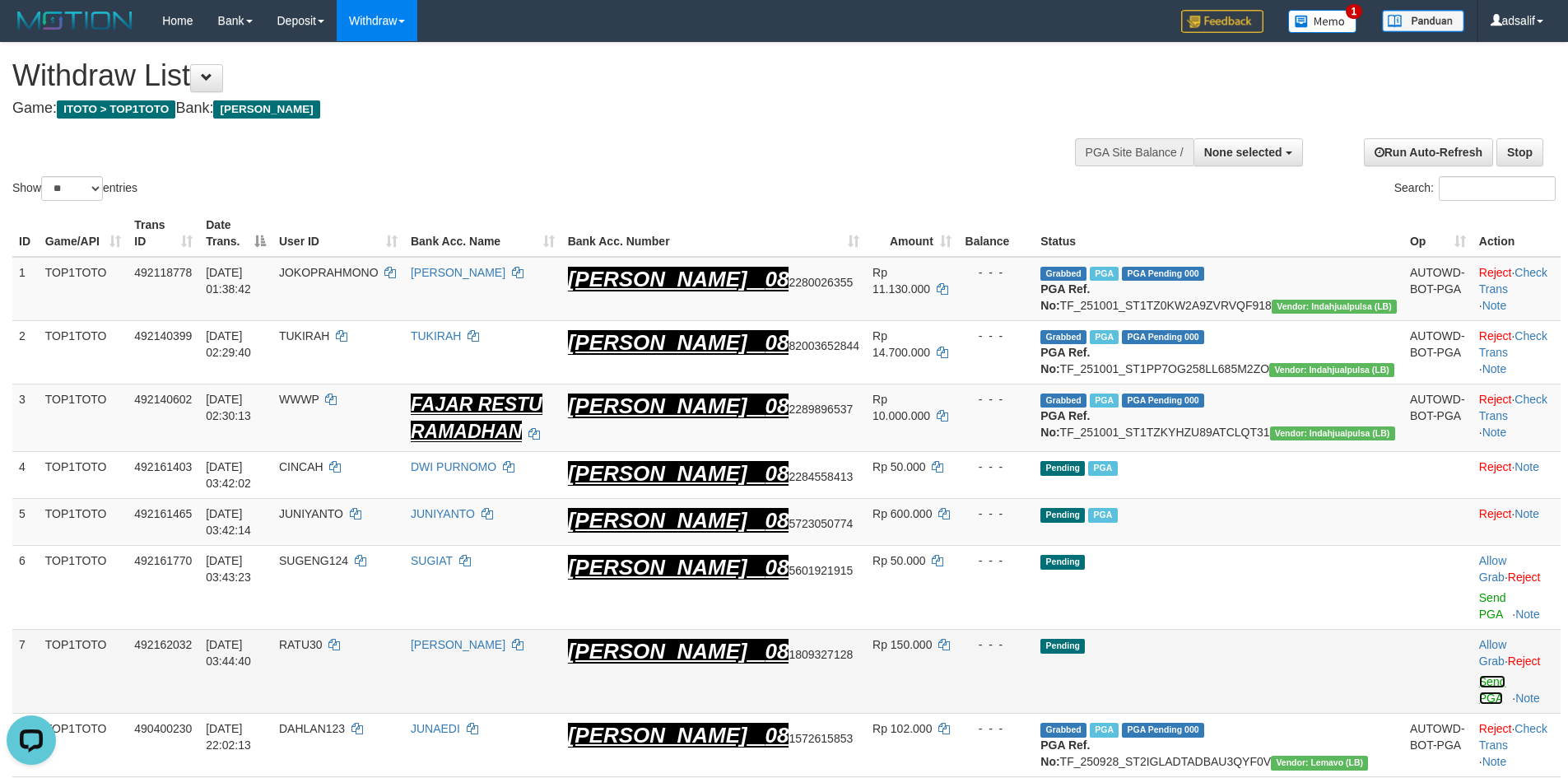
drag, startPoint x: 1456, startPoint y: 603, endPoint x: 1455, endPoint y: 661, distance: 58.0
click at [1479, 675] on link "Send PGA" at bounding box center [1493, 690] width 28 height 29
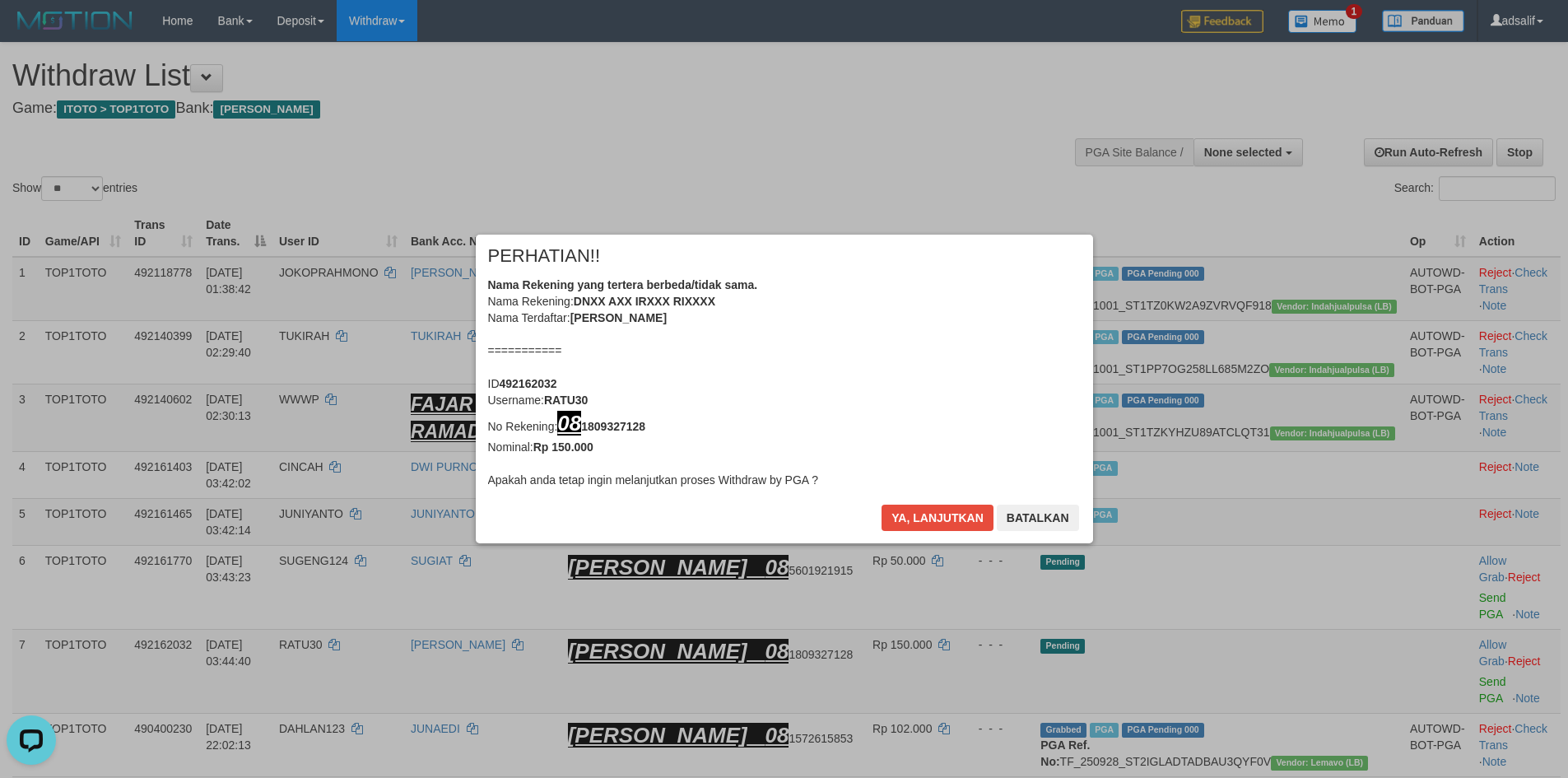
click at [957, 504] on div "× PERHATIAN!! Nama Rekening yang tertera berbeda/tidak sama. Nama Rekening: DNX…" at bounding box center [784, 389] width 617 height 308
click at [957, 505] on button "Ya, lanjutkan" at bounding box center [938, 518] width 112 height 27
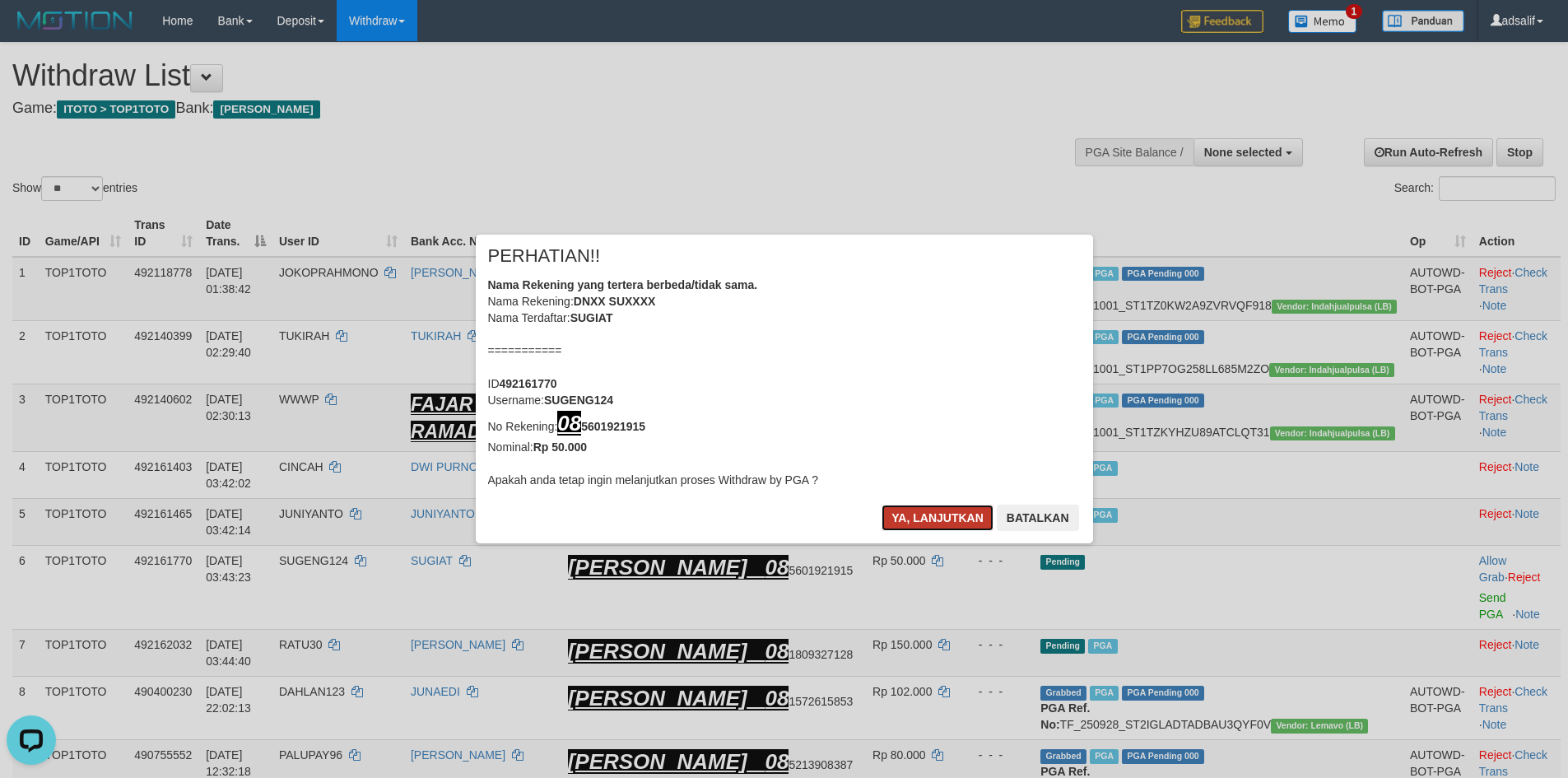
click at [956, 511] on button "Ya, lanjutkan" at bounding box center [938, 518] width 112 height 27
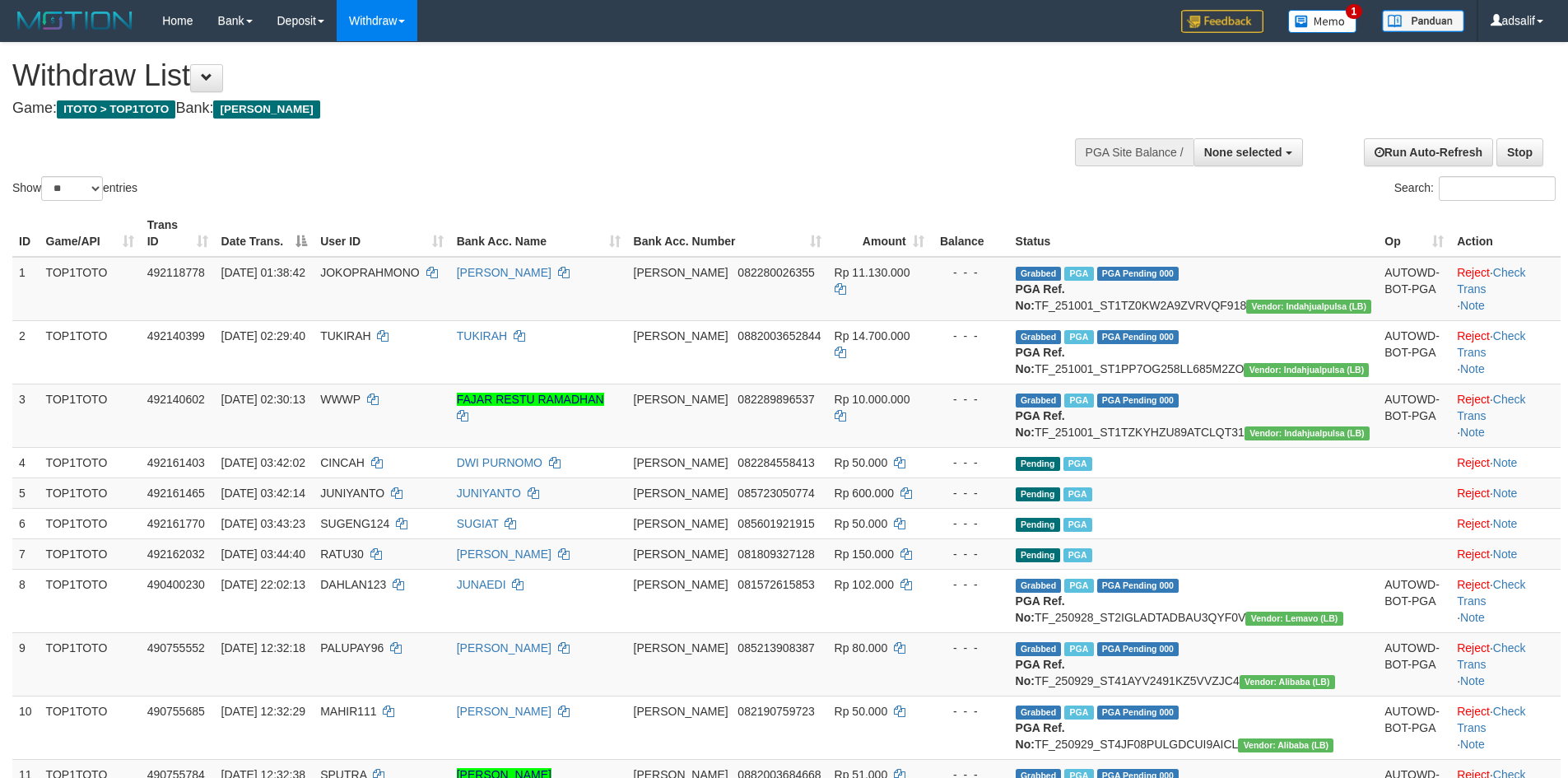
select select
select select "**"
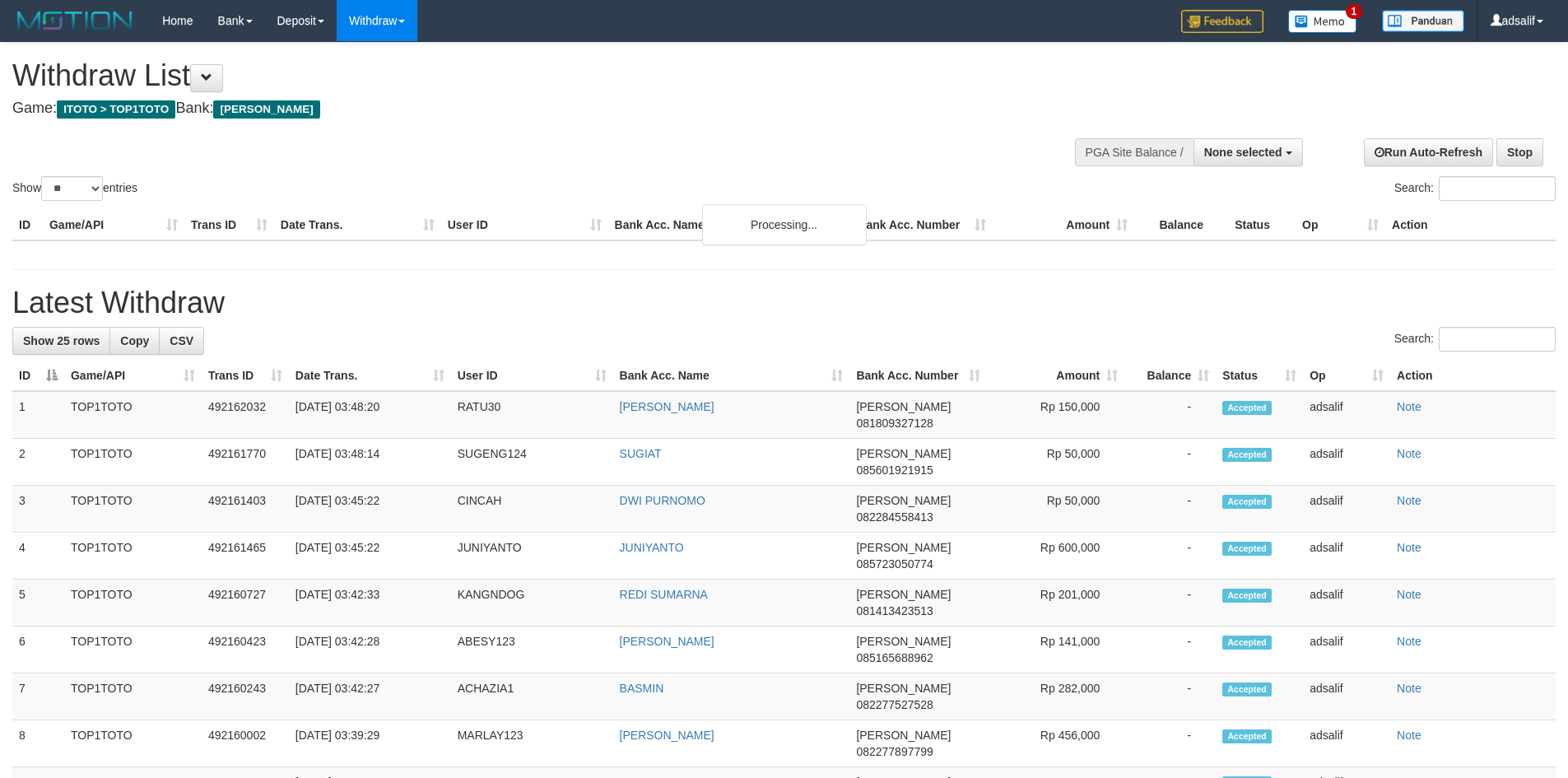
select select
select select "**"
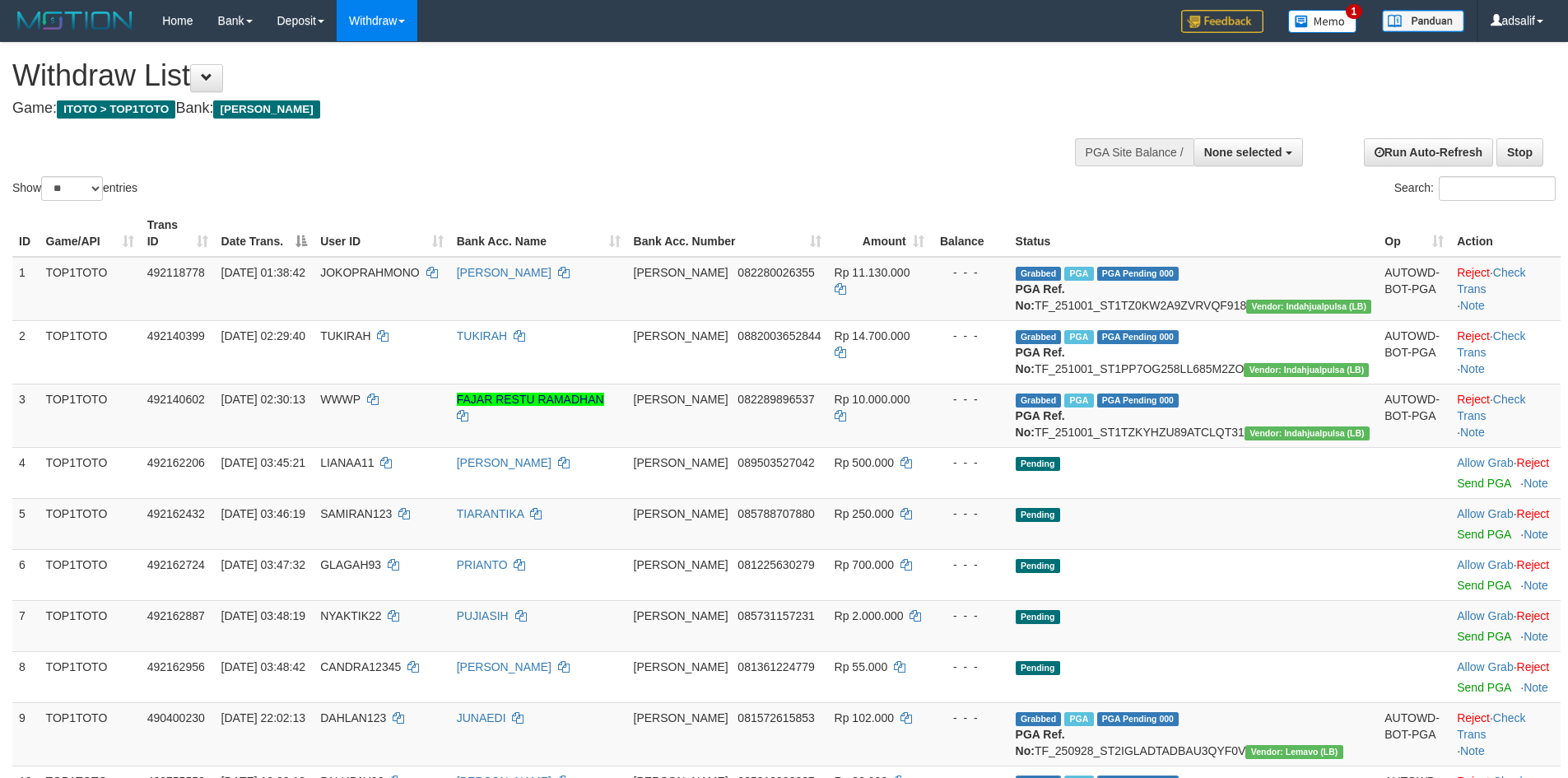
select select
select select "**"
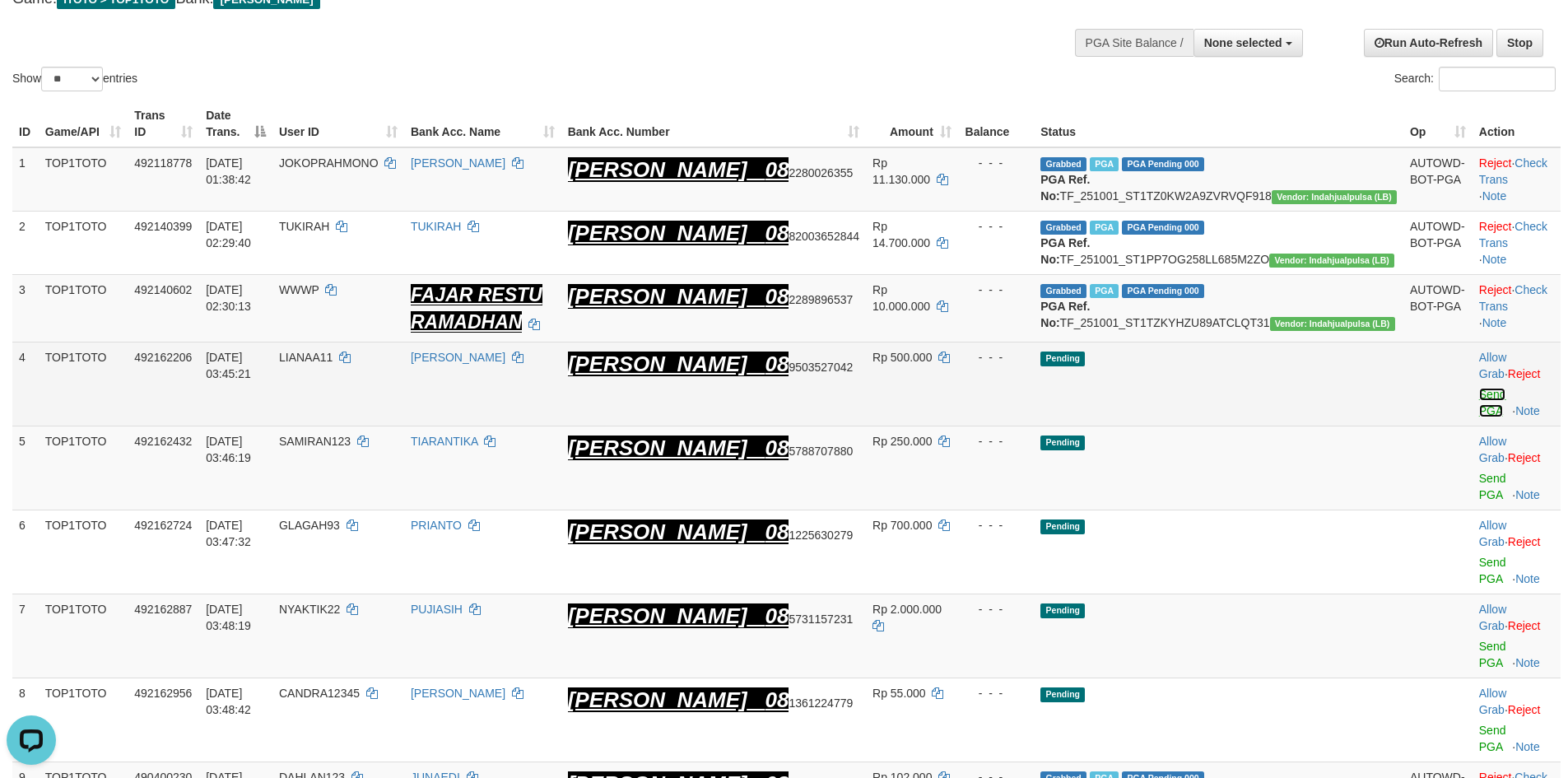
click at [1479, 402] on link "Send PGA" at bounding box center [1493, 402] width 28 height 29
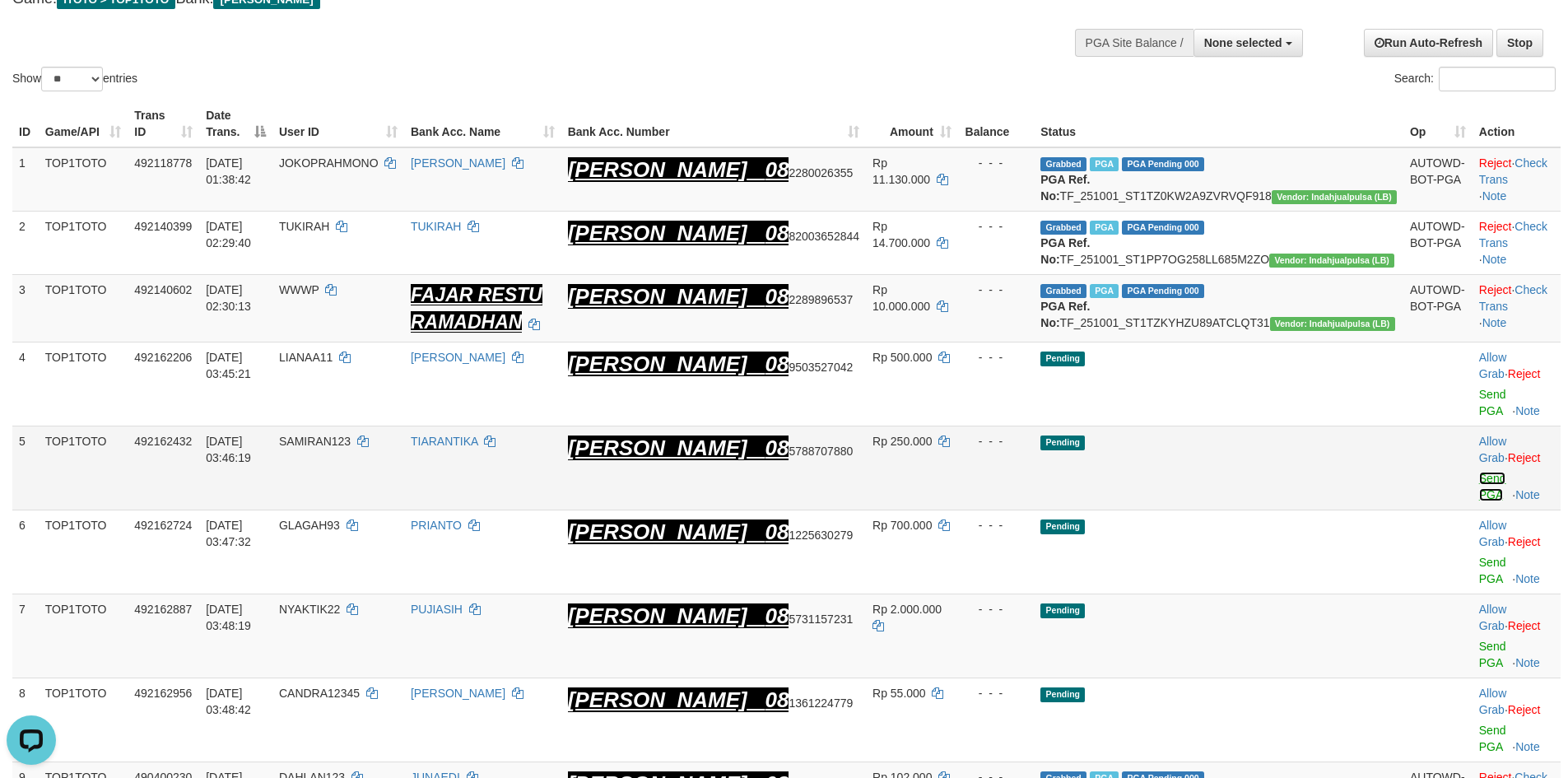
click at [1479, 472] on link "Send PGA" at bounding box center [1493, 487] width 28 height 29
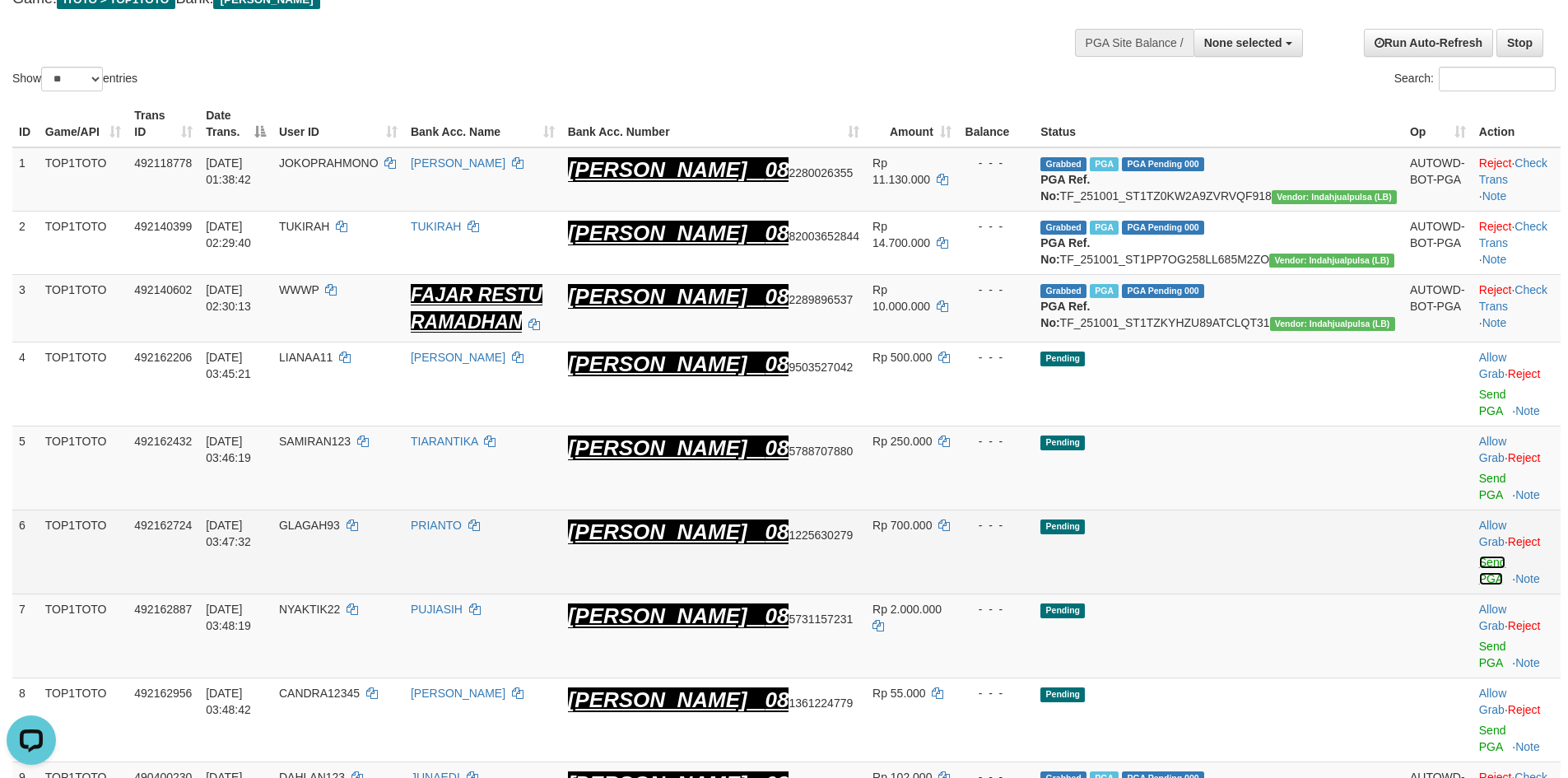
click at [1479, 556] on link "Send PGA" at bounding box center [1493, 570] width 28 height 29
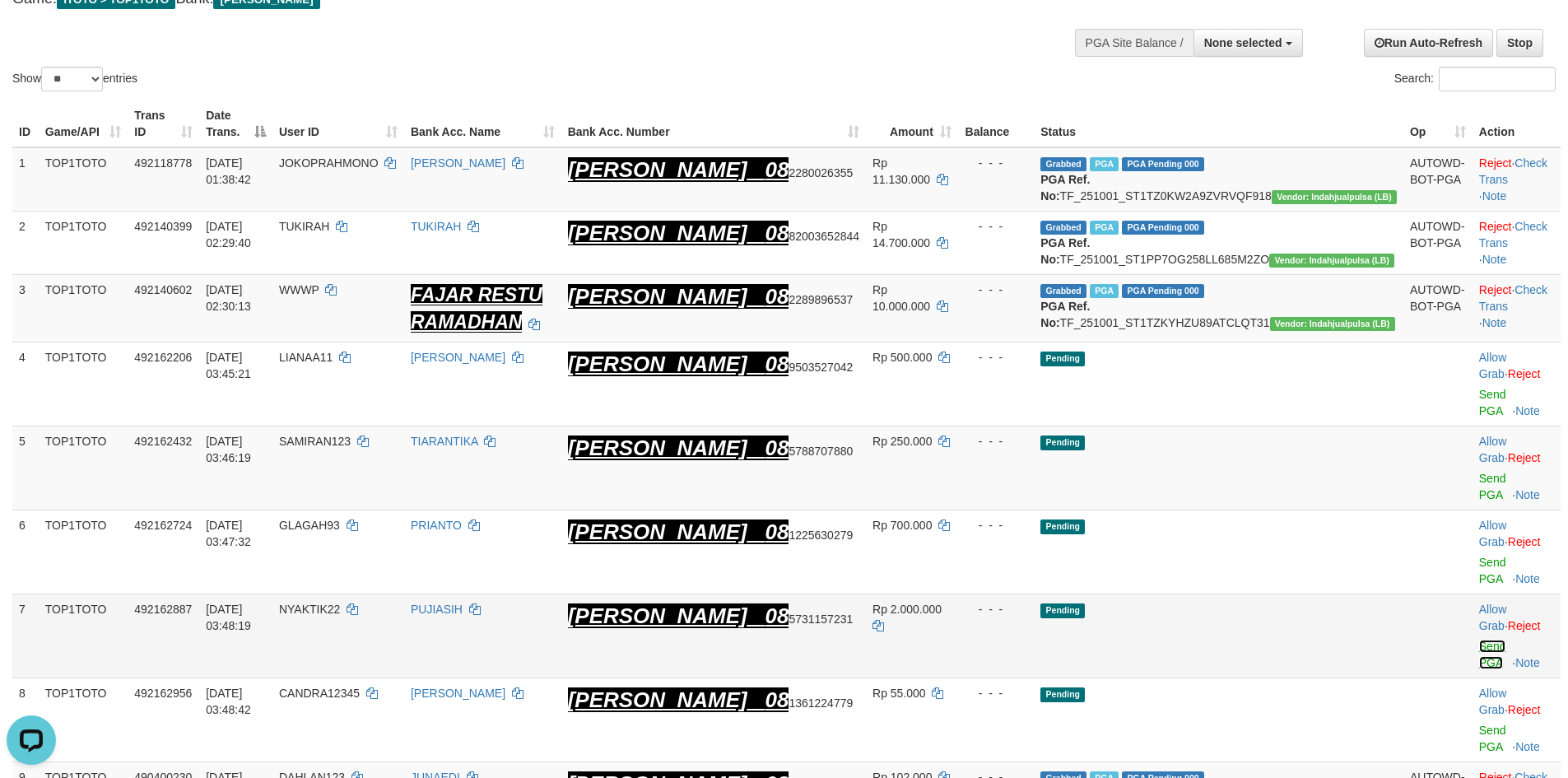
click at [1479, 640] on link "Send PGA" at bounding box center [1493, 655] width 28 height 29
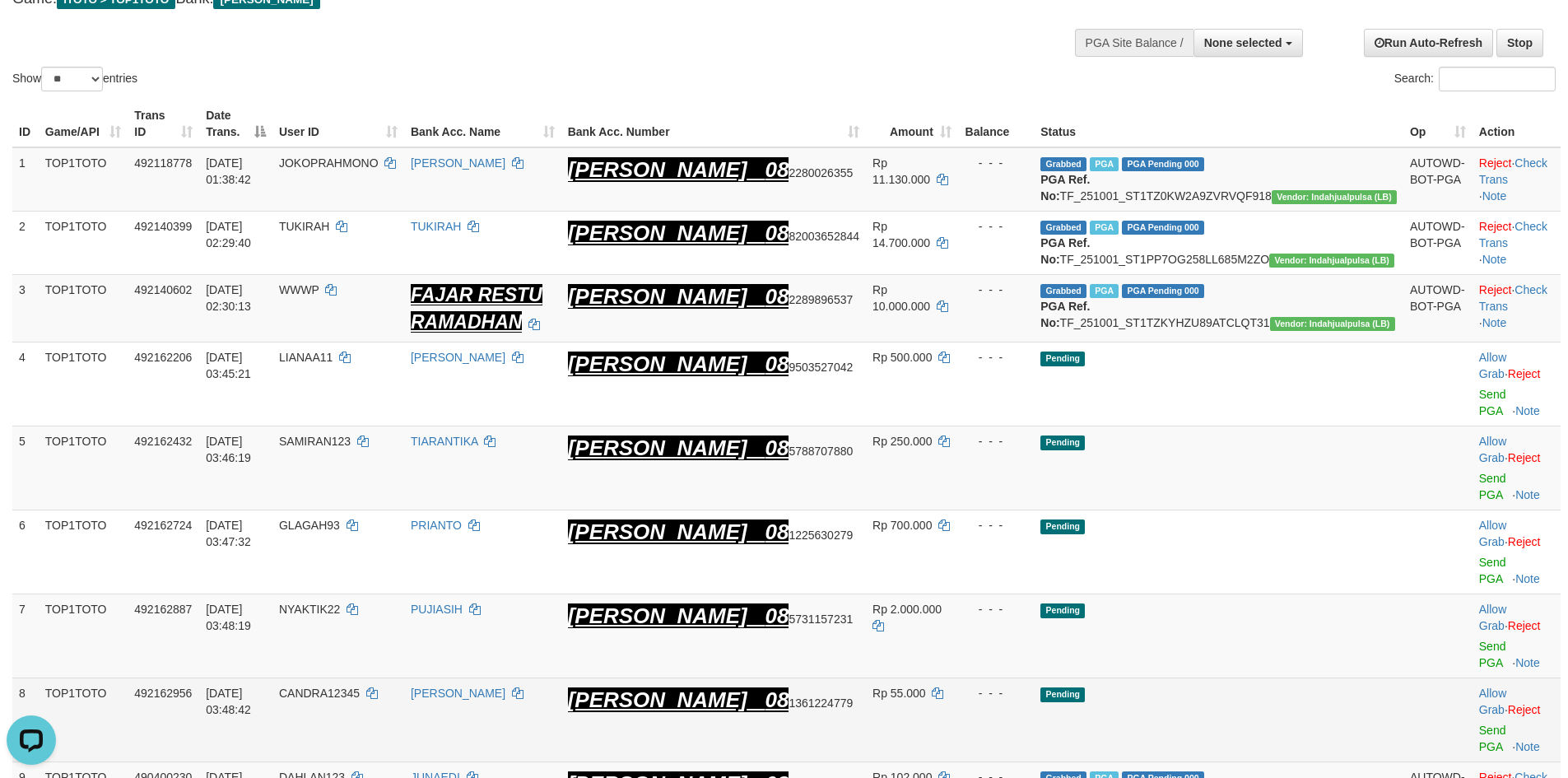
click at [1472, 679] on td "Allow Grab · Reject Send PGA · Note" at bounding box center [1516, 721] width 88 height 84
click at [1479, 724] on link "Send PGA" at bounding box center [1493, 738] width 28 height 29
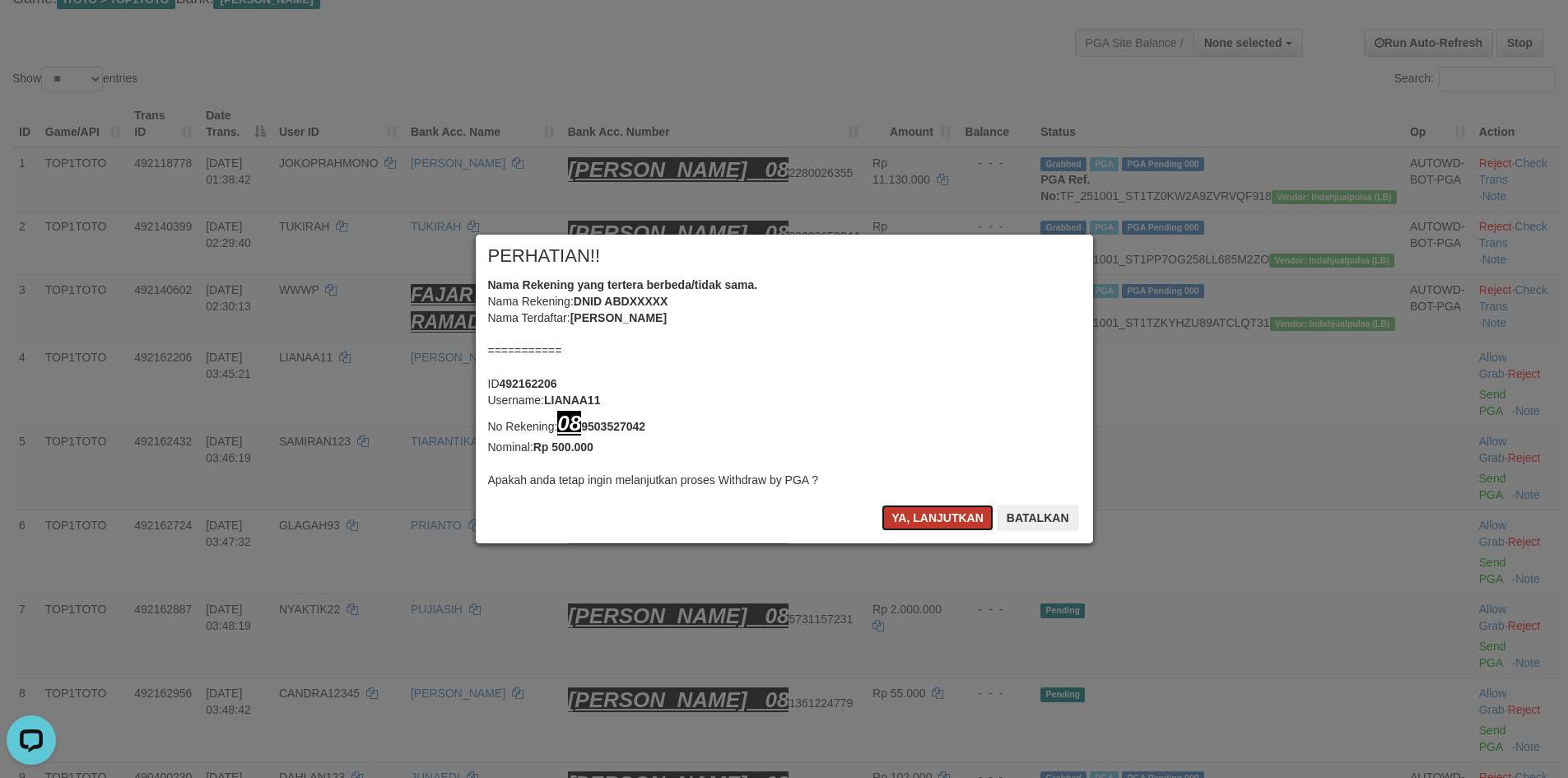
click at [943, 520] on button "Ya, lanjutkan" at bounding box center [938, 518] width 112 height 27
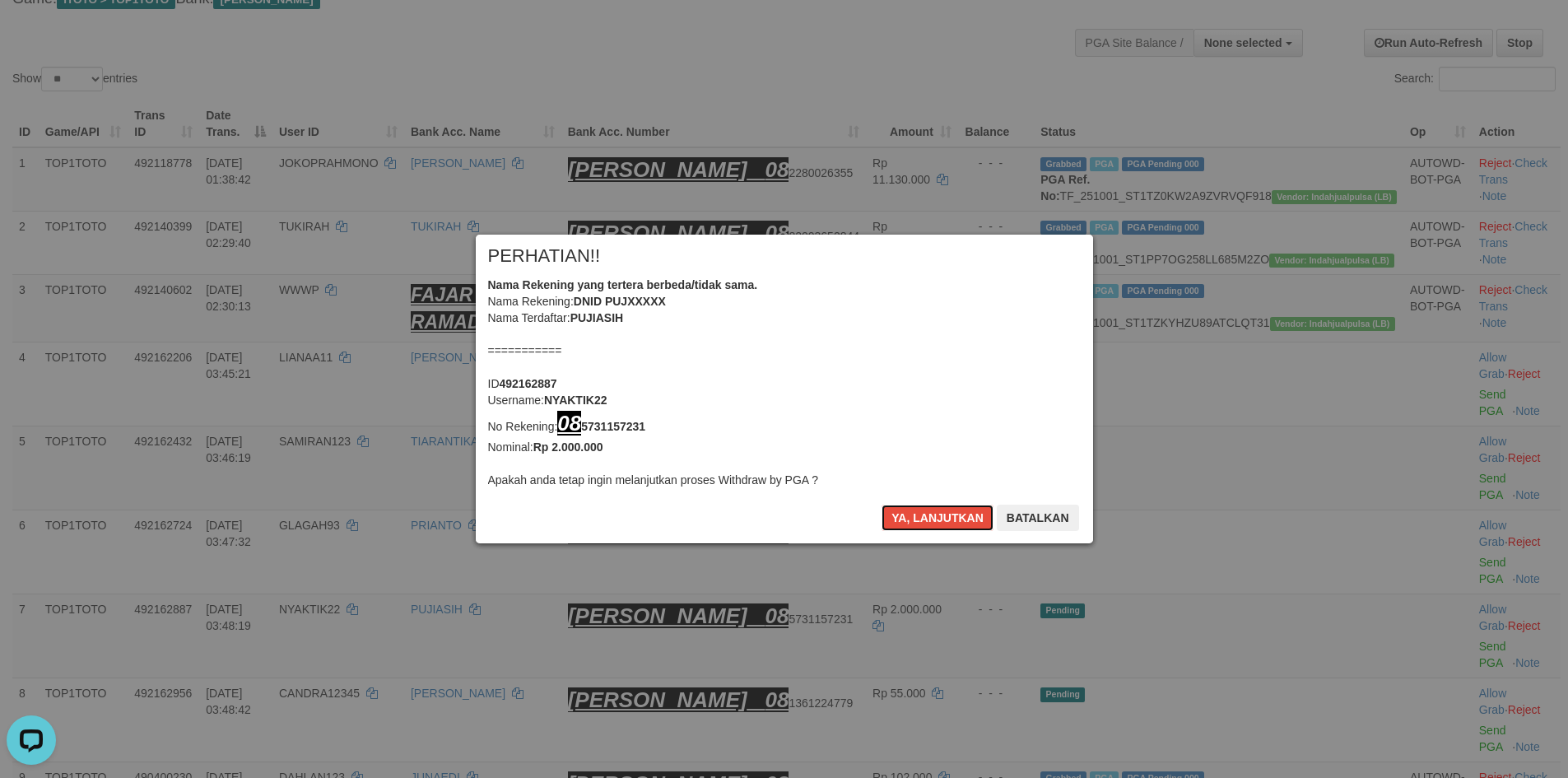
click at [943, 520] on button "Ya, lanjutkan" at bounding box center [938, 518] width 112 height 27
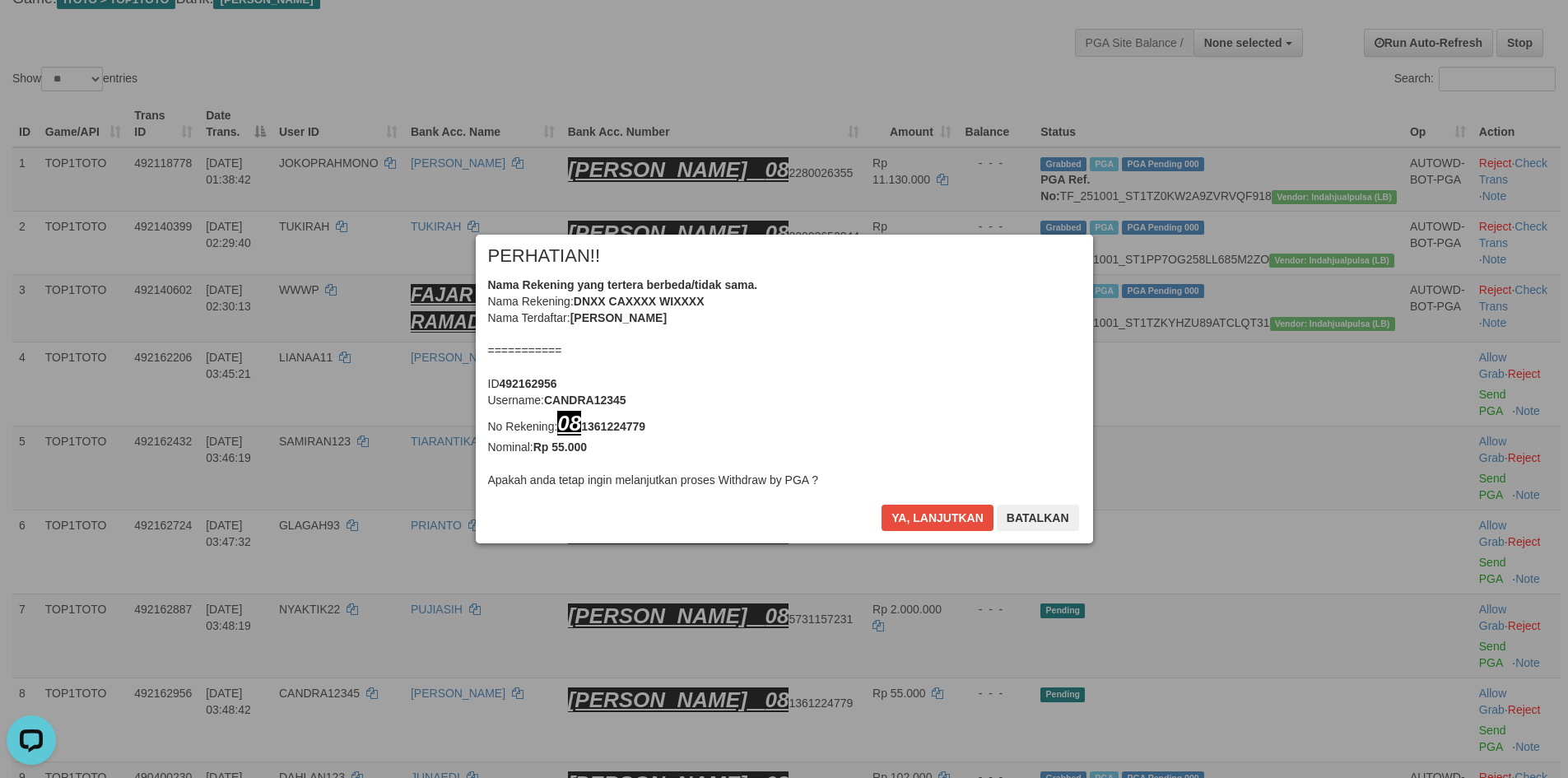
scroll to position [103, 0]
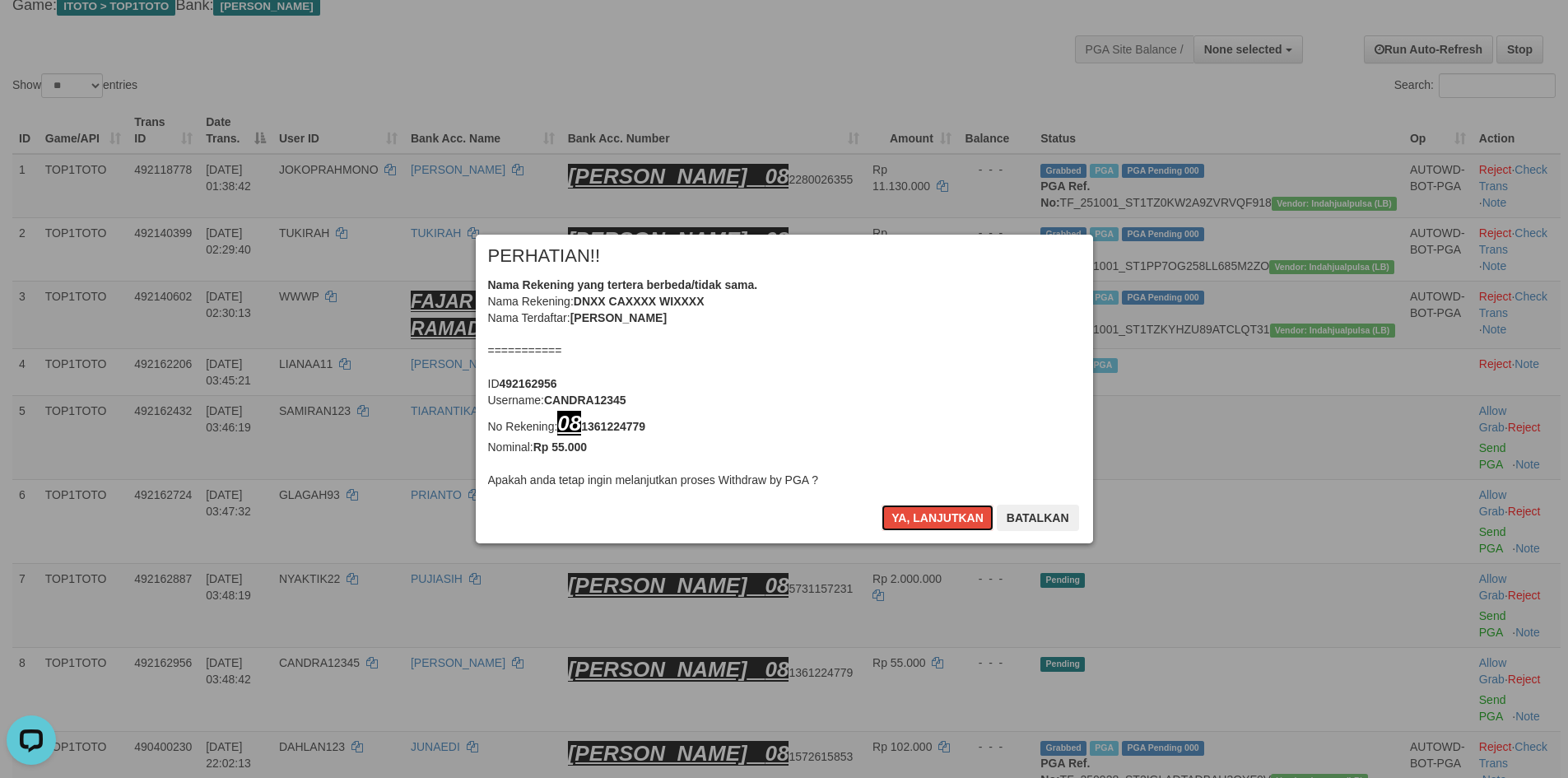
click at [943, 520] on button "Ya, lanjutkan" at bounding box center [938, 518] width 112 height 27
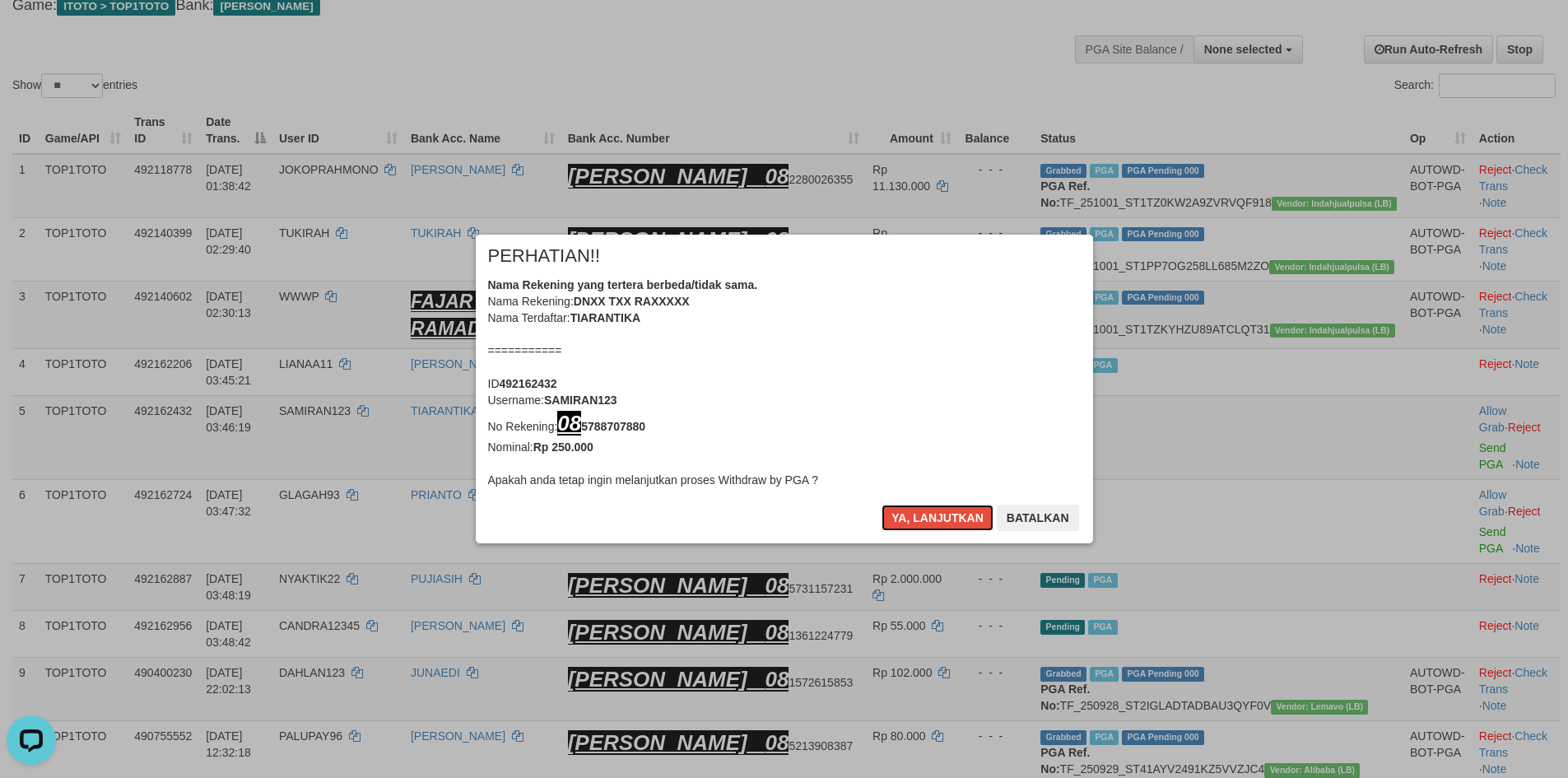
click at [943, 520] on button "Ya, lanjutkan" at bounding box center [938, 518] width 112 height 27
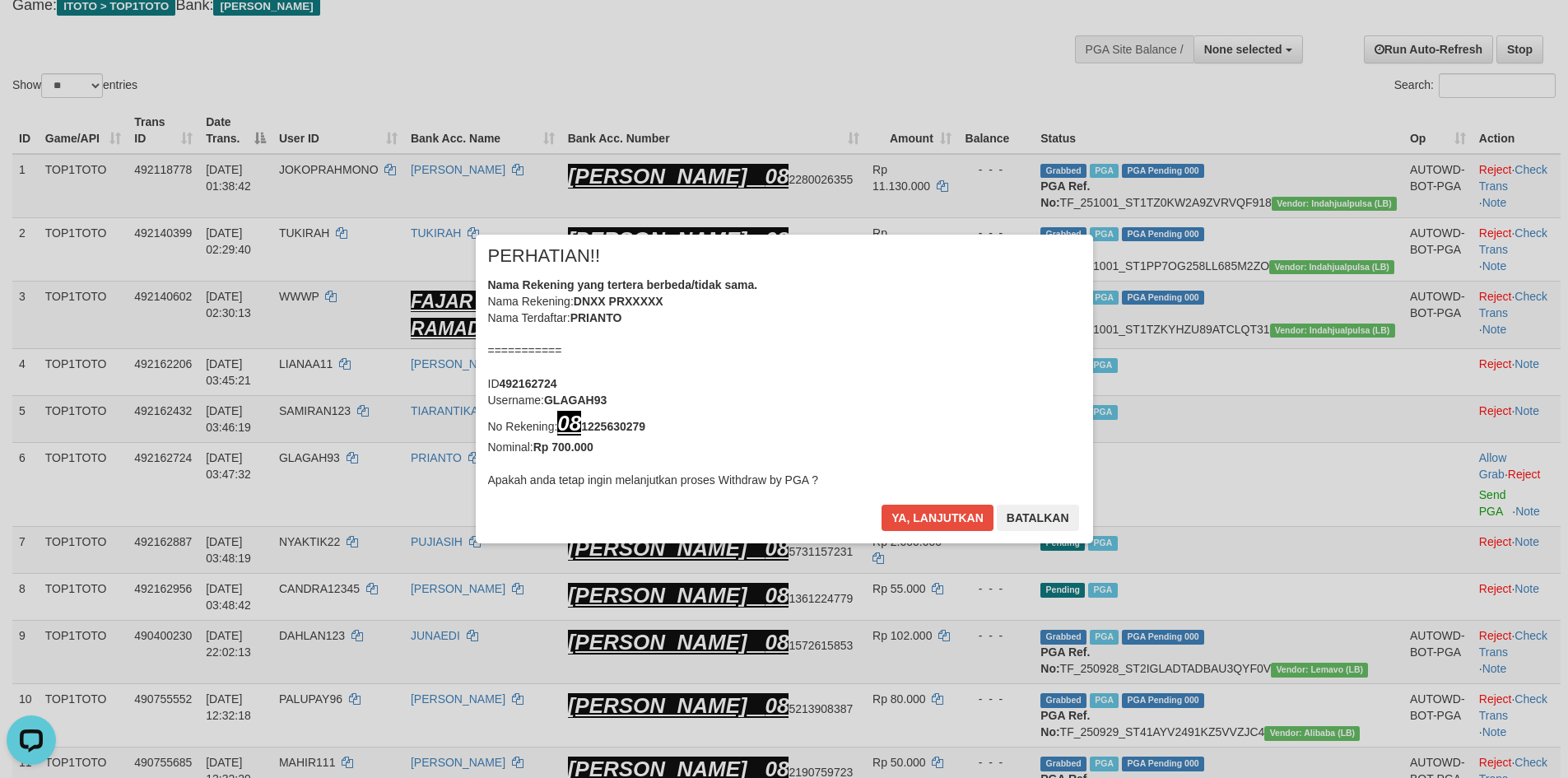
scroll to position [97, 0]
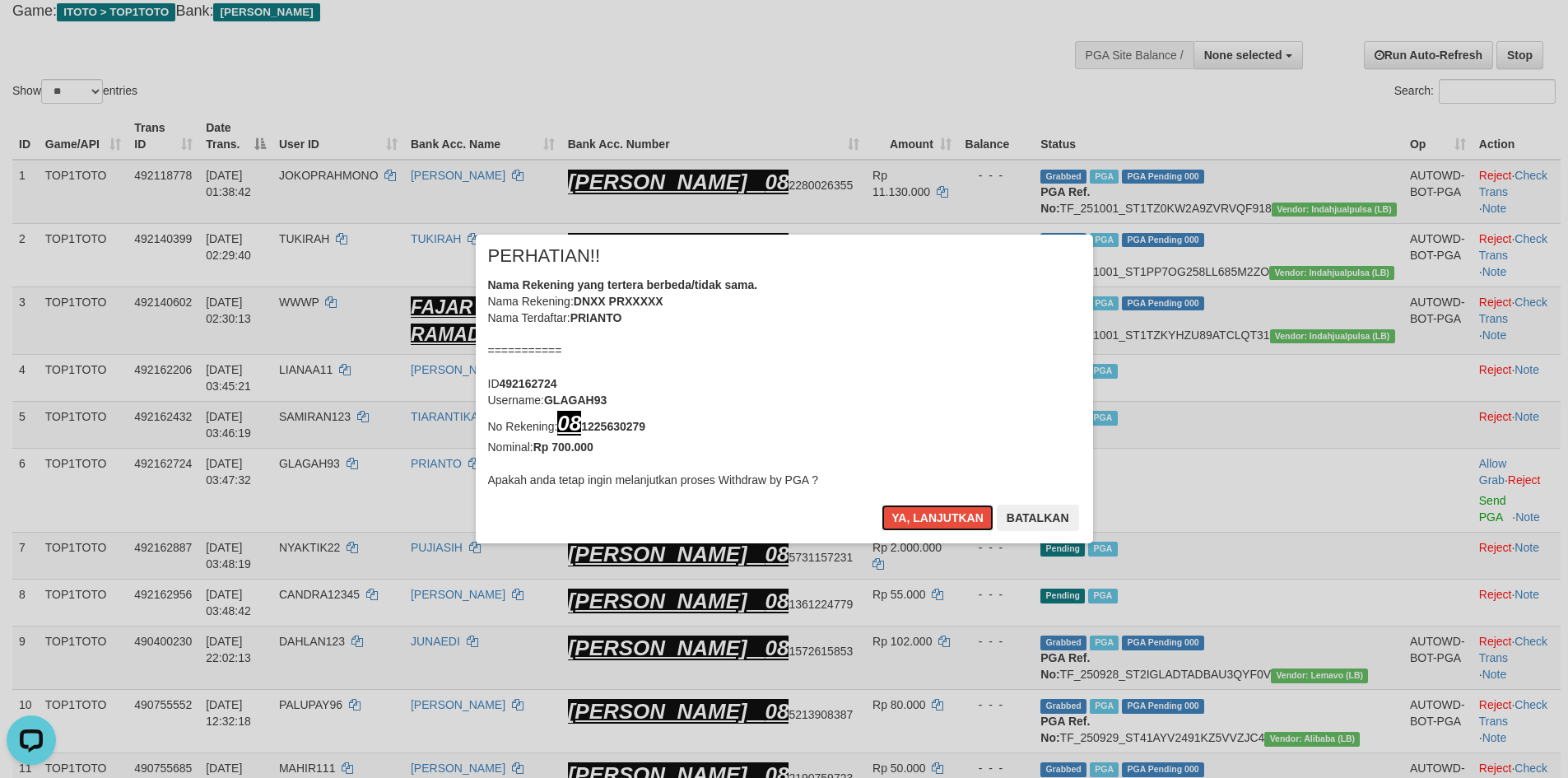
click at [939, 520] on button "Ya, lanjutkan" at bounding box center [938, 518] width 112 height 27
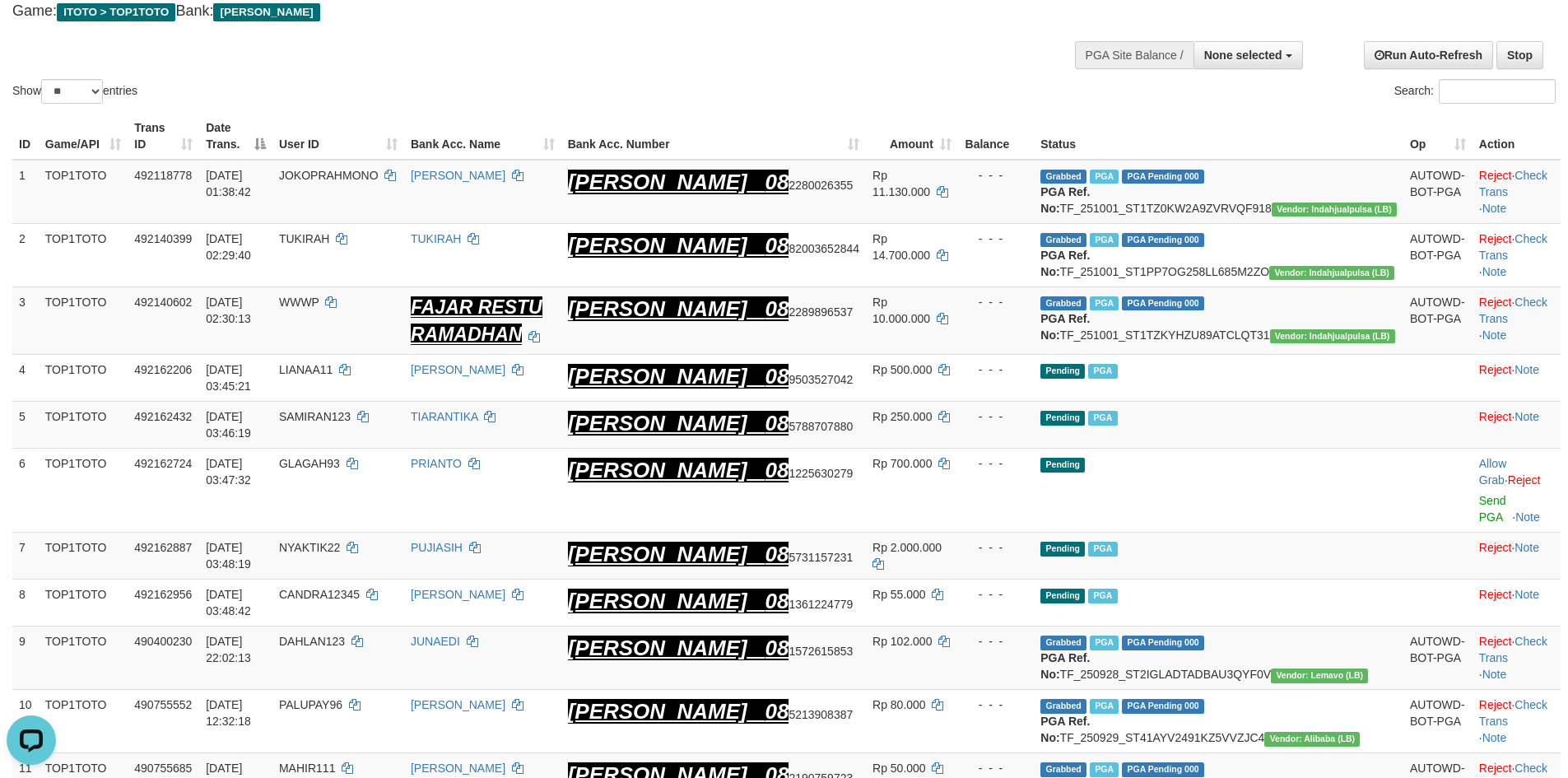
scroll to position [90, 0]
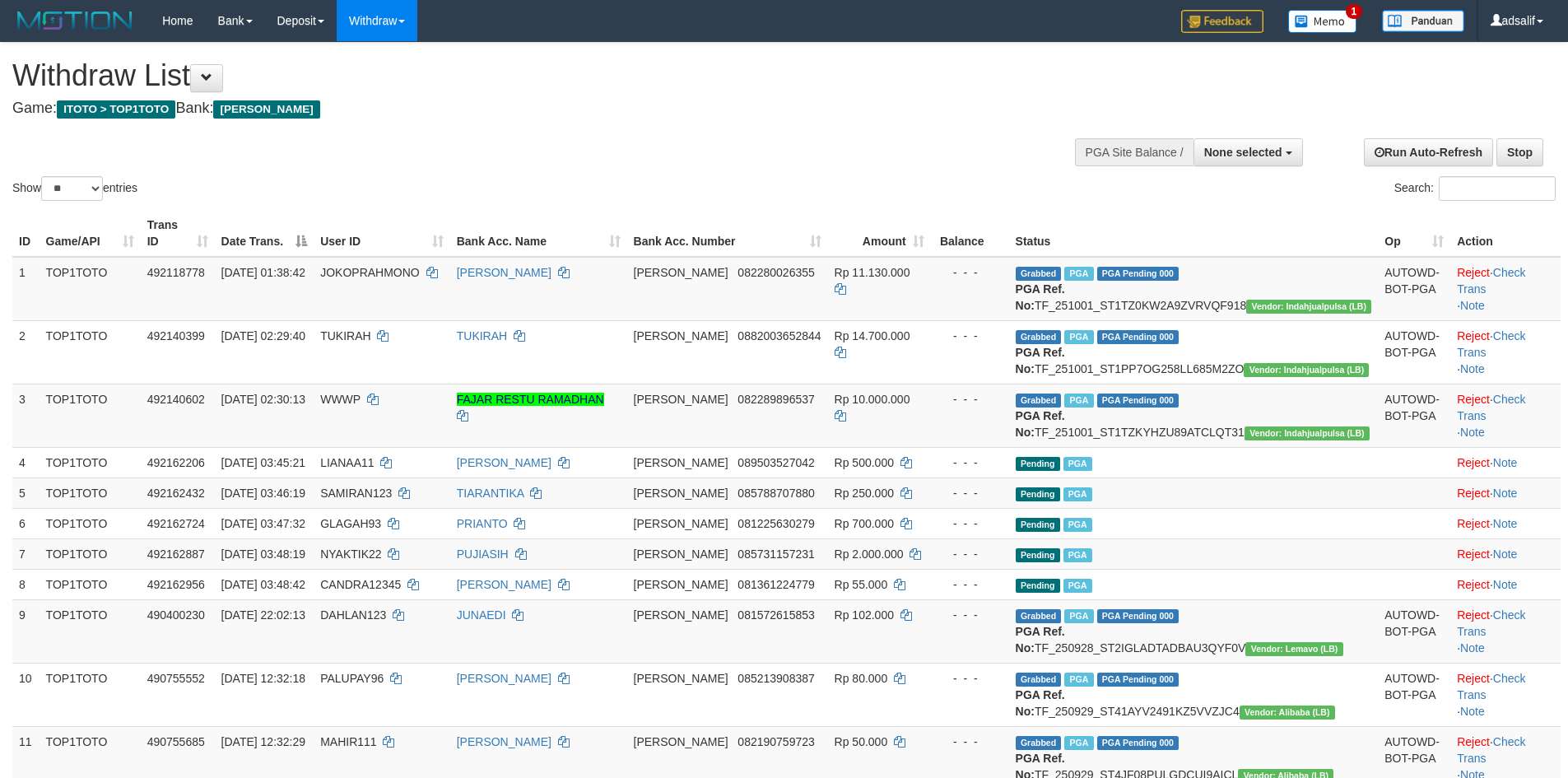
select select
select select "**"
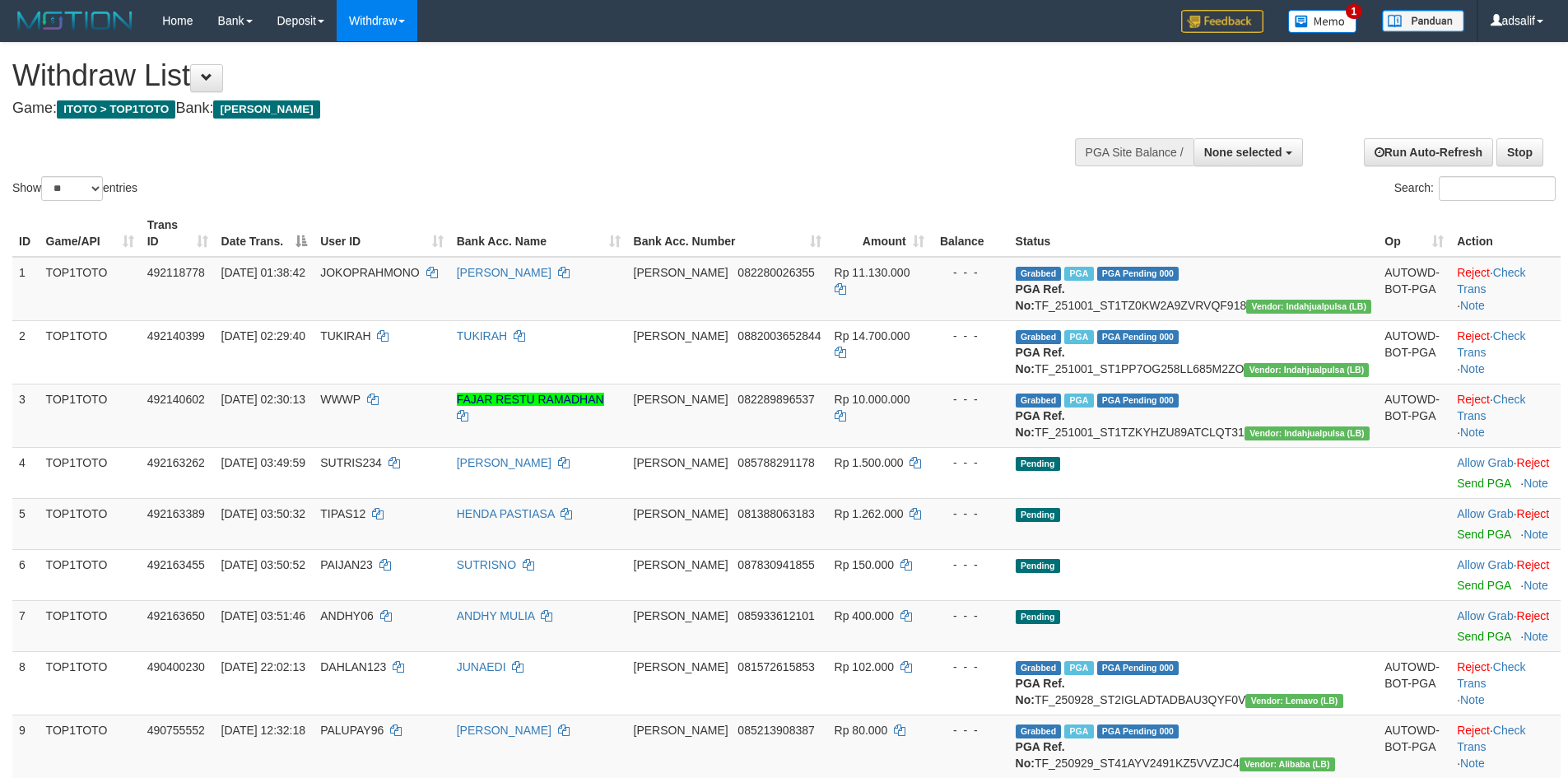
select select
select select "**"
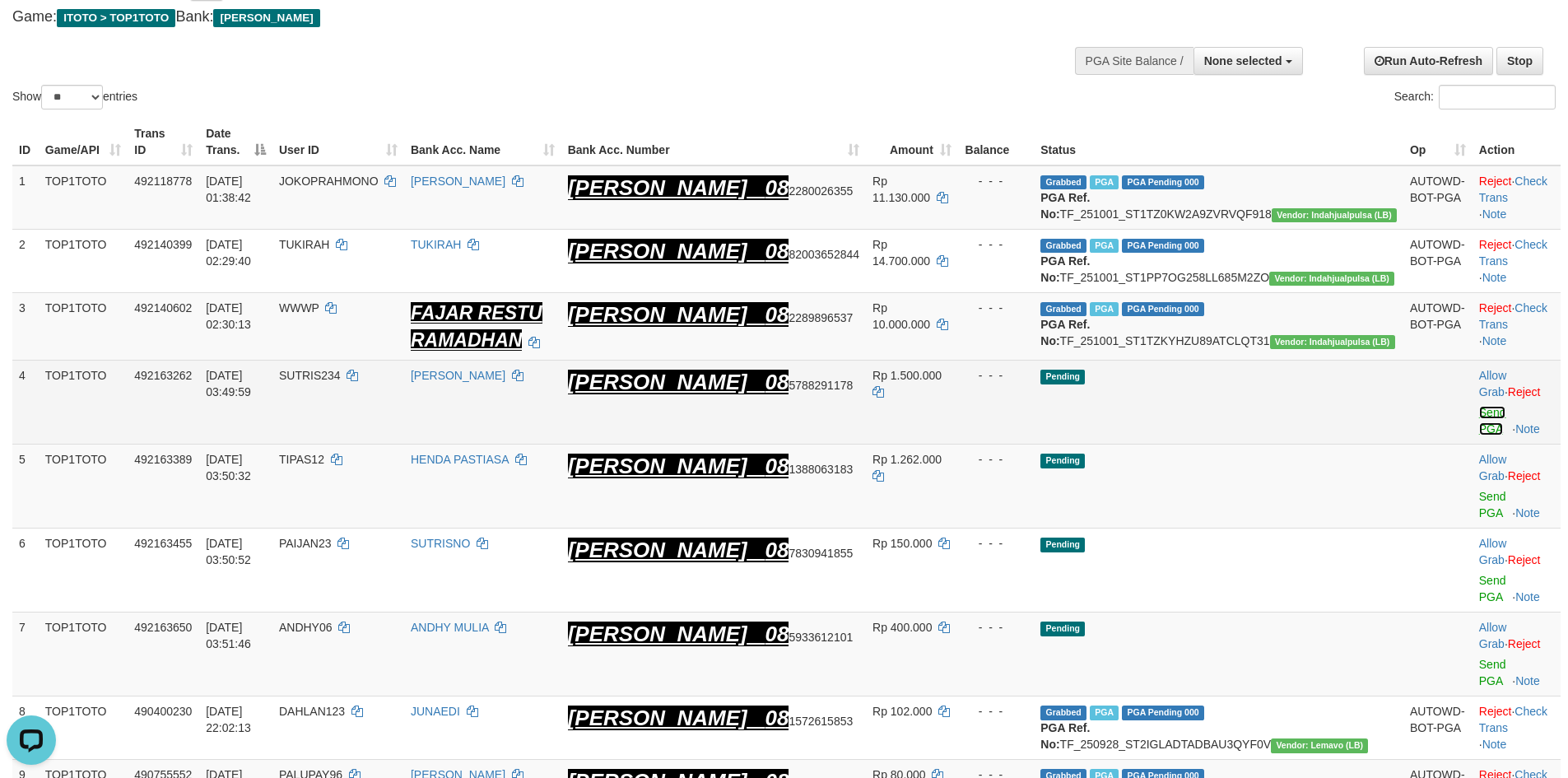
click at [1479, 423] on link "Send PGA" at bounding box center [1493, 420] width 28 height 29
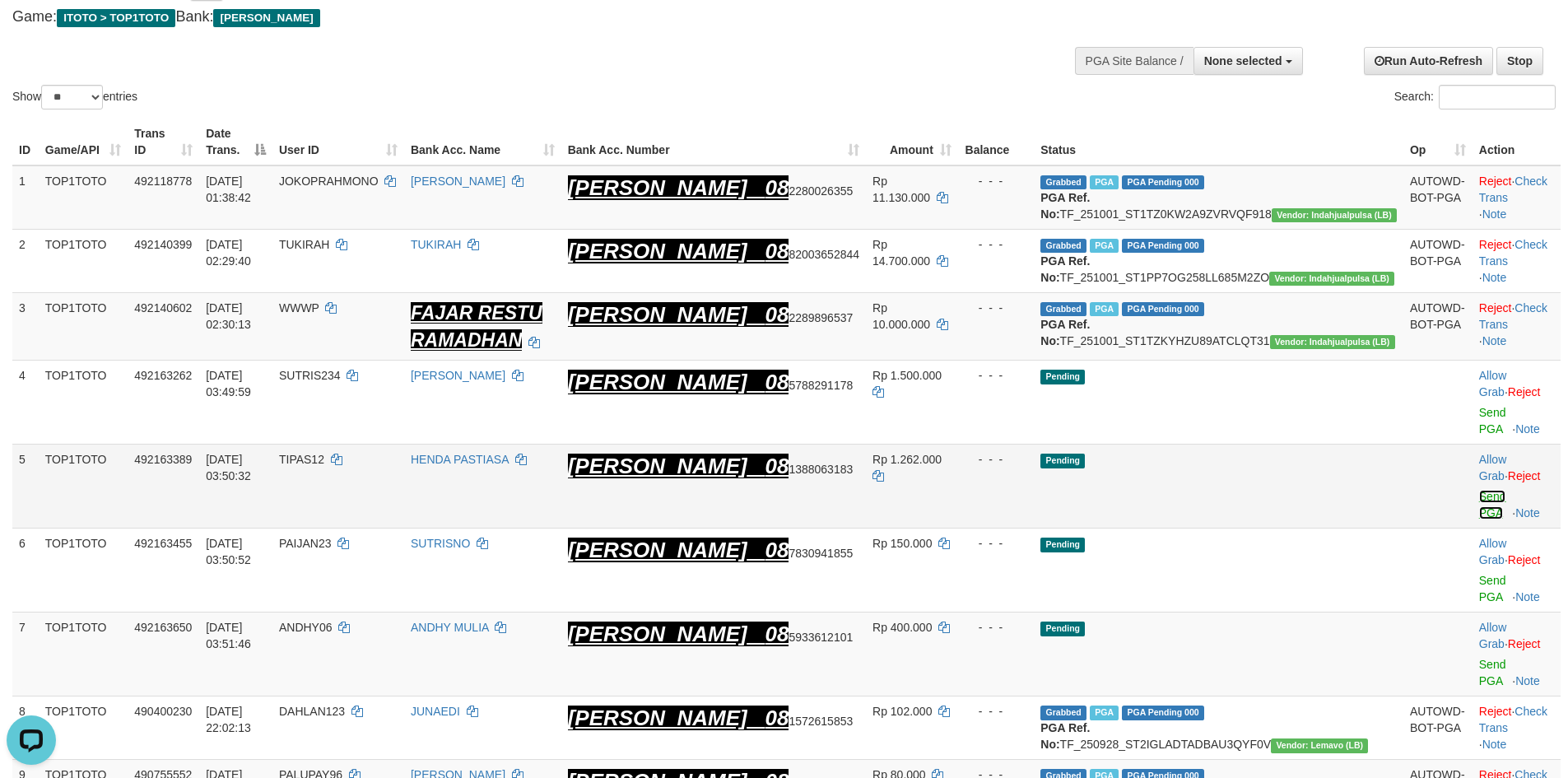
click at [1479, 490] on link "Send PGA" at bounding box center [1493, 505] width 28 height 29
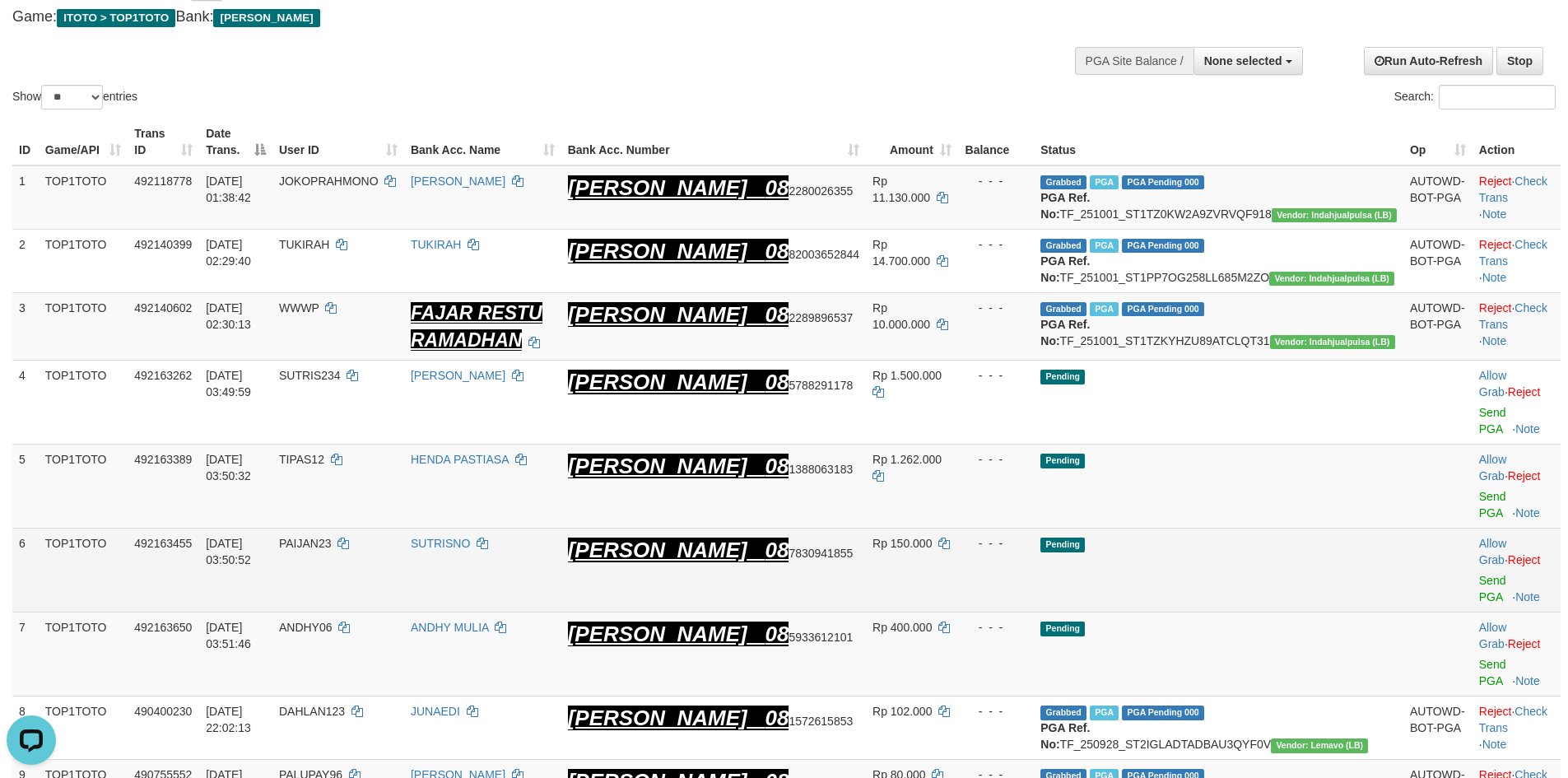
click at [1472, 538] on td "Allow Grab · Reject Send PGA · Note" at bounding box center [1516, 571] width 88 height 84
click at [1479, 574] on link "Send PGA" at bounding box center [1493, 588] width 28 height 29
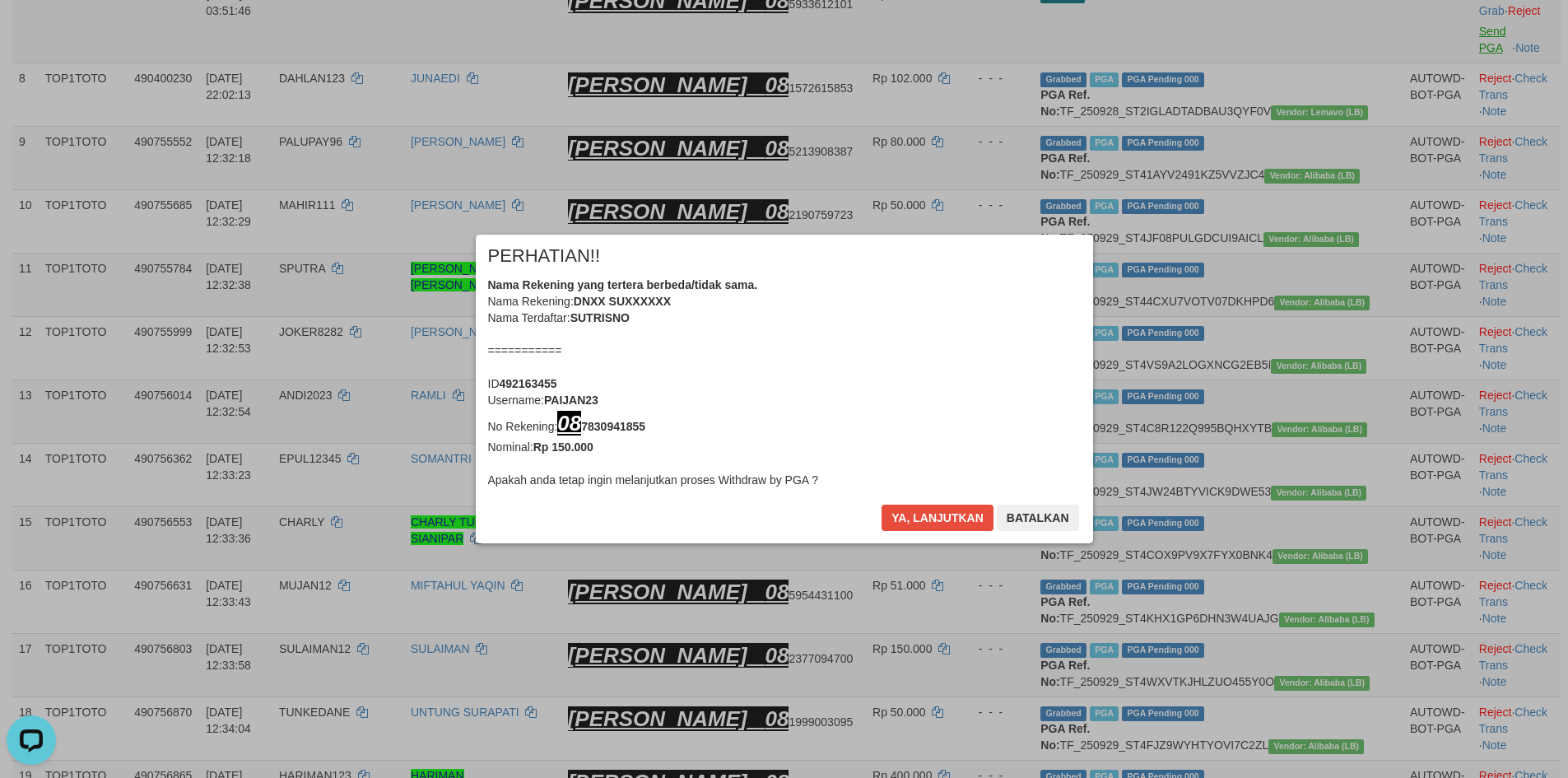
scroll to position [772, 0]
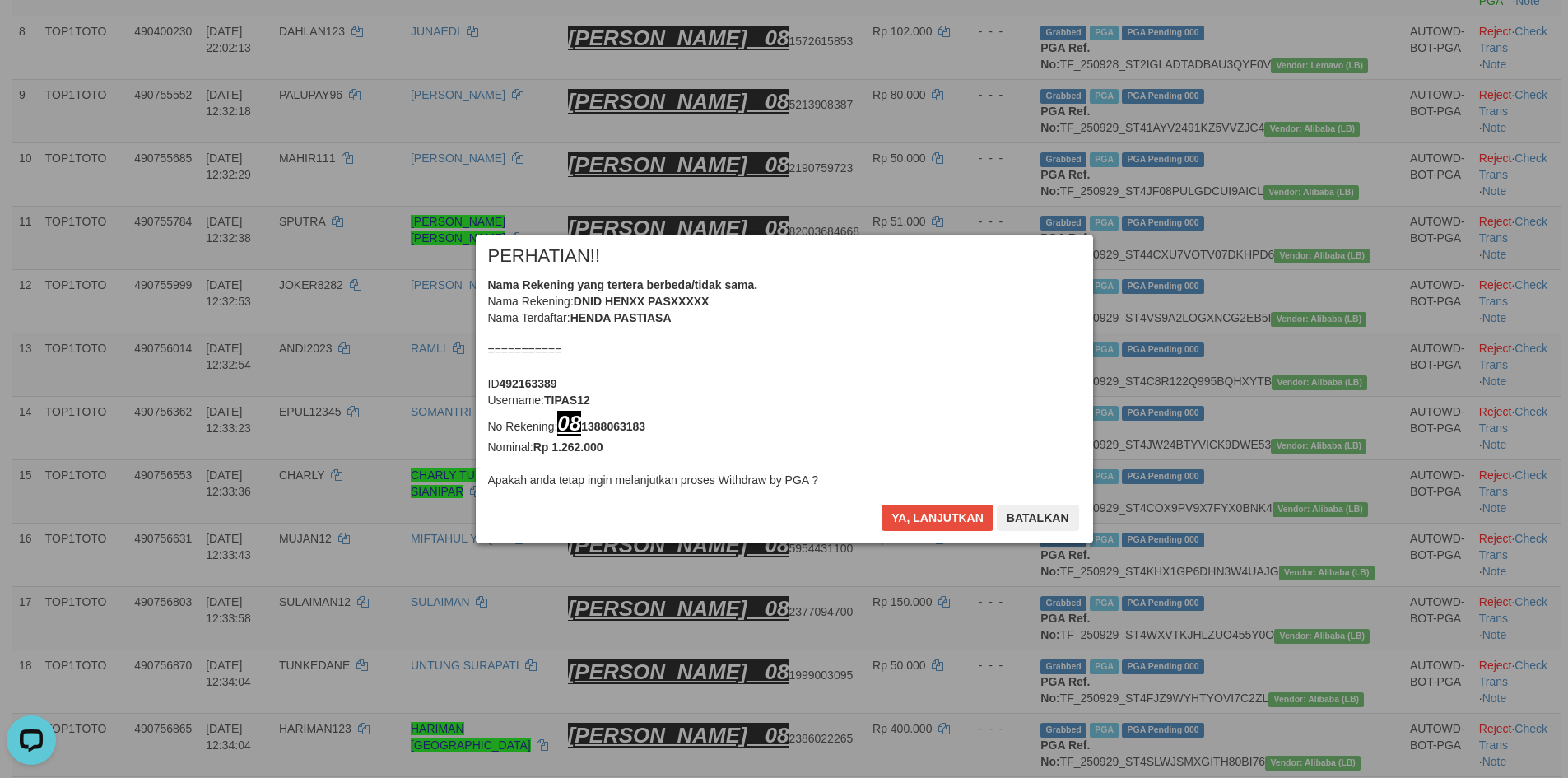
click at [927, 534] on div "Ya, lanjutkan Batalkan" at bounding box center [980, 524] width 200 height 39
click at [927, 530] on button "Ya, lanjutkan" at bounding box center [938, 518] width 112 height 27
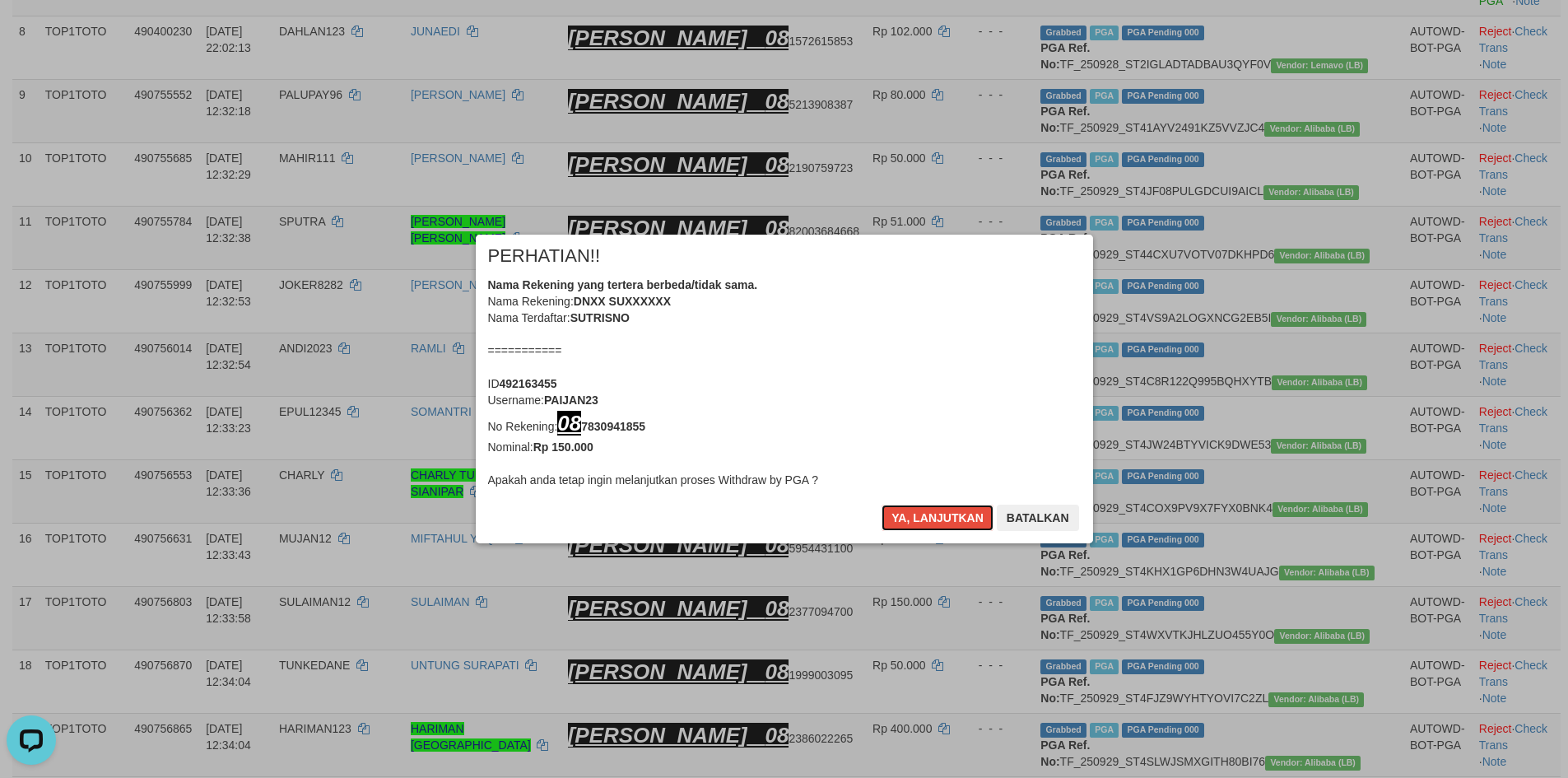
click at [927, 530] on button "Ya, lanjutkan" at bounding box center [938, 518] width 112 height 27
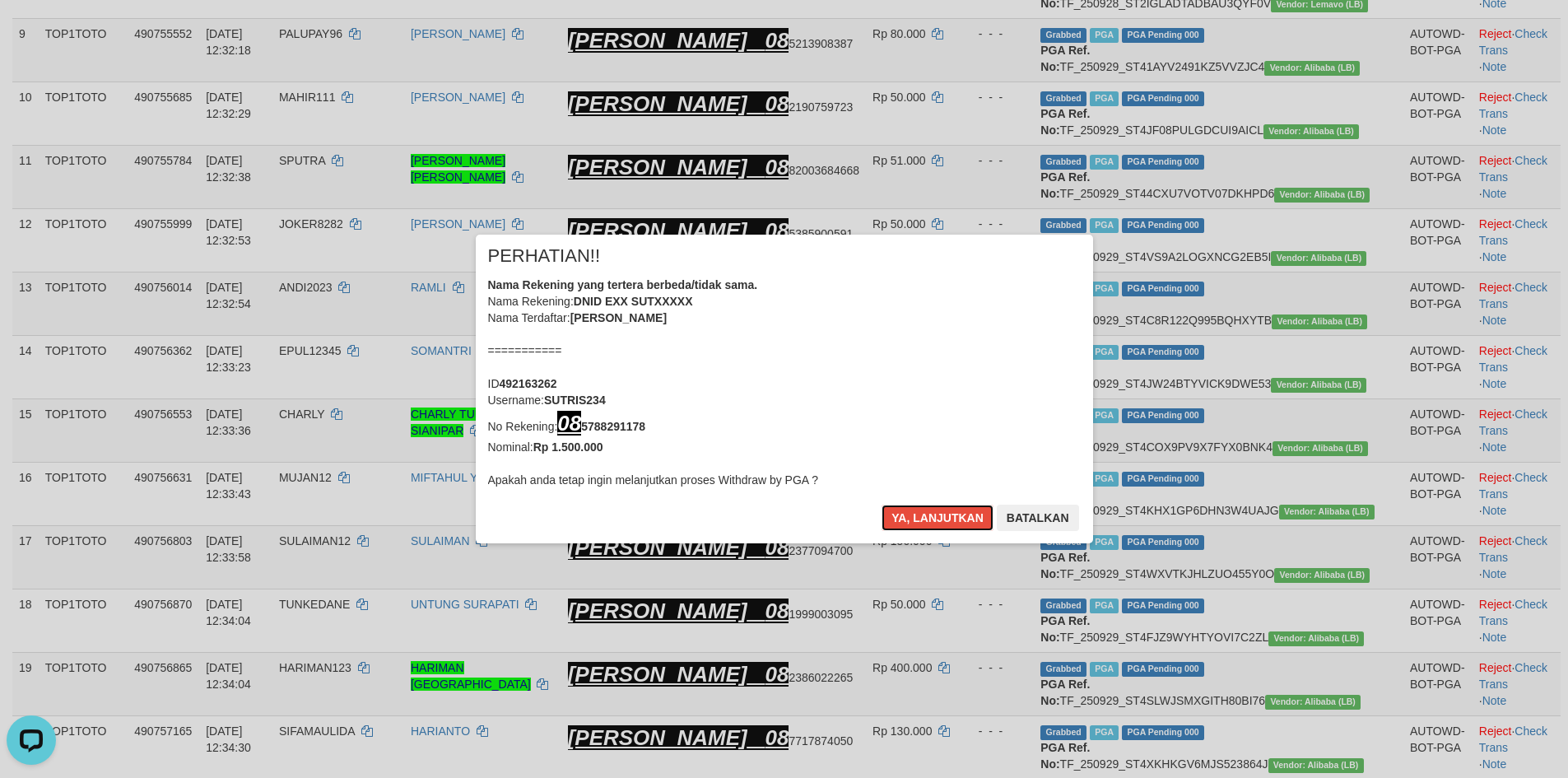
click at [927, 530] on button "Ya, lanjutkan" at bounding box center [938, 518] width 112 height 27
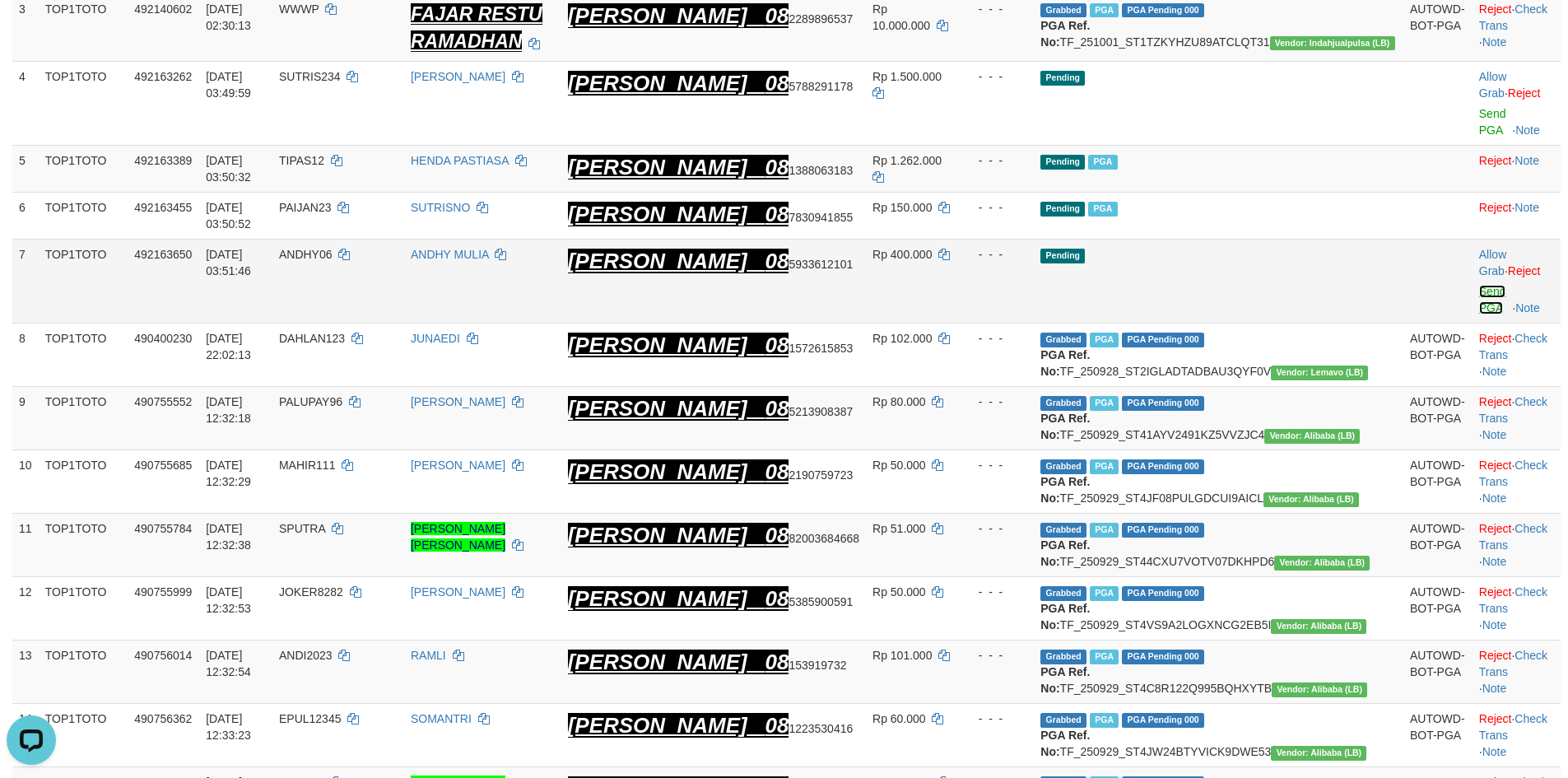
scroll to position [383, 0]
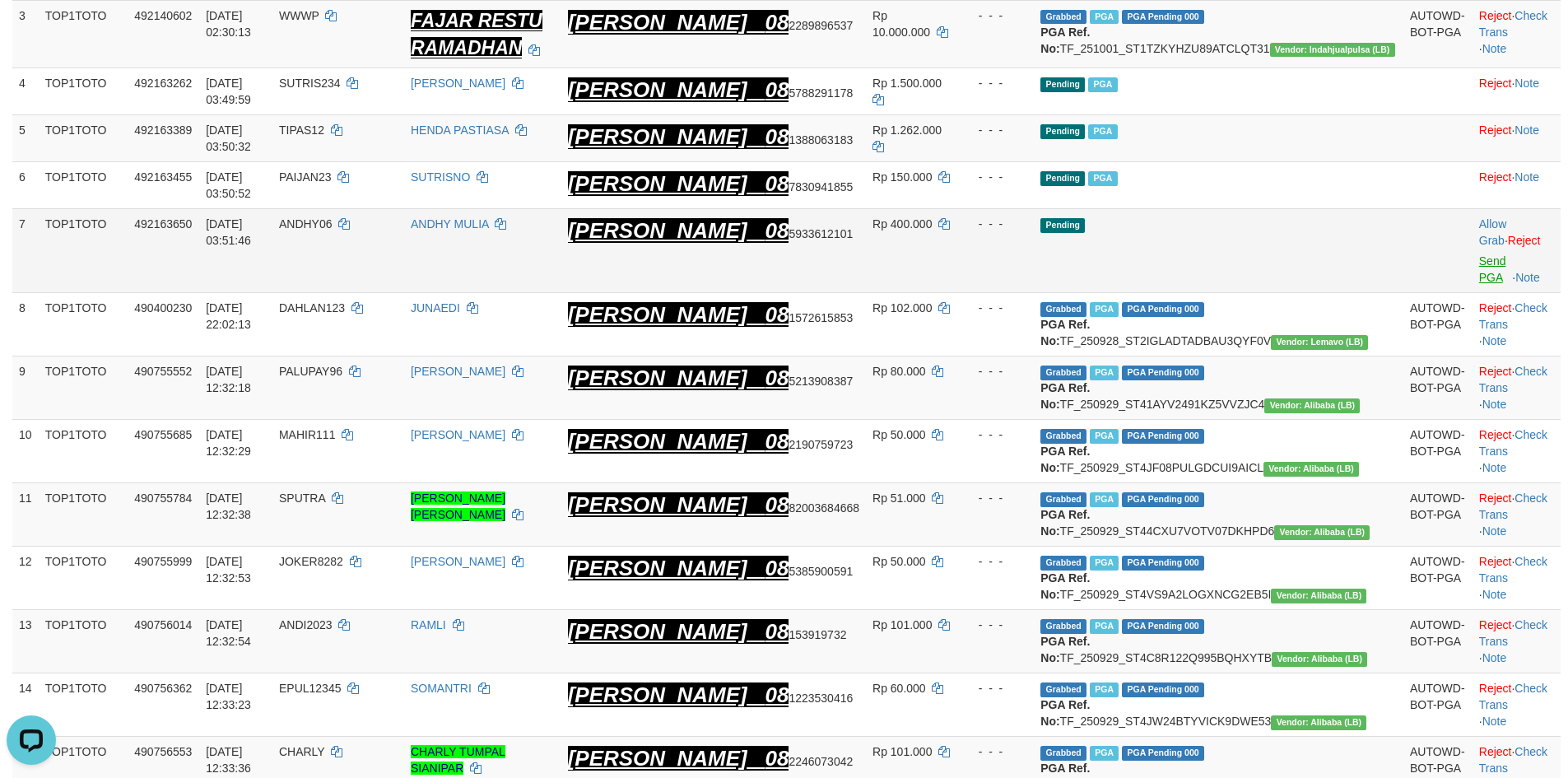
click at [1472, 261] on td "Allow Grab · Reject Send PGA · Note" at bounding box center [1516, 252] width 88 height 84
click at [1479, 264] on link "Send PGA" at bounding box center [1493, 269] width 28 height 29
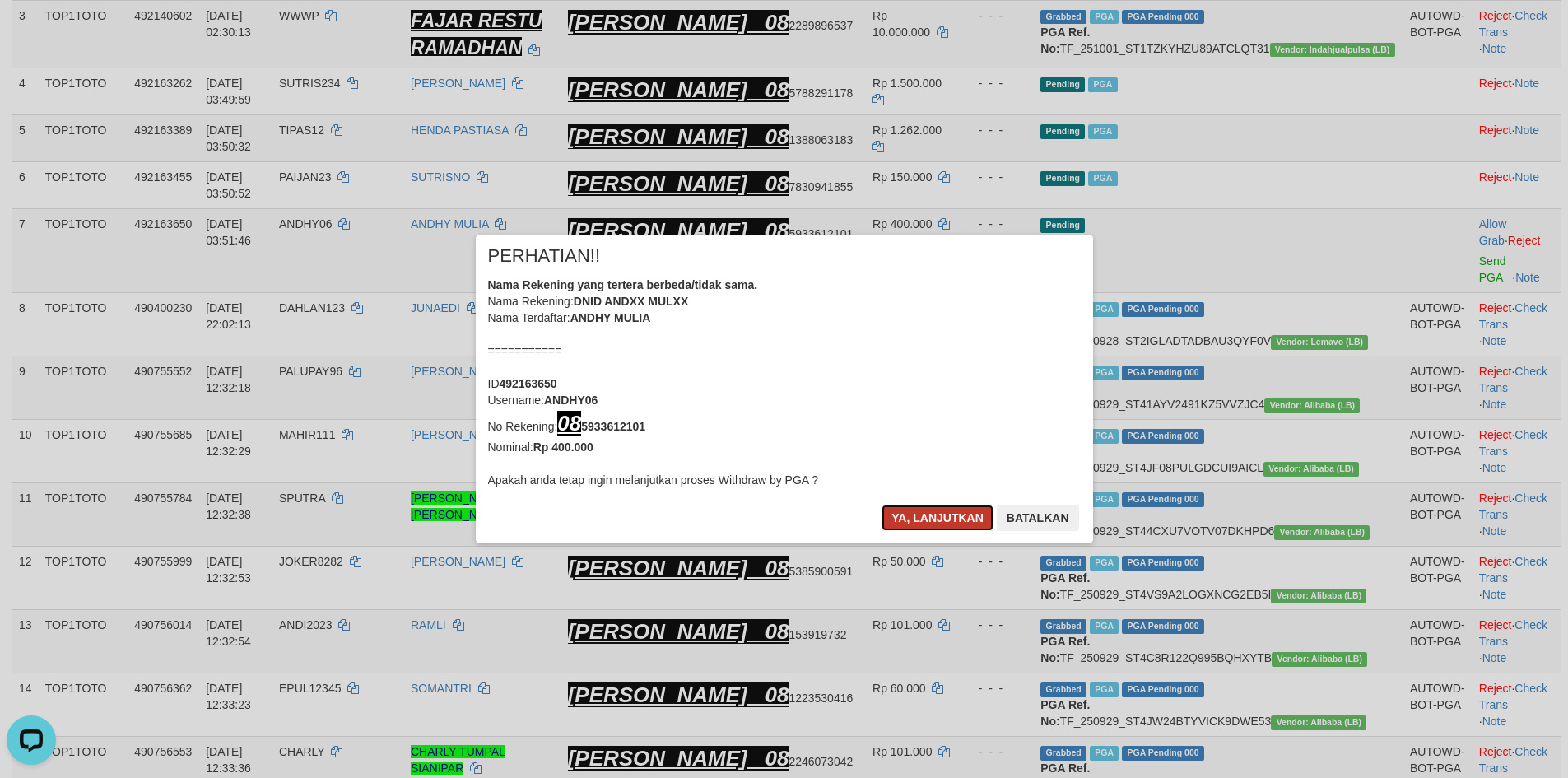
click at [916, 507] on button "Ya, lanjutkan" at bounding box center [938, 518] width 112 height 27
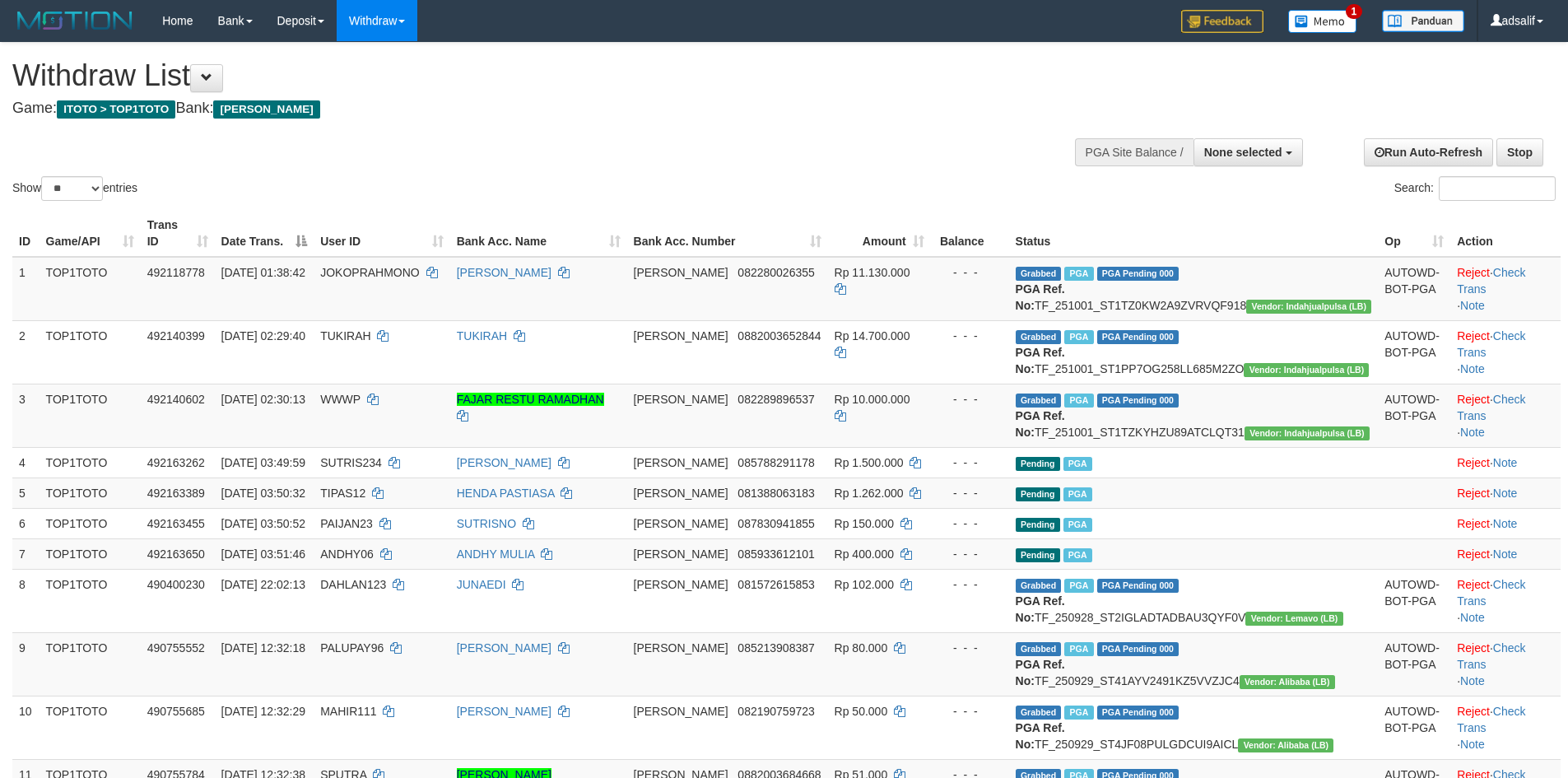
select select
select select "**"
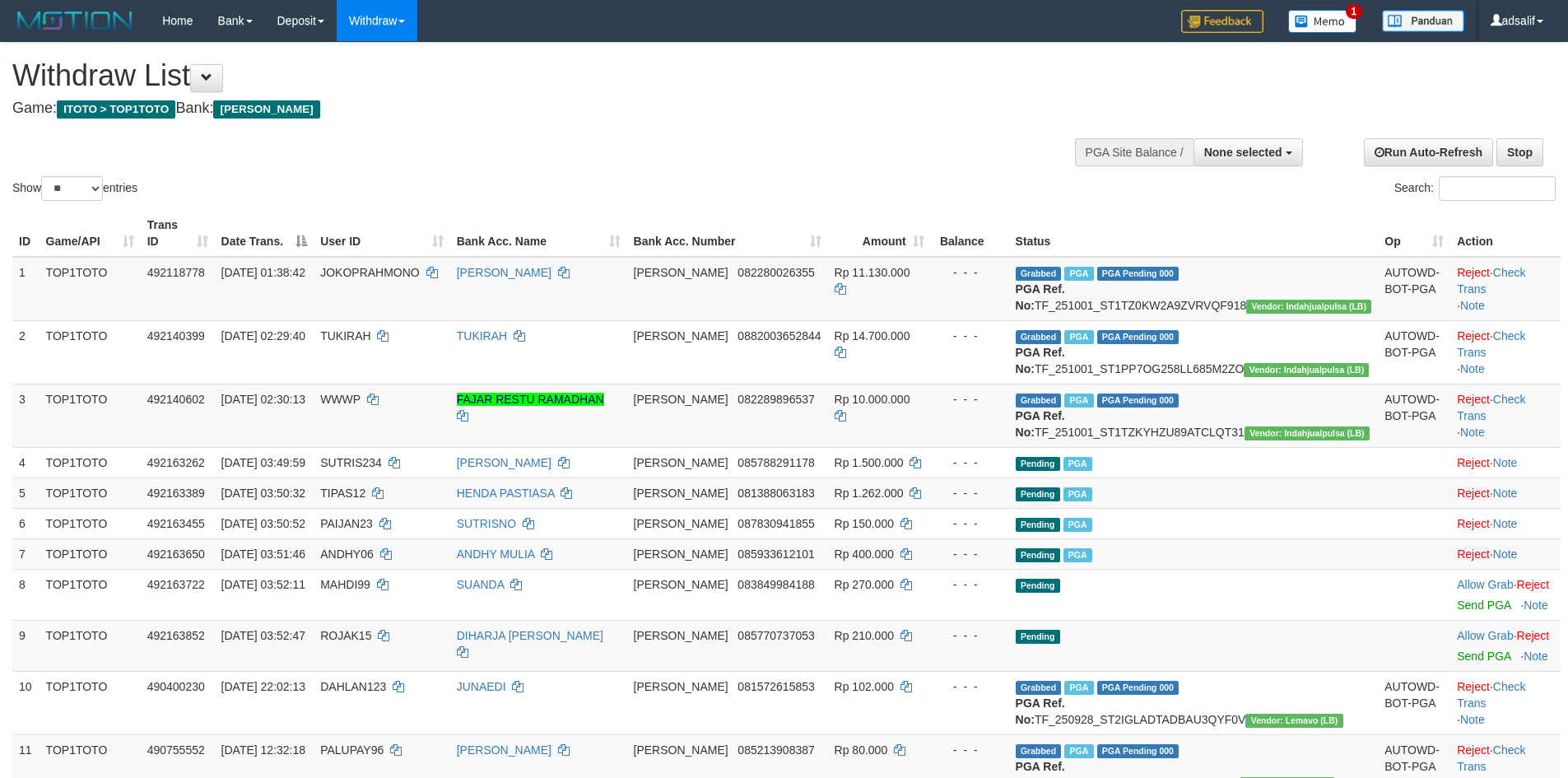
select select
select select "**"
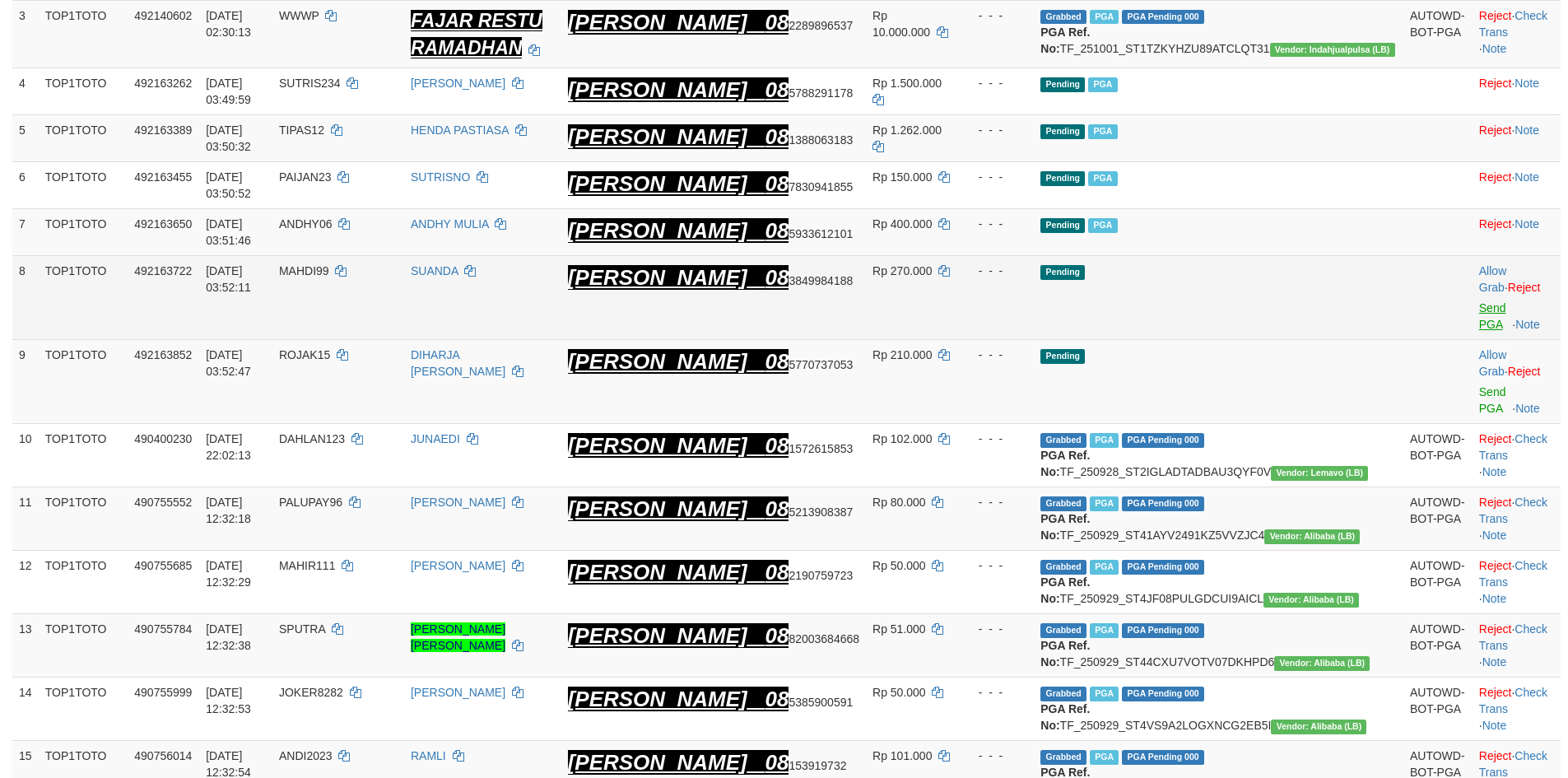
scroll to position [440, 0]
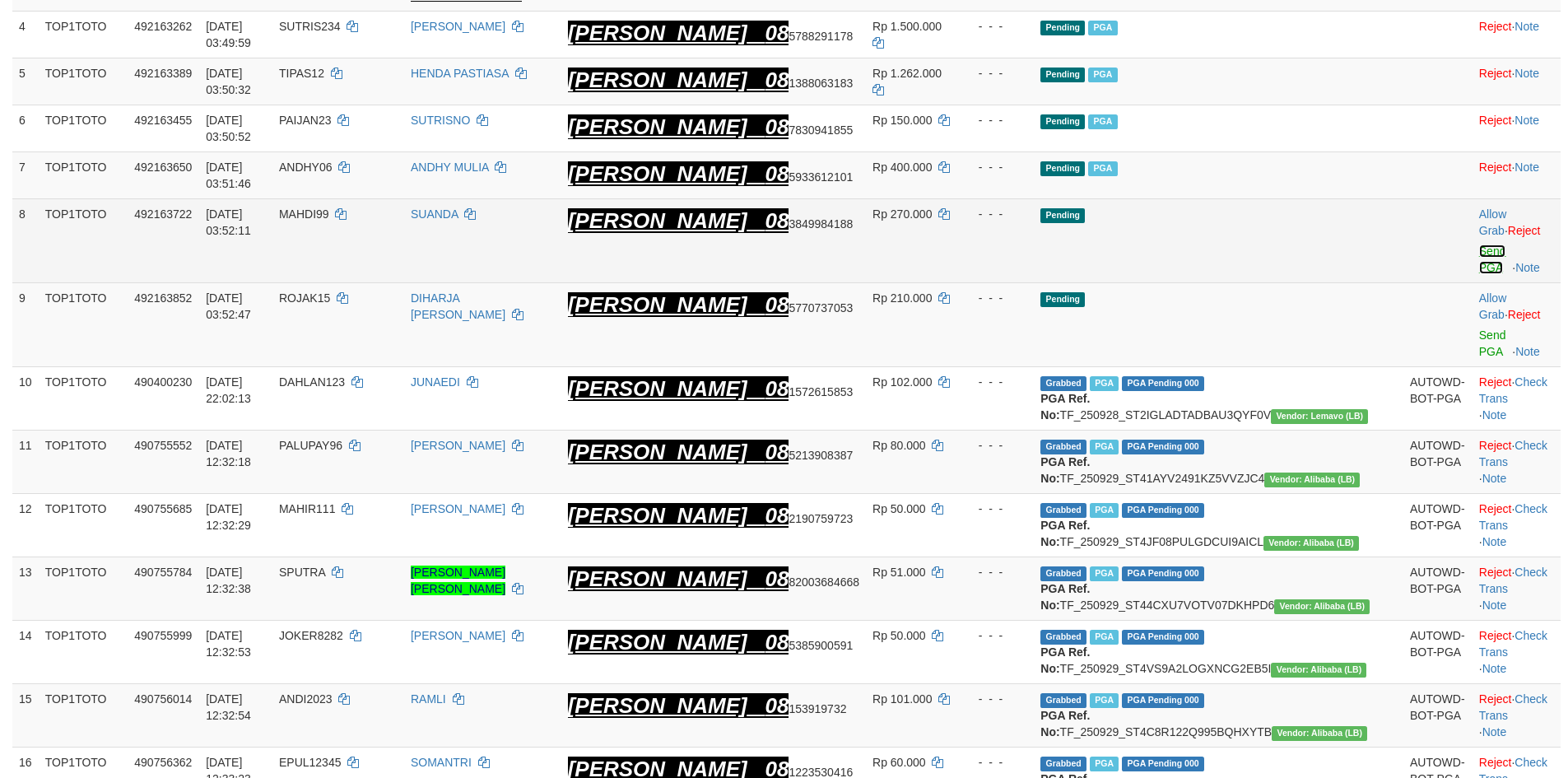
click at [1479, 258] on link "Send PGA" at bounding box center [1493, 259] width 28 height 29
click at [1479, 328] on link "Send PGA" at bounding box center [1493, 343] width 28 height 29
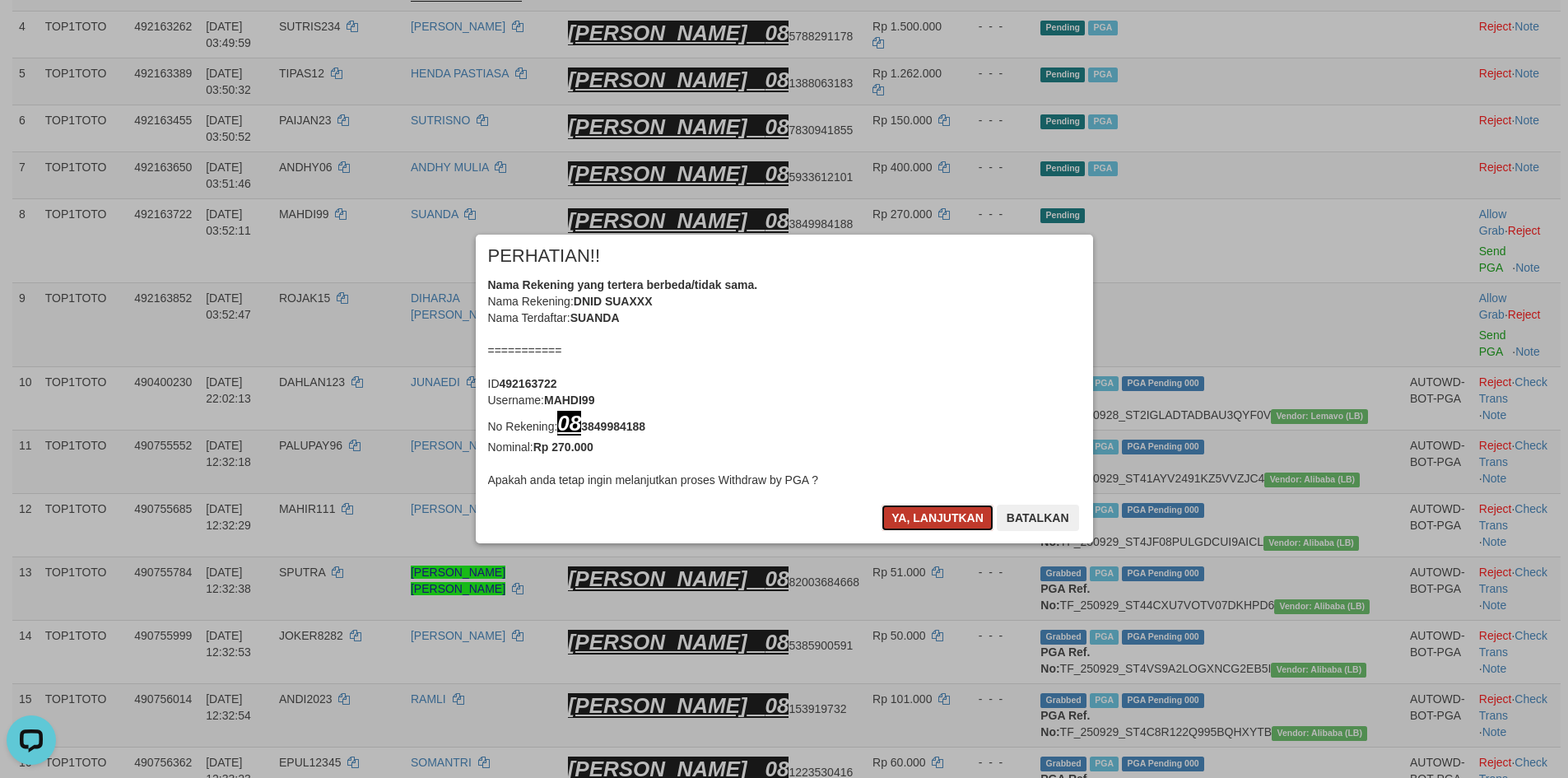
click at [924, 517] on button "Ya, lanjutkan" at bounding box center [938, 518] width 112 height 27
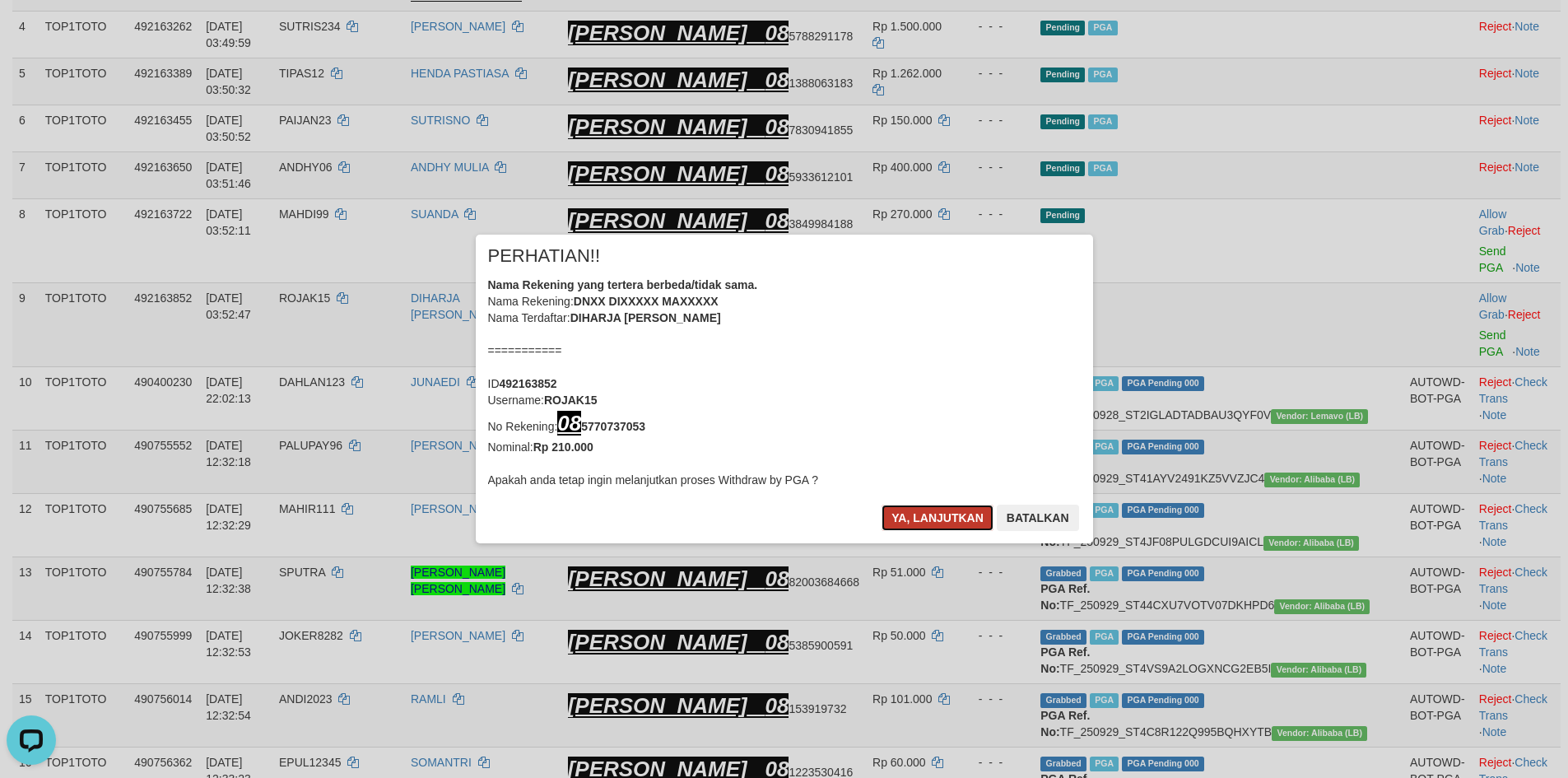
click at [924, 516] on button "Ya, lanjutkan" at bounding box center [938, 518] width 112 height 27
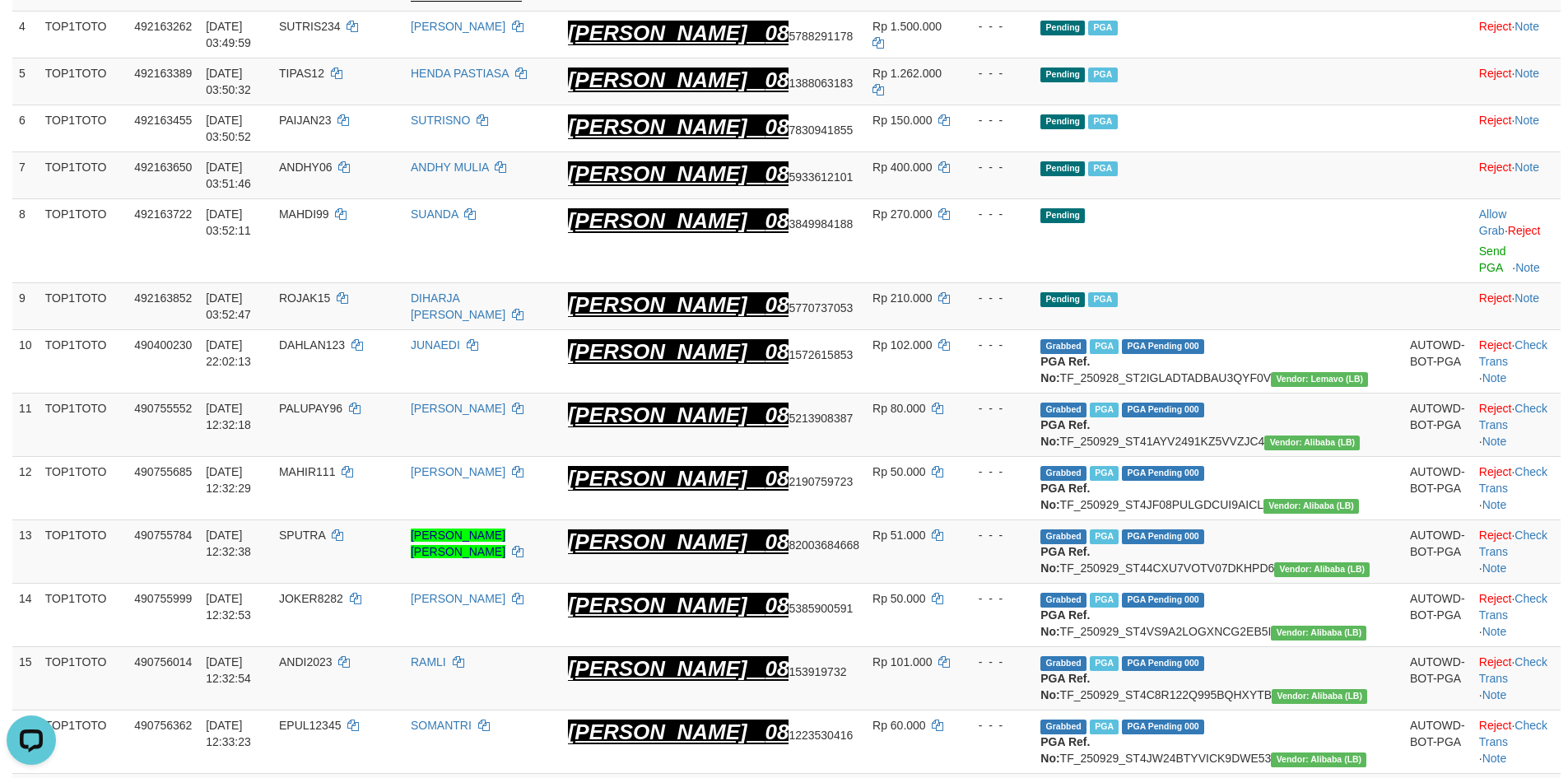
scroll to position [434, 0]
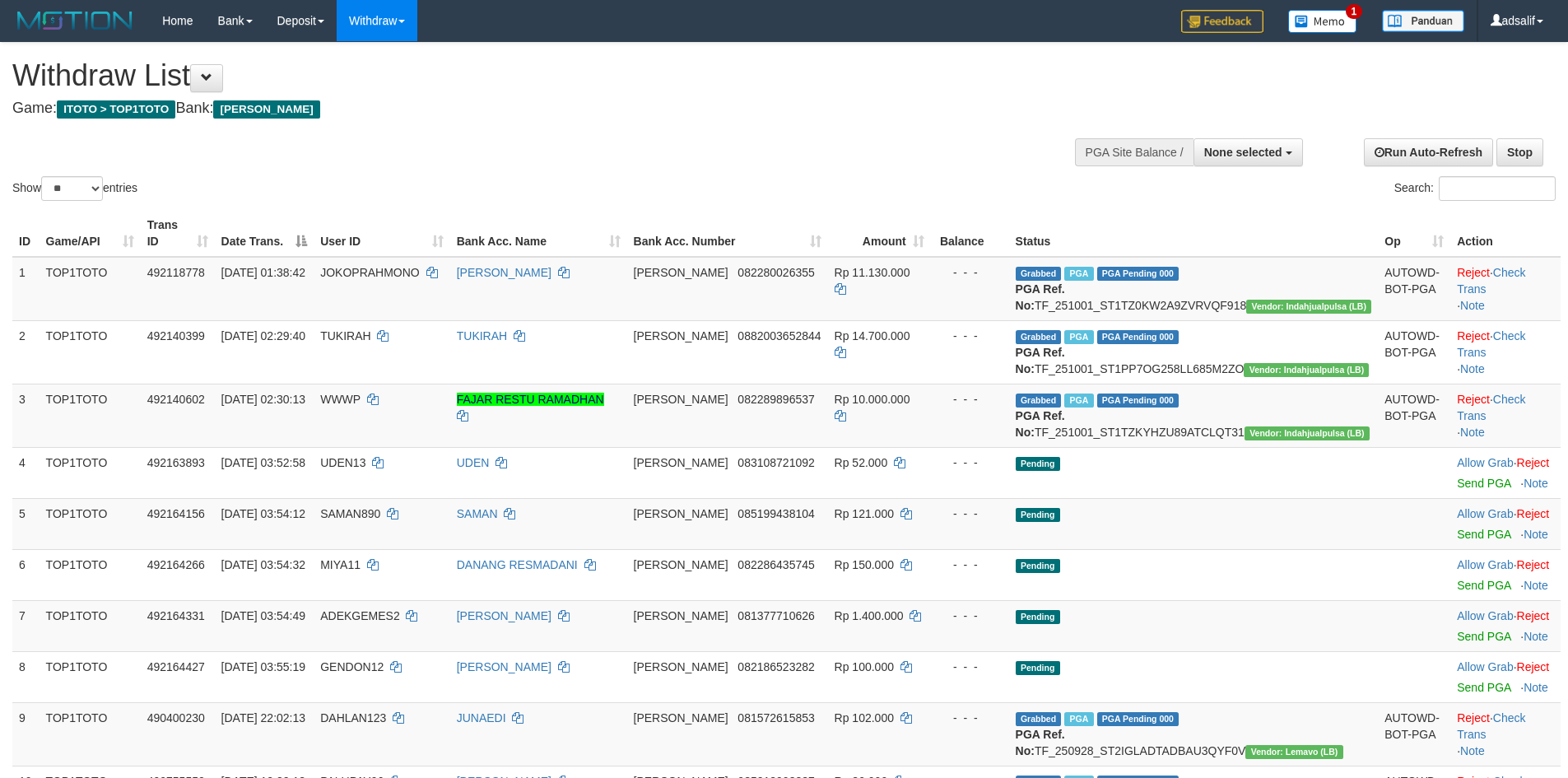
select select
select select "**"
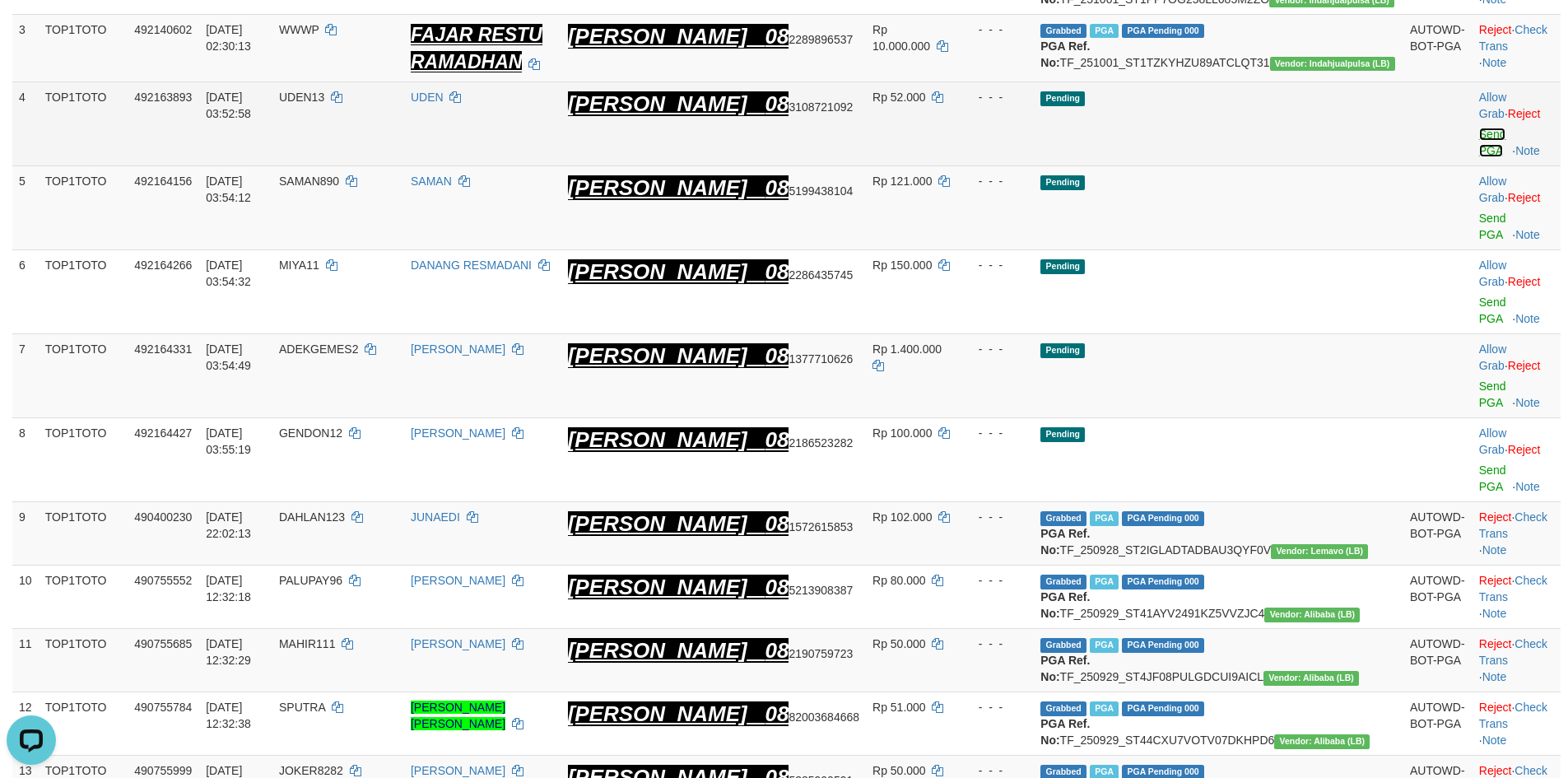
click at [1479, 152] on link "Send PGA" at bounding box center [1493, 142] width 28 height 29
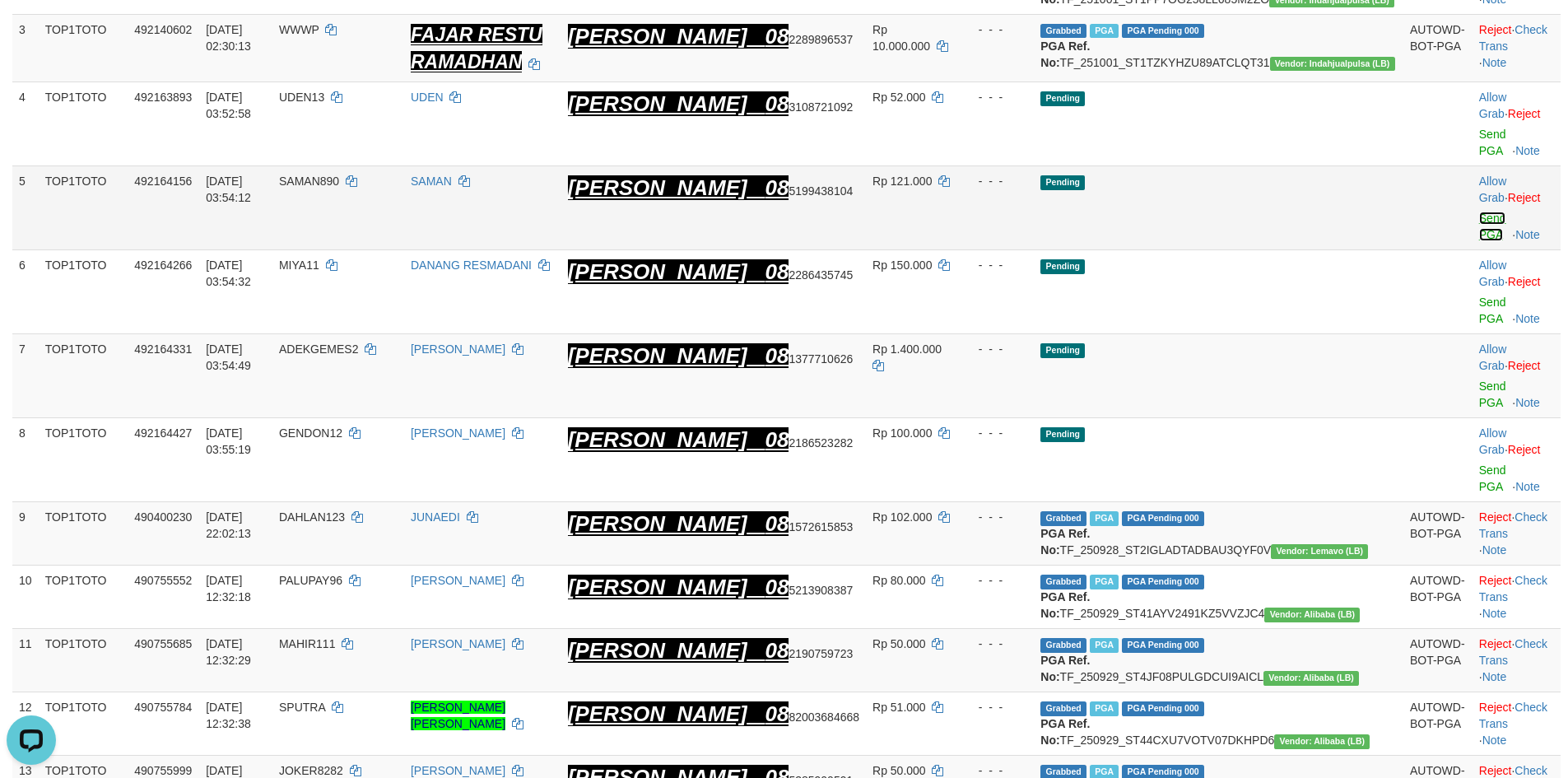
click at [1479, 212] on link "Send PGA" at bounding box center [1493, 227] width 28 height 29
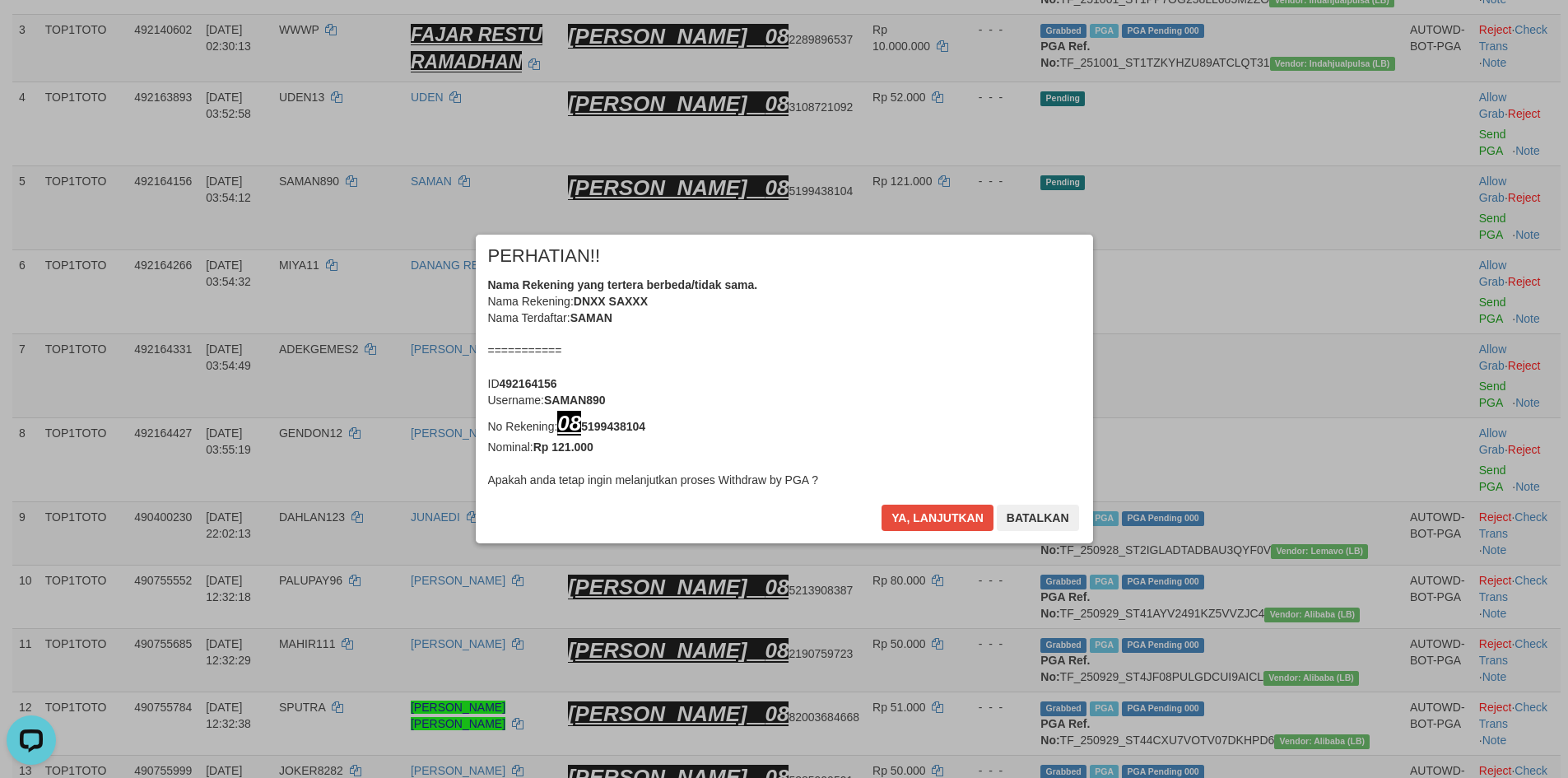
click at [1457, 247] on div "× PERHATIAN!! Nama Rekening yang tertera berbeda/tidak sama. Nama Rekening: DNX…" at bounding box center [784, 389] width 1568 height 375
click at [915, 520] on button "Ya, lanjutkan" at bounding box center [938, 518] width 112 height 27
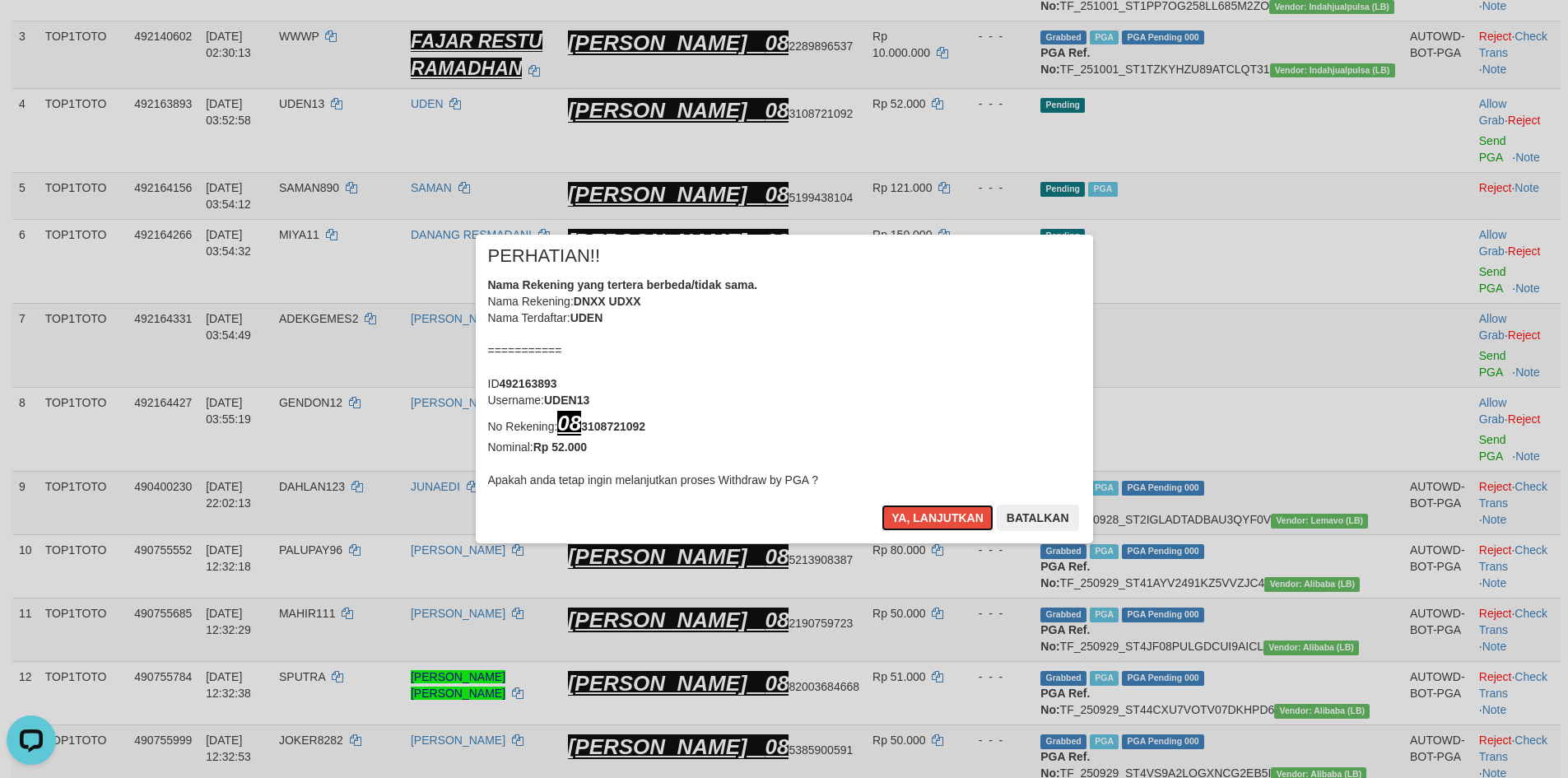
click at [917, 520] on button "Ya, lanjutkan" at bounding box center [938, 518] width 112 height 27
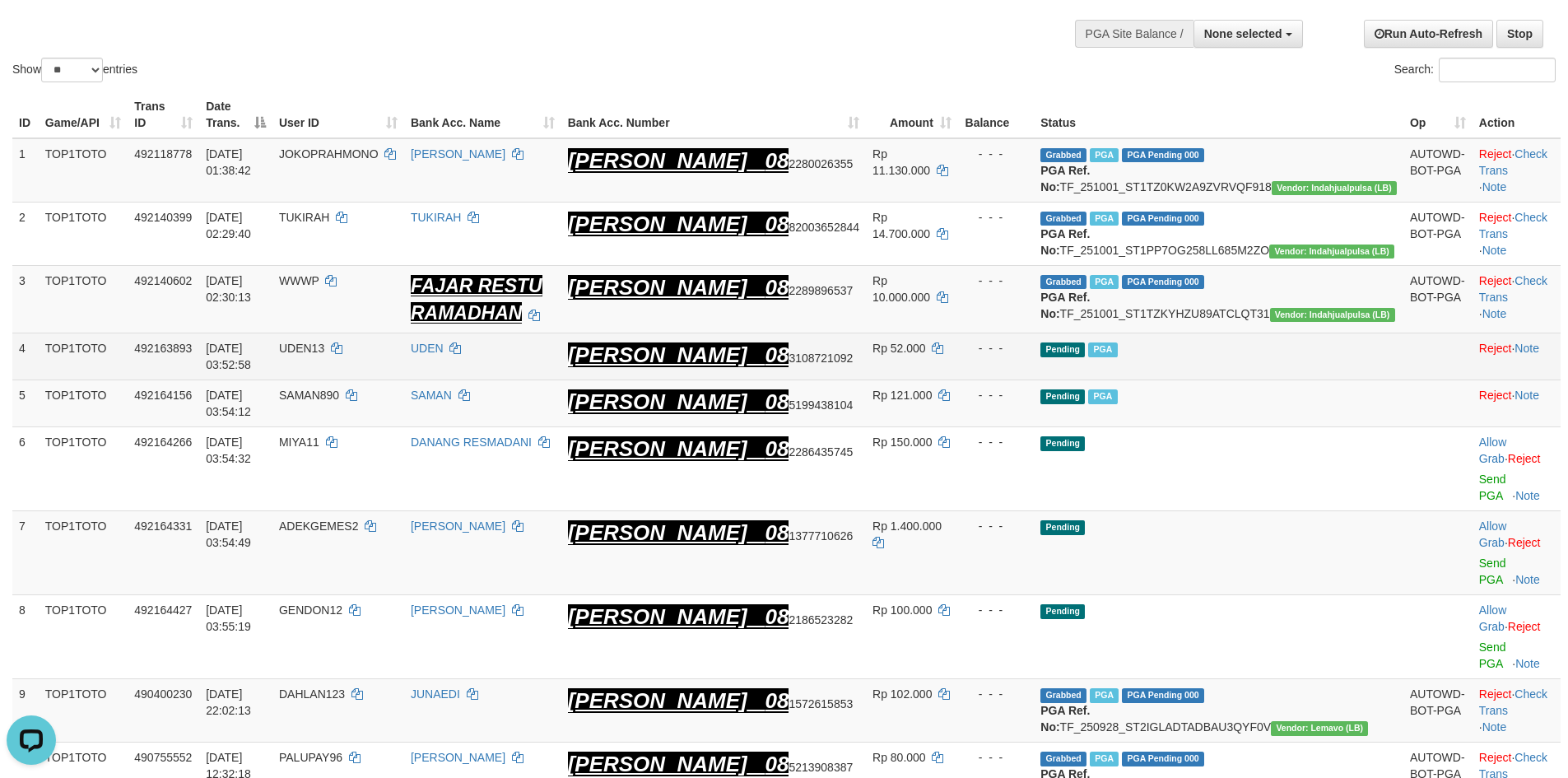
scroll to position [103, 0]
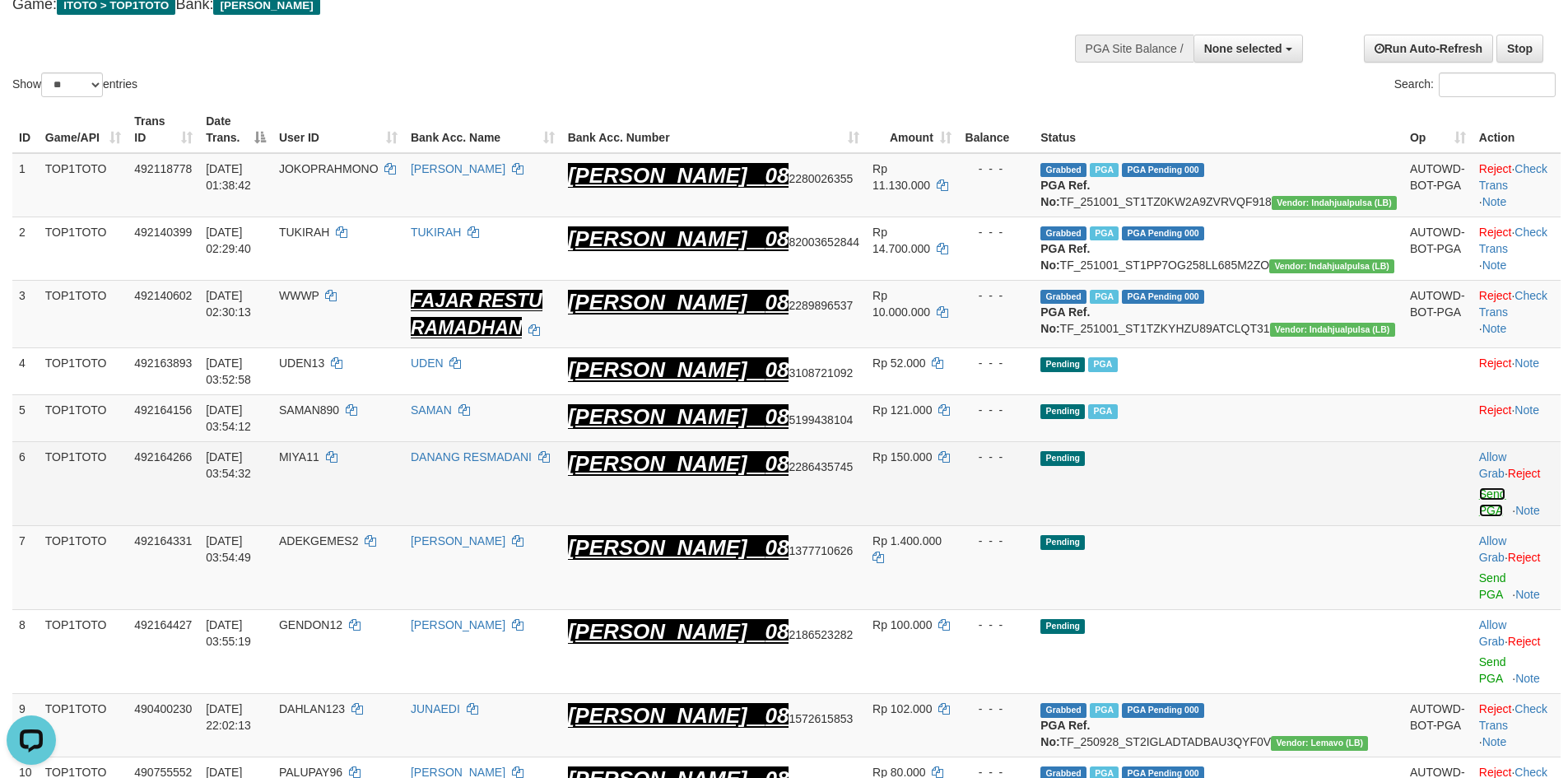
click at [1479, 495] on link "Send PGA" at bounding box center [1493, 502] width 28 height 29
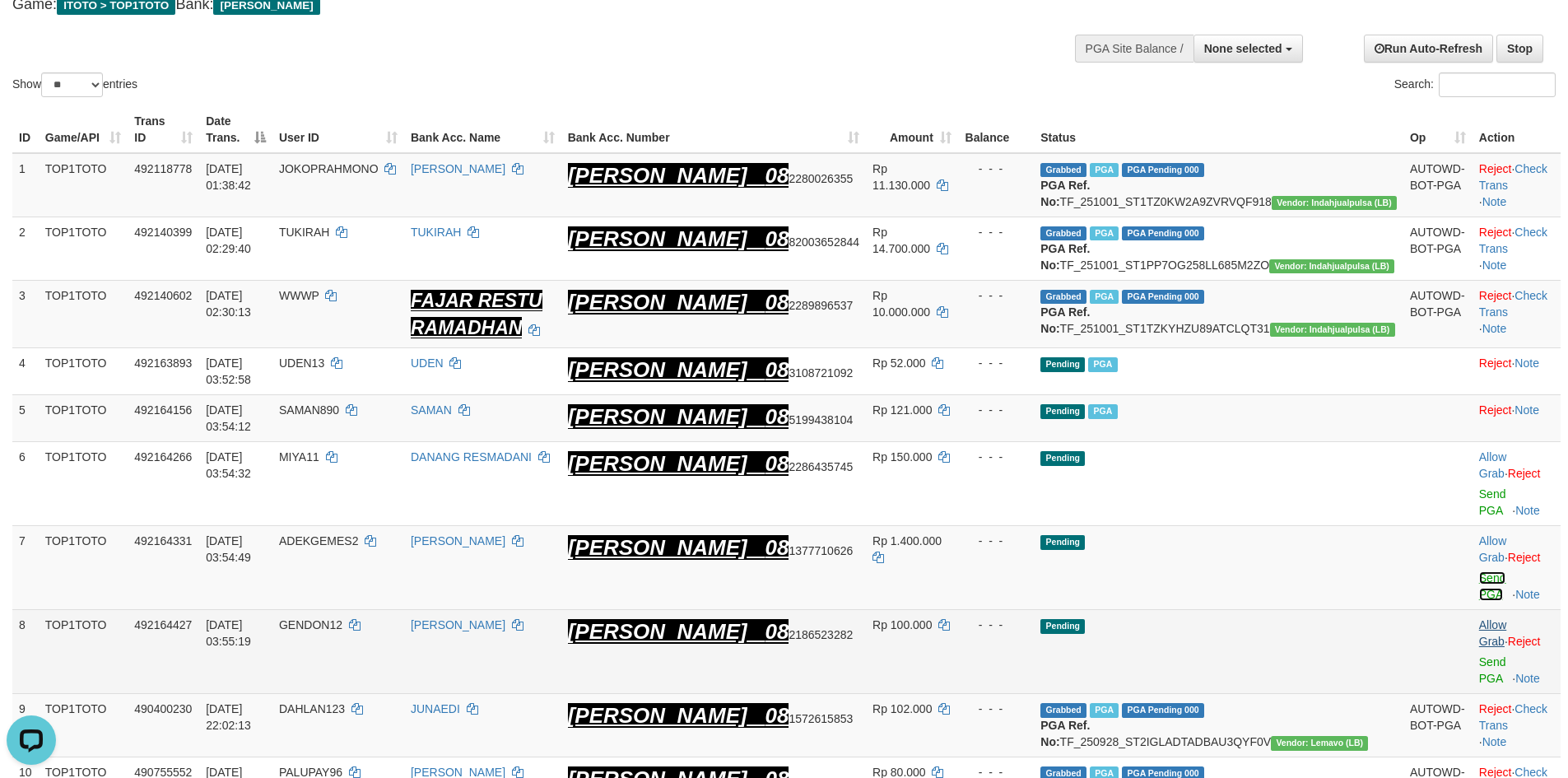
click at [1479, 571] on link "Send PGA" at bounding box center [1493, 586] width 28 height 29
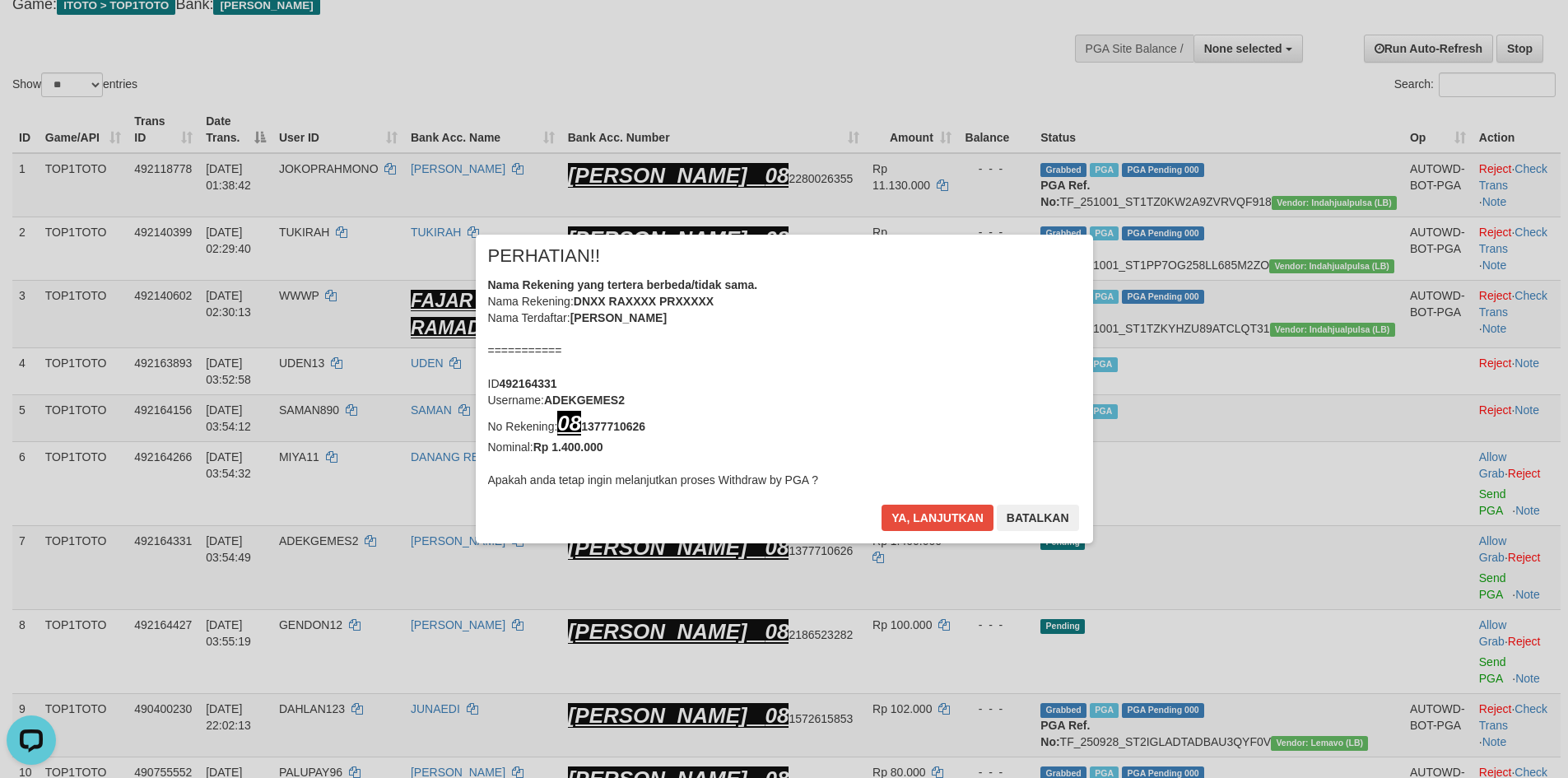
click at [1093, 544] on div "× PERHATIAN!! Nama Rekening yang tertera berbeda/tidak sama. Nama Rekening: DNX…" at bounding box center [784, 389] width 617 height 308
click at [948, 530] on button "Ya, lanjutkan" at bounding box center [938, 518] width 112 height 27
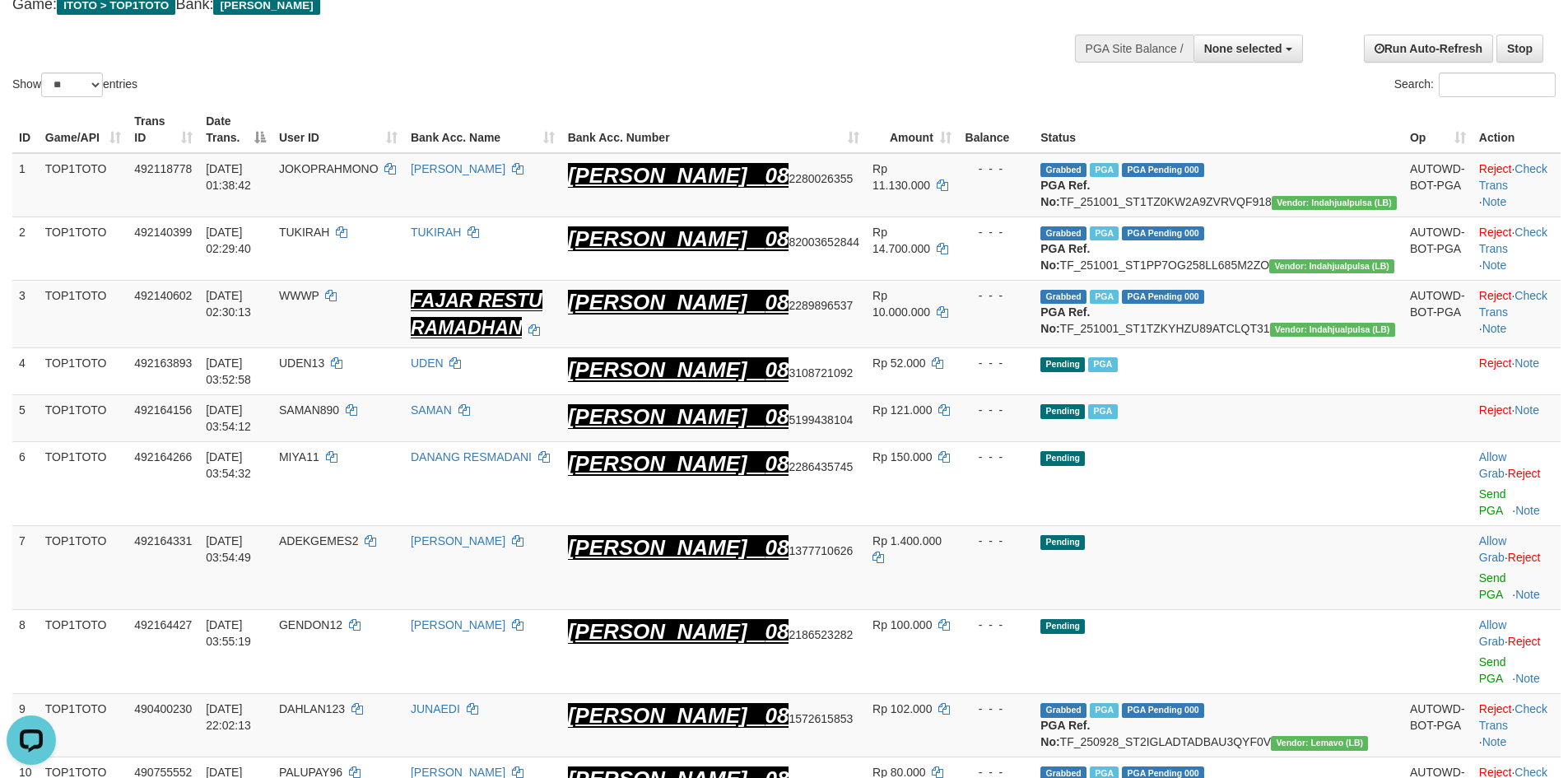
scroll to position [97, 0]
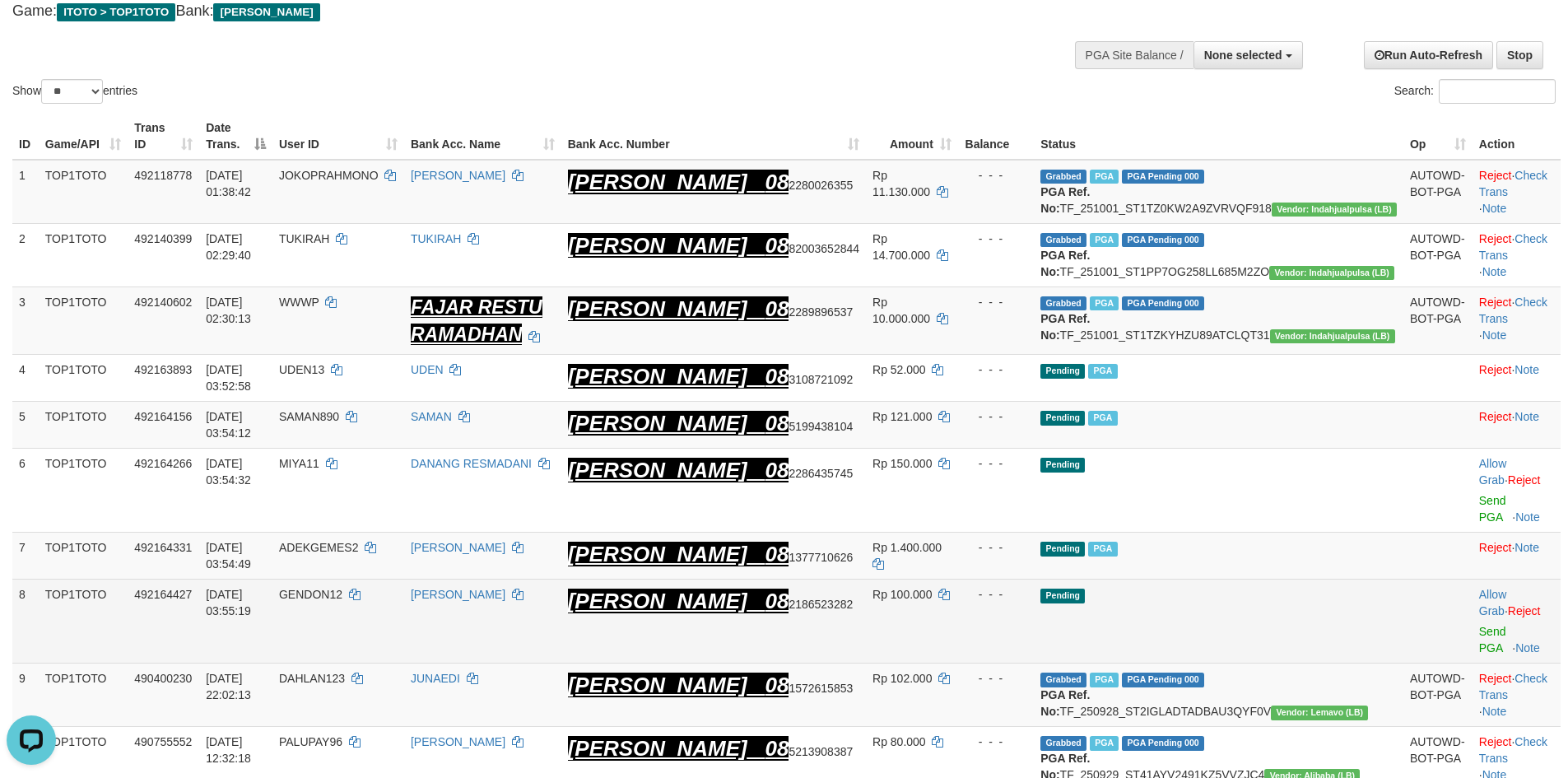
click at [1472, 613] on td "Allow Grab · Reject Send PGA · Note" at bounding box center [1516, 622] width 88 height 84
click at [1472, 611] on td "Allow Grab · Reject Send PGA · Note" at bounding box center [1516, 622] width 88 height 84
click at [1479, 626] on link "Send PGA" at bounding box center [1493, 640] width 28 height 29
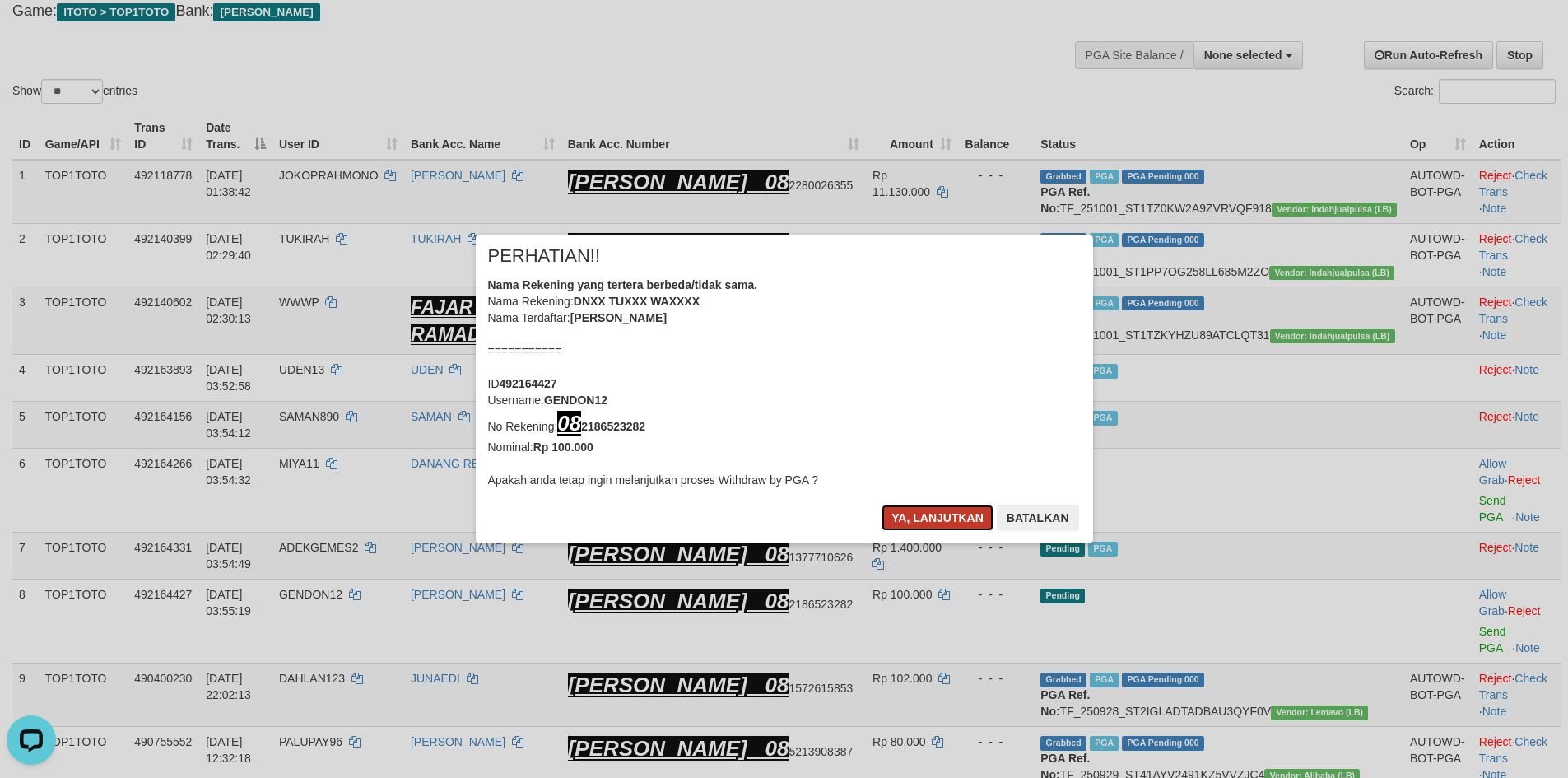
click at [939, 514] on button "Ya, lanjutkan" at bounding box center [938, 518] width 112 height 27
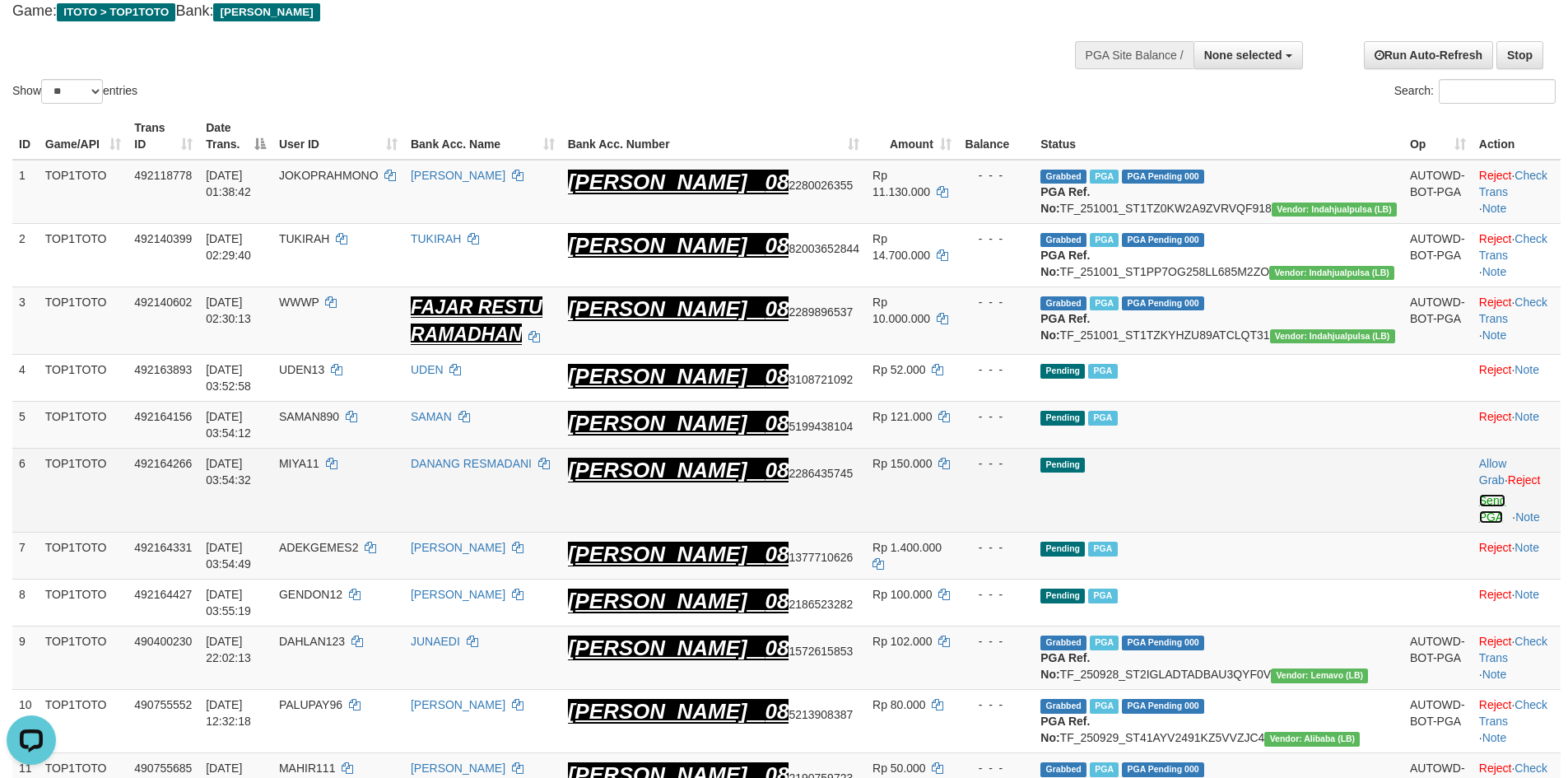
click at [1479, 513] on link "Send PGA" at bounding box center [1493, 509] width 28 height 29
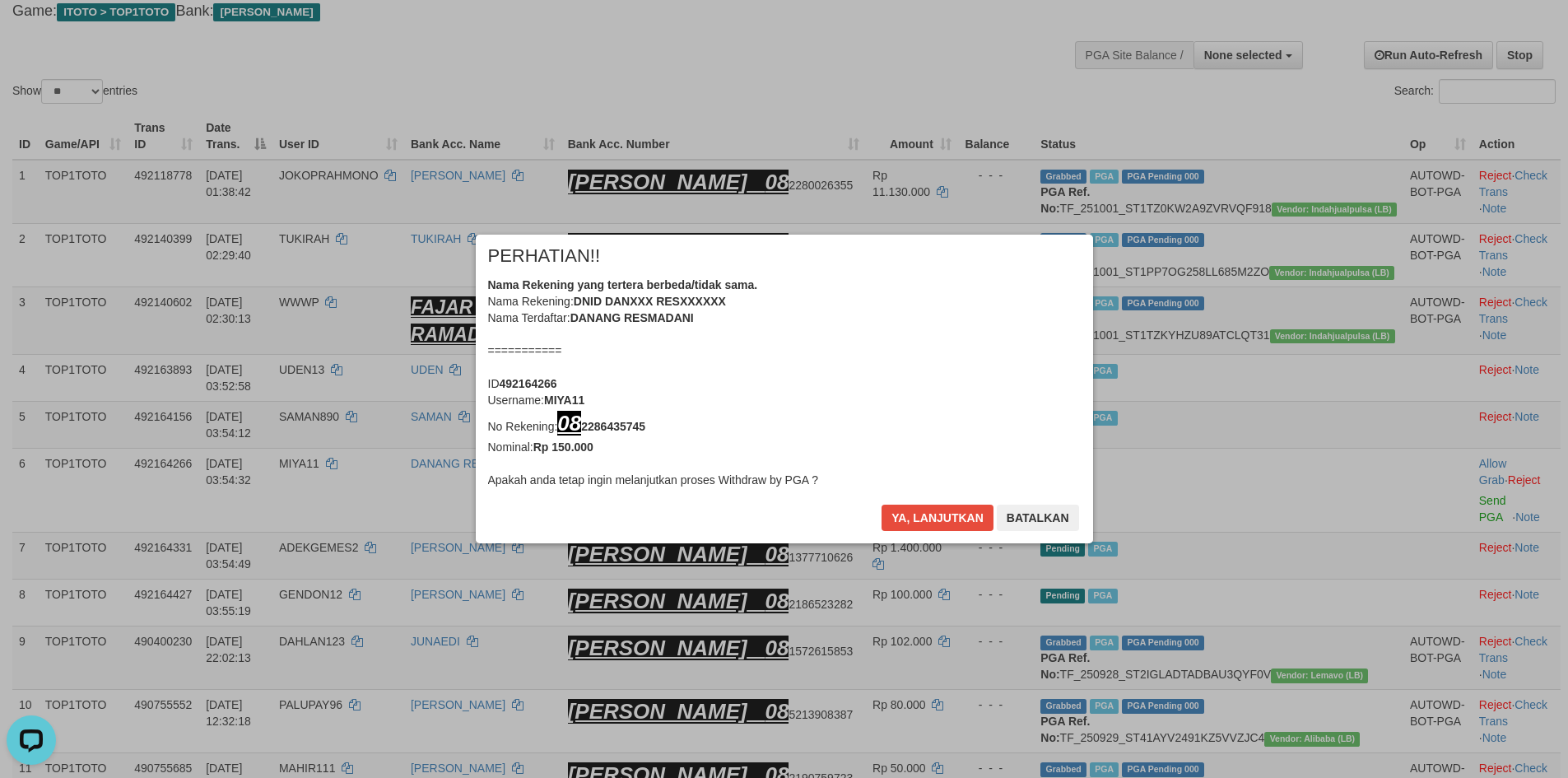
click at [941, 518] on button "Ya, lanjutkan" at bounding box center [938, 518] width 112 height 27
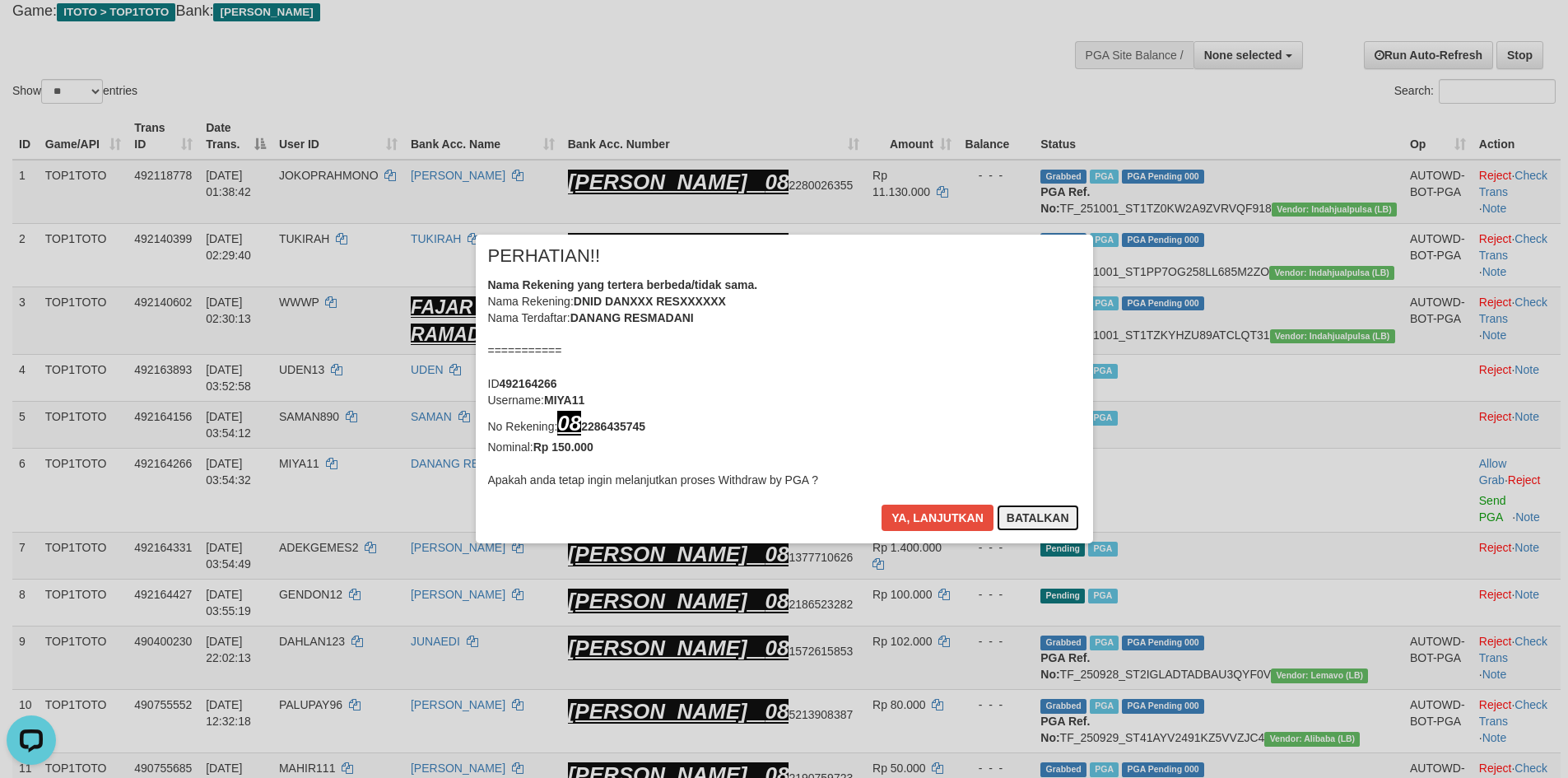
click at [1034, 523] on button "Batalkan" at bounding box center [1038, 518] width 83 height 27
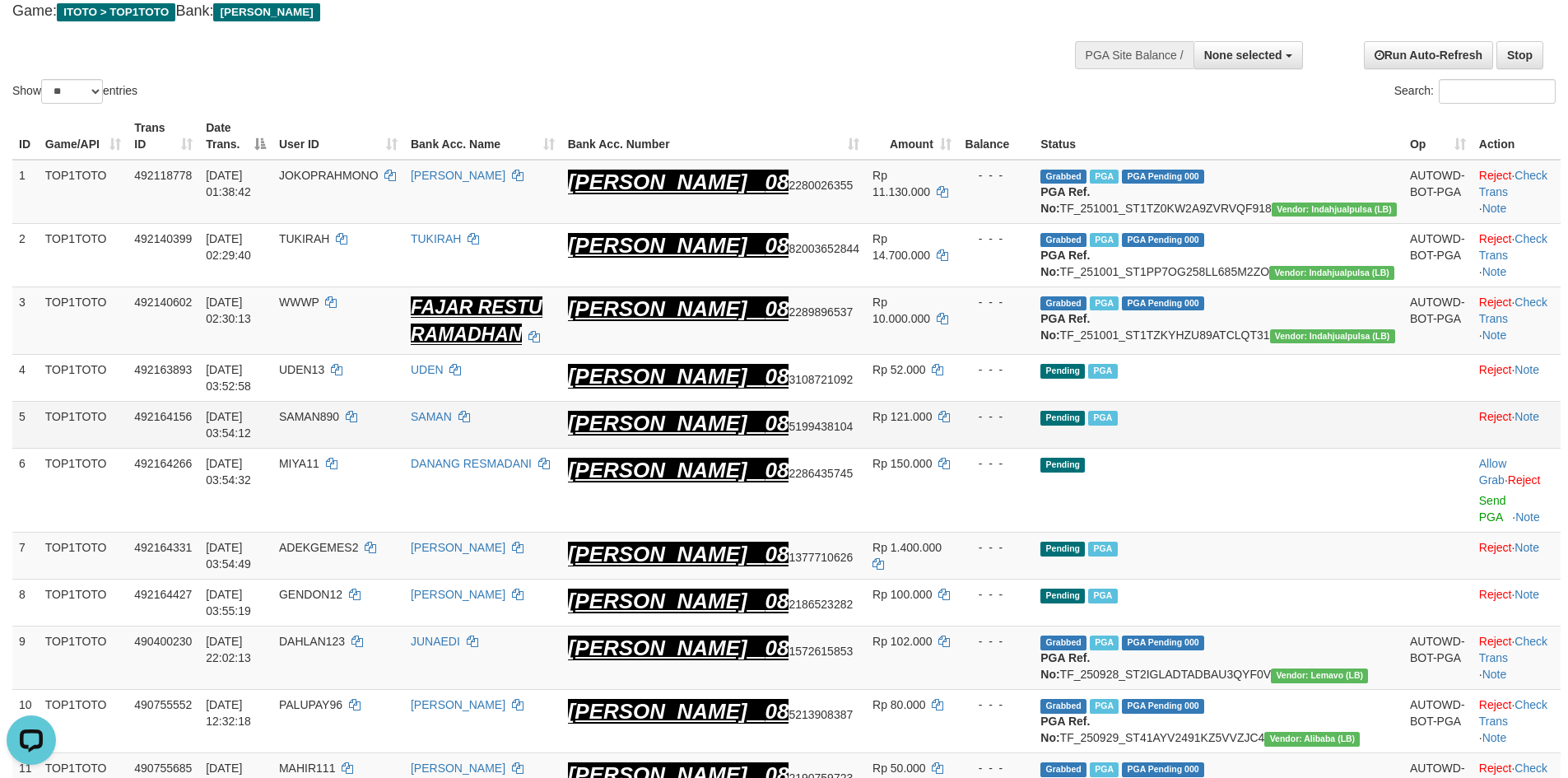
scroll to position [90, 0]
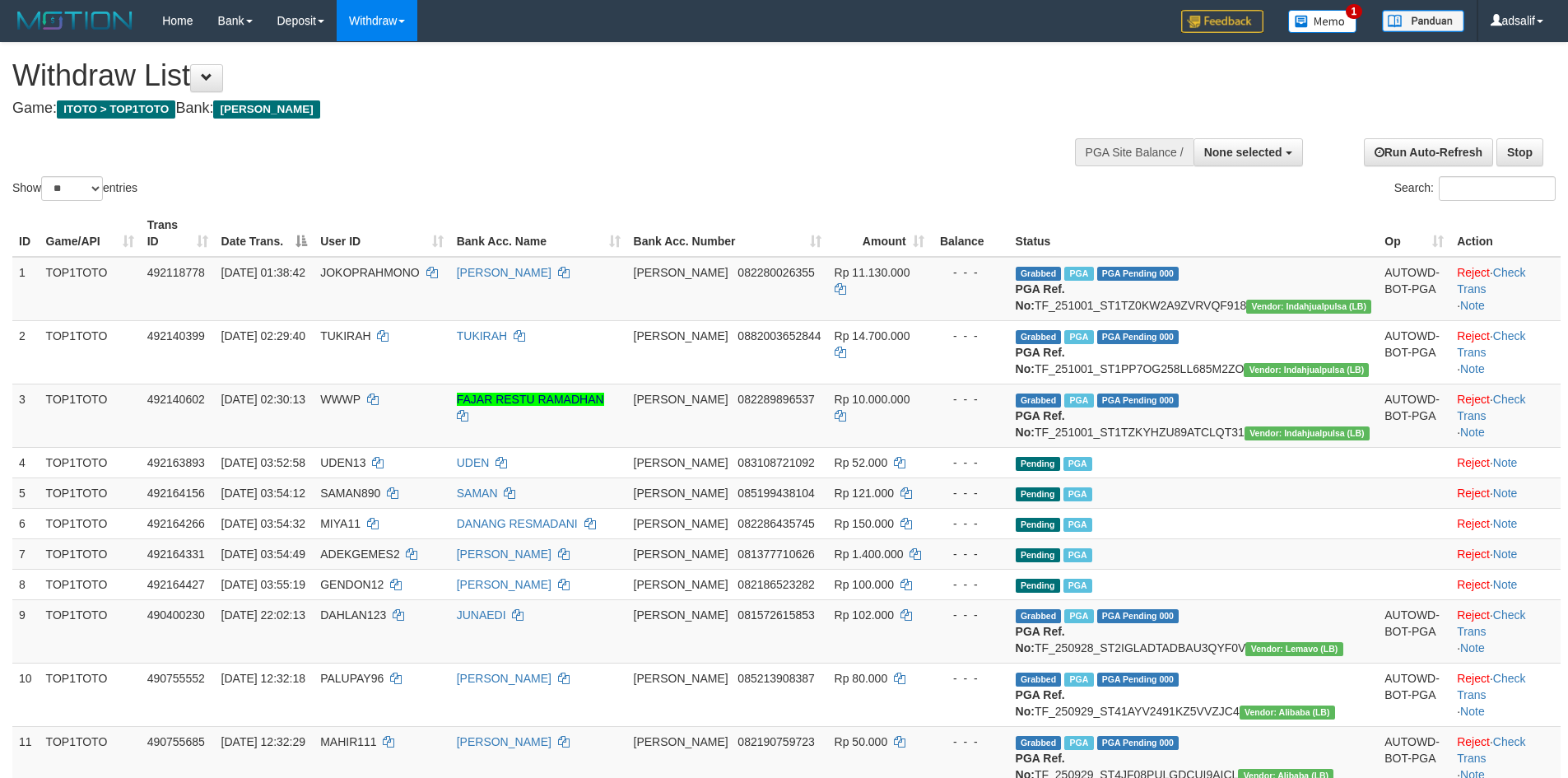
select select
select select "**"
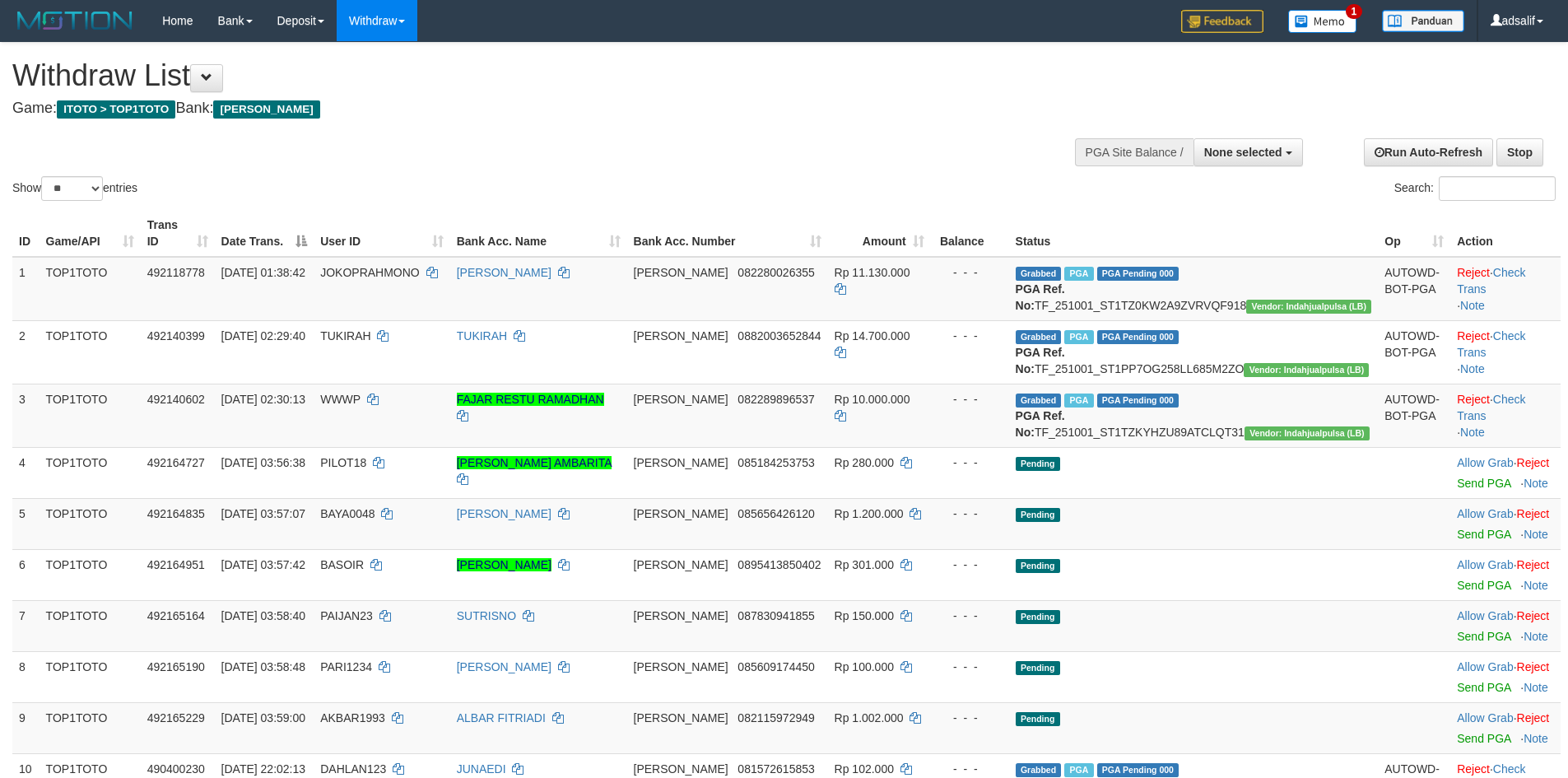
select select
select select "**"
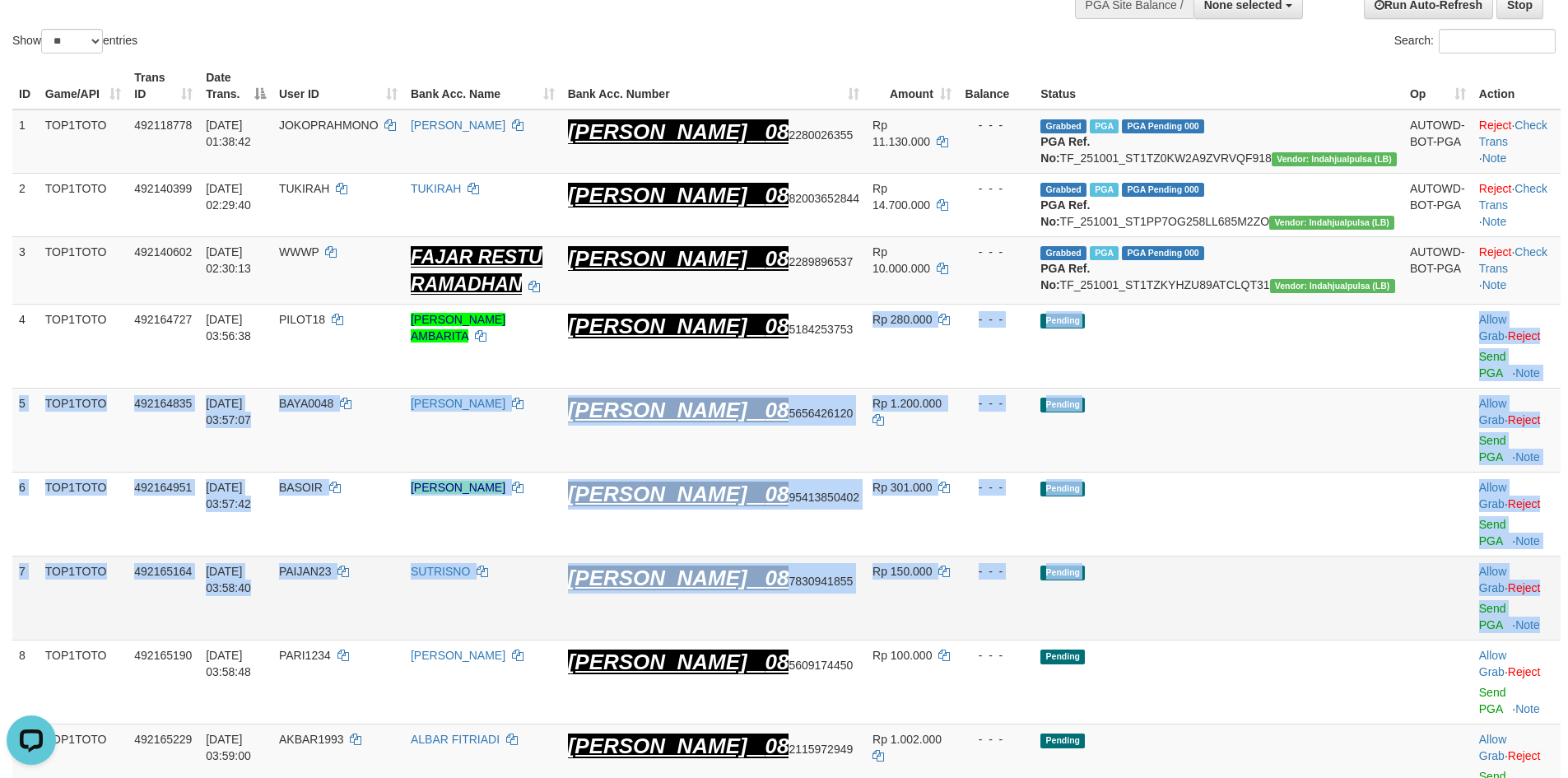
drag, startPoint x: 888, startPoint y: 356, endPoint x: 1533, endPoint y: 530, distance: 668.1
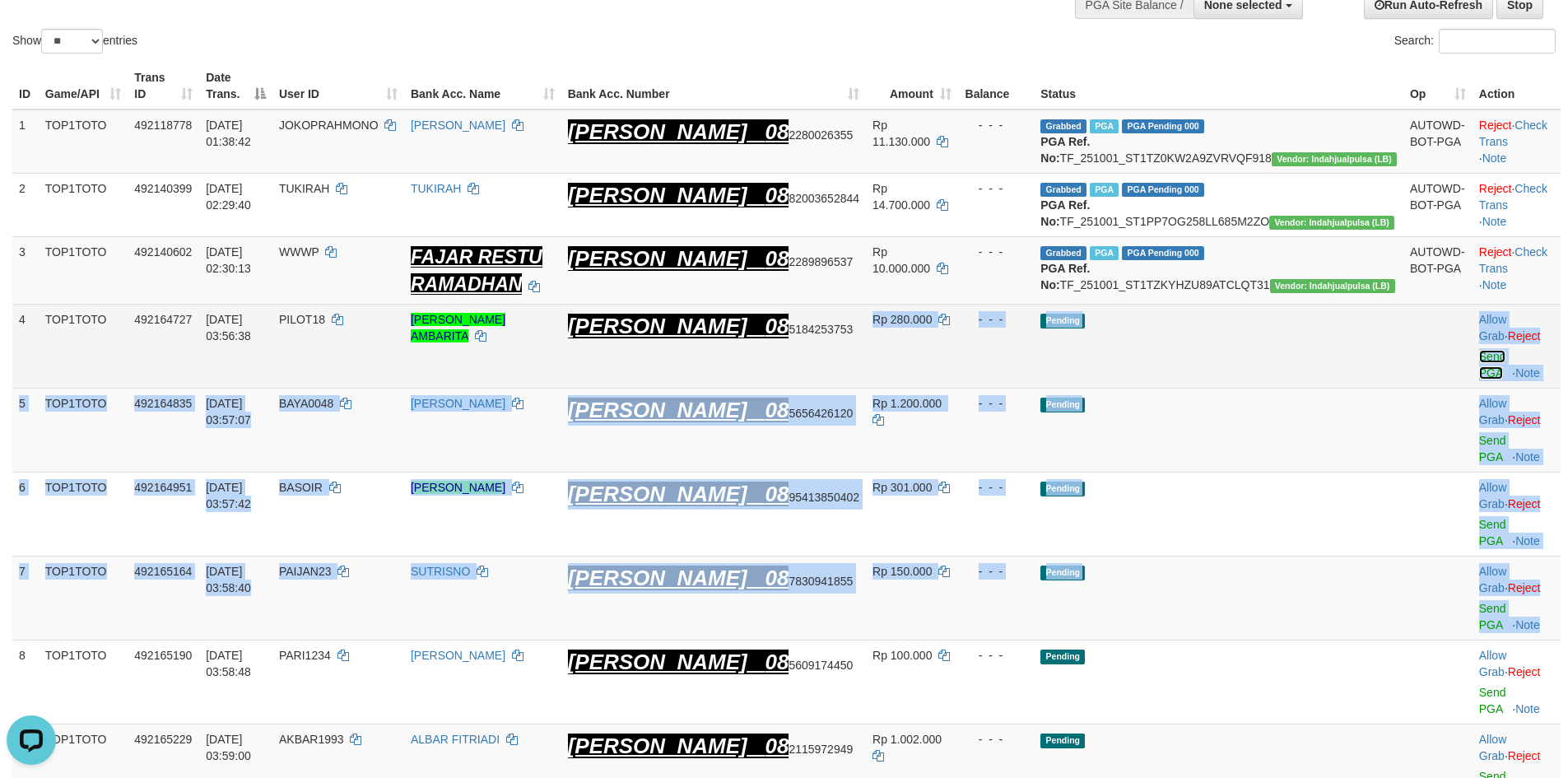
click at [1479, 369] on link "Send PGA" at bounding box center [1493, 364] width 28 height 29
click at [1479, 434] on link "Send PGA" at bounding box center [1493, 449] width 28 height 29
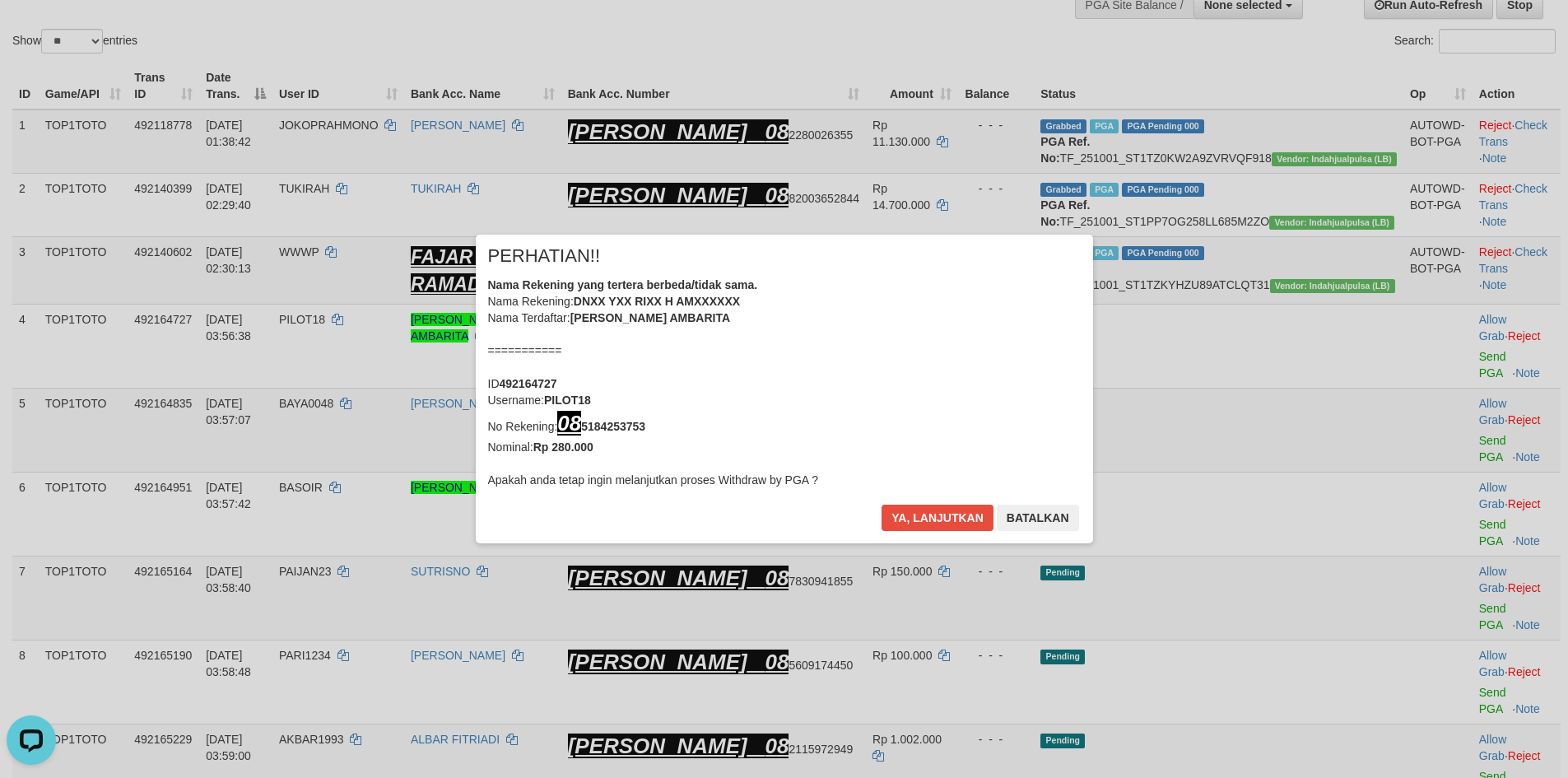
click at [1454, 466] on div "× PERHATIAN!! Nama Rekening yang tertera berbeda/tidak sama. Nama Rekening: DNX…" at bounding box center [784, 389] width 1568 height 375
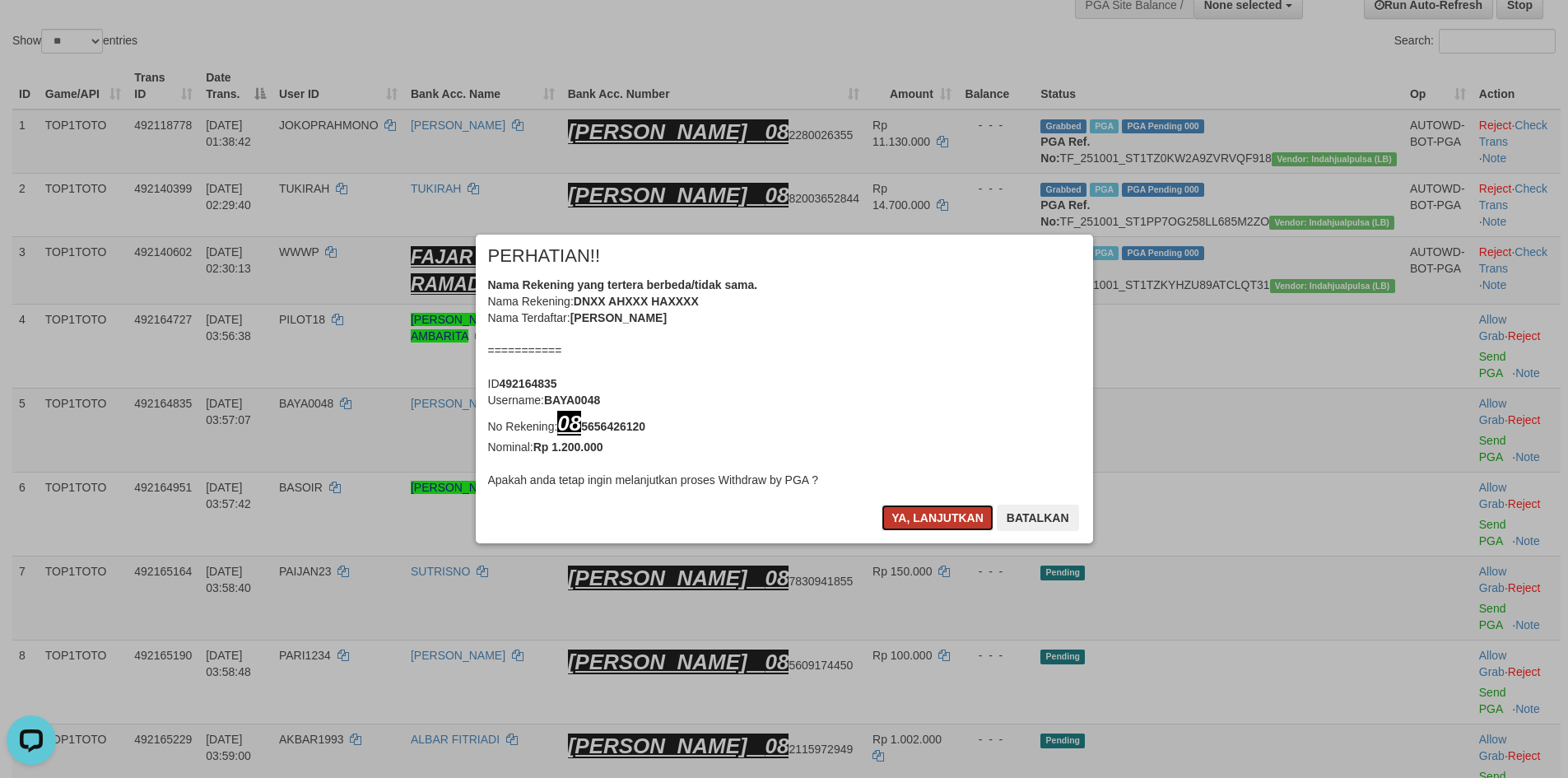
click at [903, 513] on button "Ya, lanjutkan" at bounding box center [938, 518] width 112 height 27
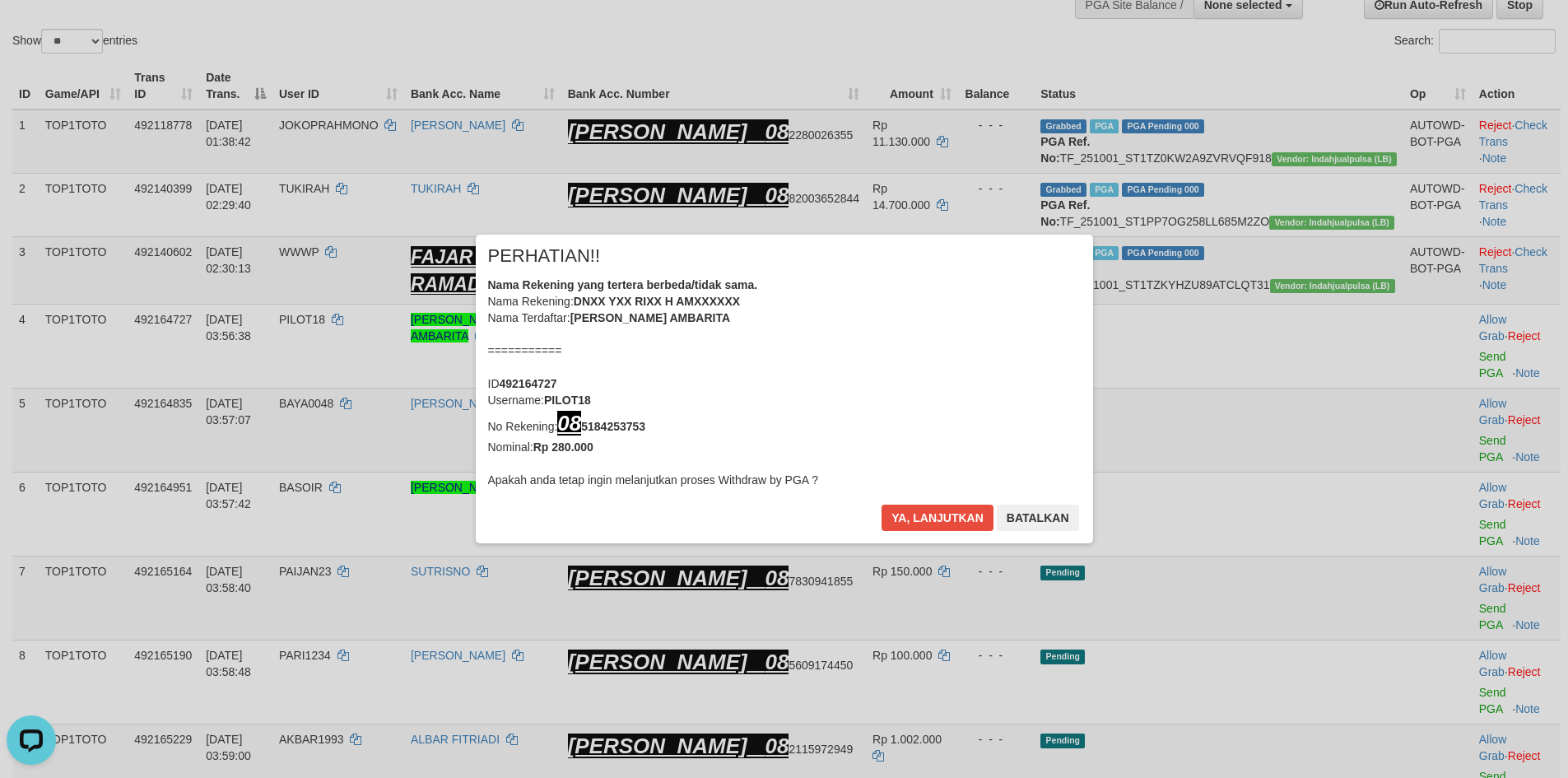
scroll to position [140, 0]
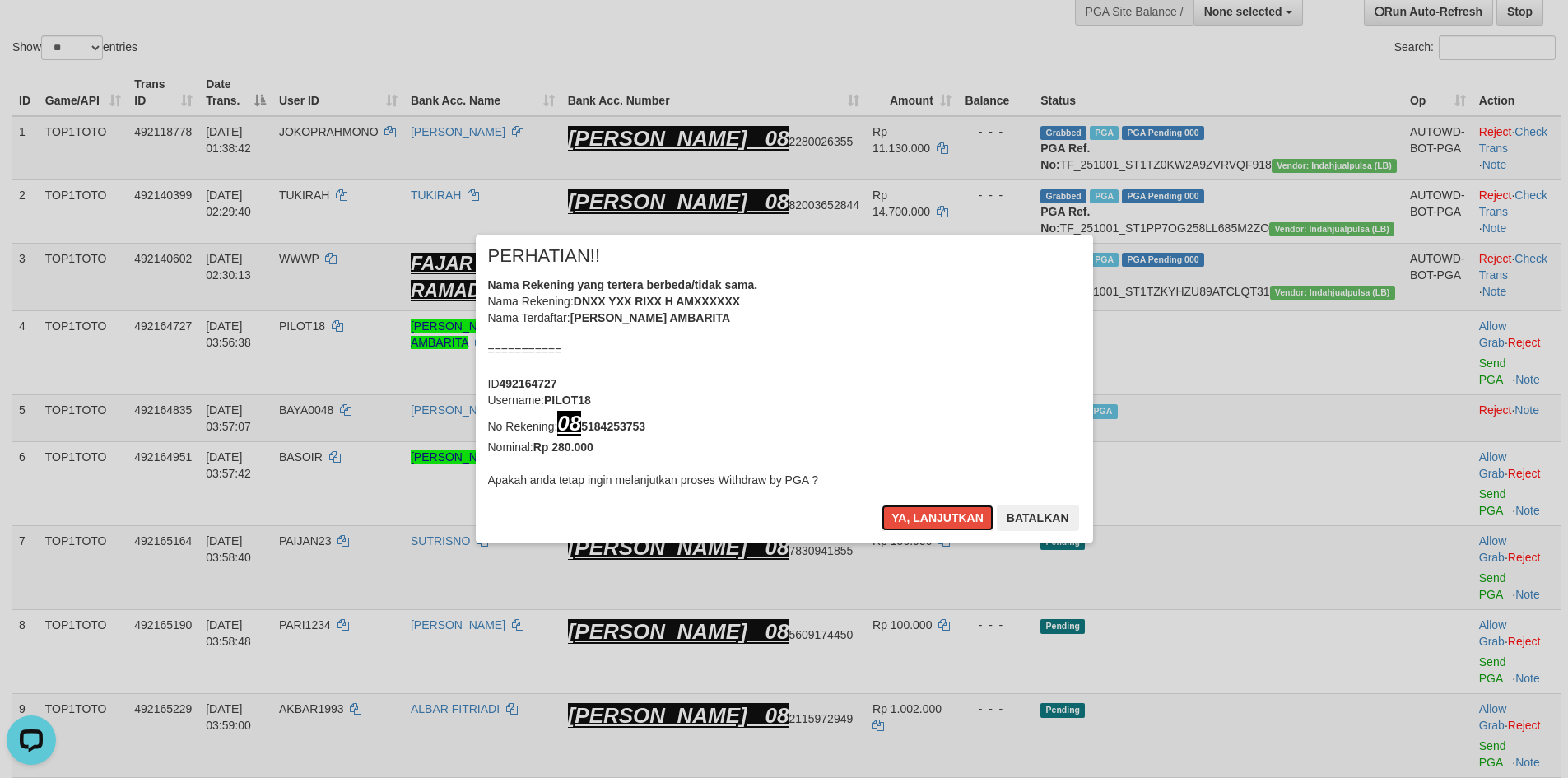
drag, startPoint x: 910, startPoint y: 514, endPoint x: 744, endPoint y: 308, distance: 264.6
click at [745, 308] on div "× PERHATIAN!! Nama Rekening yang tertera berbeda/tidak sama. Nama Rekening: DNX…" at bounding box center [784, 389] width 617 height 308
click at [934, 501] on div "× PERHATIAN!! Nama Rekening yang tertera berbeda/tidak sama. Nama Rekening: DNX…" at bounding box center [784, 389] width 617 height 308
click at [940, 509] on button "Ya, lanjutkan" at bounding box center [938, 518] width 112 height 27
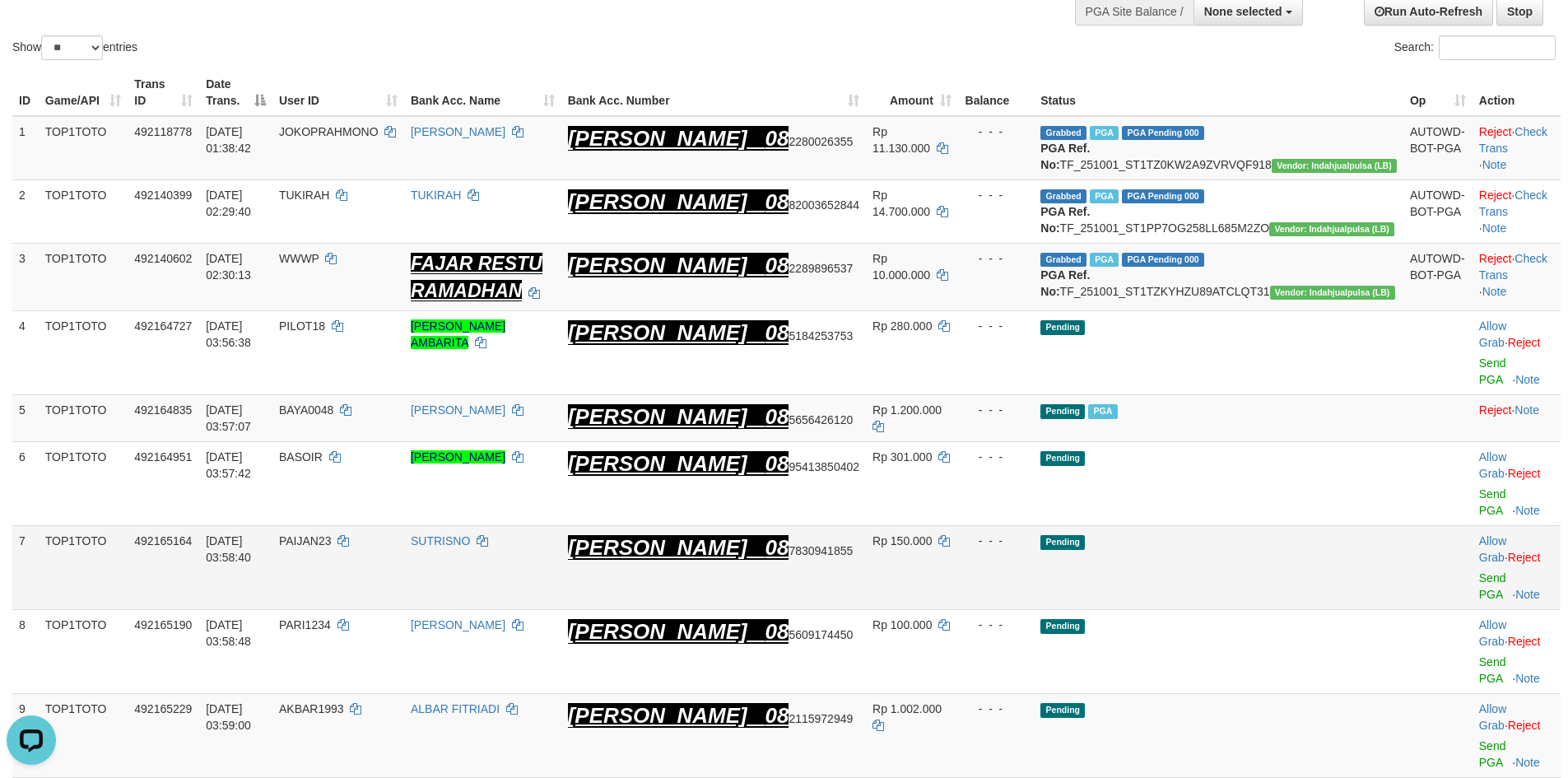
scroll to position [137, 0]
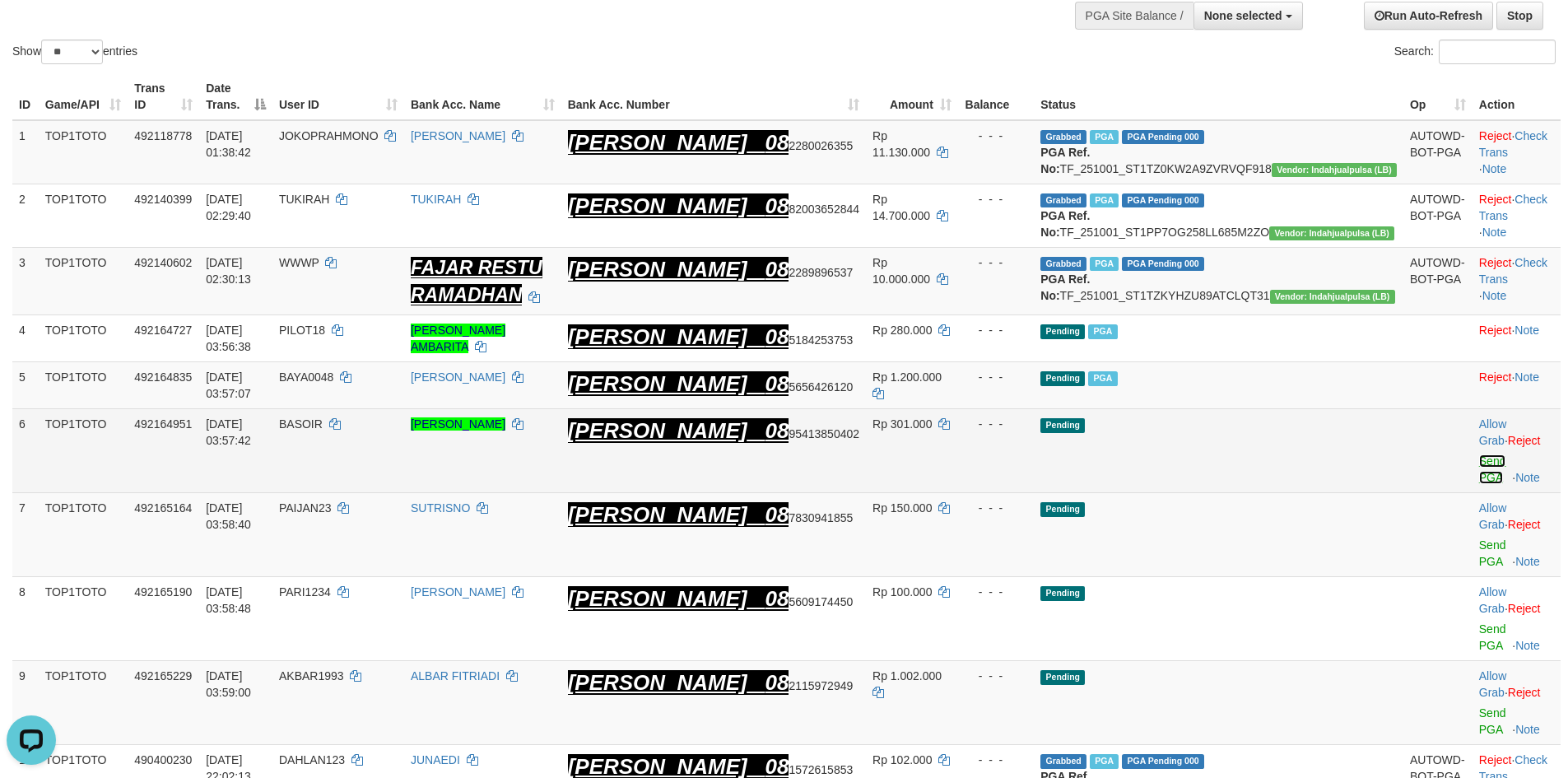
click at [1479, 476] on link "Send PGA" at bounding box center [1493, 470] width 28 height 29
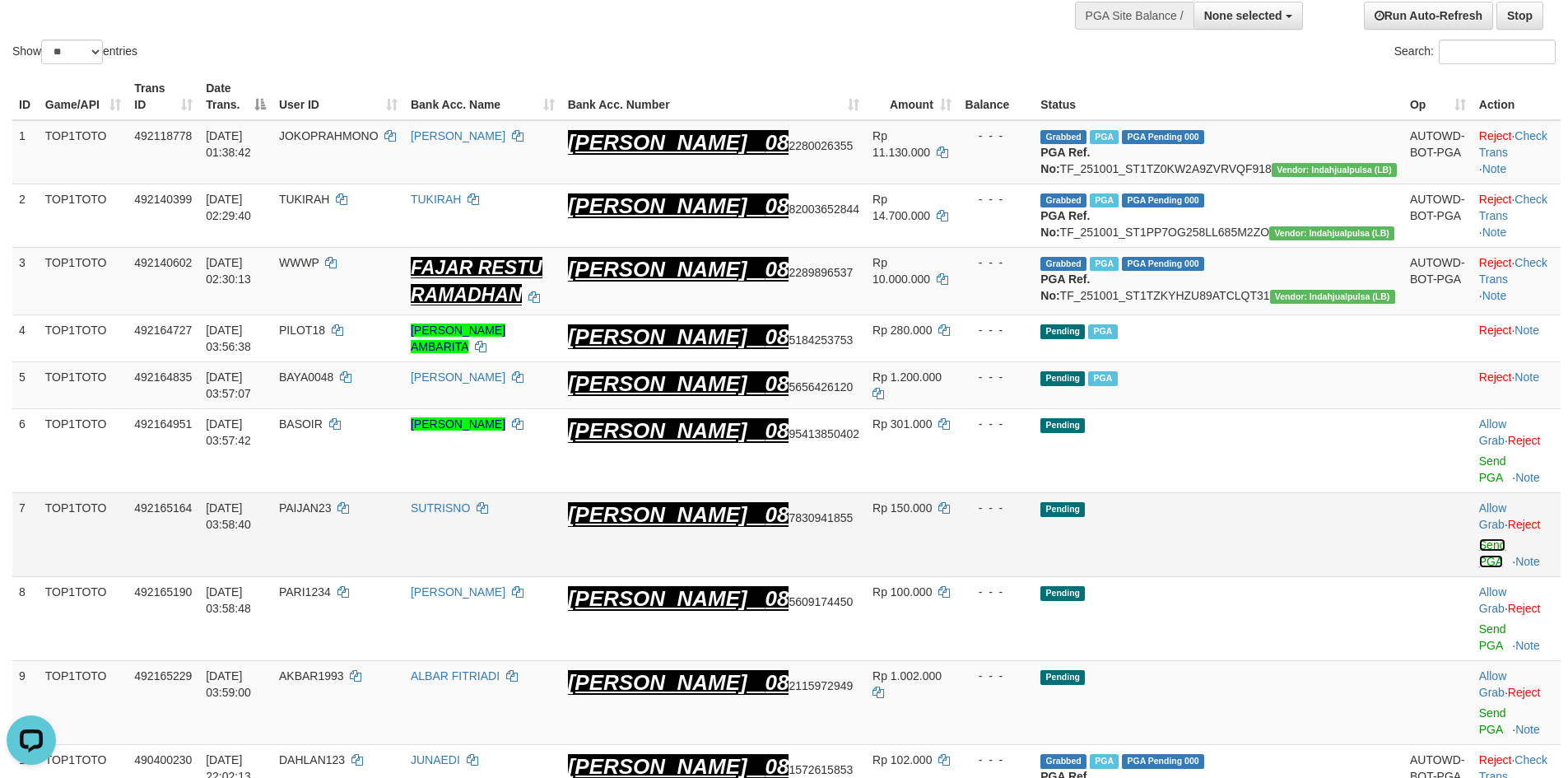
click at [1479, 538] on link "Send PGA" at bounding box center [1493, 553] width 28 height 29
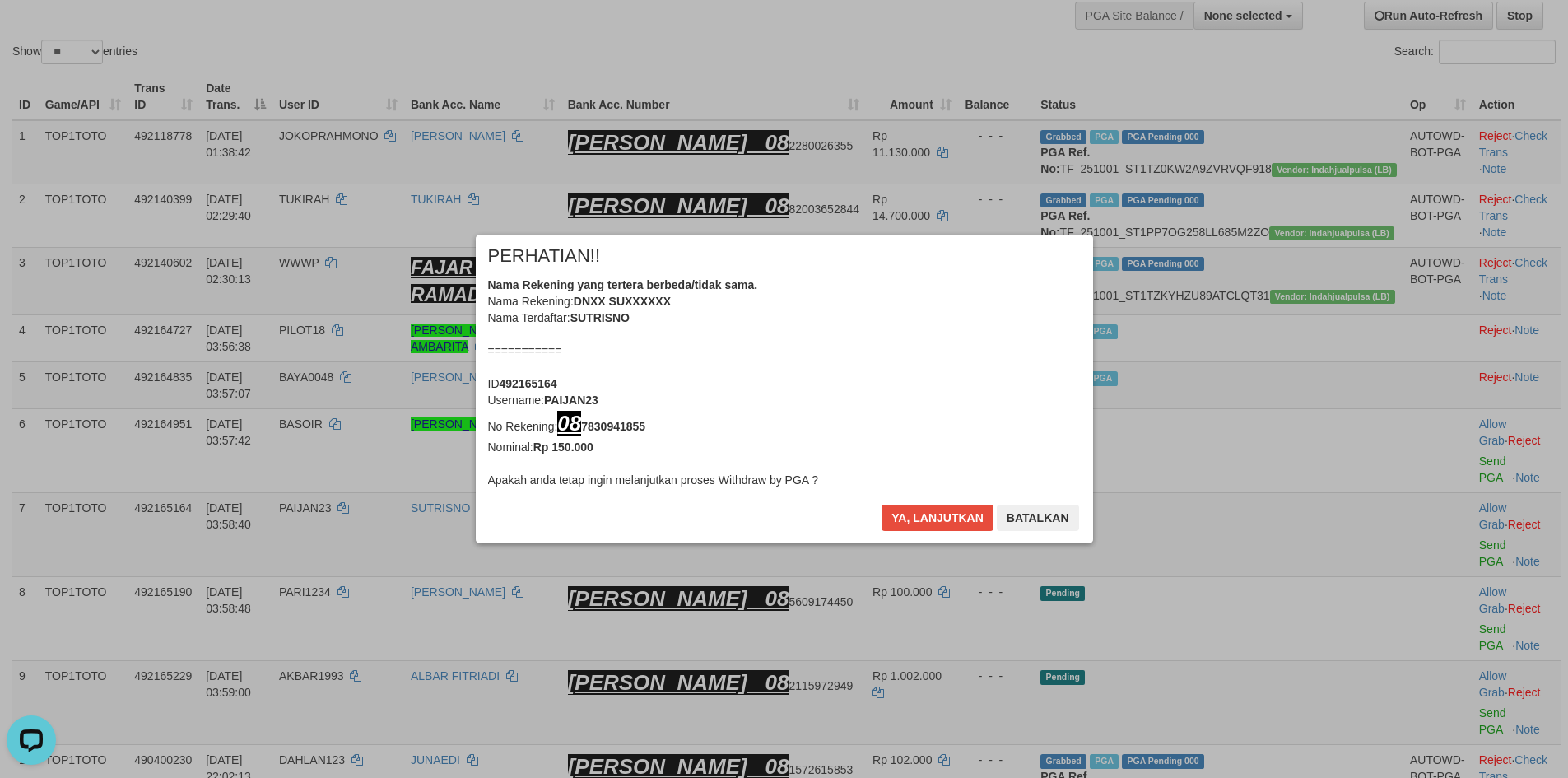
drag, startPoint x: 1455, startPoint y: 524, endPoint x: 1455, endPoint y: 573, distance: 49.0
click at [1455, 573] on div "× PERHATIAN!! Nama Rekening yang tertera berbeda/tidak sama. Nama Rekening: DNX…" at bounding box center [784, 389] width 1568 height 375
click at [955, 525] on button "Ya, lanjutkan" at bounding box center [938, 518] width 112 height 27
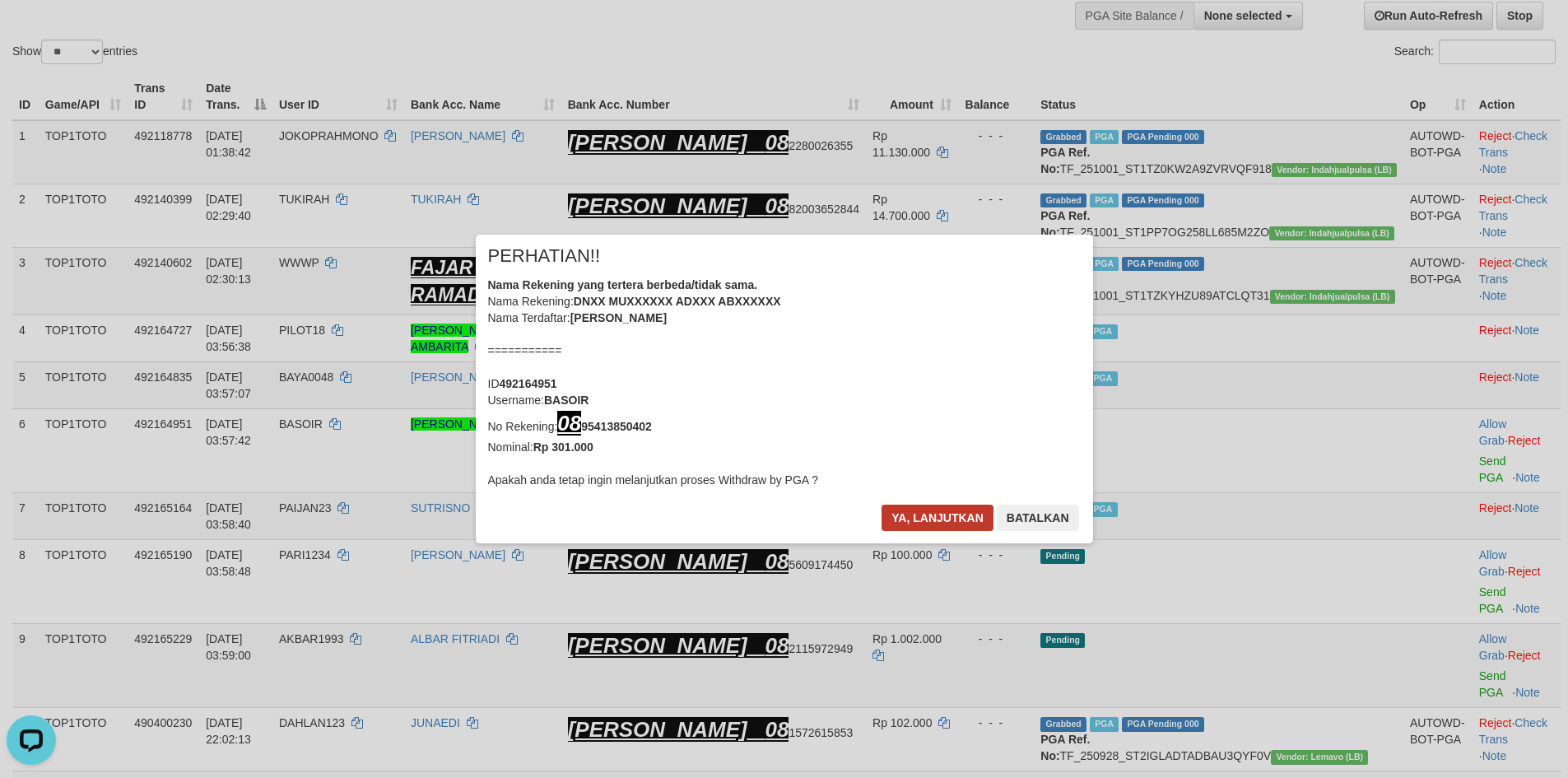
scroll to position [131, 0]
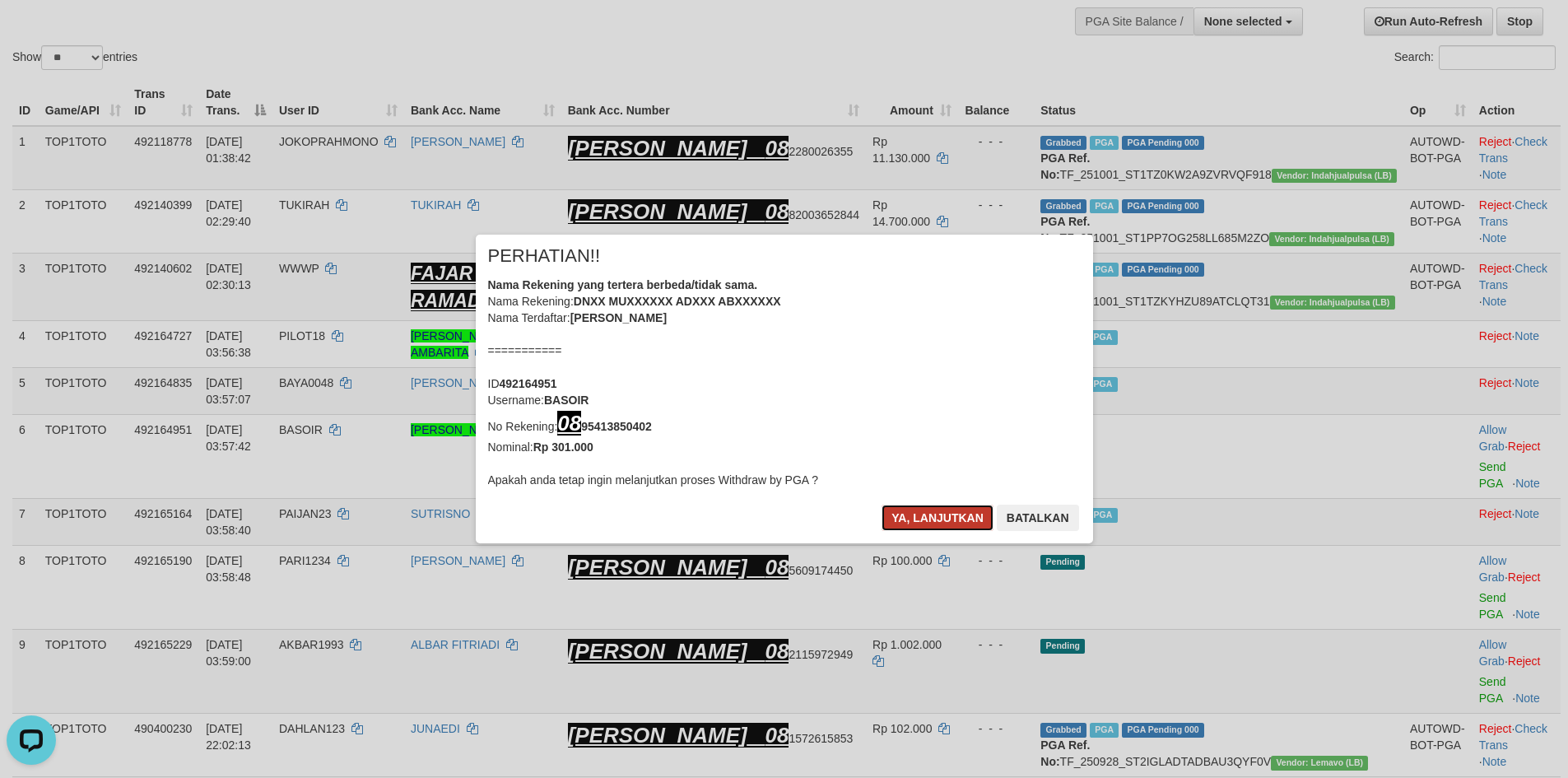
click at [951, 520] on button "Ya, lanjutkan" at bounding box center [938, 518] width 112 height 27
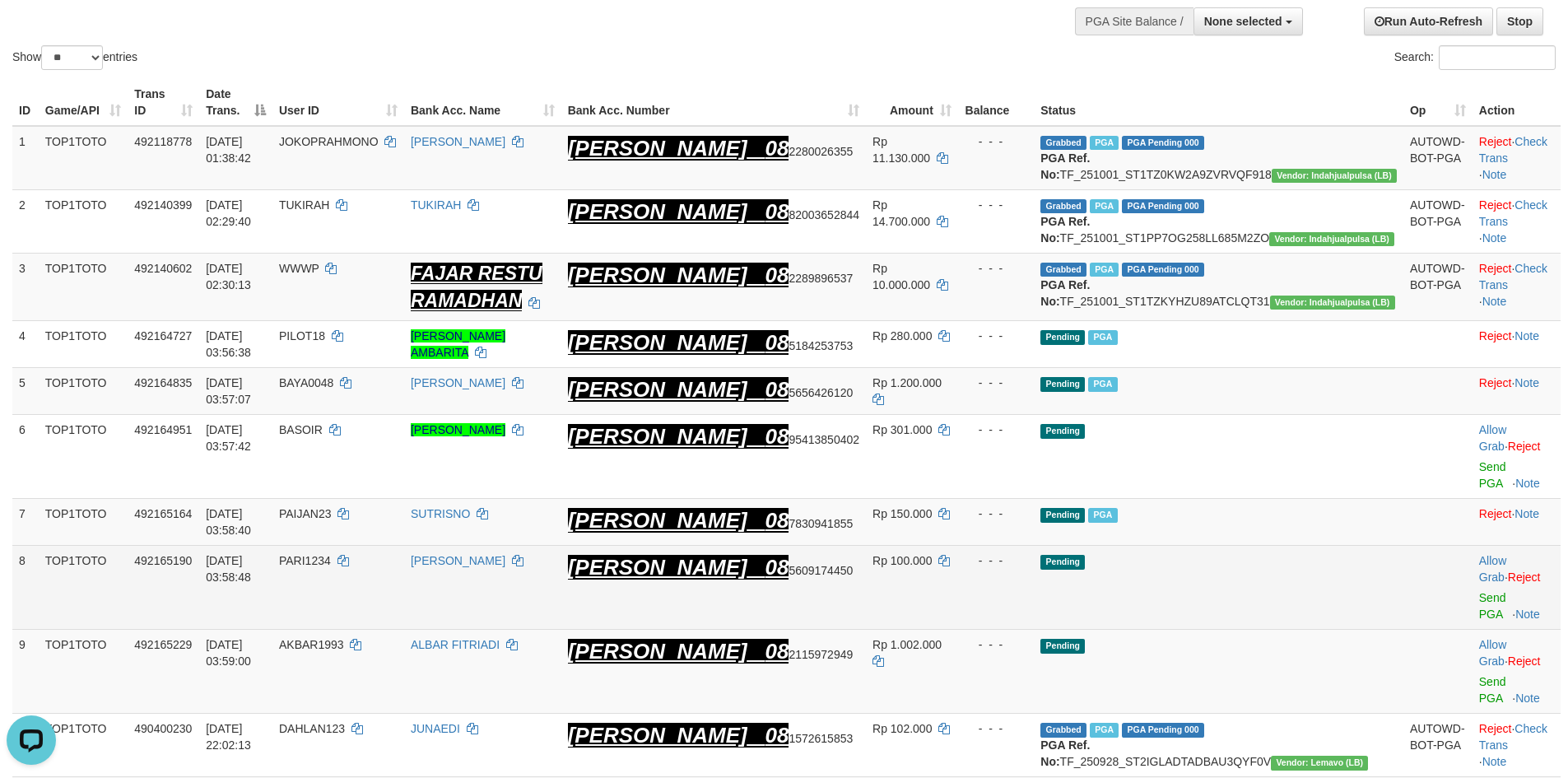
scroll to position [127, 0]
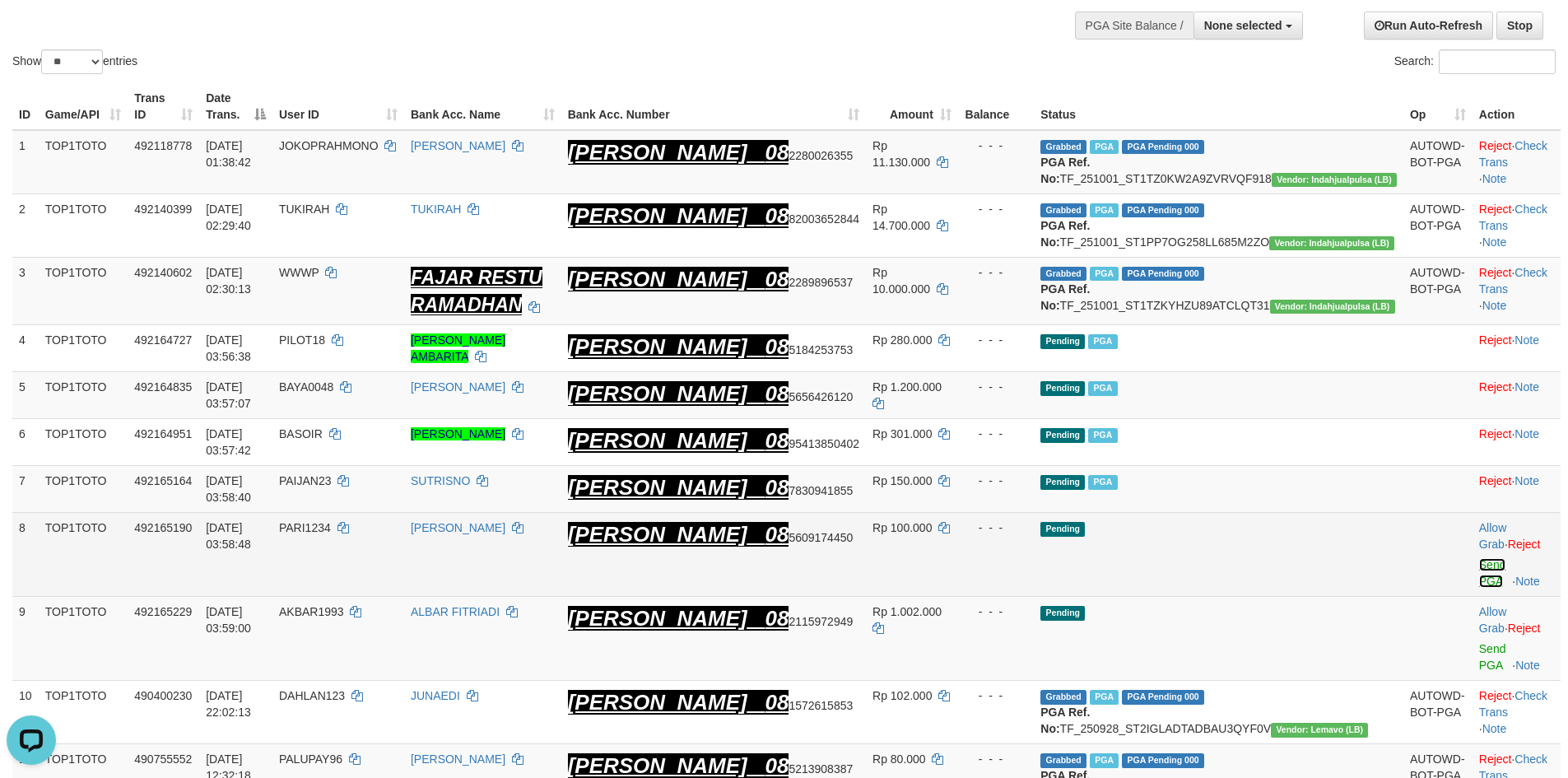
click at [1479, 572] on link "Send PGA" at bounding box center [1493, 573] width 28 height 29
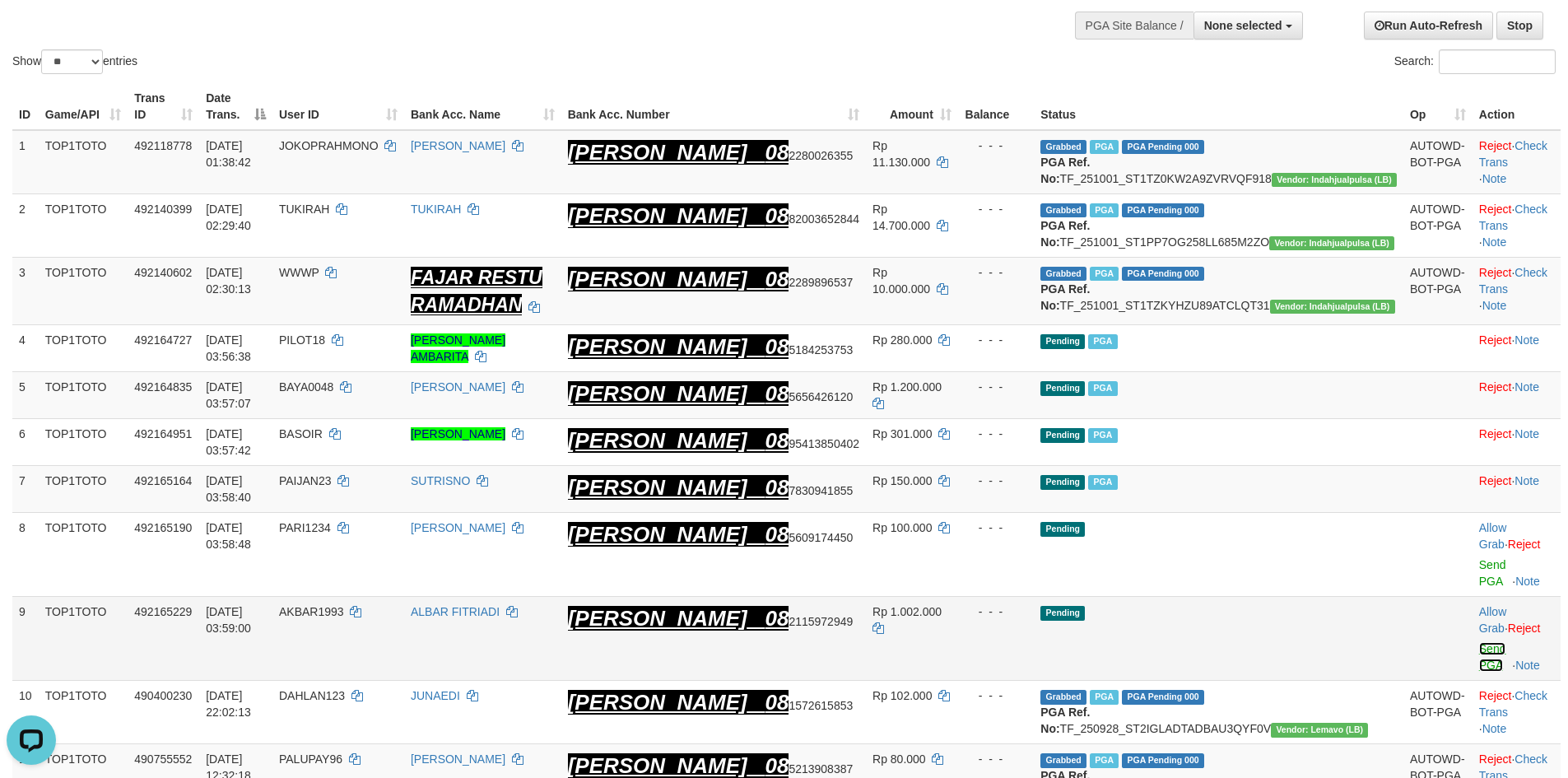
click at [1479, 643] on link "Send PGA" at bounding box center [1493, 657] width 28 height 29
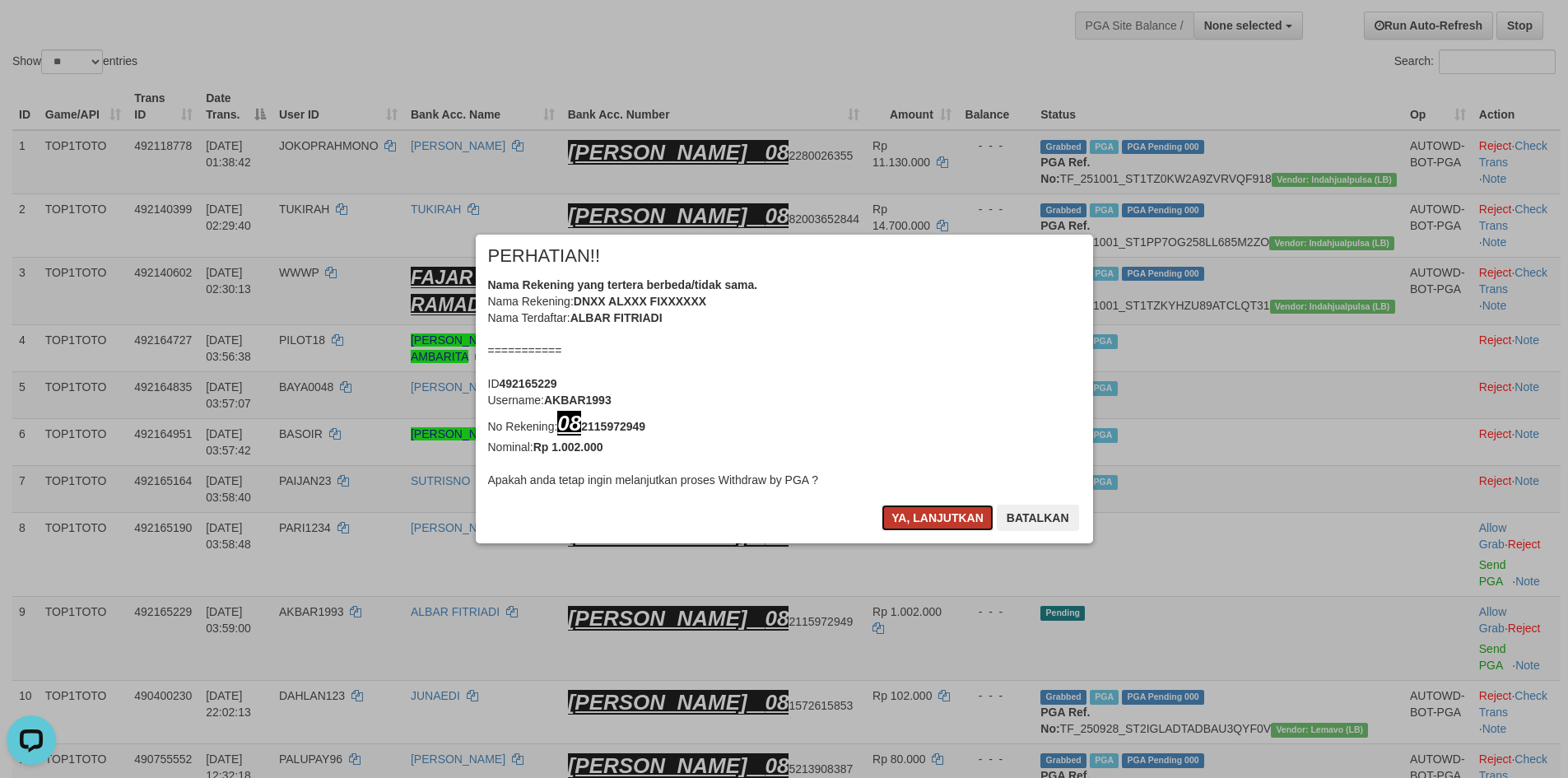
click at [976, 512] on button "Ya, lanjutkan" at bounding box center [938, 518] width 112 height 27
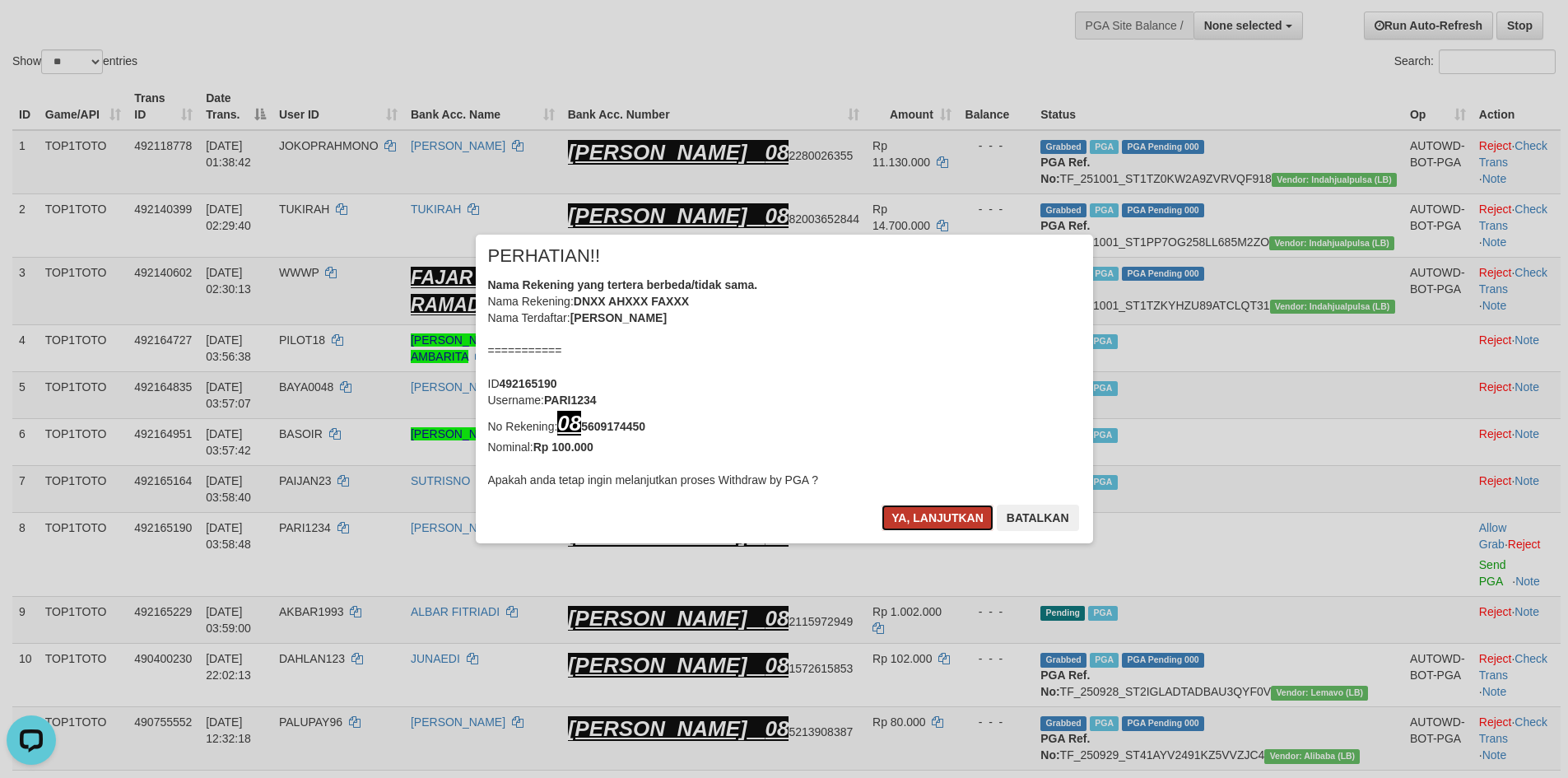
click at [933, 513] on button "Ya, lanjutkan" at bounding box center [938, 518] width 112 height 27
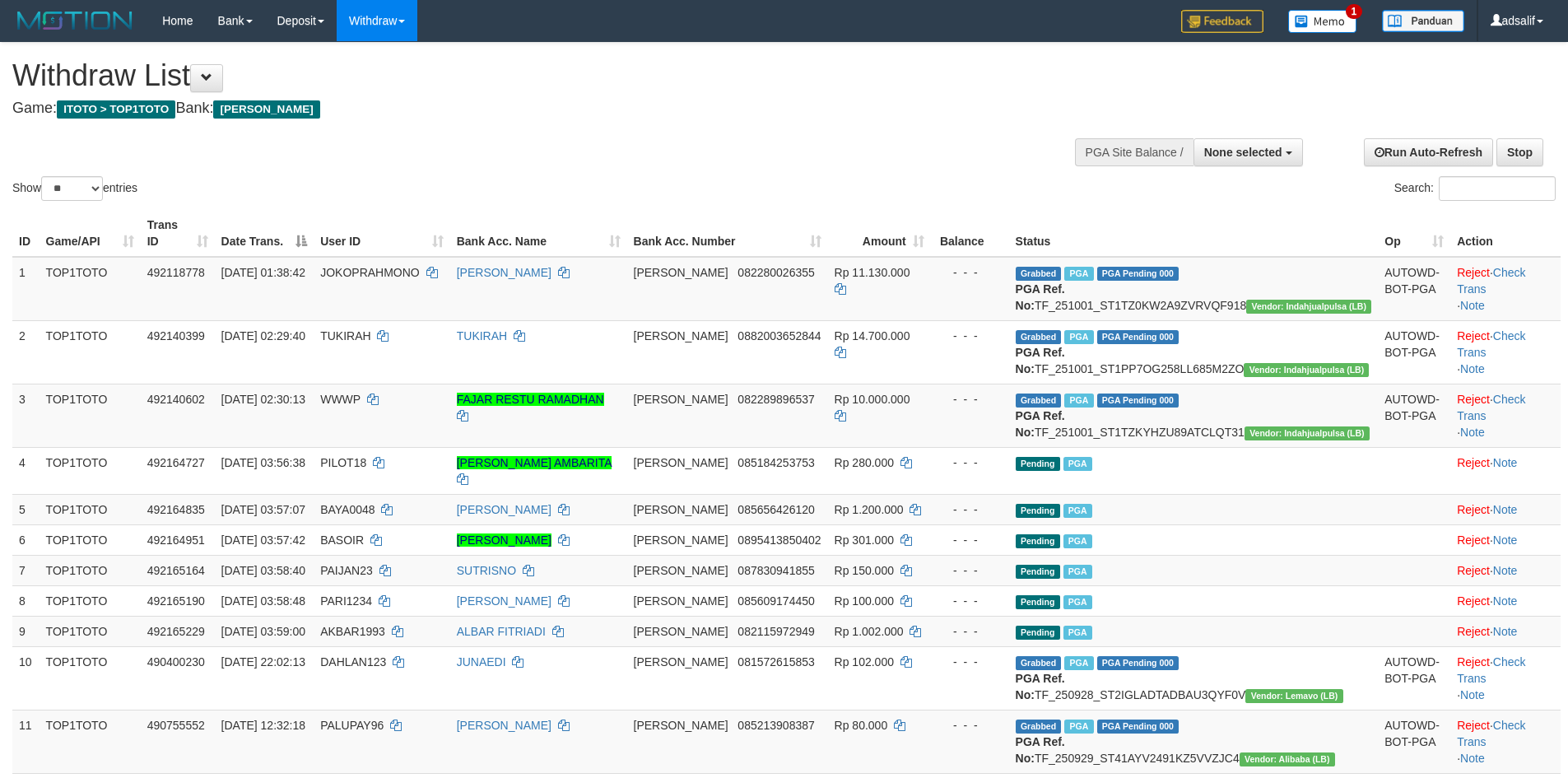
select select
select select "**"
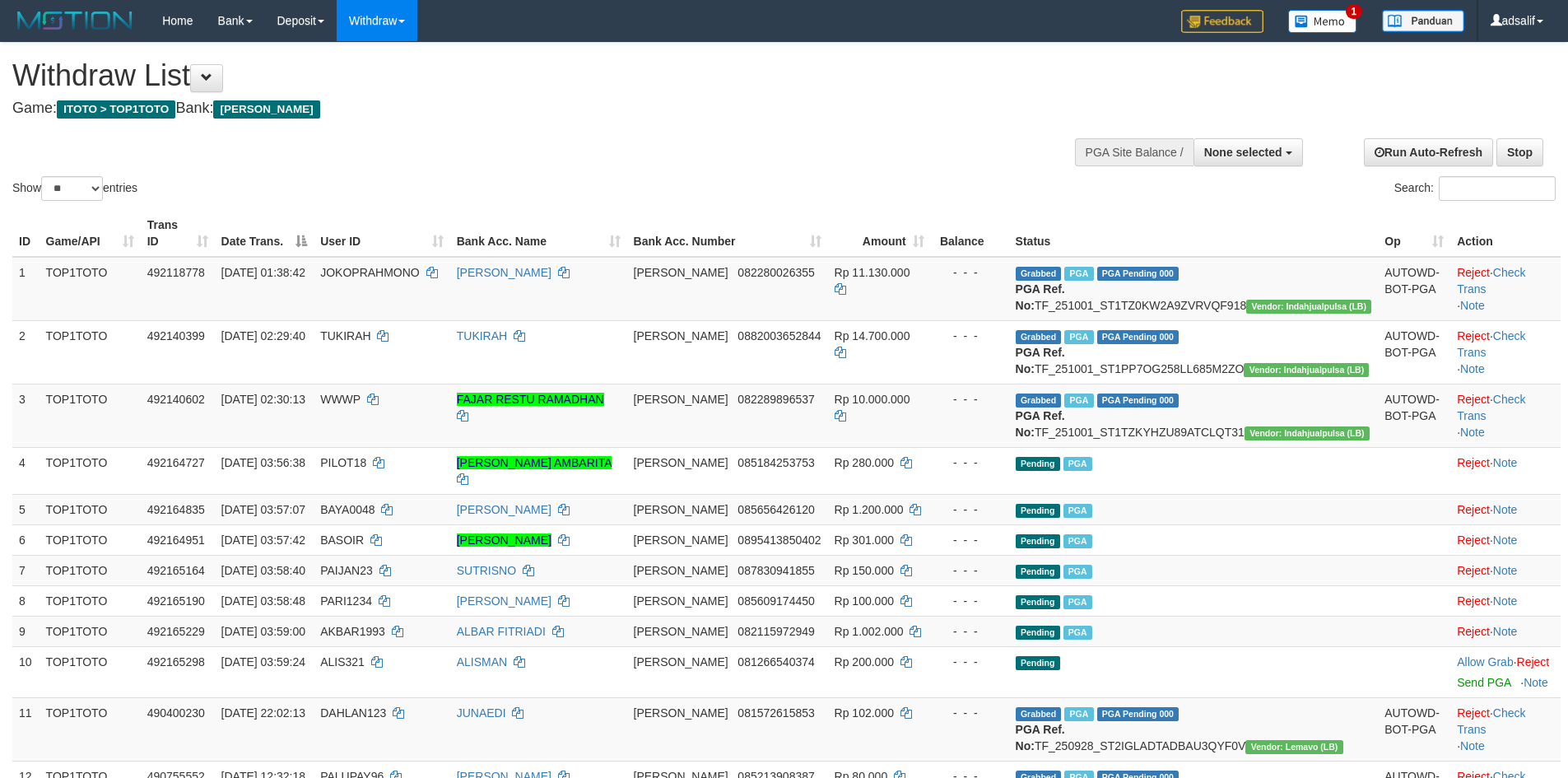
select select
select select "**"
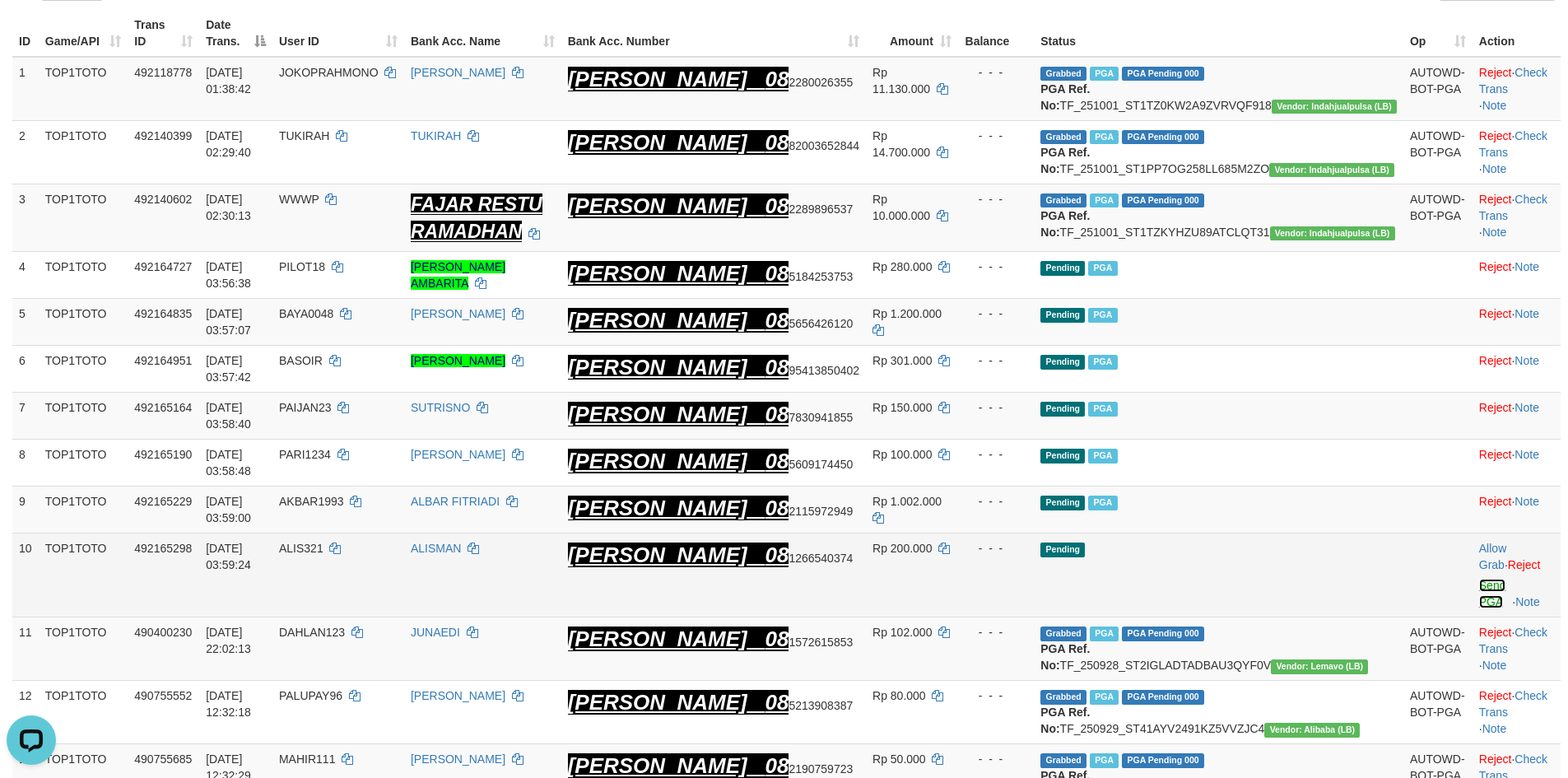
click at [1479, 585] on link "Send PGA" at bounding box center [1493, 594] width 28 height 29
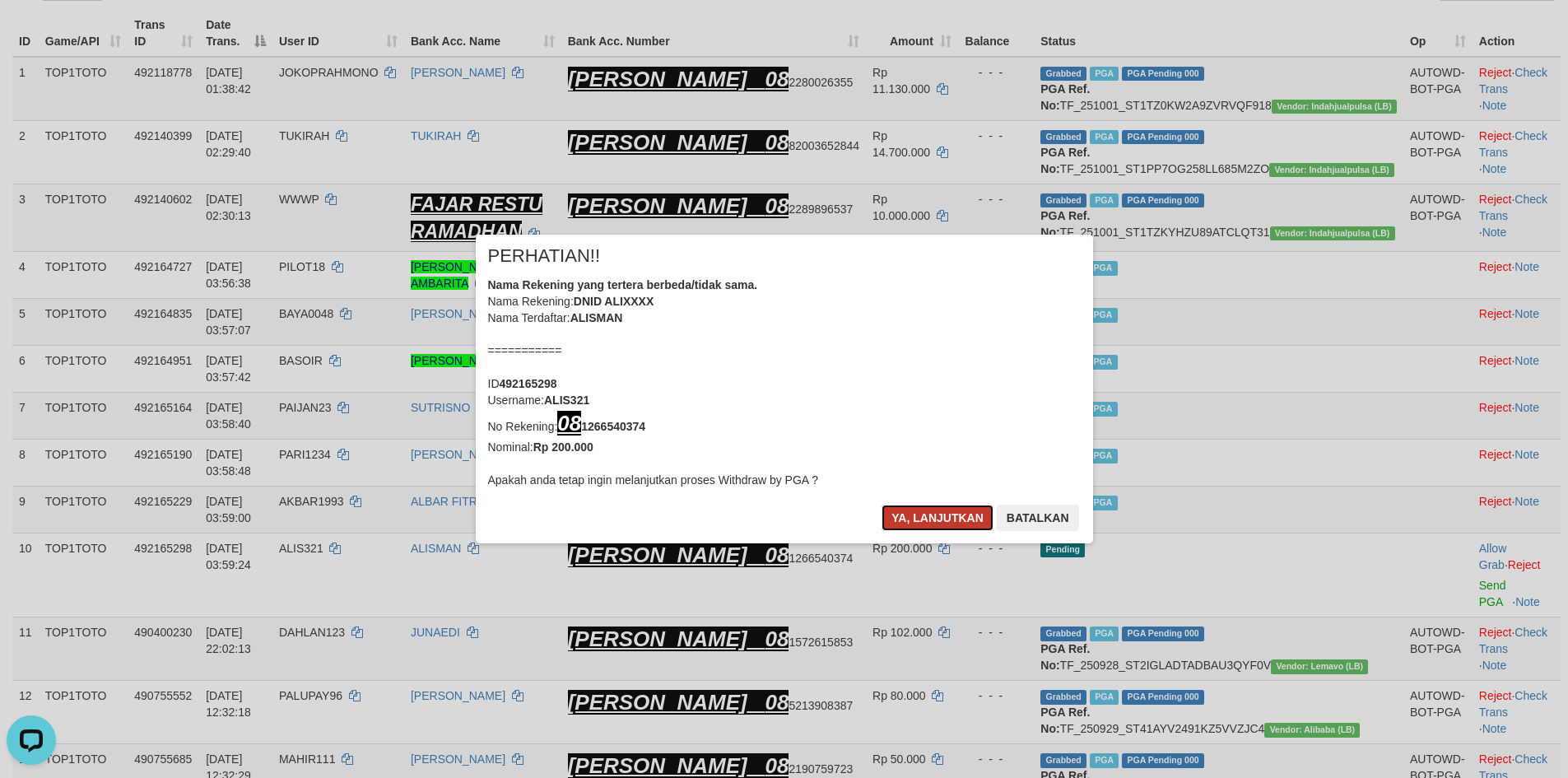
click at [955, 520] on button "Ya, lanjutkan" at bounding box center [938, 518] width 112 height 27
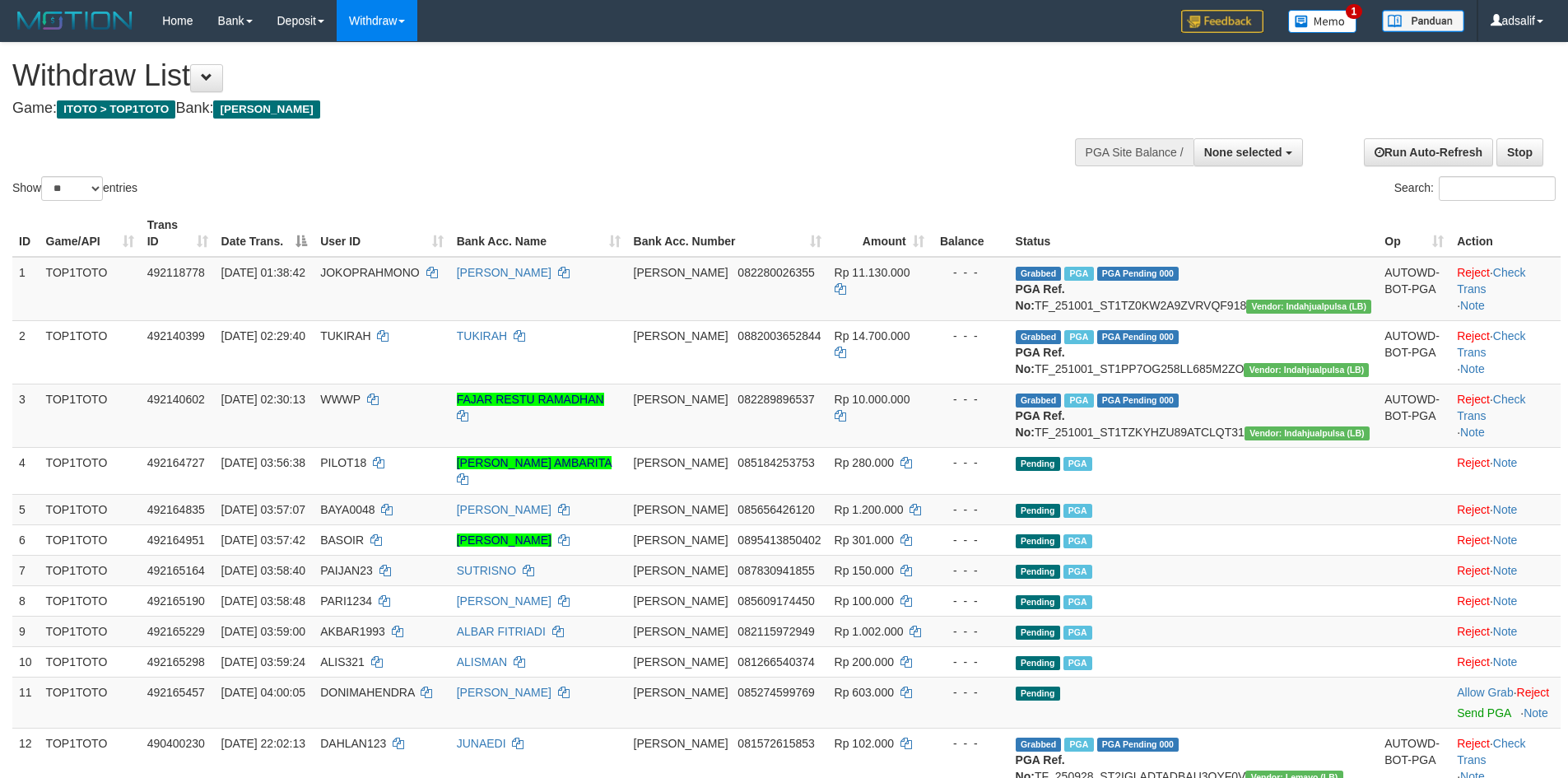
select select
select select "**"
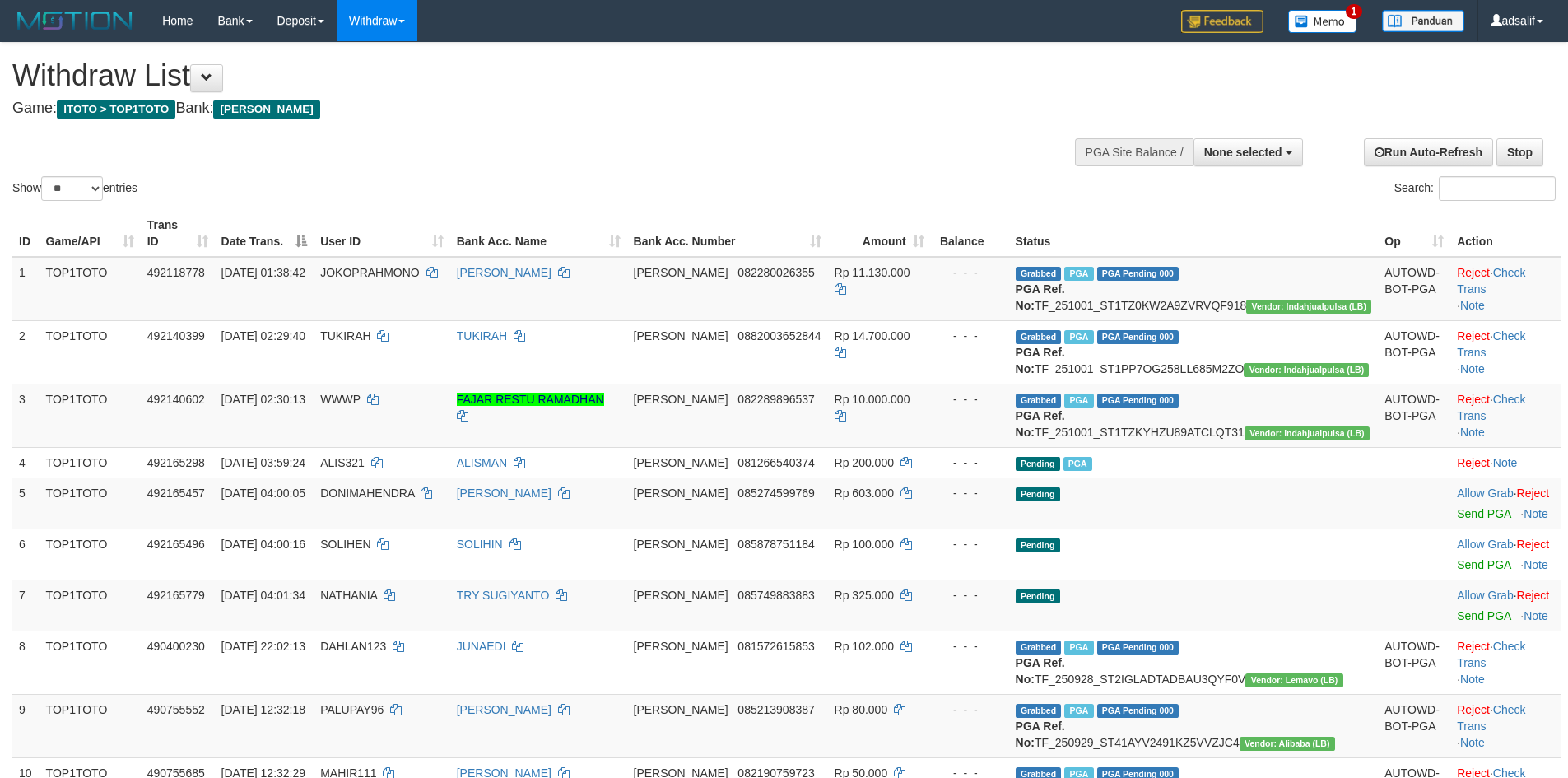
select select
select select "**"
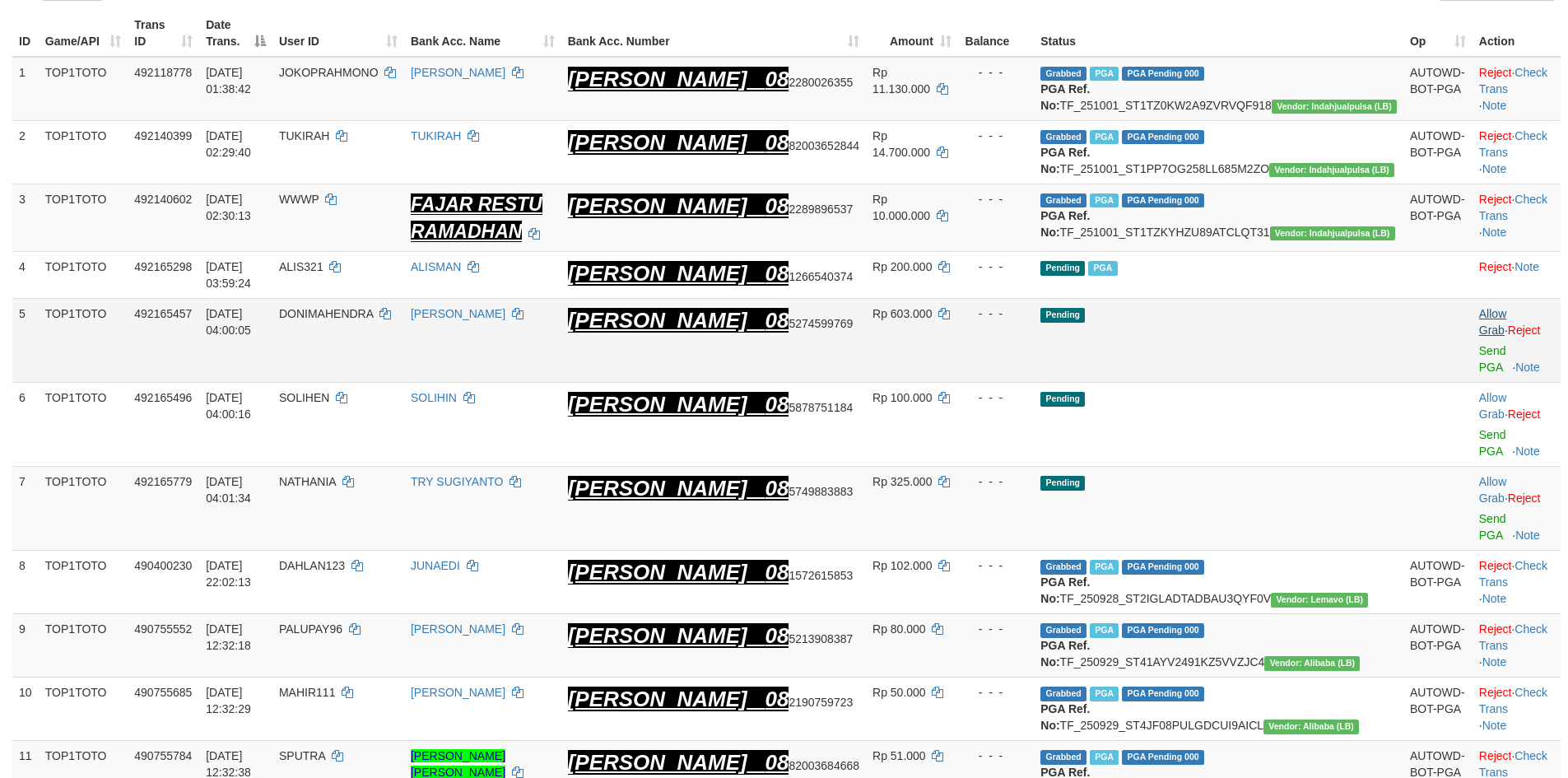
scroll to position [215, 0]
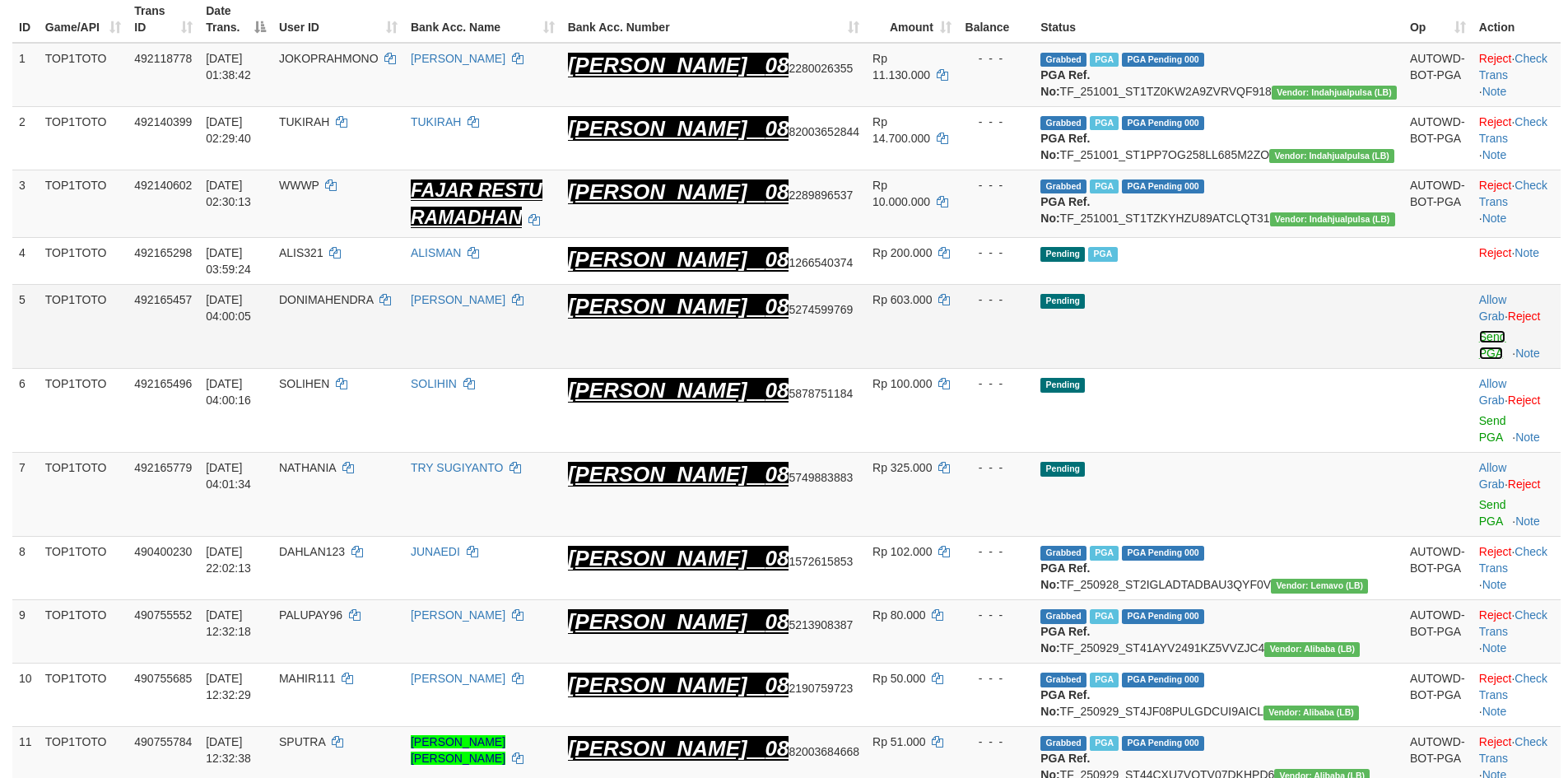
click at [1479, 348] on link "Send PGA" at bounding box center [1493, 345] width 28 height 29
click at [1479, 414] on link "Send PGA" at bounding box center [1493, 429] width 28 height 29
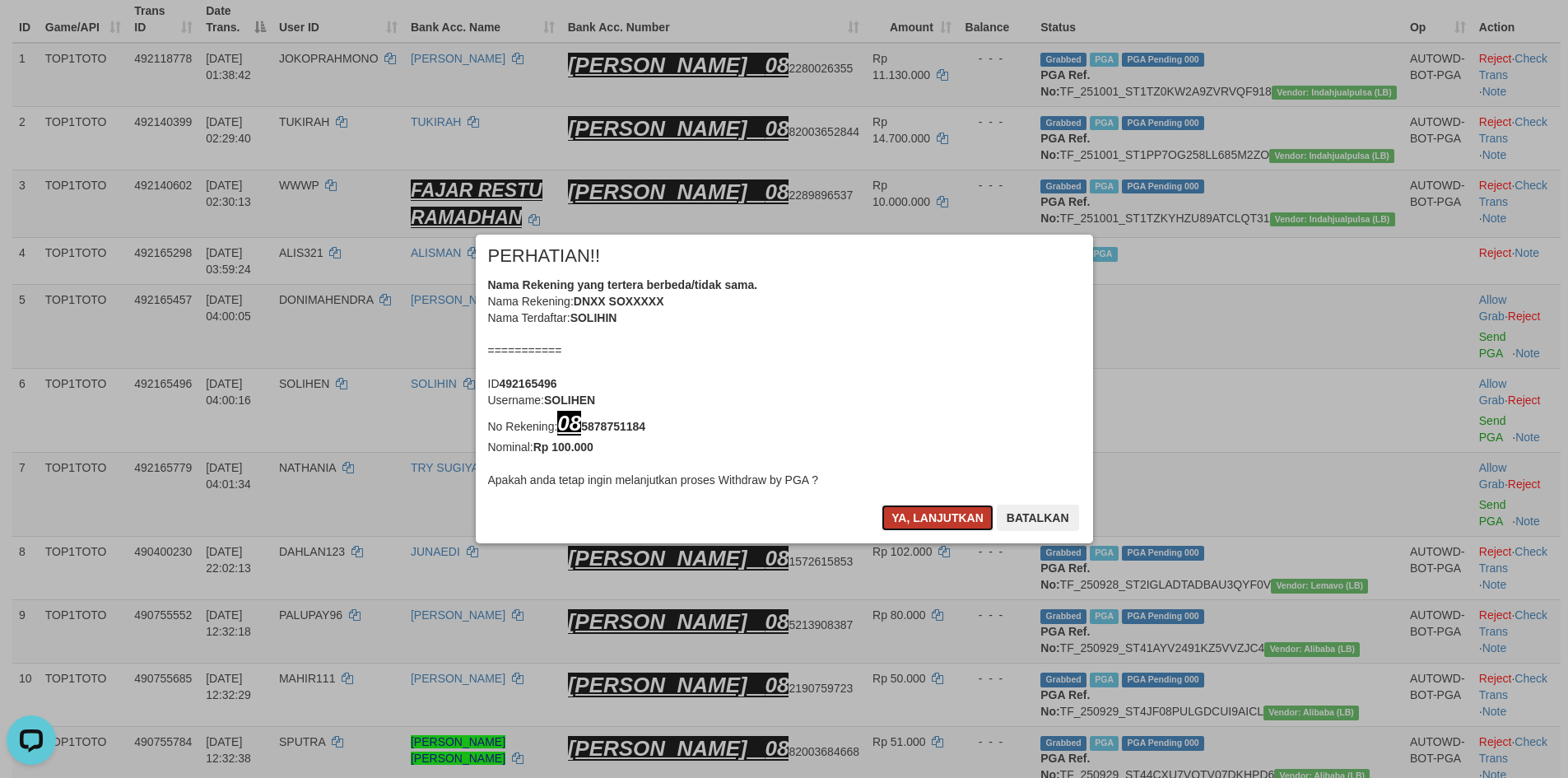
click at [960, 515] on button "Ya, lanjutkan" at bounding box center [938, 518] width 112 height 27
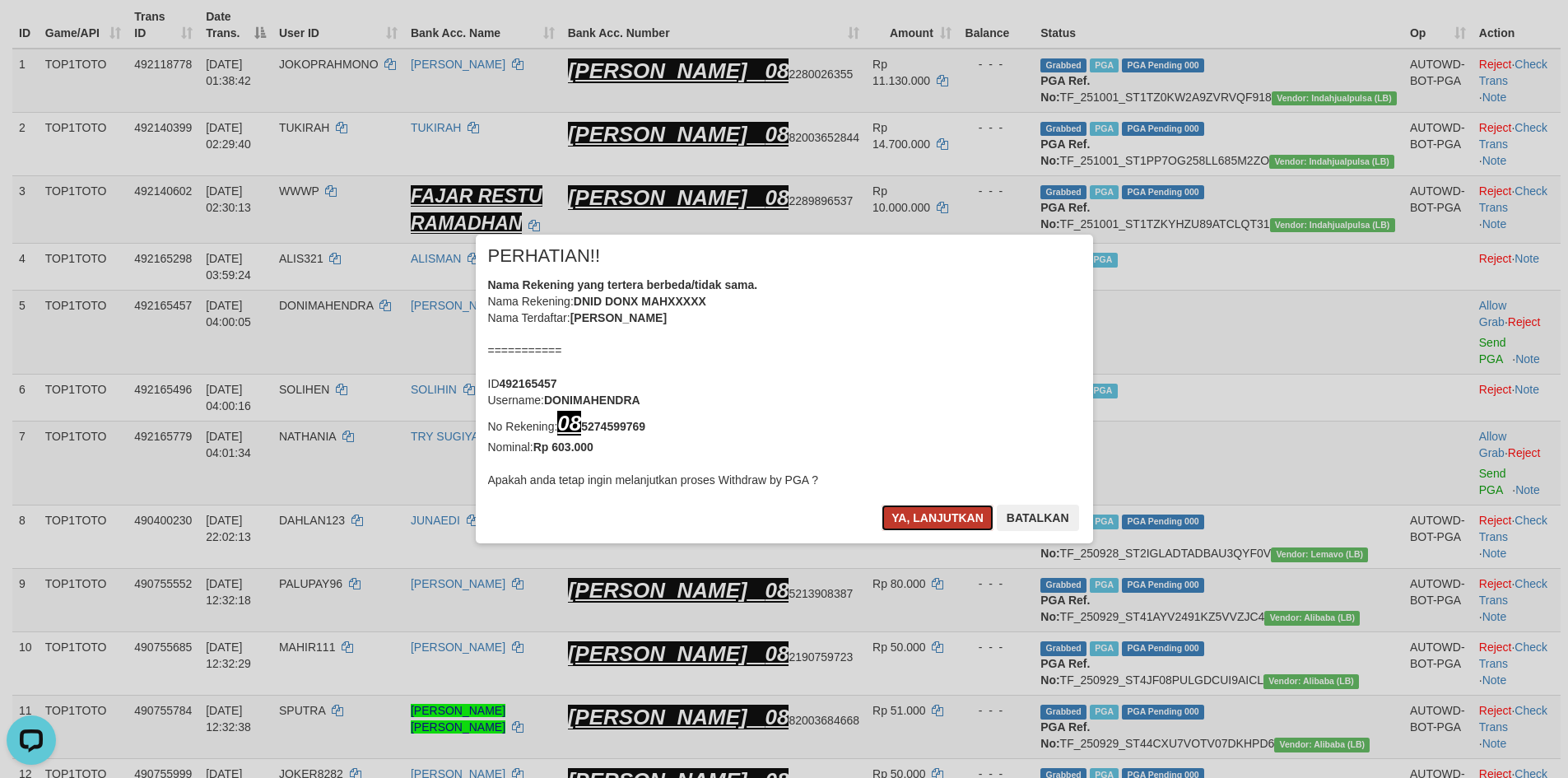
drag, startPoint x: 960, startPoint y: 515, endPoint x: 975, endPoint y: 516, distance: 15.0
click at [962, 515] on button "Ya, lanjutkan" at bounding box center [938, 518] width 112 height 27
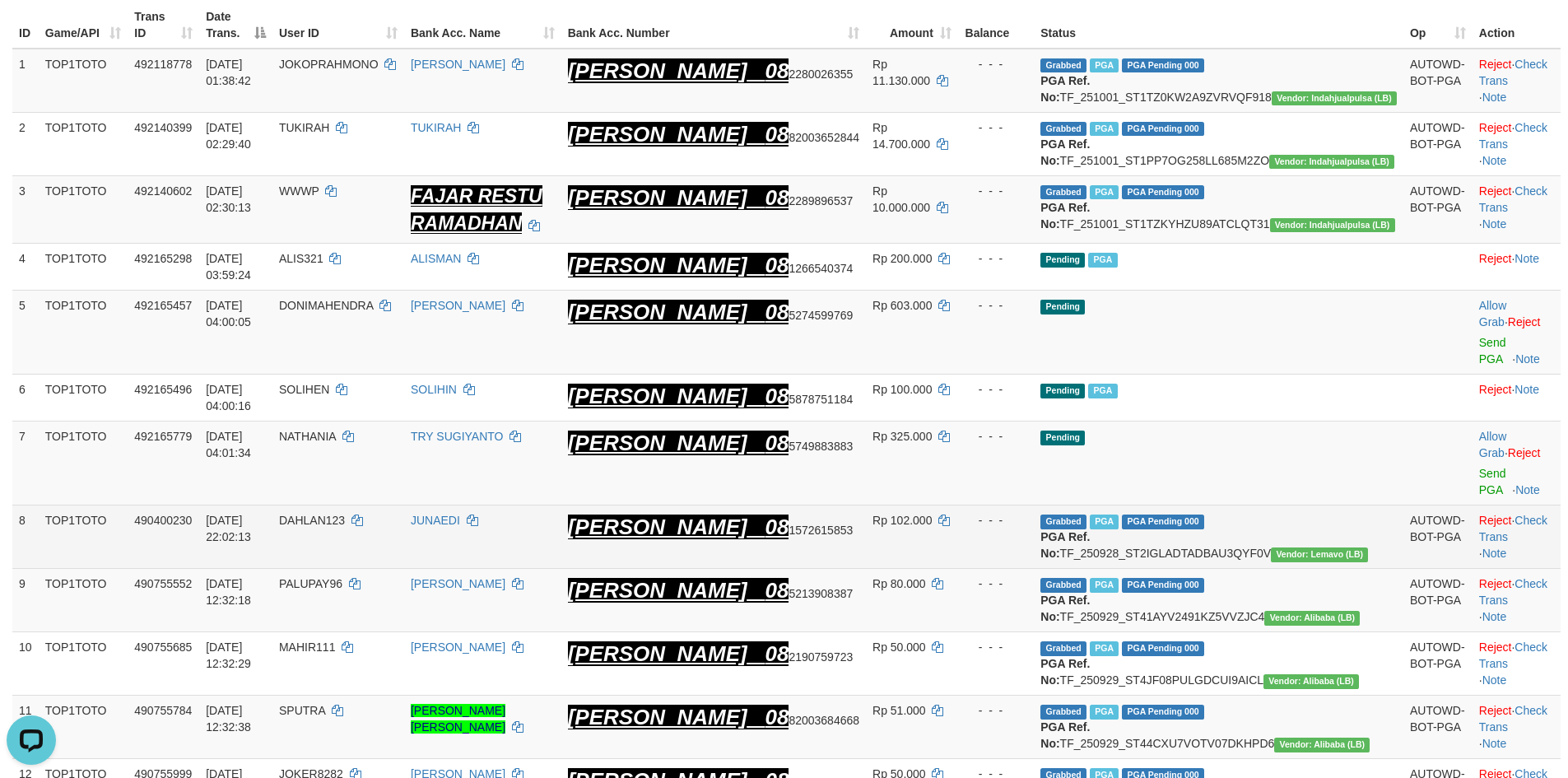
scroll to position [202, 0]
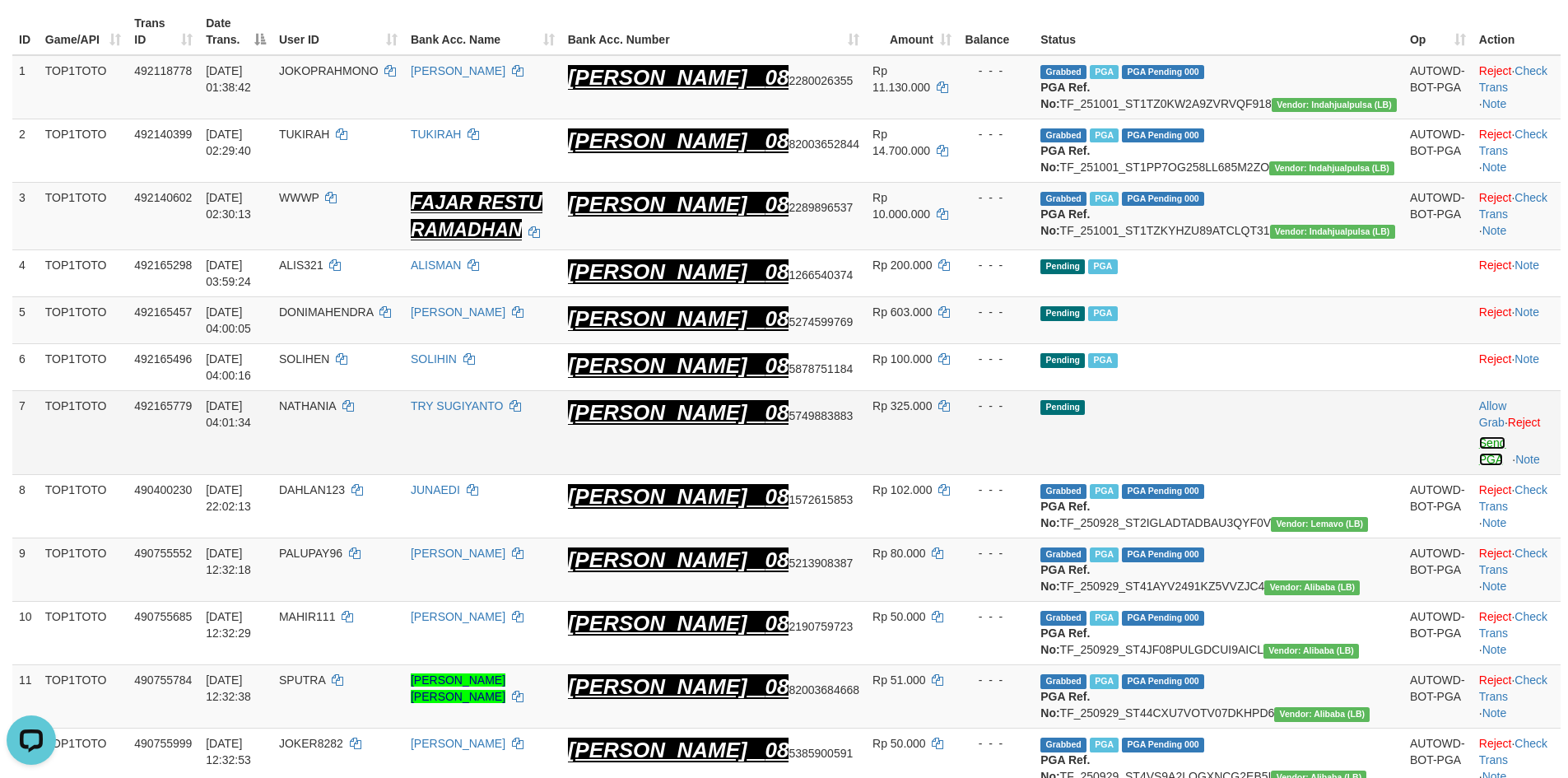
click at [1479, 441] on link "Send PGA" at bounding box center [1493, 451] width 28 height 29
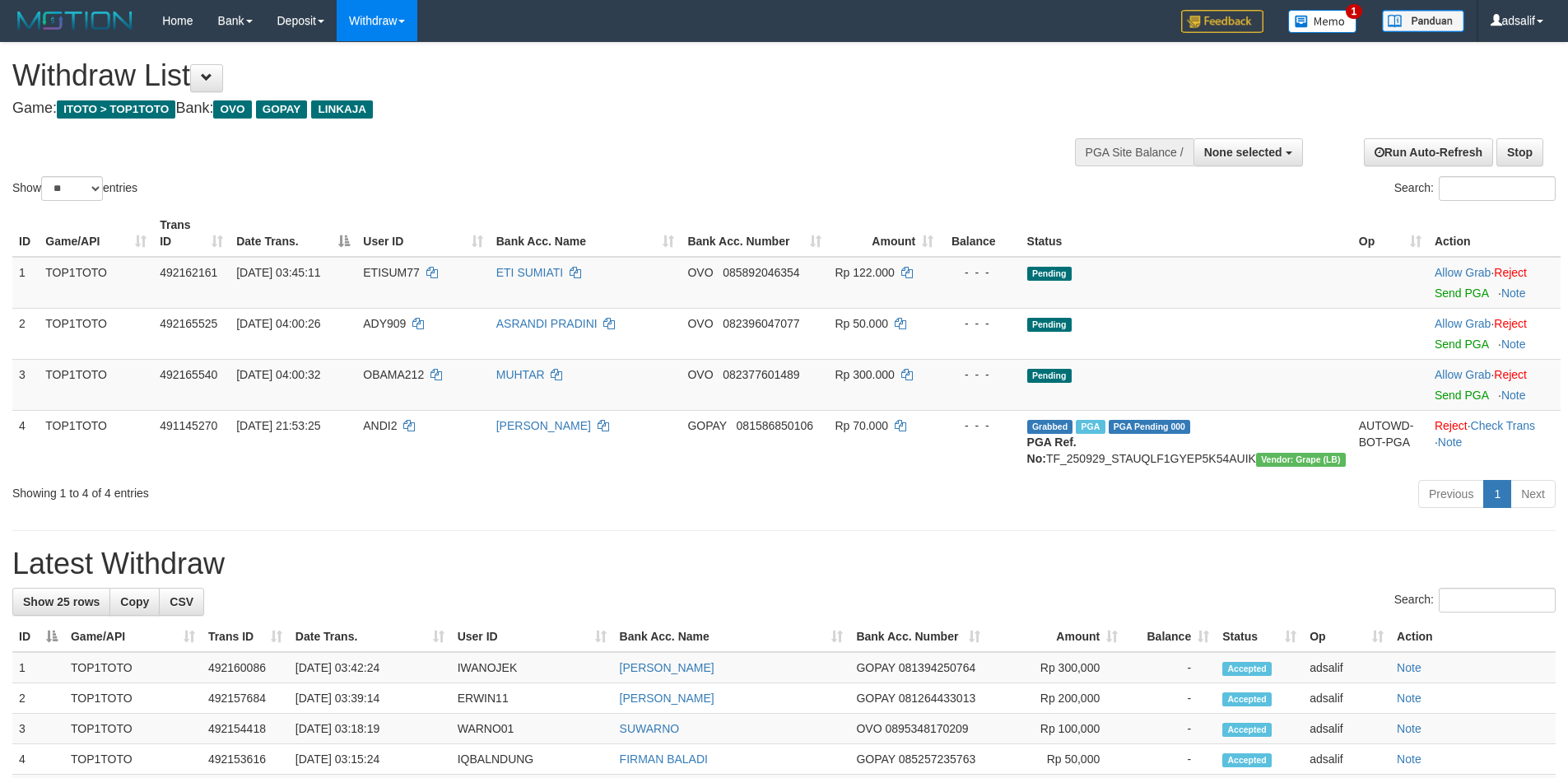
select select
select select "**"
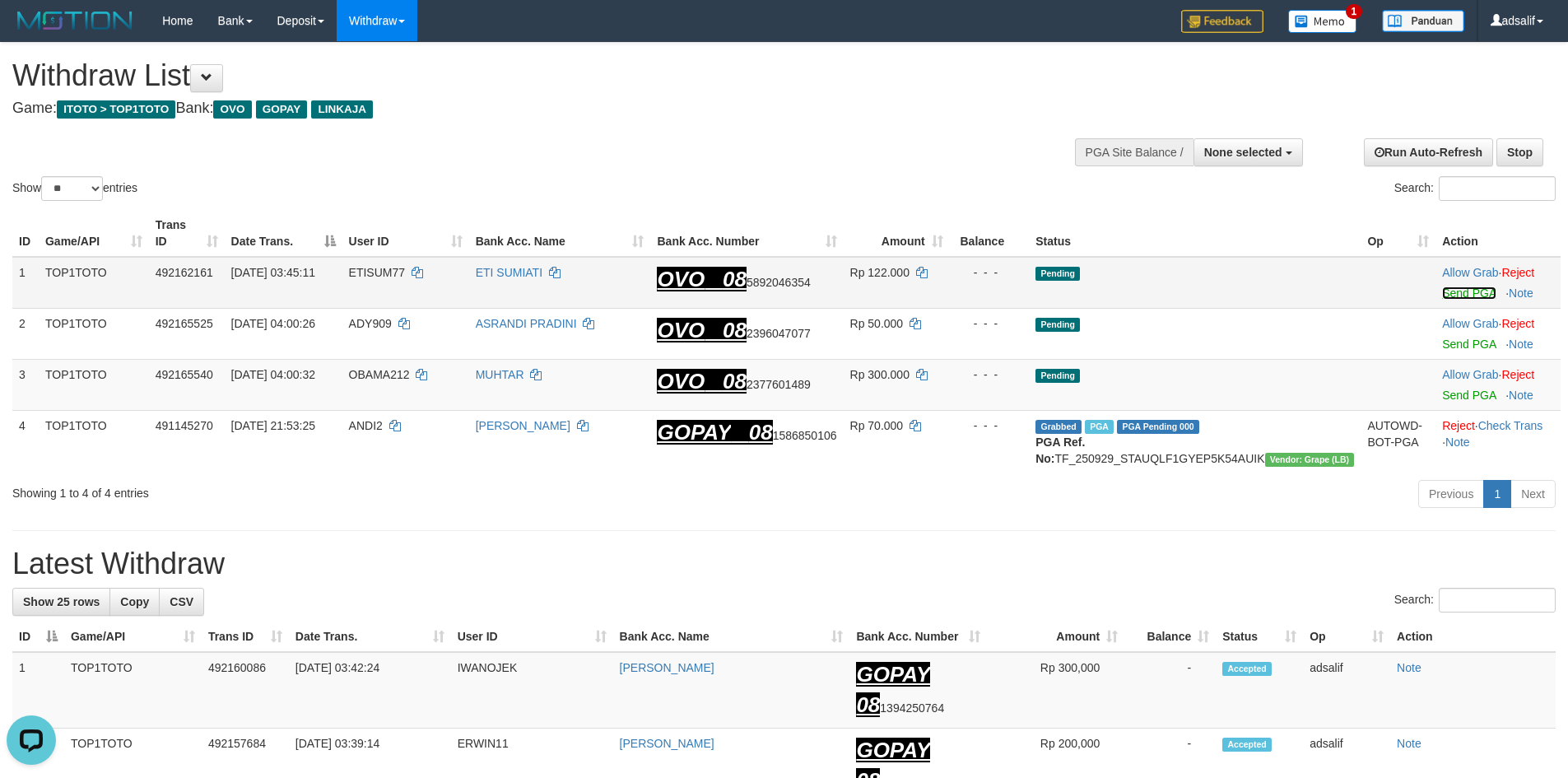
click at [1449, 287] on link "Send PGA" at bounding box center [1469, 293] width 53 height 13
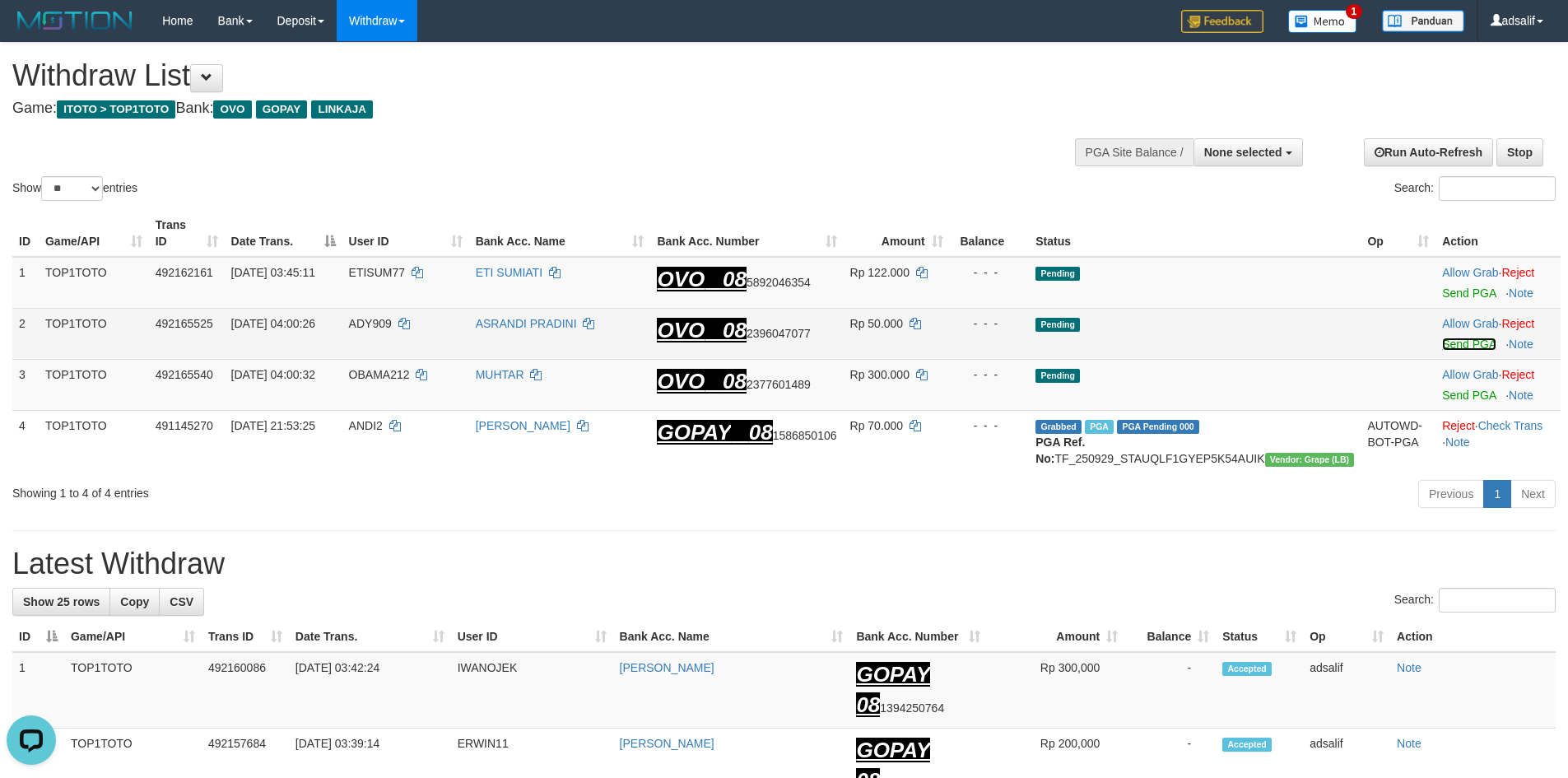
click at [1444, 338] on link "Send PGA" at bounding box center [1469, 344] width 53 height 13
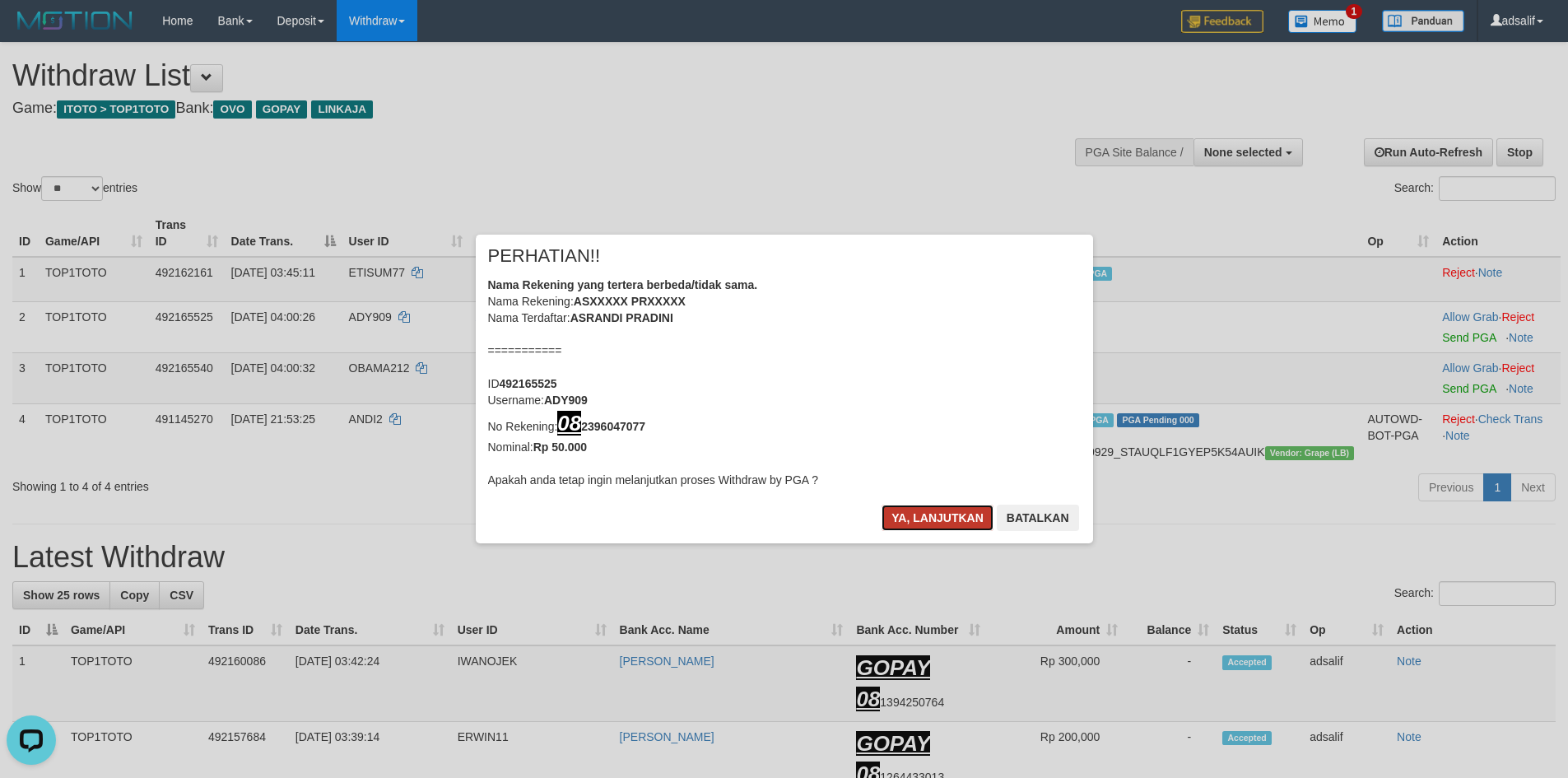
click at [970, 531] on button "Ya, lanjutkan" at bounding box center [938, 518] width 112 height 27
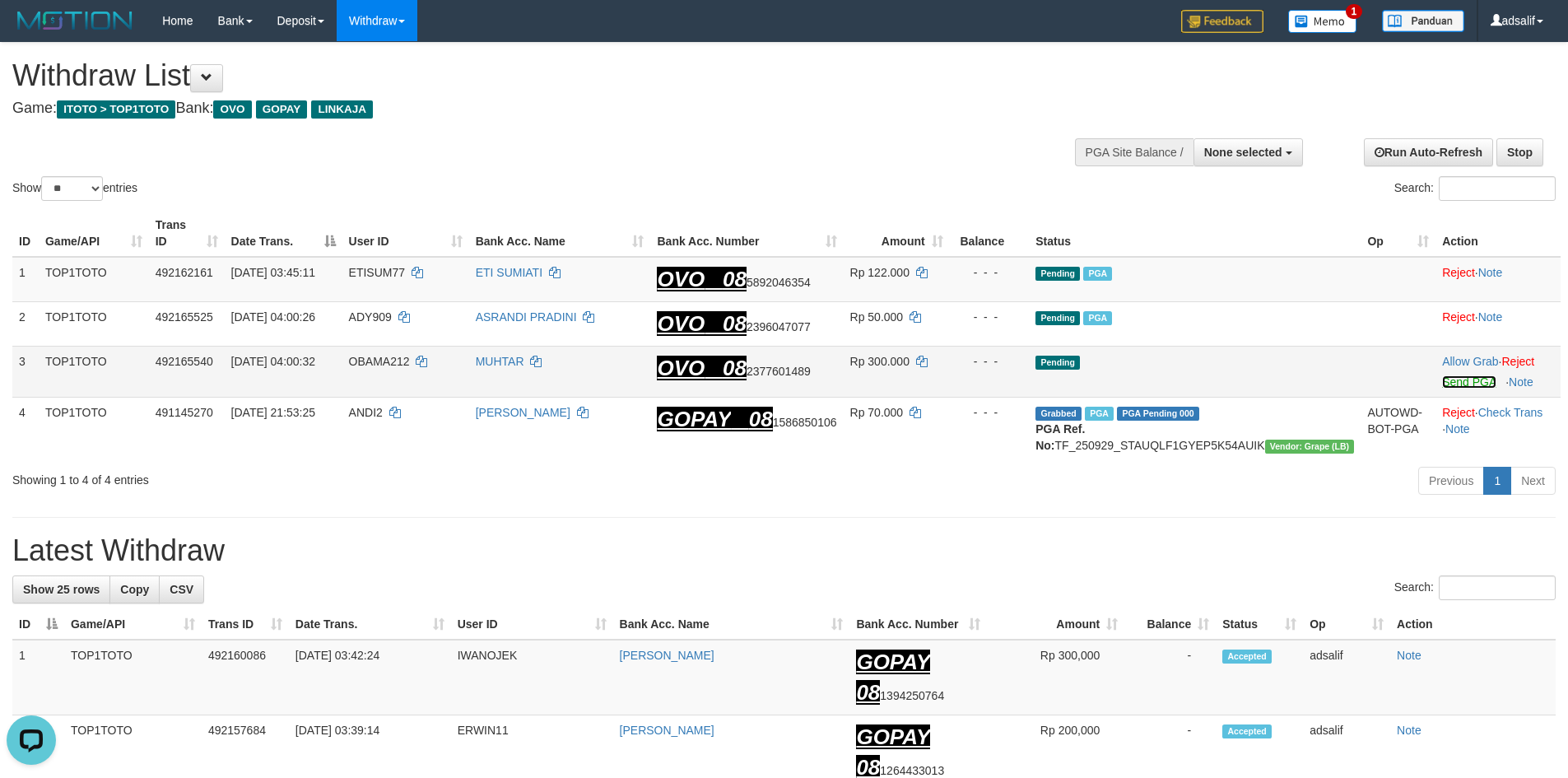
click at [1442, 376] on link "Send PGA" at bounding box center [1469, 382] width 53 height 13
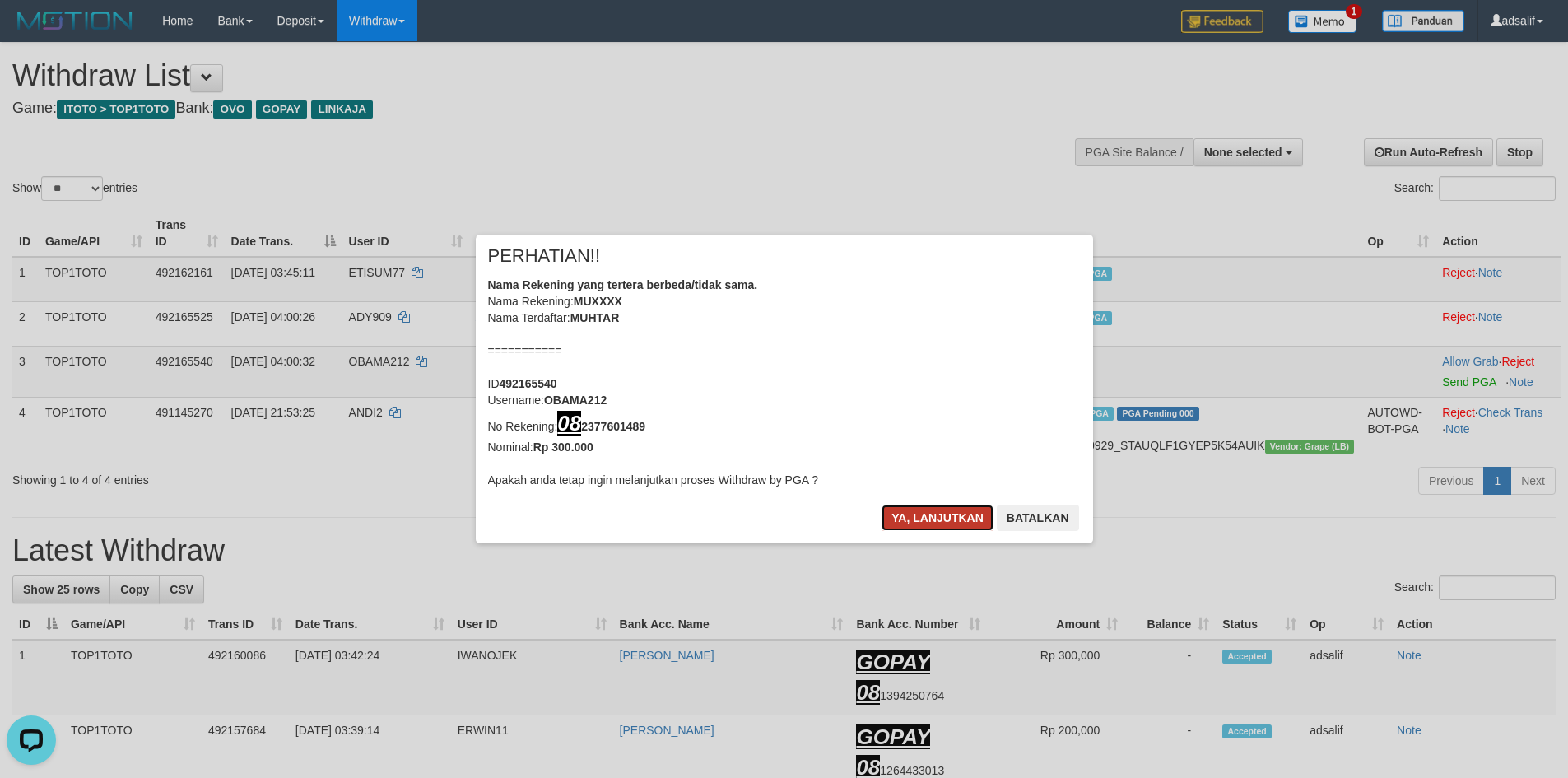
click at [931, 524] on button "Ya, lanjutkan" at bounding box center [938, 518] width 112 height 27
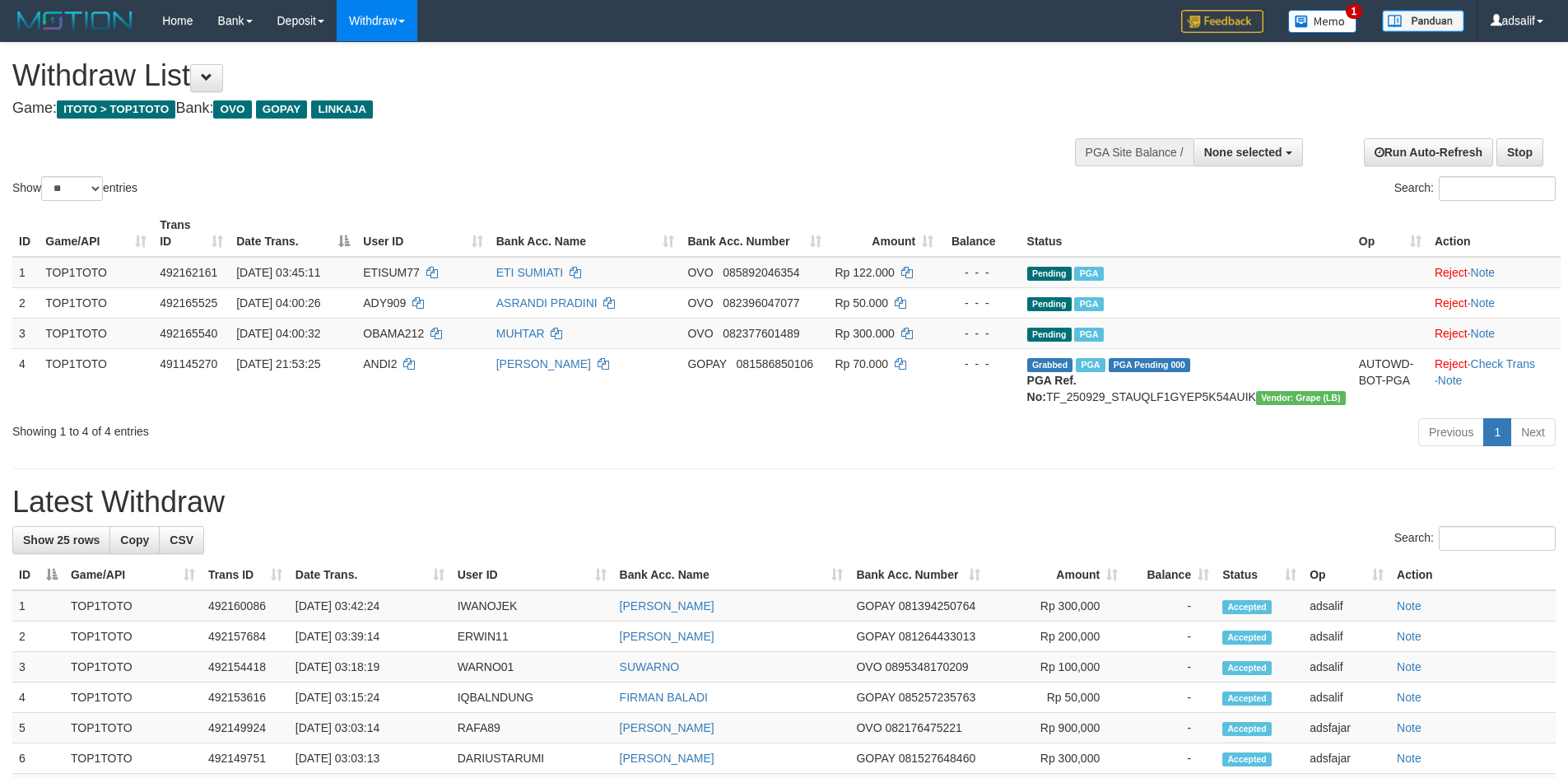
select select
select select "**"
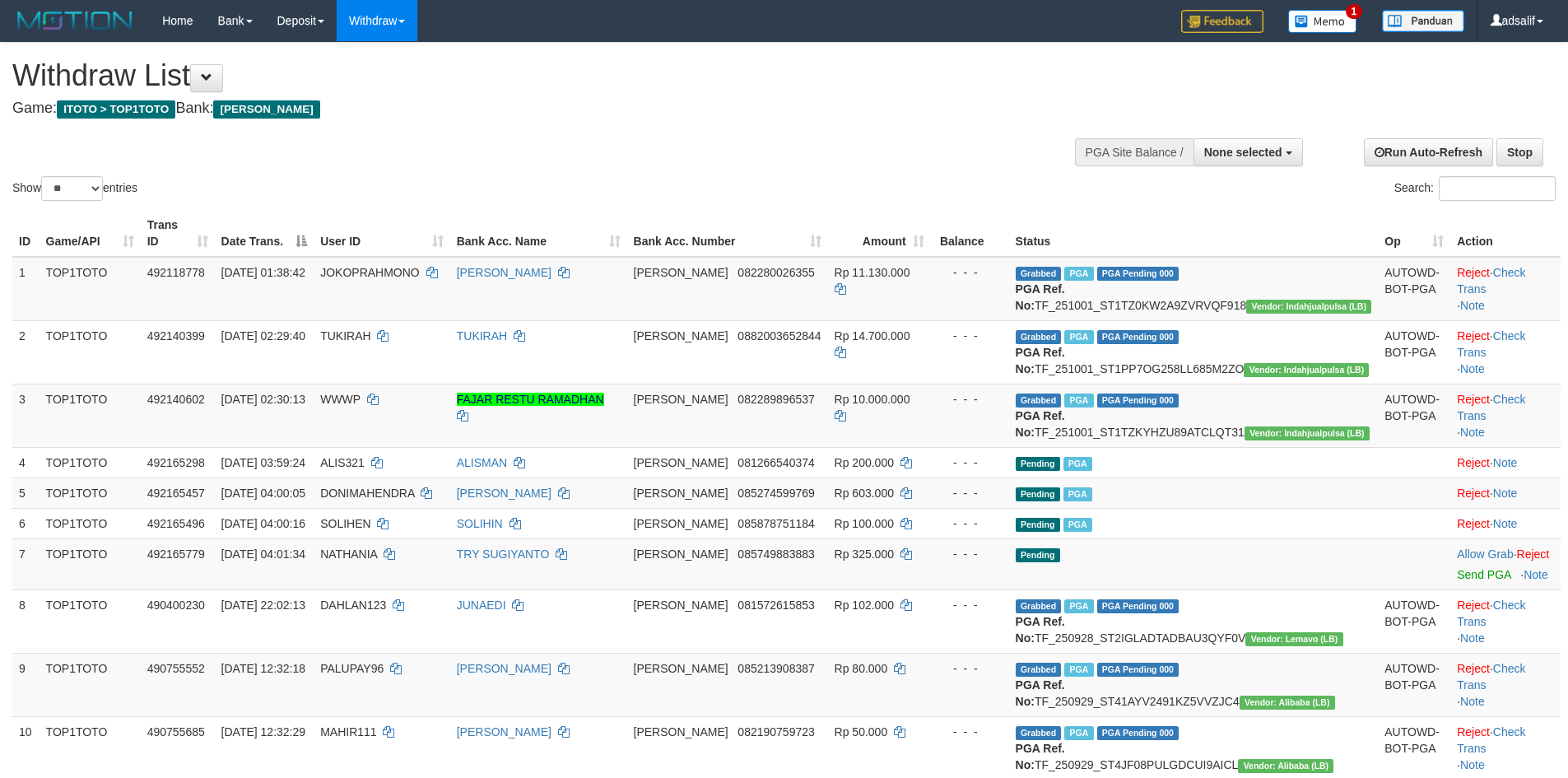
select select
select select "**"
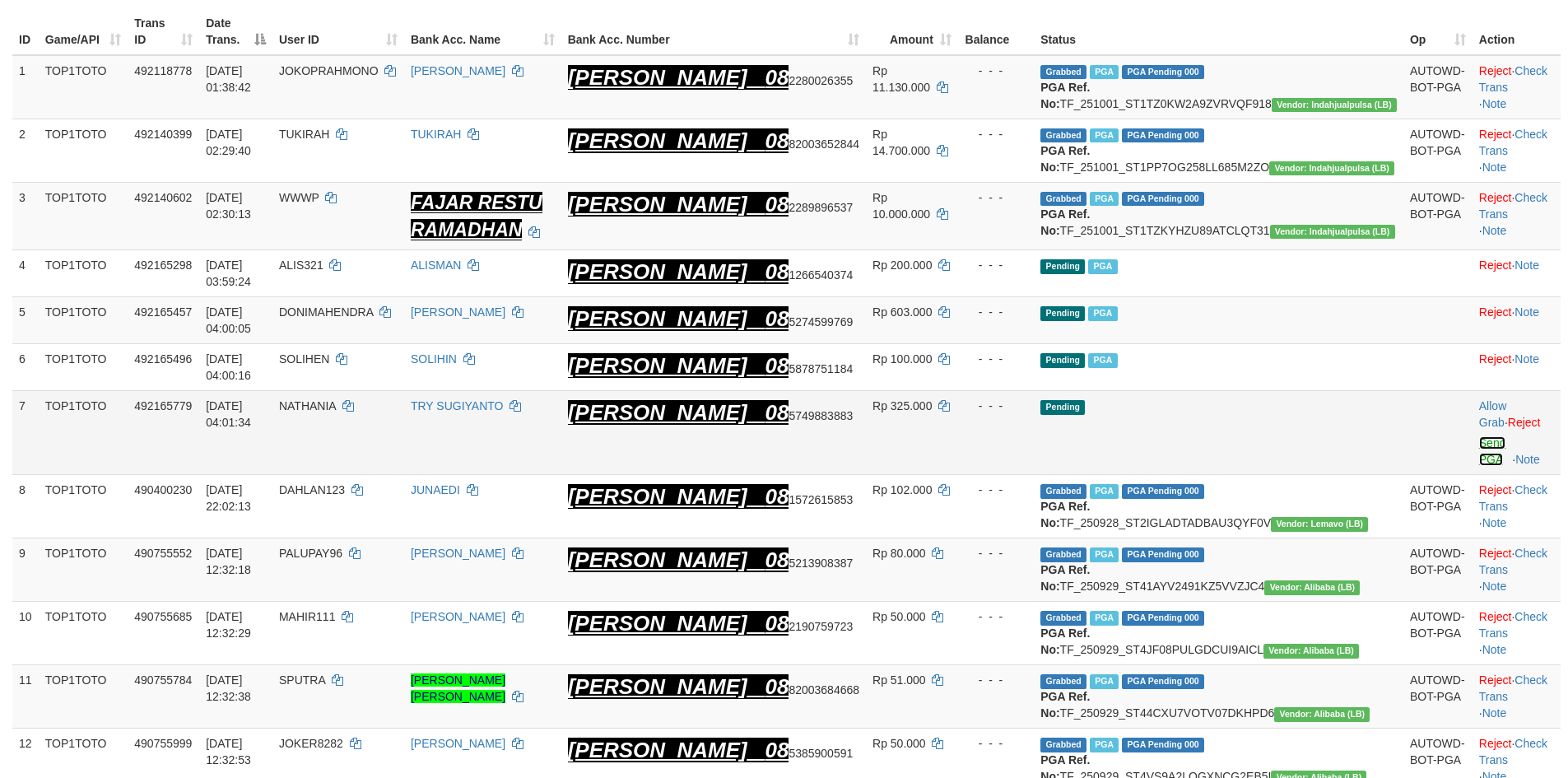
click at [1479, 454] on link "Send PGA" at bounding box center [1493, 451] width 28 height 29
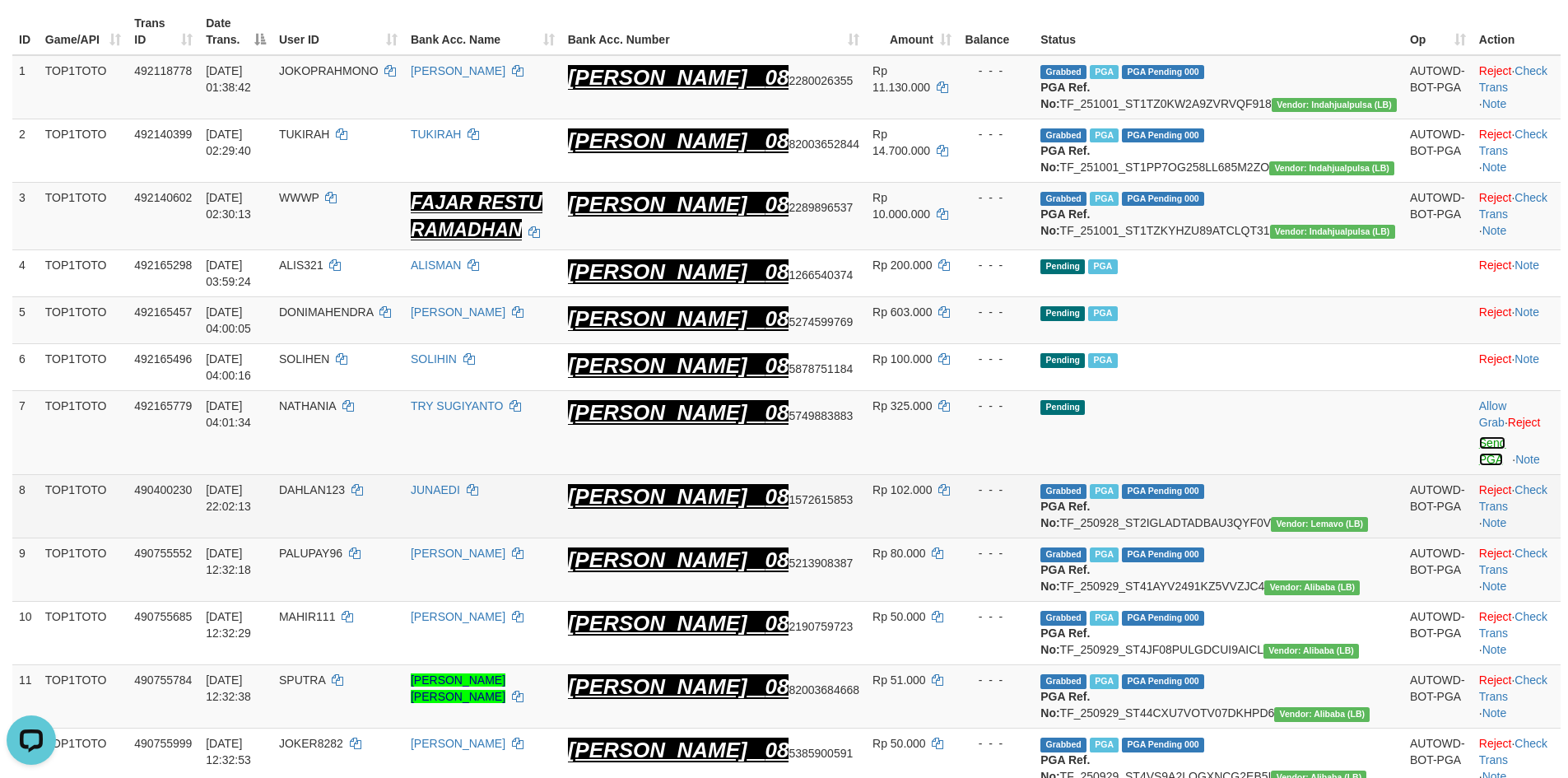
scroll to position [0, 0]
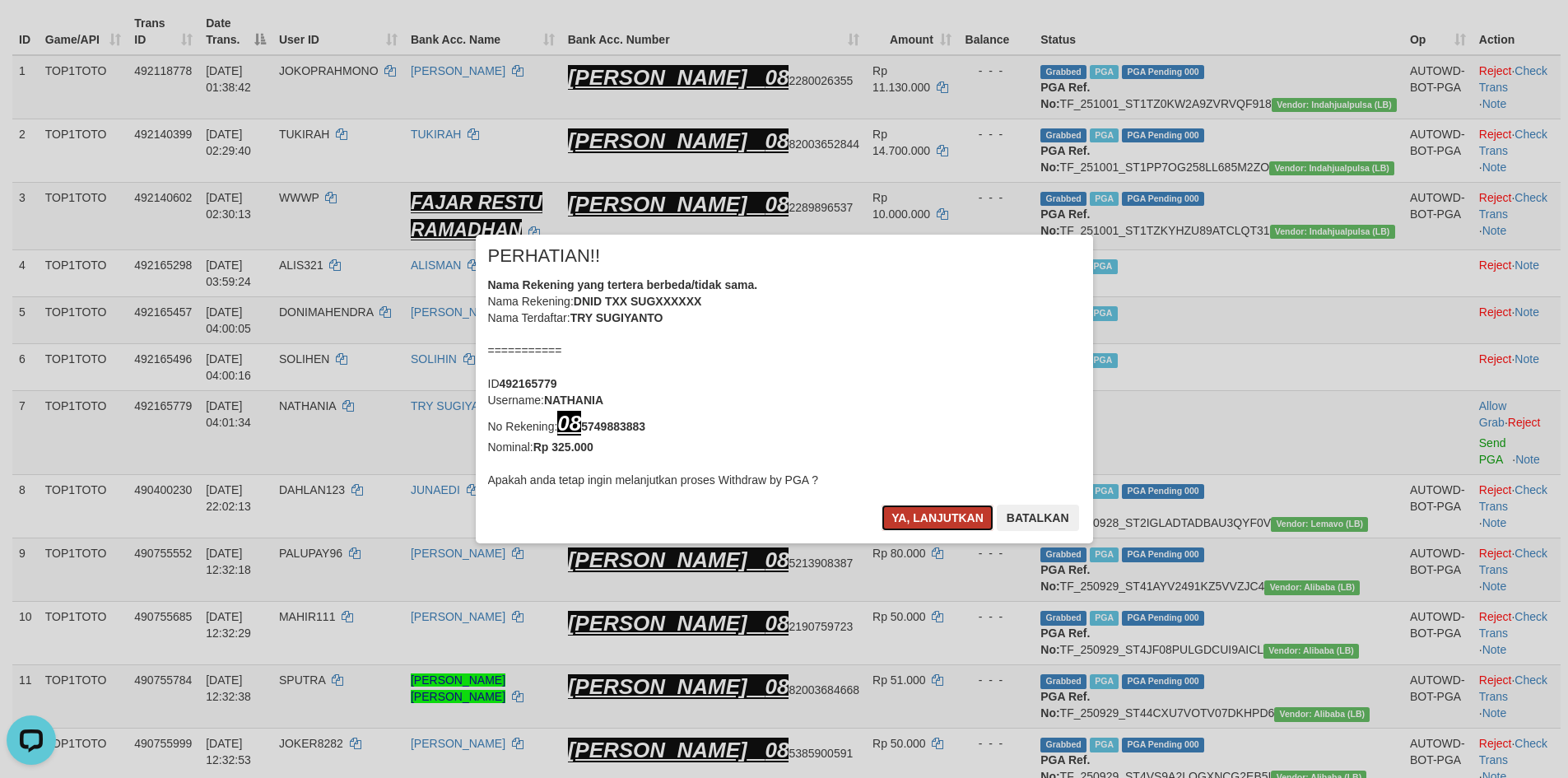
click at [933, 507] on button "Ya, lanjutkan" at bounding box center [938, 518] width 112 height 27
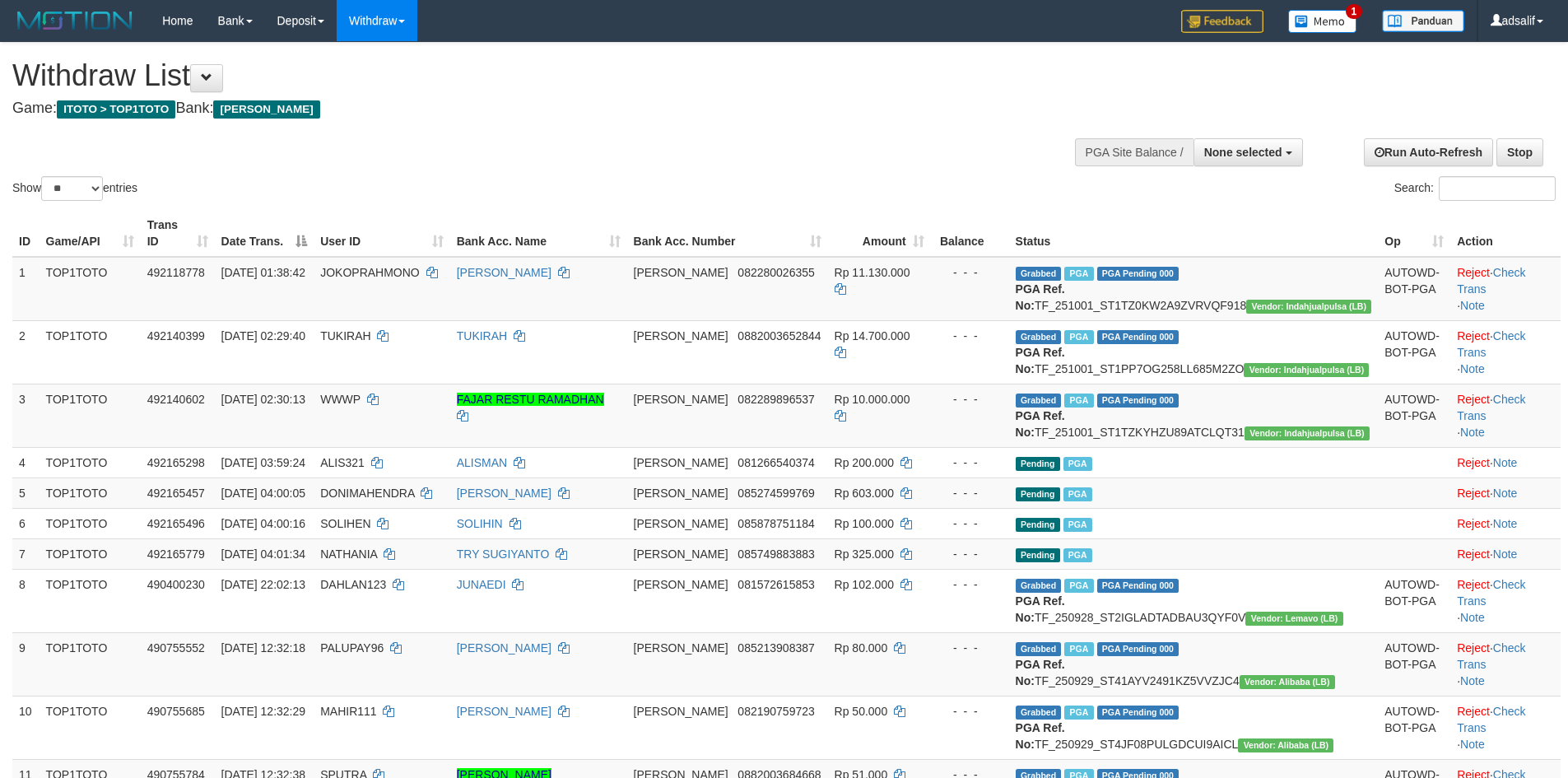
select select
select select "**"
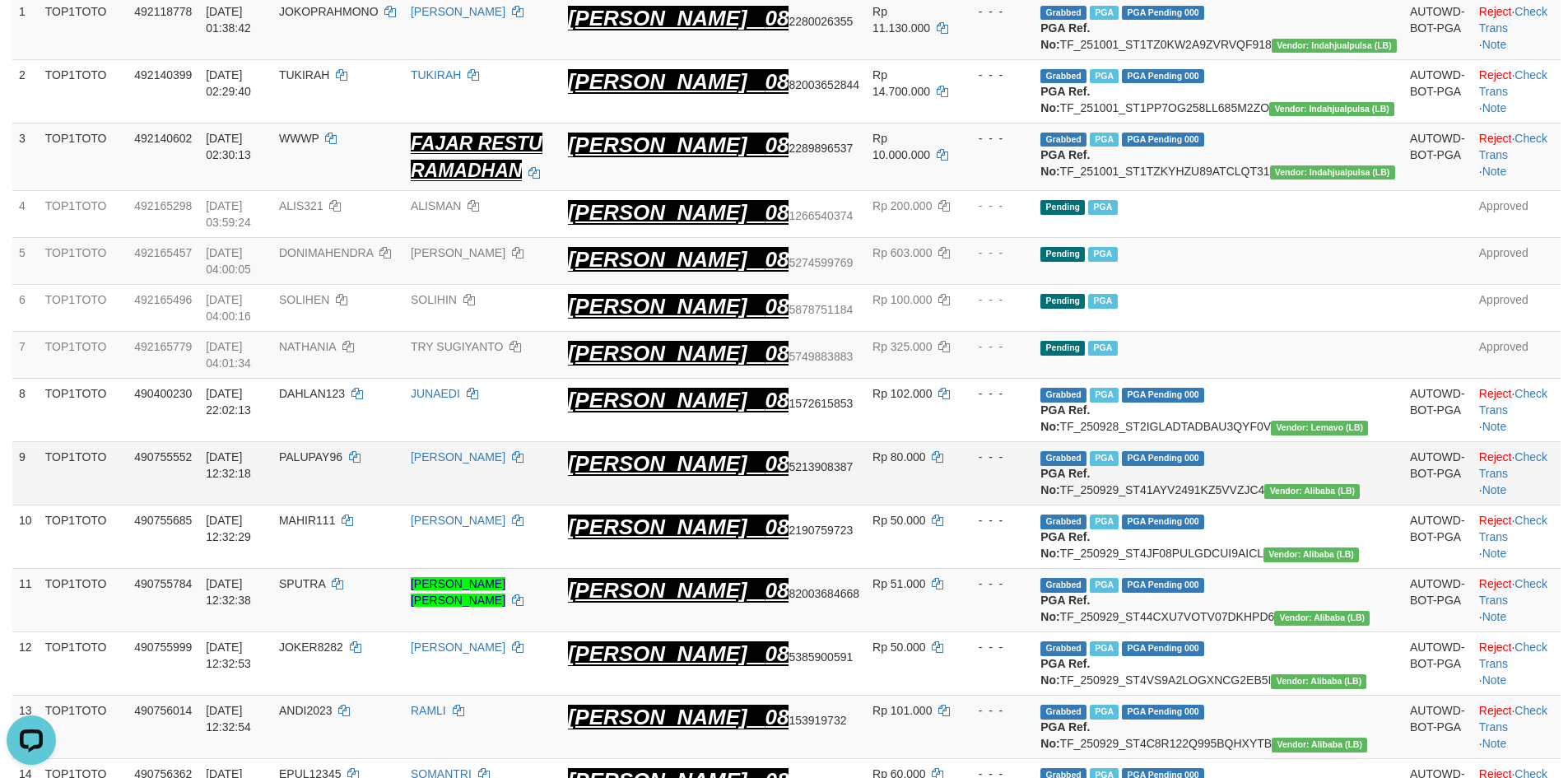
scroll to position [311, 0]
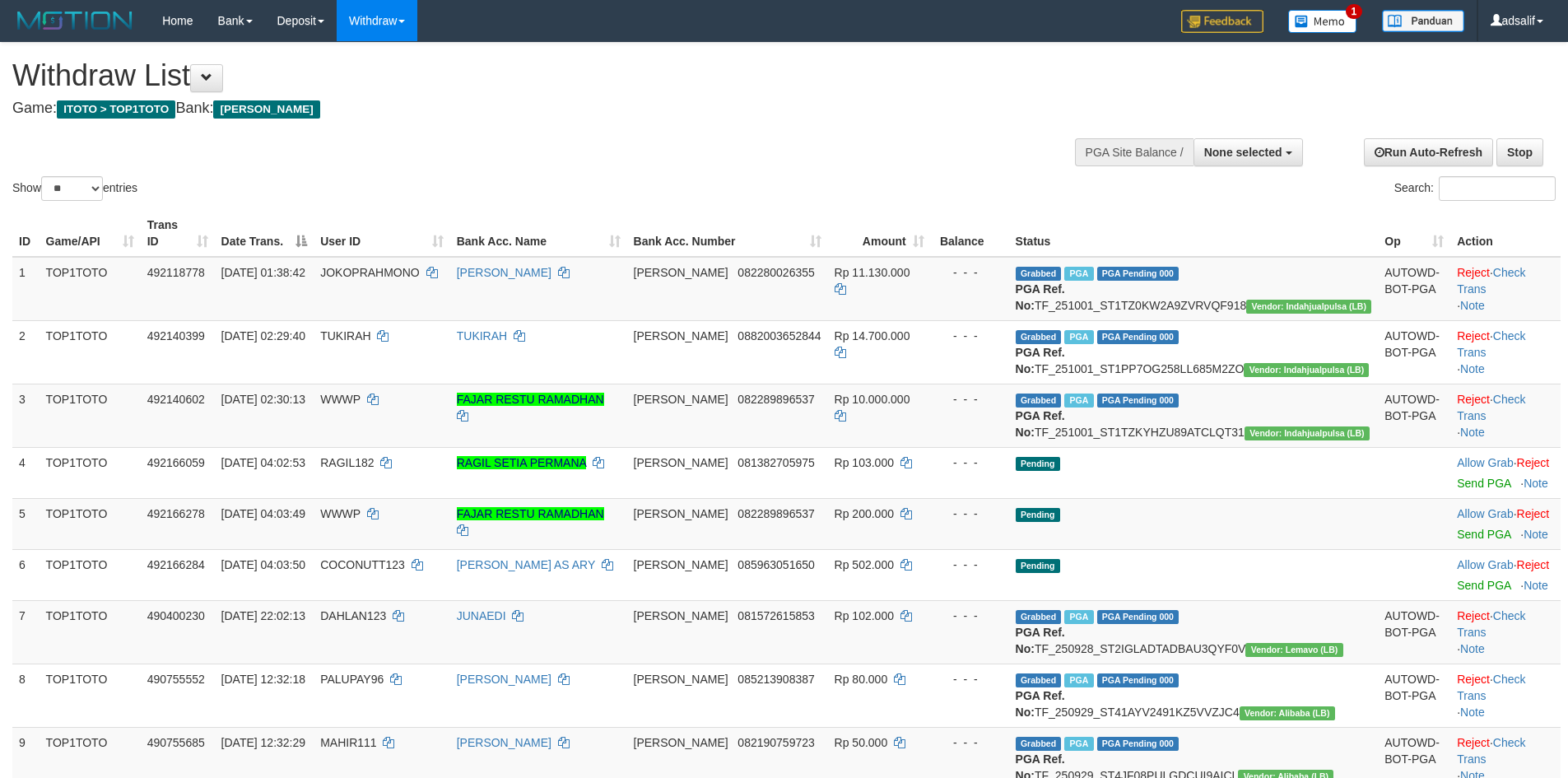
select select
select select "**"
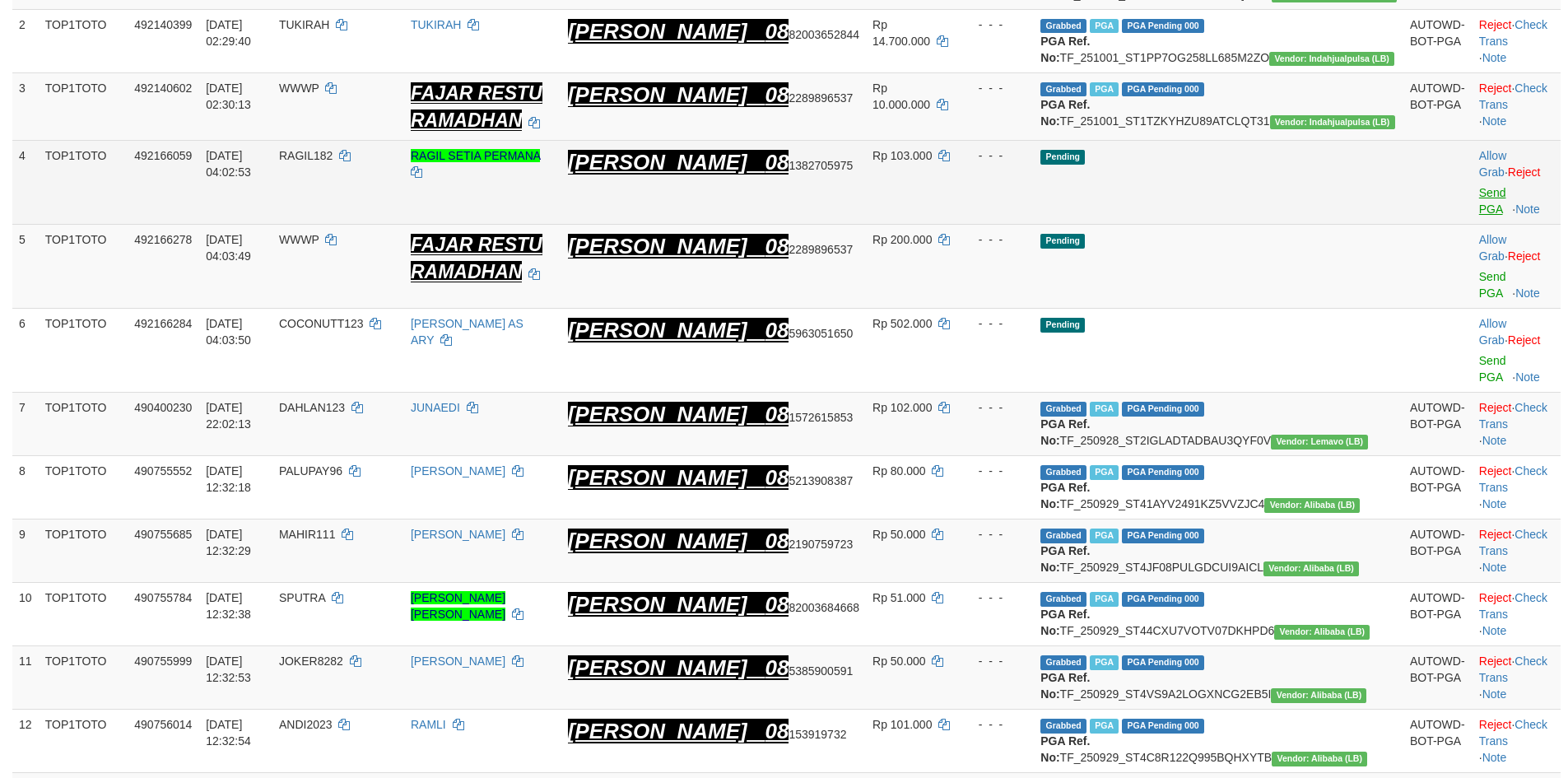
scroll to position [328, 0]
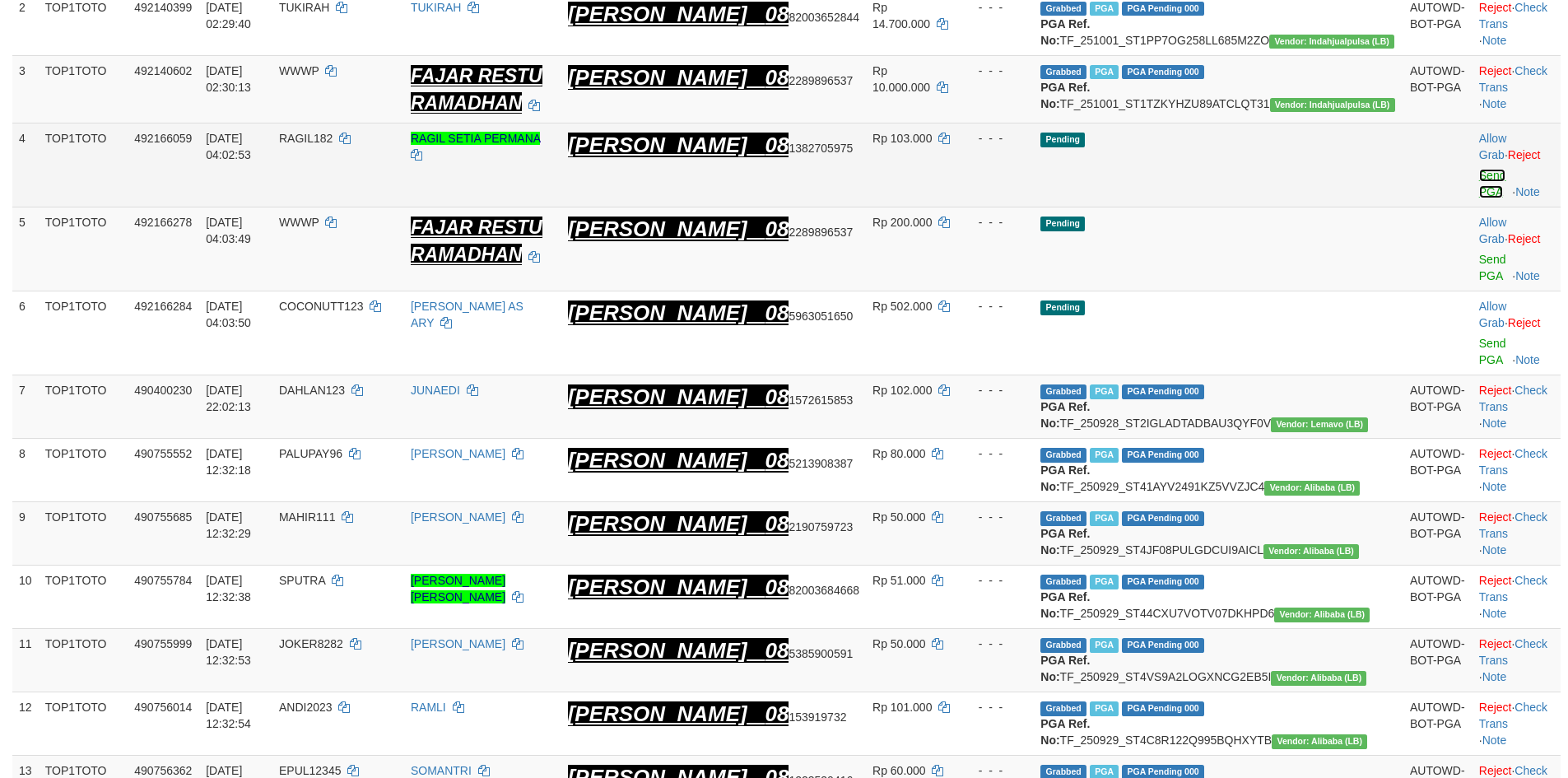
click at [1479, 194] on link "Send PGA" at bounding box center [1493, 184] width 28 height 29
click at [1479, 252] on link "Send PGA" at bounding box center [1493, 267] width 28 height 29
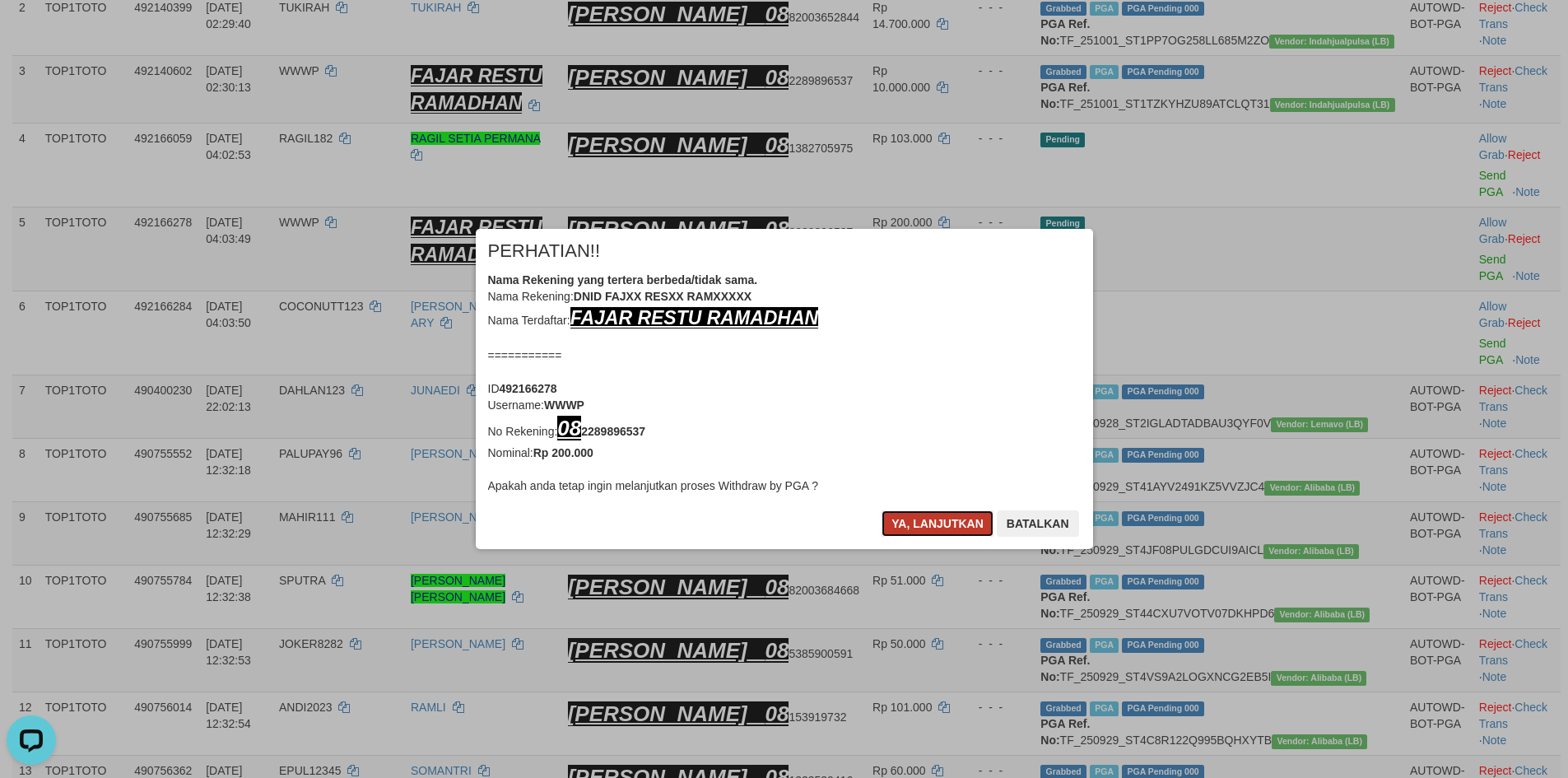
click at [956, 523] on button "Ya, lanjutkan" at bounding box center [938, 524] width 112 height 27
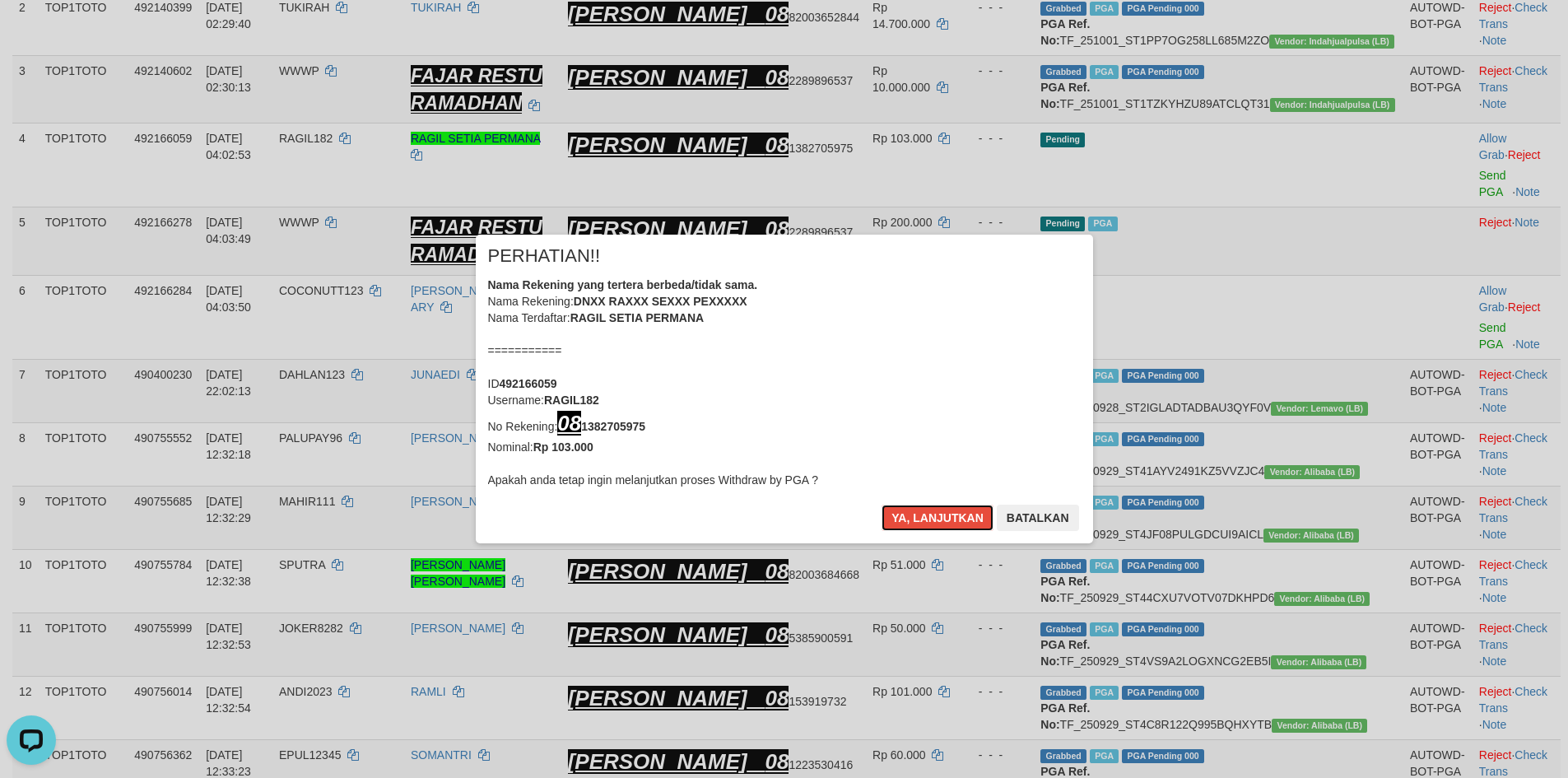
click at [956, 523] on button "Ya, lanjutkan" at bounding box center [938, 518] width 112 height 27
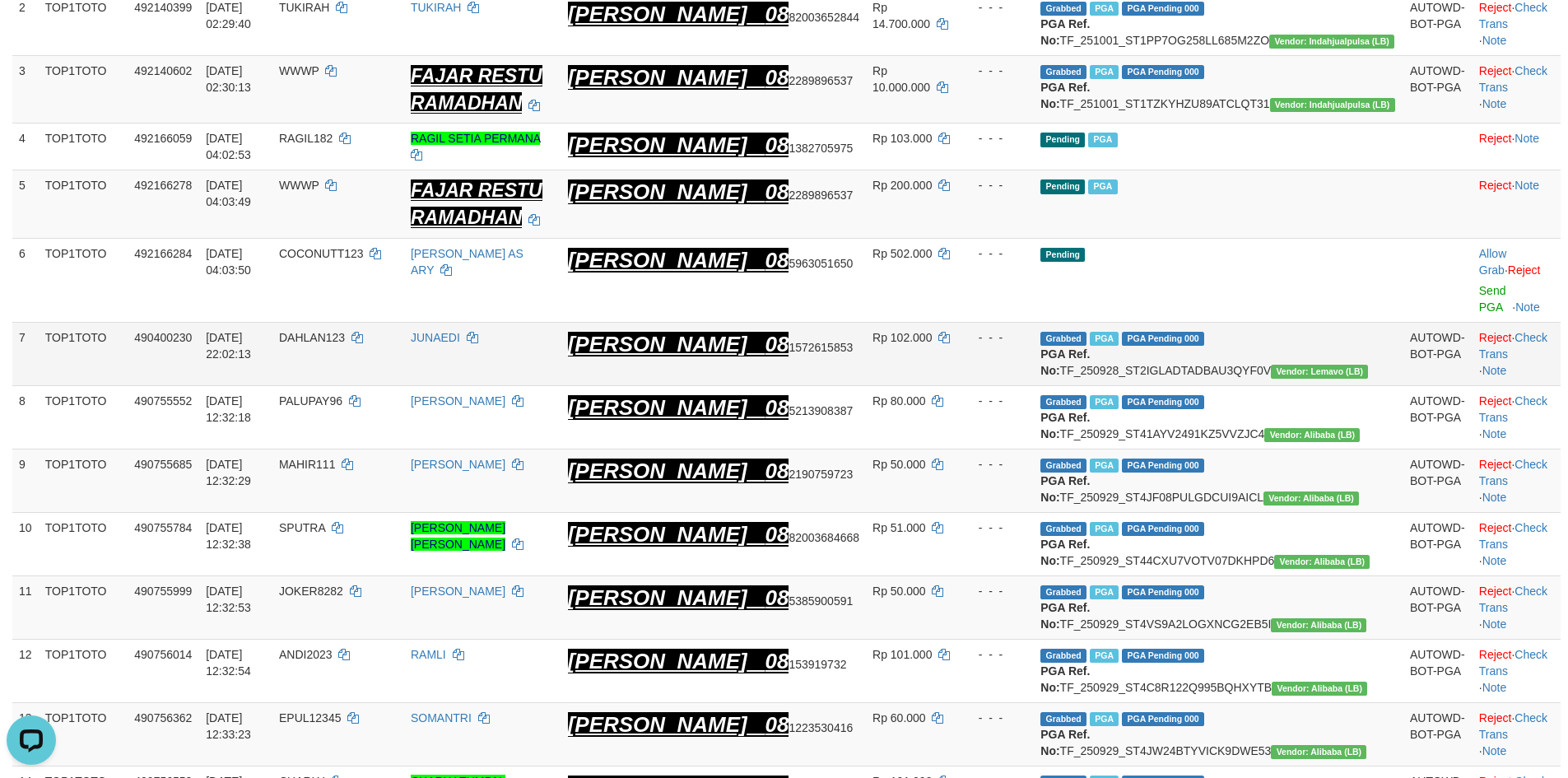
scroll to position [322, 0]
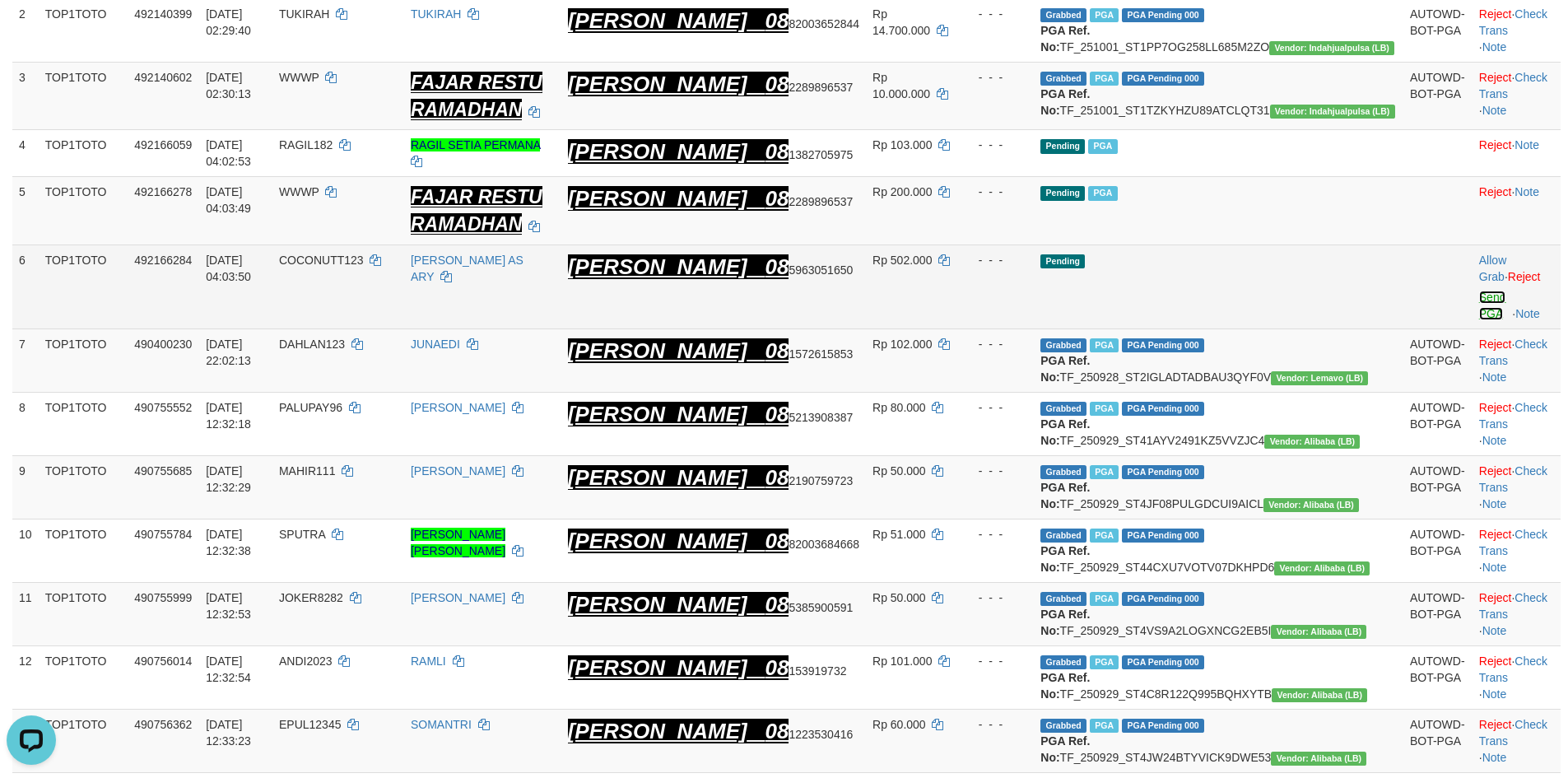
click at [1479, 306] on link "Send PGA" at bounding box center [1493, 305] width 28 height 29
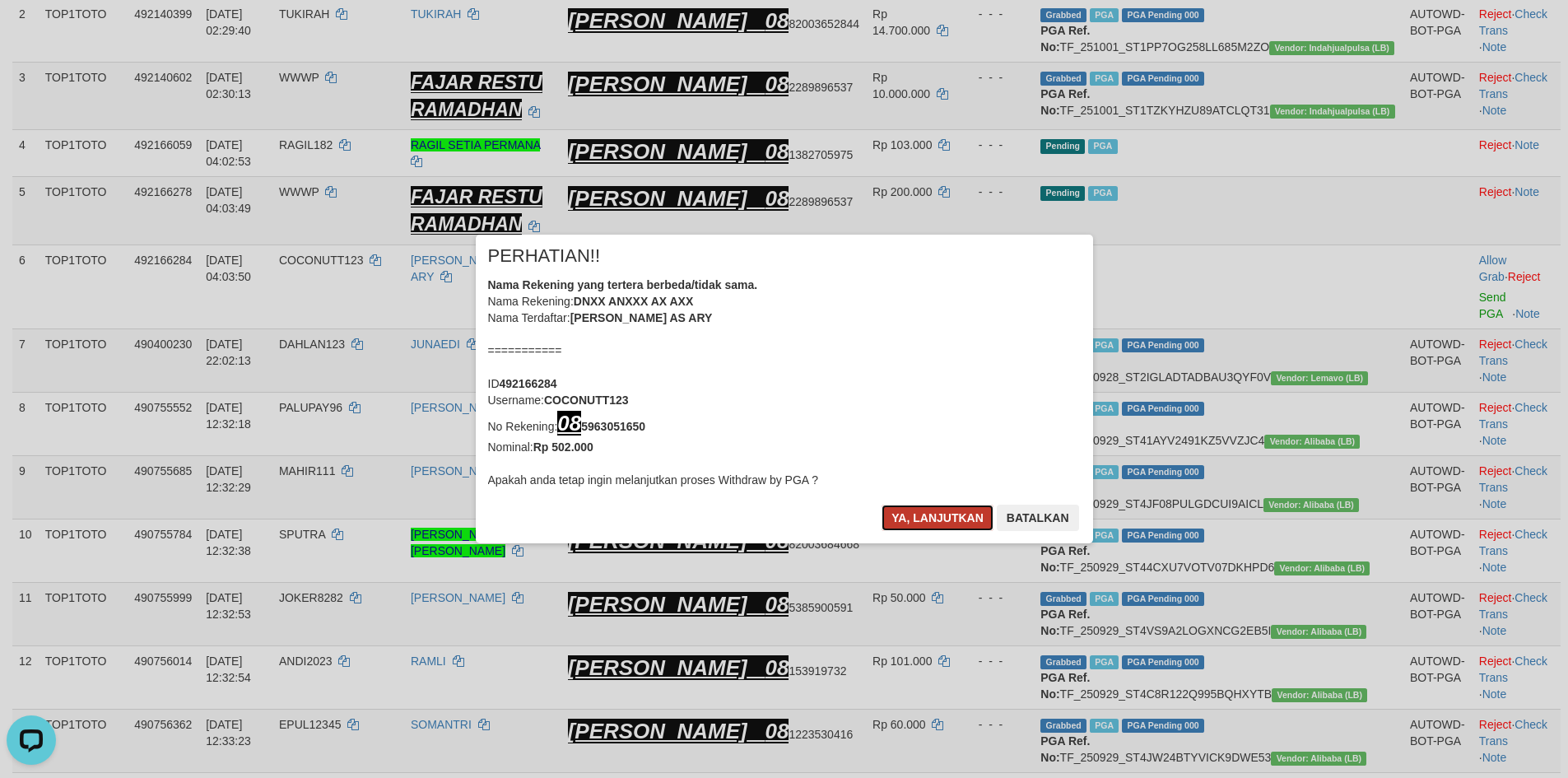
click at [928, 512] on button "Ya, lanjutkan" at bounding box center [938, 518] width 112 height 27
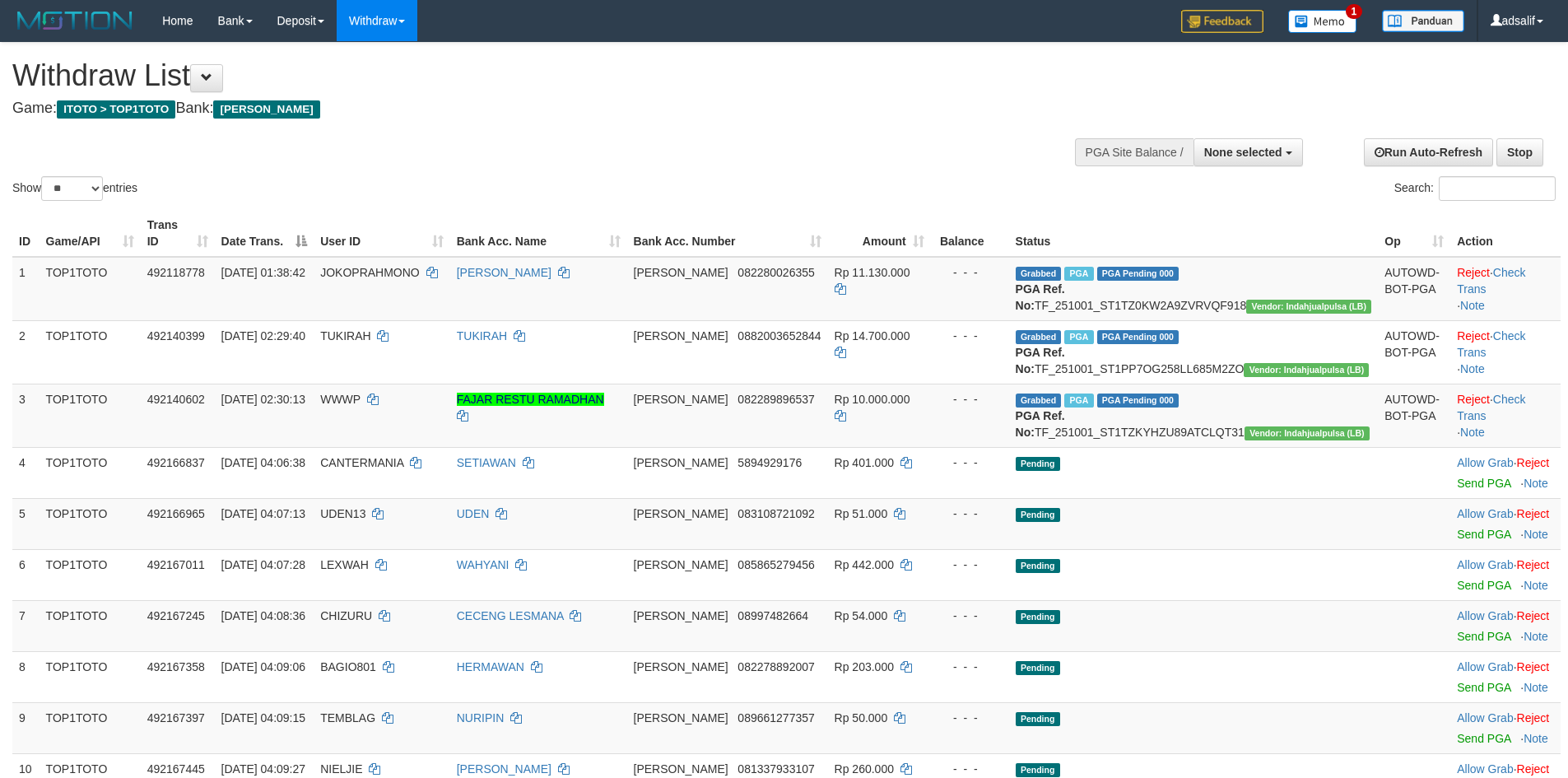
select select
select select "**"
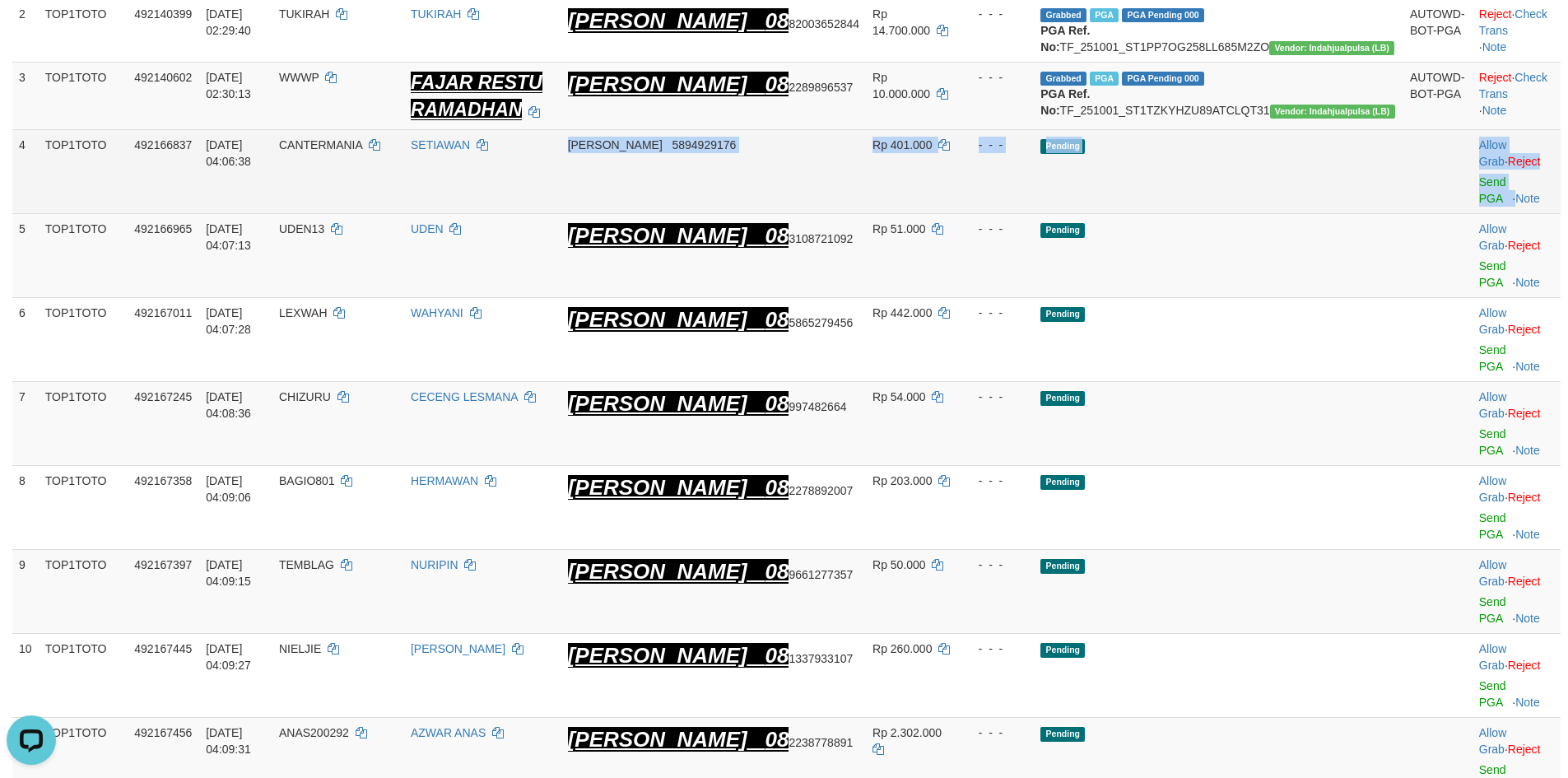
drag, startPoint x: 669, startPoint y: 171, endPoint x: 1495, endPoint y: 189, distance: 826.2
click at [1495, 189] on tr "4 TOP1TOTO 492166837 [DATE] 04:06:38 CANTERMANIA [PERSON_NAME] 5894929176 Rp 40…" at bounding box center [786, 172] width 1548 height 84
click at [1508, 168] on link "Reject" at bounding box center [1524, 161] width 33 height 13
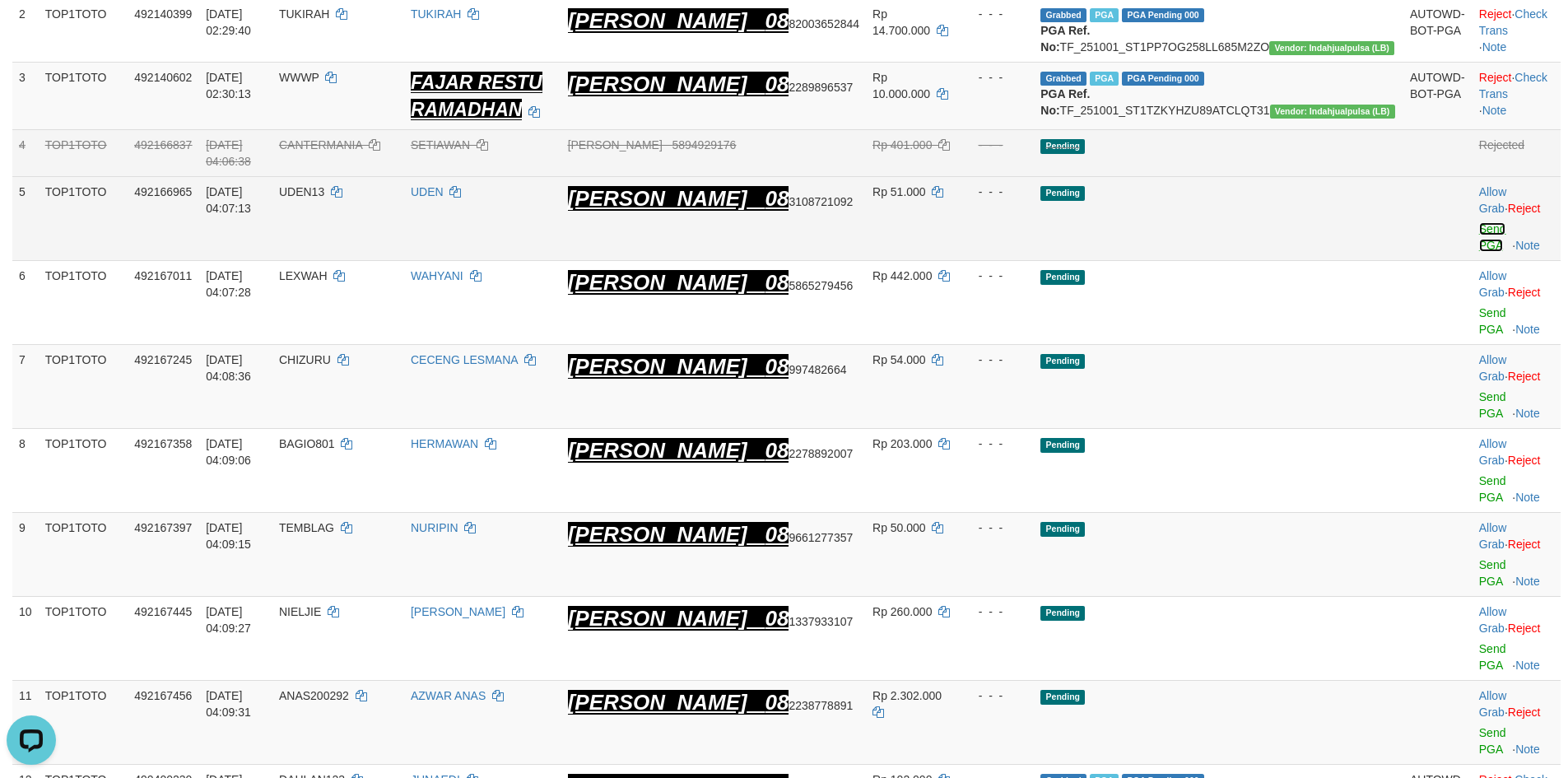
click at [1479, 227] on link "Send PGA" at bounding box center [1493, 237] width 28 height 29
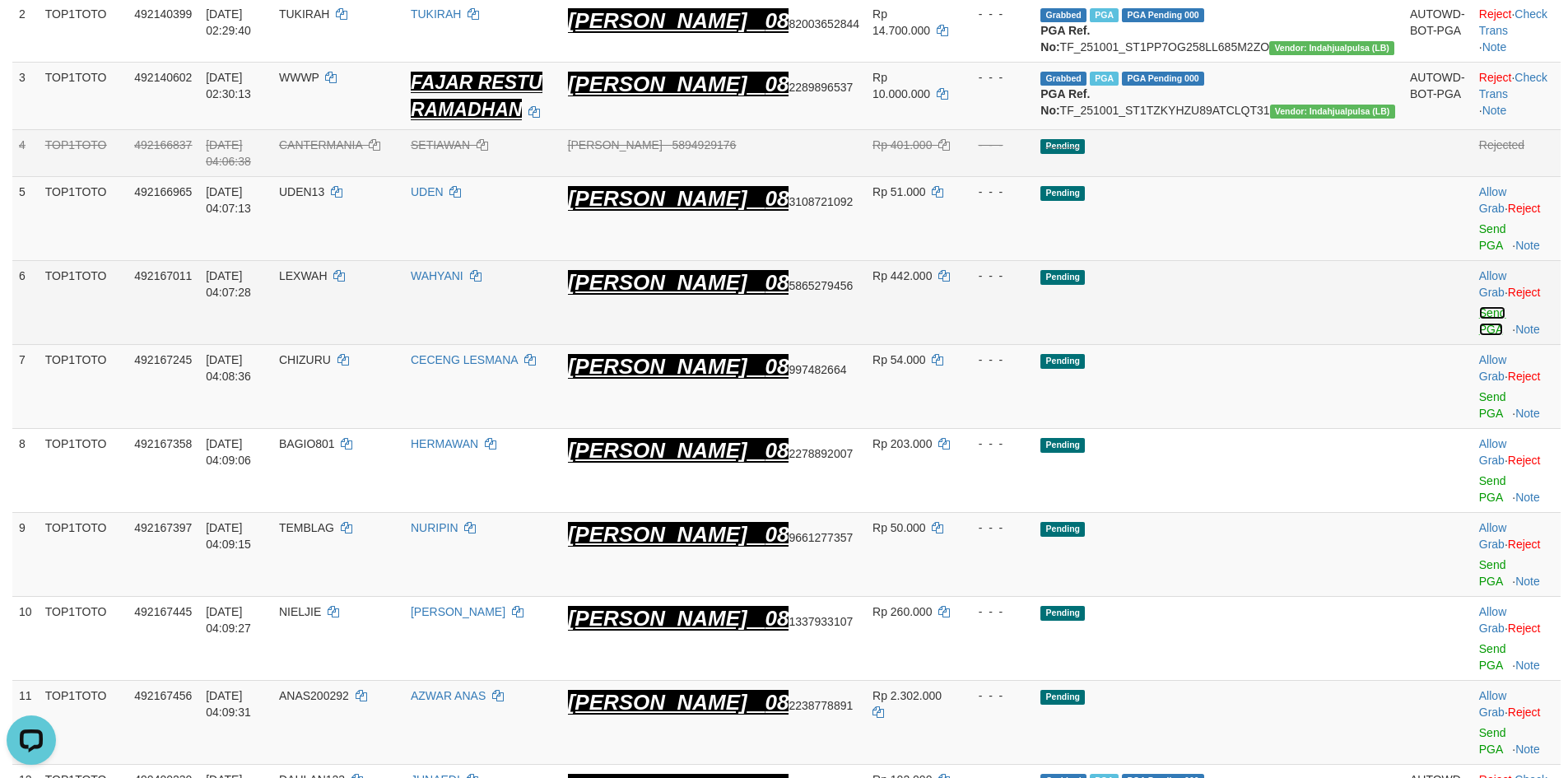
click at [1479, 307] on link "Send PGA" at bounding box center [1493, 321] width 28 height 29
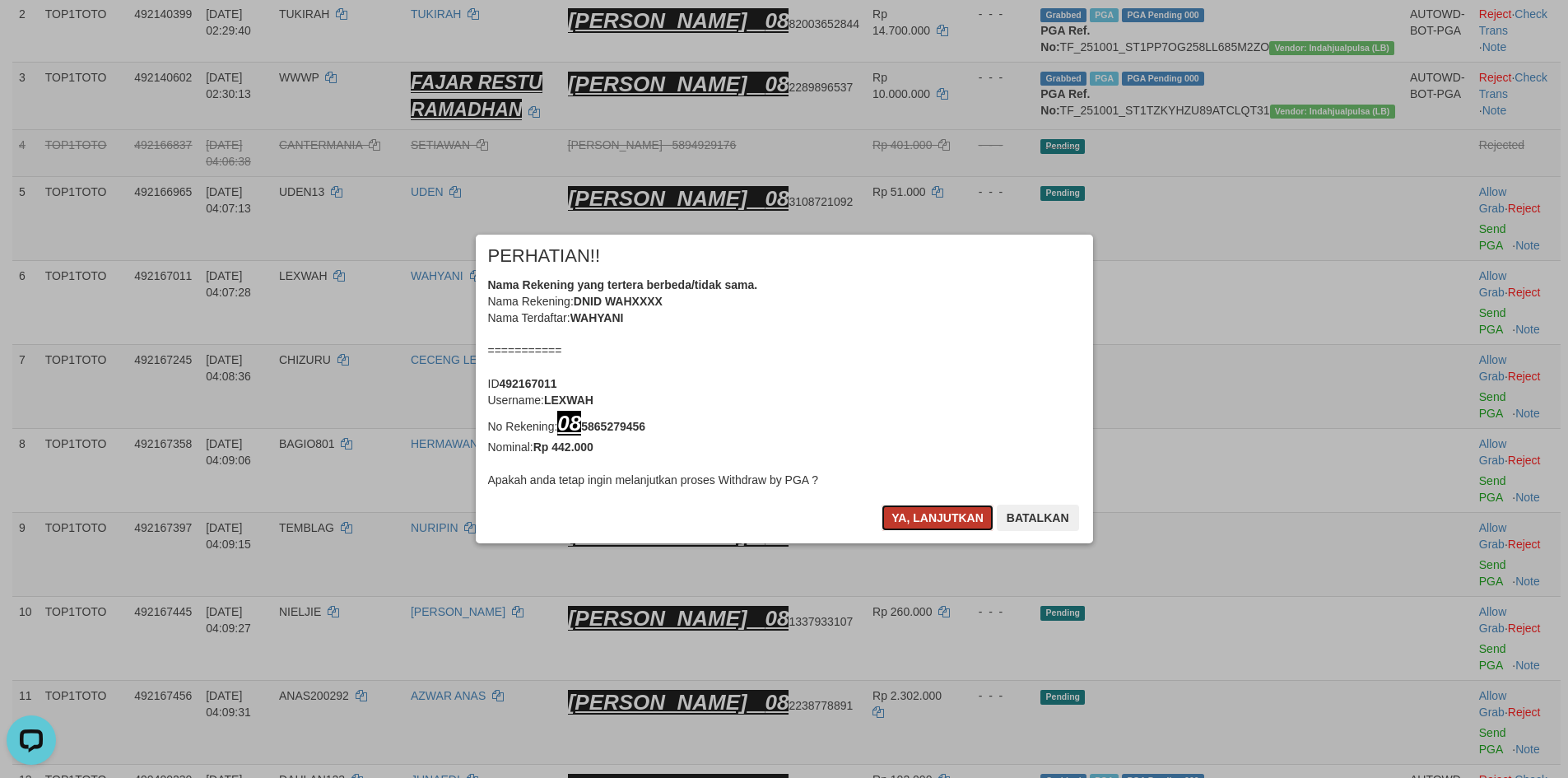
click at [946, 525] on button "Ya, lanjutkan" at bounding box center [938, 518] width 112 height 27
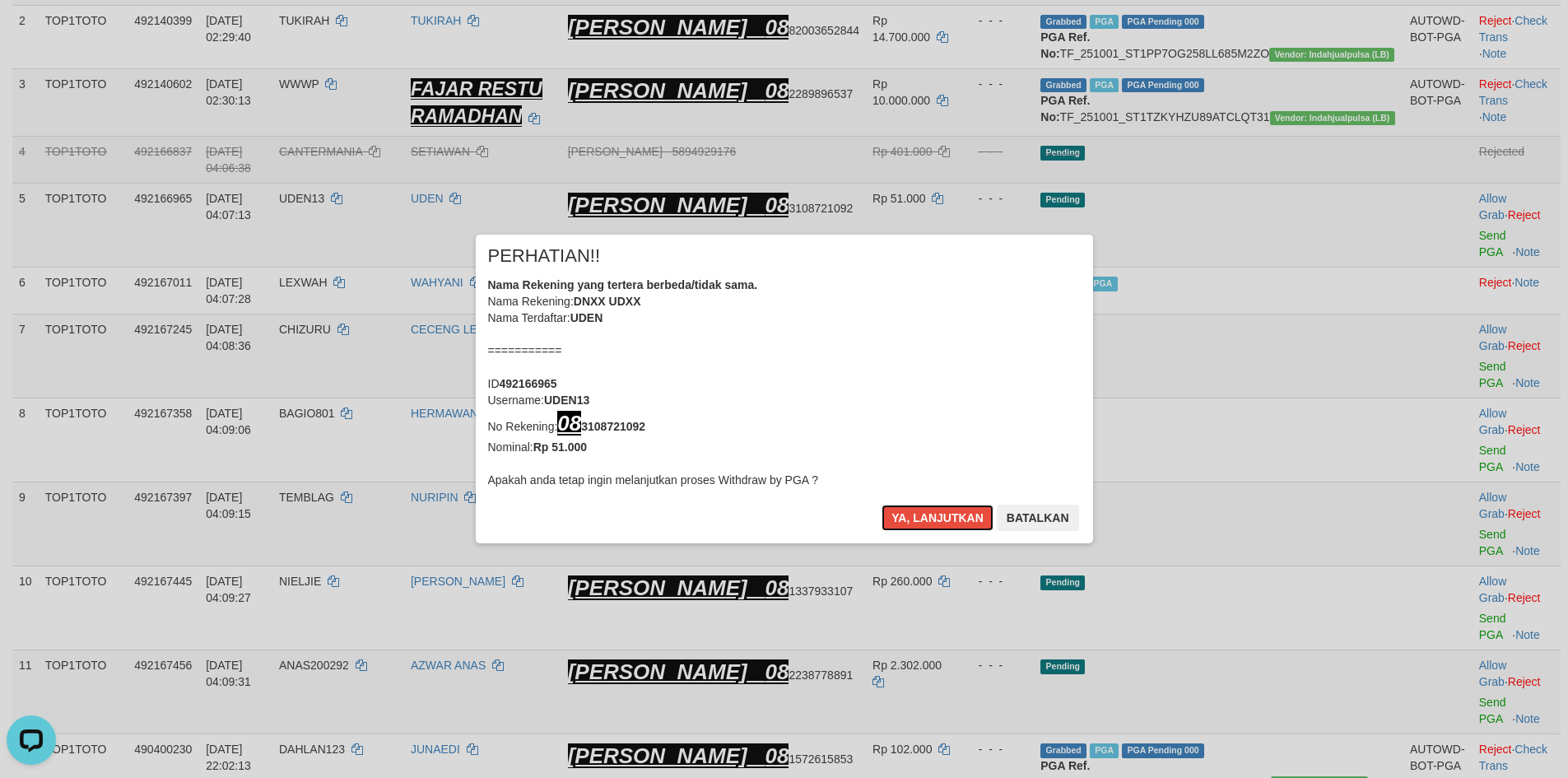
click at [947, 524] on button "Ya, lanjutkan" at bounding box center [938, 518] width 112 height 27
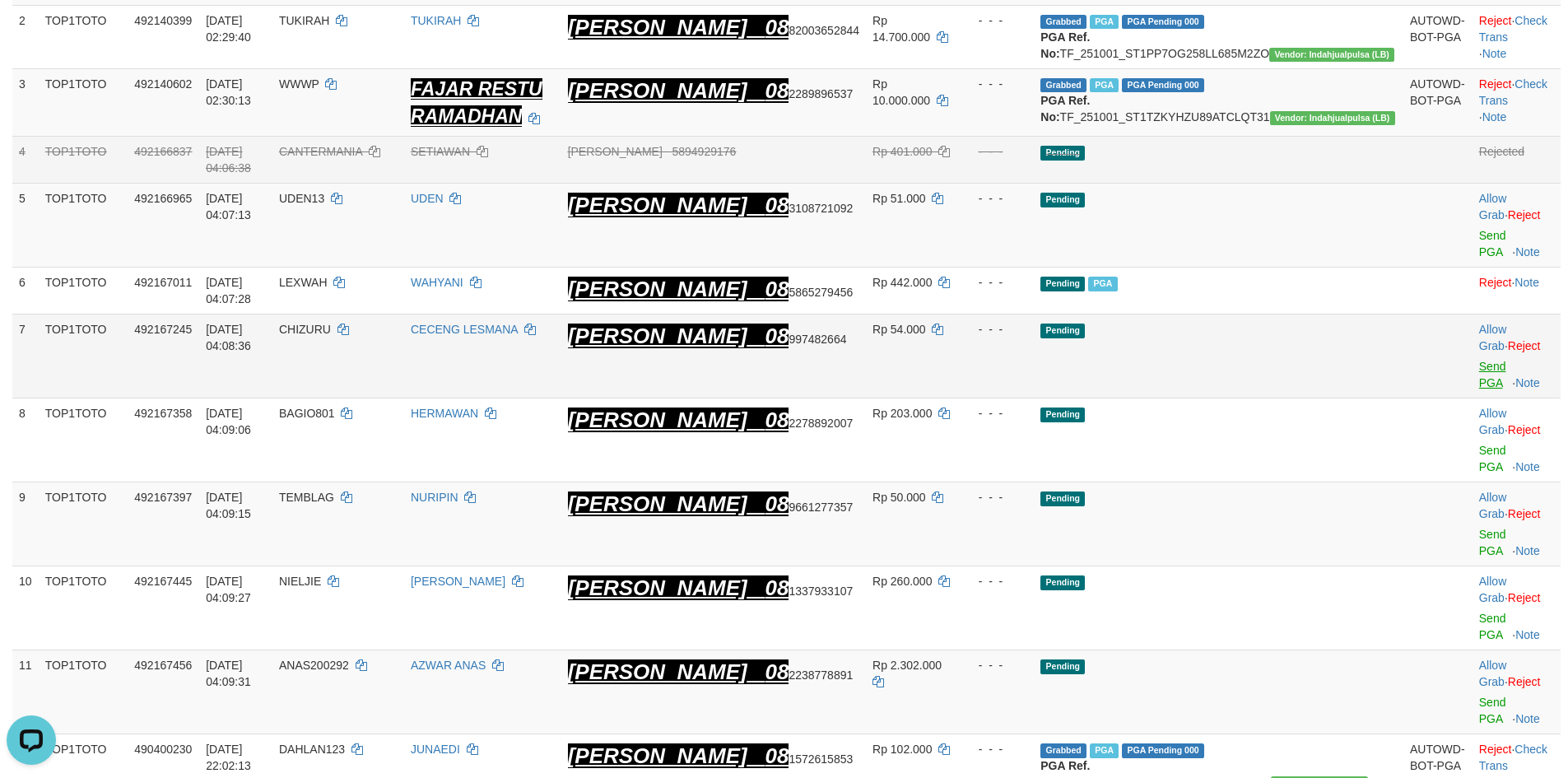
scroll to position [309, 0]
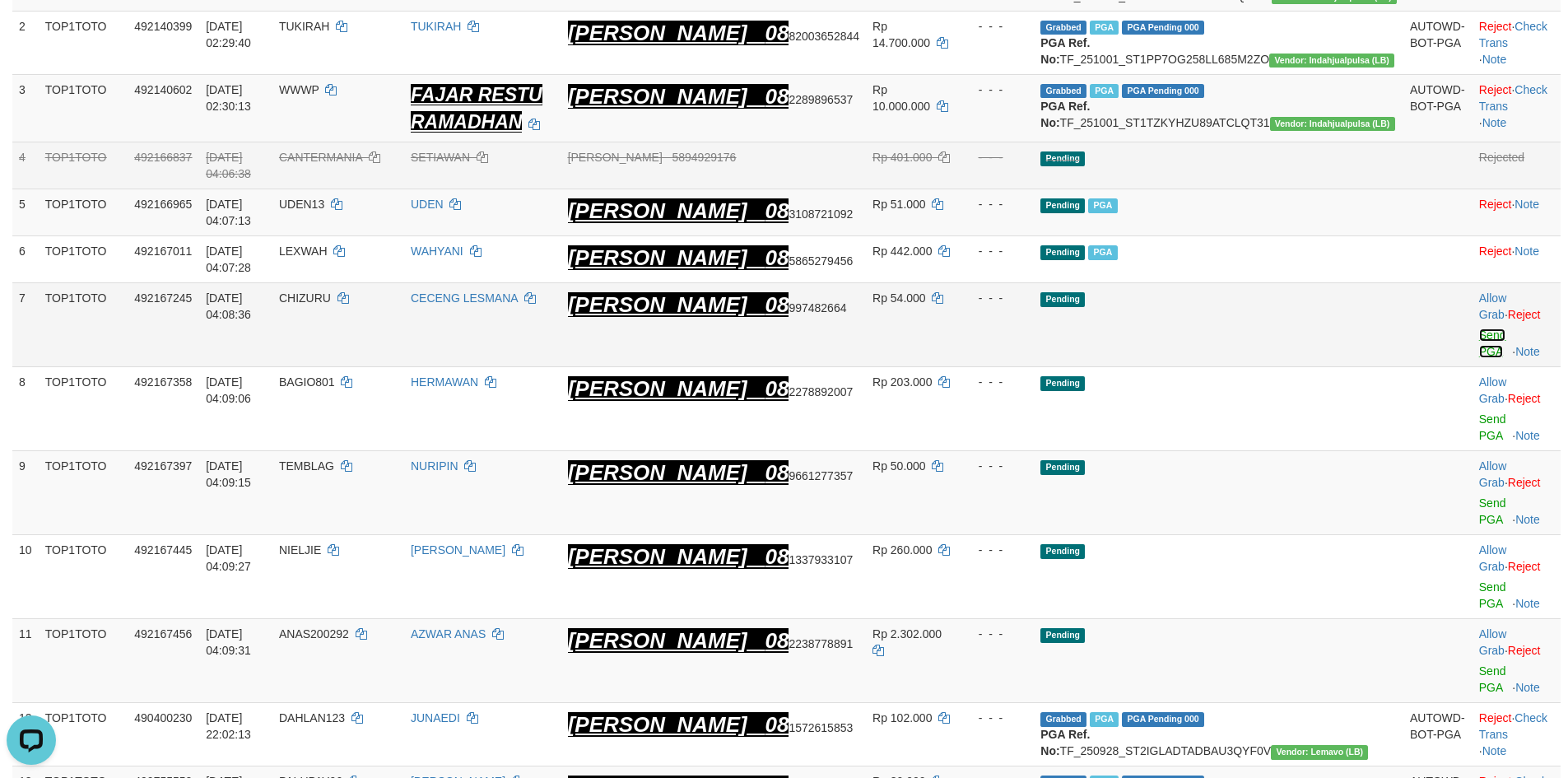
click at [1479, 328] on link "Send PGA" at bounding box center [1493, 343] width 28 height 29
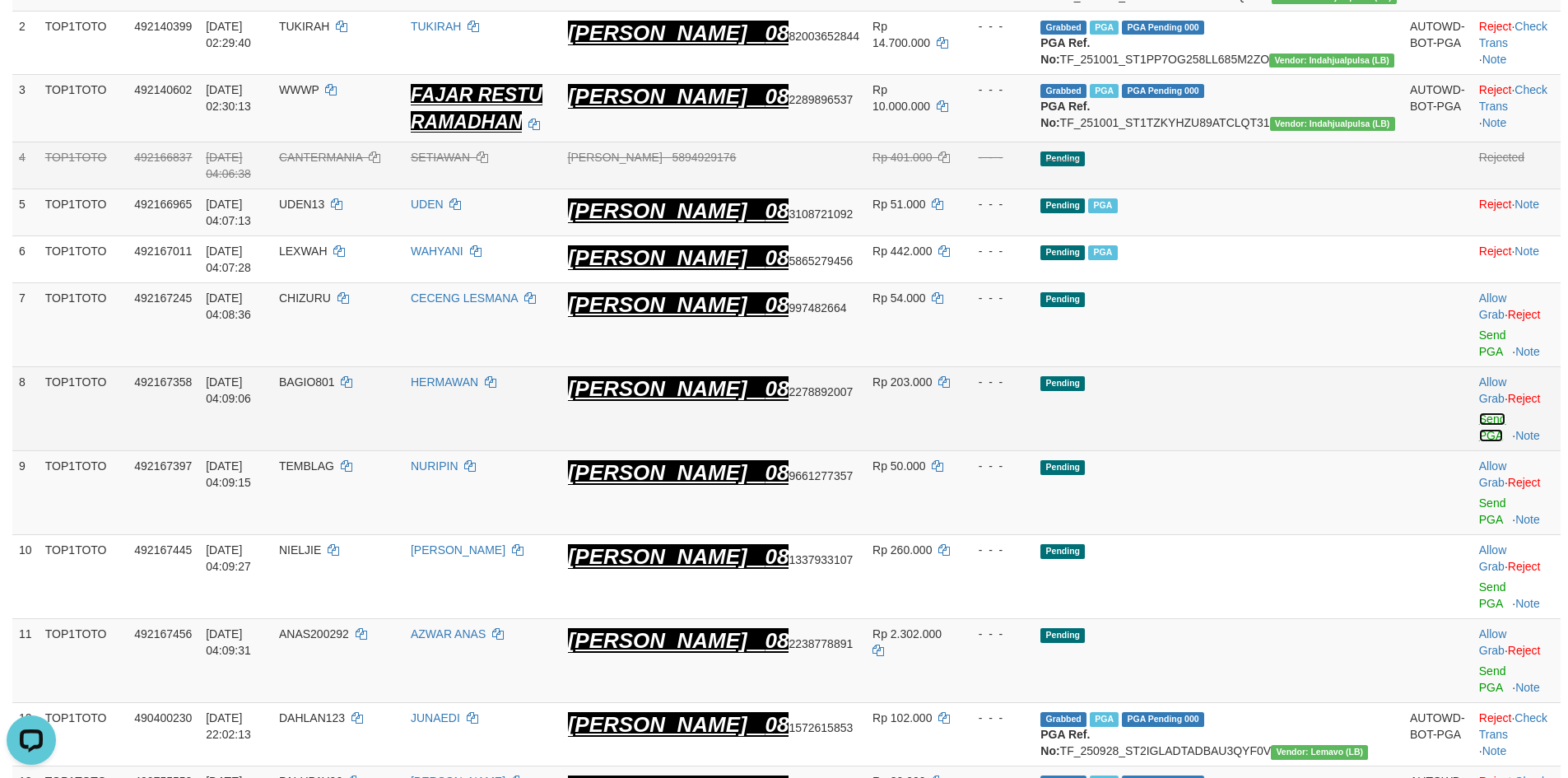
click at [1479, 413] on link "Send PGA" at bounding box center [1493, 427] width 28 height 29
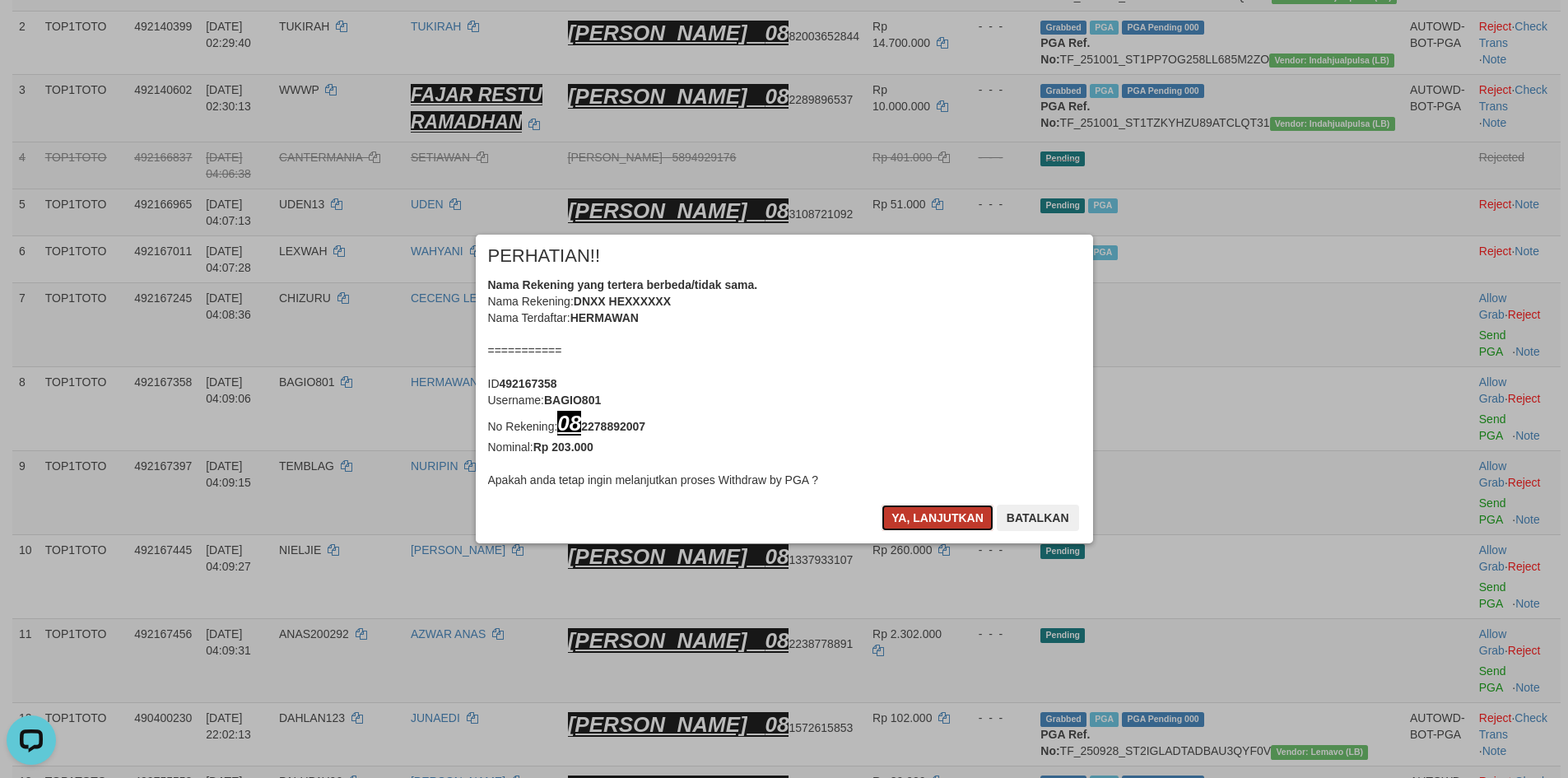
click at [944, 507] on button "Ya, lanjutkan" at bounding box center [938, 518] width 112 height 27
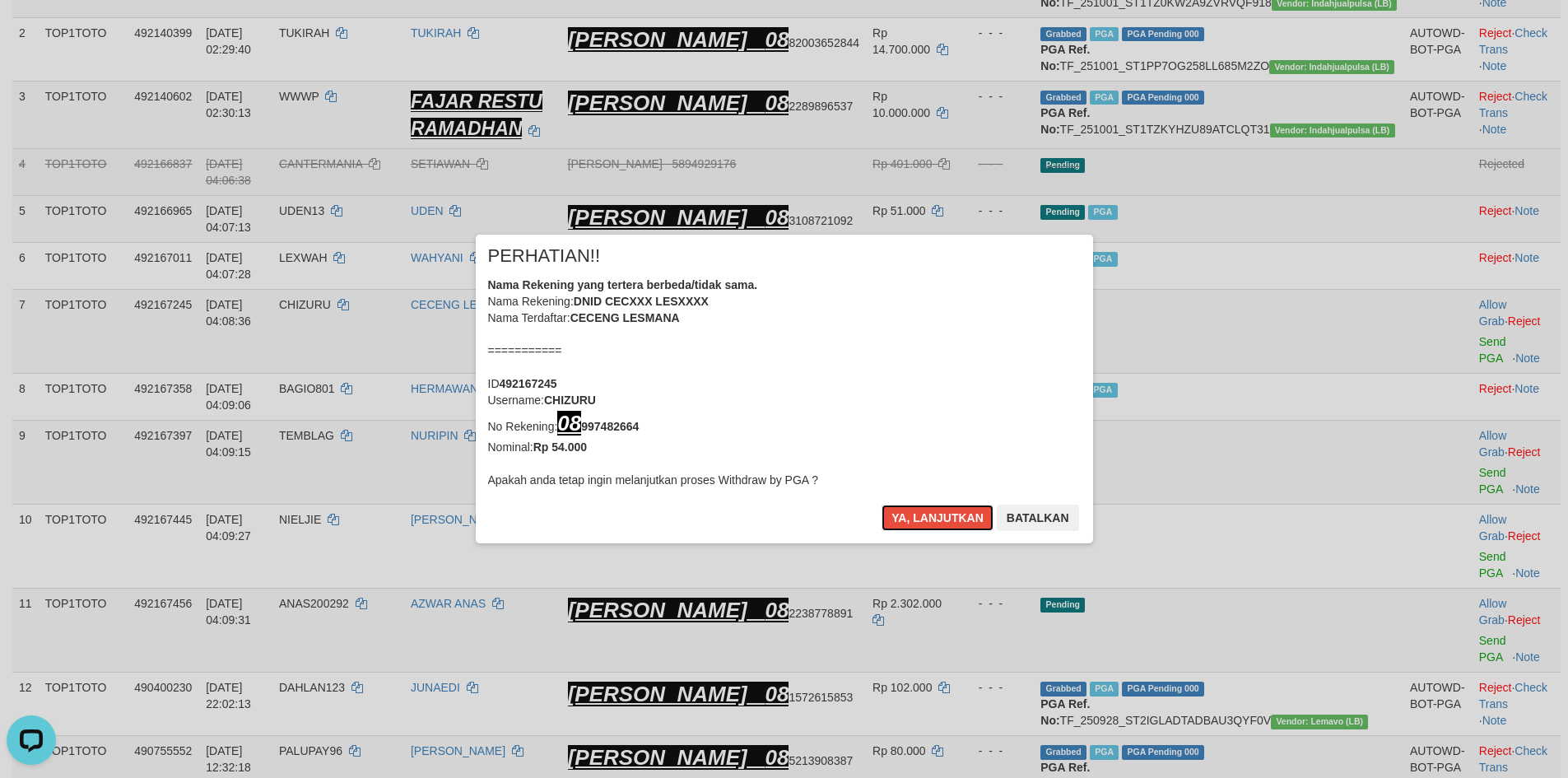
click at [944, 507] on button "Ya, lanjutkan" at bounding box center [938, 518] width 112 height 27
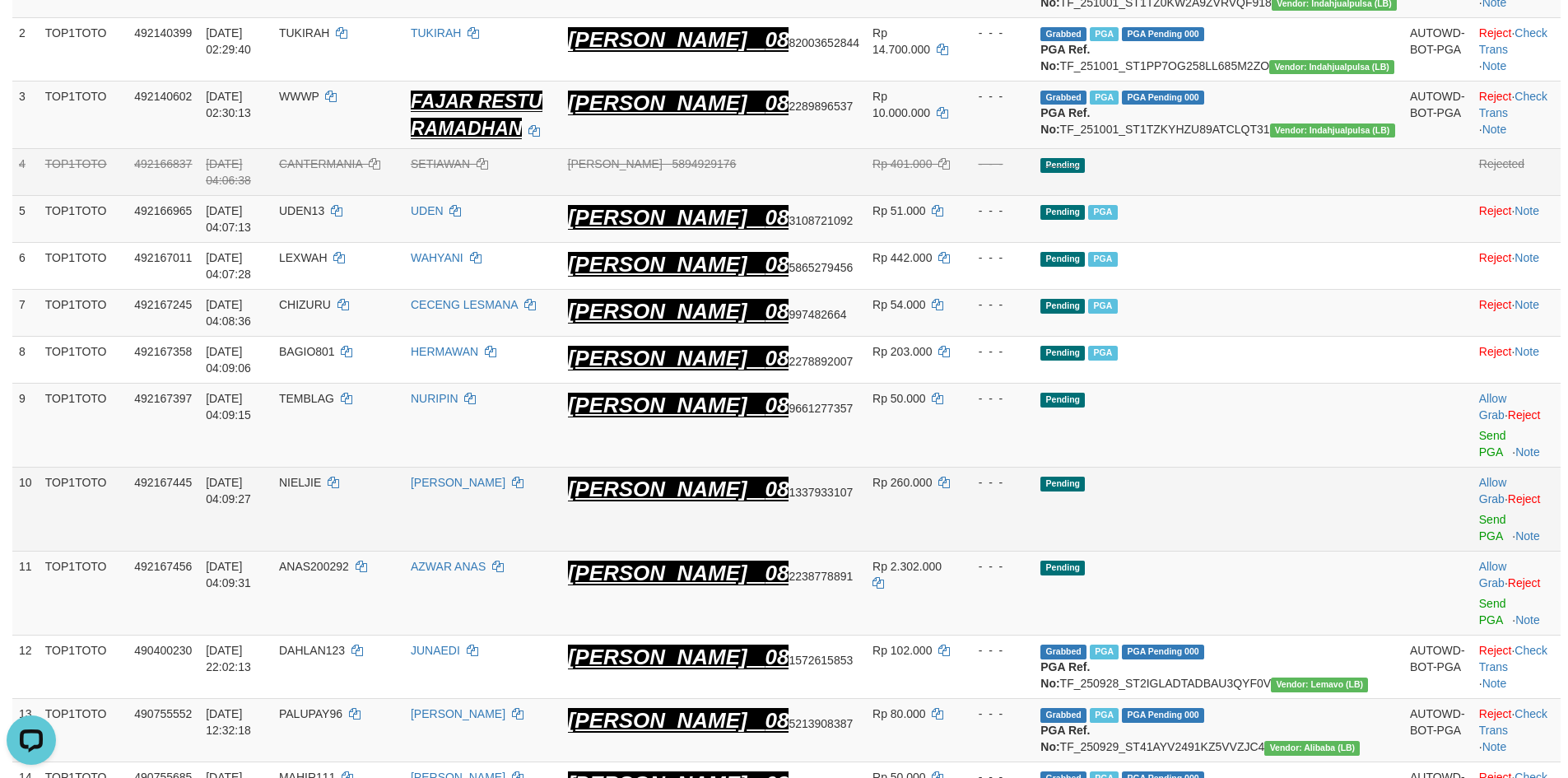
scroll to position [296, 0]
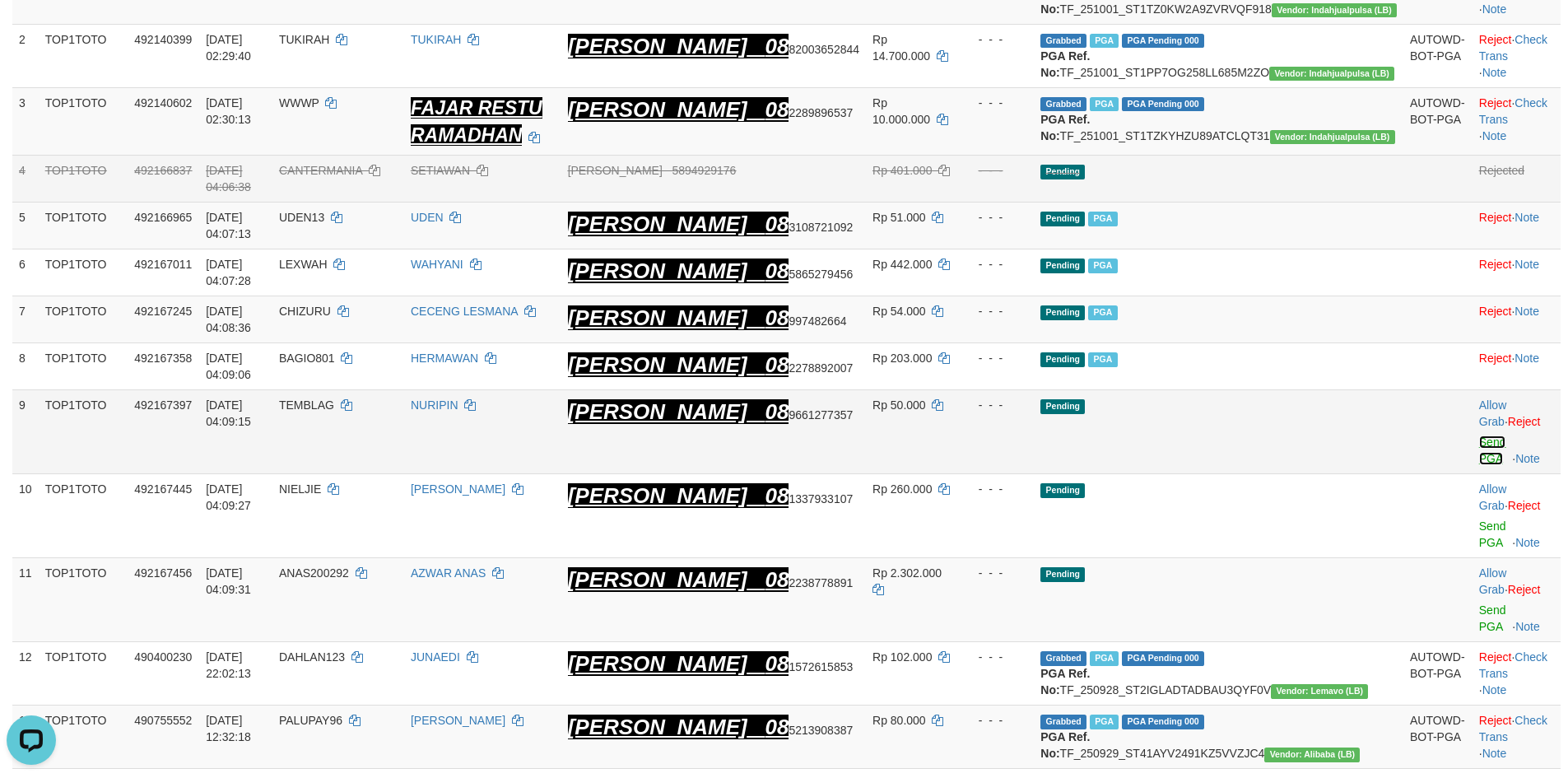
click at [1479, 436] on link "Send PGA" at bounding box center [1493, 451] width 28 height 29
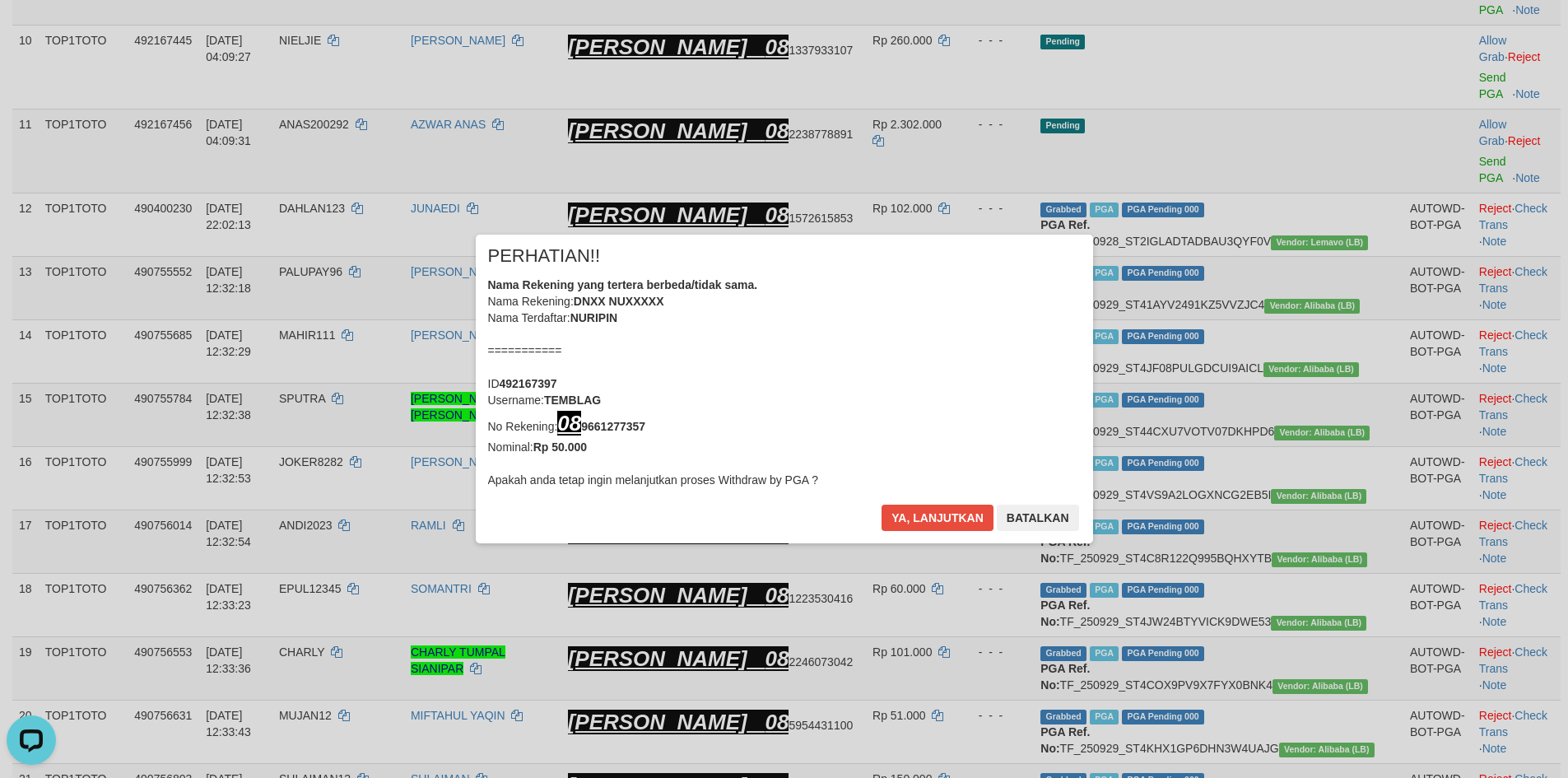
scroll to position [977, 0]
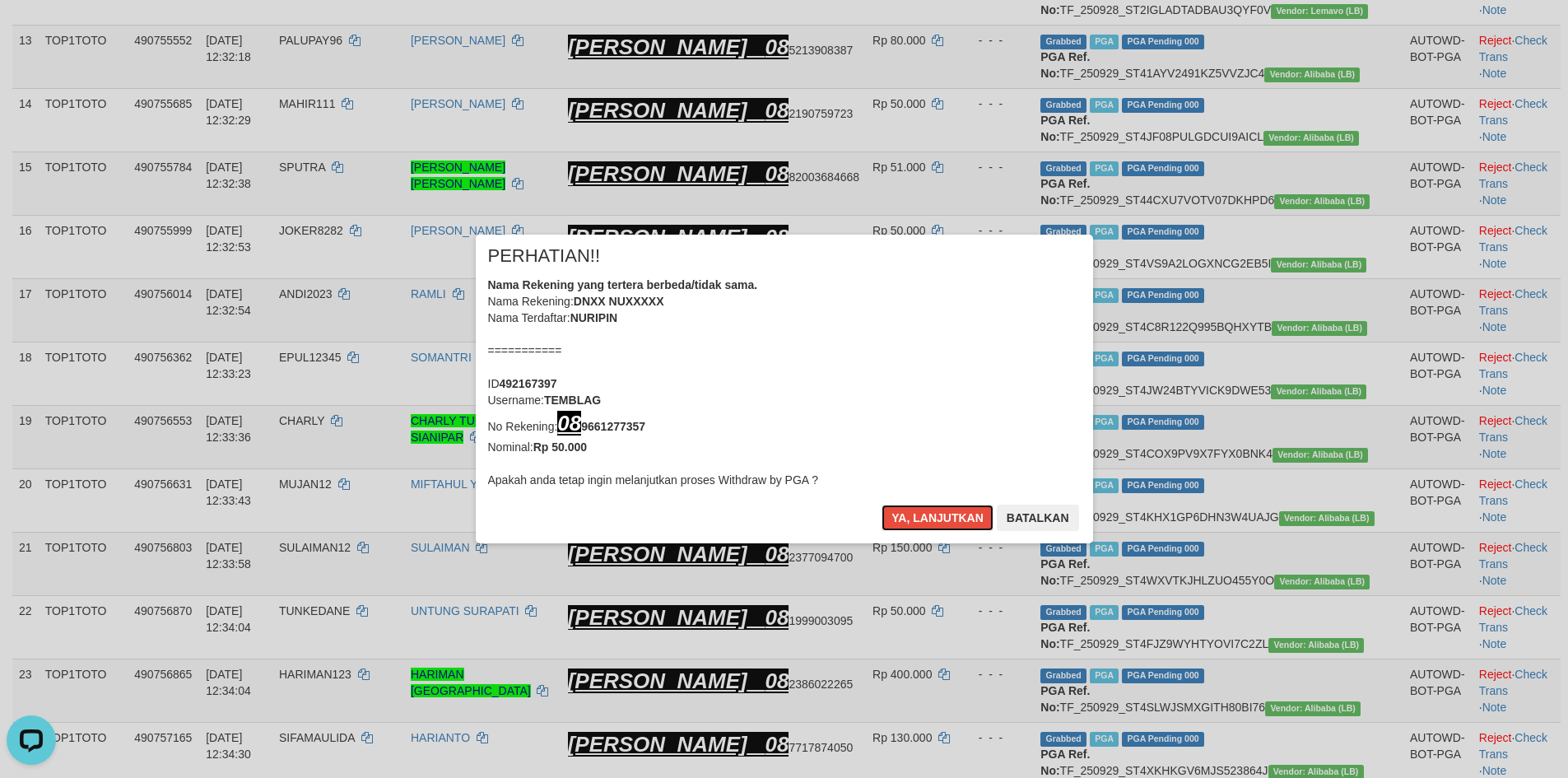
click at [910, 513] on button "Ya, lanjutkan" at bounding box center [938, 518] width 112 height 27
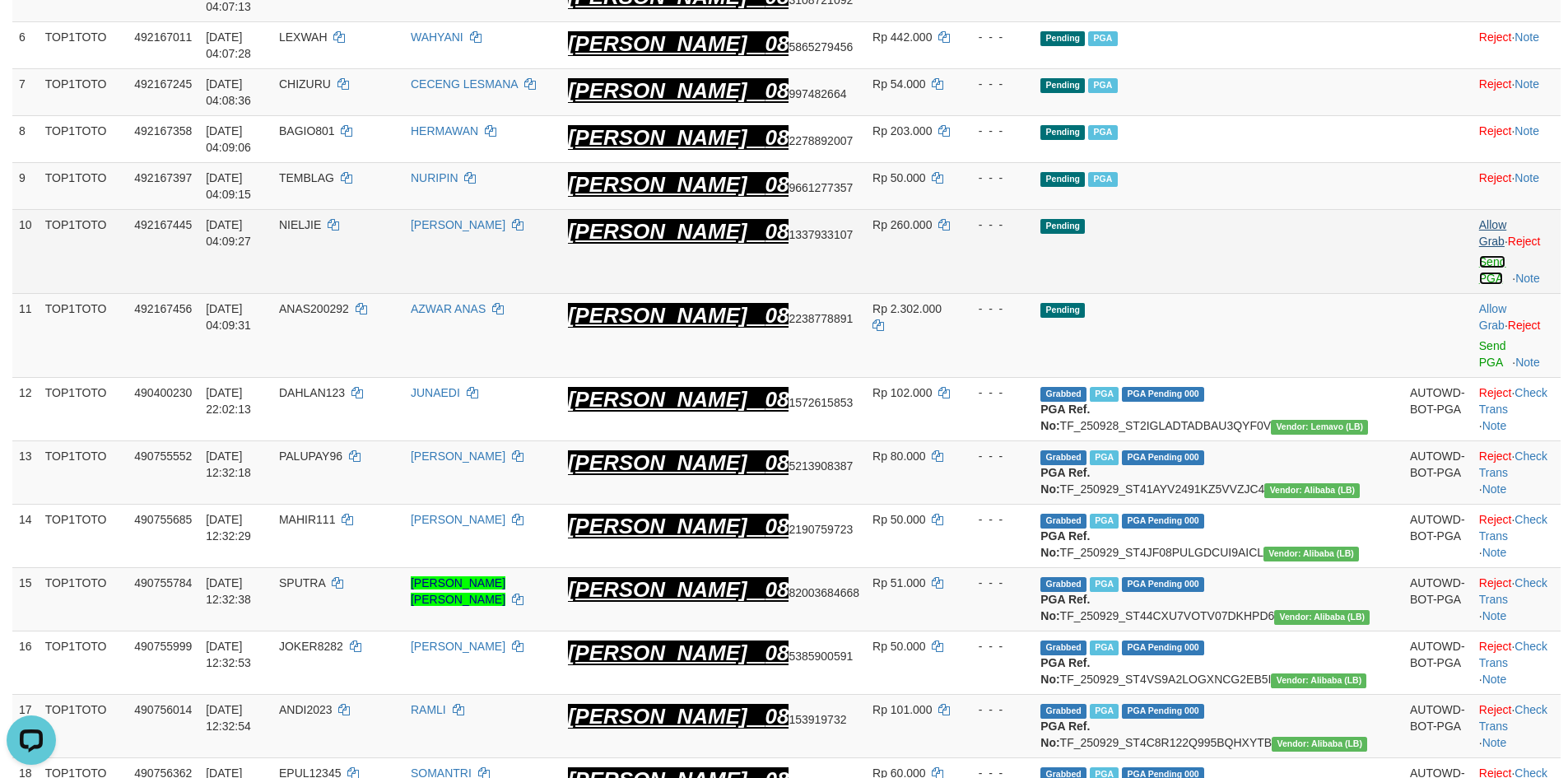
scroll to position [510, 0]
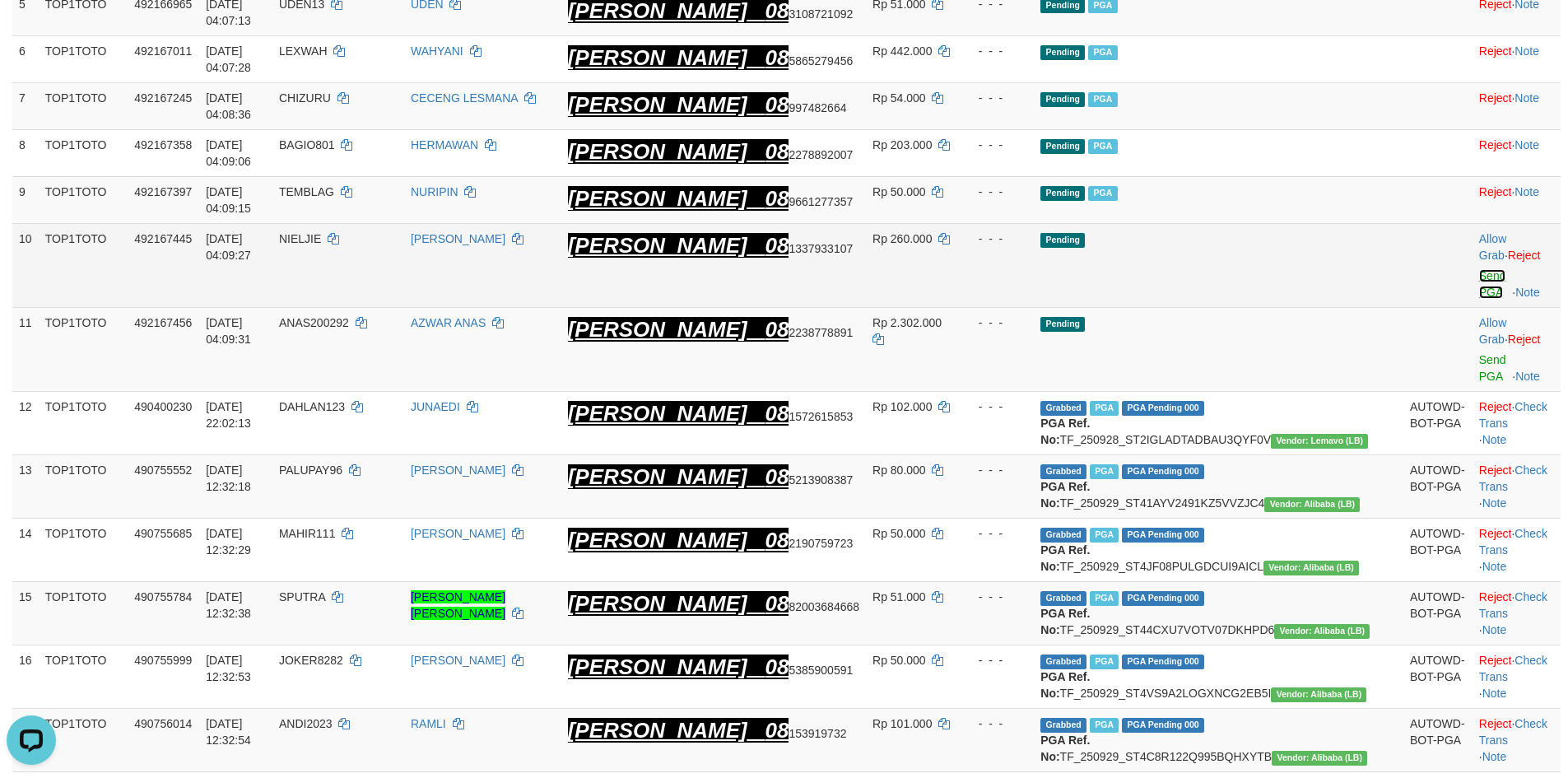
click at [1479, 270] on link "Send PGA" at bounding box center [1493, 284] width 28 height 29
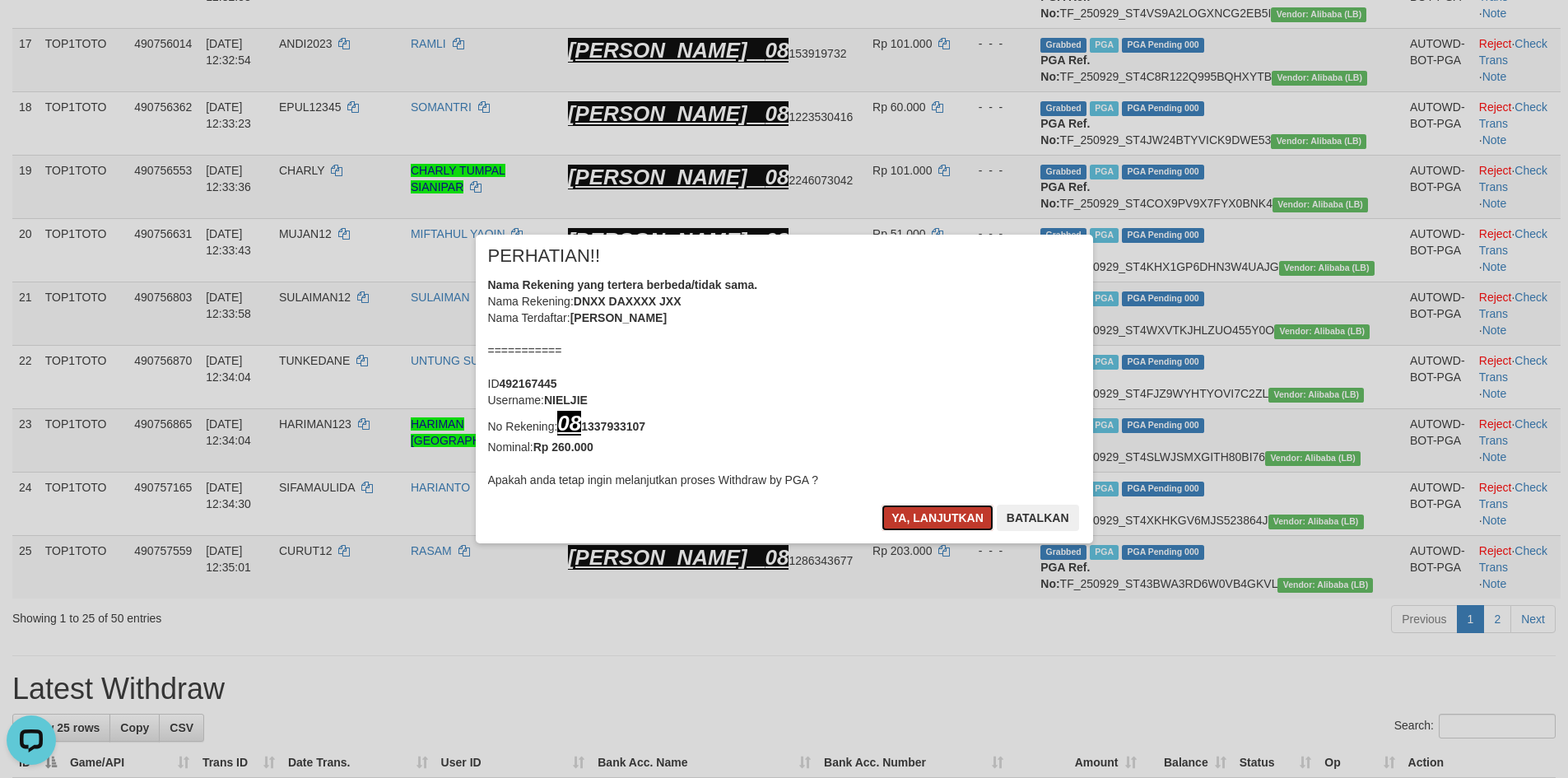
click at [927, 528] on button "Ya, lanjutkan" at bounding box center [938, 518] width 112 height 27
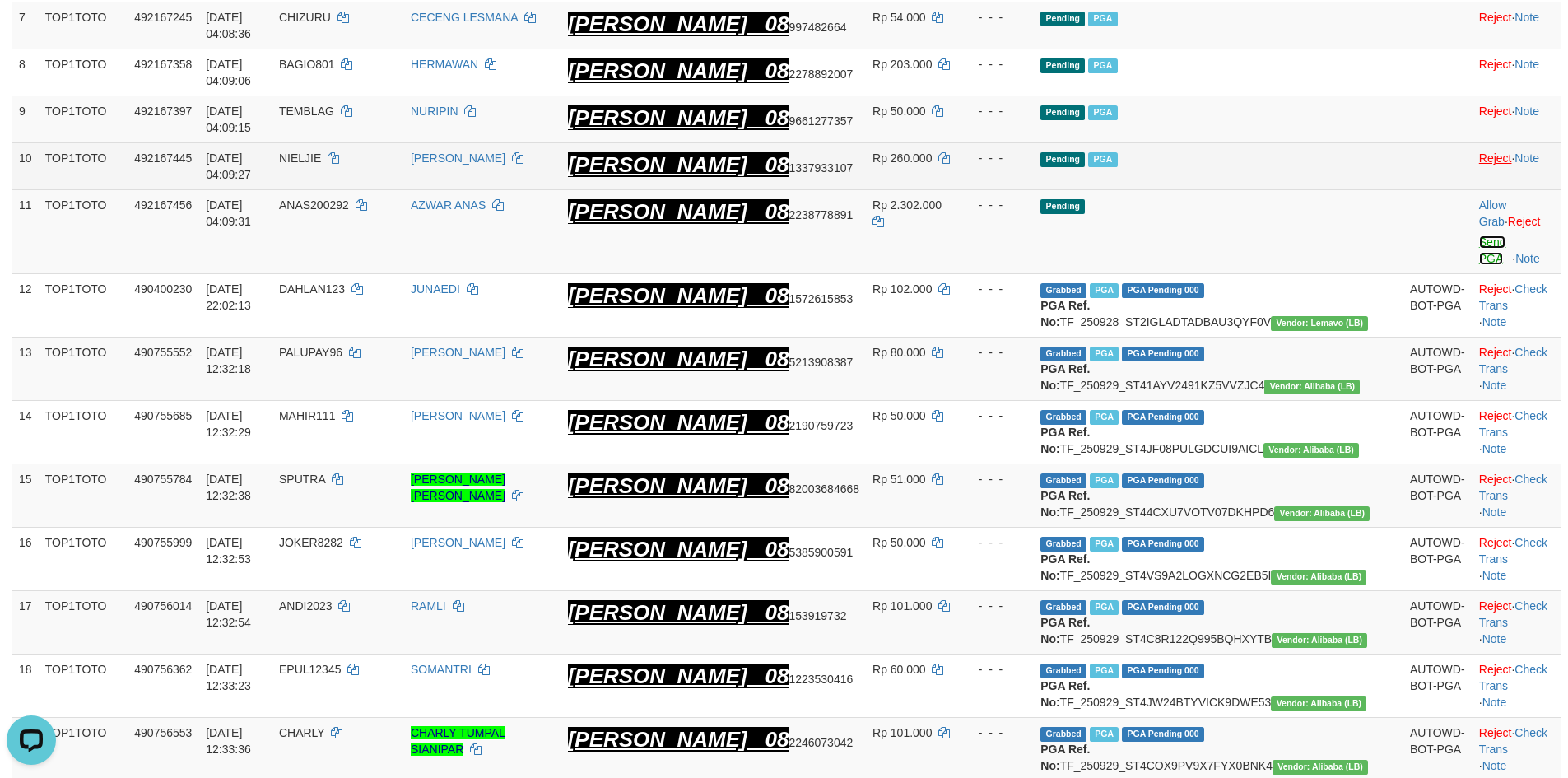
scroll to position [555, 0]
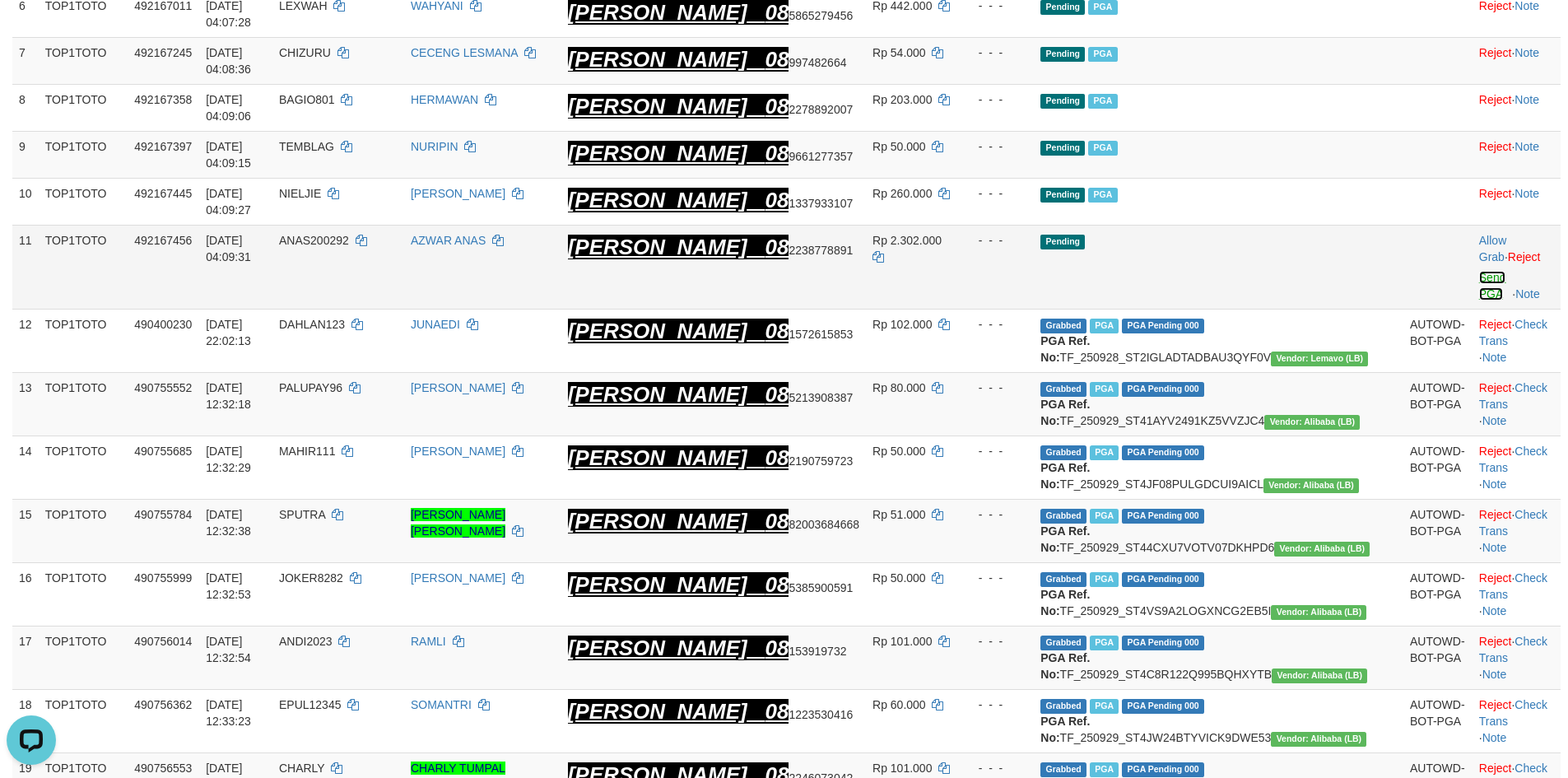
click at [1479, 271] on link "Send PGA" at bounding box center [1493, 286] width 28 height 29
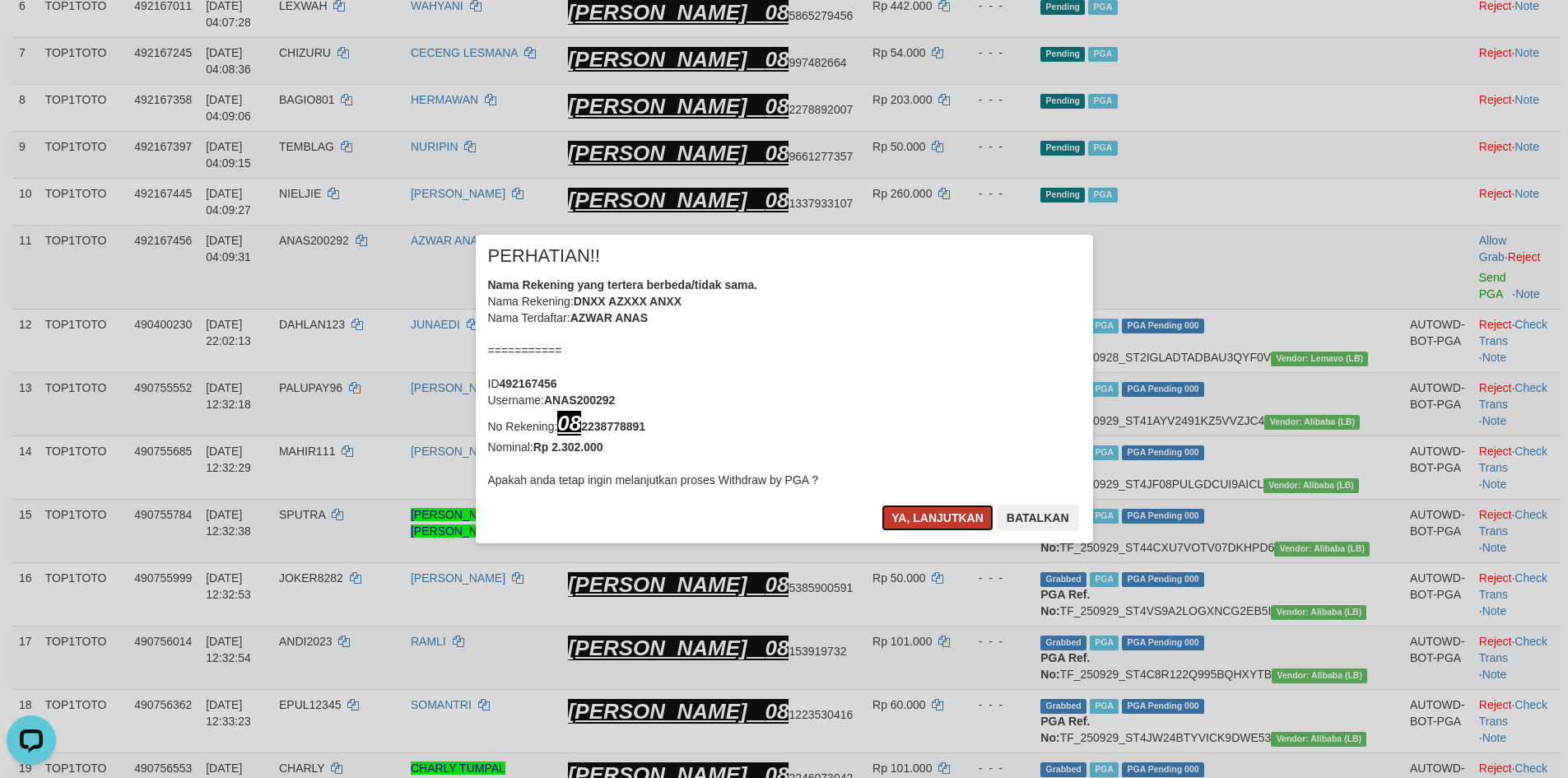
click at [914, 509] on button "Ya, lanjutkan" at bounding box center [938, 518] width 112 height 27
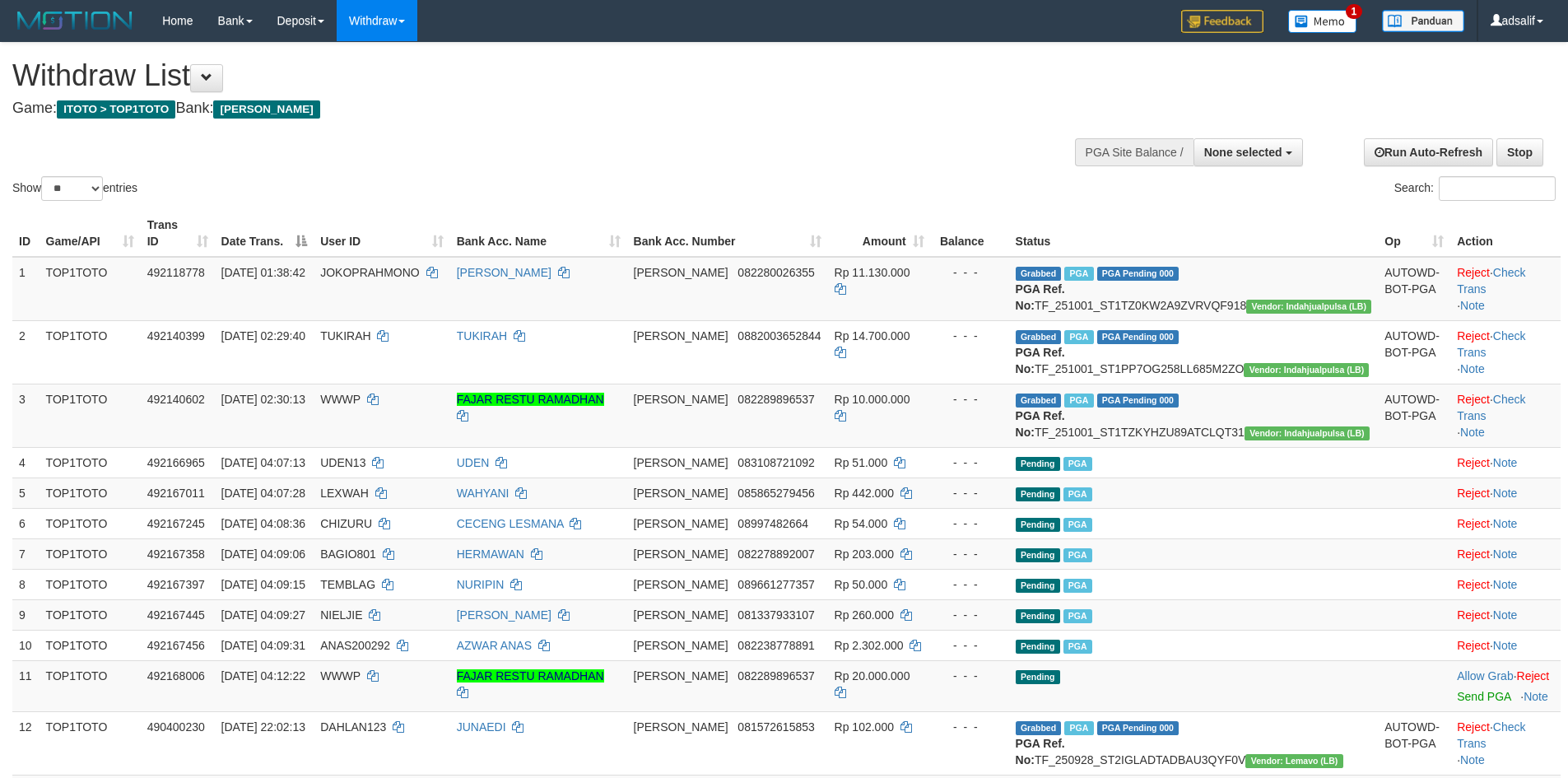
select select
select select "**"
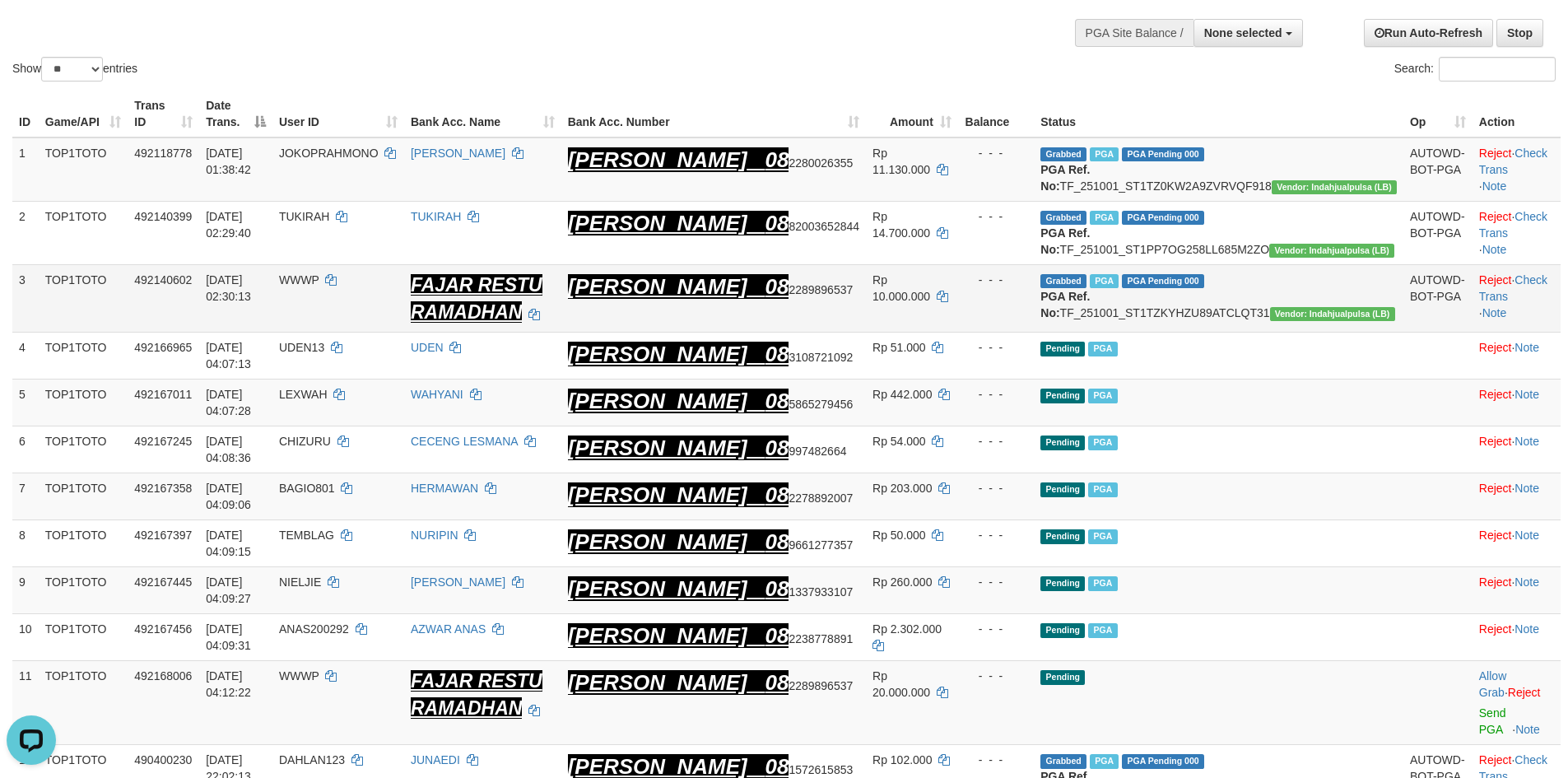
scroll to position [252, 0]
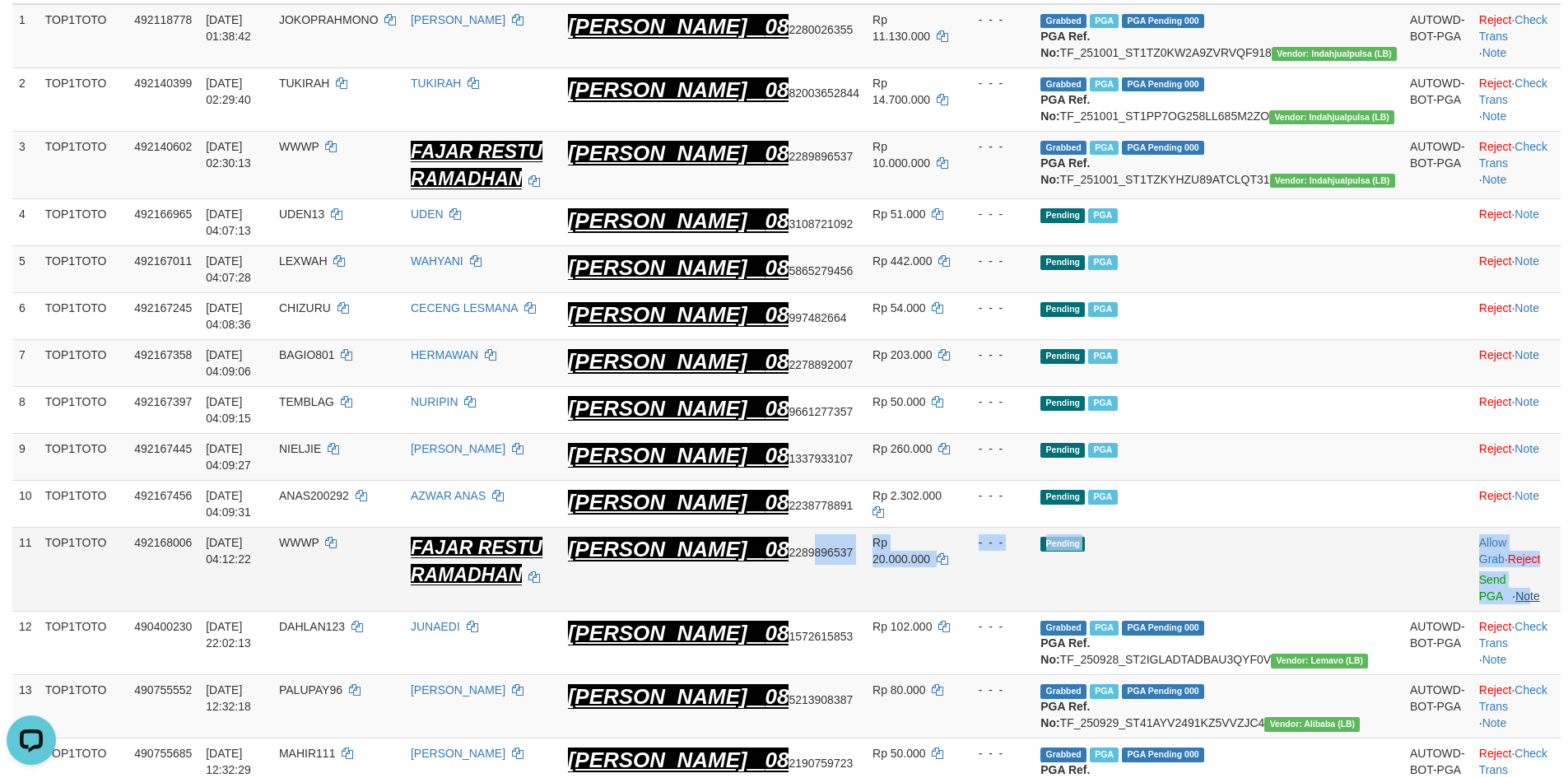
drag, startPoint x: 852, startPoint y: 578, endPoint x: 1516, endPoint y: 573, distance: 664.0
click at [1516, 573] on tr "11 TOP1TOTO 492168006 [DATE] 04:12:22 WWWP FAJAR RESTU RAMADHAN [PERSON_NAME] 0…" at bounding box center [786, 570] width 1548 height 84
drag, startPoint x: 1520, startPoint y: 563, endPoint x: 1519, endPoint y: 555, distance: 8.1
click at [1520, 562] on td "Allow Grab · Reject Send PGA · Note" at bounding box center [1516, 570] width 88 height 84
click at [1519, 554] on link "Reject" at bounding box center [1524, 558] width 33 height 13
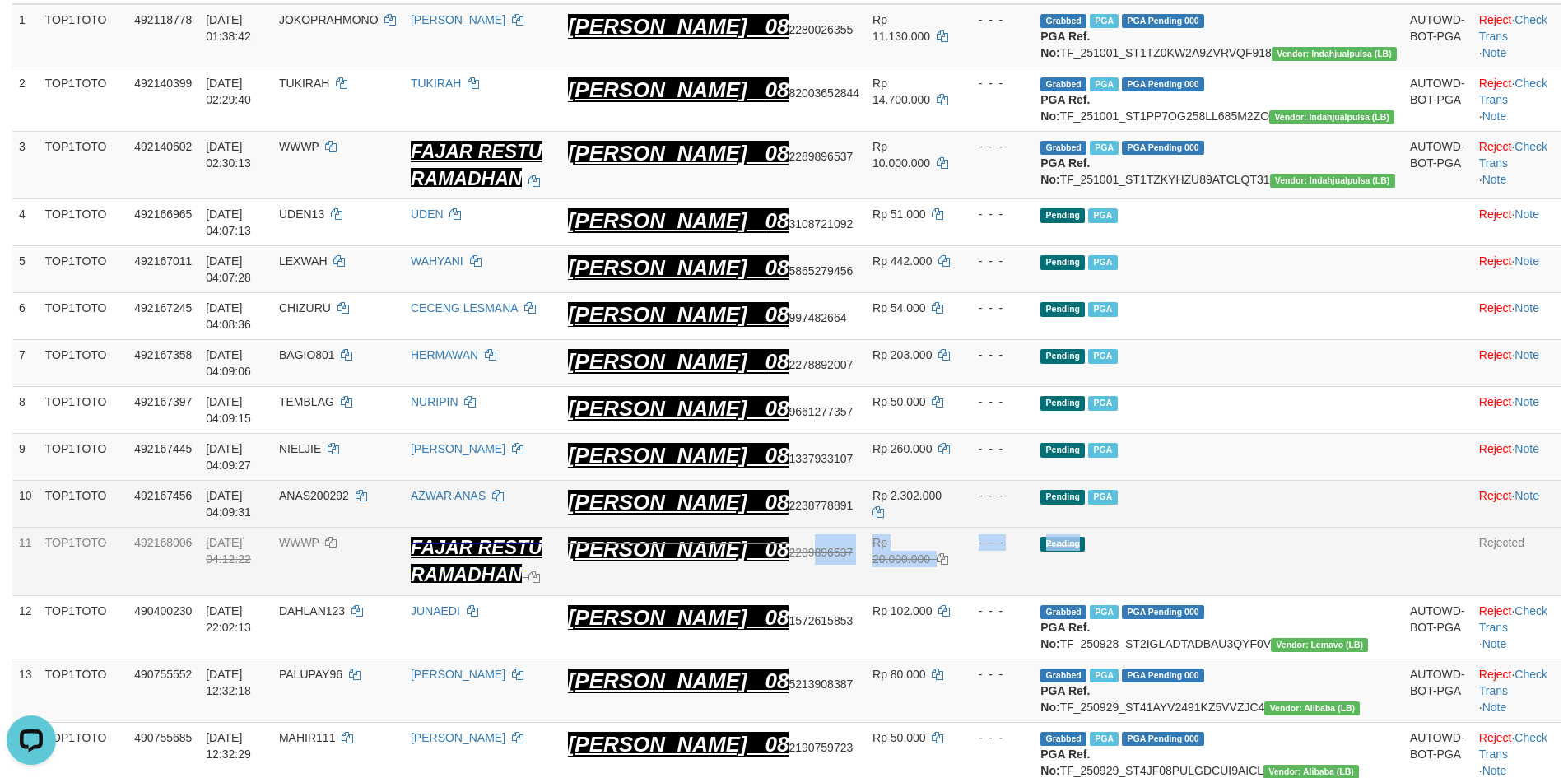
copy tr "896537 Rp 20.000.000 - - - Pending Allow Grab · Reject Send PGA · No"
click at [404, 519] on td "ANAS200292" at bounding box center [338, 504] width 132 height 47
drag, startPoint x: 413, startPoint y: 518, endPoint x: 401, endPoint y: 514, distance: 12.6
click at [401, 514] on td "ANAS200292" at bounding box center [338, 504] width 132 height 47
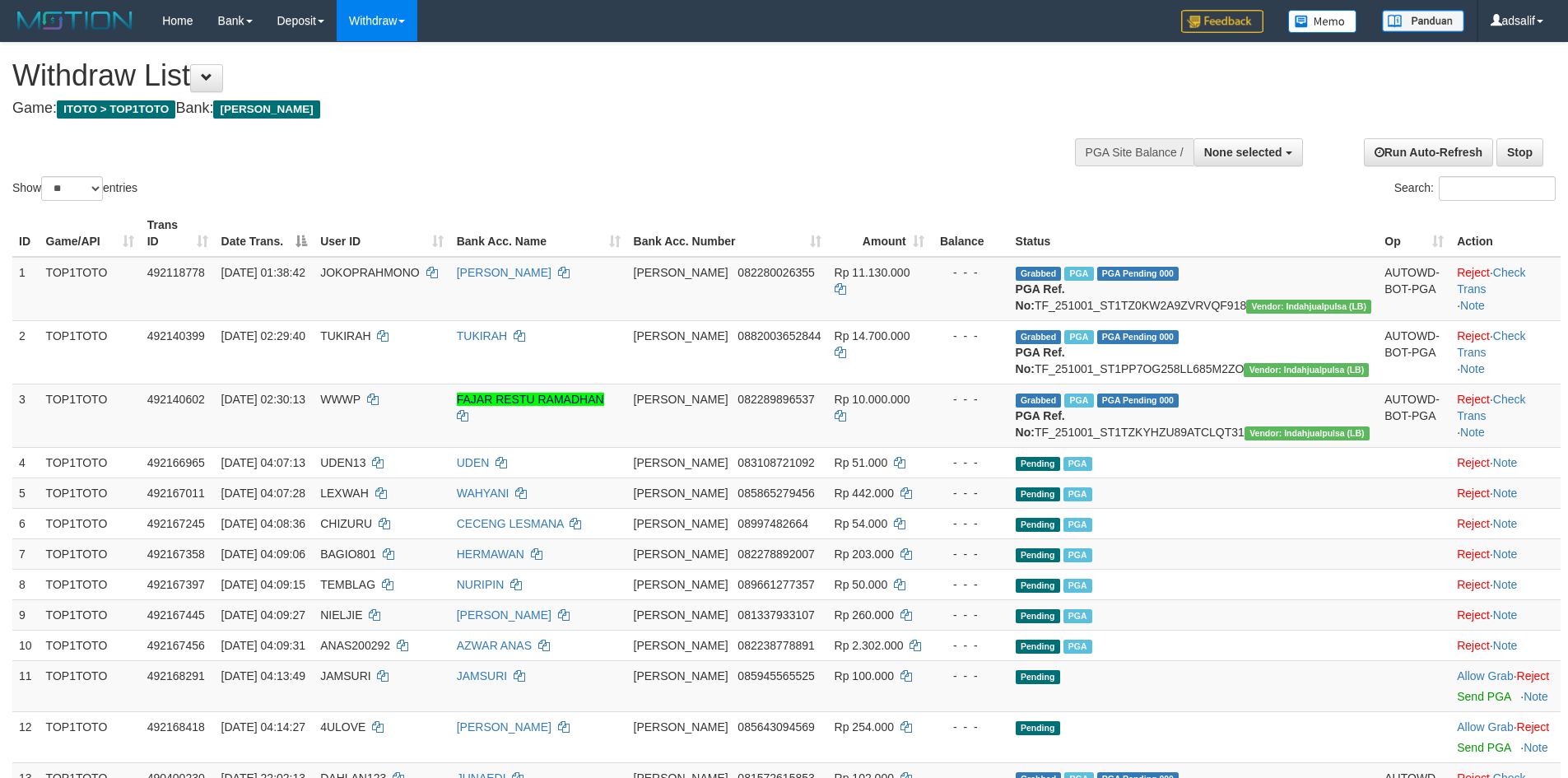
select select
select select "**"
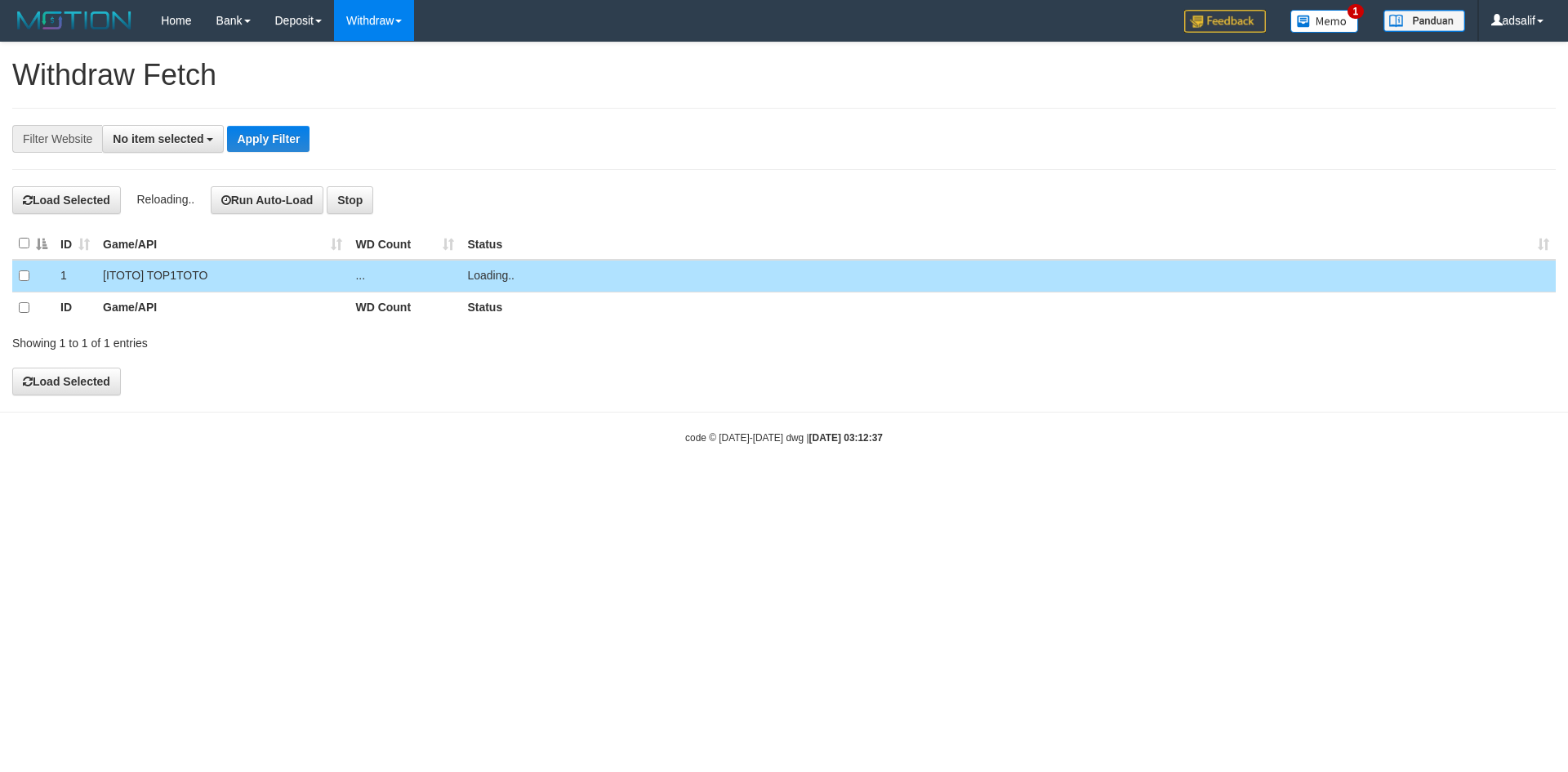
select select
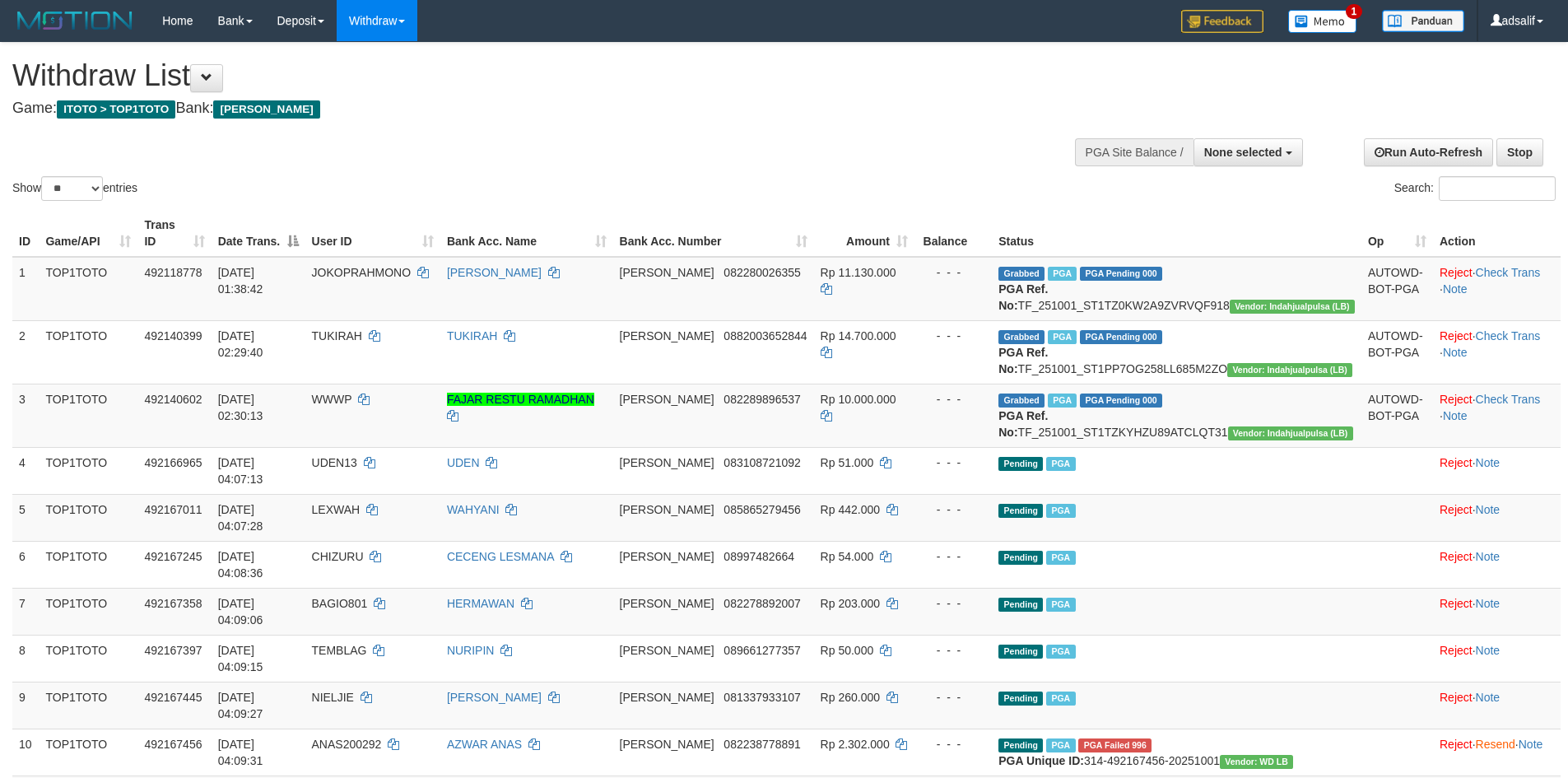
select select
select select "**"
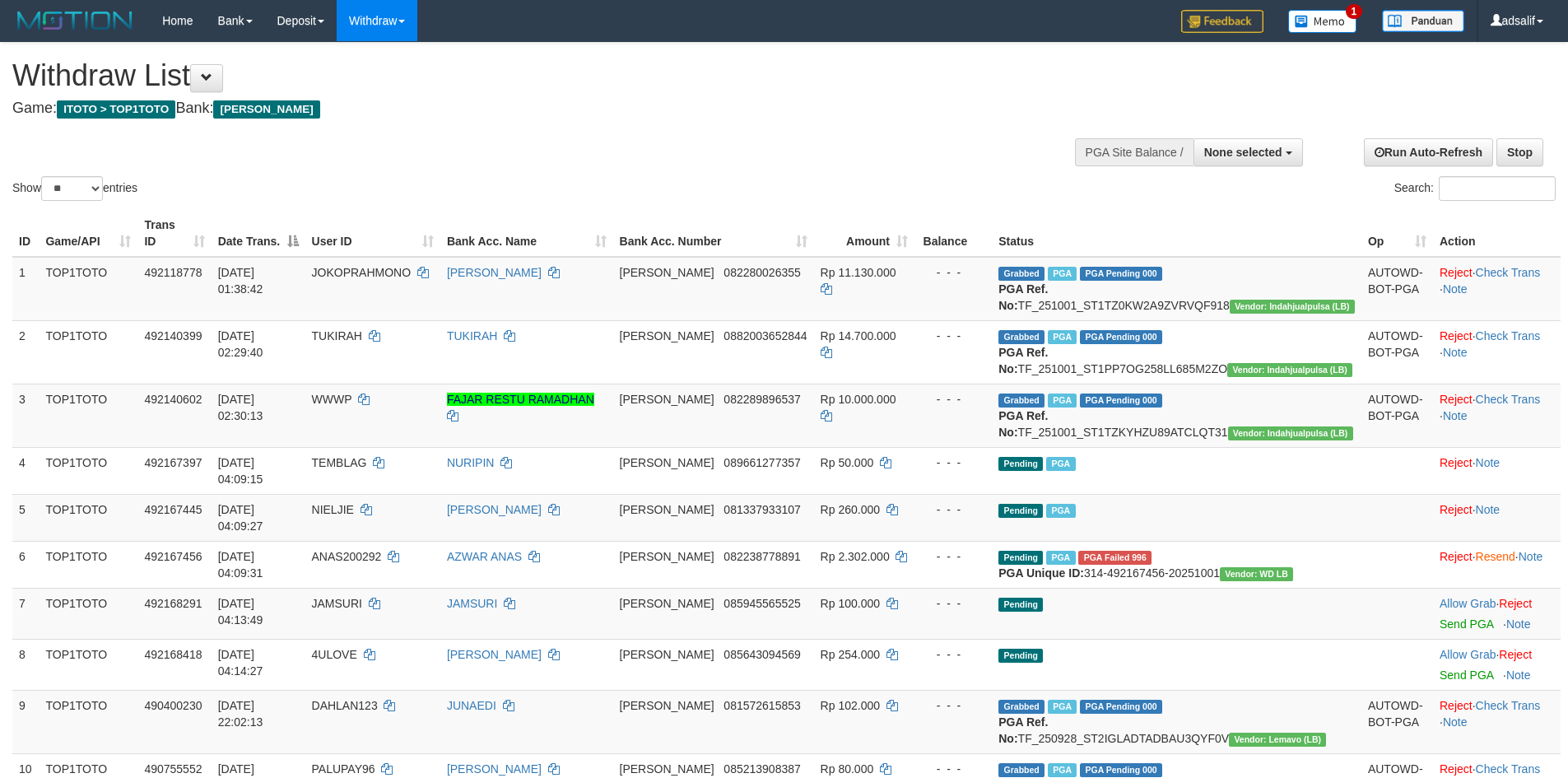
select select
select select "**"
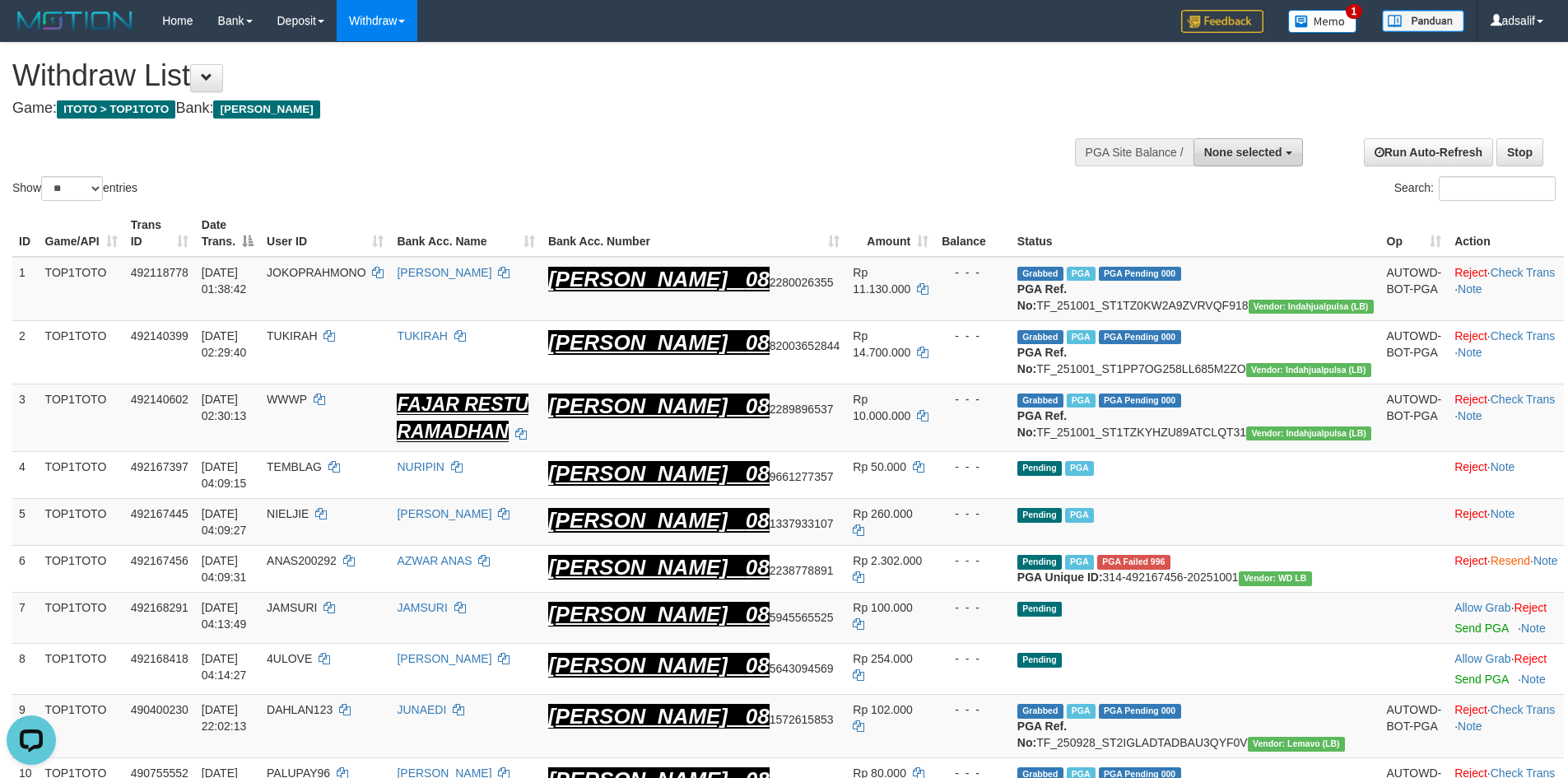
click at [1217, 160] on button "None selected" at bounding box center [1248, 152] width 109 height 28
click at [1222, 231] on label "[ITOTO] TOP1TOTO" at bounding box center [1224, 235] width 155 height 22
select select "***"
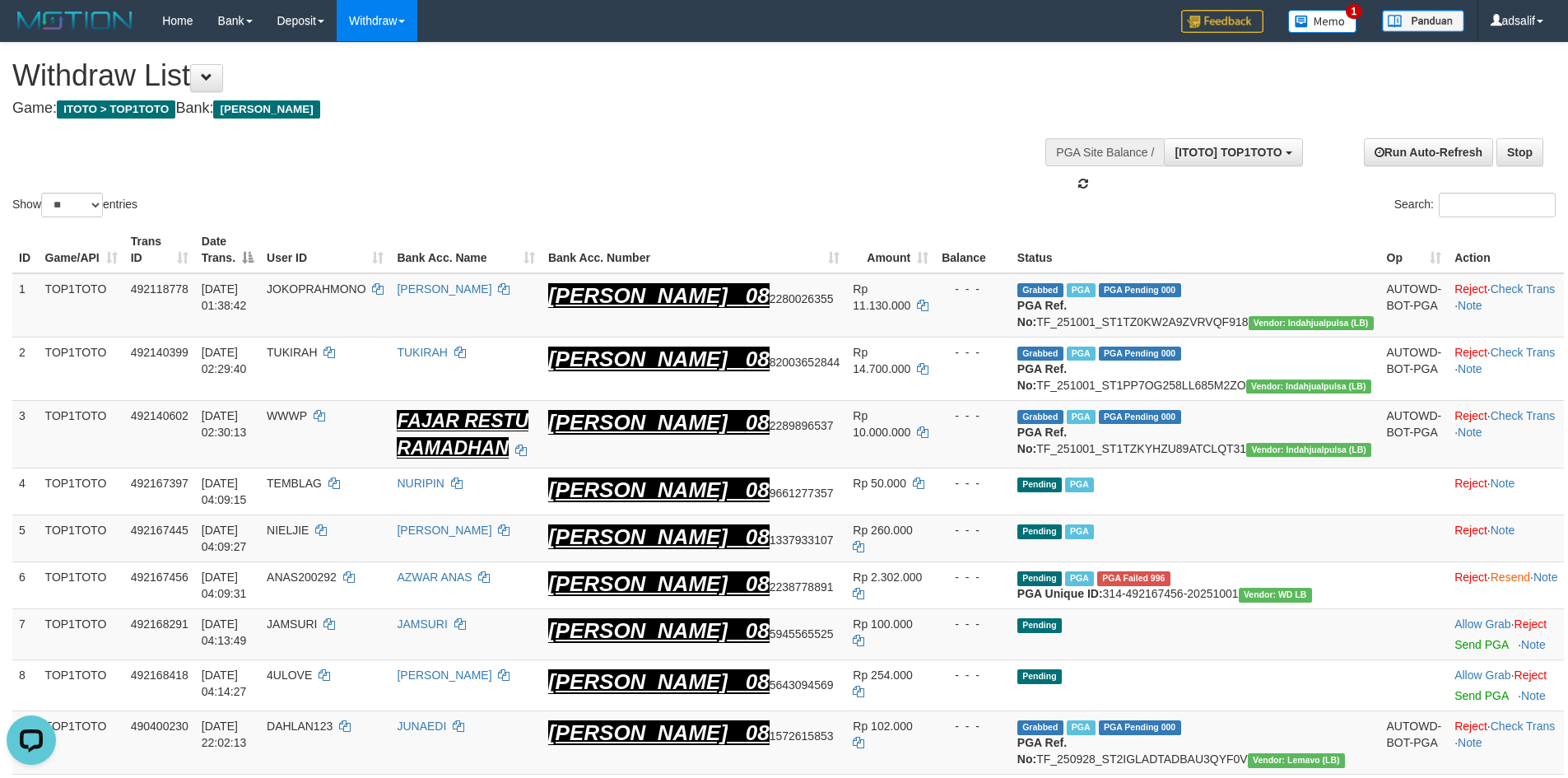
scroll to position [15, 0]
click at [1221, 144] on button "[ITOTO] TOP1TOTO" at bounding box center [1233, 152] width 139 height 28
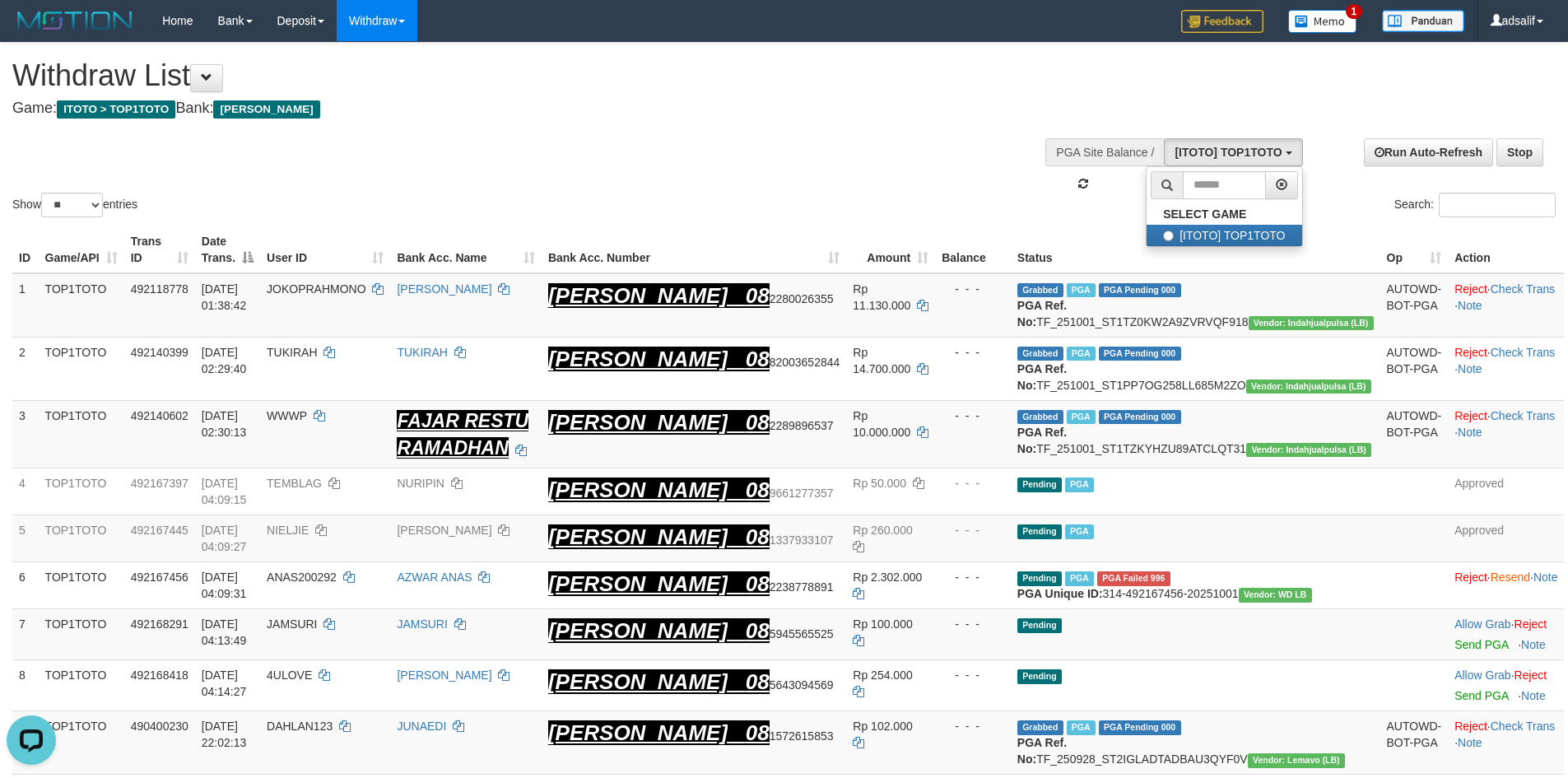
click at [967, 209] on div "Search:" at bounding box center [1176, 207] width 759 height 28
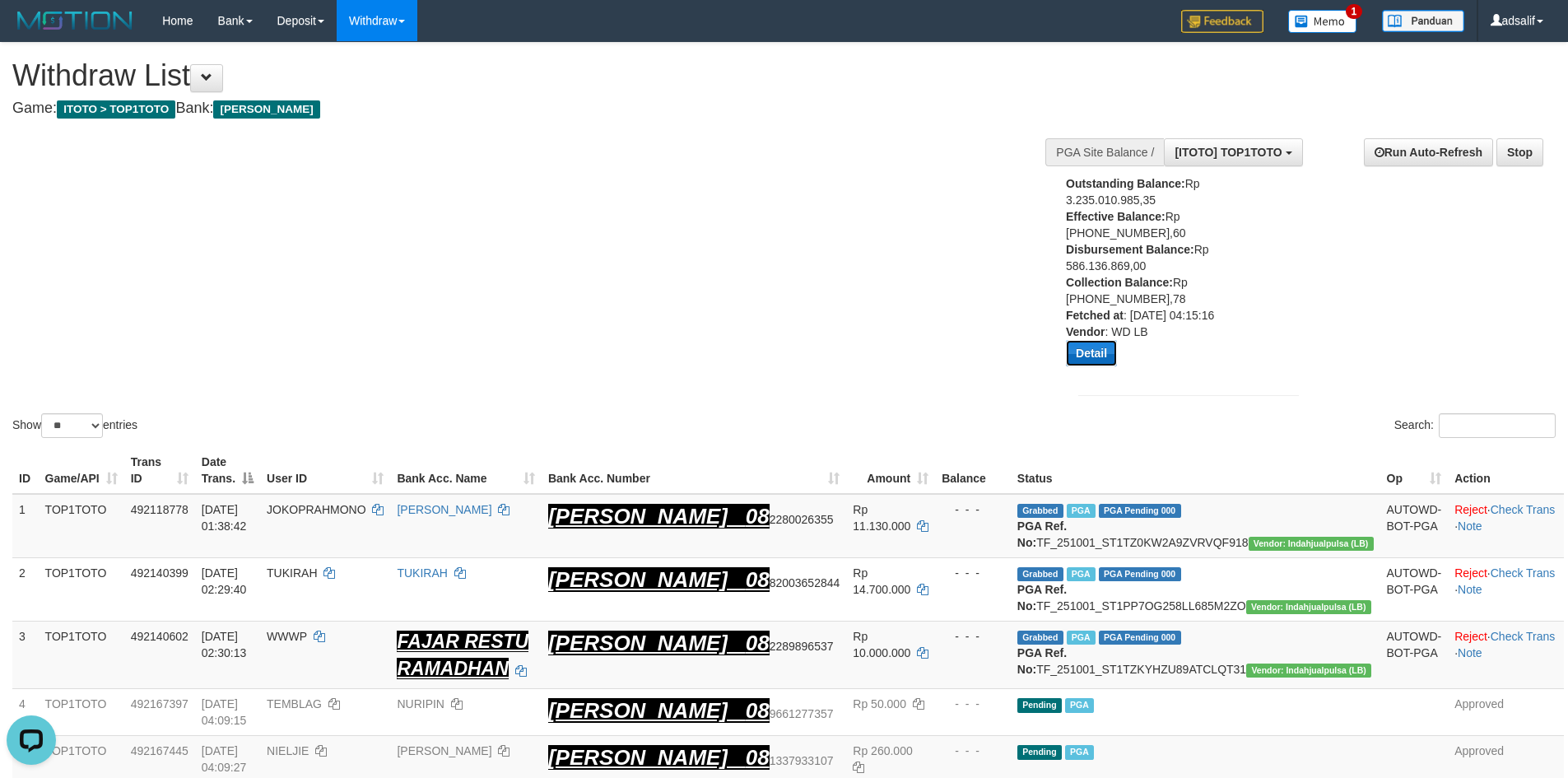
click at [1090, 347] on button "Detail" at bounding box center [1091, 353] width 51 height 27
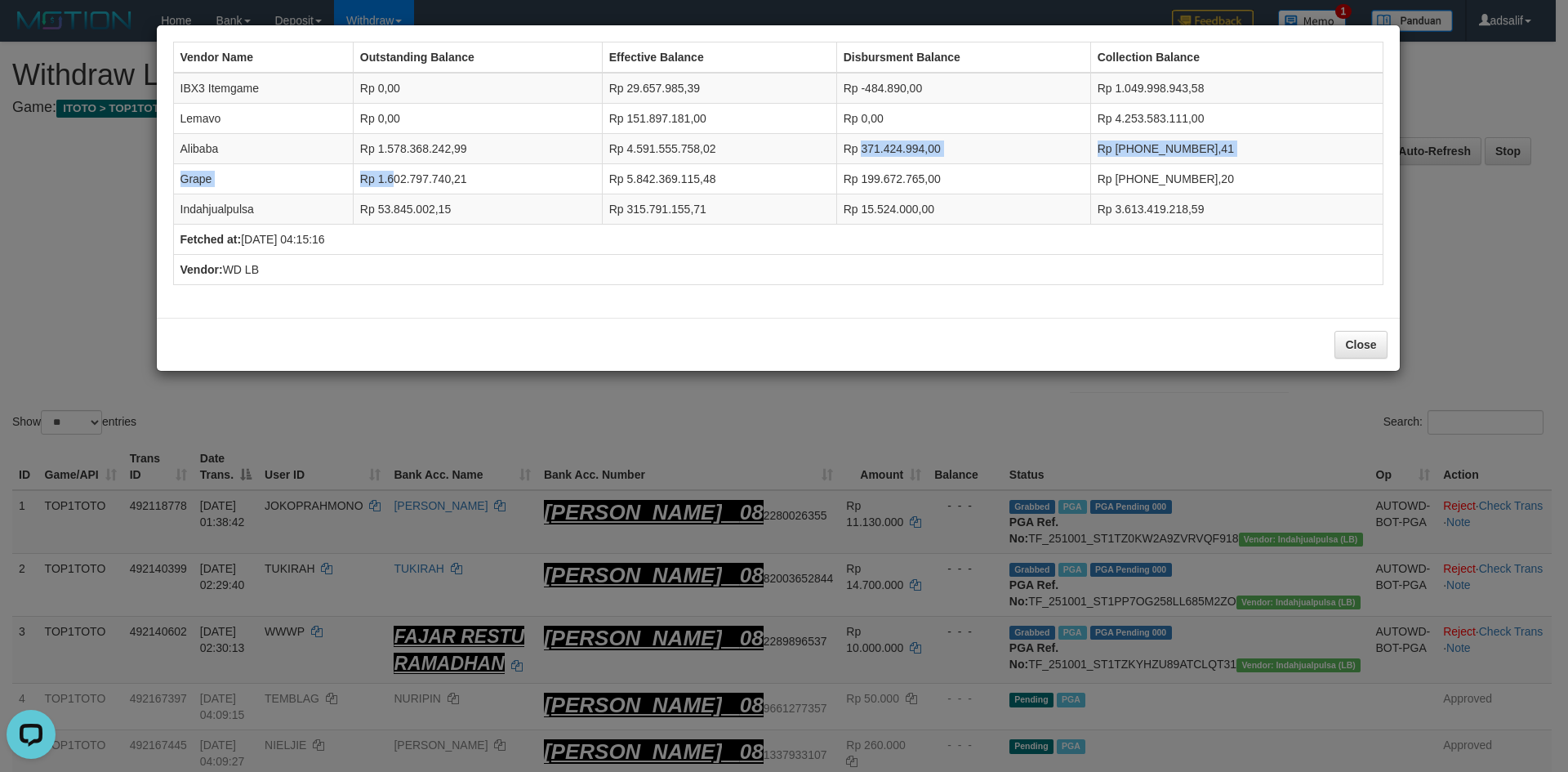
drag, startPoint x: 398, startPoint y: 165, endPoint x: 948, endPoint y: 127, distance: 551.3
click at [921, 137] on tbody "IBX3 Itemgame Rp 0,00 Rp 29.657.985,39 Rp -484.890,00 Rp 1.049.998.943,58 Lemav…" at bounding box center [778, 149] width 1210 height 152
click at [971, 112] on td "Rp 0,00" at bounding box center [963, 118] width 254 height 30
click at [1363, 345] on button "Close" at bounding box center [1360, 345] width 52 height 28
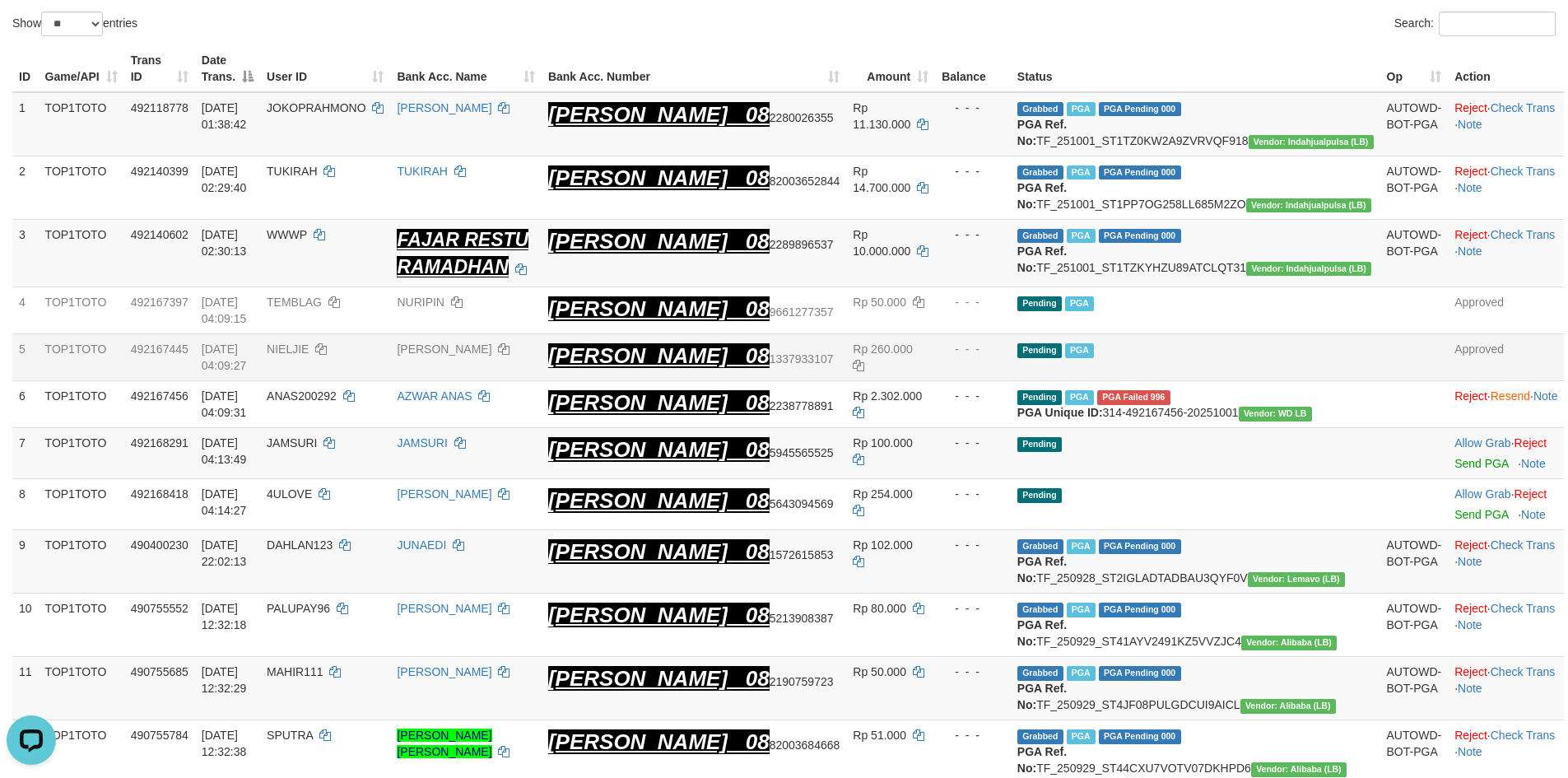
scroll to position [439, 0]
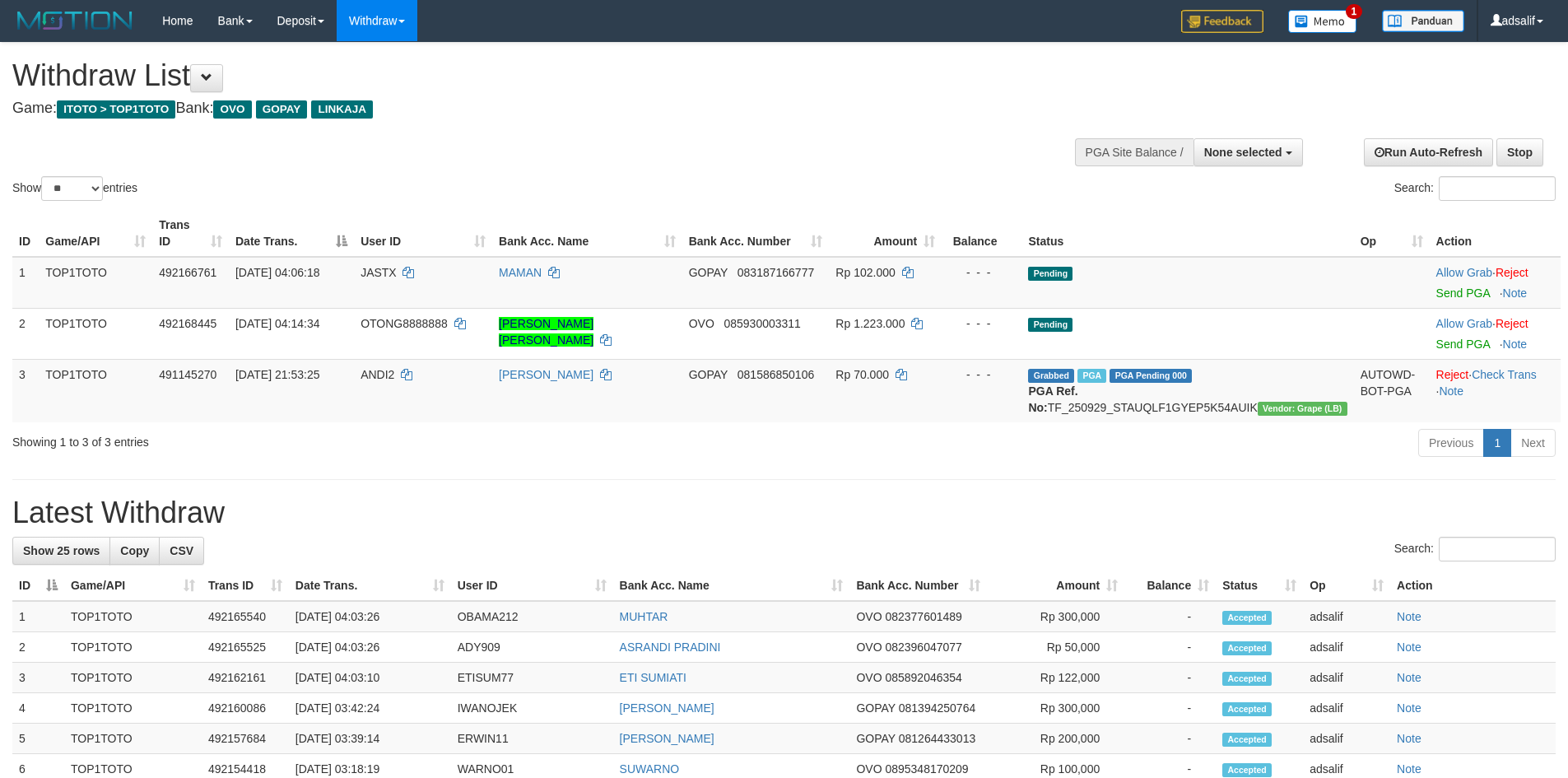
select select
select select "**"
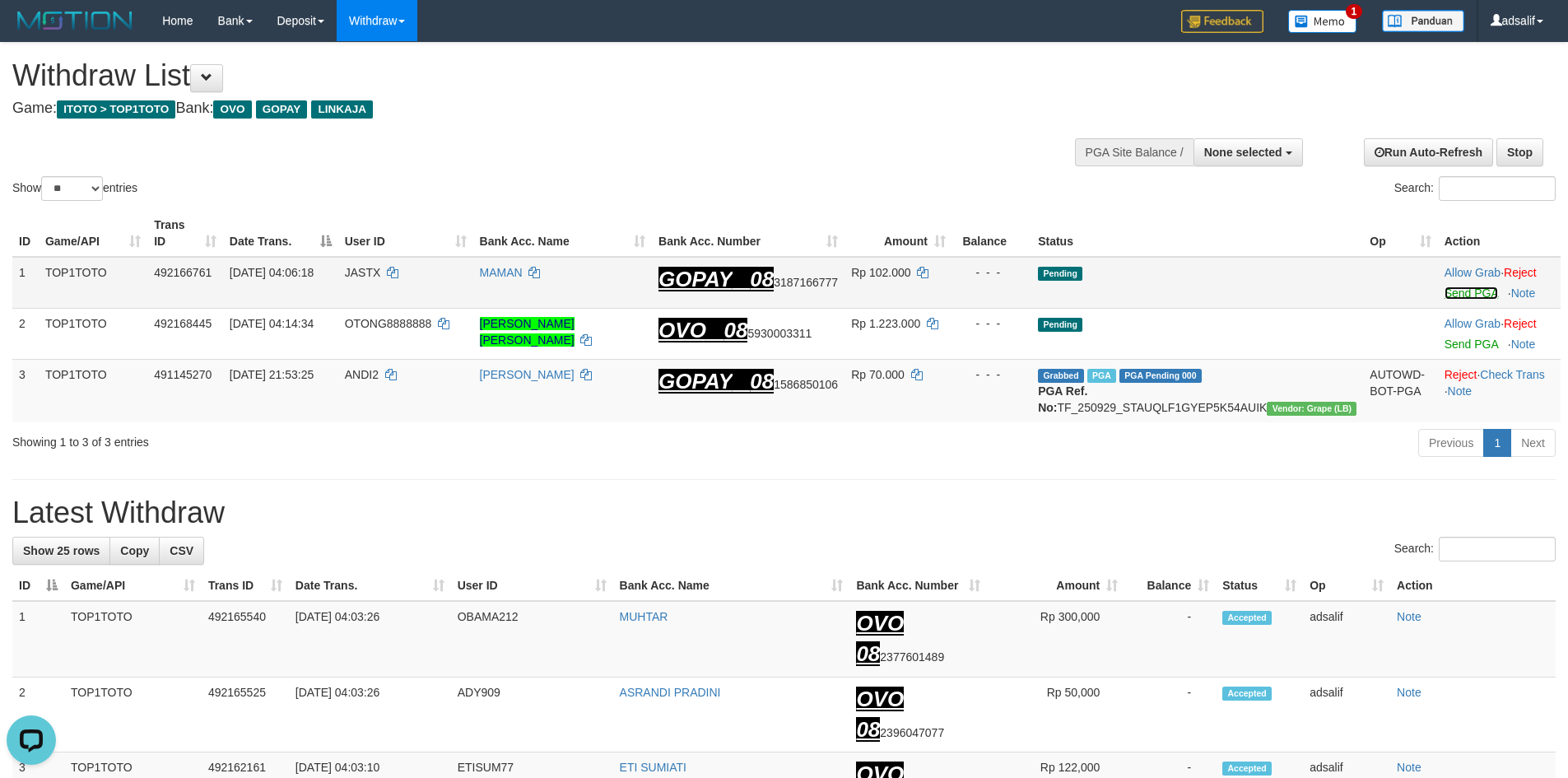
click at [1457, 287] on link "Send PGA" at bounding box center [1472, 293] width 53 height 13
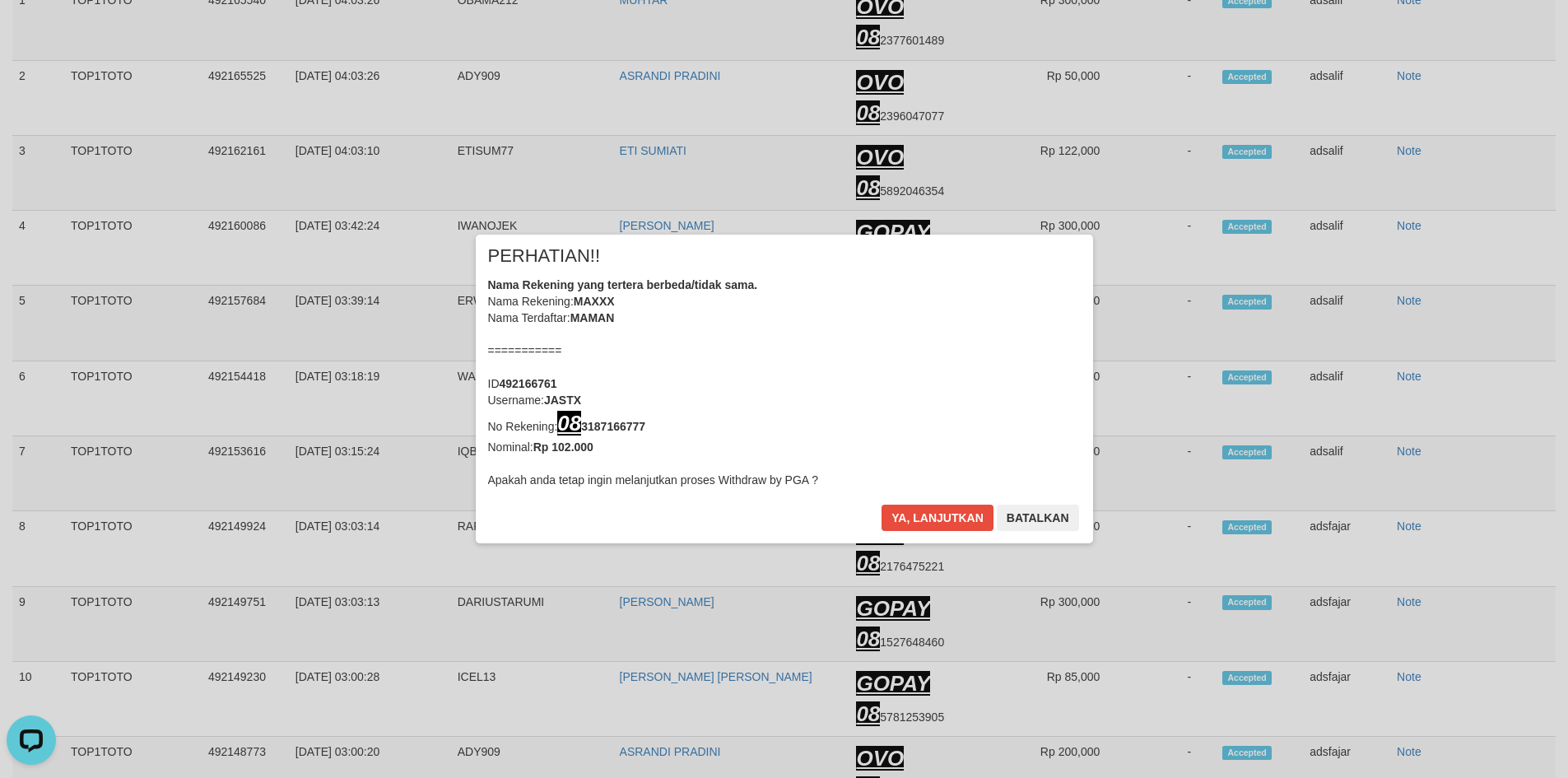
scroll to position [681, 0]
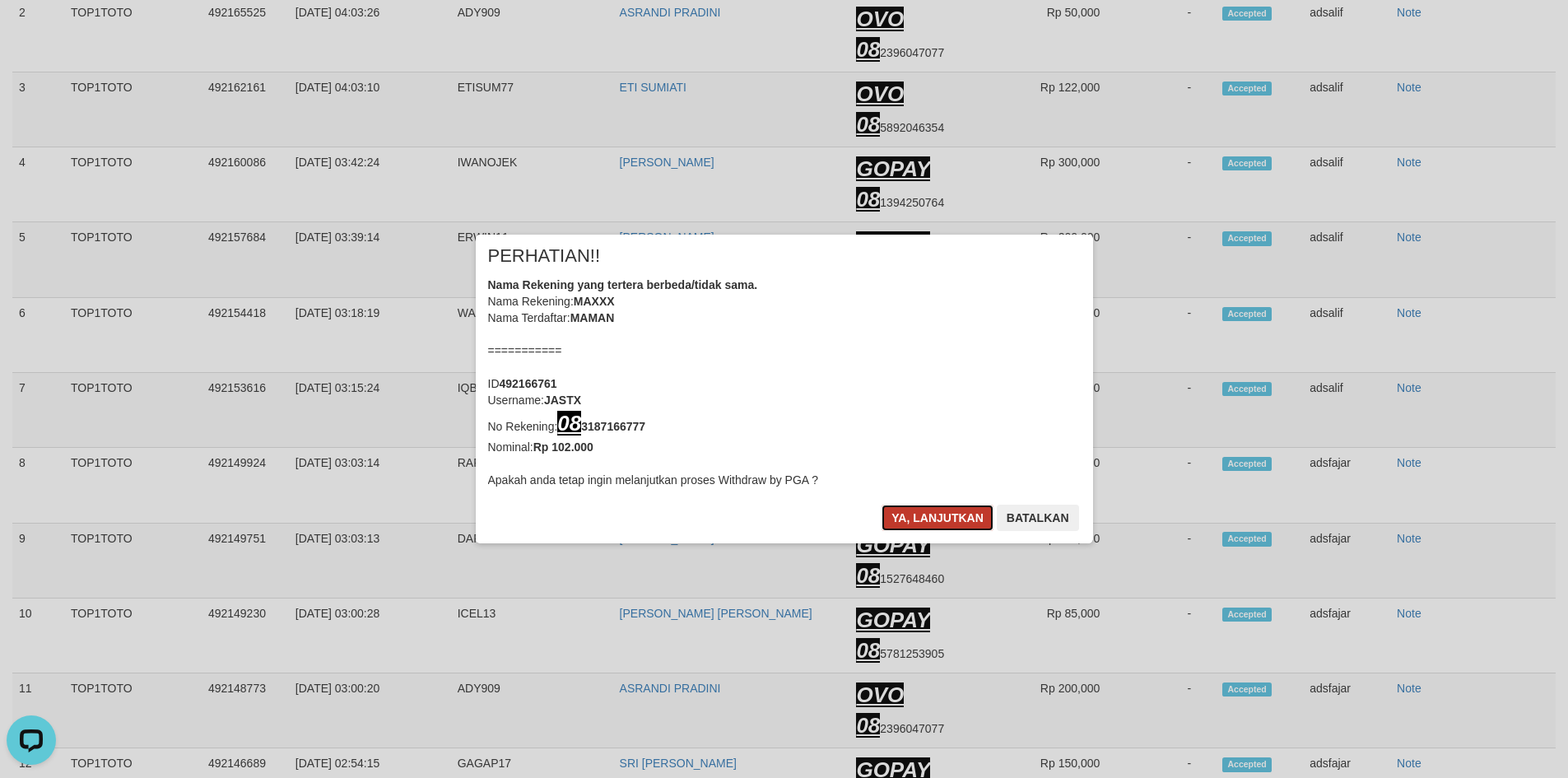
click at [943, 529] on button "Ya, lanjutkan" at bounding box center [938, 518] width 112 height 27
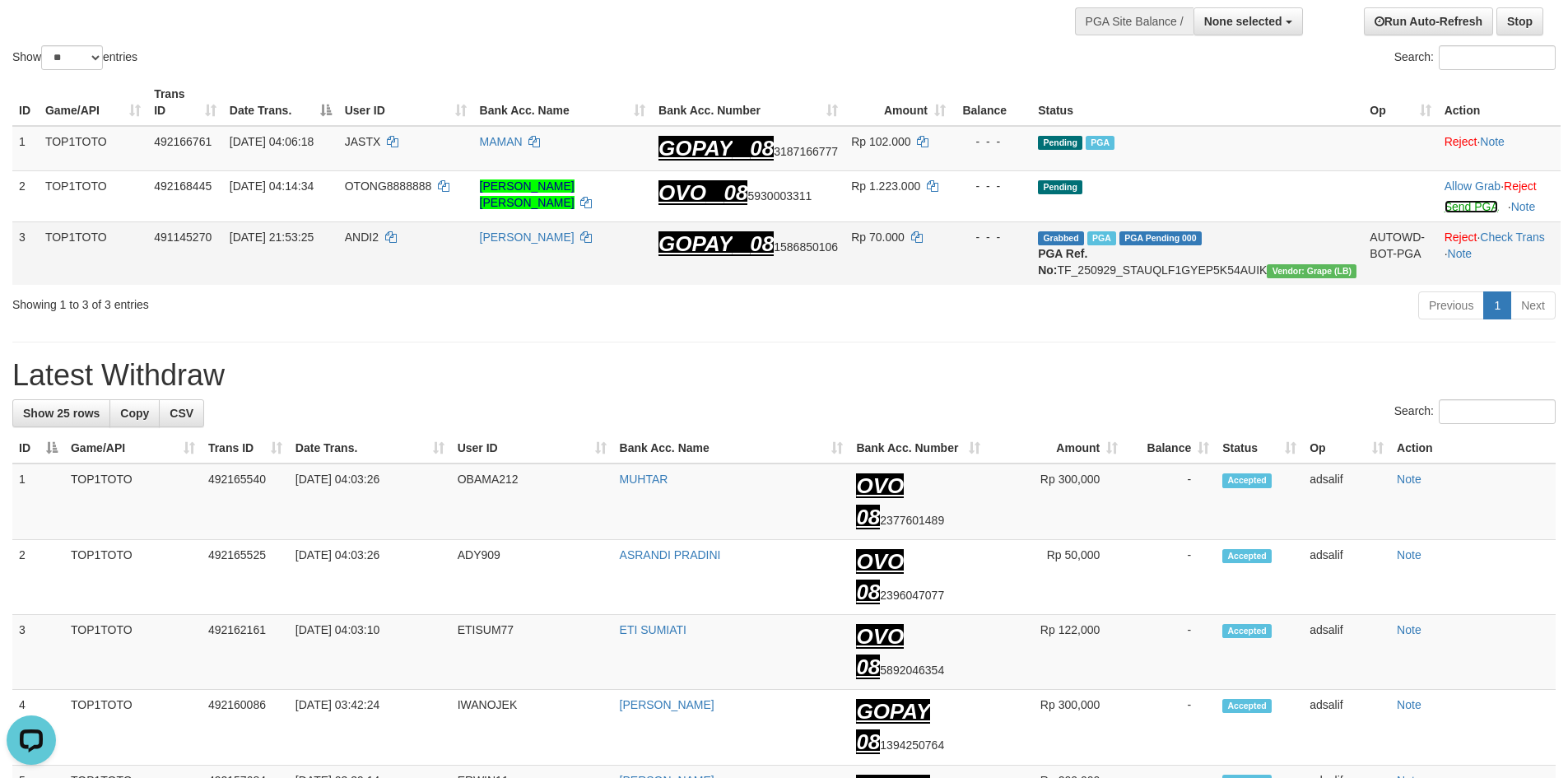
scroll to position [62, 0]
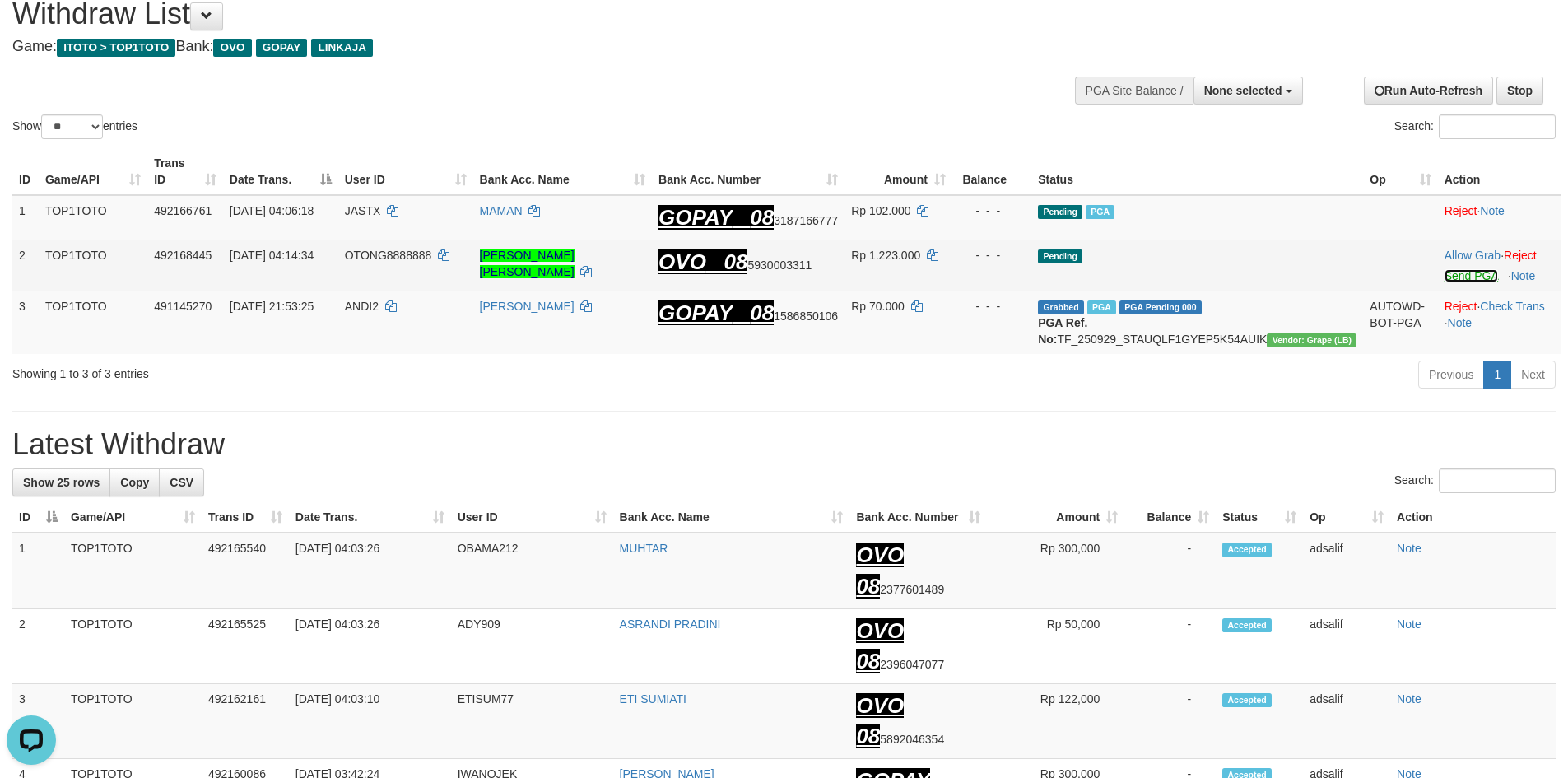
click at [1453, 270] on link "Send PGA" at bounding box center [1472, 276] width 53 height 13
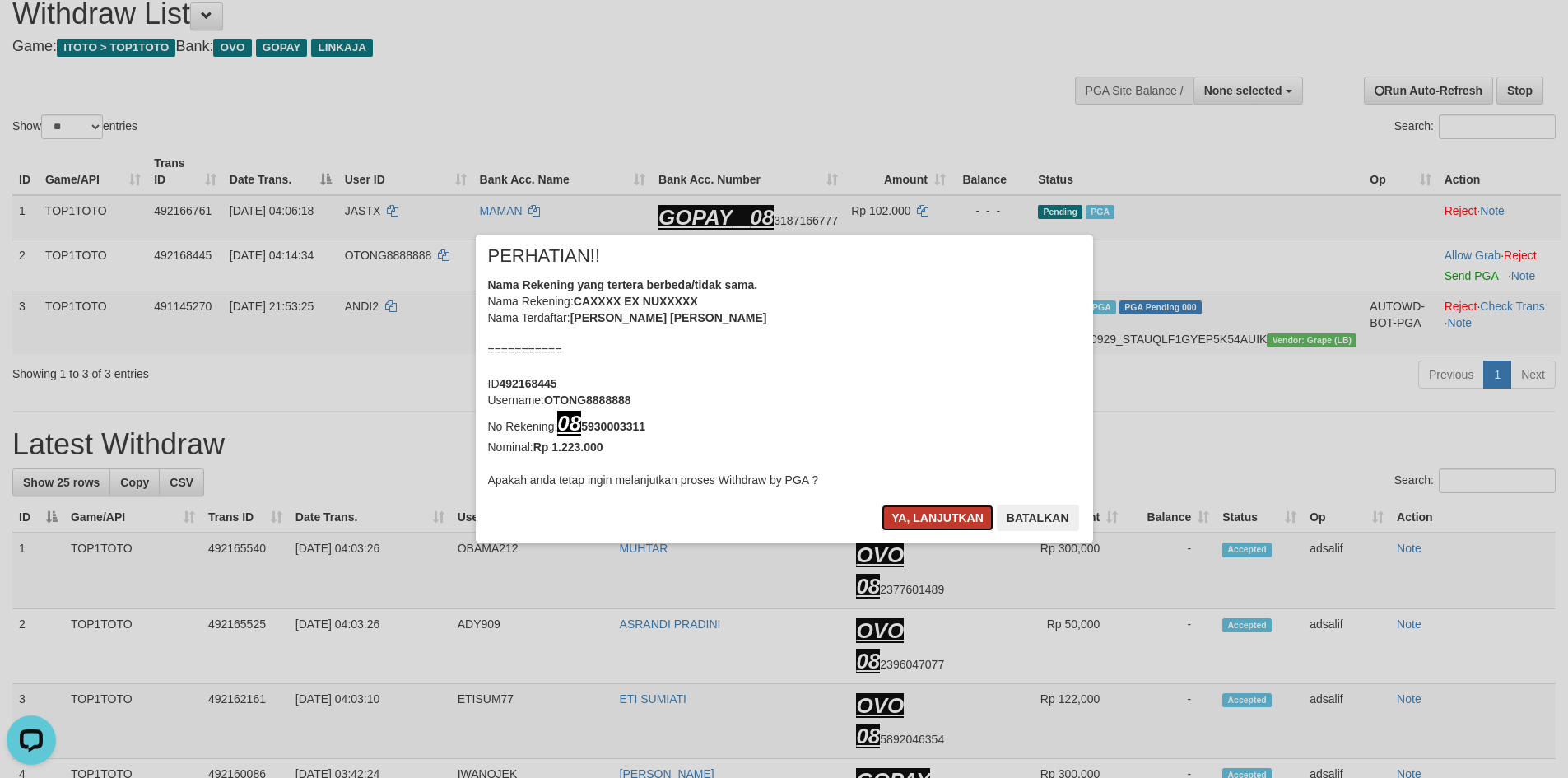
click at [927, 508] on button "Ya, lanjutkan" at bounding box center [938, 518] width 112 height 27
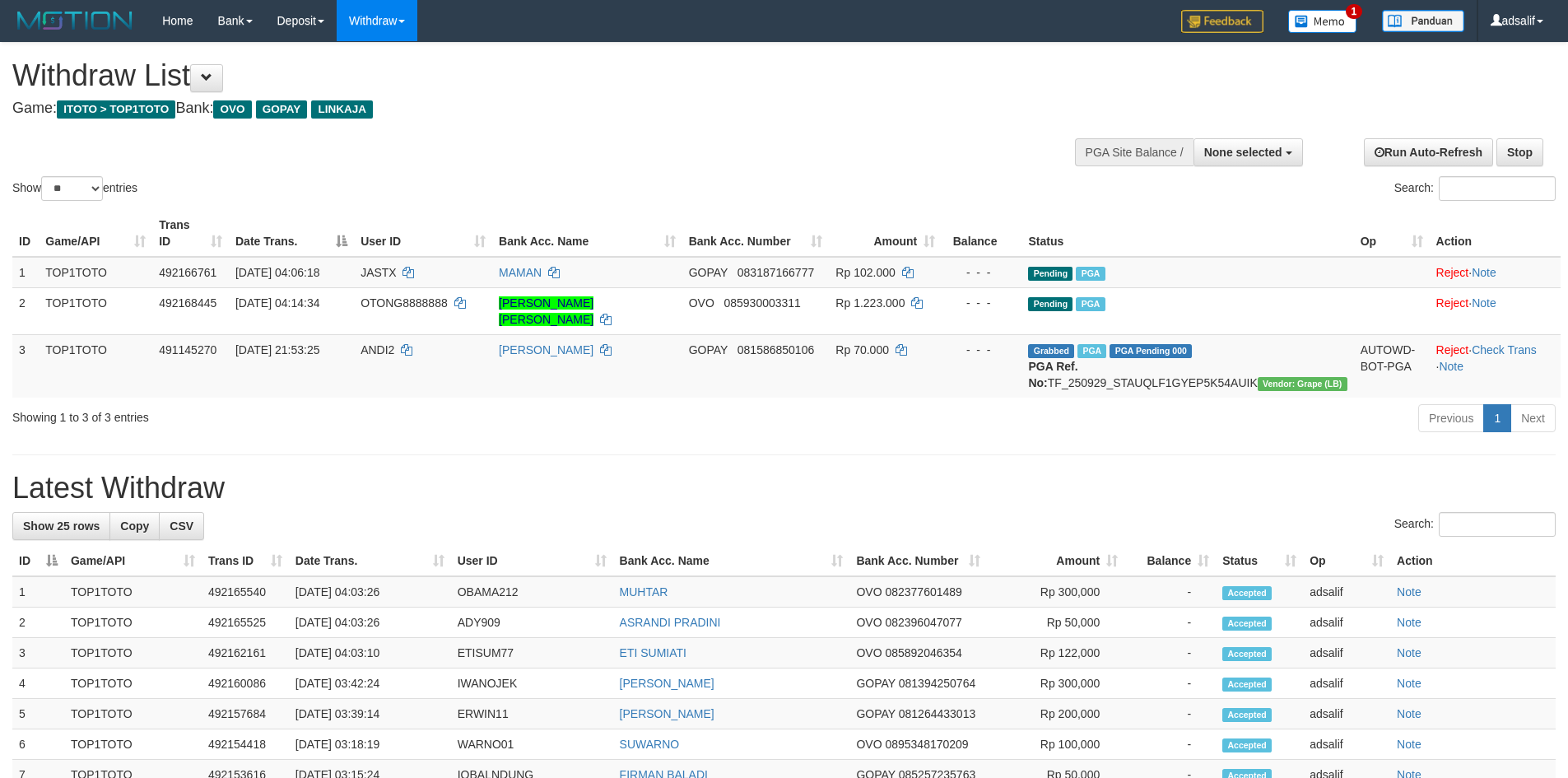
select select
select select "**"
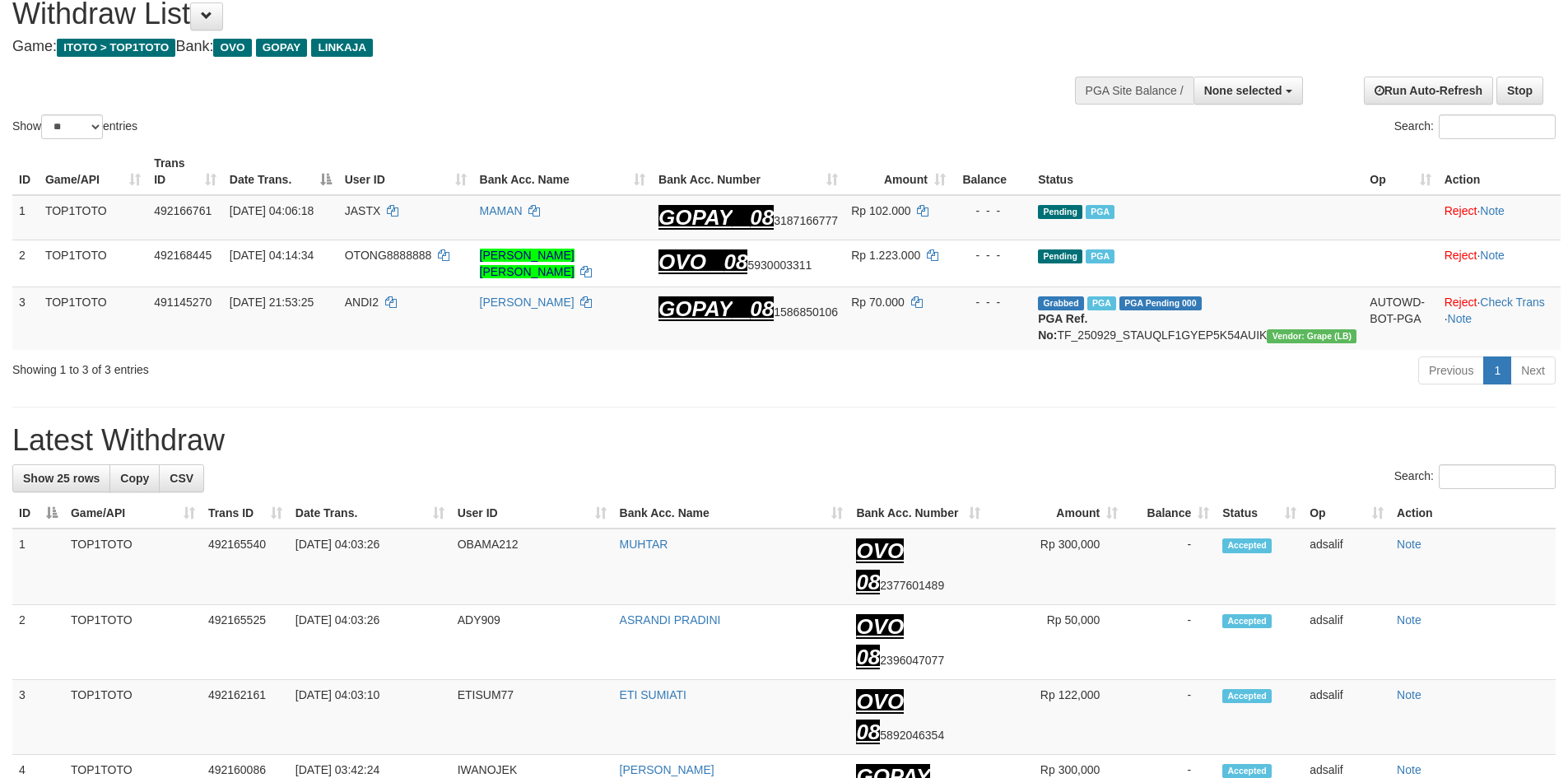
scroll to position [76, 0]
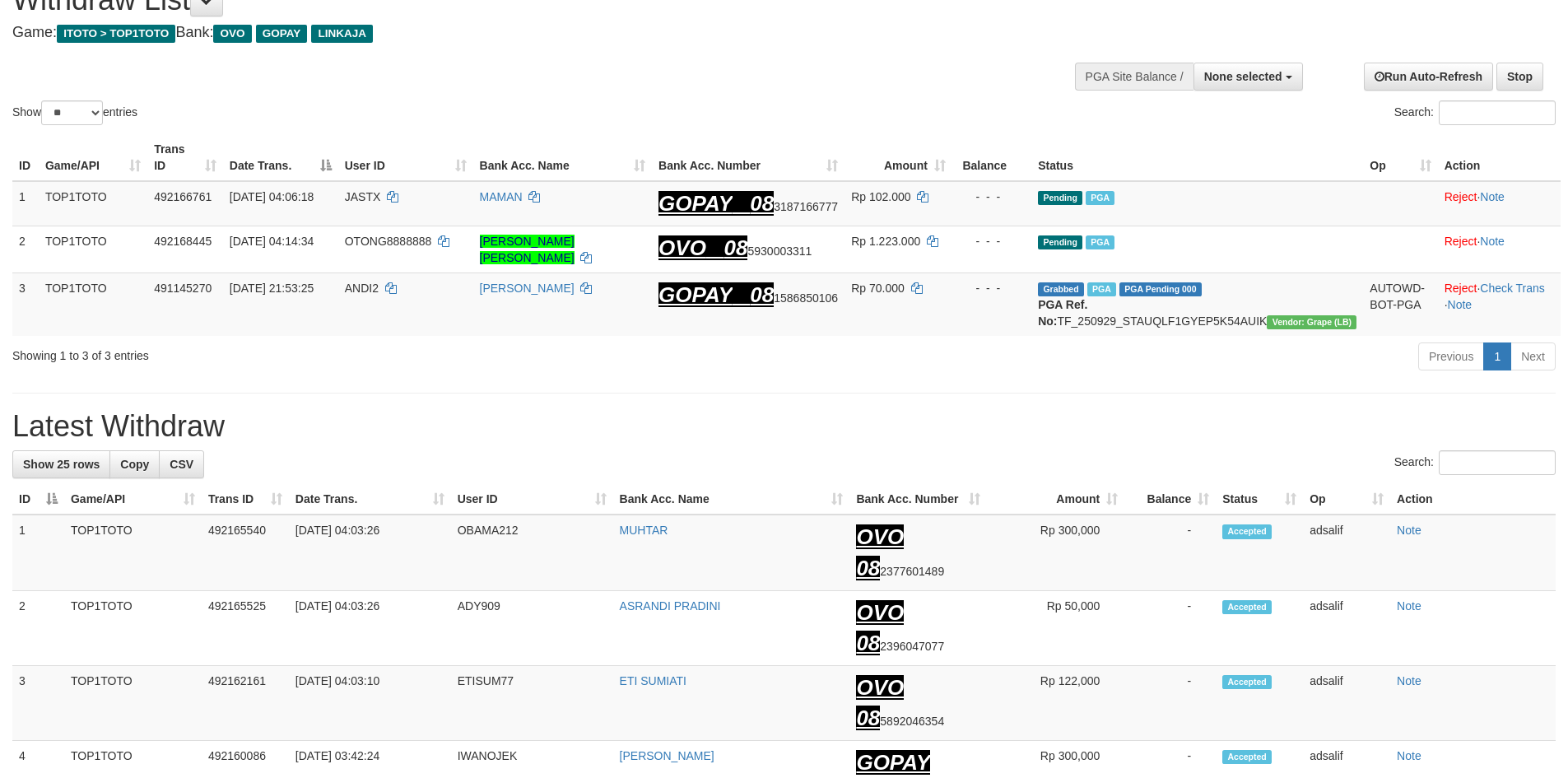
click at [1250, 94] on div at bounding box center [1187, 74] width 220 height 49
click at [1243, 80] on span "None selected" at bounding box center [1243, 76] width 78 height 13
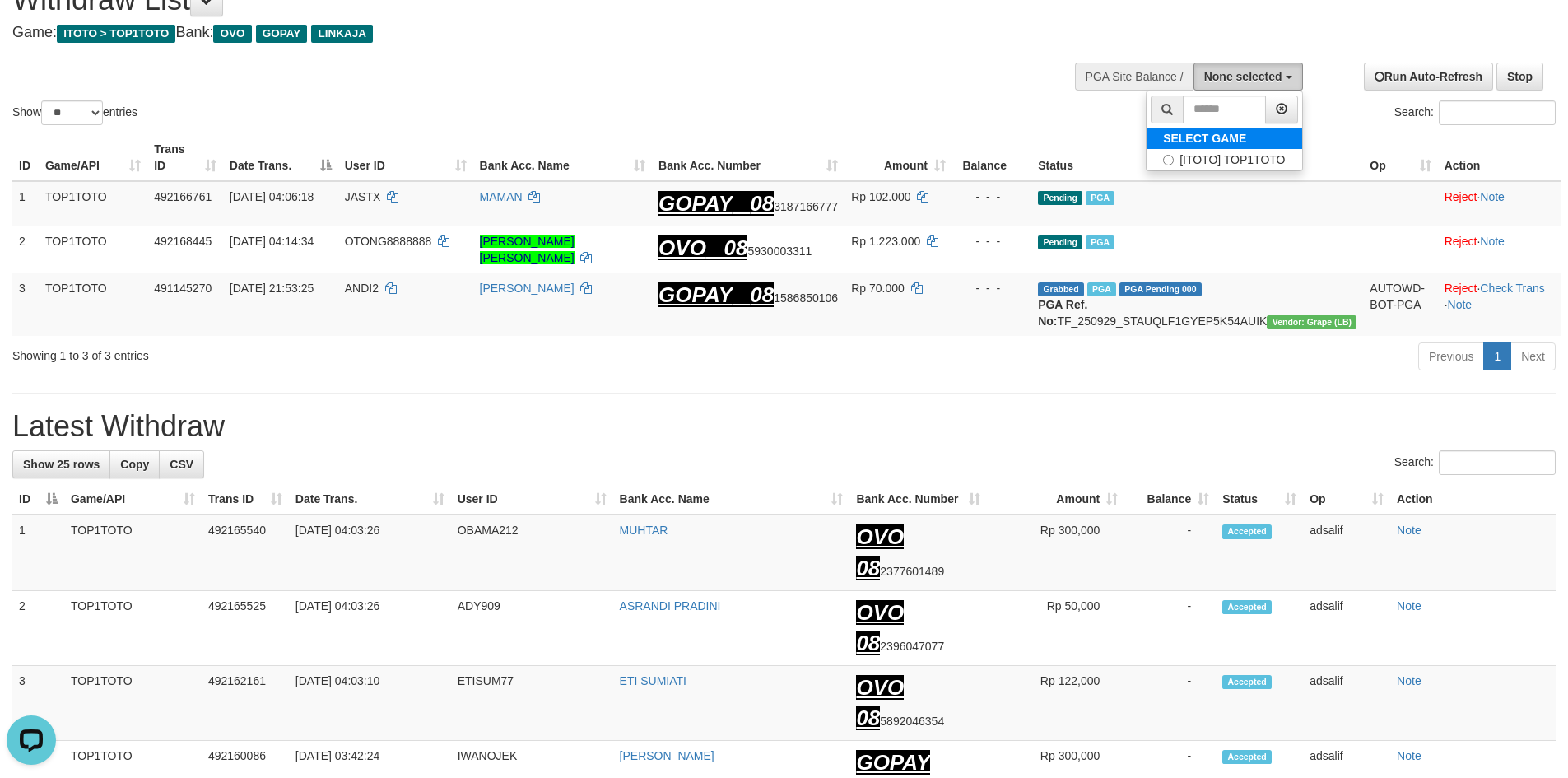
scroll to position [0, 0]
click at [1243, 144] on label "SELECT GAME" at bounding box center [1205, 138] width 116 height 22
click at [1243, 149] on label "[ITOTO] TOP1TOTO" at bounding box center [1224, 159] width 155 height 22
click at [1168, 165] on label "[ITOTO] TOP1TOTO" at bounding box center [1224, 159] width 155 height 22
select select "***"
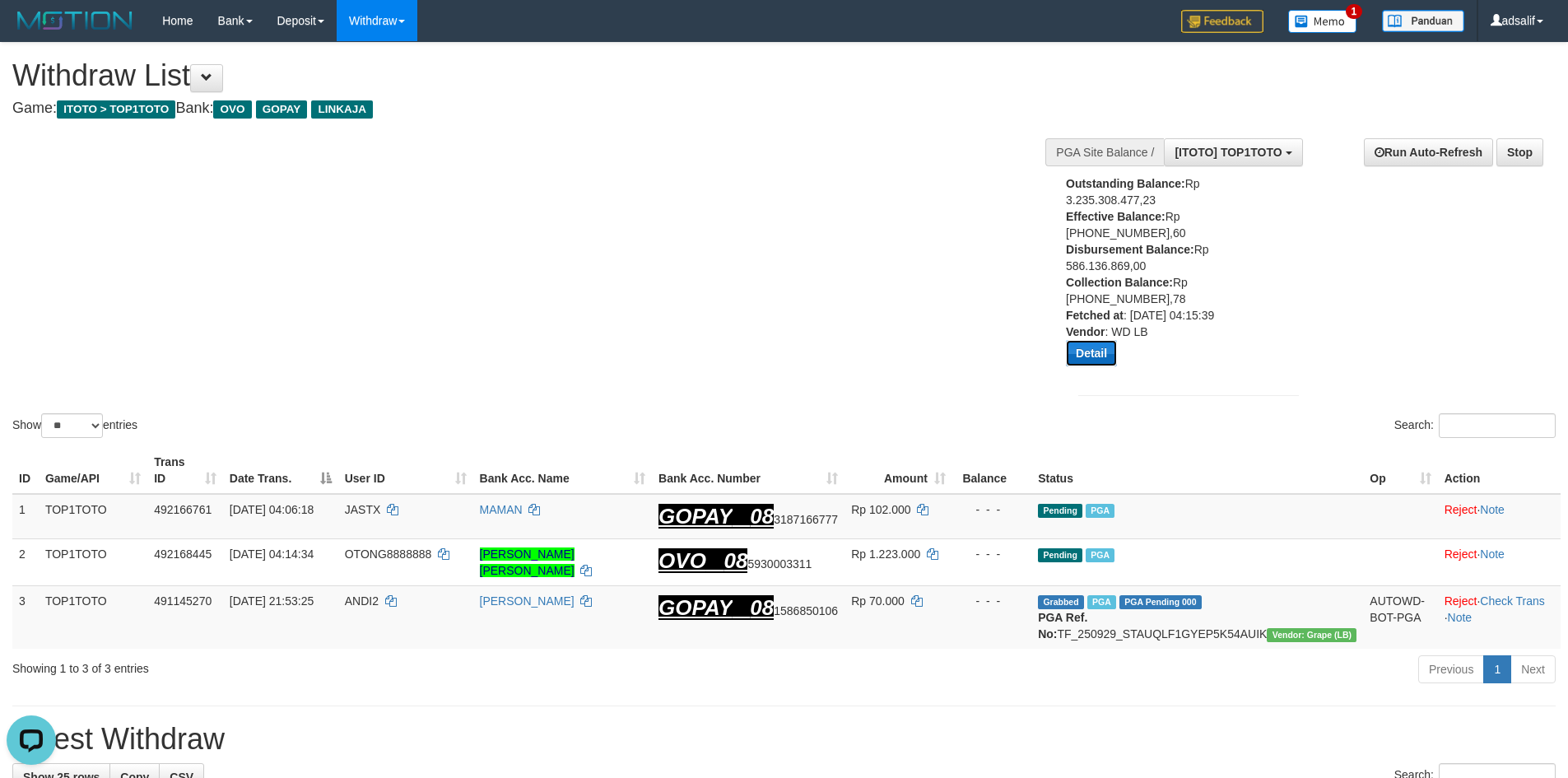
click at [1115, 359] on button "Detail" at bounding box center [1091, 353] width 51 height 27
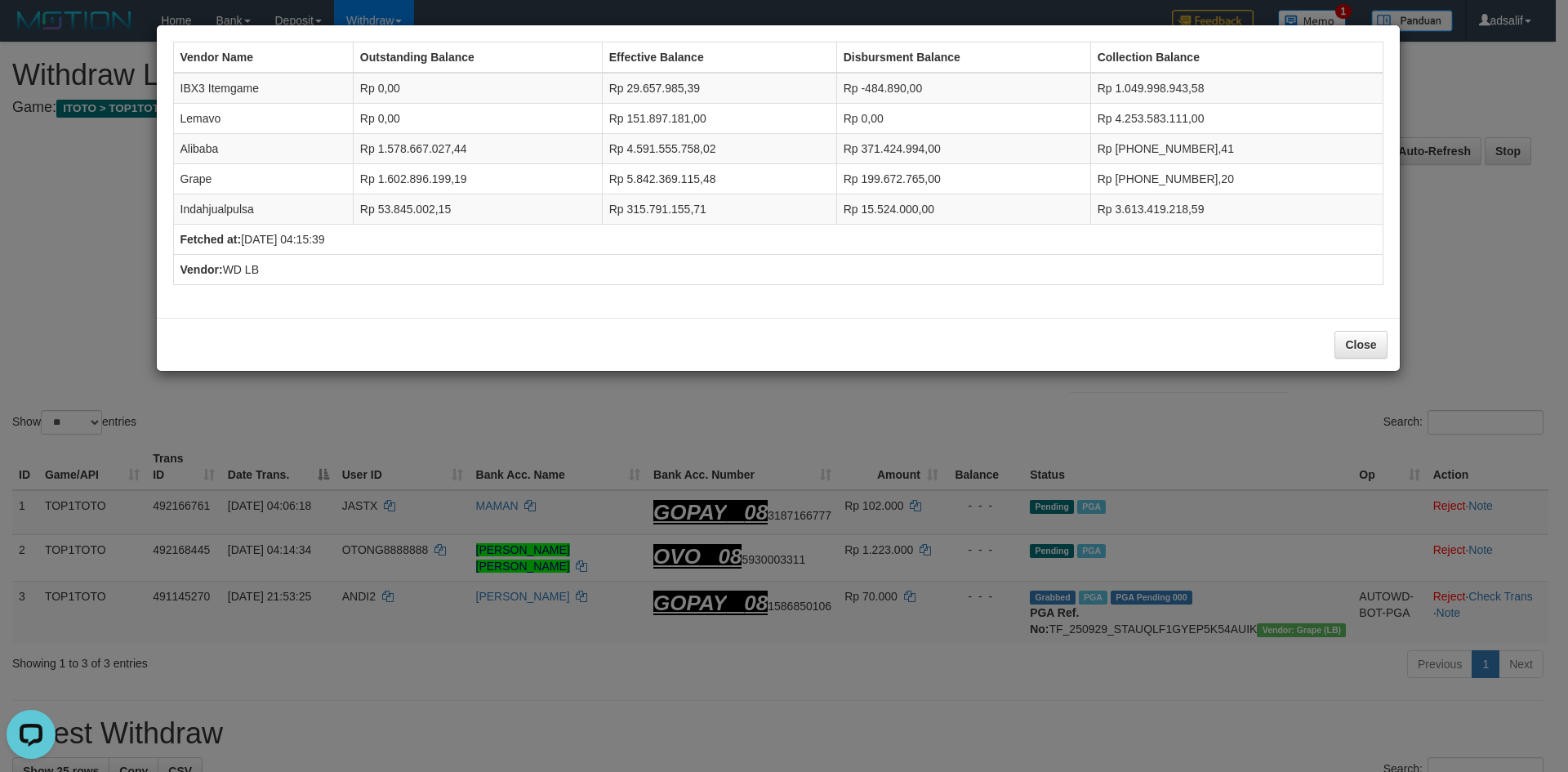
click at [1366, 360] on div "Close" at bounding box center [778, 345] width 1243 height 53
click at [1364, 348] on button "Close" at bounding box center [1360, 345] width 52 height 28
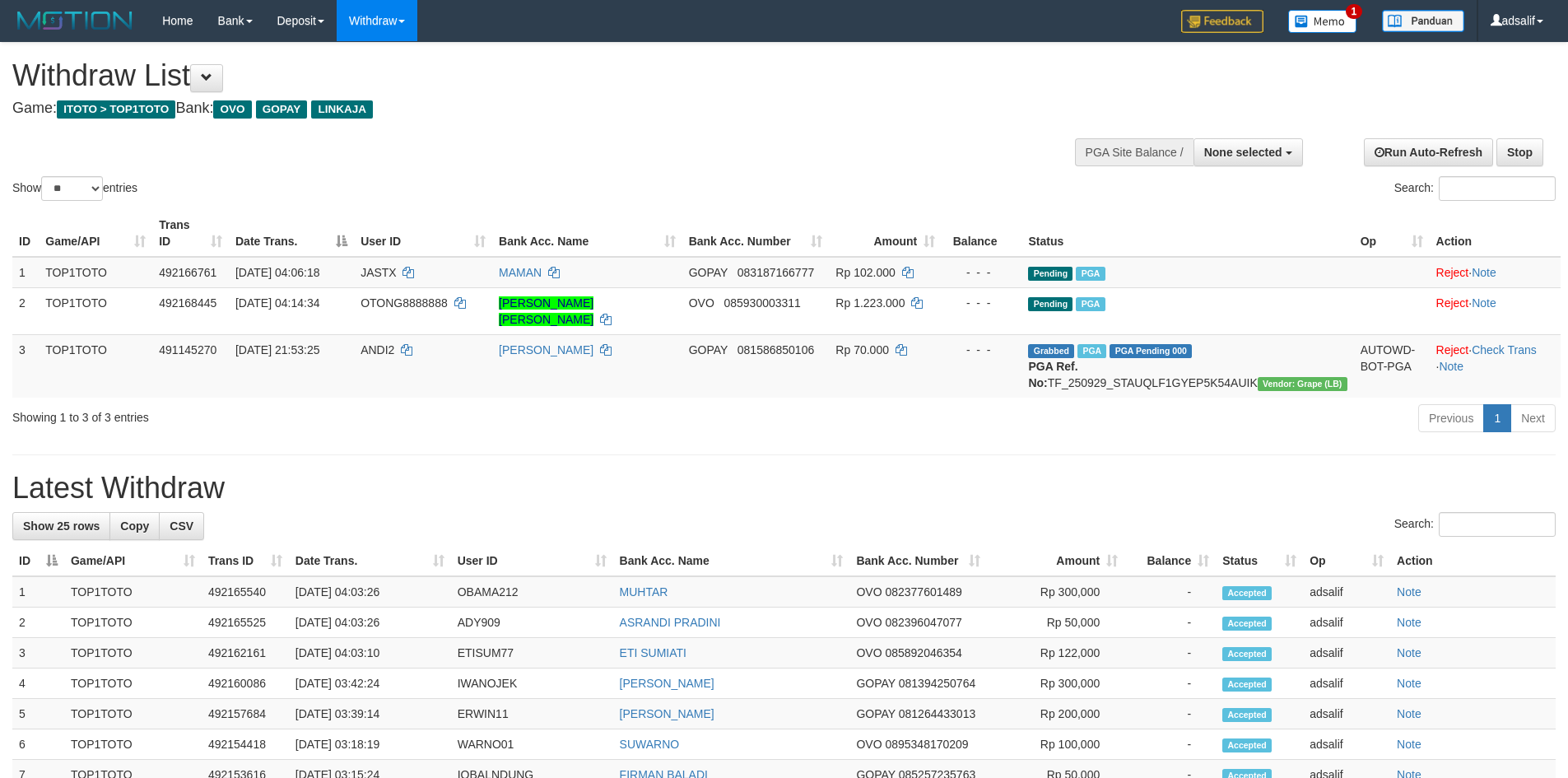
select select
select select "**"
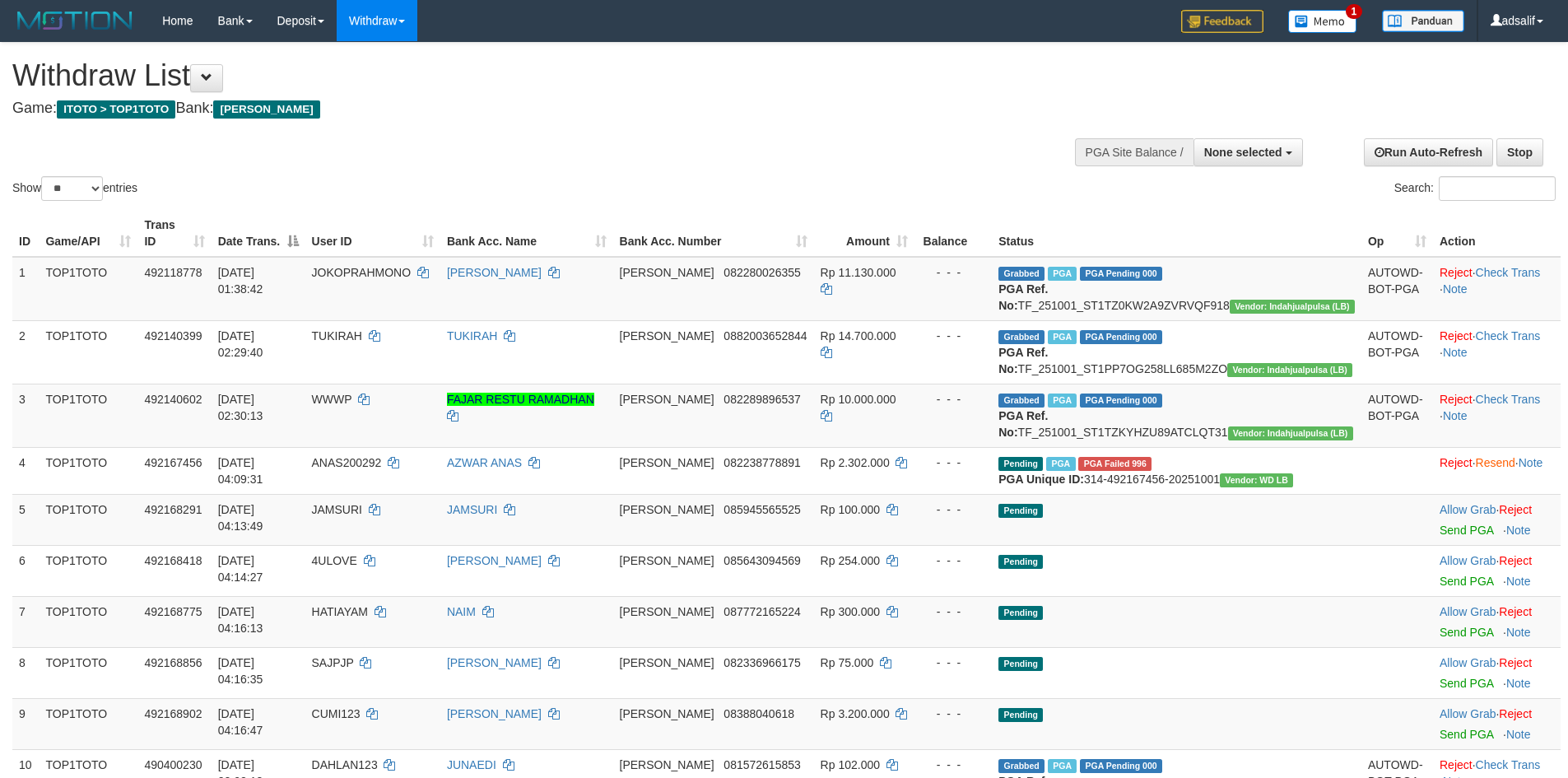
select select
select select "**"
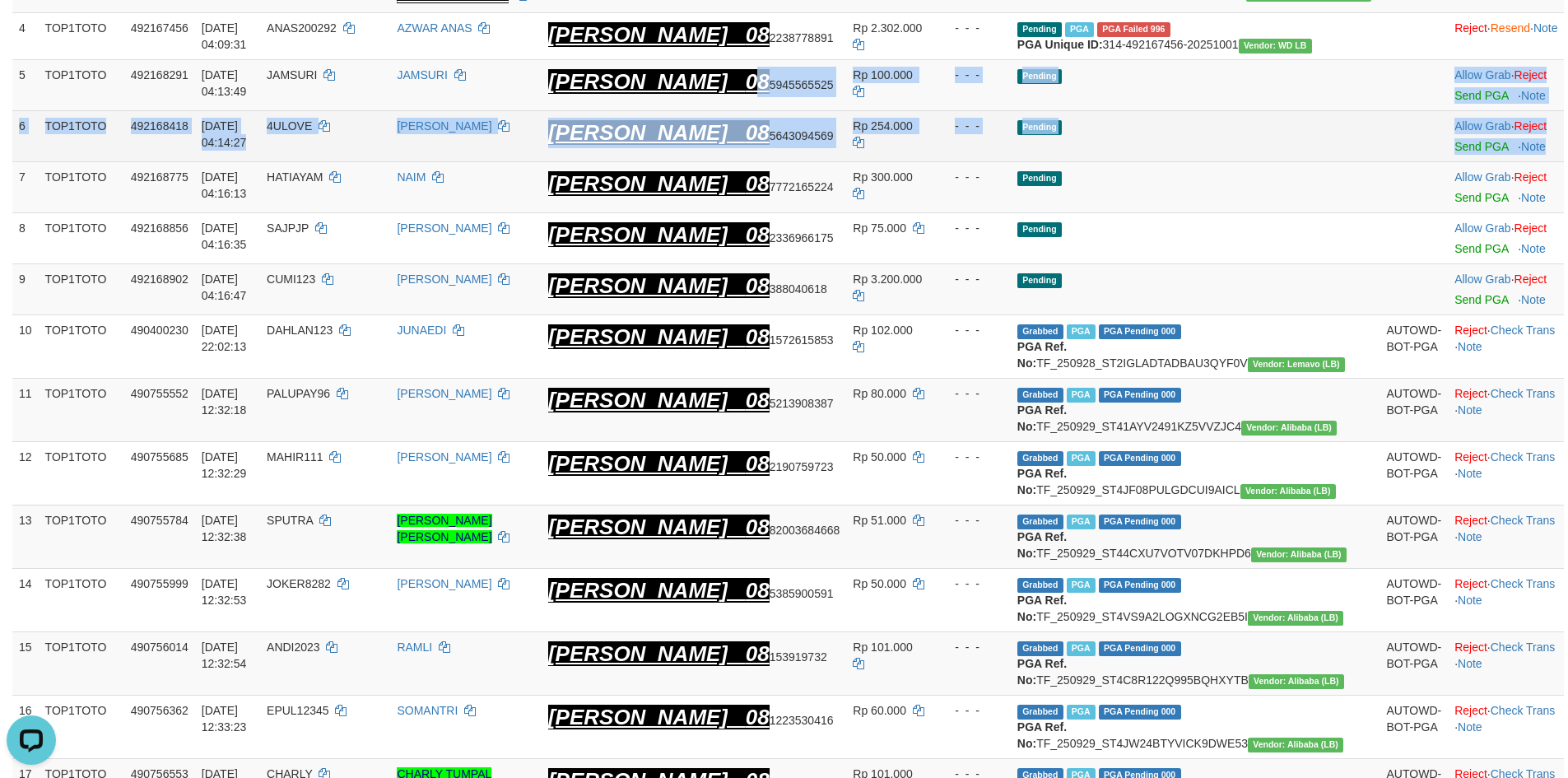
drag, startPoint x: 811, startPoint y: 141, endPoint x: 1533, endPoint y: 186, distance: 723.4
click at [1533, 186] on tbody "1 TOP1TOTO 492118778 [DATE] 01:38:42 JOKOPRAHMONO [PERSON_NAME] [PERSON_NAME] 0…" at bounding box center [788, 574] width 1552 height 1512
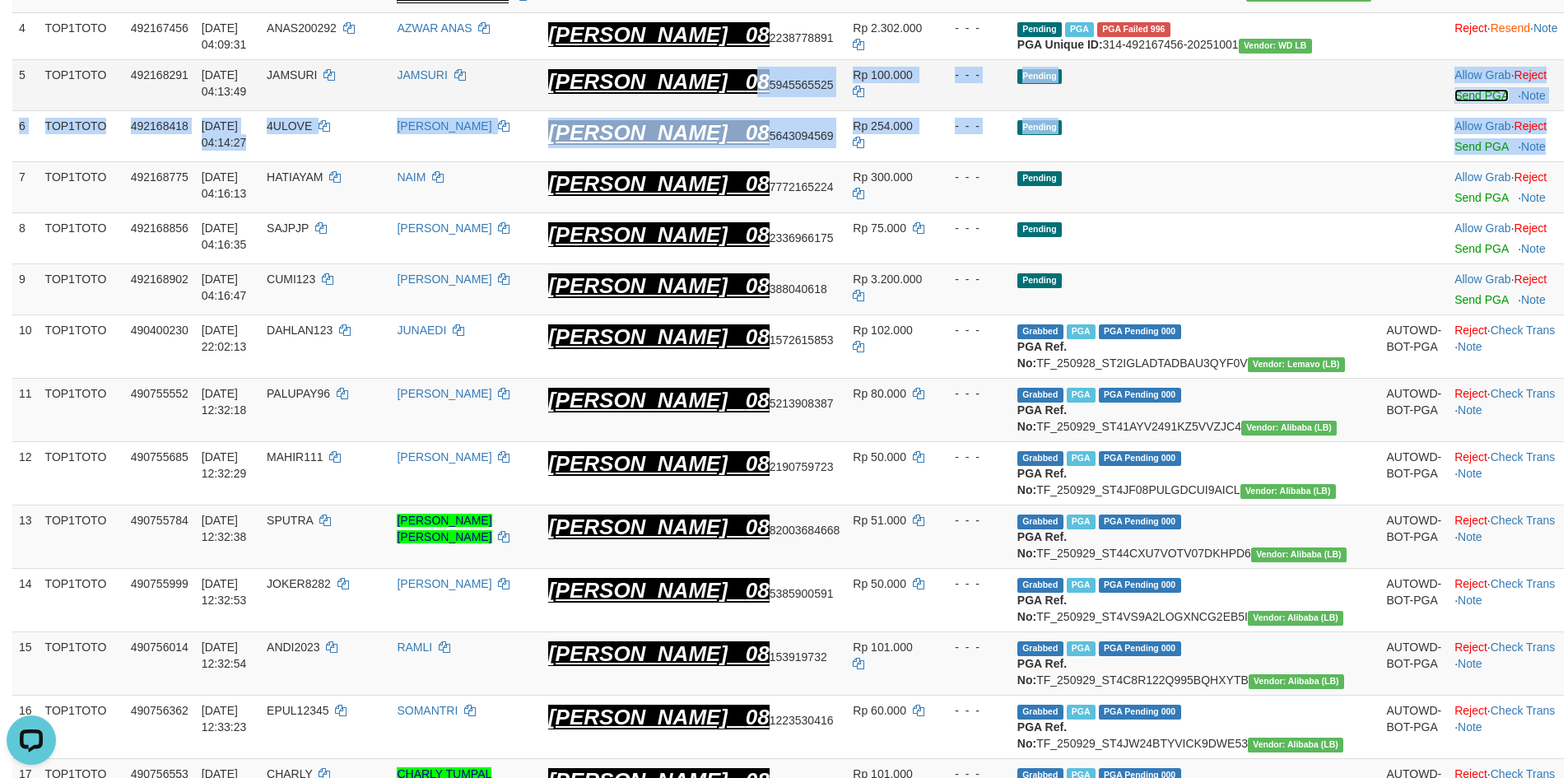
click at [1458, 103] on link "Send PGA" at bounding box center [1481, 95] width 53 height 13
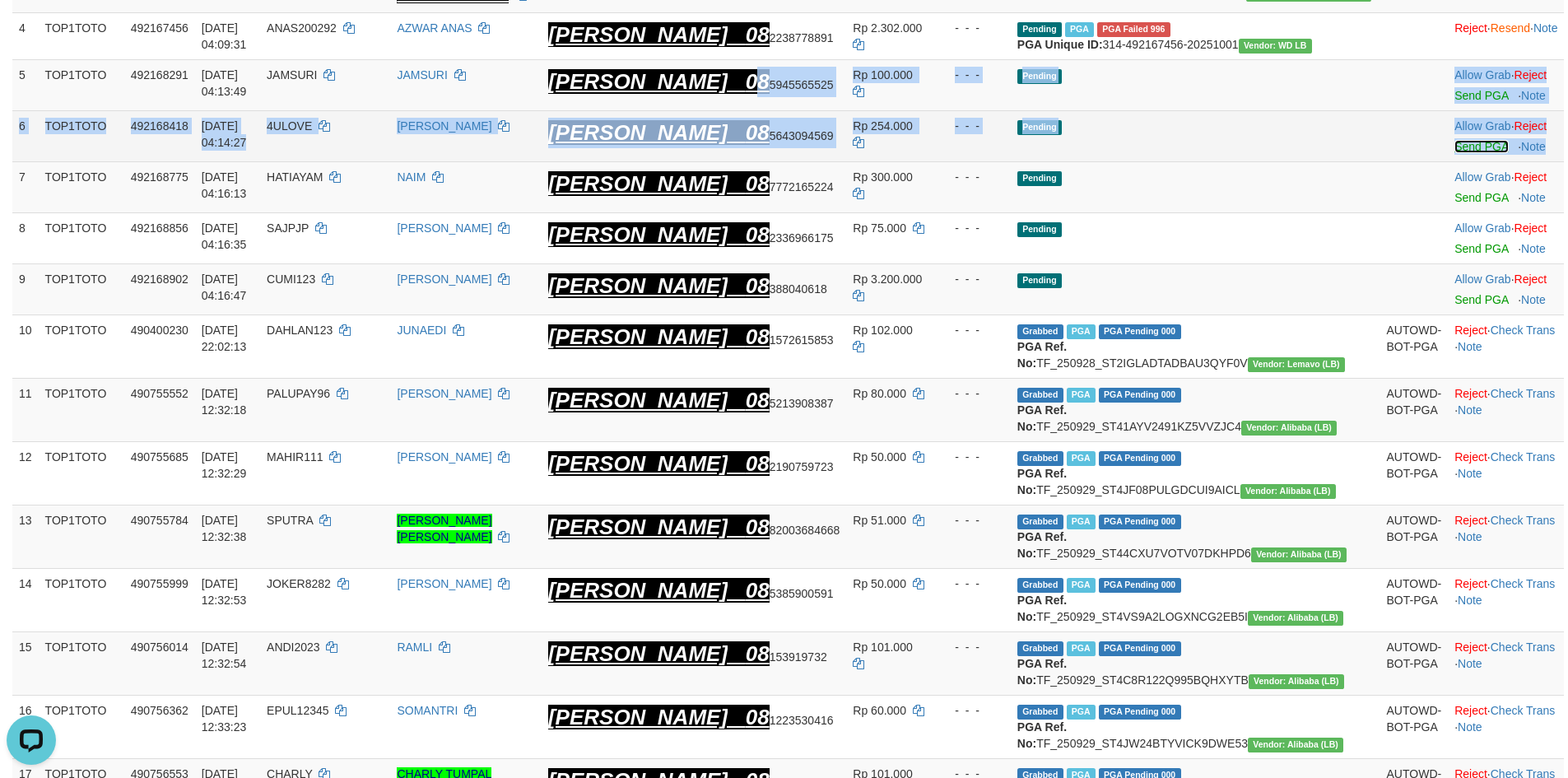
drag, startPoint x: 1458, startPoint y: 143, endPoint x: 1452, endPoint y: 196, distance: 53.3
click at [1454, 153] on link "Send PGA" at bounding box center [1481, 146] width 53 height 13
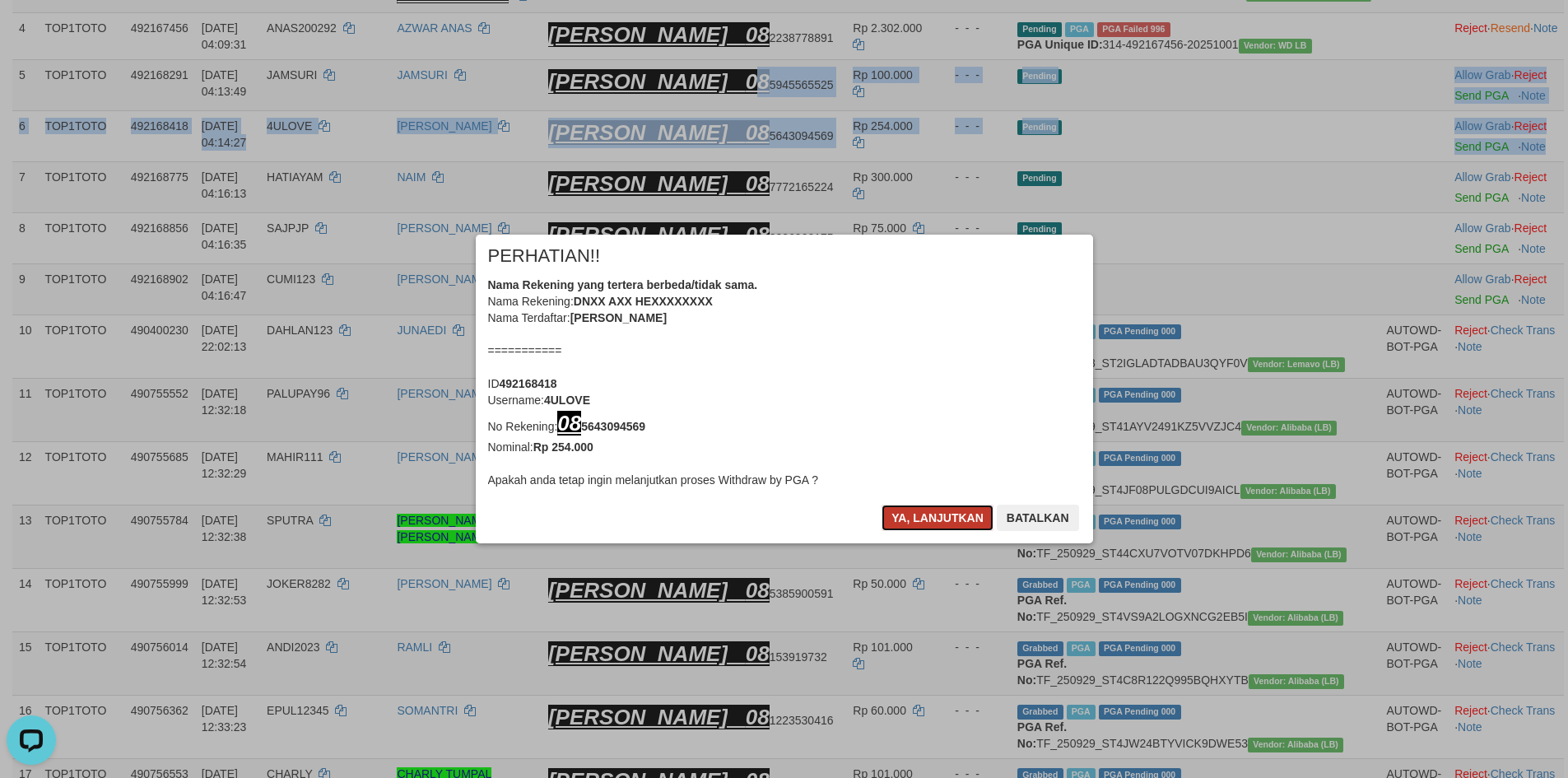
click at [900, 521] on button "Ya, lanjutkan" at bounding box center [938, 518] width 112 height 27
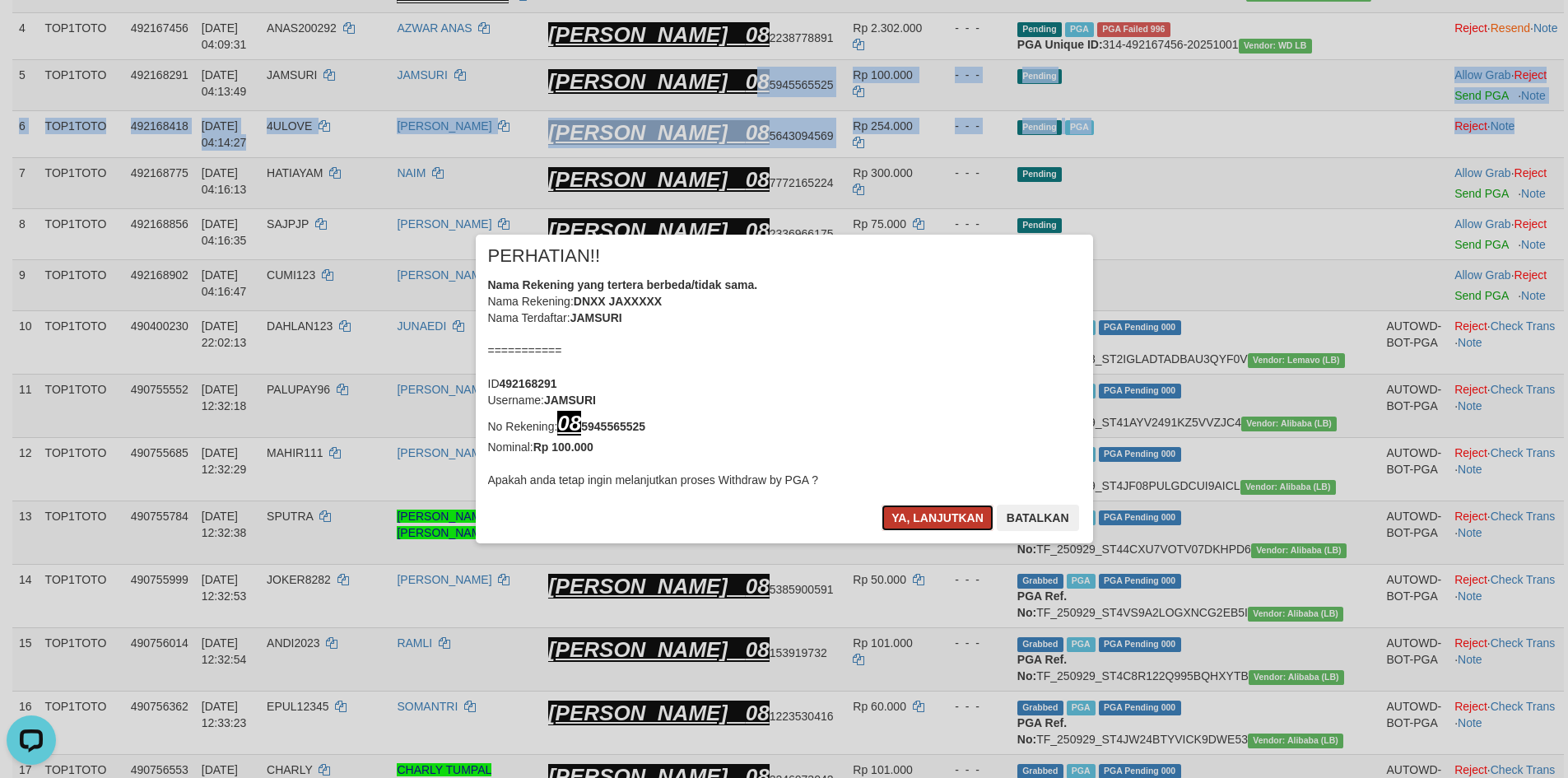
click at [902, 521] on button "Ya, lanjutkan" at bounding box center [938, 518] width 112 height 27
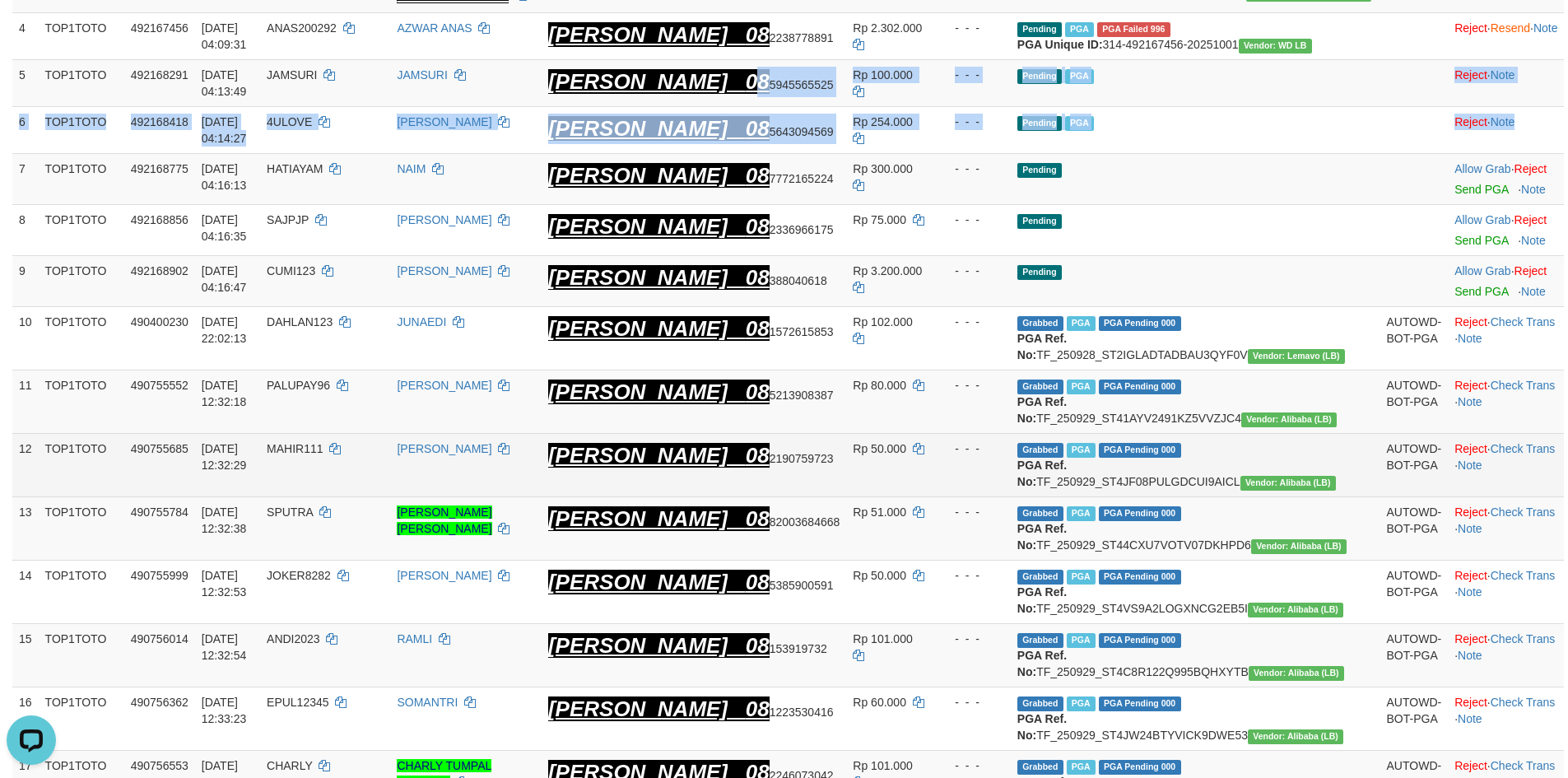
scroll to position [433, 0]
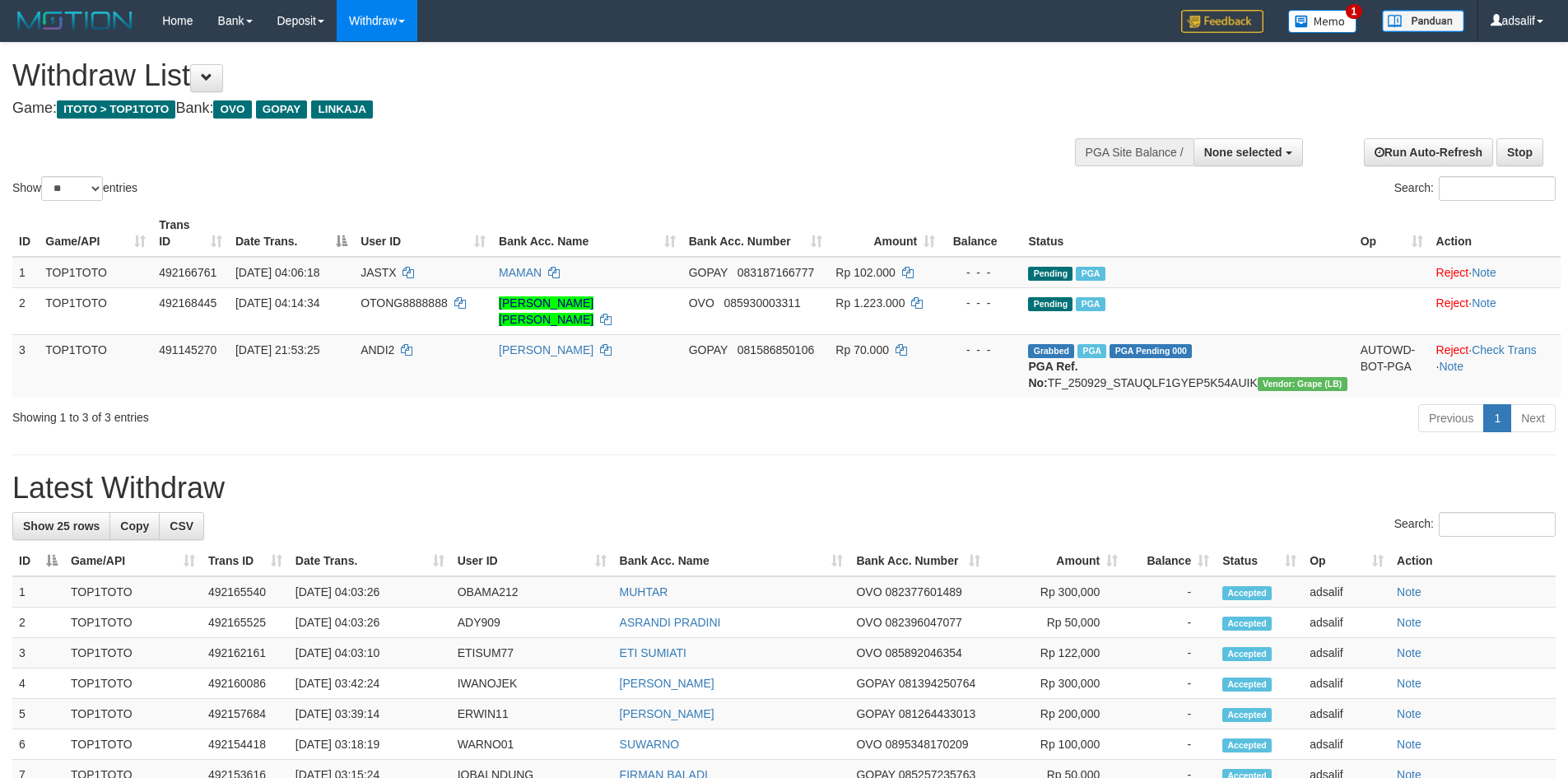
select select
select select "**"
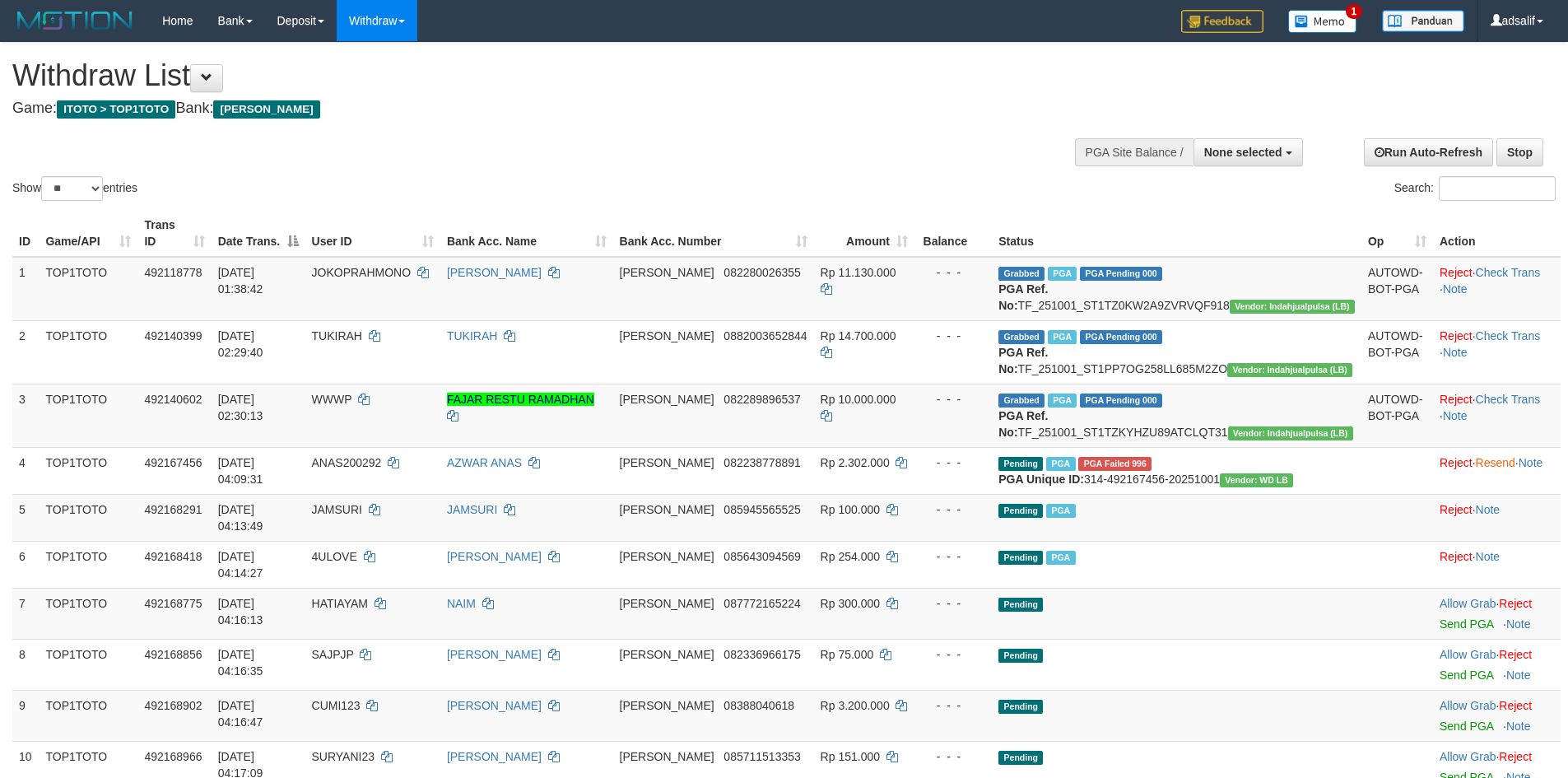
select select
select select "**"
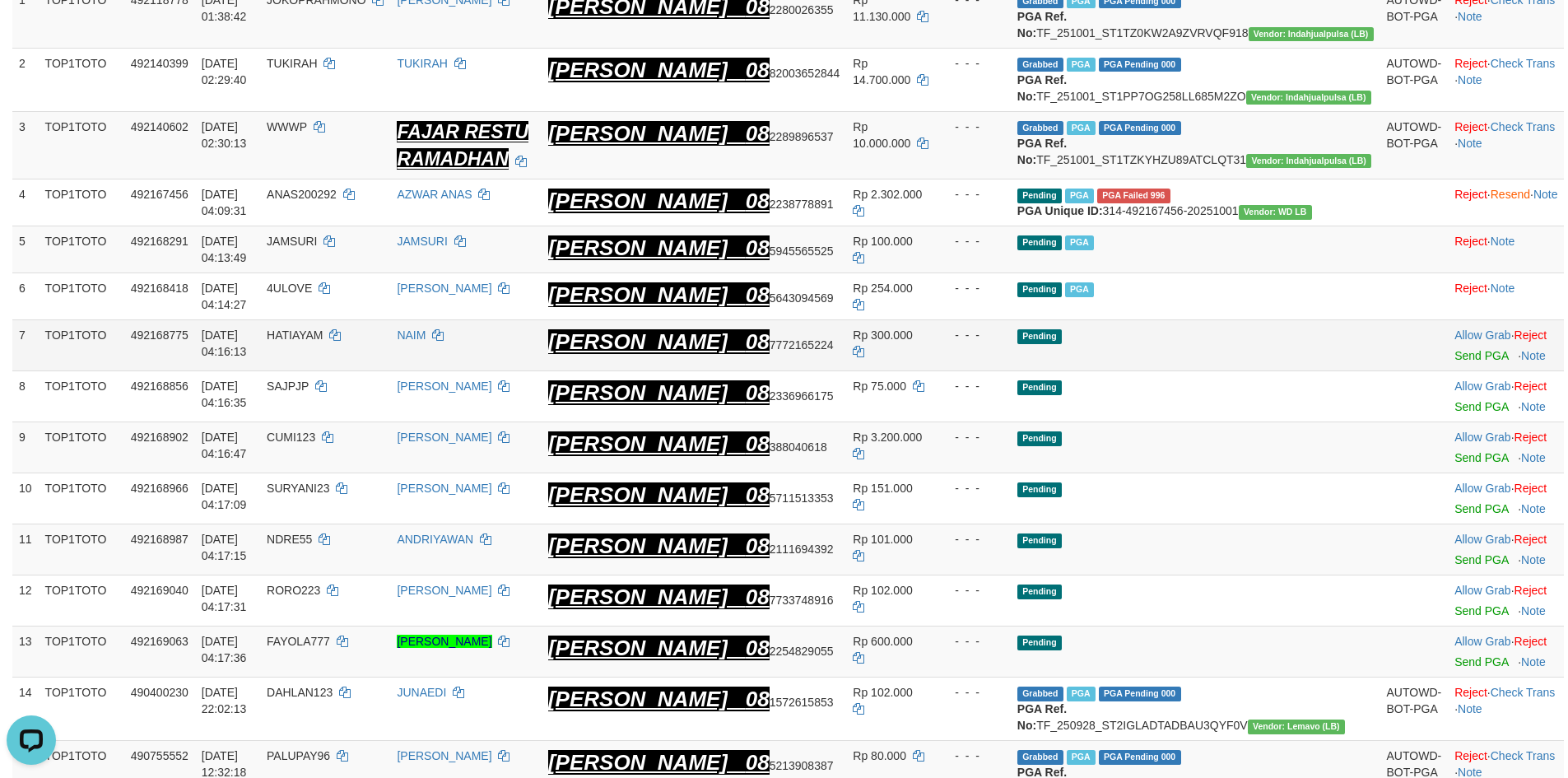
scroll to position [227, 0]
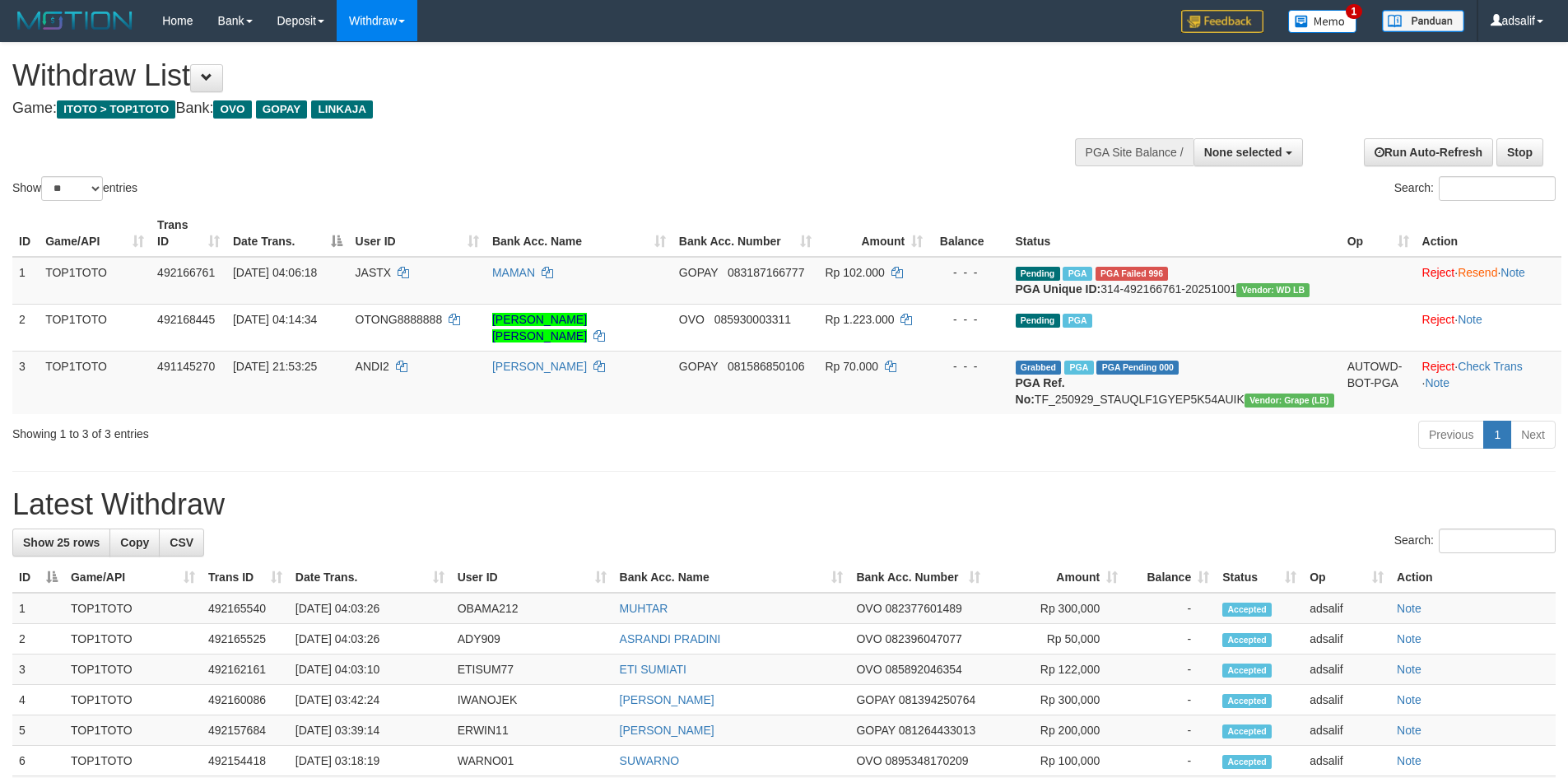
select select
select select "**"
select select
select select "**"
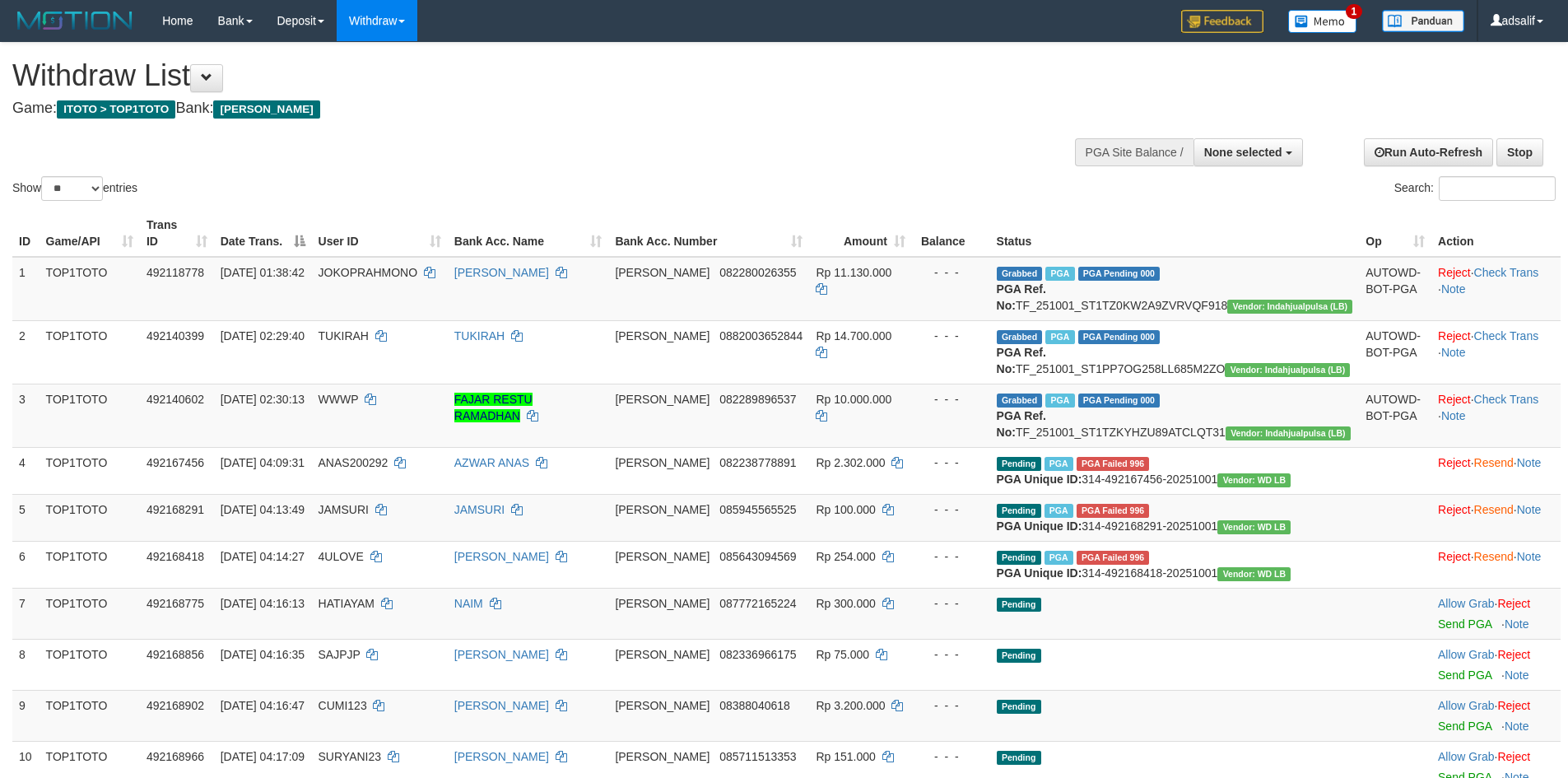
select select
select select "**"
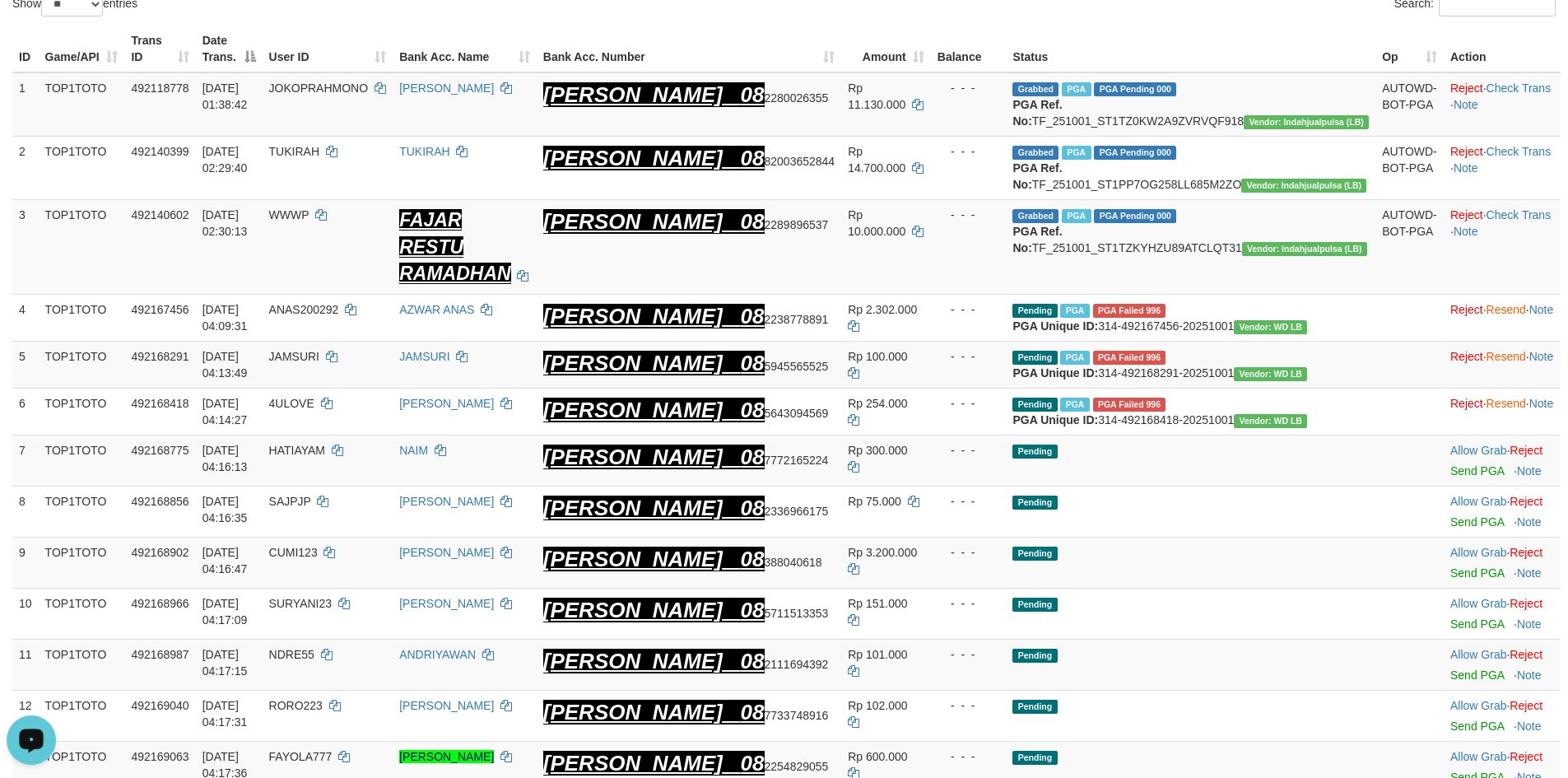
click at [28, 743] on icon "Open LiveChat chat widget" at bounding box center [32, 740] width 15 height 10
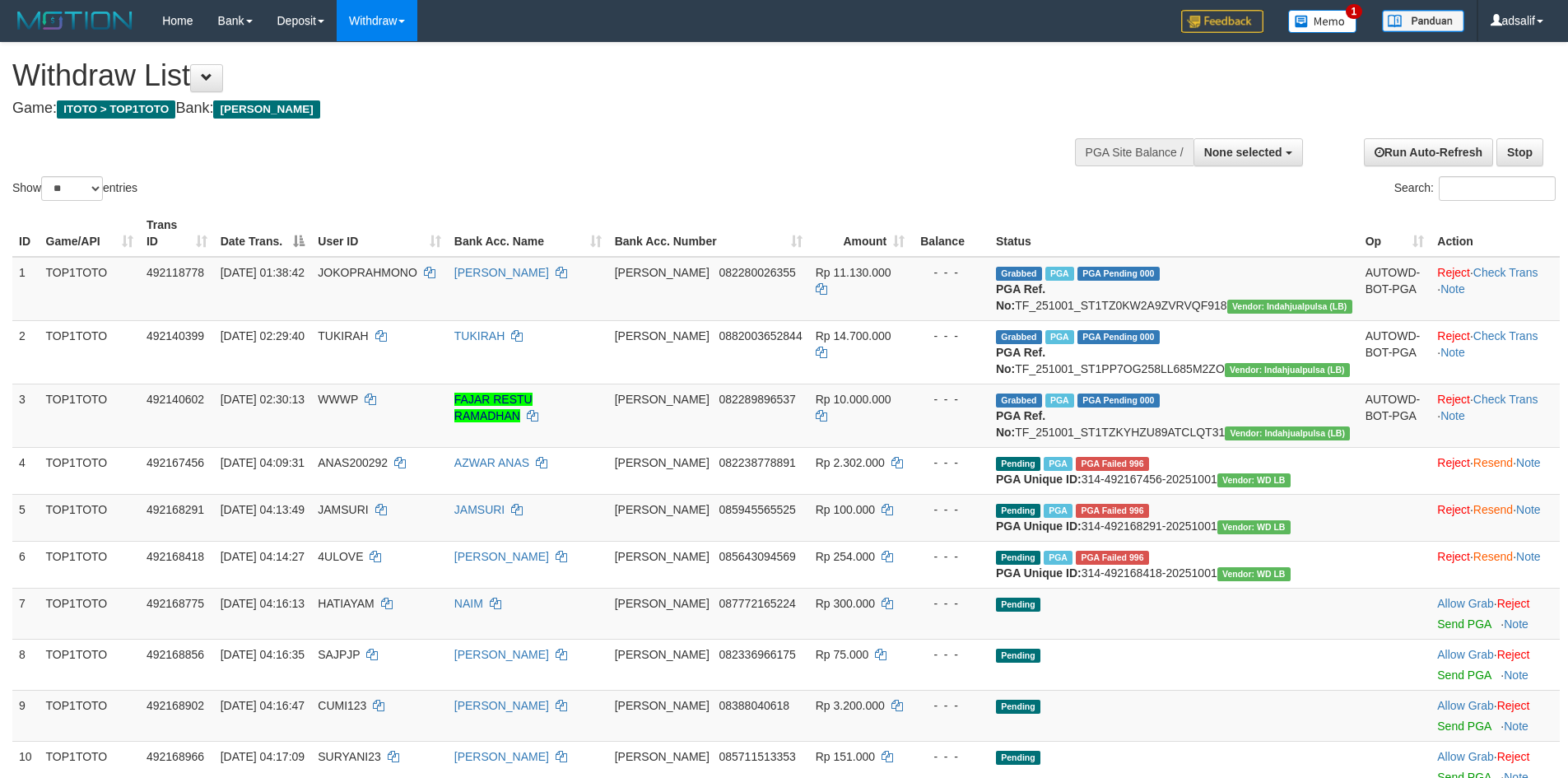
select select
select select "**"
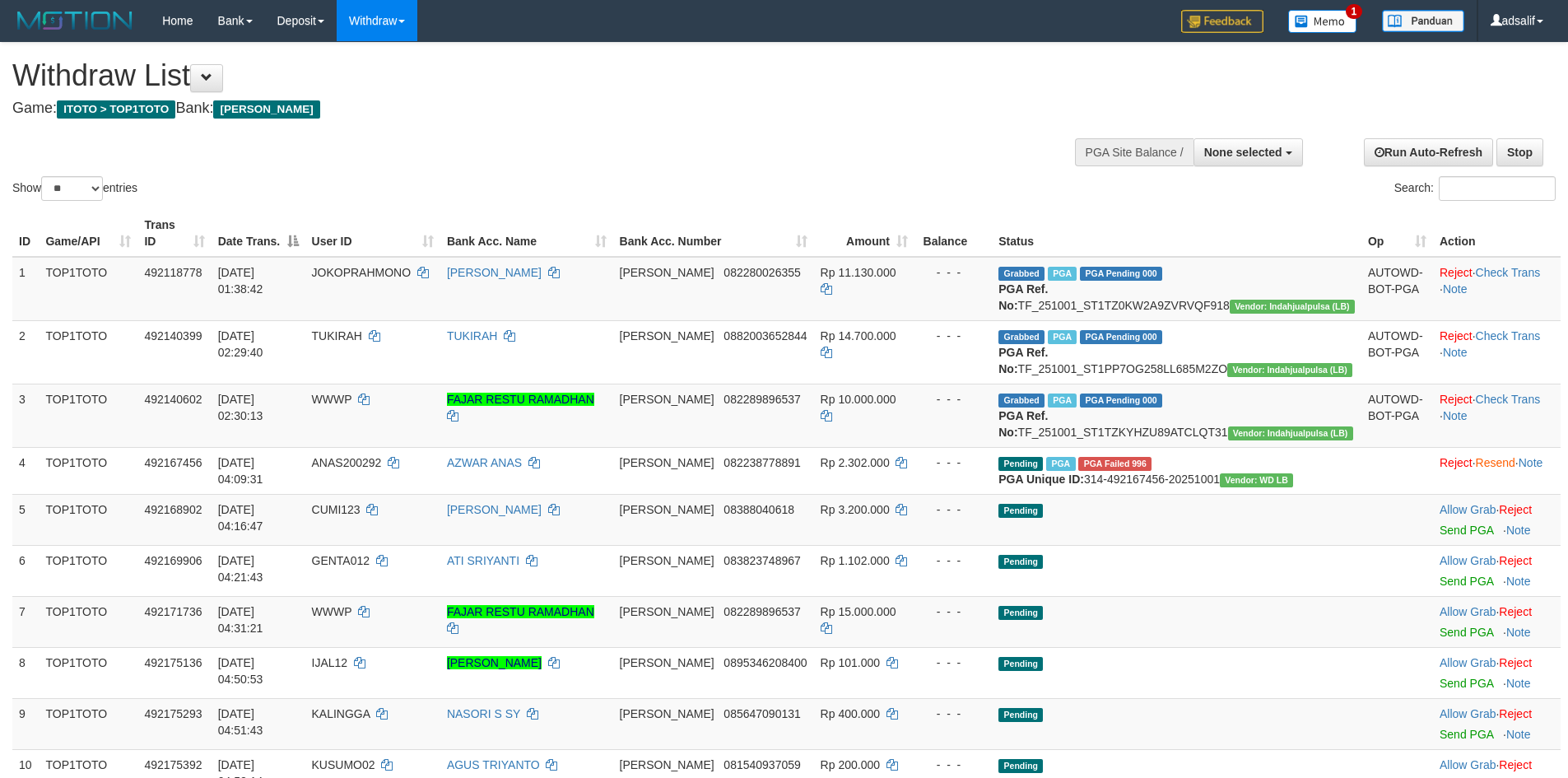
select select
select select "**"
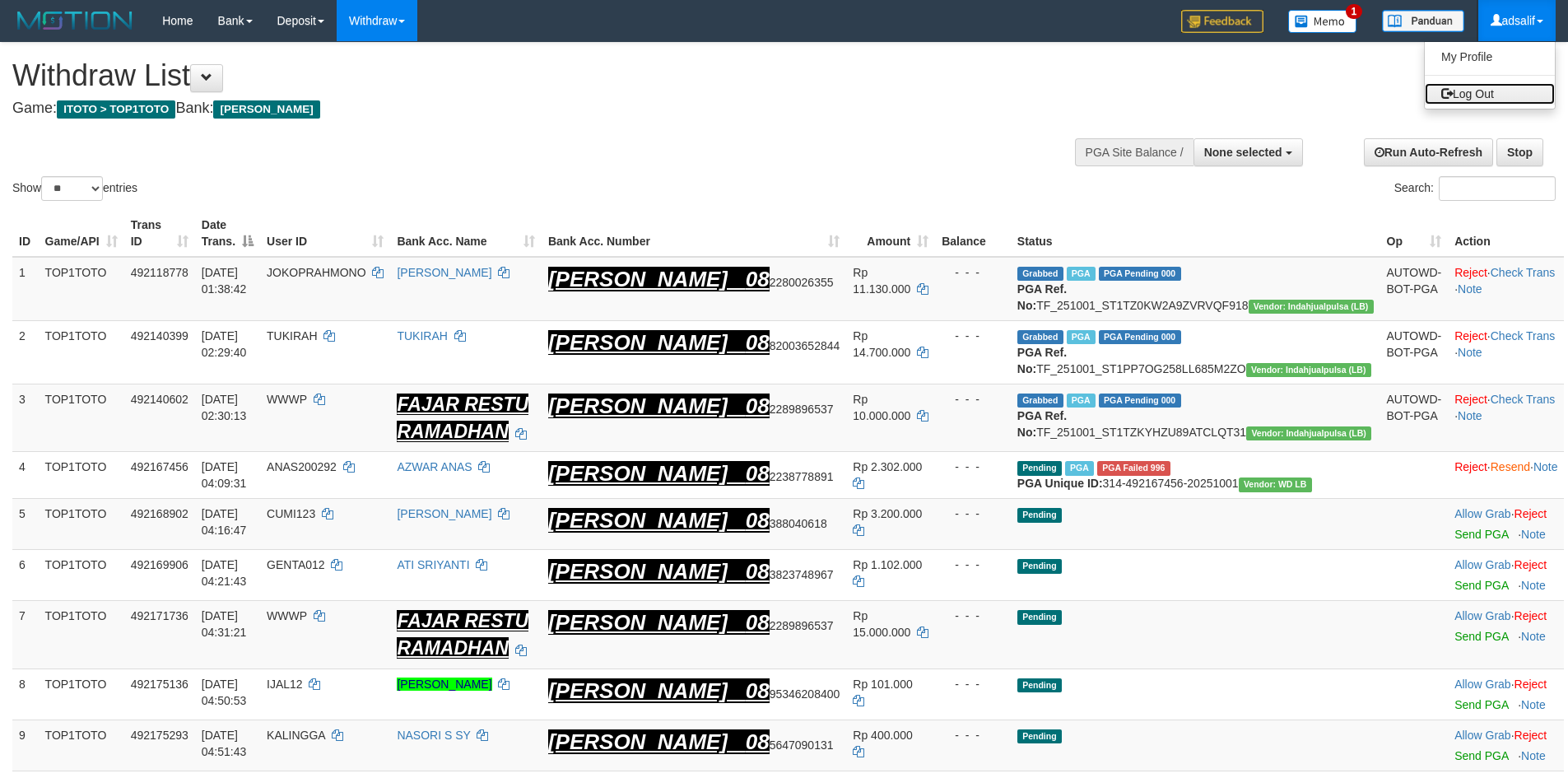
drag, startPoint x: 1497, startPoint y: 86, endPoint x: 1309, endPoint y: 67, distance: 189.0
click at [1497, 86] on link "Log Out" at bounding box center [1490, 94] width 130 height 22
